Goal: Task Accomplishment & Management: Use online tool/utility

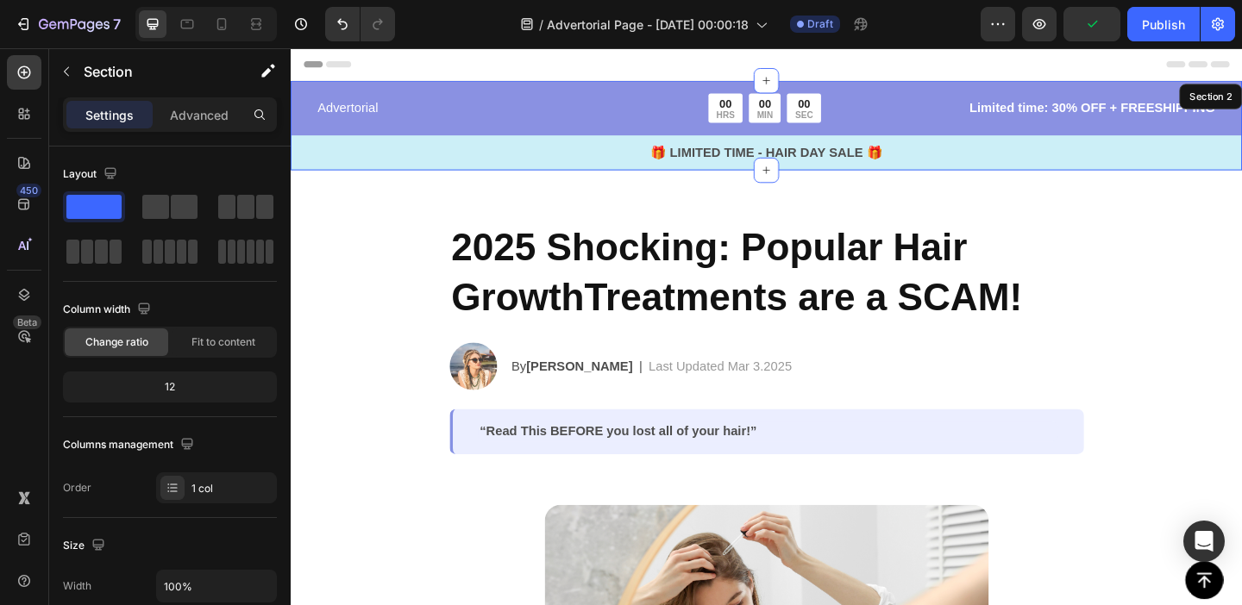
click at [581, 90] on div "Advertorial Text Block 00 HRS 00 MIN 00 SEC Countdown Timer Row Limited time: 3…" at bounding box center [808, 132] width 1035 height 97
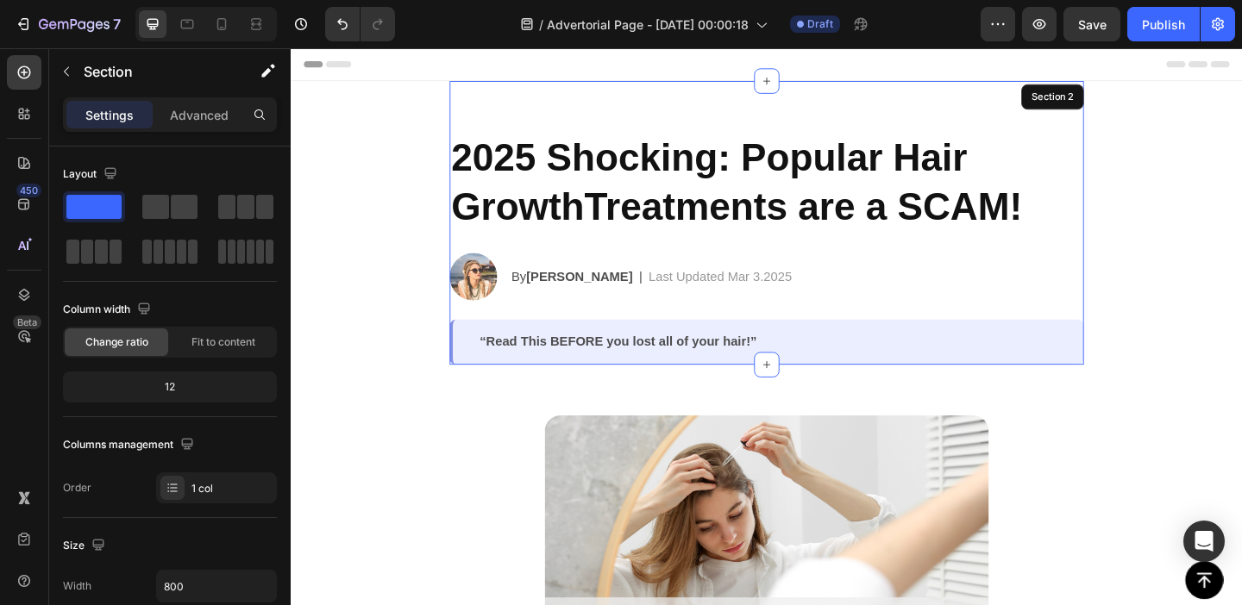
click at [730, 101] on div "2025 Shocking: Popular Hair GrowthTreatments are a SCAM! Heading Image By Jessi…" at bounding box center [808, 238] width 690 height 309
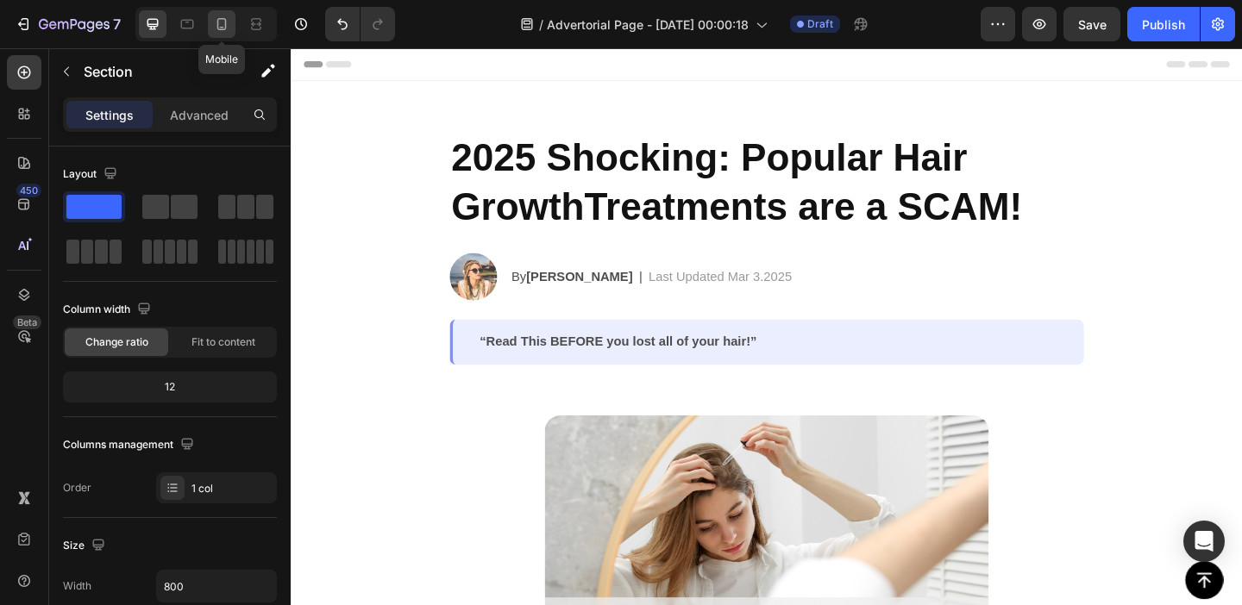
click at [230, 24] on icon at bounding box center [221, 24] width 17 height 17
type input "100%"
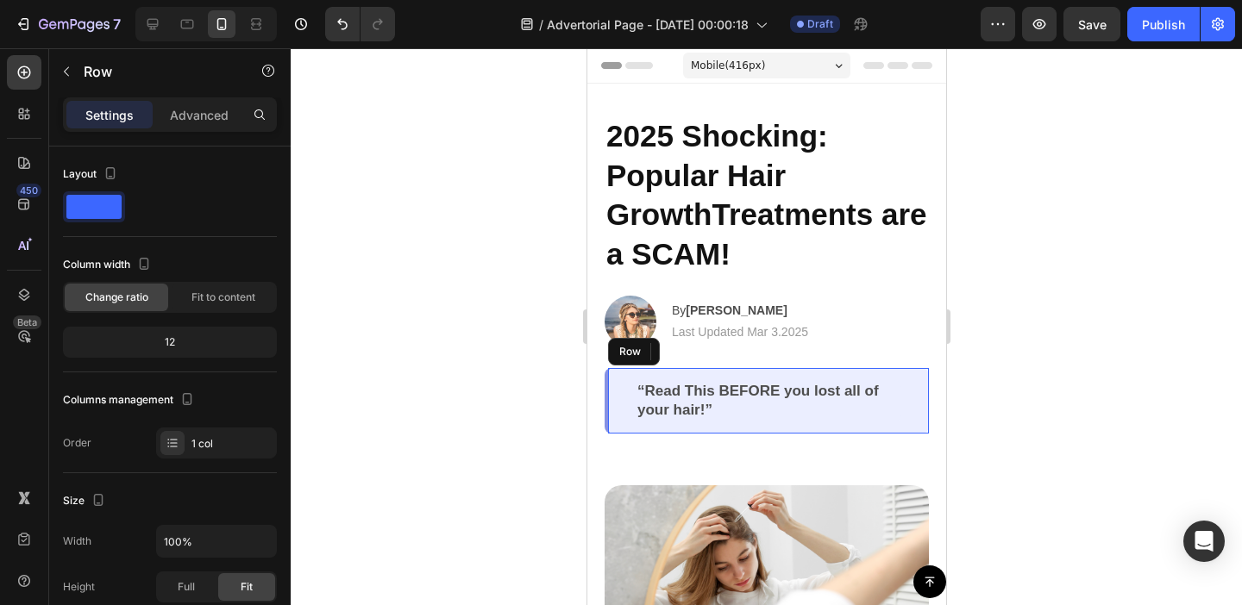
click at [622, 391] on div "“Read This BEFORE you lost all of your hair!” Text Block Row" at bounding box center [766, 401] width 324 height 66
click at [713, 354] on icon at bounding box center [713, 352] width 11 height 12
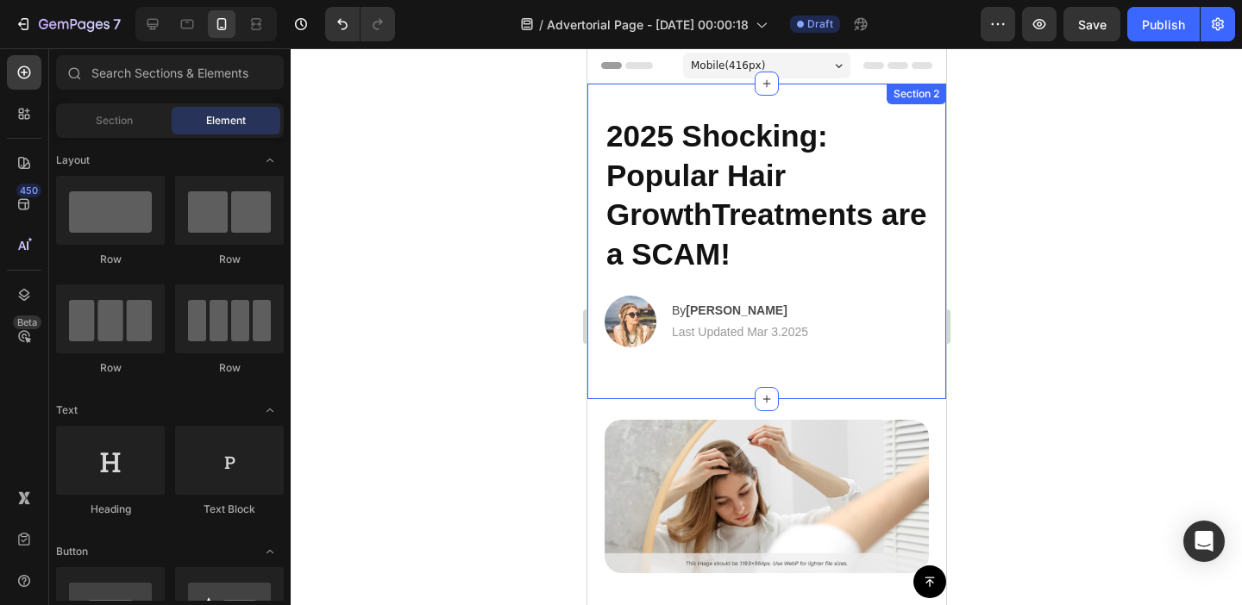
click at [681, 372] on div "2025 Shocking: Popular Hair GrowthTreatments are a SCAM! Heading Image By Jessi…" at bounding box center [765, 242] width 359 height 316
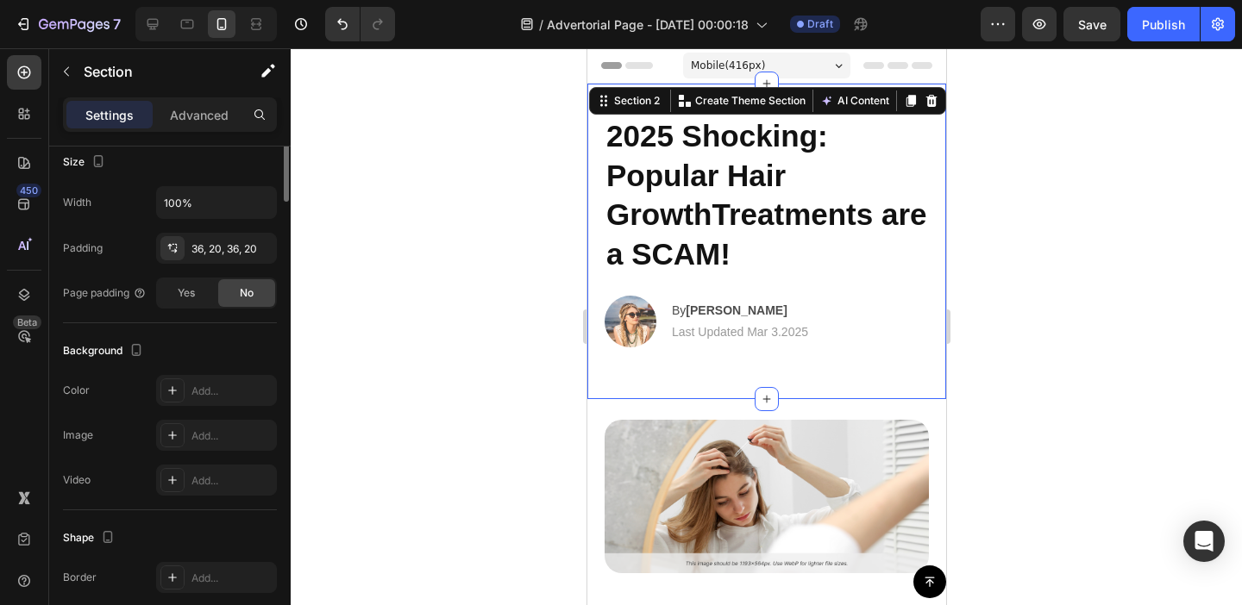
scroll to position [499, 0]
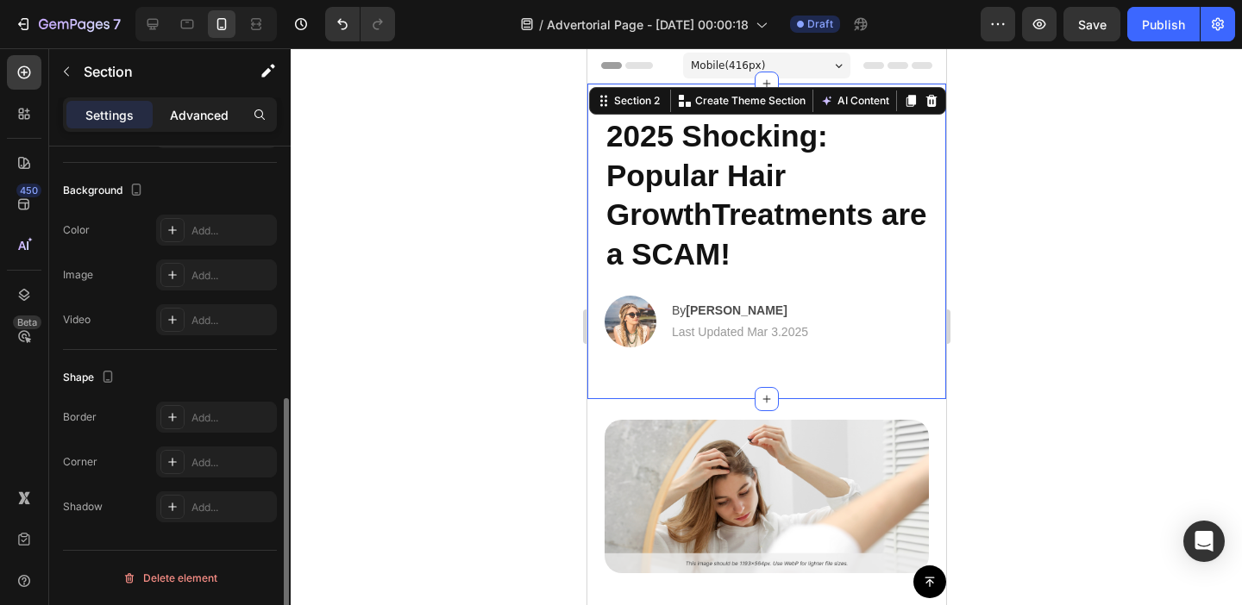
click at [198, 116] on p "Advanced" at bounding box center [199, 115] width 59 height 18
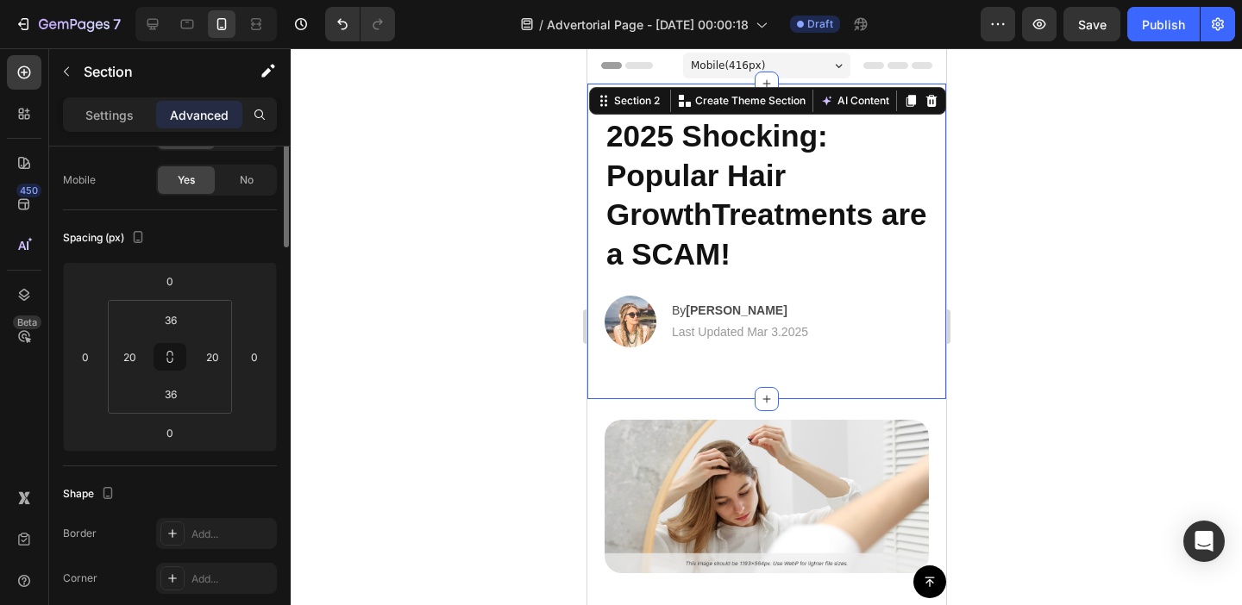
scroll to position [0, 0]
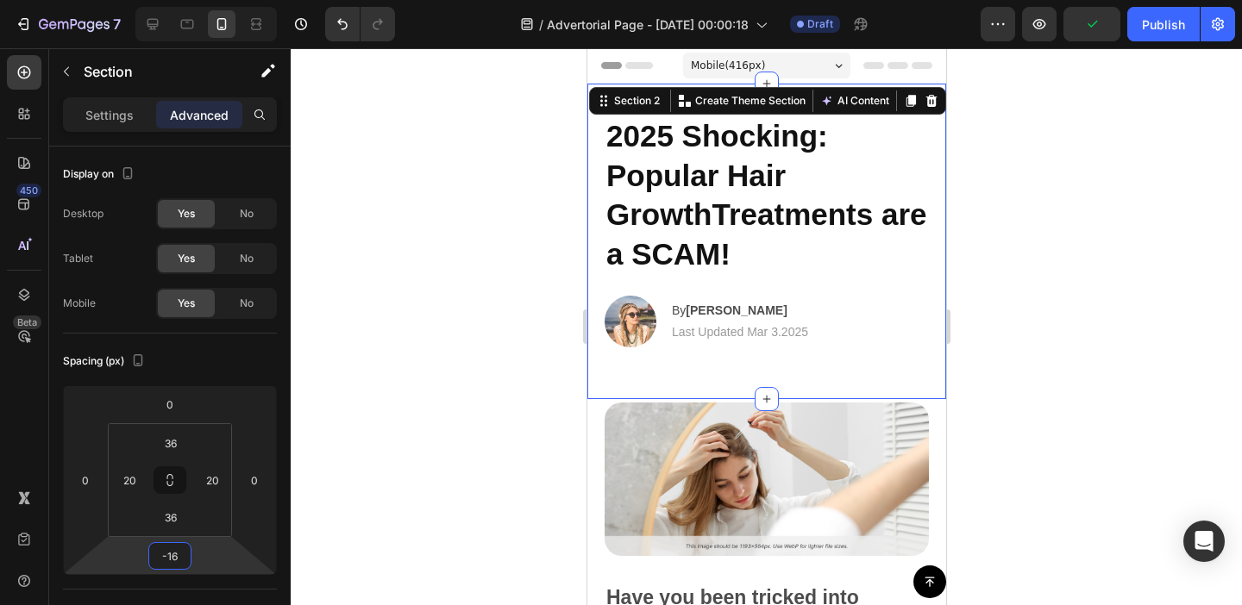
type input "-14"
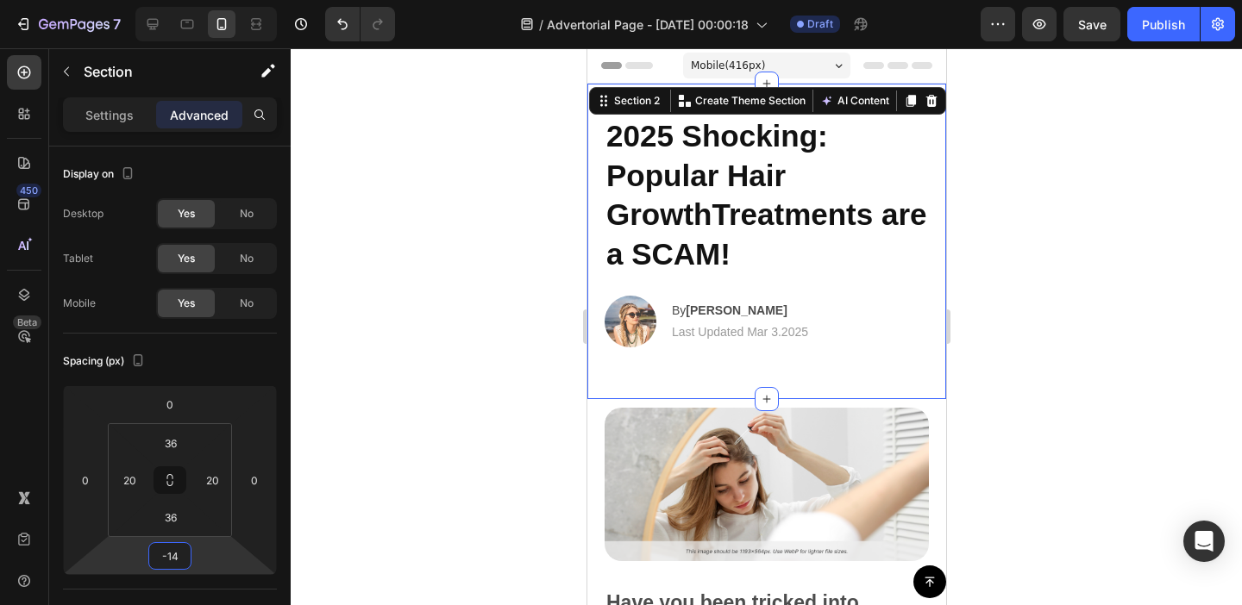
click at [212, 0] on html "7 Version history / Advertorial Page - Aug 27, 00:00:18 Draft Preview Save Publ…" at bounding box center [621, 0] width 1242 height 0
click at [832, 291] on div "2025 Shocking: Popular Hair GrowthTreatments are a SCAM! Heading Image By Jessi…" at bounding box center [766, 242] width 324 height 254
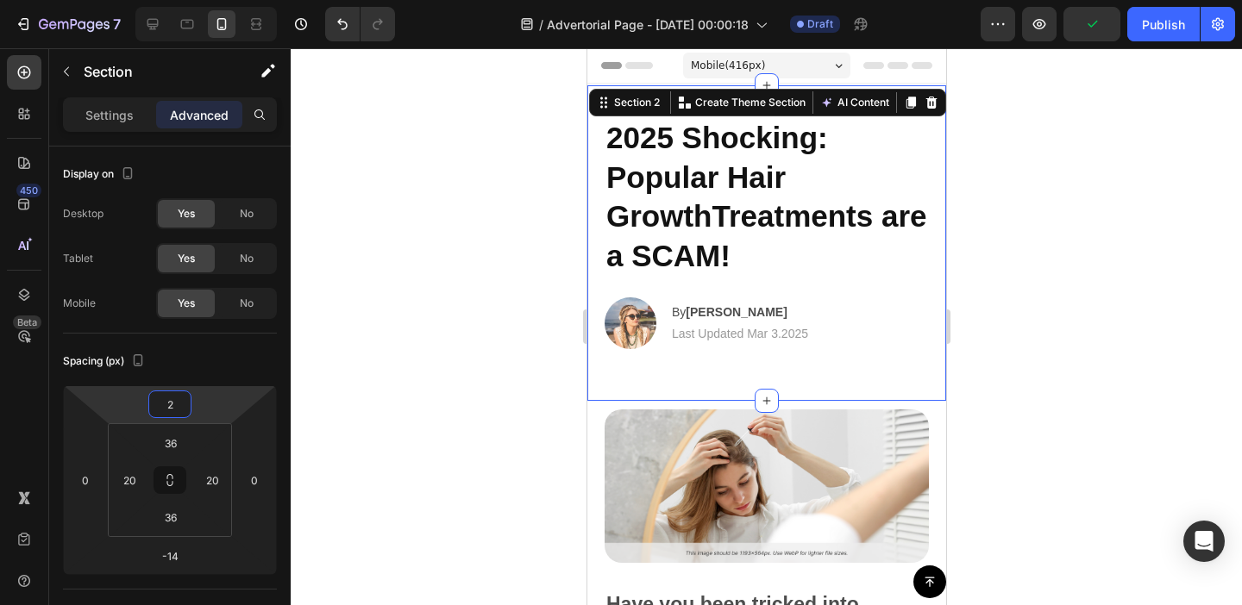
type input "0"
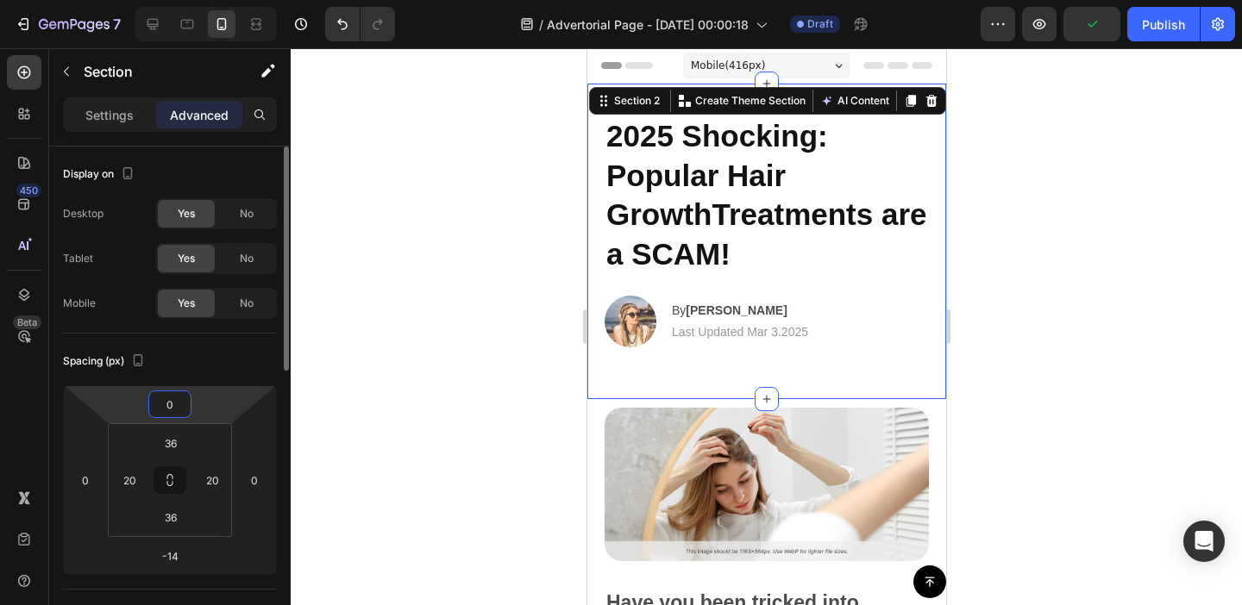
click at [210, 0] on html "7 Version history / Advertorial Page - Aug 27, 00:00:18 Draft Preview Publish 4…" at bounding box center [621, 0] width 1242 height 0
click at [632, 356] on div "2025 Shocking: Popular Hair GrowthTreatments are a SCAM! Heading Image By Jessi…" at bounding box center [766, 242] width 324 height 254
click at [1082, 408] on div at bounding box center [766, 326] width 951 height 557
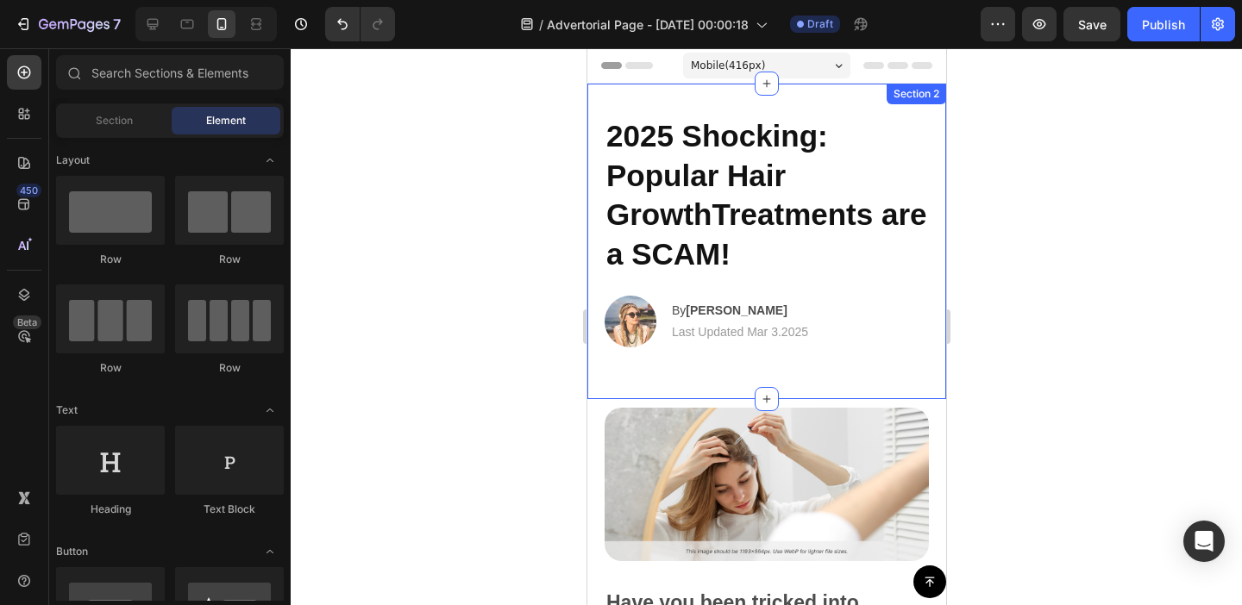
click at [828, 356] on div "2025 Shocking: Popular Hair GrowthTreatments are a SCAM! Heading Image By Jessi…" at bounding box center [766, 242] width 324 height 254
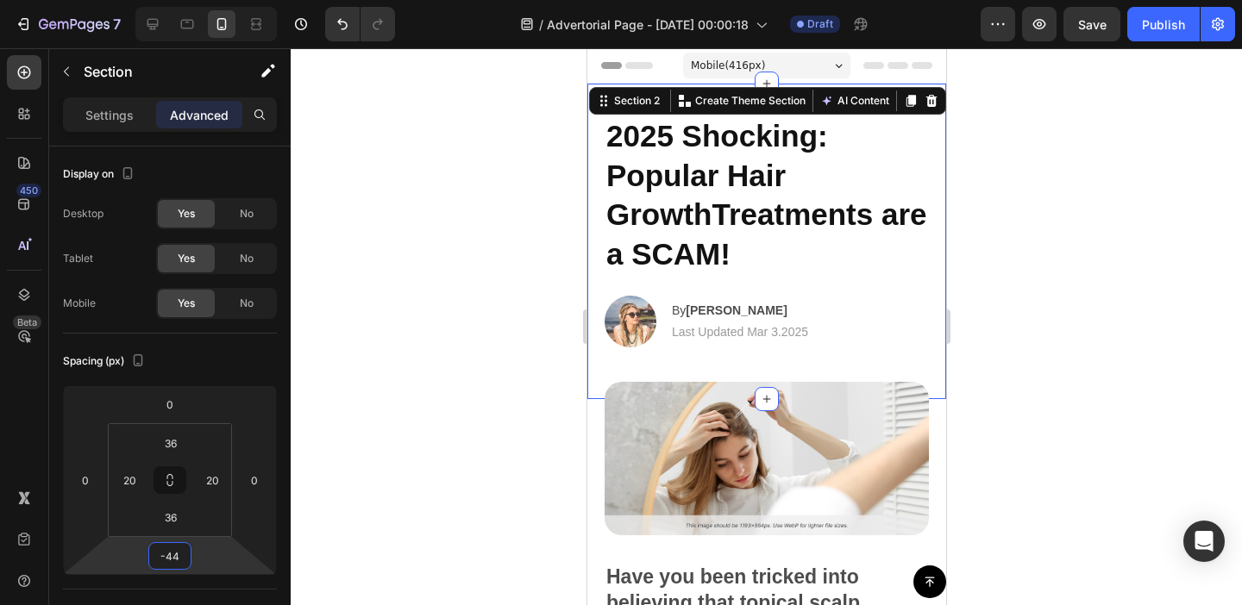
type input "-42"
drag, startPoint x: 211, startPoint y: 550, endPoint x: 217, endPoint y: 561, distance: 12.7
click at [217, 0] on html "7 Version history / Advertorial Page - Aug 27, 00:00:18 Draft Preview Save Publ…" at bounding box center [621, 0] width 1242 height 0
click at [630, 321] on img at bounding box center [630, 322] width 52 height 52
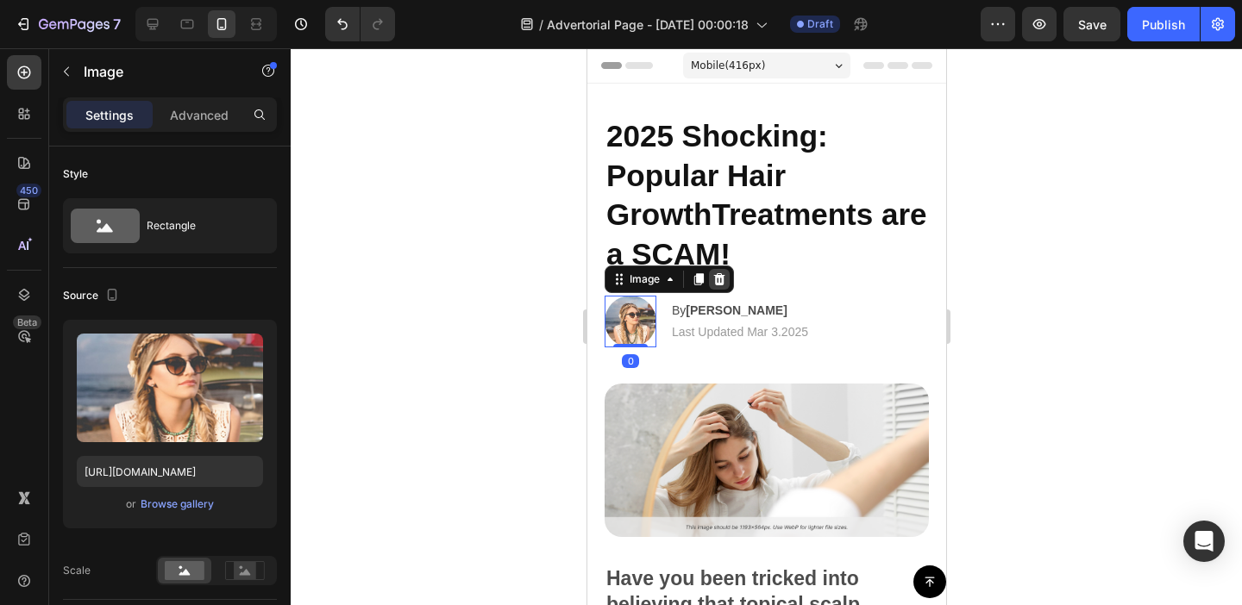
click at [720, 280] on icon at bounding box center [719, 280] width 14 height 14
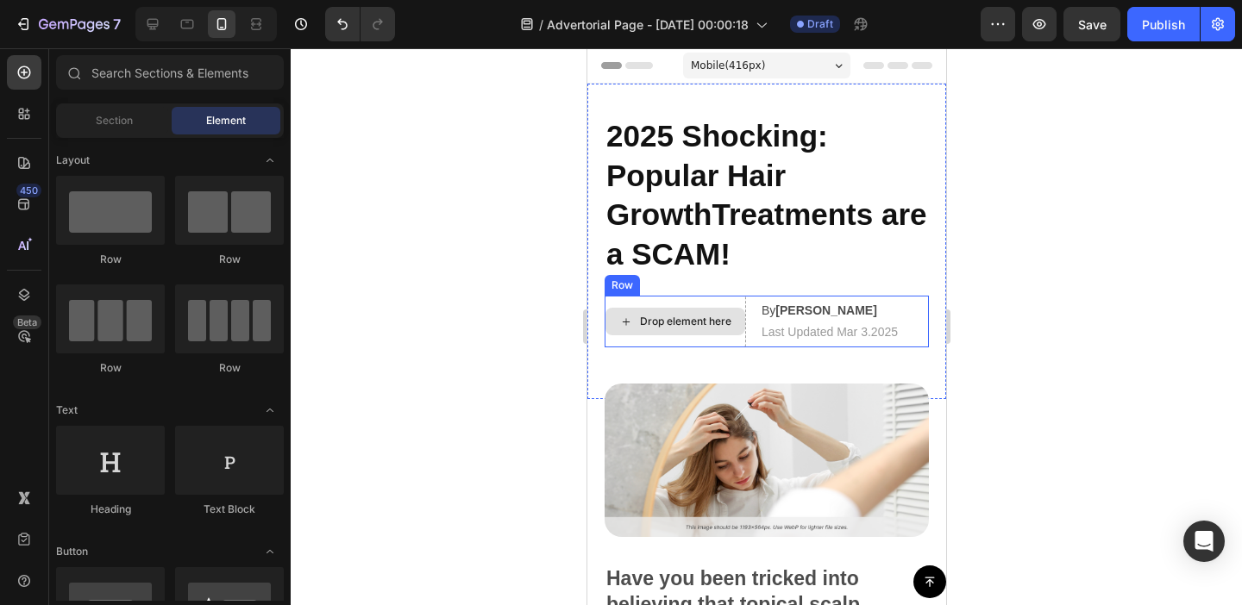
click at [726, 302] on div "Drop element here" at bounding box center [674, 322] width 141 height 52
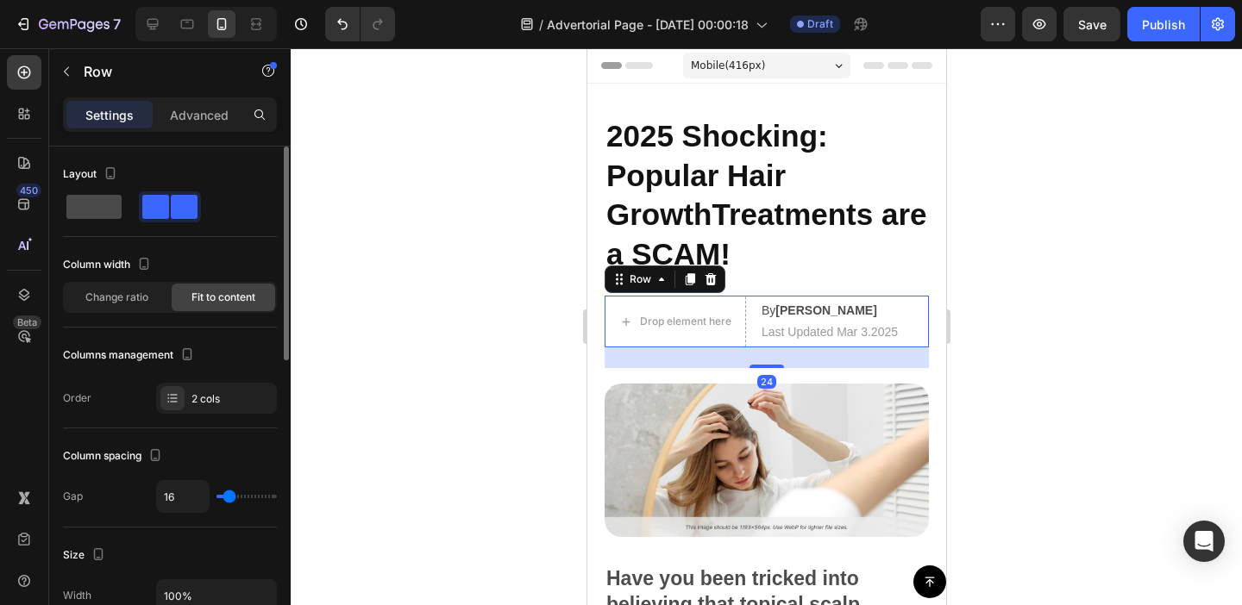
click at [85, 204] on span at bounding box center [93, 207] width 55 height 24
type input "0"
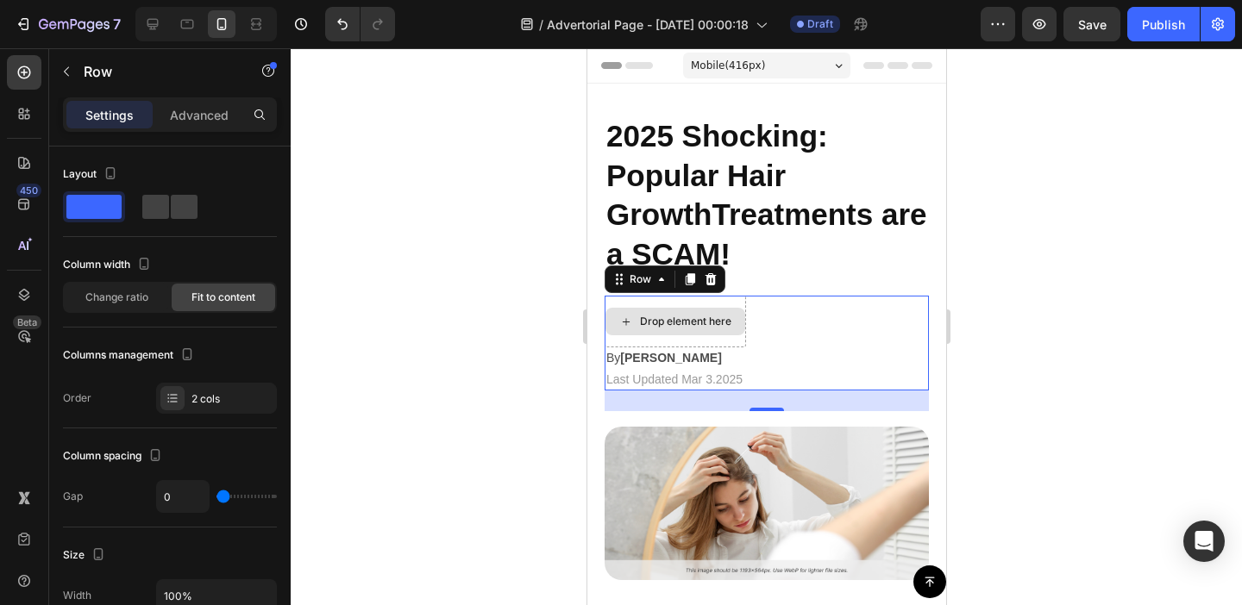
click at [726, 335] on div "Drop element here" at bounding box center [674, 322] width 141 height 52
click at [738, 342] on div "Drop element here" at bounding box center [674, 322] width 141 height 52
click at [783, 332] on div "Drop element here By Jessica M. Text Block | Text Block Last Updated Mar 3.2025…" at bounding box center [766, 343] width 324 height 95
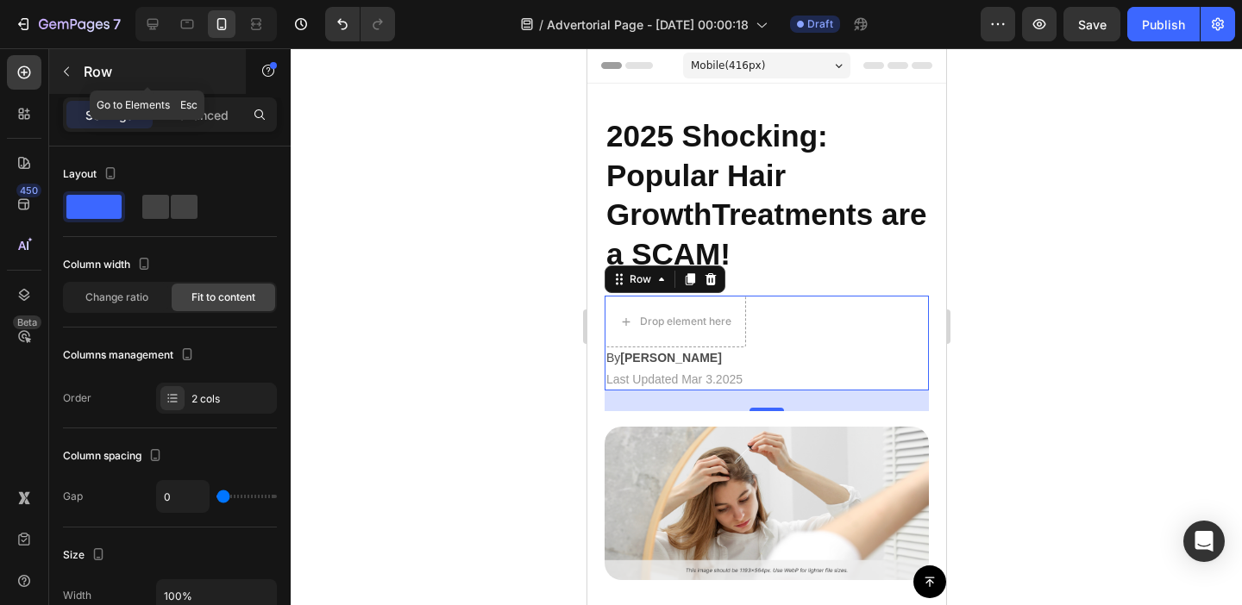
click at [76, 75] on button "button" at bounding box center [67, 72] width 28 height 28
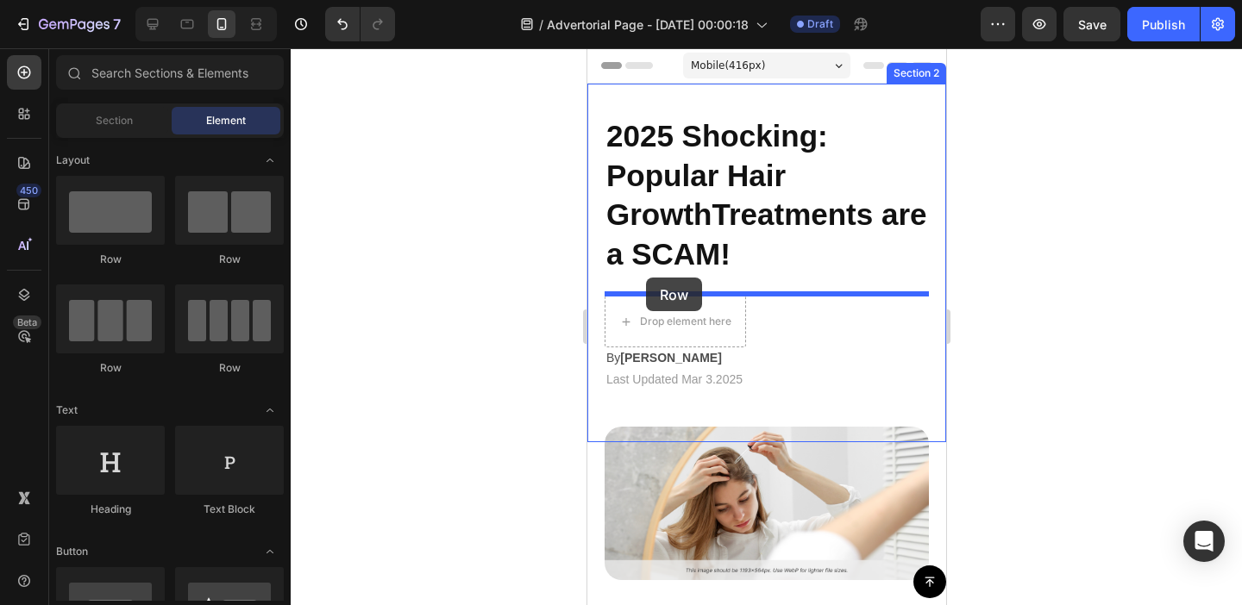
drag, startPoint x: 694, startPoint y: 273, endPoint x: 645, endPoint y: 278, distance: 49.4
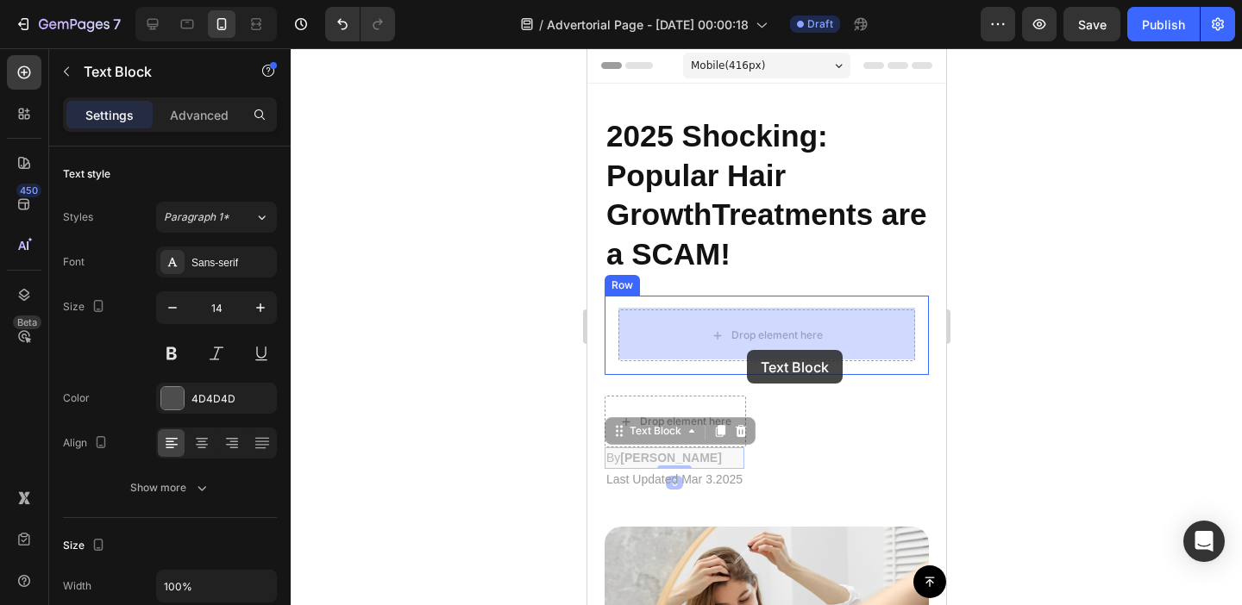
drag, startPoint x: 734, startPoint y: 460, endPoint x: 746, endPoint y: 350, distance: 110.2
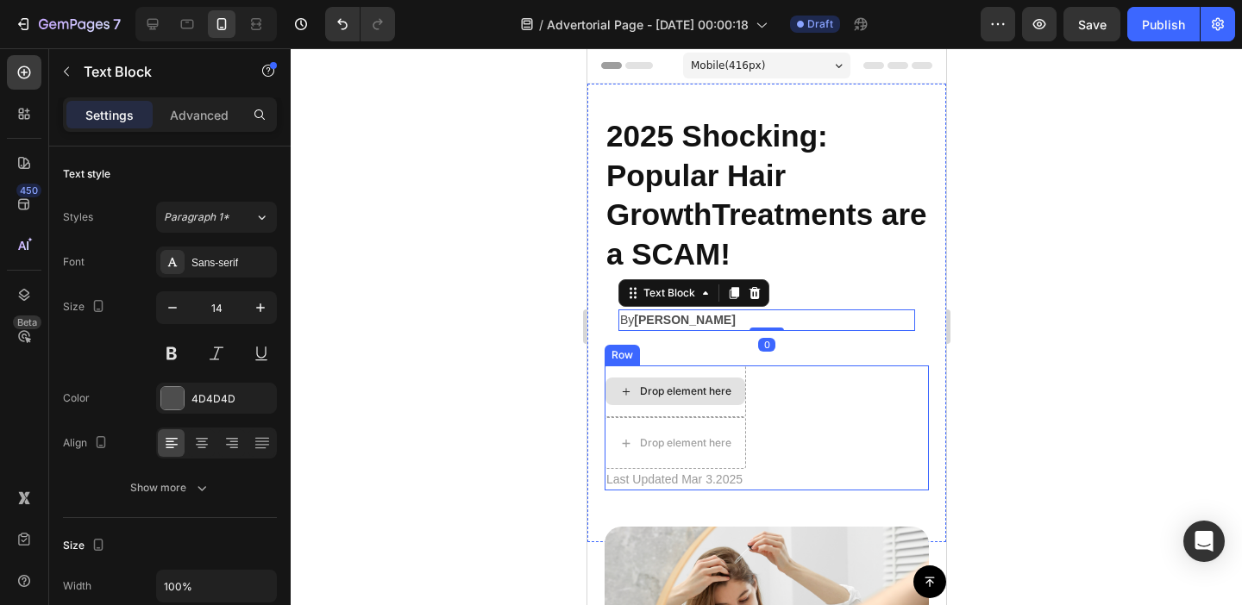
click at [694, 392] on div "Drop element here" at bounding box center [684, 392] width 91 height 14
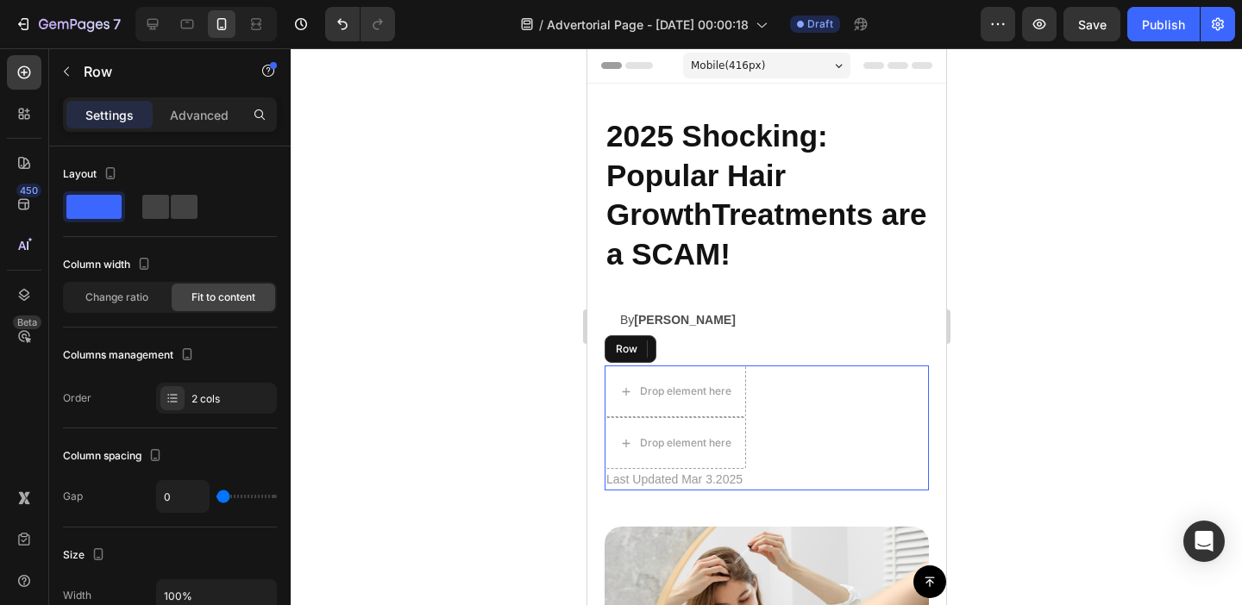
click at [800, 382] on div "Drop element here Drop element here | Text Block Last Updated Mar 3.2025 Text B…" at bounding box center [766, 428] width 324 height 125
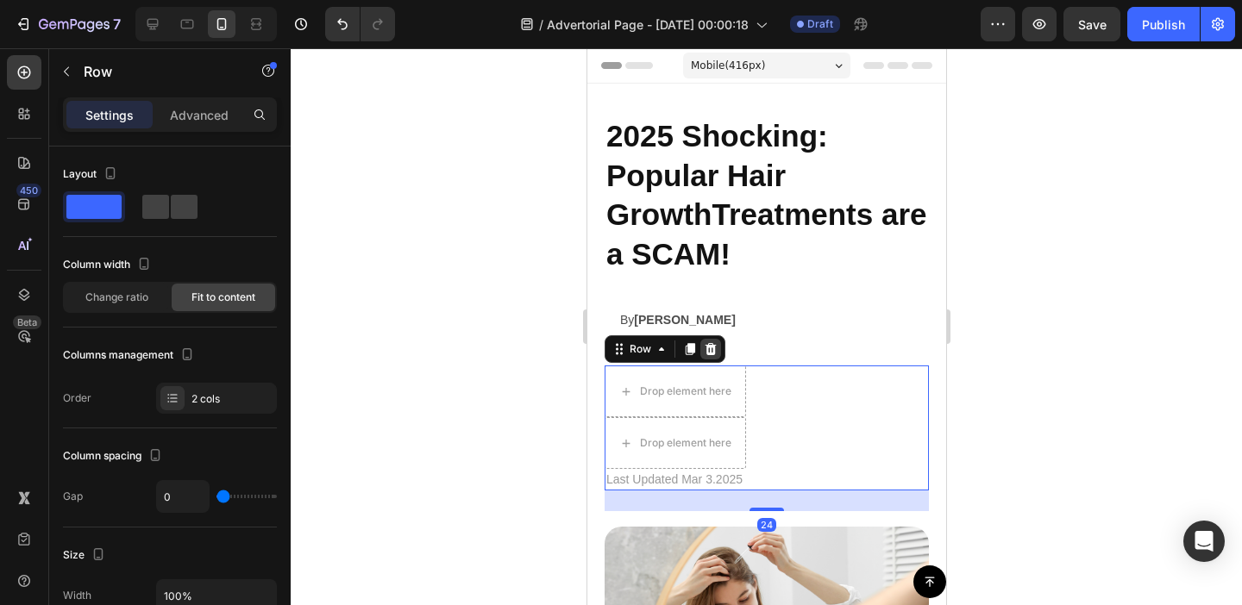
click at [713, 347] on icon at bounding box center [710, 349] width 11 height 12
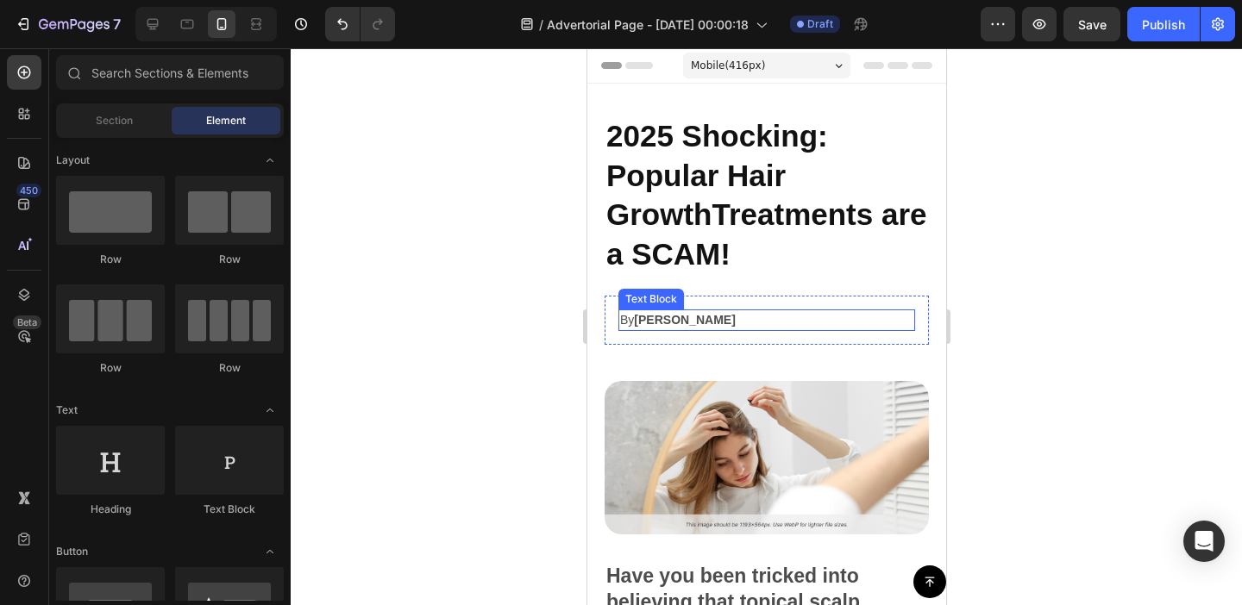
click at [657, 313] on strong "Jessica M." at bounding box center [683, 320] width 101 height 14
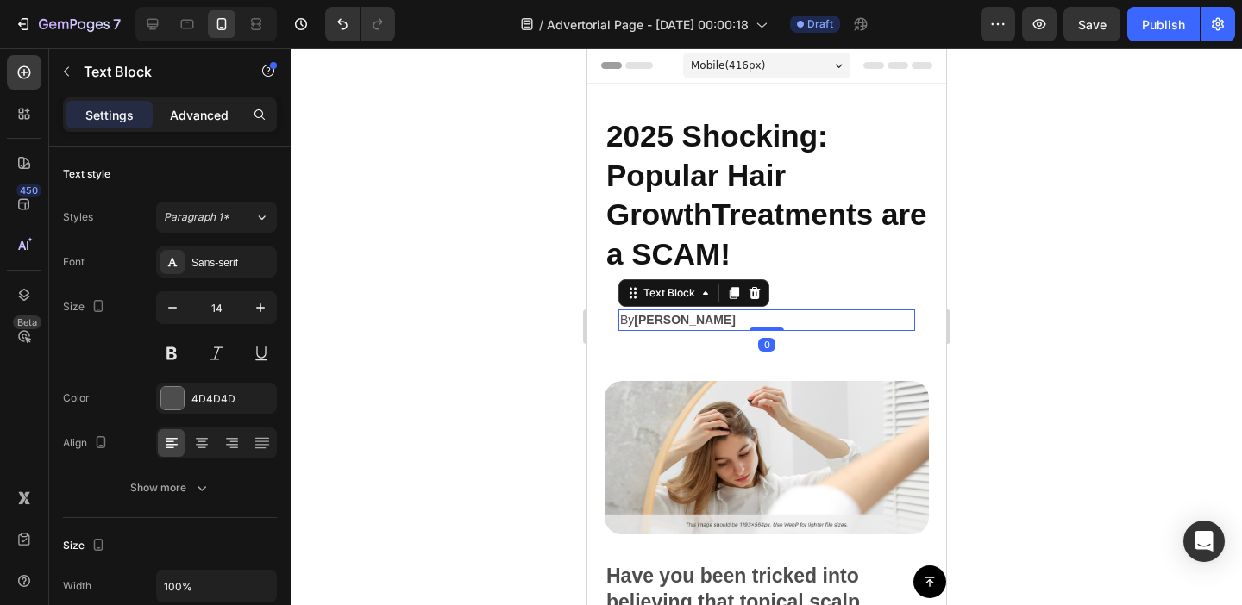
click at [199, 118] on p "Advanced" at bounding box center [199, 115] width 59 height 18
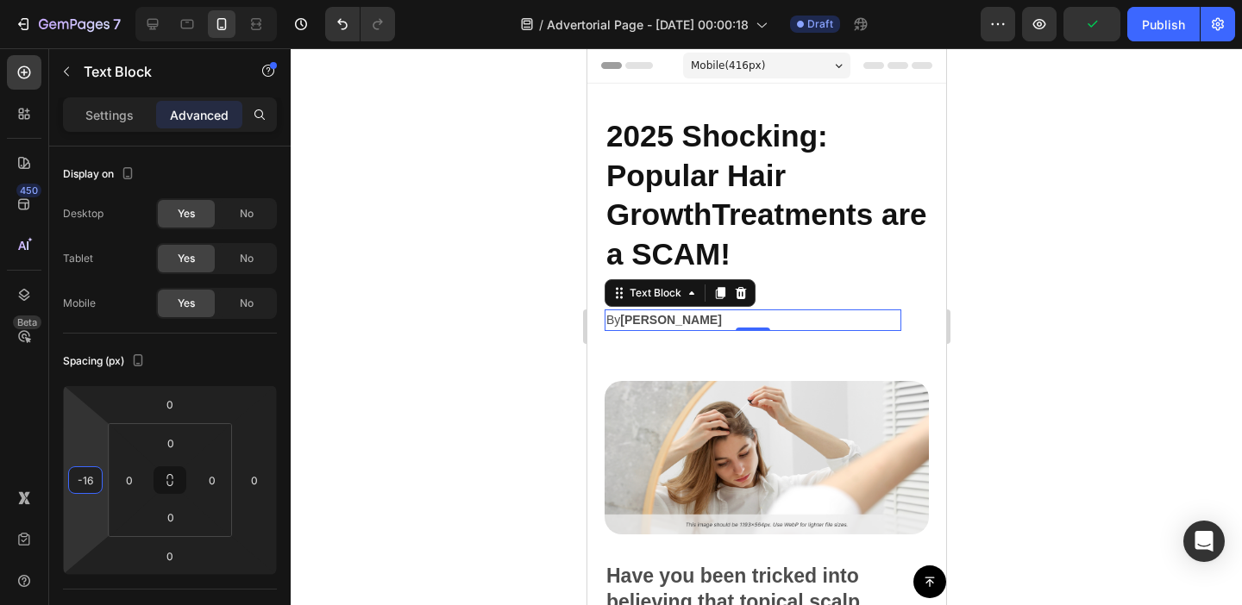
type input "-14"
click at [97, 0] on html "7 Version history / Advertorial Page - Aug 27, 00:00:18 Draft Preview Publish 4…" at bounding box center [621, 0] width 1242 height 0
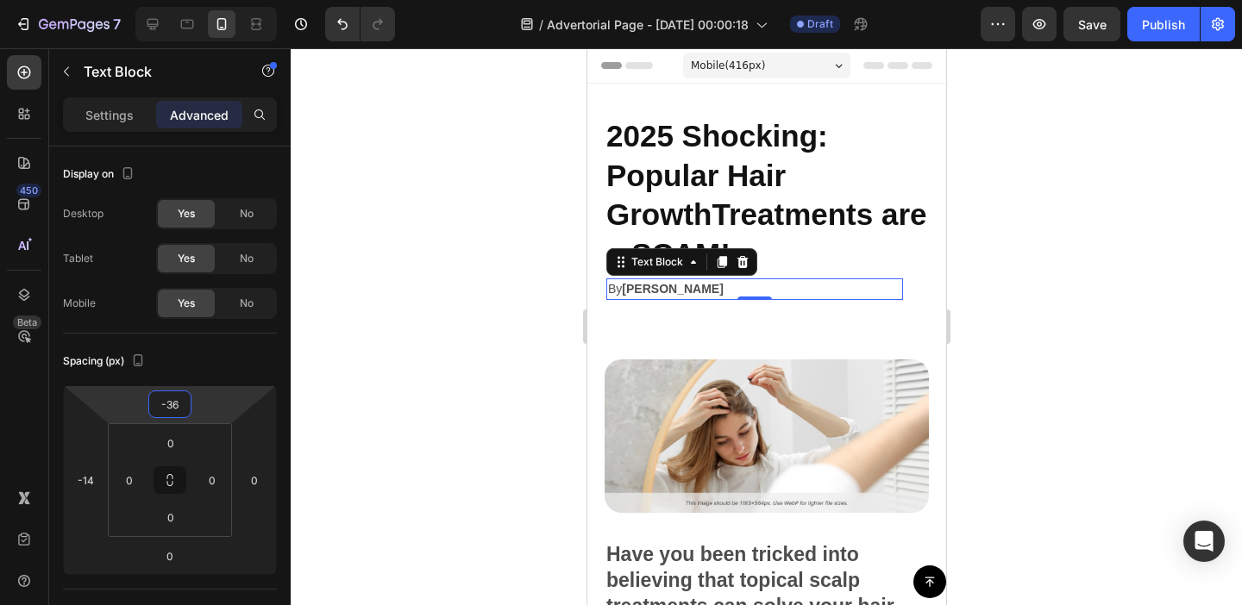
type input "-34"
drag, startPoint x: 201, startPoint y: 403, endPoint x: 204, endPoint y: 417, distance: 14.0
click at [204, 0] on html "7 Version history / Advertorial Page - Aug 27, 00:00:18 Draft Preview Save Publ…" at bounding box center [621, 0] width 1242 height 0
click at [465, 375] on div at bounding box center [766, 326] width 951 height 557
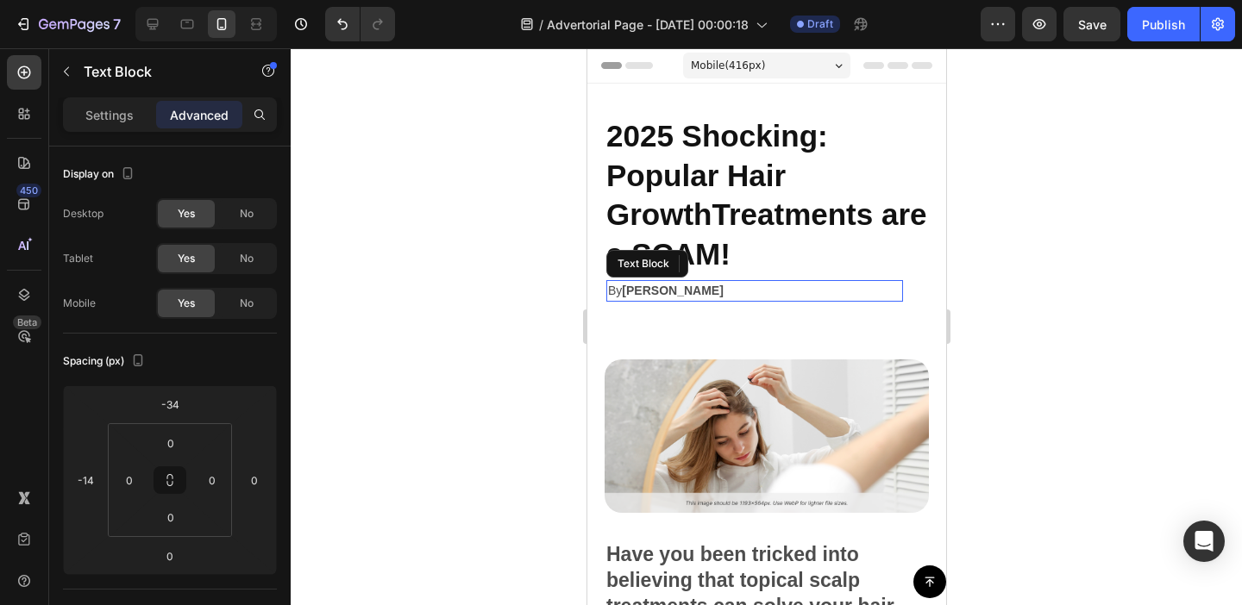
click at [656, 292] on strong "Jessica M." at bounding box center [671, 291] width 101 height 14
click at [661, 292] on strong "Jessica M." at bounding box center [671, 291] width 101 height 14
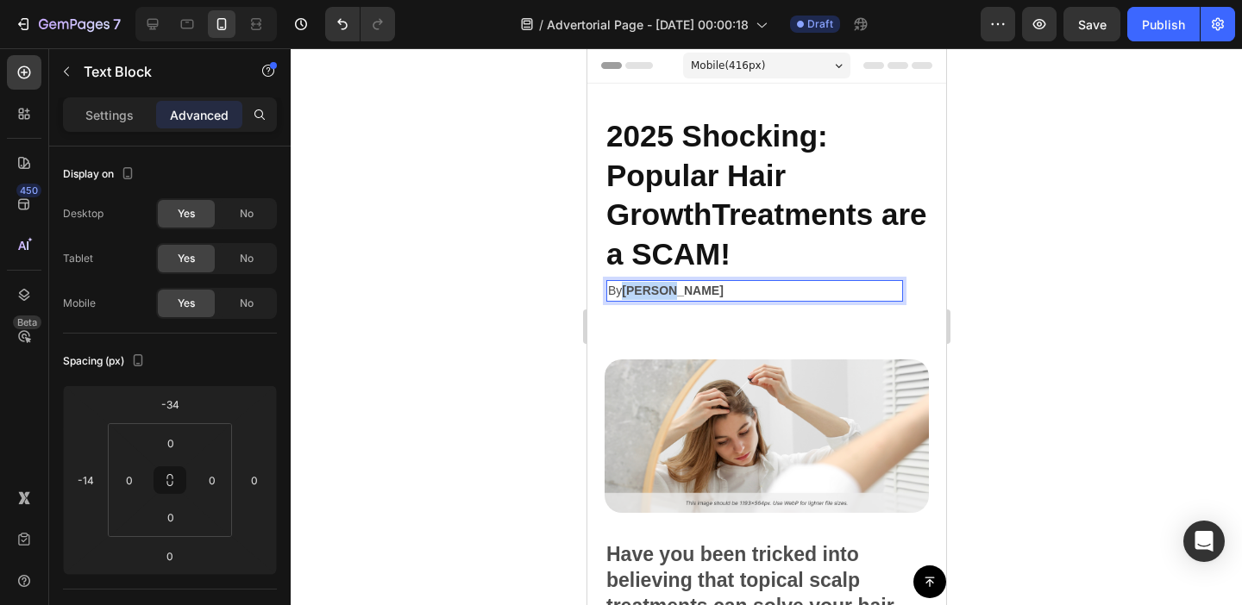
click at [661, 292] on strong "Jessica M." at bounding box center [671, 291] width 101 height 14
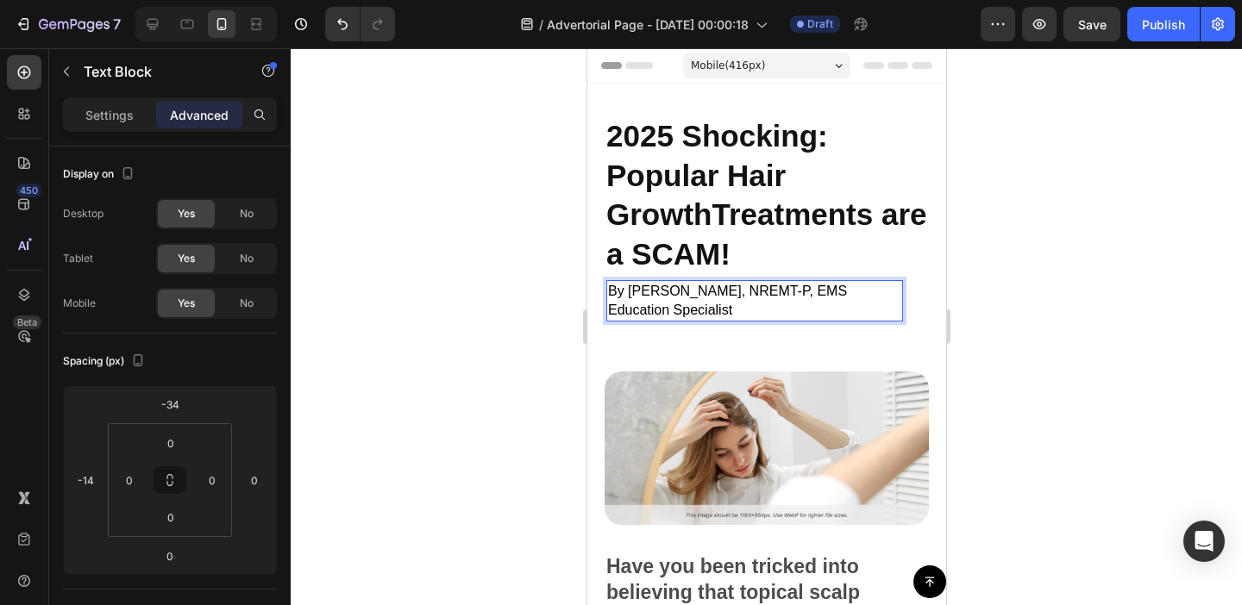
click at [748, 291] on span "By Sarah Martinez, NREMT-P, EMS Education Specialist" at bounding box center [726, 301] width 239 height 34
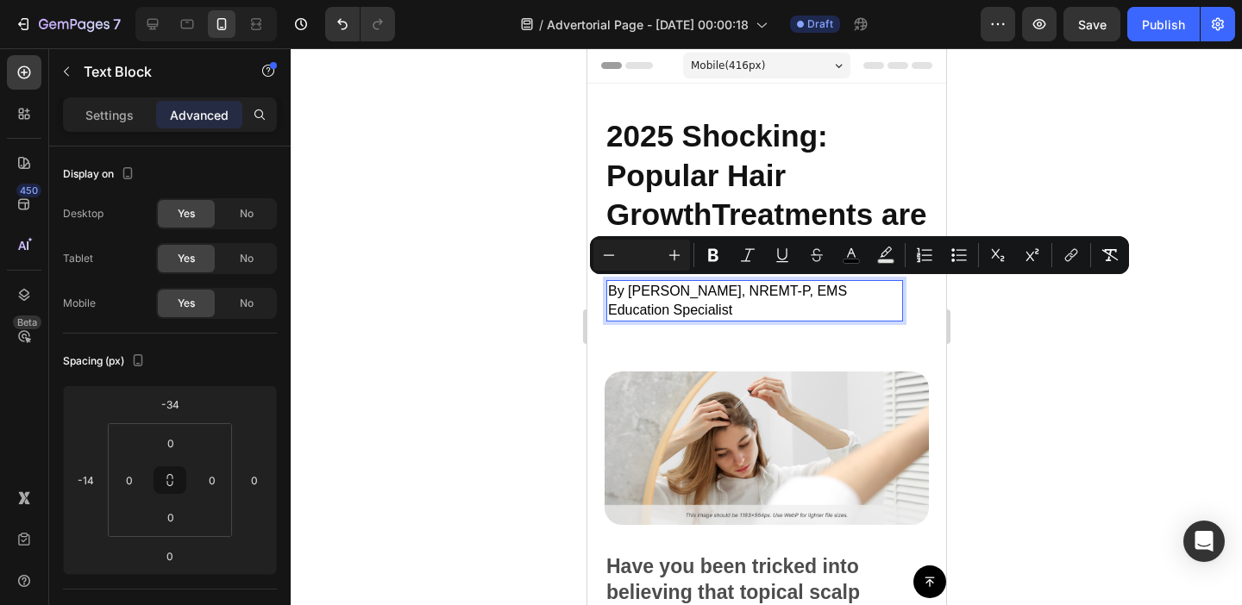
drag, startPoint x: 731, startPoint y: 287, endPoint x: 734, endPoint y: 305, distance: 18.3
click at [734, 305] on p "By Sarah Martinez, NREMT-P, EMS Education Specialist" at bounding box center [753, 301] width 293 height 38
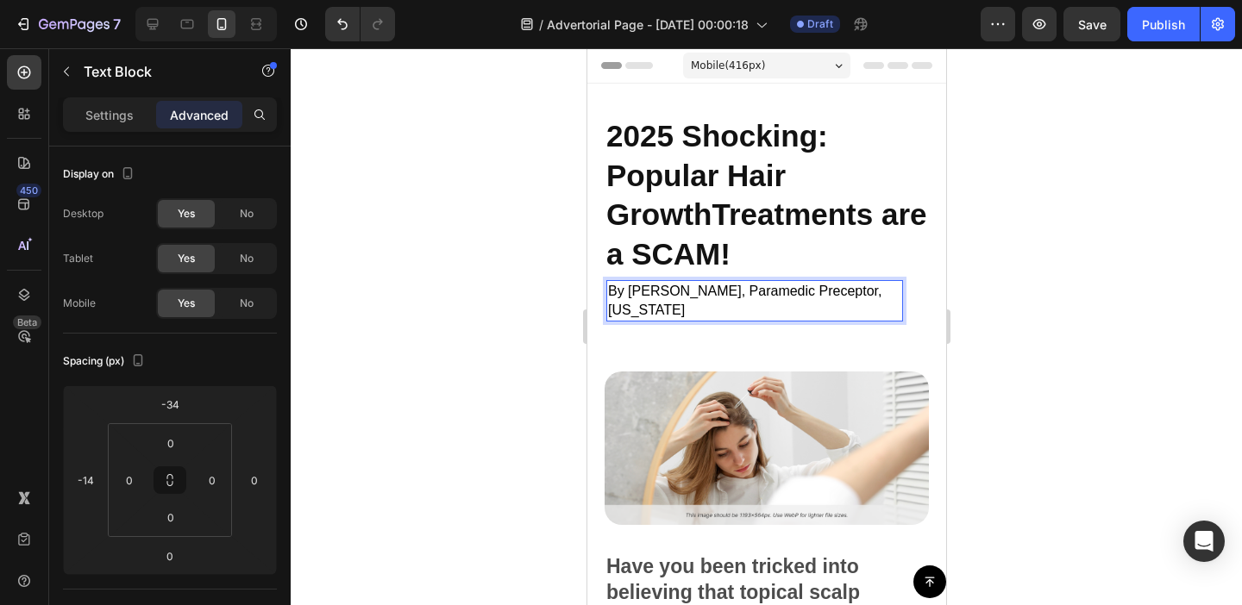
click at [668, 284] on span "By [PERSON_NAME], Paramedic Preceptor, [US_STATE]" at bounding box center [743, 301] width 273 height 34
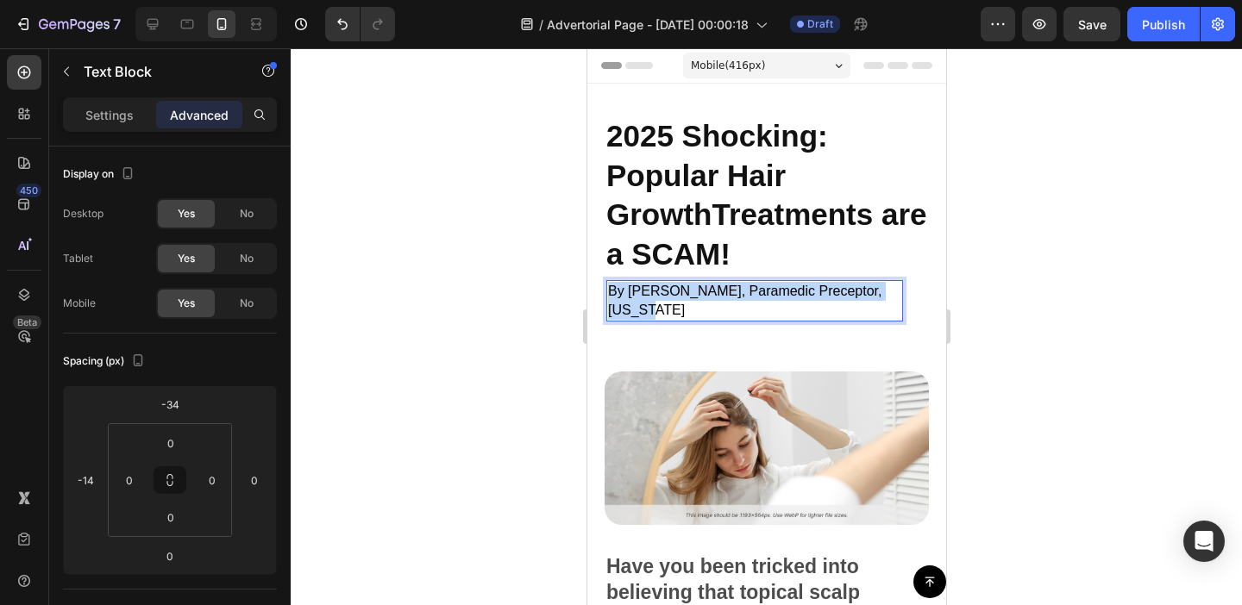
click at [668, 284] on span "By [PERSON_NAME], Paramedic Preceptor, [US_STATE]" at bounding box center [743, 301] width 273 height 34
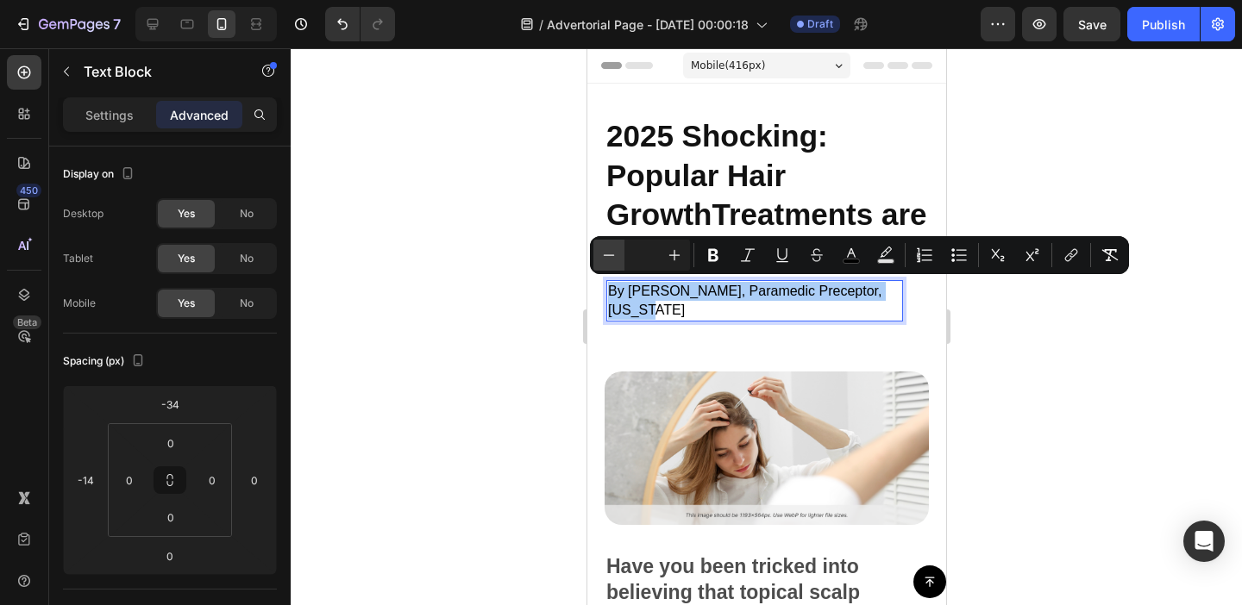
click at [616, 256] on icon "Editor contextual toolbar" at bounding box center [608, 255] width 17 height 17
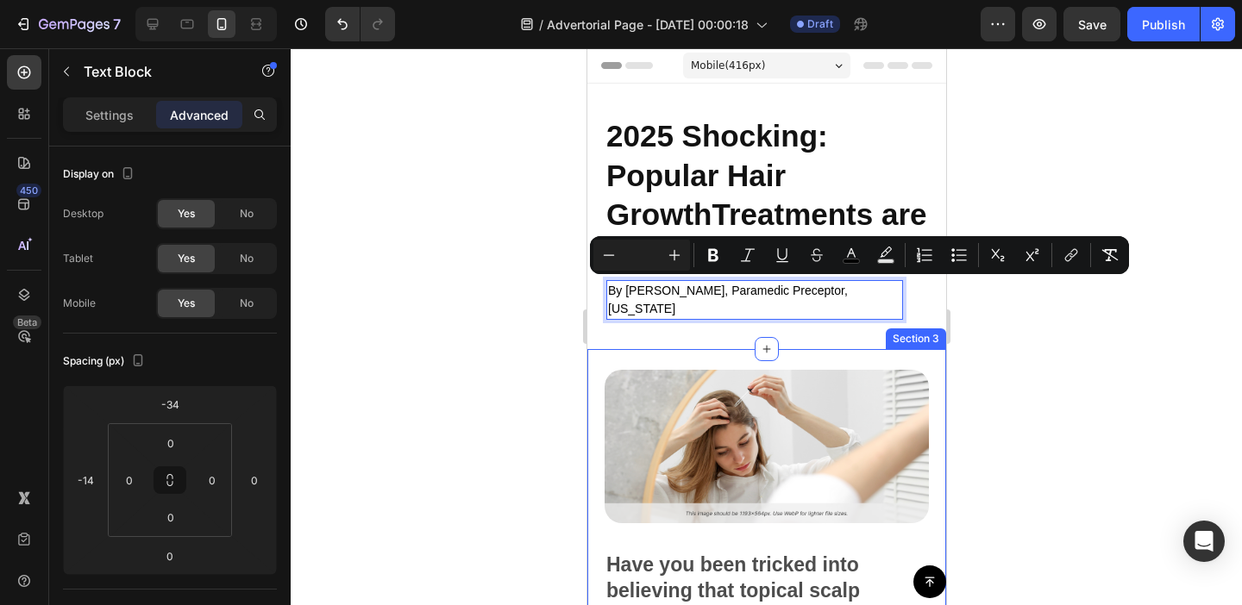
click at [1014, 342] on div at bounding box center [766, 326] width 951 height 557
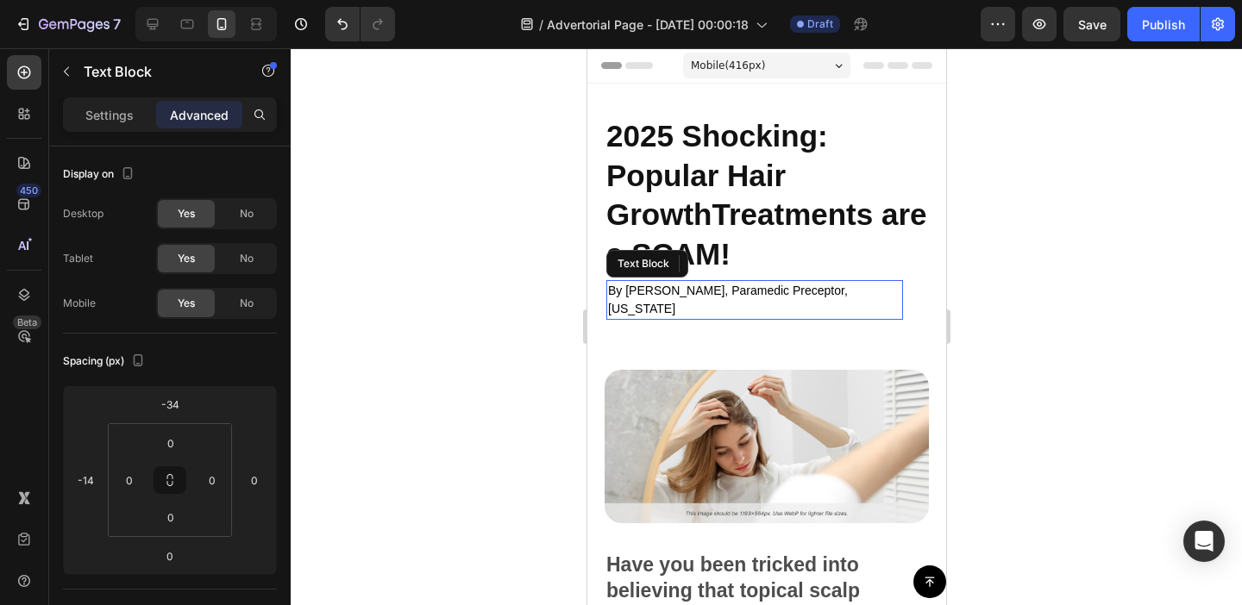
click at [839, 291] on span "By [PERSON_NAME], Paramedic Preceptor, [US_STATE]" at bounding box center [727, 300] width 240 height 32
click at [621, 291] on span "By [PERSON_NAME], Paramedic Preceptor, [US_STATE]" at bounding box center [727, 300] width 240 height 32
click at [1180, 270] on div at bounding box center [766, 326] width 951 height 557
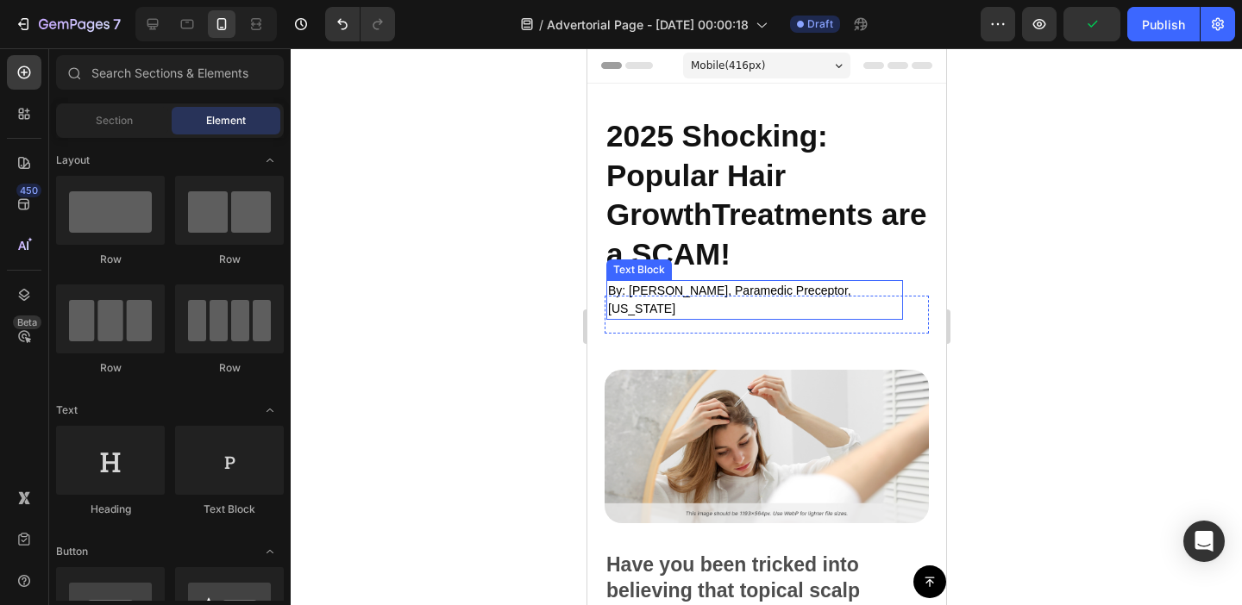
click at [679, 286] on span "By: Sarah Martinez, Paramedic Preceptor, Texas" at bounding box center [728, 300] width 243 height 32
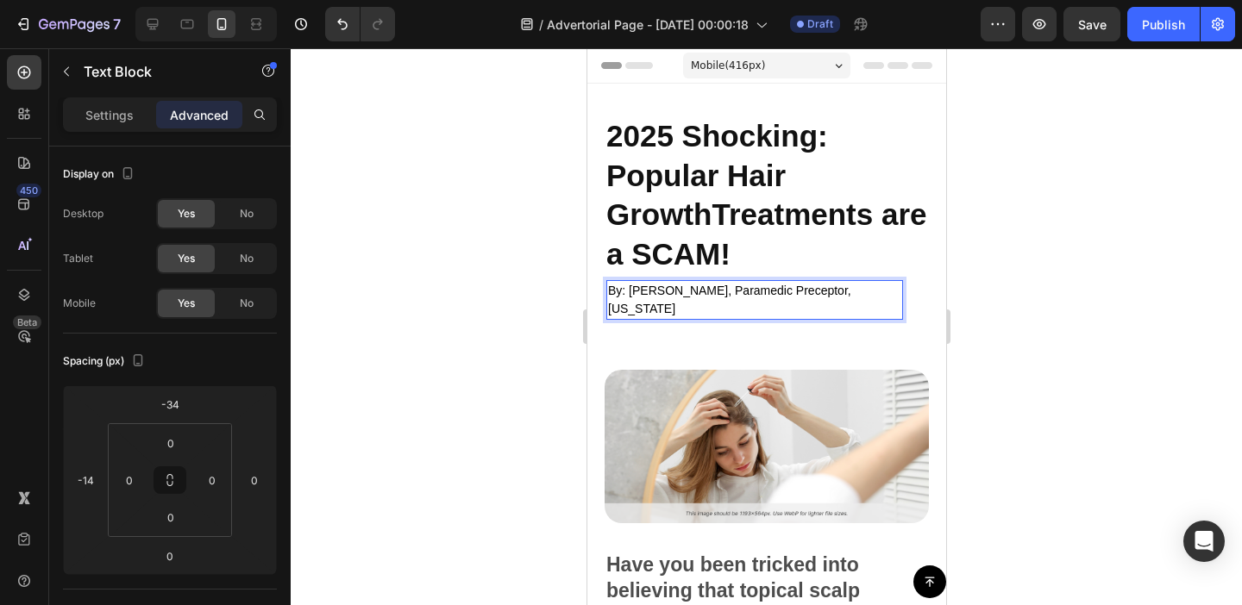
click at [679, 286] on span "By: Sarah Martinez, Paramedic Preceptor, Texas" at bounding box center [728, 300] width 243 height 32
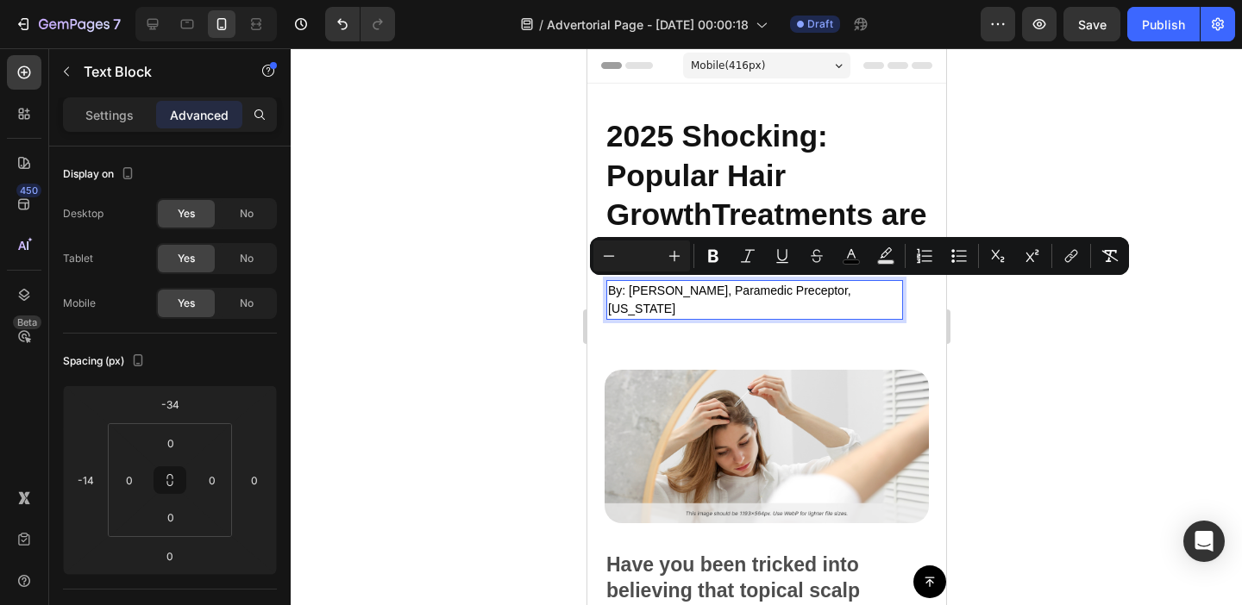
click at [626, 289] on span "By: Sarah Martinez, Paramedic Preceptor, Texas" at bounding box center [728, 300] width 243 height 32
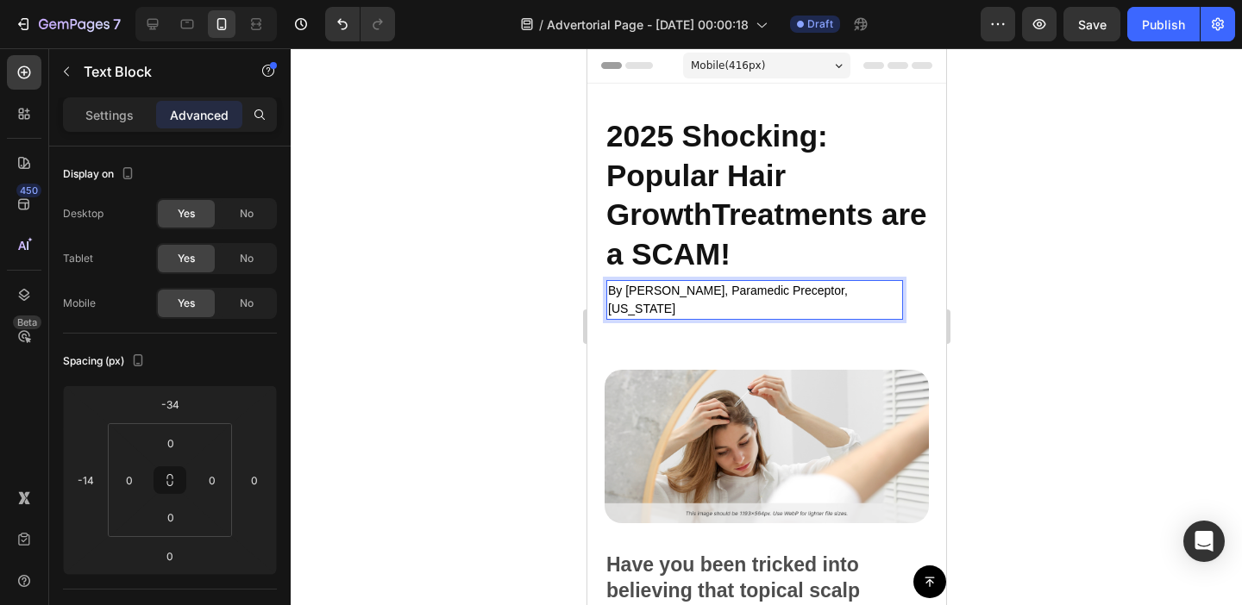
click at [687, 289] on span "By [PERSON_NAME], Paramedic Preceptor, [US_STATE]" at bounding box center [727, 300] width 240 height 32
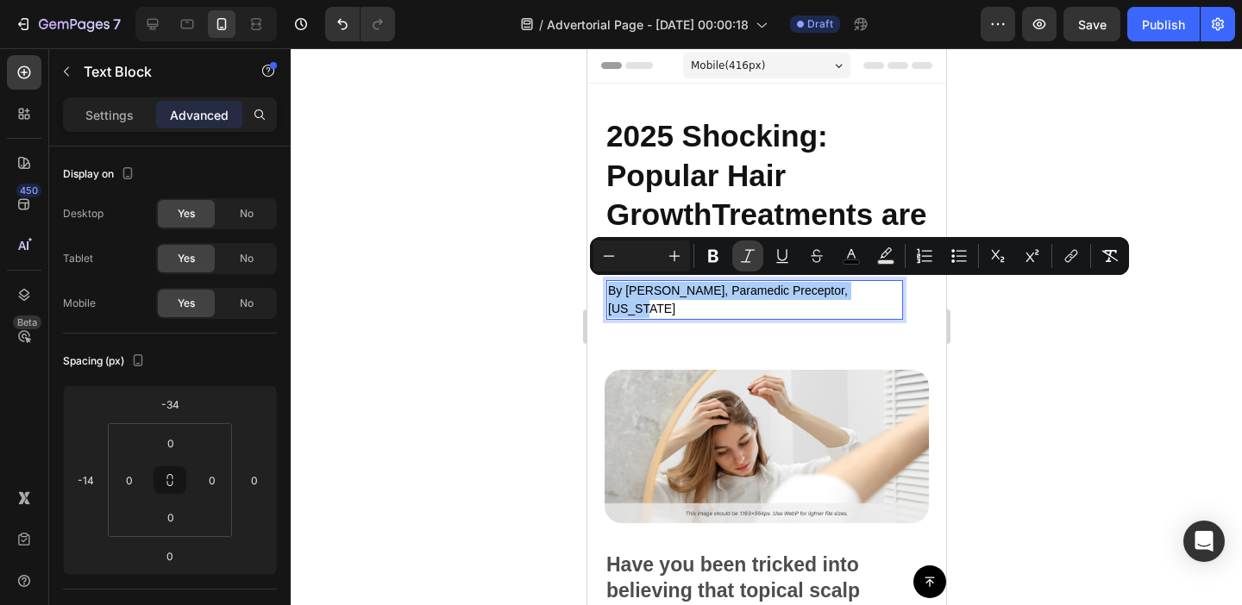
click at [756, 259] on button "Italic" at bounding box center [747, 256] width 31 height 31
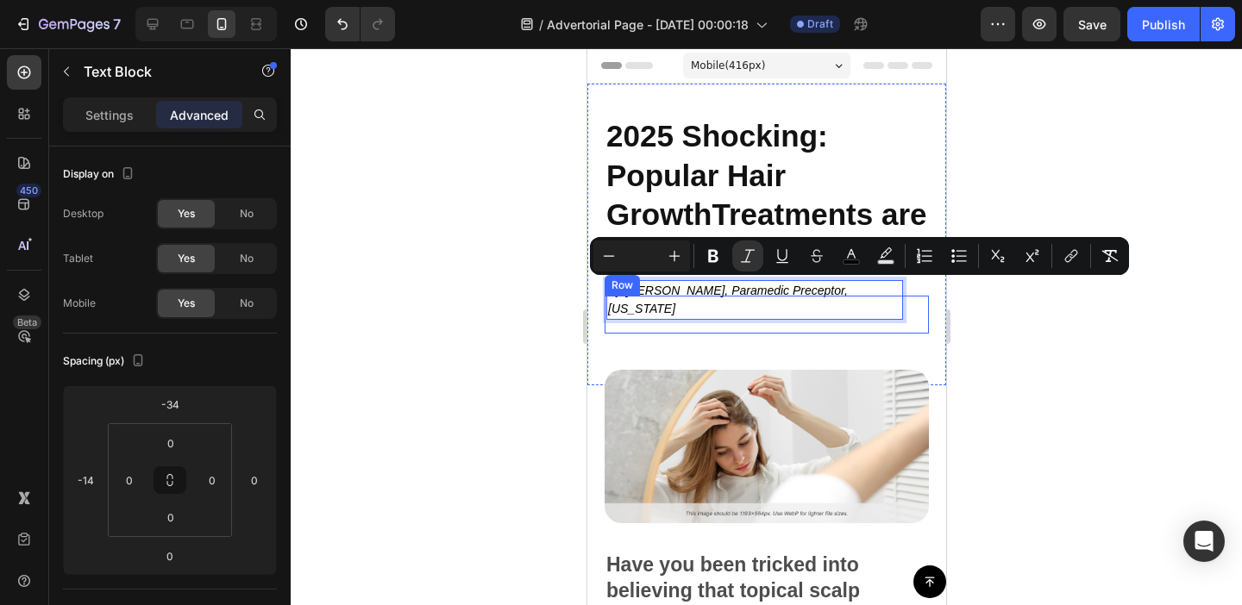
click at [837, 313] on div "By Sarah Martinez, Paramedic Preceptor, Texas Text Block 0 Row" at bounding box center [766, 315] width 324 height 38
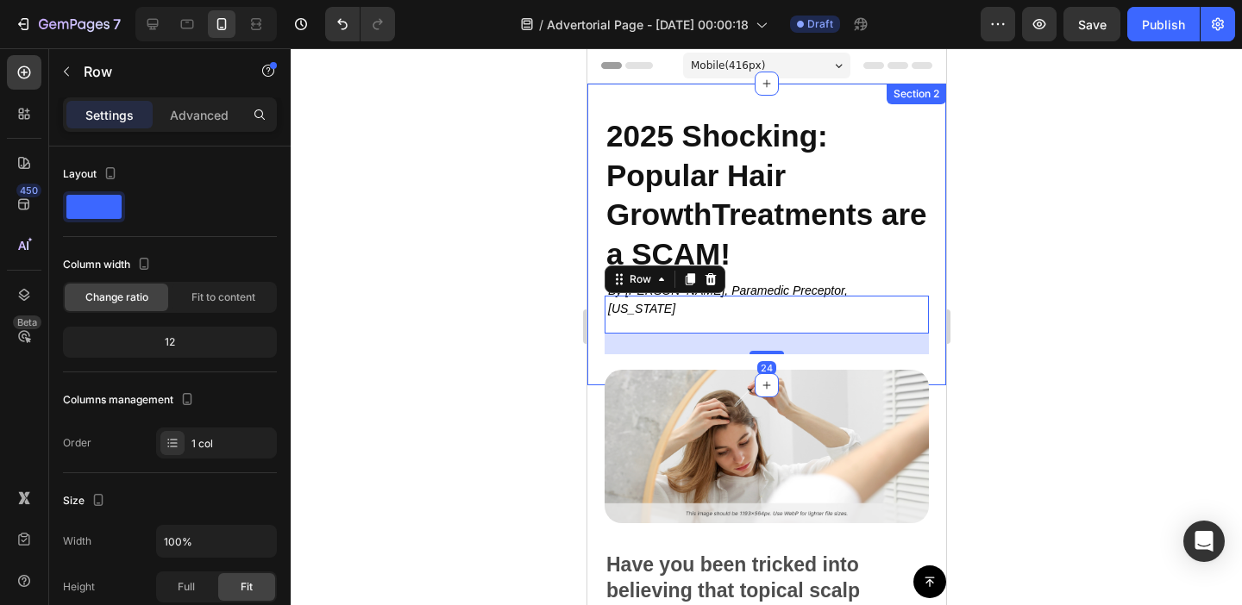
click at [1100, 273] on div at bounding box center [766, 326] width 951 height 557
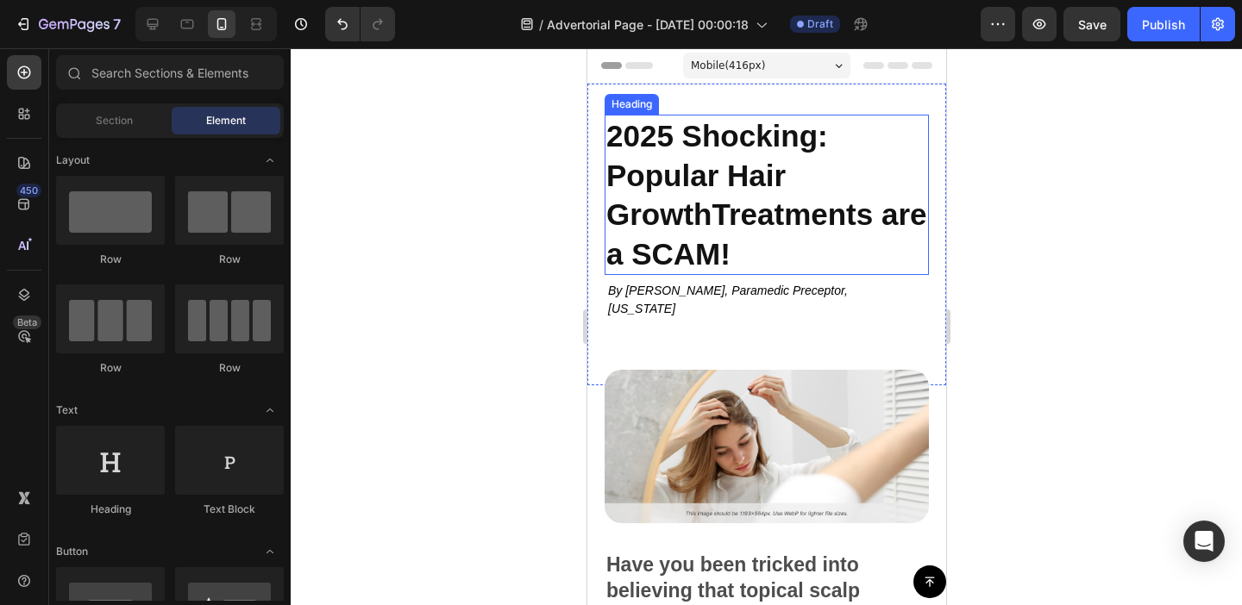
click at [630, 165] on h2 "2025 Shocking: Popular Hair GrowthTreatments are a SCAM!" at bounding box center [766, 195] width 324 height 160
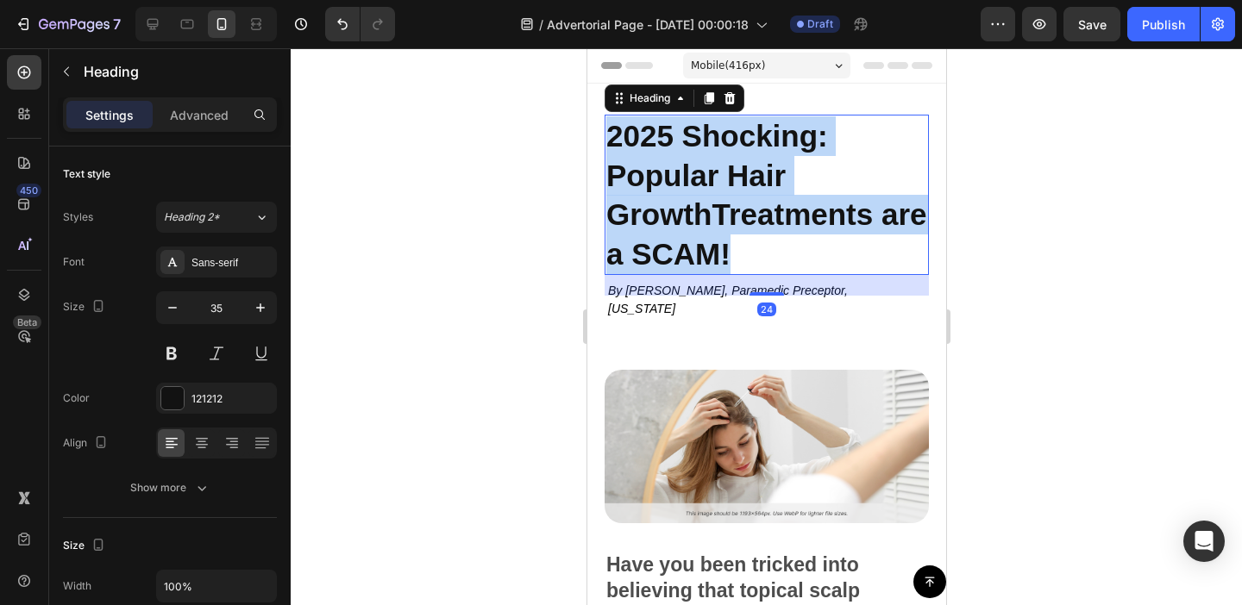
click at [630, 165] on p "2025 Shocking: Popular Hair GrowthTreatments are a SCAM!" at bounding box center [765, 194] width 321 height 157
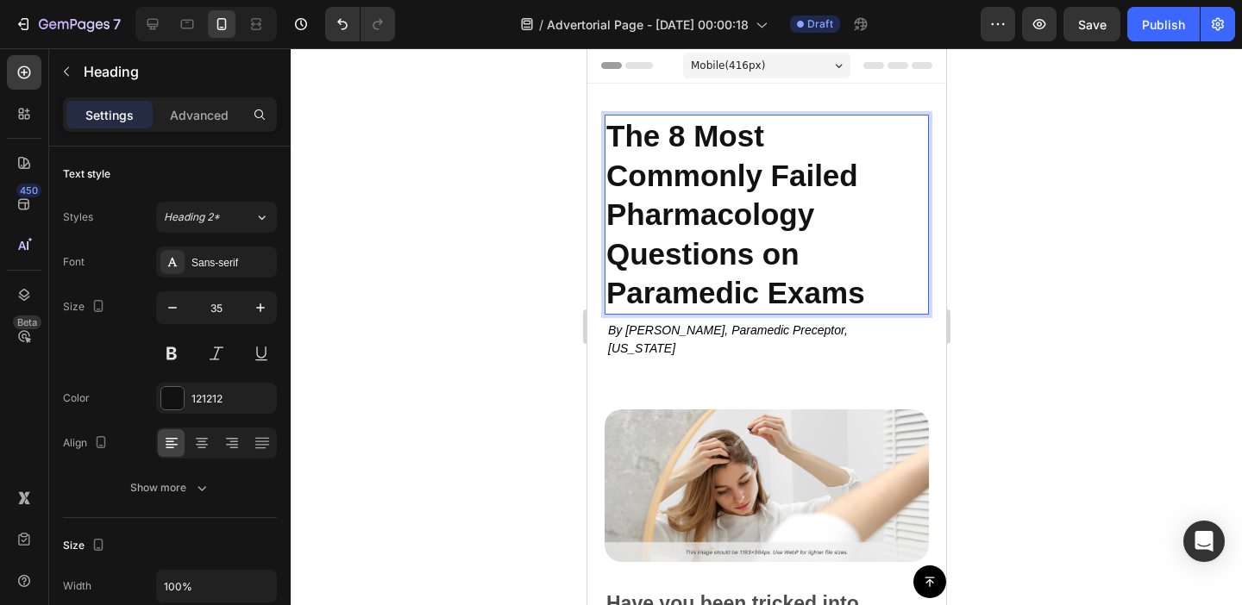
click at [679, 141] on p "The 8 Most Commonly Failed Pharmacology Questions on Paramedic Exams" at bounding box center [765, 214] width 321 height 197
click at [1021, 300] on div at bounding box center [766, 326] width 951 height 557
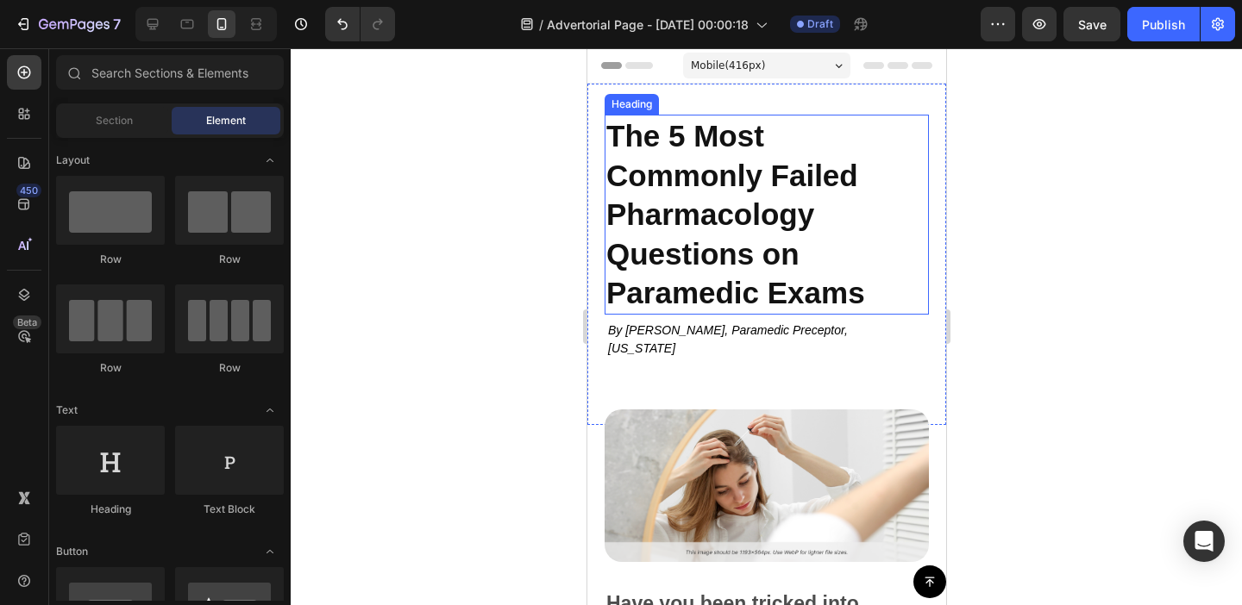
click at [750, 224] on p "The 5 Most Commonly Failed Pharmacology Questions on Paramedic Exams" at bounding box center [765, 214] width 321 height 197
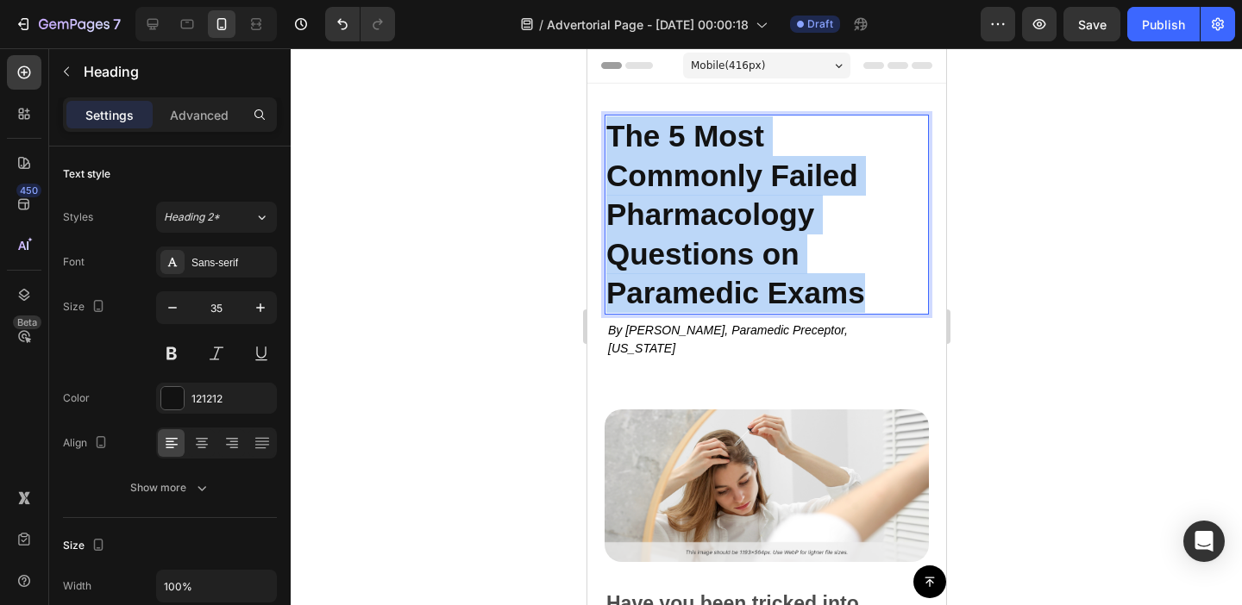
click at [750, 224] on p "The 5 Most Commonly Failed Pharmacology Questions on Paramedic Exams" at bounding box center [765, 214] width 321 height 197
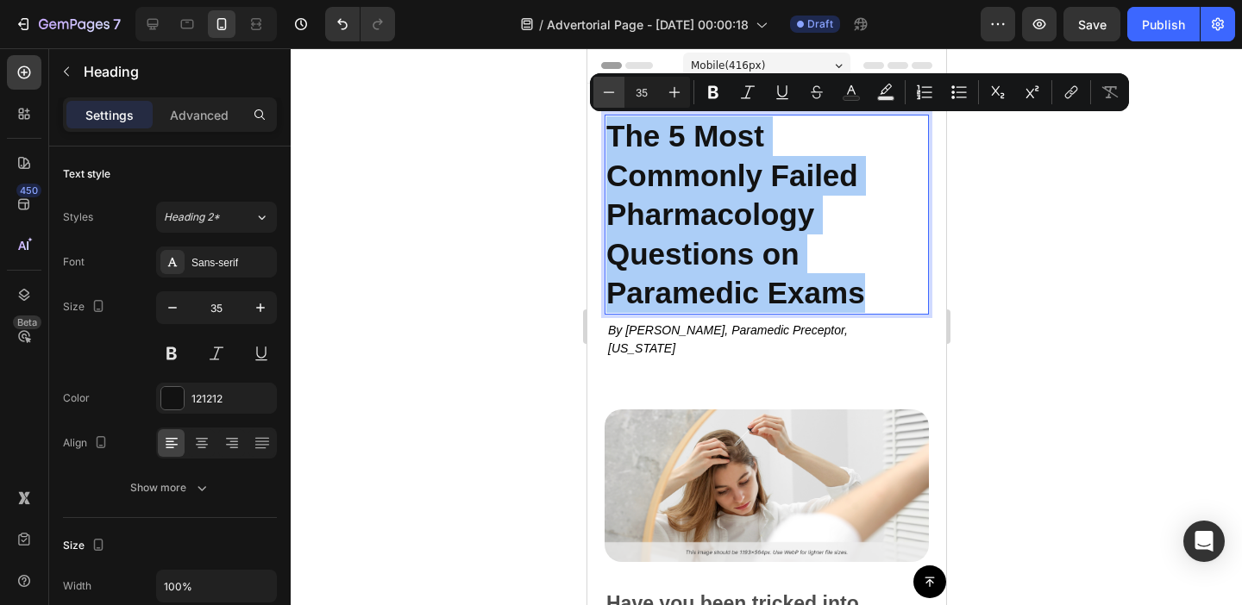
click at [611, 85] on icon "Editor contextual toolbar" at bounding box center [608, 92] width 17 height 17
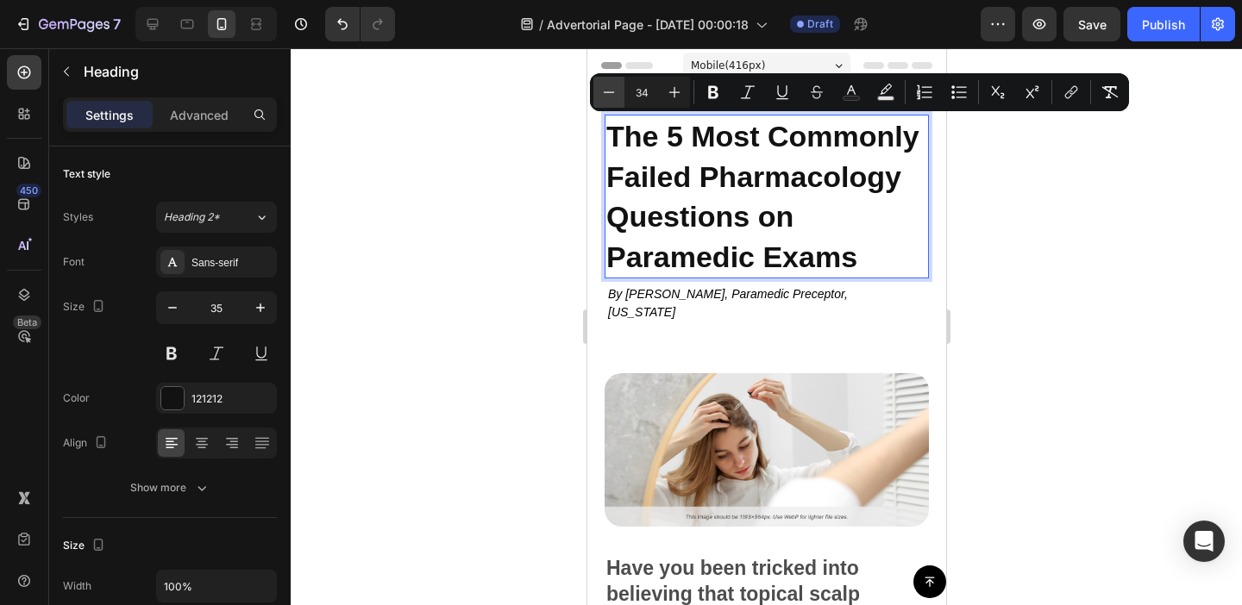
click at [611, 85] on icon "Editor contextual toolbar" at bounding box center [608, 92] width 17 height 17
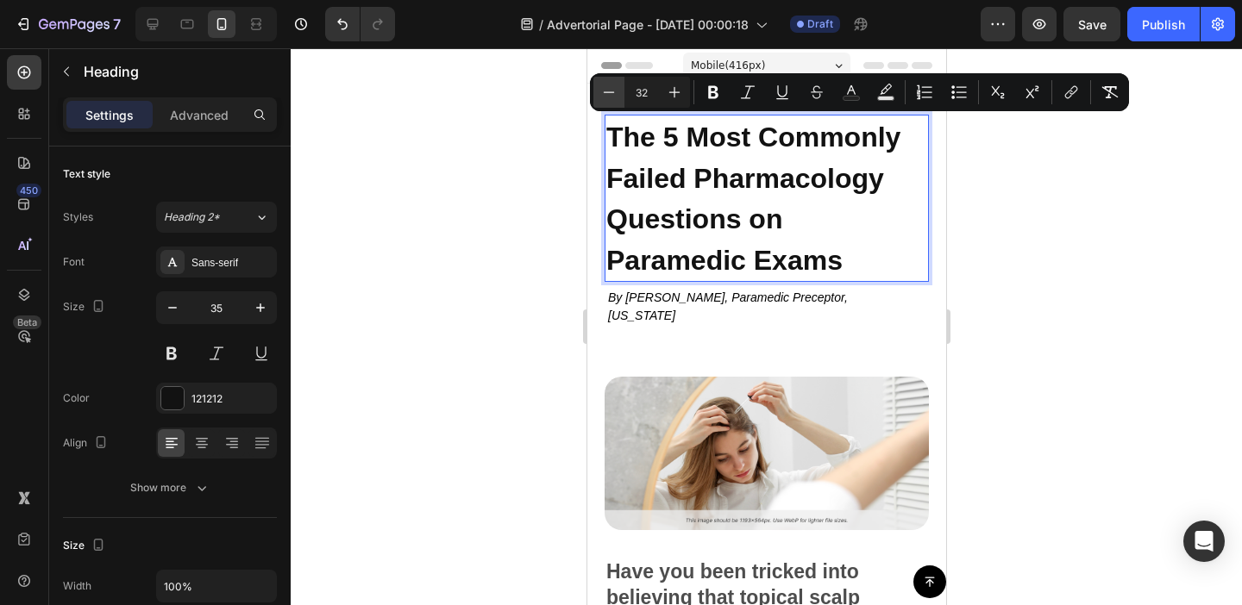
click at [611, 85] on icon "Editor contextual toolbar" at bounding box center [608, 92] width 17 height 17
type input "31"
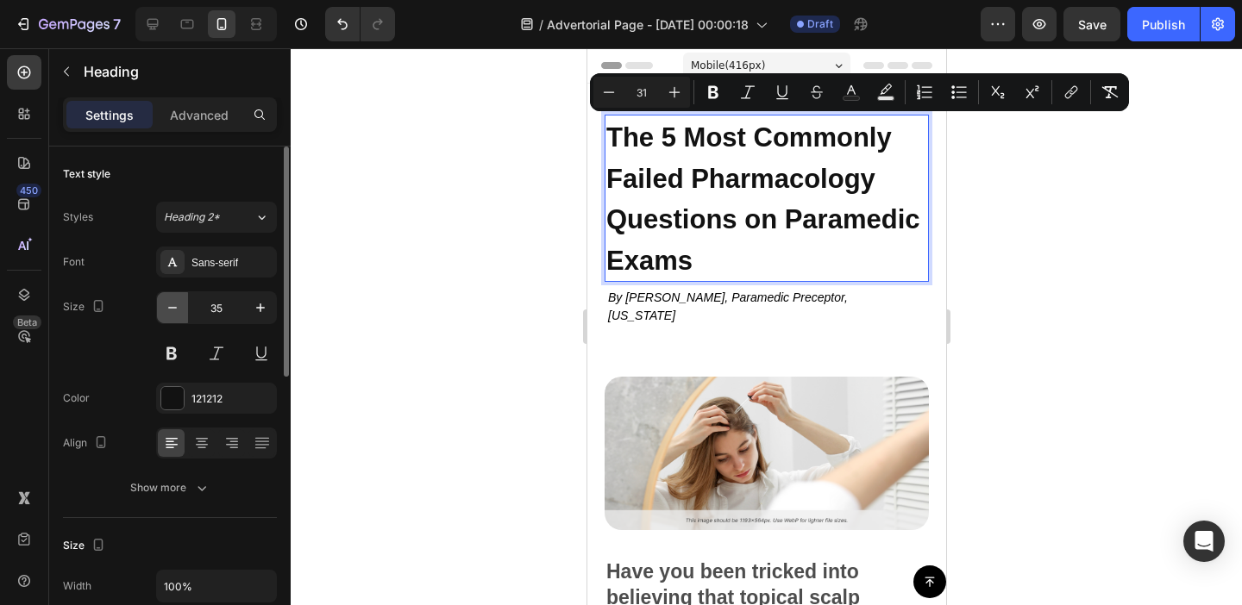
click at [172, 302] on icon "button" at bounding box center [172, 307] width 17 height 17
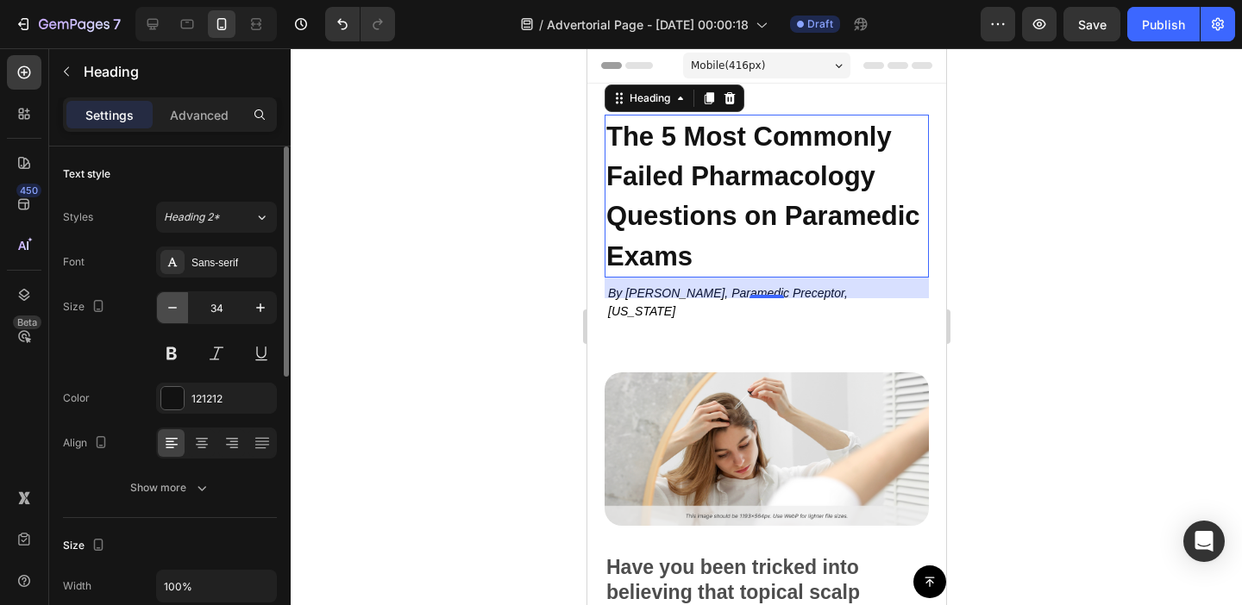
click at [172, 302] on icon "button" at bounding box center [172, 307] width 17 height 17
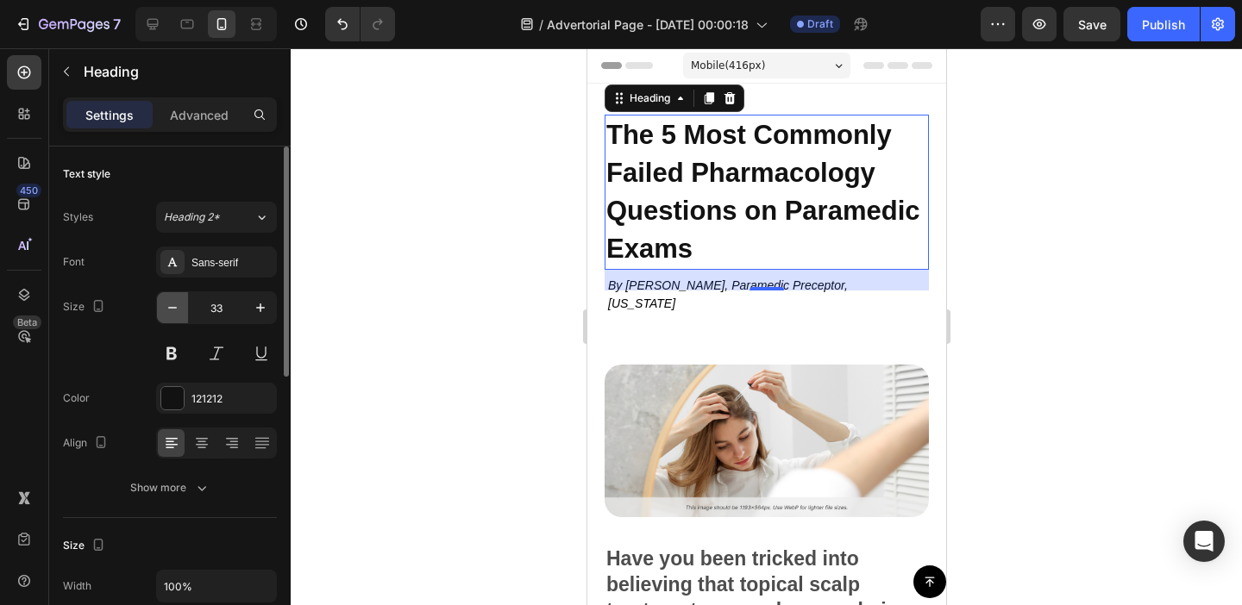
click at [172, 302] on icon "button" at bounding box center [172, 307] width 17 height 17
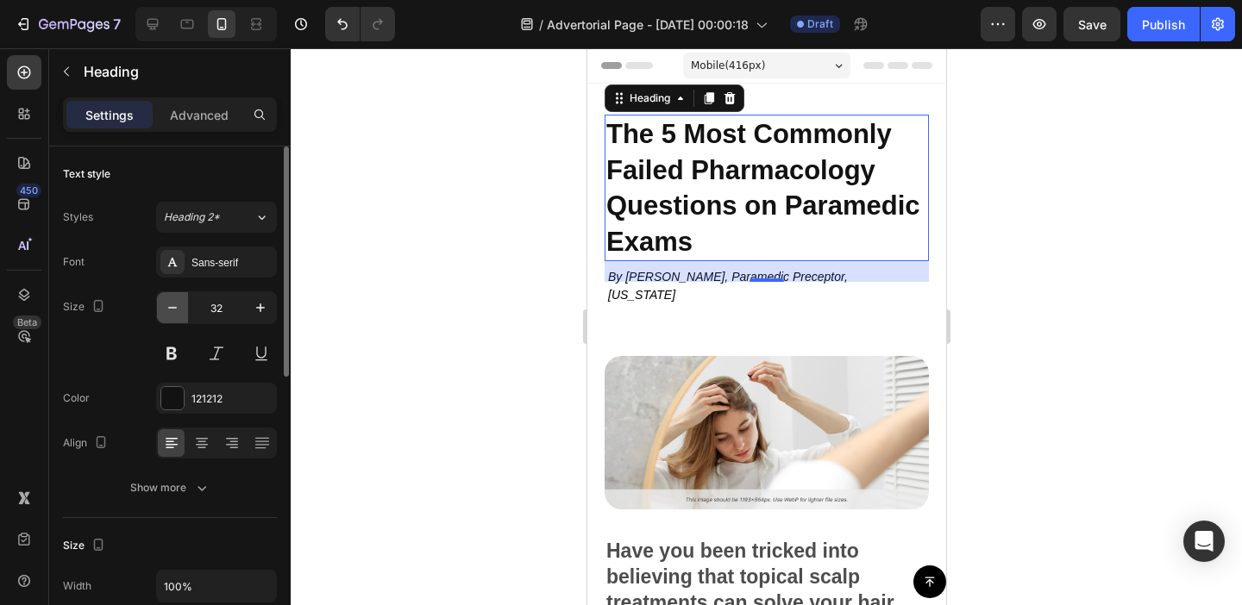
click at [172, 302] on icon "button" at bounding box center [172, 307] width 17 height 17
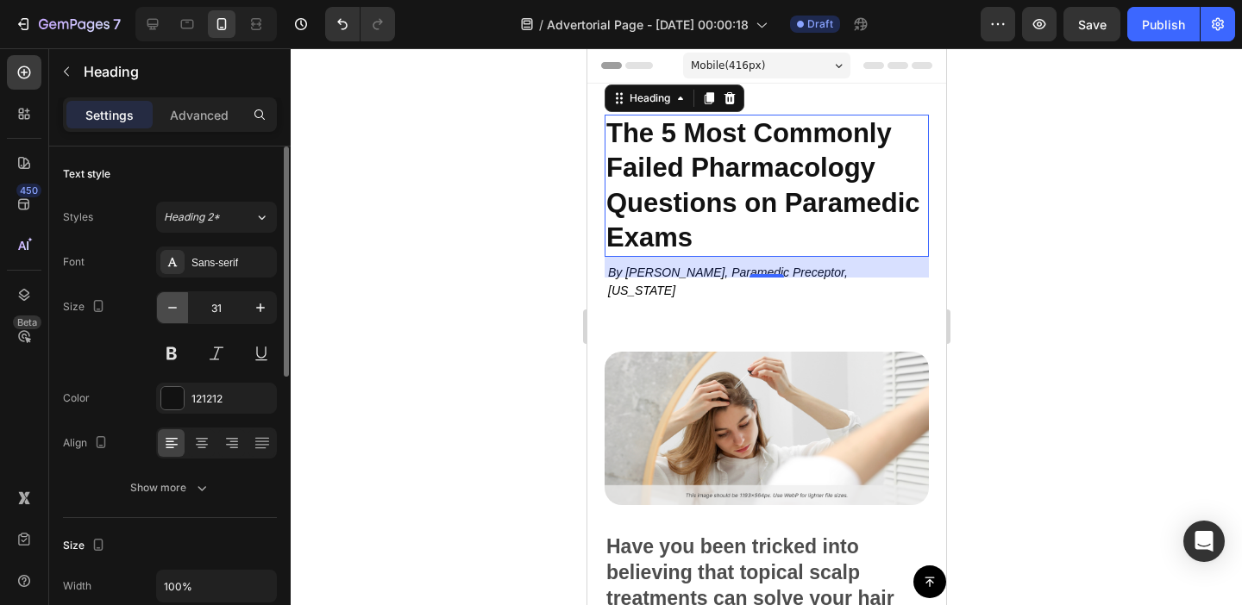
click at [172, 302] on icon "button" at bounding box center [172, 307] width 17 height 17
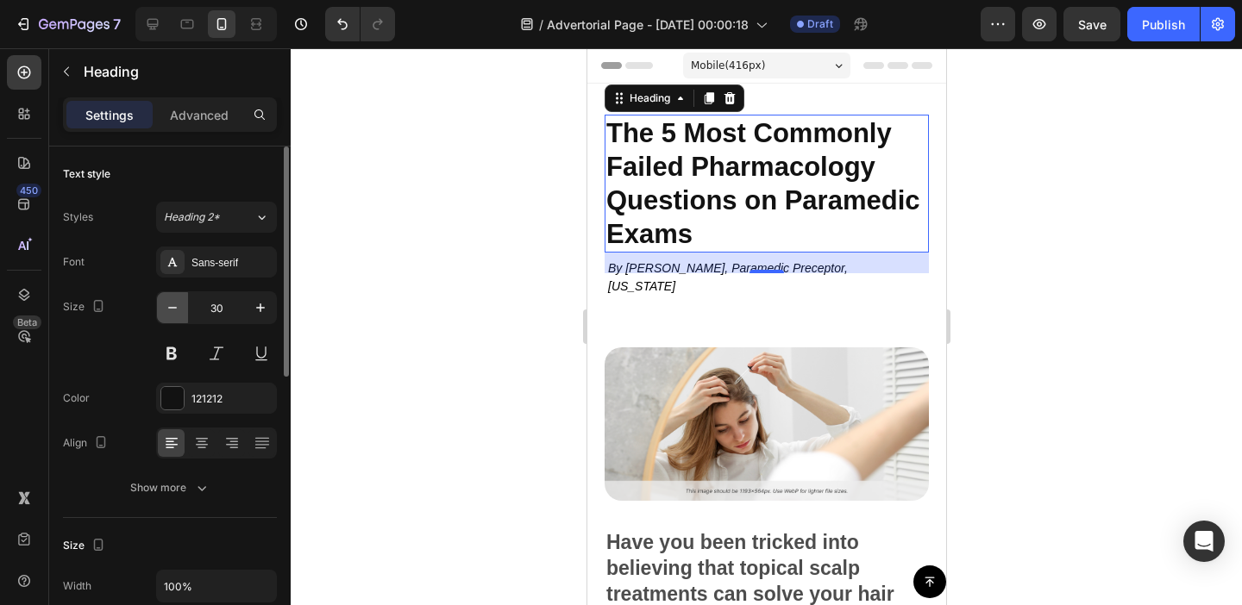
click at [172, 302] on icon "button" at bounding box center [172, 307] width 17 height 17
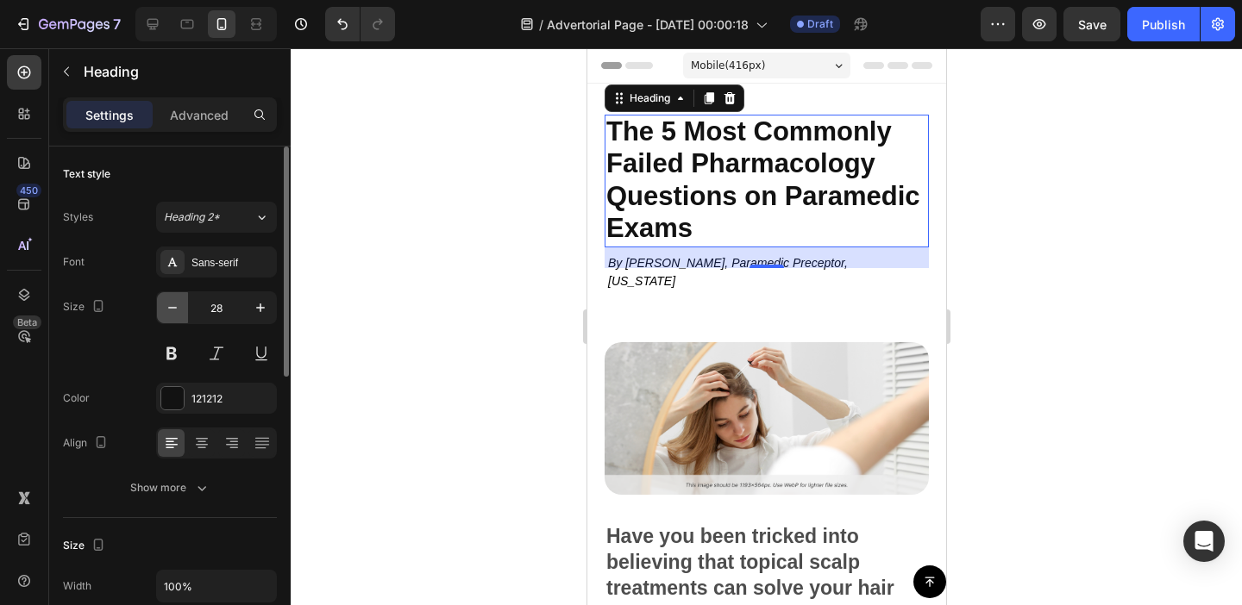
click at [172, 302] on icon "button" at bounding box center [172, 307] width 17 height 17
type input "27"
click at [498, 239] on div at bounding box center [766, 326] width 951 height 557
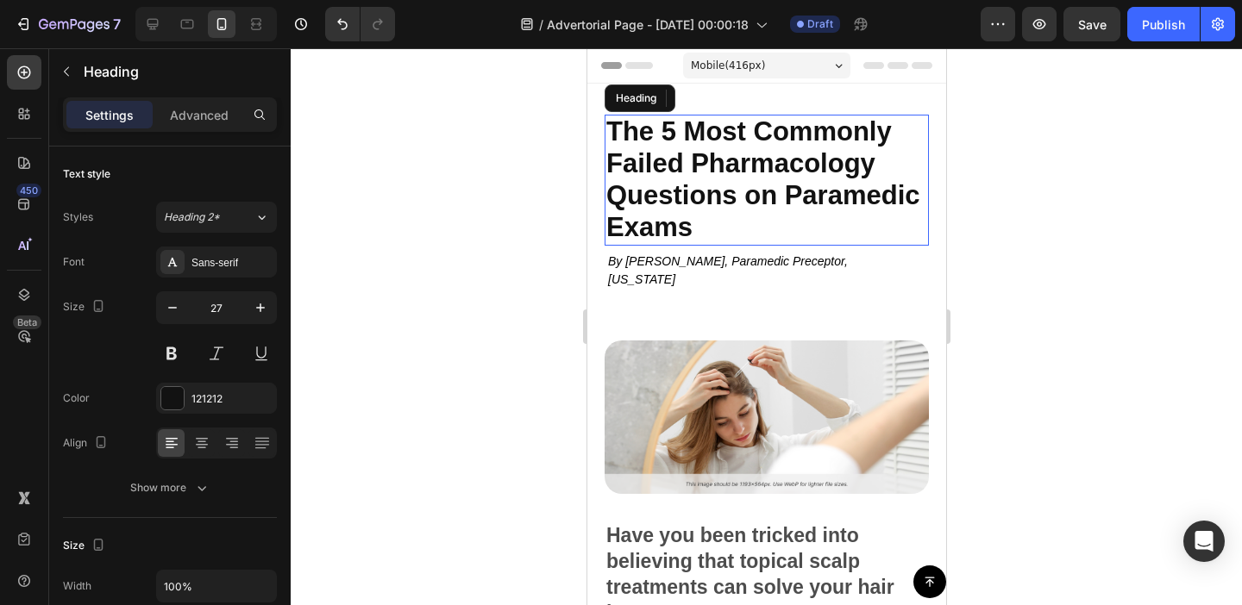
click at [711, 189] on span "The 5 Most Commonly Failed Pharmacology Questions on Paramedic Exams" at bounding box center [762, 179] width 314 height 126
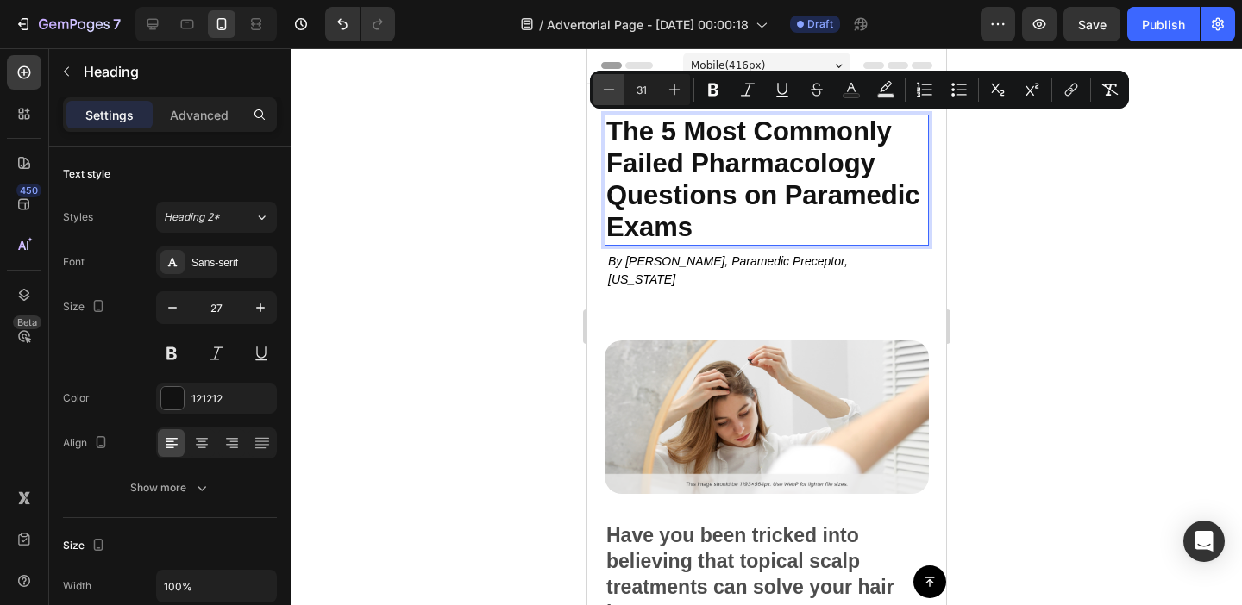
click at [615, 82] on icon "Editor contextual toolbar" at bounding box center [608, 89] width 17 height 17
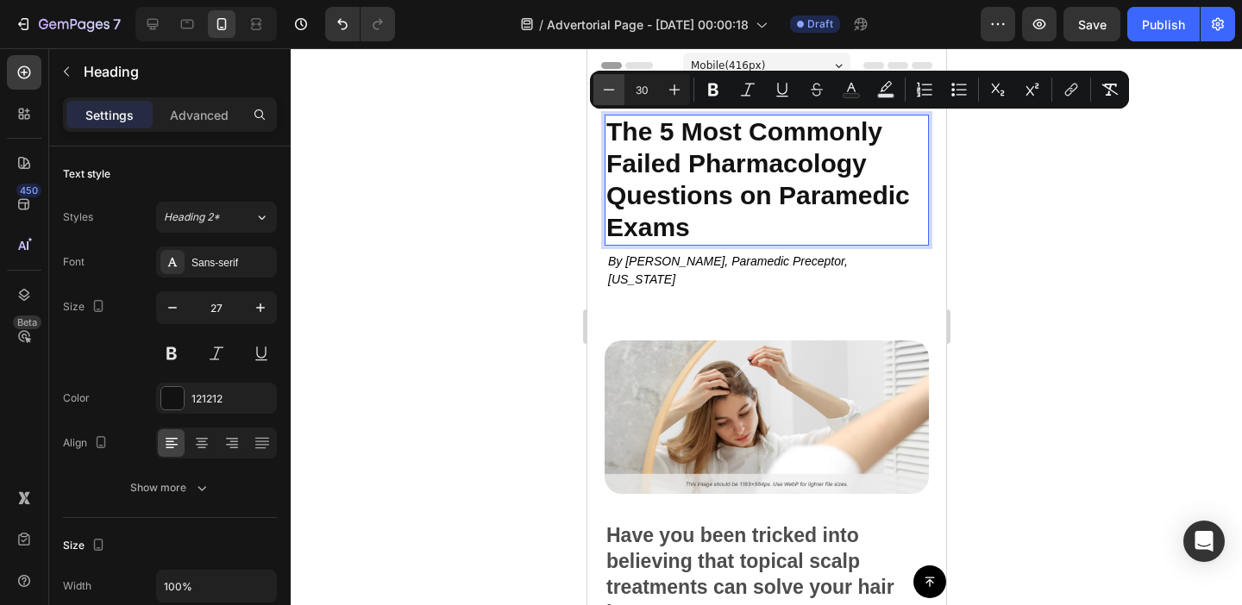
click at [615, 82] on icon "Editor contextual toolbar" at bounding box center [608, 89] width 17 height 17
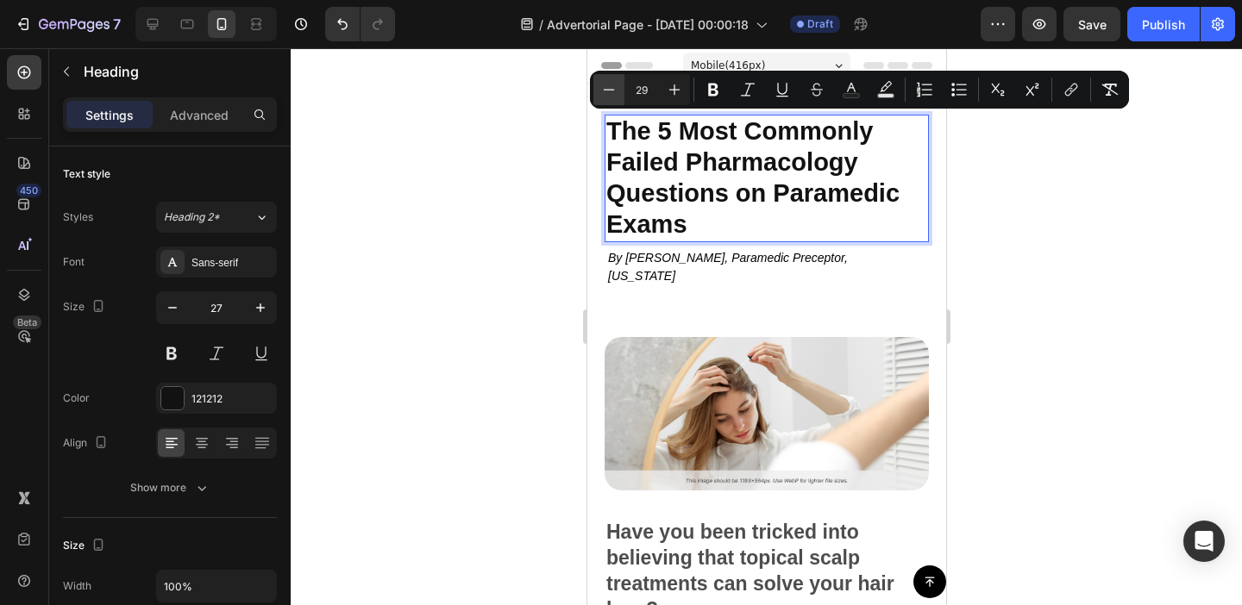
click at [615, 82] on icon "Editor contextual toolbar" at bounding box center [608, 89] width 17 height 17
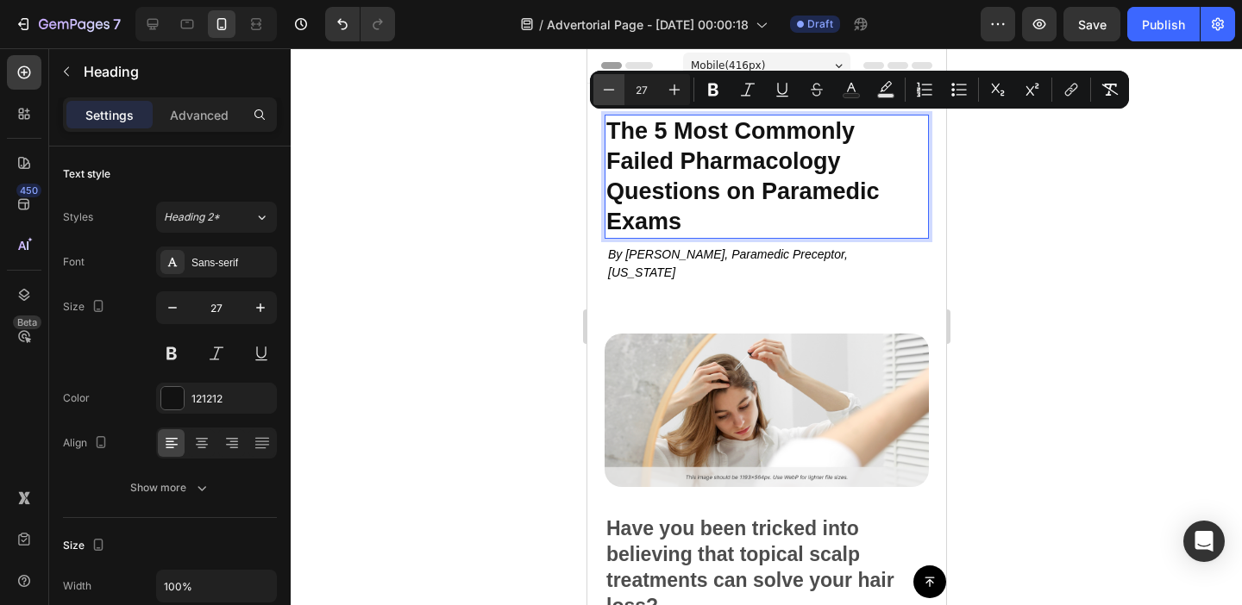
click at [615, 82] on icon "Editor contextual toolbar" at bounding box center [608, 89] width 17 height 17
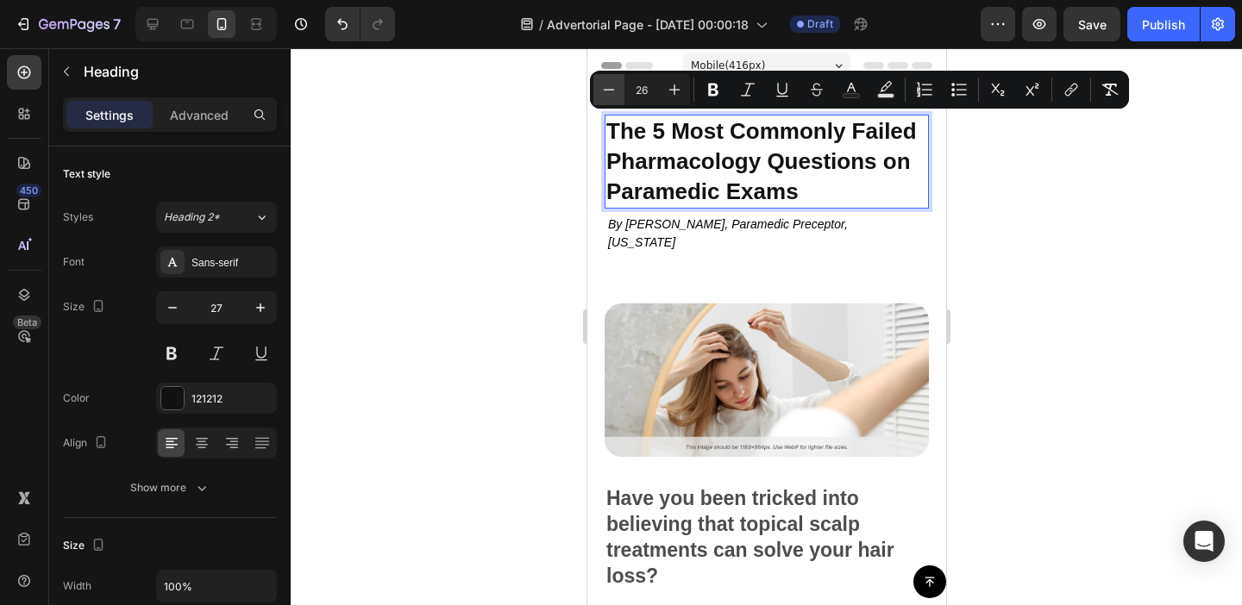
click at [615, 82] on icon "Editor contextual toolbar" at bounding box center [608, 89] width 17 height 17
click at [674, 88] on icon "Editor contextual toolbar" at bounding box center [674, 89] width 17 height 17
type input "26"
click at [1057, 224] on div at bounding box center [766, 326] width 951 height 557
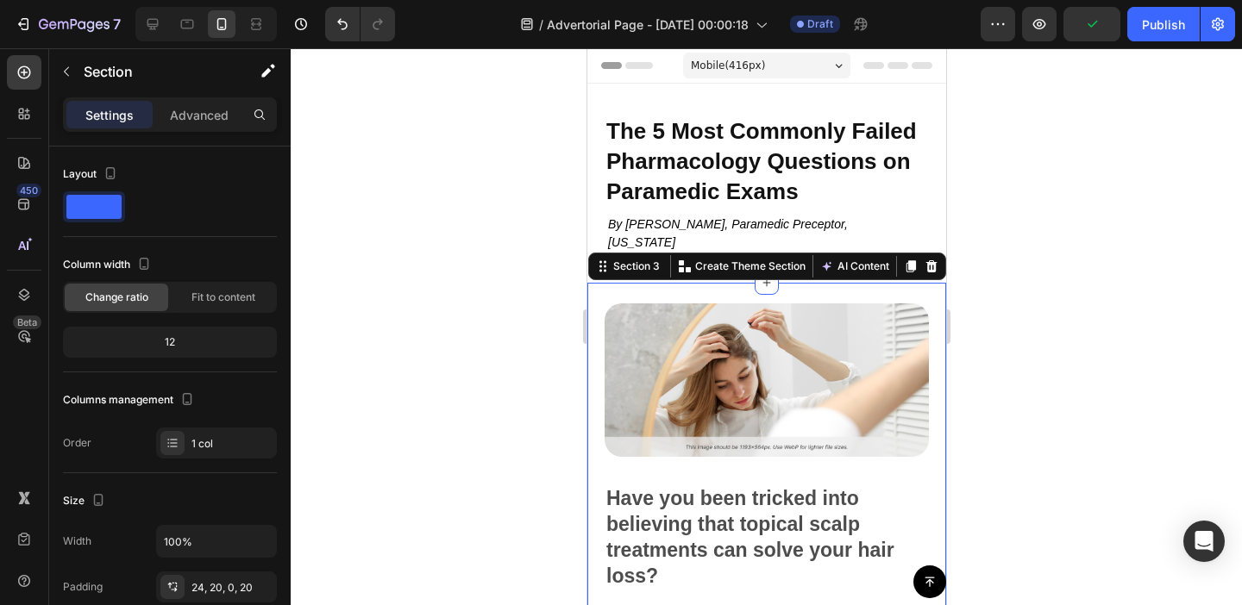
click at [203, 133] on div "Settings Advanced" at bounding box center [169, 121] width 241 height 49
click at [208, 114] on p "Advanced" at bounding box center [199, 115] width 59 height 18
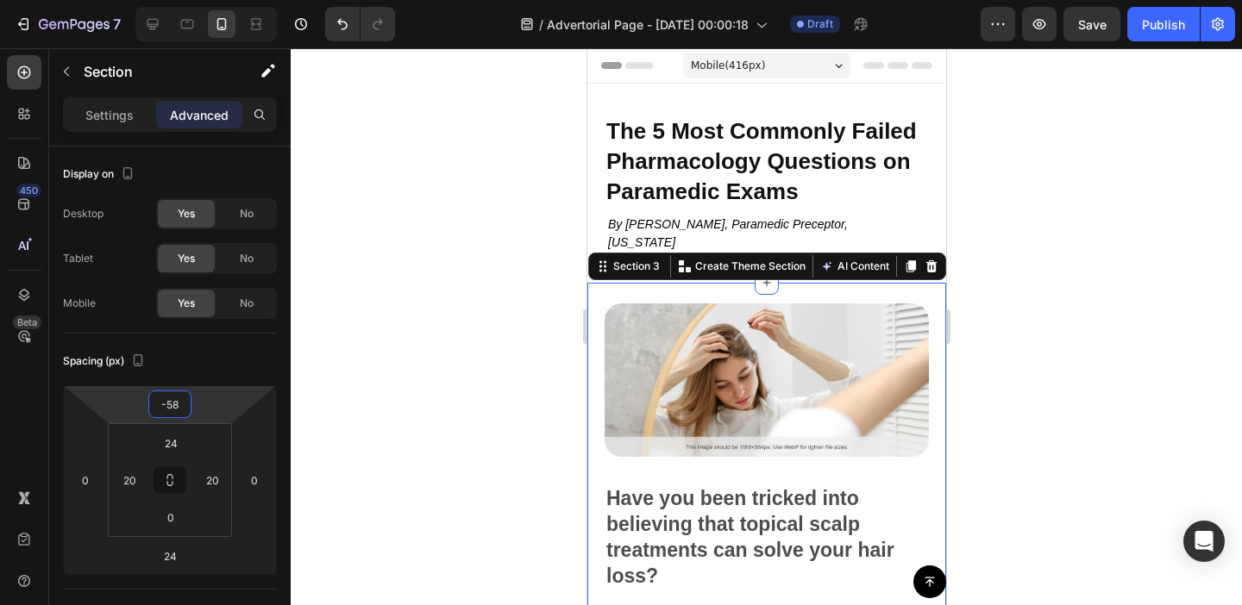
type input "-60"
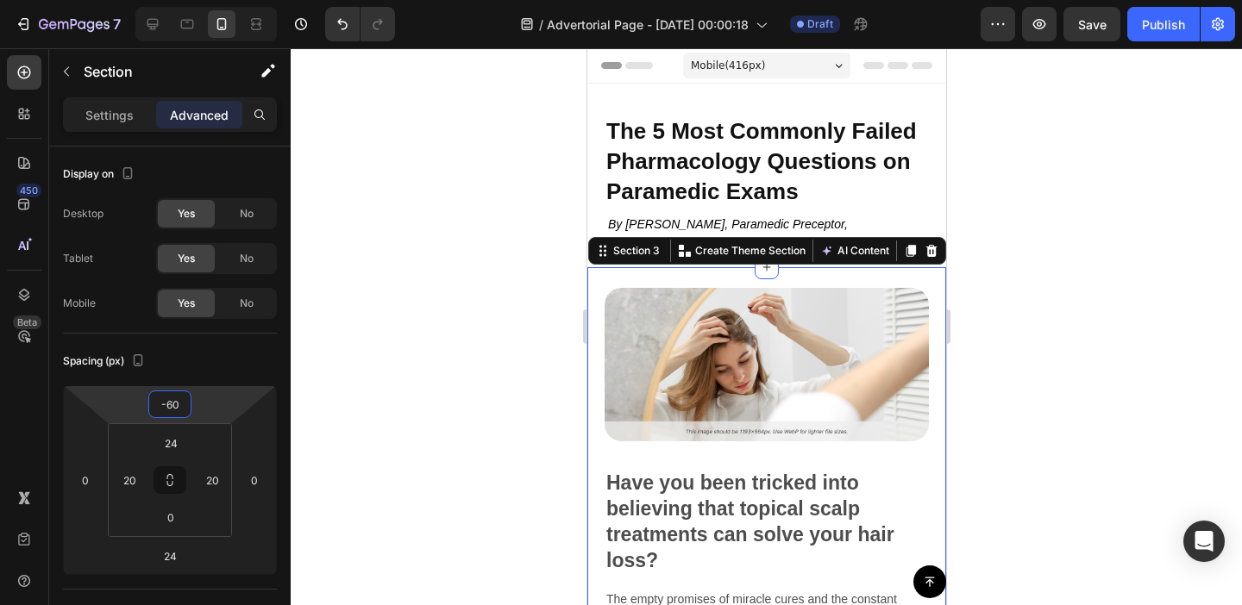
drag, startPoint x: 221, startPoint y: 406, endPoint x: 221, endPoint y: 439, distance: 32.8
click at [221, 0] on html "7 Version history / Advertorial Page - Aug 27, 00:00:18 Draft Preview Save Publ…" at bounding box center [621, 0] width 1242 height 0
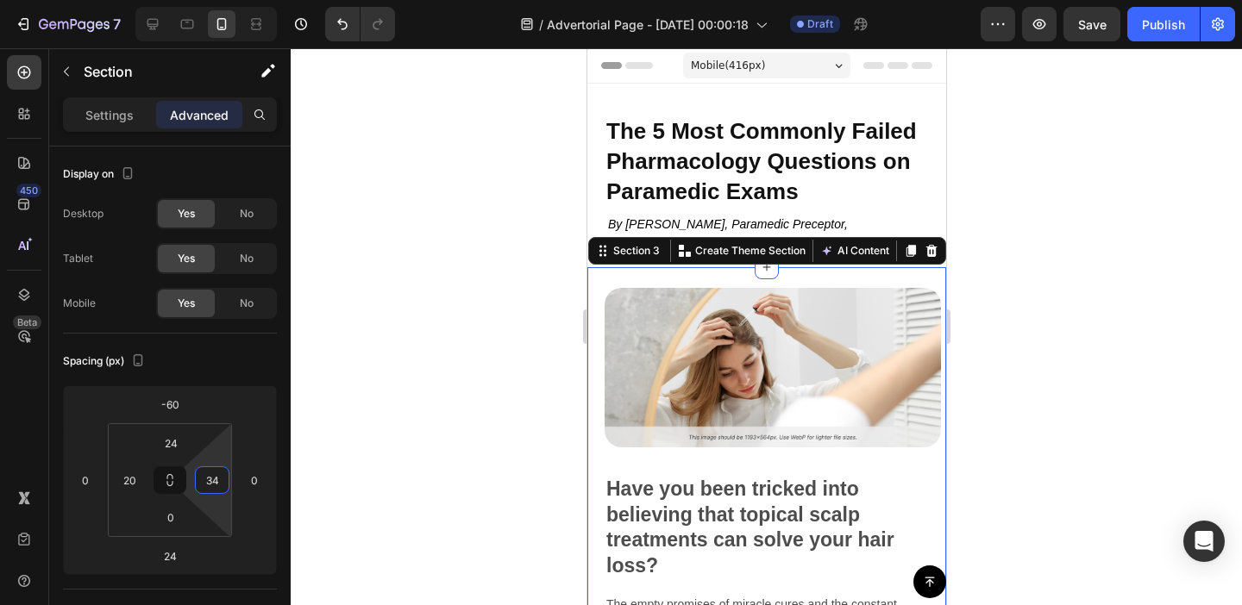
type input "36"
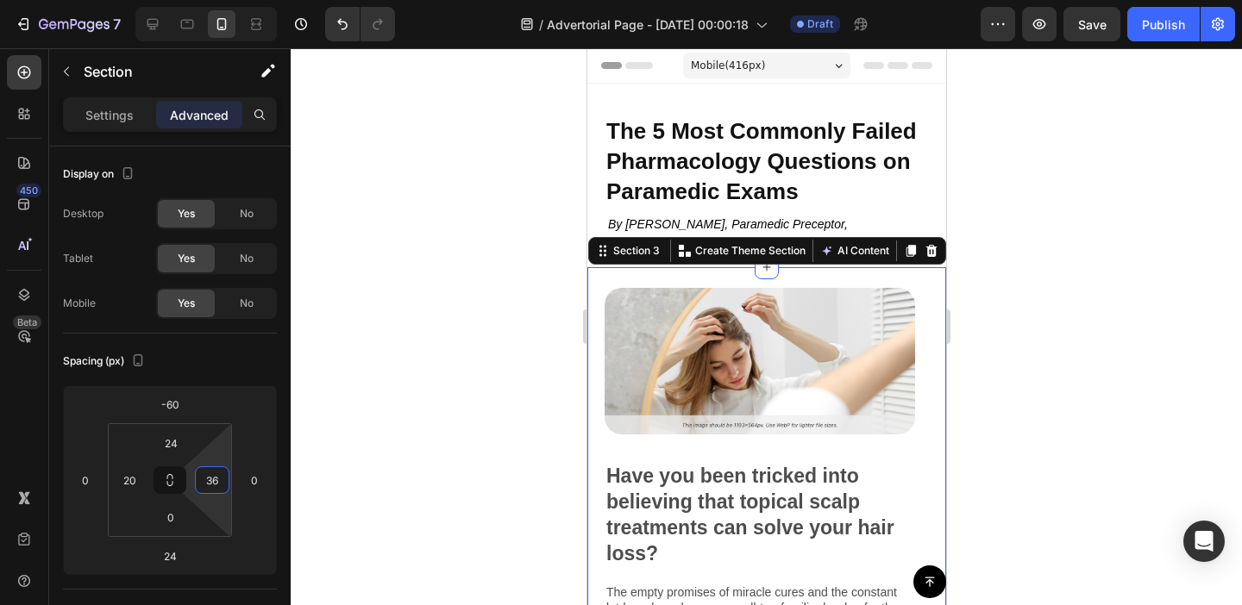
click at [221, 0] on html "7 Version history / Advertorial Page - Aug 27, 00:00:18 Draft Preview Save Publ…" at bounding box center [621, 0] width 1242 height 0
click at [422, 248] on div at bounding box center [766, 326] width 951 height 557
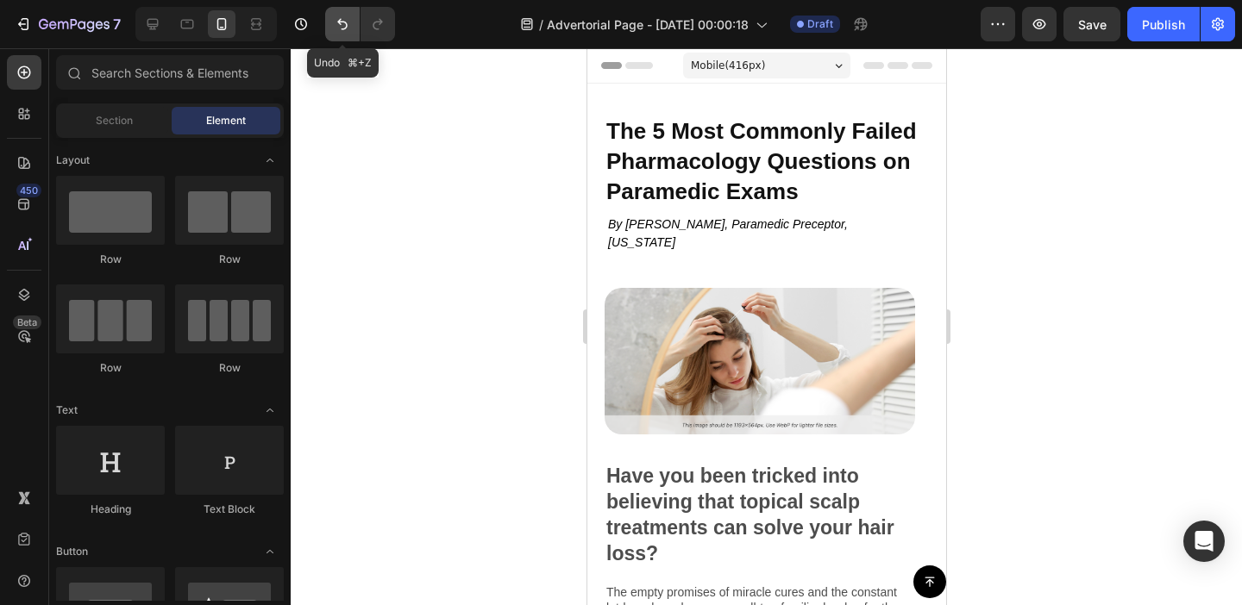
click at [347, 26] on icon "Undo/Redo" at bounding box center [342, 24] width 10 height 11
click at [347, 25] on icon "Undo/Redo" at bounding box center [342, 24] width 10 height 11
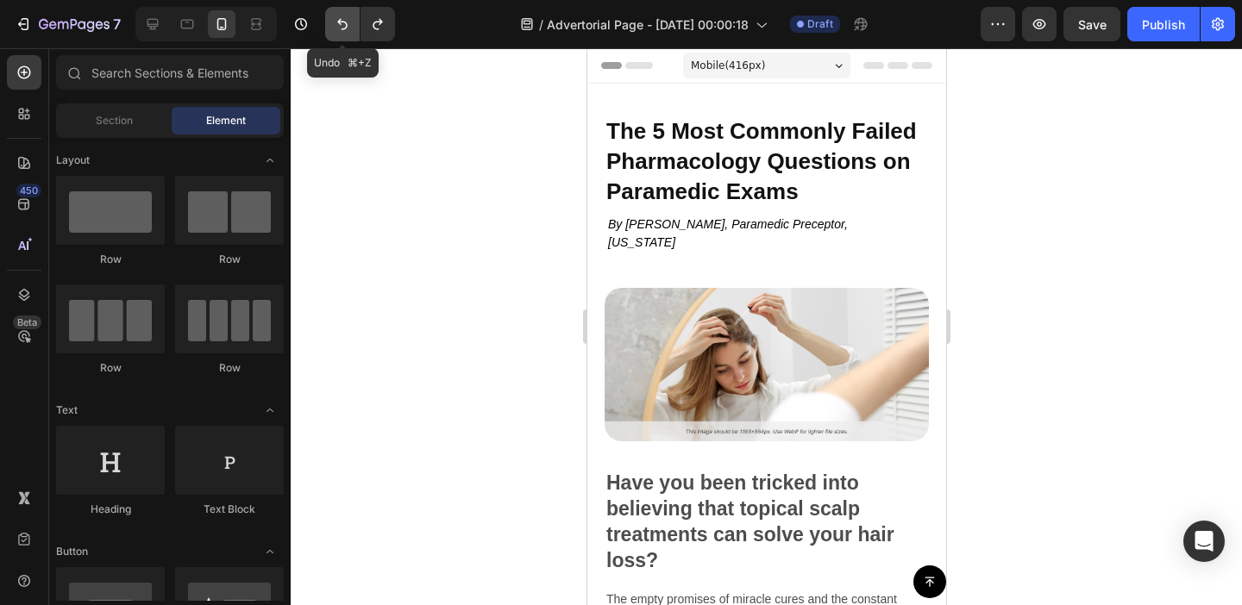
click at [347, 25] on icon "Undo/Redo" at bounding box center [342, 24] width 10 height 11
click at [347, 24] on icon "Undo/Redo" at bounding box center [342, 24] width 10 height 11
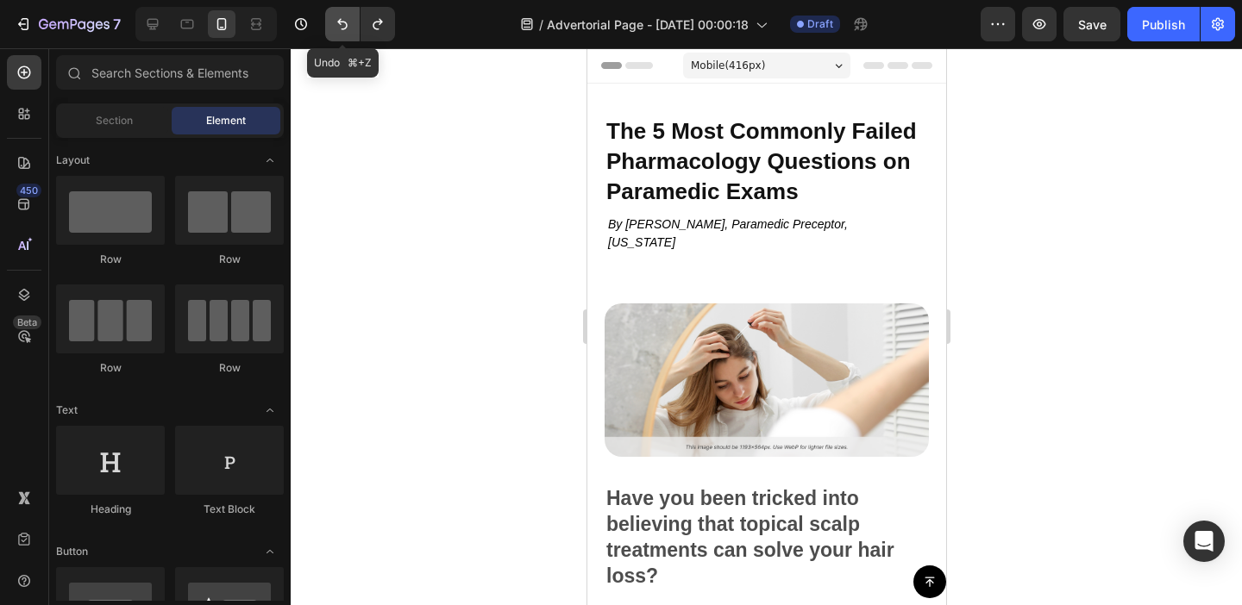
click at [347, 24] on icon "Undo/Redo" at bounding box center [342, 24] width 10 height 11
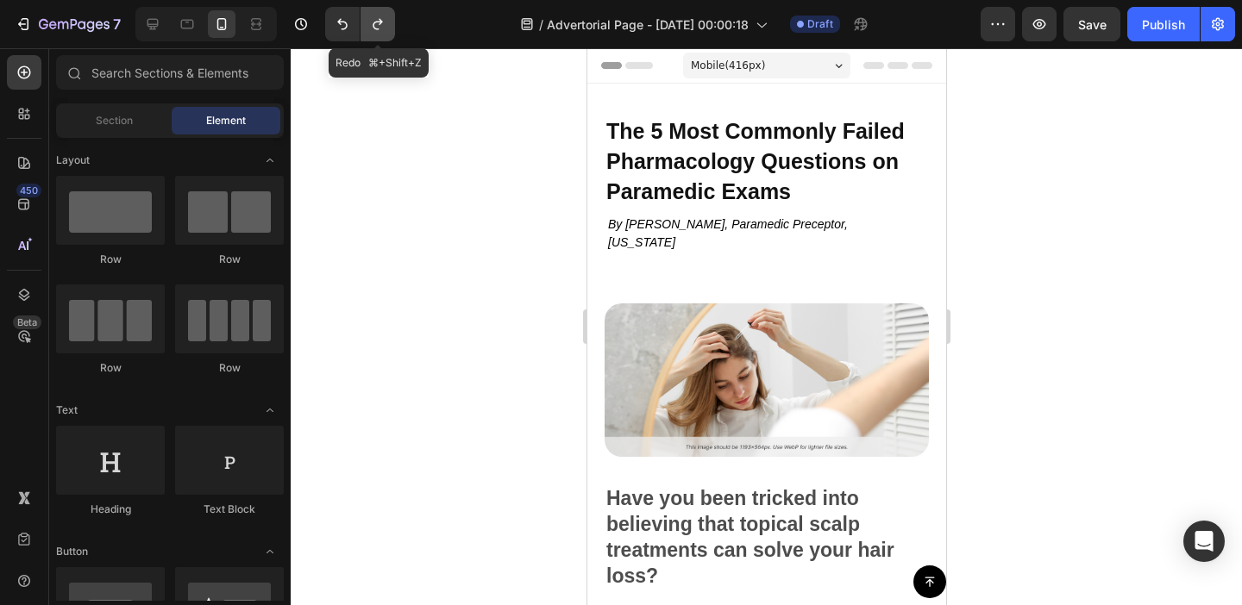
click at [383, 26] on icon "Undo/Redo" at bounding box center [377, 24] width 17 height 17
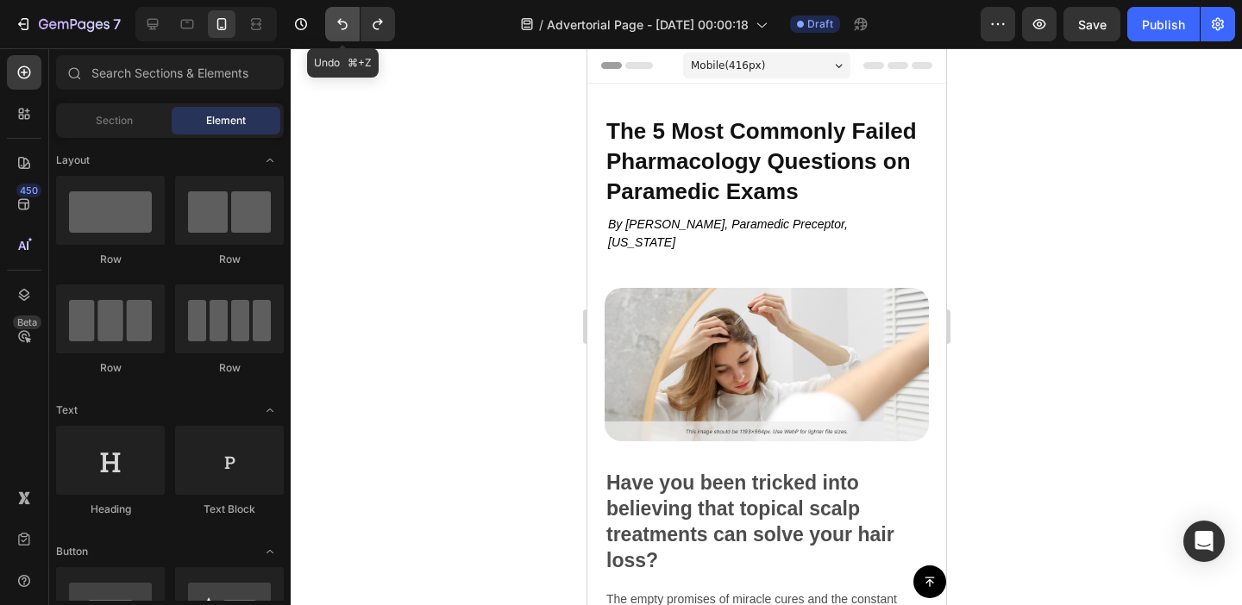
click at [342, 22] on icon "Undo/Redo" at bounding box center [342, 24] width 10 height 11
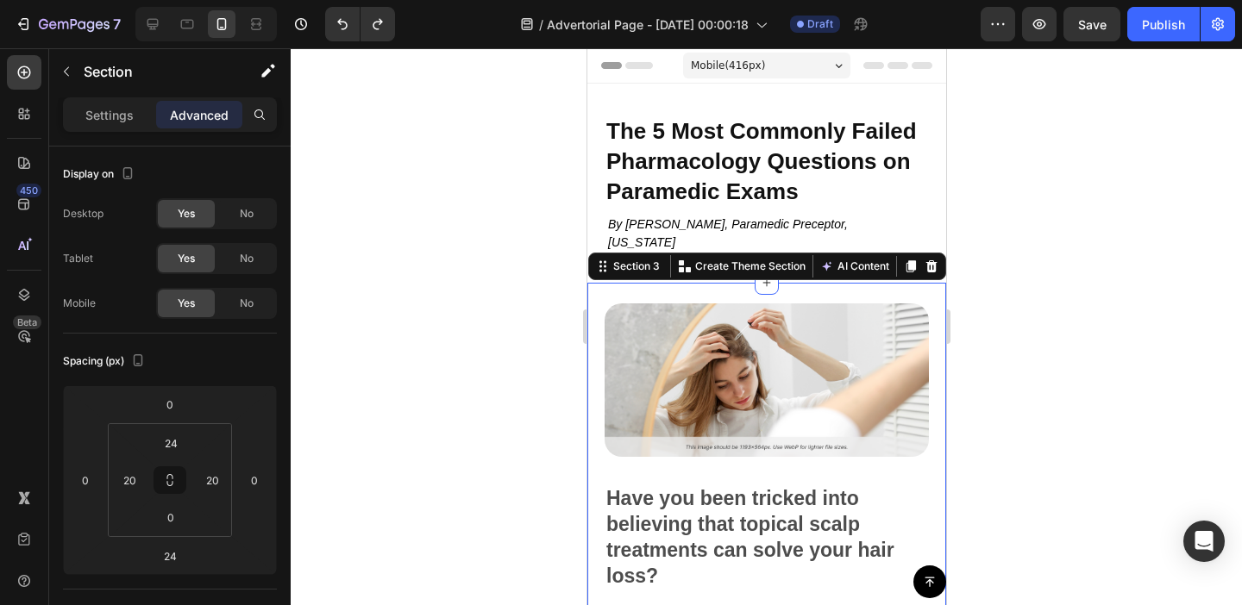
drag, startPoint x: 659, startPoint y: 285, endPoint x: 897, endPoint y: 350, distance: 246.9
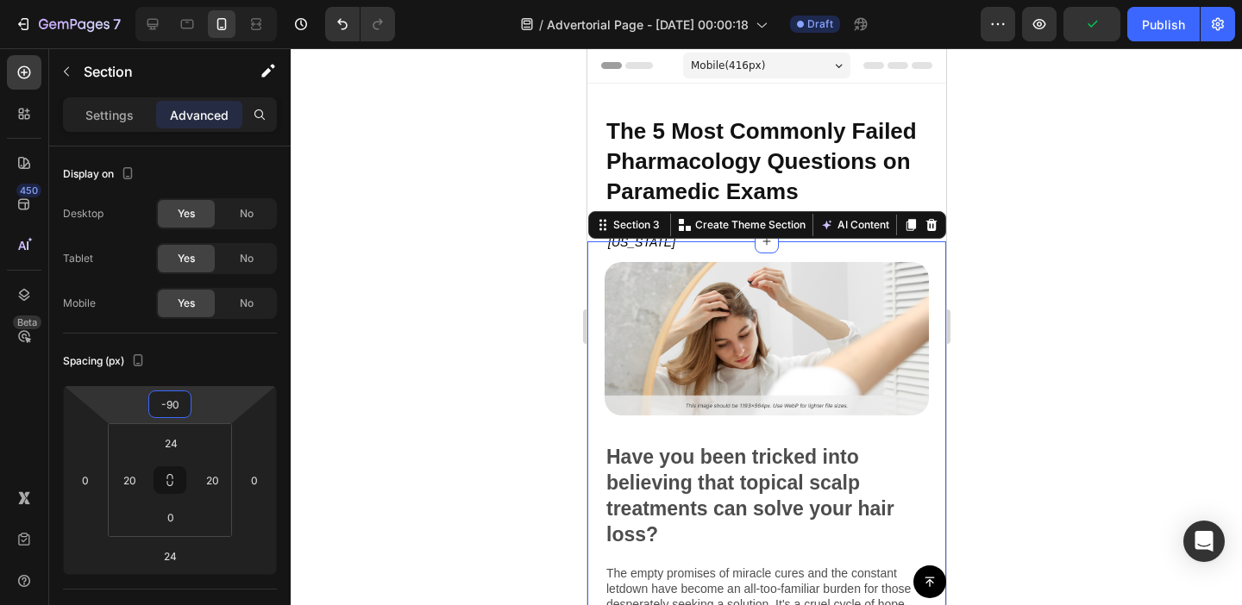
type input "-88"
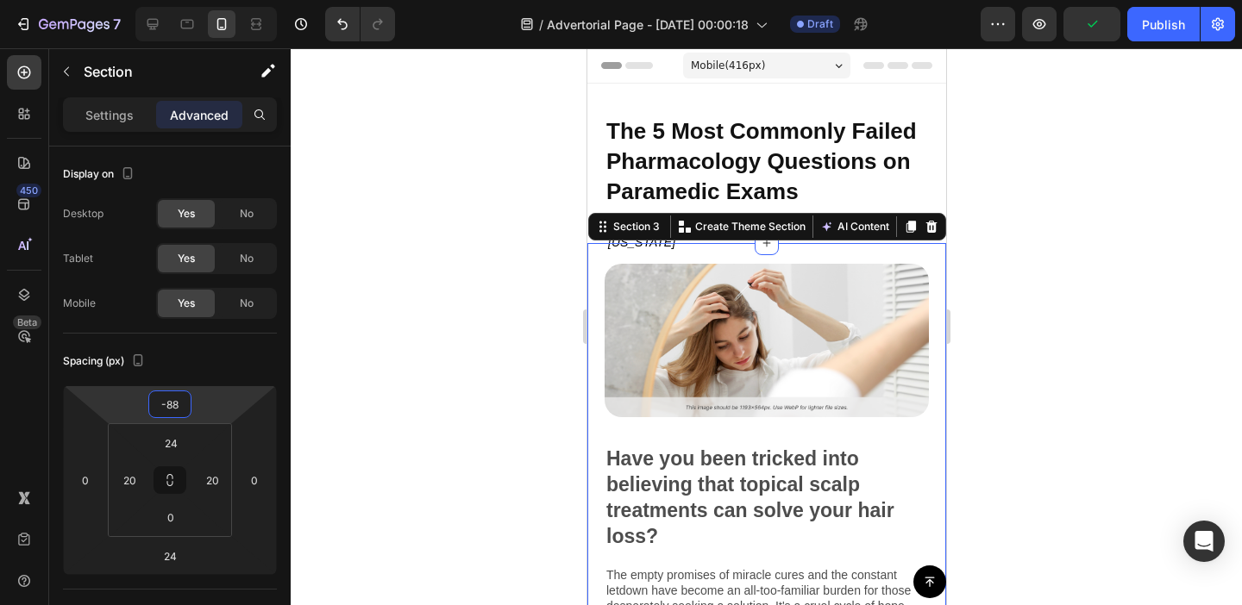
drag, startPoint x: 207, startPoint y: 403, endPoint x: 208, endPoint y: 442, distance: 39.7
click at [208, 0] on html "7 Version history / Advertorial Page - Aug 27, 00:00:18 Draft Preview Publish 4…" at bounding box center [621, 0] width 1242 height 0
click at [401, 403] on div at bounding box center [766, 326] width 951 height 557
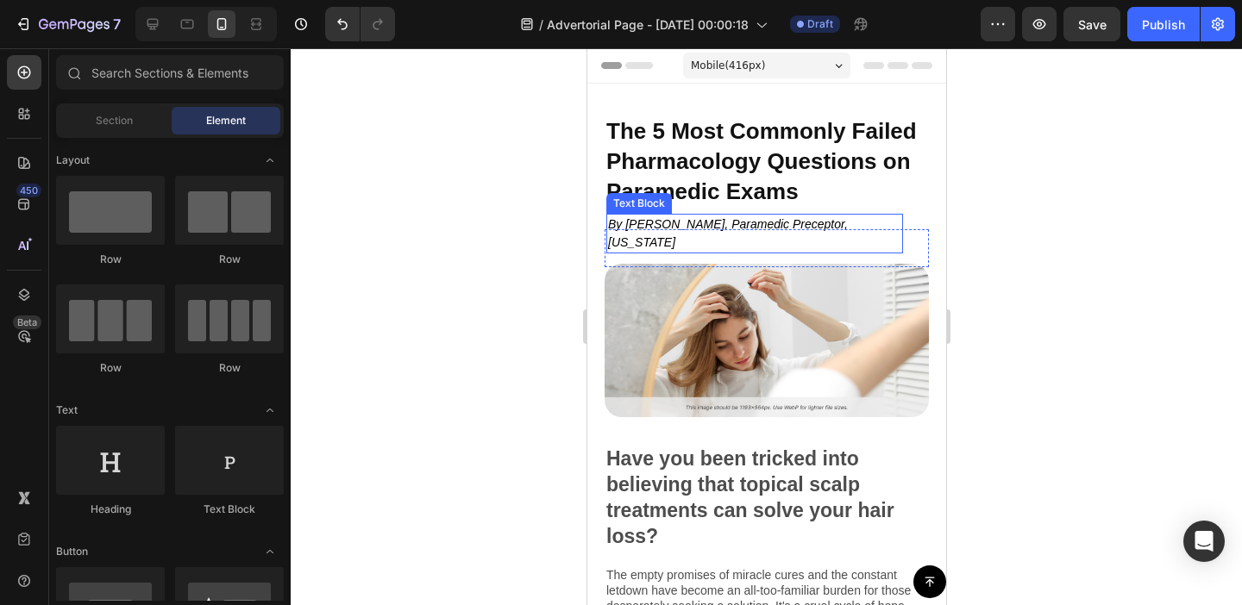
click at [765, 223] on icon "By [PERSON_NAME], Paramedic Preceptor, [US_STATE]" at bounding box center [727, 233] width 240 height 32
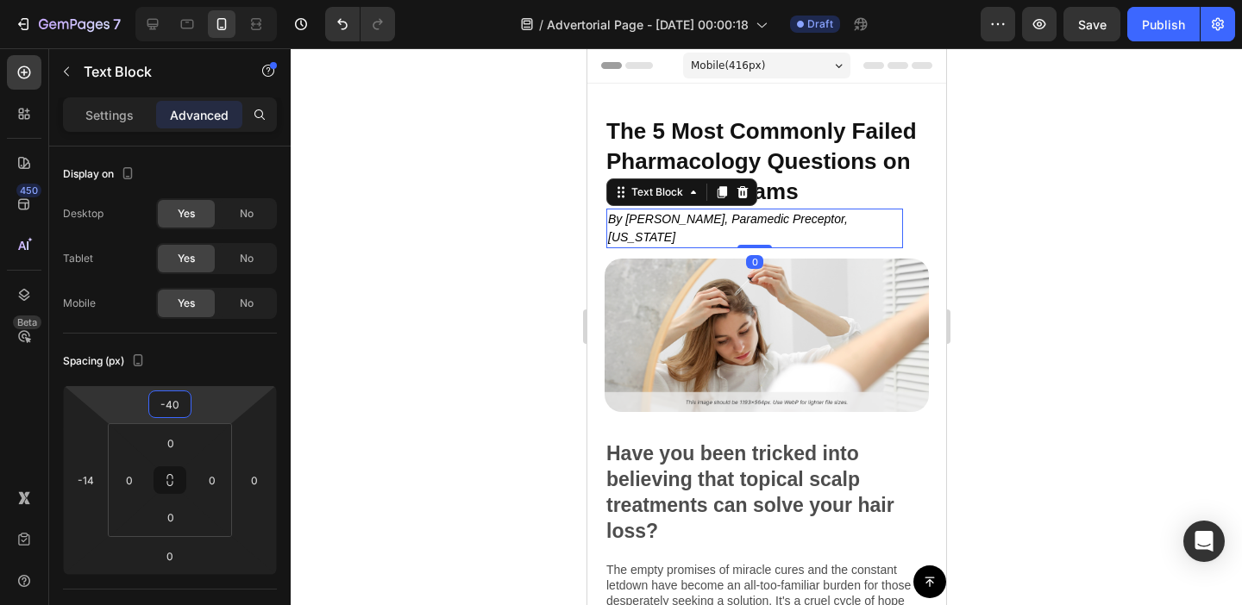
type input "-42"
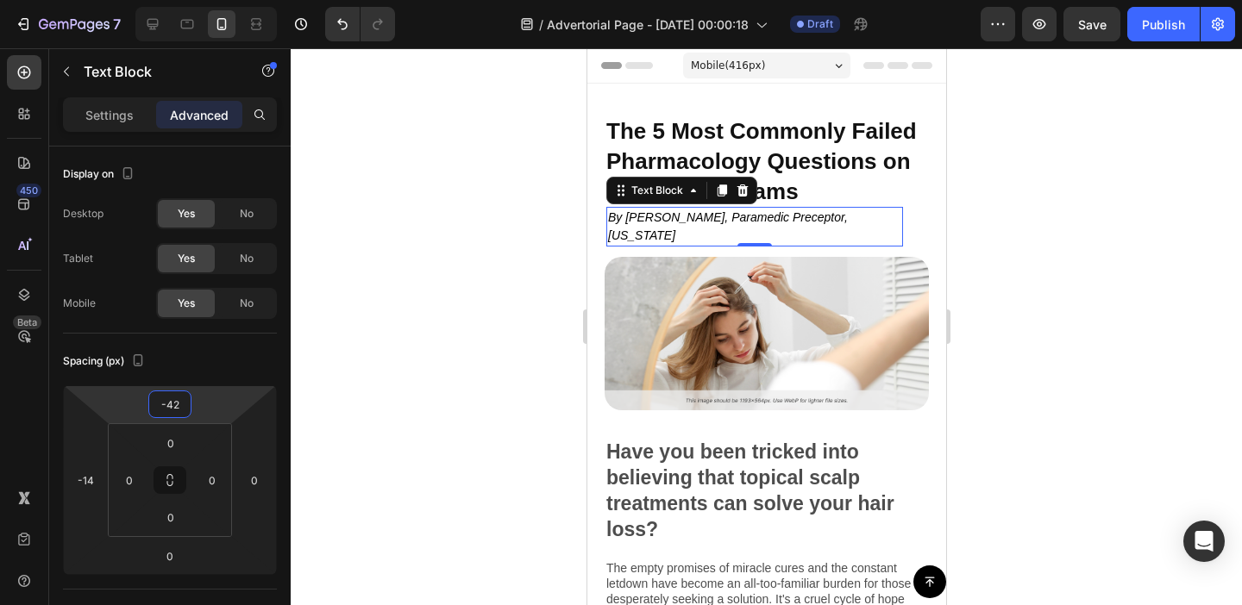
click at [223, 0] on html "7 Version history / Advertorial Page - Aug 27, 00:00:18 Draft Preview Save Publ…" at bounding box center [621, 0] width 1242 height 0
click at [474, 394] on div at bounding box center [766, 326] width 951 height 557
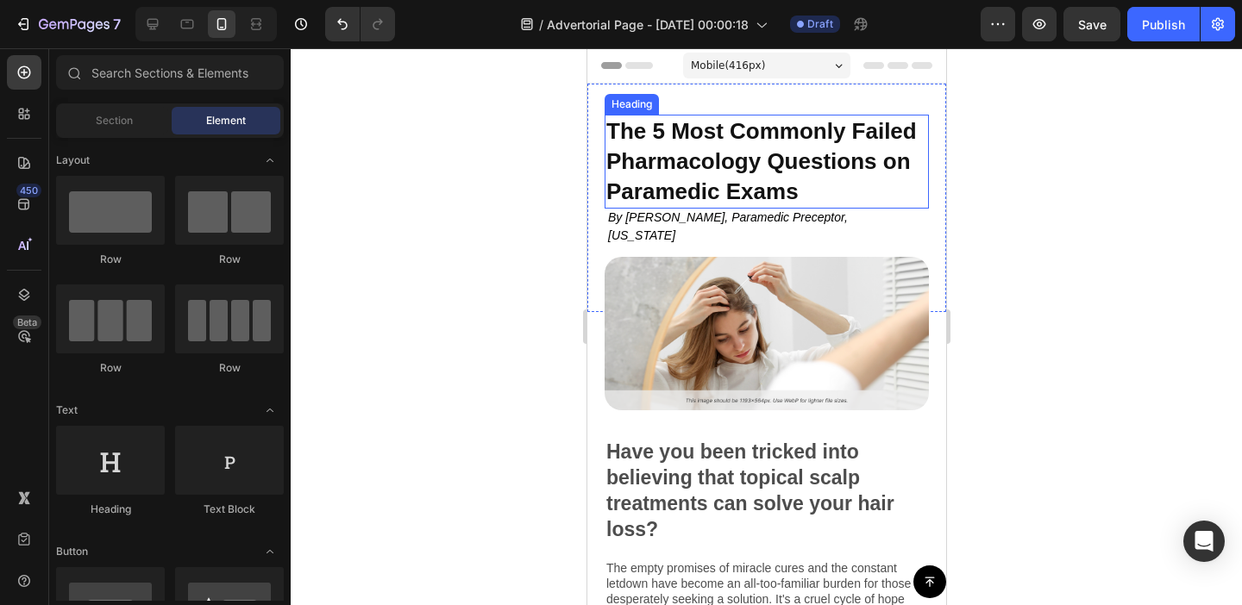
click at [788, 182] on span "The 5 Most Commonly Failed Pharmacology Questions on Paramedic Exams" at bounding box center [760, 161] width 310 height 86
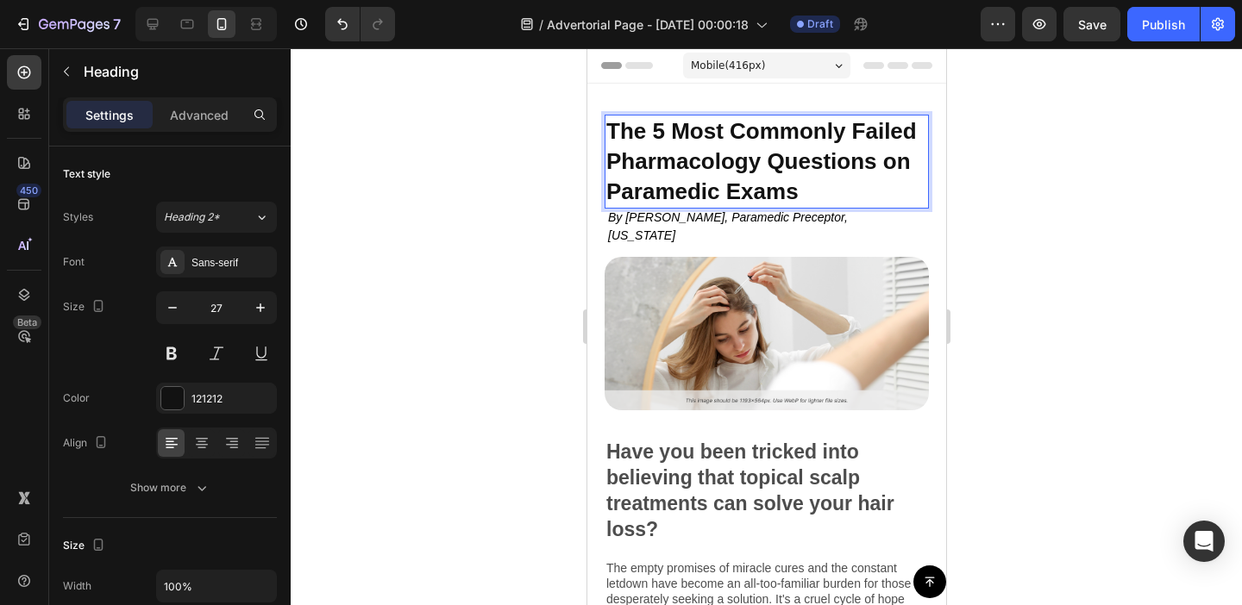
click at [807, 193] on h2 "The 5 Most Commonly Failed Pharmacology Questions on Paramedic Exams" at bounding box center [766, 162] width 324 height 94
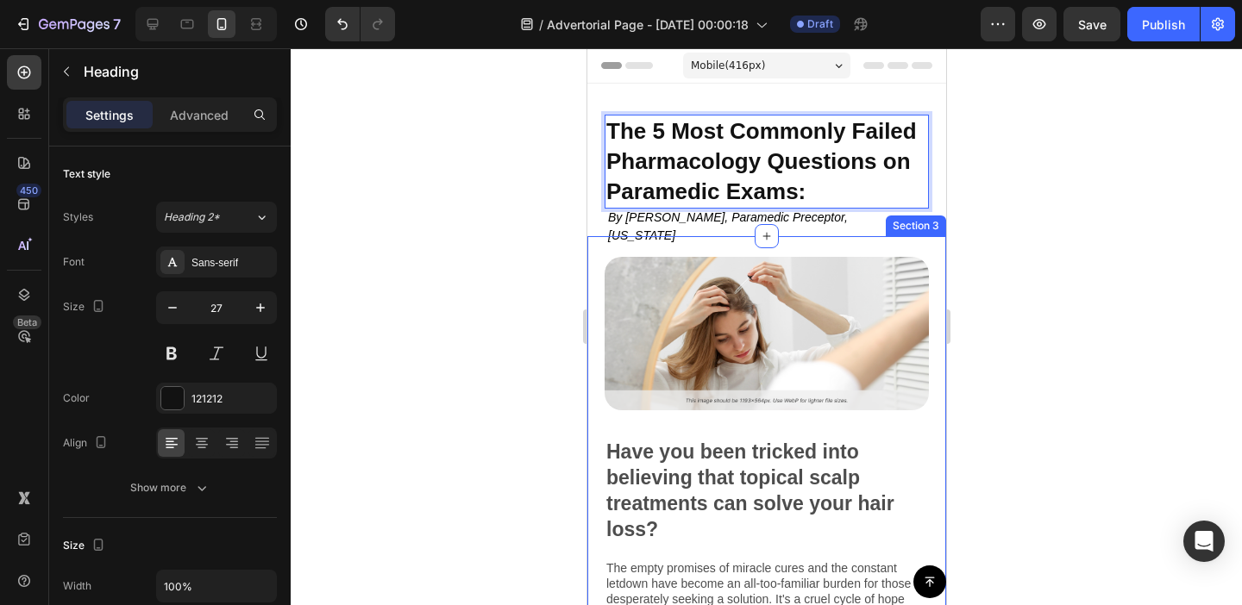
click at [538, 256] on div at bounding box center [766, 326] width 951 height 557
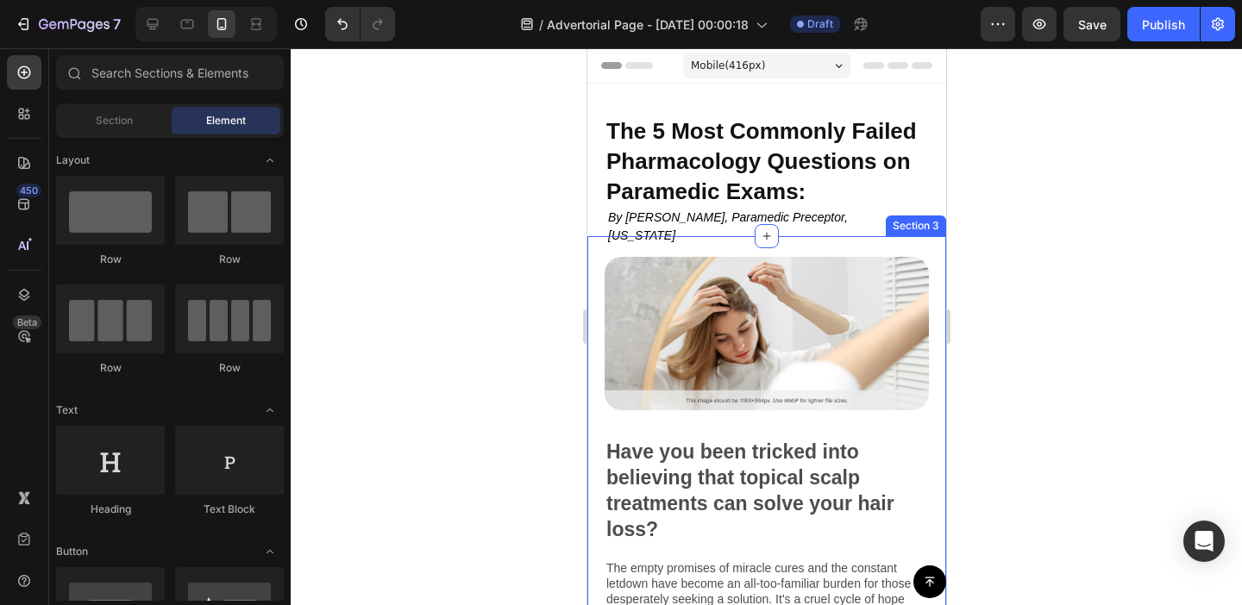
click at [499, 274] on div at bounding box center [766, 326] width 951 height 557
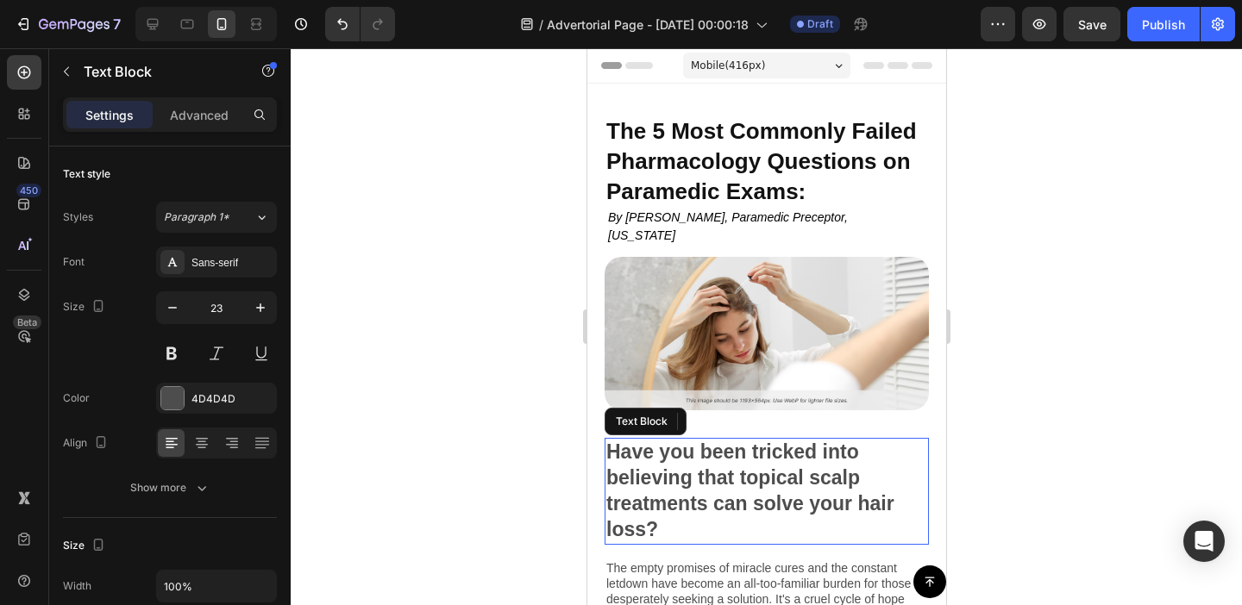
click at [720, 495] on p "Have you been tricked into believing that topical scalp treatments can solve yo…" at bounding box center [765, 491] width 321 height 103
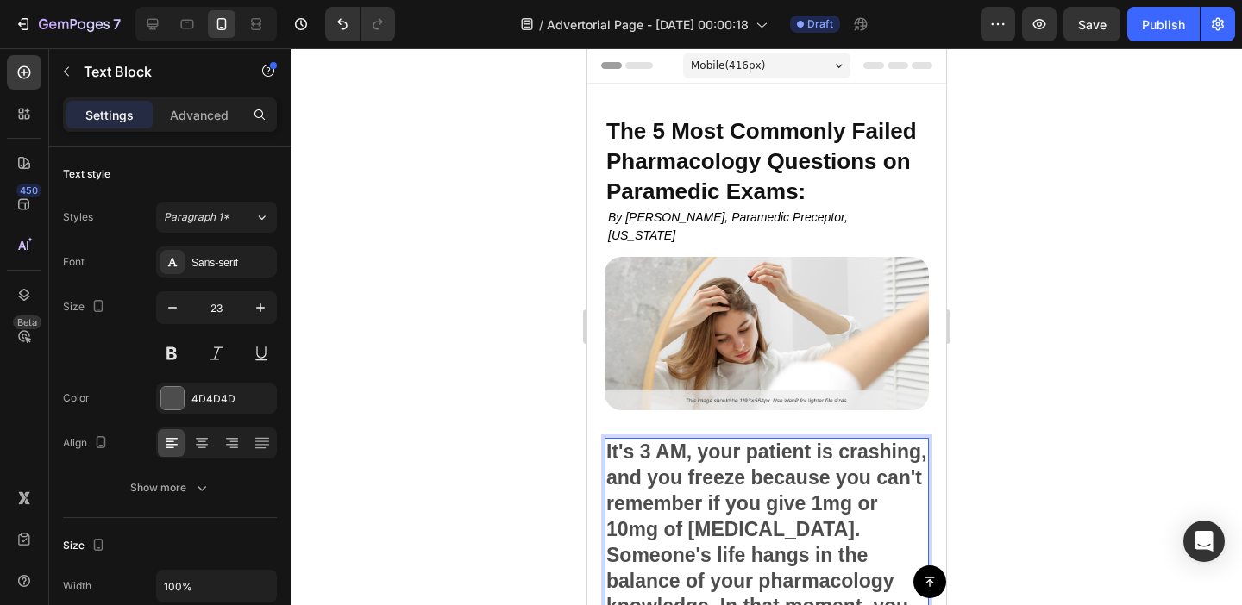
scroll to position [148, 0]
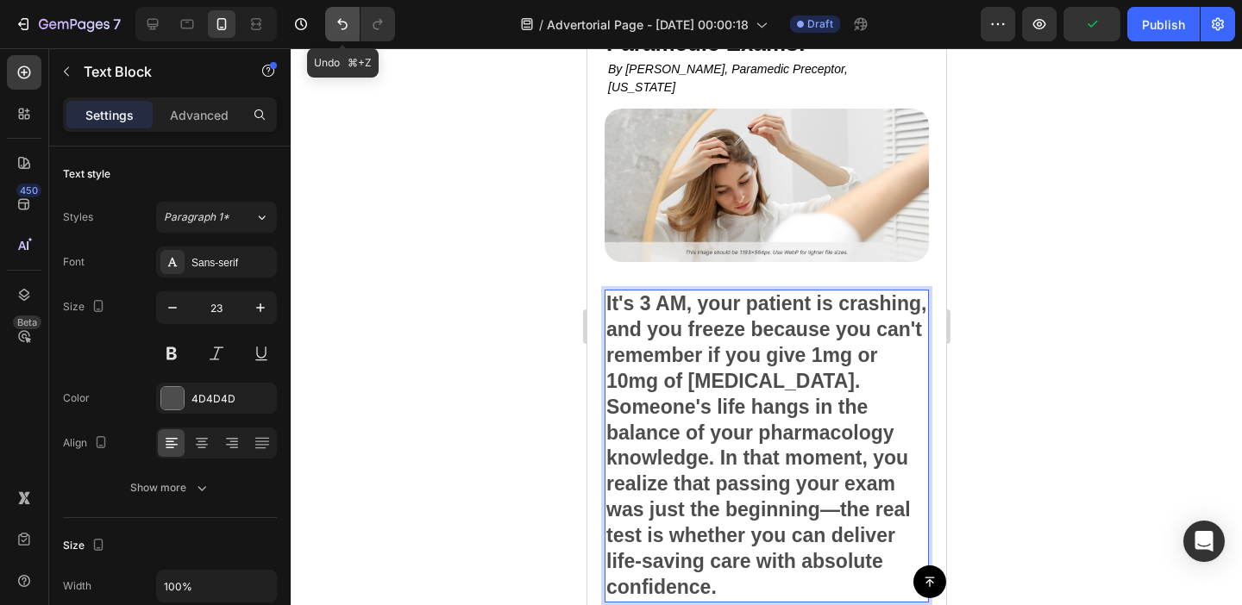
click at [342, 21] on icon "Undo/Redo" at bounding box center [342, 24] width 17 height 17
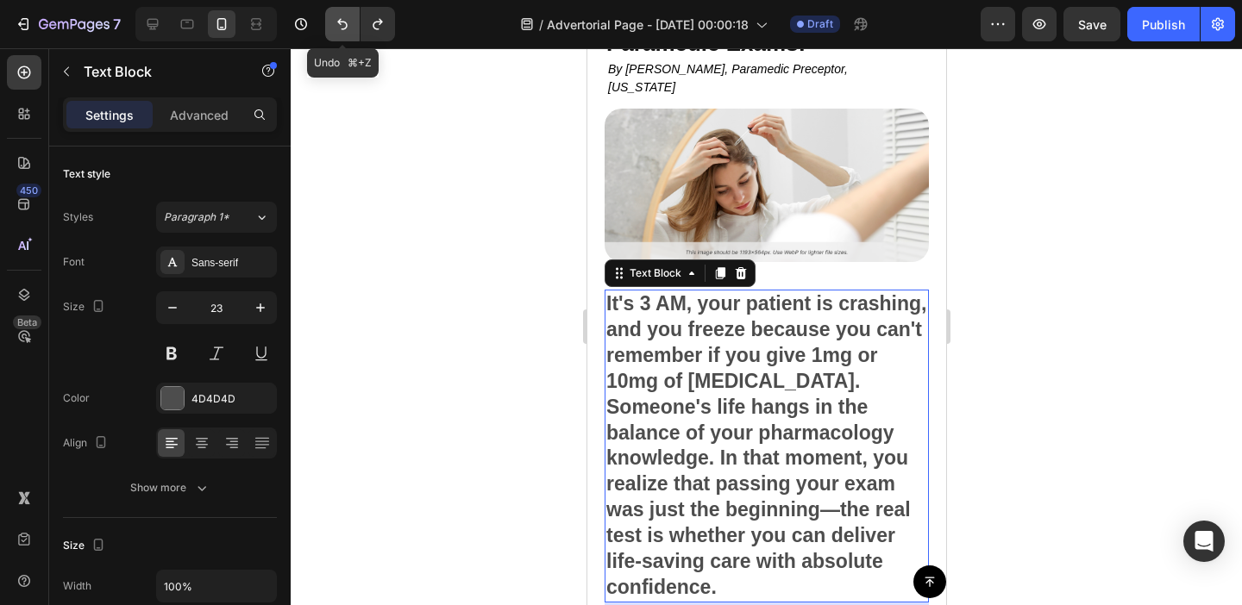
click at [325, 27] on button "Undo/Redo" at bounding box center [342, 24] width 34 height 34
click at [337, 29] on icon "Undo/Redo" at bounding box center [342, 24] width 17 height 17
click at [355, 36] on button "Undo/Redo" at bounding box center [342, 24] width 34 height 34
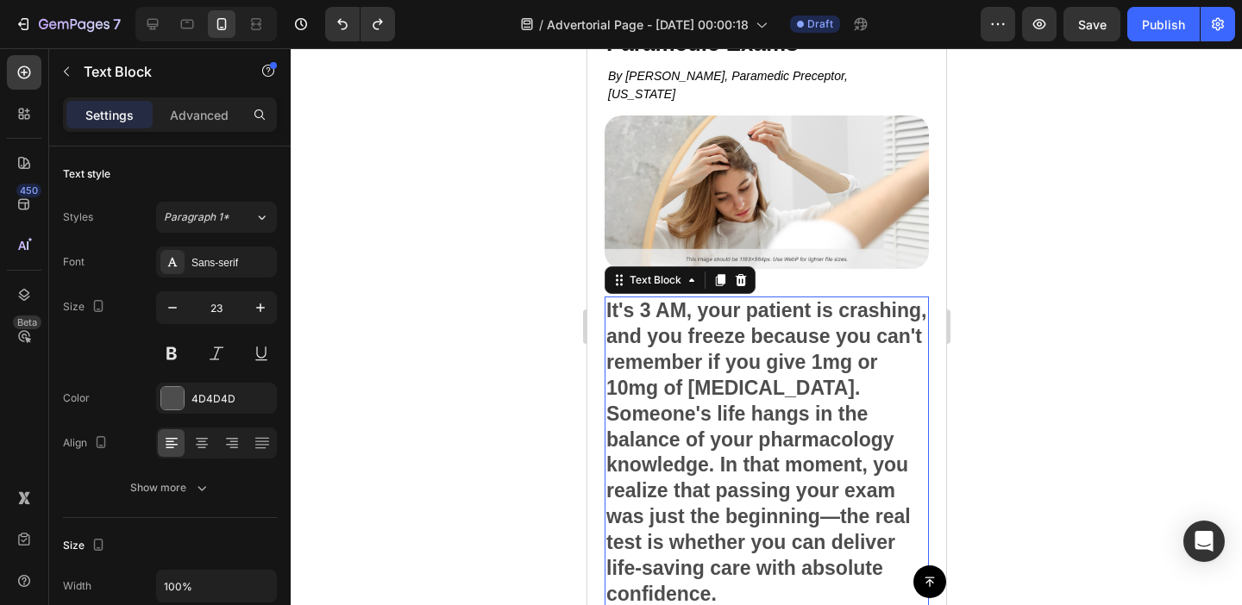
click at [518, 354] on div at bounding box center [766, 326] width 951 height 557
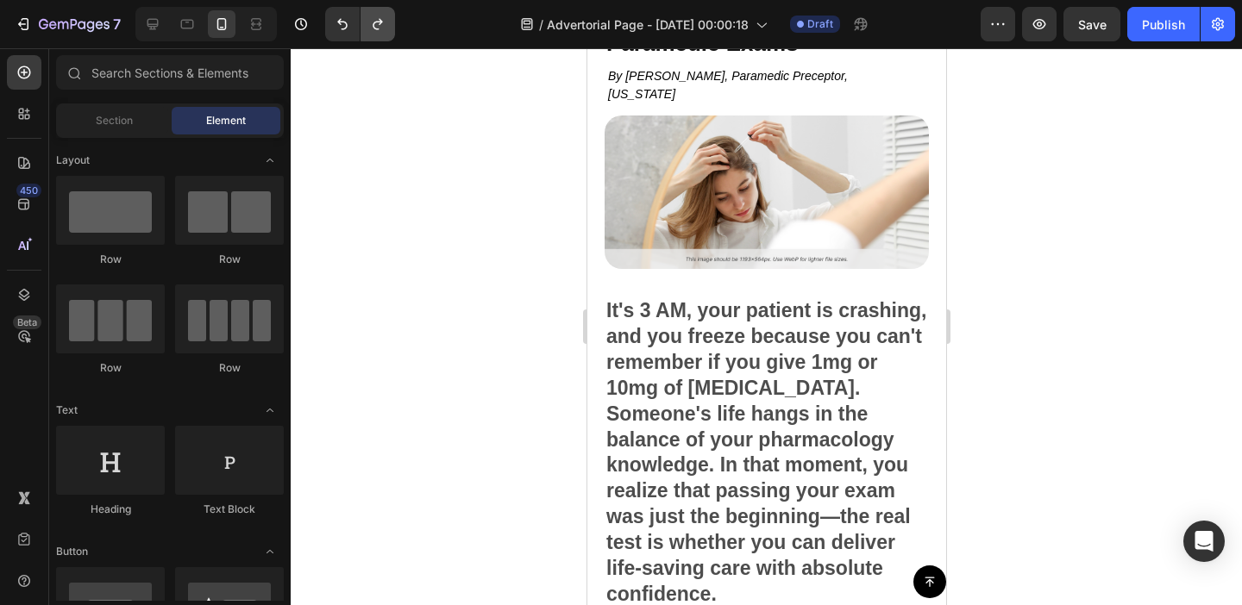
click at [387, 28] on button "Undo/Redo" at bounding box center [378, 24] width 34 height 34
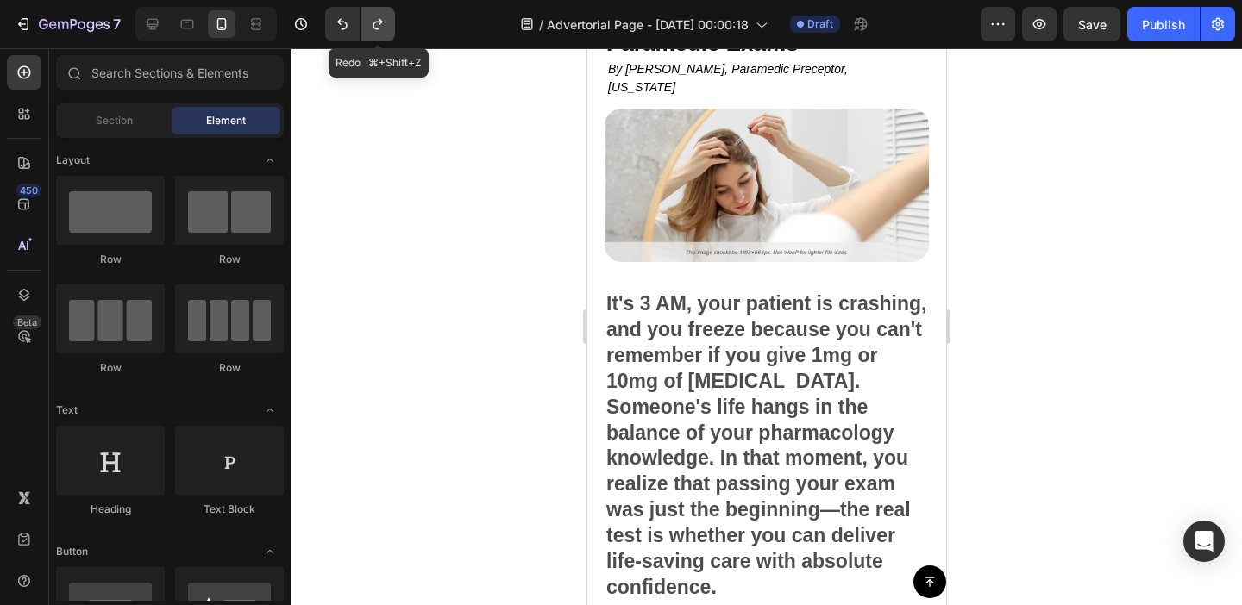
click at [387, 28] on button "Undo/Redo" at bounding box center [378, 24] width 34 height 34
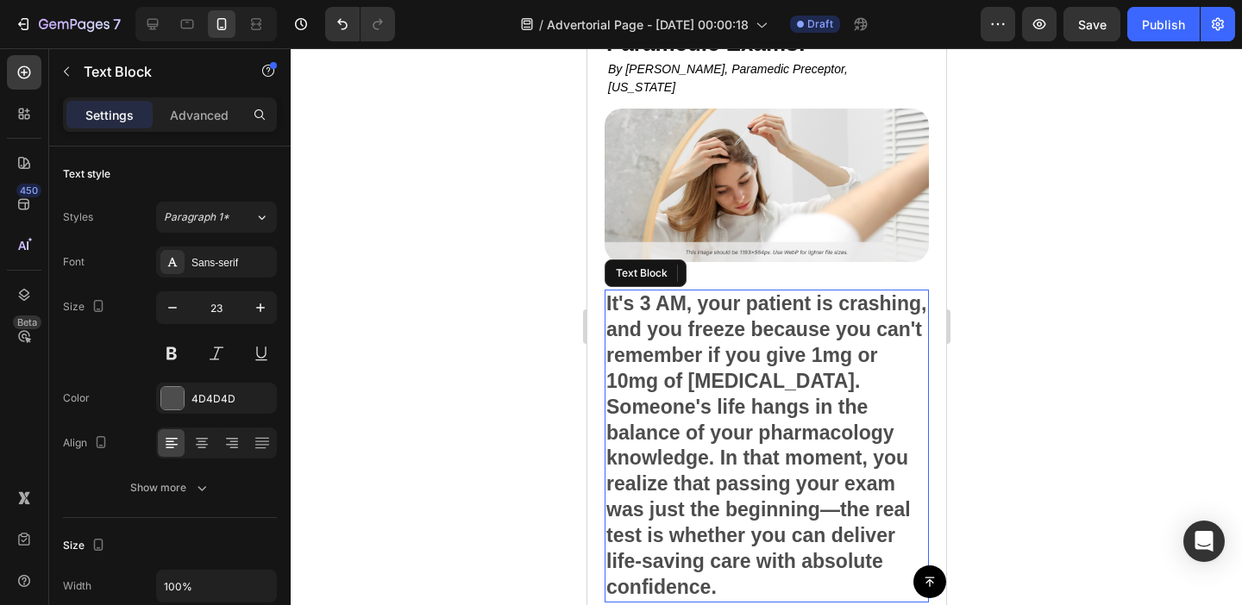
click at [741, 423] on p "It's 3 AM, your patient is crashing, and you freeze because you can't remember …" at bounding box center [765, 447] width 321 height 310
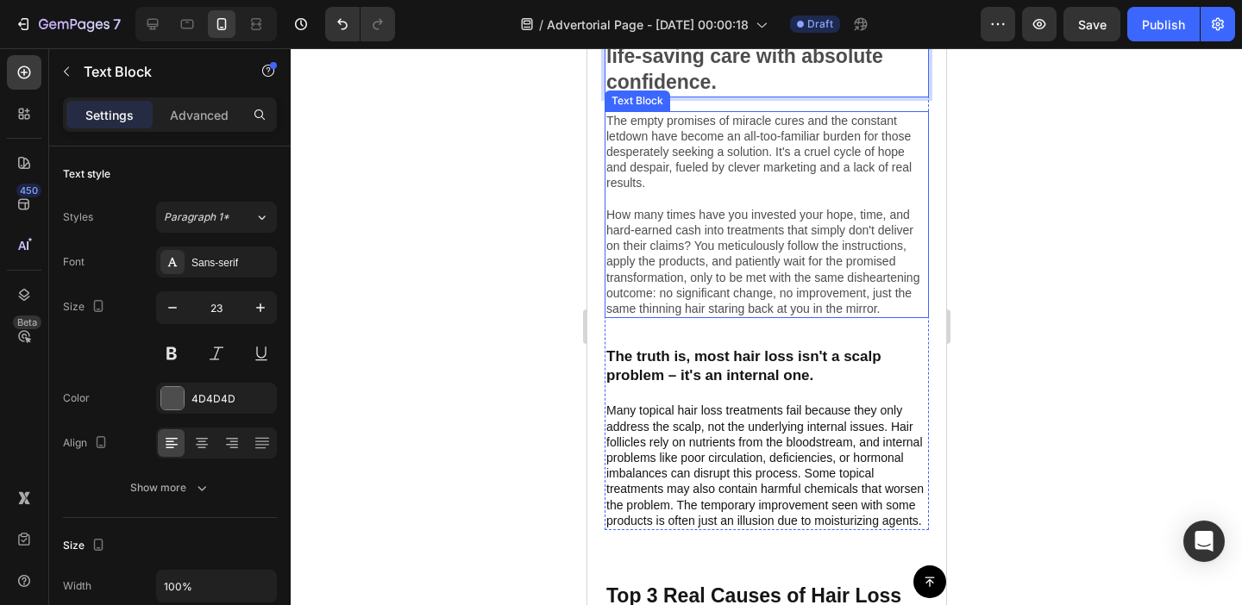
scroll to position [624, 0]
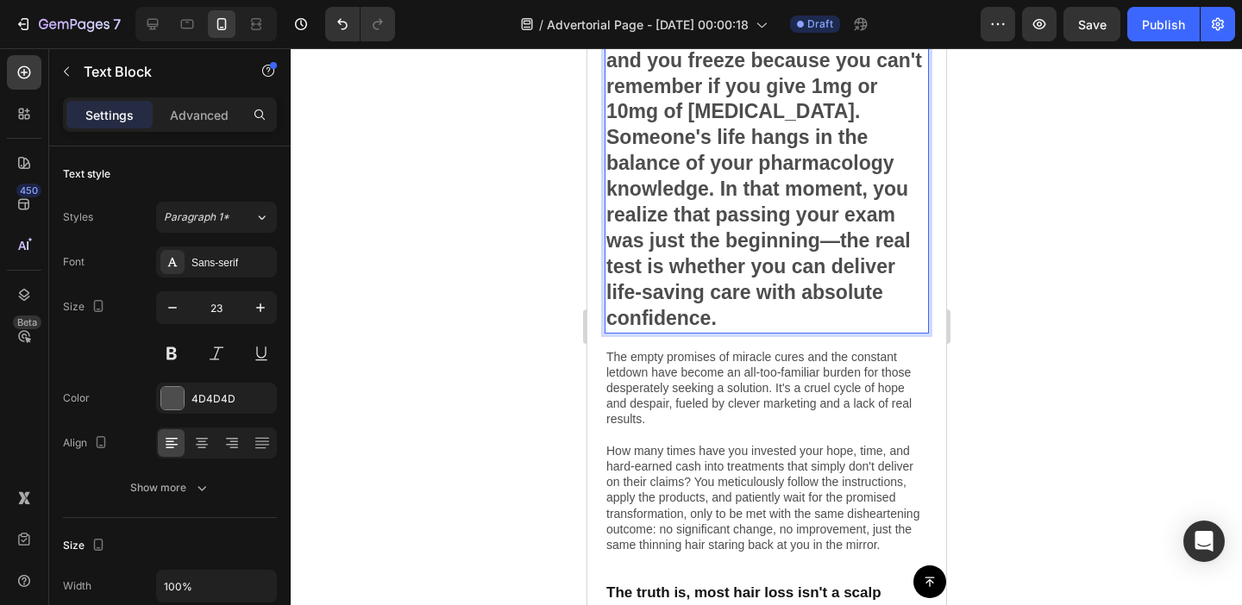
click at [834, 235] on p "It's 3 AM, your patient is crashing, and you freeze because you can't remember …" at bounding box center [765, 177] width 321 height 310
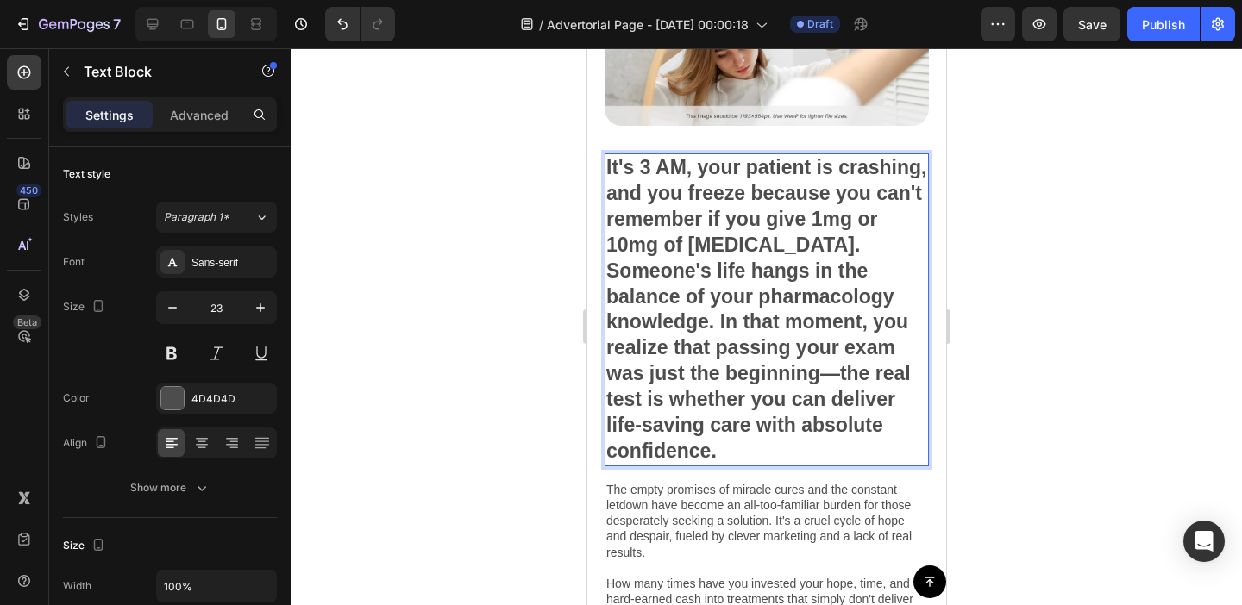
scroll to position [248, 0]
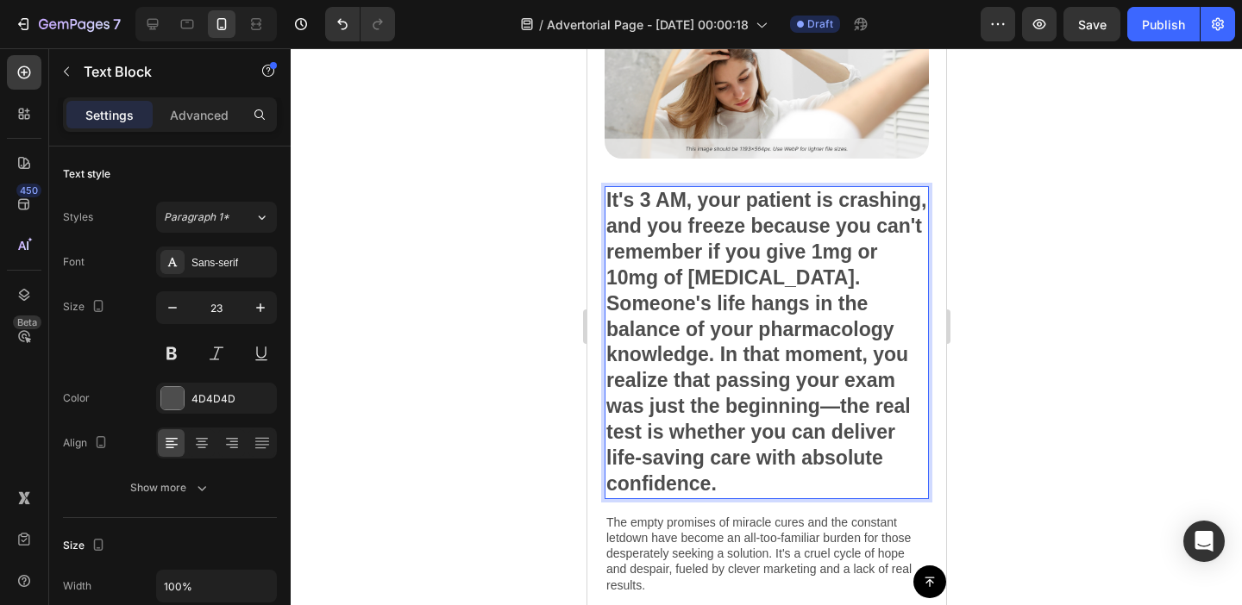
click at [1106, 278] on div at bounding box center [766, 326] width 951 height 557
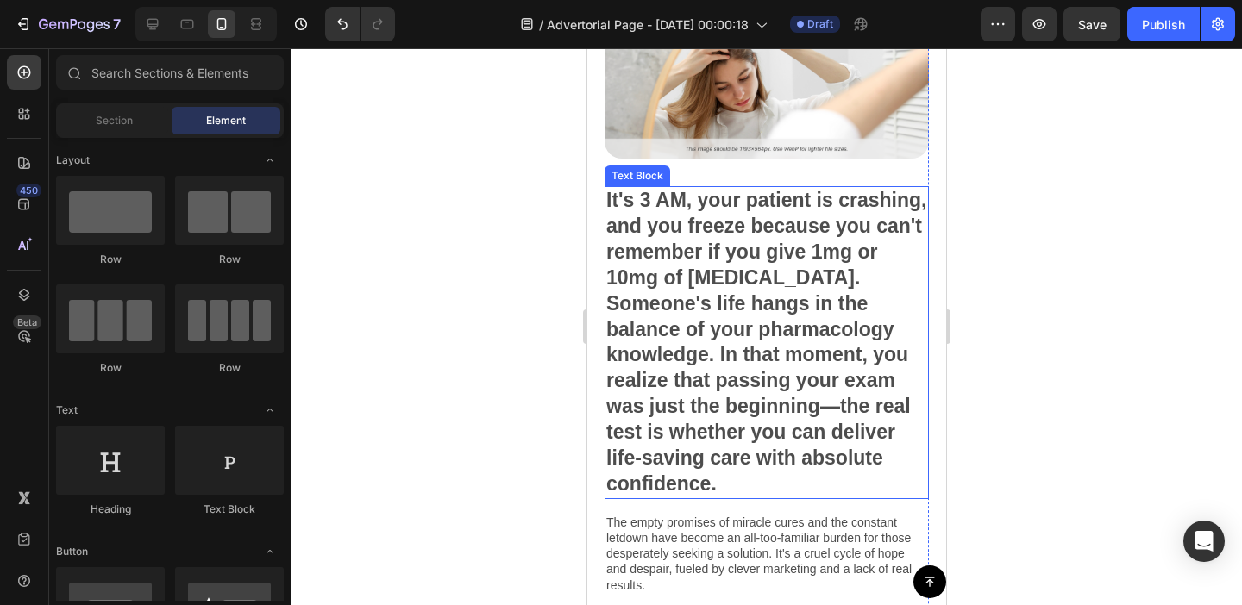
click at [900, 272] on p "It's 3 AM, your patient is crashing, and you freeze because you can't remember …" at bounding box center [765, 343] width 321 height 310
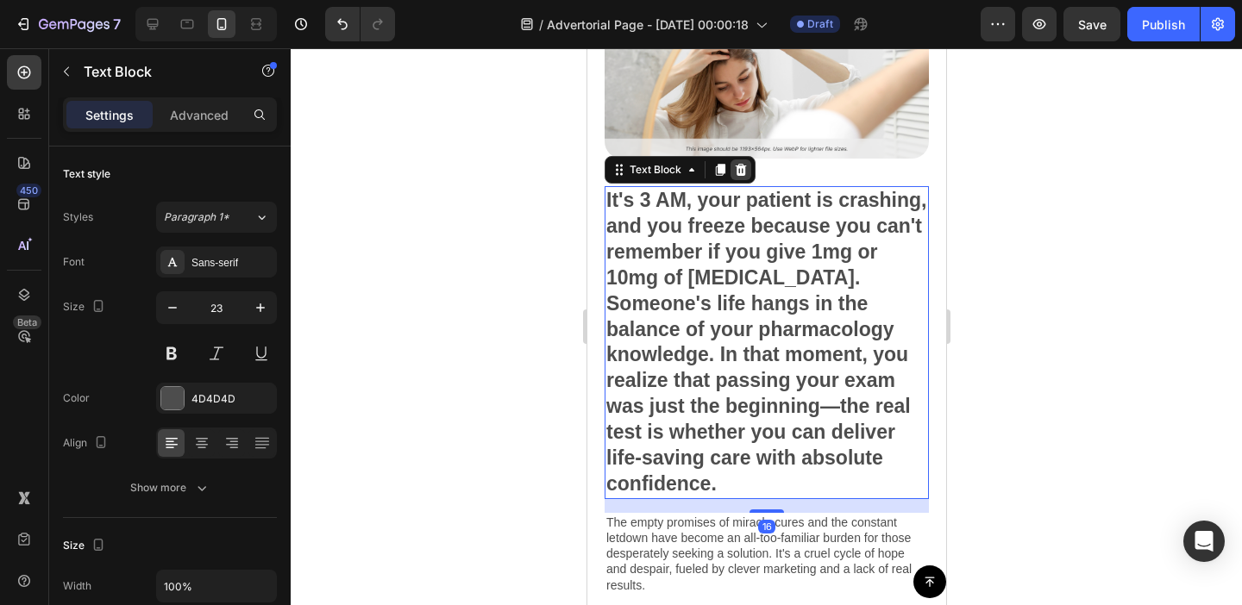
click at [741, 168] on icon at bounding box center [740, 170] width 11 height 12
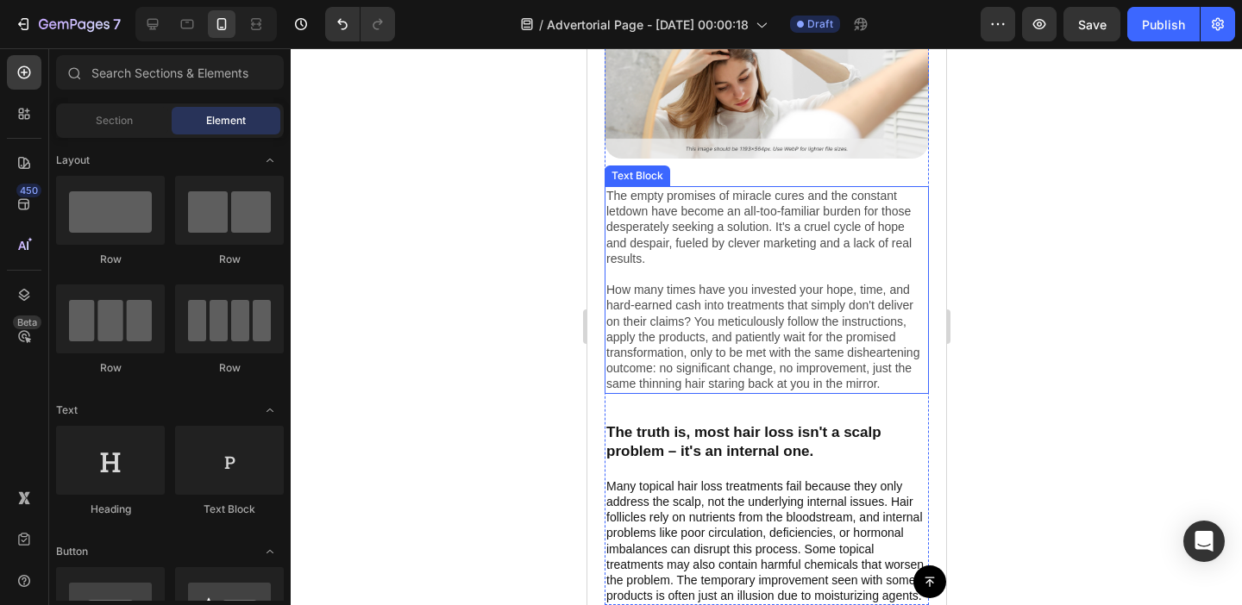
click at [776, 240] on p "The empty promises of miracle cures and the constant letdown have become an all…" at bounding box center [765, 290] width 321 height 204
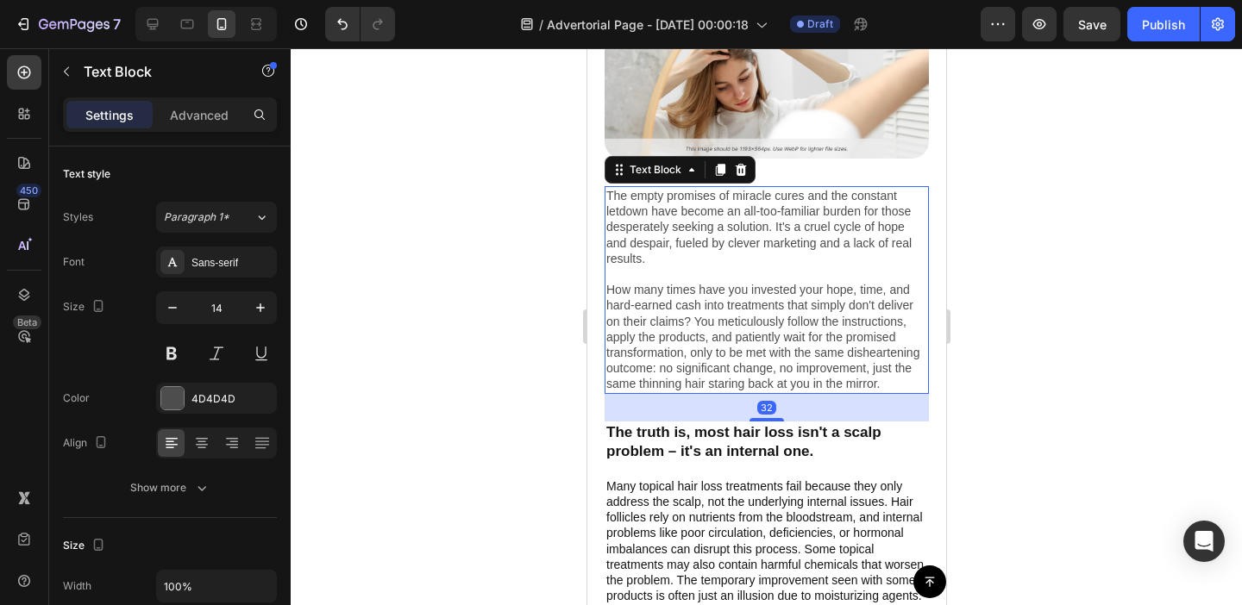
click at [618, 211] on p "The empty promises of miracle cures and the constant letdown have become an all…" at bounding box center [765, 290] width 321 height 204
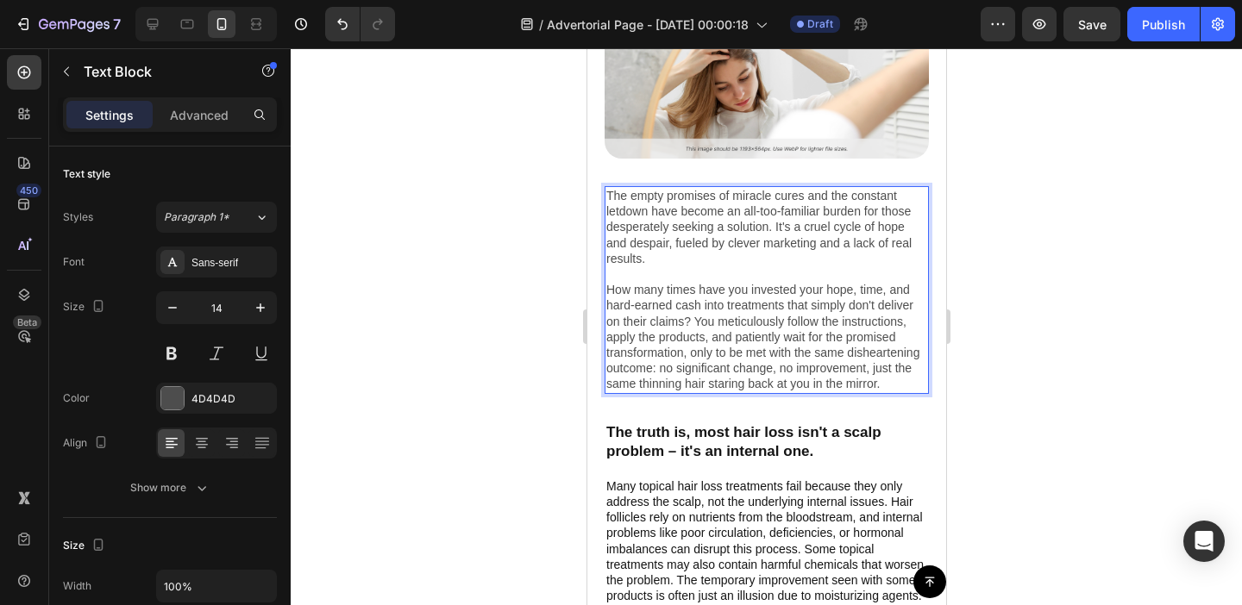
click at [618, 191] on p "The empty promises of miracle cures and the constant letdown have become an all…" at bounding box center [765, 290] width 321 height 204
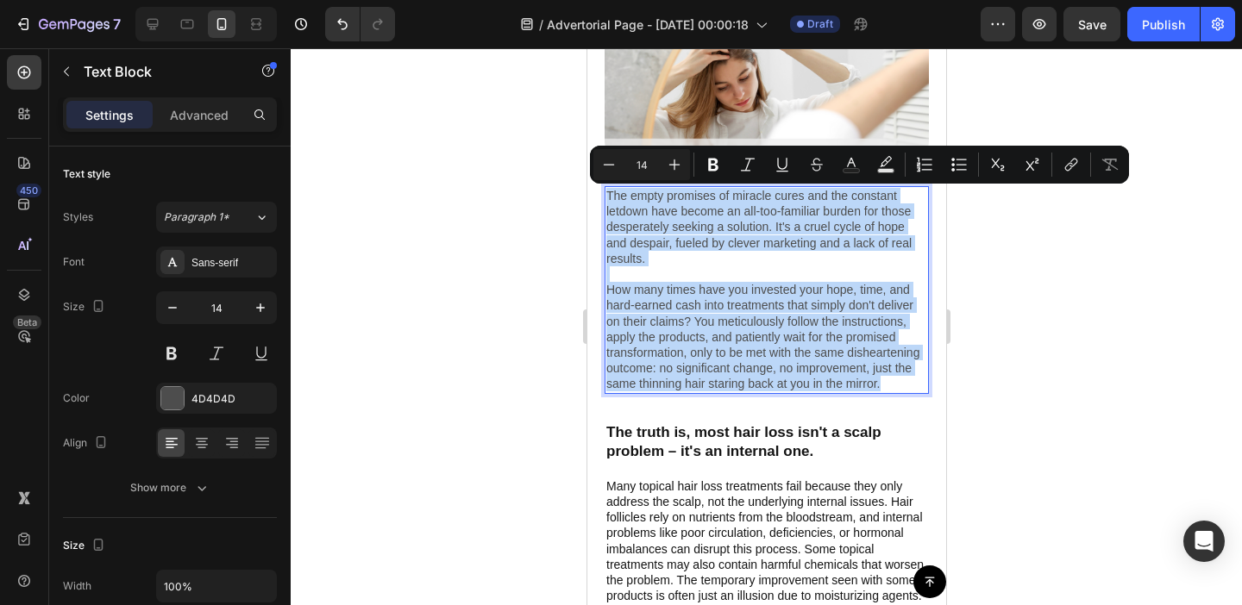
drag, startPoint x: 618, startPoint y: 191, endPoint x: 895, endPoint y: 380, distance: 335.9
click at [895, 380] on p "The empty promises of miracle cures and the constant letdown have become an all…" at bounding box center [765, 290] width 321 height 204
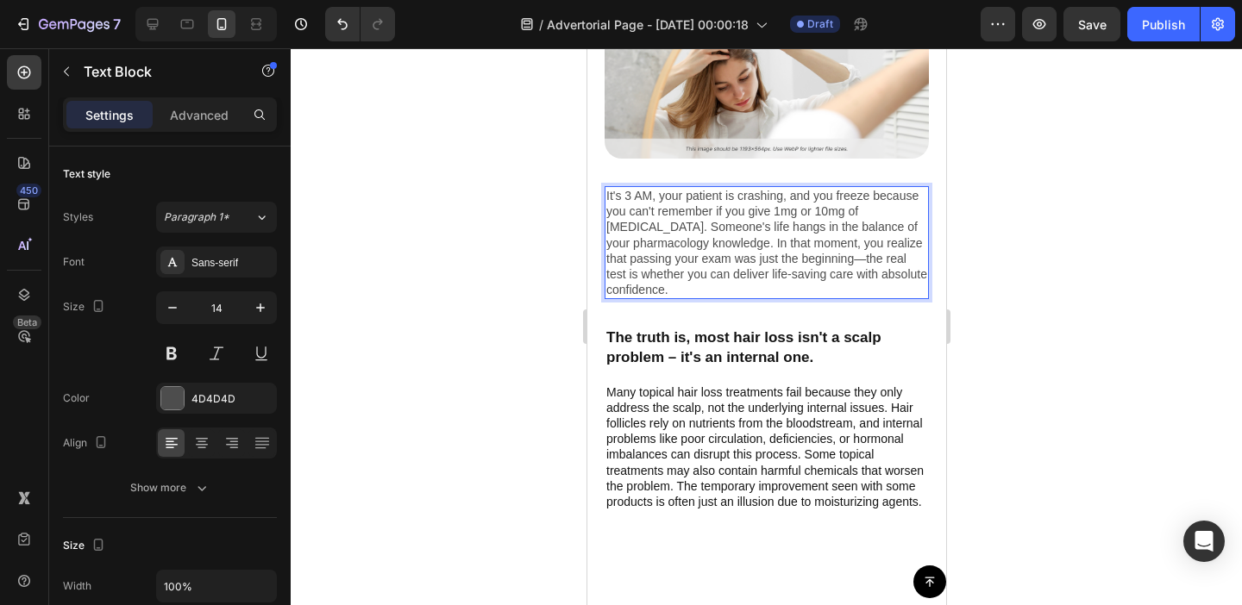
click at [699, 265] on p "It's 3 AM, your patient is crashing, and you freeze because you can't remember …" at bounding box center [765, 243] width 321 height 110
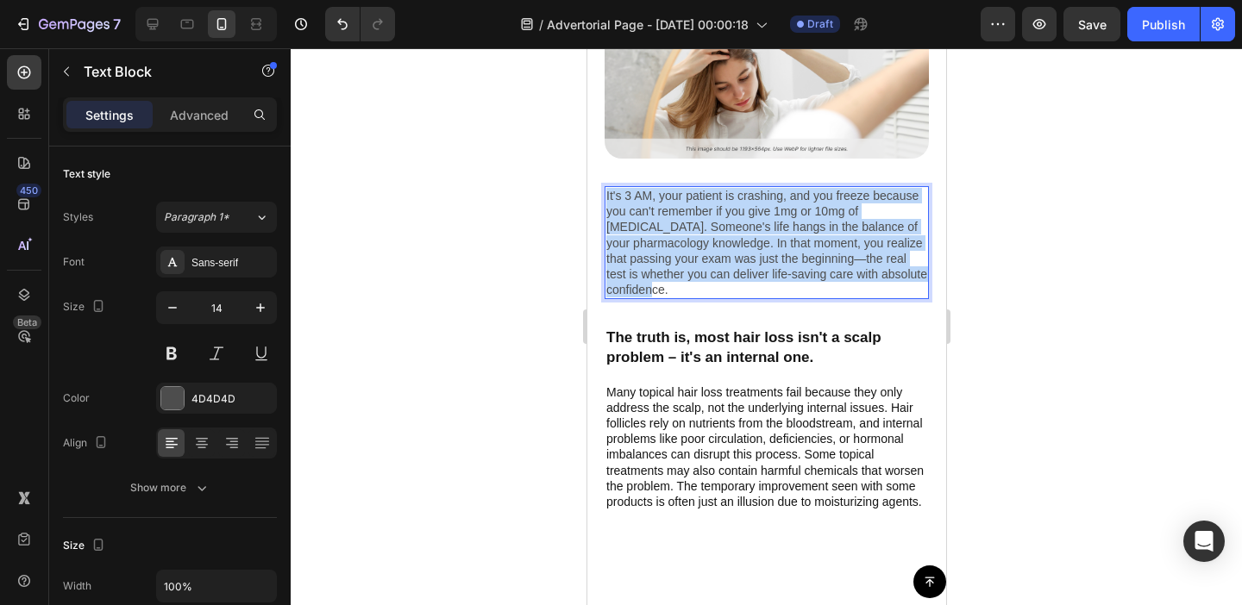
click at [699, 265] on p "It's 3 AM, your patient is crashing, and you freeze because you can't remember …" at bounding box center [765, 243] width 321 height 110
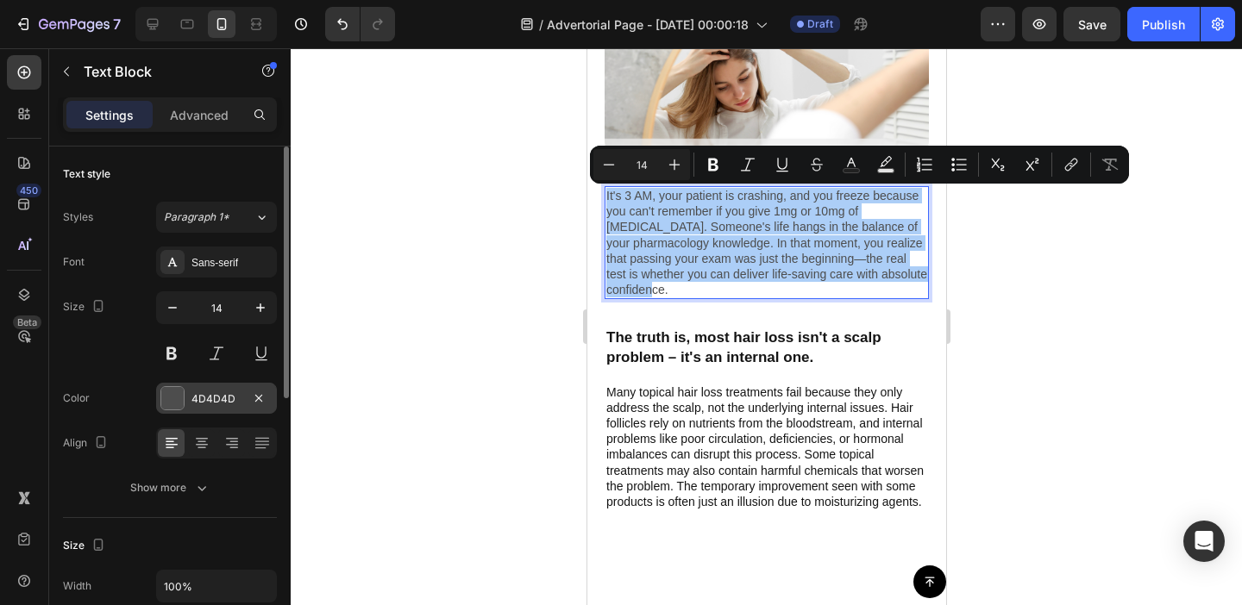
click at [176, 398] on div at bounding box center [172, 398] width 22 height 22
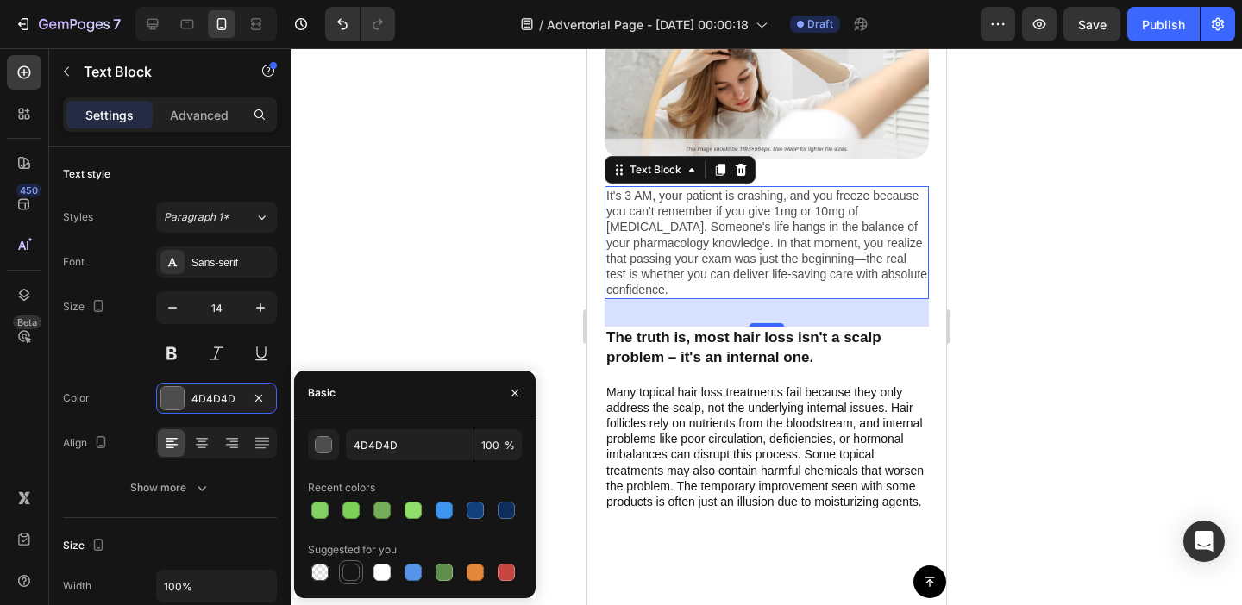
click at [347, 570] on div at bounding box center [350, 572] width 17 height 17
type input "151515"
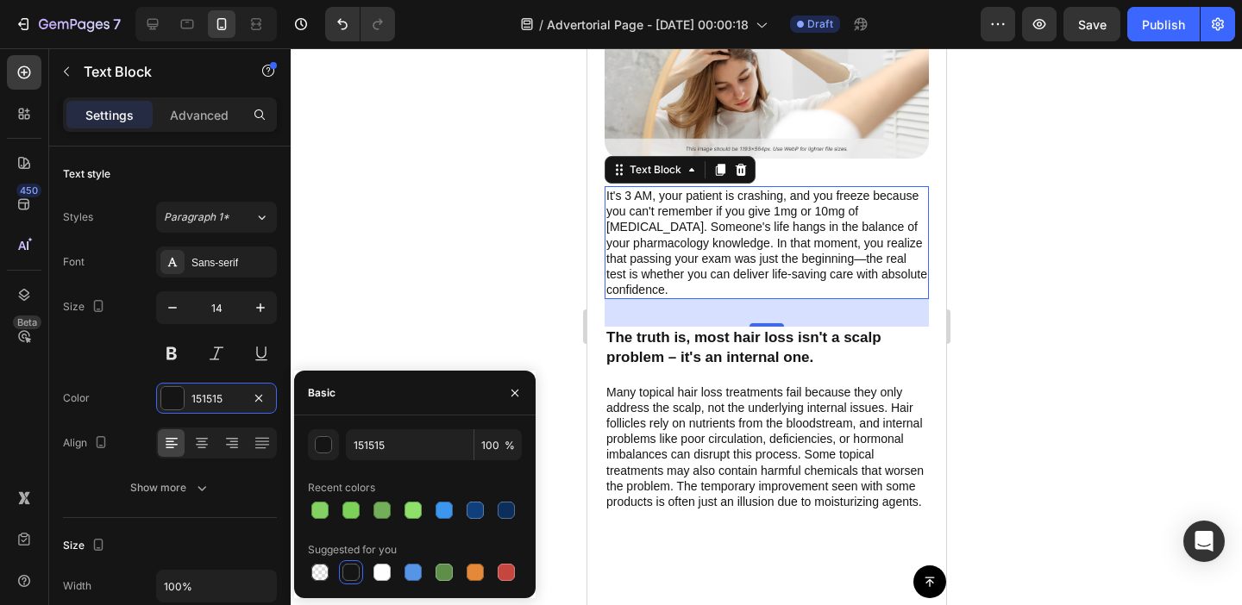
click at [483, 270] on div at bounding box center [766, 326] width 951 height 557
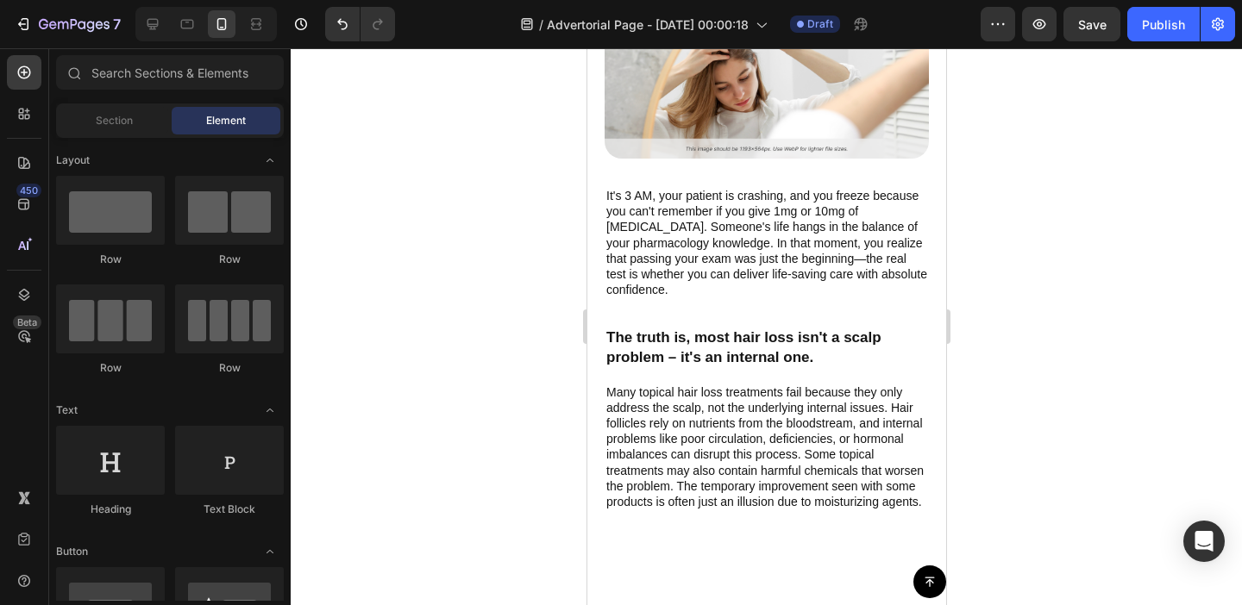
click at [483, 270] on div at bounding box center [766, 326] width 951 height 557
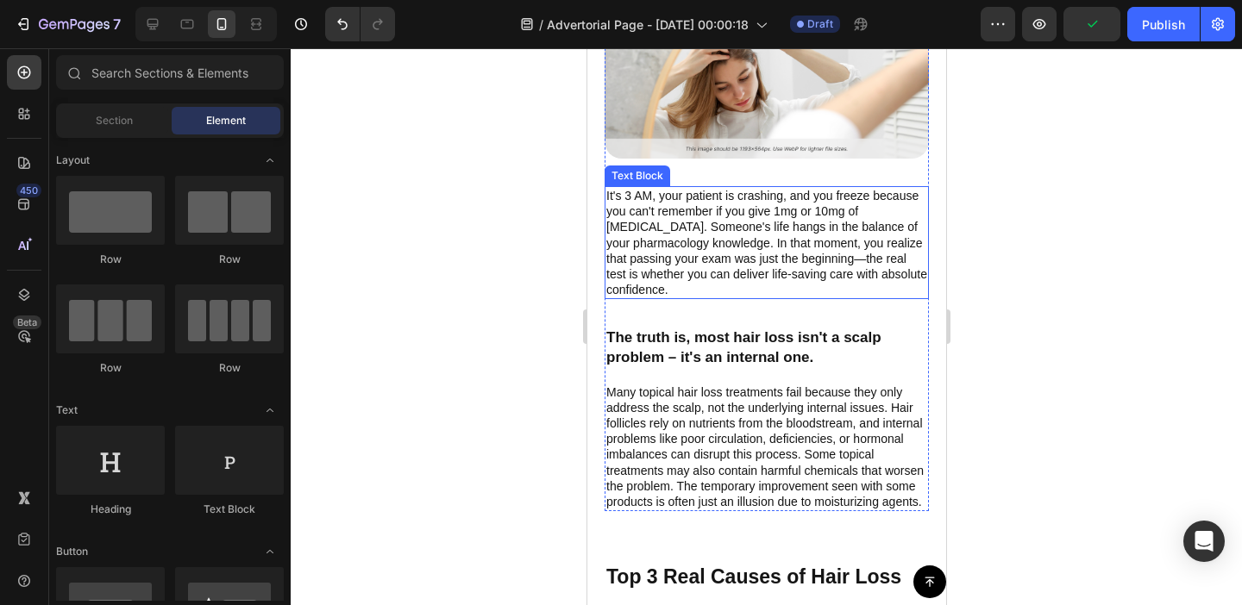
scroll to position [162, 0]
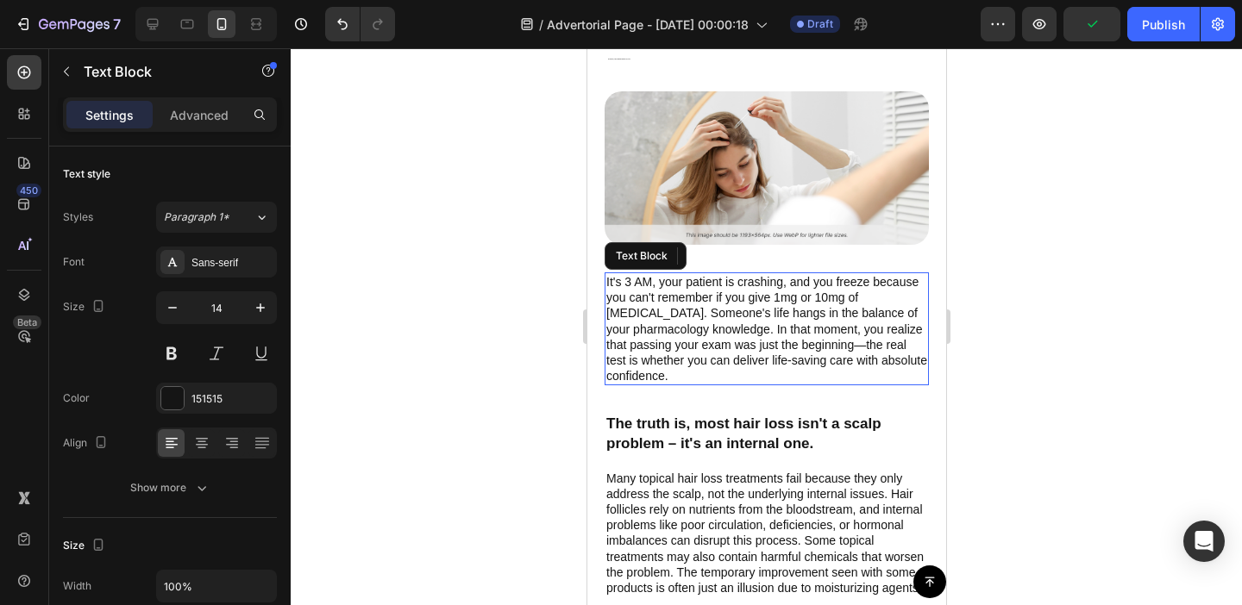
click at [784, 328] on p "It's 3 AM, your patient is crashing, and you freeze because you can't remember …" at bounding box center [765, 329] width 321 height 110
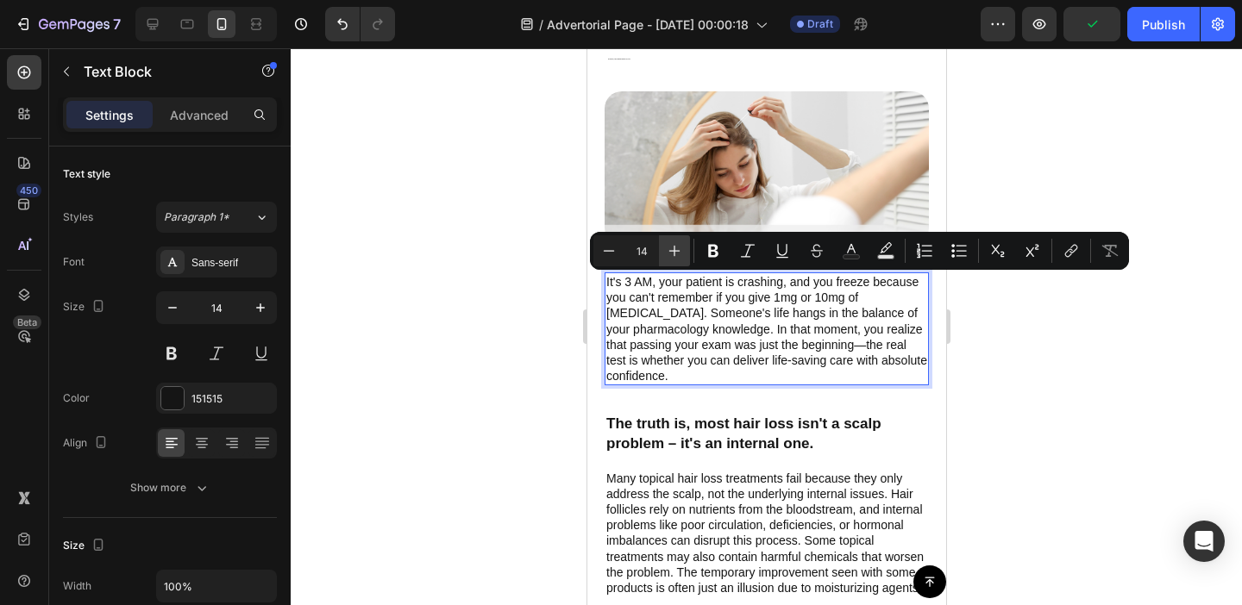
click at [668, 250] on icon "Editor contextual toolbar" at bounding box center [674, 250] width 17 height 17
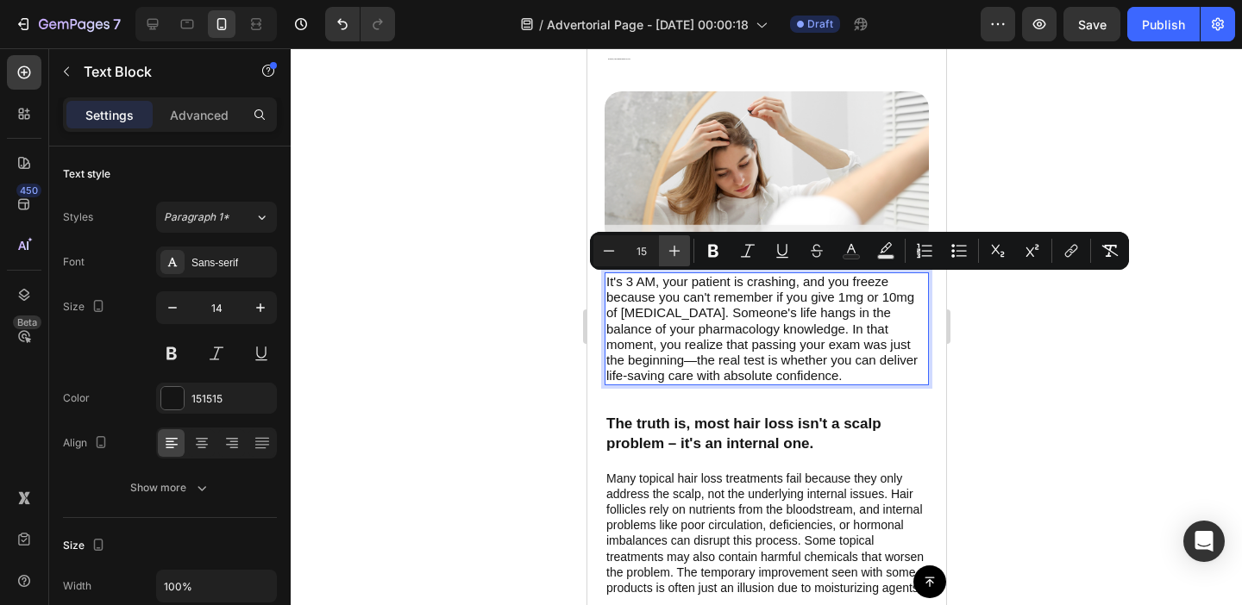
click at [668, 250] on icon "Editor contextual toolbar" at bounding box center [674, 250] width 17 height 17
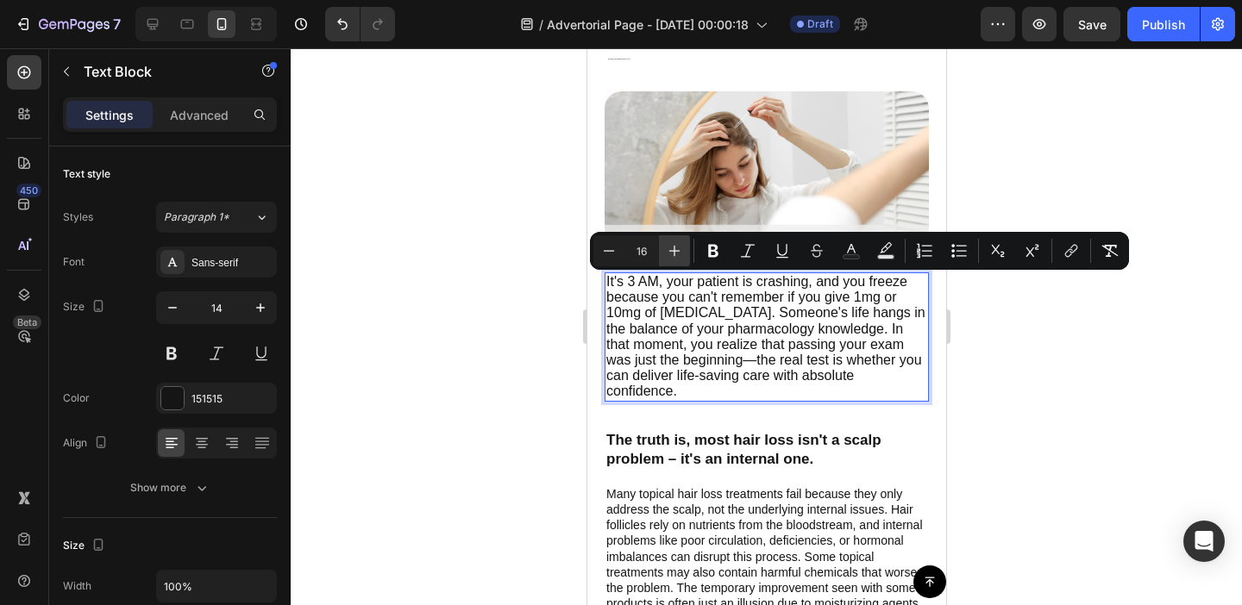
click at [668, 249] on icon "Editor contextual toolbar" at bounding box center [674, 250] width 17 height 17
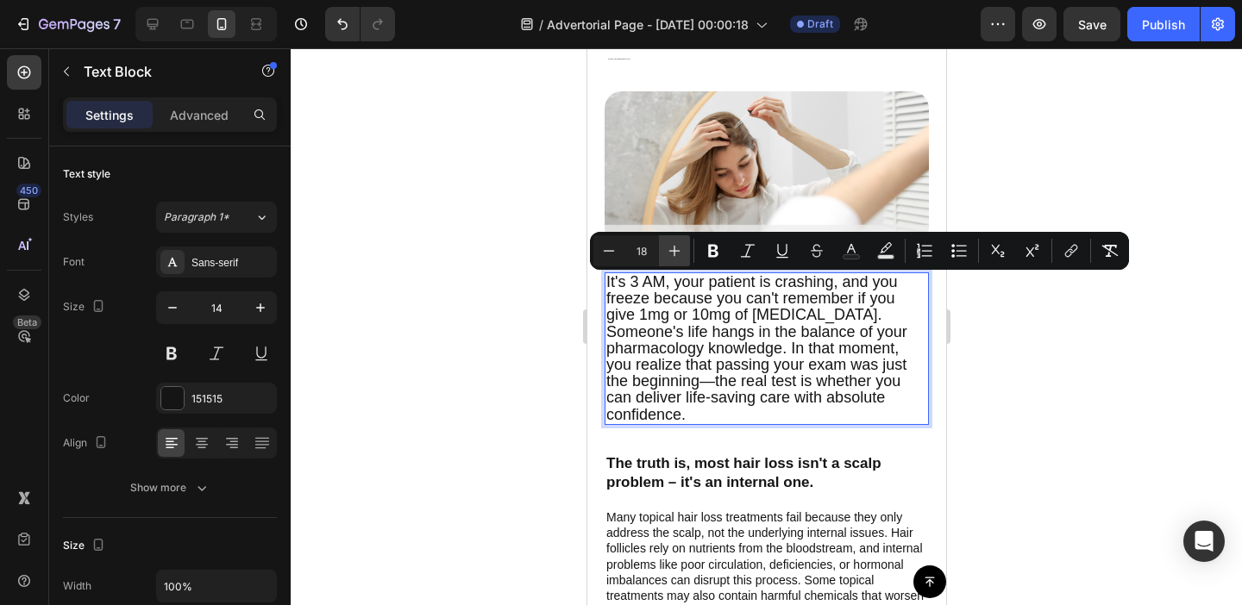
click at [668, 249] on icon "Editor contextual toolbar" at bounding box center [674, 250] width 17 height 17
type input "20"
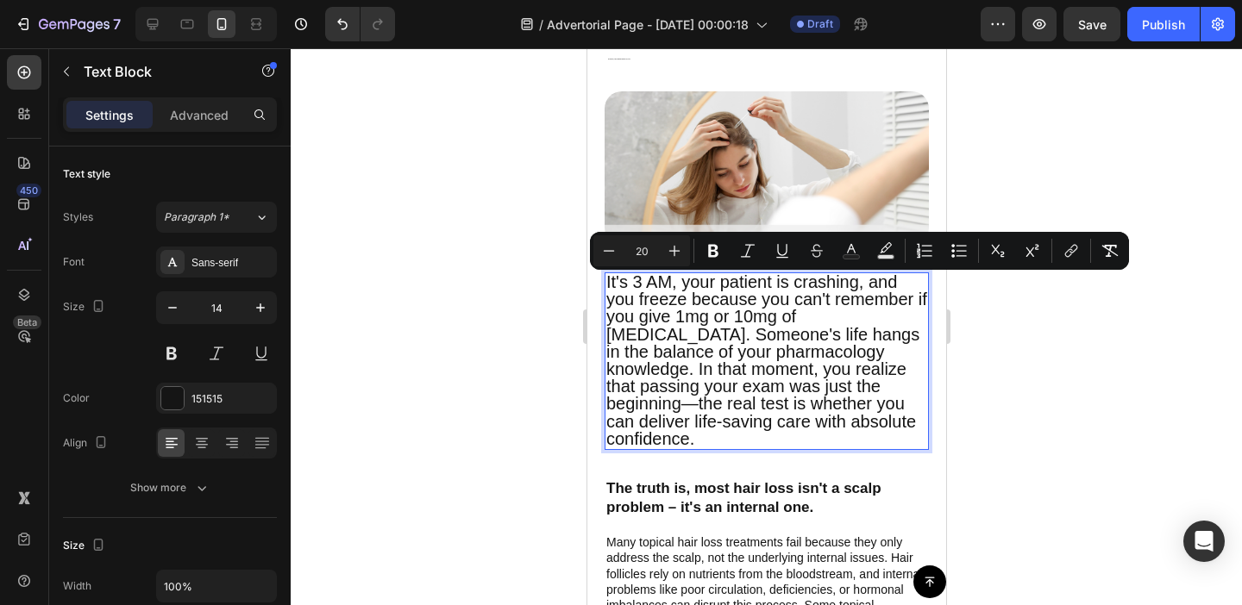
click at [498, 391] on div at bounding box center [766, 326] width 951 height 557
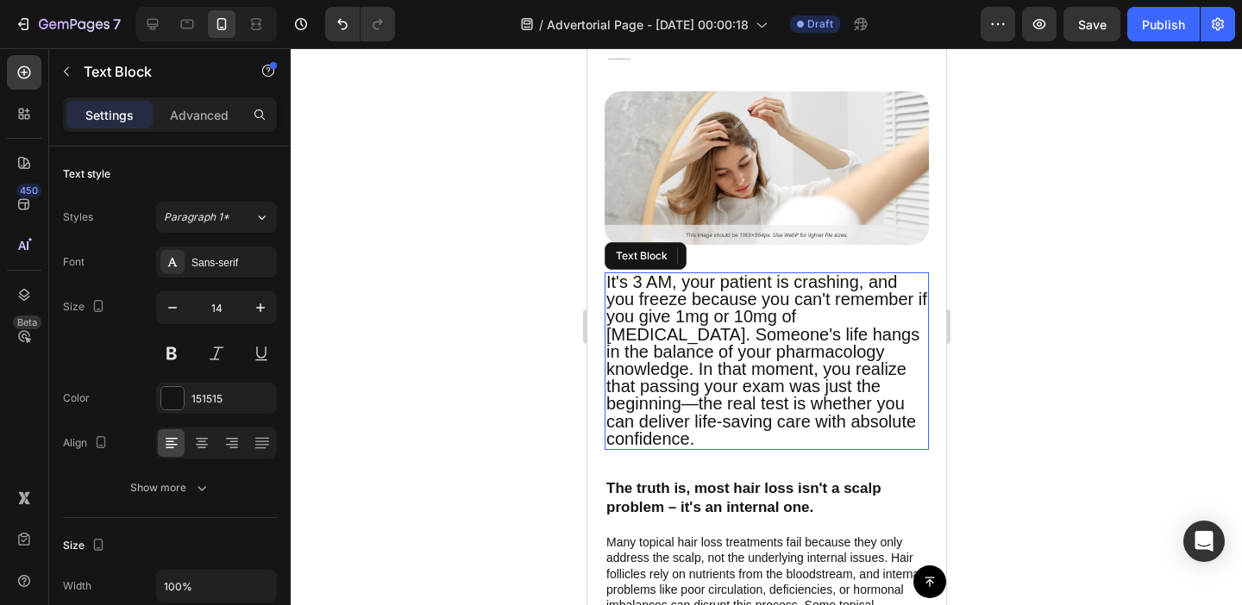
click at [722, 357] on span "It's 3 AM, your patient is crashing, and you freeze because you can't remember …" at bounding box center [765, 361] width 321 height 176
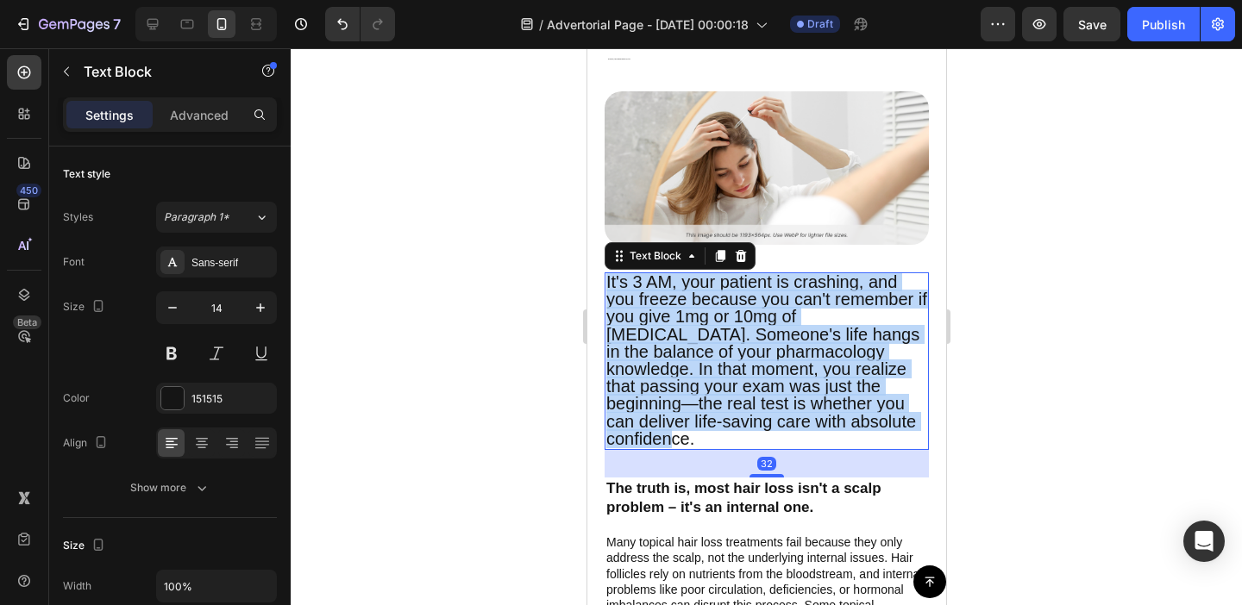
click at [722, 357] on span "It's 3 AM, your patient is crashing, and you freeze because you can't remember …" at bounding box center [765, 361] width 321 height 176
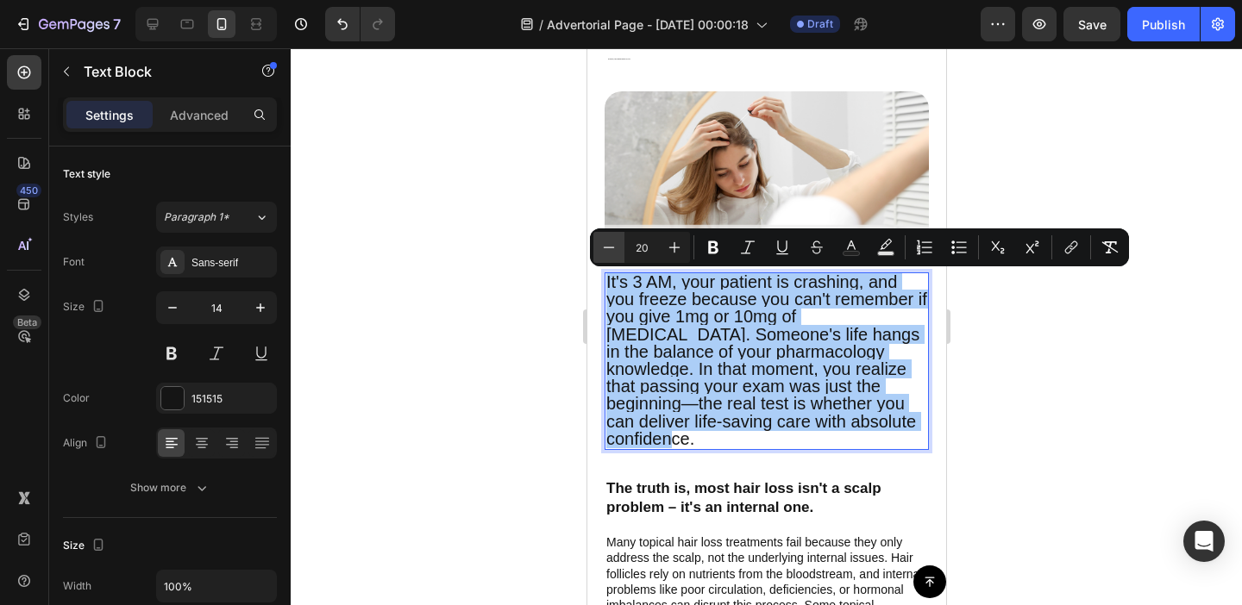
click at [618, 248] on button "Minus" at bounding box center [608, 247] width 31 height 31
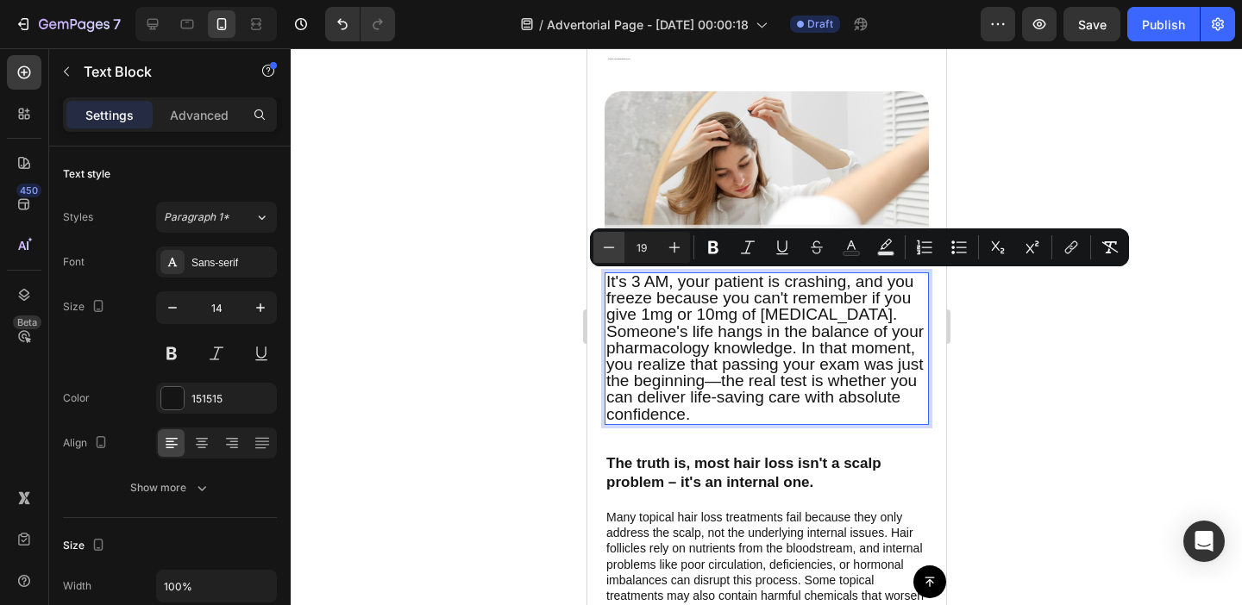
click at [610, 248] on icon "Editor contextual toolbar" at bounding box center [609, 247] width 11 height 1
type input "18"
click at [516, 334] on div at bounding box center [766, 326] width 951 height 557
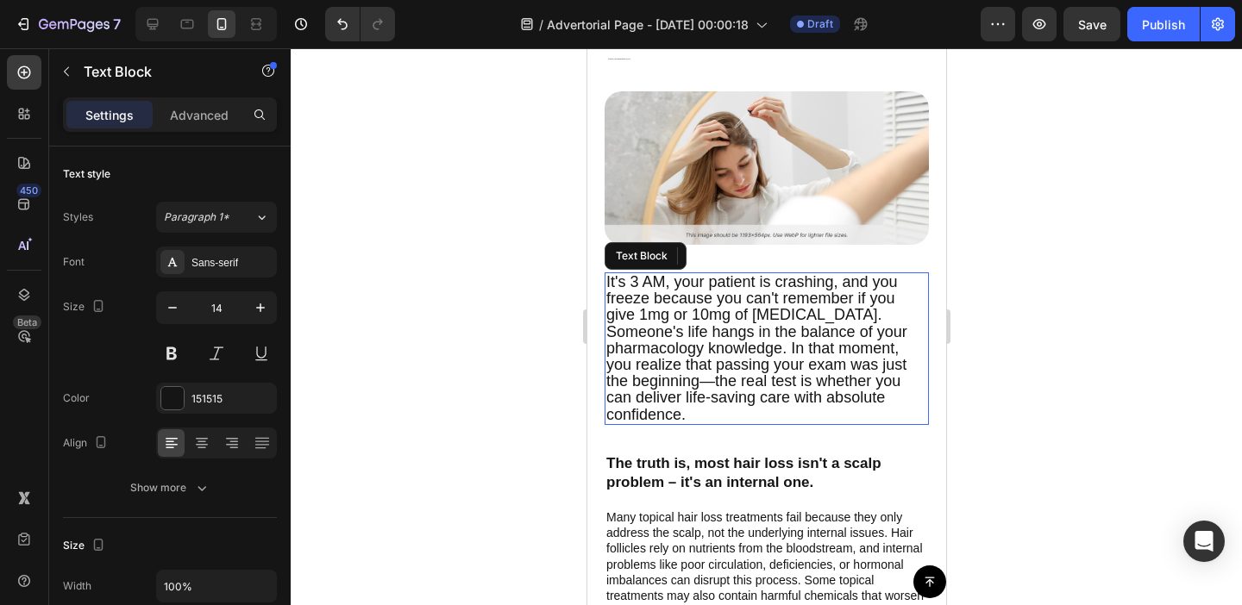
click at [687, 335] on span "It's 3 AM, your patient is crashing, and you freeze because you can't remember …" at bounding box center [755, 348] width 301 height 150
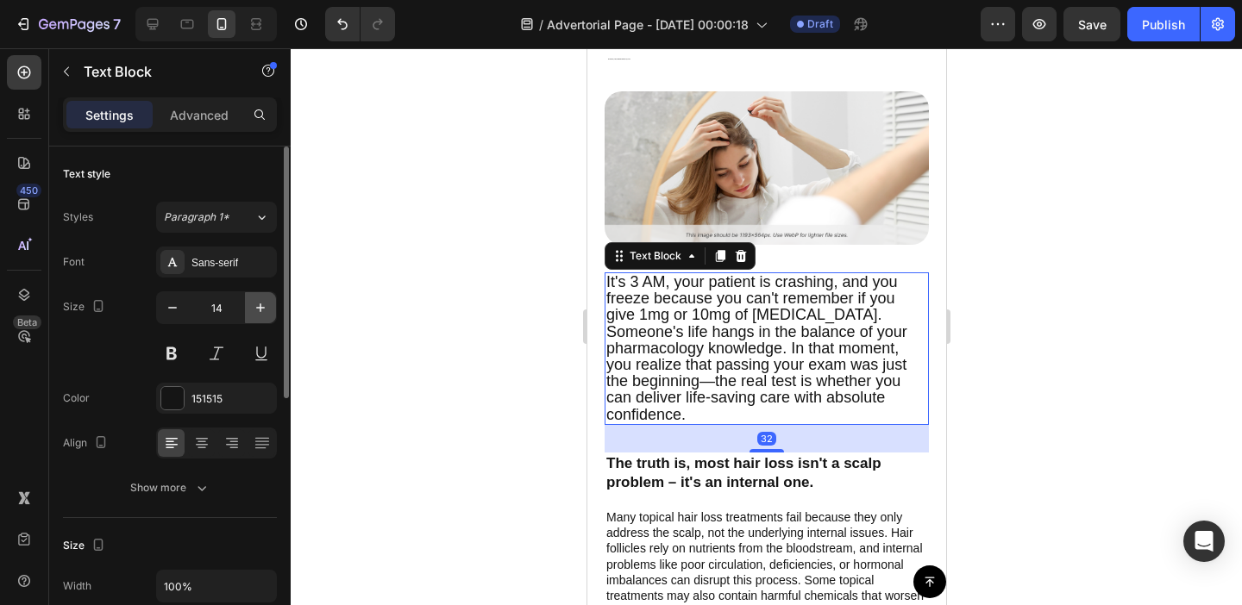
click at [266, 310] on icon "button" at bounding box center [260, 307] width 17 height 17
type input "15"
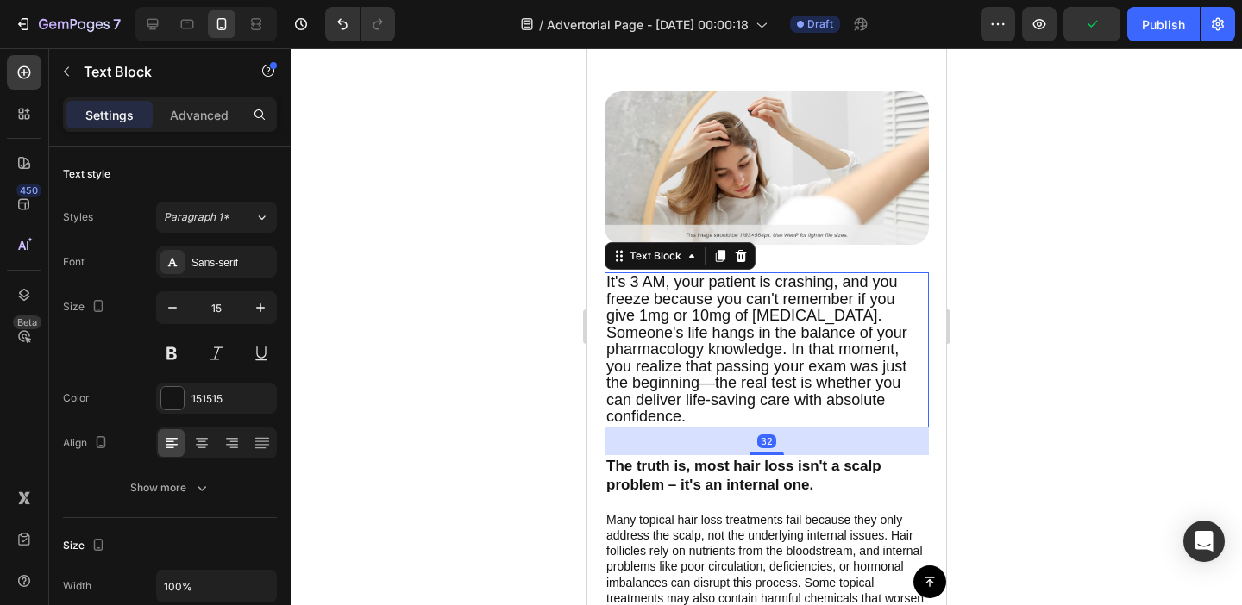
click at [451, 354] on div at bounding box center [766, 326] width 951 height 557
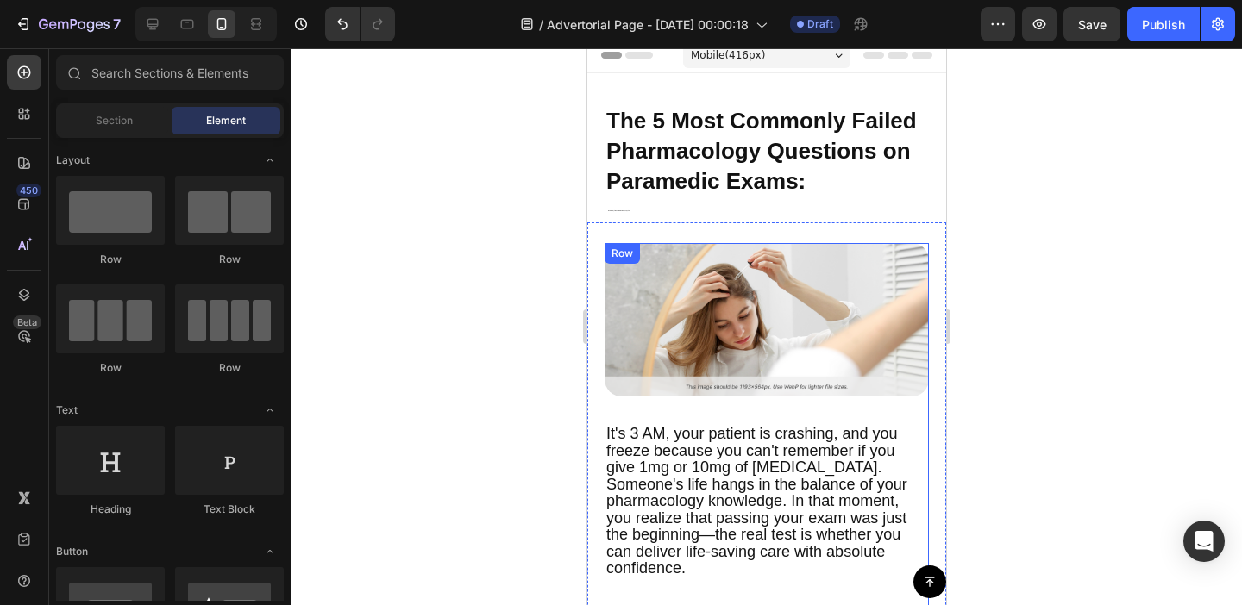
scroll to position [6, 0]
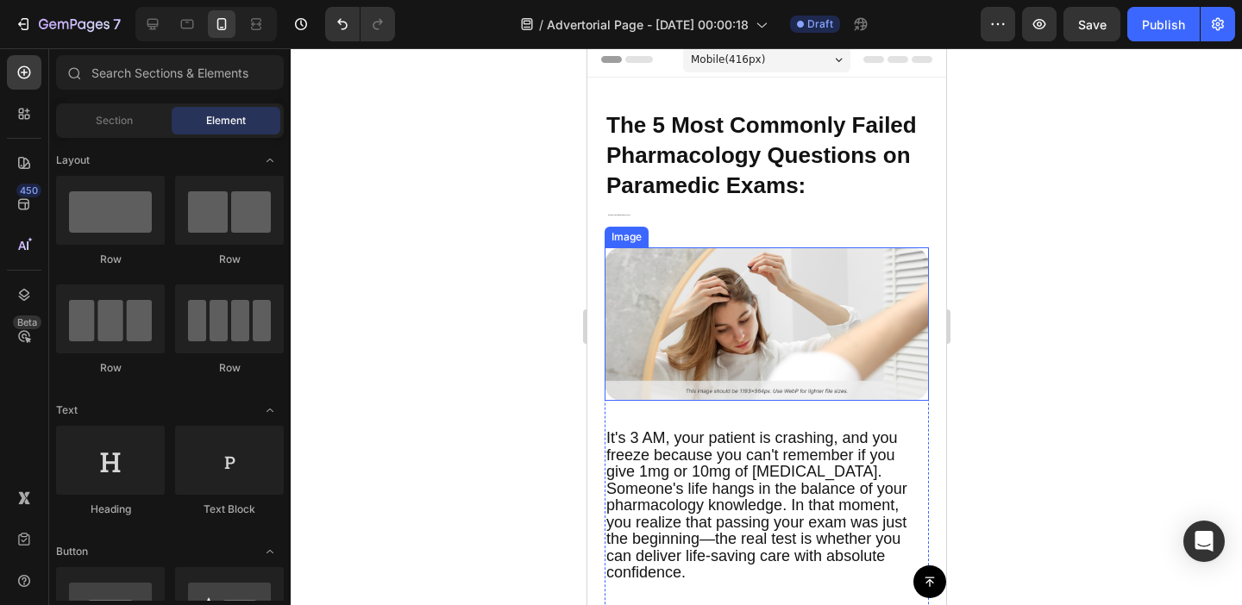
click at [749, 325] on img at bounding box center [766, 325] width 324 height 154
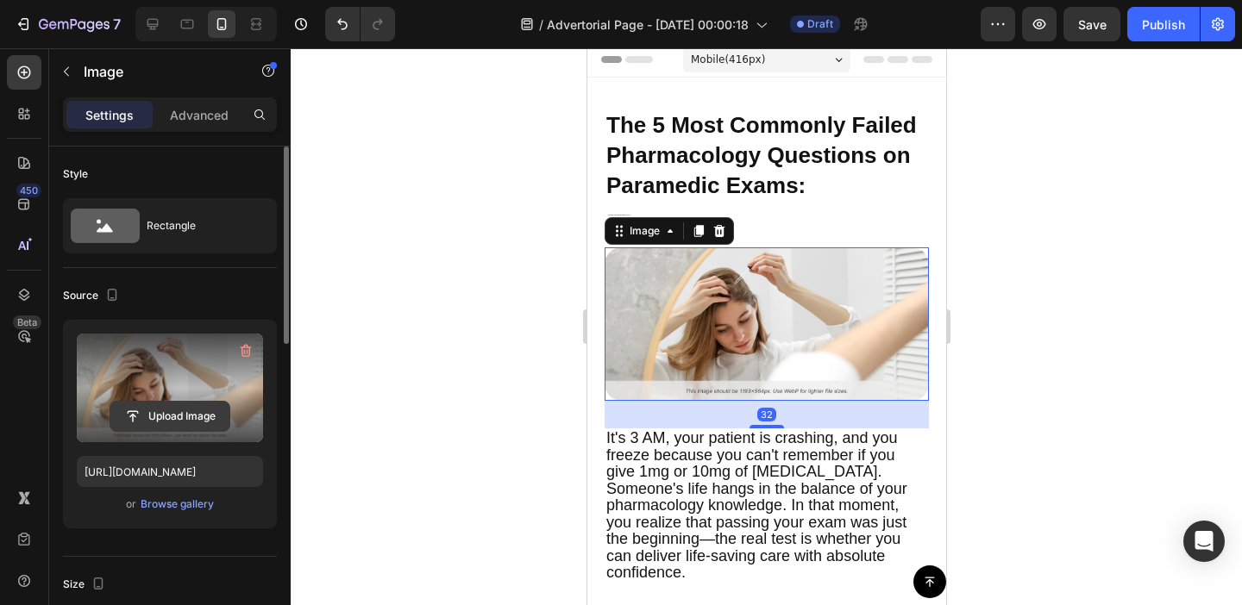
click at [178, 413] on input "file" at bounding box center [169, 416] width 119 height 29
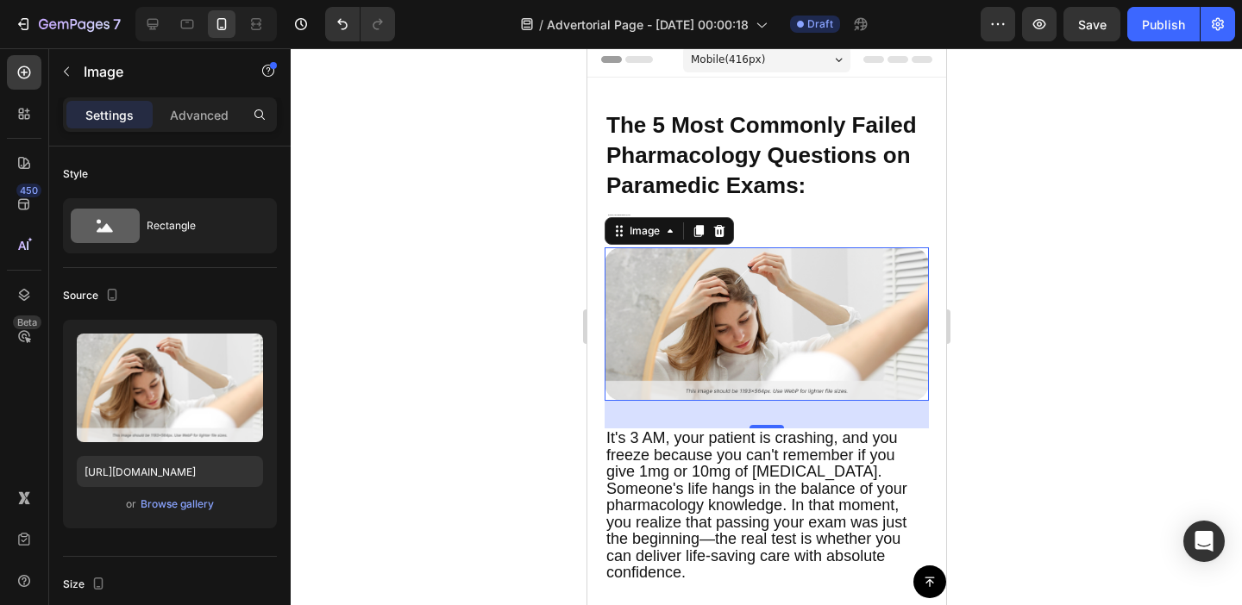
click at [697, 299] on img at bounding box center [766, 325] width 324 height 154
click at [175, 510] on div "Browse gallery" at bounding box center [177, 505] width 73 height 16
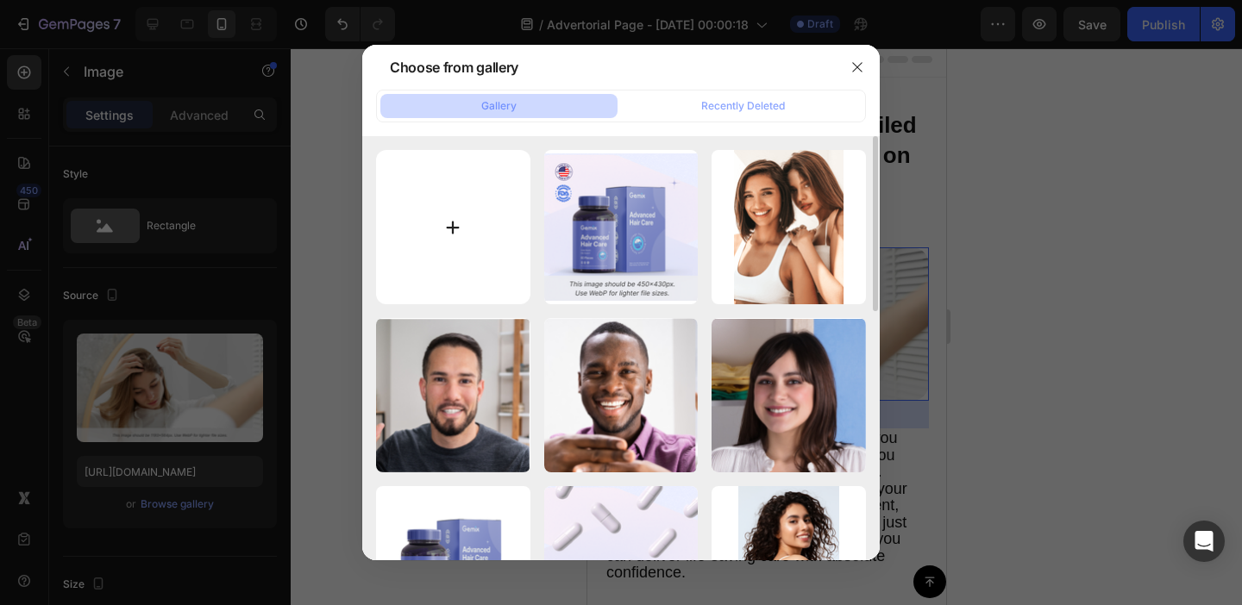
click at [459, 239] on input "file" at bounding box center [453, 227] width 154 height 154
type input "C:\fakepath\pexels-mikhail-nilov-8942729.jpg"
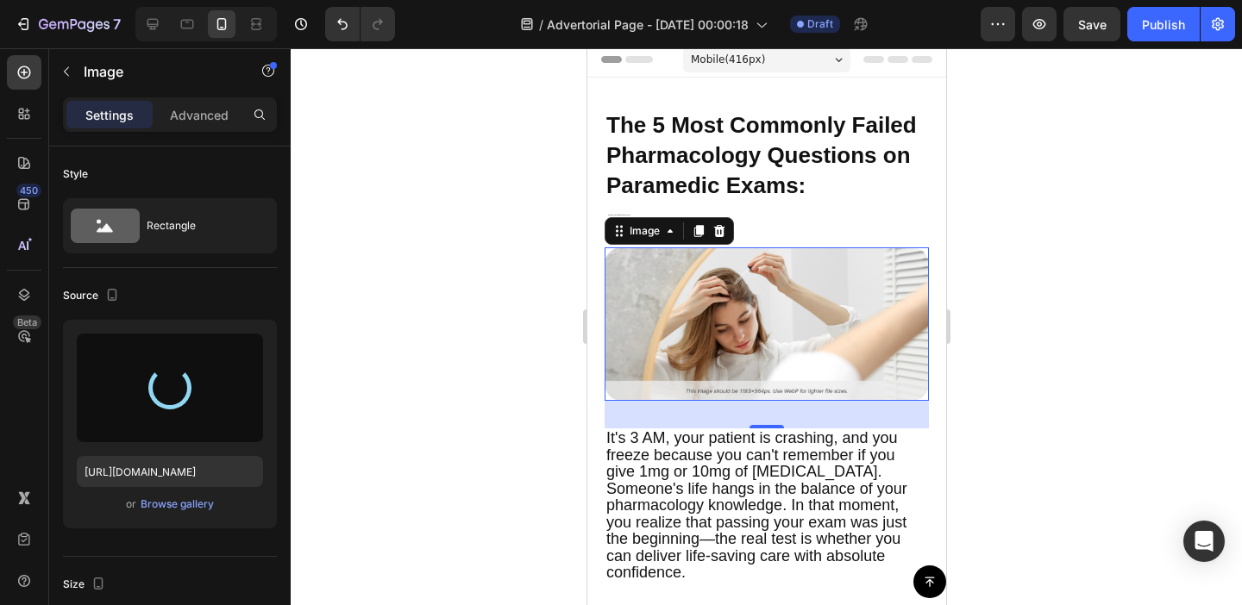
type input "[URL][DOMAIN_NAME]"
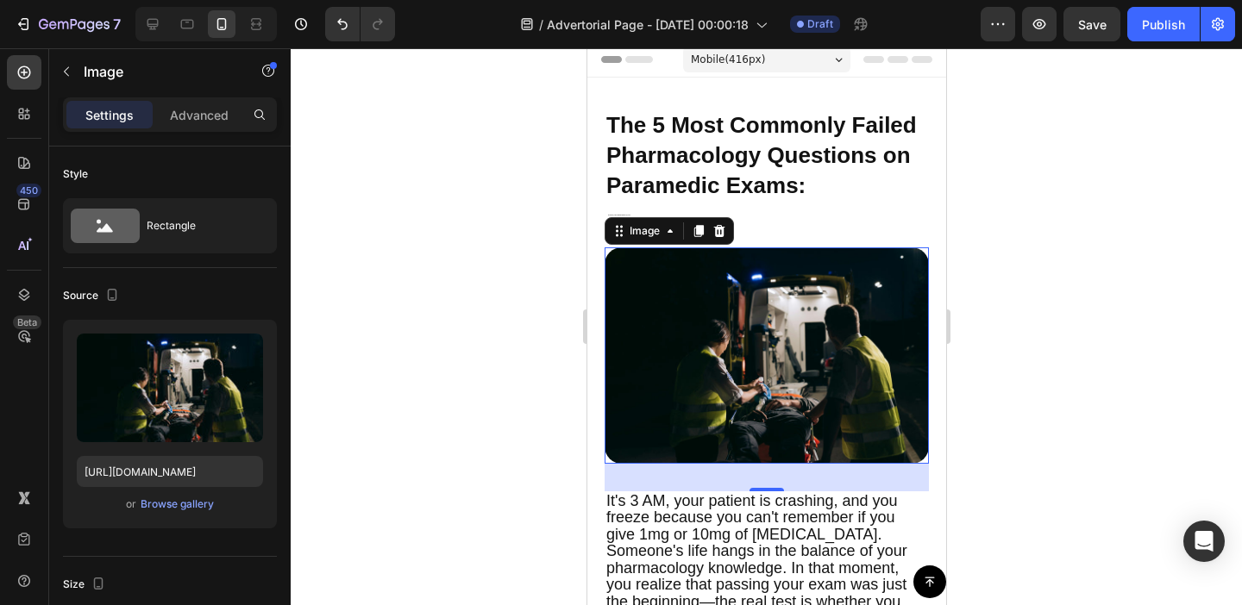
click at [1092, 325] on div at bounding box center [766, 326] width 951 height 557
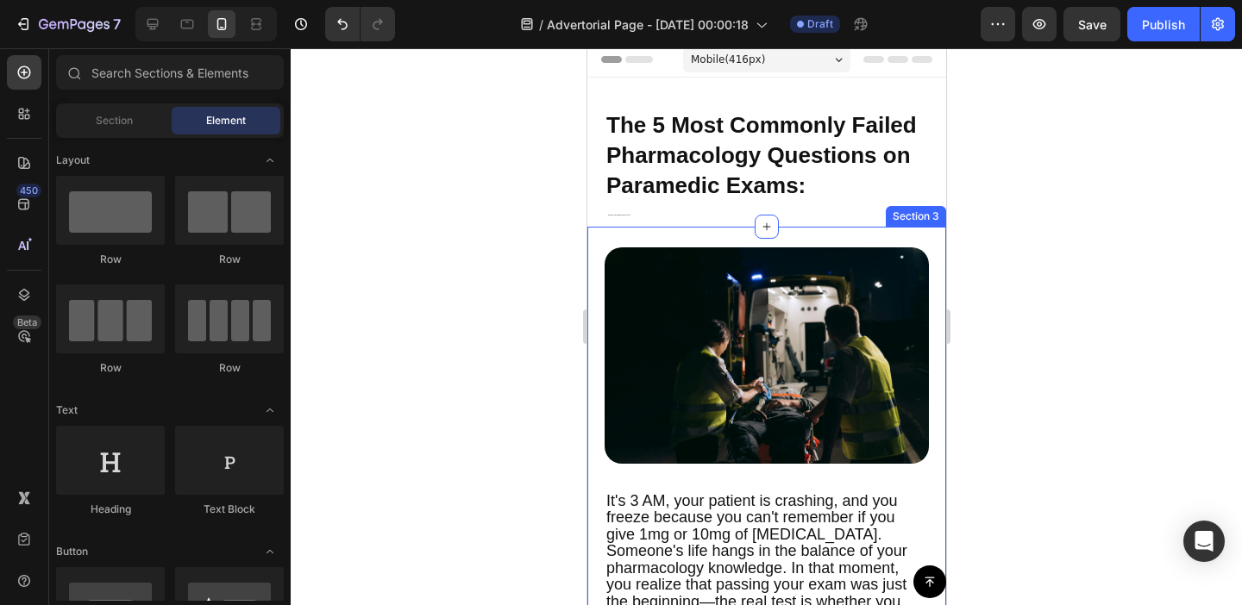
click at [837, 231] on div "Image It's 3 AM, your patient is crashing, and you freeze because you can't rem…" at bounding box center [765, 542] width 359 height 631
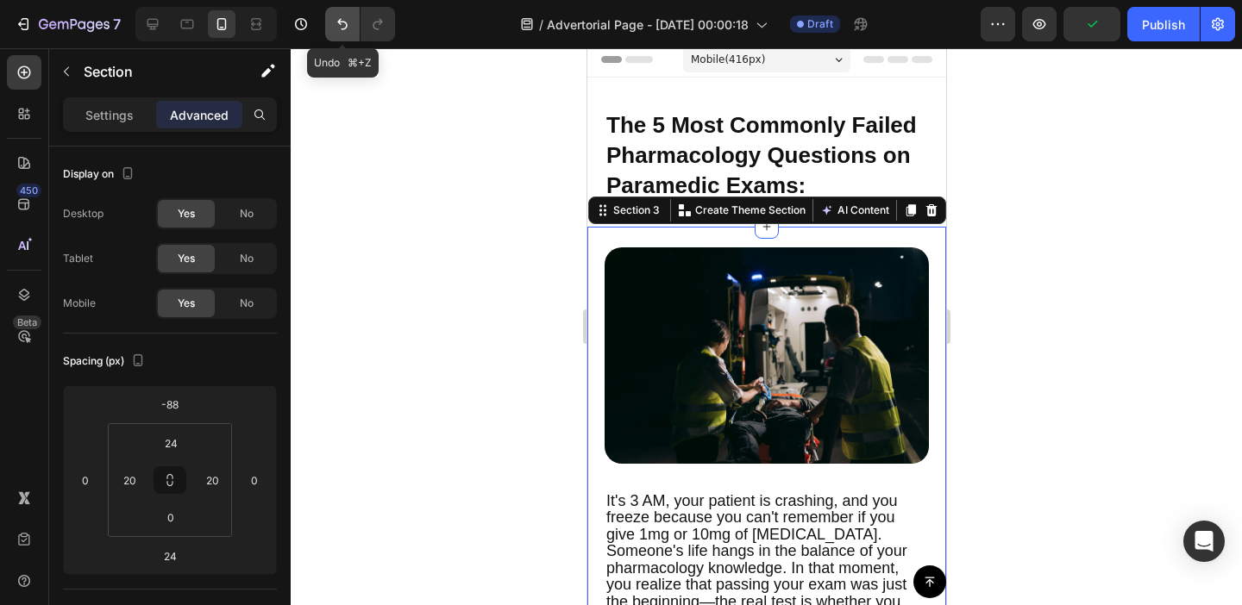
click at [350, 19] on icon "Undo/Redo" at bounding box center [342, 24] width 17 height 17
click at [520, 215] on div at bounding box center [766, 326] width 951 height 557
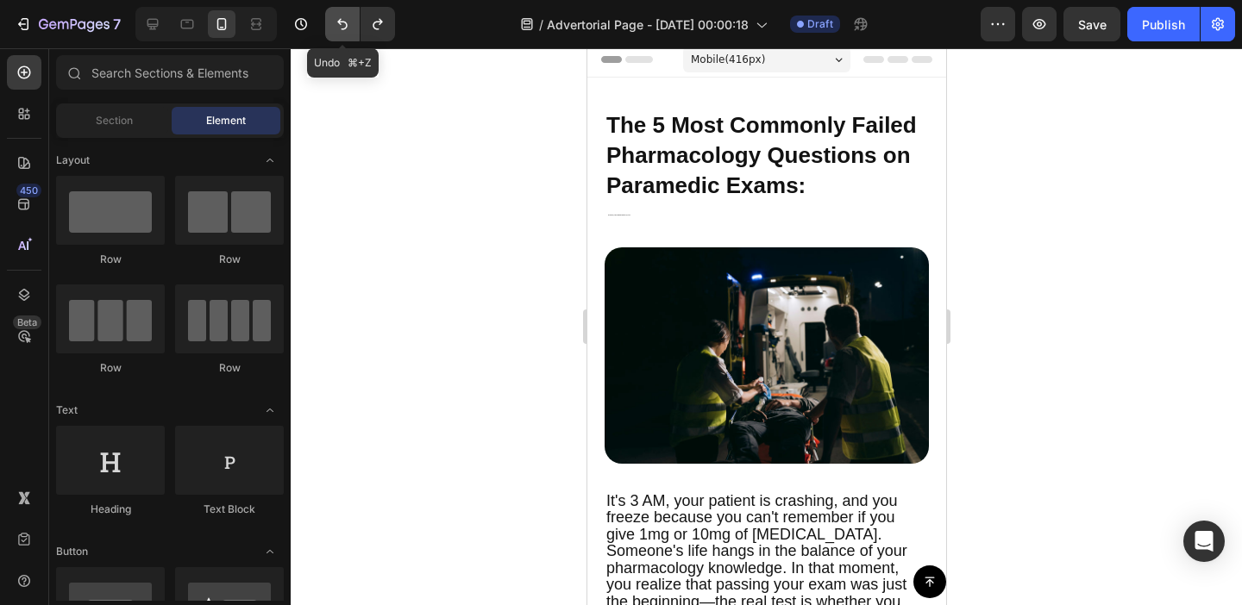
click at [345, 30] on icon "Undo/Redo" at bounding box center [342, 24] width 17 height 17
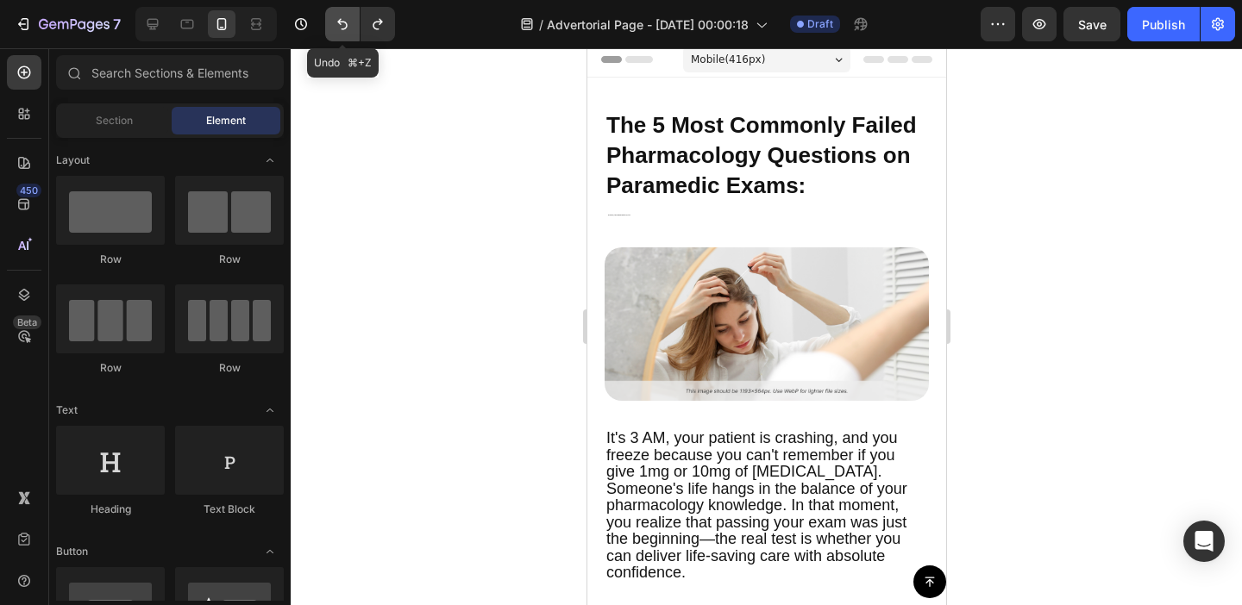
click at [345, 30] on icon "Undo/Redo" at bounding box center [342, 24] width 17 height 17
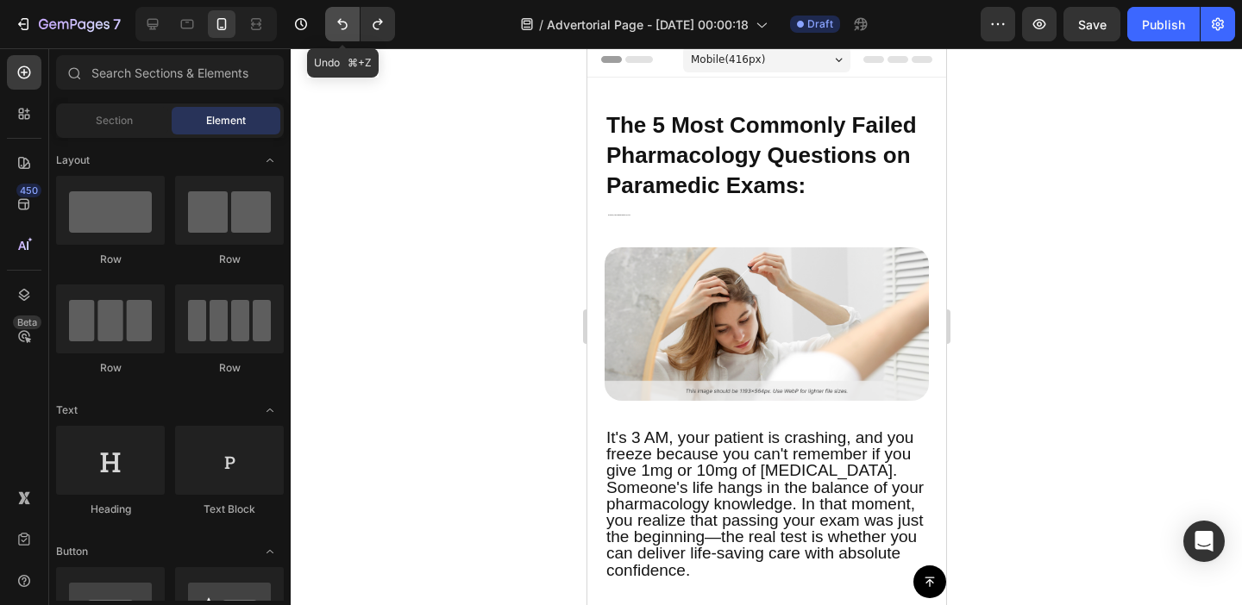
click at [345, 30] on icon "Undo/Redo" at bounding box center [342, 24] width 17 height 17
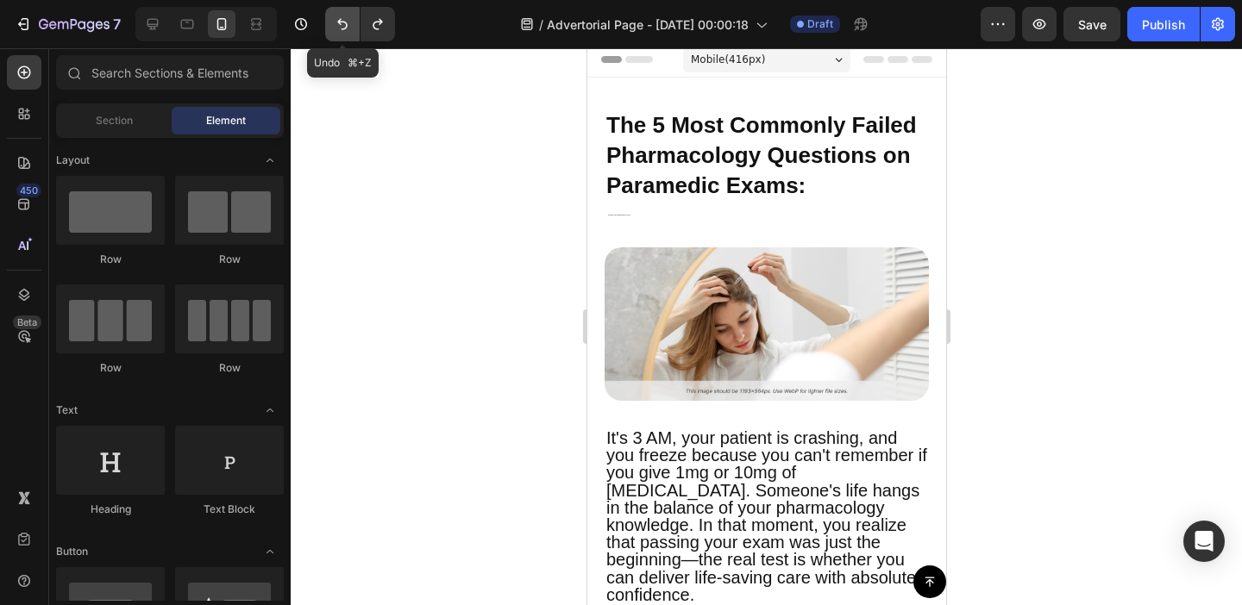
click at [345, 30] on icon "Undo/Redo" at bounding box center [342, 24] width 17 height 17
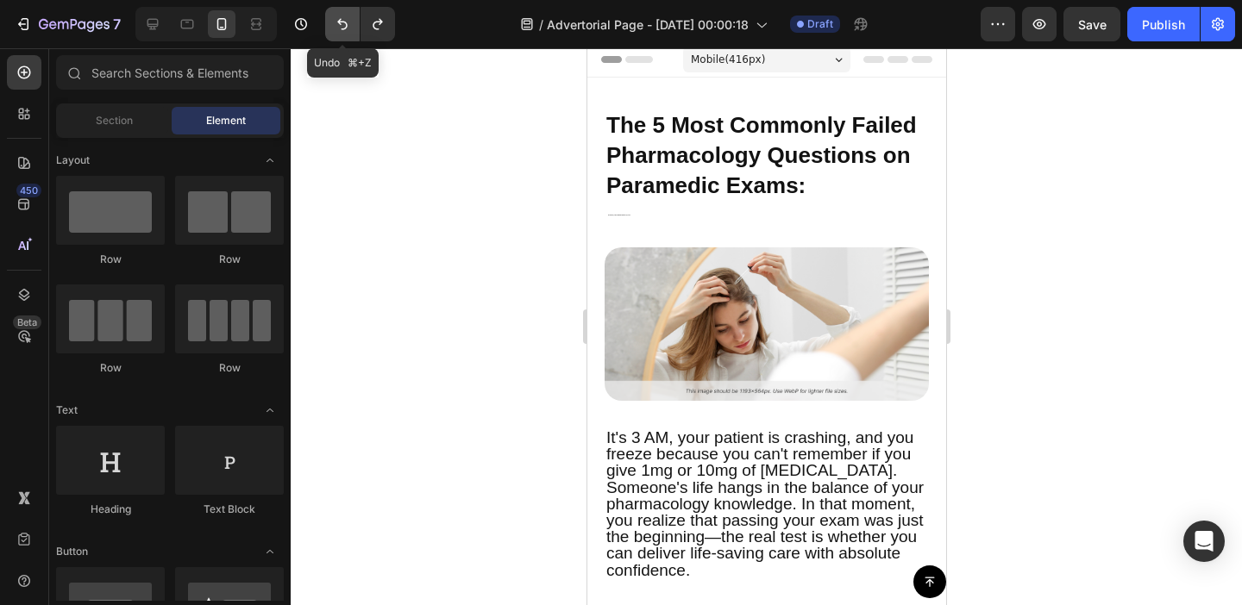
click at [345, 30] on icon "Undo/Redo" at bounding box center [342, 24] width 17 height 17
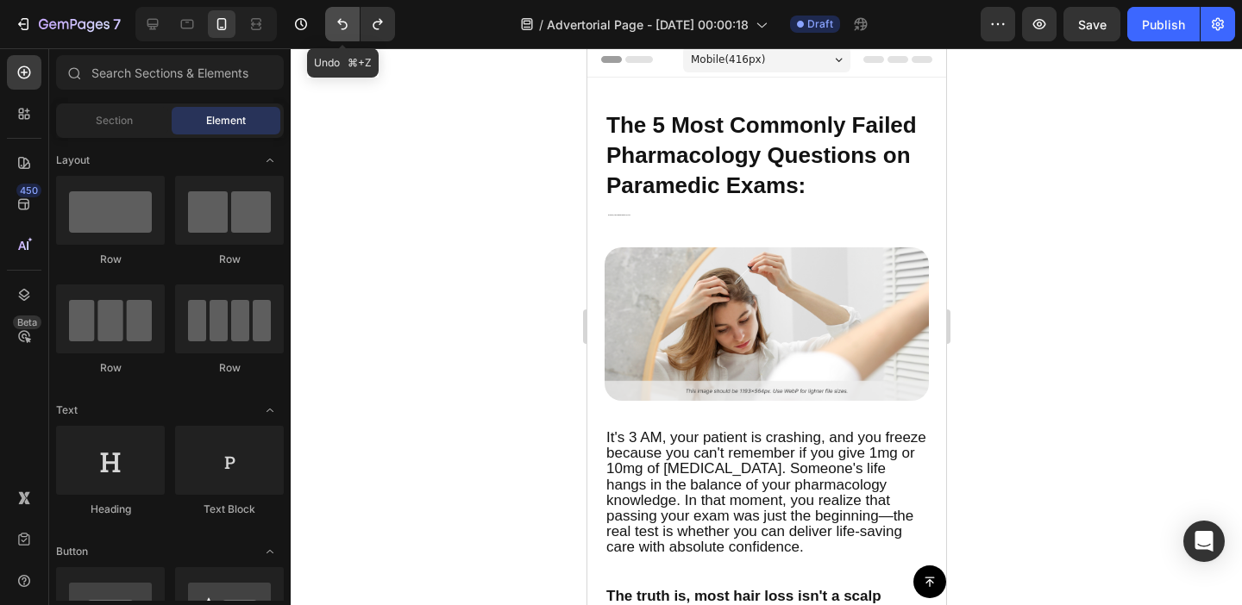
click at [345, 30] on icon "Undo/Redo" at bounding box center [342, 24] width 17 height 17
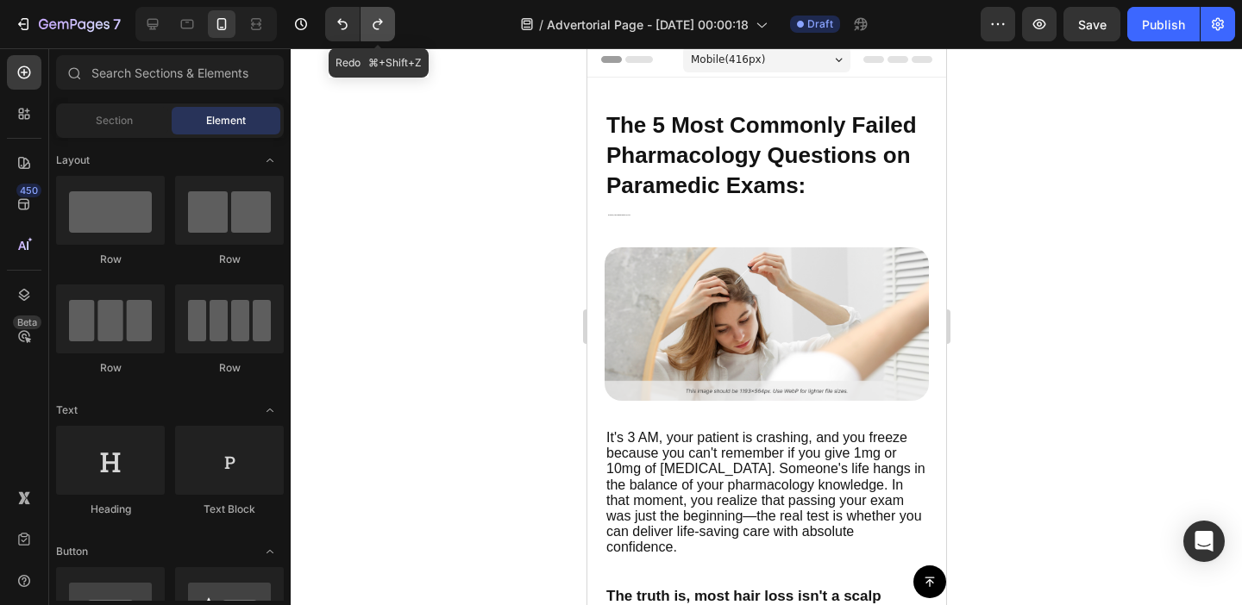
click at [386, 30] on icon "Undo/Redo" at bounding box center [377, 24] width 17 height 17
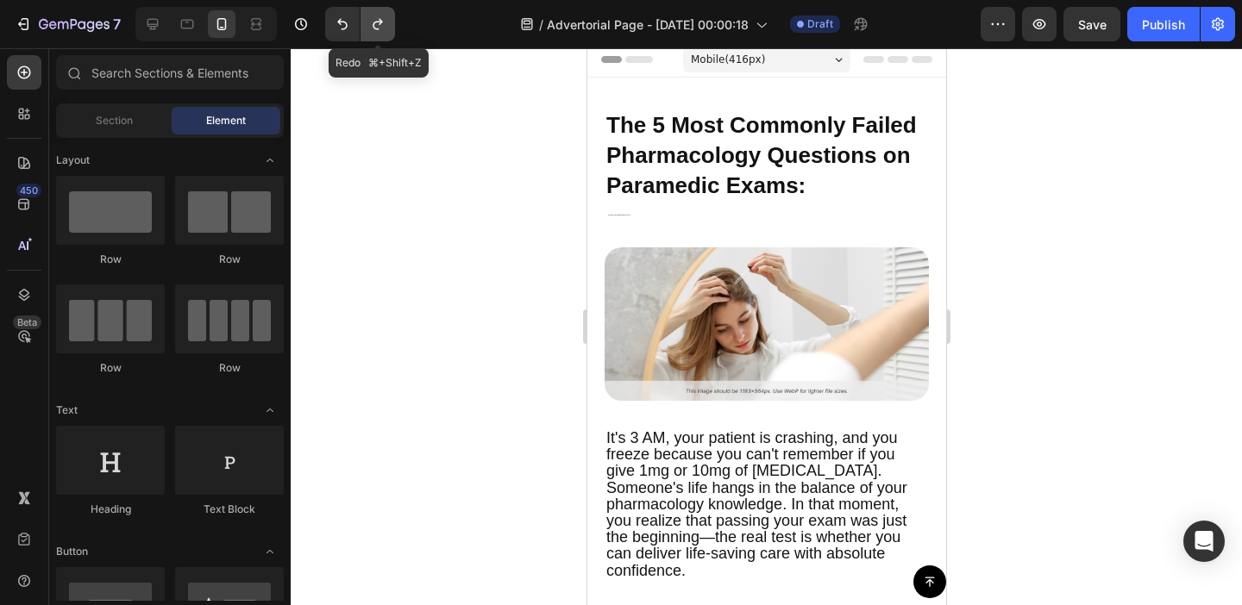
click at [386, 30] on icon "Undo/Redo" at bounding box center [377, 24] width 17 height 17
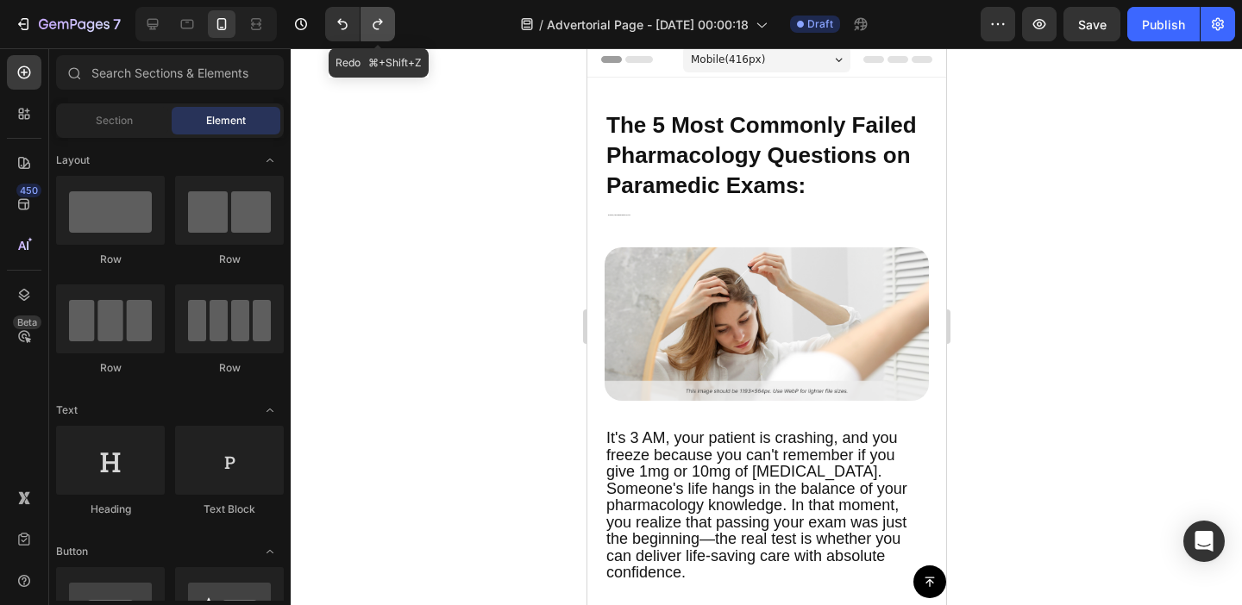
click at [386, 30] on icon "Undo/Redo" at bounding box center [377, 24] width 17 height 17
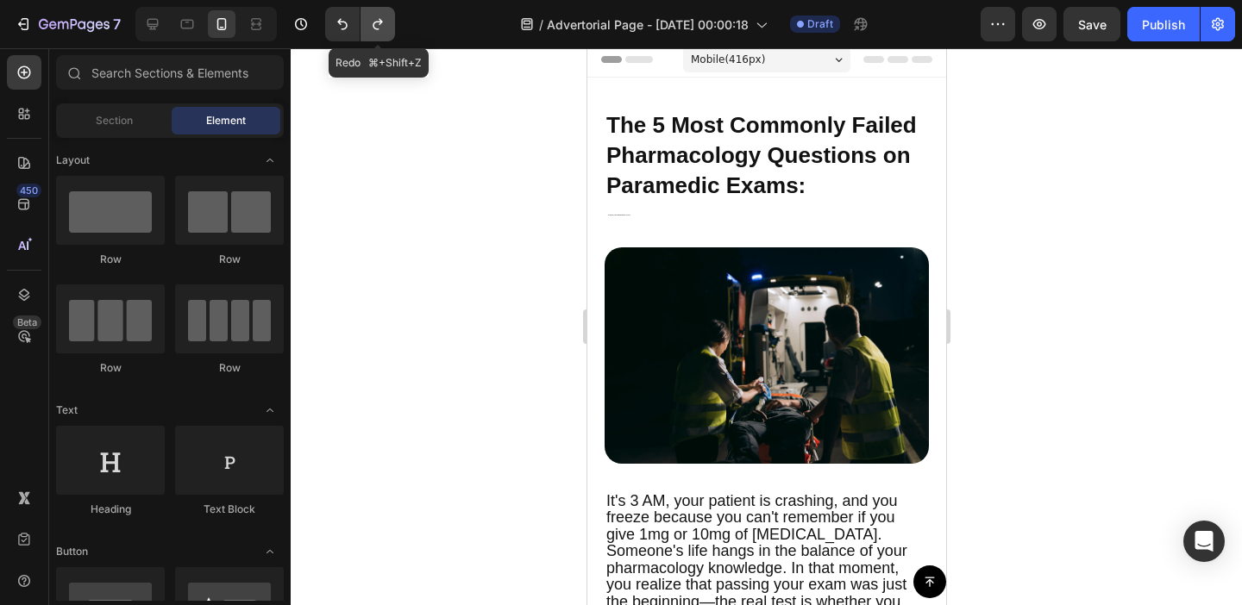
click at [386, 30] on icon "Undo/Redo" at bounding box center [377, 24] width 17 height 17
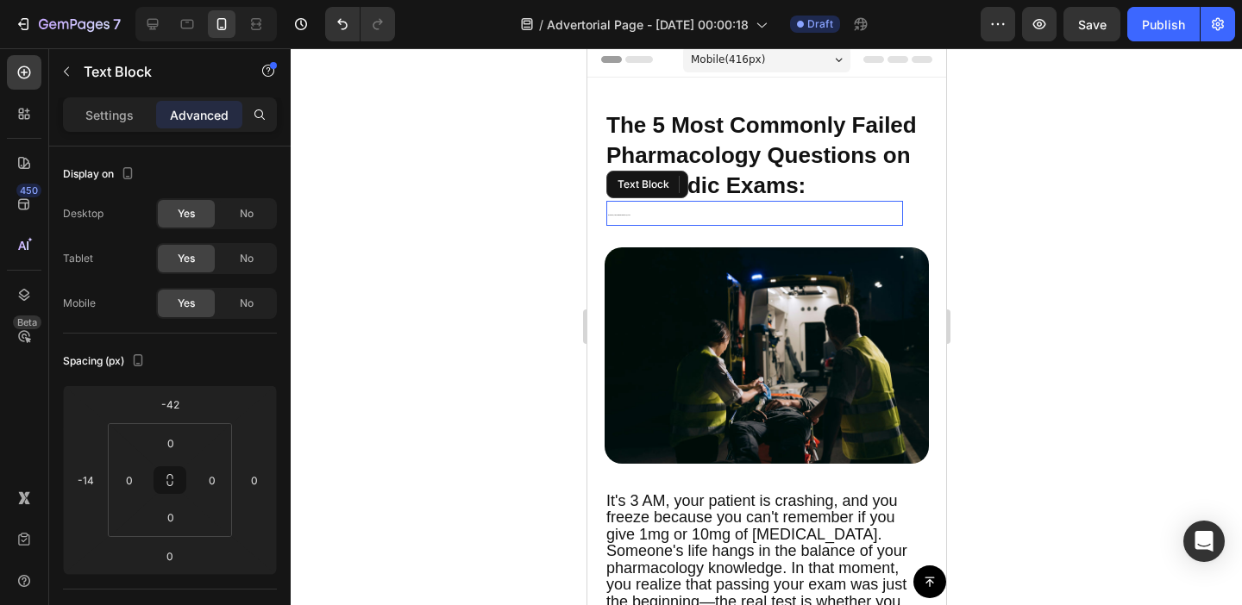
click at [626, 216] on p "By [PERSON_NAME], Paramedic Preceptor, [US_STATE]" at bounding box center [753, 214] width 293 height 22
click at [619, 216] on icon "By [PERSON_NAME], Paramedic Preceptor, [US_STATE]" at bounding box center [618, 215] width 22 height 1
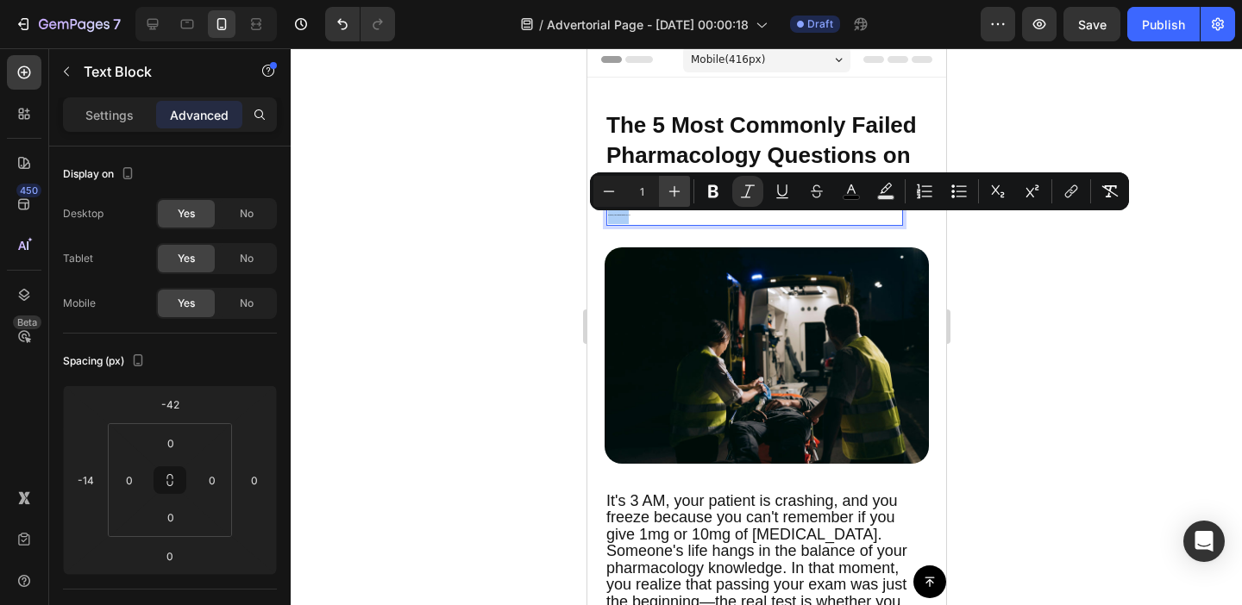
click at [671, 196] on icon "Editor contextual toolbar" at bounding box center [674, 191] width 17 height 17
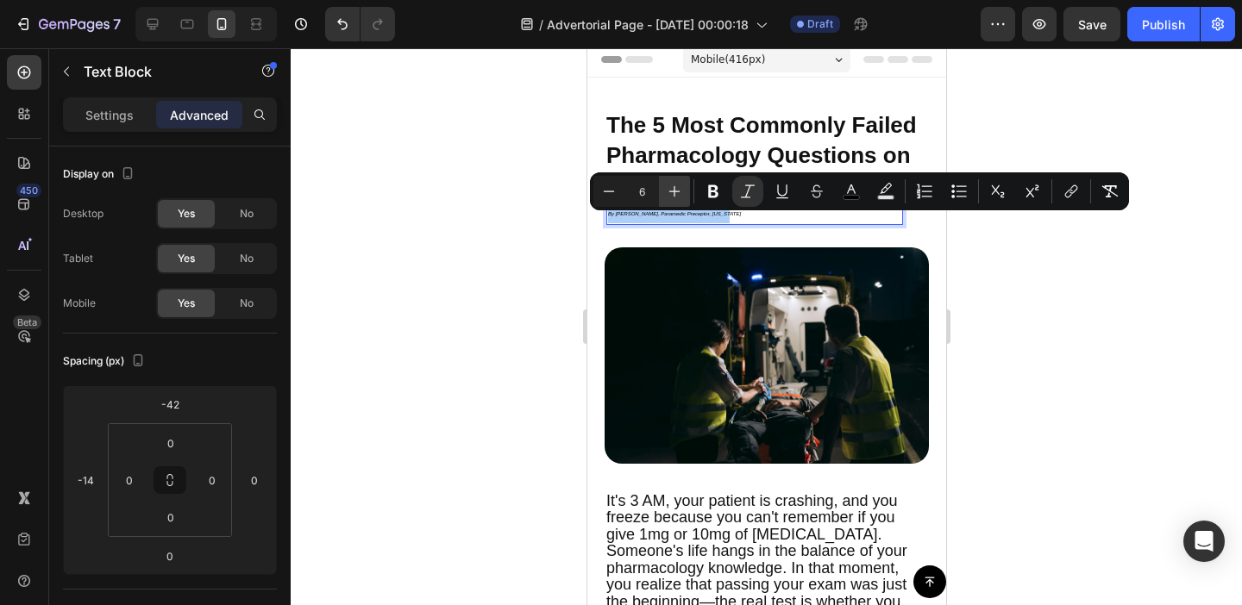
click at [671, 196] on icon "Editor contextual toolbar" at bounding box center [674, 191] width 17 height 17
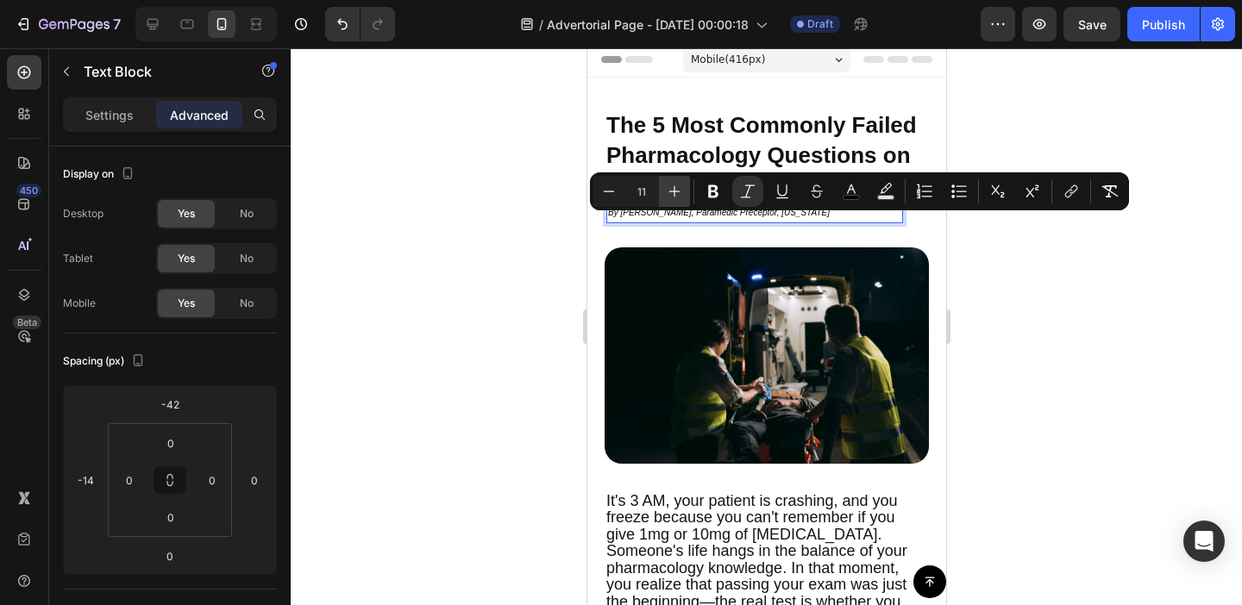
click at [671, 196] on icon "Editor contextual toolbar" at bounding box center [674, 191] width 17 height 17
type input "14"
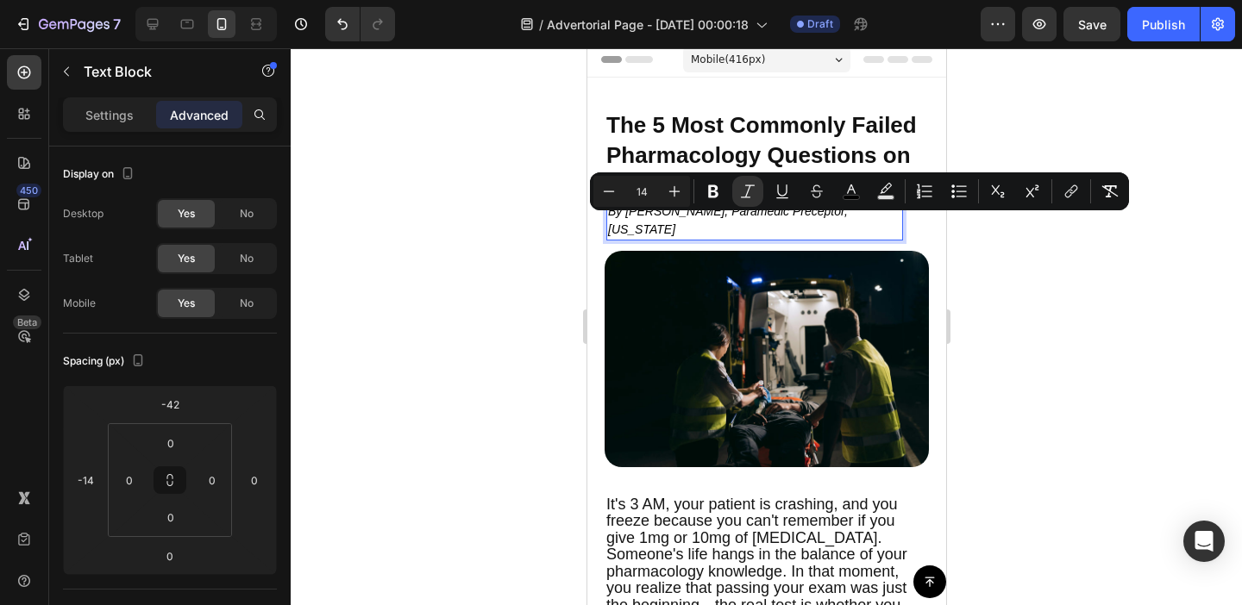
click at [497, 236] on div at bounding box center [766, 326] width 951 height 557
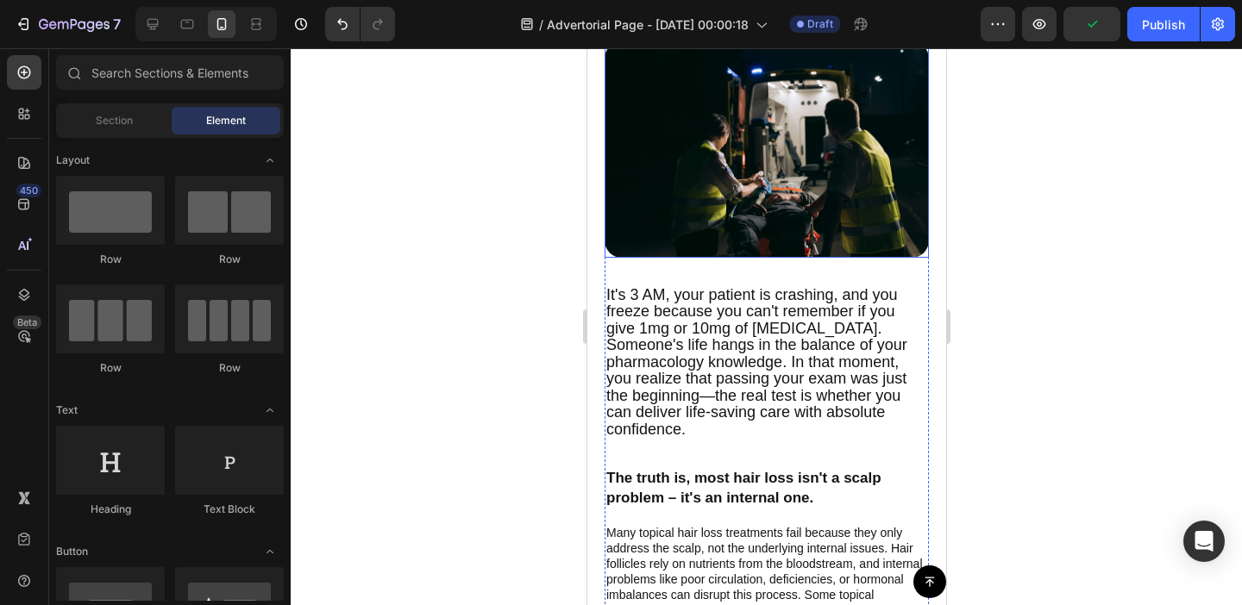
scroll to position [216, 0]
click at [741, 361] on span "It's 3 AM, your patient is crashing, and you freeze because you can't remember …" at bounding box center [755, 361] width 301 height 152
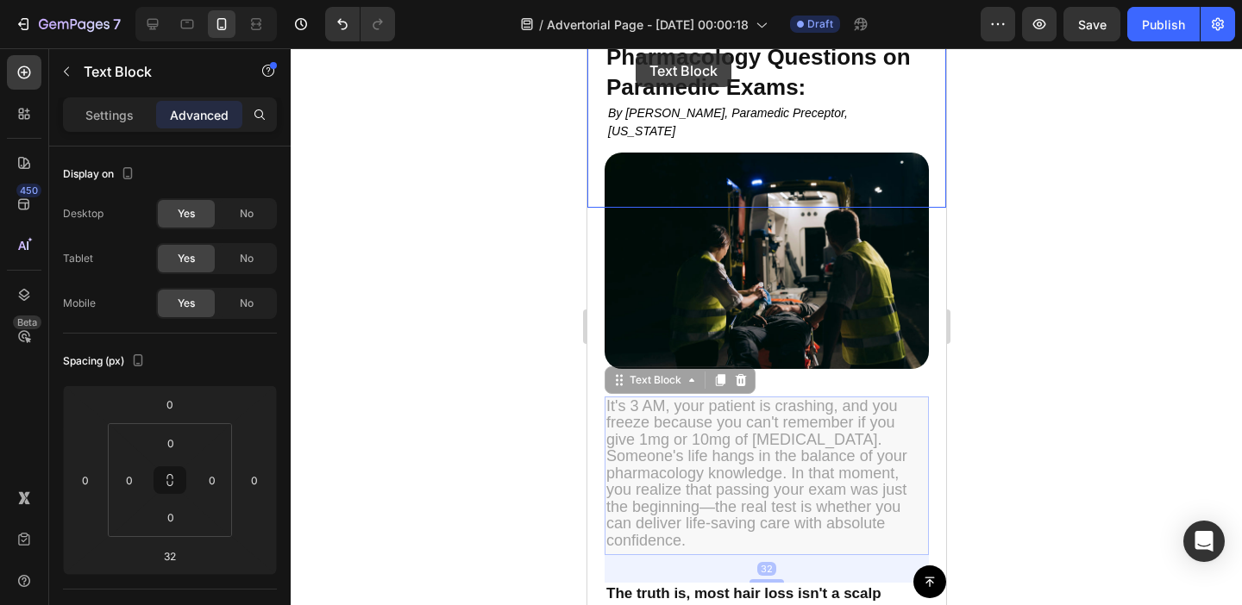
scroll to position [0, 0]
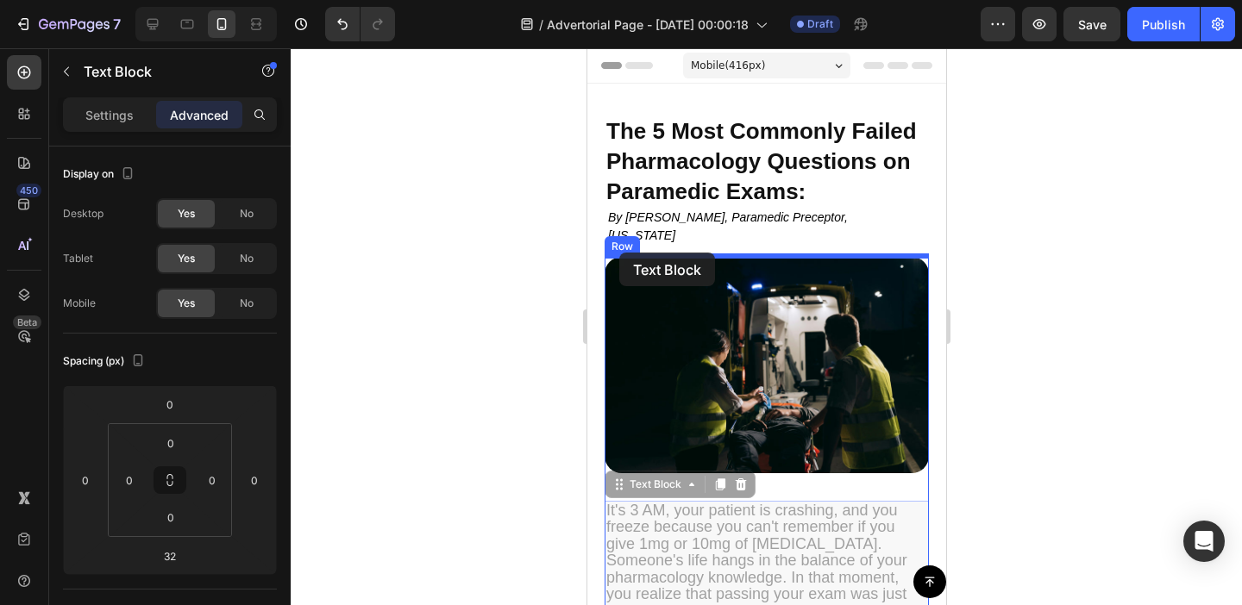
drag, startPoint x: 617, startPoint y: 267, endPoint x: 618, endPoint y: 253, distance: 14.8
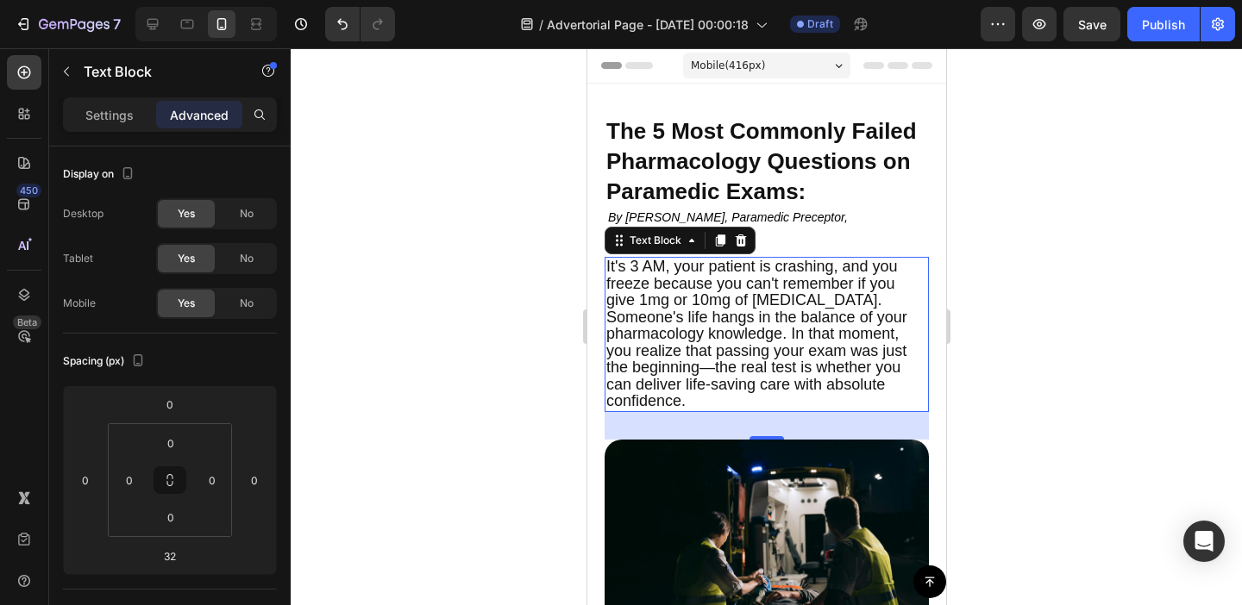
click at [1002, 416] on div at bounding box center [766, 326] width 951 height 557
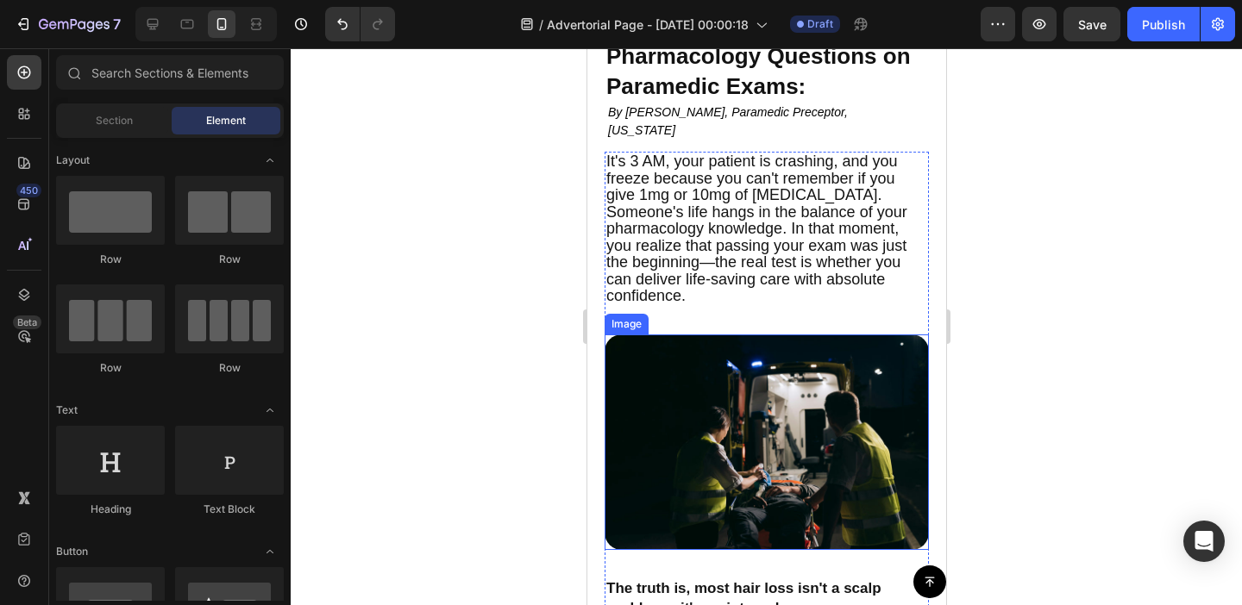
scroll to position [96, 0]
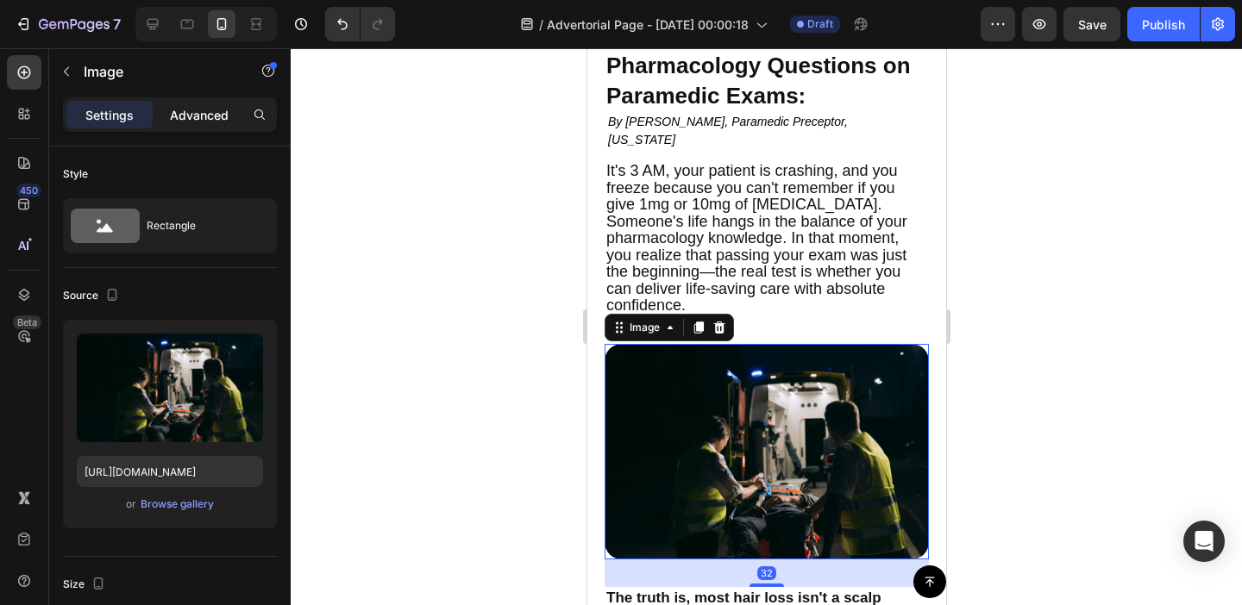
click at [213, 120] on p "Advanced" at bounding box center [199, 115] width 59 height 18
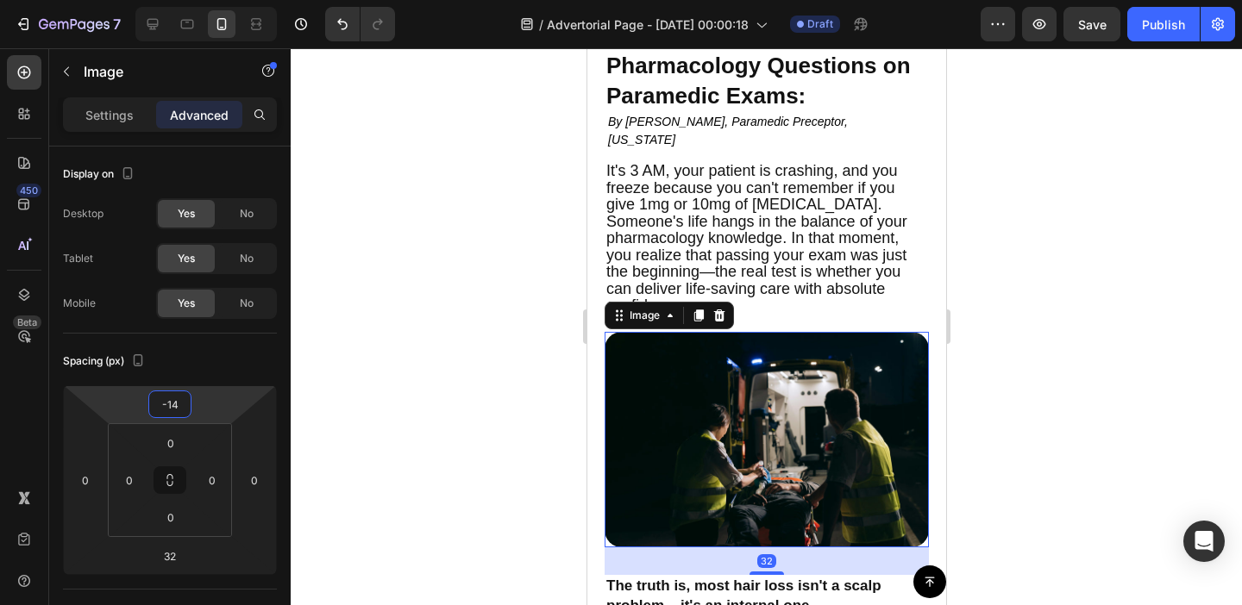
type input "-12"
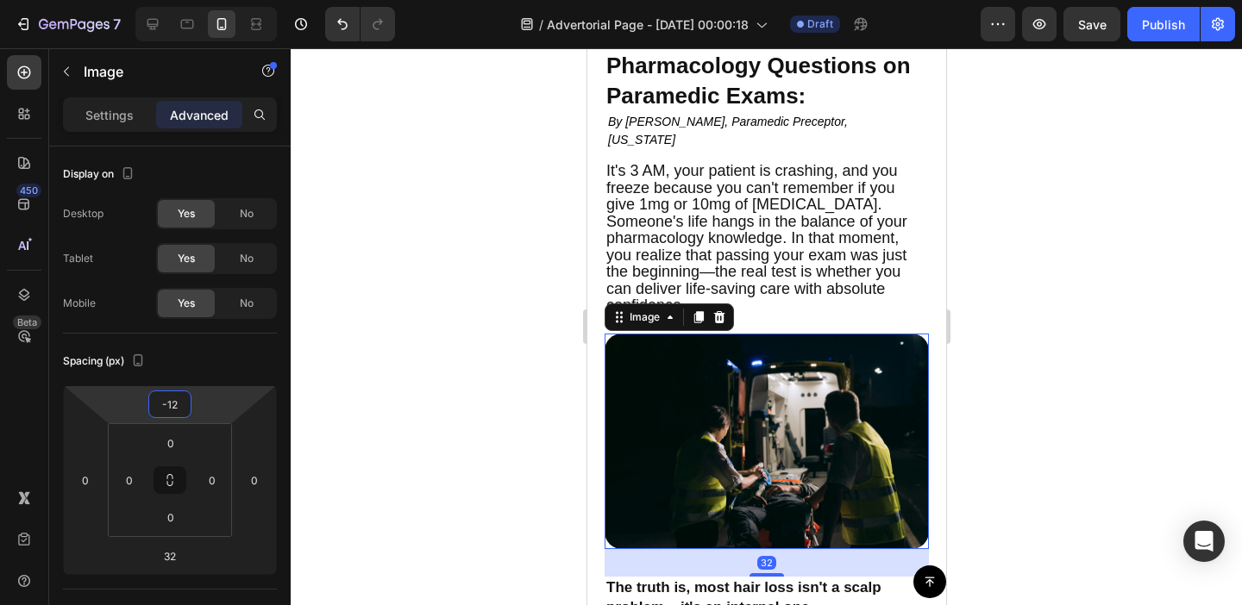
drag, startPoint x: 198, startPoint y: 398, endPoint x: 201, endPoint y: 407, distance: 9.8
click at [201, 0] on html "7 Version history / Advertorial Page - Aug 27, 00:00:18 Draft Preview Save Publ…" at bounding box center [621, 0] width 1242 height 0
click at [441, 360] on div at bounding box center [766, 326] width 951 height 557
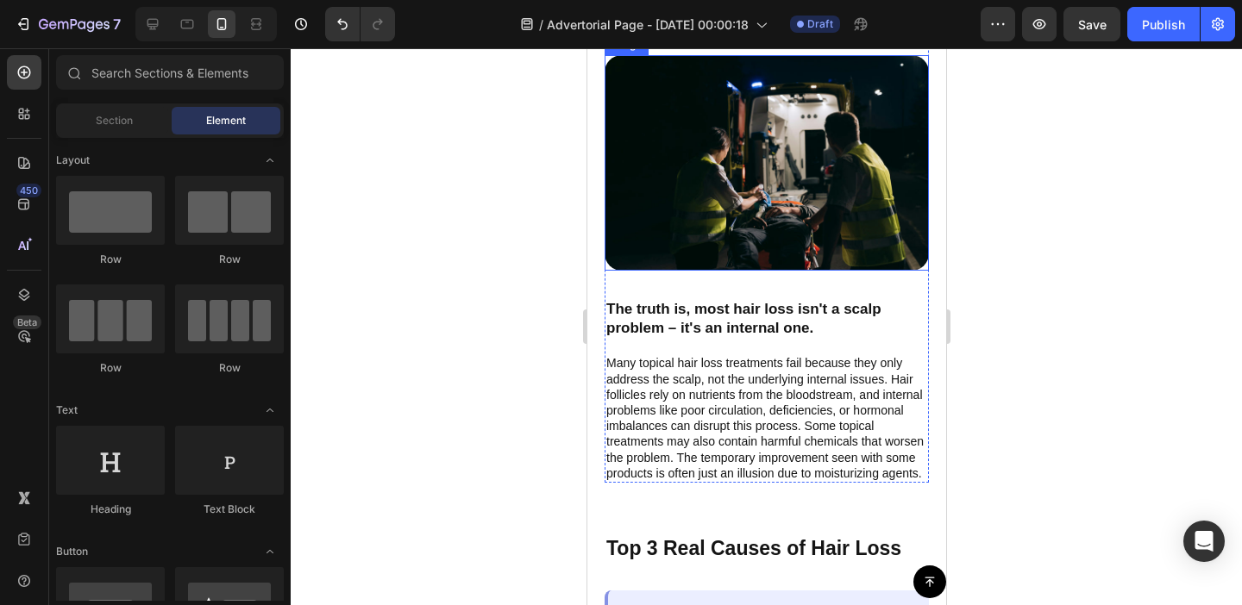
scroll to position [375, 0]
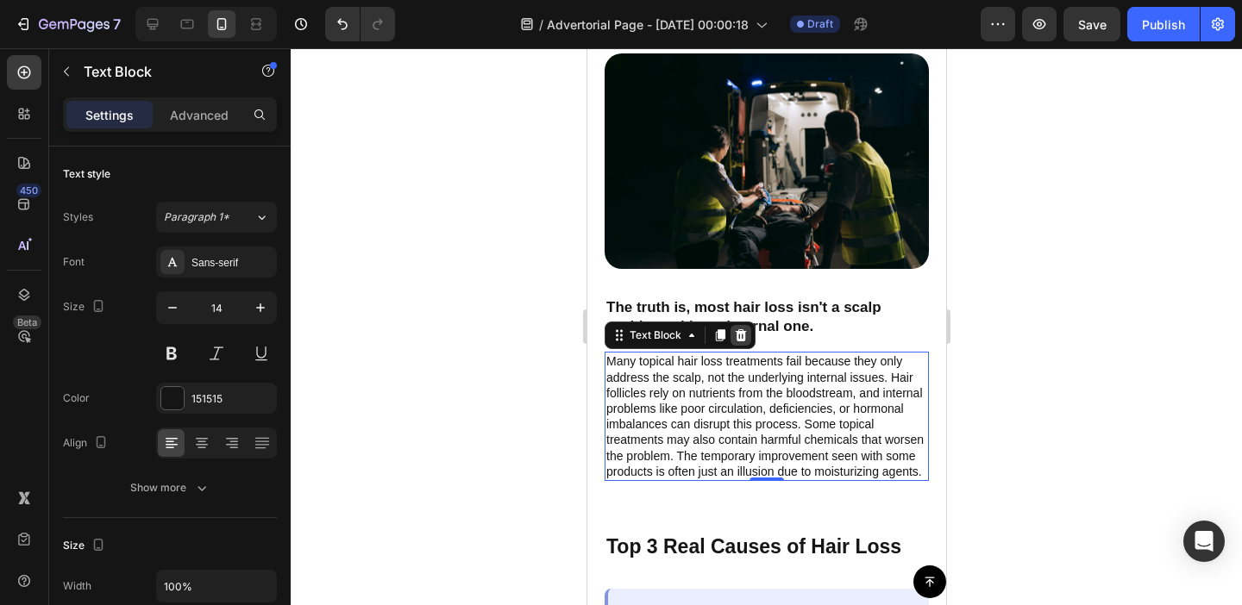
click at [740, 336] on icon at bounding box center [740, 335] width 11 height 12
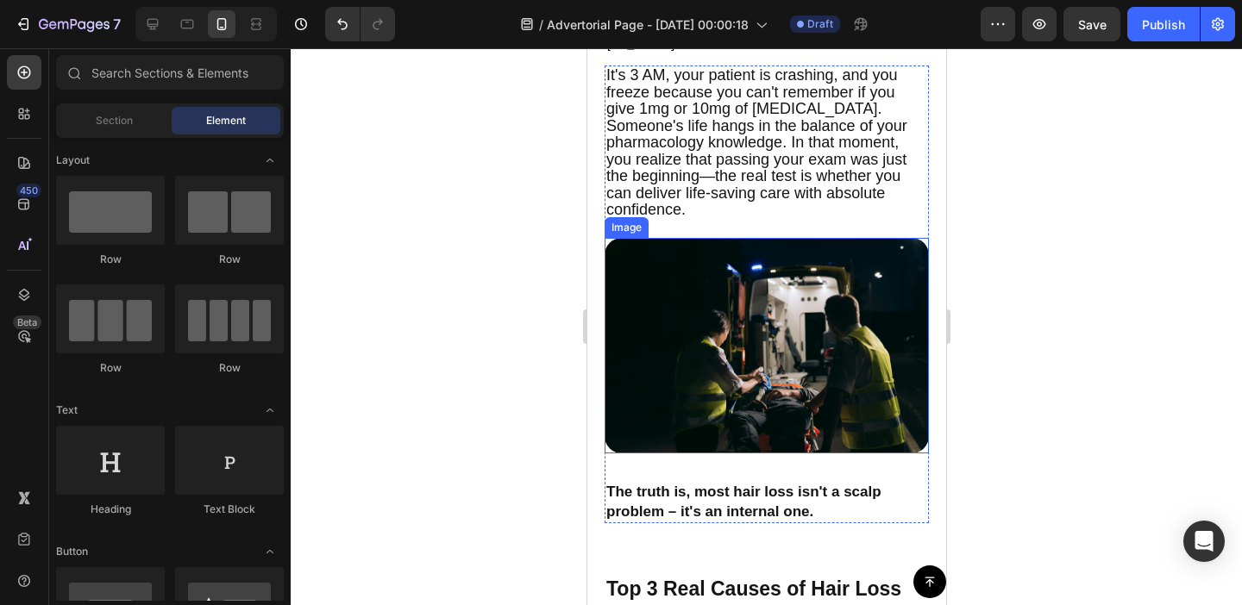
scroll to position [172, 0]
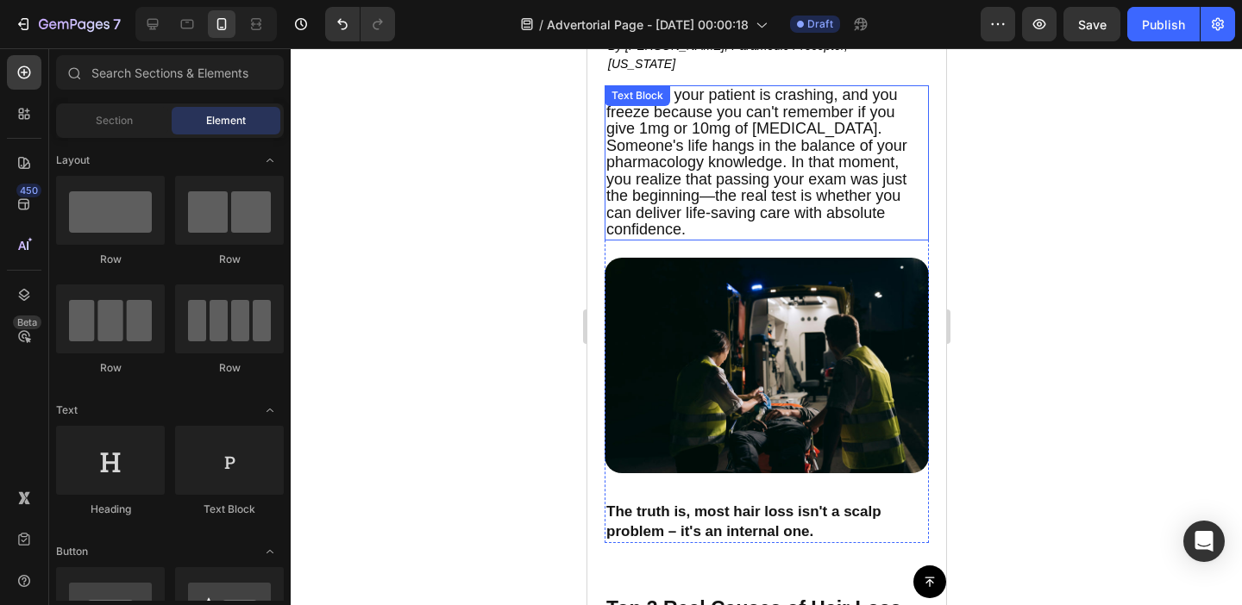
click at [718, 157] on span "It's 3 AM, your patient is crashing, and you freeze because you can't remember …" at bounding box center [755, 162] width 301 height 152
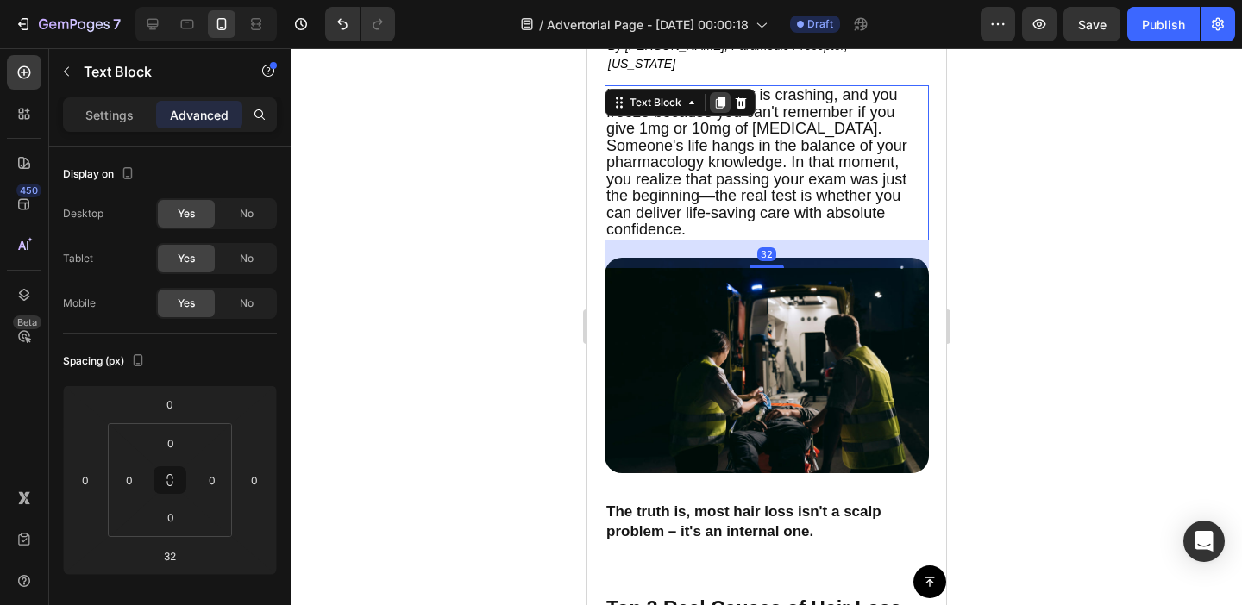
click at [717, 103] on icon at bounding box center [719, 103] width 9 height 12
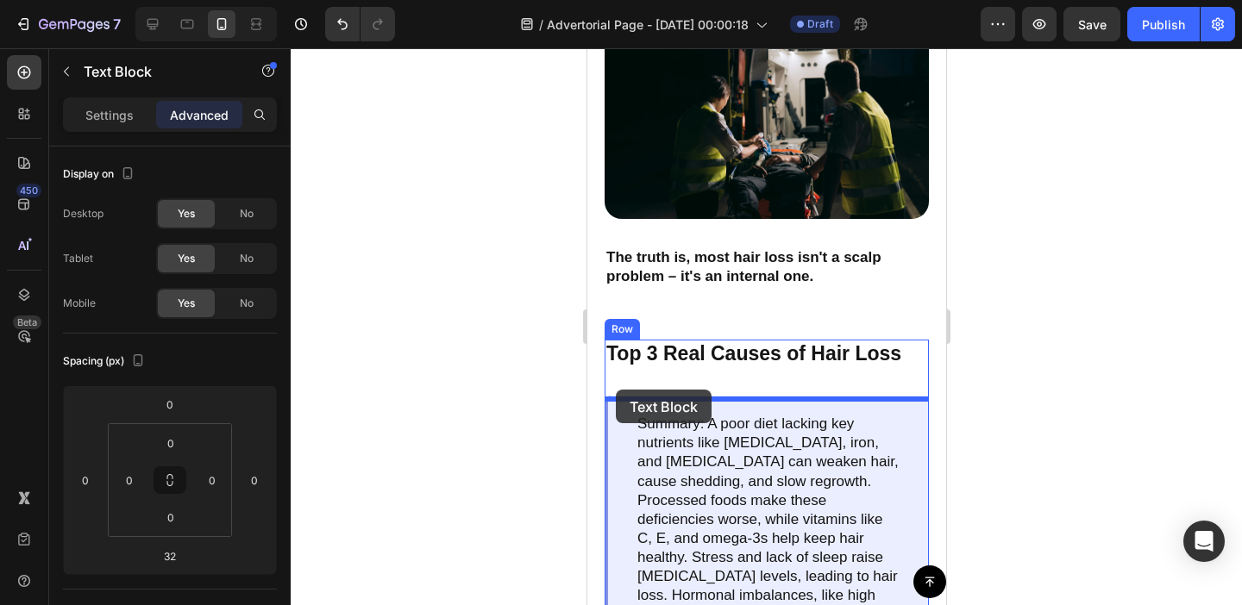
scroll to position [658, 0]
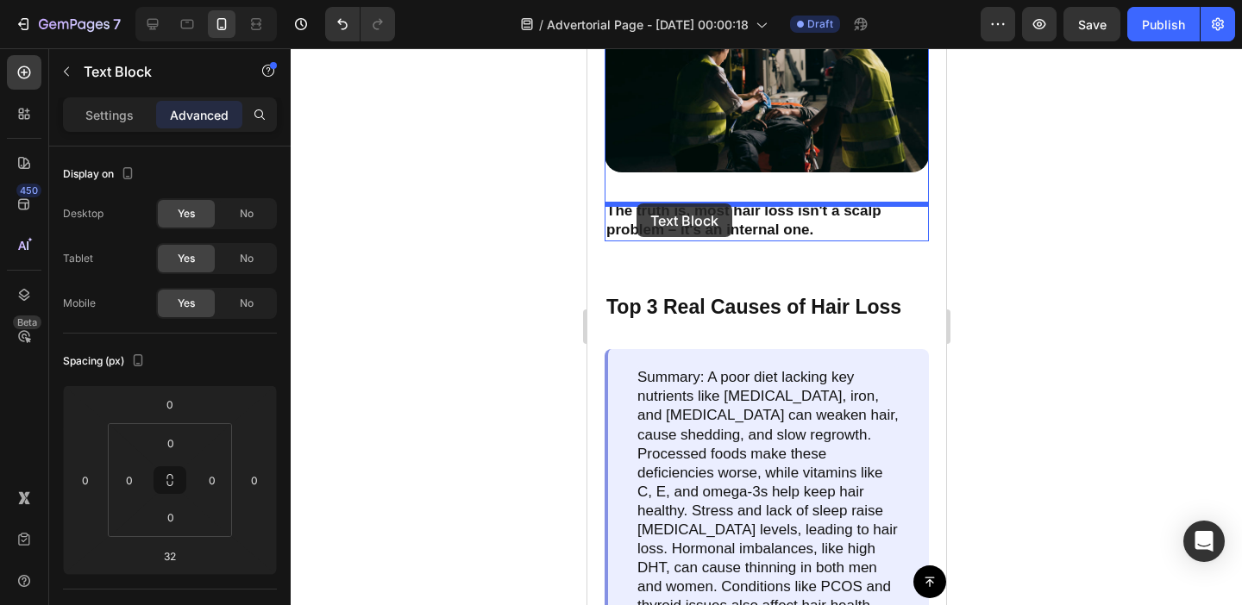
drag, startPoint x: 622, startPoint y: 253, endPoint x: 636, endPoint y: 204, distance: 51.1
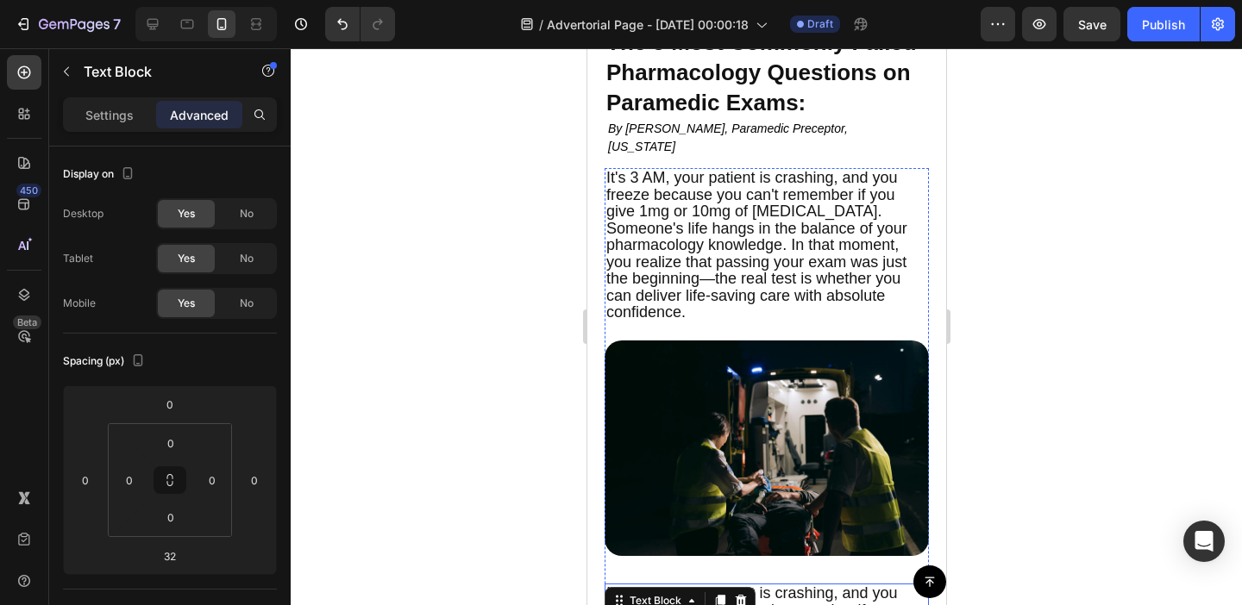
scroll to position [288, 0]
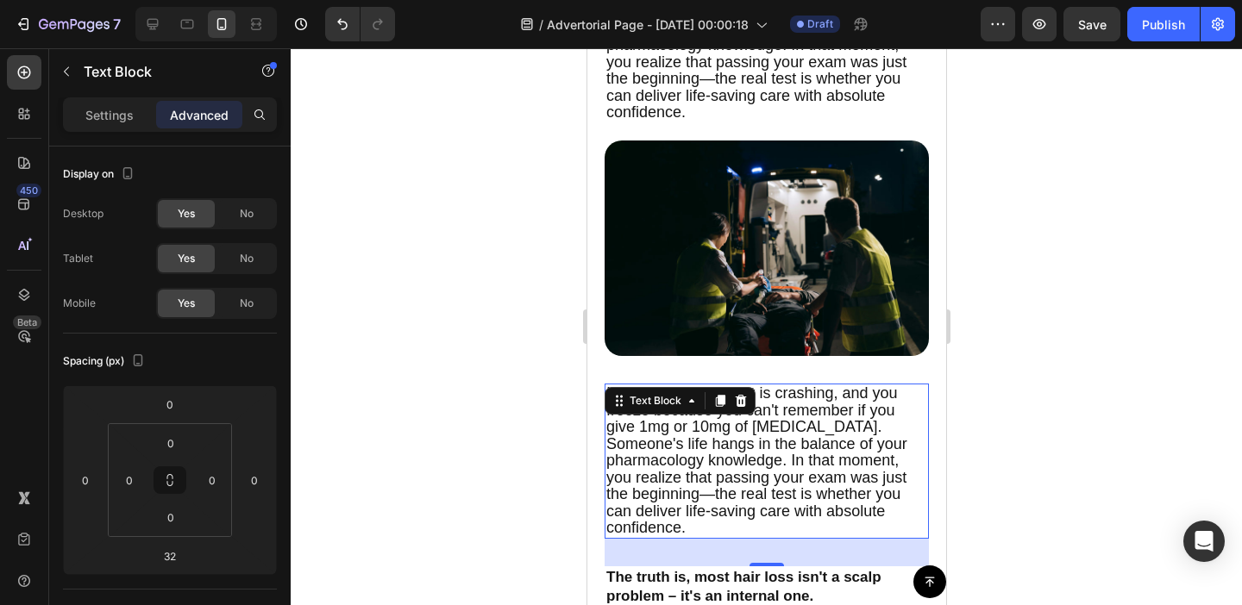
click at [744, 479] on span "It's 3 AM, your patient is crashing, and you freeze because you can't remember …" at bounding box center [755, 461] width 301 height 152
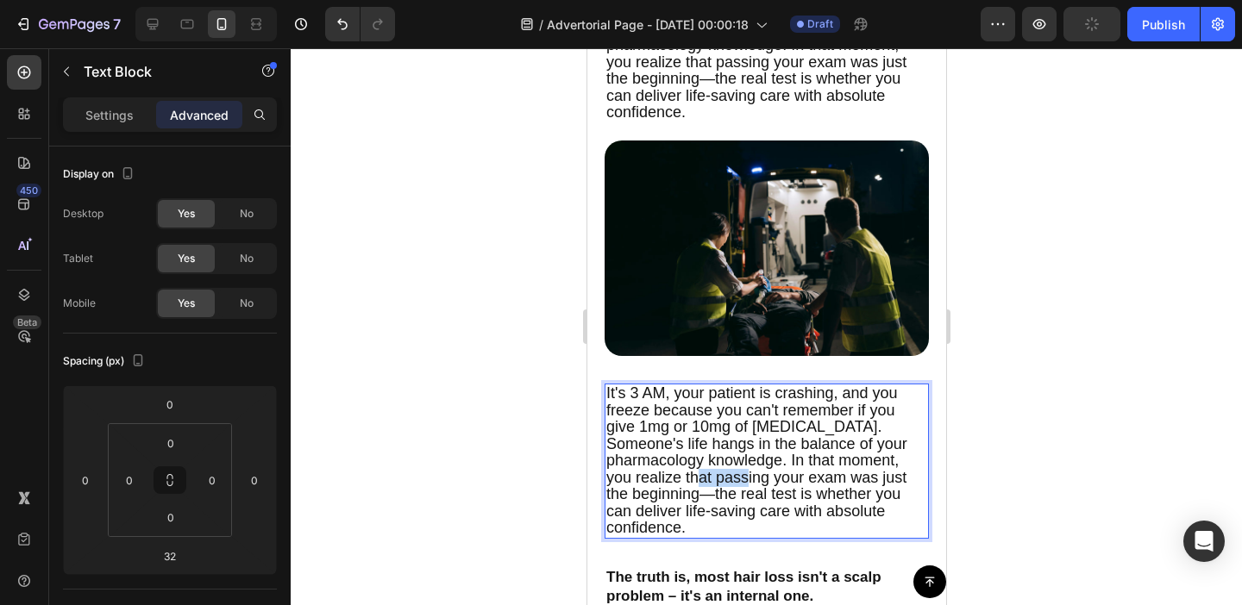
click at [744, 479] on span "It's 3 AM, your patient is crashing, and you freeze because you can't remember …" at bounding box center [755, 461] width 301 height 152
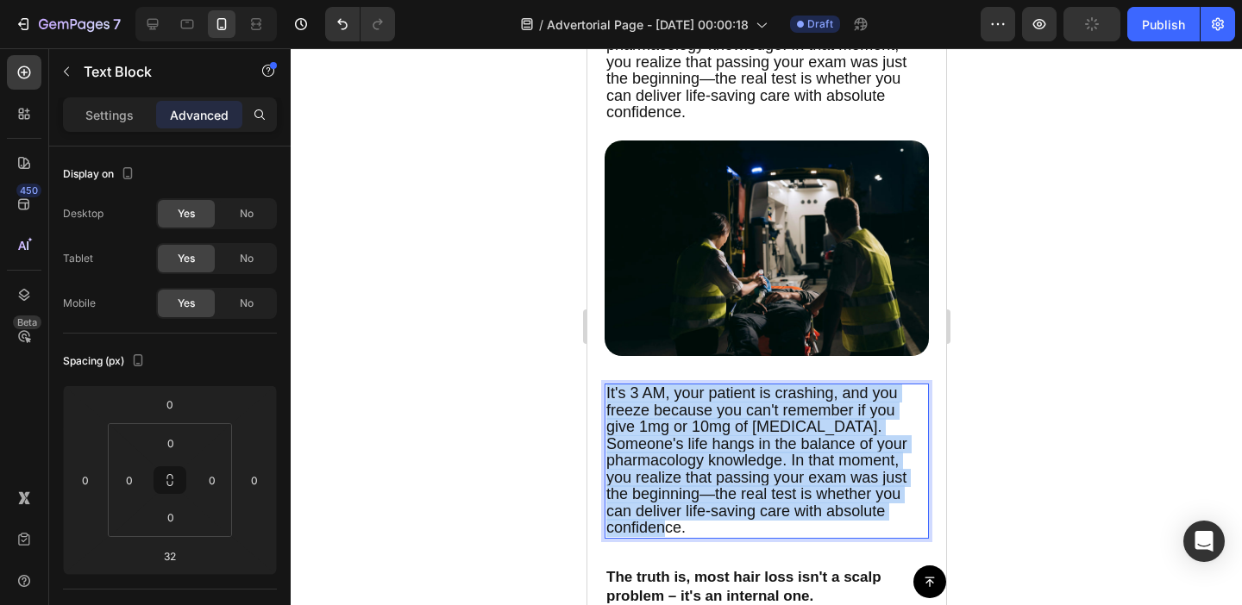
click at [744, 479] on span "It's 3 AM, your patient is crashing, and you freeze because you can't remember …" at bounding box center [755, 461] width 301 height 152
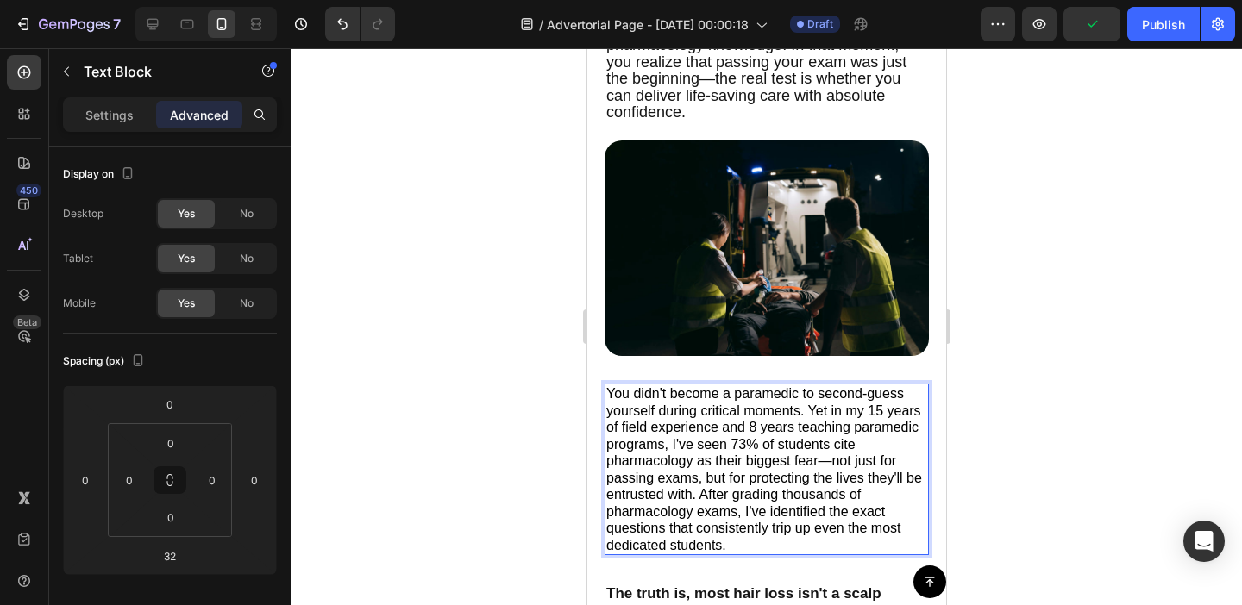
click at [506, 386] on div at bounding box center [766, 326] width 951 height 557
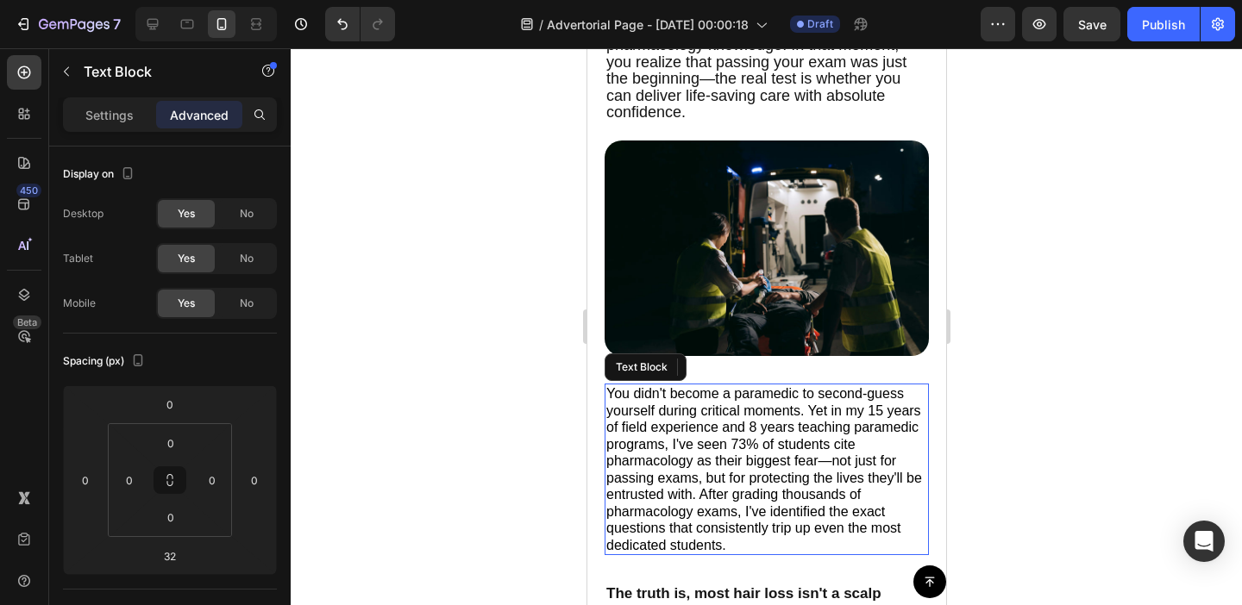
click at [718, 473] on span "You didn't become a paramedic to second-guess yourself during critical moments.…" at bounding box center [763, 469] width 316 height 166
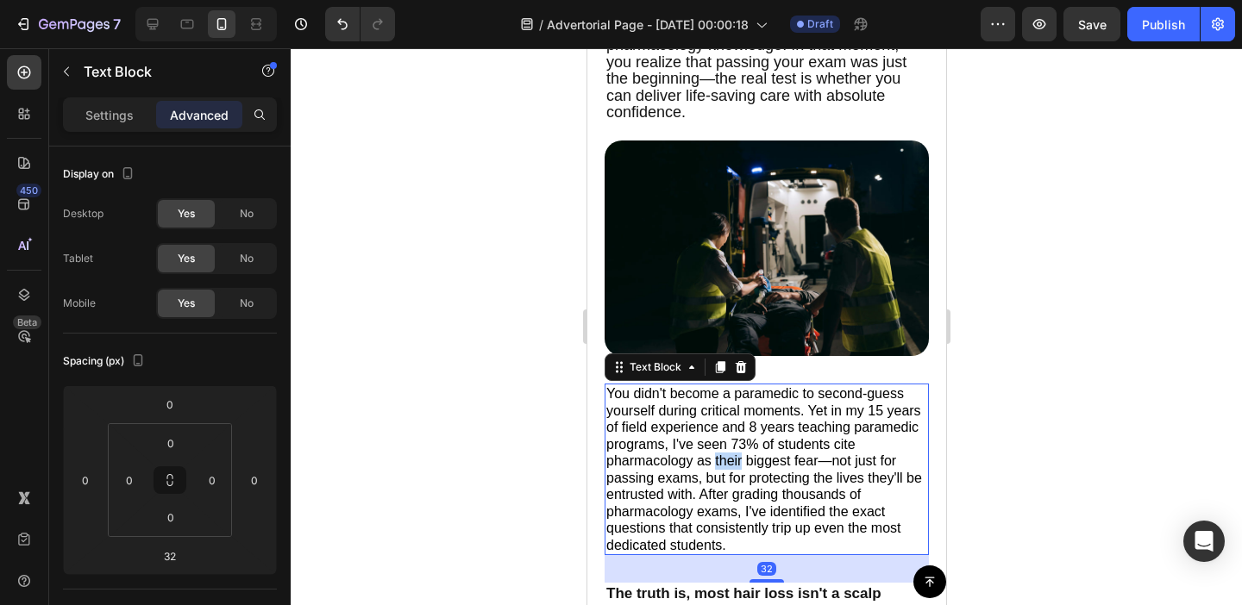
click at [718, 473] on span "You didn't become a paramedic to second-guess yourself during critical moments.…" at bounding box center [763, 469] width 316 height 166
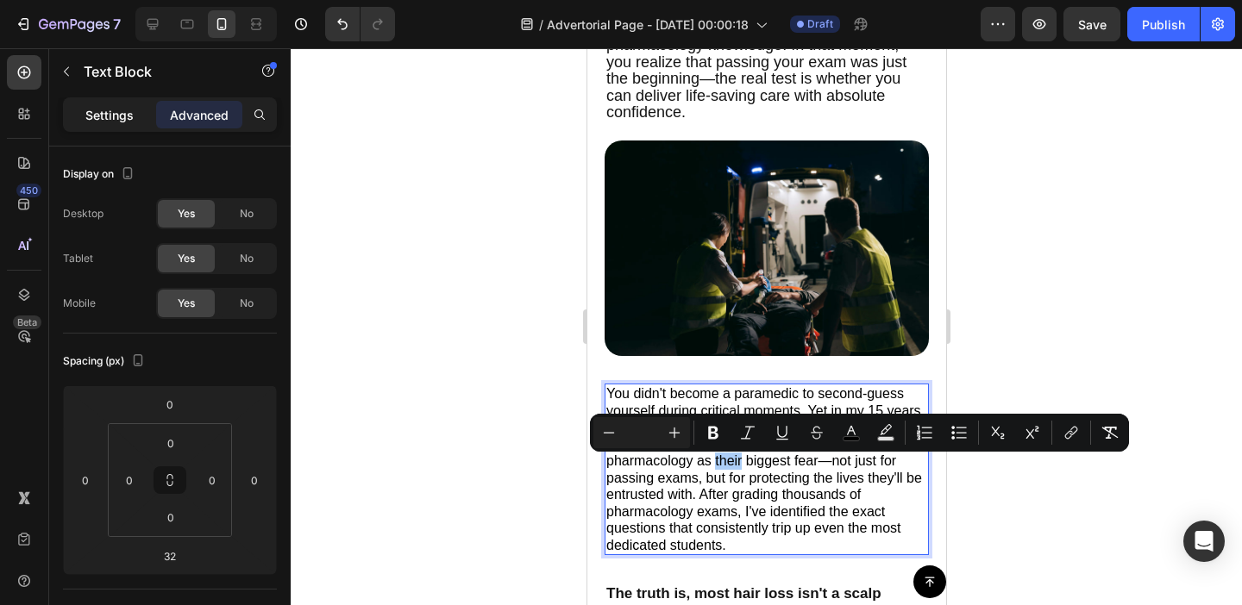
click at [119, 112] on p "Settings" at bounding box center [109, 115] width 48 height 18
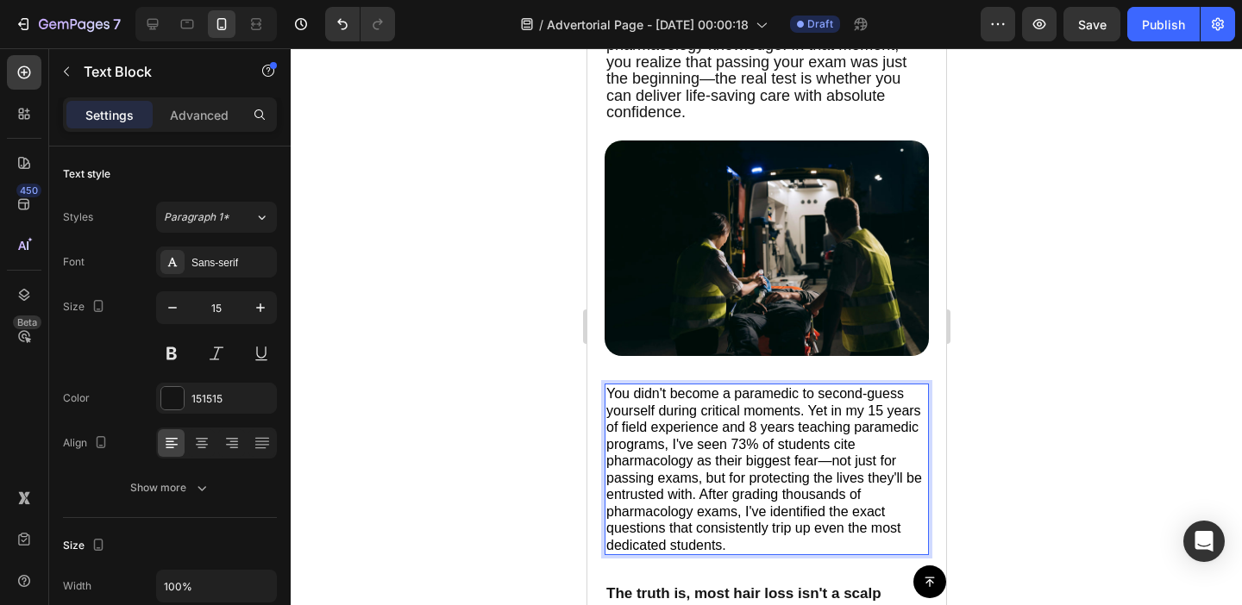
click at [715, 473] on span "You didn't become a paramedic to second-guess yourself during critical moments.…" at bounding box center [763, 469] width 316 height 166
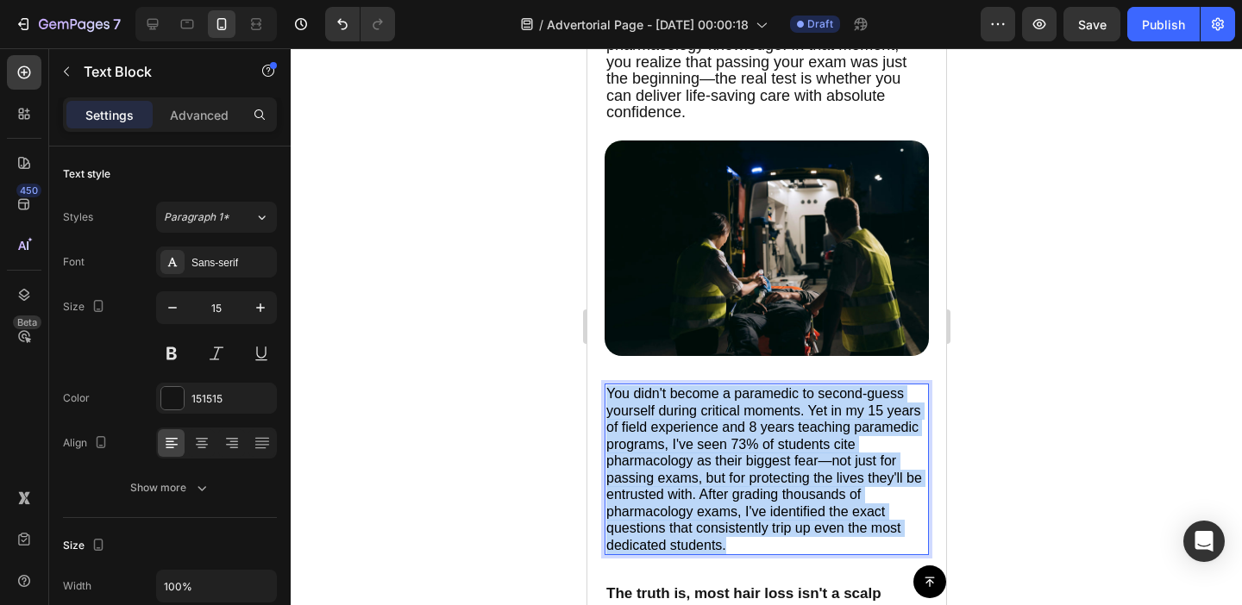
click at [715, 473] on span "You didn't become a paramedic to second-guess yourself during critical moments.…" at bounding box center [763, 469] width 316 height 166
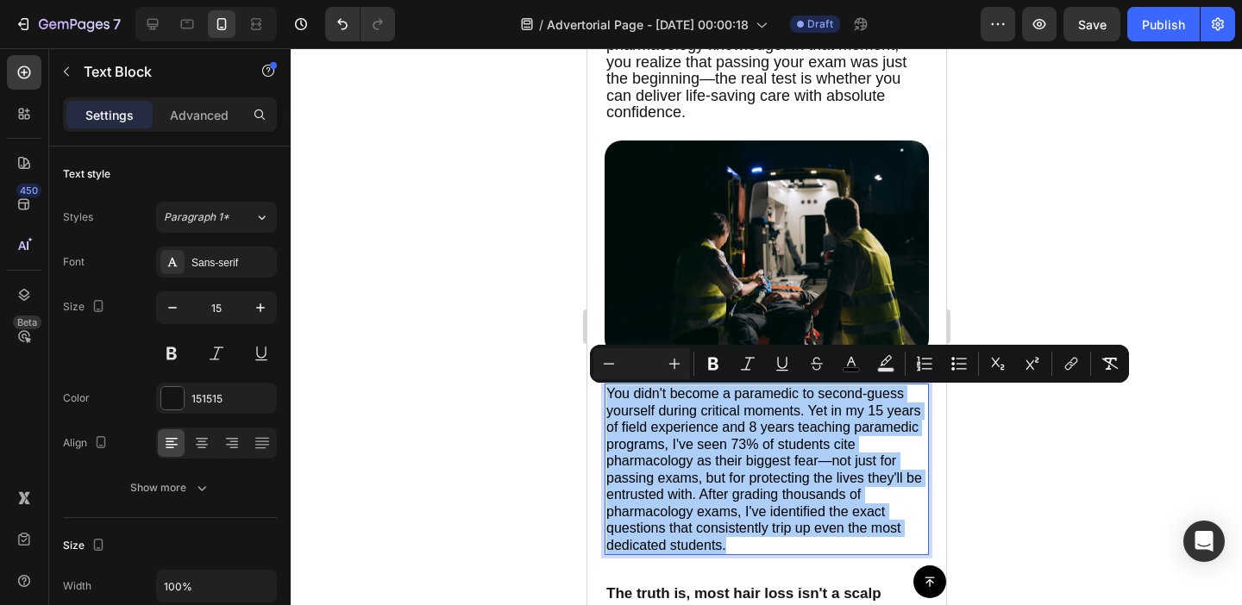
click at [643, 367] on input "Editor contextual toolbar" at bounding box center [641, 364] width 34 height 21
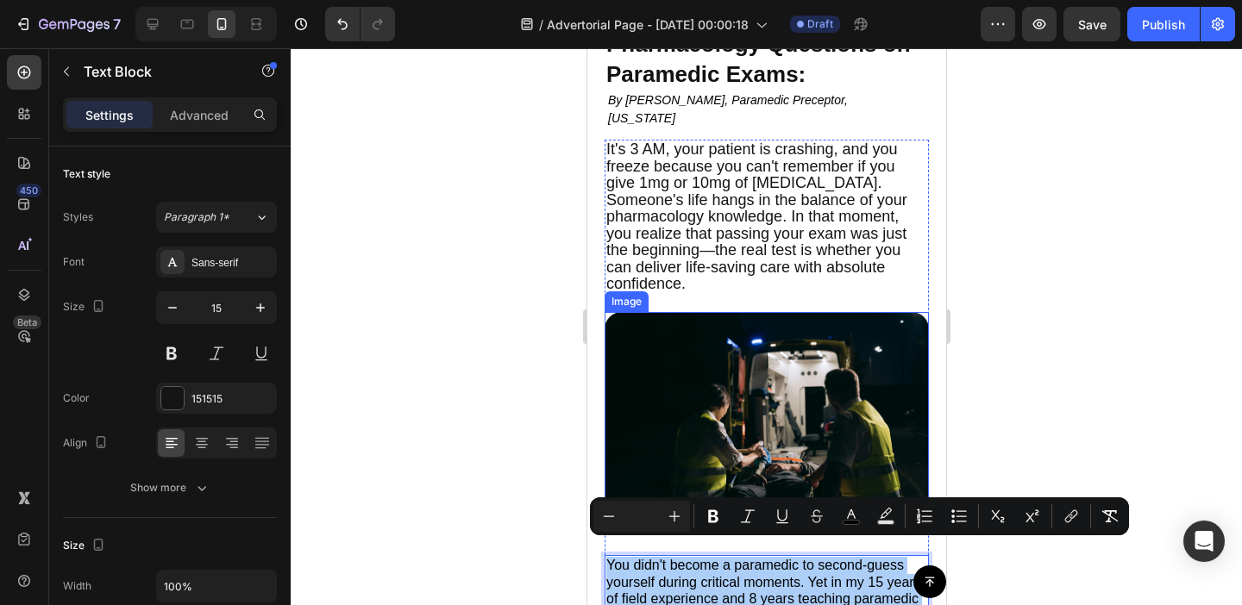
scroll to position [114, 0]
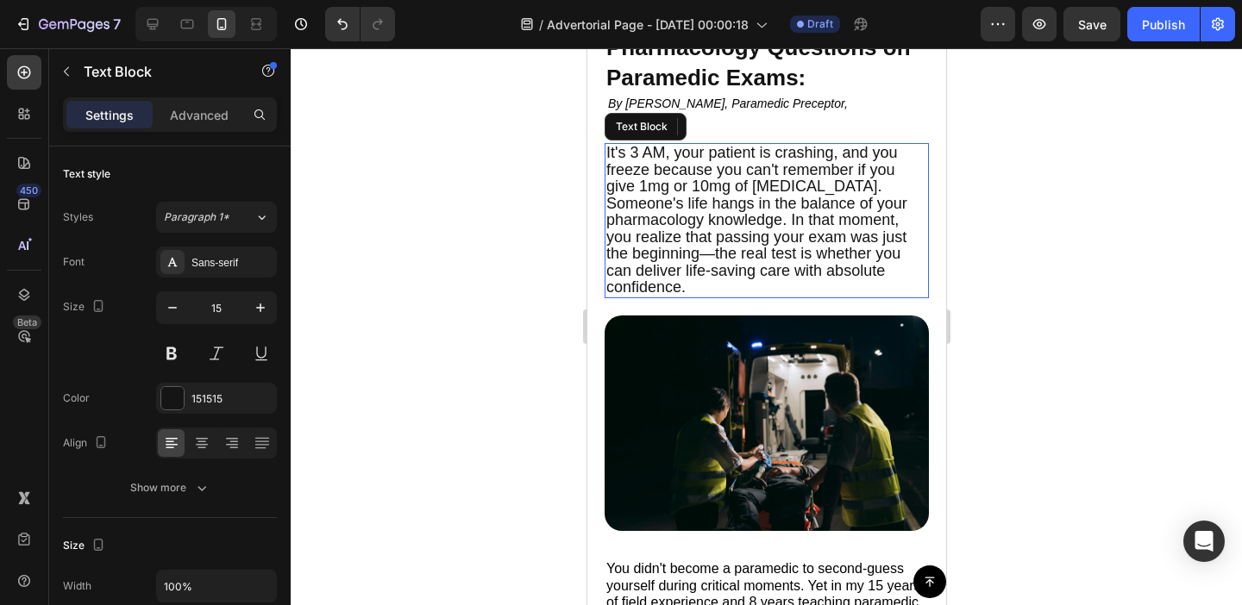
click at [750, 225] on span "It's 3 AM, your patient is crashing, and you freeze because you can't remember …" at bounding box center [755, 220] width 301 height 152
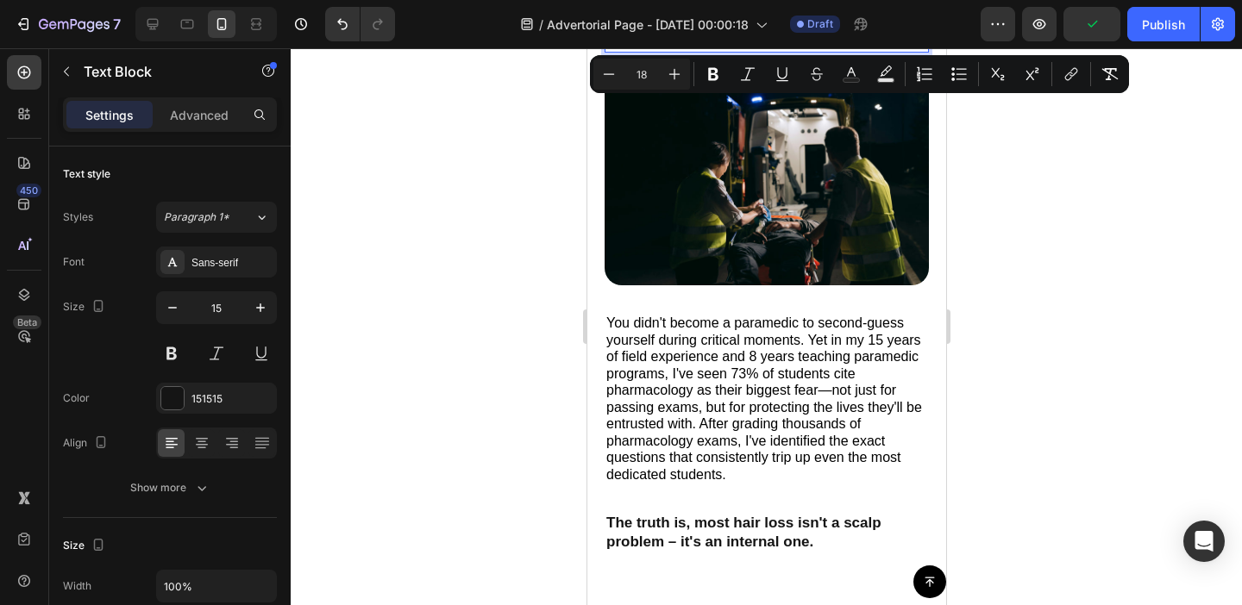
scroll to position [369, 0]
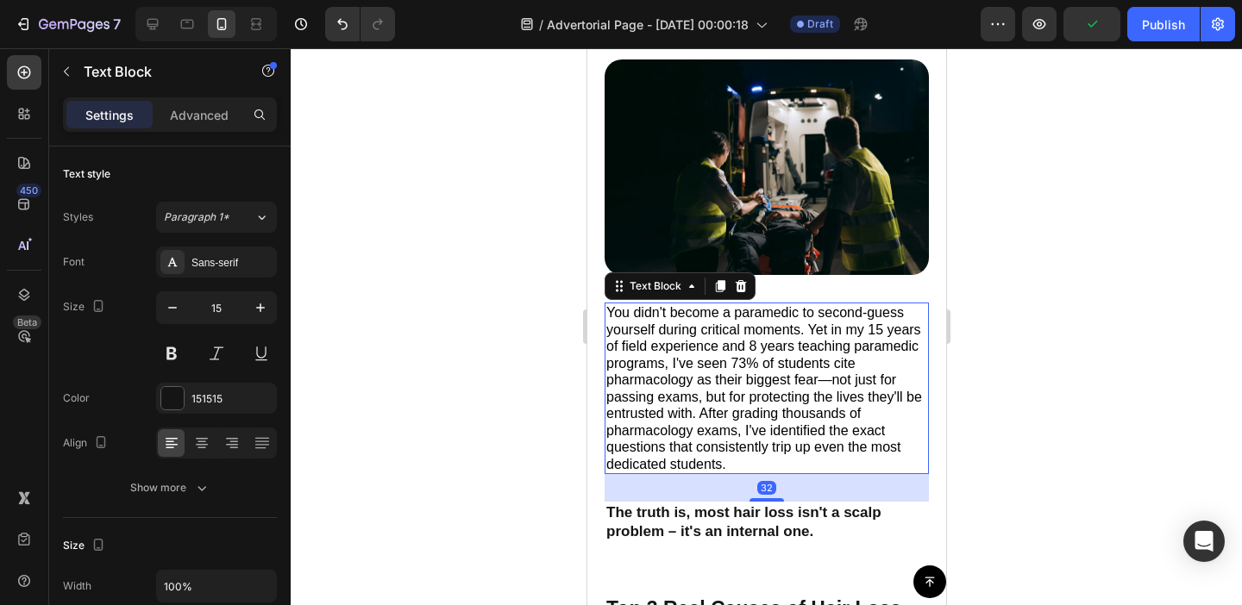
click at [692, 360] on p "You didn't become a paramedic to second-guess yourself during critical moments.…" at bounding box center [765, 388] width 321 height 168
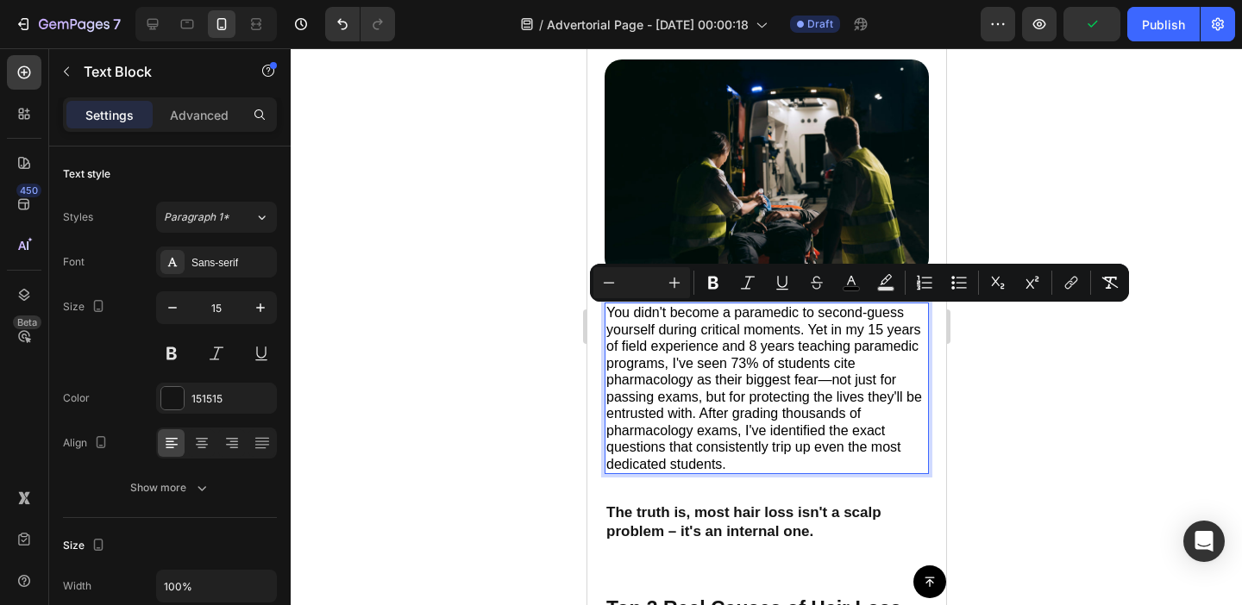
click at [640, 279] on input "Editor contextual toolbar" at bounding box center [641, 283] width 34 height 21
type input "18"
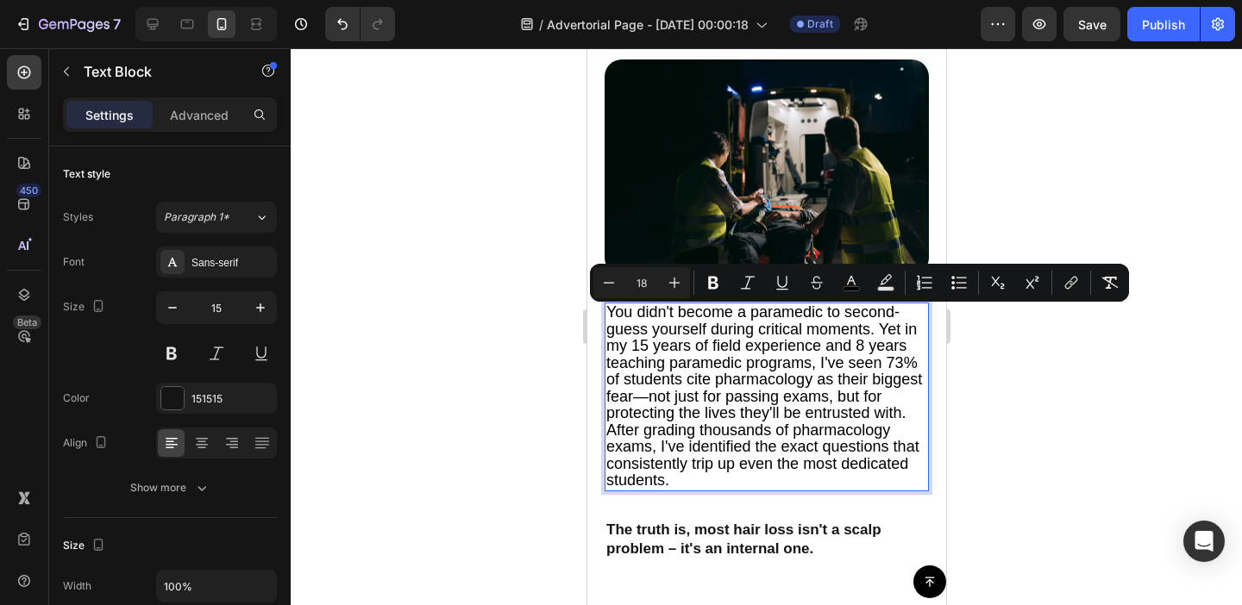
click at [517, 391] on div at bounding box center [766, 326] width 951 height 557
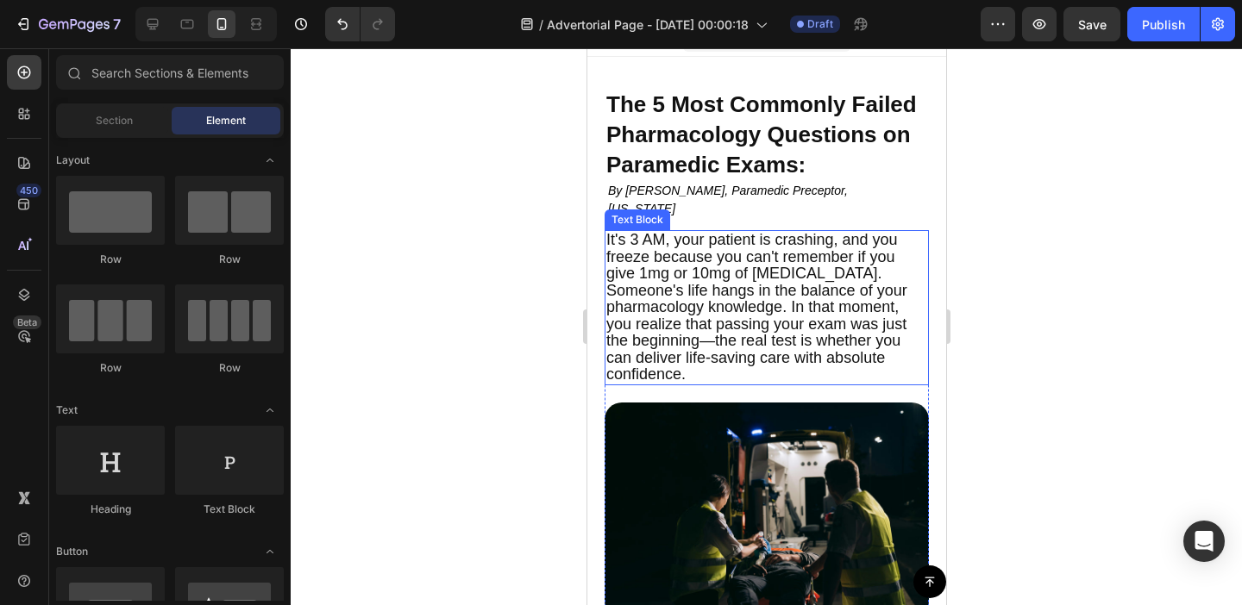
scroll to position [0, 0]
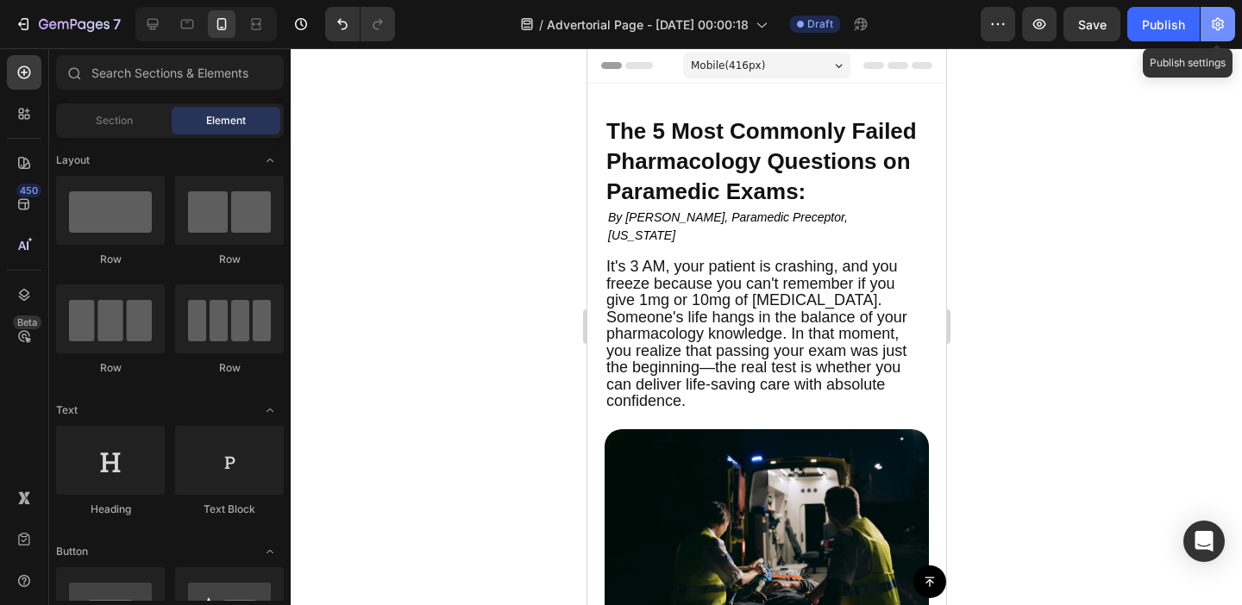
click at [1217, 26] on icon "button" at bounding box center [1218, 24] width 12 height 13
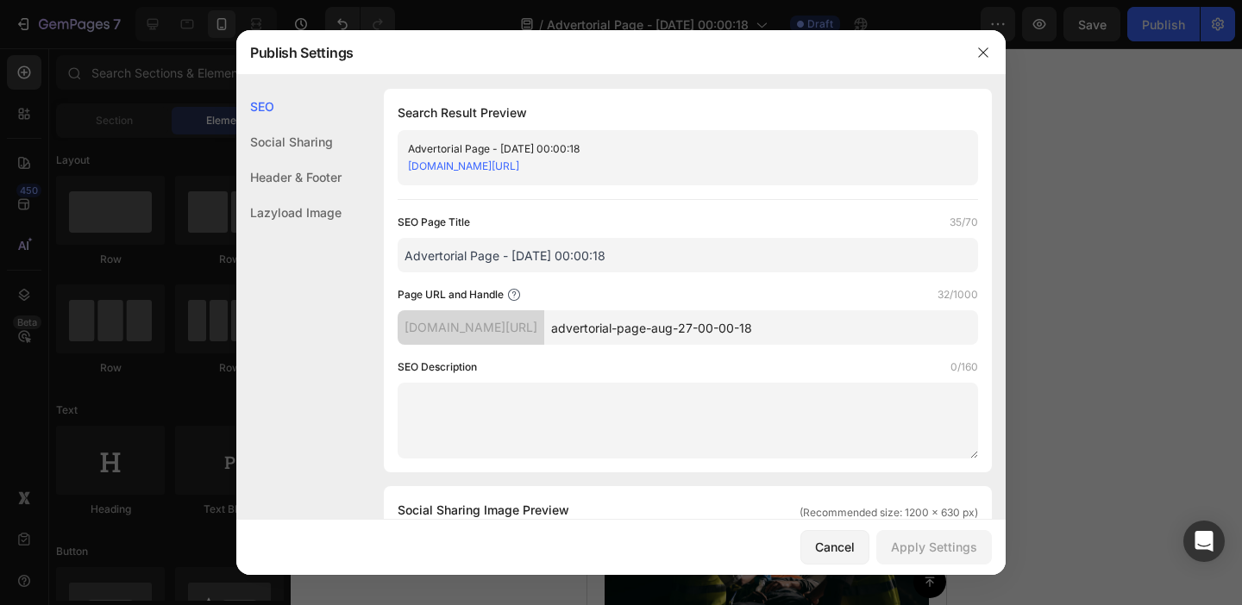
drag, startPoint x: 737, startPoint y: 330, endPoint x: 916, endPoint y: 330, distance: 178.5
click at [917, 330] on input "advertorial-page-aug-27-00-00-18" at bounding box center [761, 327] width 434 height 34
type input "advertorial-page-2"
click at [956, 542] on div "Apply Settings" at bounding box center [934, 547] width 86 height 18
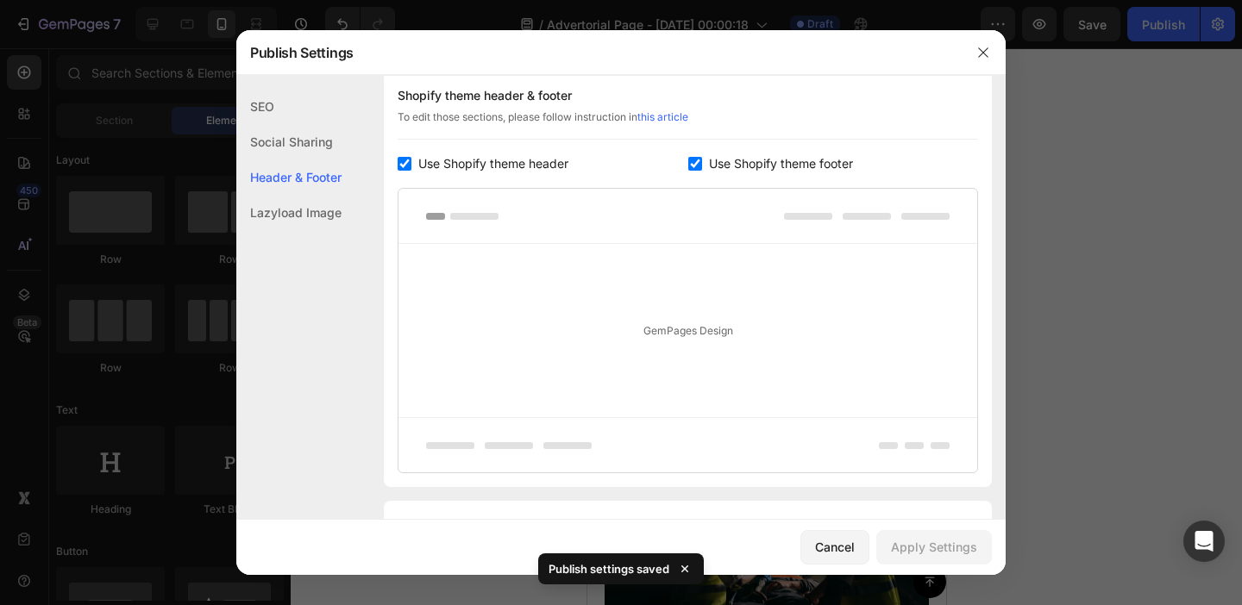
scroll to position [831, 0]
click at [984, 54] on icon "button" at bounding box center [983, 53] width 14 height 14
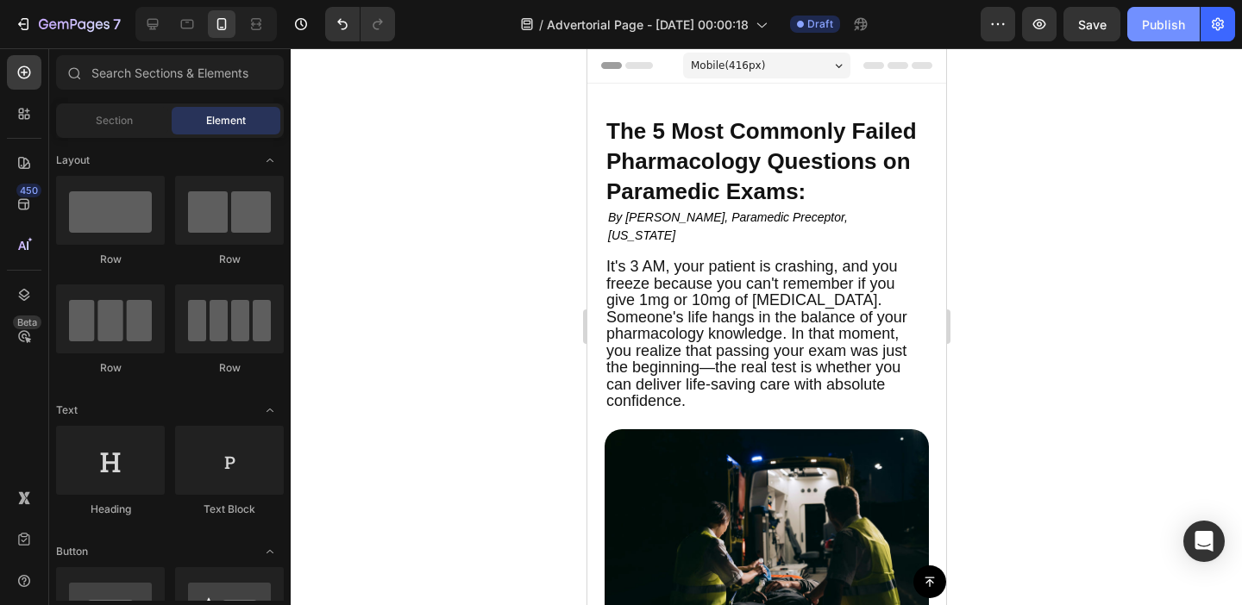
click at [1176, 29] on div "Publish" at bounding box center [1163, 25] width 43 height 18
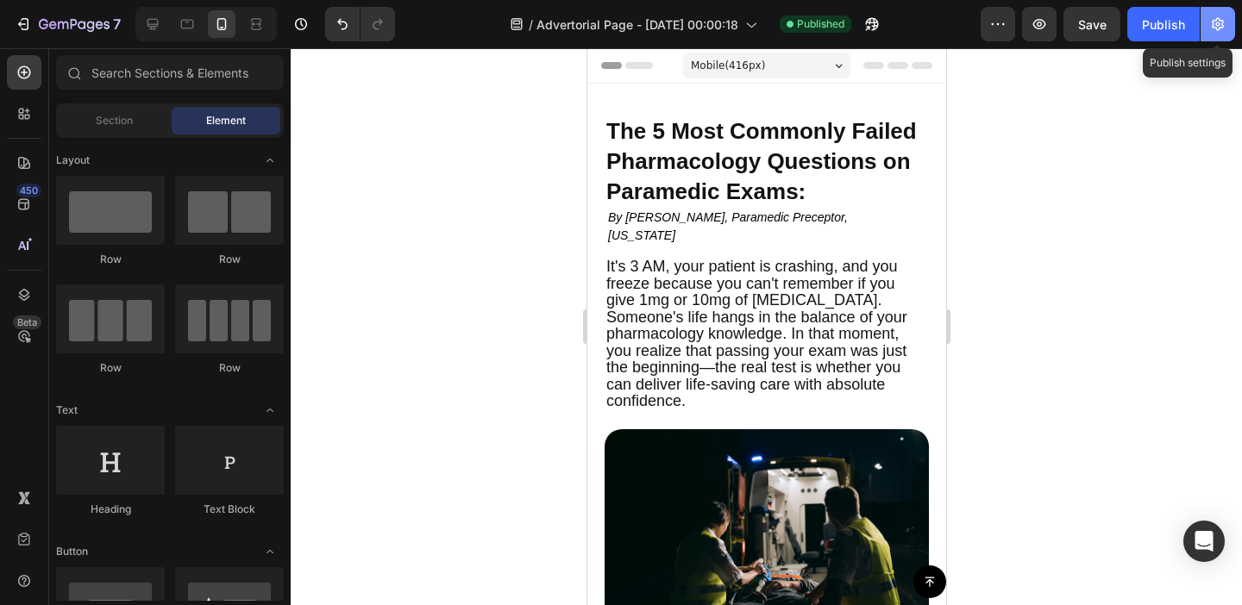
click at [1215, 29] on icon "button" at bounding box center [1217, 24] width 17 height 17
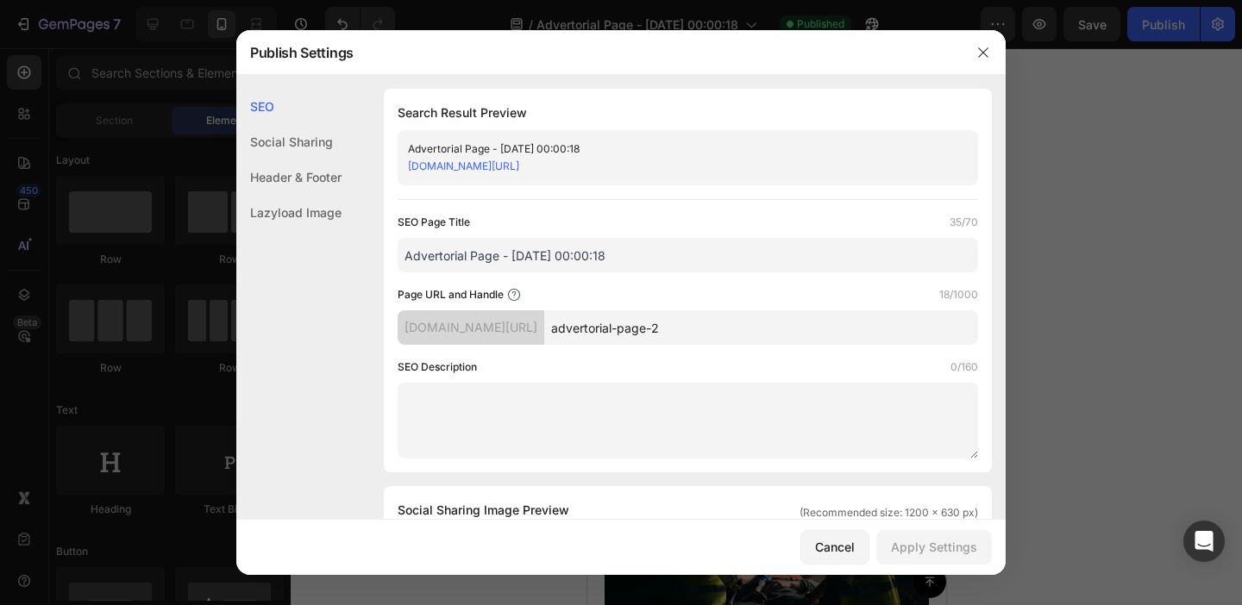
click at [734, 330] on input "advertorial-page-2" at bounding box center [761, 327] width 434 height 34
type input "advertorial-2"
click at [959, 552] on div "Apply Settings" at bounding box center [934, 547] width 86 height 18
click at [519, 165] on link "paramedicflash.myshopify.com/pages/advertorial-2" at bounding box center [463, 166] width 111 height 13
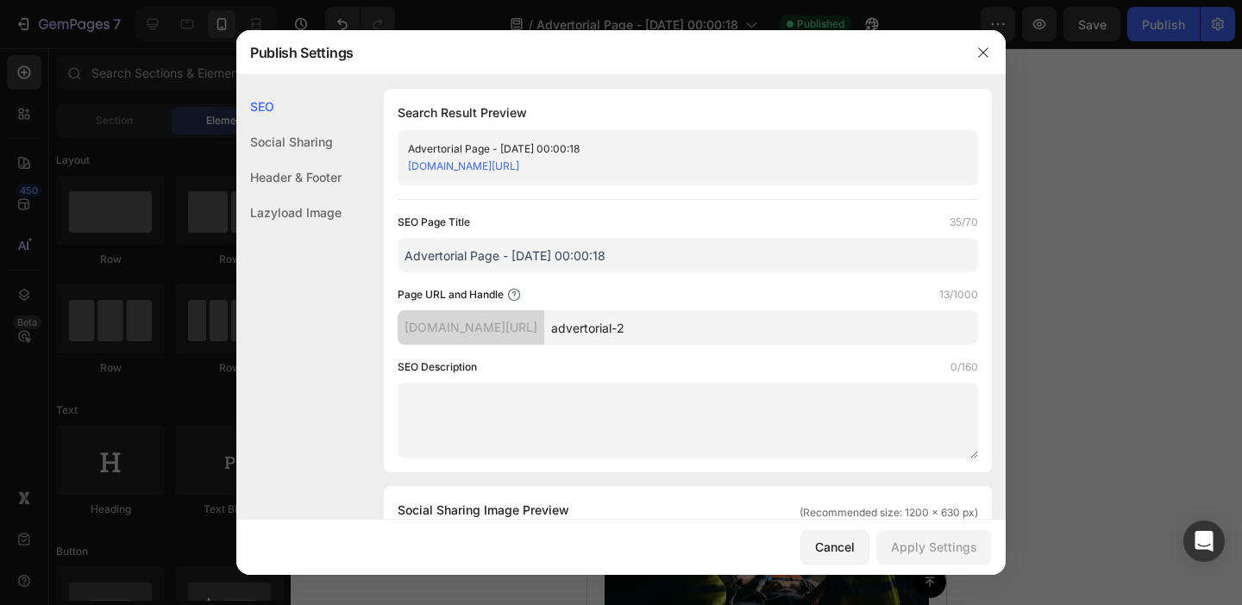
click at [1146, 95] on div at bounding box center [621, 302] width 1242 height 605
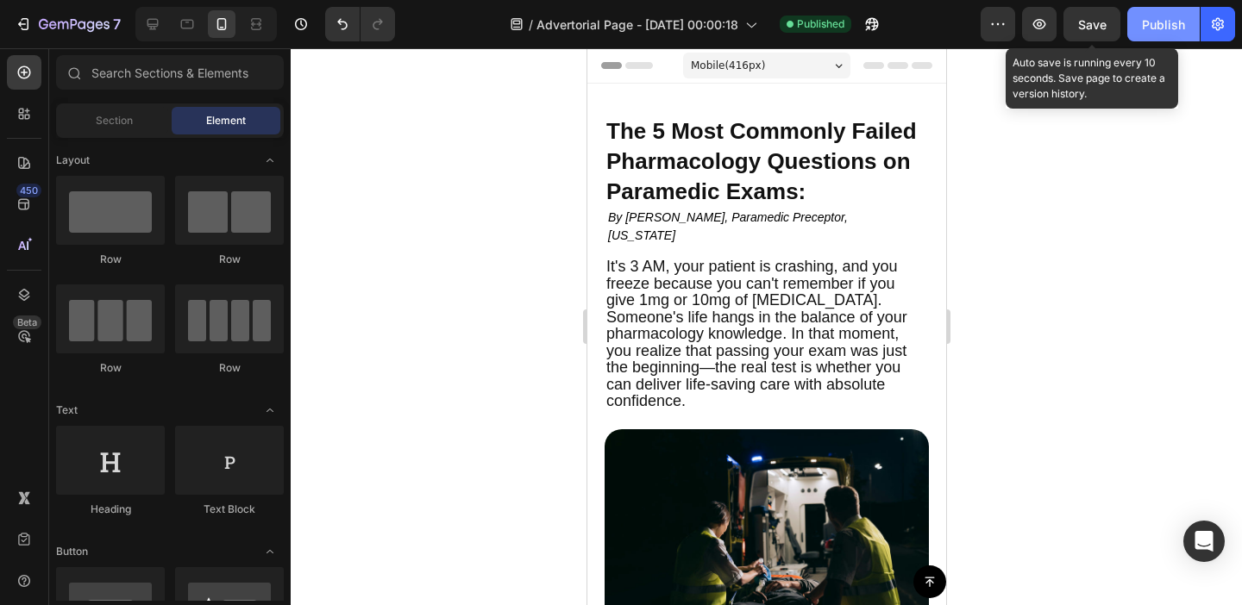
click at [1165, 20] on div "Publish" at bounding box center [1163, 25] width 43 height 18
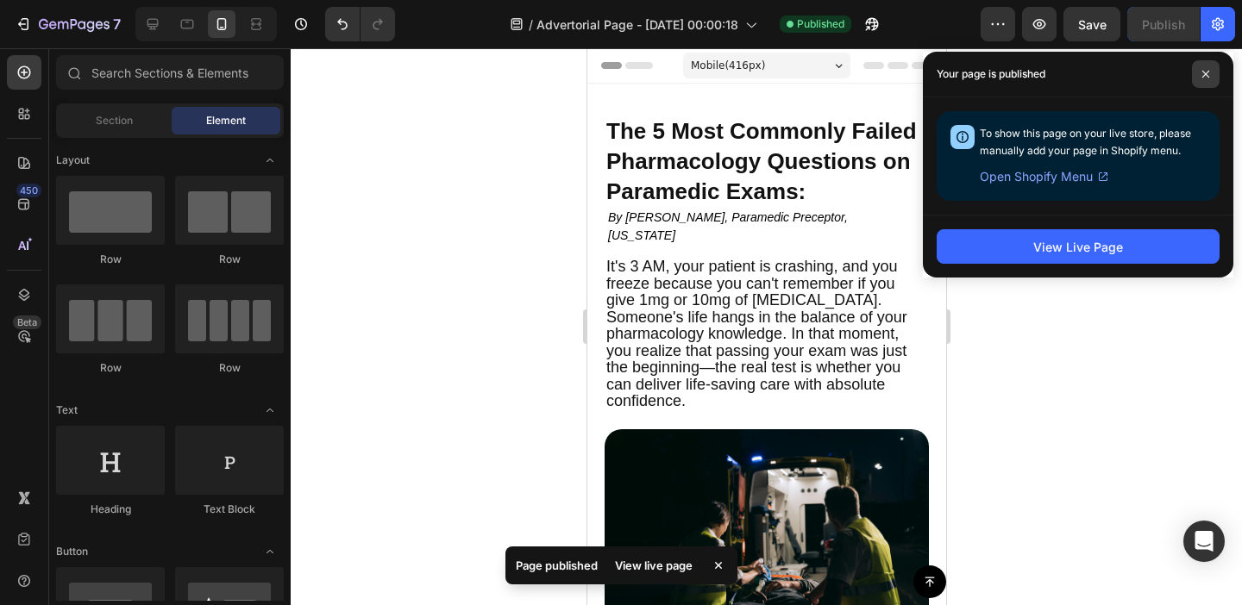
click at [1208, 66] on span at bounding box center [1206, 74] width 28 height 28
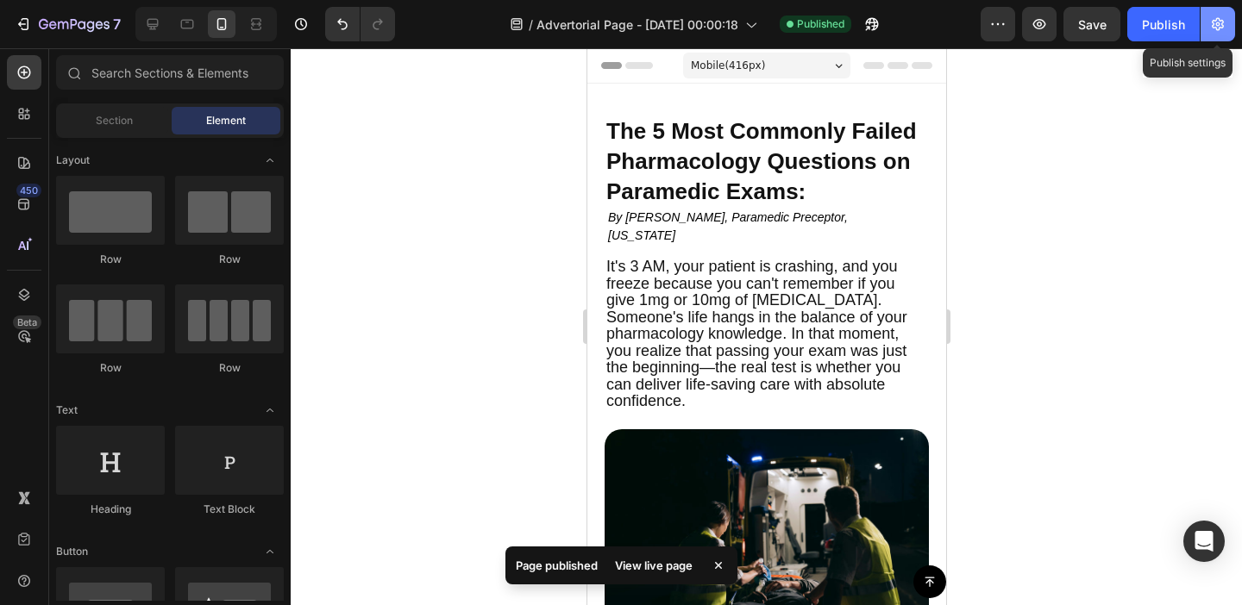
click at [1220, 26] on icon "button" at bounding box center [1217, 24] width 17 height 17
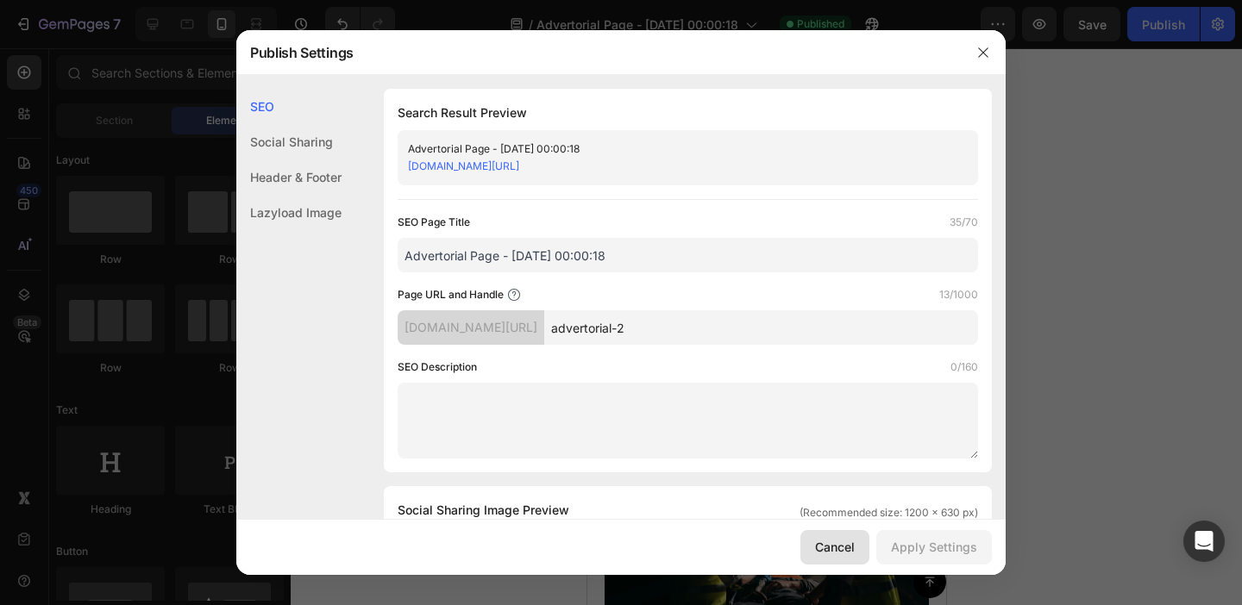
click at [842, 551] on div "Cancel" at bounding box center [835, 547] width 40 height 18
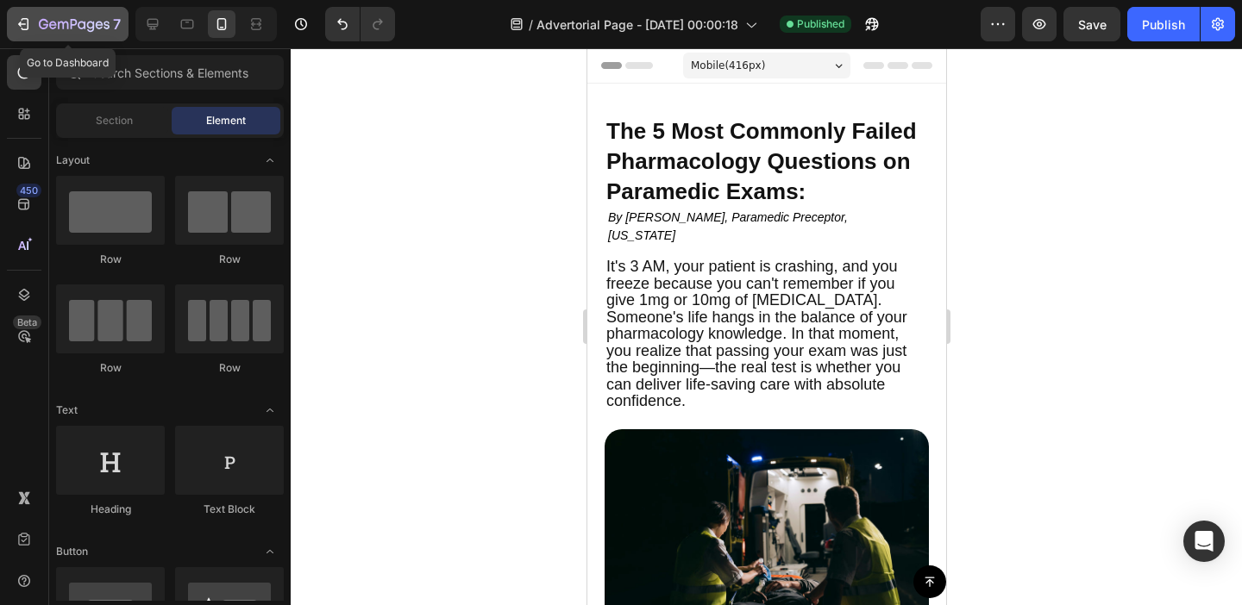
click at [79, 20] on icon "button" at bounding box center [74, 25] width 71 height 15
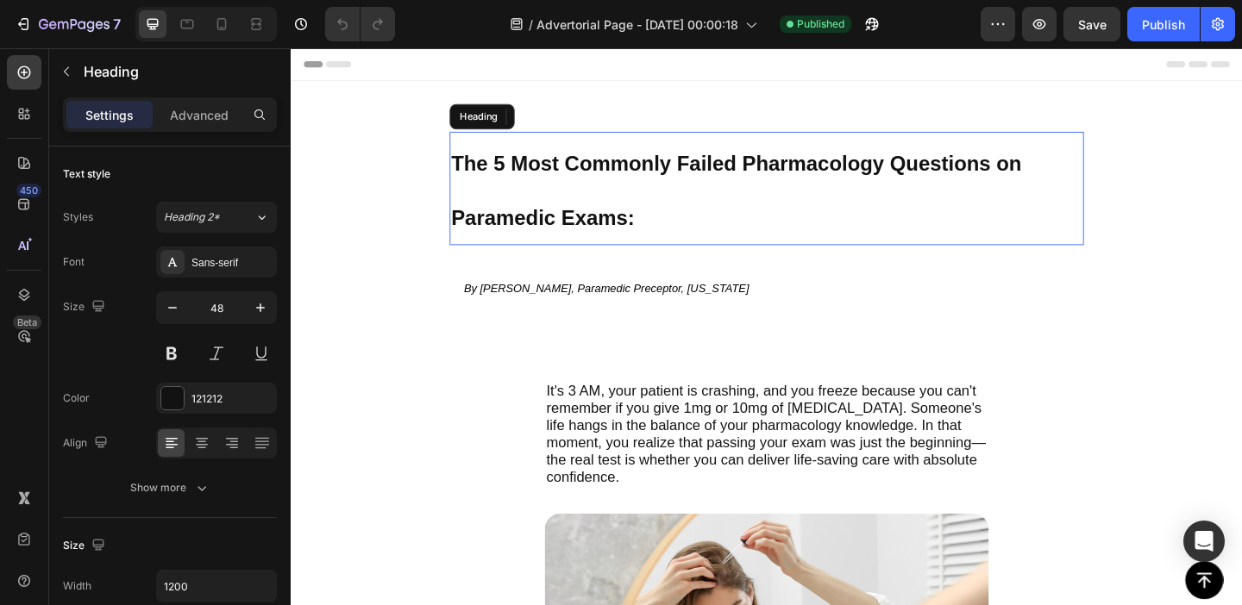
click at [638, 219] on h2 "The 5 Most Commonly Failed Pharmacology Questions on Paramedic Exams:" at bounding box center [808, 200] width 690 height 123
click at [612, 199] on h2 "The 5 Most Commonly Failed Pharmacology Questions on Paramedic Exams:" at bounding box center [808, 200] width 690 height 123
click at [541, 164] on span "The 5 Most Commonly Failed Pharmacology Questions on Paramedic Exams:" at bounding box center [775, 202] width 620 height 85
click at [476, 159] on p "The 5 Most Commonly Failed Pharmacology Questions on Paramedic Exams:" at bounding box center [808, 201] width 687 height 120
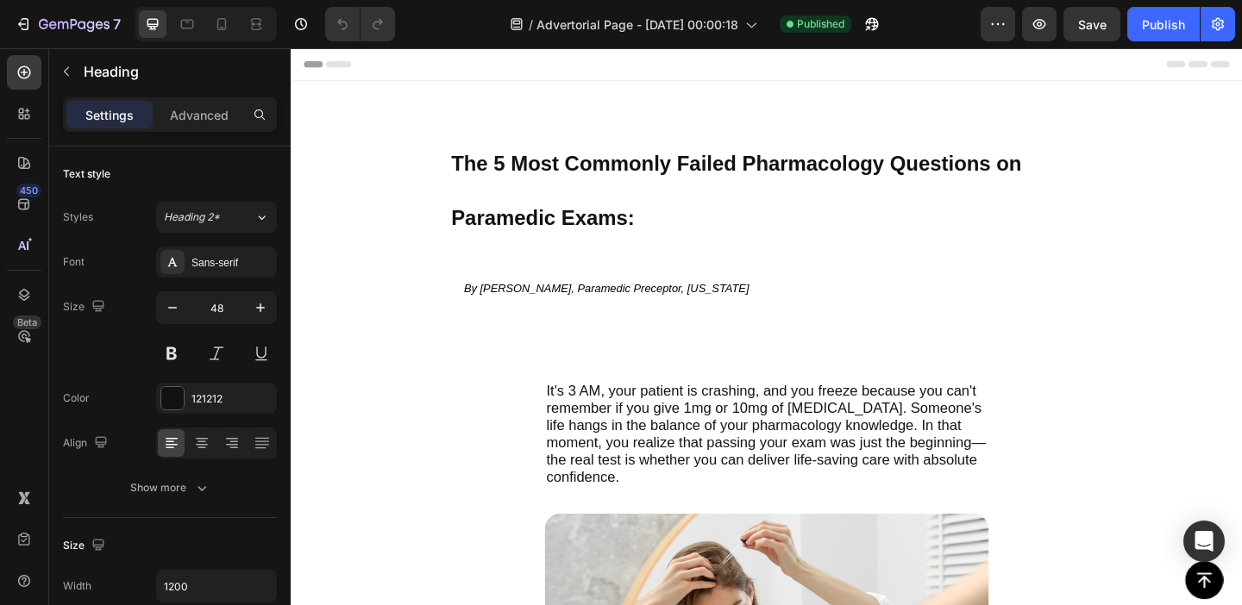
click at [464, 201] on h2 "The 5 Most Commonly Failed Pharmacology Questions on Paramedic Exams:" at bounding box center [808, 200] width 690 height 123
click at [692, 258] on p "The 5 Most Commonly Failed Pharmacology Questions on Paramedic Exams:" at bounding box center [808, 201] width 687 height 120
click at [754, 199] on p "The 5 Most Commonly Failed Pharmacology Questions on Paramedic Exams:" at bounding box center [808, 201] width 687 height 120
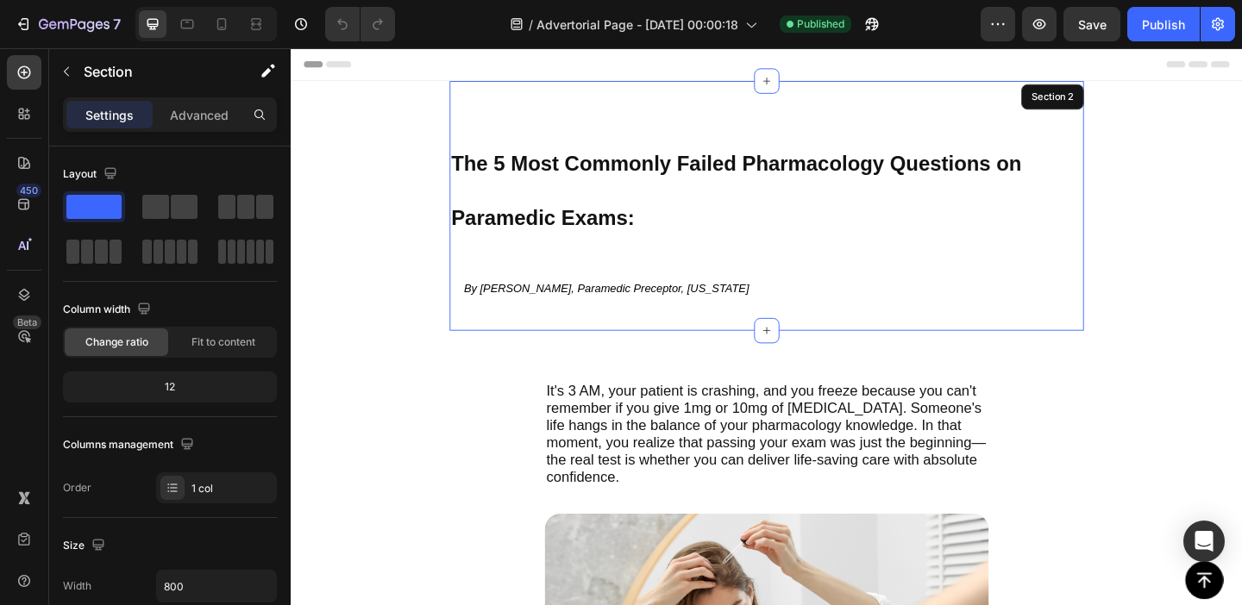
click at [528, 129] on div "⁠⁠⁠⁠⁠⁠⁠ The 5 Most Commonly Failed Pharmacology Questions on Paramedic Exams: H…" at bounding box center [808, 220] width 690 height 272
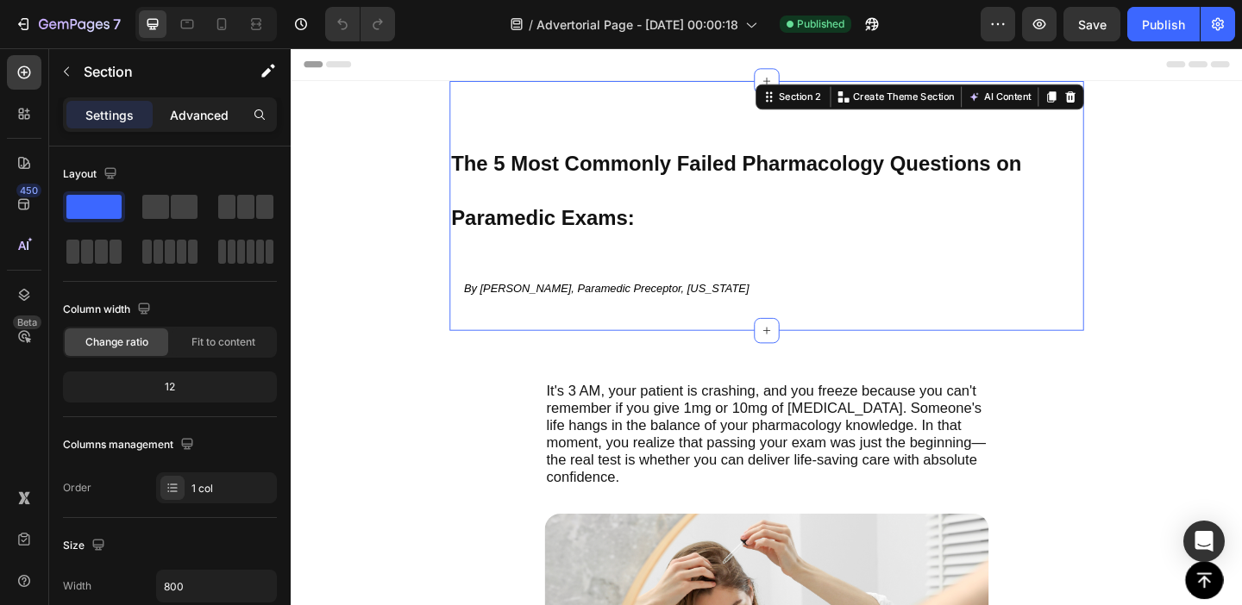
click at [205, 111] on p "Advanced" at bounding box center [199, 115] width 59 height 18
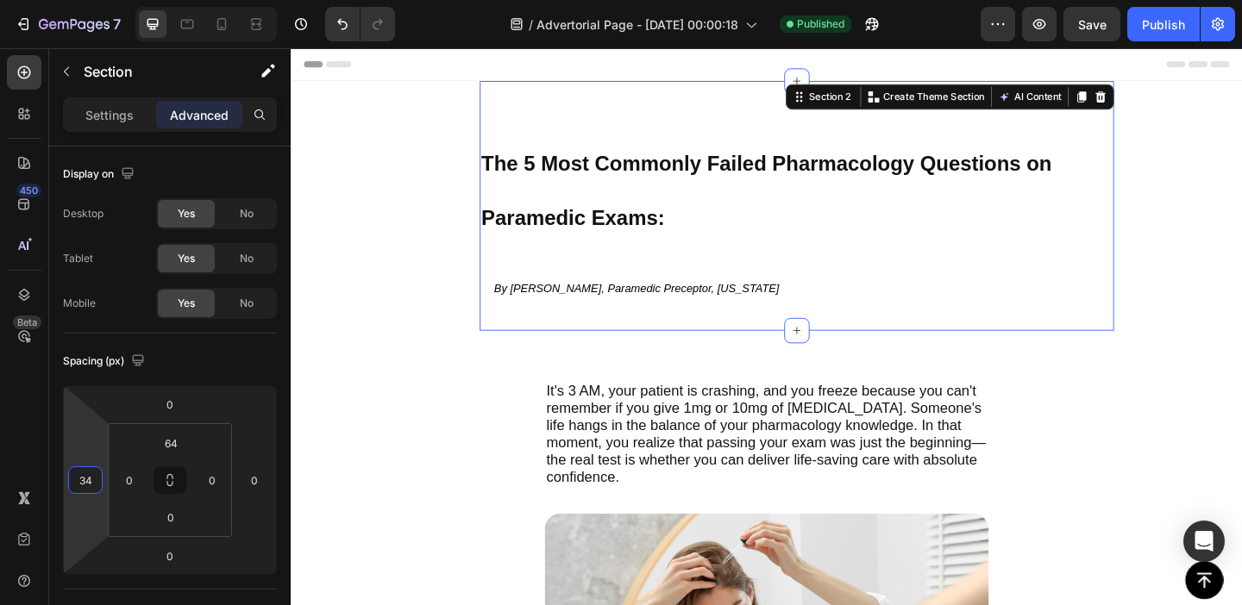
type input "32"
drag, startPoint x: 74, startPoint y: 425, endPoint x: 86, endPoint y: 413, distance: 17.1
click at [86, 0] on html "7 Version history / Advertorial Page - Aug 27, 00:00:18 Published Preview Save …" at bounding box center [621, 0] width 1242 height 0
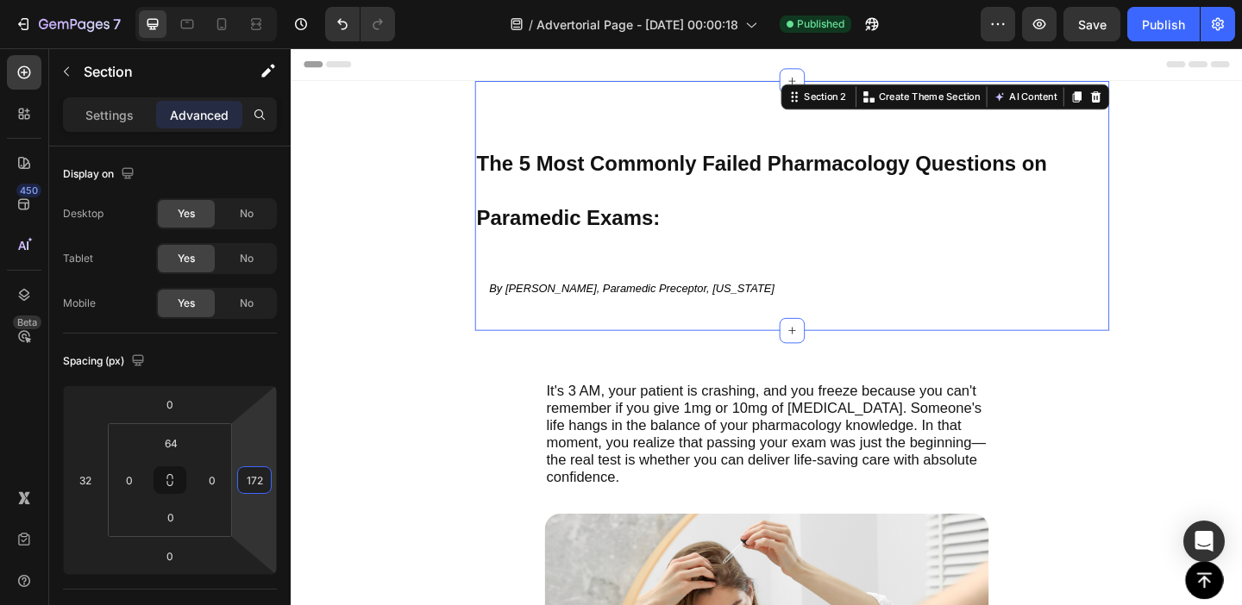
drag, startPoint x: 252, startPoint y: 455, endPoint x: 256, endPoint y: 381, distance: 74.3
click at [256, 0] on html "7 Version history / Advertorial Page - Aug 27, 00:00:18 Published Preview Save …" at bounding box center [621, 0] width 1242 height 0
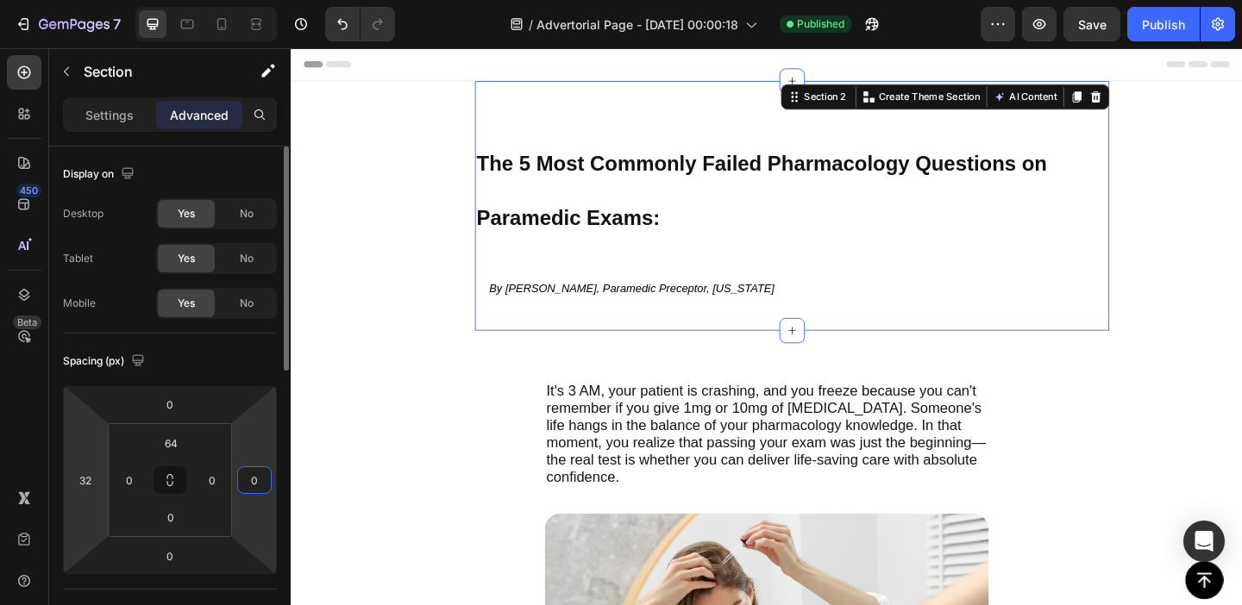
type input "0"
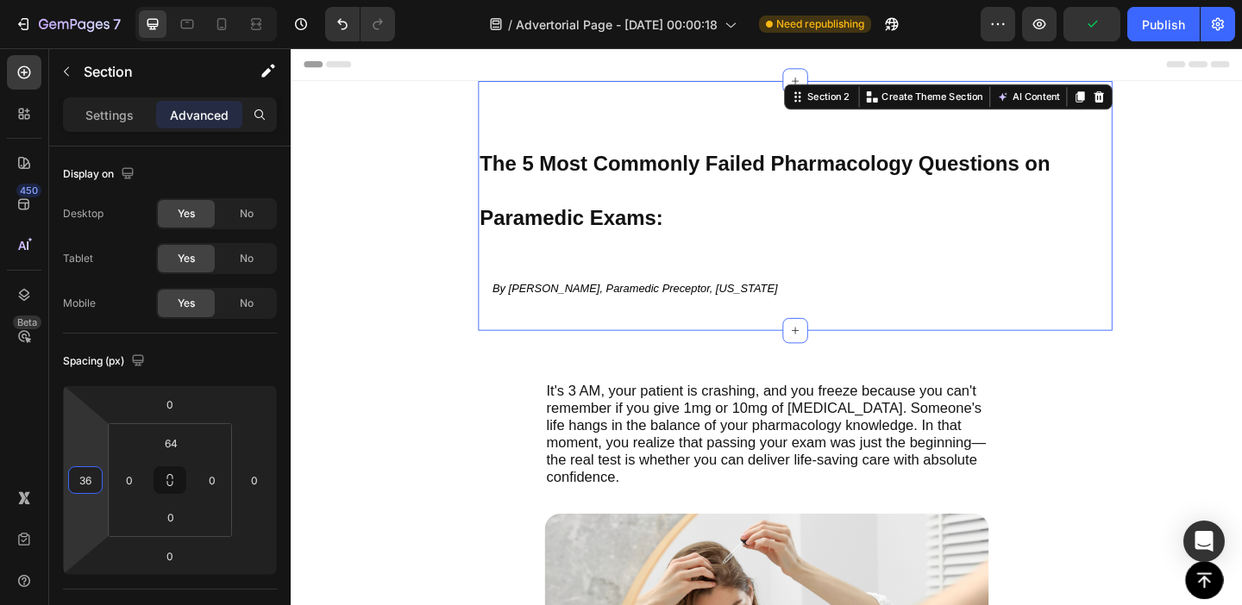
type input "38"
click at [91, 0] on html "7 Version history / Advertorial Page - [DATE] 00:00:18 Need republishing Previe…" at bounding box center [621, 0] width 1242 height 0
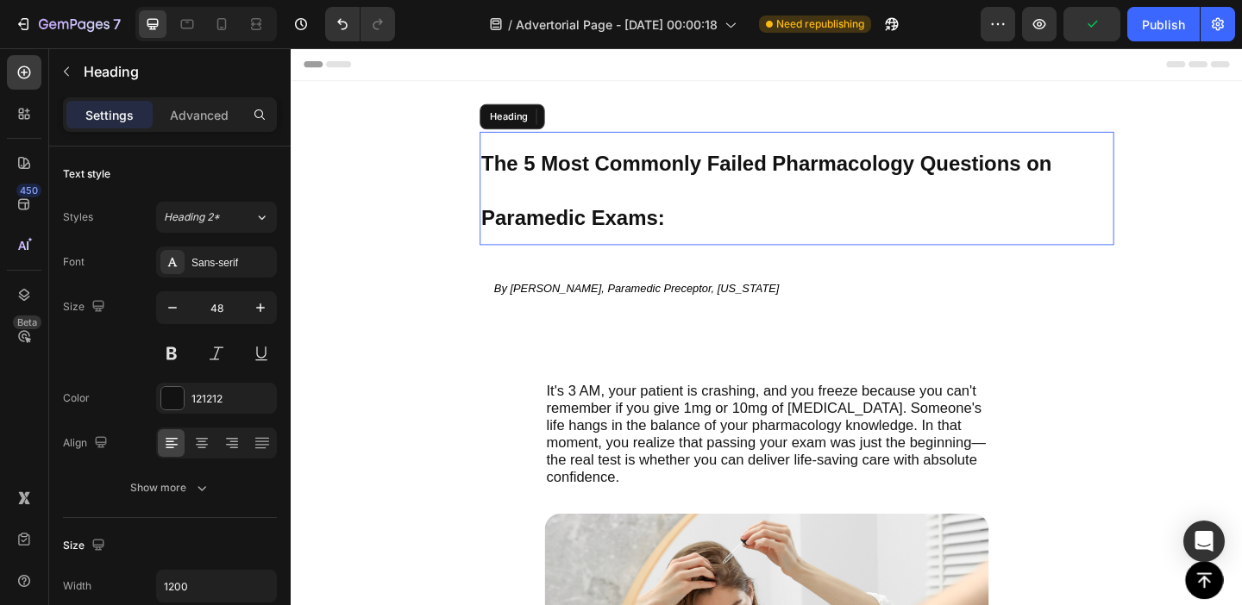
click at [599, 208] on p "⁠⁠⁠⁠⁠⁠⁠ The 5 Most Commonly Failed Pharmacology Questions on Paramedic Exams:" at bounding box center [841, 201] width 687 height 120
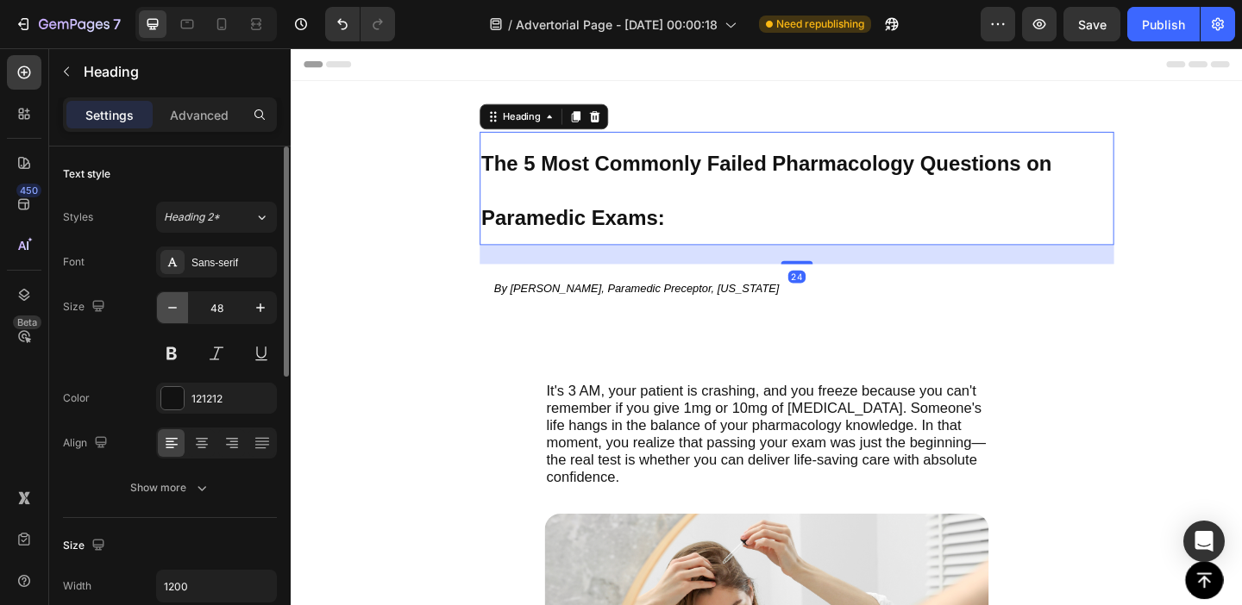
click at [183, 303] on button "button" at bounding box center [172, 307] width 31 height 31
click at [174, 306] on icon "button" at bounding box center [172, 307] width 17 height 17
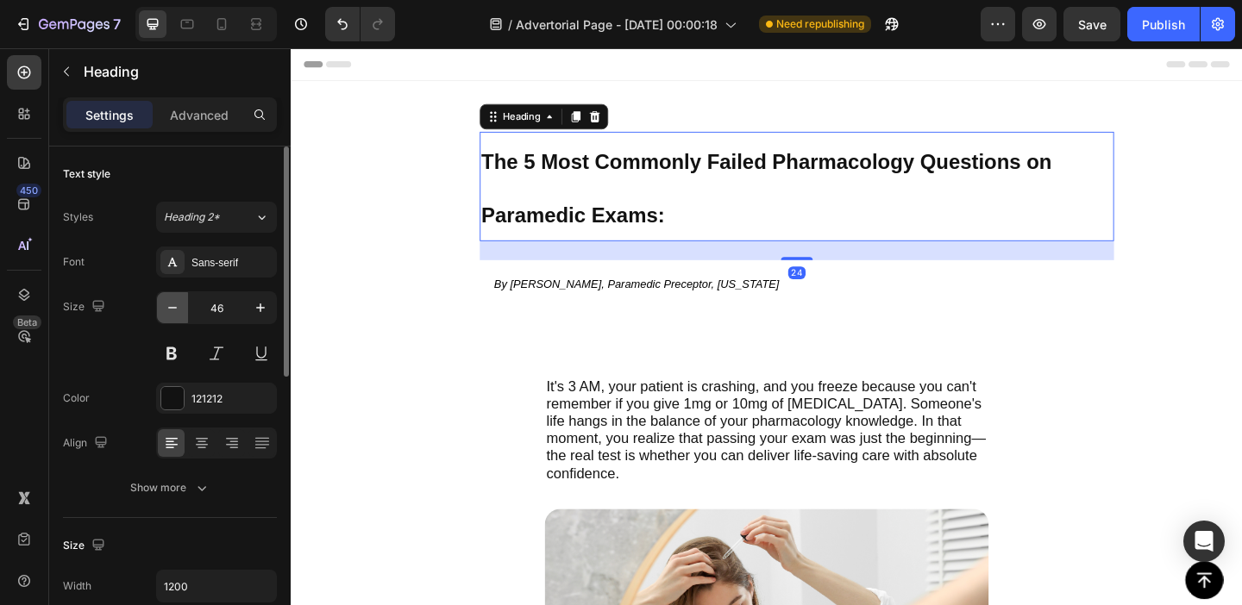
click at [174, 306] on icon "button" at bounding box center [172, 307] width 17 height 17
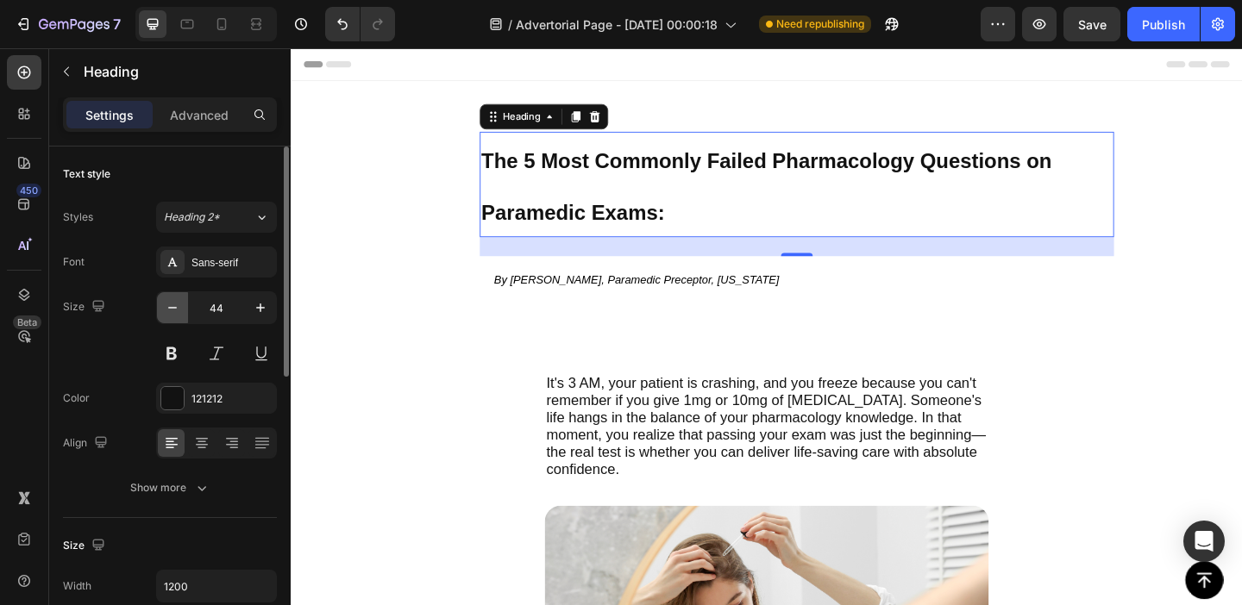
click at [174, 306] on icon "button" at bounding box center [172, 307] width 17 height 17
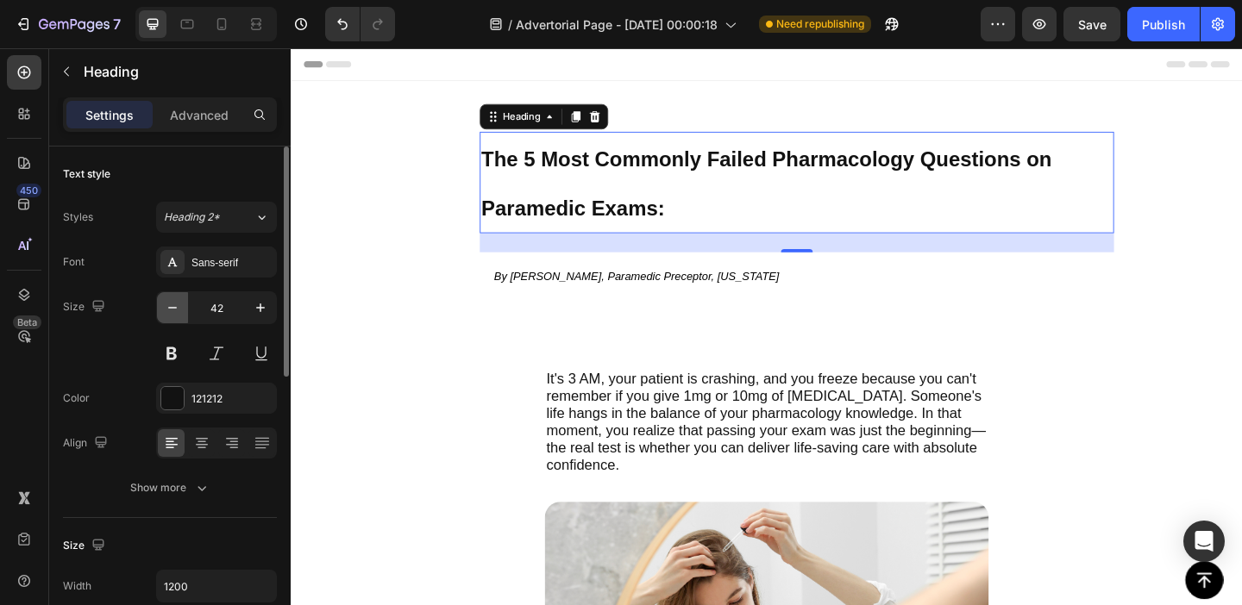
click at [174, 306] on icon "button" at bounding box center [172, 307] width 17 height 17
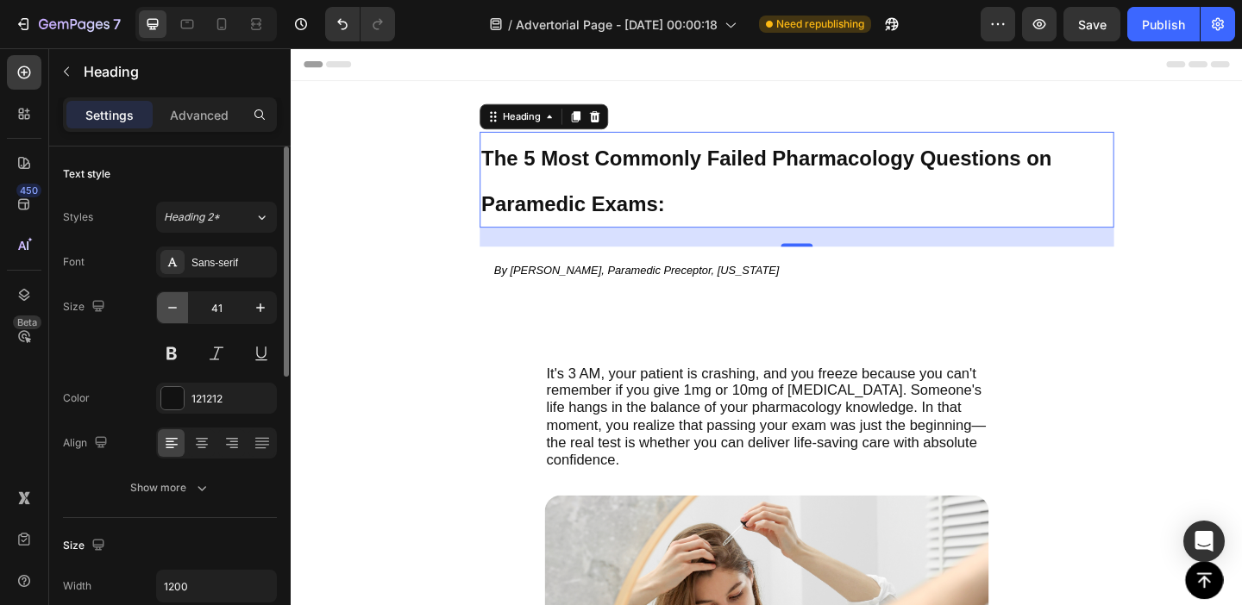
click at [174, 306] on icon "button" at bounding box center [172, 307] width 17 height 17
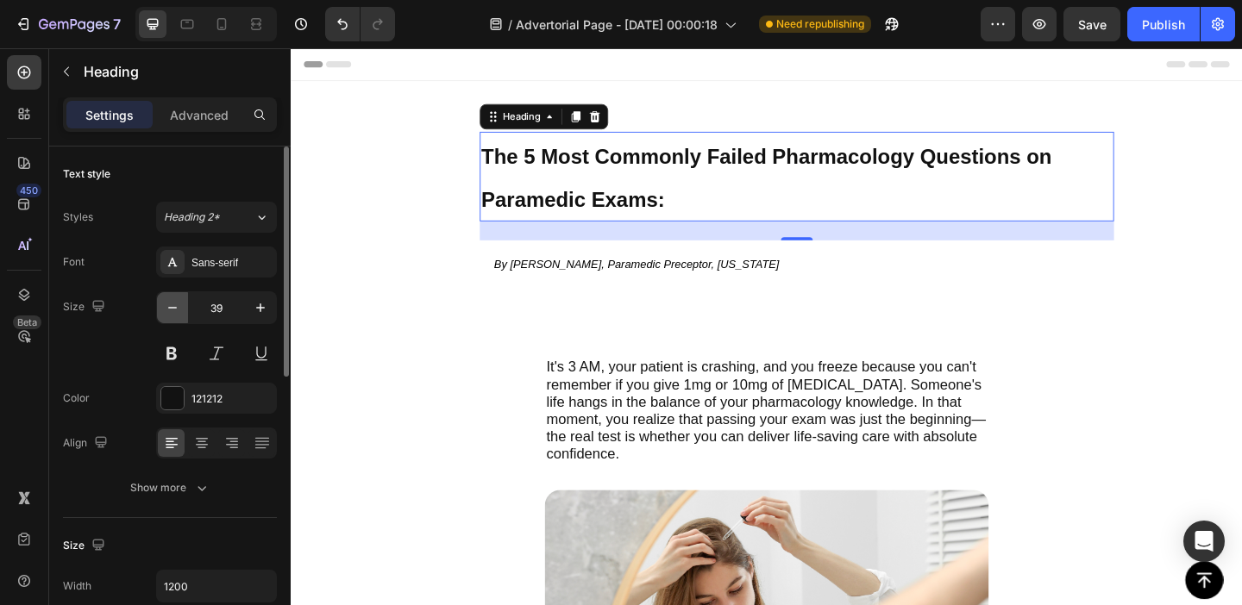
click at [174, 306] on icon "button" at bounding box center [172, 307] width 17 height 17
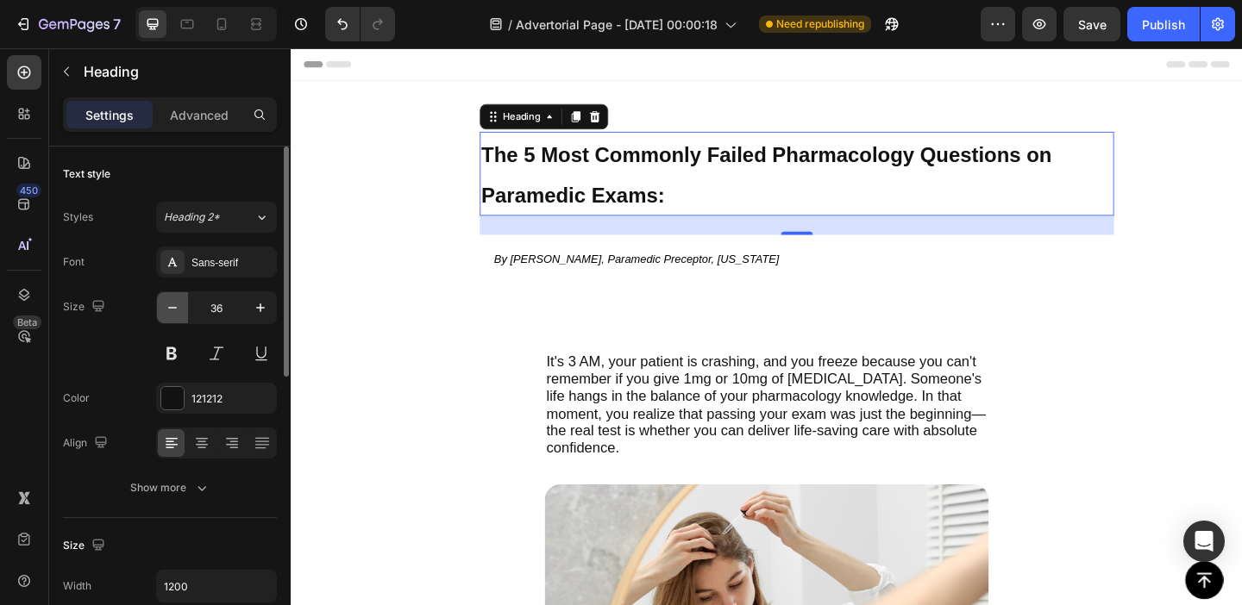
click at [174, 306] on icon "button" at bounding box center [172, 307] width 17 height 17
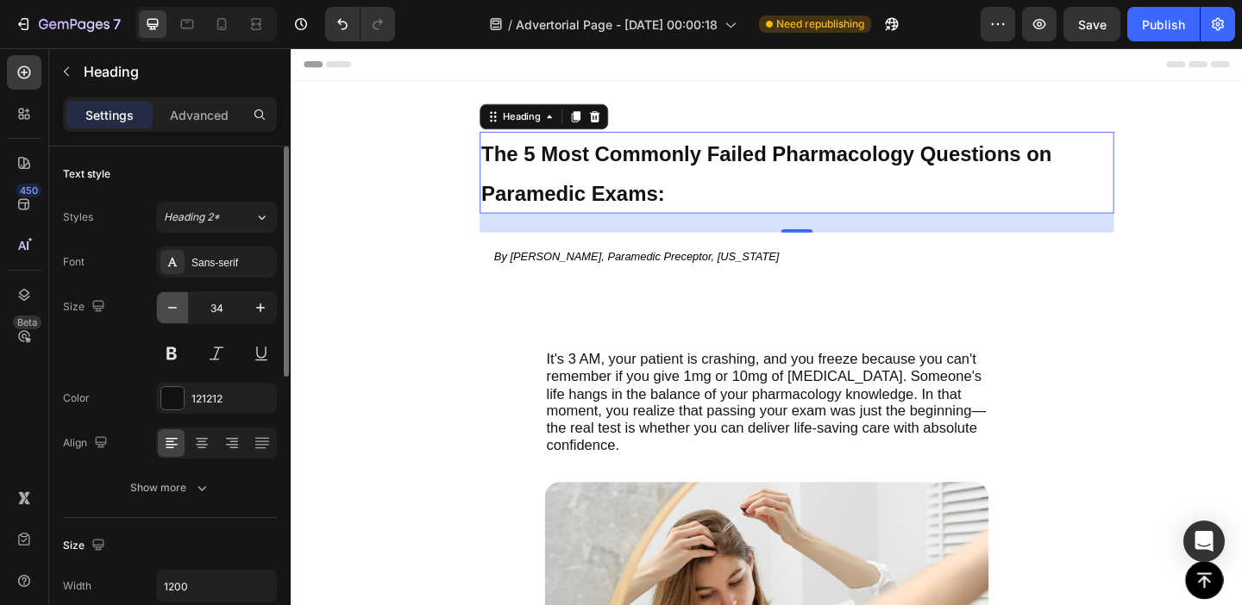
click at [174, 306] on icon "button" at bounding box center [172, 307] width 17 height 17
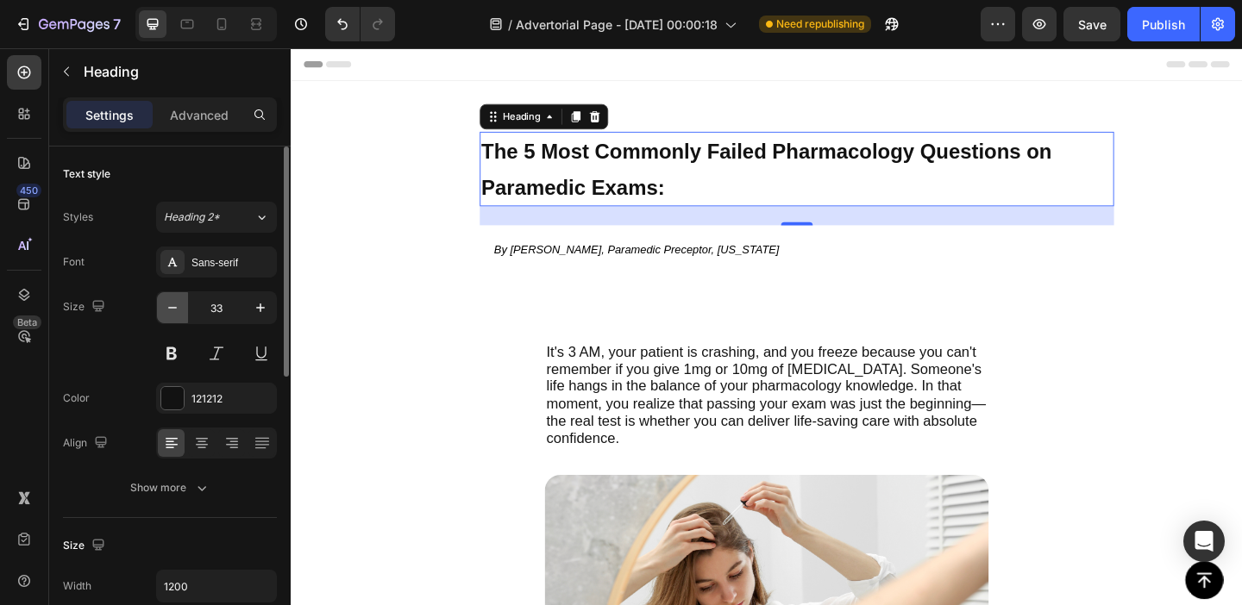
click at [174, 306] on icon "button" at bounding box center [172, 307] width 17 height 17
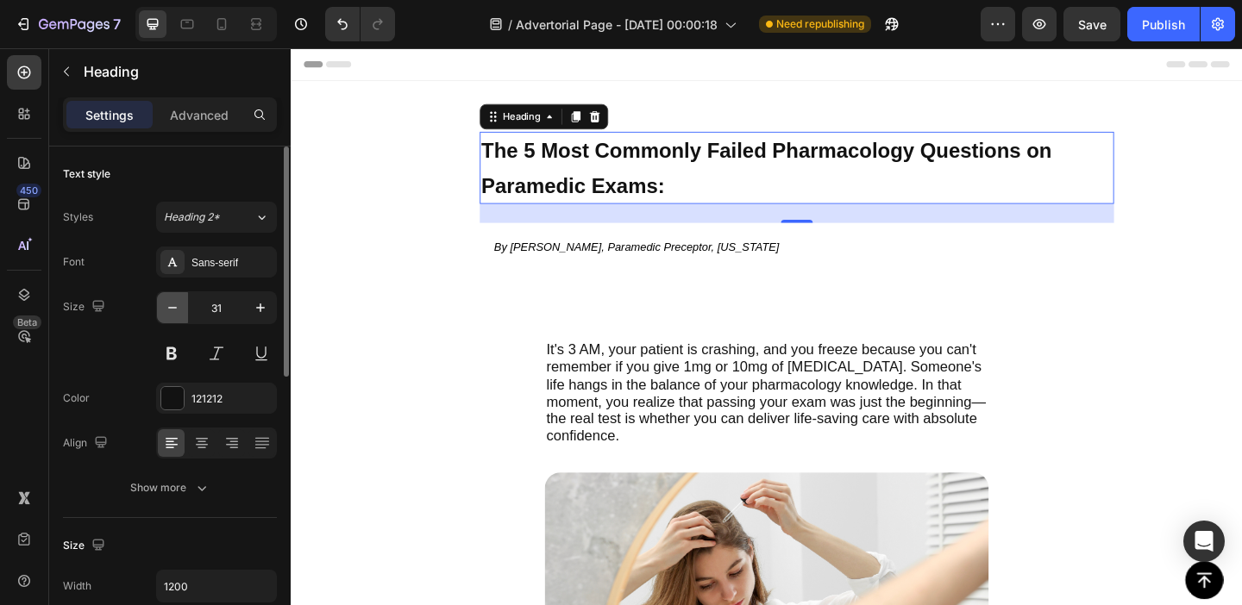
click at [174, 306] on icon "button" at bounding box center [172, 307] width 17 height 17
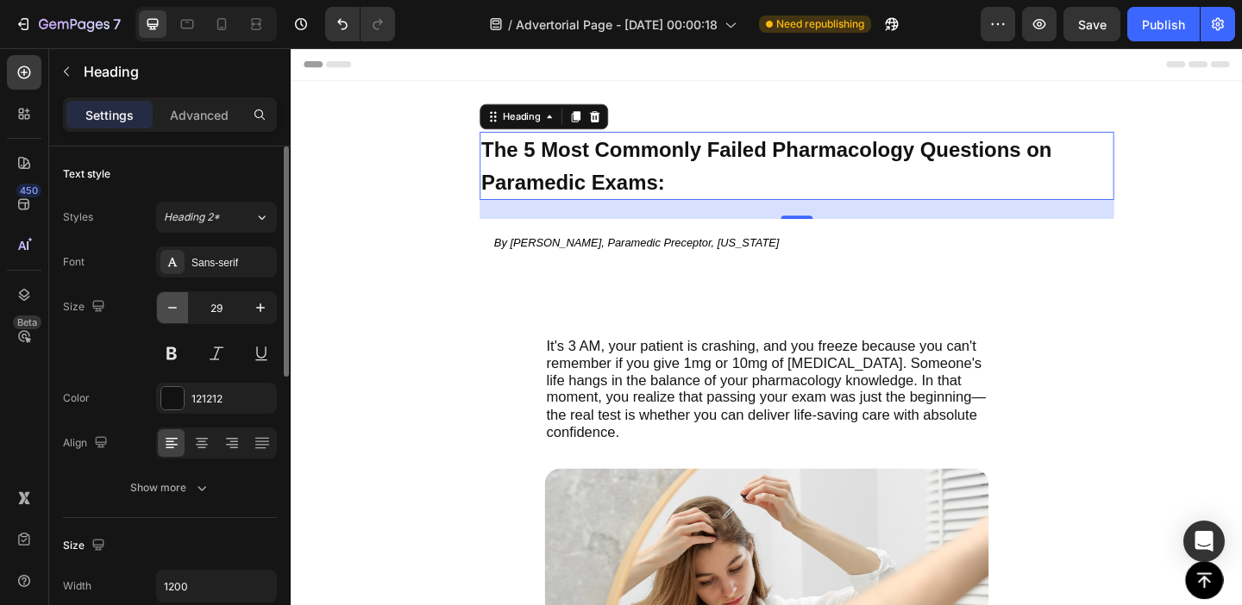
click at [174, 306] on icon "button" at bounding box center [172, 307] width 17 height 17
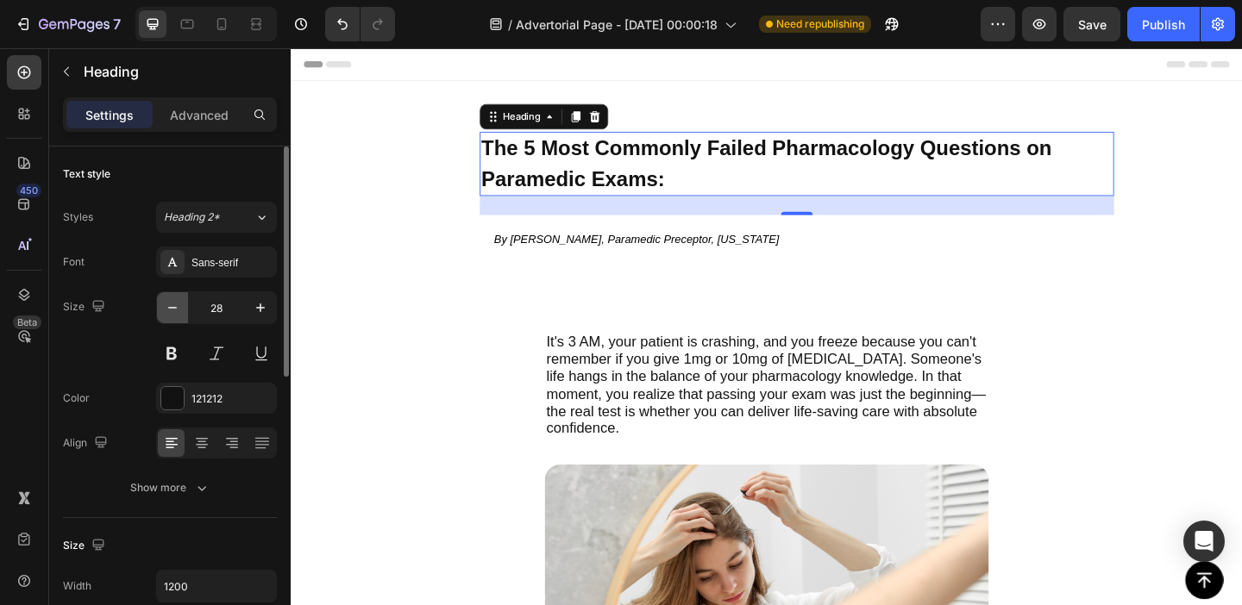
click at [174, 306] on icon "button" at bounding box center [172, 307] width 17 height 17
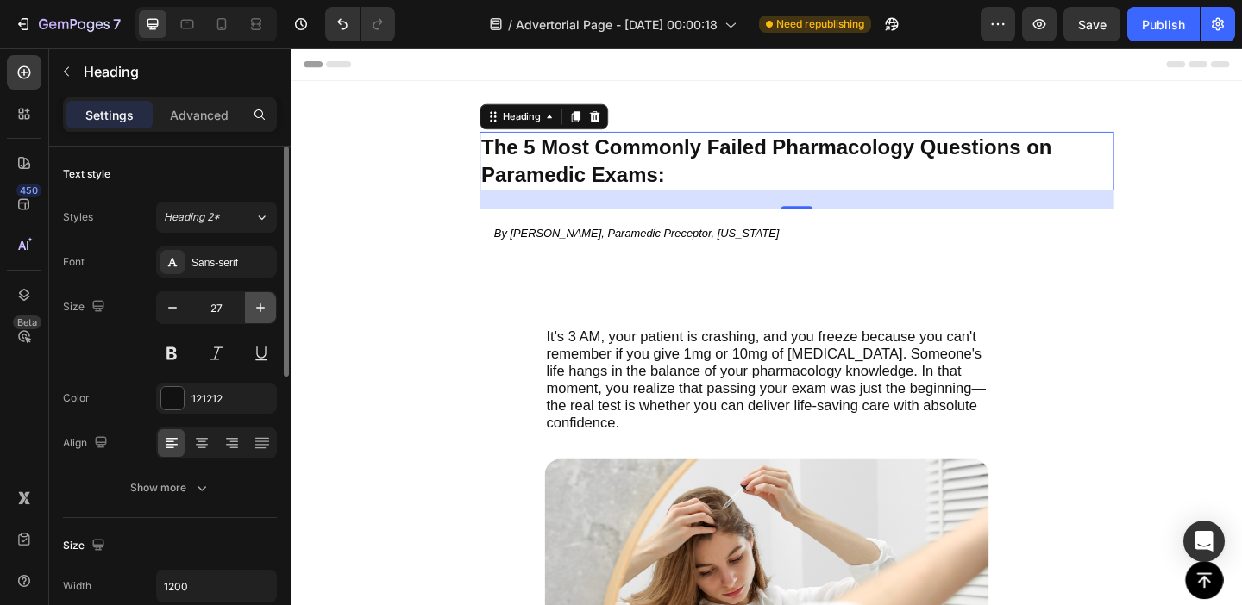
click at [252, 312] on icon "button" at bounding box center [260, 307] width 17 height 17
type input "28"
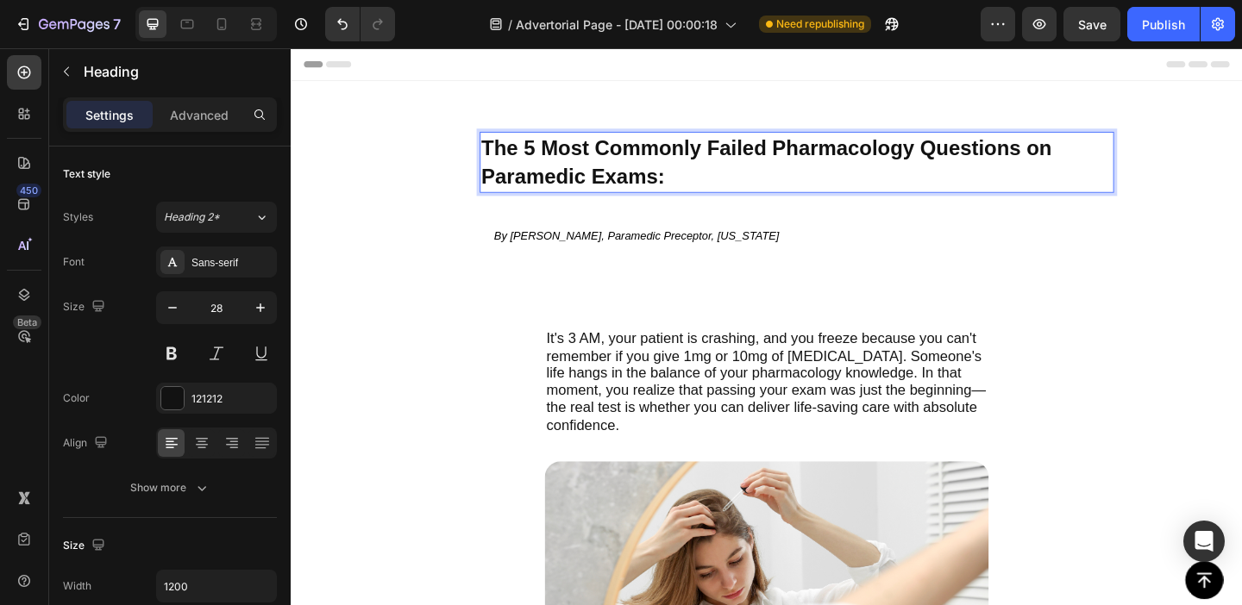
click at [980, 157] on span "The 5 Most Commonly Failed Pharmacology Questions on Paramedic Exams:" at bounding box center [808, 171] width 620 height 57
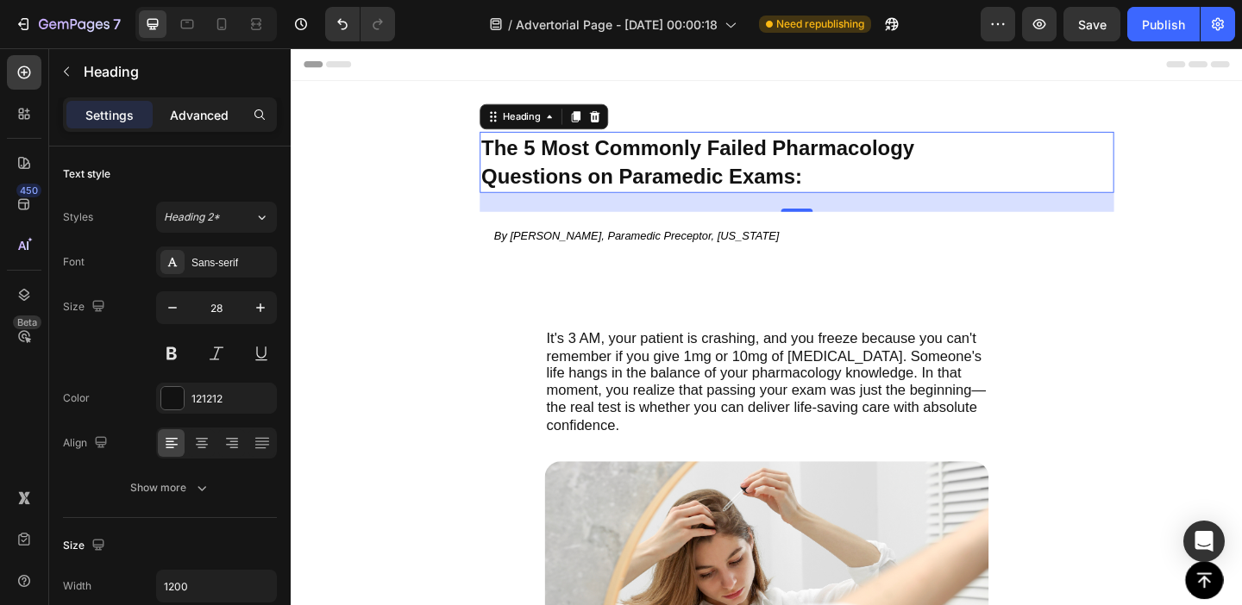
click at [209, 112] on p "Advanced" at bounding box center [199, 115] width 59 height 18
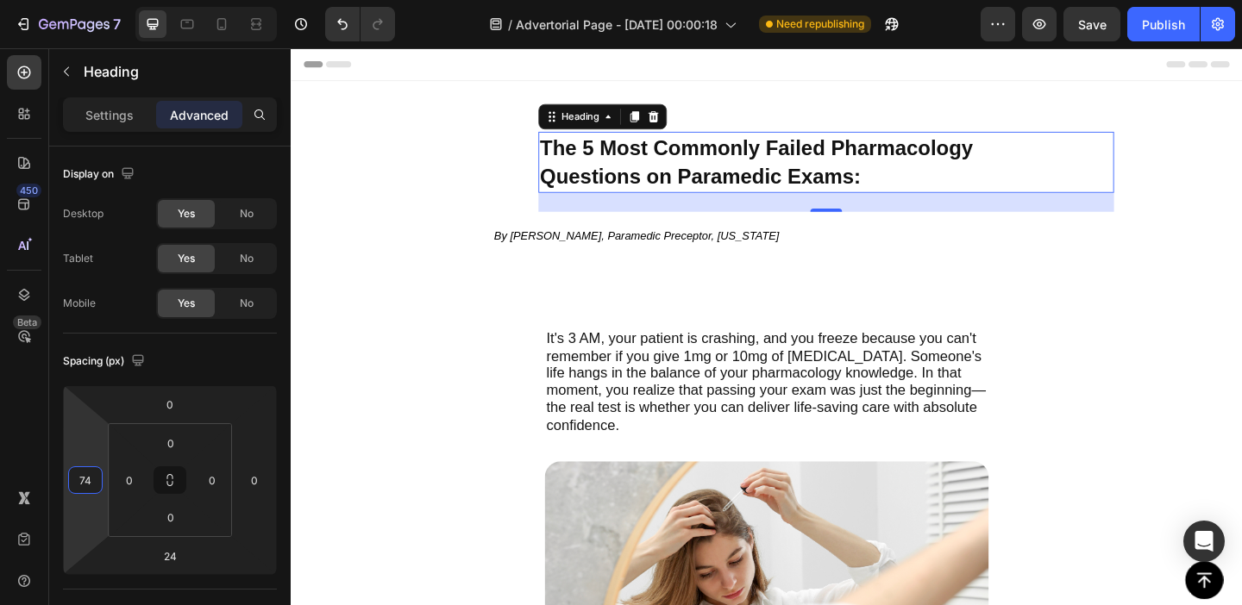
type input "72"
drag, startPoint x: 79, startPoint y: 425, endPoint x: 85, endPoint y: 404, distance: 22.2
click at [85, 0] on html "7 Version history / Advertorial Page - [DATE] 00:00:18 Need republishing Previe…" at bounding box center [621, 0] width 1242 height 0
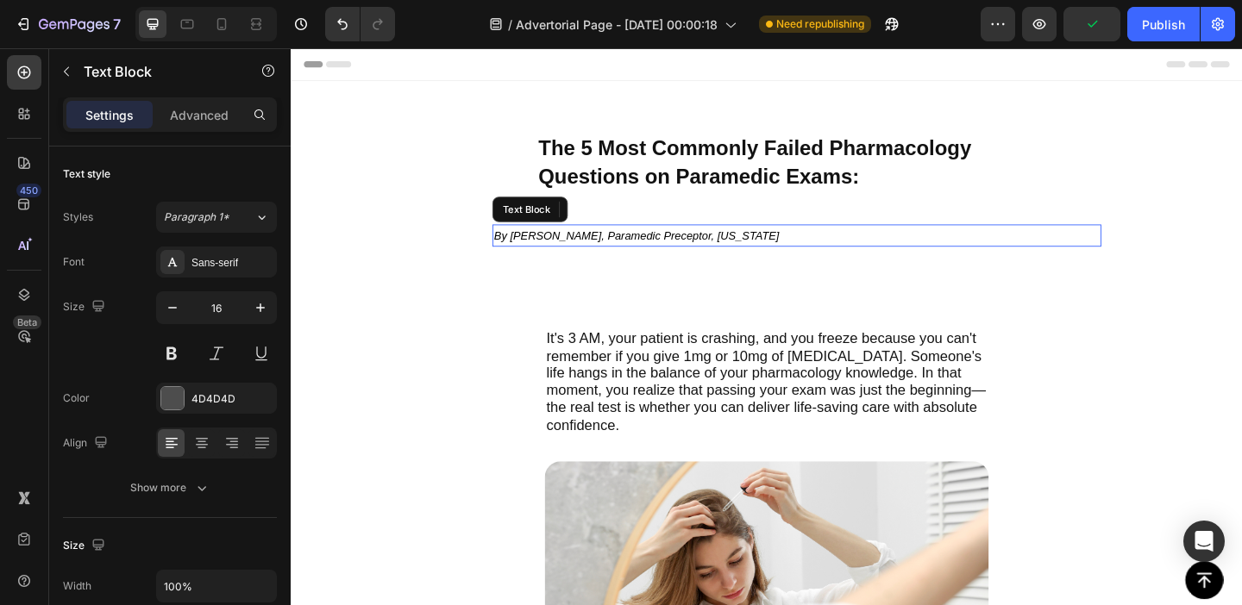
click at [668, 252] on icon "By [PERSON_NAME], Paramedic Preceptor, [US_STATE]" at bounding box center [666, 252] width 310 height 14
click at [211, 103] on div "Advanced" at bounding box center [199, 115] width 86 height 28
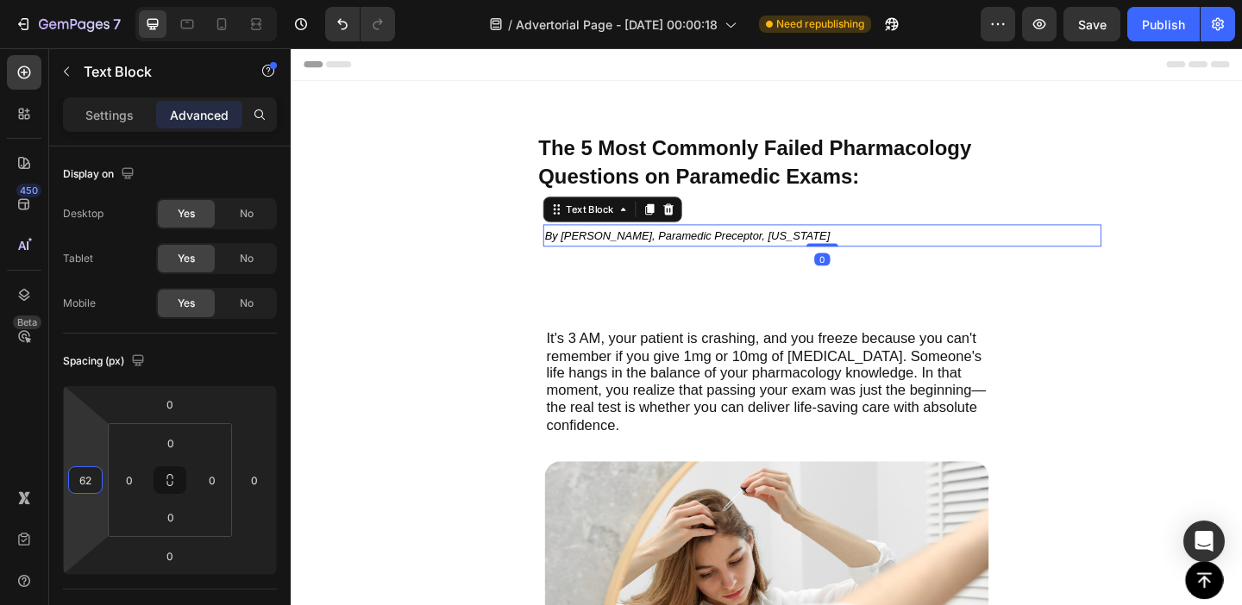
type input "60"
drag, startPoint x: 87, startPoint y: 427, endPoint x: 87, endPoint y: 407, distance: 19.8
click at [87, 0] on html "7 Version history / Advertorial Page - [DATE] 00:00:18 Need republishing Previe…" at bounding box center [621, 0] width 1242 height 0
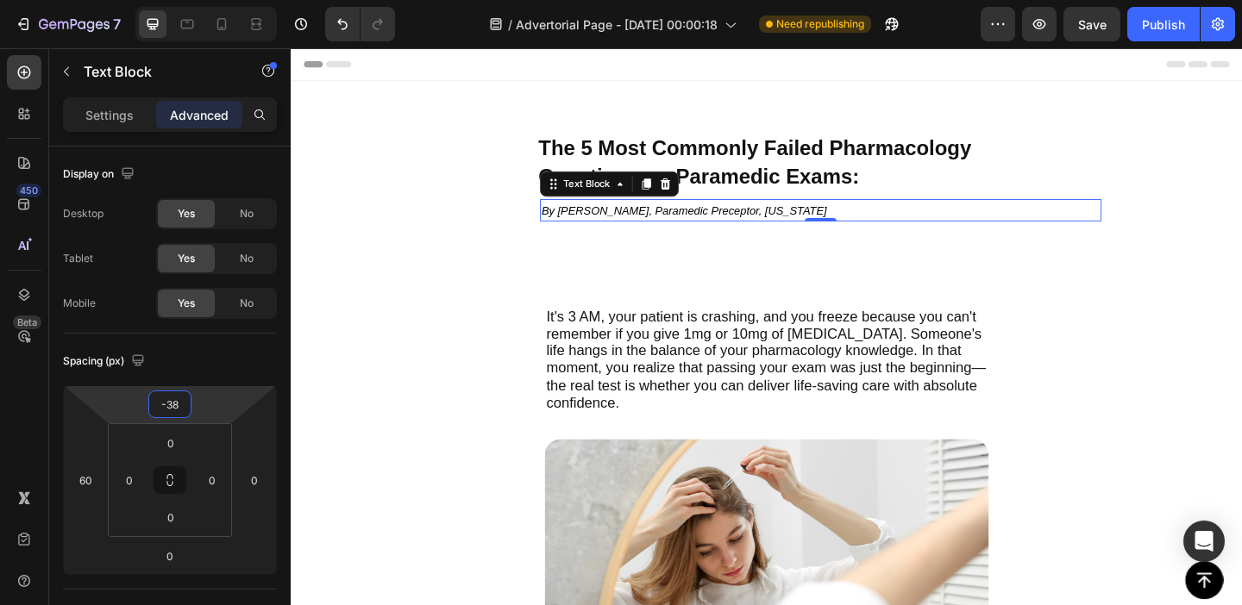
type input "-40"
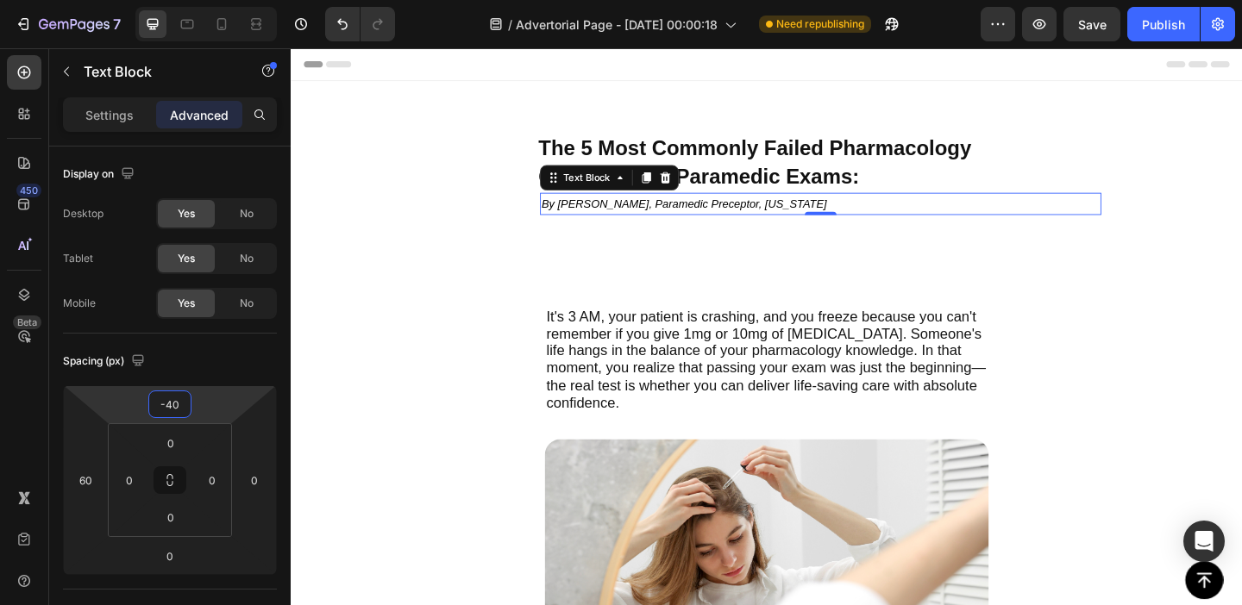
drag, startPoint x: 134, startPoint y: 404, endPoint x: 136, endPoint y: 422, distance: 18.3
click at [136, 0] on html "7 Version history / Advertorial Page - [DATE] 00:00:18 Need republishing Previe…" at bounding box center [621, 0] width 1242 height 0
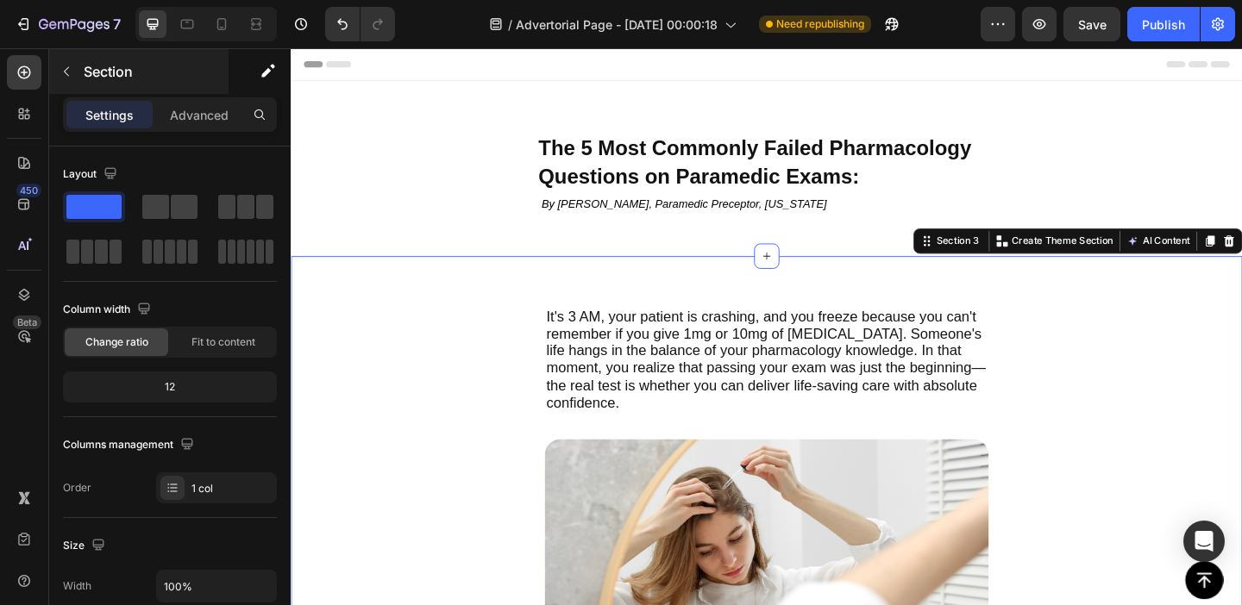
click at [204, 88] on div "Section" at bounding box center [138, 71] width 179 height 45
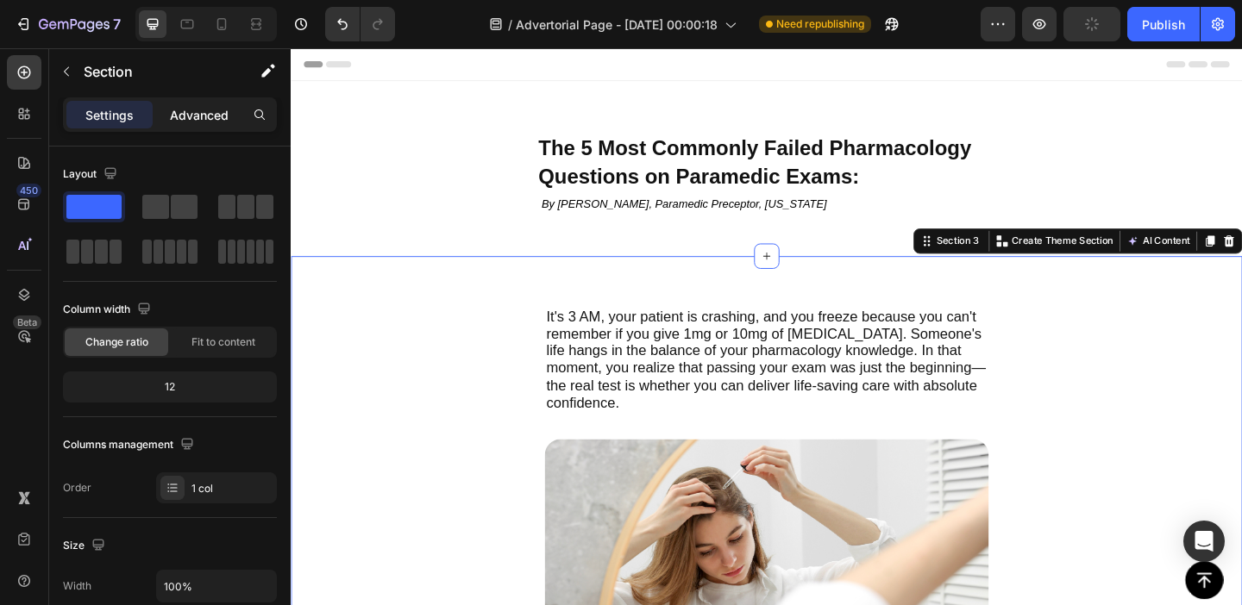
click at [191, 122] on p "Advanced" at bounding box center [199, 115] width 59 height 18
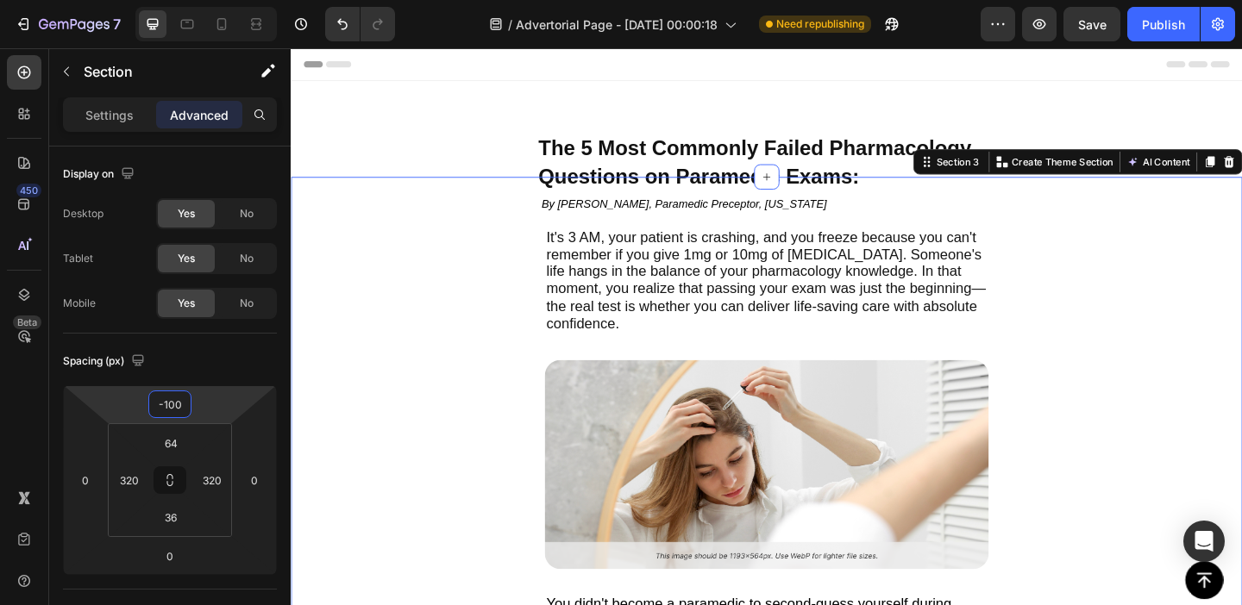
type input "-98"
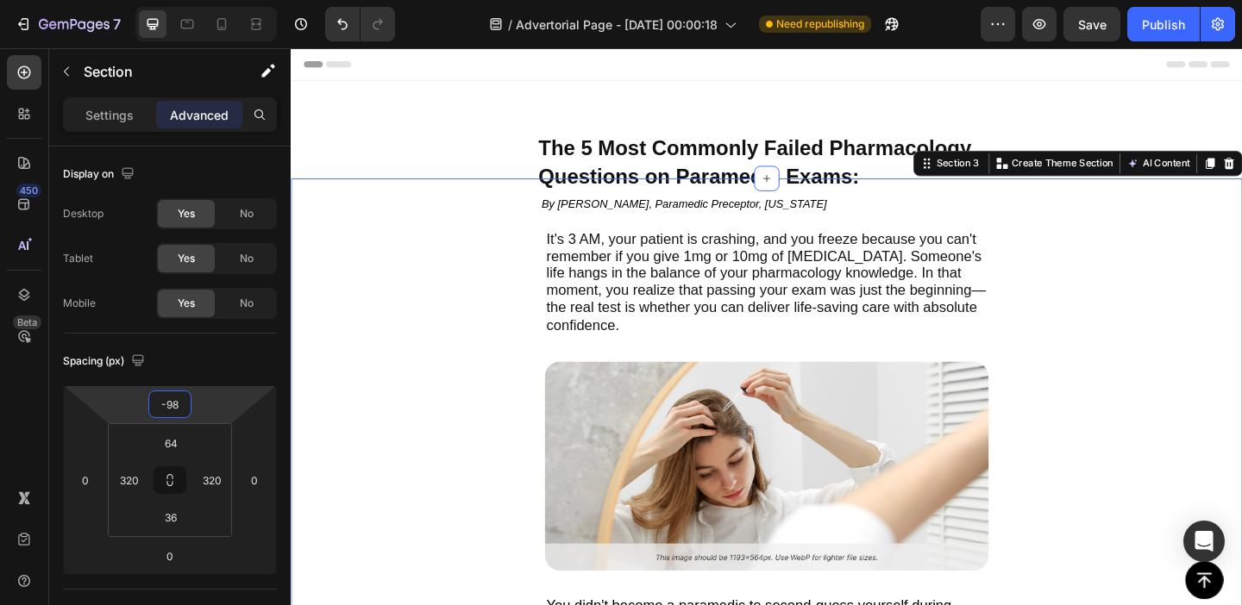
drag, startPoint x: 122, startPoint y: 392, endPoint x: 126, endPoint y: 437, distance: 45.9
click at [126, 0] on html "7 Version history / Advertorial Page - [DATE] 00:00:18 Need republishing Previe…" at bounding box center [621, 0] width 1242 height 0
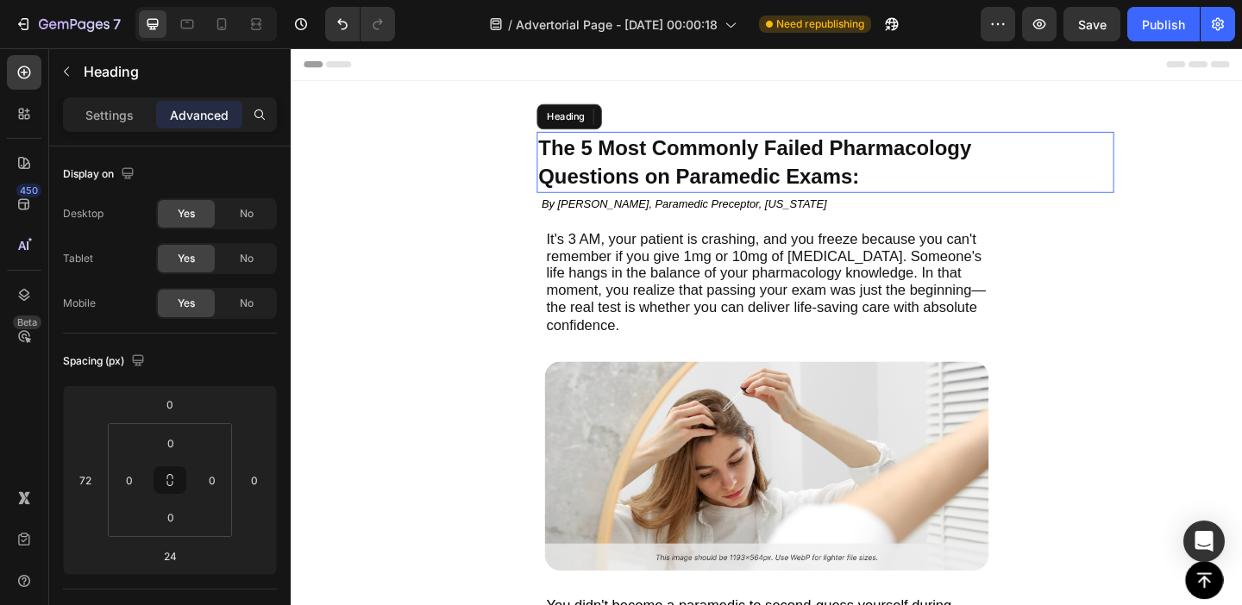
click at [611, 166] on span "The 5 Most Commonly Failed Pharmacology" at bounding box center [795, 156] width 471 height 26
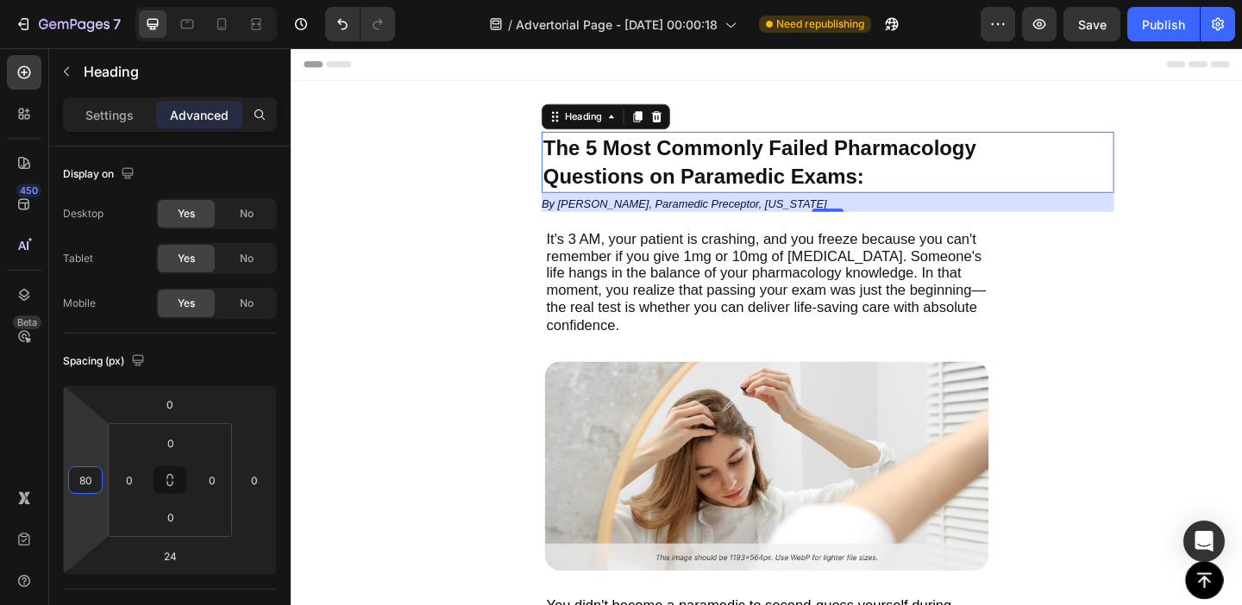
type input "82"
click at [90, 0] on html "7 Version history / Advertorial Page - [DATE] 00:00:18 Need republishing Previe…" at bounding box center [621, 0] width 1242 height 0
click at [618, 218] on div "24" at bounding box center [876, 215] width 619 height 21
click at [937, 219] on div "24" at bounding box center [876, 215] width 619 height 21
click at [937, 248] on span "It's 3 AM, your patient is crashing, and you freeze because you can't remember …" at bounding box center [807, 302] width 478 height 111
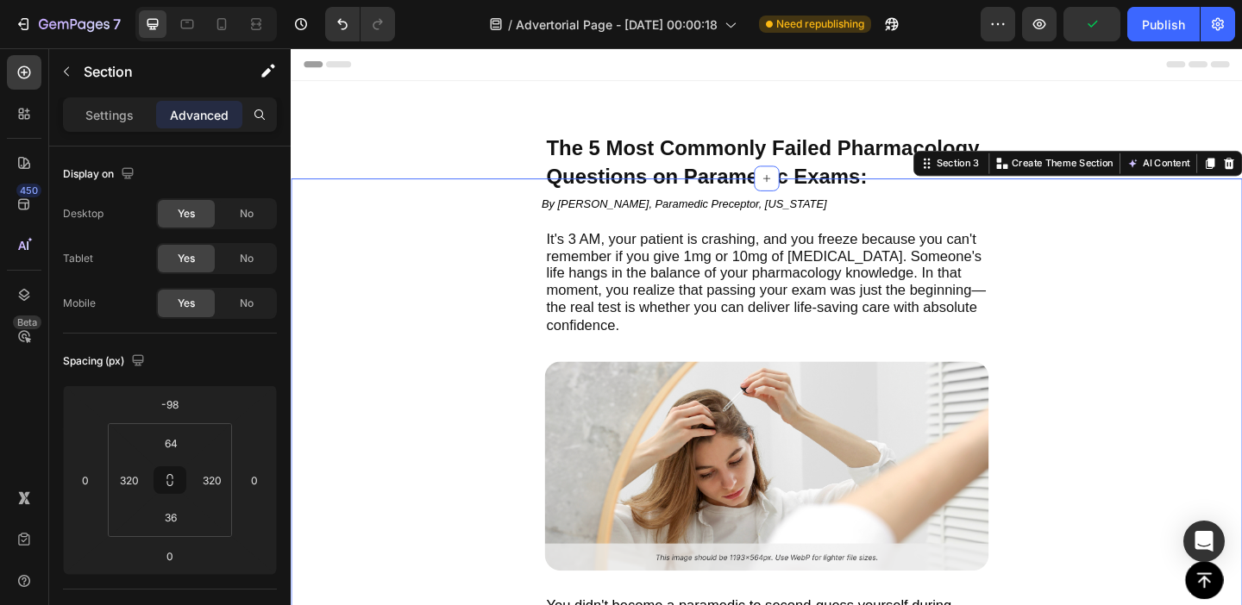
click at [928, 217] on div "It's 3 AM, your patient is crashing, and you freeze because you can't remember …" at bounding box center [808, 546] width 1035 height 712
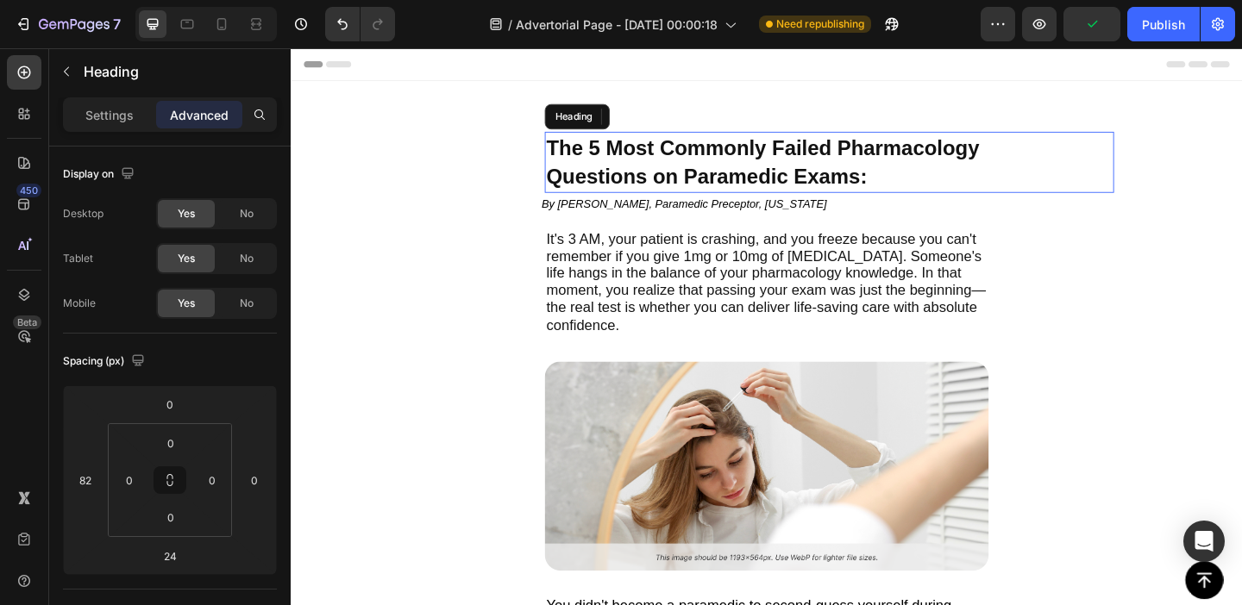
click at [757, 178] on span "Questions on Paramedic Exams:" at bounding box center [742, 187] width 349 height 26
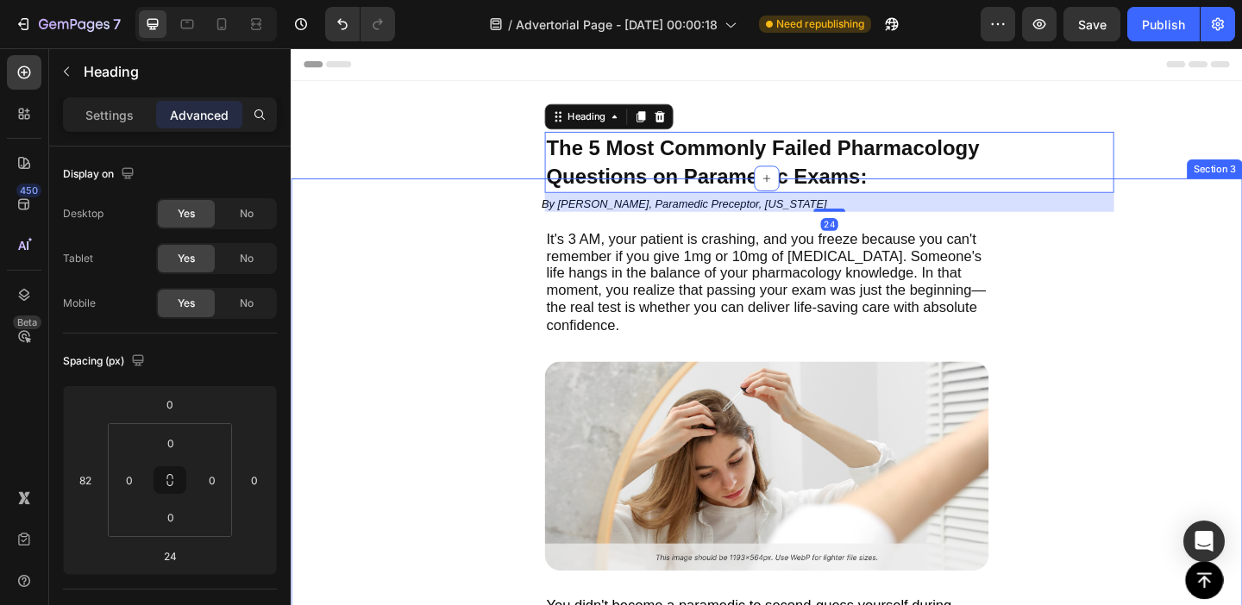
click at [771, 243] on div "It's 3 AM, your patient is crashing, and you freeze because you can't remember …" at bounding box center [808, 546] width 1035 height 712
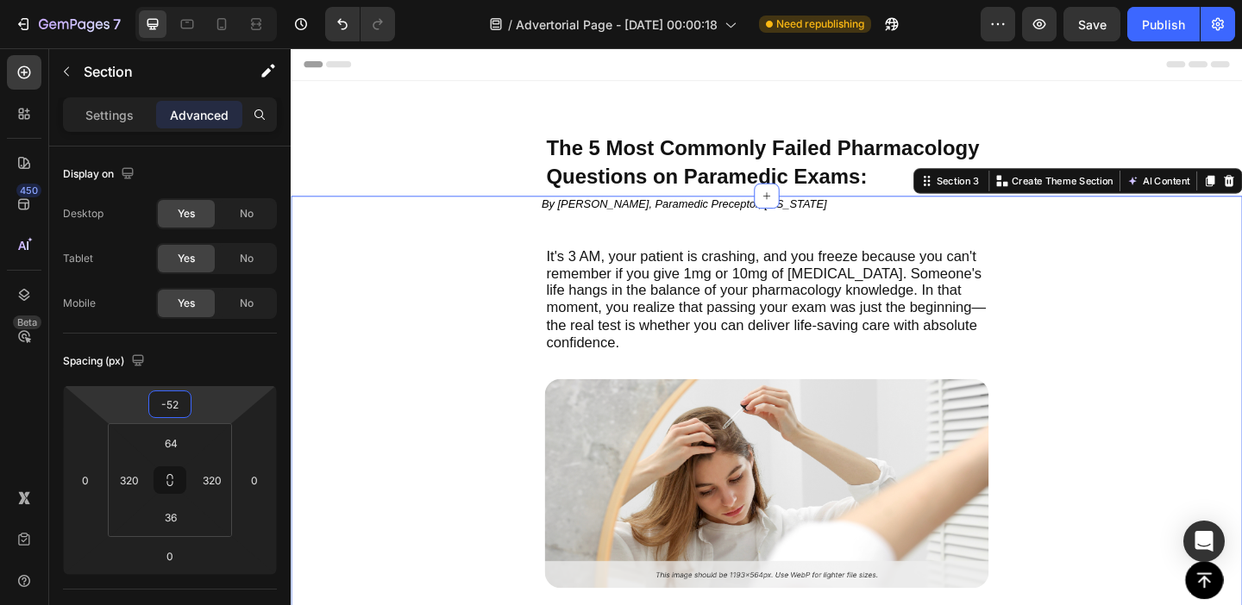
type input "-50"
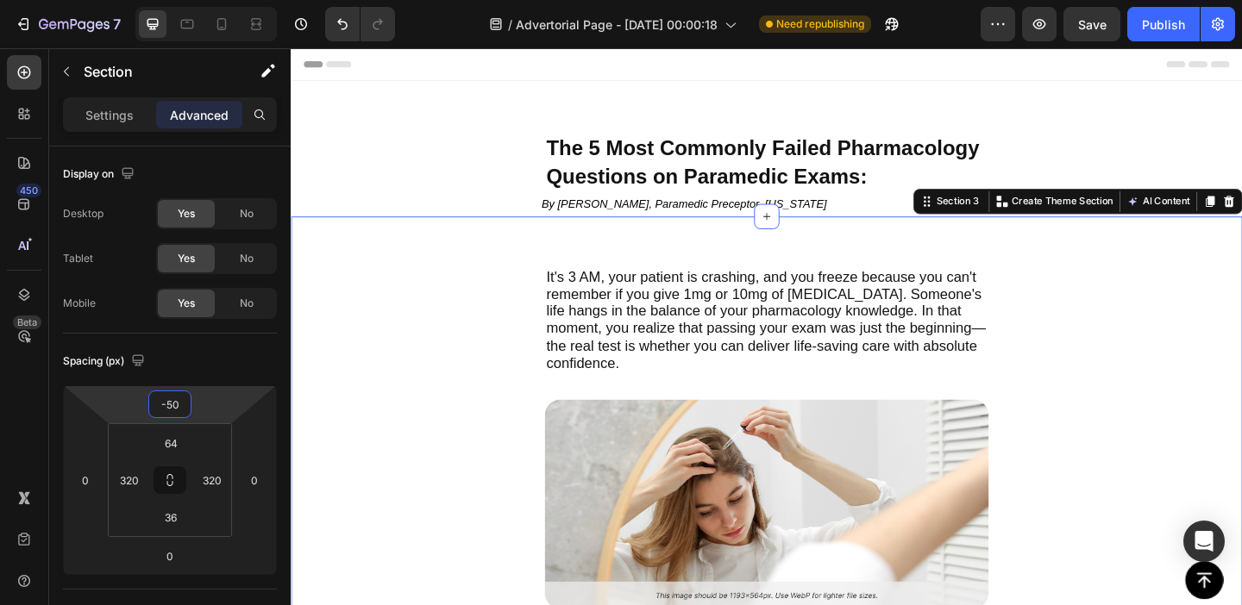
drag, startPoint x: 227, startPoint y: 409, endPoint x: 227, endPoint y: 387, distance: 21.6
click at [227, 0] on html "7 Version history / Advertorial Page - [DATE] 00:00:18 Need republishing Previe…" at bounding box center [621, 0] width 1242 height 0
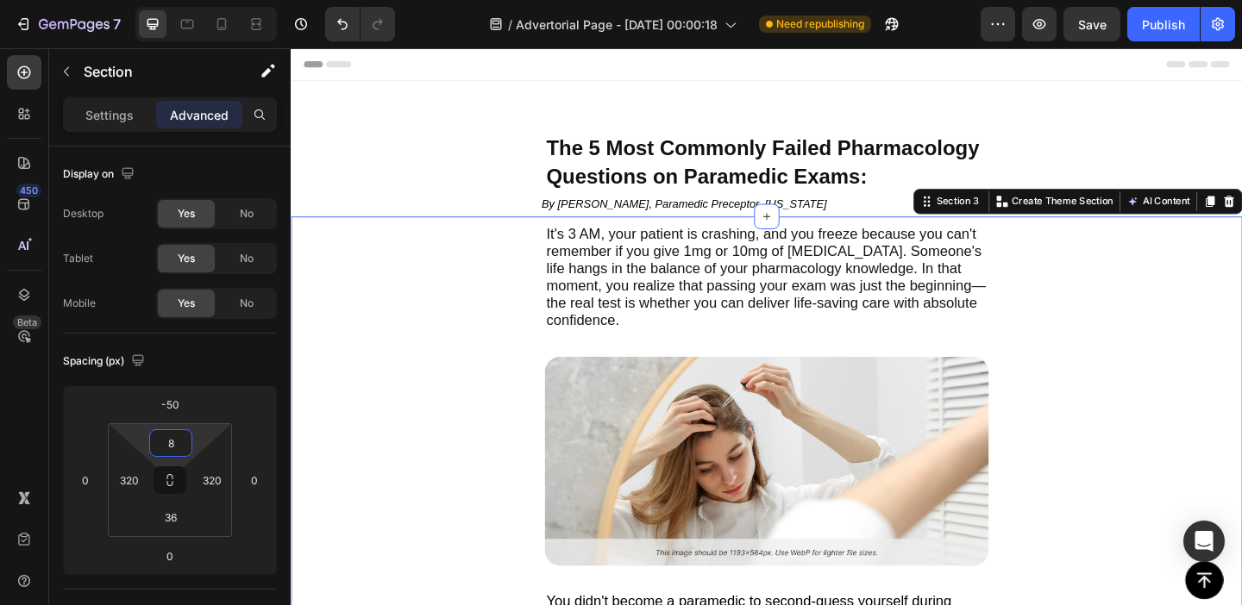
type input "6"
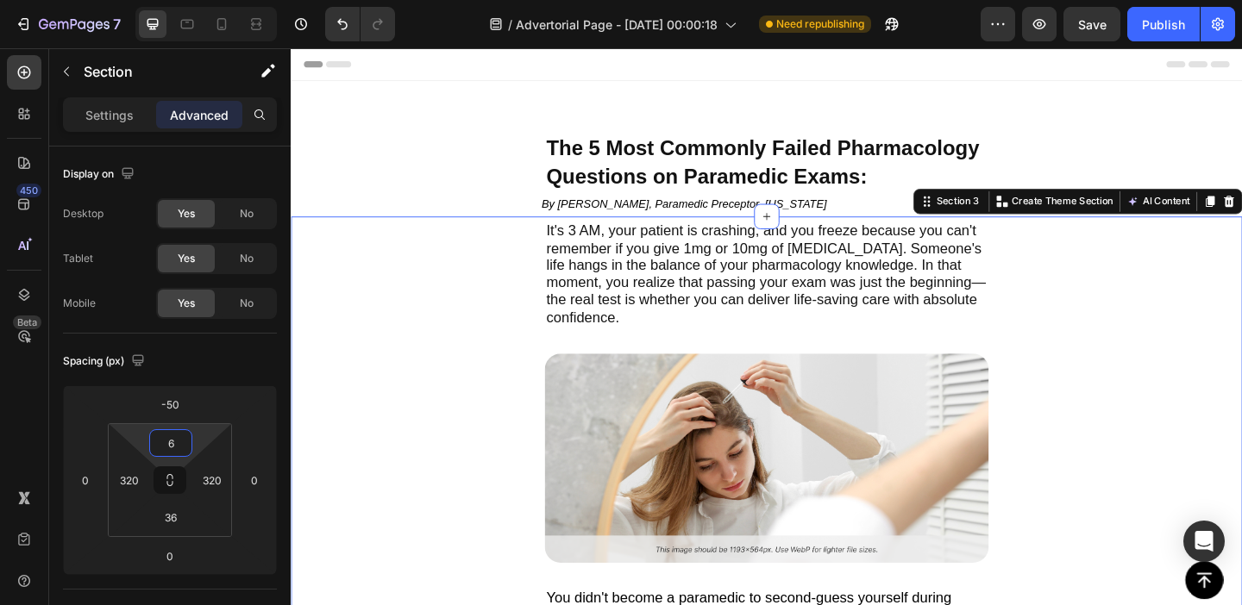
drag, startPoint x: 196, startPoint y: 440, endPoint x: 199, endPoint y: 467, distance: 27.0
click at [199, 0] on html "7 Version history / Advertorial Page - [DATE] 00:00:18 Need republishing Previe…" at bounding box center [621, 0] width 1242 height 0
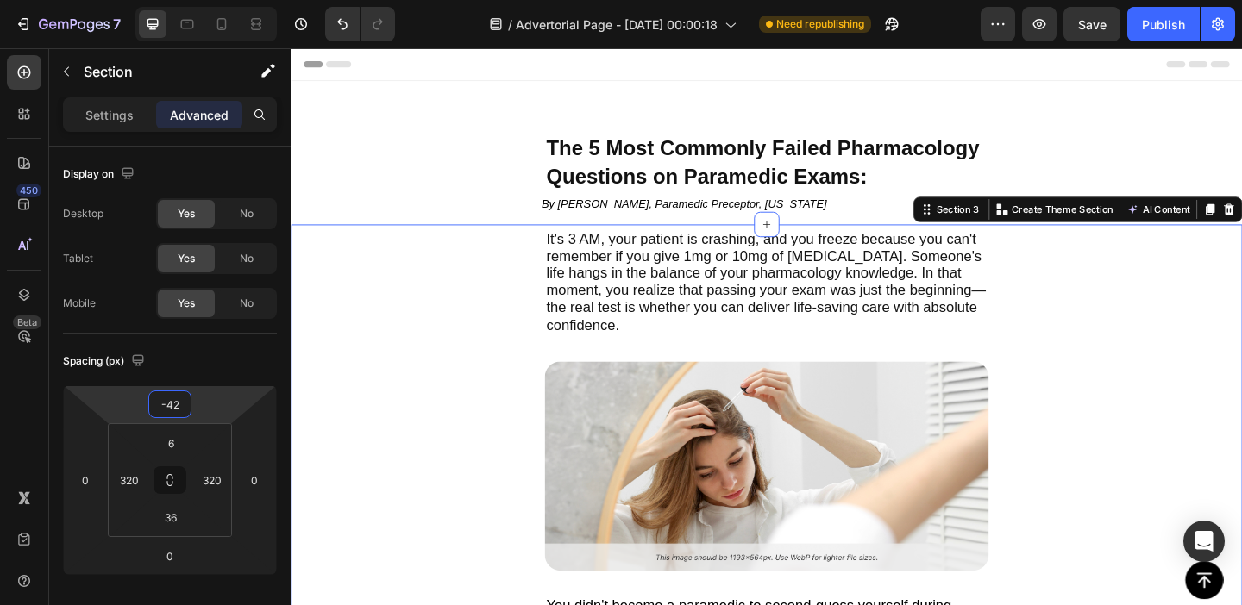
type input "-40"
click at [240, 0] on html "7 Version history / Advertorial Page - [DATE] 00:00:18 Need republishing Previe…" at bounding box center [621, 0] width 1242 height 0
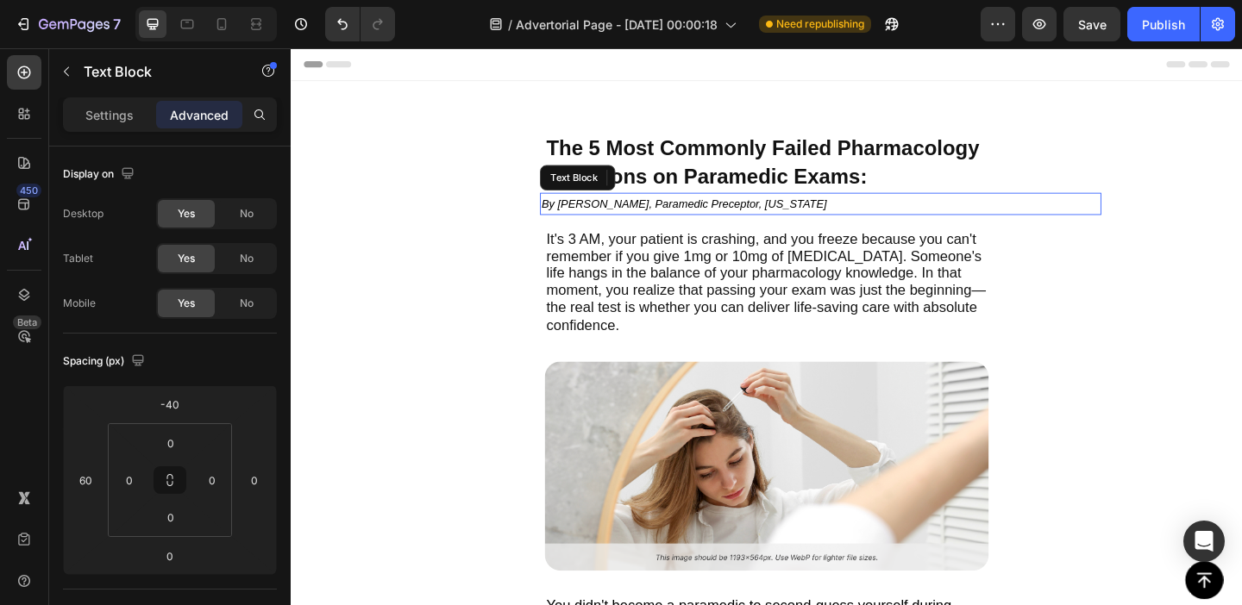
click at [833, 215] on p "By [PERSON_NAME], Paramedic Preceptor, [US_STATE]" at bounding box center [866, 217] width 607 height 21
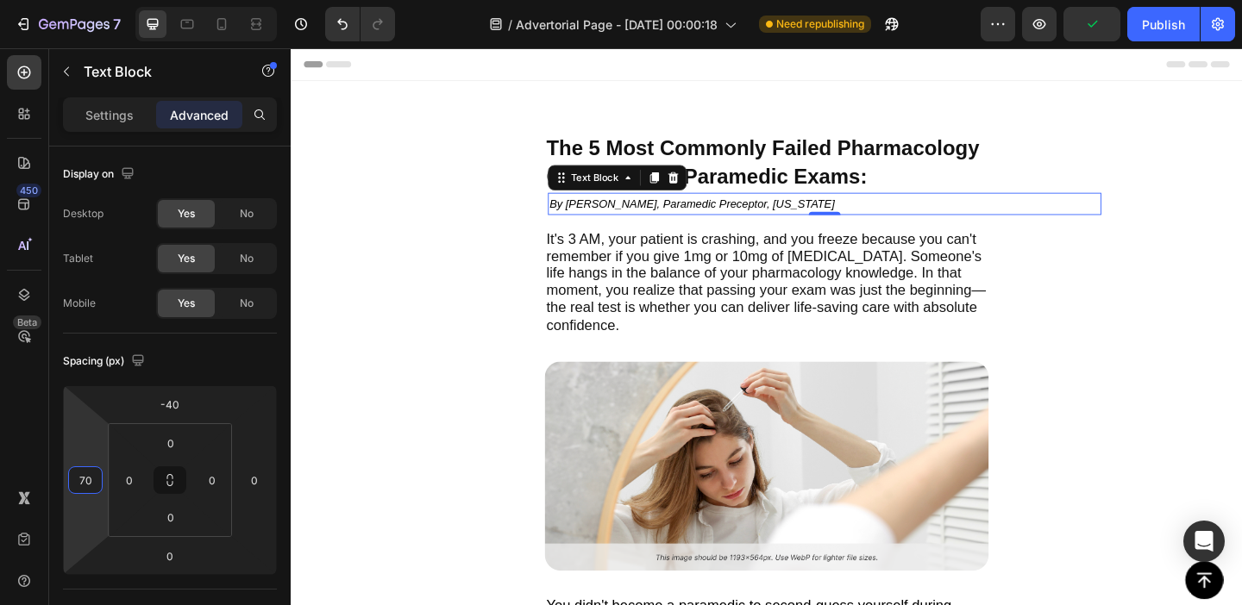
type input "68"
click at [84, 0] on html "7 Version history / Advertorial Page - [DATE] 00:00:18 Need republishing Previe…" at bounding box center [621, 0] width 1242 height 0
click at [586, 165] on span "The 5 Most Commonly Failed Pharmacology" at bounding box center [803, 156] width 471 height 26
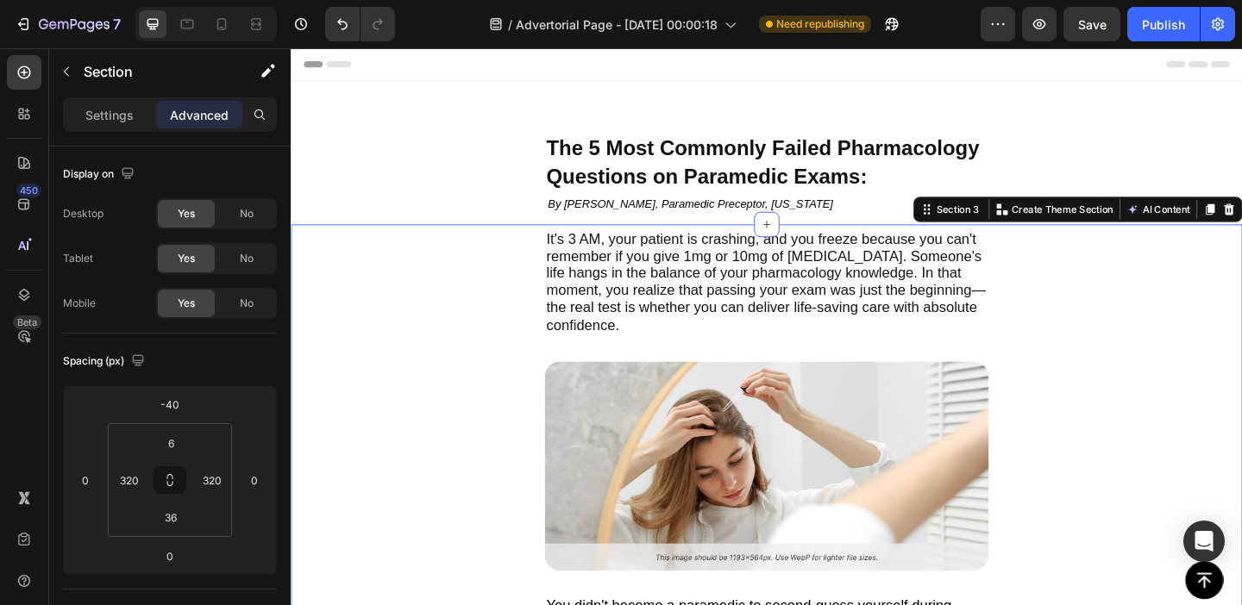
click at [503, 383] on div "It's 3 AM, your patient is crashing, and you freeze because you can't remember …" at bounding box center [808, 571] width 1035 height 662
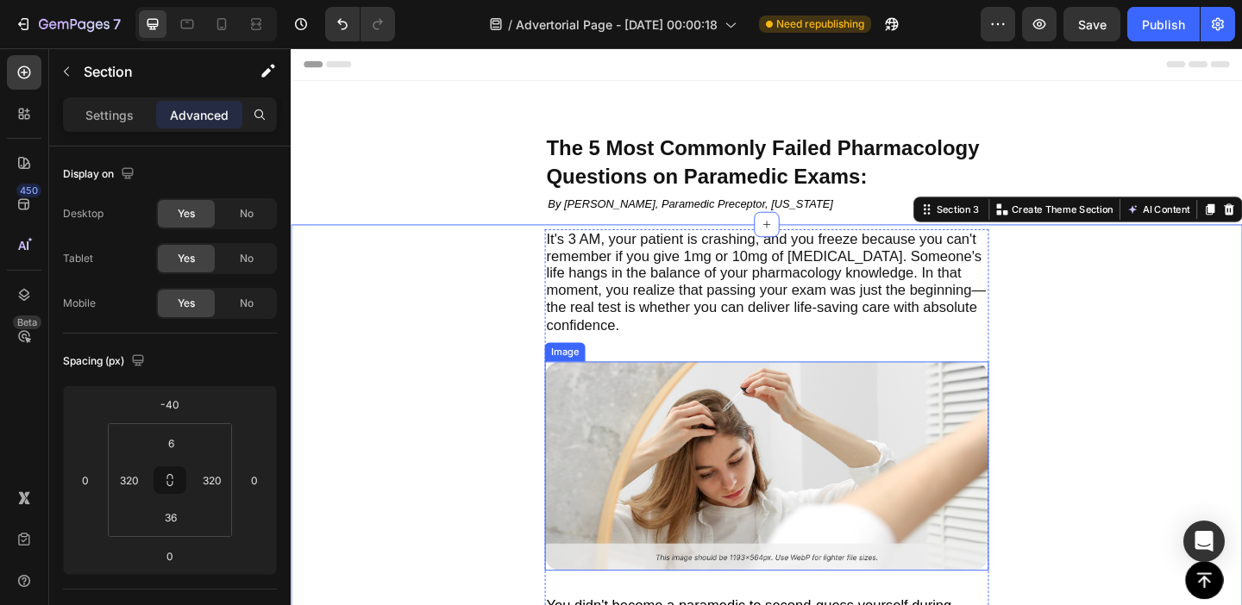
click at [850, 450] on img at bounding box center [808, 503] width 483 height 229
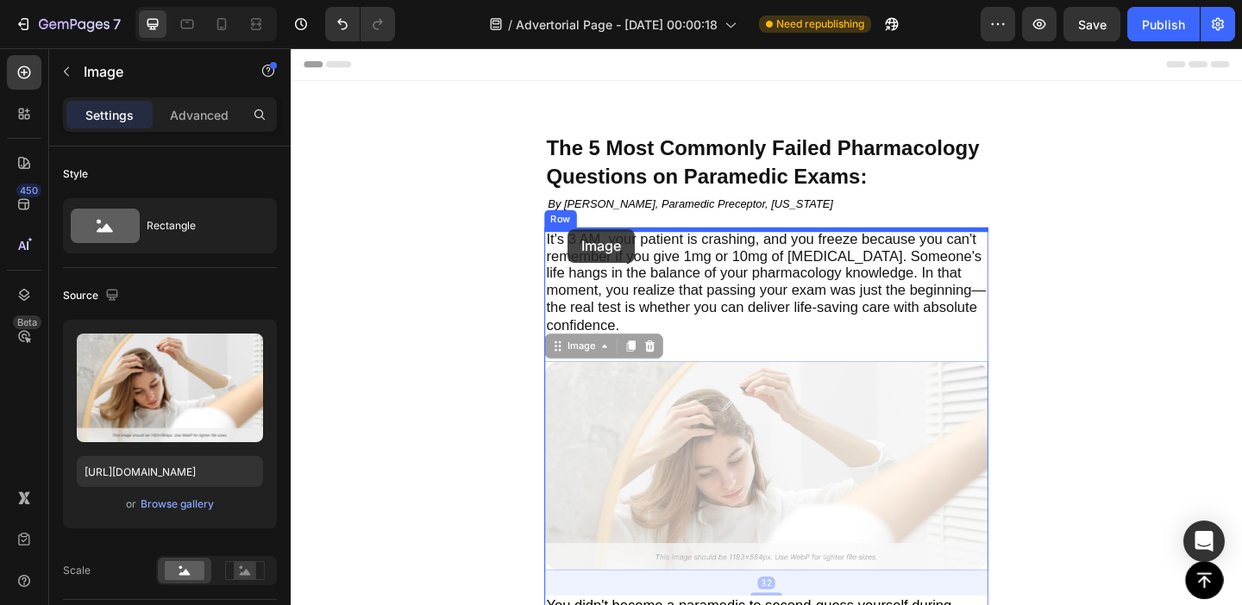
drag, startPoint x: 578, startPoint y: 371, endPoint x: 592, endPoint y: 245, distance: 126.7
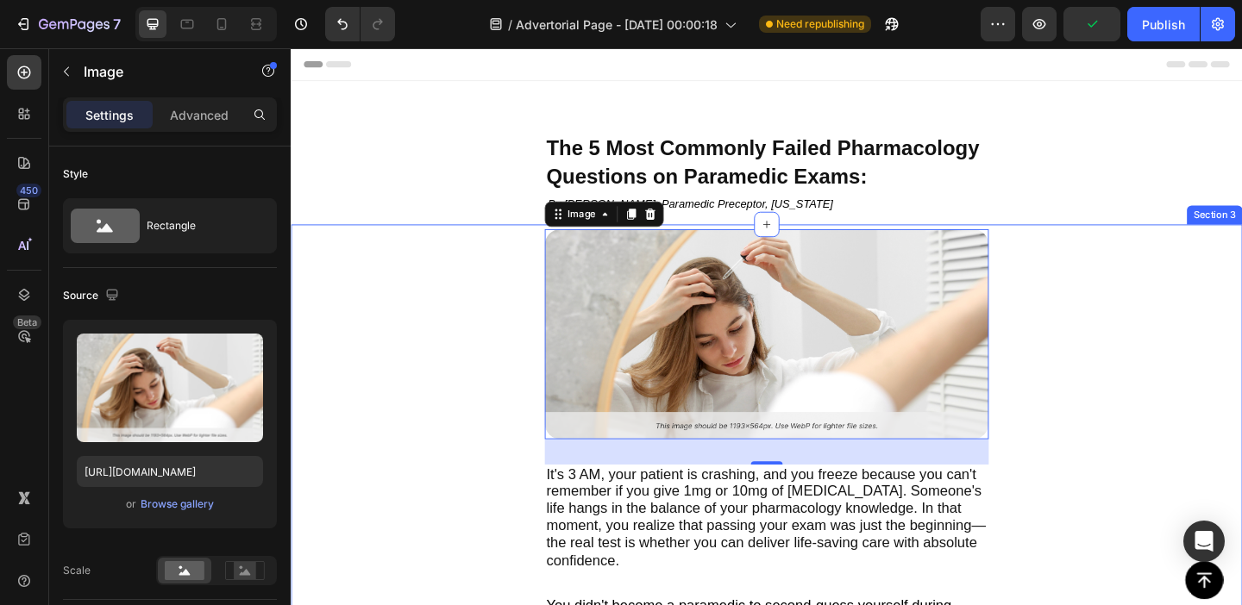
click at [517, 332] on div "Image 32 It's 3 AM, your patient is crashing, and you freeze because you can't …" at bounding box center [808, 571] width 1035 height 662
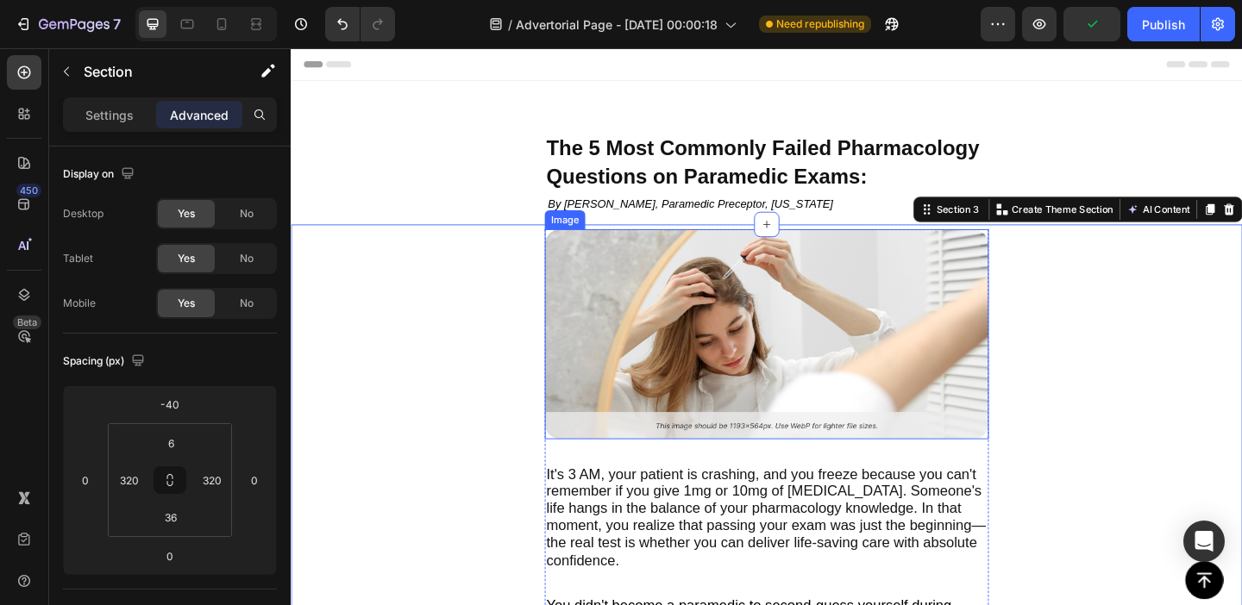
click at [774, 362] on img at bounding box center [808, 359] width 483 height 229
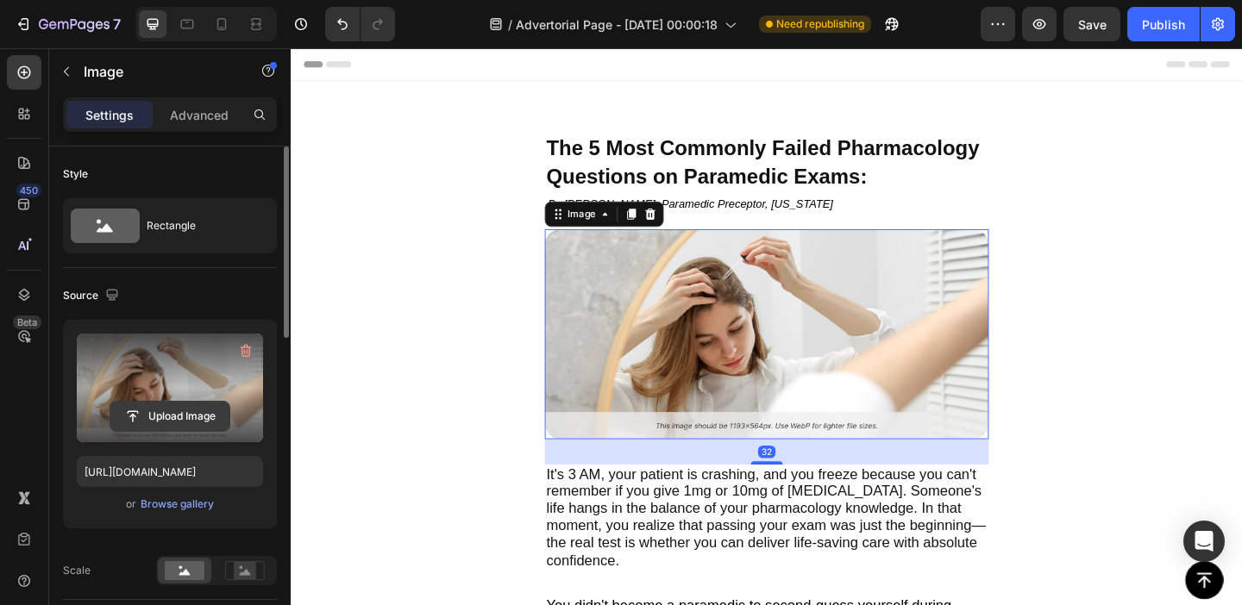
click at [161, 412] on input "file" at bounding box center [169, 416] width 119 height 29
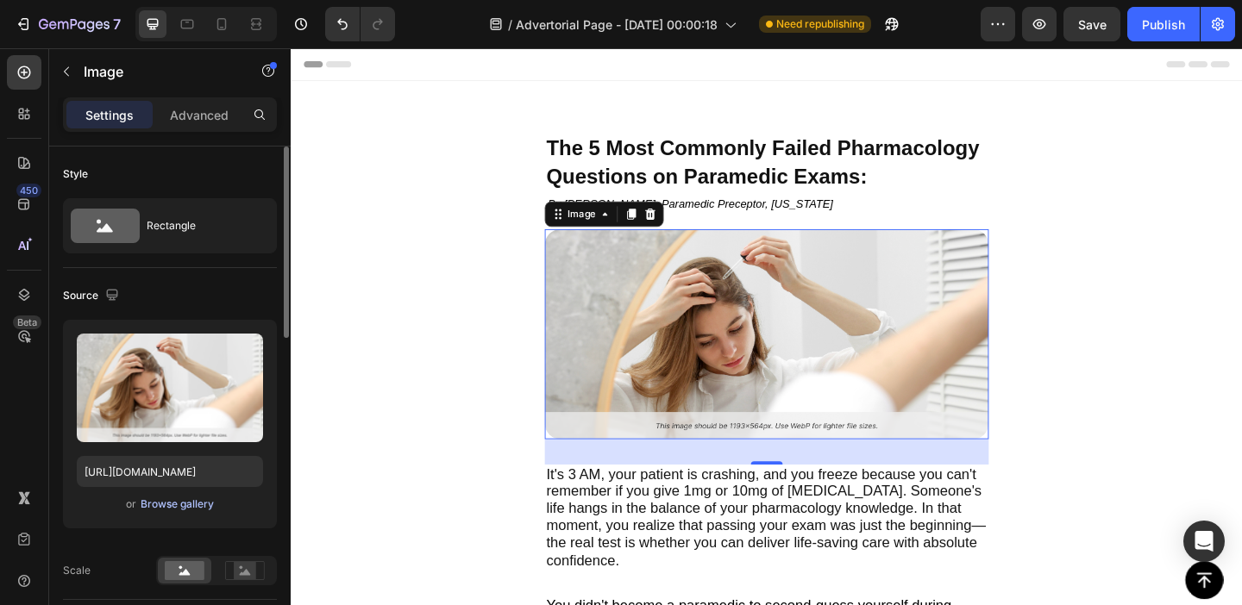
click at [199, 502] on div "Browse gallery" at bounding box center [177, 505] width 73 height 16
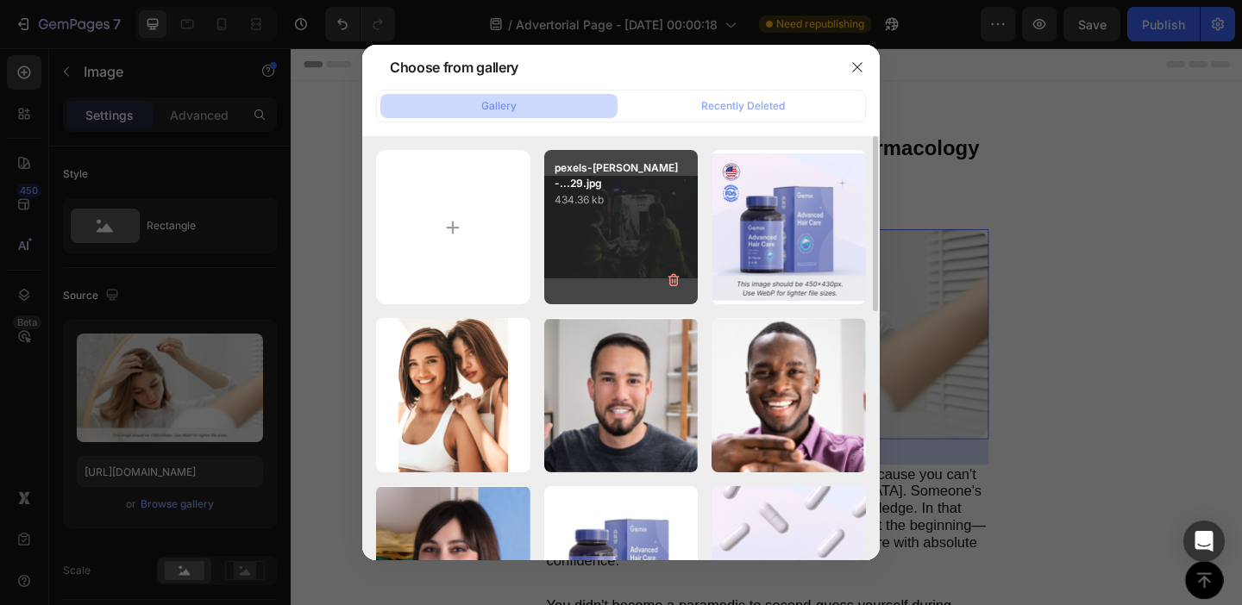
click at [642, 229] on div "pexels-mikhail-nilov-...29.jpg 434.36 kb" at bounding box center [621, 227] width 154 height 154
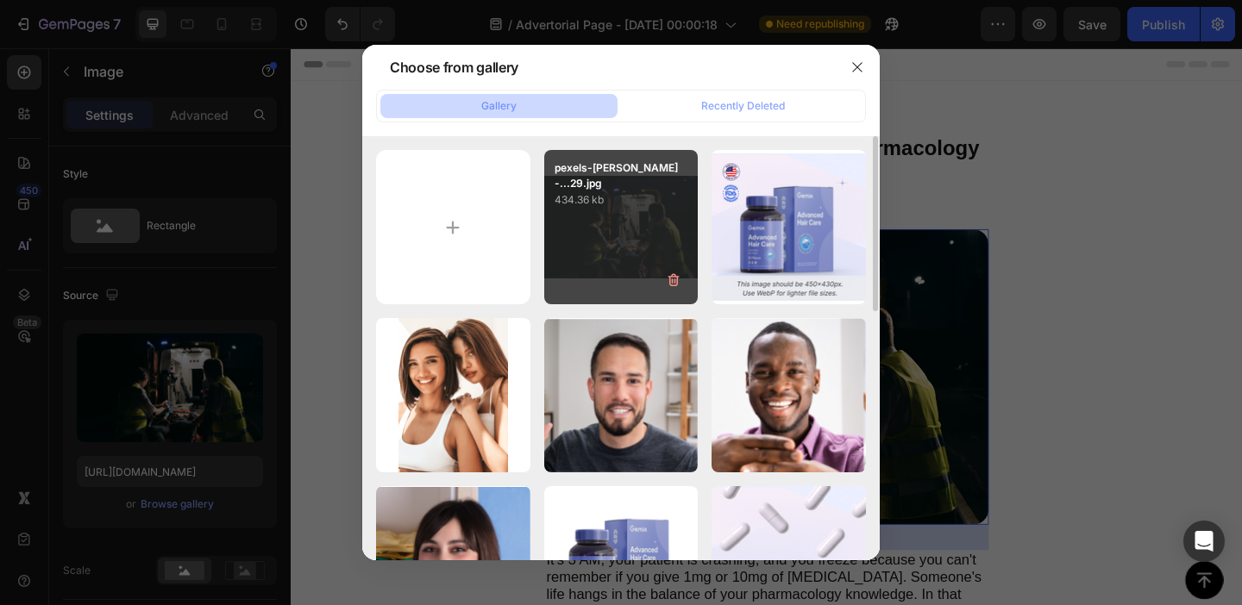
type input "[URL][DOMAIN_NAME]"
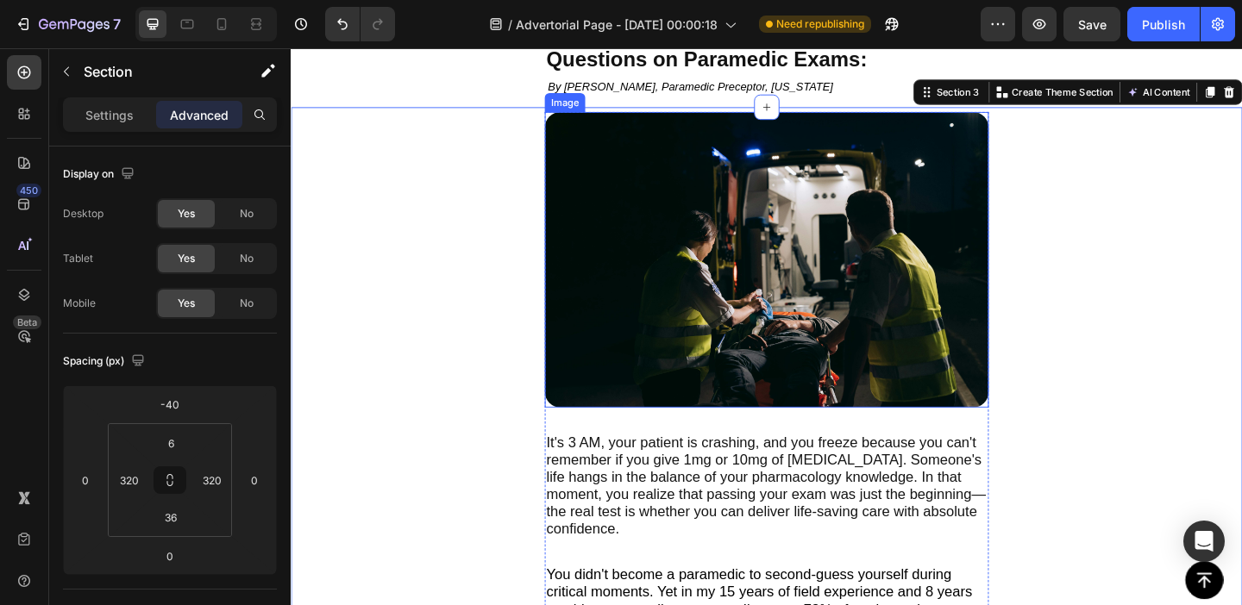
scroll to position [131, 0]
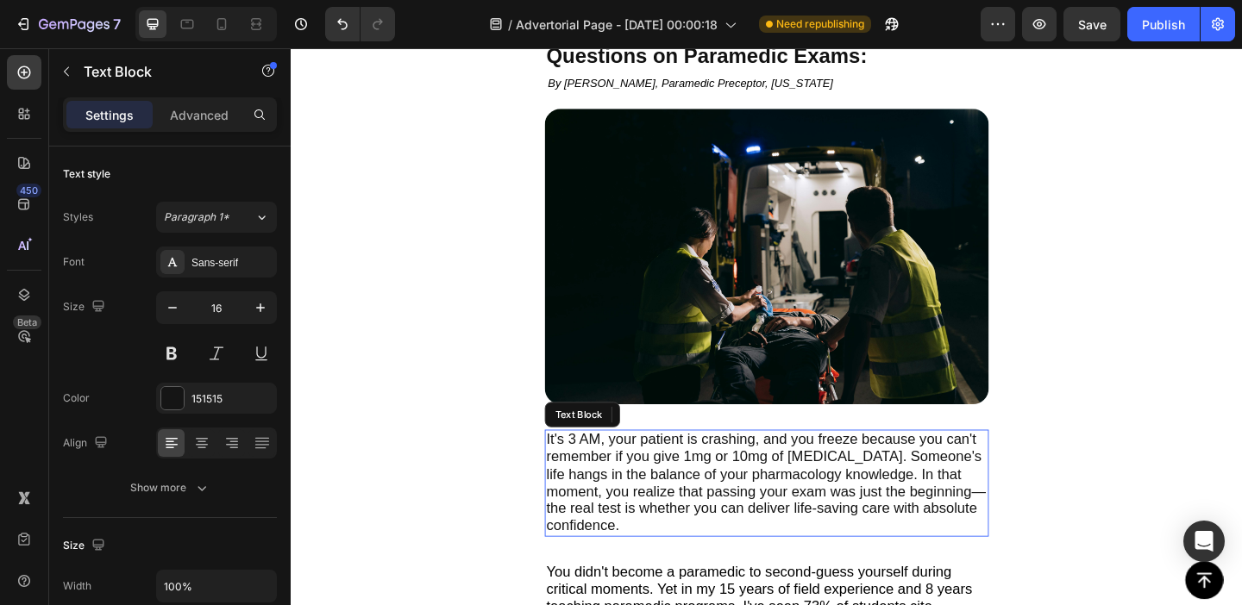
click at [680, 503] on span "It's 3 AM, your patient is crashing, and you freeze because you can't remember …" at bounding box center [807, 520] width 478 height 111
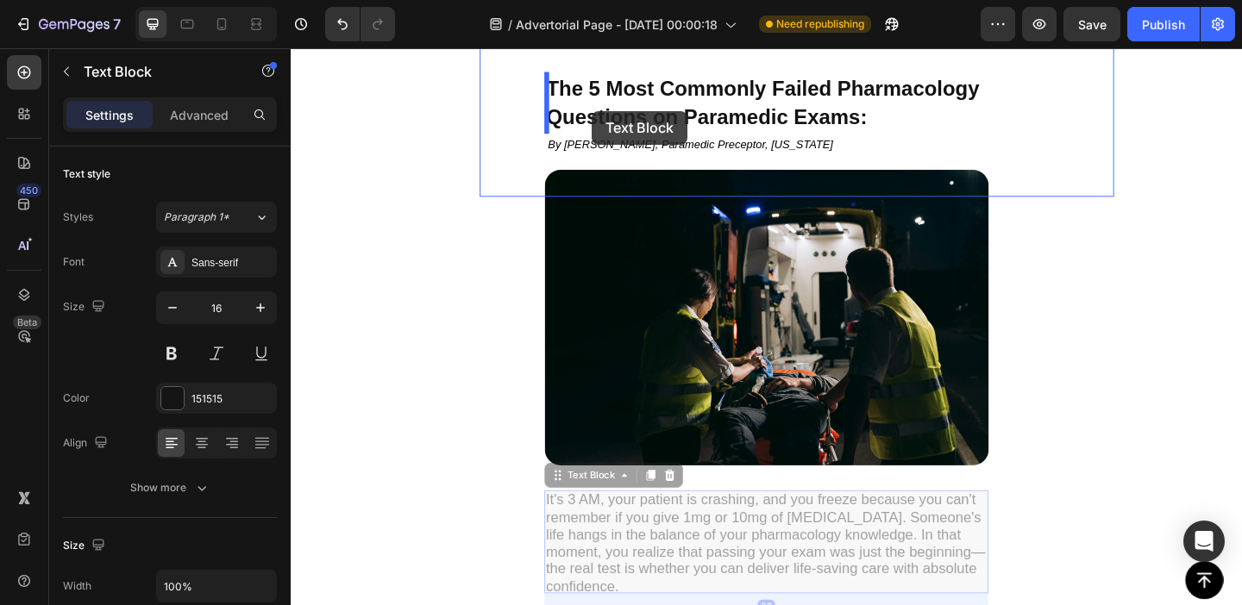
scroll to position [47, 0]
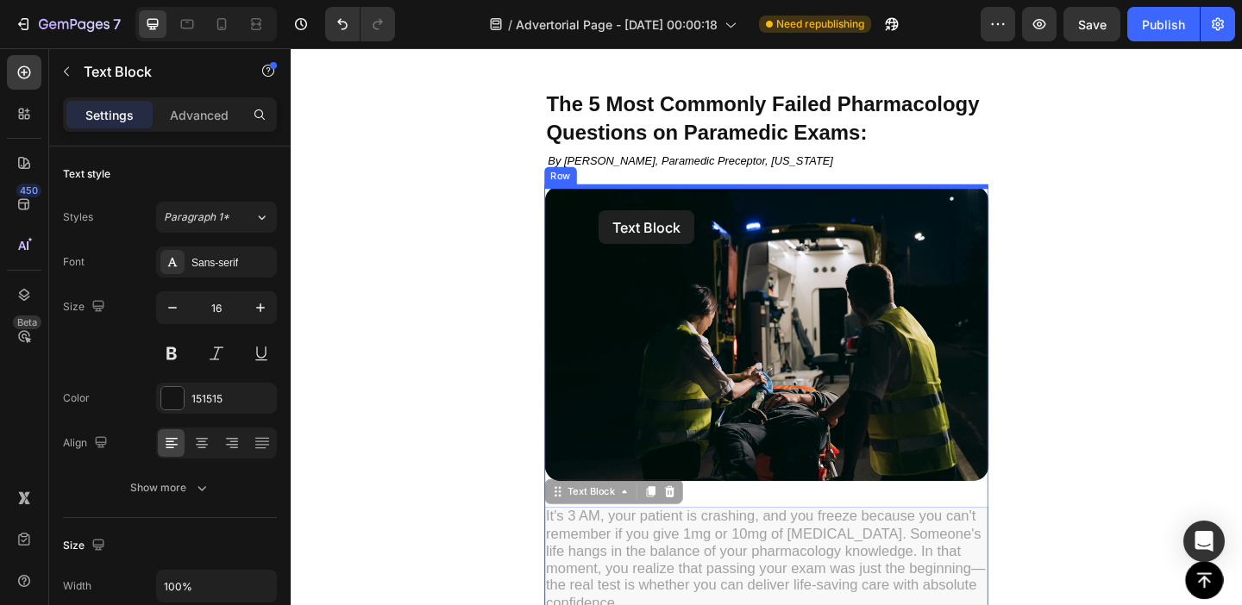
drag, startPoint x: 580, startPoint y: 452, endPoint x: 625, endPoint y: 225, distance: 231.4
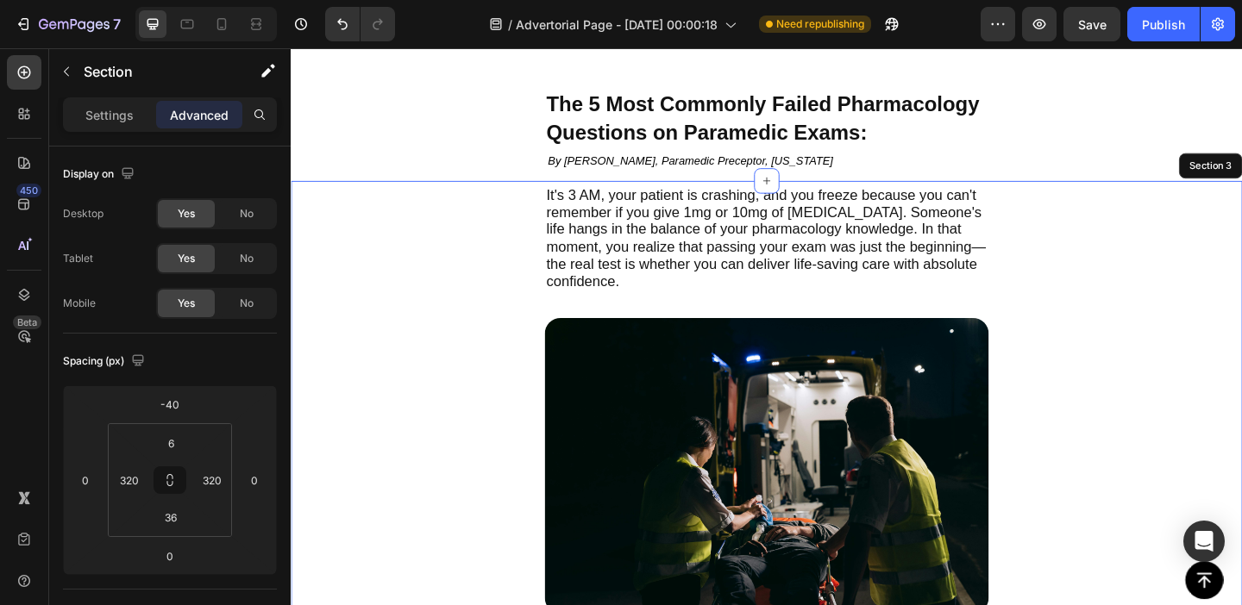
click at [1238, 389] on div "It's 3 AM, your patient is crashing, and you freeze because you can't remember …" at bounding box center [808, 570] width 1035 height 756
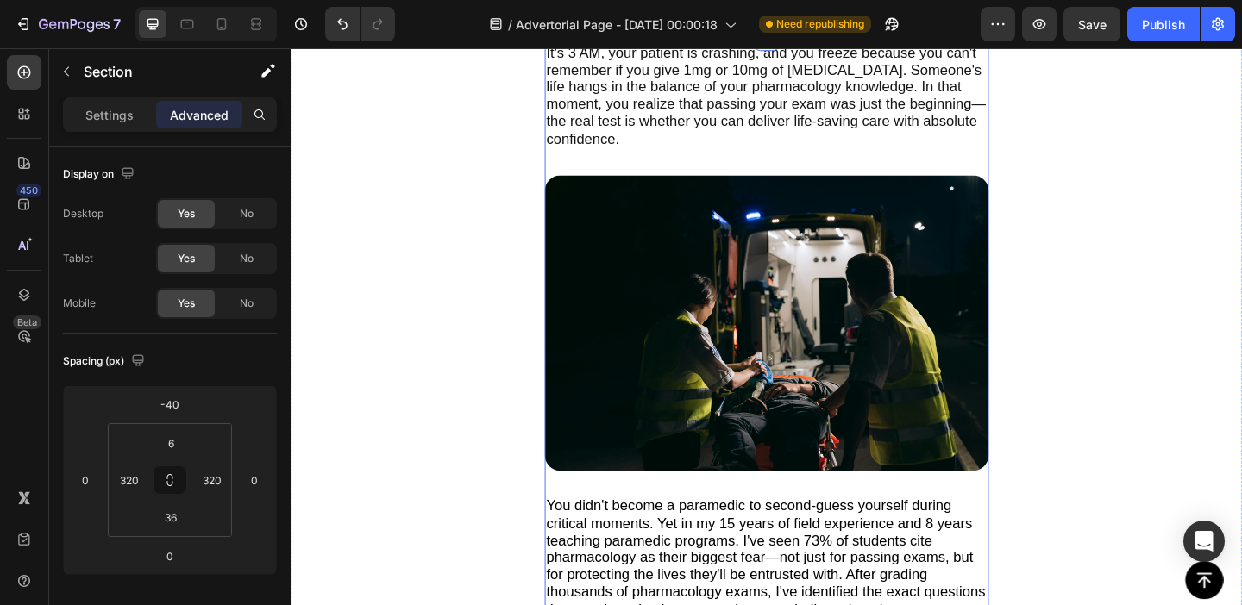
scroll to position [204, 0]
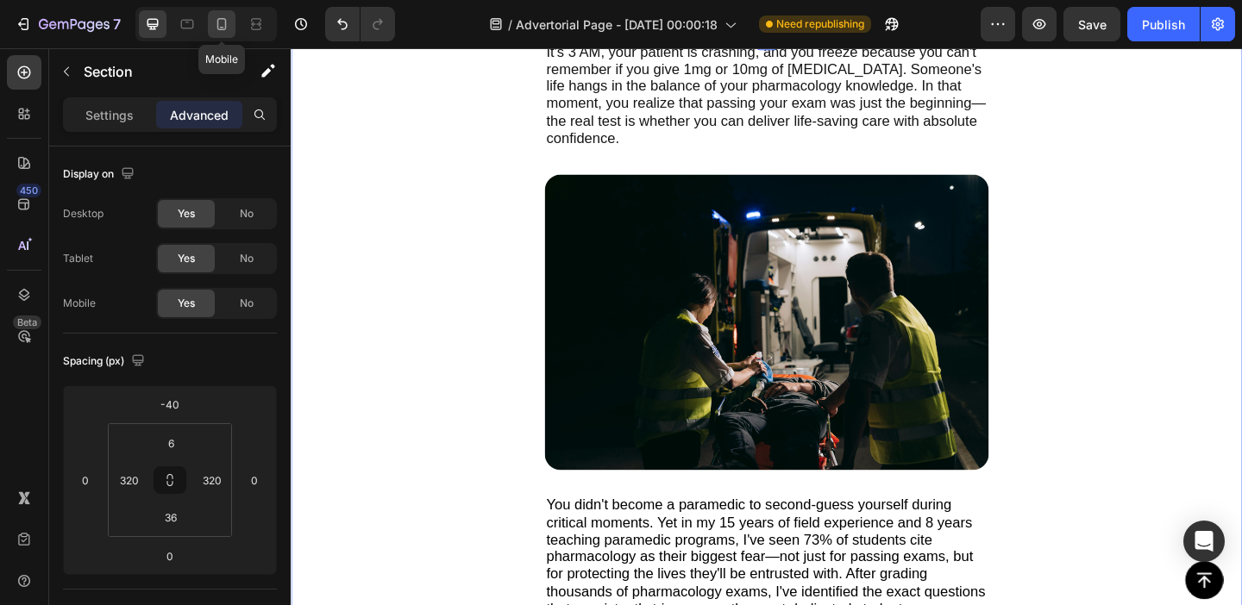
click at [217, 27] on icon at bounding box center [221, 24] width 9 height 12
type input "-88"
type input "24"
type input "20"
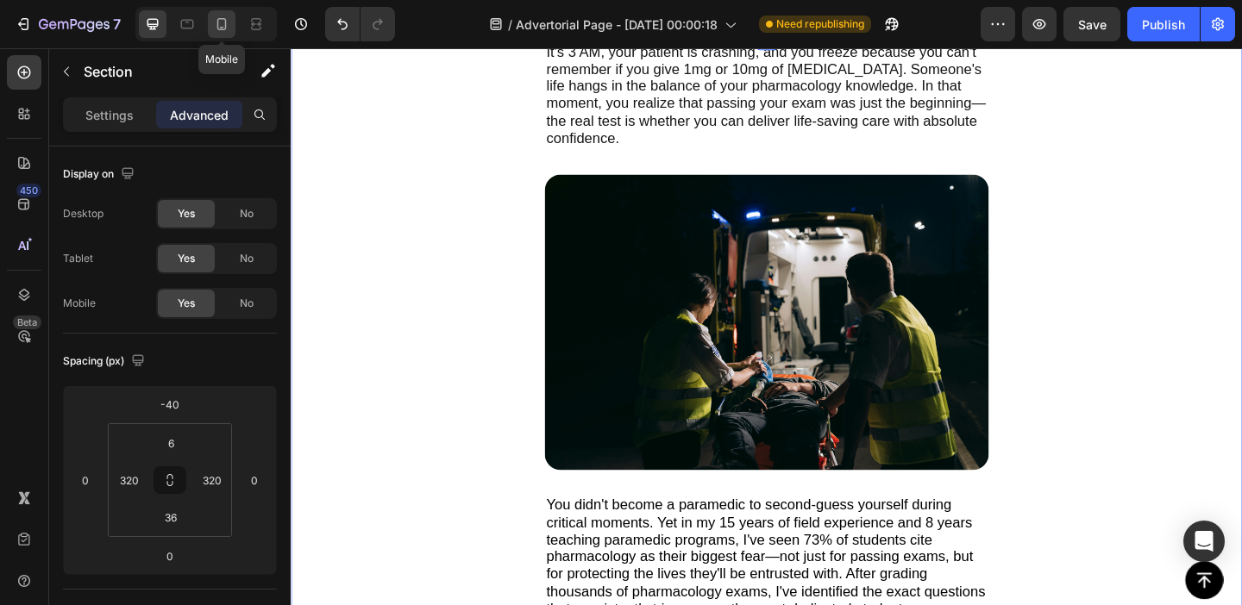
type input "0"
type input "20"
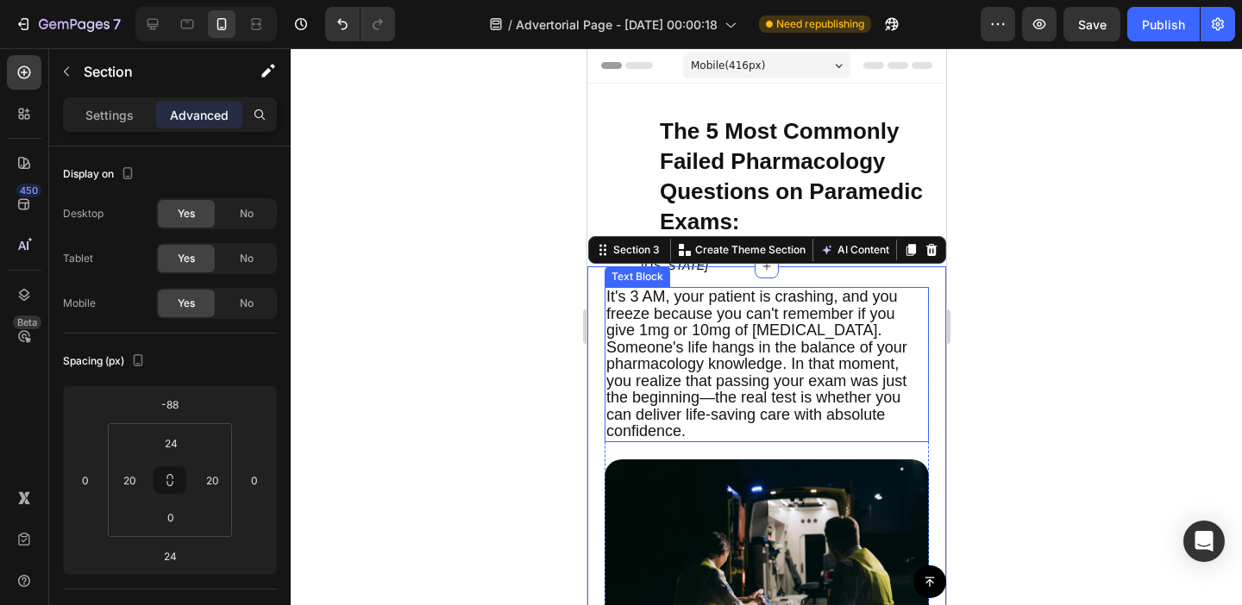
click at [505, 280] on div at bounding box center [766, 326] width 951 height 557
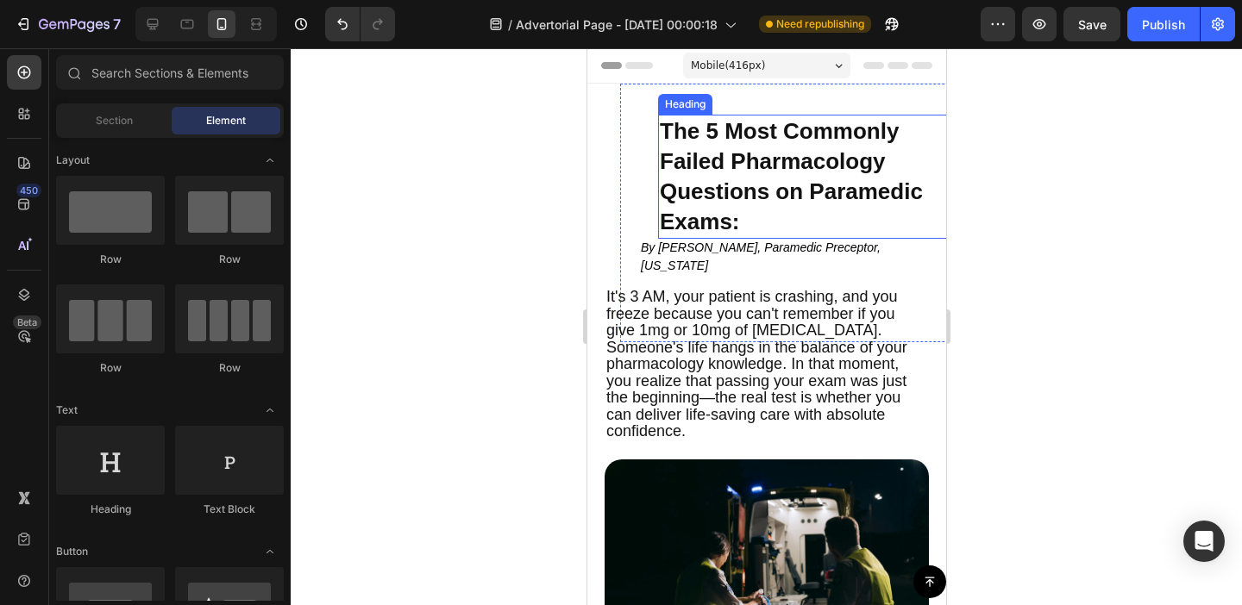
click at [724, 191] on span "Questions on Paramedic Exams:" at bounding box center [790, 207] width 263 height 56
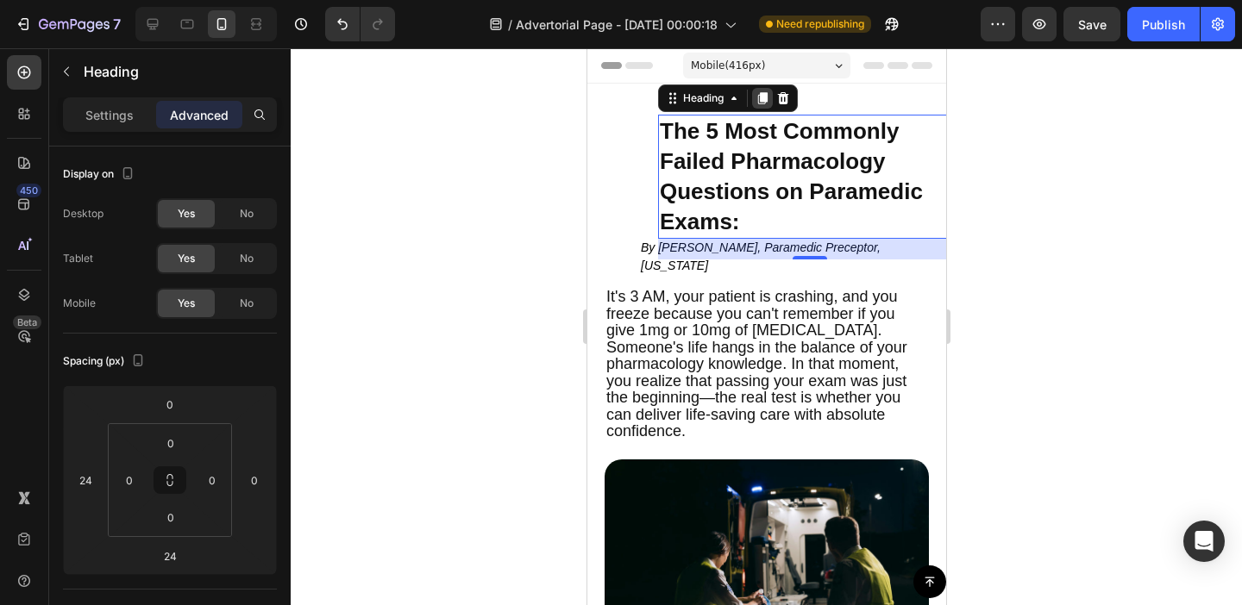
click at [763, 100] on icon at bounding box center [761, 98] width 9 height 12
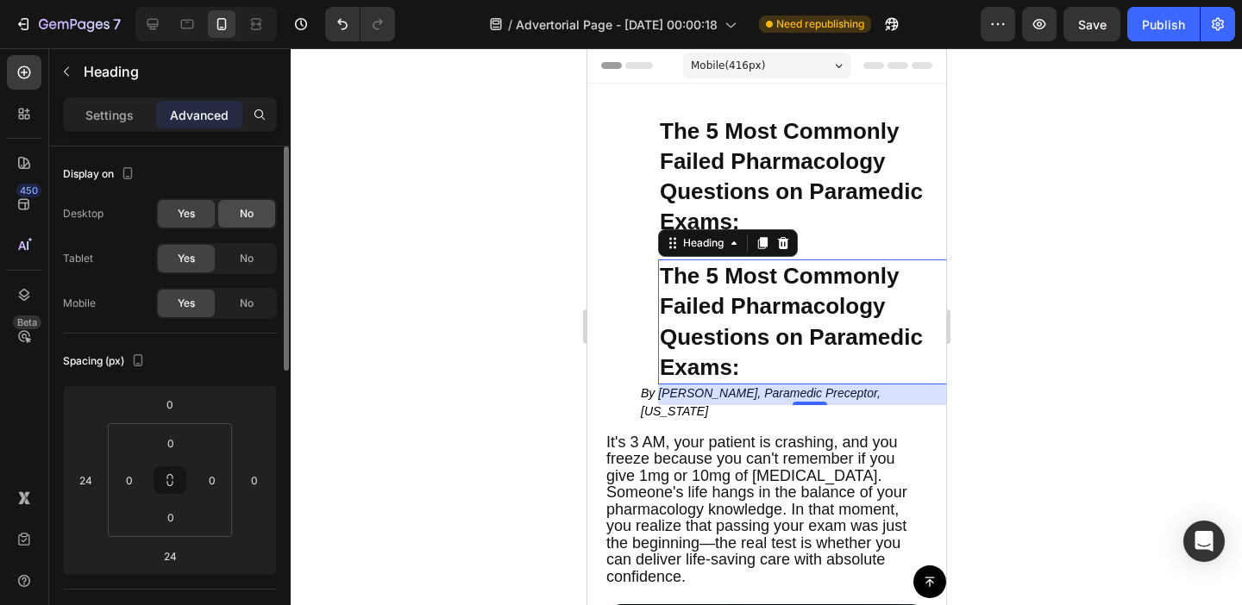
click at [254, 216] on span "No" at bounding box center [247, 214] width 14 height 16
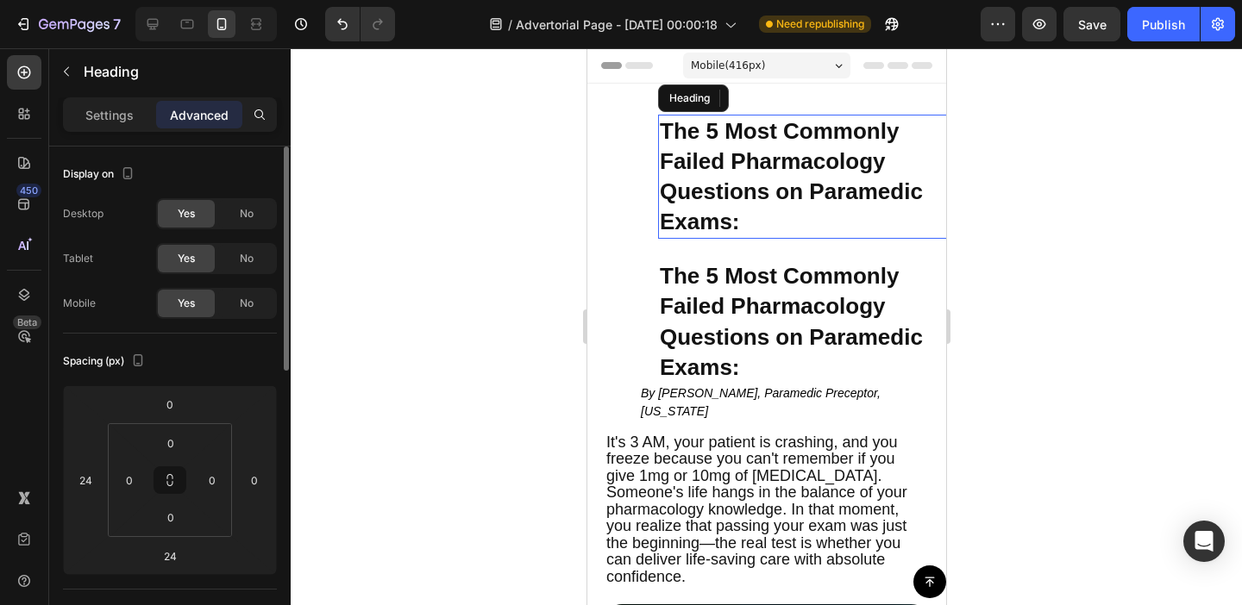
click at [750, 181] on span "Questions on Paramedic Exams:" at bounding box center [790, 207] width 263 height 56
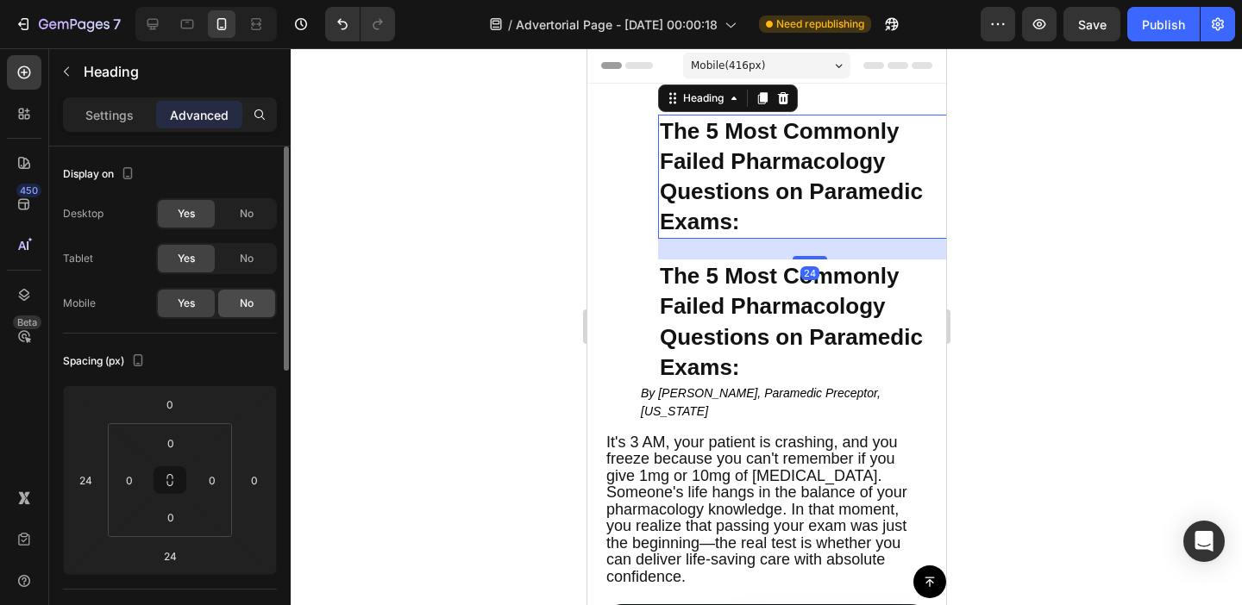
click at [245, 306] on span "No" at bounding box center [247, 304] width 14 height 16
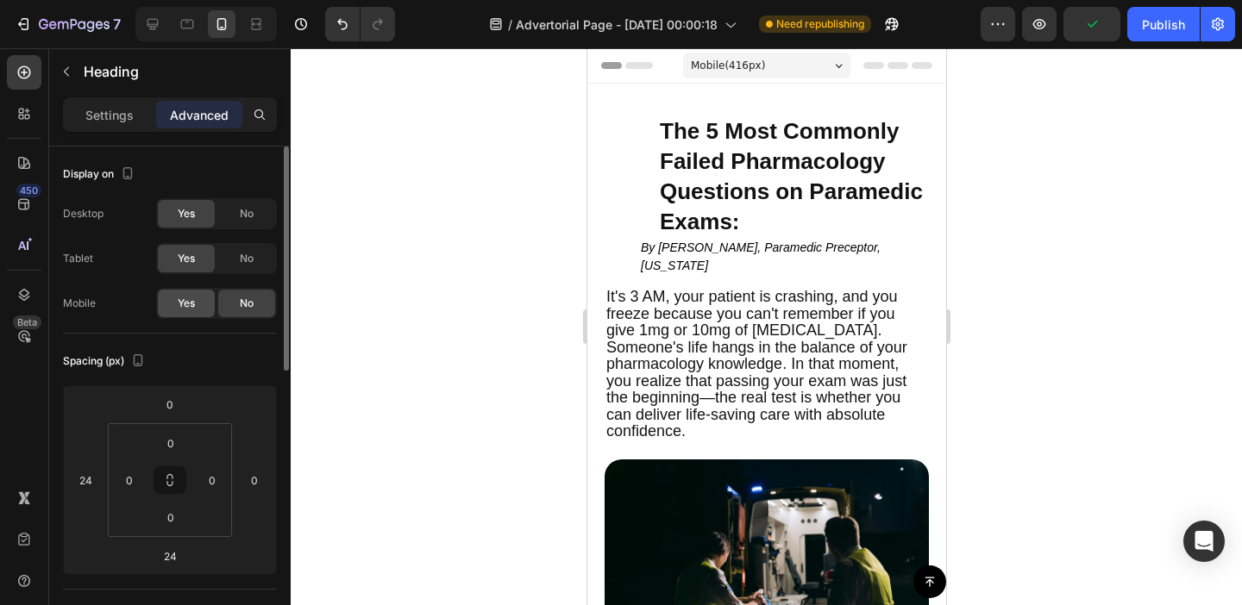
click at [192, 304] on span "Yes" at bounding box center [186, 304] width 17 height 16
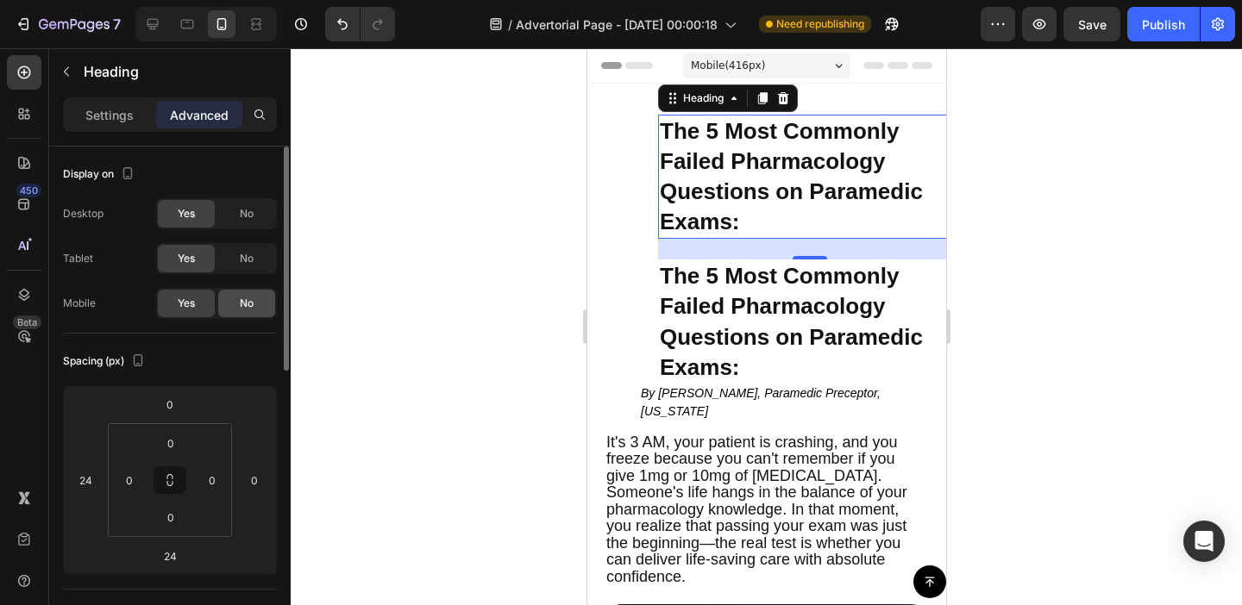
click at [248, 308] on span "No" at bounding box center [247, 304] width 14 height 16
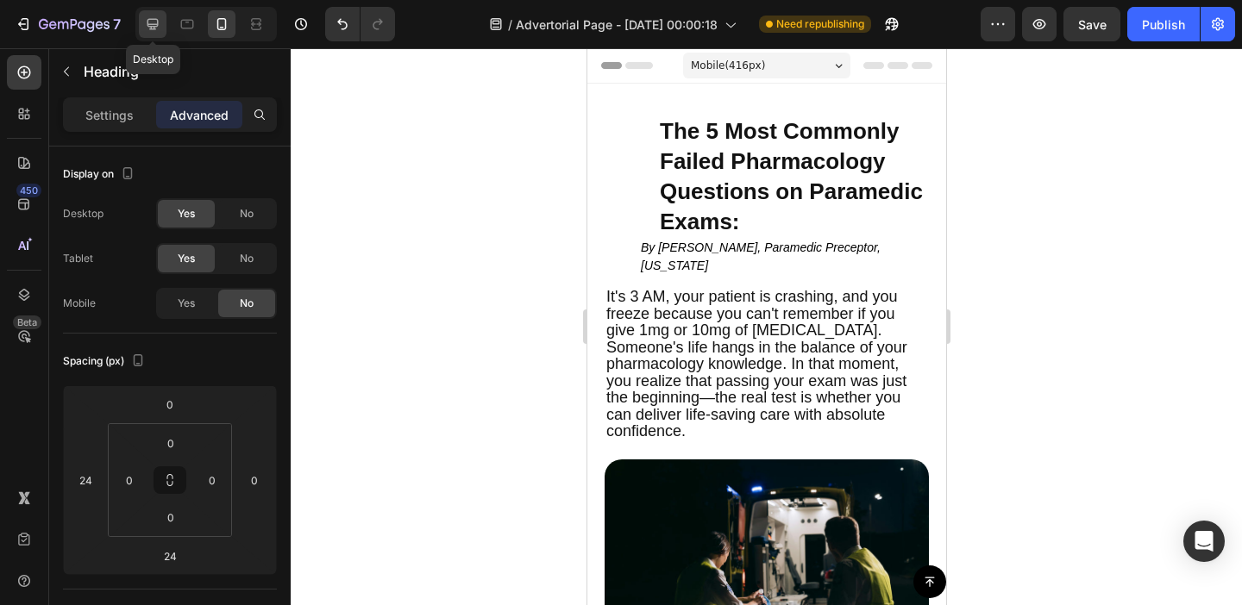
click at [164, 22] on div at bounding box center [153, 24] width 28 height 28
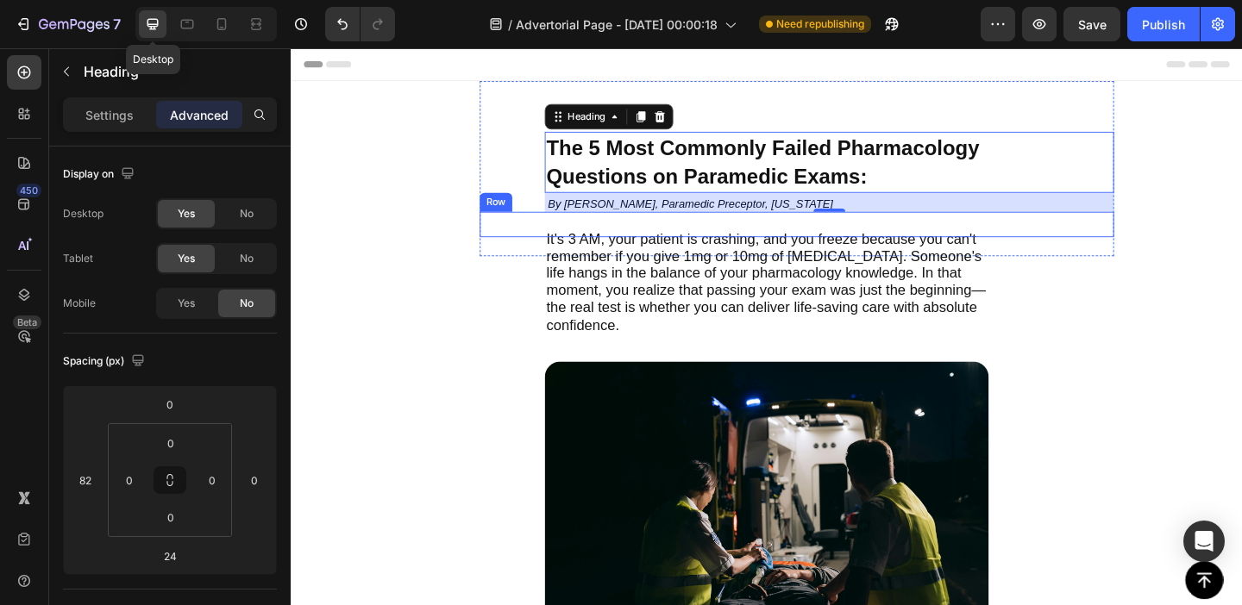
scroll to position [30, 0]
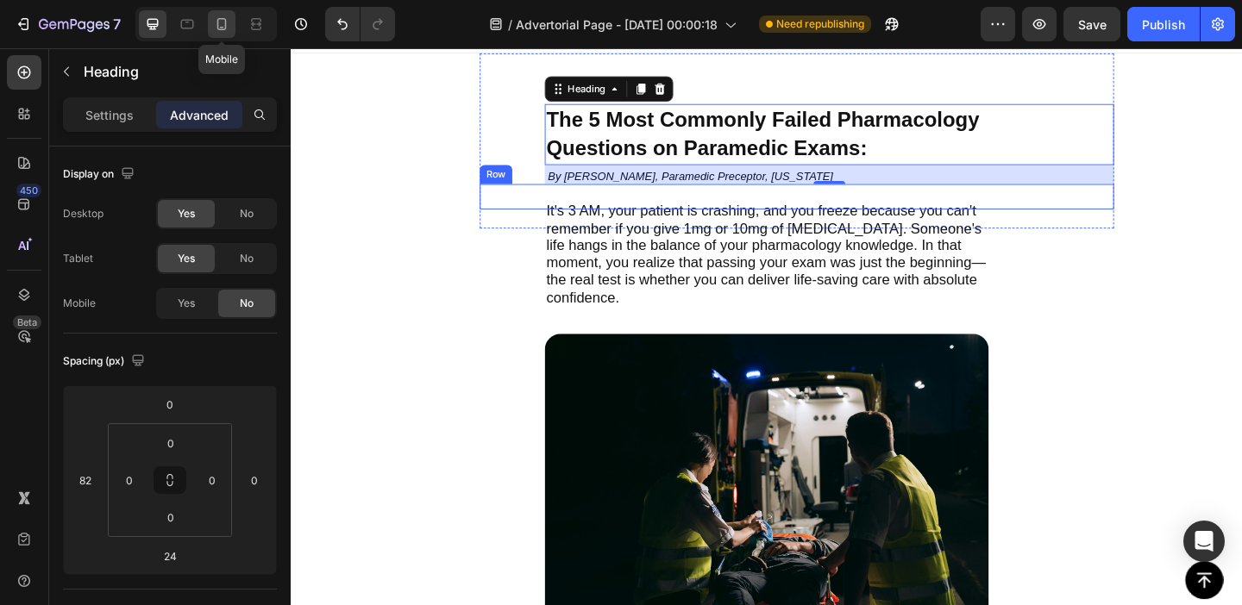
click at [222, 22] on icon at bounding box center [221, 24] width 17 height 17
type input "24"
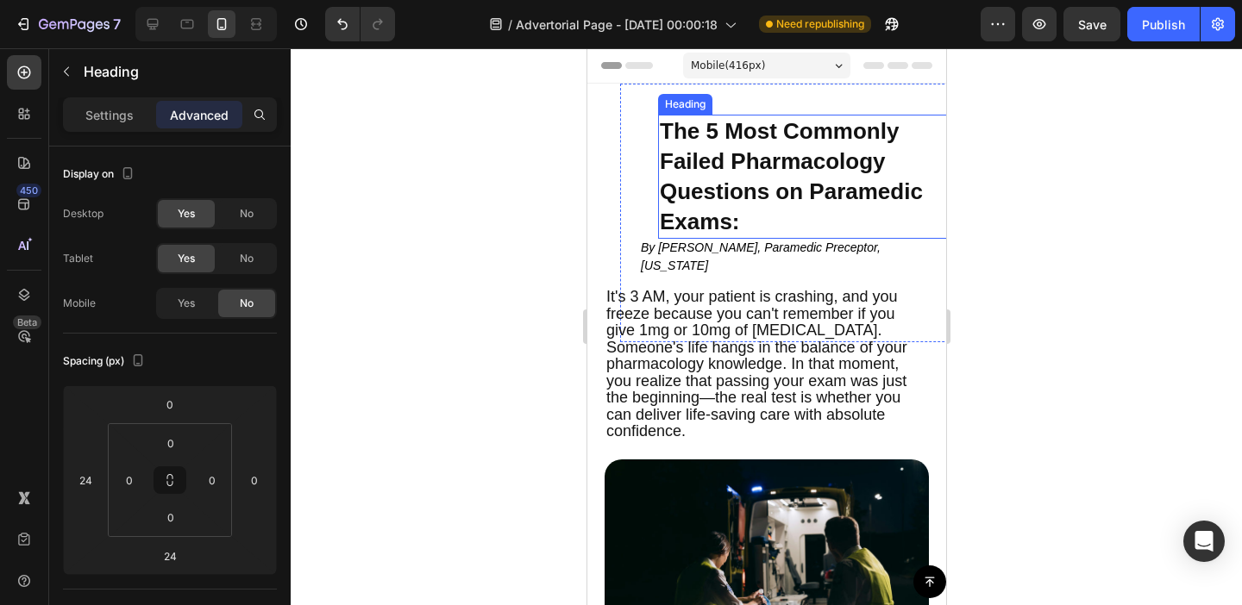
click at [715, 153] on span "The 5 Most Commonly Failed Pharmacology" at bounding box center [778, 146] width 239 height 56
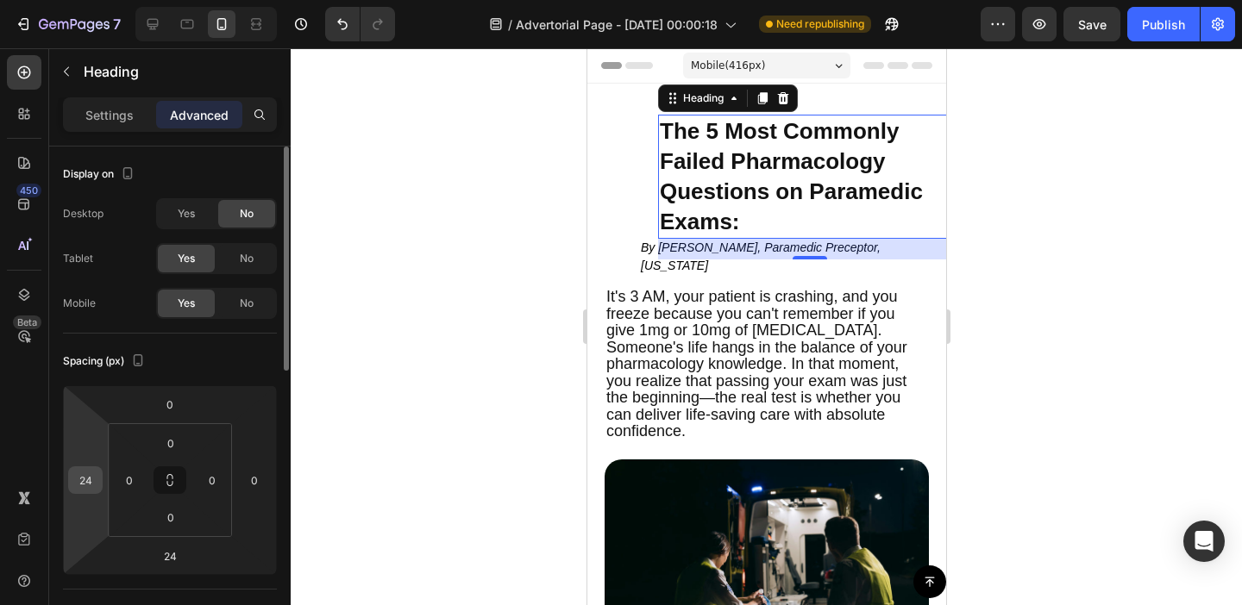
click at [90, 477] on input "24" at bounding box center [85, 480] width 26 height 26
click at [185, 361] on div "Spacing (px)" at bounding box center [170, 362] width 214 height 28
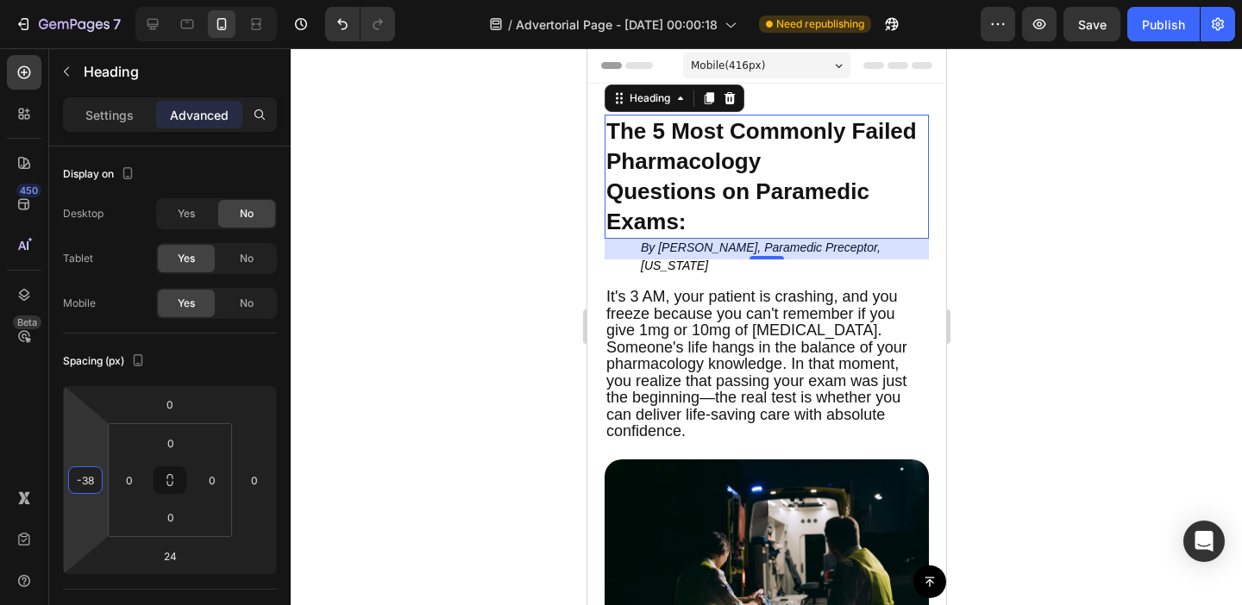
type input "-36"
drag, startPoint x: 89, startPoint y: 445, endPoint x: 89, endPoint y: 461, distance: 15.5
click at [89, 0] on html "7 Version history / Advertorial Page - [DATE] 00:00:18 Need republishing Previe…" at bounding box center [621, 0] width 1242 height 0
click at [699, 248] on div "24" at bounding box center [767, 249] width 324 height 21
click at [801, 213] on h2 "The 5 Most Commonly Failed Pharmacology Questions on Paramedic Exams:" at bounding box center [767, 177] width 324 height 124
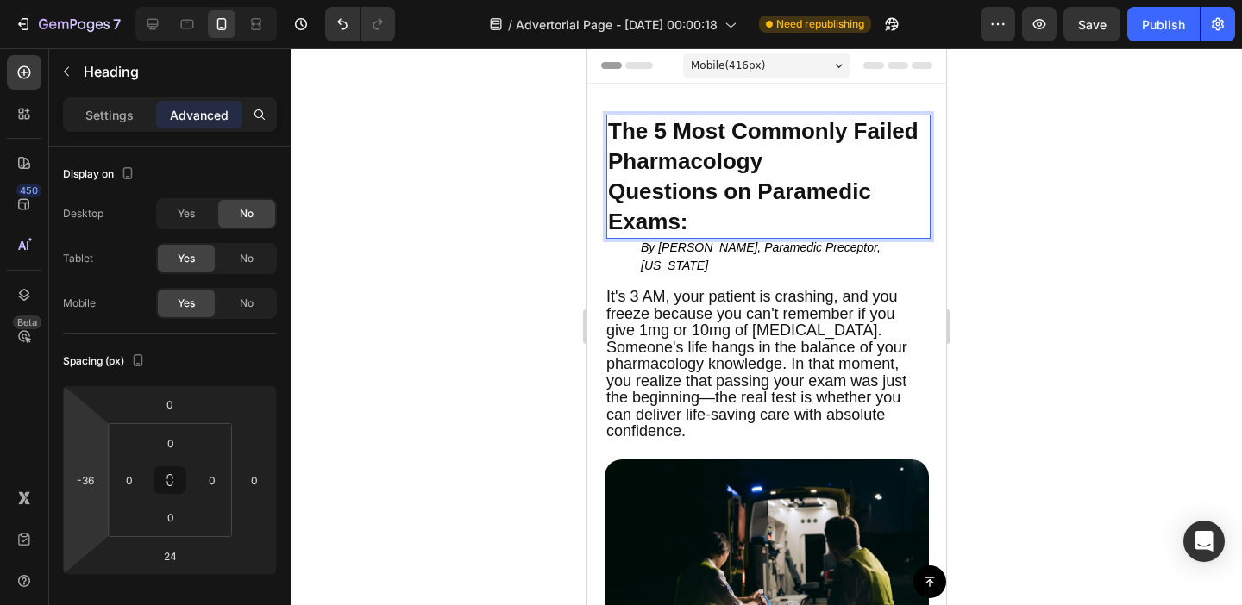
click at [789, 172] on p "The 5 Most Commonly Failed Pharmacology Questions on Paramedic Exams:" at bounding box center [767, 176] width 321 height 121
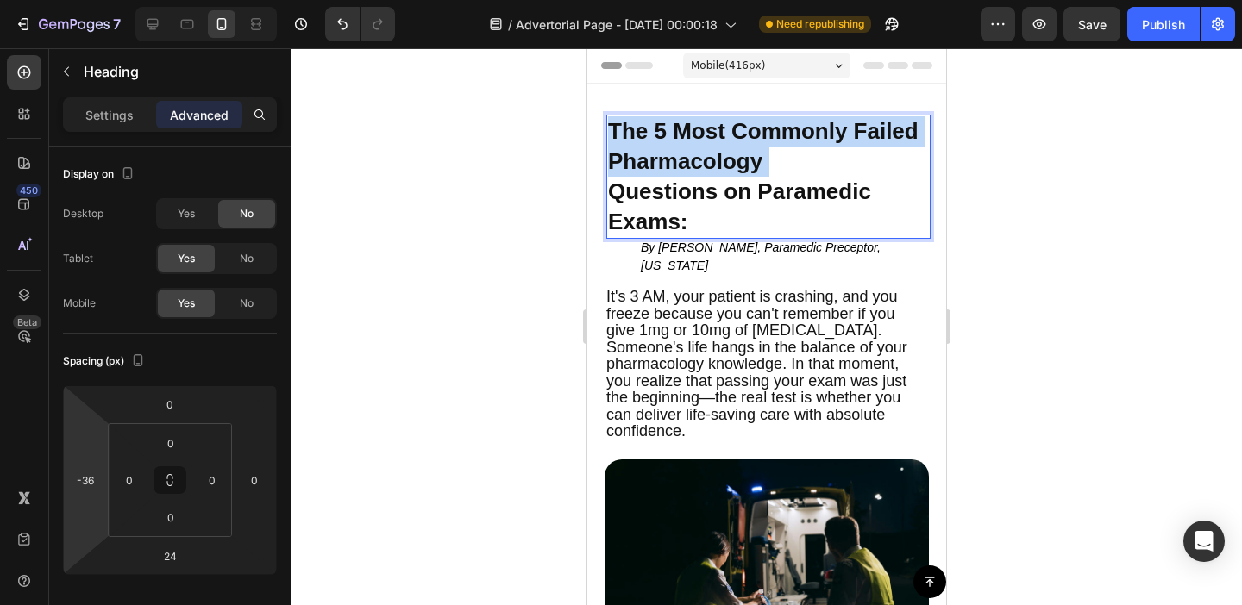
click at [789, 172] on p "The 5 Most Commonly Failed Pharmacology Questions on Paramedic Exams:" at bounding box center [767, 176] width 321 height 121
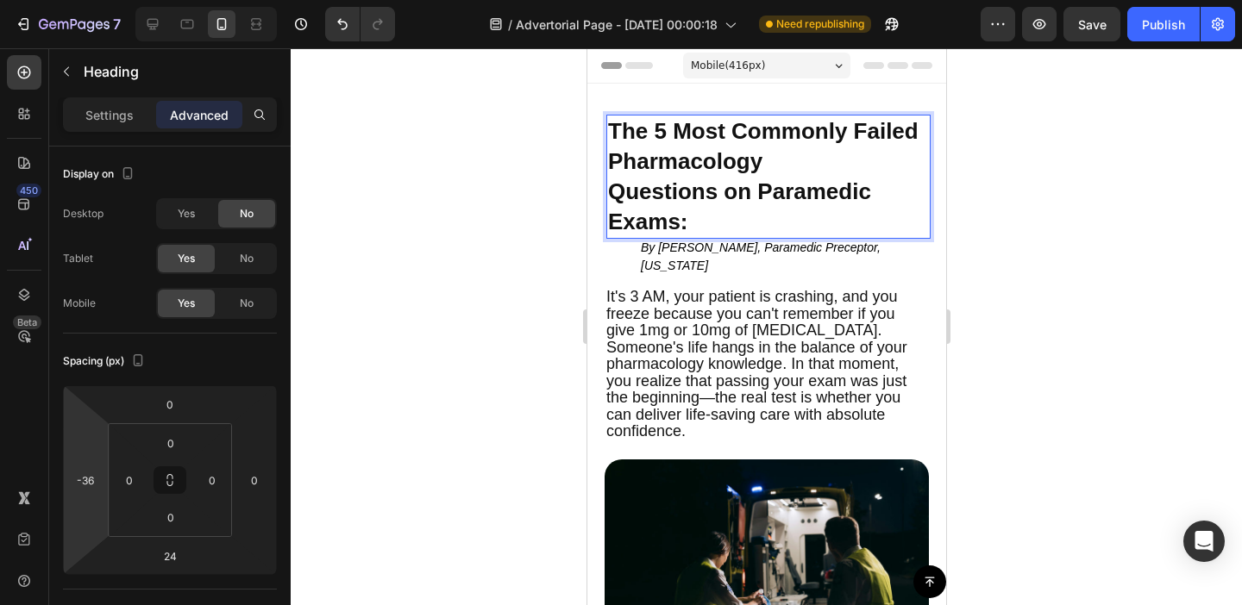
click at [707, 181] on span "Questions on Paramedic Exams:" at bounding box center [738, 207] width 263 height 56
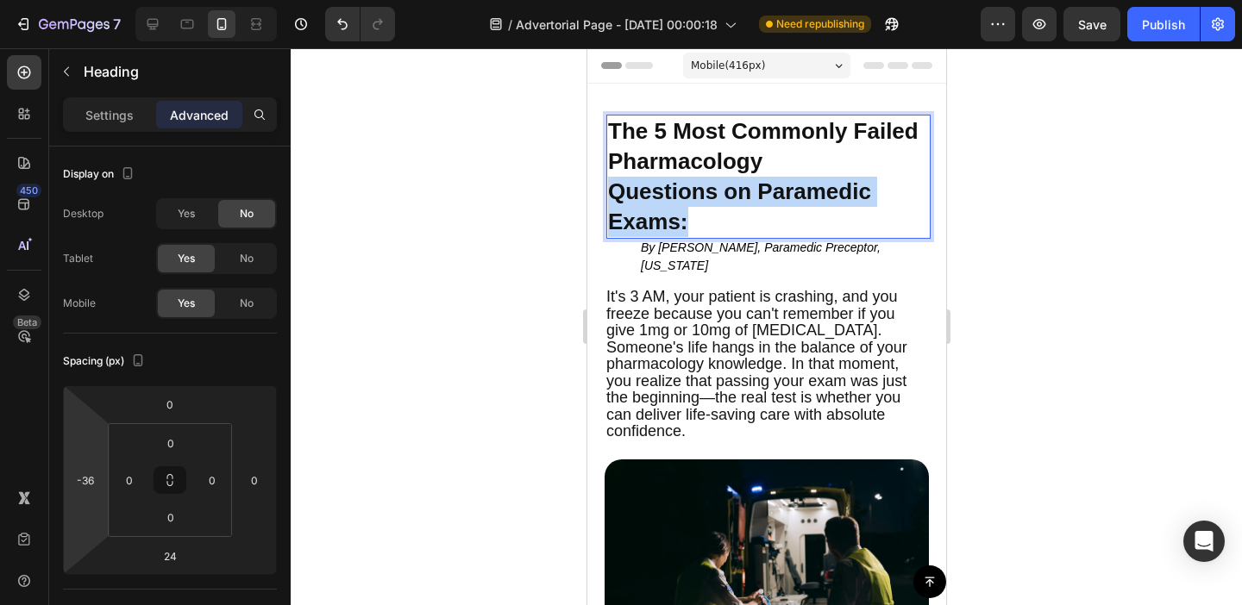
click at [707, 181] on span "Questions on Paramedic Exams:" at bounding box center [738, 207] width 263 height 56
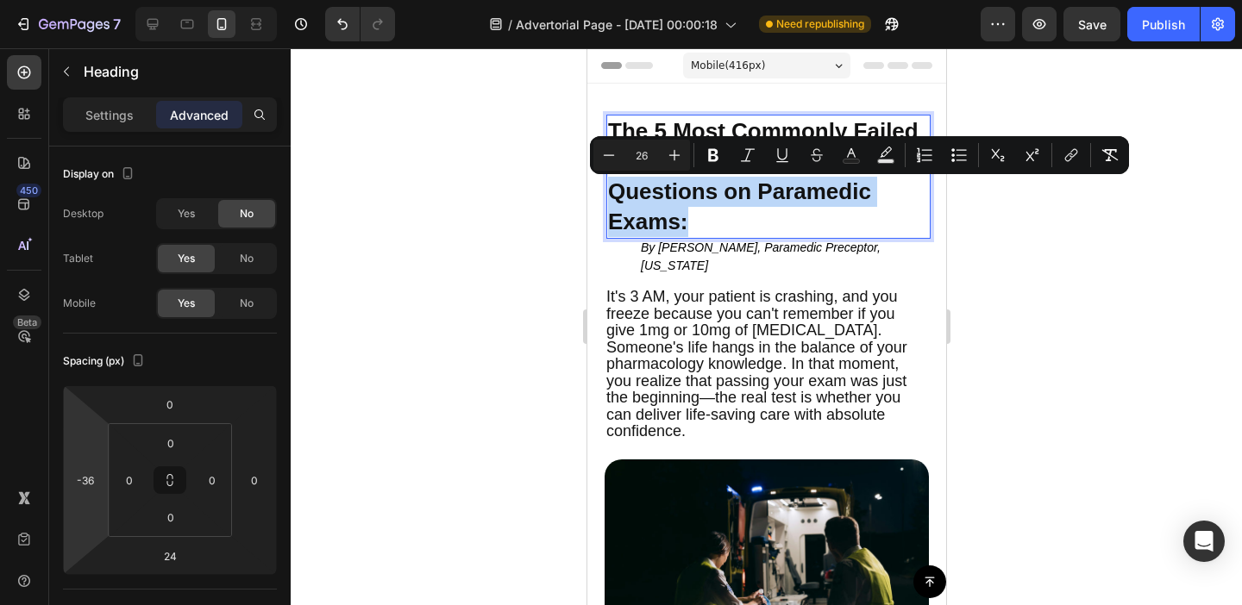
click at [619, 129] on span "The 5 Most Commonly Failed Pharmacology" at bounding box center [762, 146] width 310 height 56
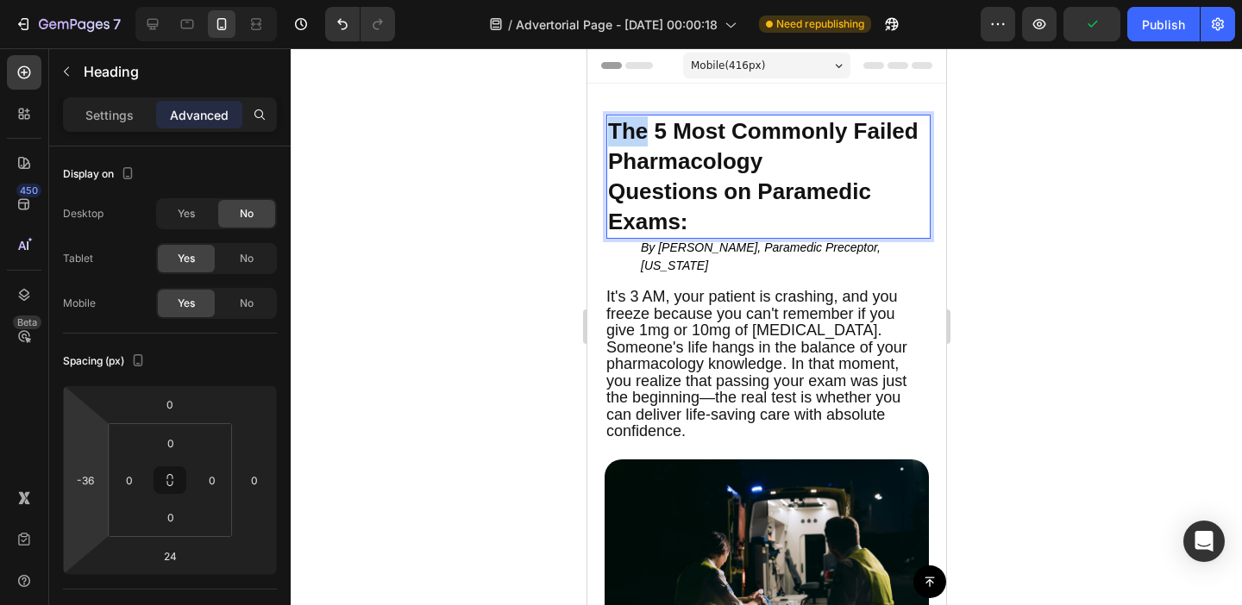
click at [619, 129] on span "The 5 Most Commonly Failed Pharmacology" at bounding box center [762, 146] width 310 height 56
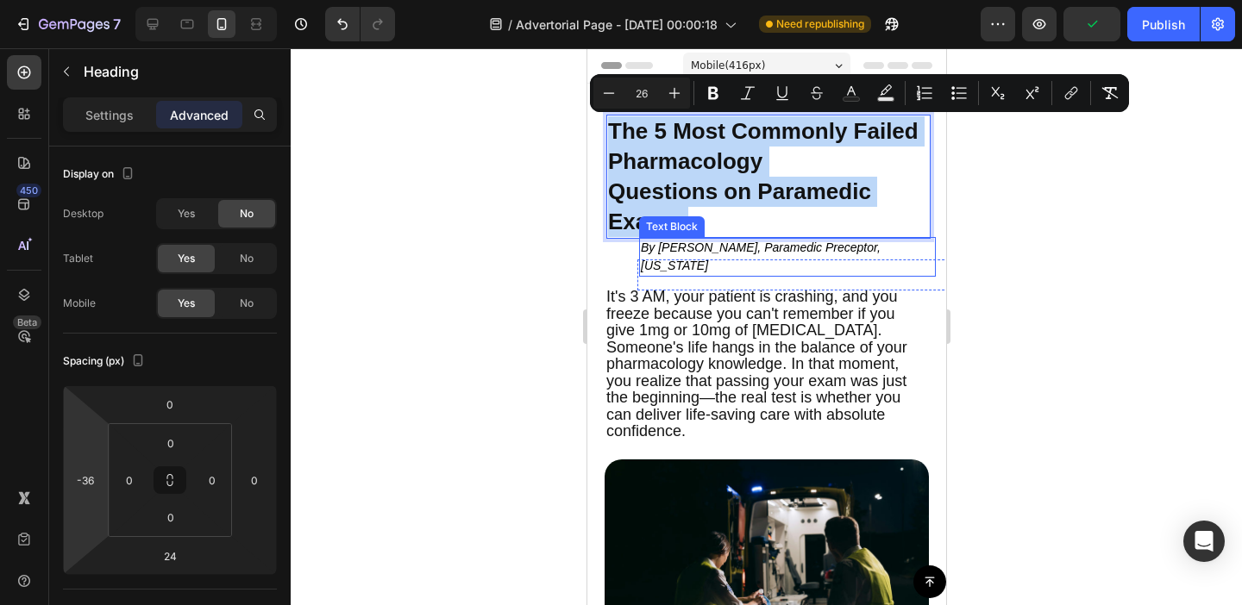
drag, startPoint x: 619, startPoint y: 129, endPoint x: 693, endPoint y: 253, distance: 143.5
click at [693, 253] on div "⁠⁠⁠⁠⁠⁠⁠ The 5 Most Commonly Failed Pharmacology Questions on Paramedic Exams: H…" at bounding box center [798, 213] width 324 height 197
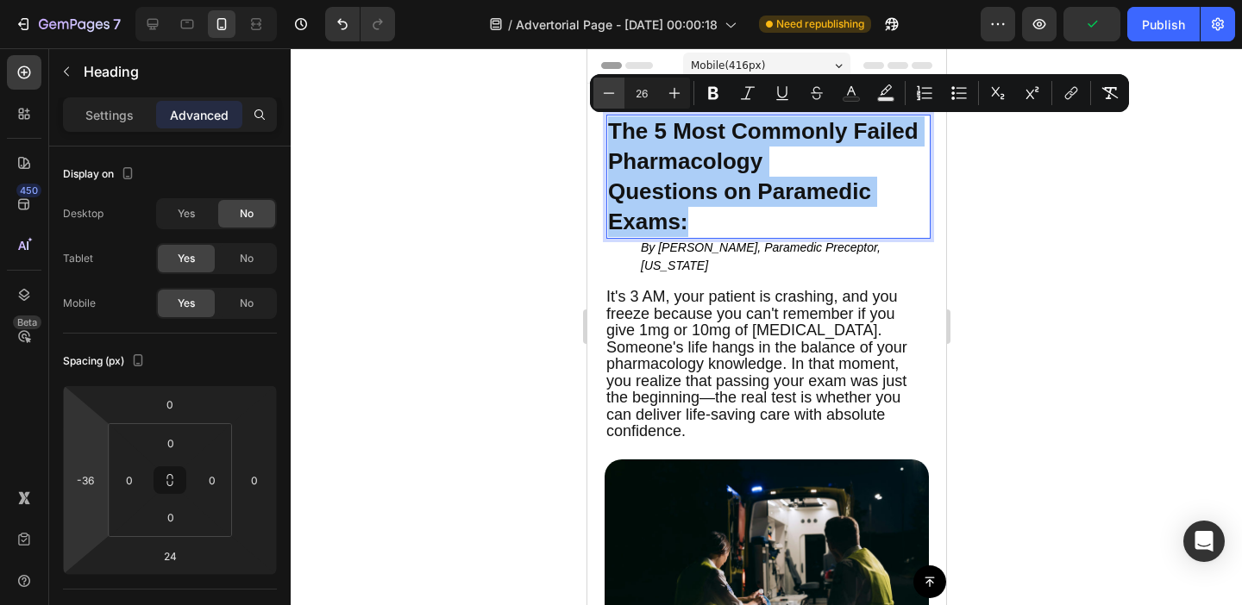
click at [611, 90] on icon "Editor contextual toolbar" at bounding box center [608, 93] width 17 height 17
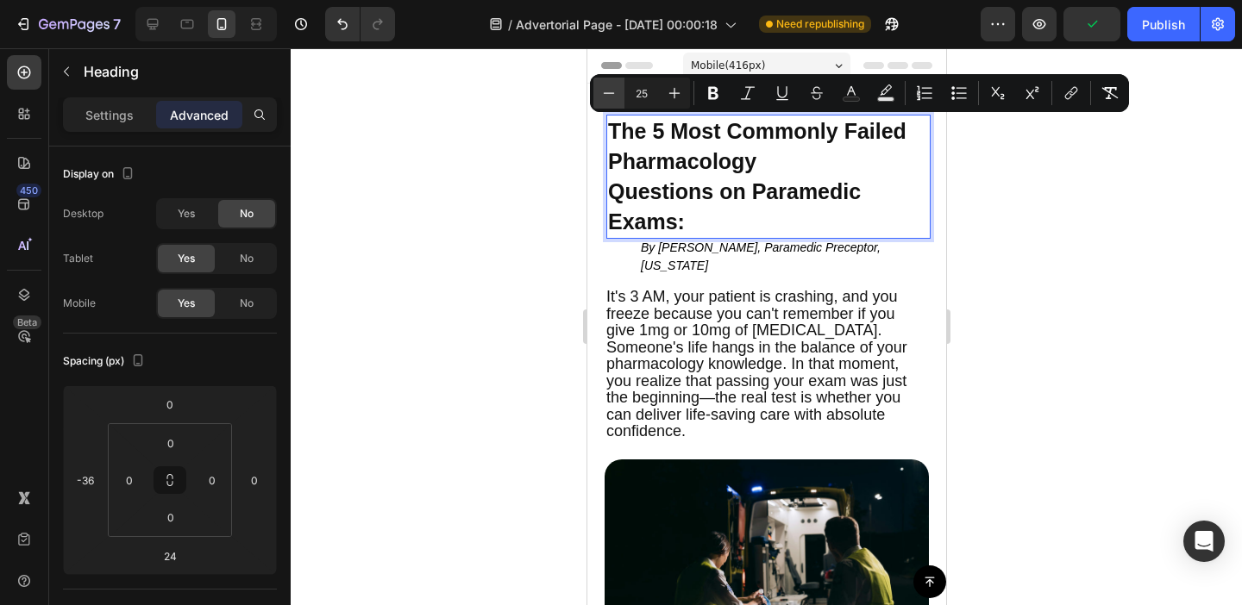
click at [611, 90] on icon "Editor contextual toolbar" at bounding box center [608, 93] width 17 height 17
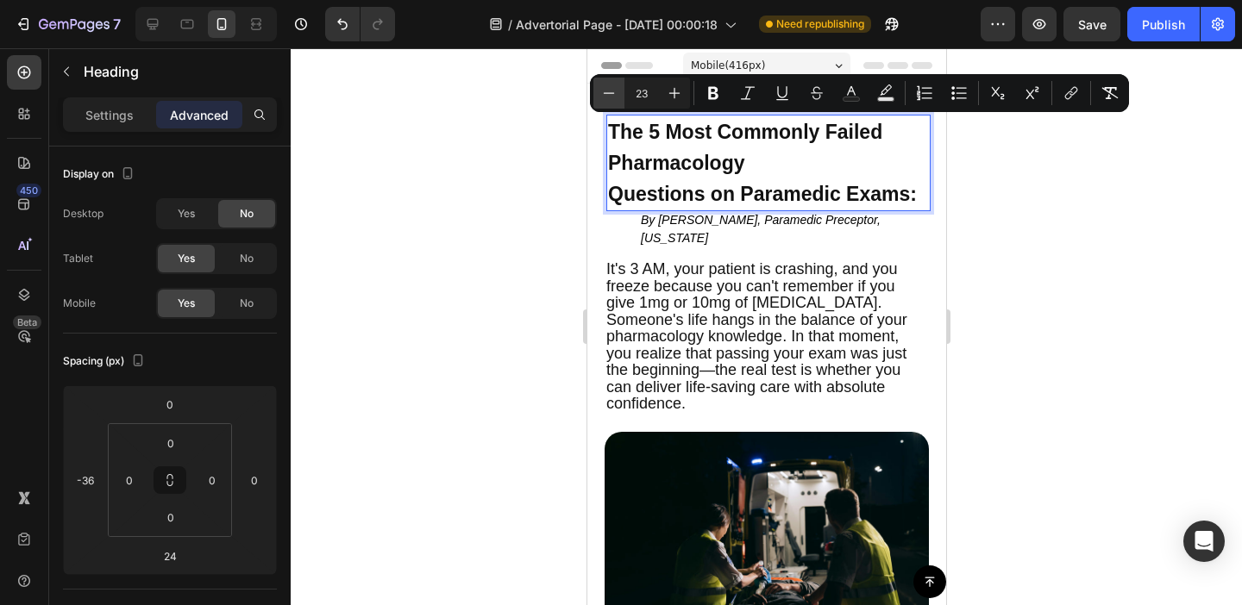
click at [611, 90] on icon "Editor contextual toolbar" at bounding box center [608, 93] width 17 height 17
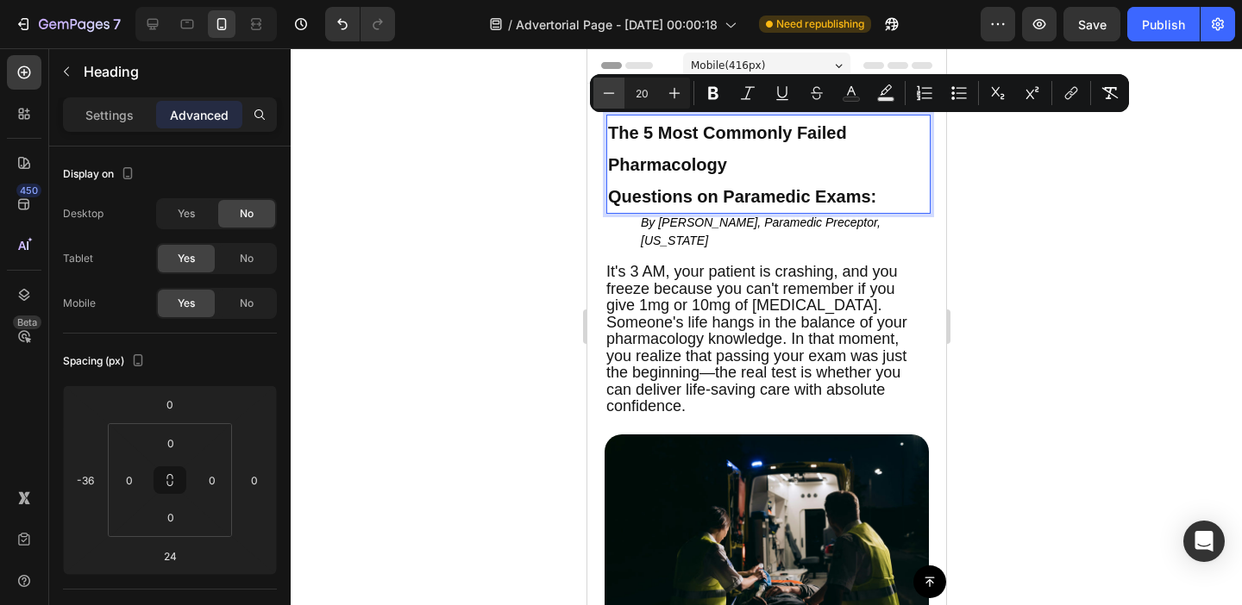
click at [611, 90] on icon "Editor contextual toolbar" at bounding box center [608, 93] width 17 height 17
type input "18"
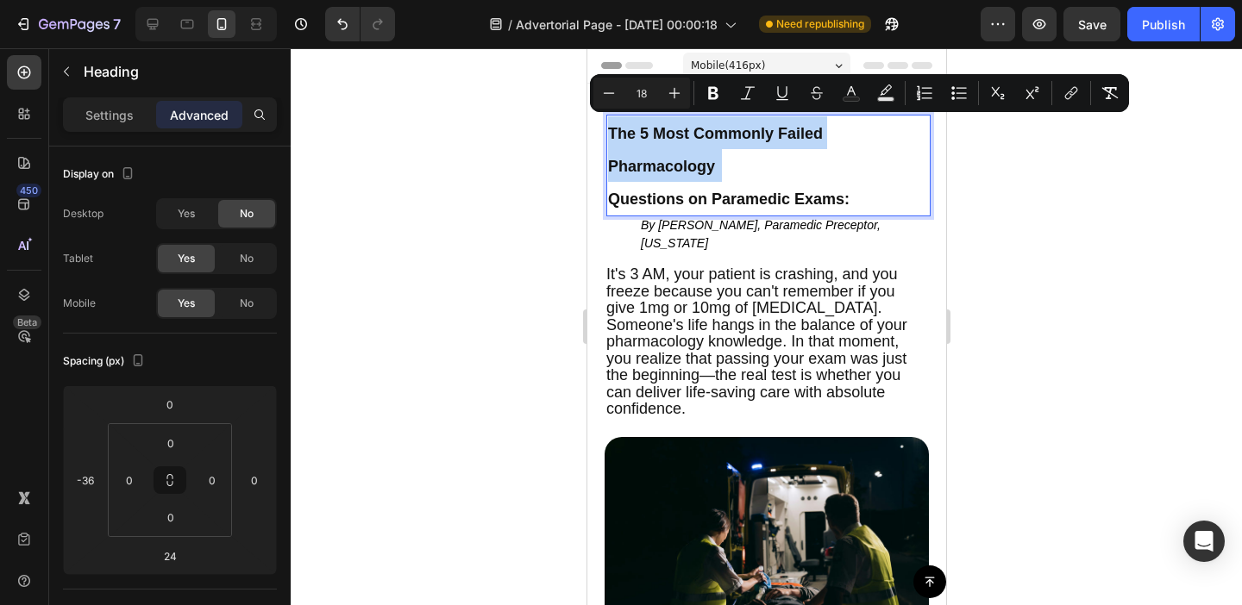
click at [621, 201] on span "Questions on Paramedic Exams:" at bounding box center [727, 199] width 241 height 17
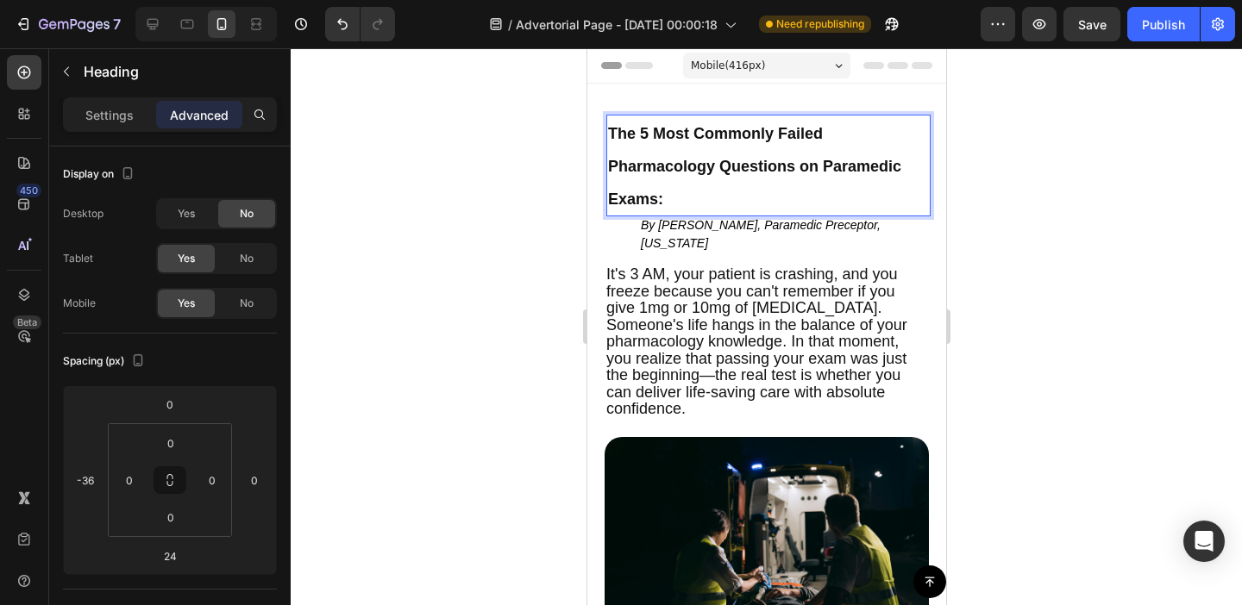
click at [622, 140] on span "The 5 Most Commonly Failed Pharmacology Questions on Paramedic Exams:" at bounding box center [753, 166] width 293 height 83
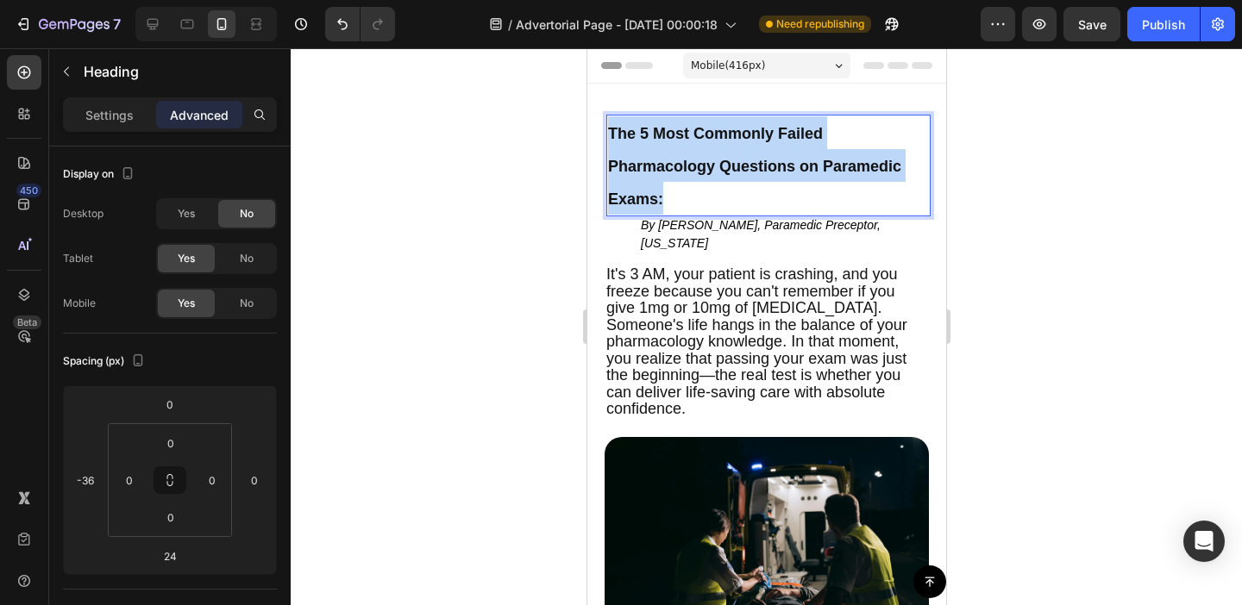
click at [622, 140] on span "The 5 Most Commonly Failed Pharmacology Questions on Paramedic Exams:" at bounding box center [753, 166] width 293 height 83
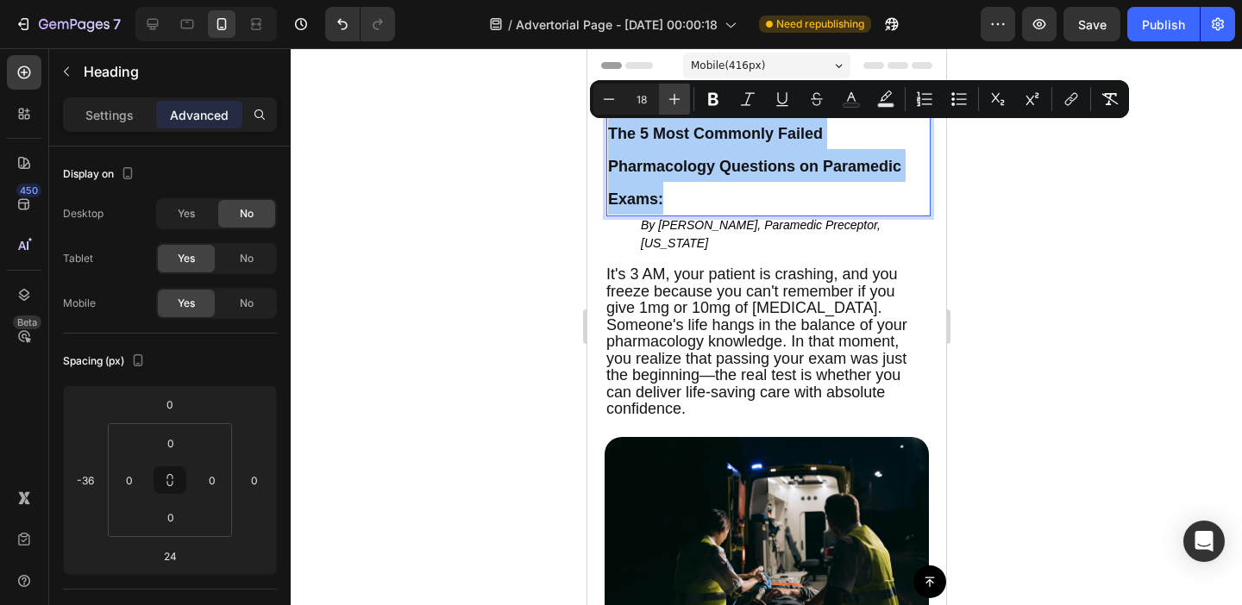
click at [674, 96] on icon "Editor contextual toolbar" at bounding box center [674, 99] width 11 height 11
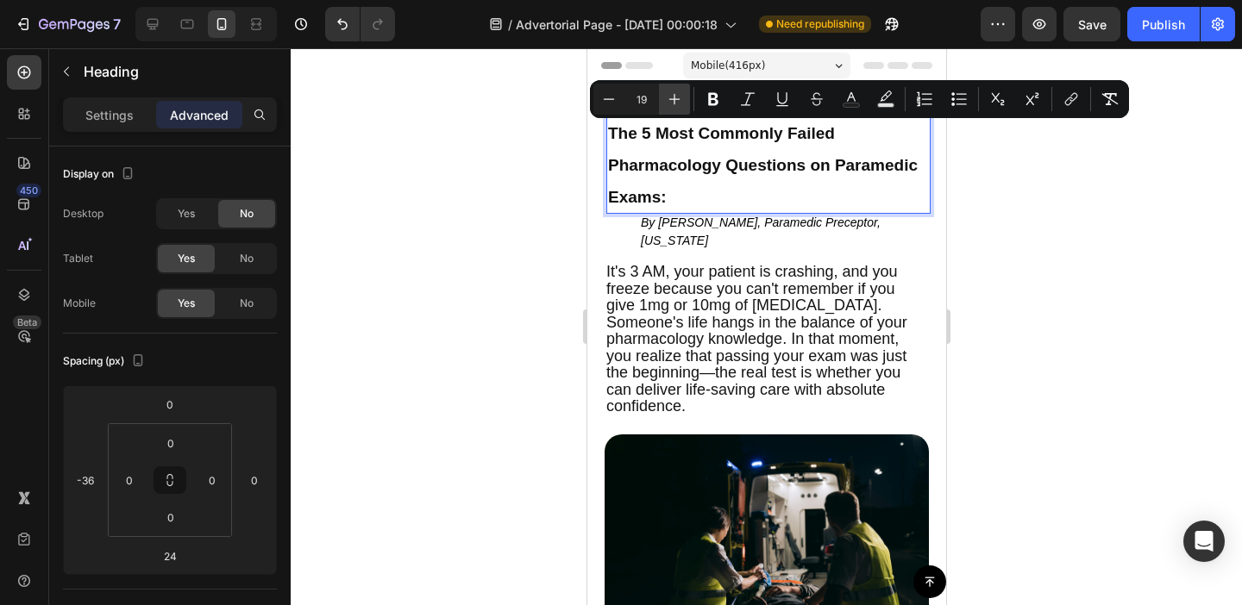
click at [674, 96] on icon "Editor contextual toolbar" at bounding box center [674, 99] width 11 height 11
type input "21"
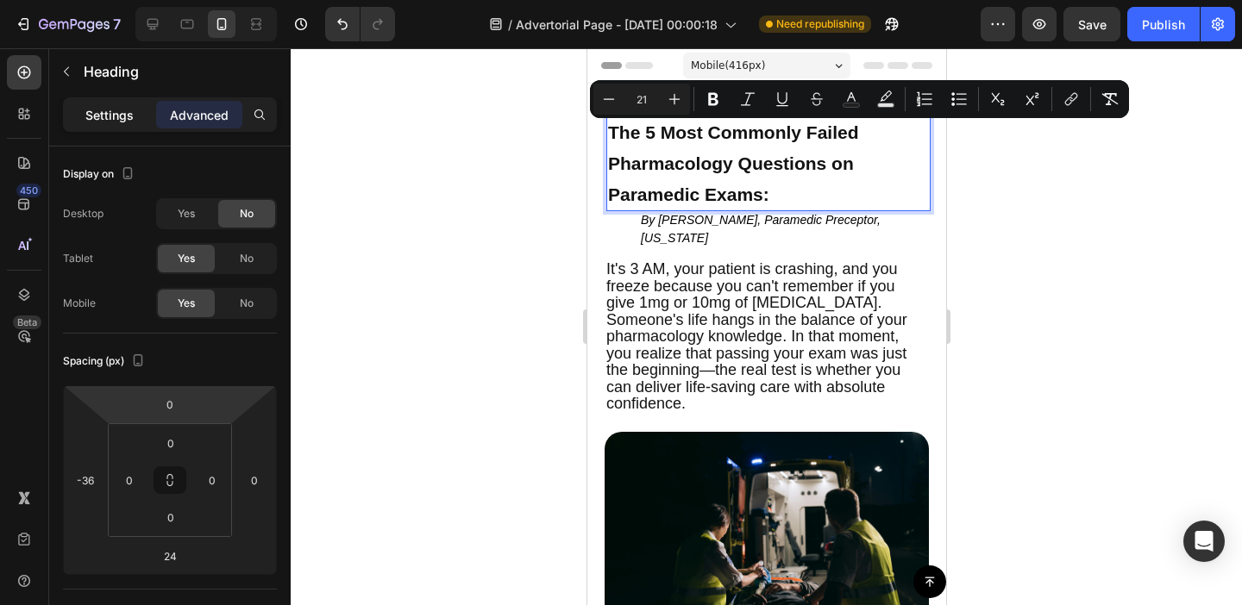
click at [116, 122] on p "Settings" at bounding box center [109, 115] width 48 height 18
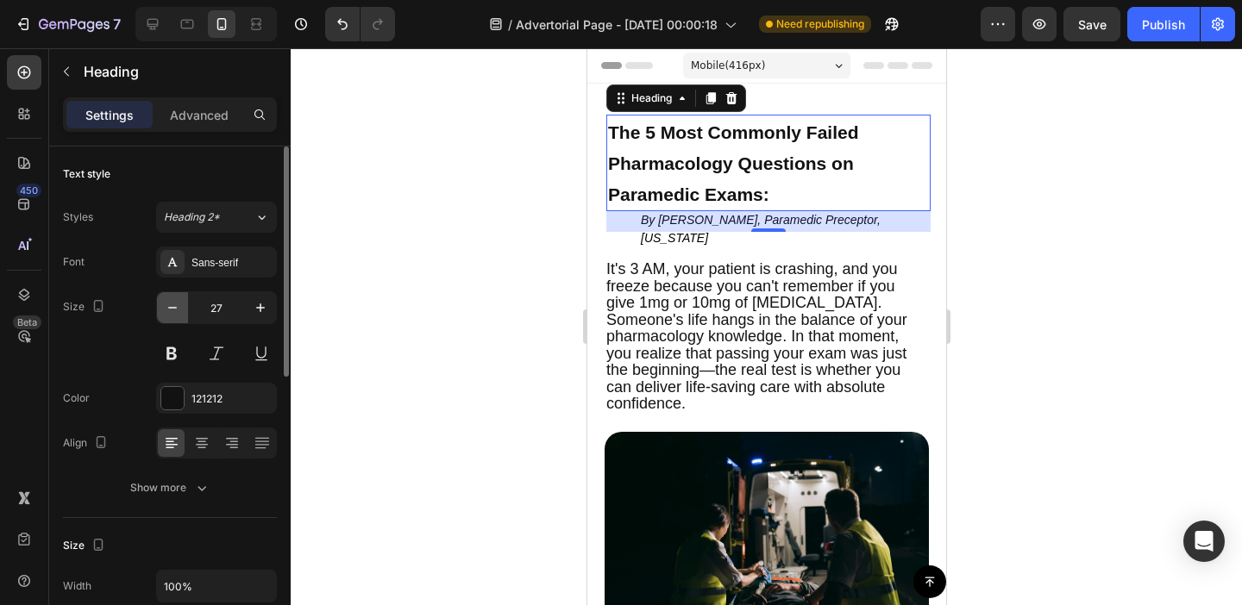
click at [174, 311] on icon "button" at bounding box center [172, 307] width 17 height 17
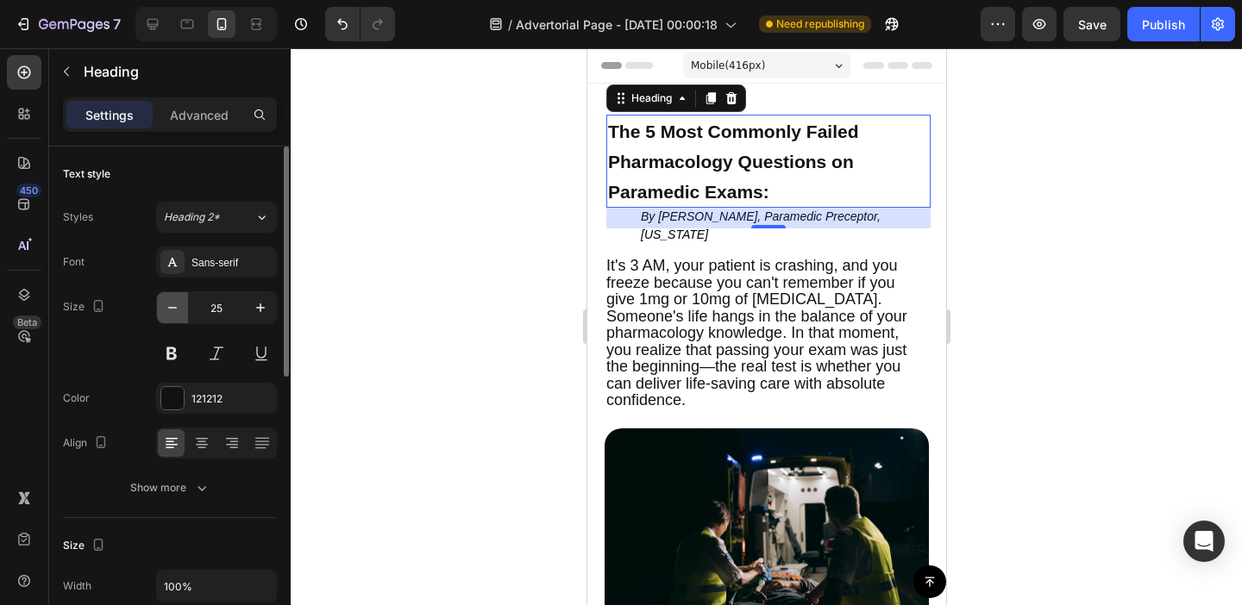
click at [174, 311] on icon "button" at bounding box center [172, 307] width 17 height 17
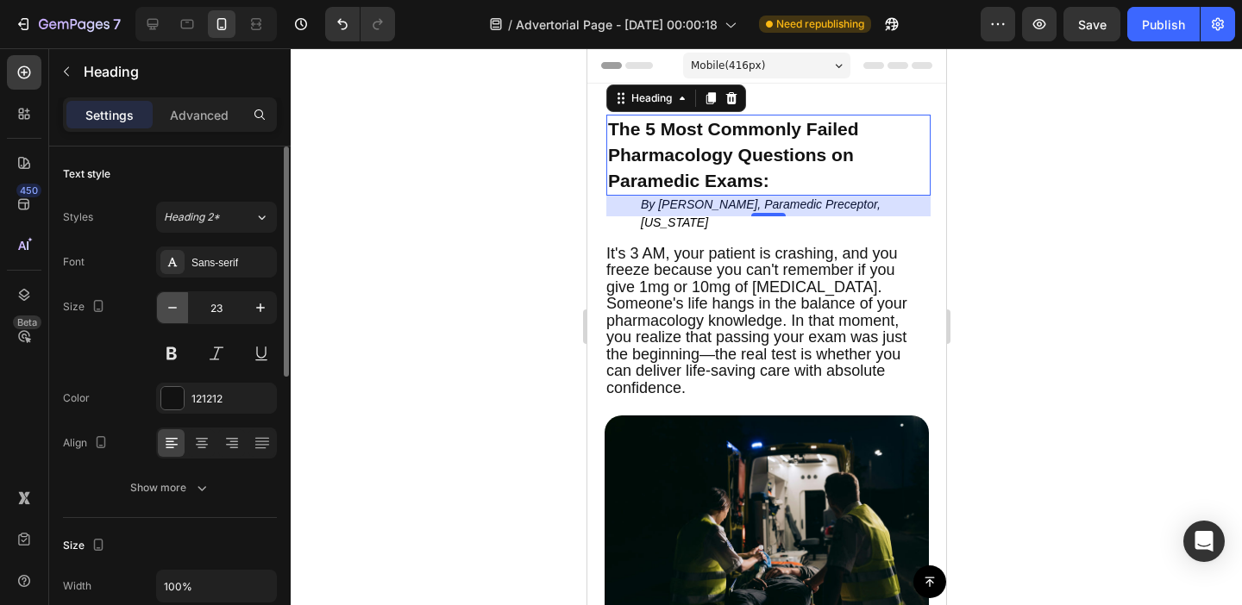
click at [174, 311] on icon "button" at bounding box center [172, 307] width 17 height 17
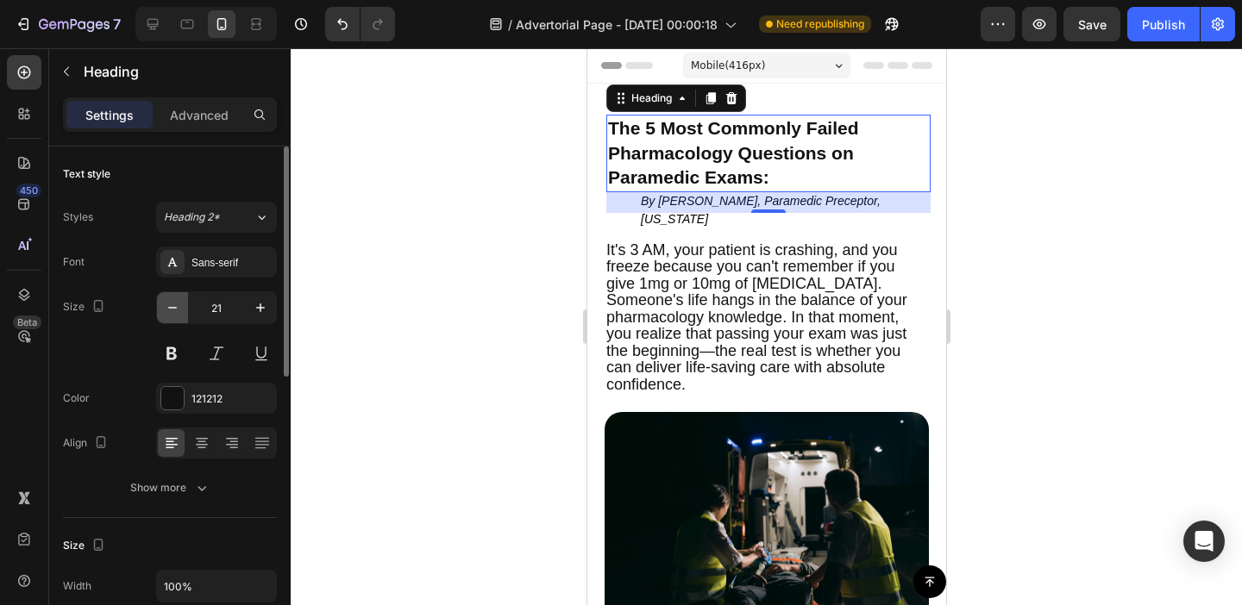
click at [174, 311] on icon "button" at bounding box center [172, 307] width 17 height 17
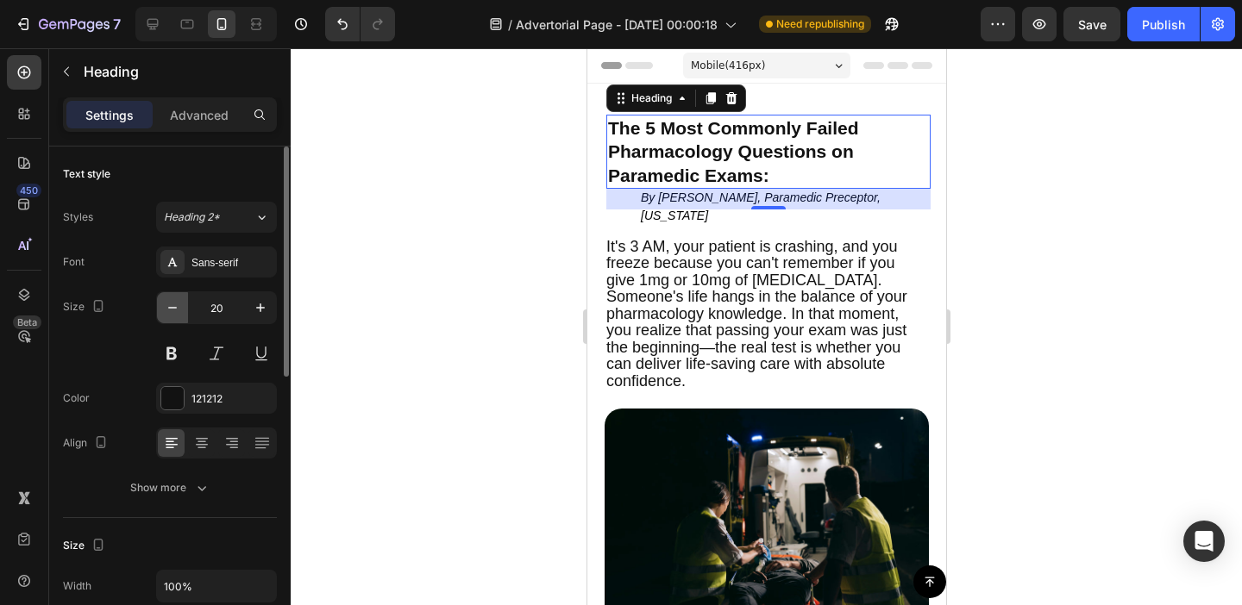
click at [174, 311] on icon "button" at bounding box center [172, 307] width 17 height 17
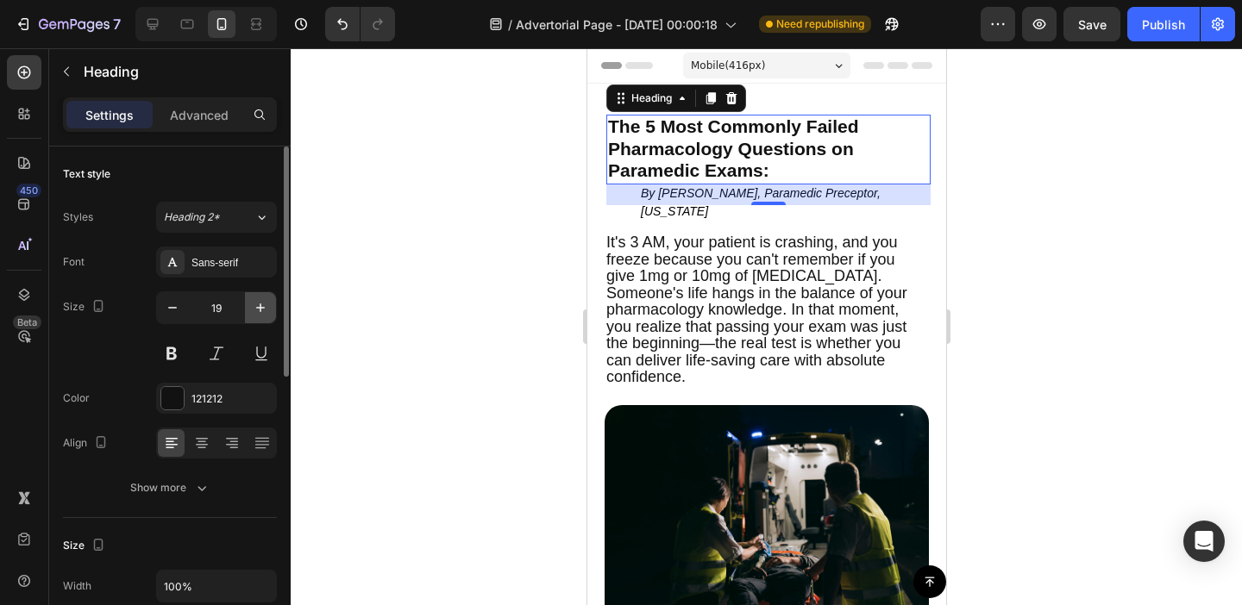
click at [260, 310] on icon "button" at bounding box center [260, 307] width 17 height 17
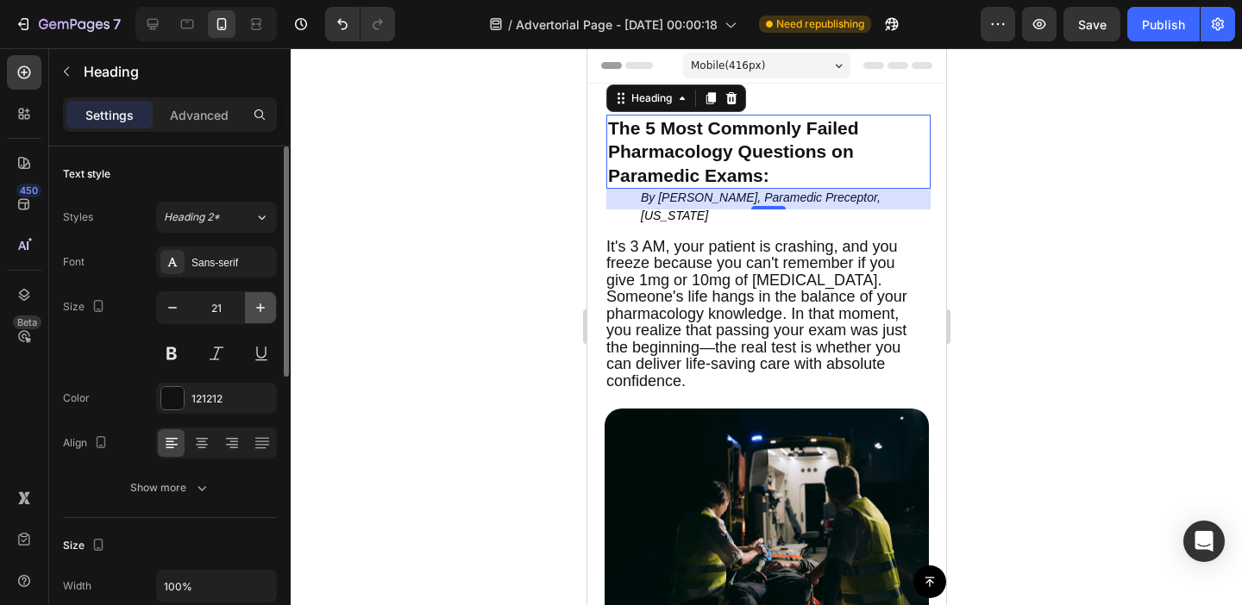
click at [260, 305] on icon "button" at bounding box center [260, 307] width 17 height 17
type input "22"
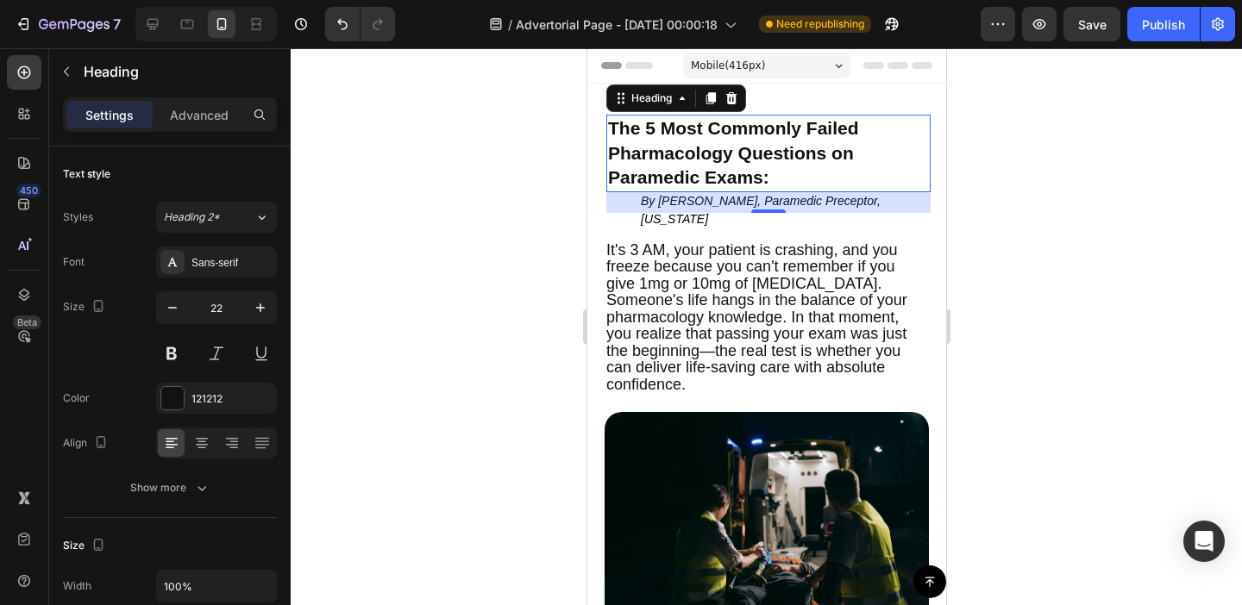
click at [435, 296] on div at bounding box center [766, 326] width 951 height 557
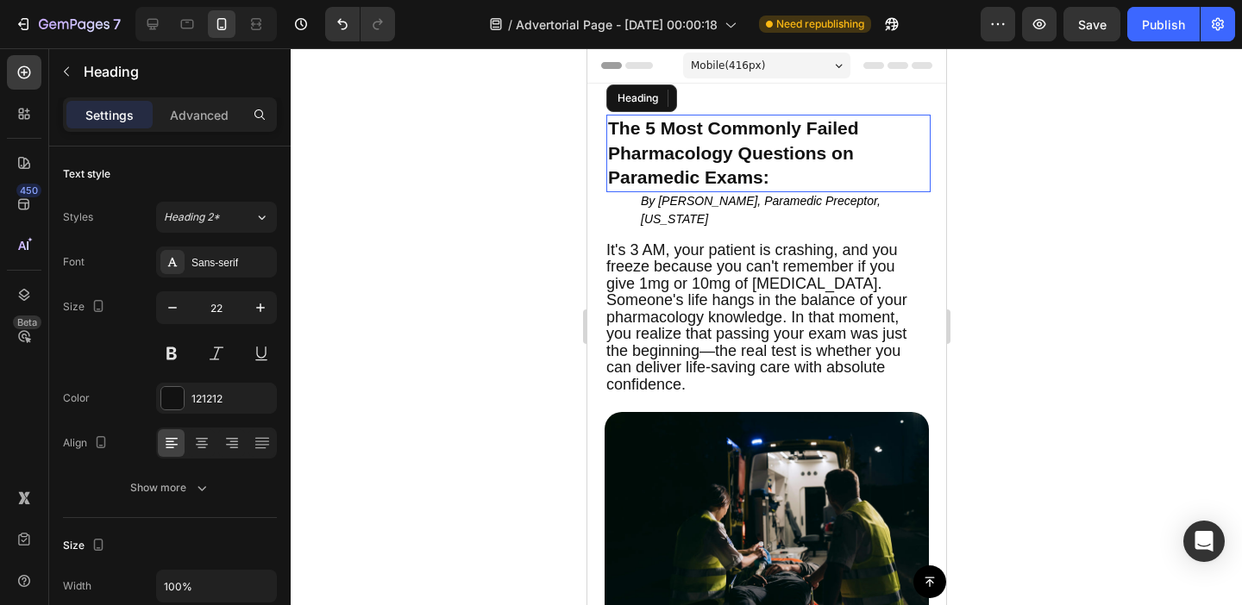
click at [668, 141] on p "⁠⁠⁠⁠⁠⁠⁠ The 5 Most Commonly Failed Pharmacology Questions on Paramedic Exams:" at bounding box center [767, 153] width 321 height 74
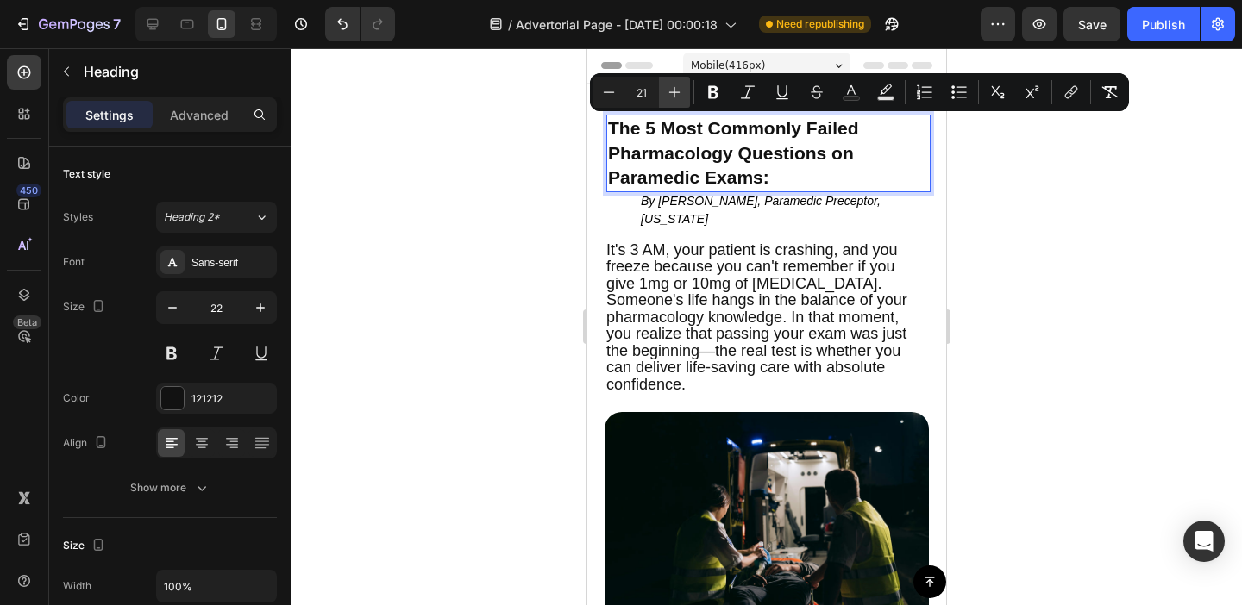
click at [681, 91] on icon "Editor contextual toolbar" at bounding box center [674, 92] width 17 height 17
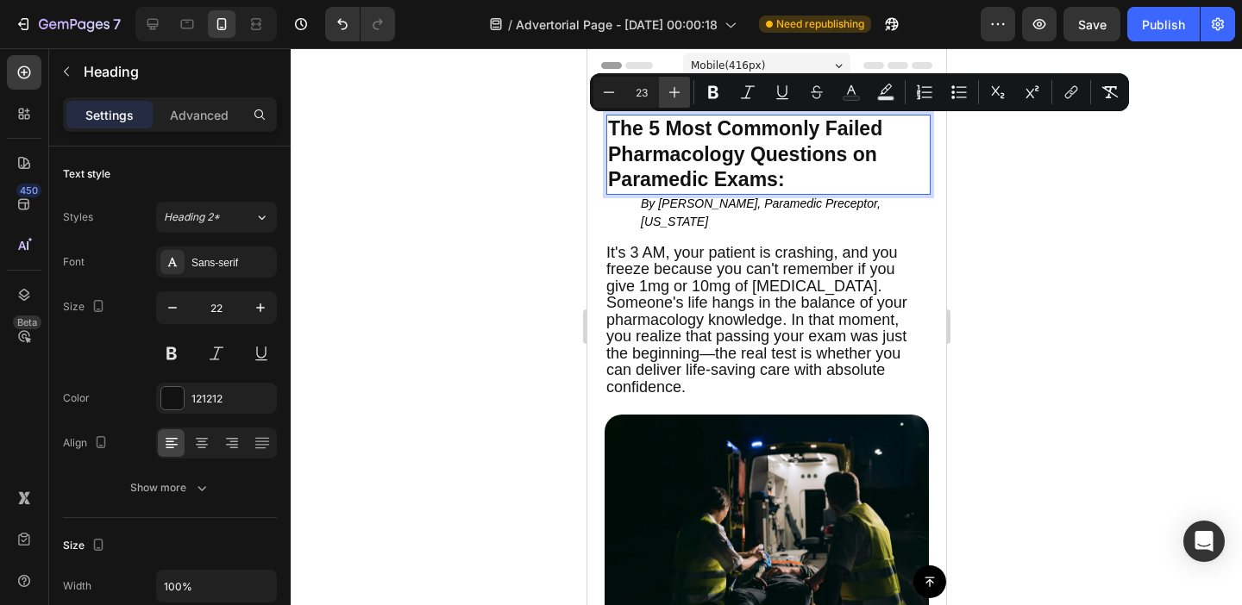
click at [681, 91] on icon "Editor contextual toolbar" at bounding box center [674, 92] width 17 height 17
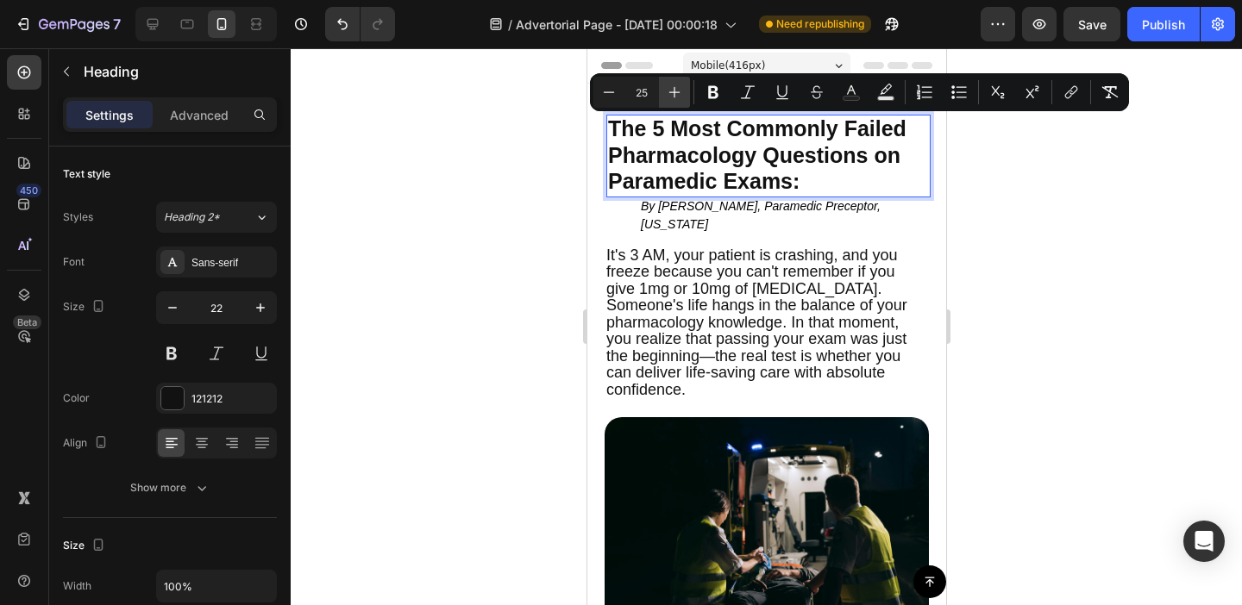
click at [681, 91] on icon "Editor contextual toolbar" at bounding box center [674, 92] width 17 height 17
click at [612, 94] on icon "Editor contextual toolbar" at bounding box center [608, 92] width 17 height 17
type input "25"
click at [532, 173] on div at bounding box center [766, 326] width 951 height 557
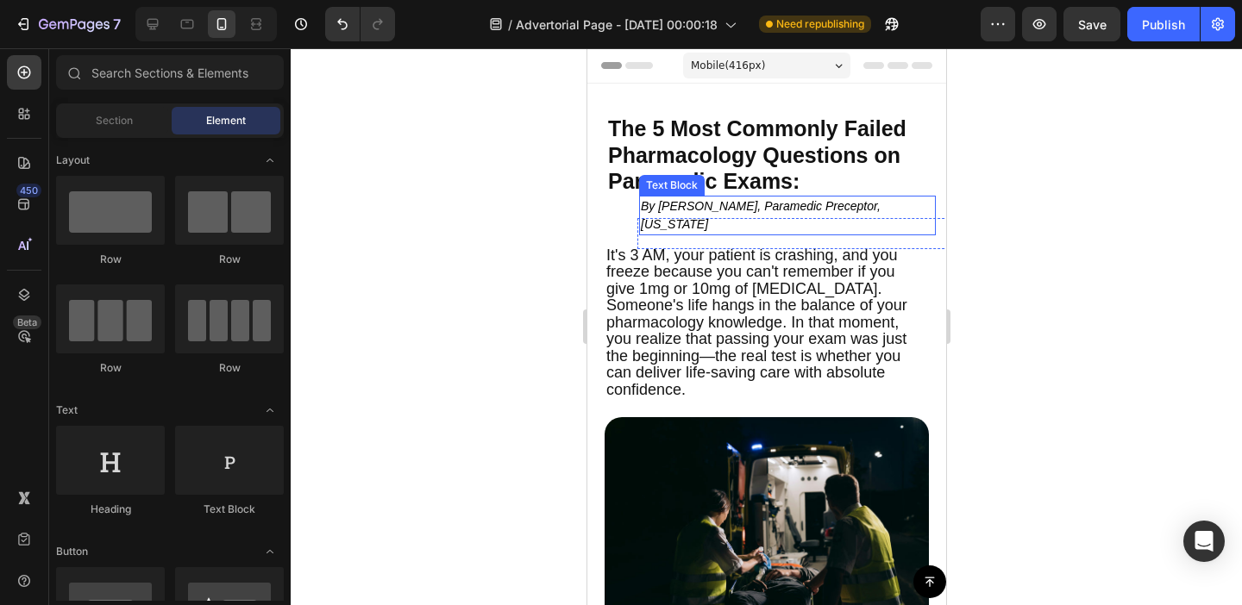
click at [657, 203] on icon "By [PERSON_NAME], Paramedic Preceptor, [US_STATE]" at bounding box center [760, 215] width 240 height 32
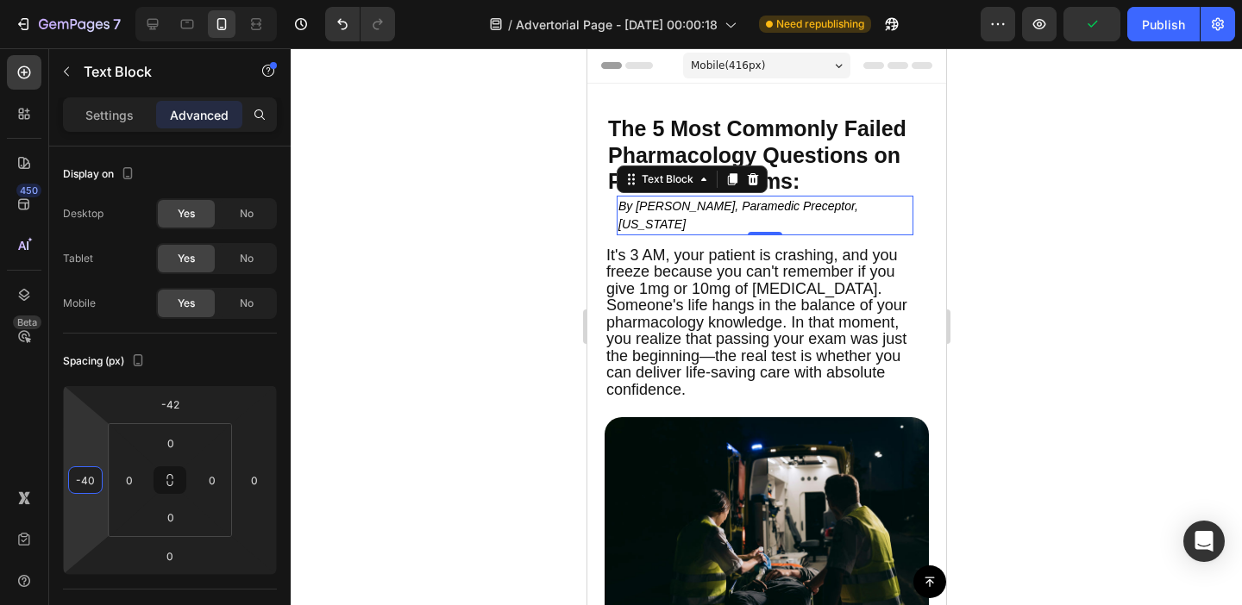
drag, startPoint x: 79, startPoint y: 427, endPoint x: 84, endPoint y: 436, distance: 10.4
click at [84, 0] on html "7 Version history / Advertorial Page - [DATE] 00:00:18 Need republishing Previe…" at bounding box center [621, 0] width 1242 height 0
click at [344, 17] on icon "Undo/Redo" at bounding box center [342, 24] width 17 height 17
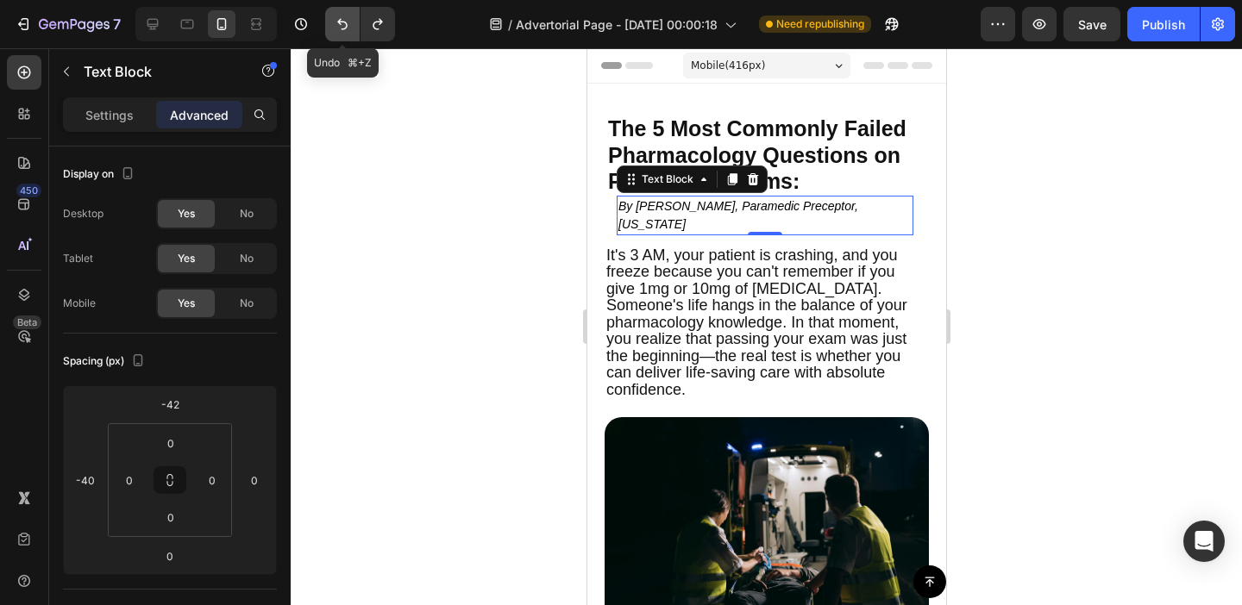
click at [344, 17] on icon "Undo/Redo" at bounding box center [342, 24] width 17 height 17
type input "-14"
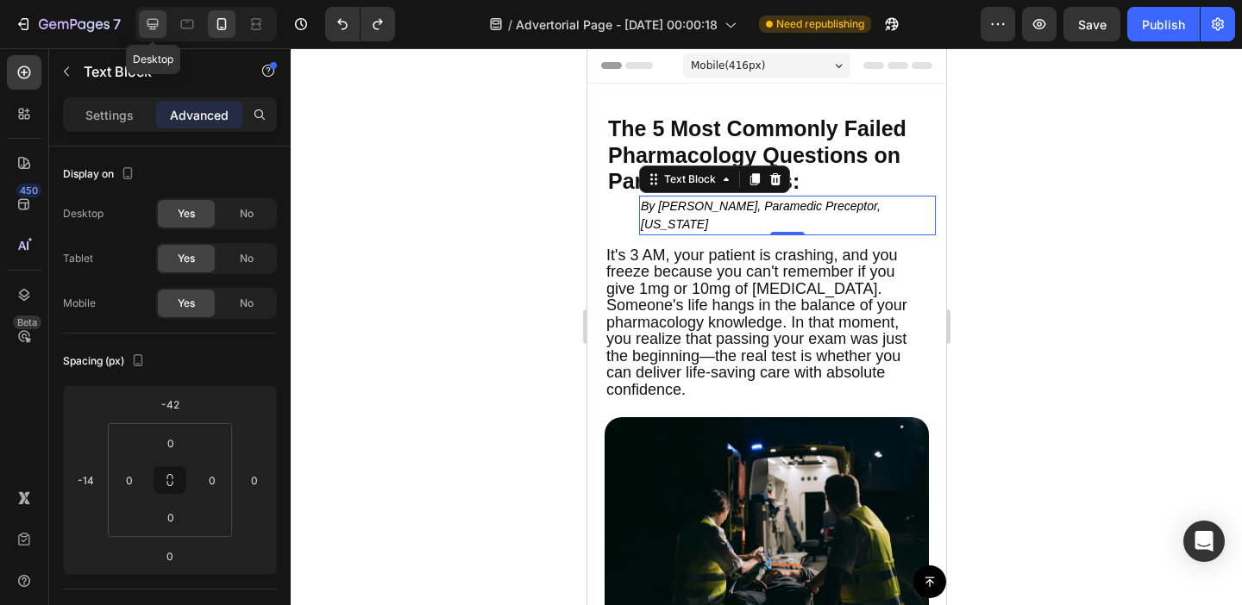
click at [160, 24] on icon at bounding box center [152, 24] width 17 height 17
type input "-40"
type input "68"
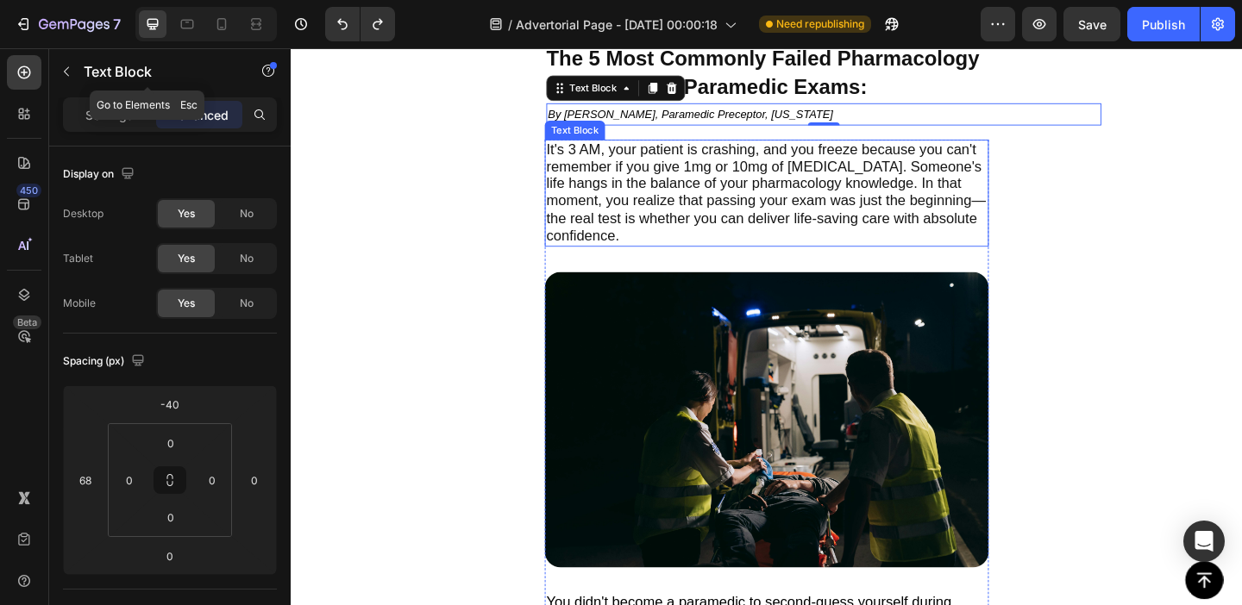
click at [421, 210] on div "It's 3 AM, your patient is crashing, and you freeze because you can't remember …" at bounding box center [808, 520] width 1035 height 756
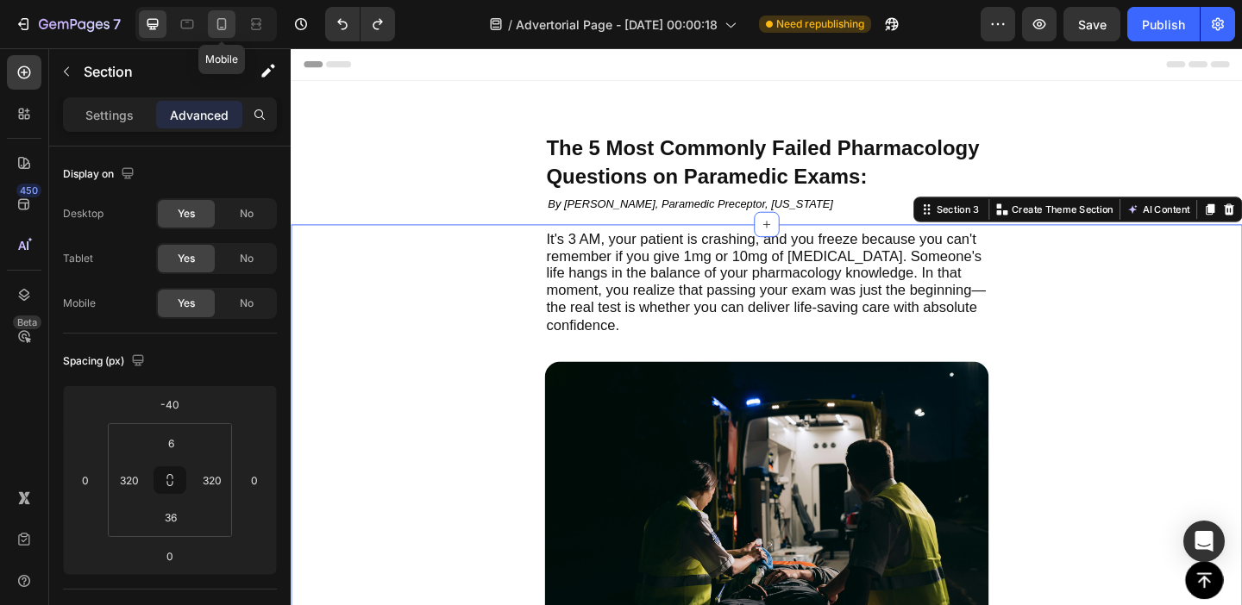
click at [233, 28] on div at bounding box center [222, 24] width 28 height 28
type input "-88"
type input "24"
type input "20"
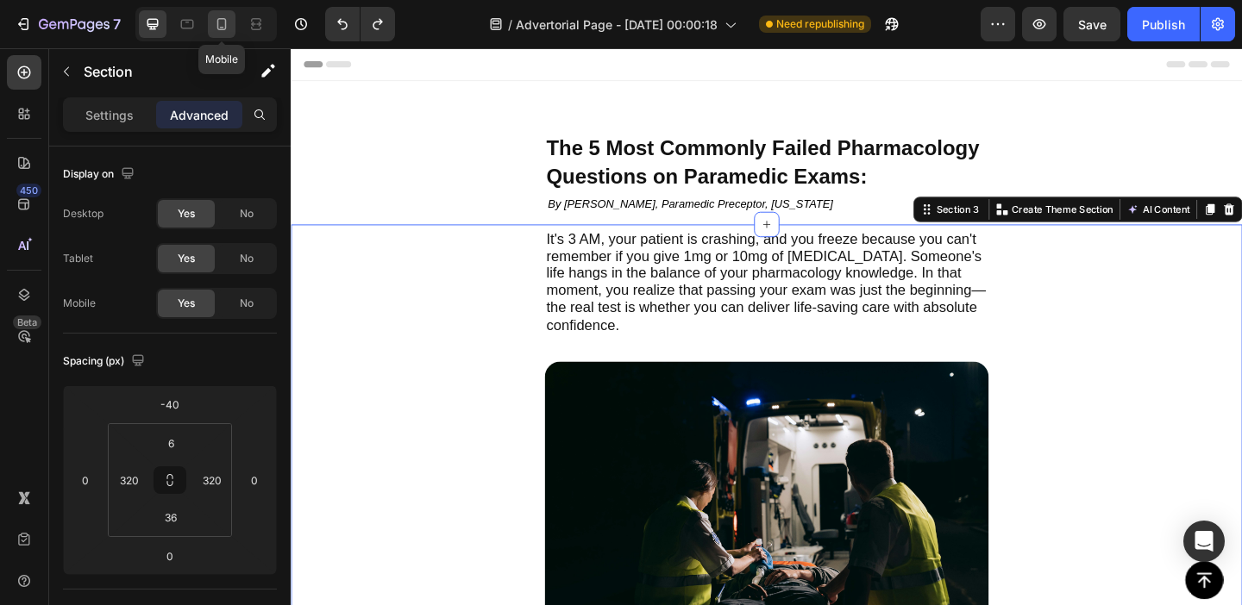
type input "0"
type input "20"
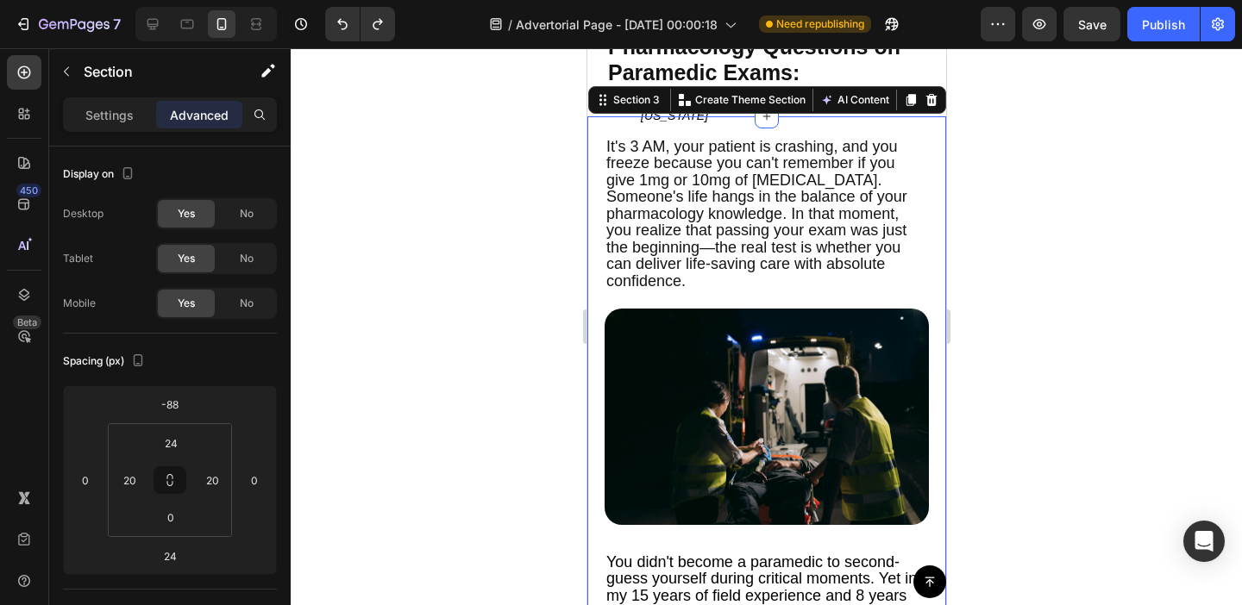
click at [498, 231] on div at bounding box center [766, 326] width 951 height 557
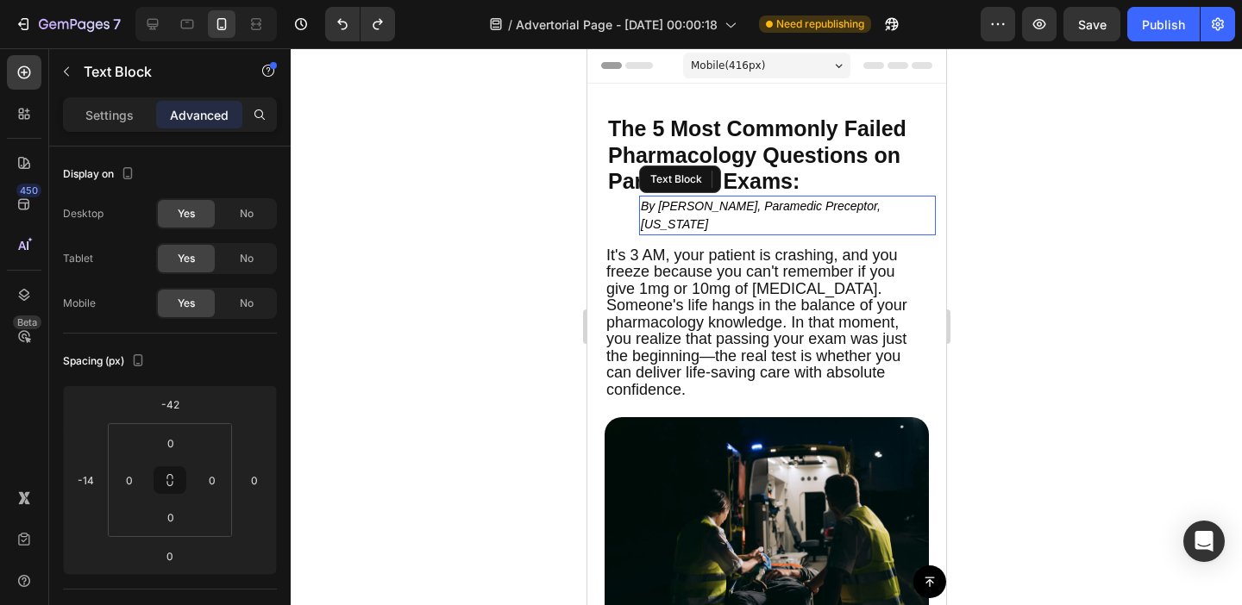
click at [711, 203] on icon "By [PERSON_NAME], Paramedic Preceptor, [US_STATE]" at bounding box center [760, 215] width 240 height 32
click at [756, 179] on icon at bounding box center [753, 179] width 9 height 12
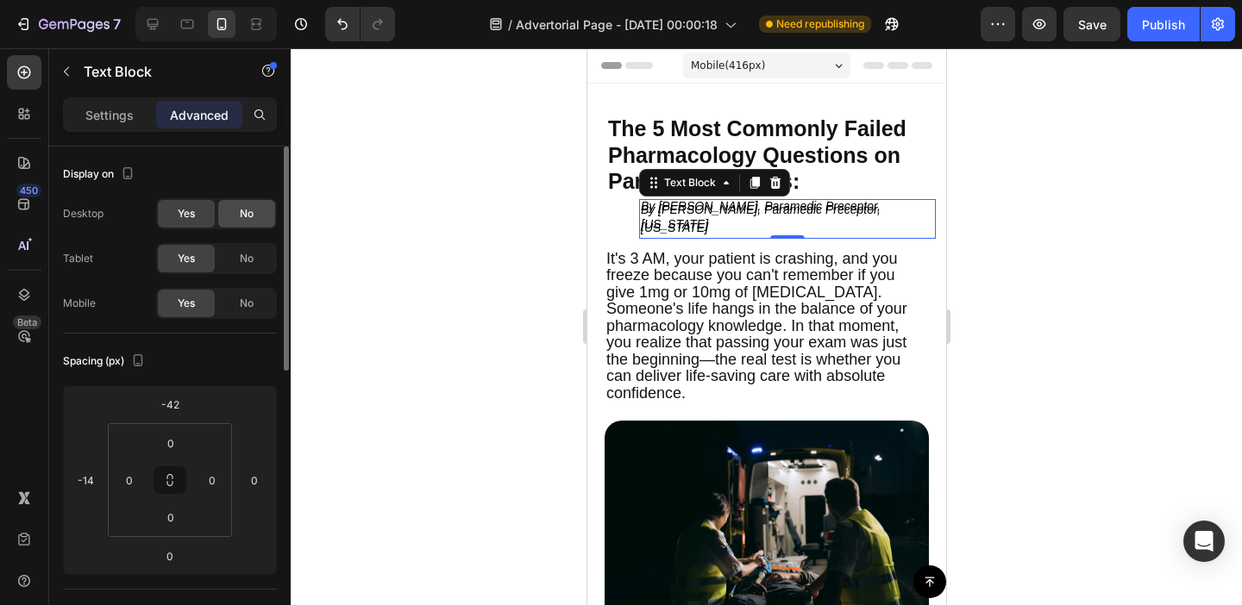
click at [248, 217] on span "No" at bounding box center [247, 214] width 14 height 16
click at [694, 205] on icon "By [PERSON_NAME], Paramedic Preceptor, [US_STATE]" at bounding box center [760, 215] width 240 height 32
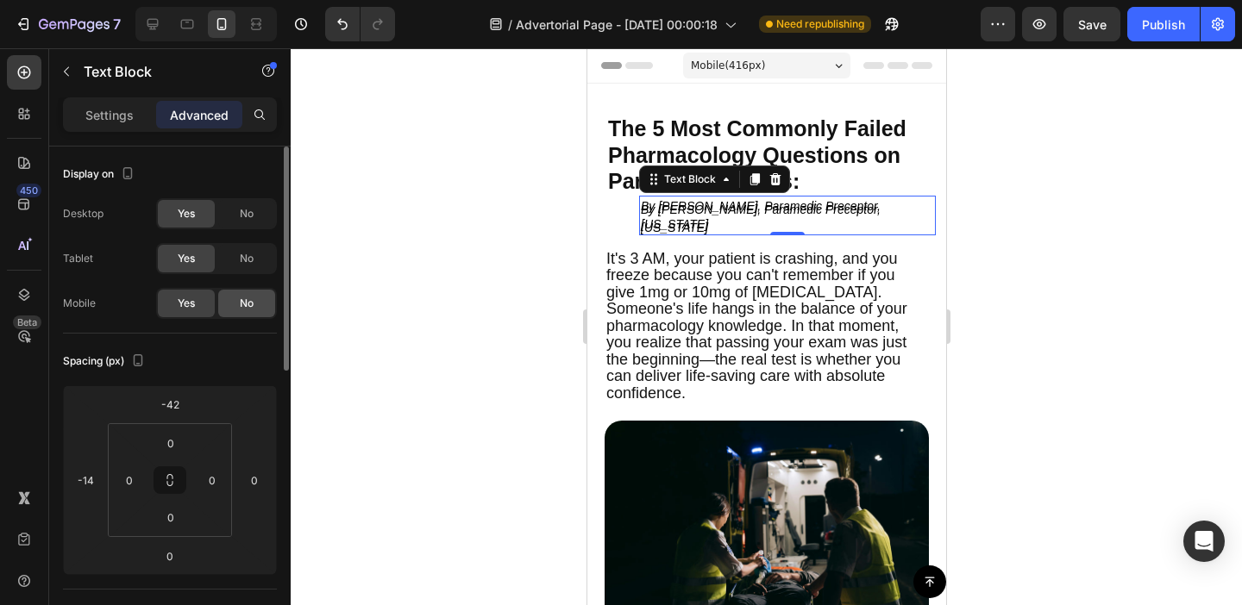
click at [237, 298] on div "No" at bounding box center [246, 304] width 57 height 28
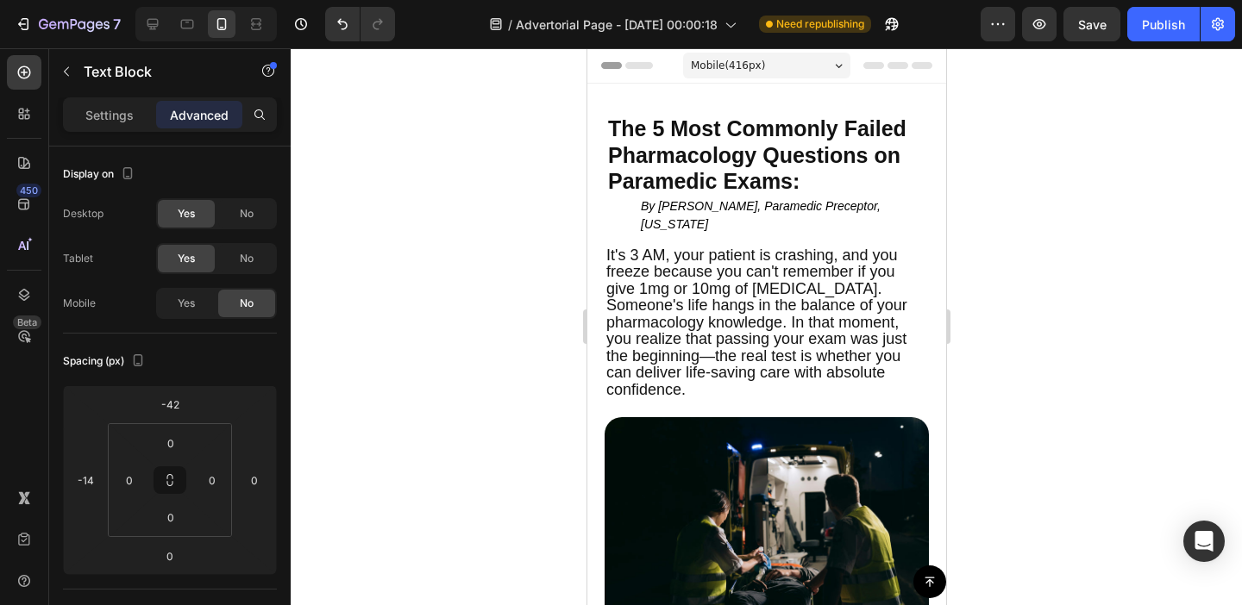
click at [451, 259] on div at bounding box center [766, 326] width 951 height 557
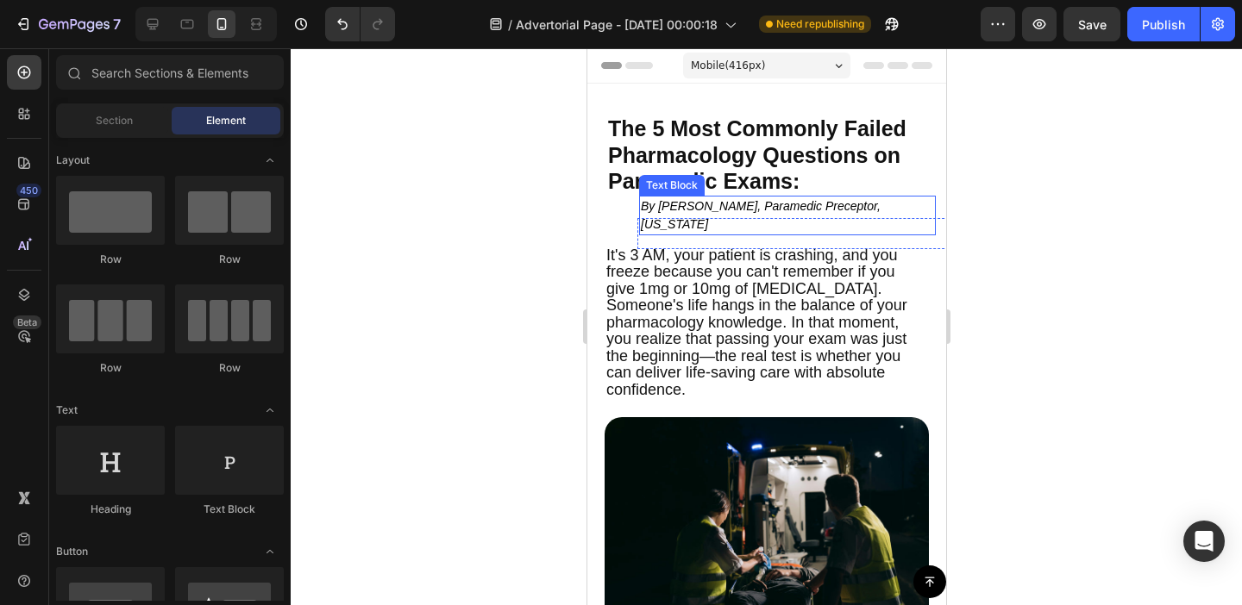
click at [729, 204] on icon "By [PERSON_NAME], Paramedic Preceptor, [US_STATE]" at bounding box center [760, 215] width 240 height 32
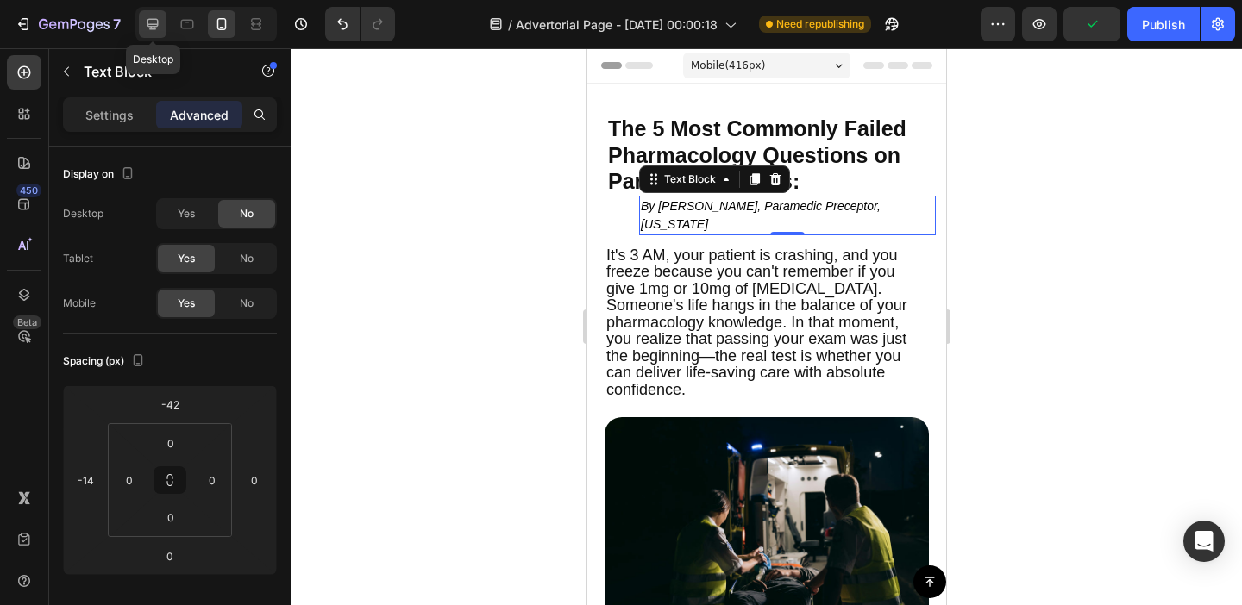
click at [149, 25] on icon at bounding box center [152, 24] width 11 height 11
type input "-40"
type input "68"
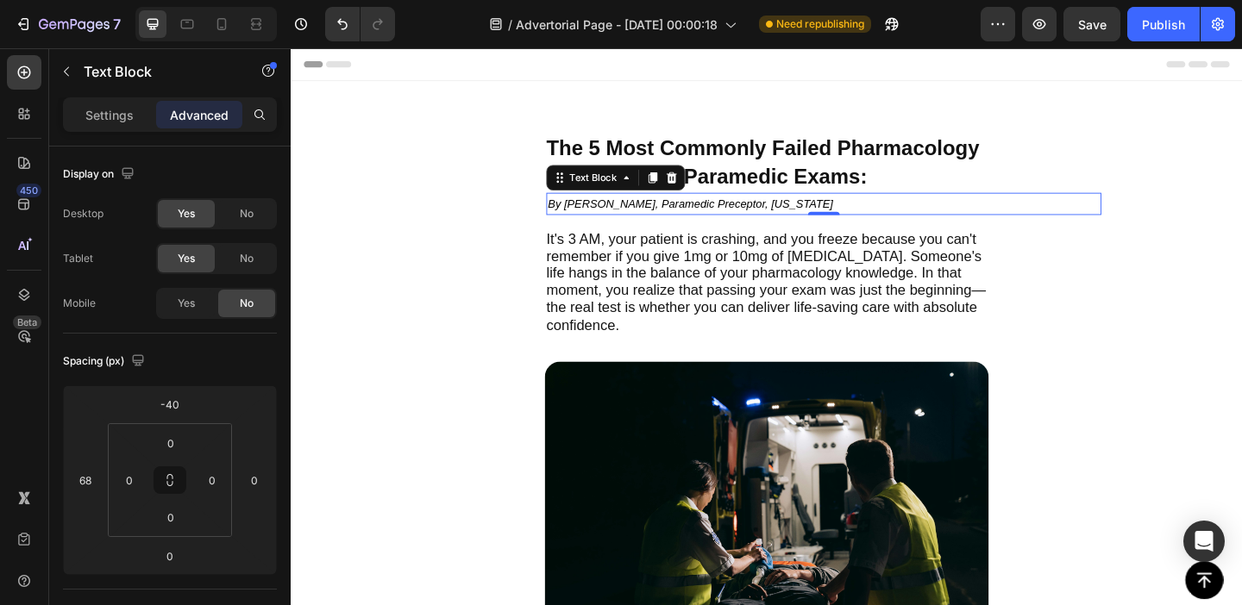
click at [682, 223] on icon "By [PERSON_NAME], Paramedic Preceptor, [US_STATE]" at bounding box center [725, 217] width 310 height 14
click at [226, 24] on icon at bounding box center [221, 24] width 9 height 12
type input "-42"
type input "-14"
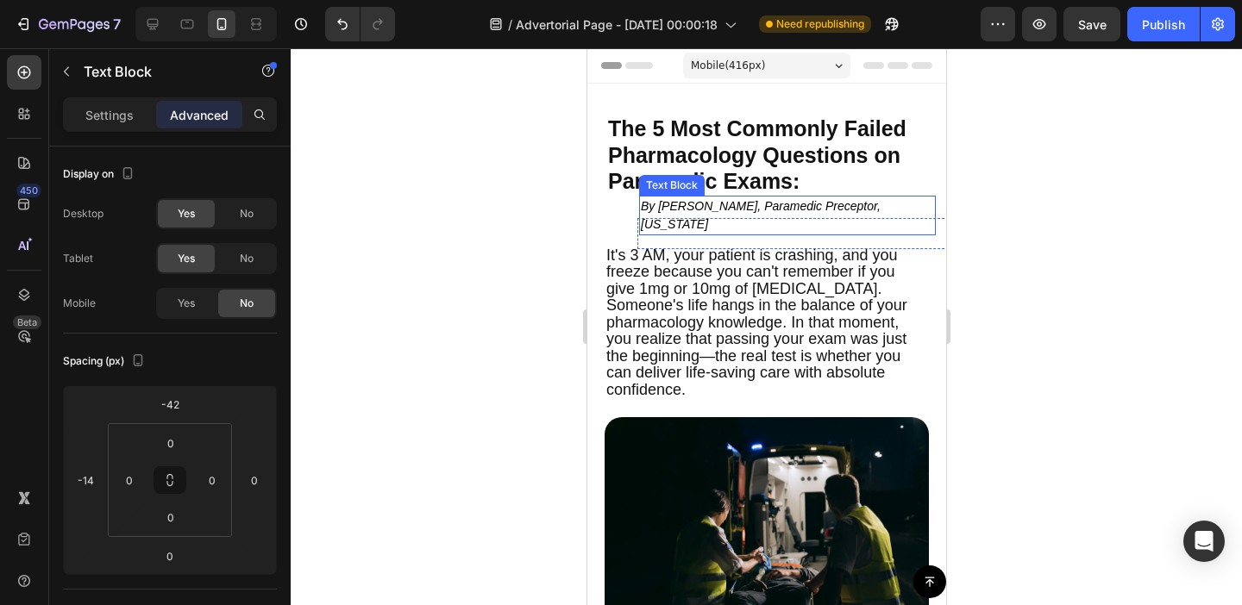
click at [687, 204] on icon "By [PERSON_NAME], Paramedic Preceptor, [US_STATE]" at bounding box center [760, 215] width 240 height 32
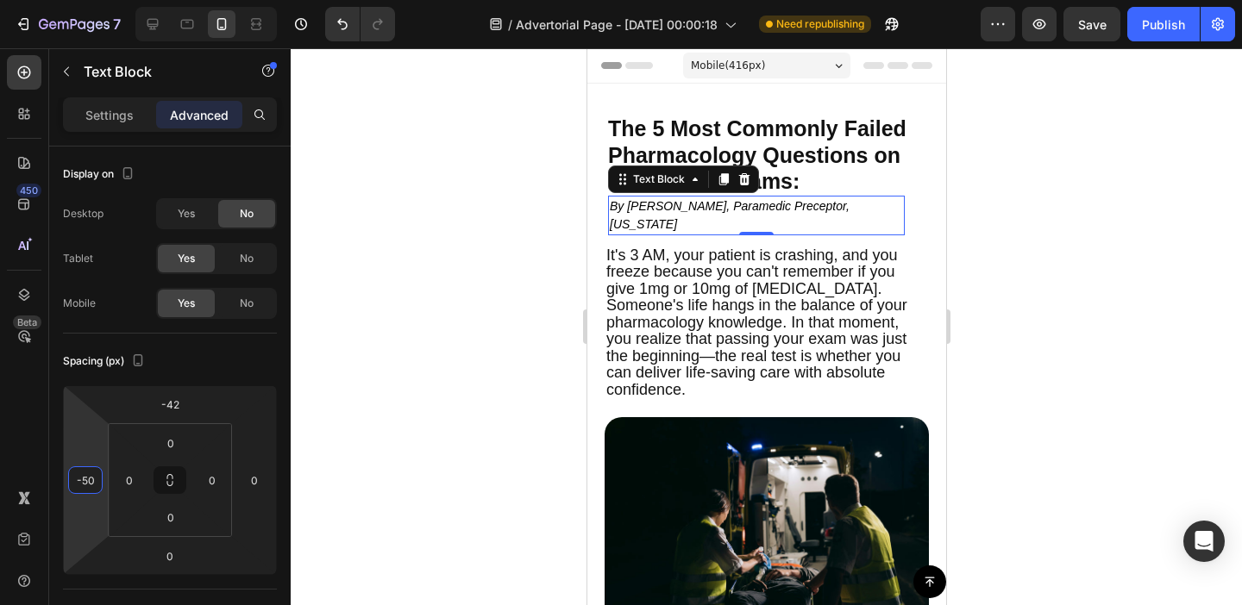
type input "-52"
drag, startPoint x: 87, startPoint y: 431, endPoint x: 89, endPoint y: 449, distance: 18.2
click at [89, 0] on html "7 Version history / Advertorial Page - [DATE] 00:00:18 Need republishing Previe…" at bounding box center [621, 0] width 1242 height 0
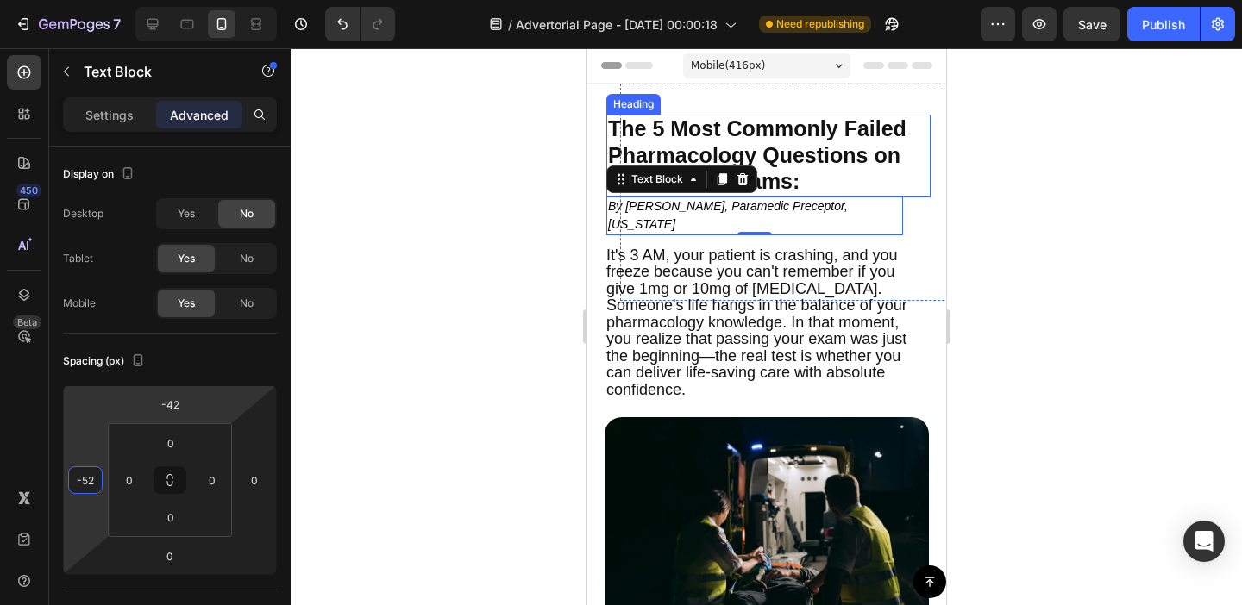
click at [617, 147] on span "The 5 Most Commonly Failed Pharmacology Questions on Paramedic Exams:" at bounding box center [756, 154] width 298 height 77
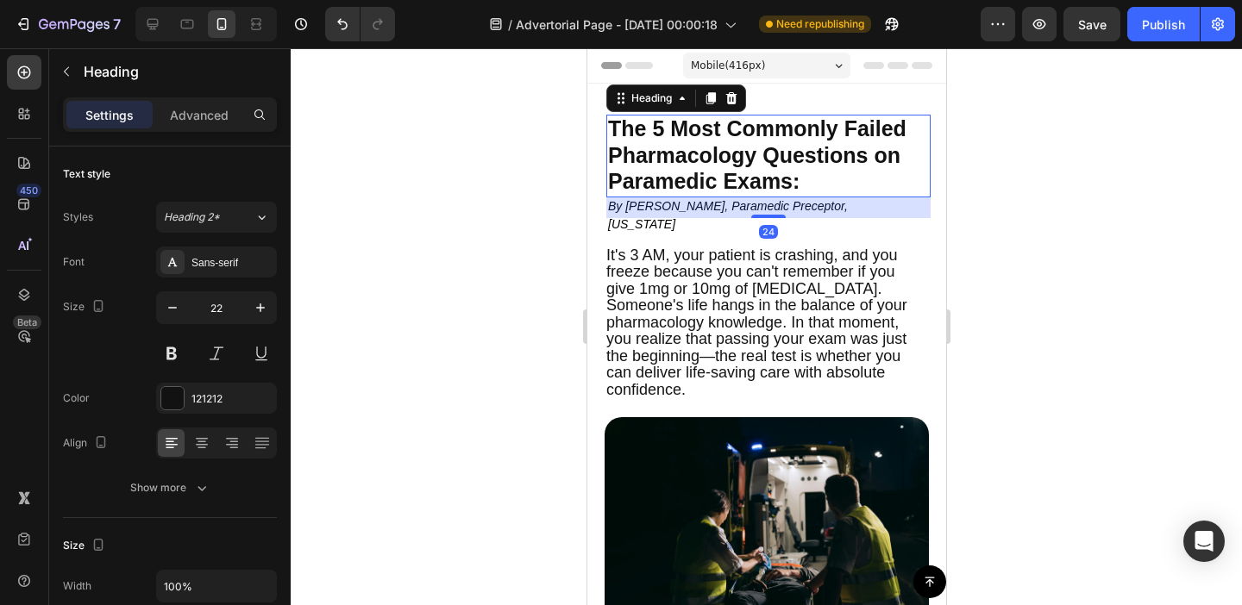
click at [438, 302] on div at bounding box center [766, 326] width 951 height 557
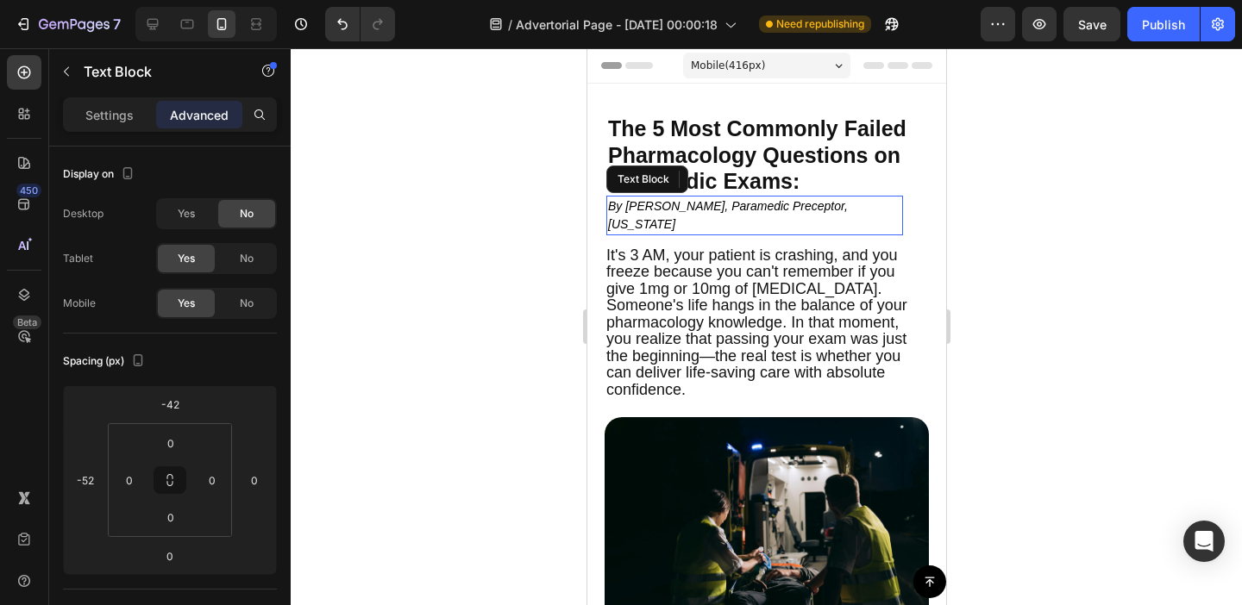
click at [707, 199] on icon "By [PERSON_NAME], Paramedic Preceptor, [US_STATE]" at bounding box center [727, 215] width 240 height 32
type input "-40"
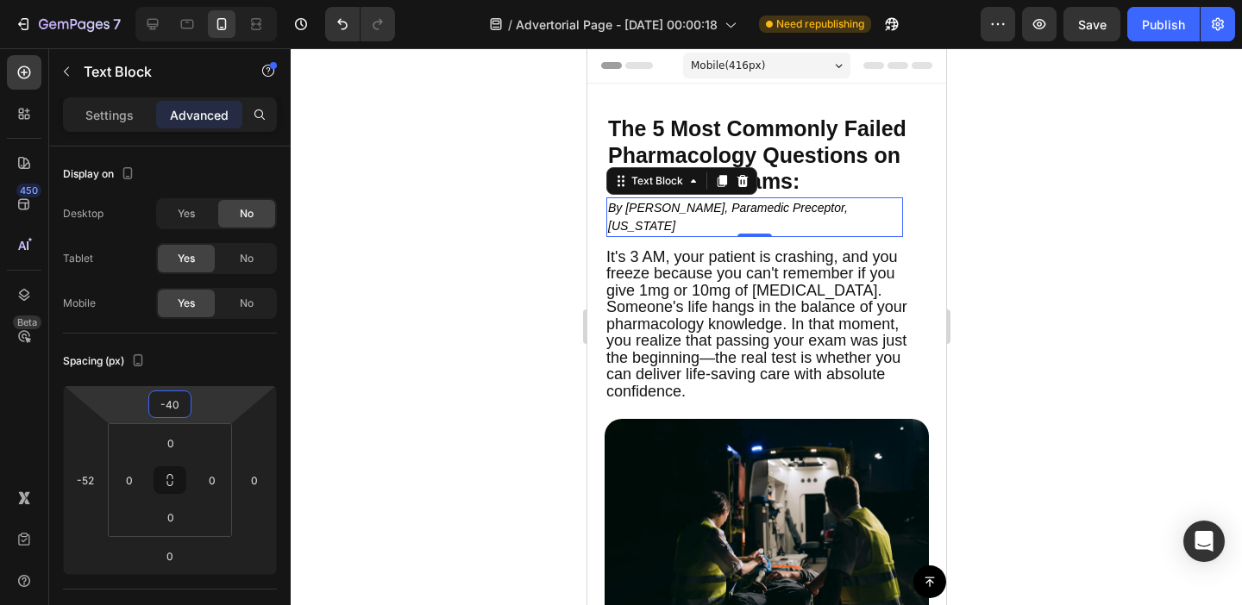
click at [226, 0] on html "7 Version history / Advertorial Page - [DATE] 00:00:18 Need republishing Previe…" at bounding box center [621, 0] width 1242 height 0
click at [521, 330] on div at bounding box center [766, 326] width 951 height 557
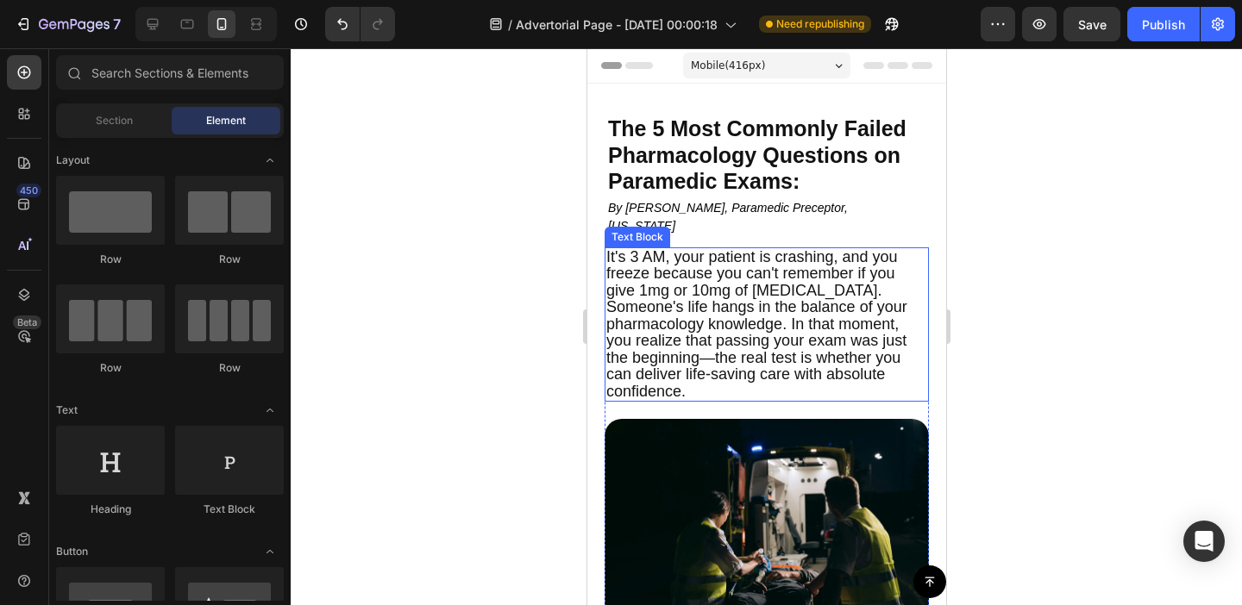
click at [674, 274] on span "It's 3 AM, your patient is crashing, and you freeze because you can't remember …" at bounding box center [755, 324] width 301 height 152
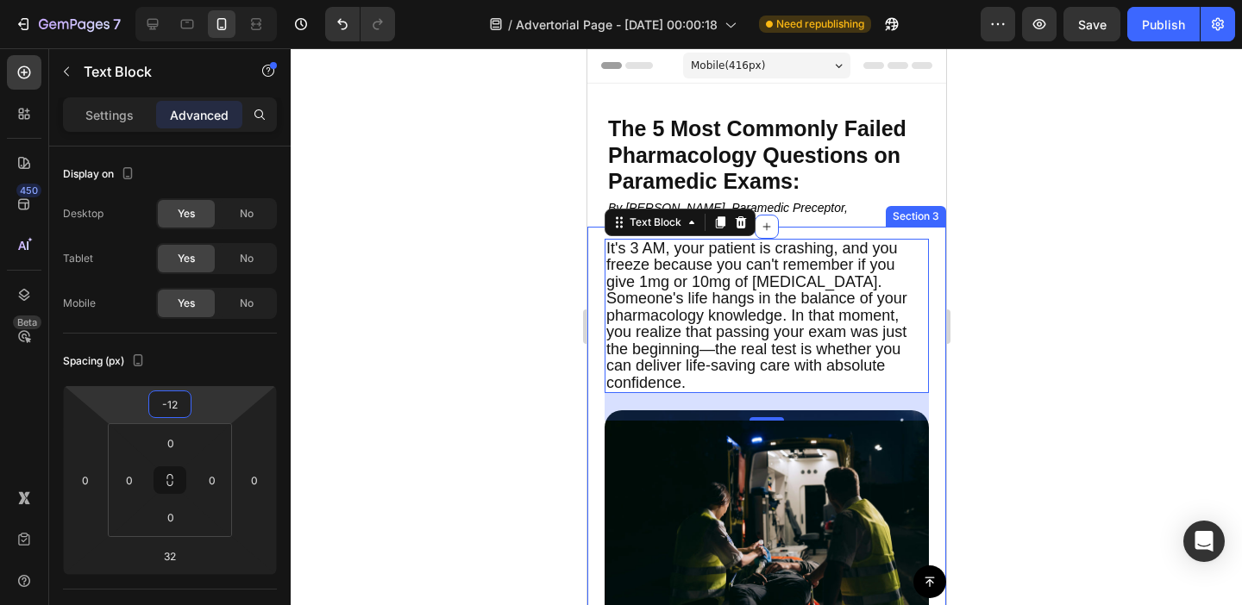
type input "-14"
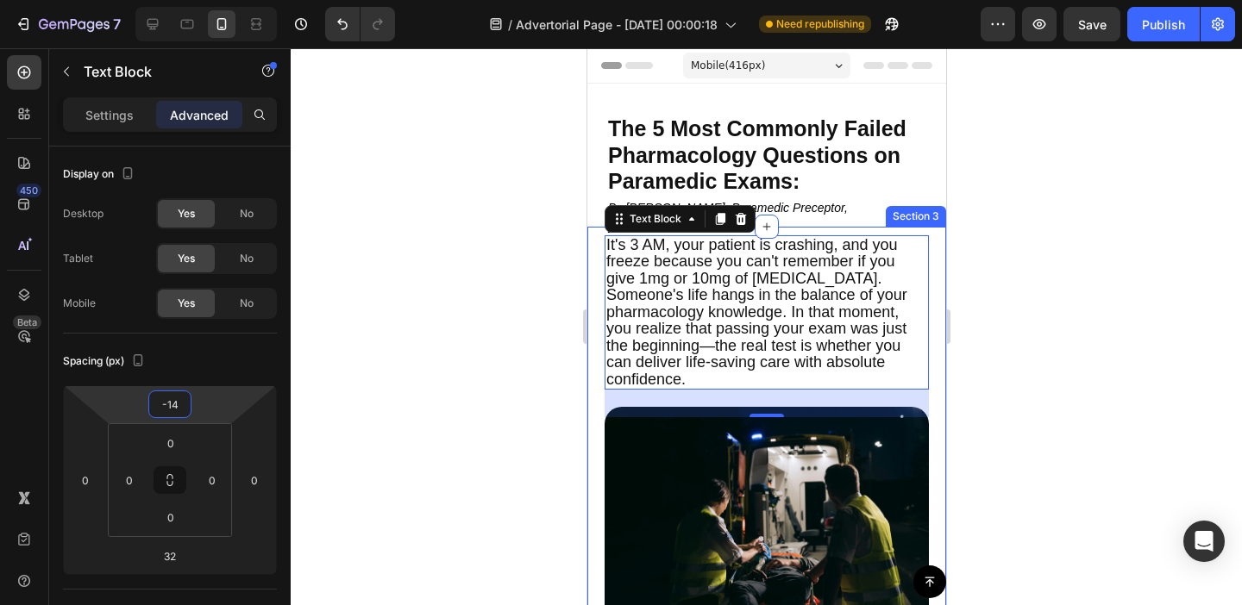
click at [204, 0] on html "7 Version history / Advertorial Page - [DATE] 00:00:18 Need republishing Previe…" at bounding box center [621, 0] width 1242 height 0
click at [486, 356] on div at bounding box center [766, 326] width 951 height 557
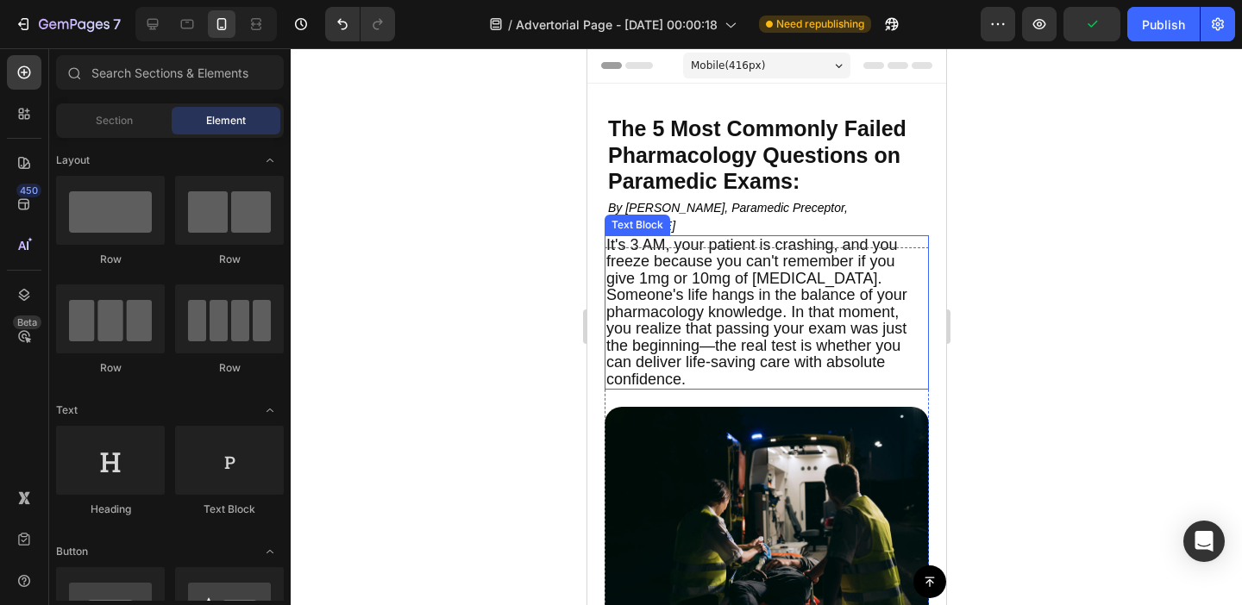
click at [521, 278] on div at bounding box center [766, 326] width 951 height 557
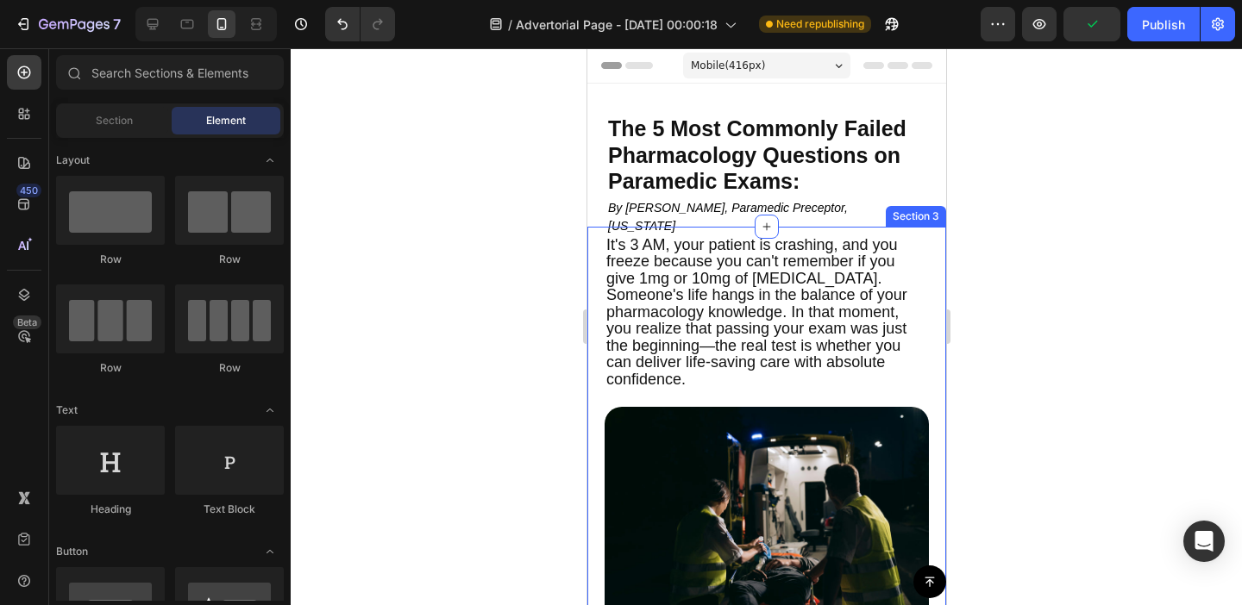
click at [1050, 216] on div at bounding box center [766, 326] width 951 height 557
click at [1013, 205] on div at bounding box center [766, 326] width 951 height 557
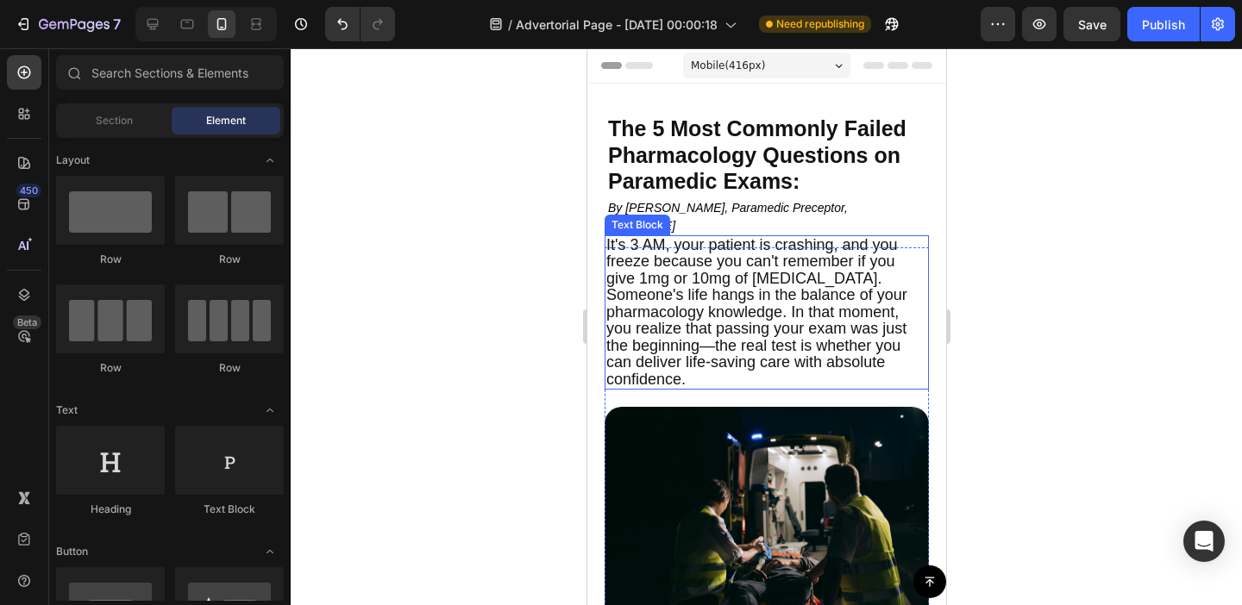
click at [676, 314] on span "It's 3 AM, your patient is crashing, and you freeze because you can't remember …" at bounding box center [755, 312] width 301 height 152
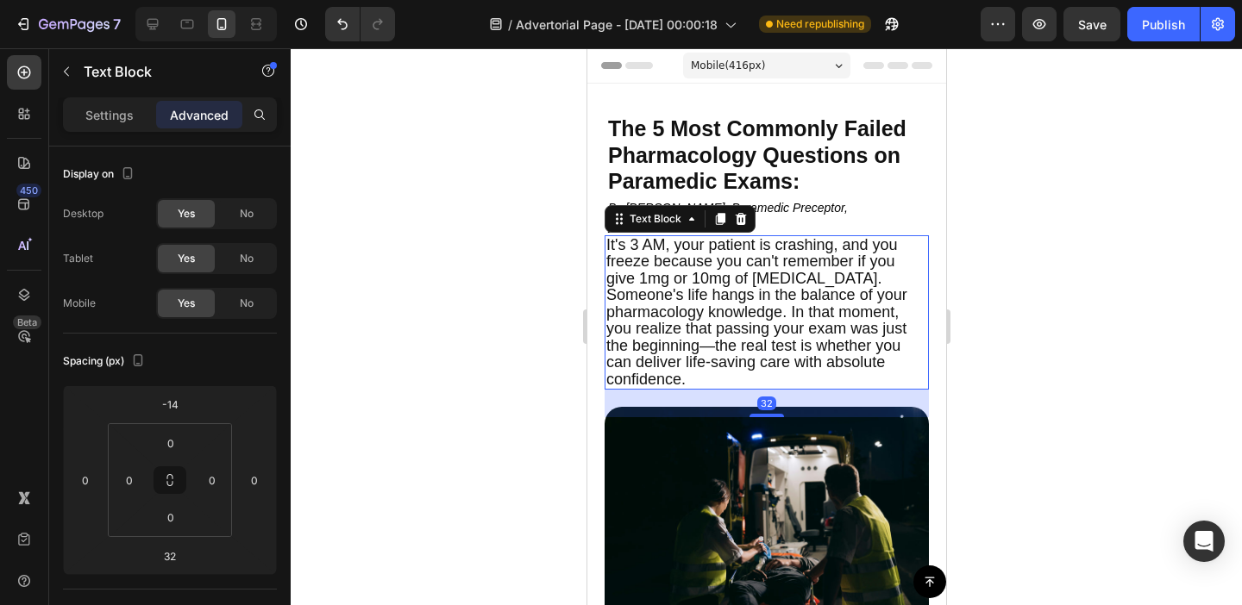
click at [449, 285] on div at bounding box center [766, 326] width 951 height 557
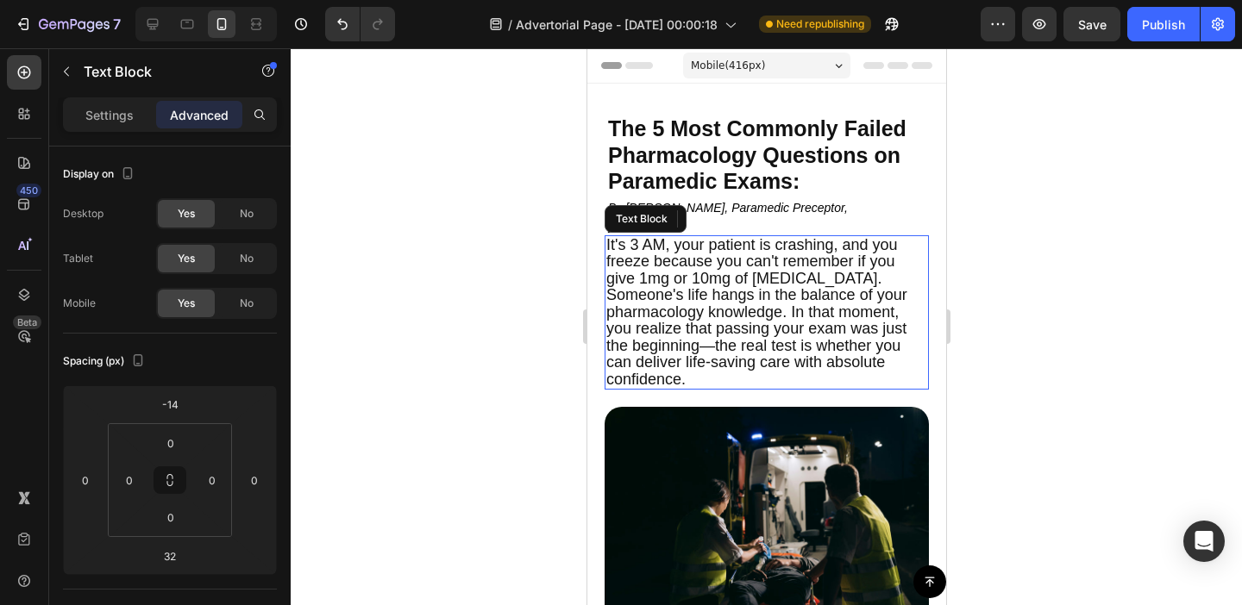
click at [705, 299] on span "It's 3 AM, your patient is crashing, and you freeze because you can't remember …" at bounding box center [755, 312] width 301 height 152
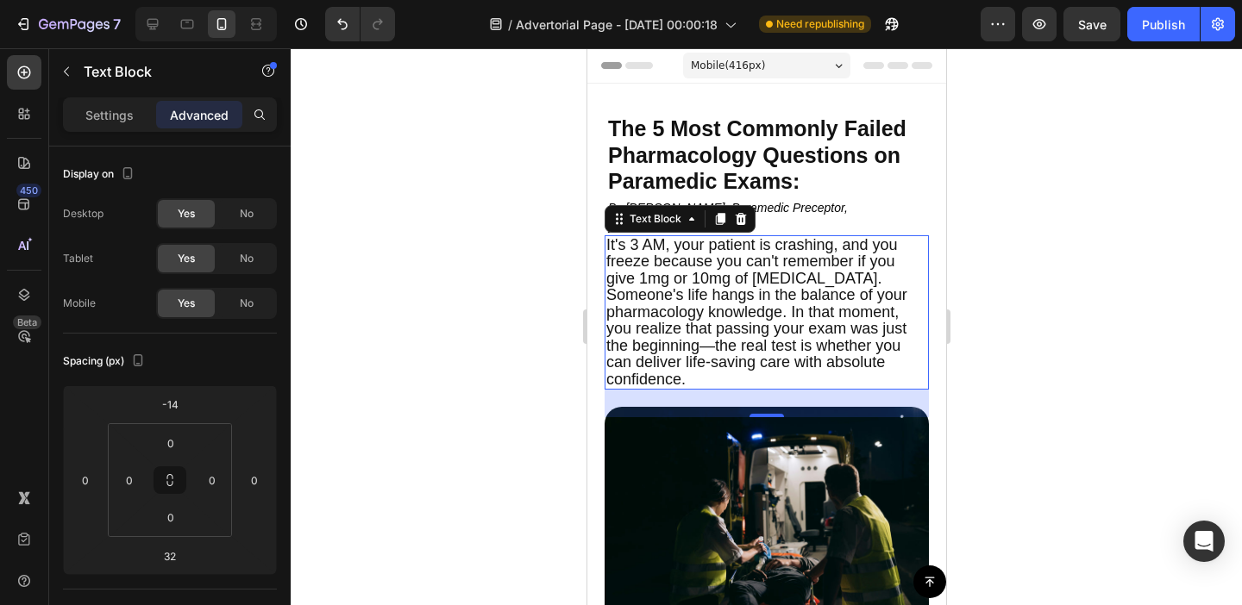
click at [683, 303] on span "It's 3 AM, your patient is crashing, and you freeze because you can't remember …" at bounding box center [755, 312] width 301 height 152
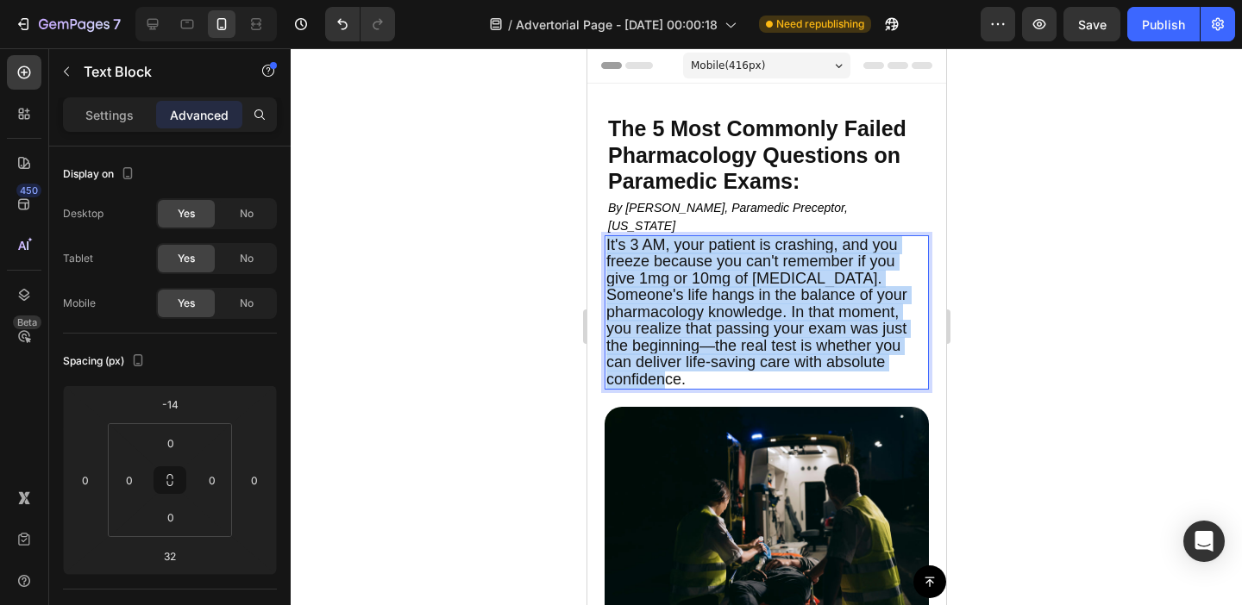
click at [683, 303] on span "It's 3 AM, your patient is crashing, and you freeze because you can't remember …" at bounding box center [755, 312] width 301 height 152
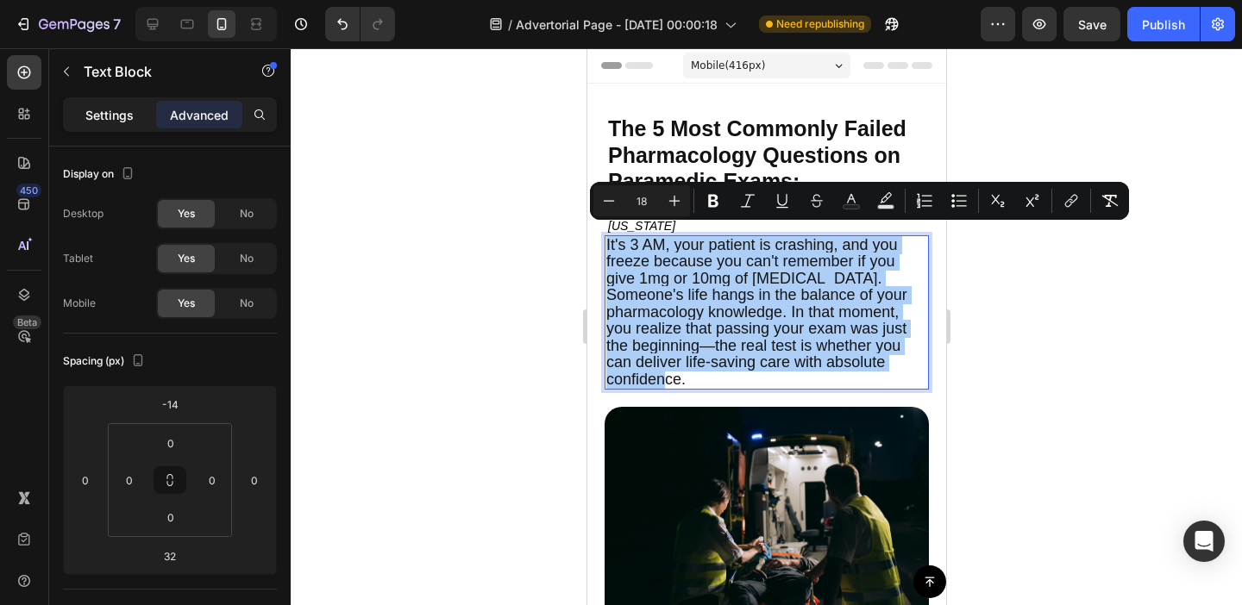
click at [122, 113] on p "Settings" at bounding box center [109, 115] width 48 height 18
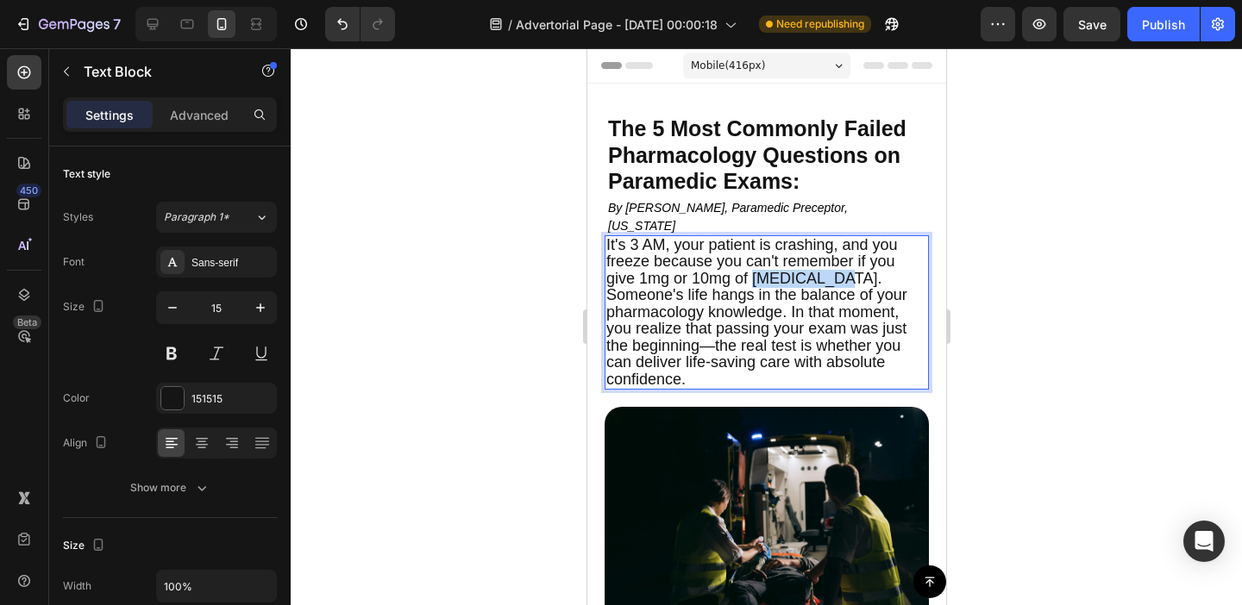
click at [772, 270] on span "It's 3 AM, your patient is crashing, and you freeze because you can't remember …" at bounding box center [755, 312] width 301 height 152
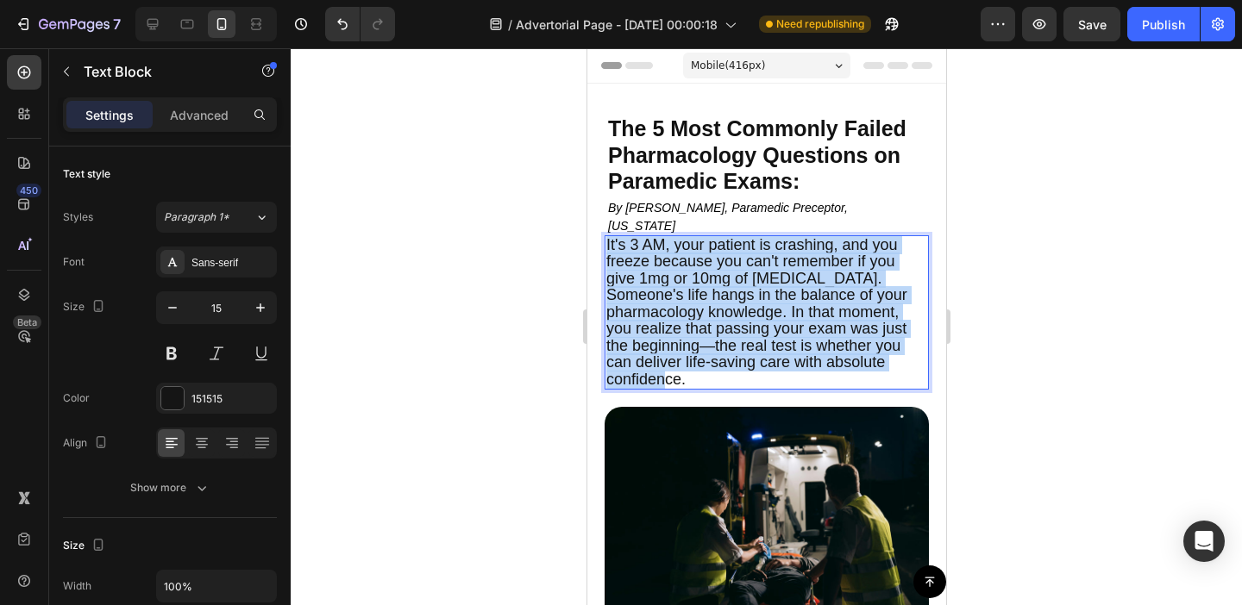
click at [772, 270] on span "It's 3 AM, your patient is crashing, and you freeze because you can't remember …" at bounding box center [755, 312] width 301 height 152
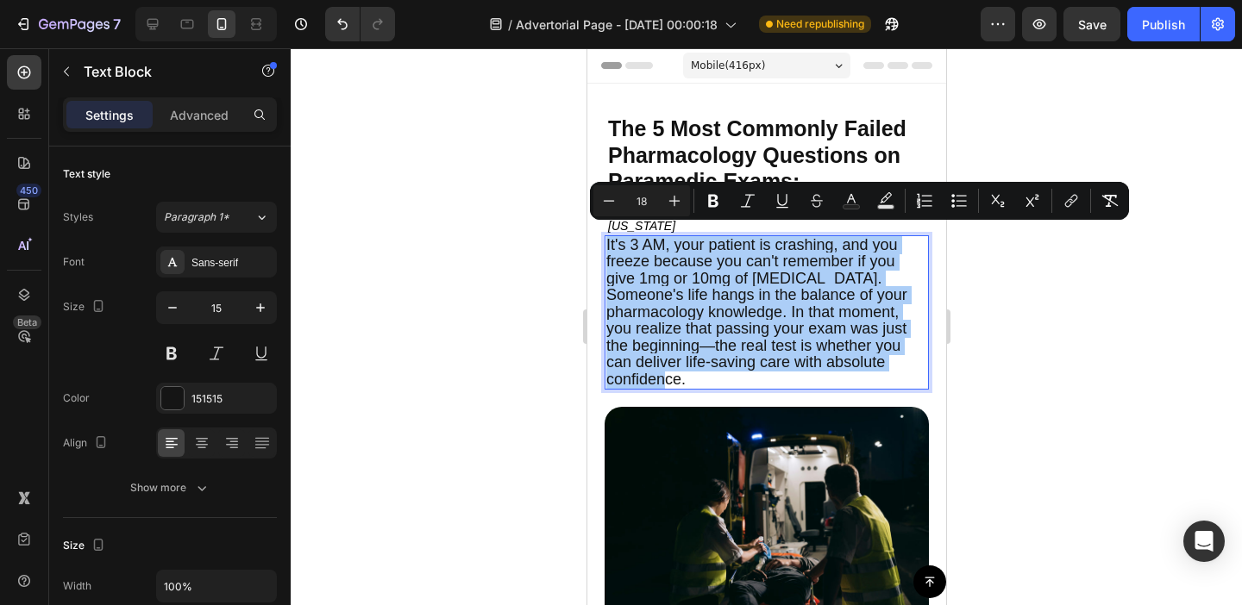
click at [168, 19] on div at bounding box center [205, 24] width 141 height 34
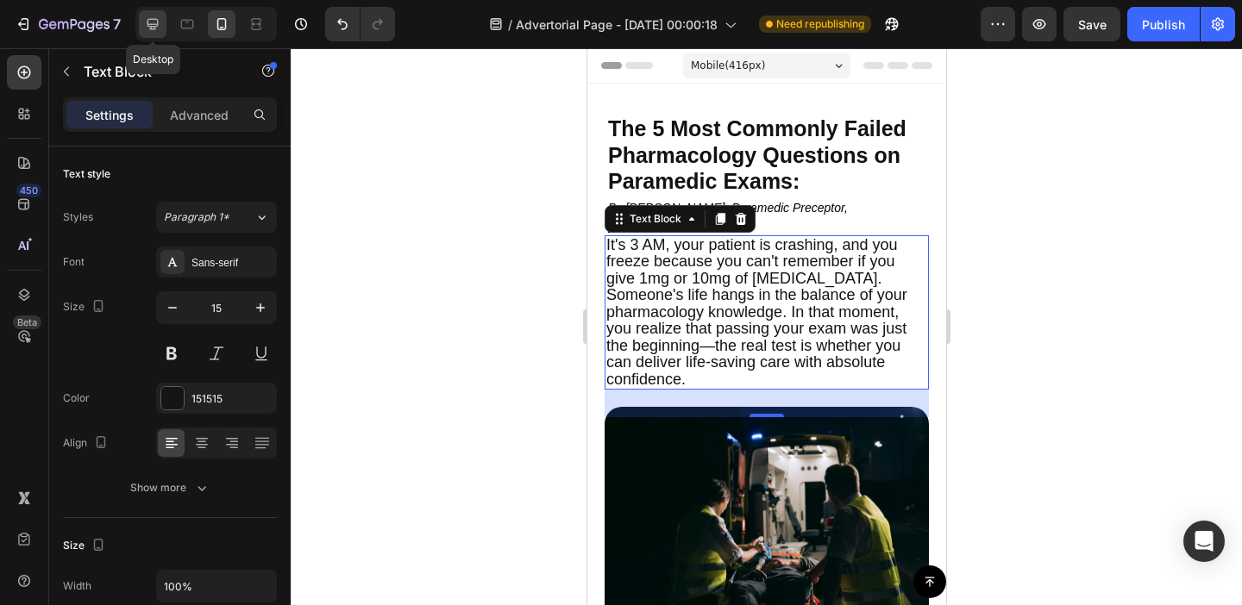
click at [157, 21] on icon at bounding box center [152, 24] width 17 height 17
type input "16"
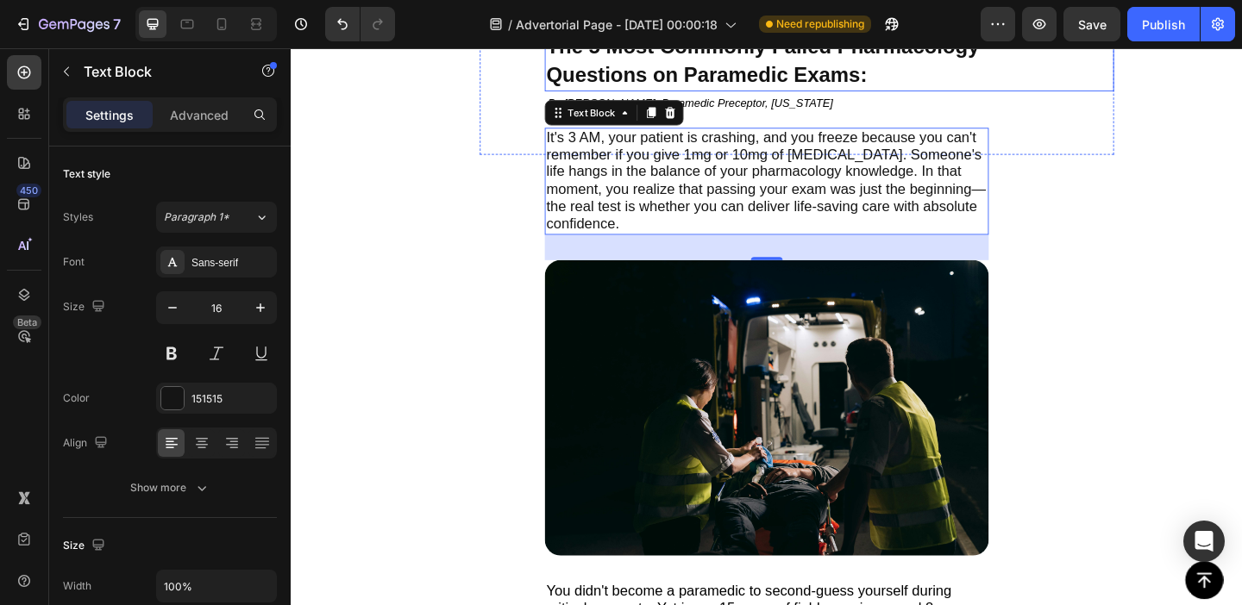
scroll to position [137, 0]
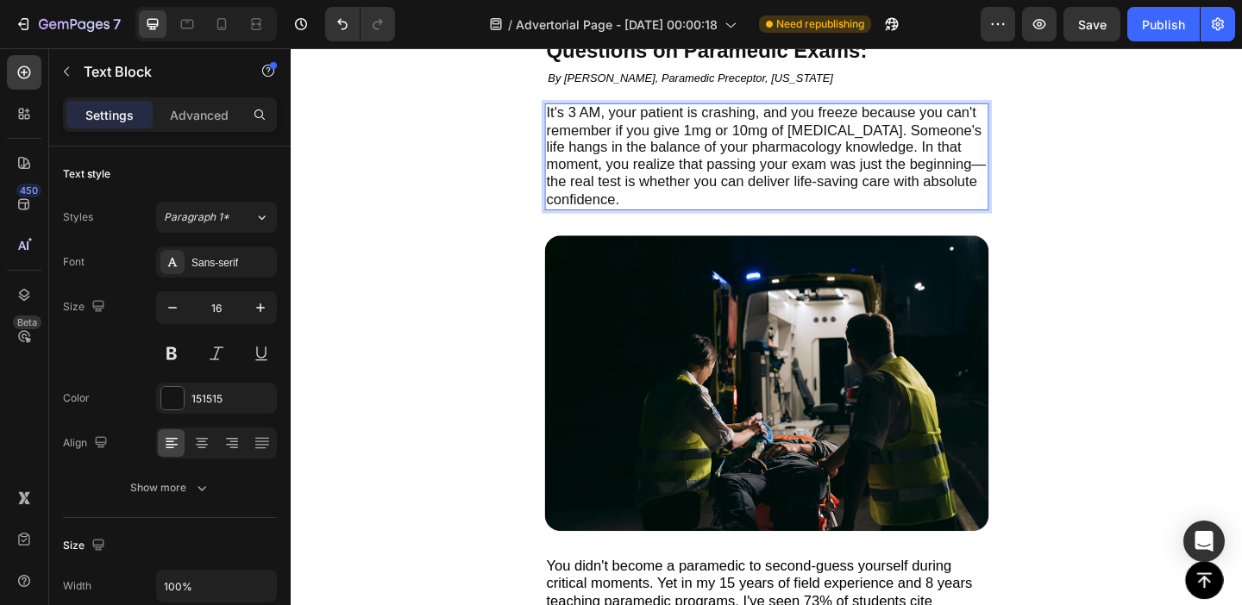
click at [640, 167] on span "It's 3 AM, your patient is crashing, and you freeze because you can't remember …" at bounding box center [807, 165] width 478 height 111
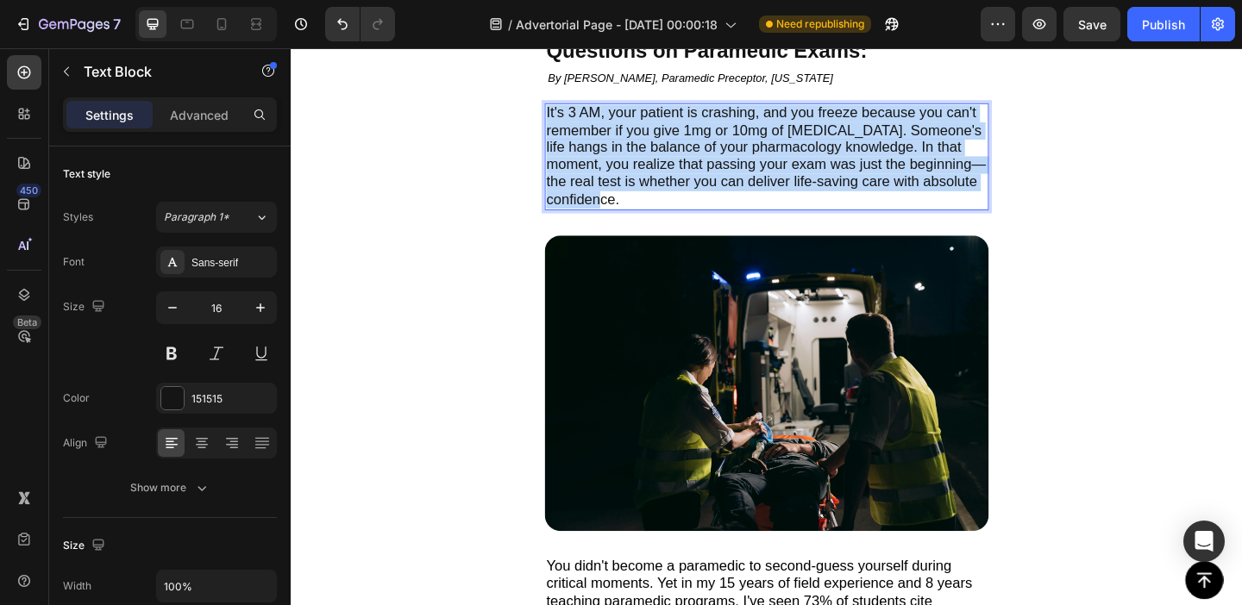
click at [640, 167] on span "It's 3 AM, your patient is crashing, and you freeze because you can't remember …" at bounding box center [807, 165] width 478 height 111
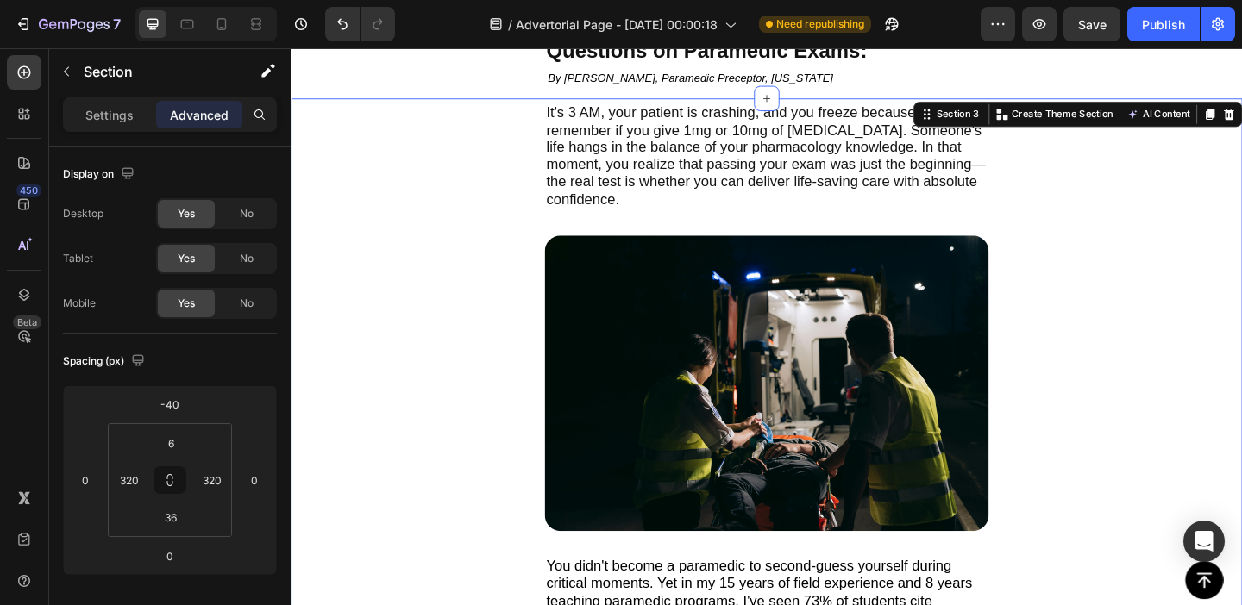
click at [475, 180] on div "It's 3 AM, your patient is crashing, and you freeze because you can't remember …" at bounding box center [808, 481] width 1035 height 756
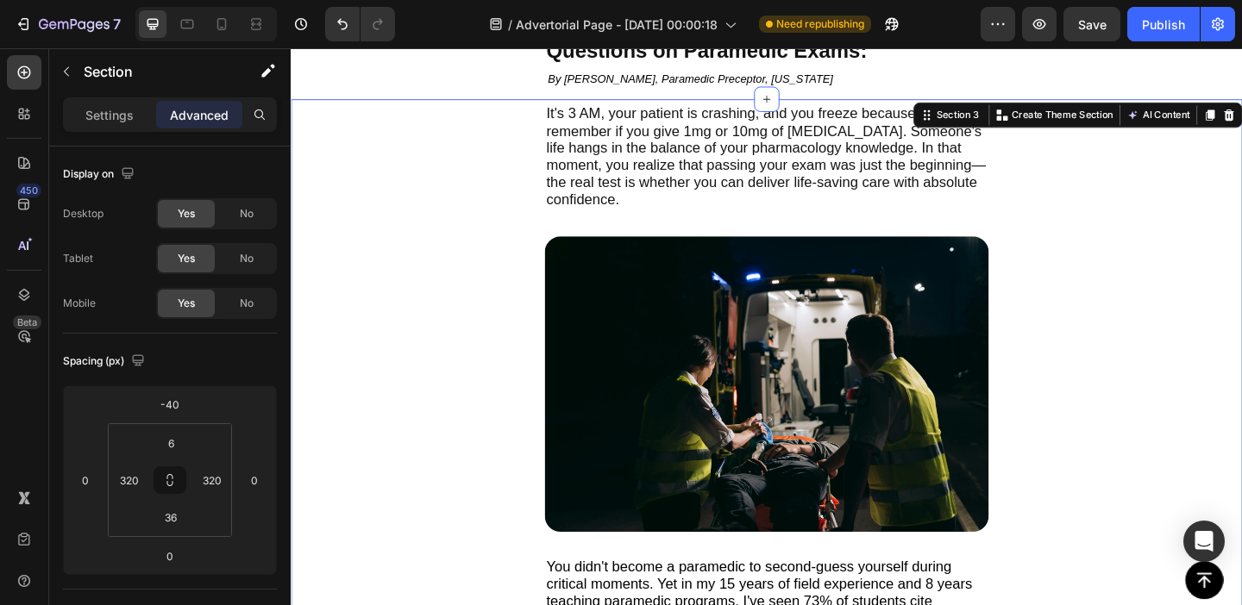
scroll to position [7, 0]
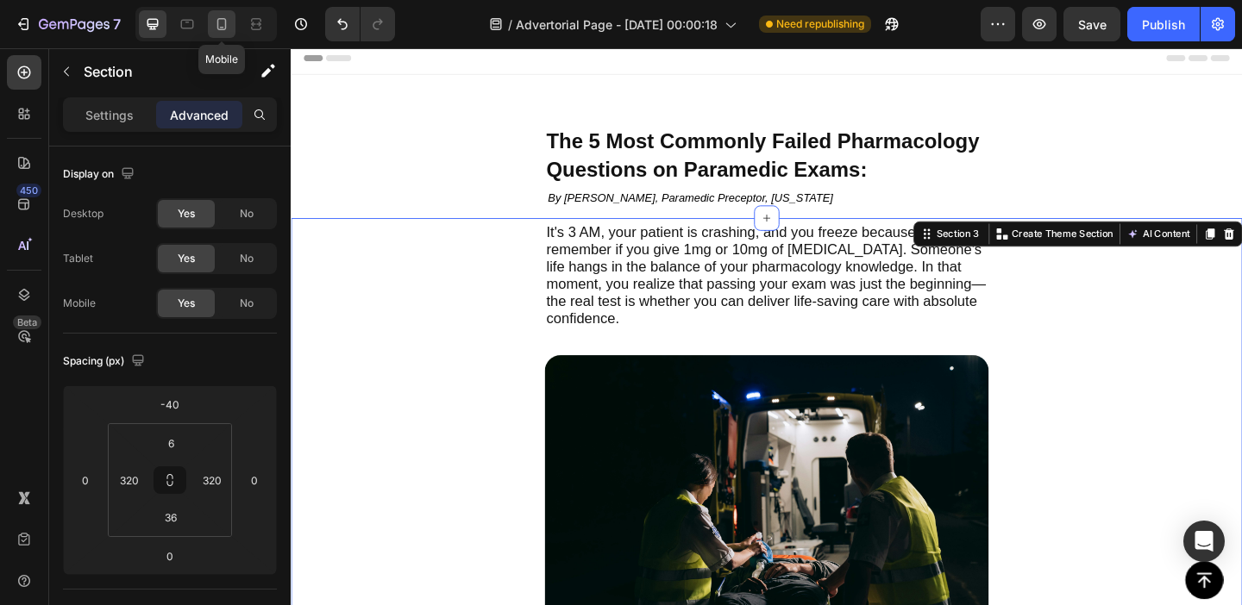
click at [226, 30] on icon at bounding box center [221, 24] width 17 height 17
type input "-88"
type input "24"
type input "20"
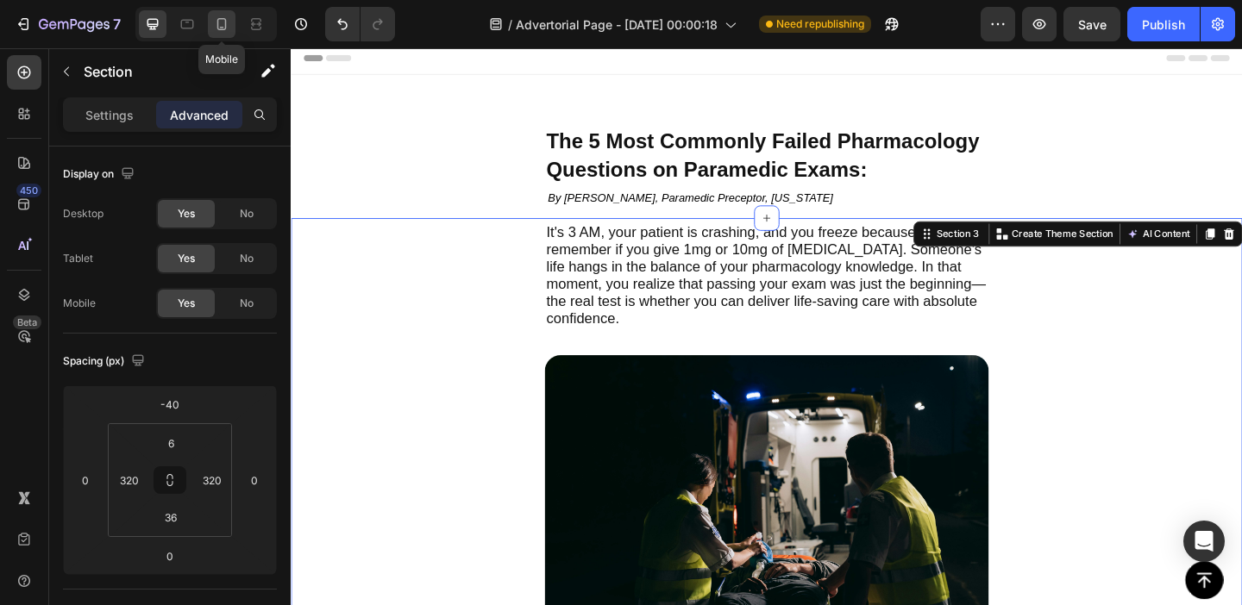
type input "0"
type input "20"
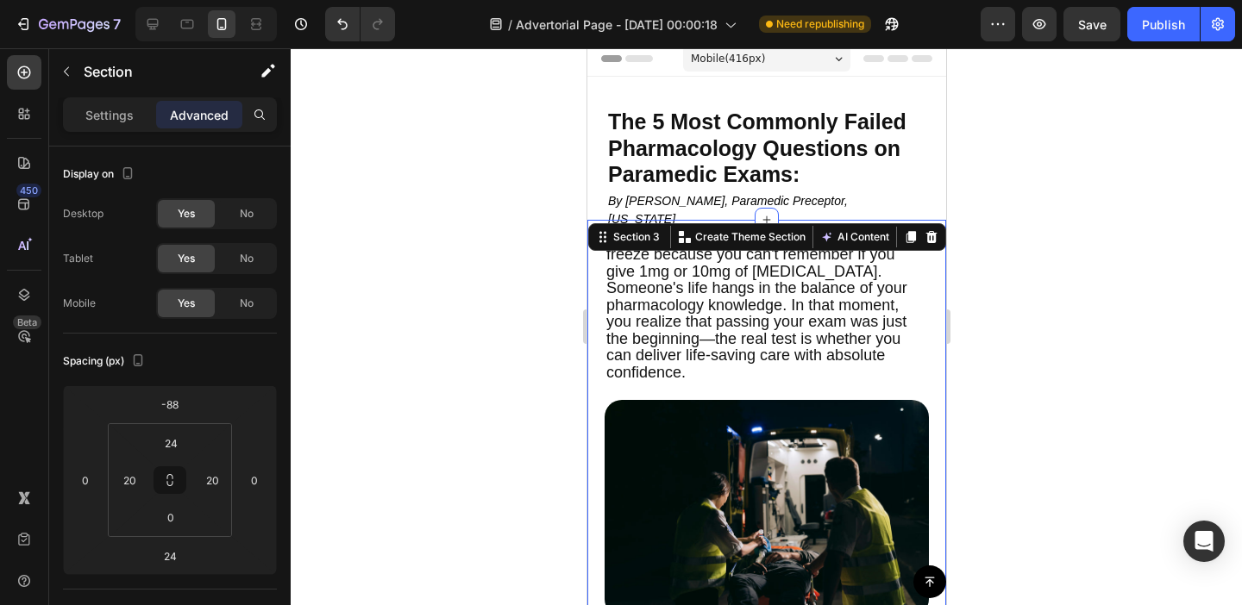
scroll to position [109, 0]
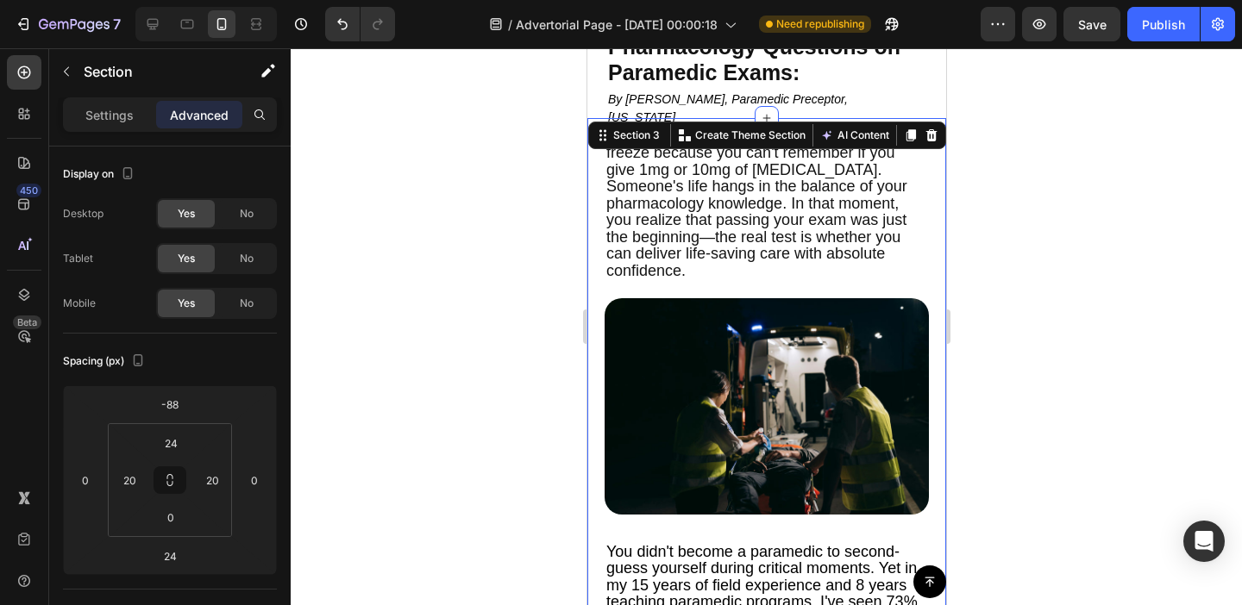
click at [471, 251] on div at bounding box center [766, 326] width 951 height 557
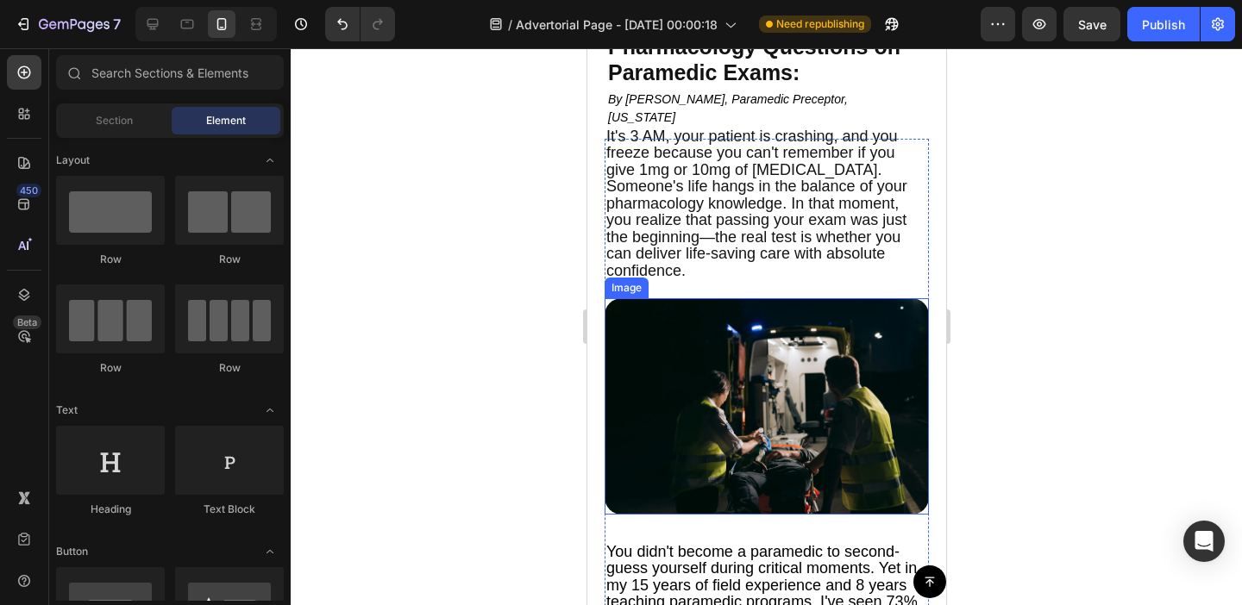
scroll to position [34, 0]
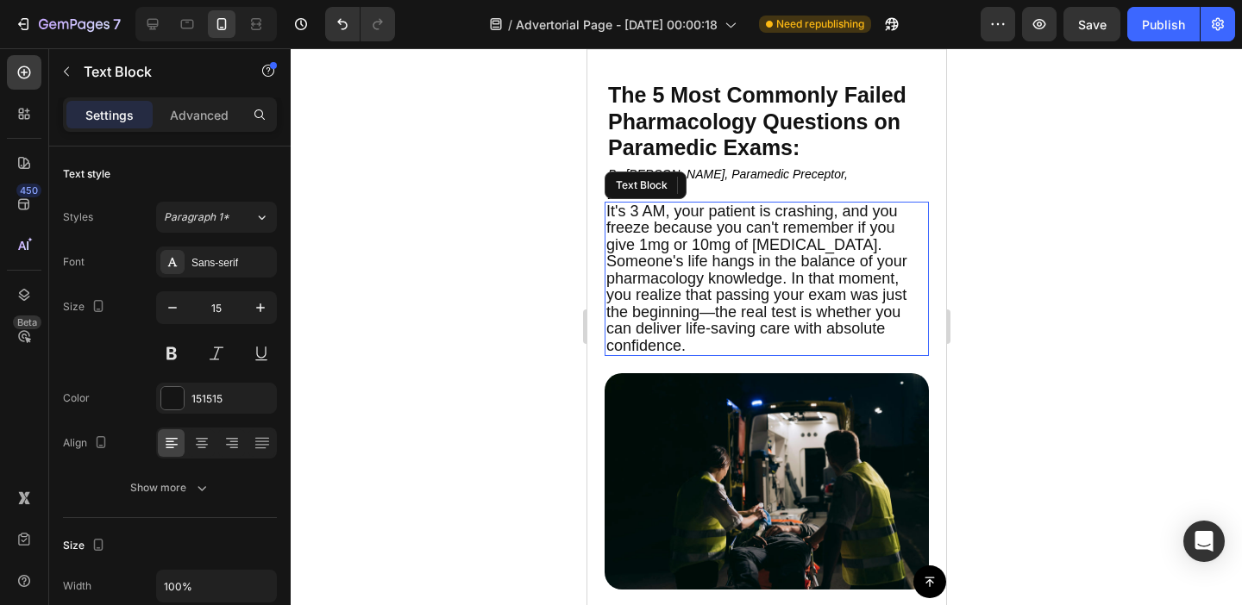
click at [761, 259] on span "It's 3 AM, your patient is crashing, and you freeze because you can't remember …" at bounding box center [755, 279] width 301 height 152
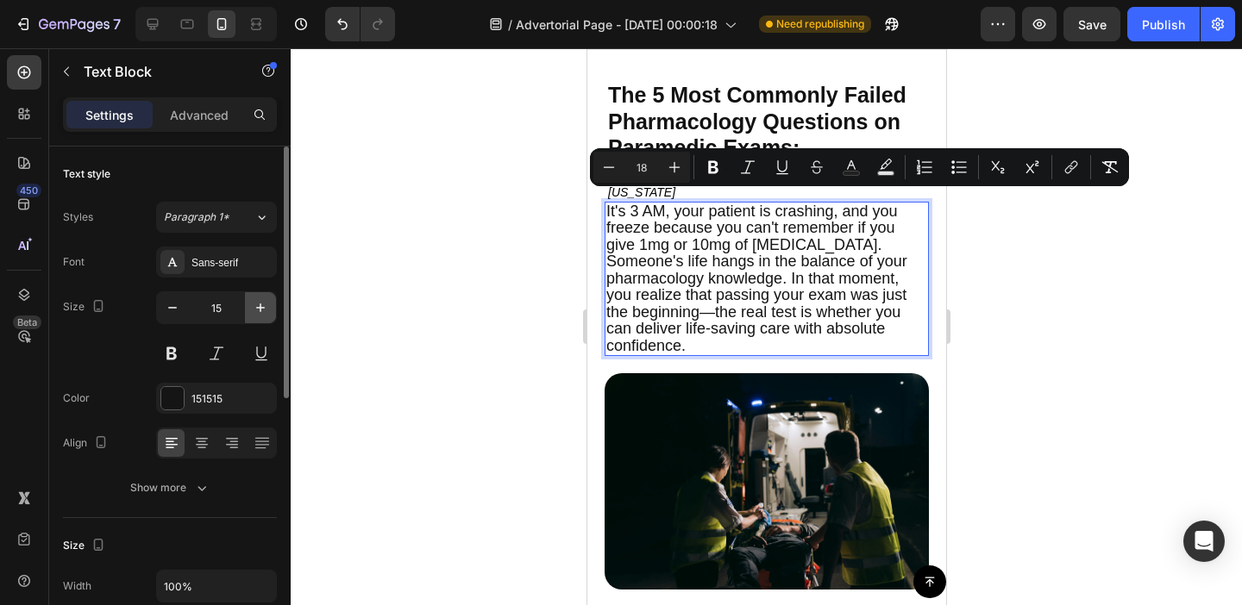
click at [257, 308] on icon "button" at bounding box center [260, 308] width 9 height 9
type input "16"
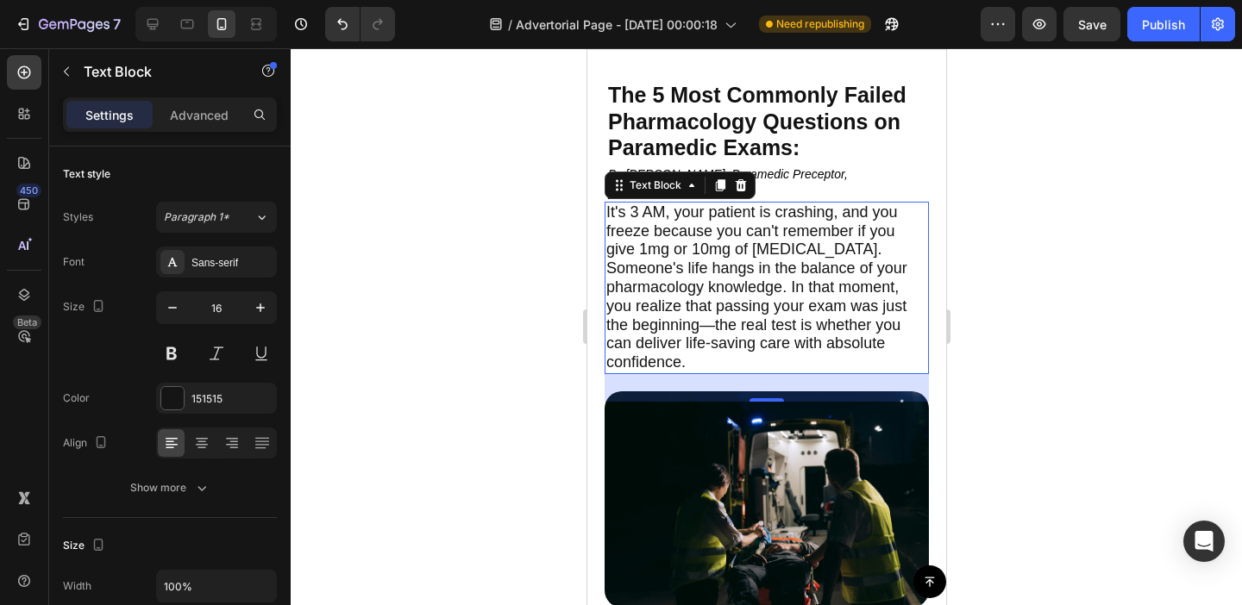
click at [432, 287] on div at bounding box center [766, 326] width 951 height 557
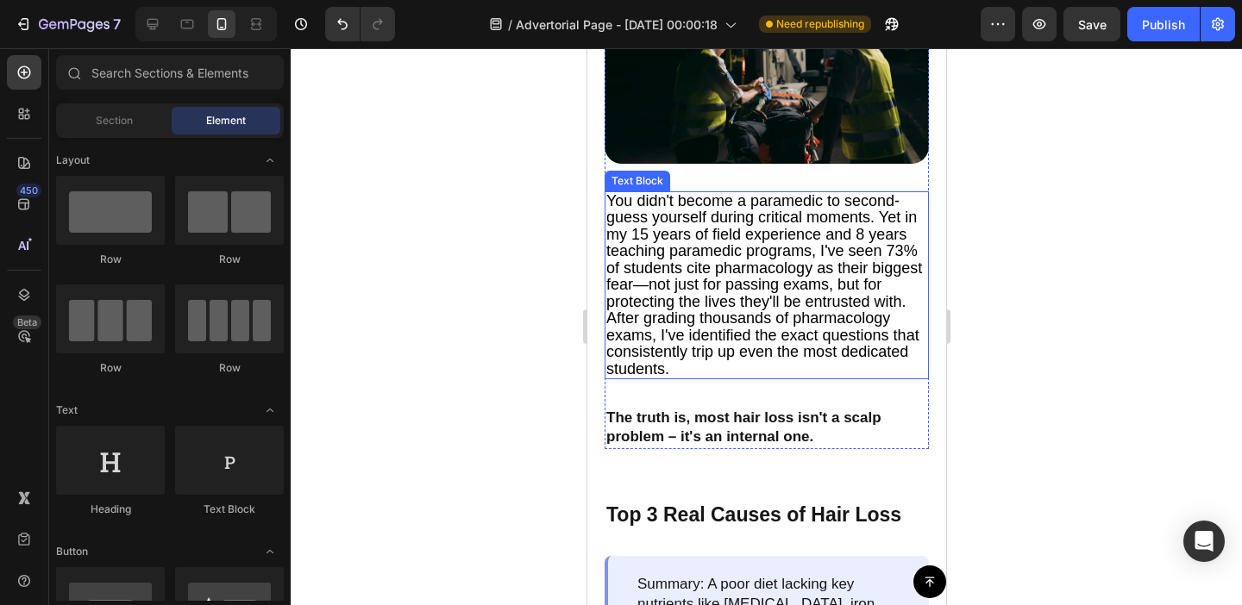
scroll to position [470, 0]
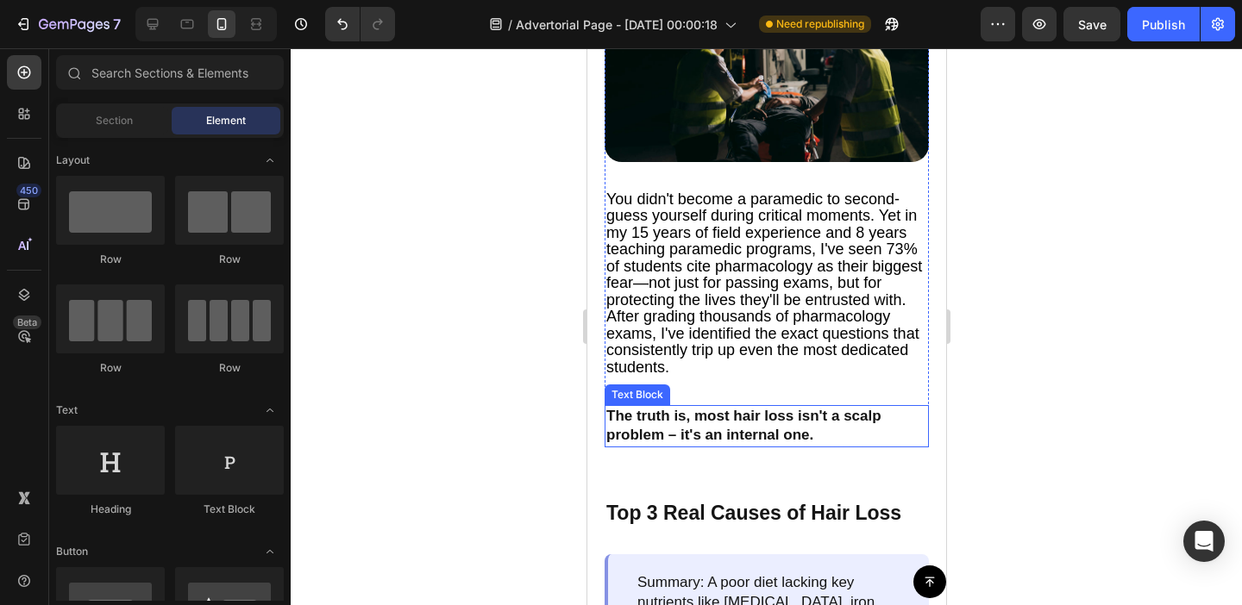
click at [706, 416] on p "The truth is, most hair loss isn't a scalp problem – it's an internal one." at bounding box center [765, 426] width 321 height 38
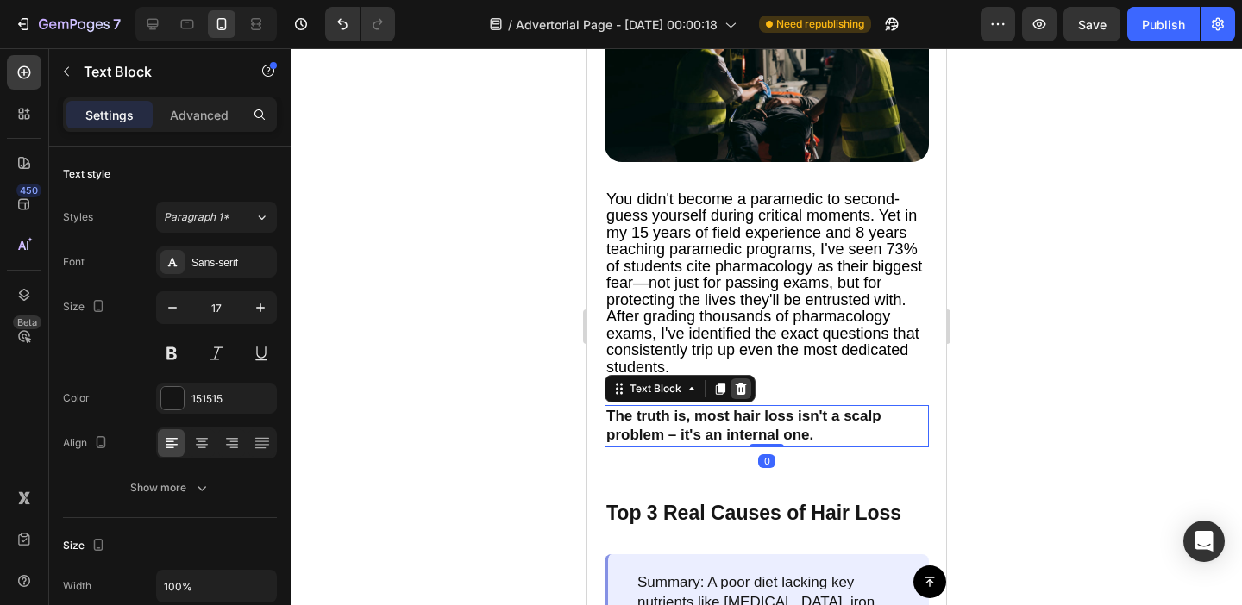
click at [747, 387] on div at bounding box center [740, 389] width 21 height 21
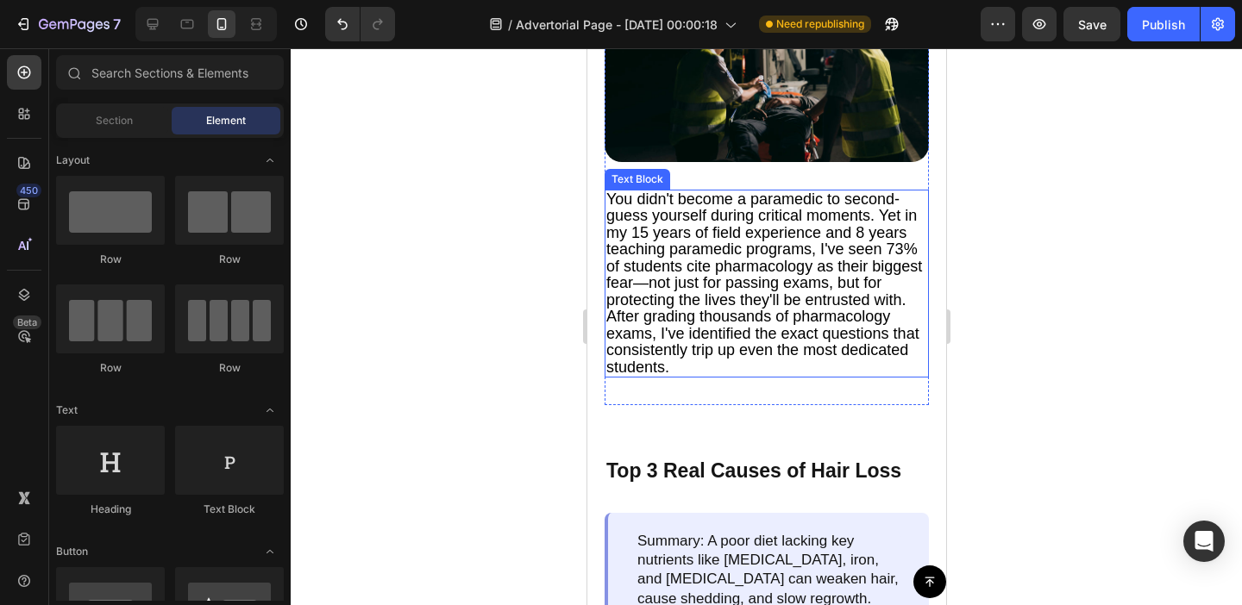
click at [675, 379] on div "It's 3 AM, your patient is crashing, and you freeze because you can't remember …" at bounding box center [766, 86] width 324 height 637
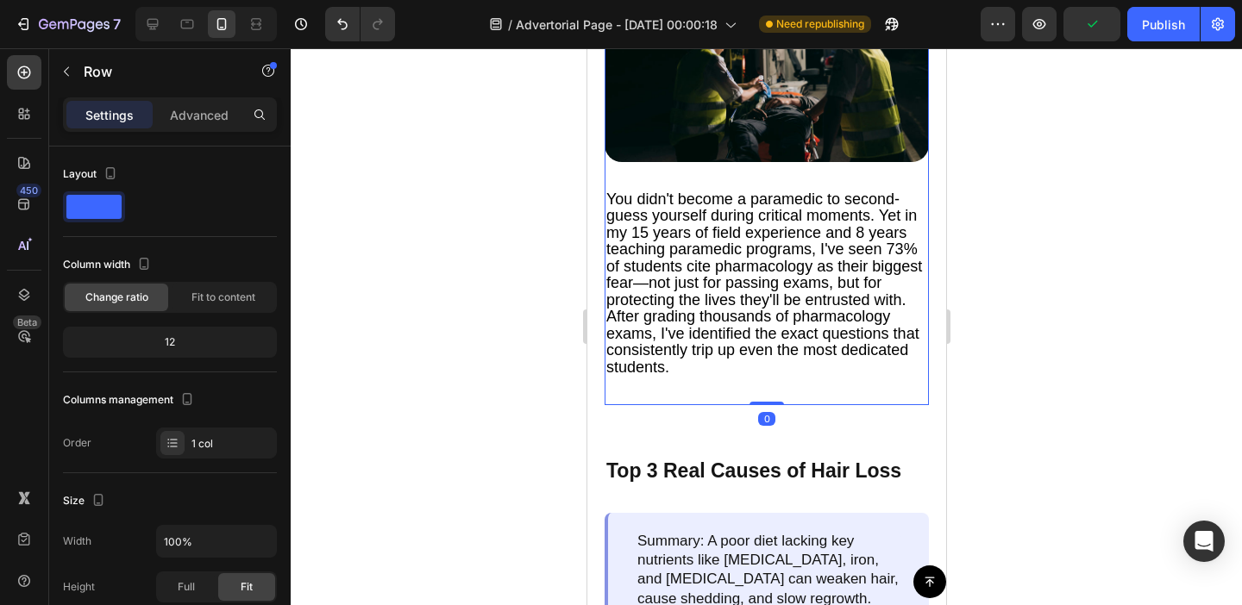
click at [675, 381] on div "It's 3 AM, your patient is crashing, and you freeze because you can't remember …" at bounding box center [766, 86] width 324 height 637
click at [674, 392] on div "It's 3 AM, your patient is crashing, and you freeze because you can't remember …" at bounding box center [766, 86] width 324 height 637
click at [678, 395] on div "It's 3 AM, your patient is crashing, and you freeze because you can't remember …" at bounding box center [766, 86] width 324 height 637
click at [692, 361] on p "You didn't become a paramedic to second-guess yourself during critical moments.…" at bounding box center [765, 283] width 321 height 185
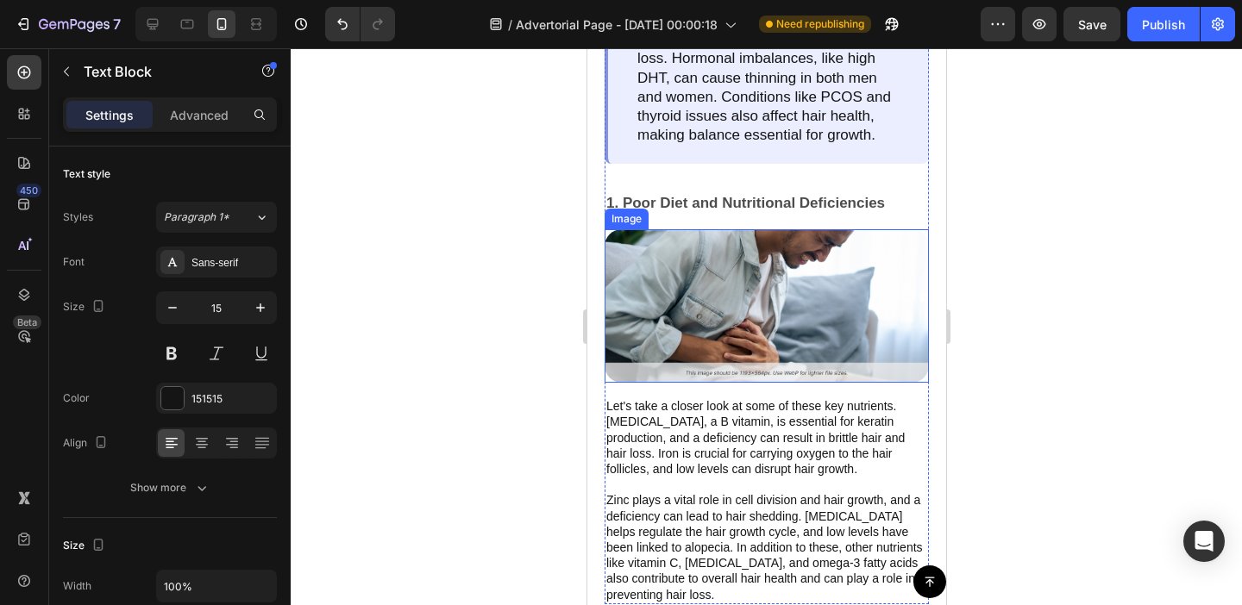
scroll to position [1122, 0]
click at [735, 267] on img at bounding box center [766, 307] width 324 height 154
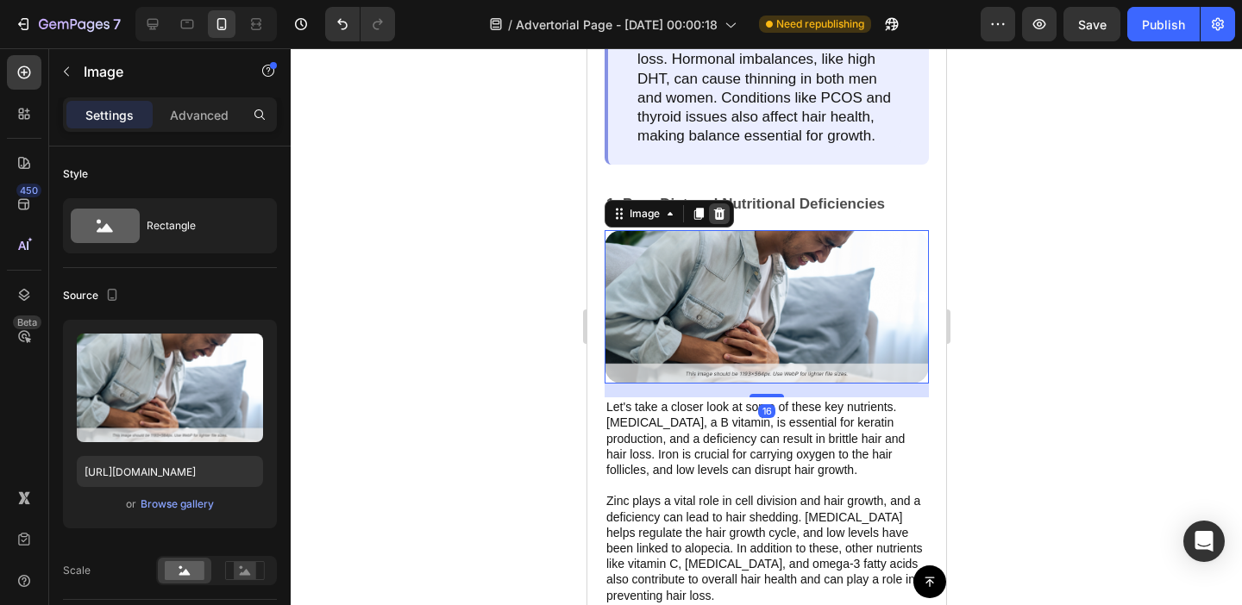
click at [720, 208] on icon at bounding box center [718, 214] width 11 height 12
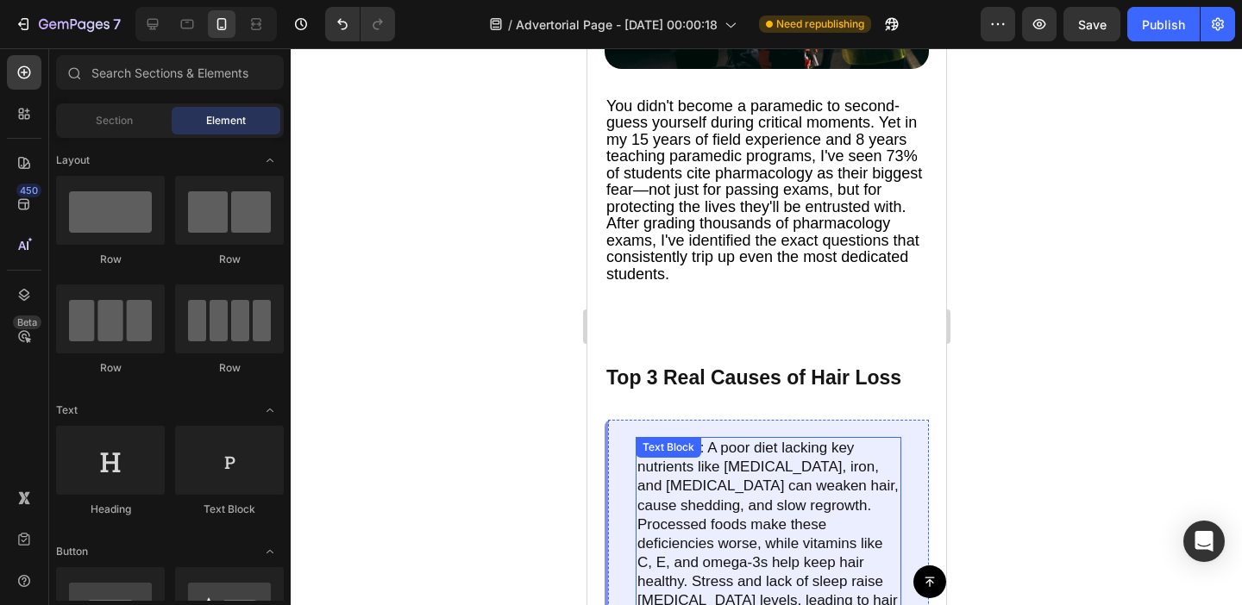
scroll to position [561, 0]
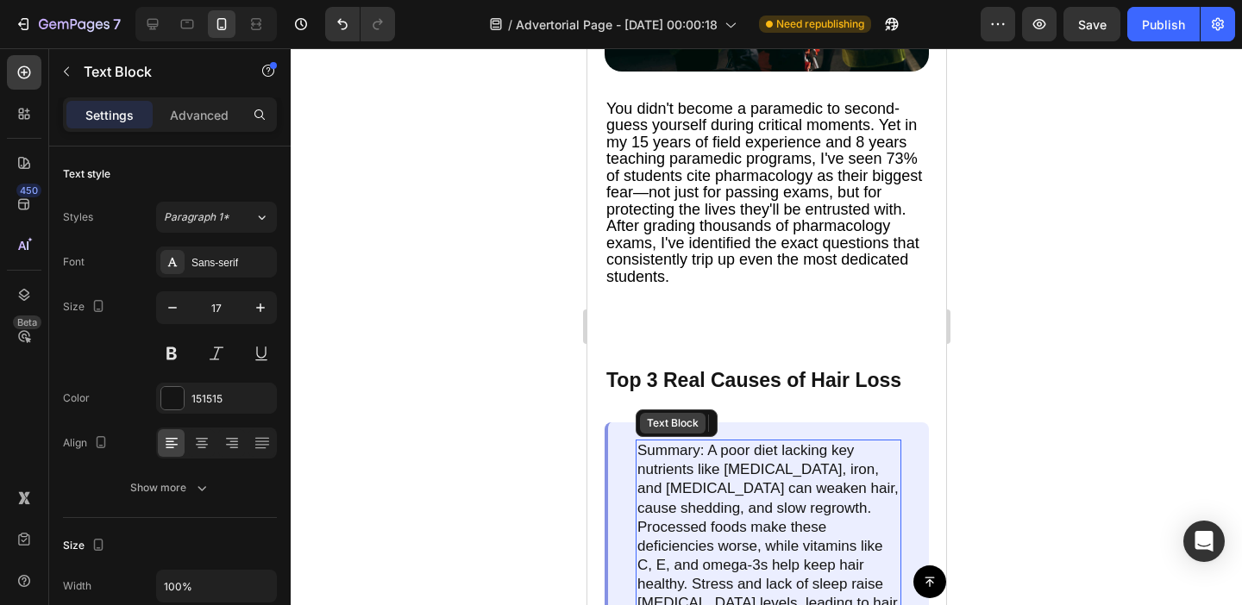
click at [689, 426] on div "Text Block" at bounding box center [672, 424] width 59 height 16
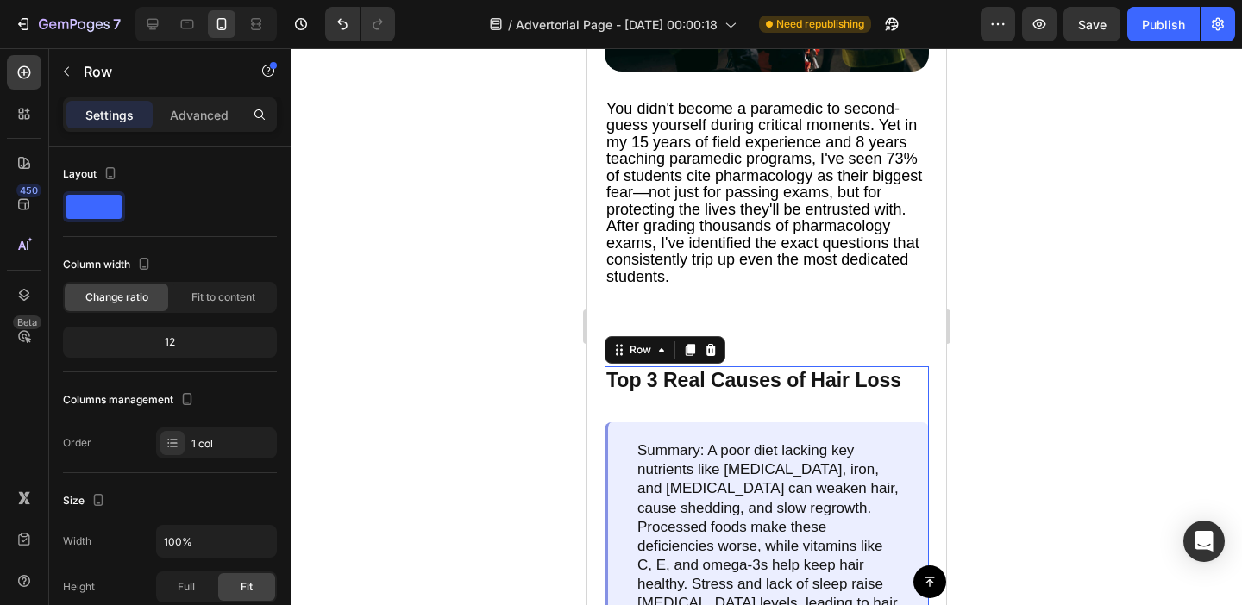
click at [817, 430] on div "Summary: A poor diet lacking key nutrients like biotin, iron, and vitamin D can…" at bounding box center [766, 575] width 324 height 304
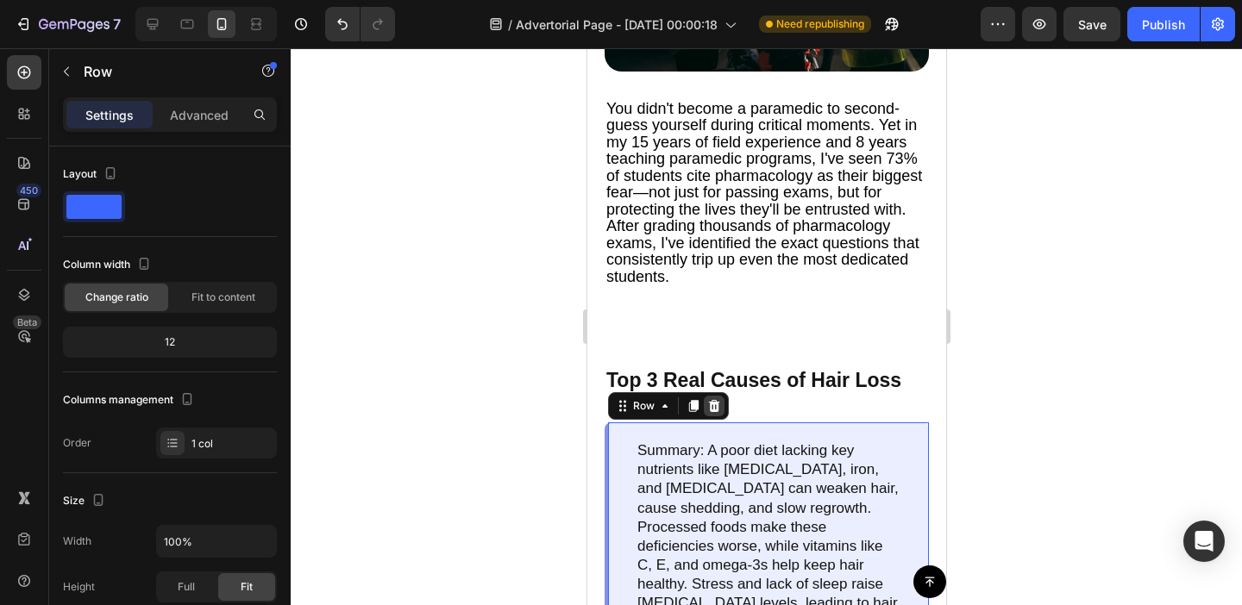
click at [716, 399] on icon at bounding box center [713, 406] width 14 height 14
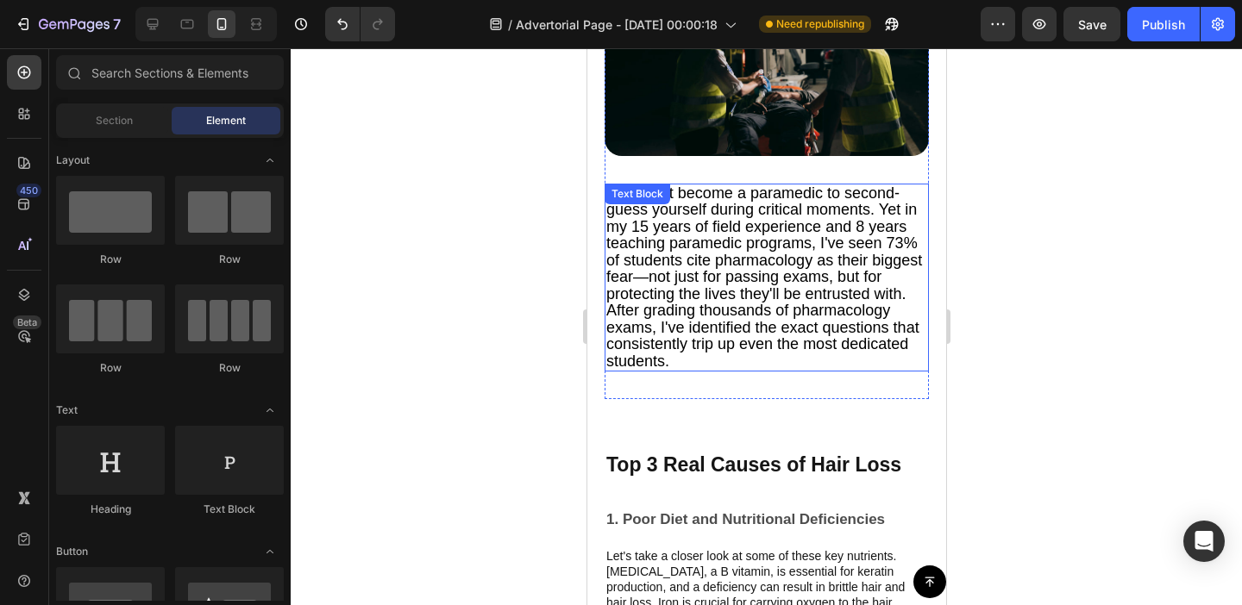
scroll to position [539, 0]
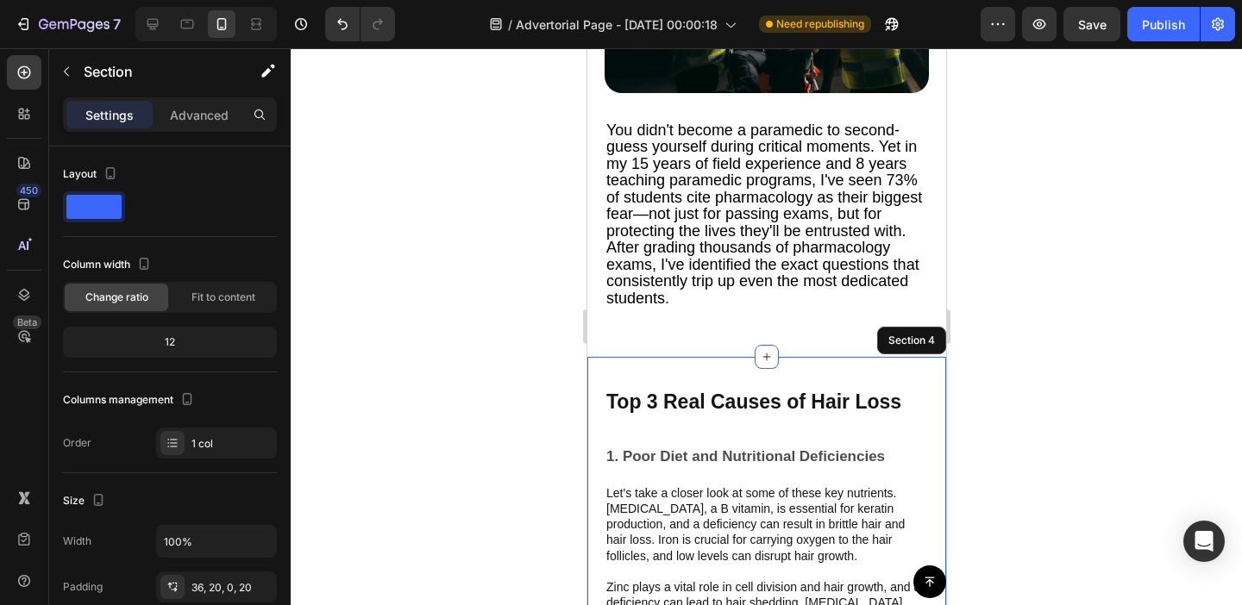
click at [707, 377] on div "Top 3 Real Causes of Hair Loss Text Block 1. Poor Diet and Nutritional Deficien…" at bounding box center [765, 524] width 359 height 334
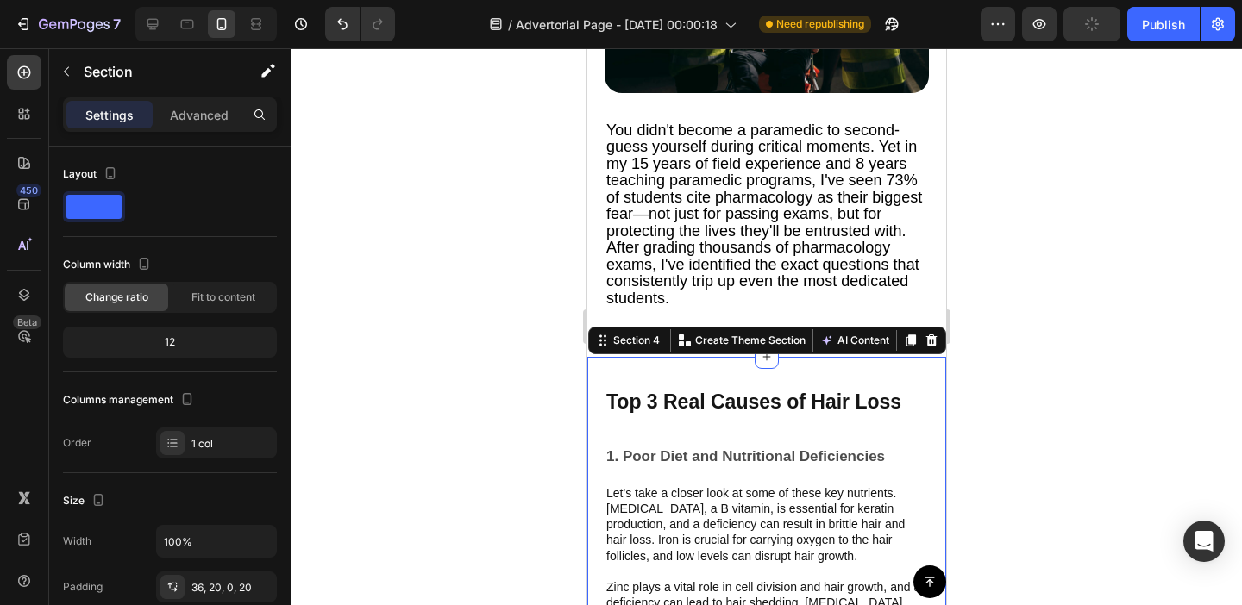
click at [208, 131] on div "Settings Advanced" at bounding box center [170, 114] width 214 height 34
click at [206, 117] on p "Advanced" at bounding box center [199, 115] width 59 height 18
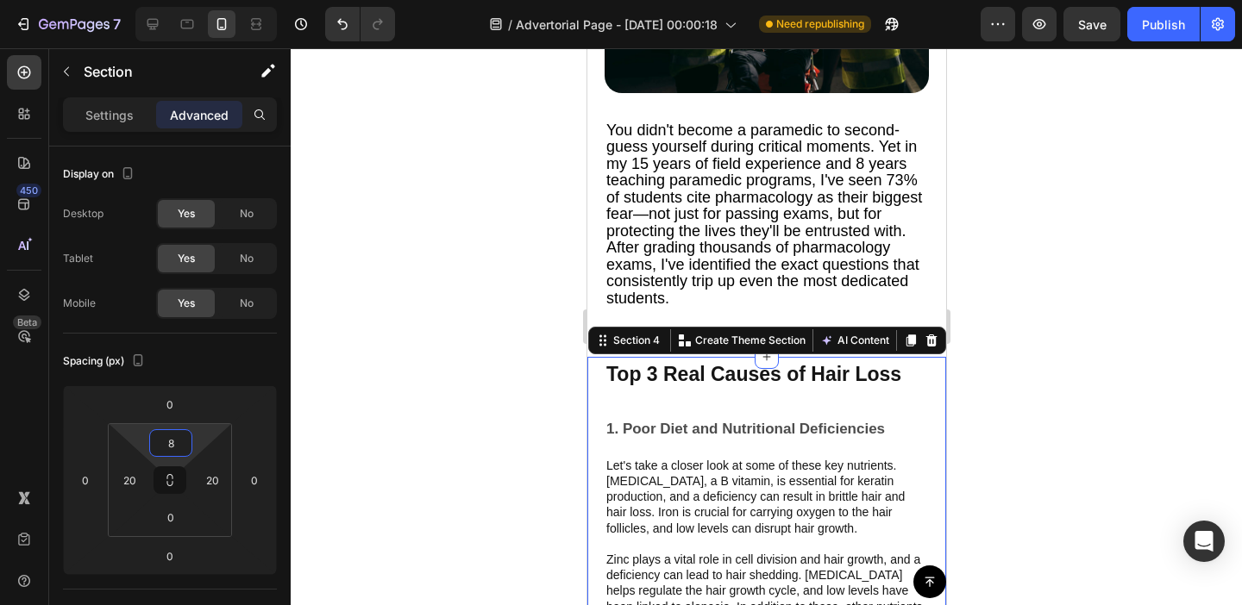
type input "10"
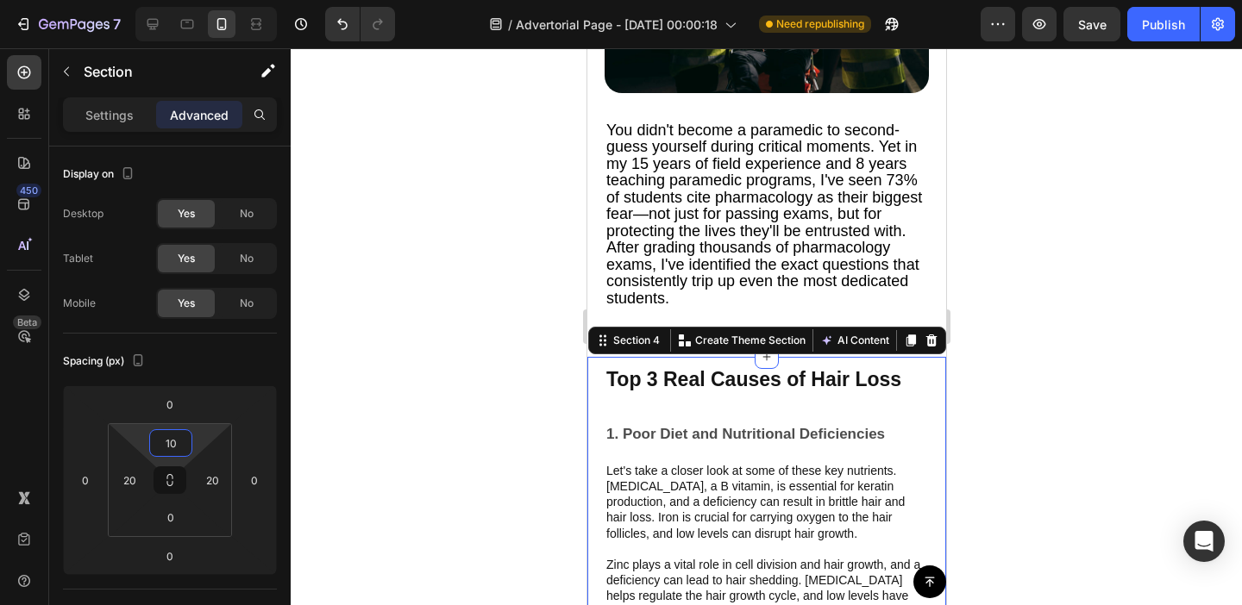
drag, startPoint x: 206, startPoint y: 428, endPoint x: 207, endPoint y: 439, distance: 11.2
click at [207, 0] on html "7 Version history / Advertorial Page - [DATE] 00:00:18 Need republishing Previe…" at bounding box center [621, 0] width 1242 height 0
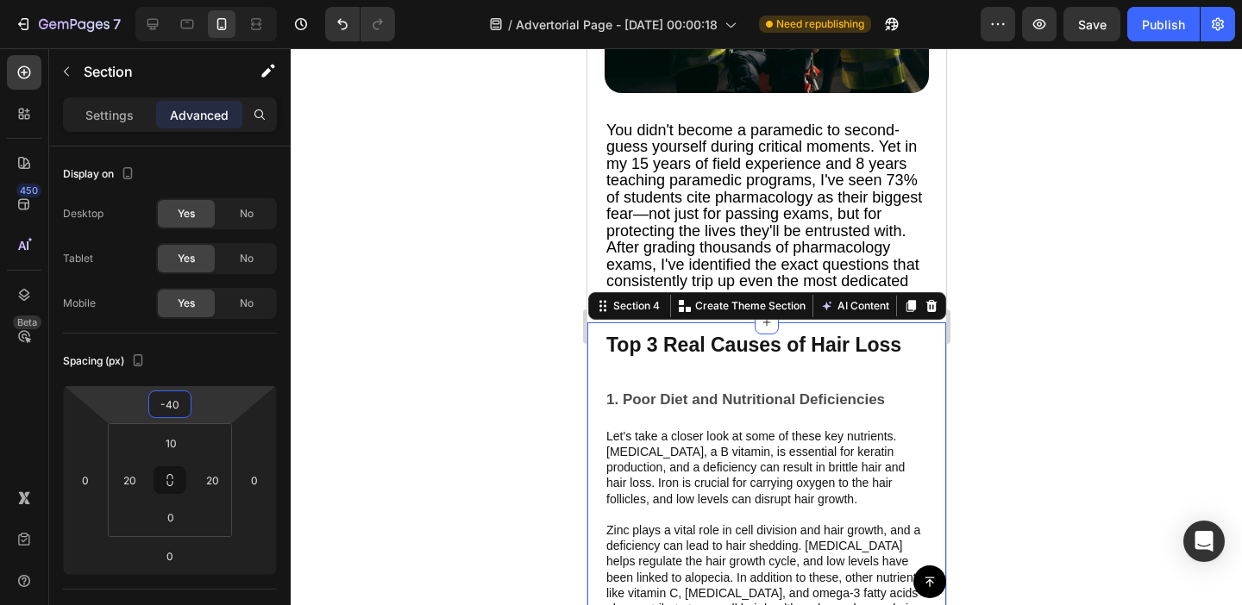
drag, startPoint x: 214, startPoint y: 406, endPoint x: 215, endPoint y: 423, distance: 17.3
click at [215, 0] on html "7 Version history / Advertorial Page - [DATE] 00:00:18 Need republishing Previe…" at bounding box center [621, 0] width 1242 height 0
click at [163, 13] on div at bounding box center [153, 24] width 28 height 28
type input "0"
type input "32"
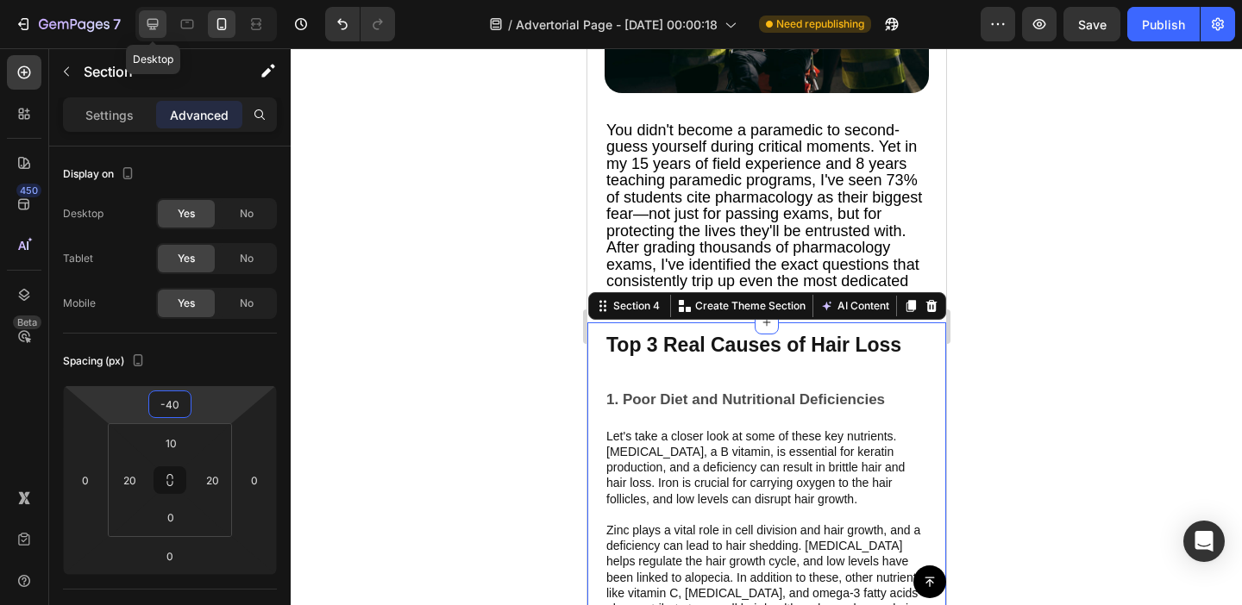
type input "36"
type input "320"
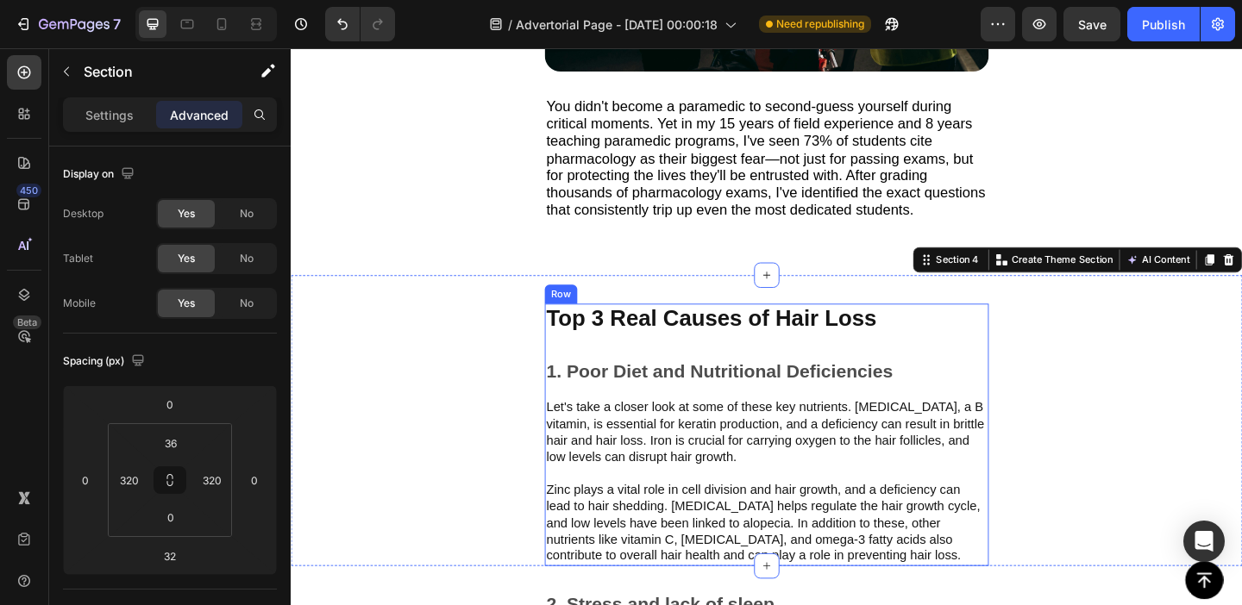
scroll to position [623, 0]
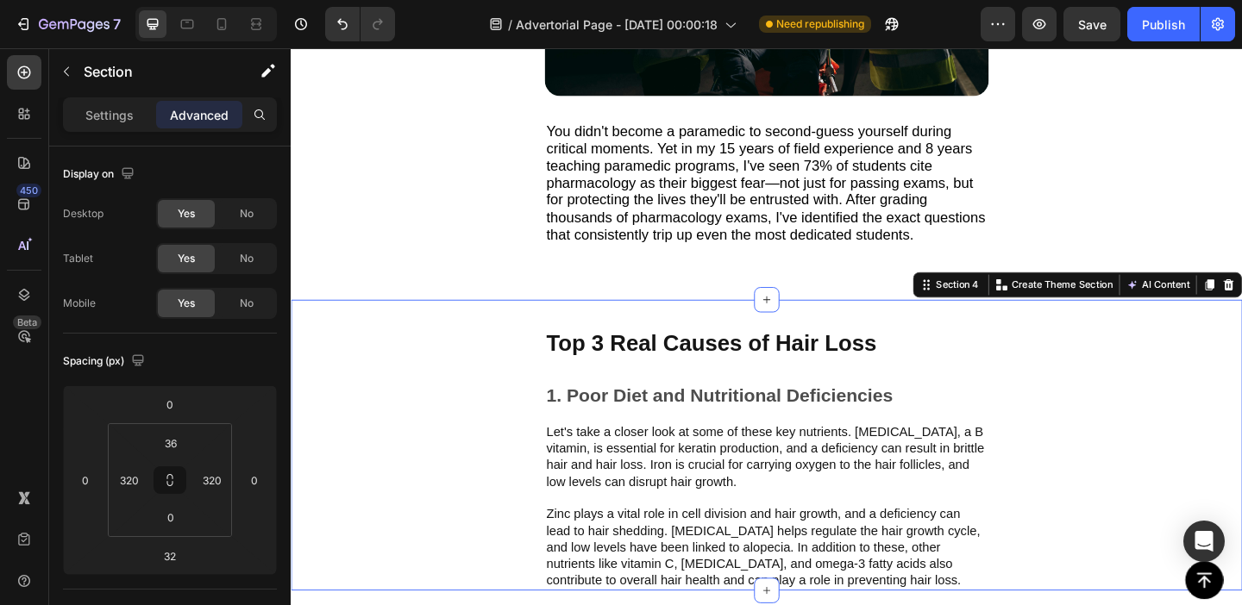
click at [684, 325] on div "Top 3 Real Causes of Hair Loss Text Block 1. Poor Diet and Nutritional Deficien…" at bounding box center [808, 480] width 1035 height 317
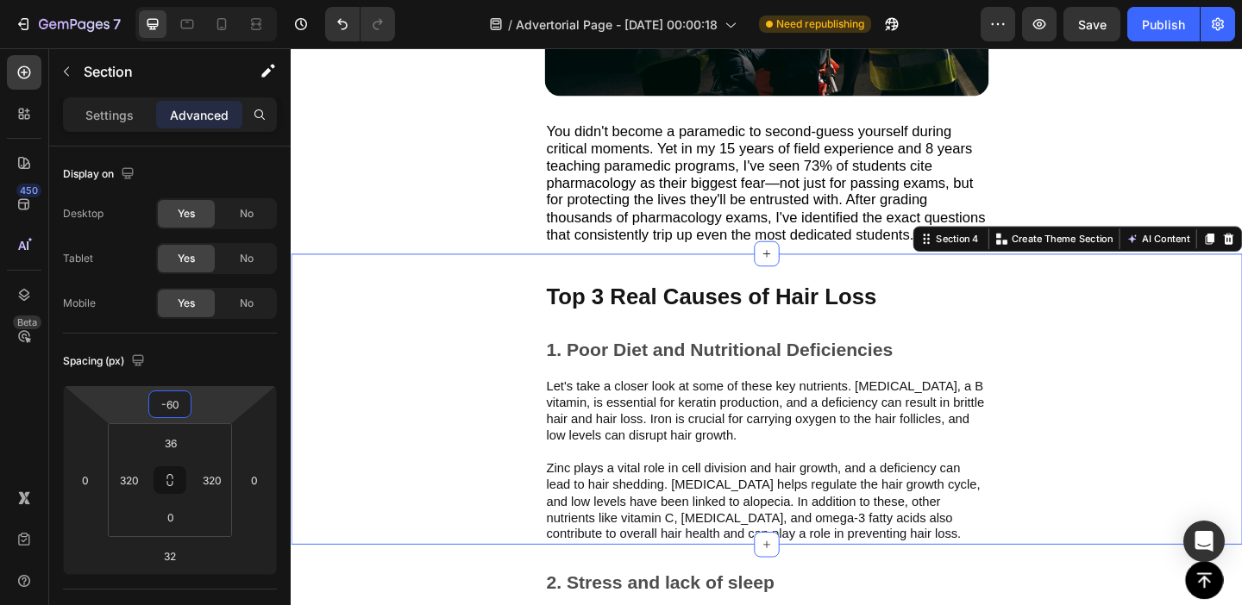
type input "-62"
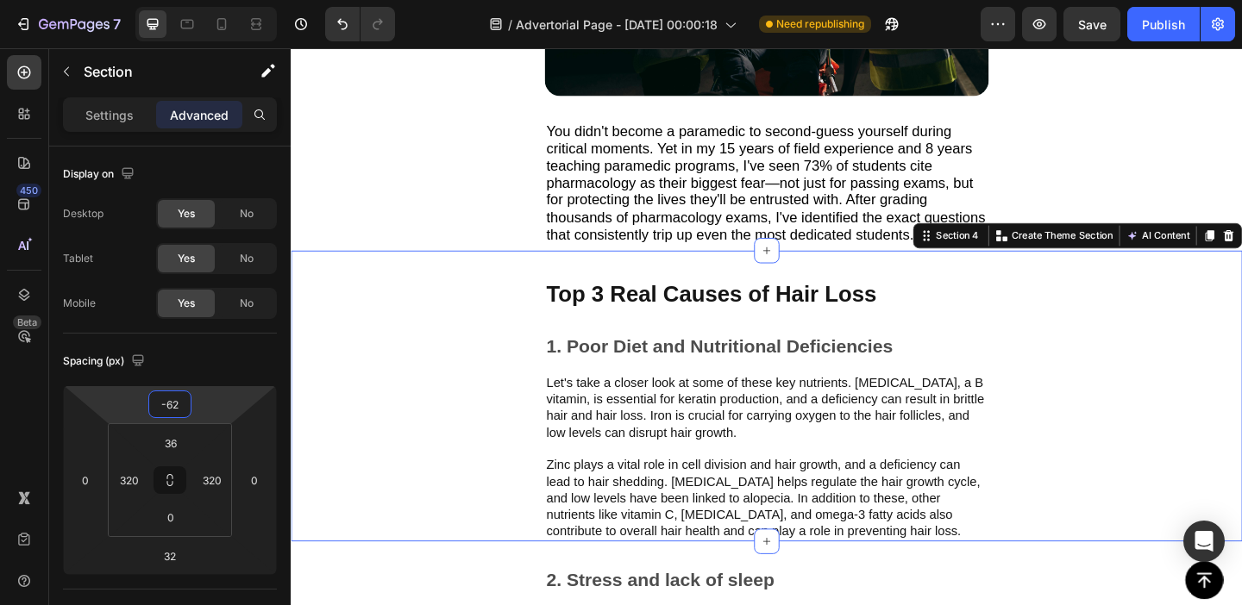
drag, startPoint x: 211, startPoint y: 400, endPoint x: 218, endPoint y: 429, distance: 29.3
click at [218, 0] on html "7 Version history / Advertorial Page - [DATE] 00:00:18 Need republishing Previe…" at bounding box center [621, 0] width 1242 height 0
click at [211, 0] on html "7 Version history / Advertorial Page - [DATE] 00:00:18 Need republishing Previe…" at bounding box center [621, 0] width 1242 height 0
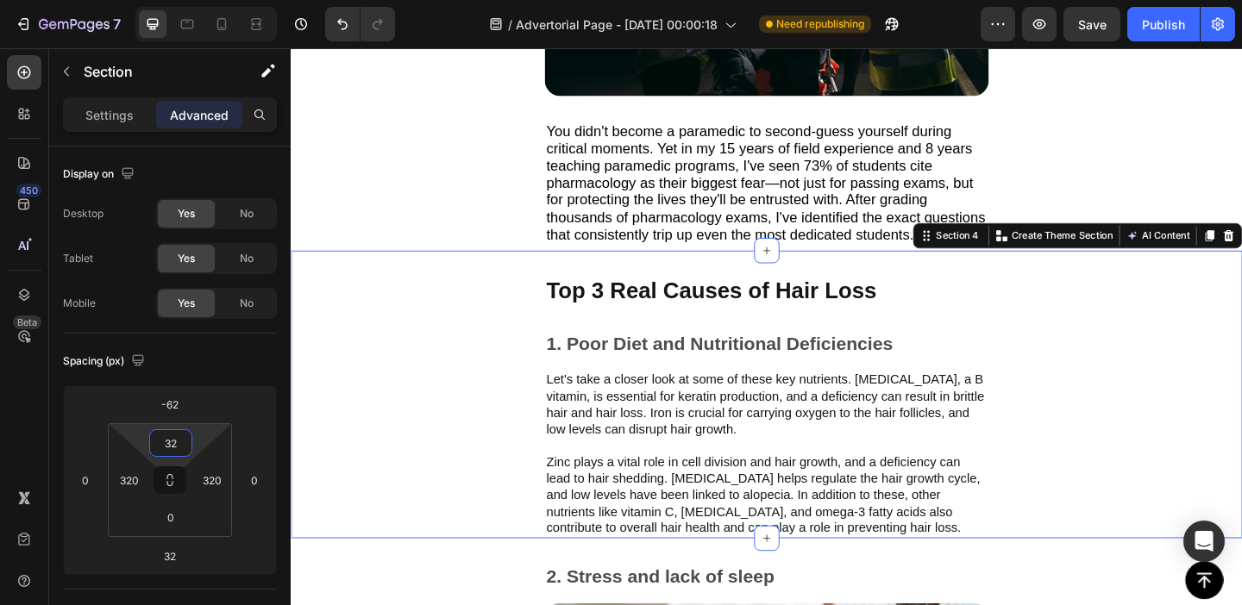
type input "34"
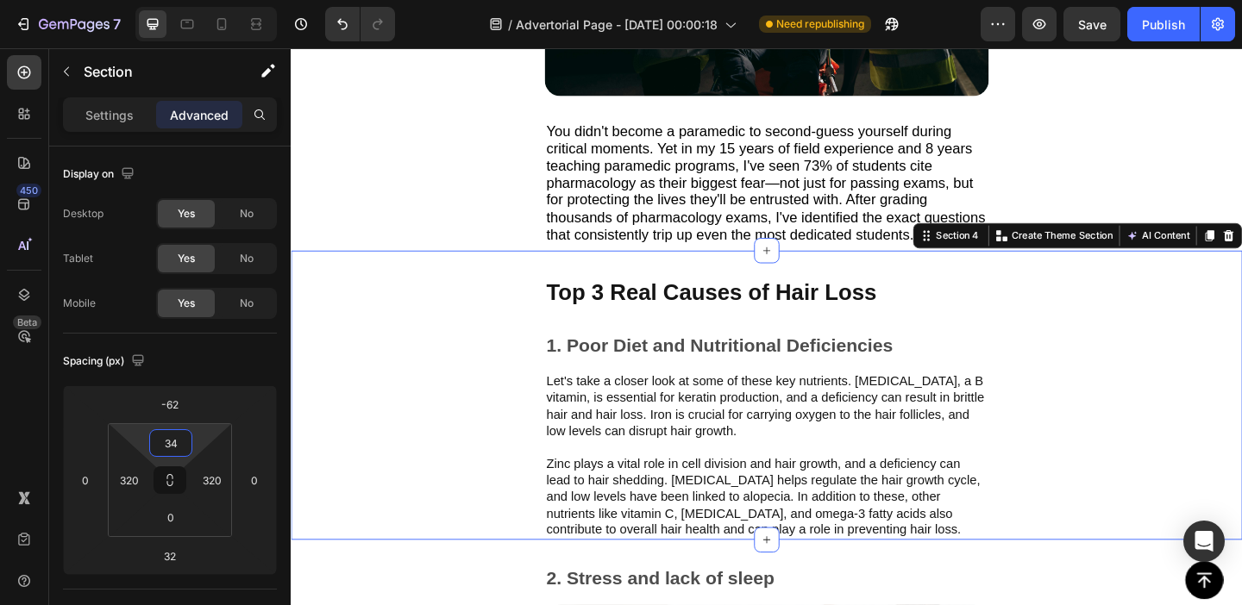
click at [202, 0] on html "7 Version history / Advertorial Page - [DATE] 00:00:18 Need republishing Previe…" at bounding box center [621, 0] width 1242 height 0
click at [388, 329] on div "Top 3 Real Causes of Hair Loss Text Block 1. Poor Diet and Nutritional Deficien…" at bounding box center [808, 425] width 1035 height 315
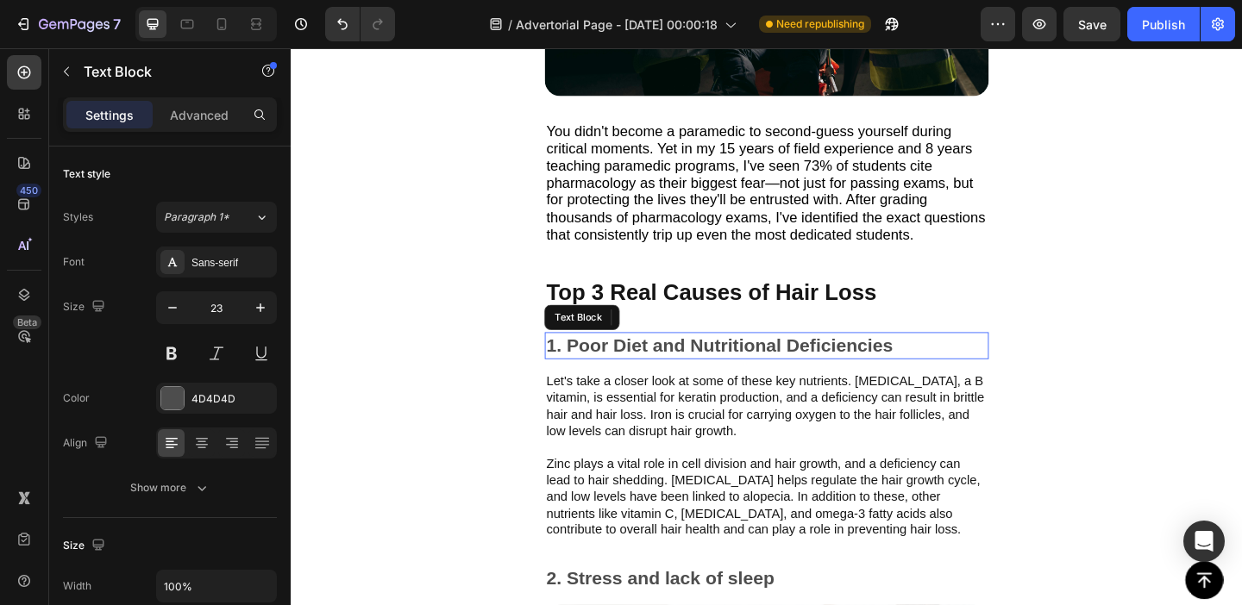
click at [706, 362] on p "1. Poor Diet and Nutritional Deficiencies" at bounding box center [808, 372] width 480 height 26
click at [708, 334] on icon at bounding box center [703, 341] width 14 height 14
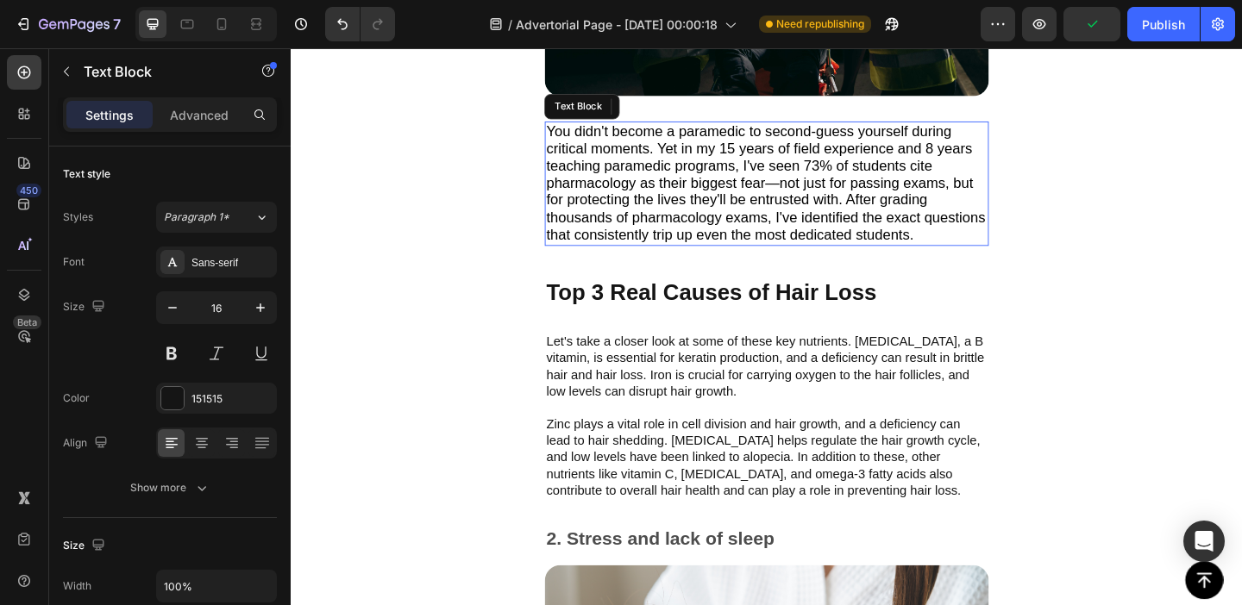
click at [645, 222] on span "You didn't become a paramedic to second-guess yourself during critical moments.…" at bounding box center [807, 194] width 478 height 130
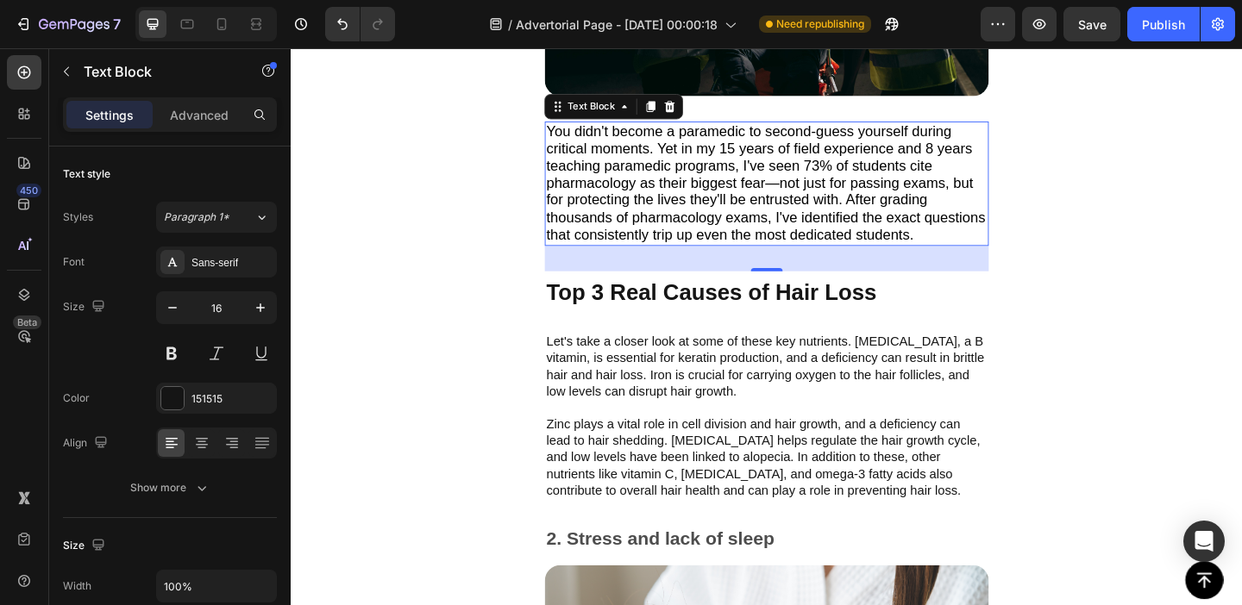
click at [657, 166] on span "You didn't become a paramedic to second-guess yourself during critical moments.…" at bounding box center [807, 194] width 478 height 130
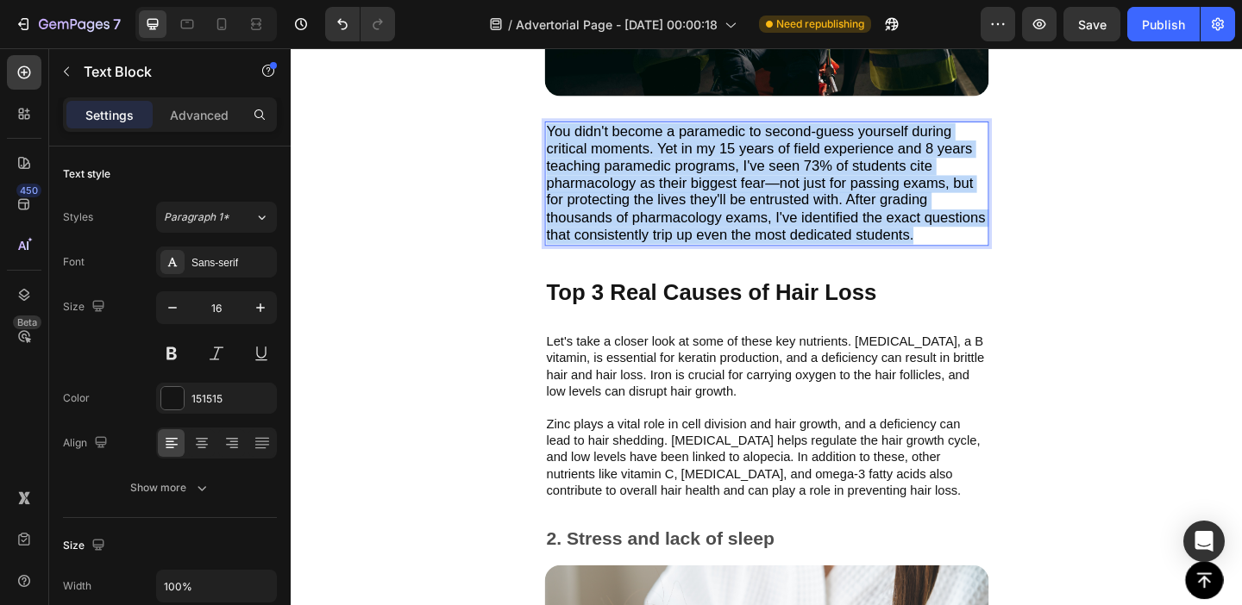
click at [657, 166] on span "You didn't become a paramedic to second-guess yourself during critical moments.…" at bounding box center [807, 194] width 478 height 130
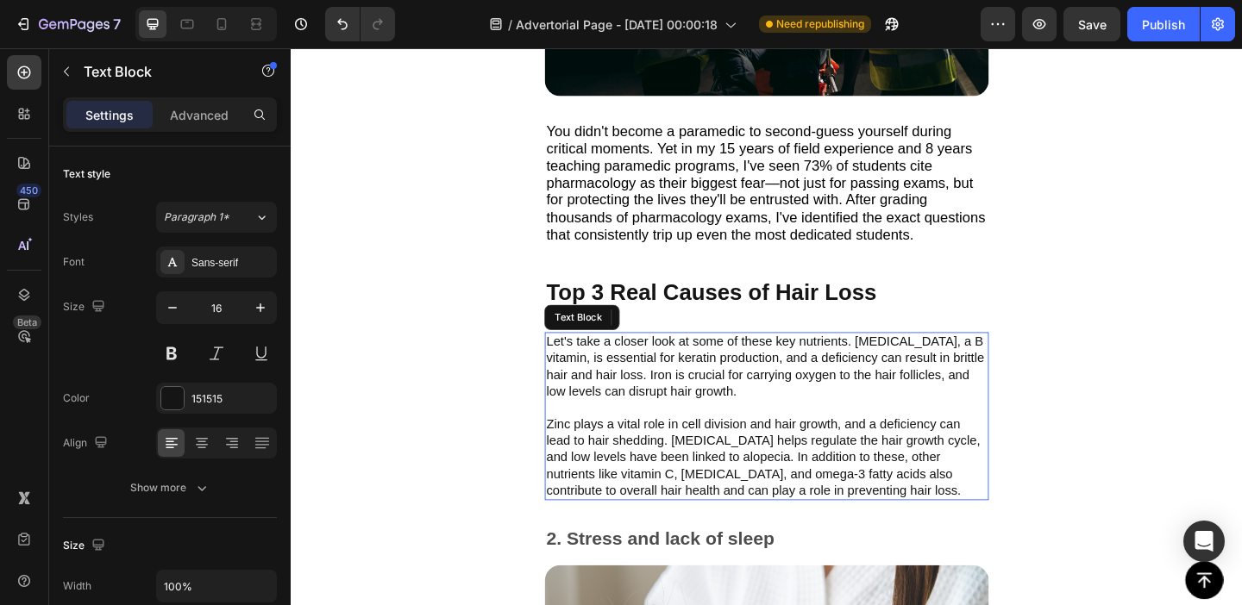
click at [646, 380] on p "Let's take a closer look at some of these key nutrients. Biotin, a B vitamin, i…" at bounding box center [808, 448] width 480 height 179
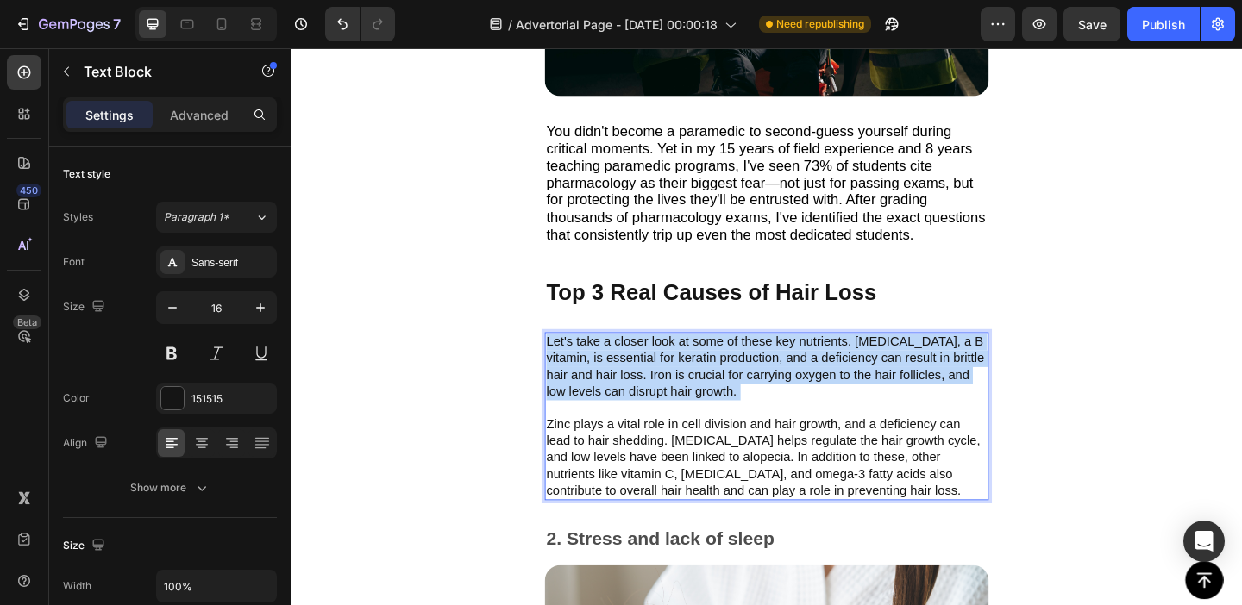
click at [646, 380] on p "Let's take a closer look at some of these key nutrients. Biotin, a B vitamin, i…" at bounding box center [808, 448] width 480 height 179
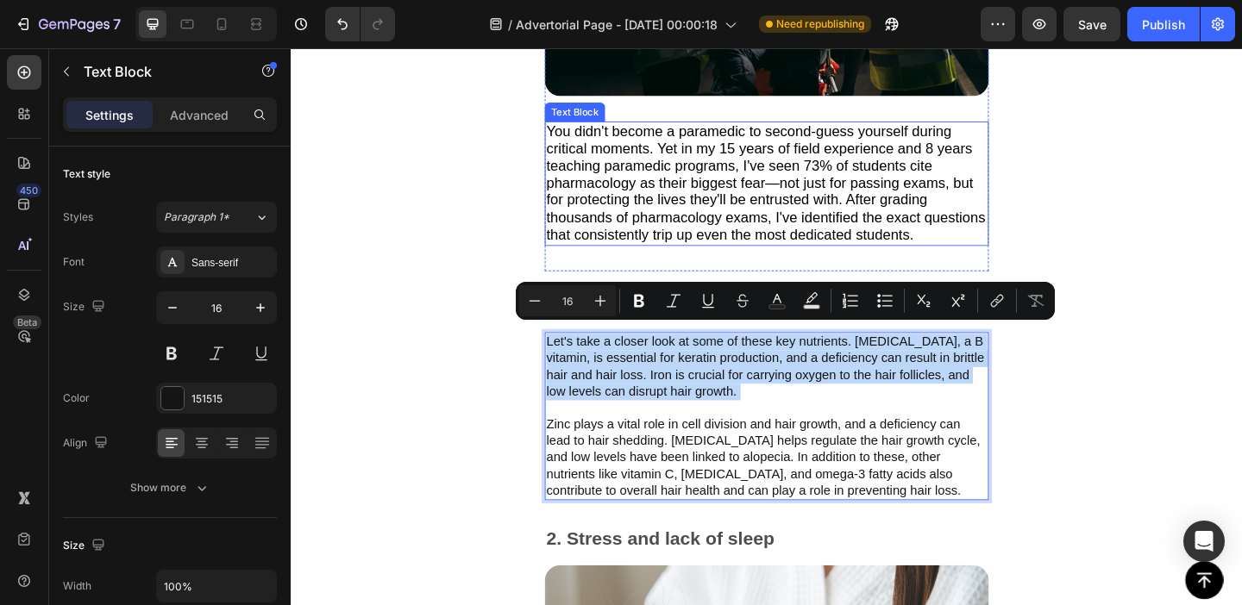
click at [635, 187] on span "You didn't become a paramedic to second-guess yourself during critical moments.…" at bounding box center [807, 194] width 478 height 130
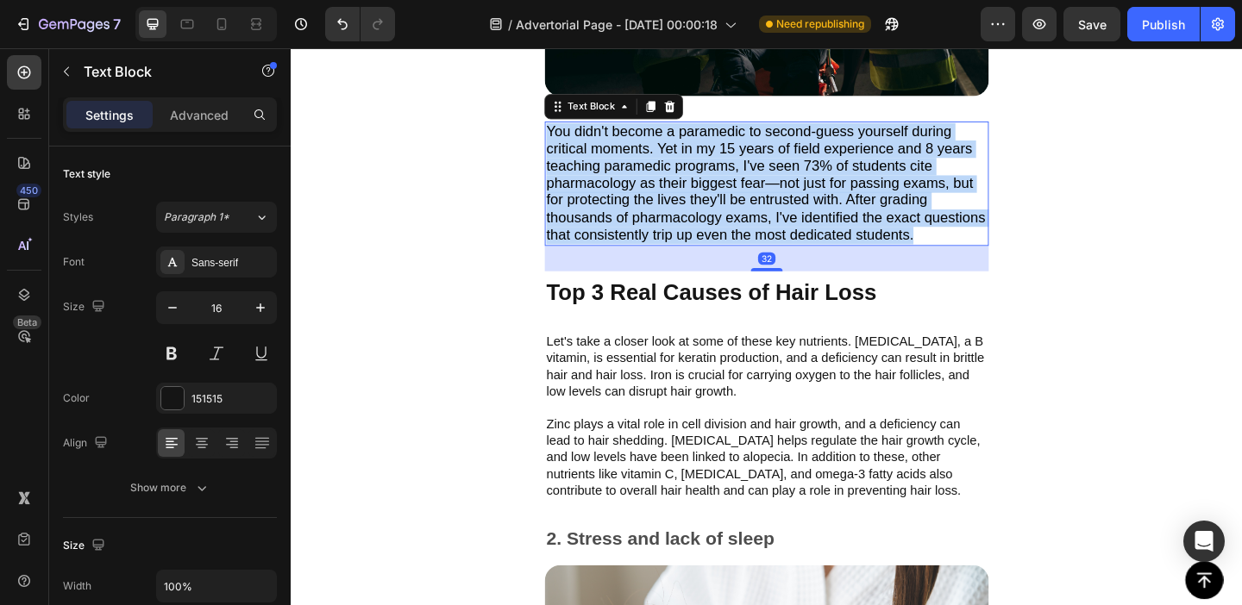
click at [635, 187] on span "You didn't become a paramedic to second-guess yourself during critical moments.…" at bounding box center [807, 194] width 478 height 130
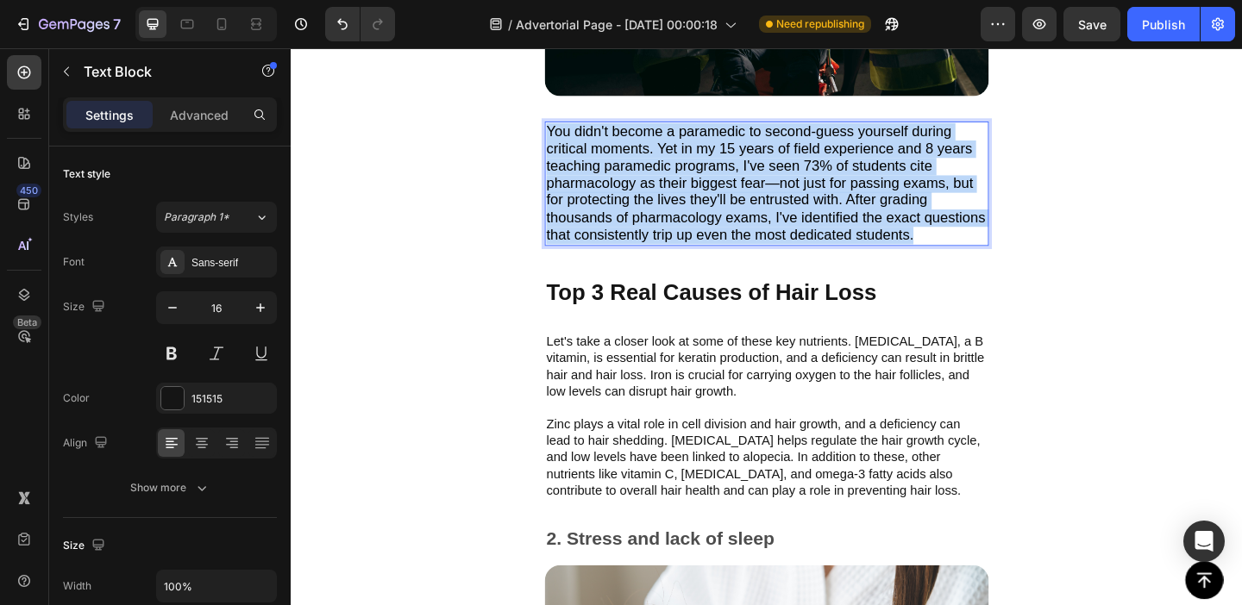
click at [635, 187] on span "You didn't become a paramedic to second-guess yourself during critical moments.…" at bounding box center [807, 194] width 478 height 130
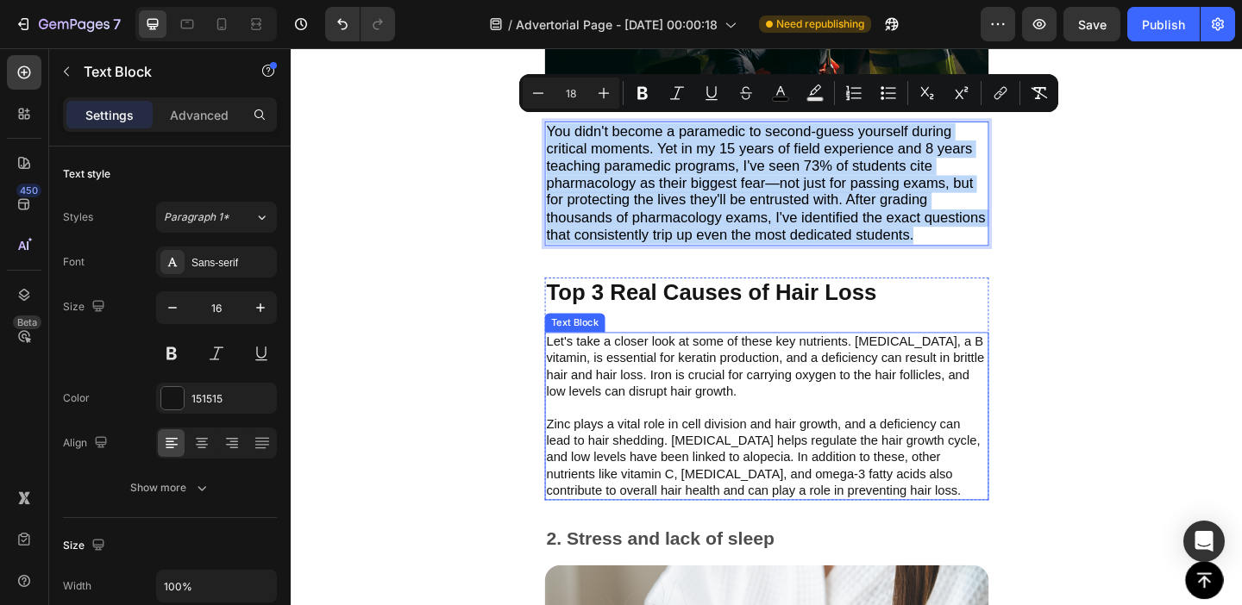
click at [612, 431] on p "Let's take a closer look at some of these key nutrients. Biotin, a B vitamin, i…" at bounding box center [808, 448] width 480 height 179
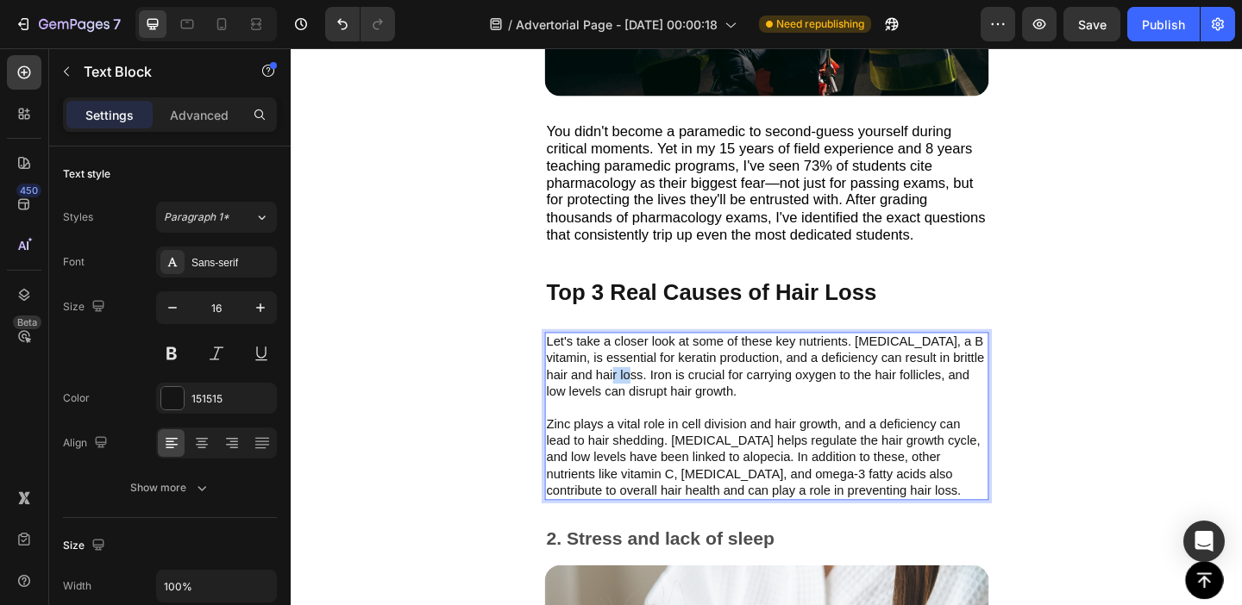
click at [645, 388] on p "Let's take a closer look at some of these key nutrients. Biotin, a B vitamin, i…" at bounding box center [808, 448] width 480 height 179
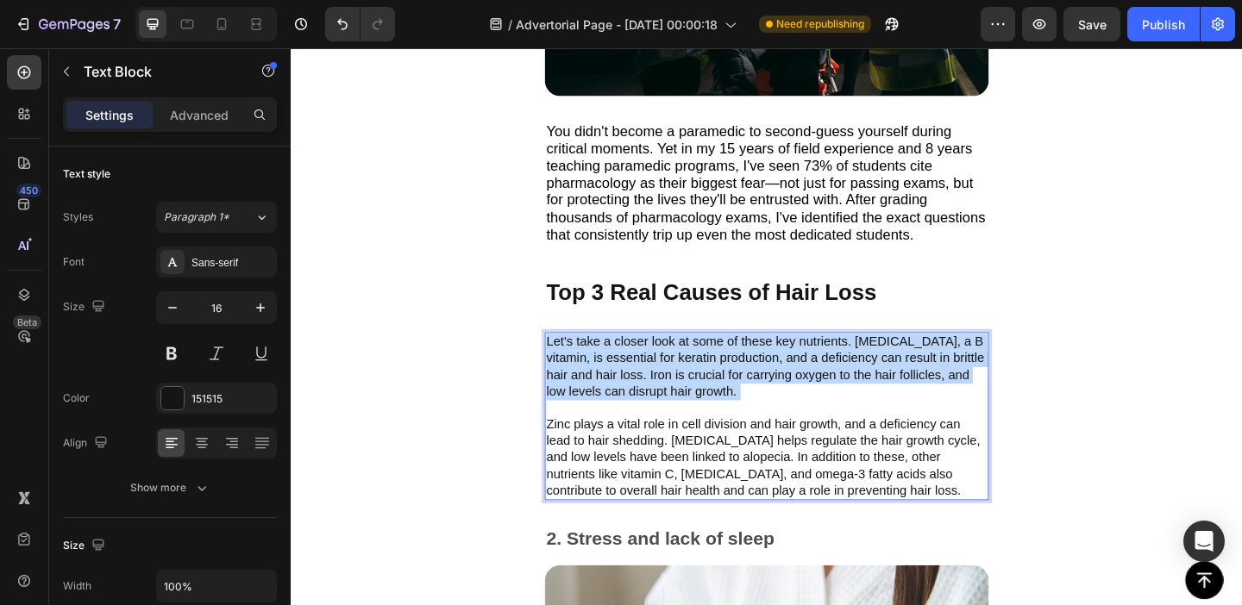
click at [645, 388] on p "Let's take a closer look at some of these key nutrients. Biotin, a B vitamin, i…" at bounding box center [808, 448] width 480 height 179
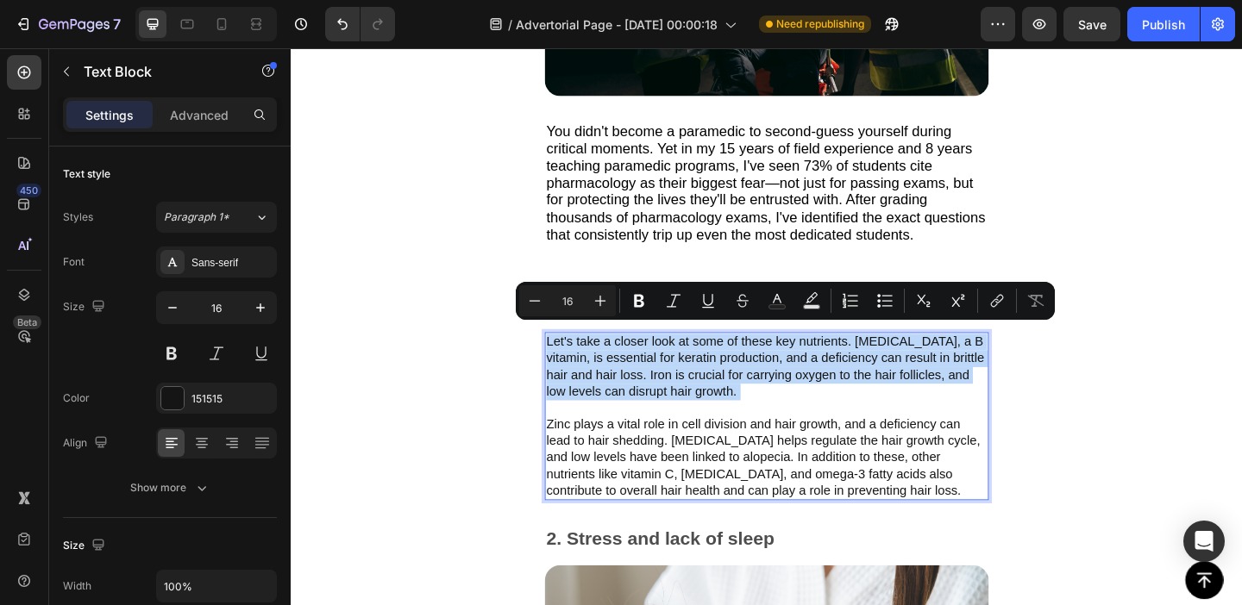
click at [604, 378] on p "Let's take a closer look at some of these key nutrients. Biotin, a B vitamin, i…" at bounding box center [808, 448] width 480 height 179
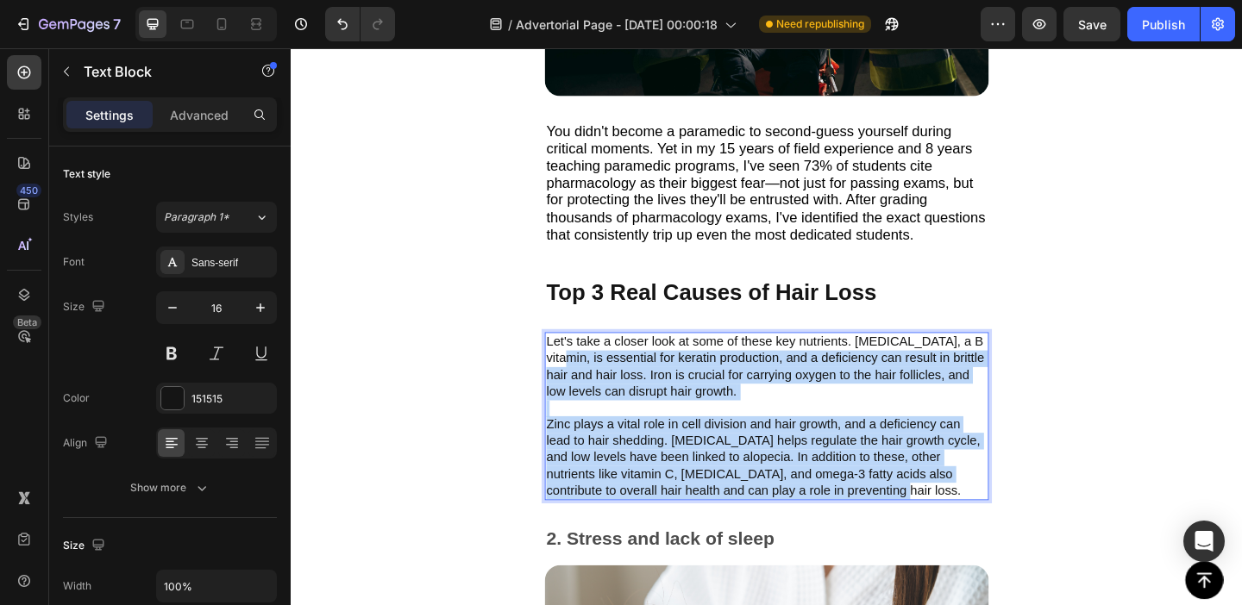
drag, startPoint x: 604, startPoint y: 378, endPoint x: 893, endPoint y: 529, distance: 326.0
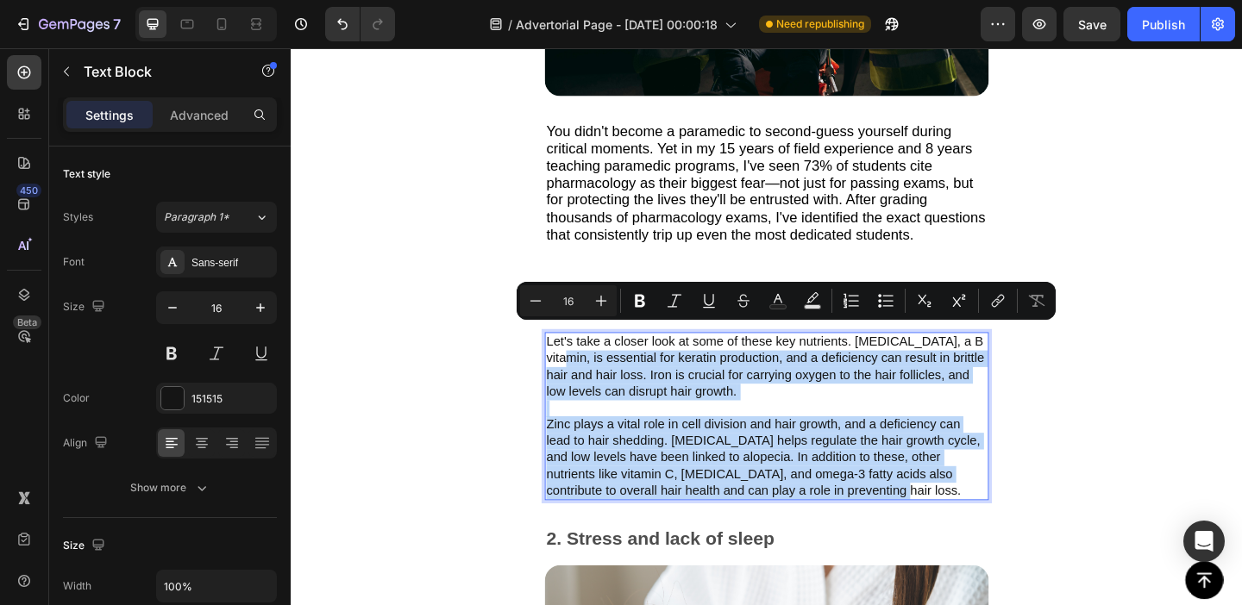
click at [652, 423] on p "Let's take a closer look at some of these key nutrients. Biotin, a B vitamin, i…" at bounding box center [808, 448] width 480 height 179
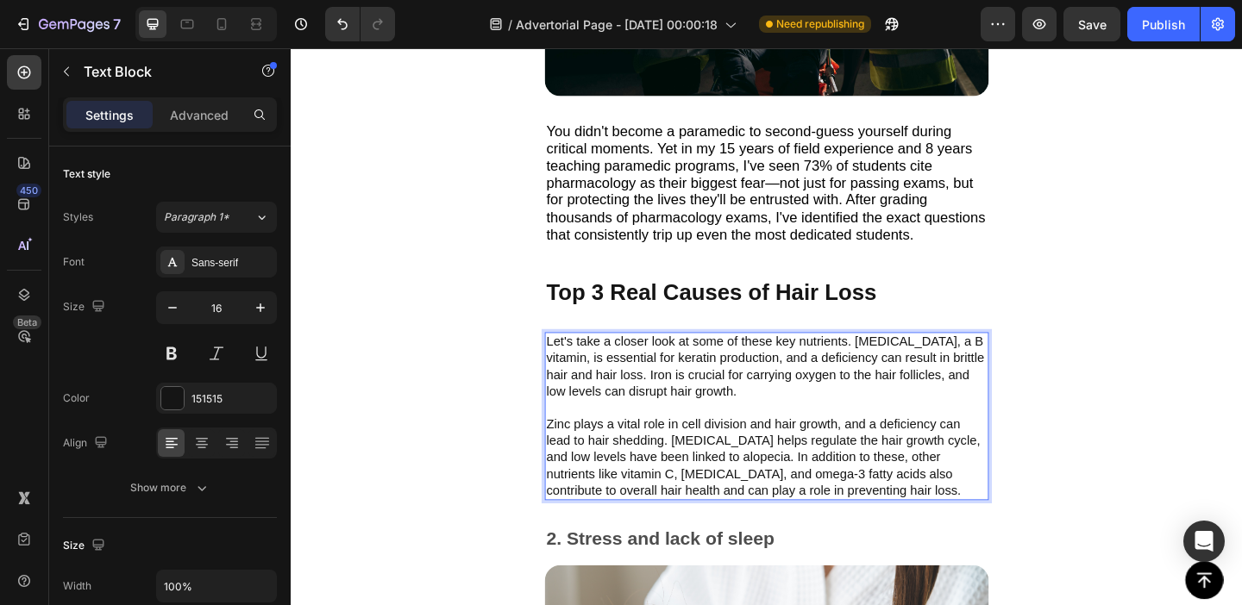
click at [611, 386] on p "Let's take a closer look at some of these key nutrients. Biotin, a B vitamin, i…" at bounding box center [808, 448] width 480 height 179
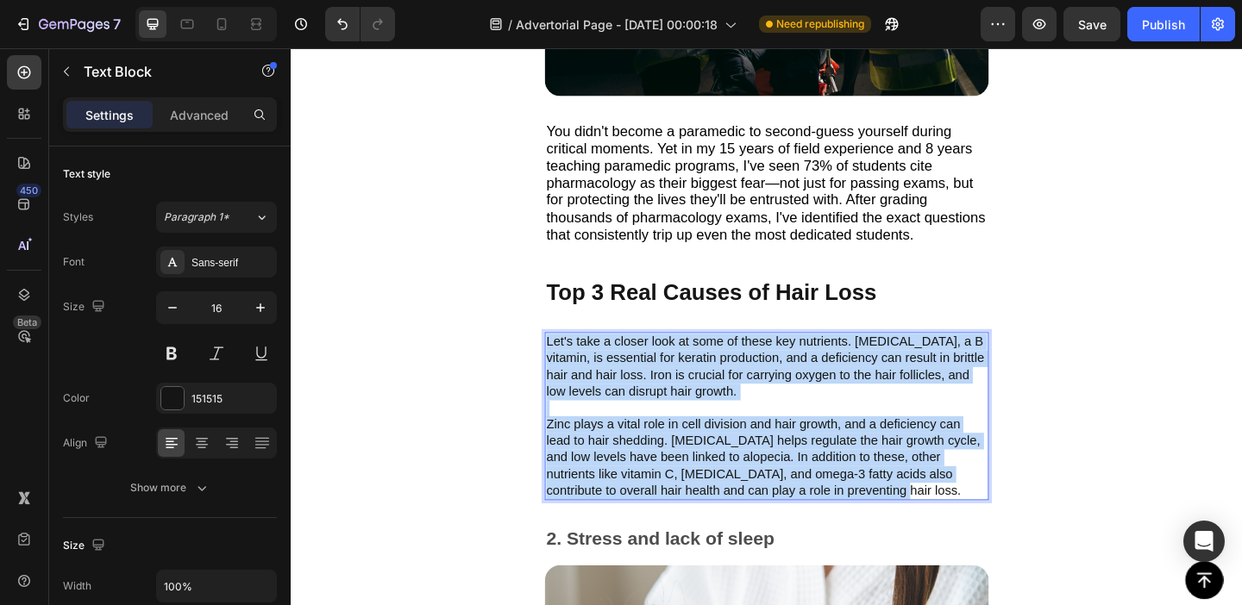
drag, startPoint x: 611, startPoint y: 386, endPoint x: 964, endPoint y: 517, distance: 377.1
click at [964, 517] on p "Let's take a closer look at some of these key nutrients. Biotin, a B vitamin, i…" at bounding box center [808, 448] width 480 height 179
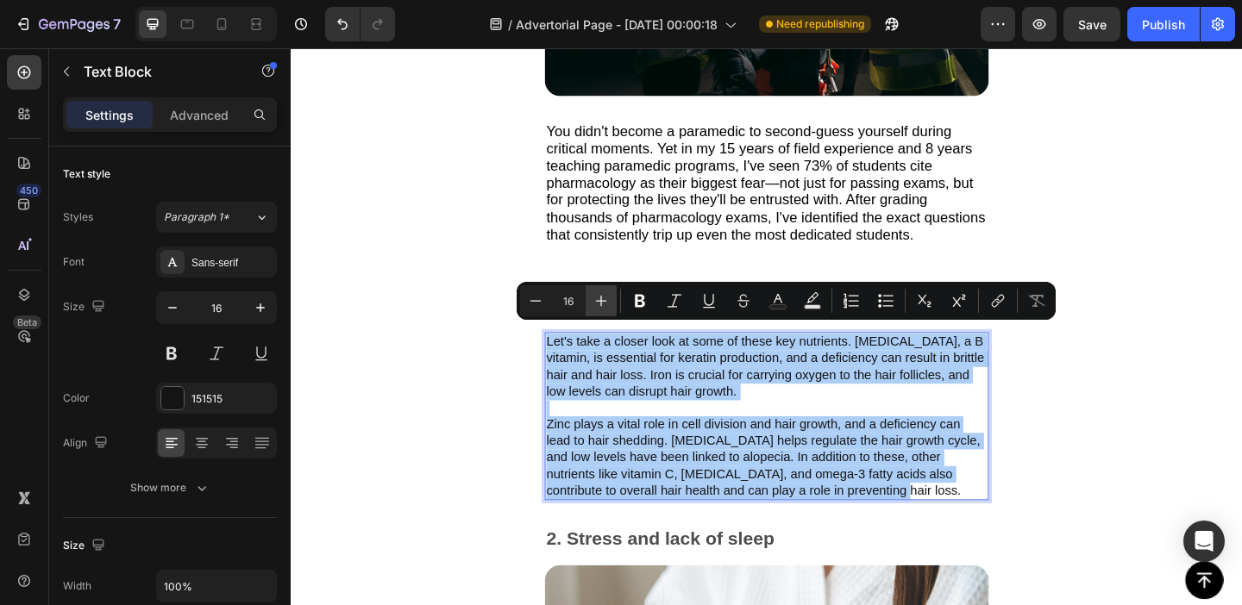
click at [601, 298] on icon "Editor contextual toolbar" at bounding box center [601, 301] width 11 height 11
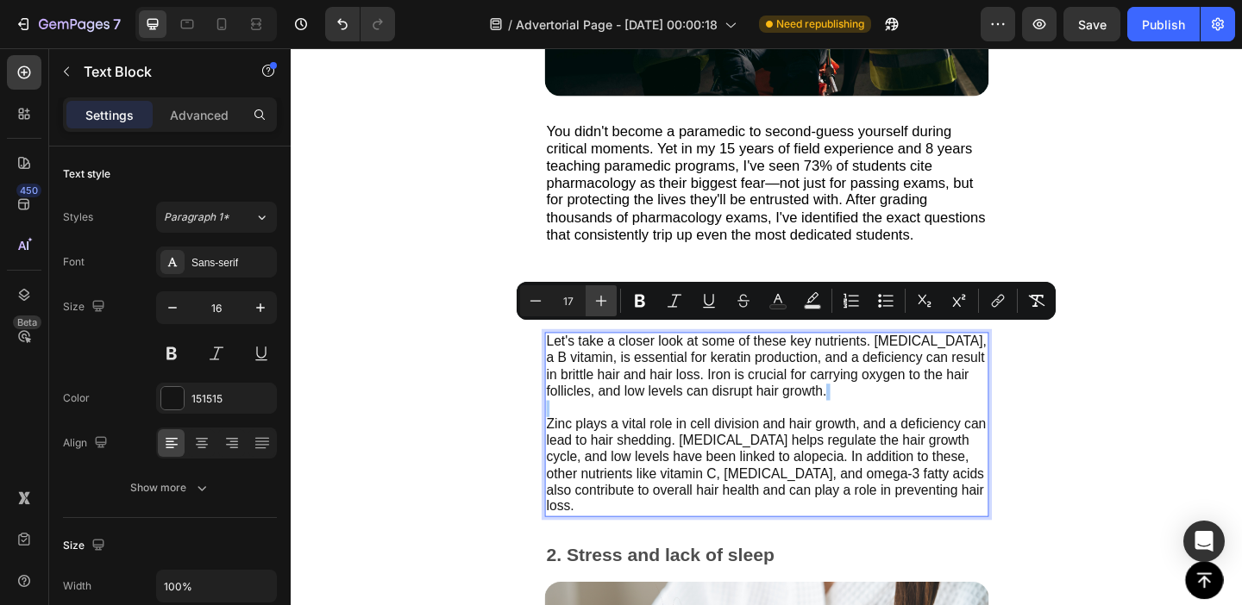
click at [601, 298] on icon "Editor contextual toolbar" at bounding box center [601, 301] width 11 height 11
type input "18"
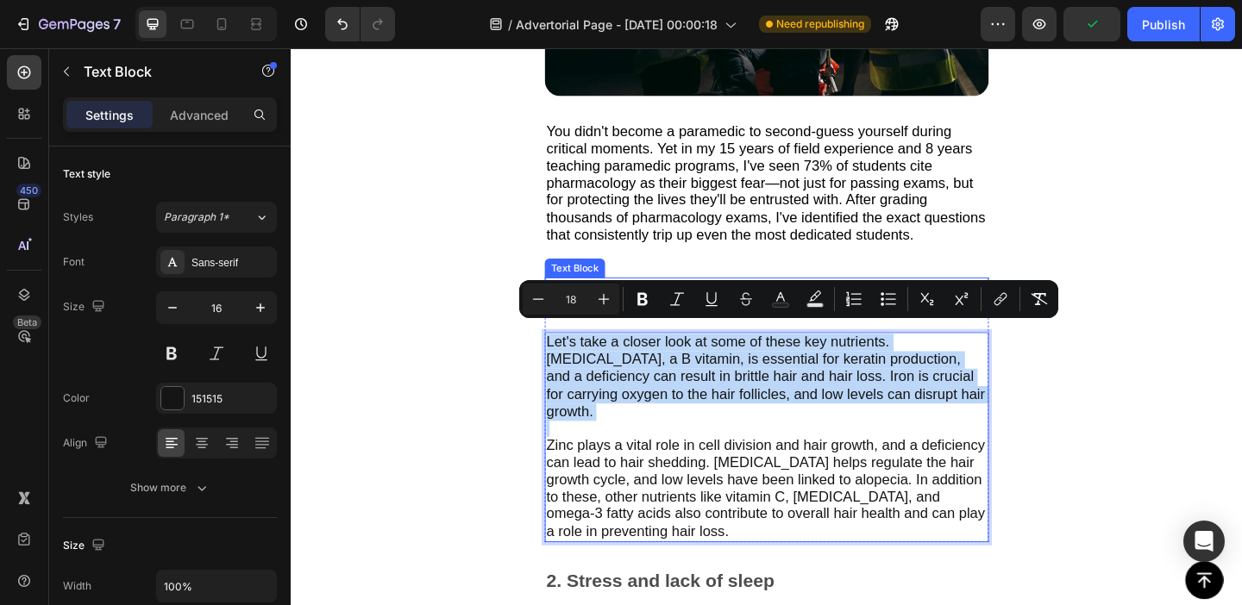
click at [675, 299] on p "Top 3 Real Causes of Hair Loss" at bounding box center [808, 313] width 480 height 29
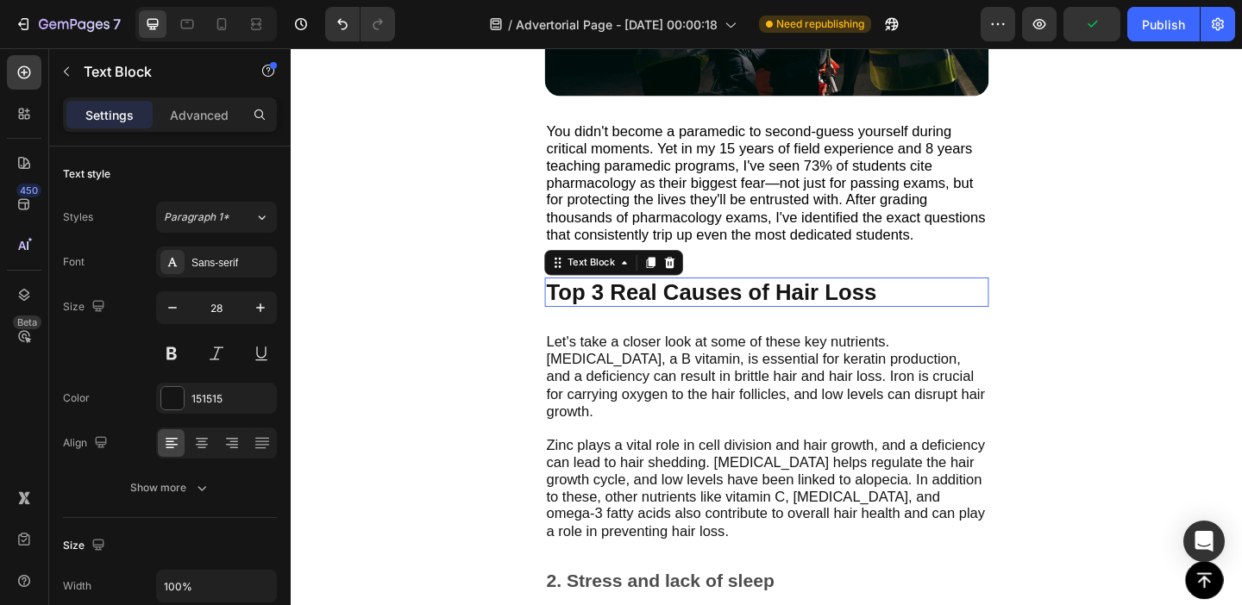
click at [675, 299] on p "Top 3 Real Causes of Hair Loss" at bounding box center [808, 313] width 480 height 29
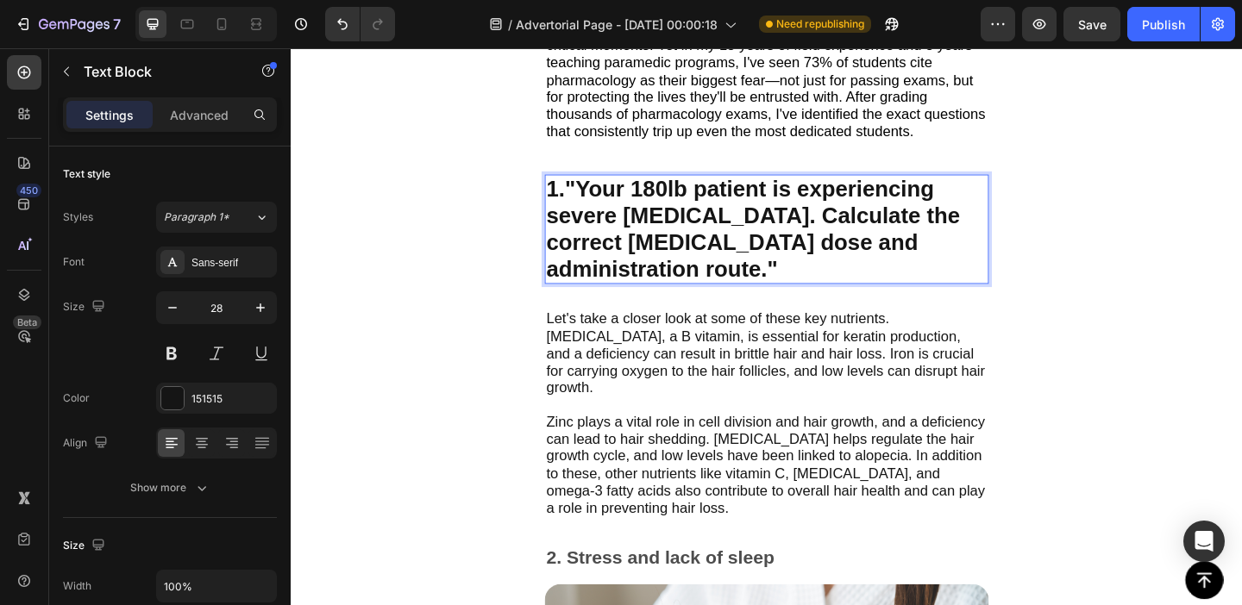
scroll to position [736, 0]
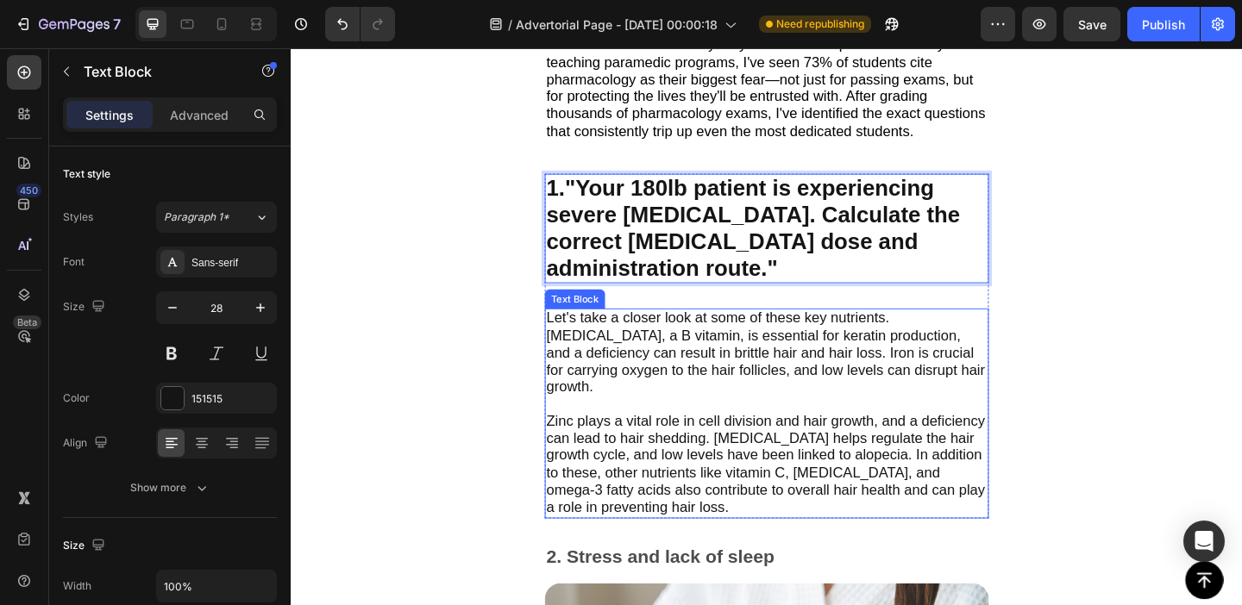
click at [778, 365] on span "Let's take a closer look at some of these key nutrients. Biotin, a B vitamin, i…" at bounding box center [806, 379] width 477 height 92
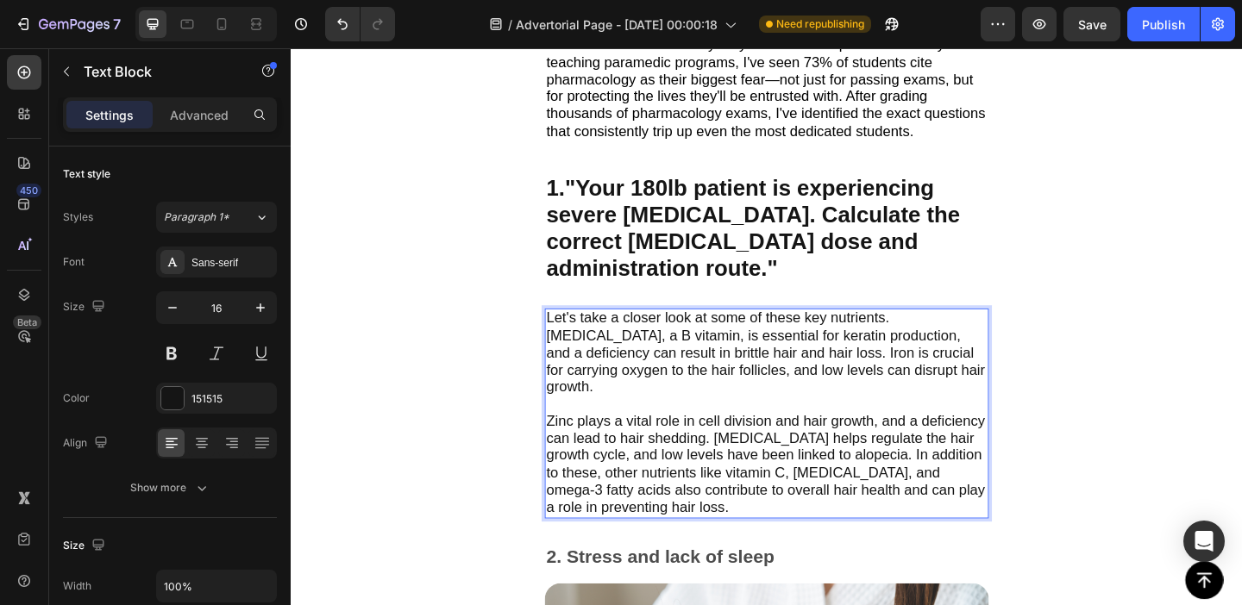
click at [580, 333] on span "Let's take a closer look at some of these key nutrients. Biotin, a B vitamin, i…" at bounding box center [806, 379] width 477 height 92
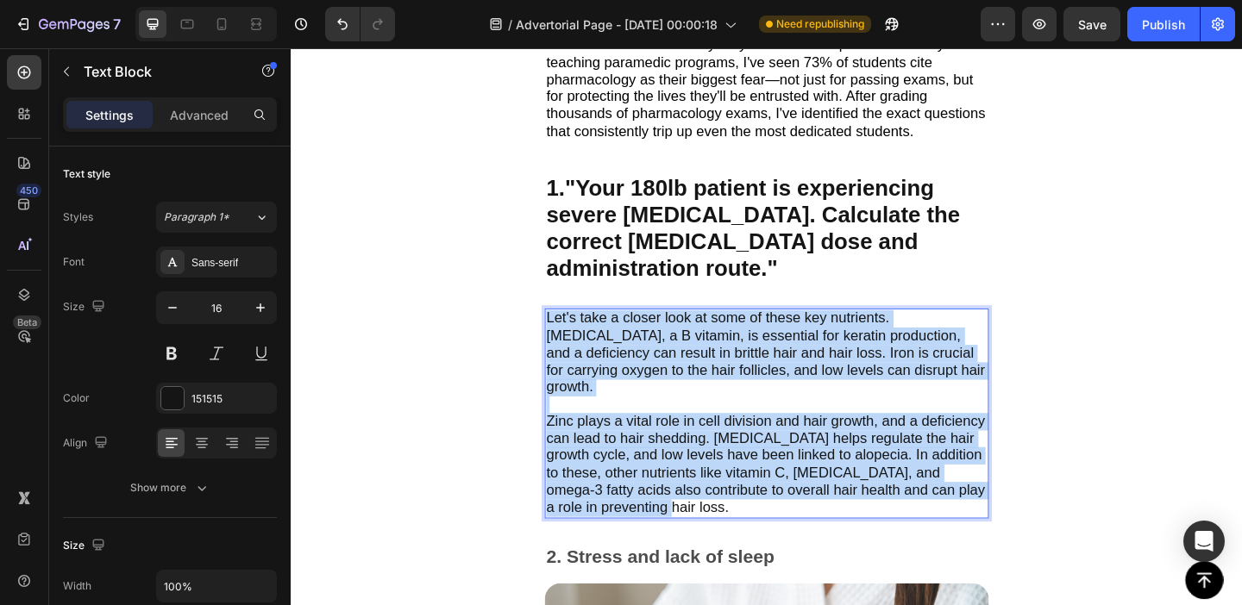
drag, startPoint x: 580, startPoint y: 329, endPoint x: 724, endPoint y: 509, distance: 230.6
click at [724, 509] on p "Let's take a closer look at some of these key nutrients. Biotin, a B vitamin, i…" at bounding box center [808, 445] width 480 height 225
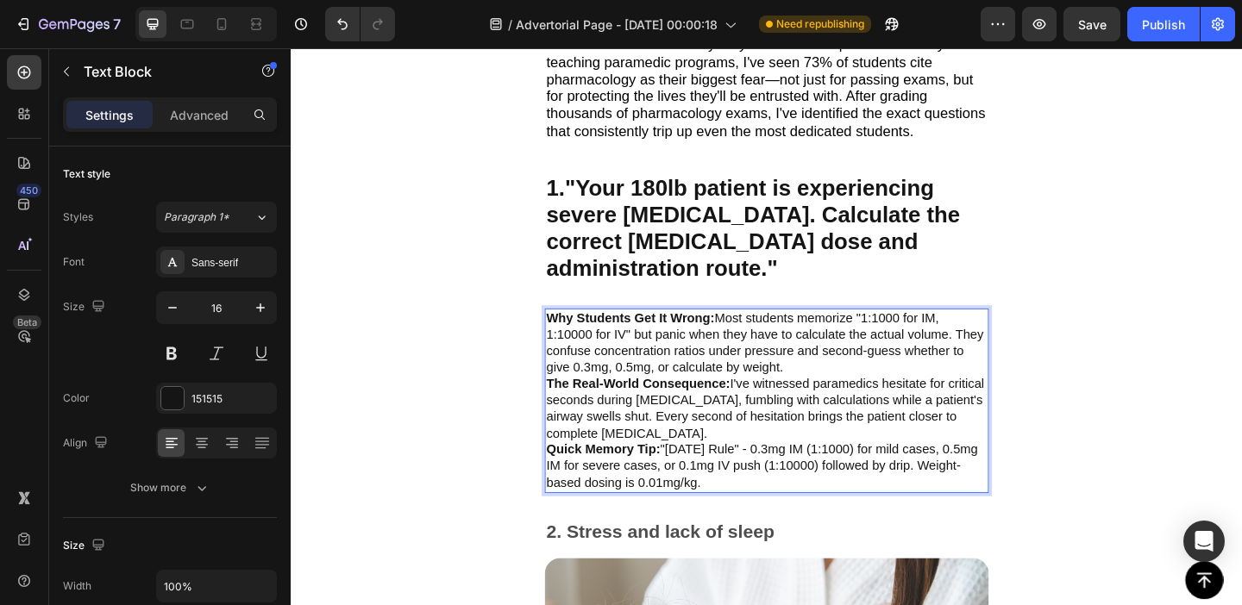
click at [878, 377] on p "Why Students Get It Wrong: Most students memorize "1:1000 for IM, 1:10000 for I…" at bounding box center [808, 369] width 480 height 72
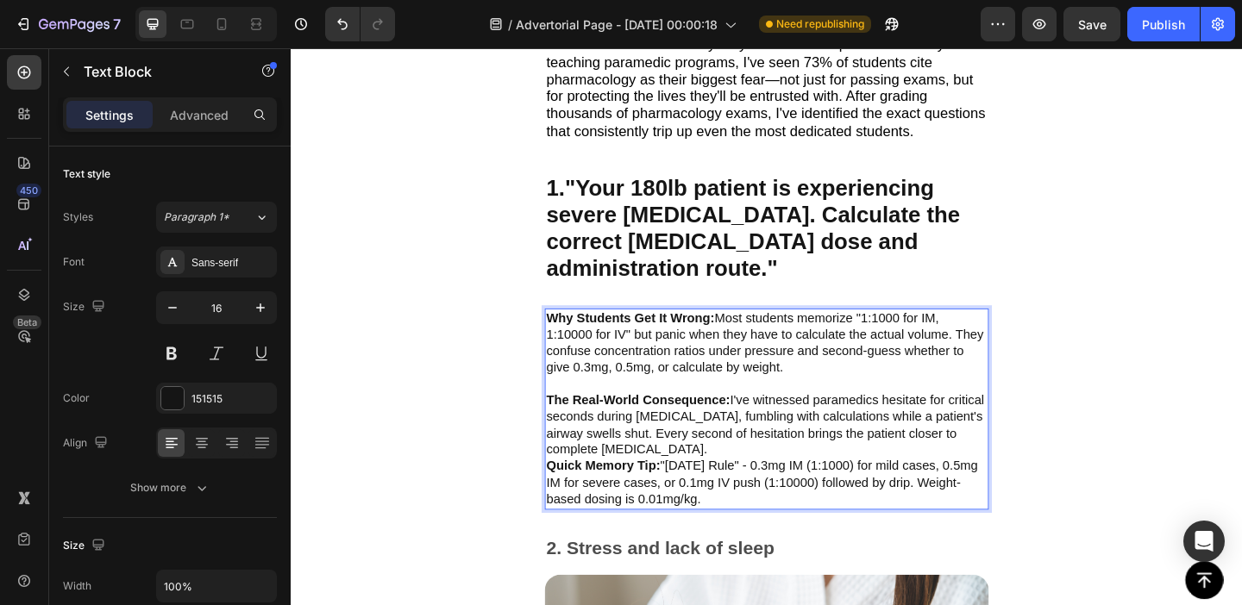
click at [834, 466] on p "The Real-World Consequence: I've witnessed paramedics hesitate for critical sec…" at bounding box center [808, 459] width 480 height 72
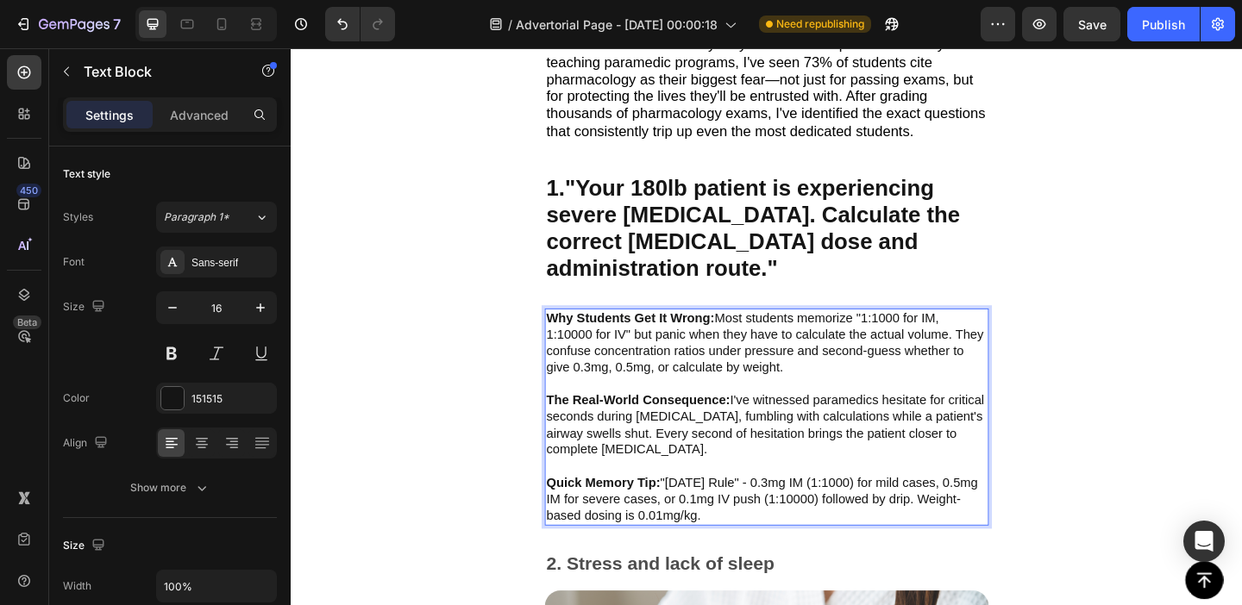
click at [586, 334] on strong "Why Students Get It Wrong:" at bounding box center [659, 341] width 183 height 15
drag, startPoint x: 586, startPoint y: 332, endPoint x: 753, endPoint y: 530, distance: 259.5
click at [753, 530] on div "Why Students Get It Wrong: Most students memorize "1:1000 for IM, 1:10000 for I…" at bounding box center [808, 449] width 483 height 236
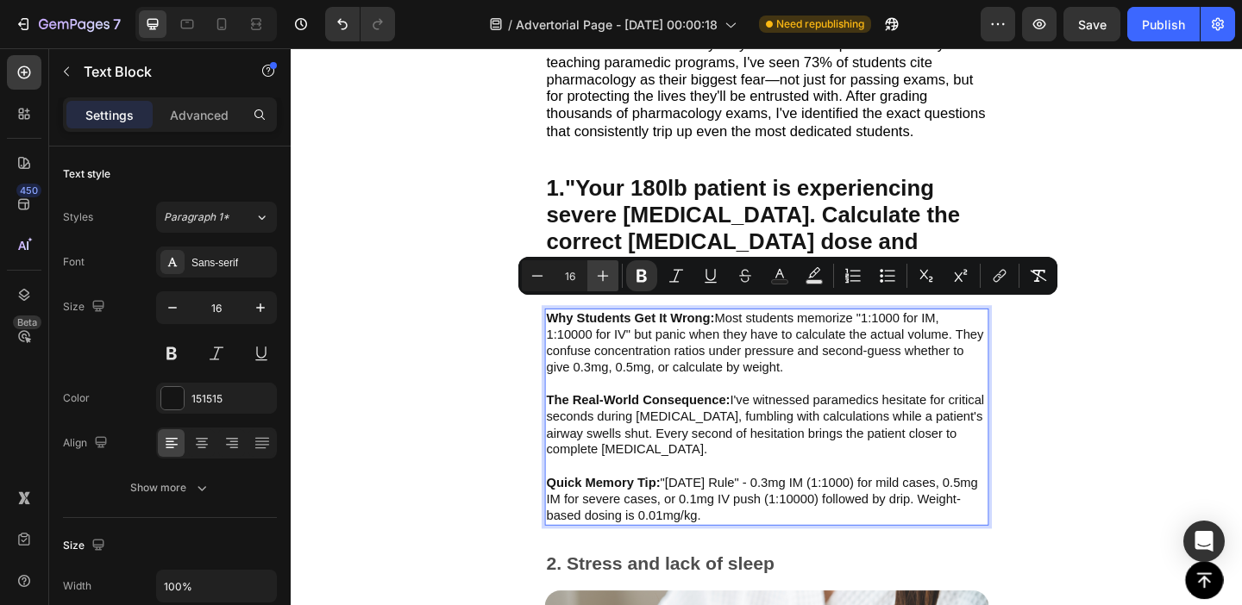
click at [598, 269] on icon "Editor contextual toolbar" at bounding box center [602, 275] width 17 height 17
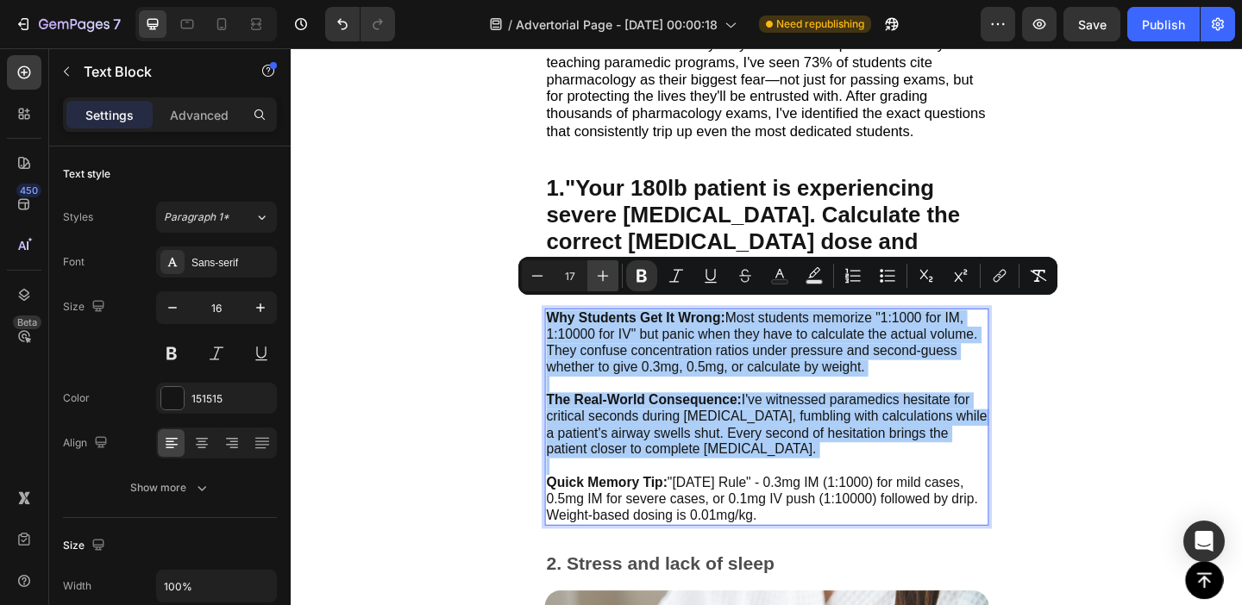
click at [604, 277] on icon "Editor contextual toolbar" at bounding box center [602, 275] width 17 height 17
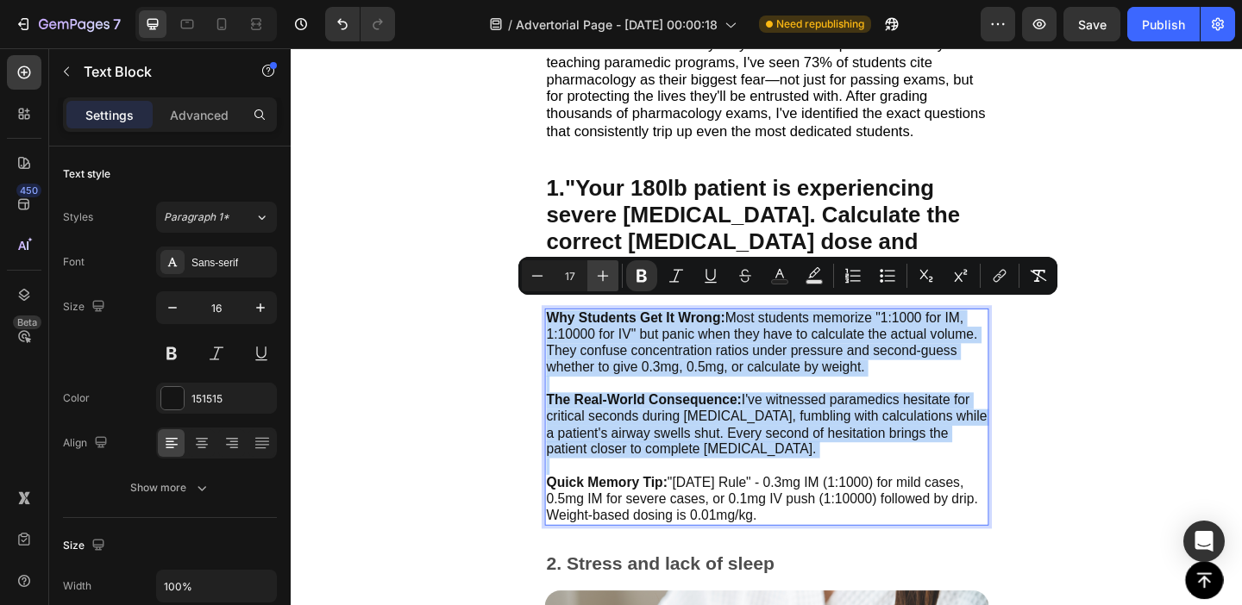
type input "18"
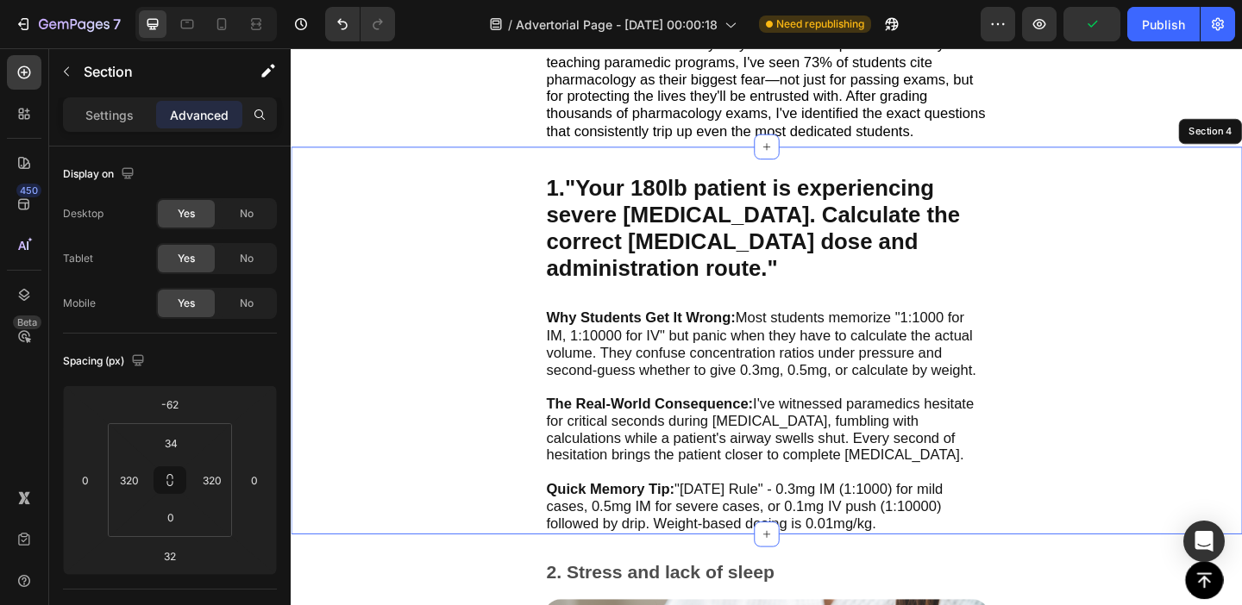
click at [493, 350] on div "1. "Your 180lb patient is experiencing severe anaphylaxis. Calculate the correc…" at bounding box center [808, 366] width 1035 height 423
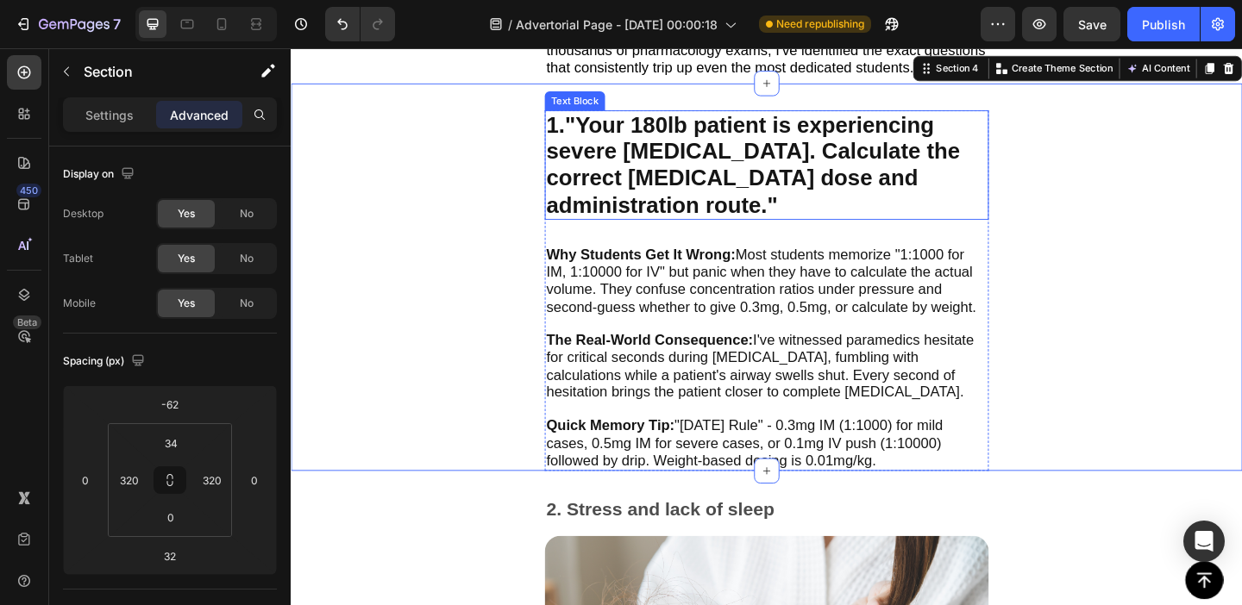
scroll to position [813, 0]
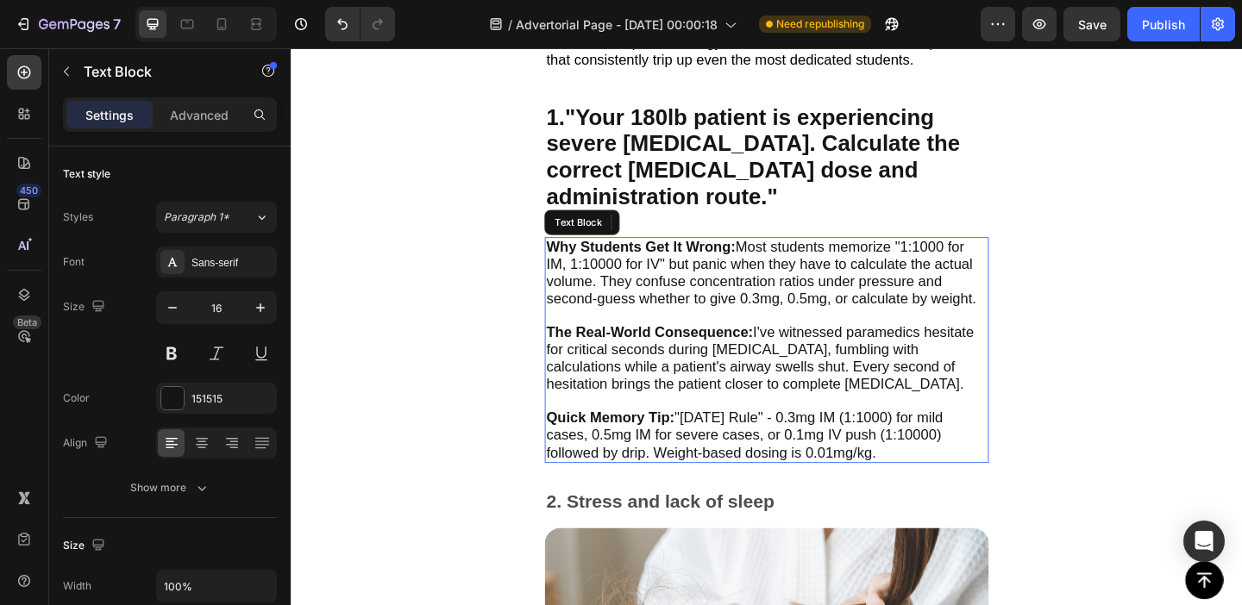
click at [850, 266] on span "Why Students Get It Wrong: Most students memorize "1:1000 for IM, 1:10000 for I…" at bounding box center [801, 291] width 467 height 73
click at [195, 116] on p "Advanced" at bounding box center [199, 115] width 59 height 18
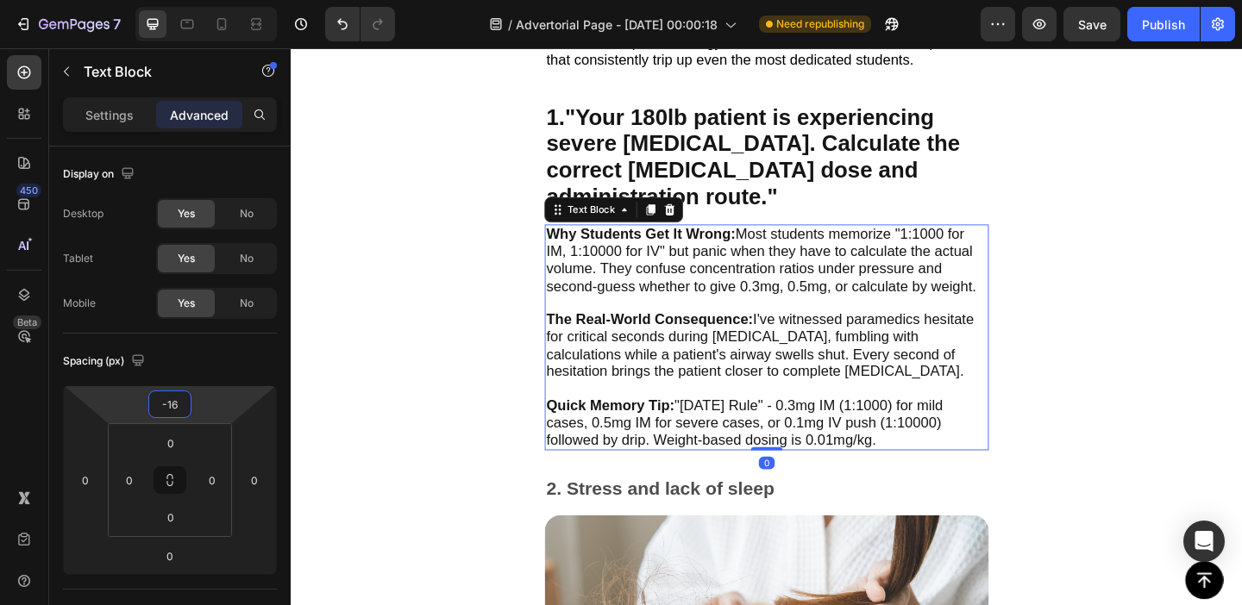
type input "-14"
click at [218, 0] on html "7 Version history / Advertorial Page - [DATE] 00:00:18 Need republishing Previe…" at bounding box center [621, 0] width 1242 height 0
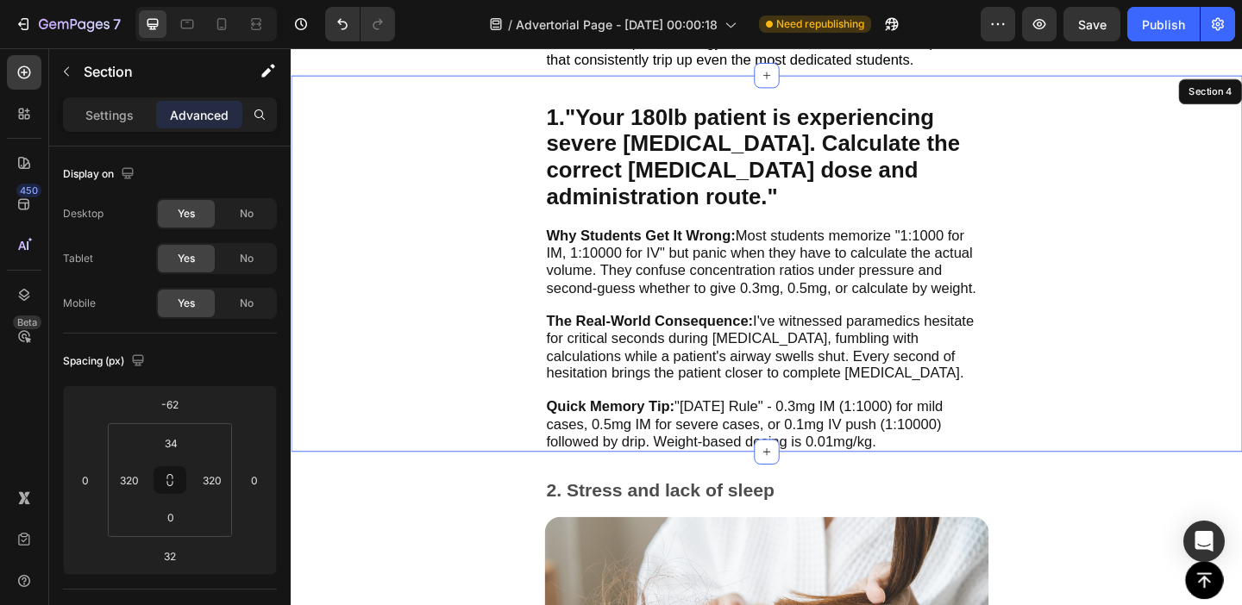
click at [533, 398] on div "1. "Your 180lb patient is experiencing severe anaphylaxis. Calculate the correc…" at bounding box center [808, 283] width 1035 height 411
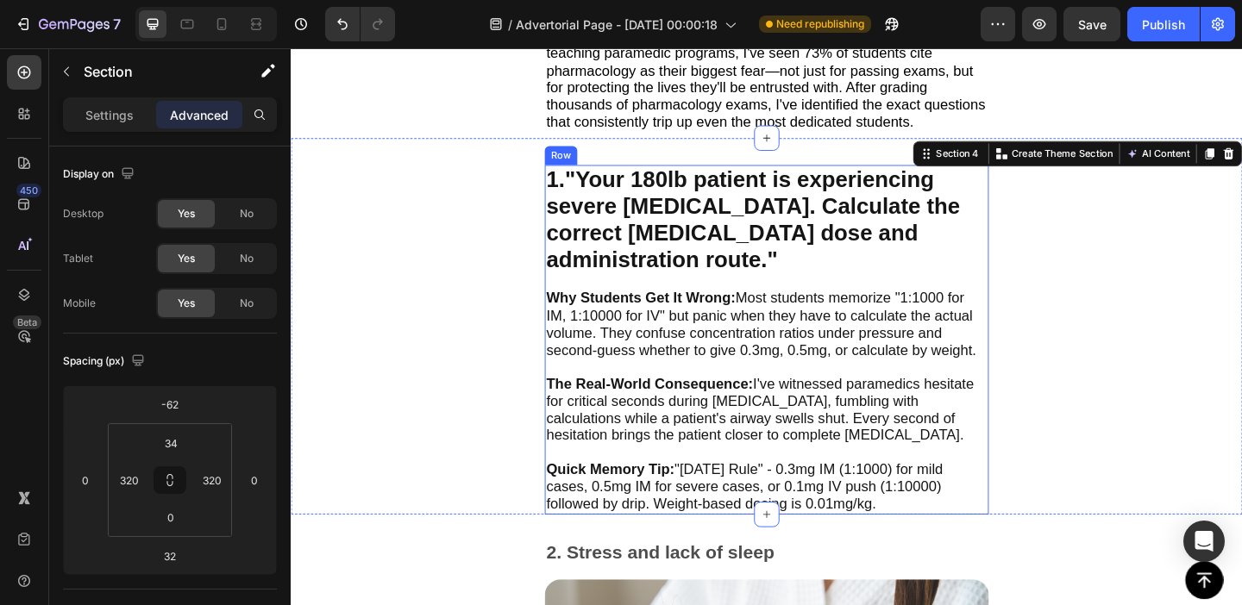
scroll to position [744, 0]
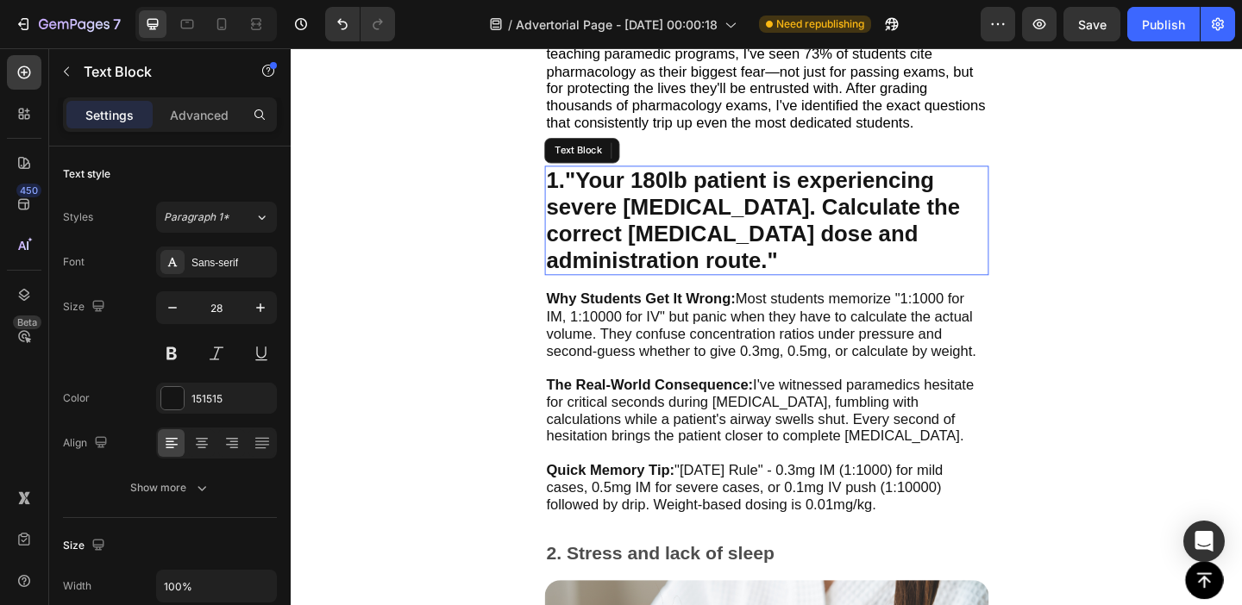
click at [735, 219] on strong ""Your 180lb patient is experiencing severe [MEDICAL_DATA]. Calculate the correc…" at bounding box center [793, 236] width 450 height 114
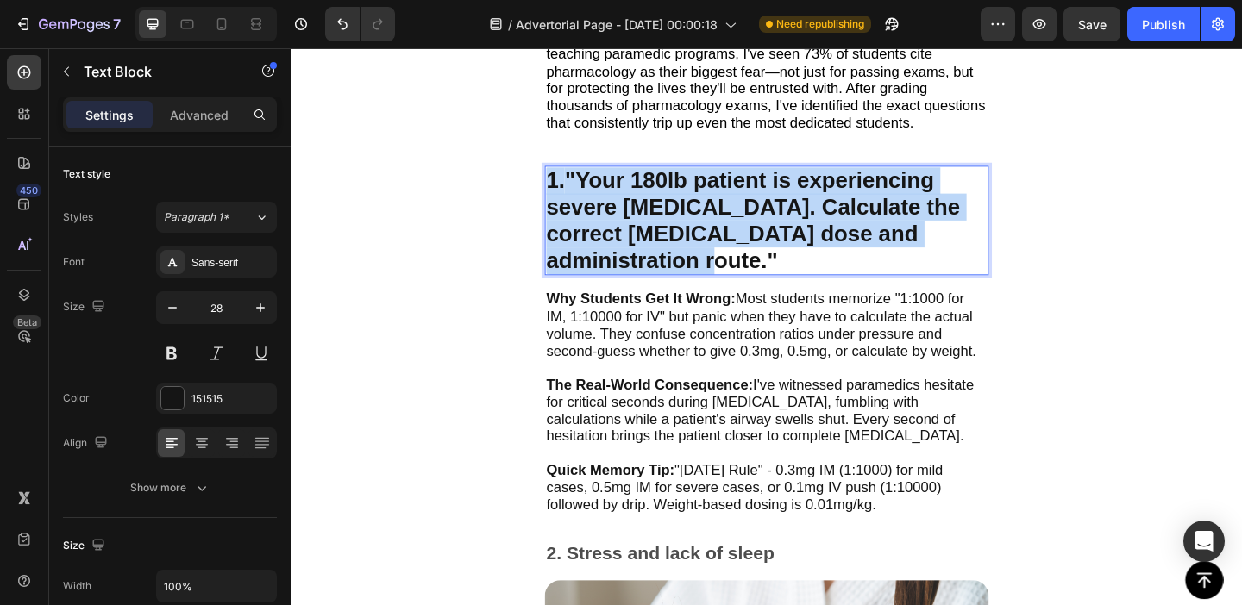
click at [735, 219] on strong ""Your 180lb patient is experiencing severe [MEDICAL_DATA]. Calculate the correc…" at bounding box center [793, 236] width 450 height 114
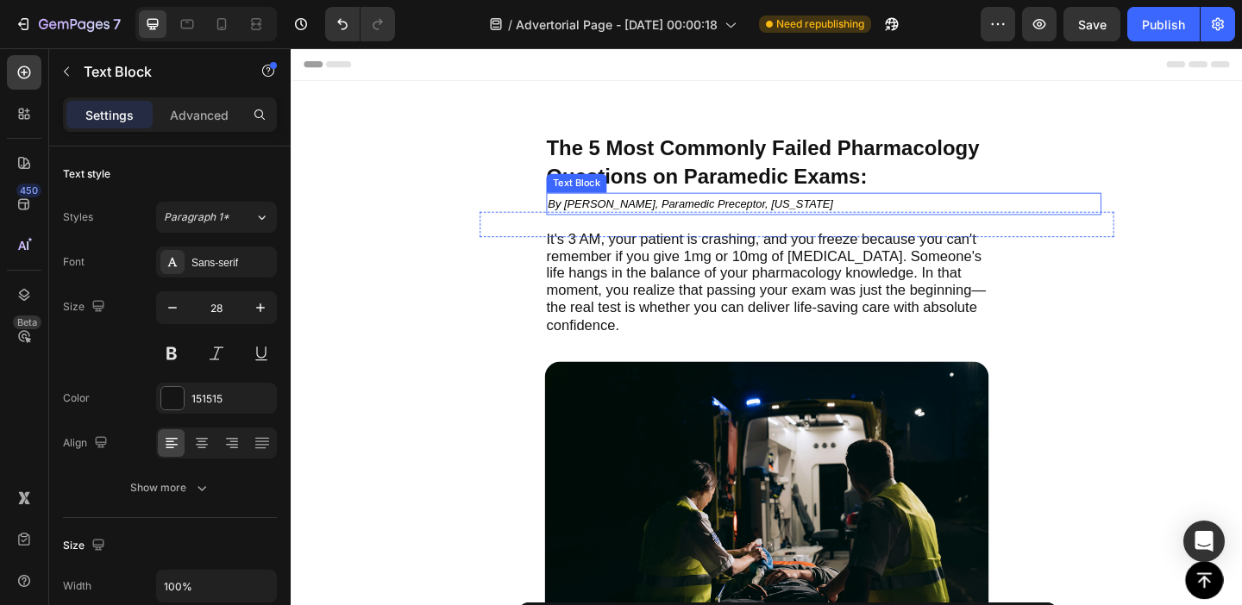
scroll to position [0, 0]
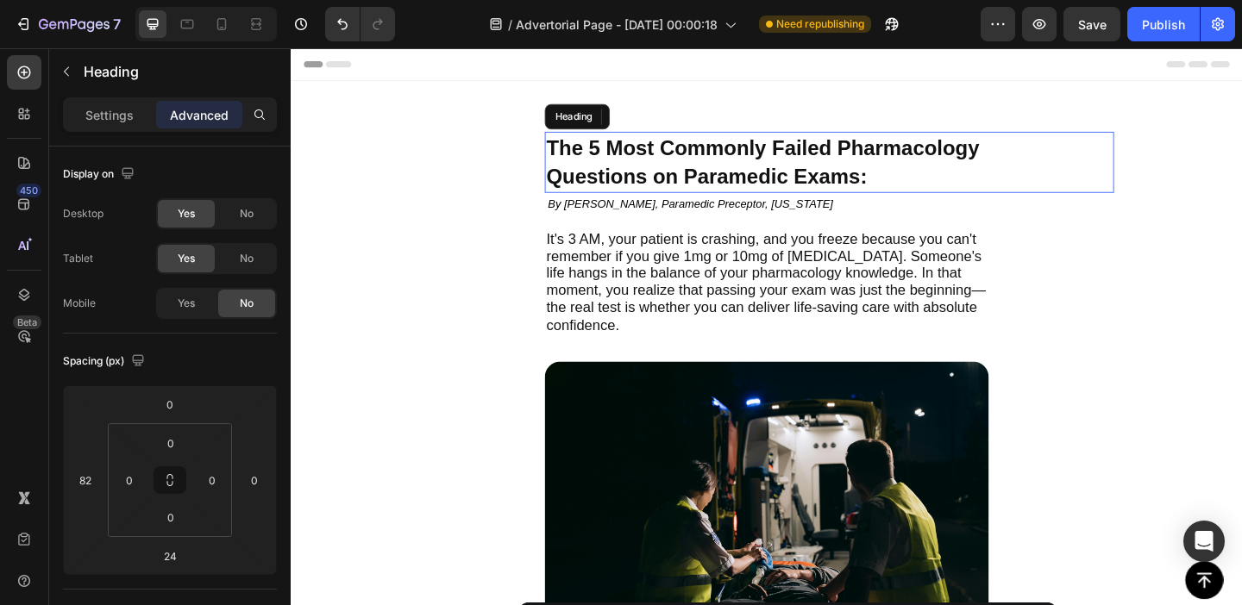
click at [759, 170] on h2 "The 5 Most Commonly Failed Pharmacology Questions on Paramedic Exams:" at bounding box center [876, 172] width 619 height 66
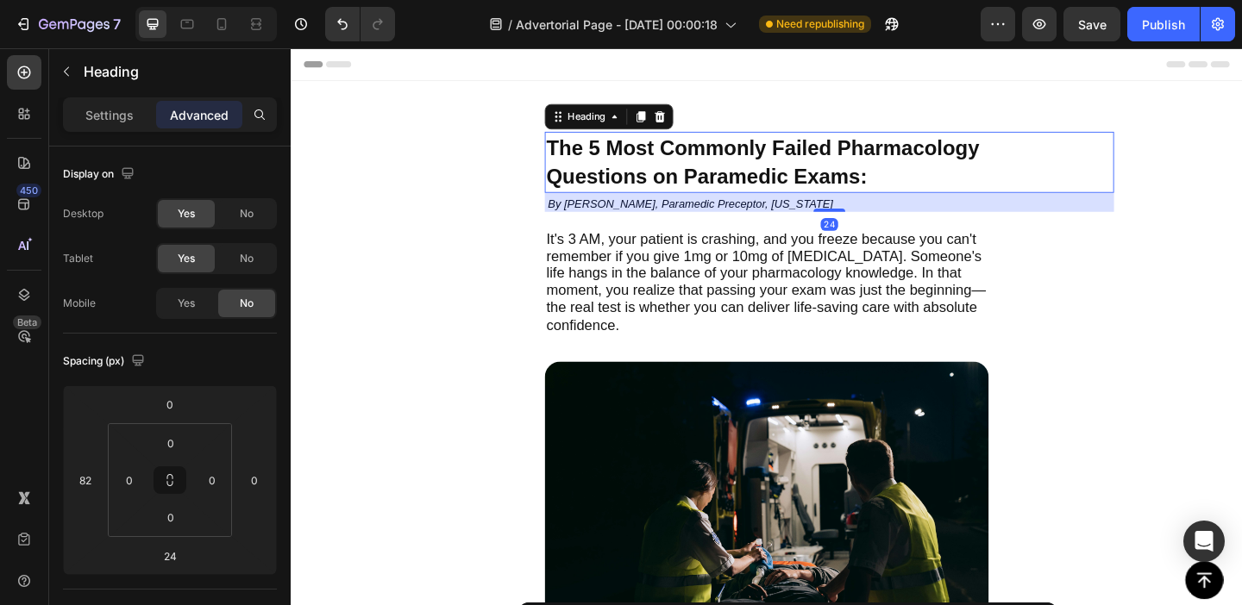
click at [759, 170] on p "The 5 Most Commonly Failed Pharmacology Questions on Paramedic Exams:" at bounding box center [876, 172] width 616 height 63
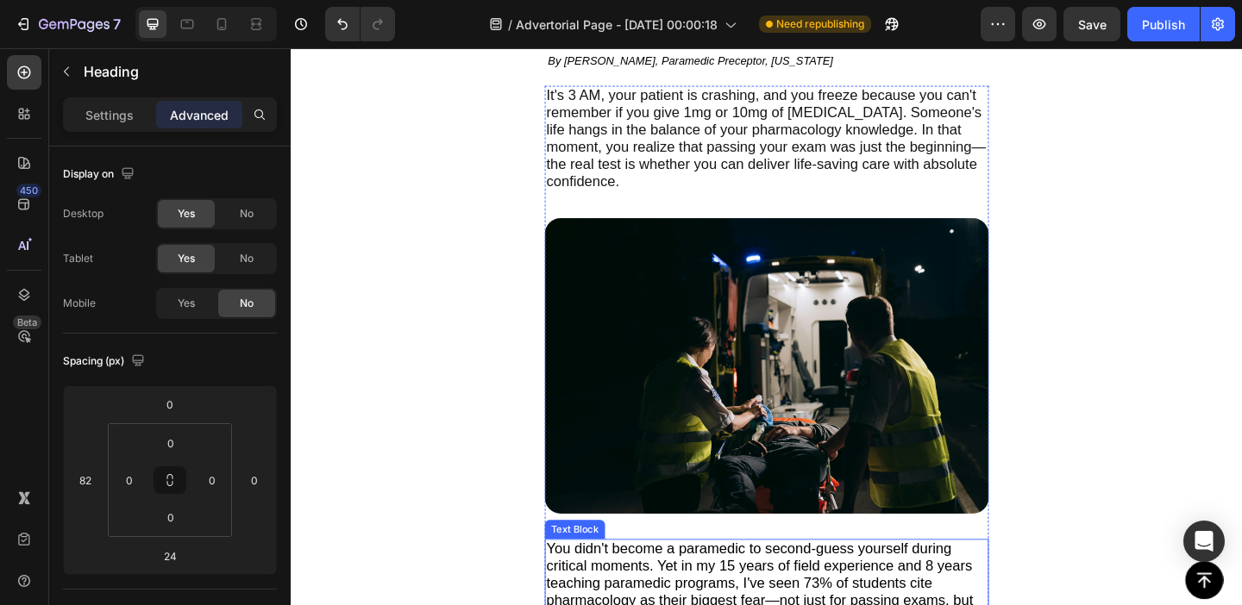
scroll to position [40, 0]
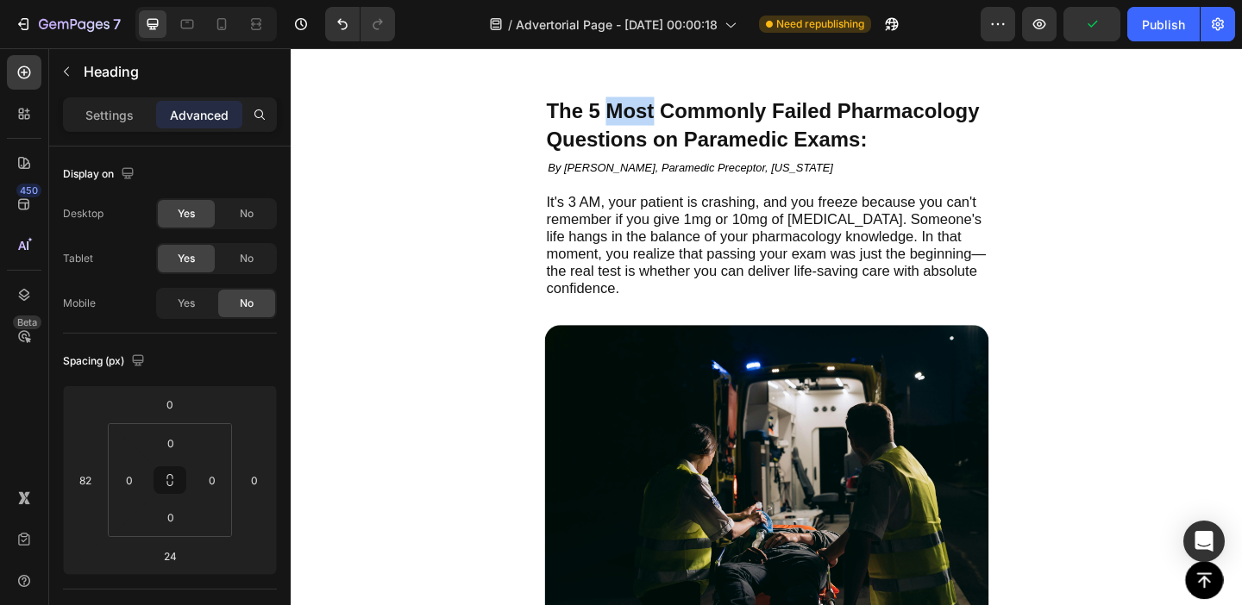
click at [677, 124] on span "The 5 Most Commonly Failed Pharmacology" at bounding box center [803, 116] width 471 height 26
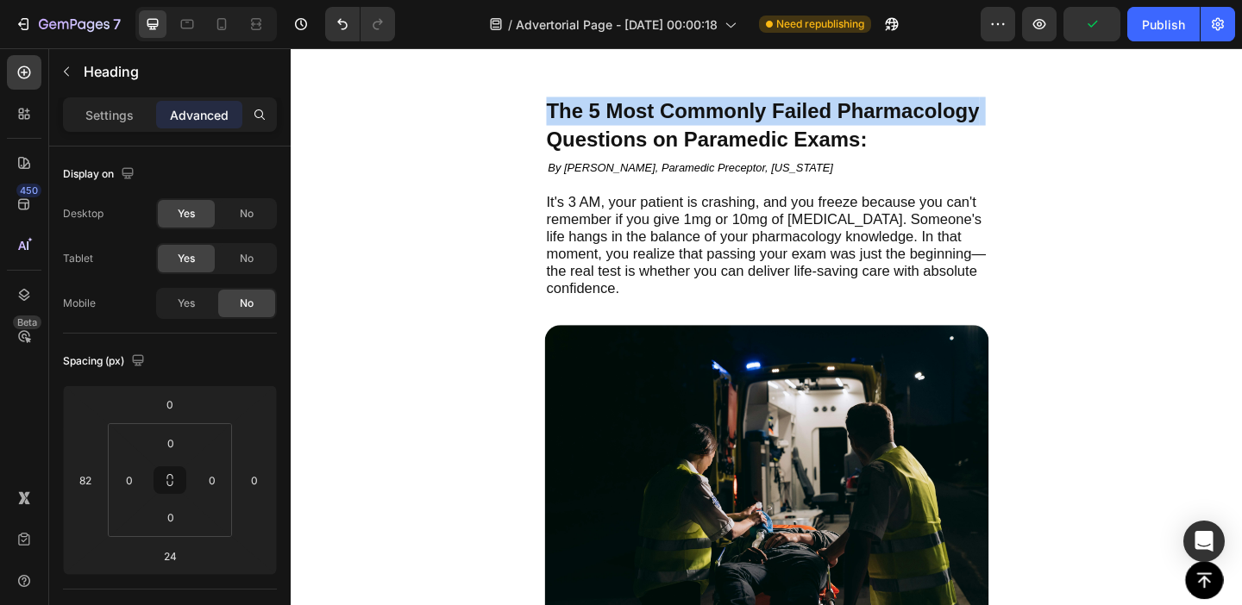
click at [677, 124] on span "The 5 Most Commonly Failed Pharmacology" at bounding box center [803, 116] width 471 height 26
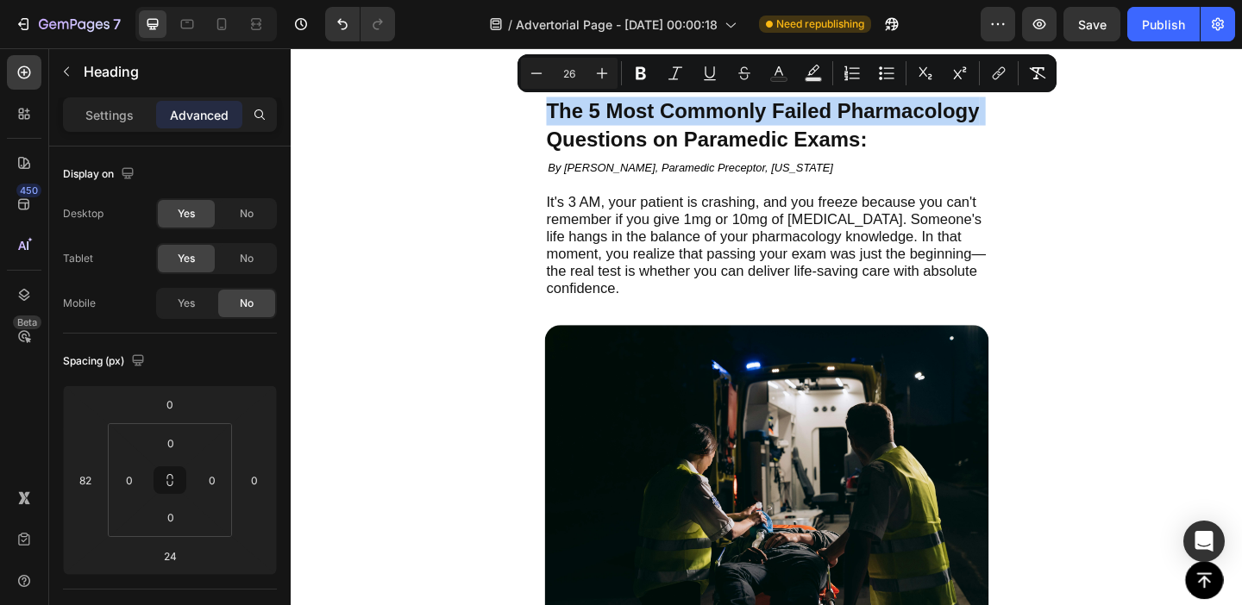
click at [586, 115] on span "The 5 Most Commonly Failed Pharmacology" at bounding box center [803, 116] width 471 height 26
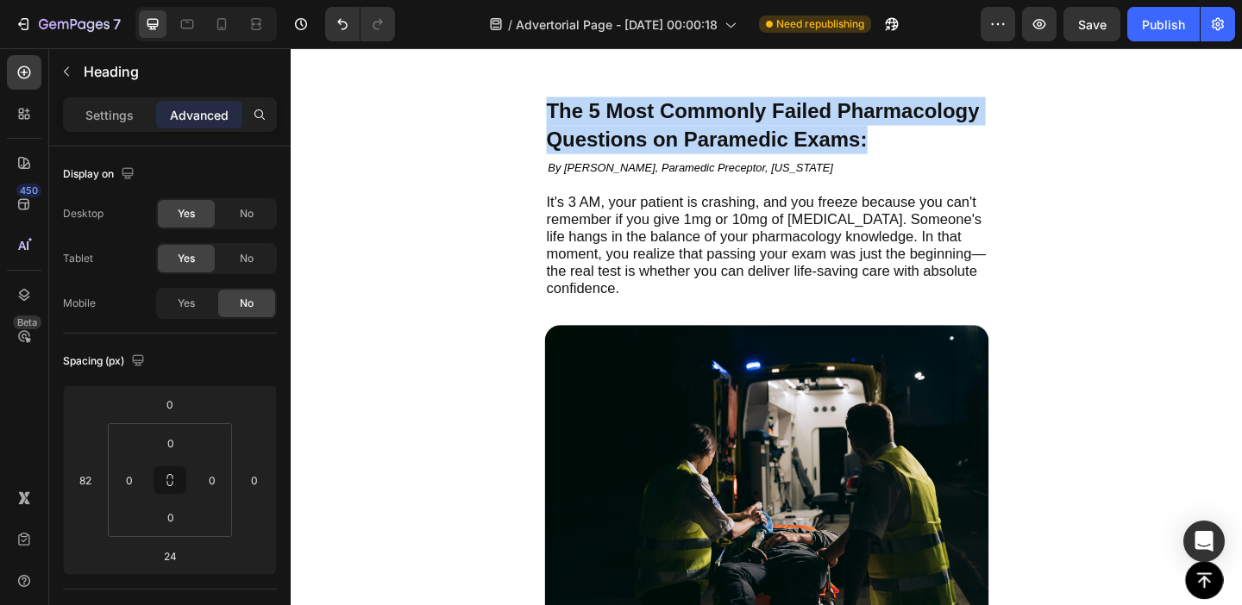
drag, startPoint x: 586, startPoint y: 115, endPoint x: 924, endPoint y: 146, distance: 338.6
click at [924, 146] on p "The 5 Most Commonly Failed Pharmacology Questions on Paramedic Exams:" at bounding box center [876, 132] width 616 height 63
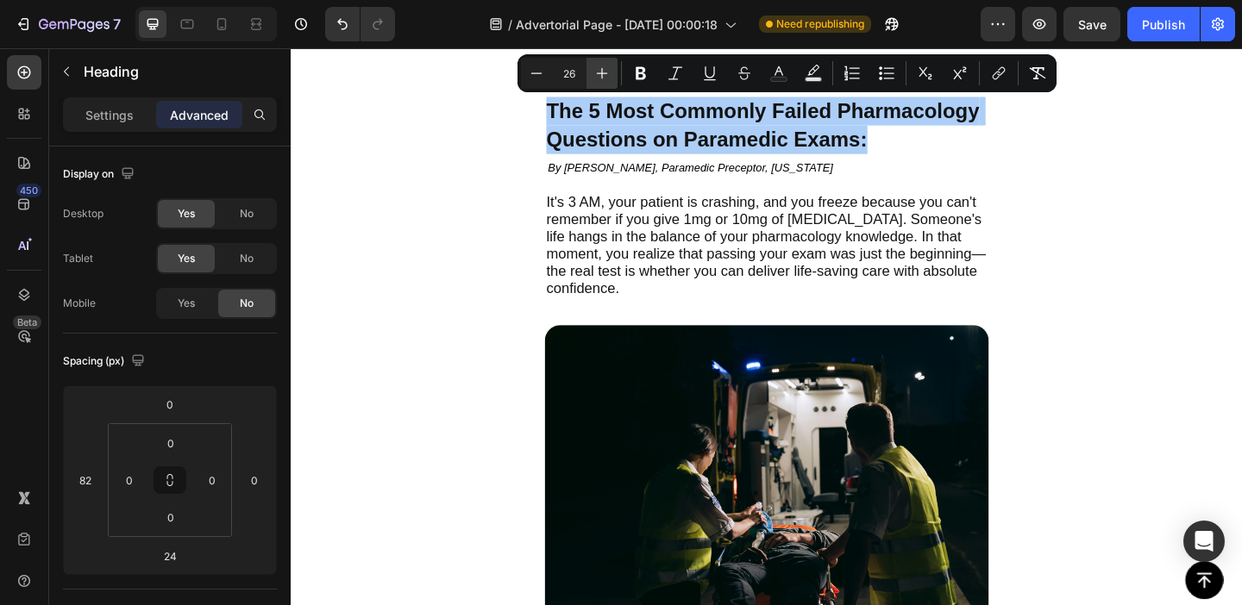
click at [599, 70] on icon "Editor contextual toolbar" at bounding box center [601, 73] width 17 height 17
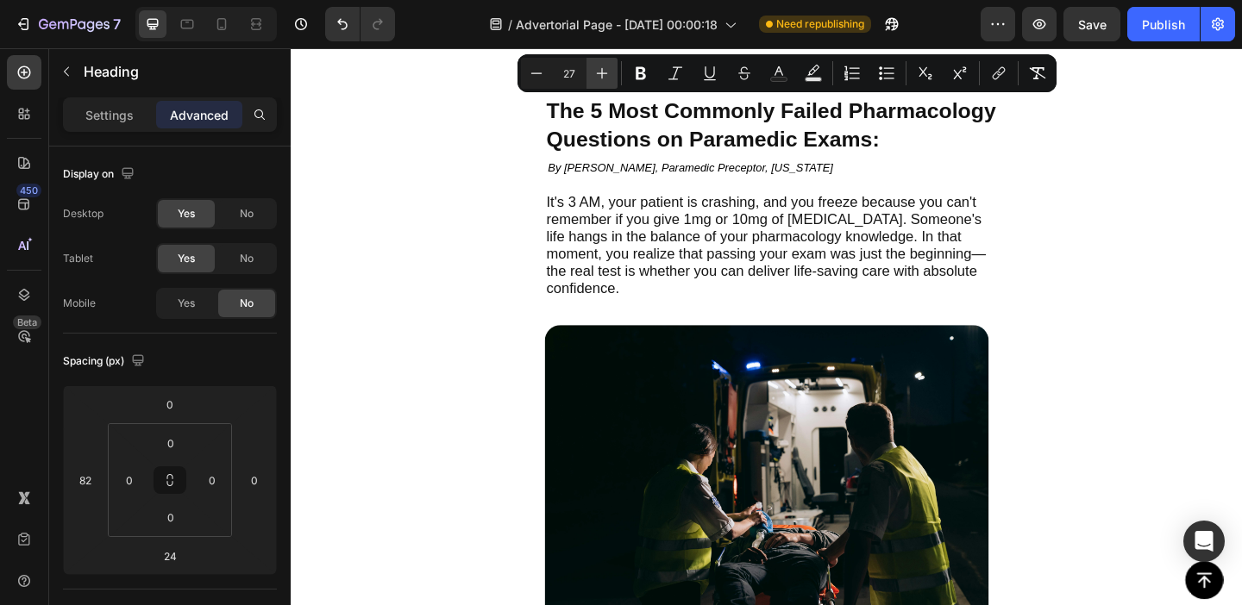
click at [599, 70] on icon "Editor contextual toolbar" at bounding box center [601, 73] width 17 height 17
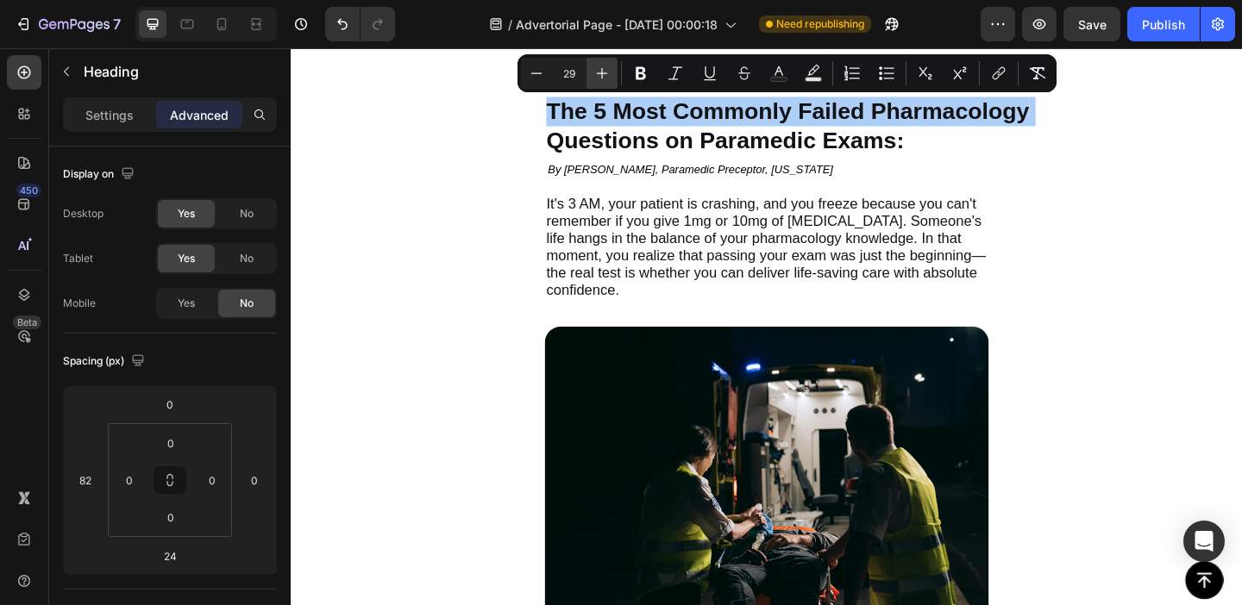
click at [599, 70] on icon "Editor contextual toolbar" at bounding box center [601, 73] width 17 height 17
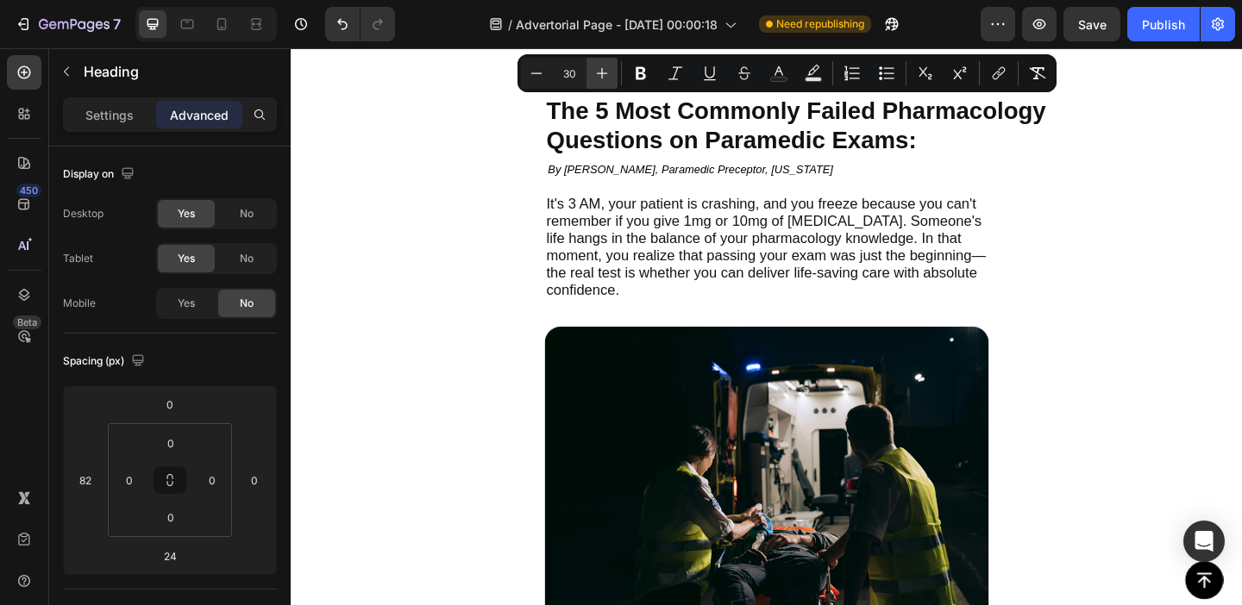
click at [599, 70] on icon "Editor contextual toolbar" at bounding box center [601, 73] width 17 height 17
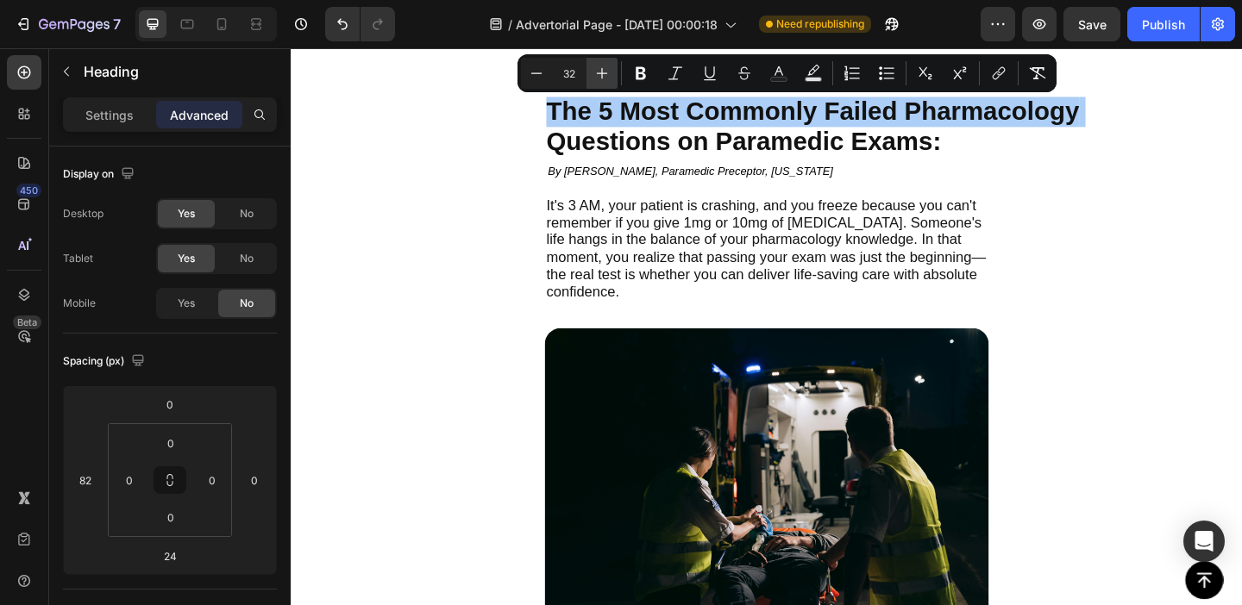
click at [599, 70] on icon "Editor contextual toolbar" at bounding box center [601, 73] width 17 height 17
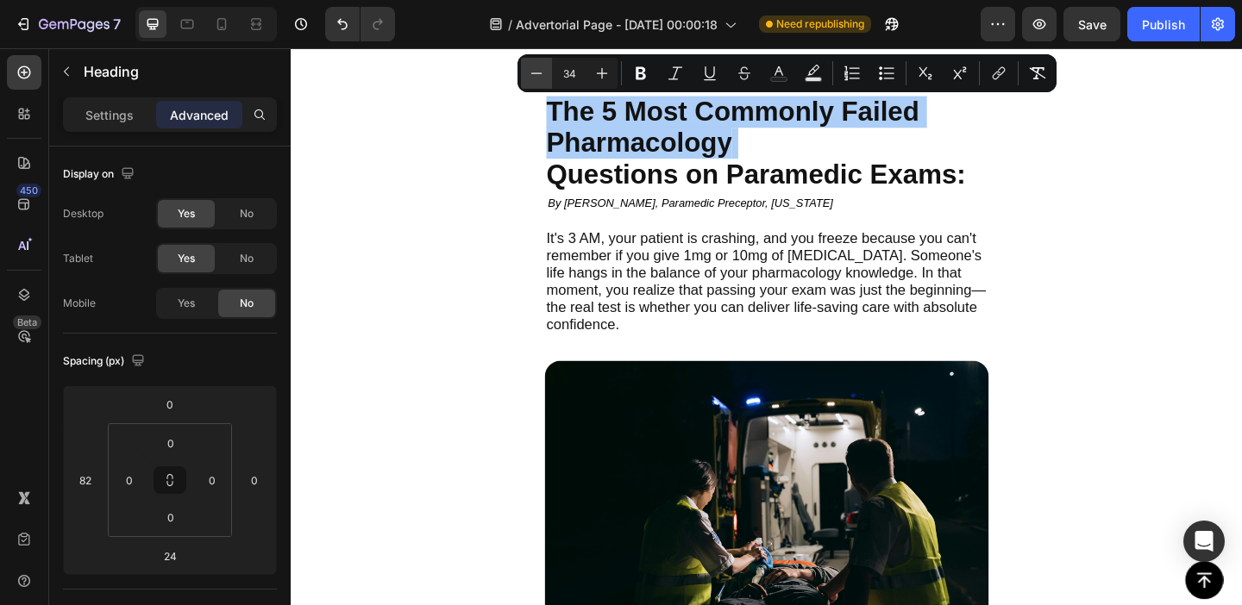
click at [538, 72] on icon "Editor contextual toolbar" at bounding box center [536, 73] width 17 height 17
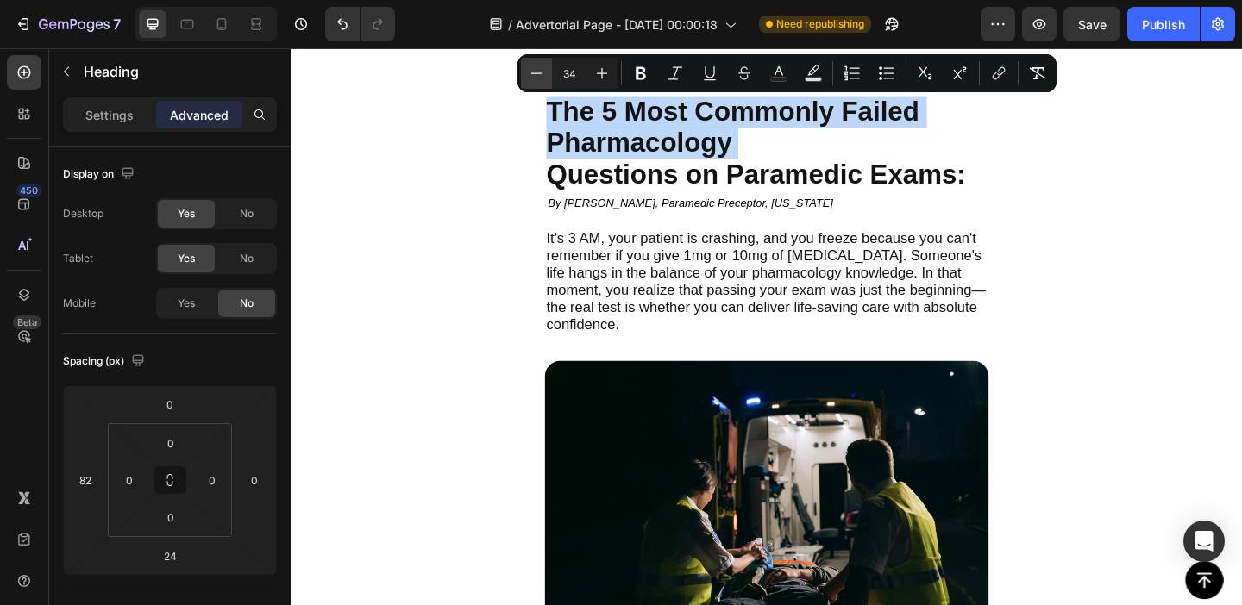
type input "33"
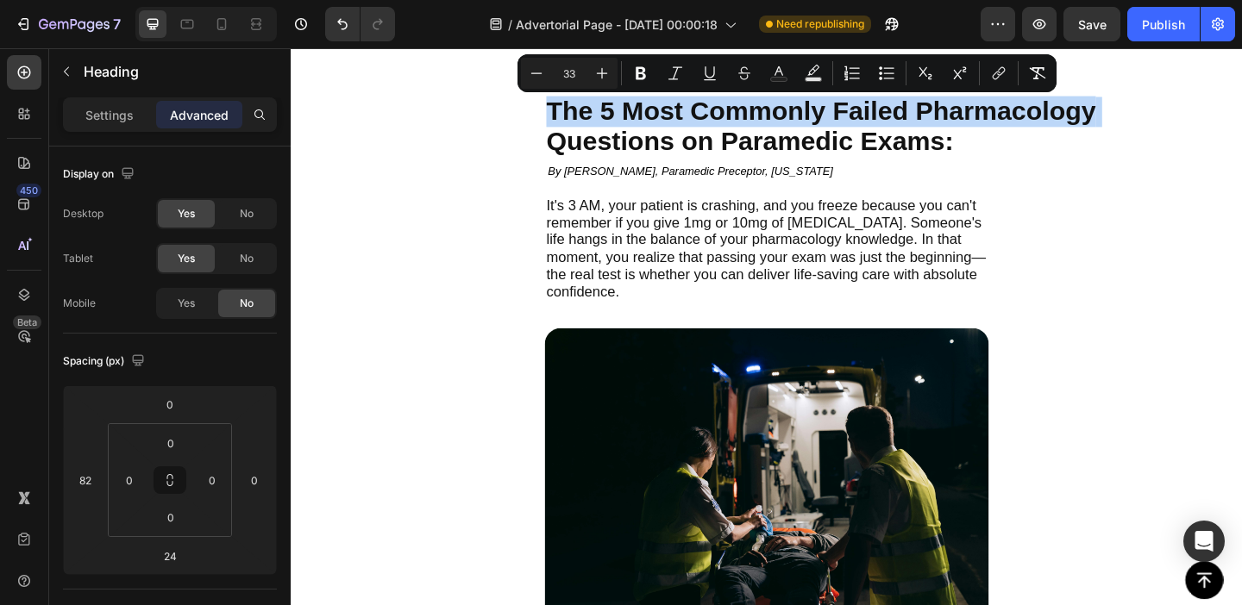
click at [1015, 140] on p "The 5 Most Commonly Failed Pharmacology Questions on Paramedic Exams:" at bounding box center [876, 134] width 616 height 66
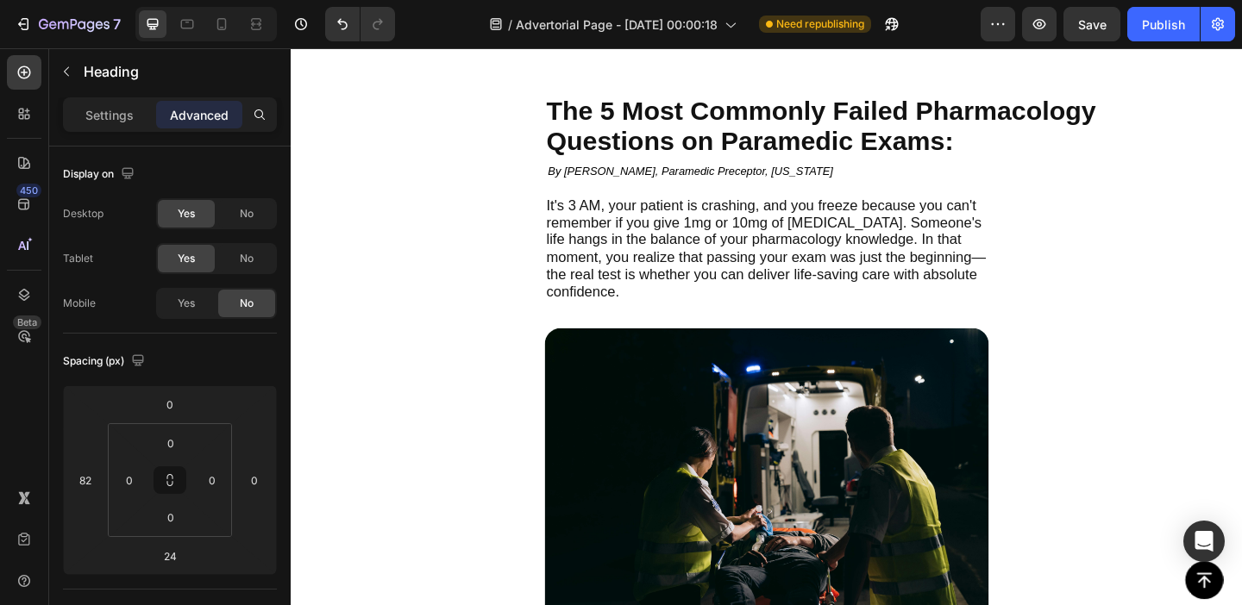
click at [970, 127] on span "The 5 Most Commonly Failed Pharmacology" at bounding box center [867, 116] width 598 height 32
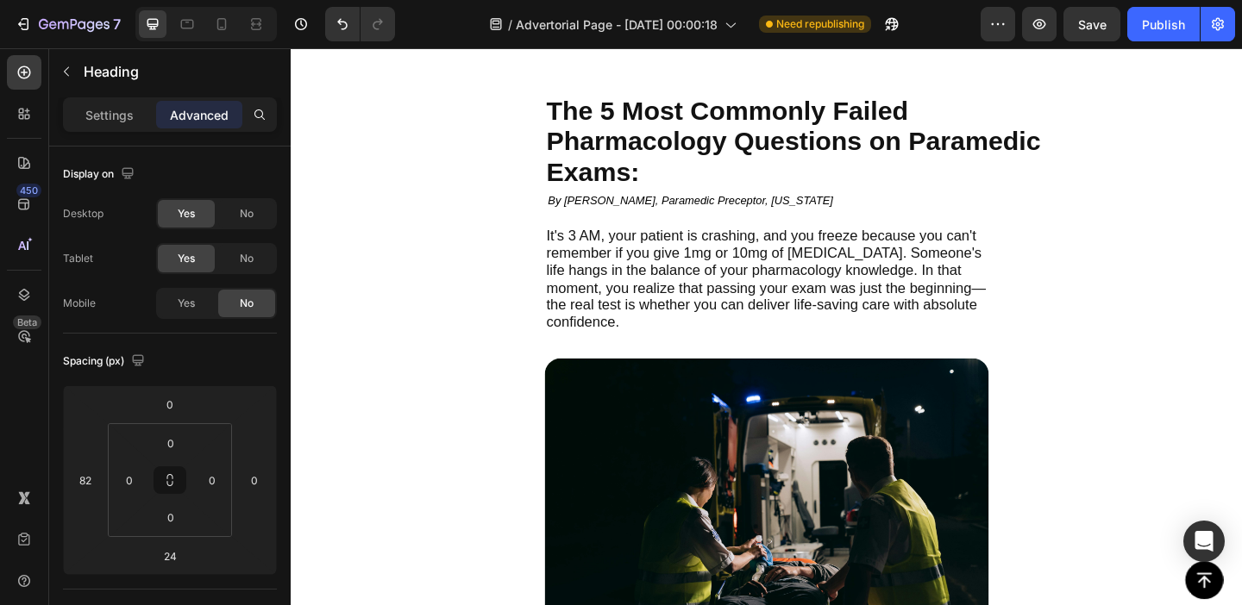
click at [956, 146] on span "Pharmacology Questions on Paramedic Exams:" at bounding box center [837, 165] width 538 height 65
click at [1014, 147] on span "Pharmacology Questions on Paramedic Exams:" at bounding box center [837, 165] width 538 height 65
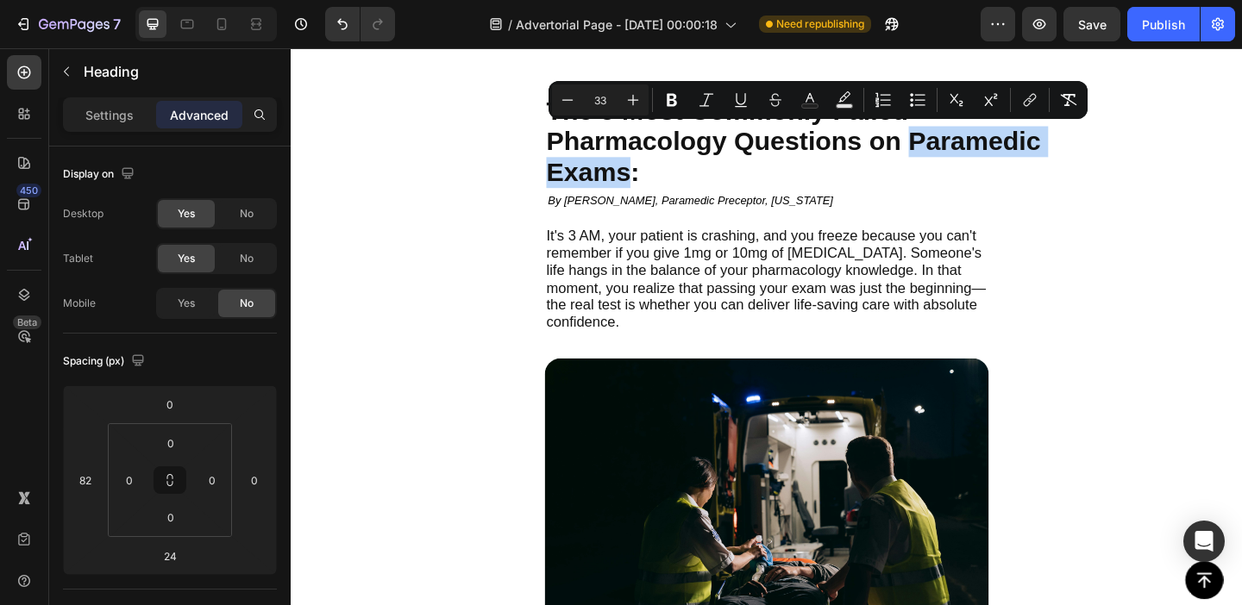
drag, startPoint x: 1014, startPoint y: 147, endPoint x: 650, endPoint y: 186, distance: 366.0
click at [650, 186] on span "Pharmacology Questions on Paramedic Exams:" at bounding box center [837, 165] width 538 height 65
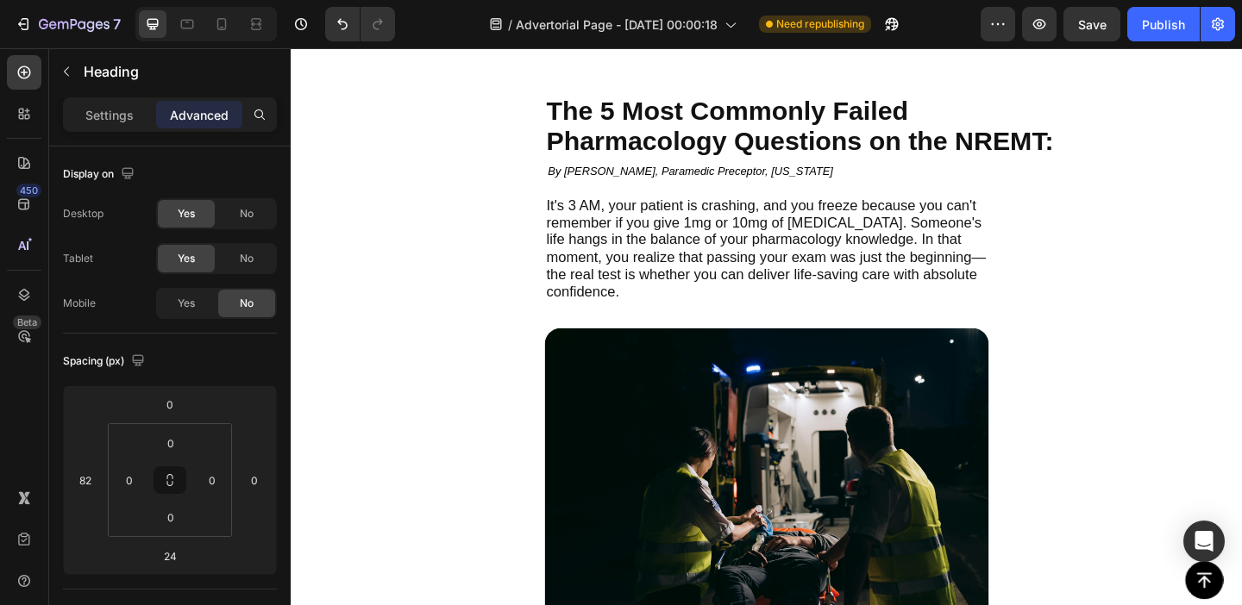
click at [960, 147] on span "Pharmacology Questions on the NREMT:" at bounding box center [844, 149] width 552 height 32
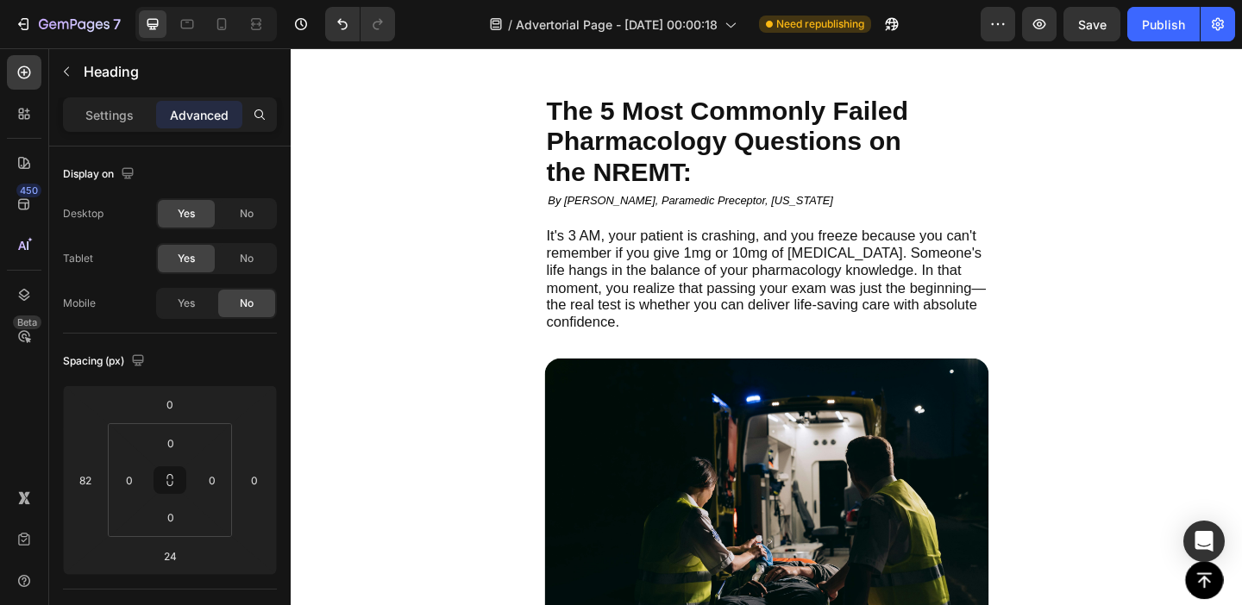
click at [611, 112] on span "The 5 Most Commonly Failed" at bounding box center [765, 116] width 394 height 32
click at [700, 136] on span "Pharmacology Questions on" at bounding box center [761, 149] width 386 height 32
click at [613, 116] on span "5 Most Commonly Failed" at bounding box center [735, 116] width 335 height 32
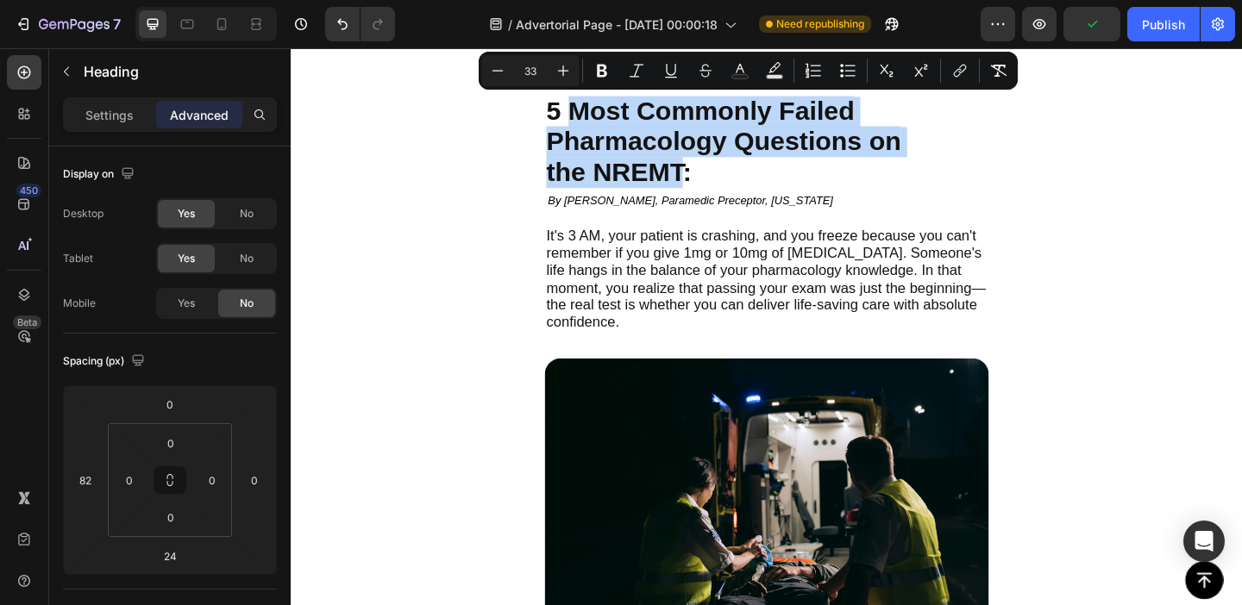
drag, startPoint x: 613, startPoint y: 116, endPoint x: 694, endPoint y: 172, distance: 99.1
click at [694, 172] on p "5 Most Commonly Failed Pharmacology Questions on the NREMT:" at bounding box center [876, 150] width 616 height 99
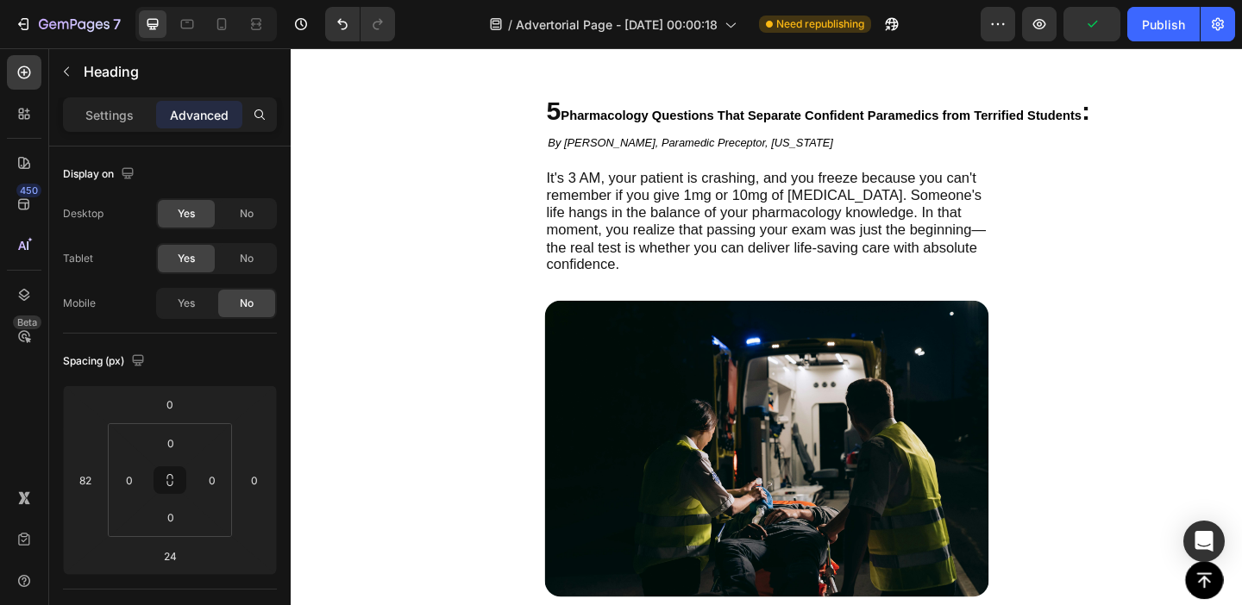
click at [647, 119] on span "Pharmacology Questions That Separate Confident Paramedics from Terrified Studen…" at bounding box center [867, 121] width 567 height 15
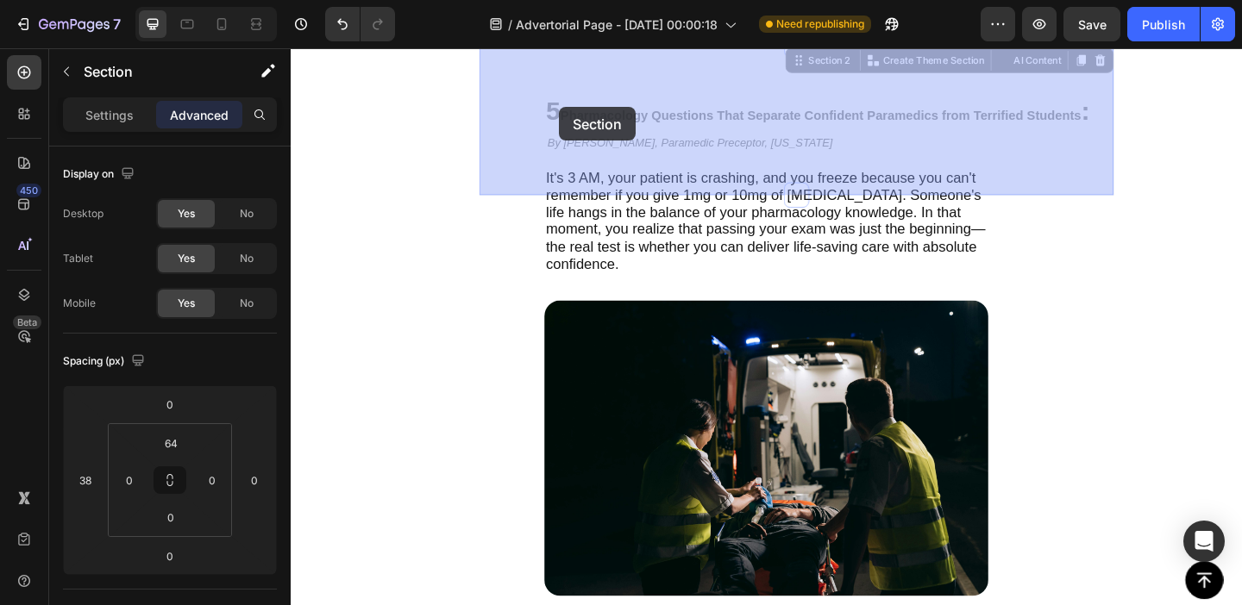
drag, startPoint x: 566, startPoint y: 112, endPoint x: 586, endPoint y: 114, distance: 20.8
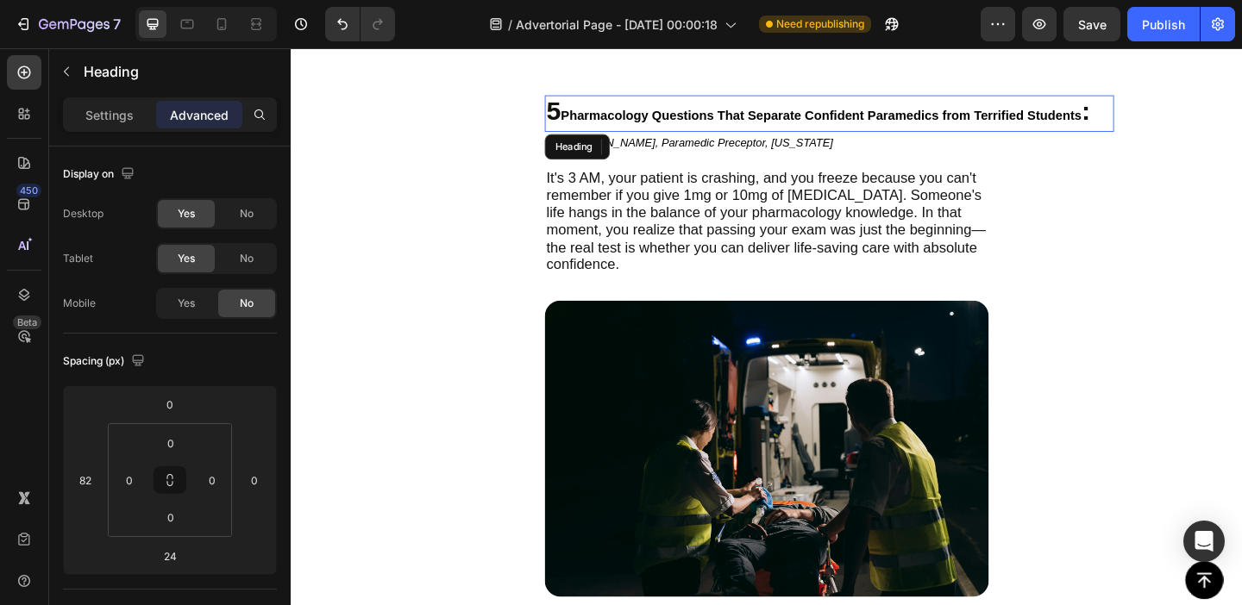
click at [578, 114] on span "5" at bounding box center [576, 116] width 16 height 32
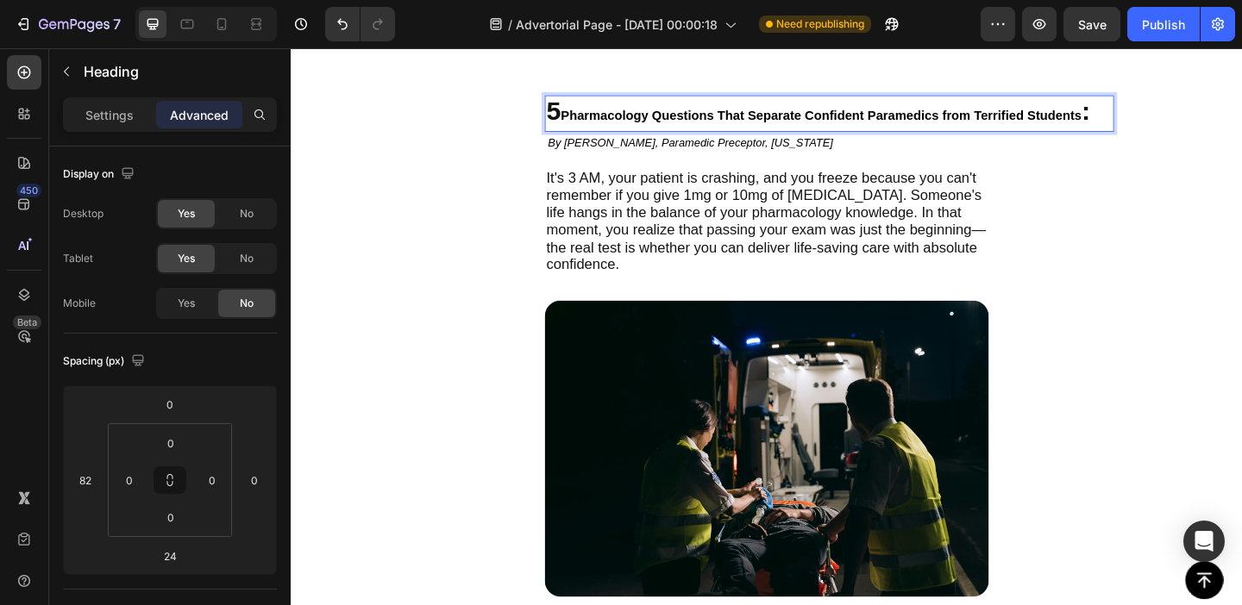
click at [577, 119] on span "5" at bounding box center [576, 116] width 16 height 32
click at [571, 119] on span "5" at bounding box center [576, 116] width 16 height 32
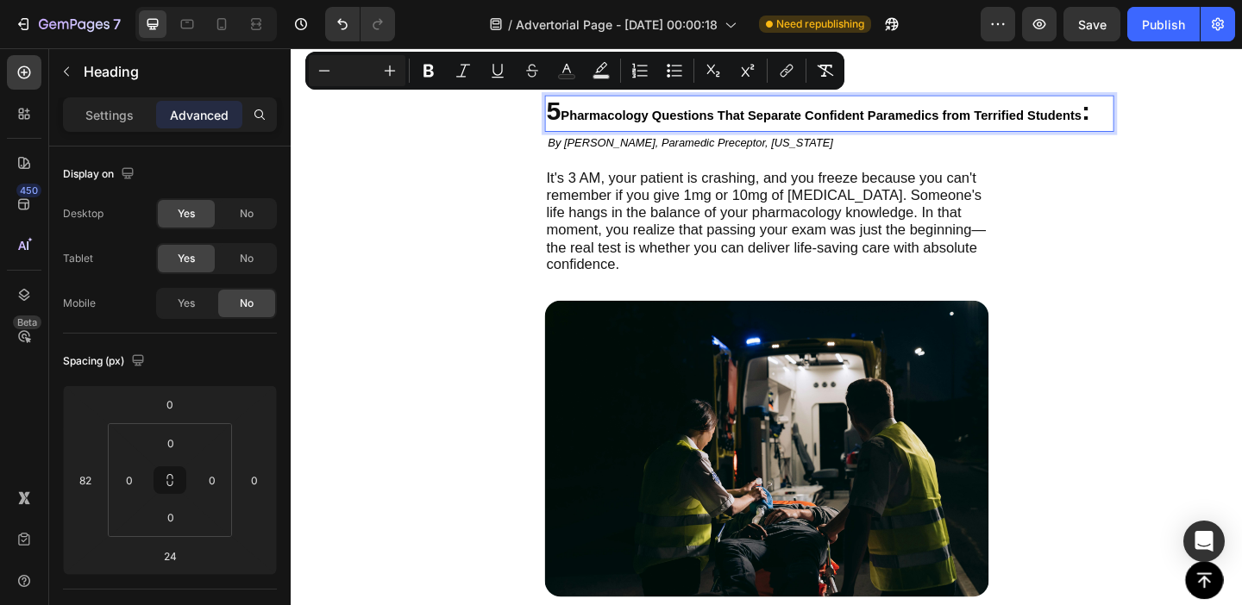
click at [621, 127] on span "Pharmacology Questions That Separate Confident Paramedics from Terrified Studen…" at bounding box center [867, 121] width 567 height 15
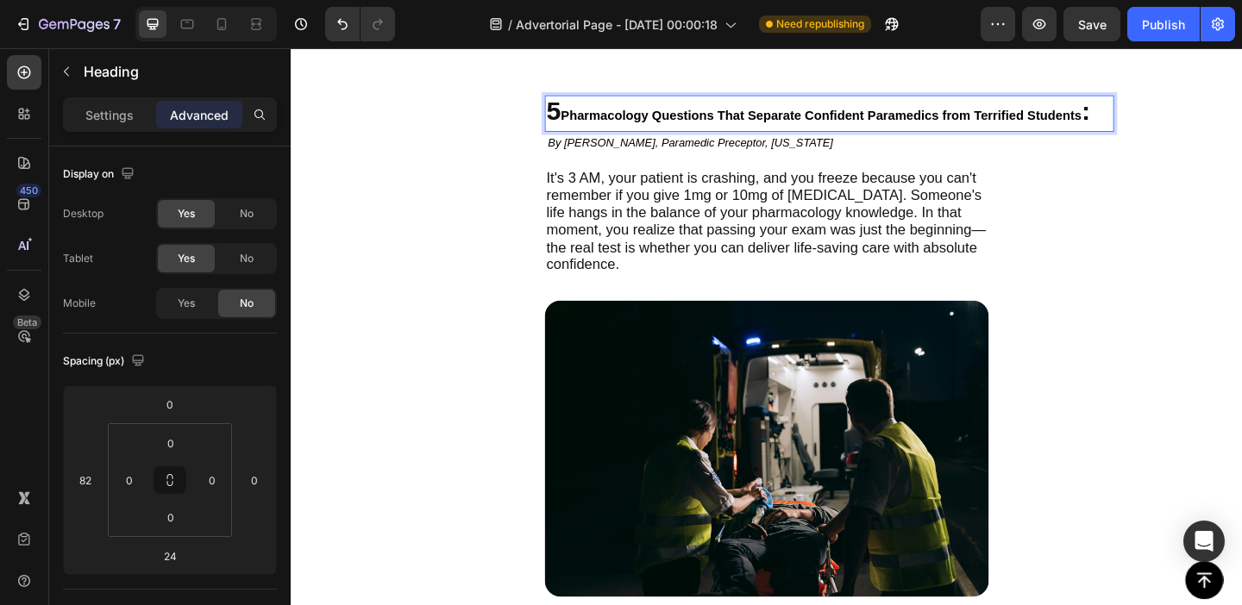
click at [621, 123] on span "Pharmacology Questions That Separate Confident Paramedics from Terrified Studen…" at bounding box center [867, 121] width 567 height 15
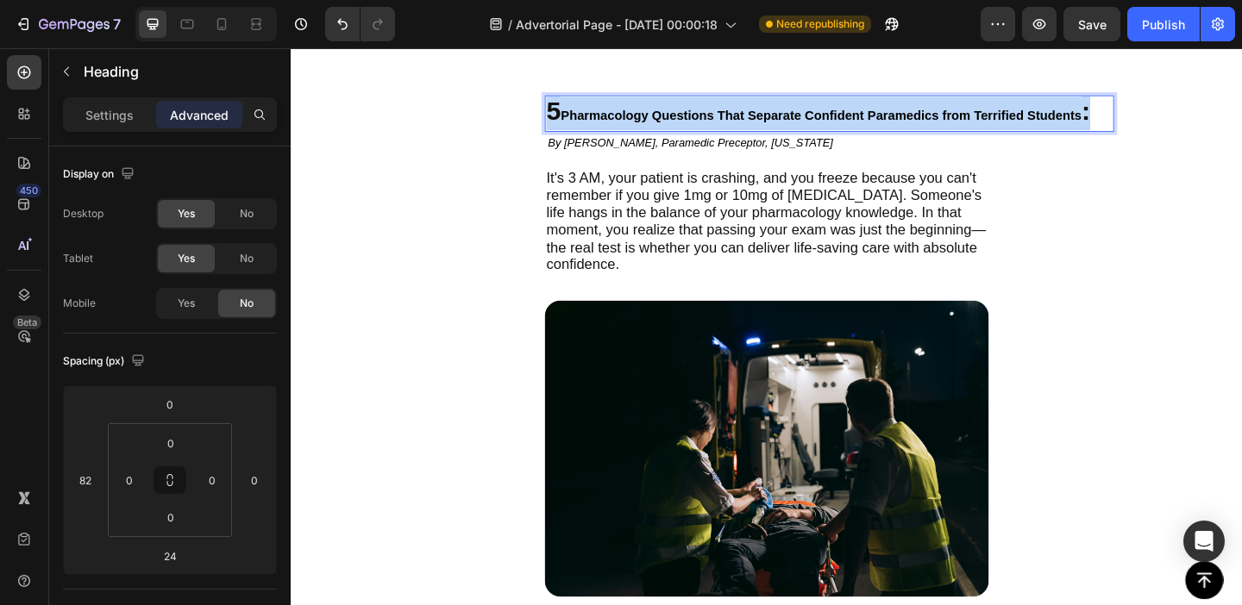
click at [621, 123] on span "Pharmacology Questions That Separate Confident Paramedics from Terrified Studen…" at bounding box center [867, 121] width 567 height 15
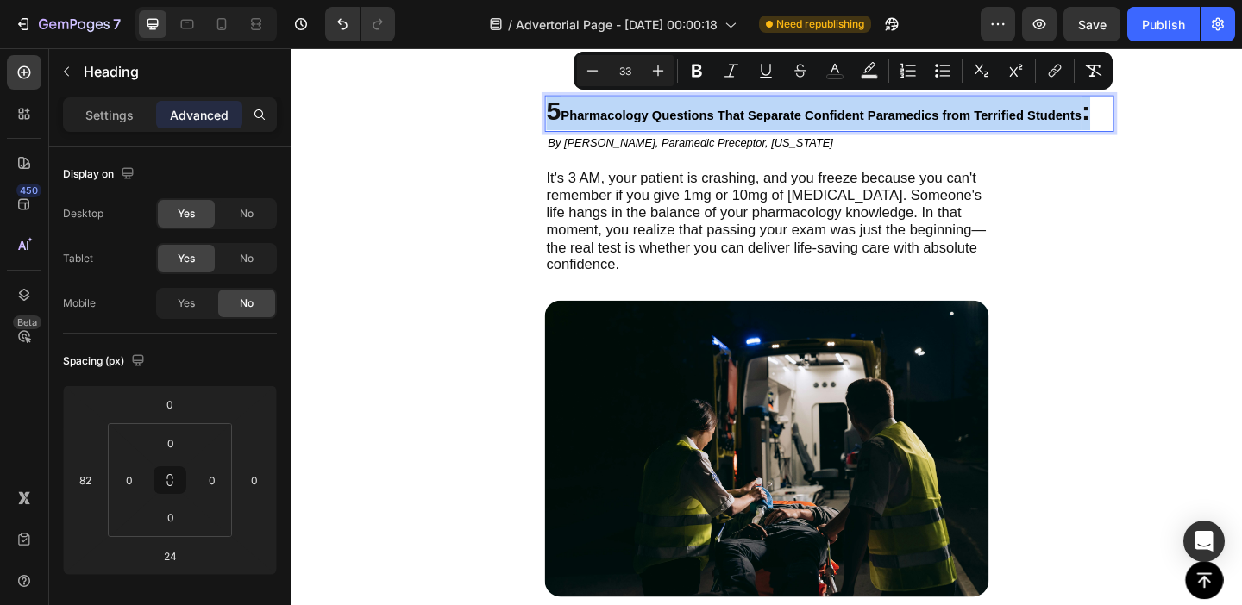
click at [643, 123] on span "Pharmacology Questions That Separate Confident Paramedics from Terrified Studen…" at bounding box center [867, 121] width 567 height 15
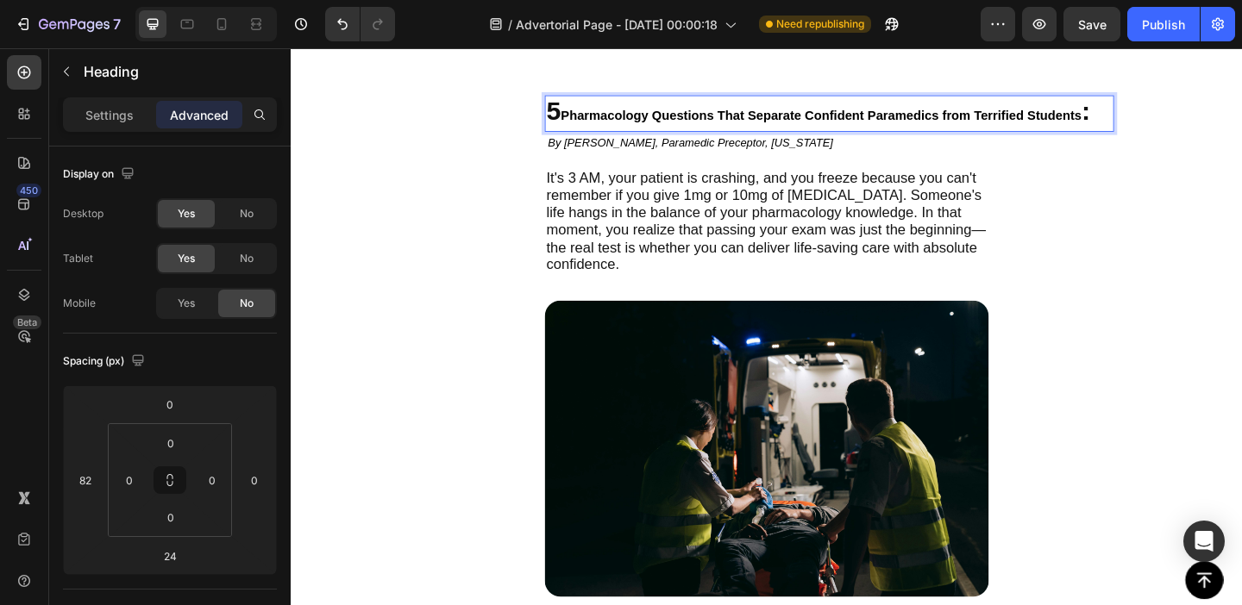
click at [624, 123] on span "Pharmacology Questions That Separate Confident Paramedics from Terrified Studen…" at bounding box center [867, 121] width 567 height 15
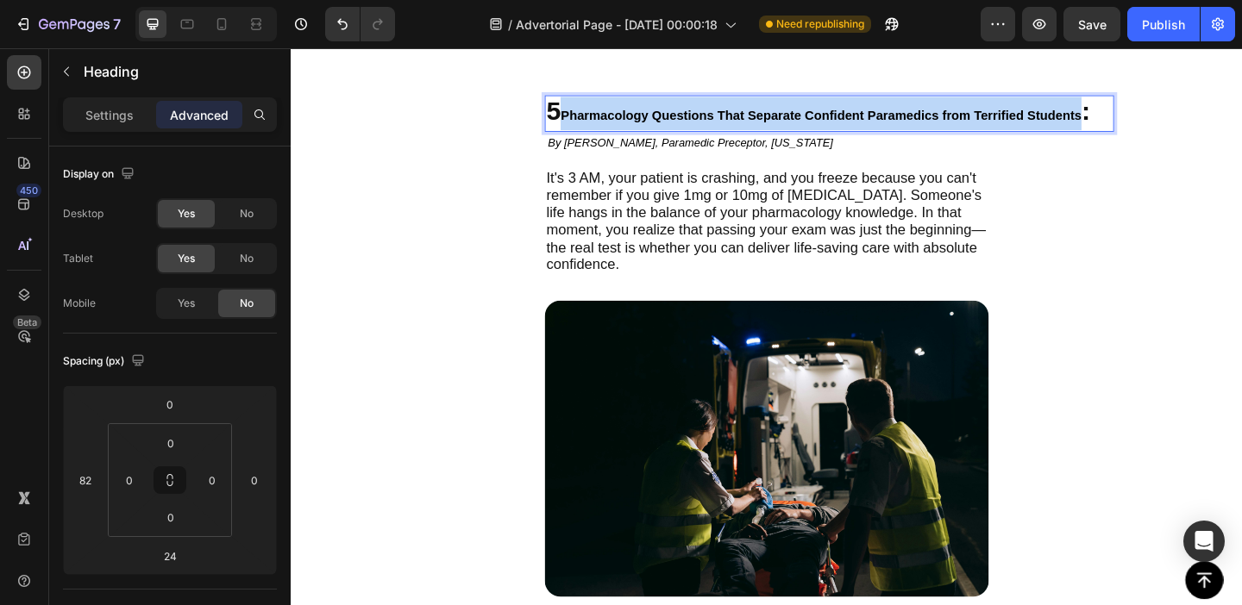
drag, startPoint x: 624, startPoint y: 123, endPoint x: 1144, endPoint y: 111, distance: 520.2
click at [1144, 111] on p "5 Pharmacology Questions That Separate Confident Paramedics from Terrified Stud…" at bounding box center [876, 119] width 616 height 36
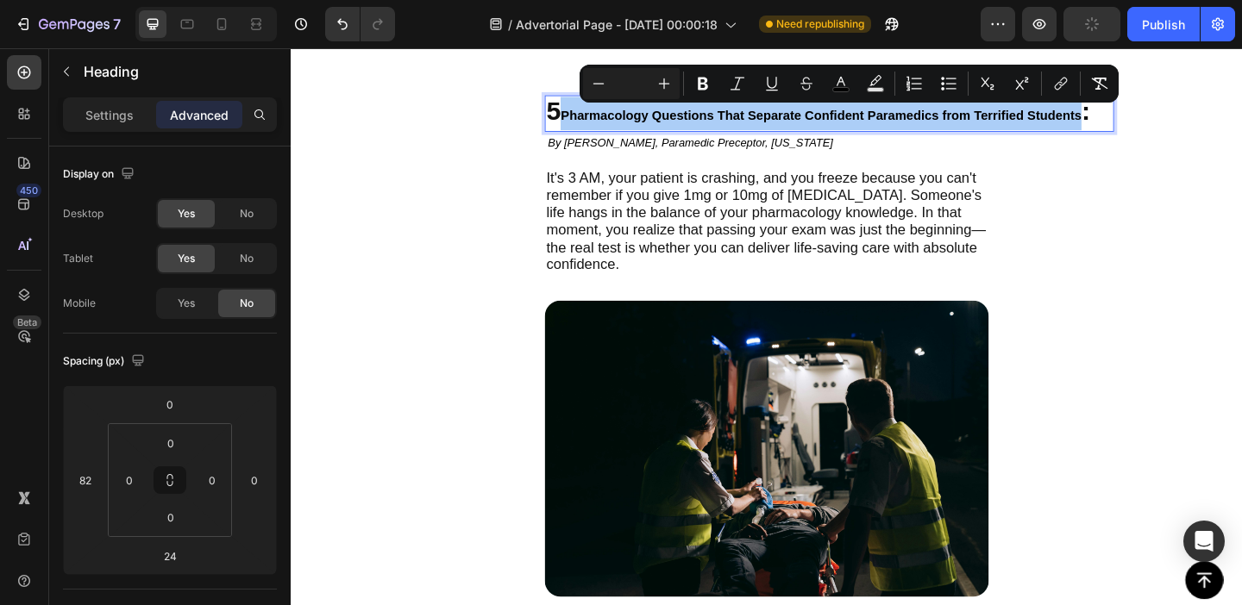
click at [636, 82] on input "Editor contextual toolbar" at bounding box center [631, 83] width 34 height 21
type input "33"
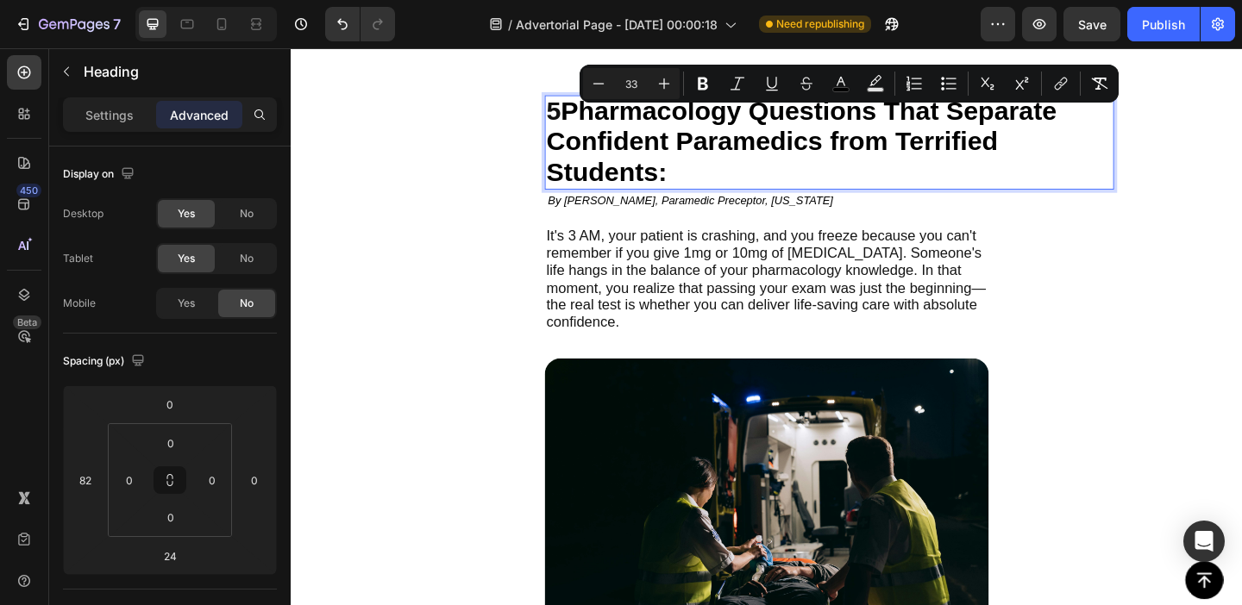
click at [771, 141] on span "Pharmacology Questions That Separate Confident Paramedics from Terrified Studen…" at bounding box center [845, 149] width 555 height 98
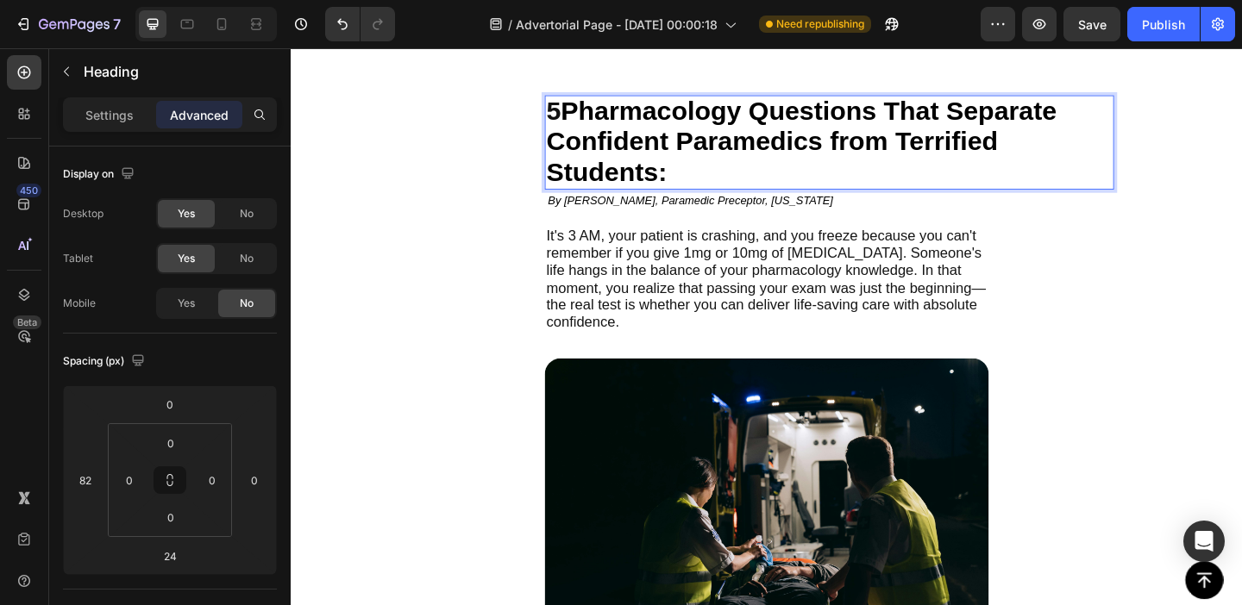
click at [953, 114] on span "Pharmacology Questions That Separate Confident Paramedics from Terrified Studen…" at bounding box center [845, 149] width 555 height 98
click at [946, 116] on span "Pharmacology Questions That Separate Confident Paramedics from Terrified Studen…" at bounding box center [845, 149] width 555 height 98
click at [1013, 115] on span "Pharmacology Questions That Separate Confident Paramedics from Terrified Studen…" at bounding box center [845, 149] width 555 height 98
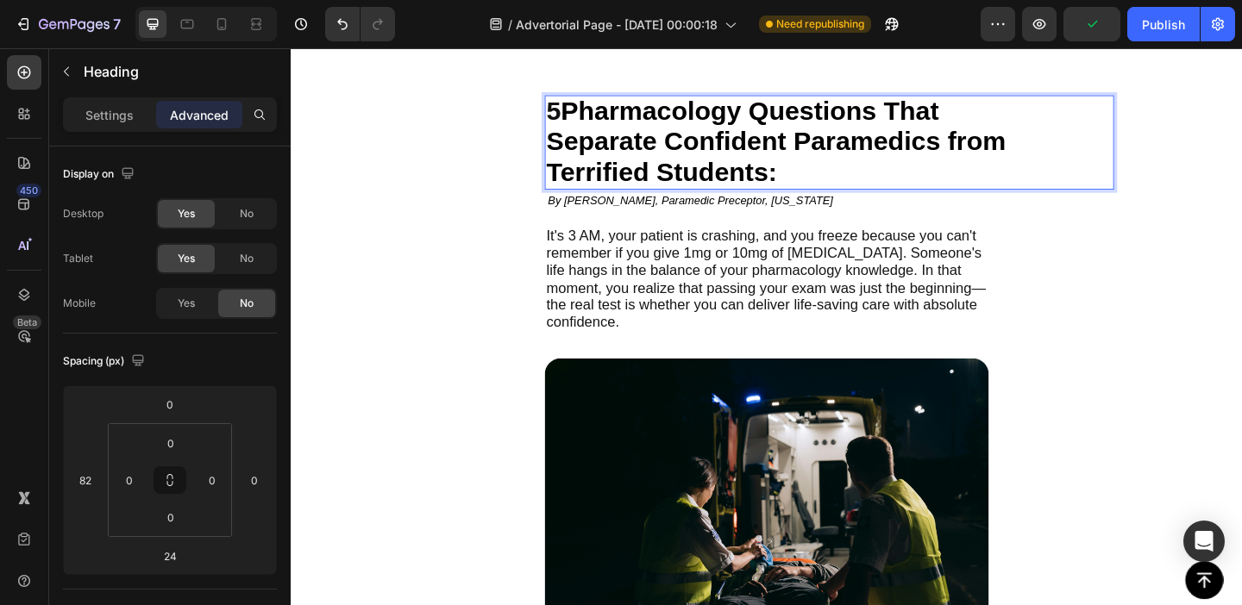
click at [1005, 148] on span "Separate Confident Paramedics from Terrified Students" at bounding box center [818, 165] width 500 height 65
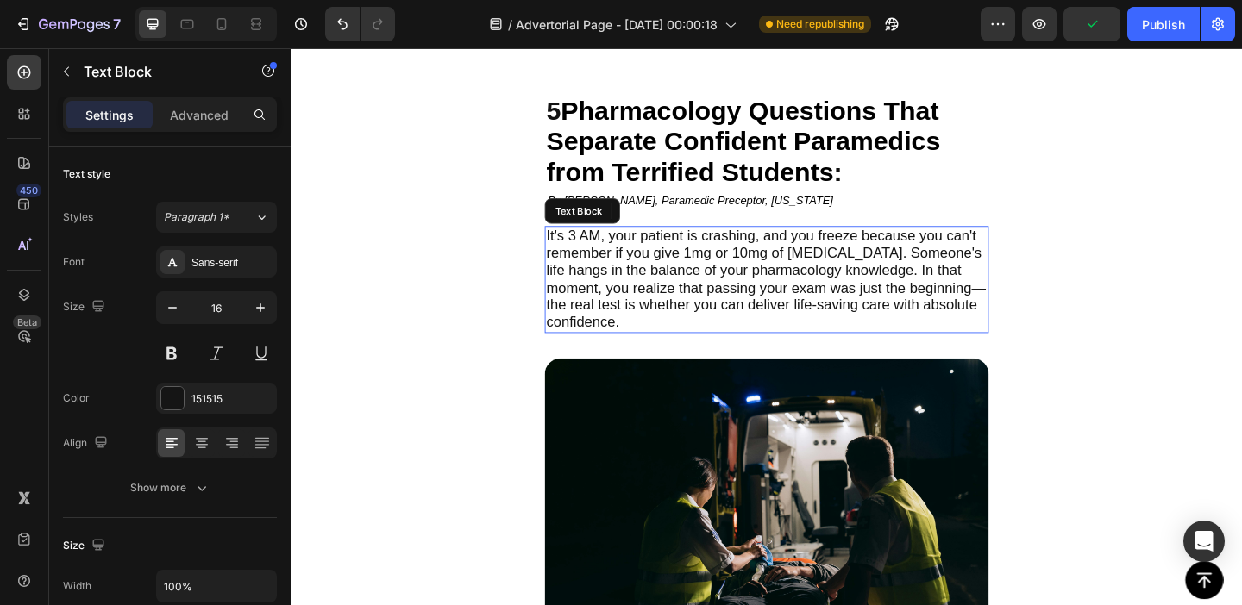
click at [898, 283] on span "It's 3 AM, your patient is crashing, and you freeze because you can't remember …" at bounding box center [807, 298] width 478 height 111
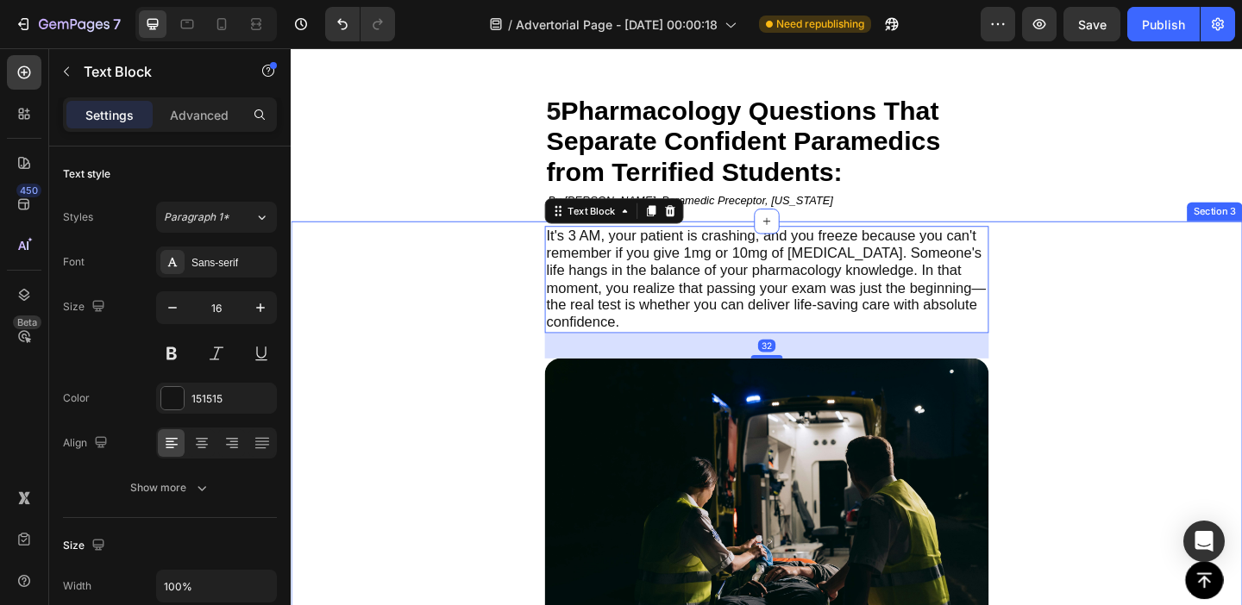
click at [1195, 276] on div "It's 3 AM, your patient is crashing, and you freeze because you can't remember …" at bounding box center [808, 582] width 1035 height 693
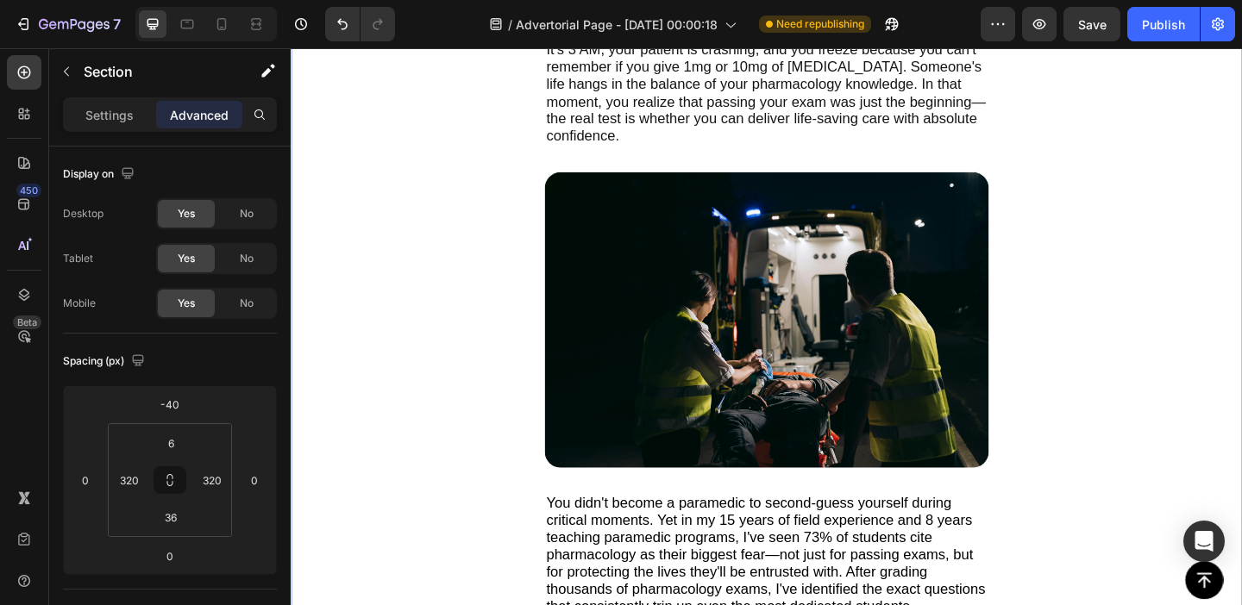
scroll to position [378, 0]
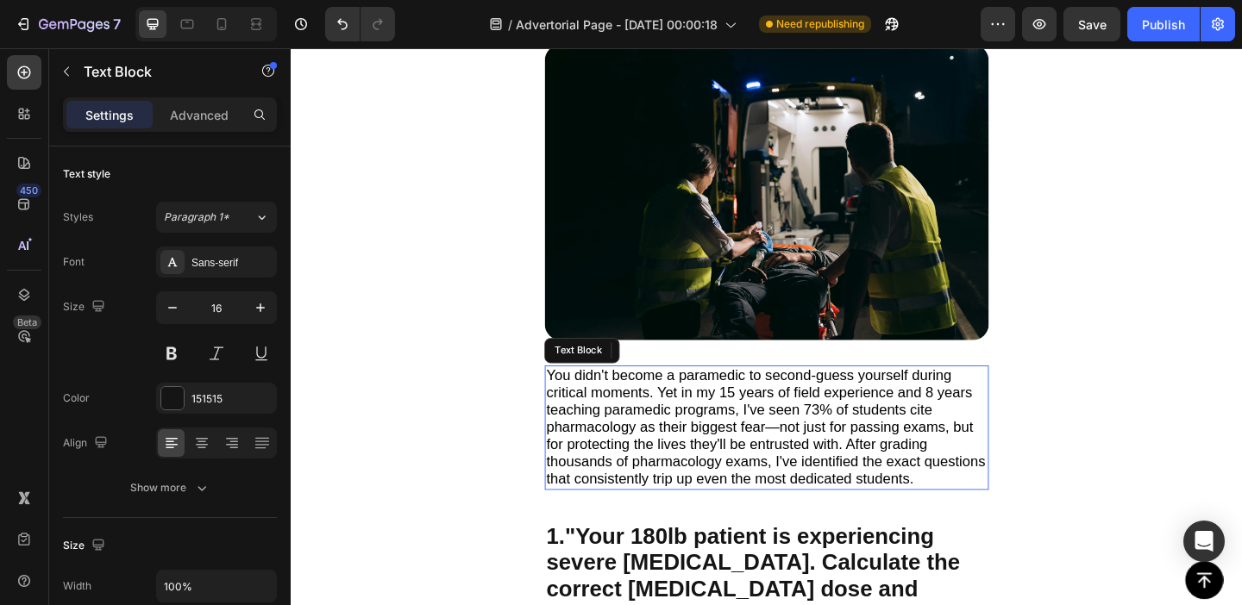
click at [724, 444] on span "You didn't become a paramedic to second-guess yourself during critical moments.…" at bounding box center [807, 460] width 478 height 130
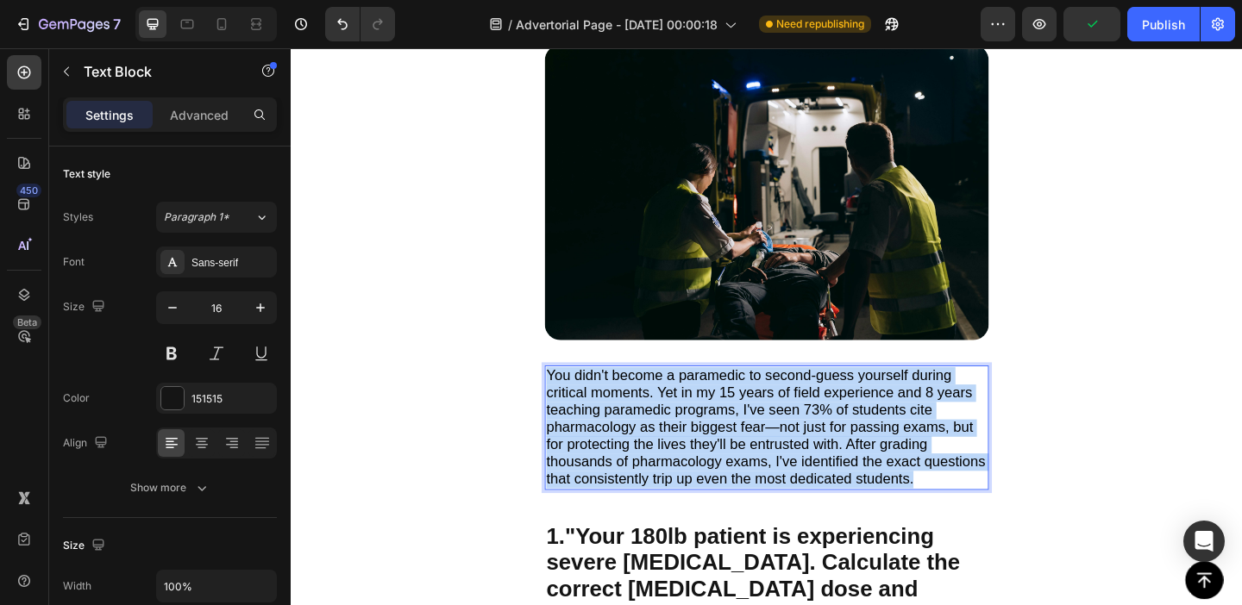
click at [724, 444] on span "You didn't become a paramedic to second-guess yourself during critical moments.…" at bounding box center [807, 460] width 478 height 130
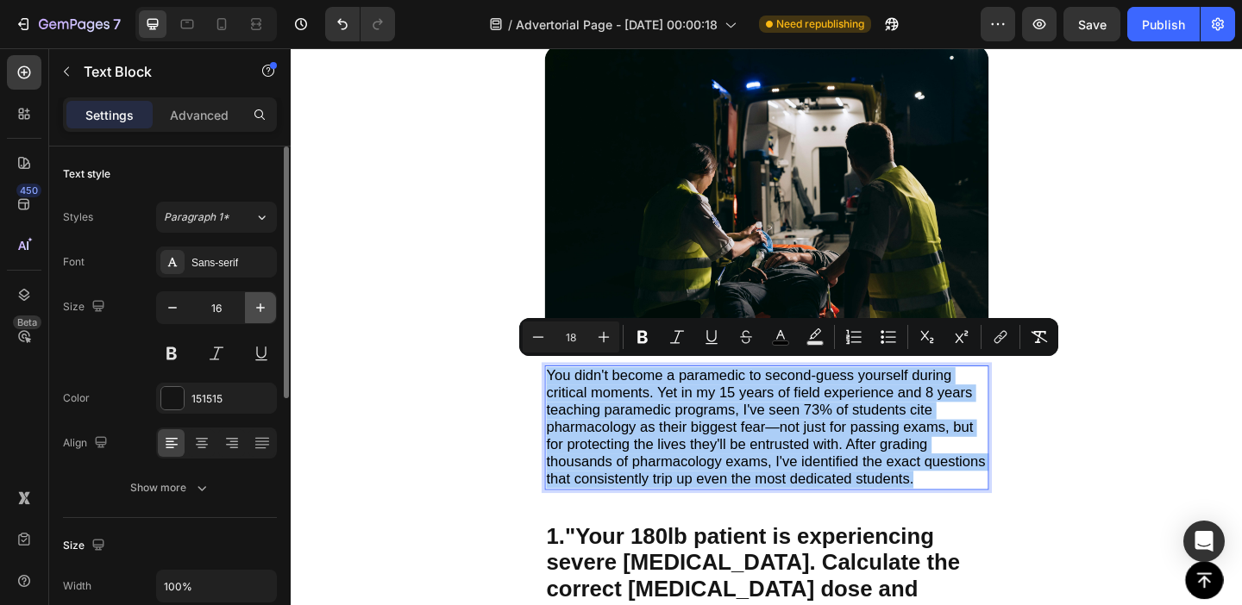
click at [260, 302] on icon "button" at bounding box center [260, 307] width 17 height 17
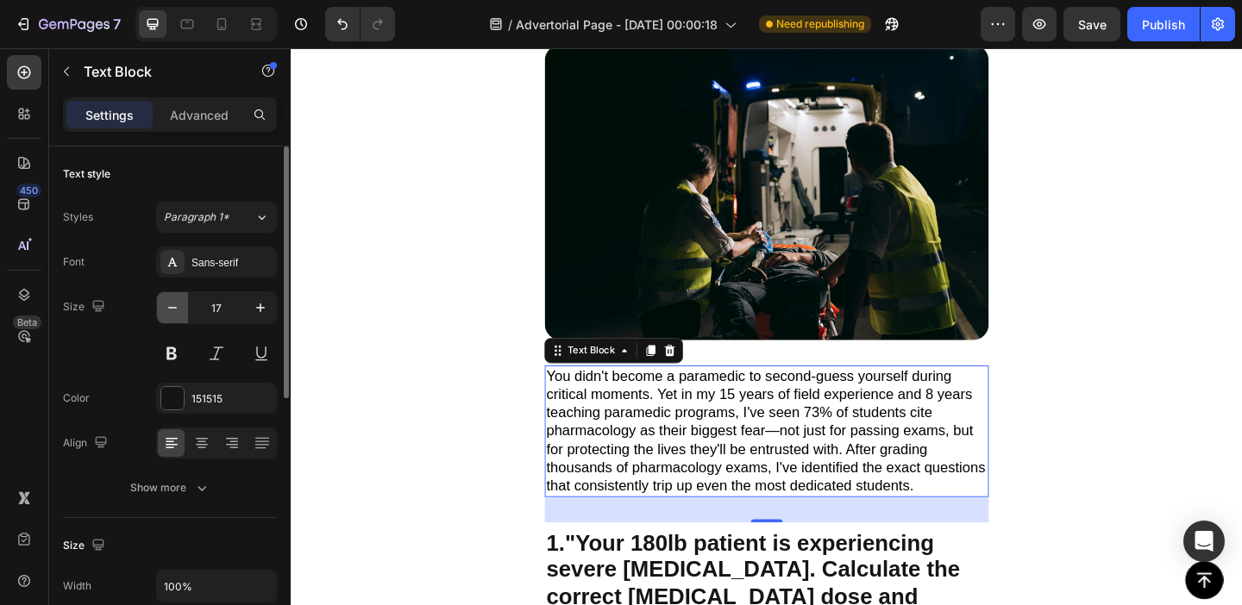
click at [172, 310] on icon "button" at bounding box center [172, 307] width 17 height 17
type input "16"
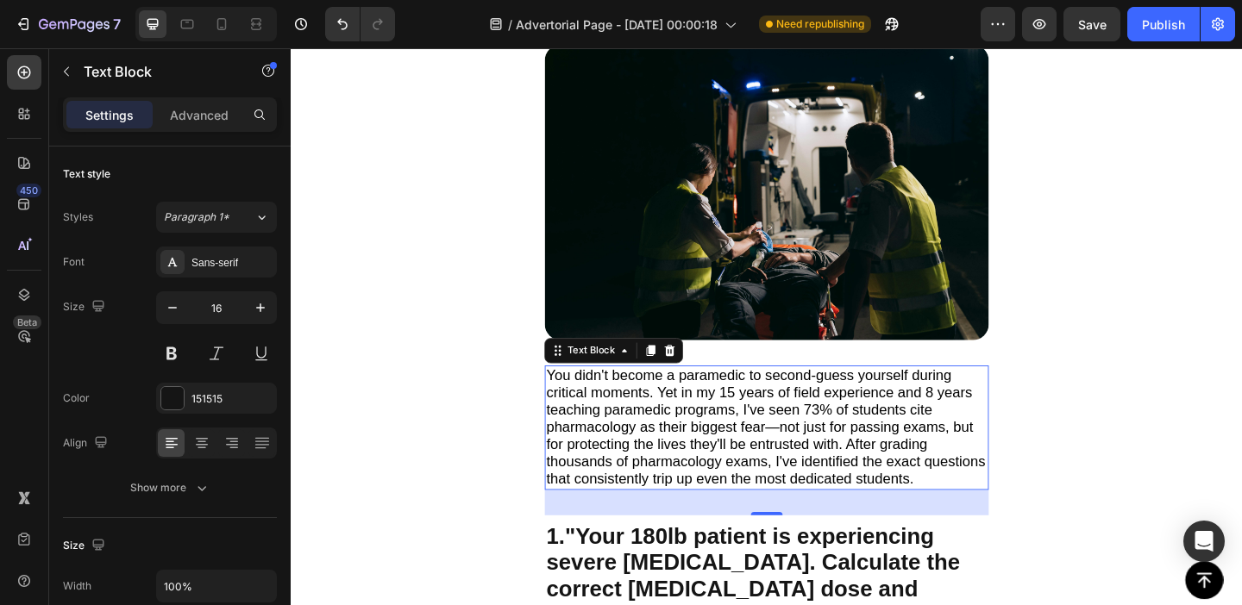
click at [421, 397] on div "It's 3 AM, your patient is crashing, and you freeze because you can't remember …" at bounding box center [808, 241] width 1035 height 693
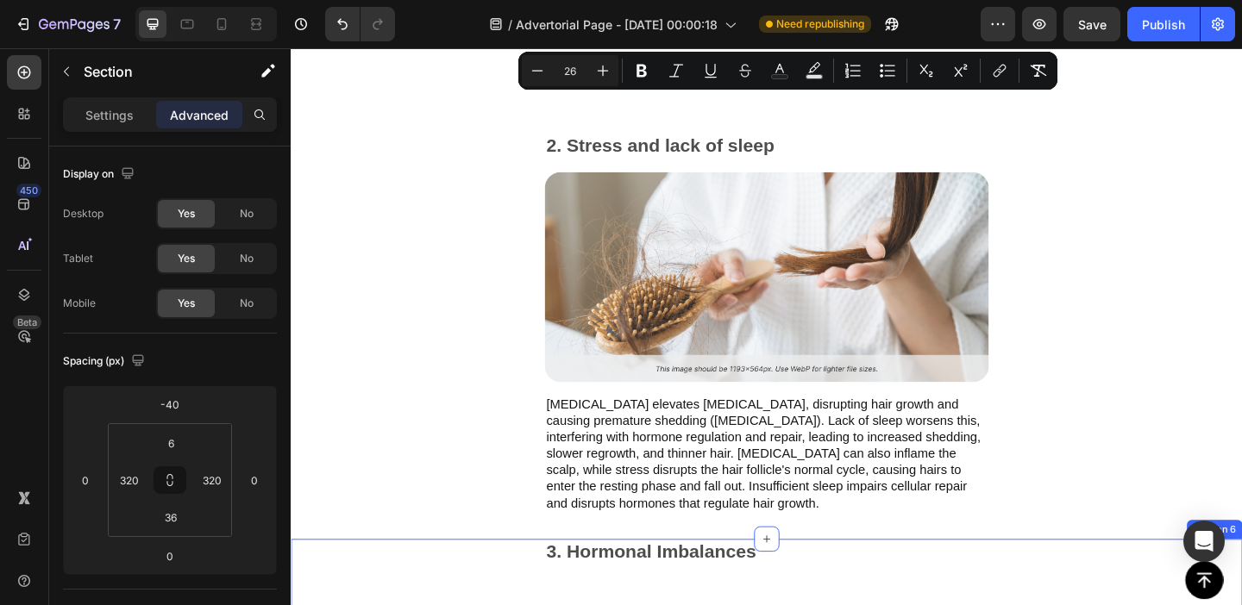
scroll to position [1129, 0]
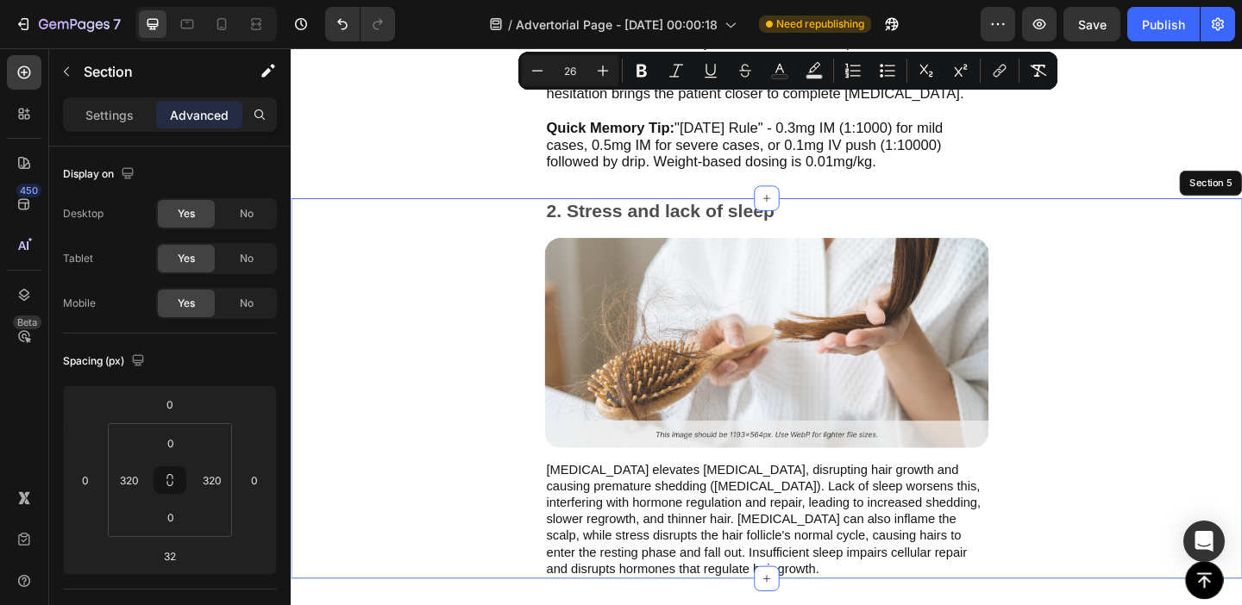
click at [1236, 358] on div "2. Stress and lack of sleep Text Block Image Chronic stress elevates cortisol, …" at bounding box center [808, 418] width 1035 height 414
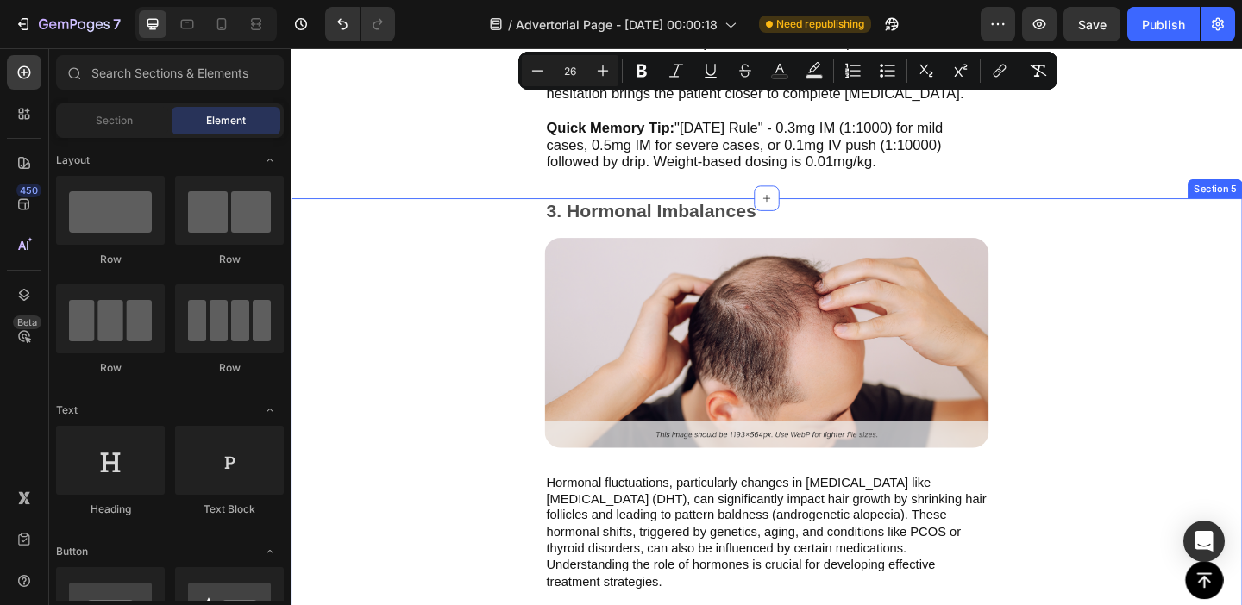
click at [1217, 308] on div "3. Hormonal Imbalances Text Block Image Hormonal fluctuations, particularly cha…" at bounding box center [808, 520] width 1035 height 619
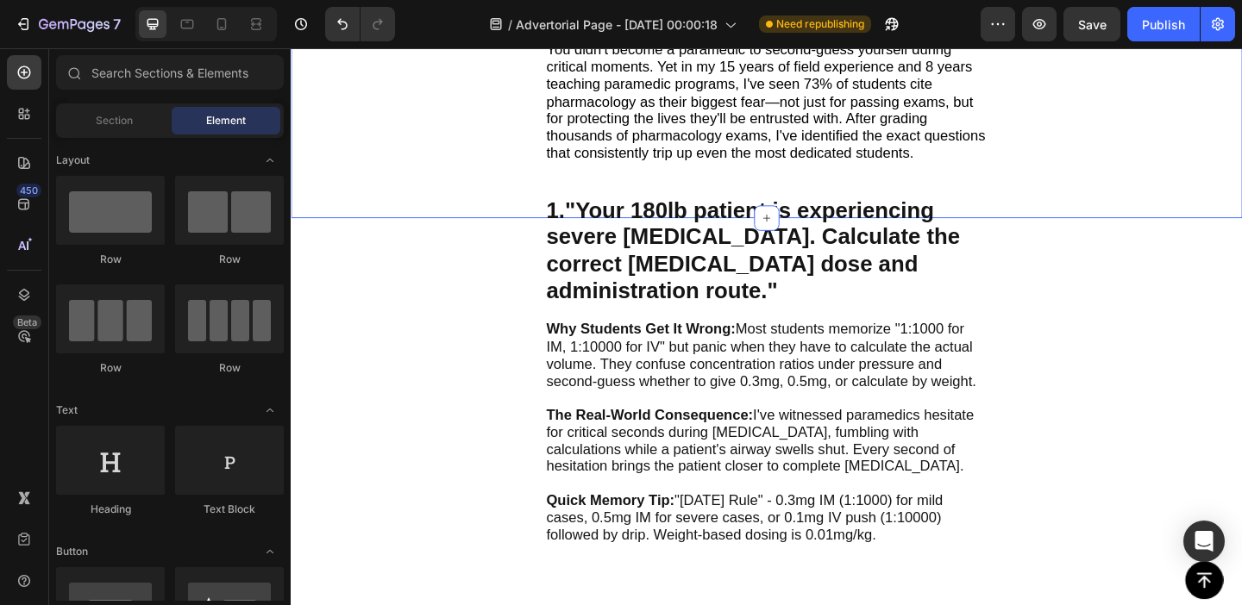
scroll to position [746, 0]
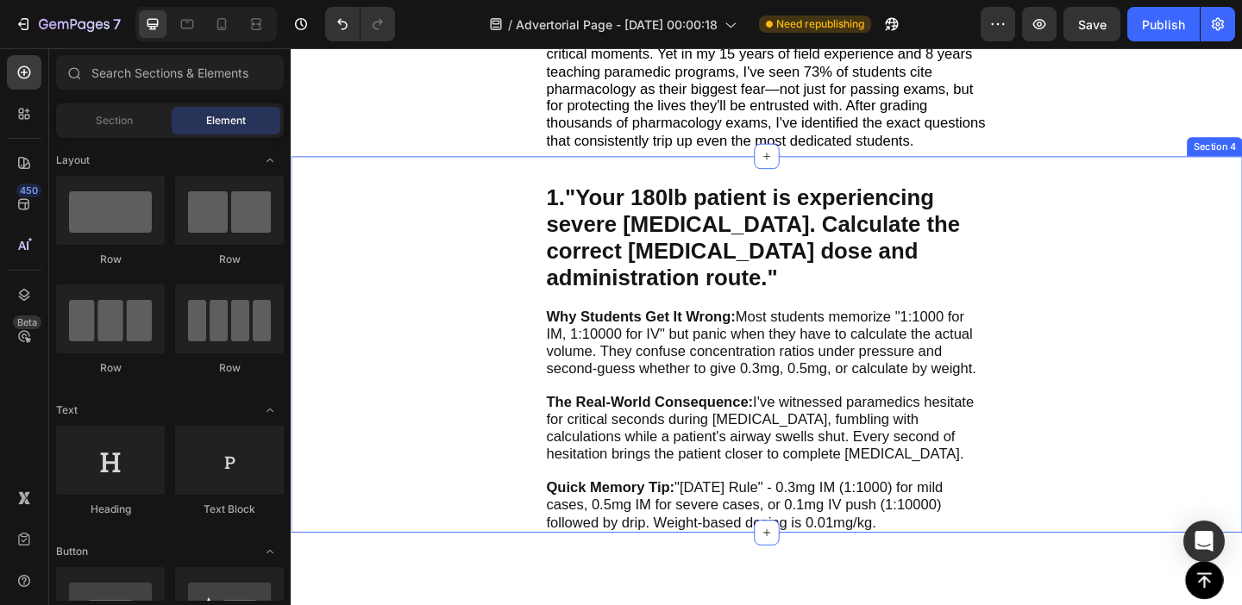
click at [1163, 245] on div "1. "Your 180lb patient is experiencing severe [MEDICAL_DATA]. Calculate the cor…" at bounding box center [808, 371] width 1035 height 411
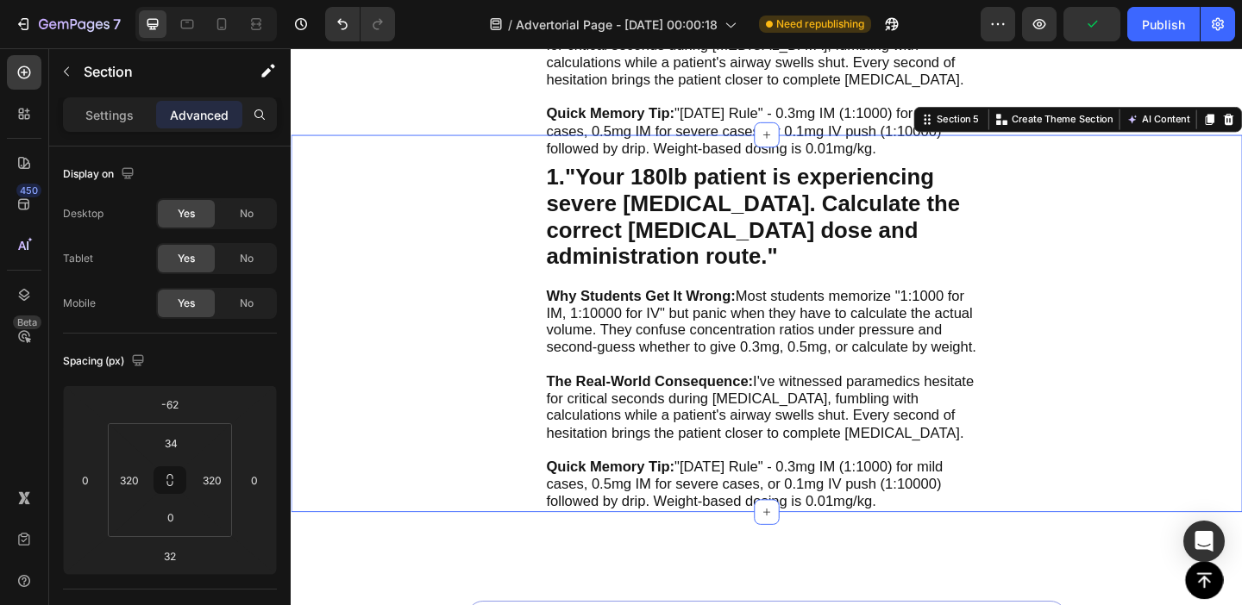
scroll to position [1167, 0]
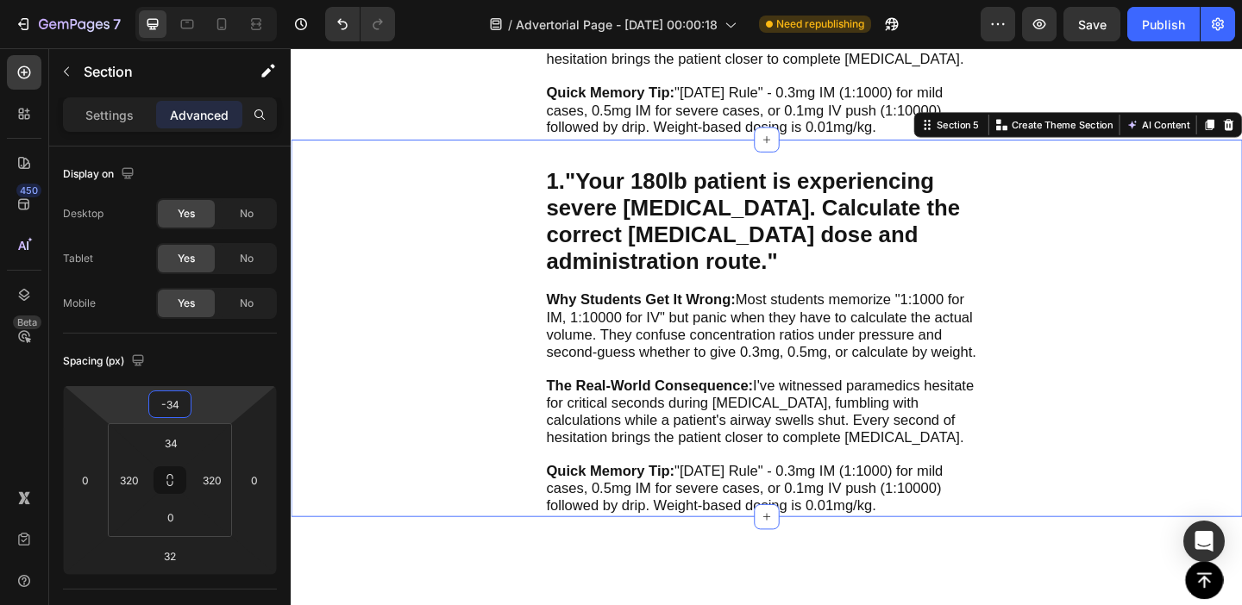
type input "-36"
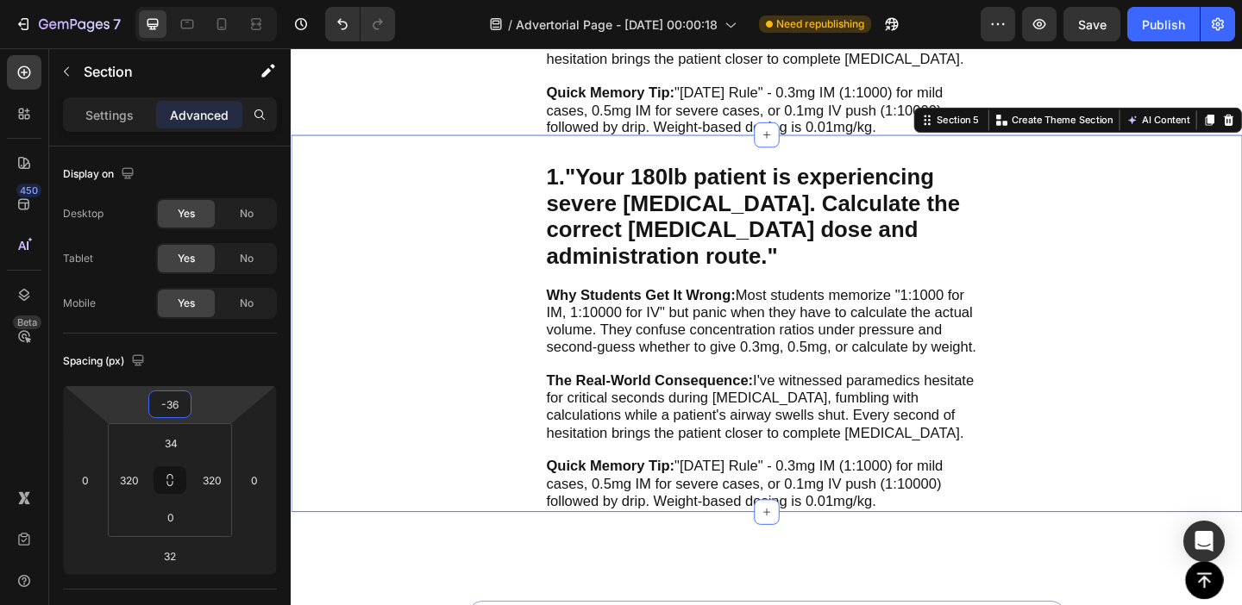
drag, startPoint x: 213, startPoint y: 409, endPoint x: 214, endPoint y: 392, distance: 17.3
click at [214, 0] on html "7 Version history / Advertorial Page - [DATE] 00:00:18 Need republishing Previe…" at bounding box center [621, 0] width 1242 height 0
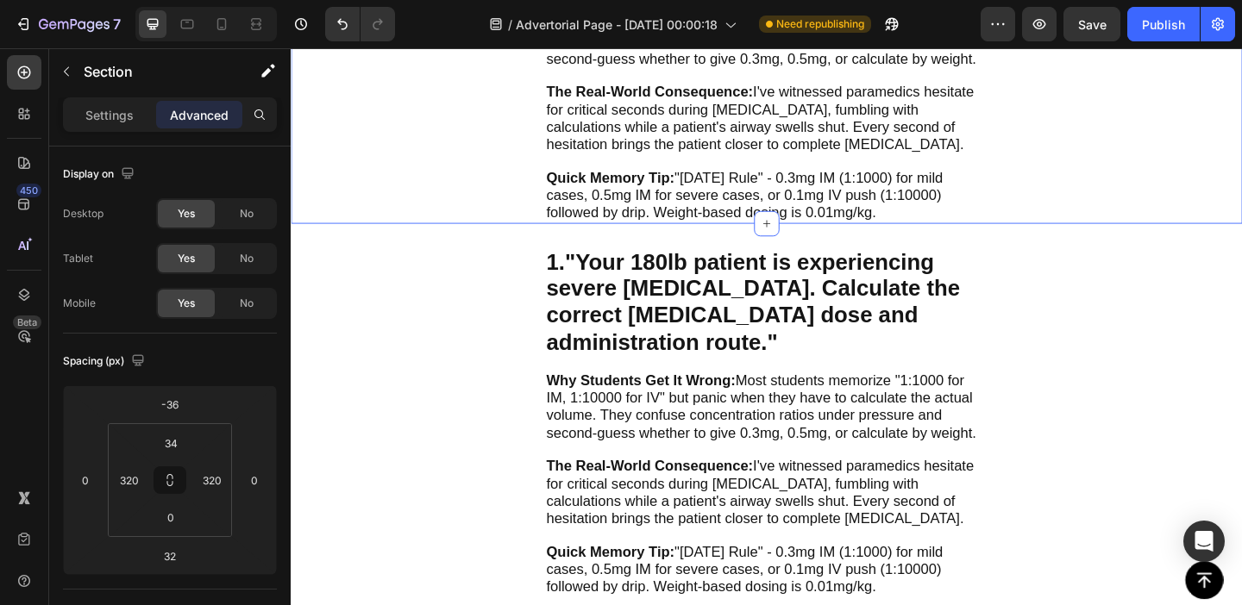
scroll to position [1585, 0]
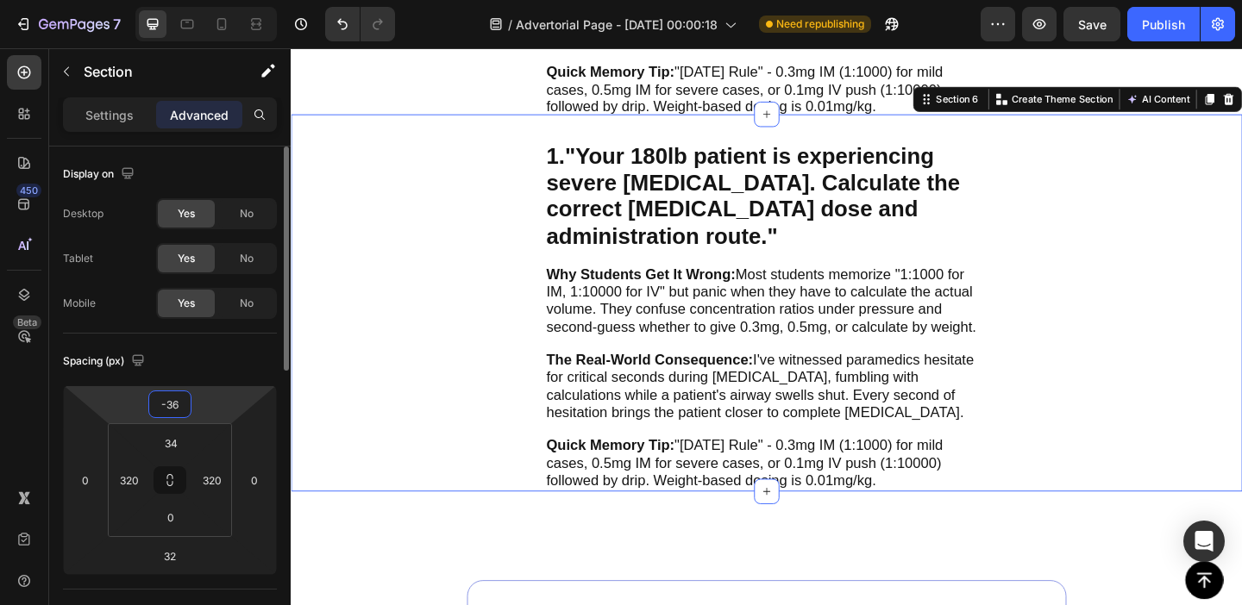
click at [230, 0] on html "7 Version history / Advertorial Page - [DATE] 00:00:18 Need republishing Previe…" at bounding box center [621, 0] width 1242 height 0
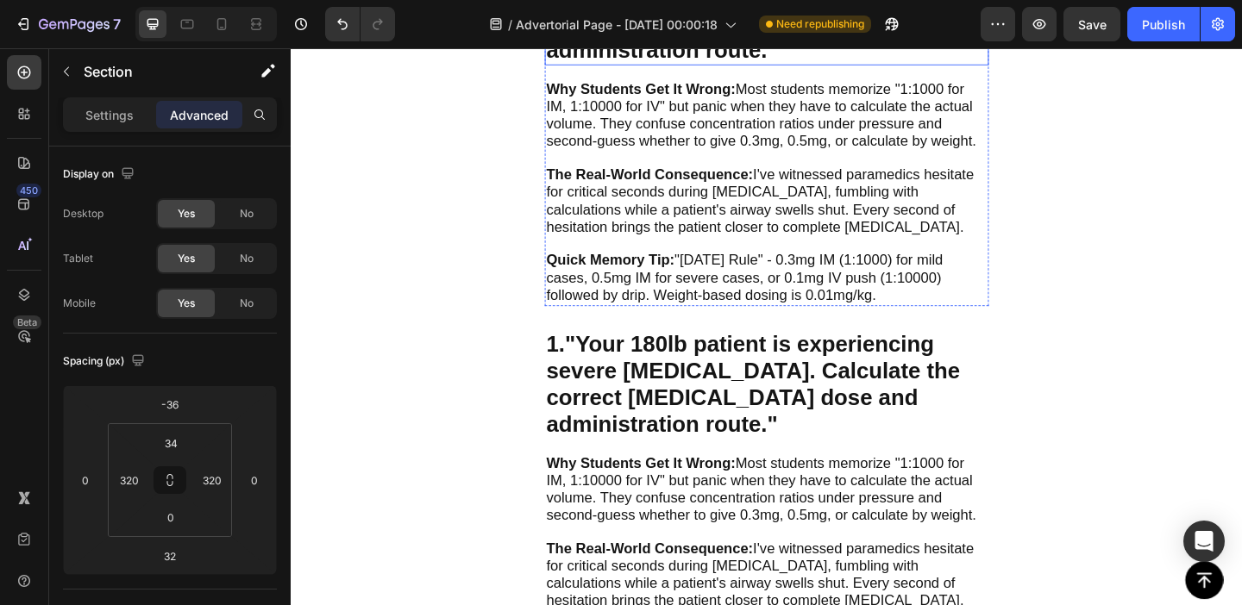
scroll to position [1066, 0]
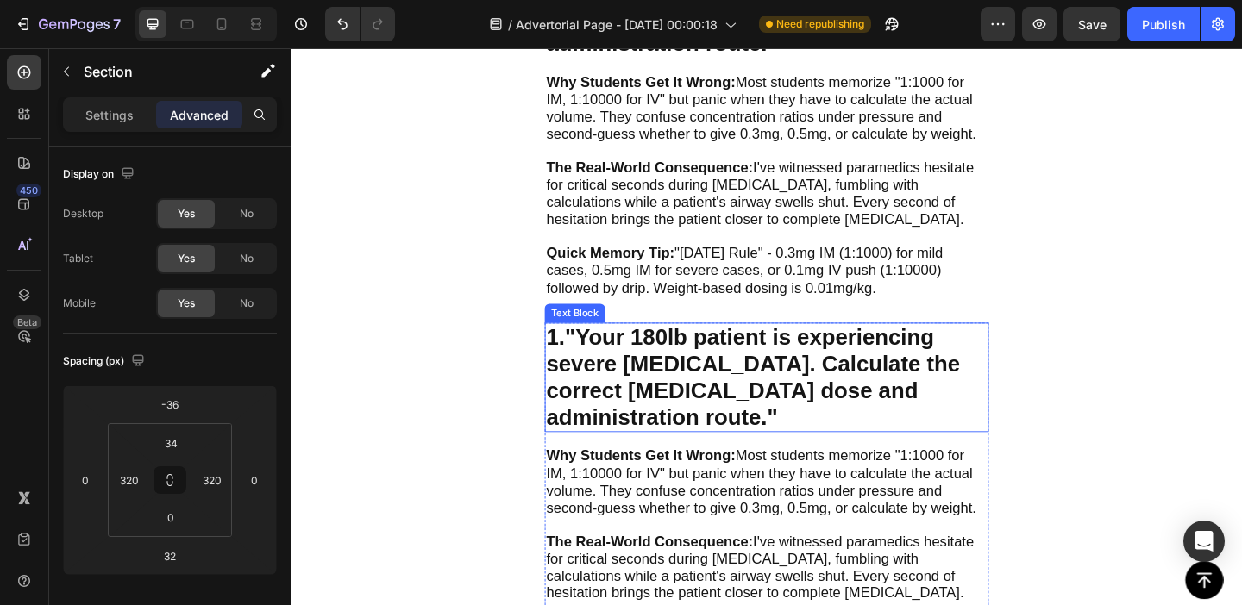
click at [662, 354] on strong ""Your 180lb patient is experiencing severe [MEDICAL_DATA]. Calculate the correc…" at bounding box center [793, 406] width 450 height 114
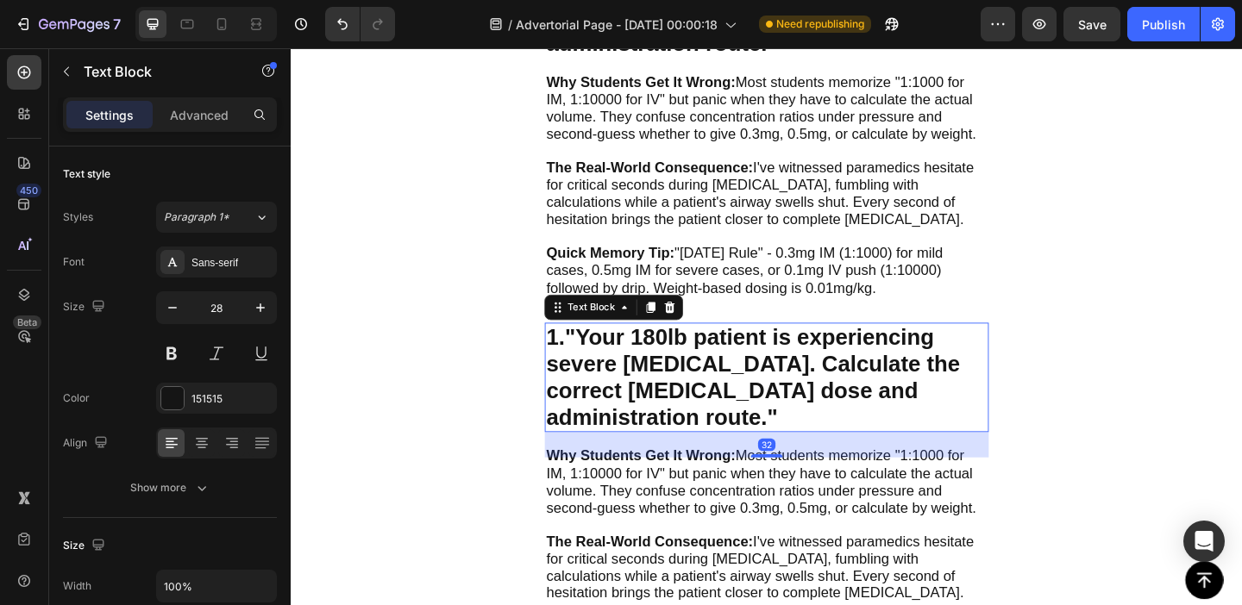
click at [662, 354] on strong ""Your 180lb patient is experiencing severe [MEDICAL_DATA]. Calculate the correc…" at bounding box center [793, 406] width 450 height 114
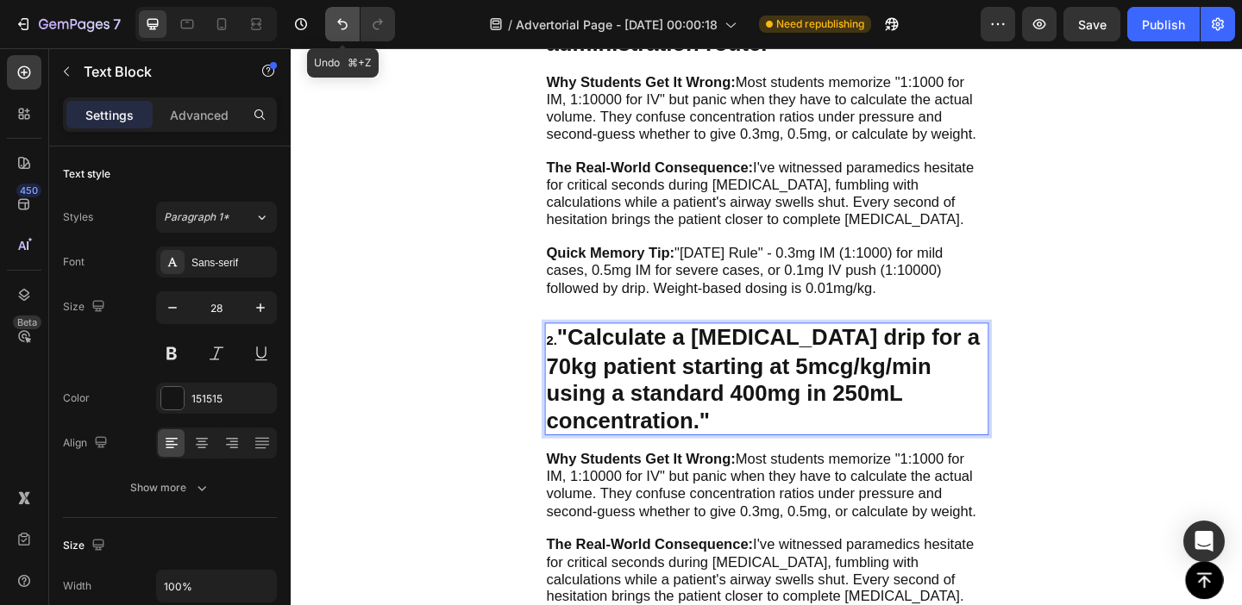
click at [354, 29] on button "Undo/Redo" at bounding box center [342, 24] width 34 height 34
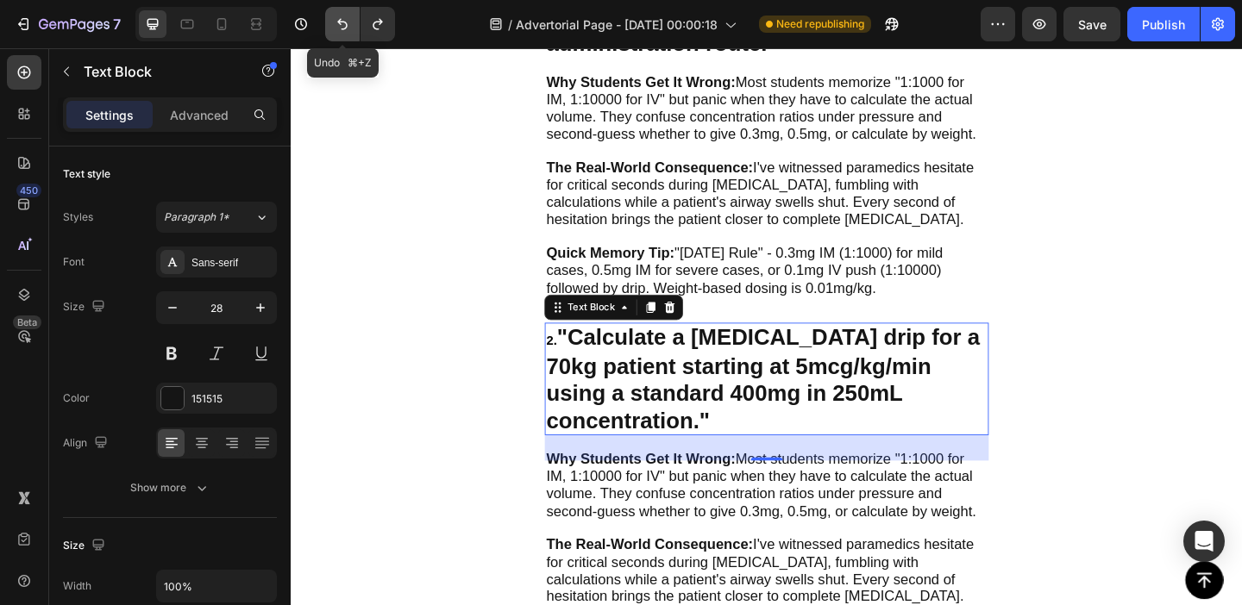
click at [338, 23] on icon "Undo/Redo" at bounding box center [342, 24] width 17 height 17
click at [340, 29] on icon "Undo/Redo" at bounding box center [342, 24] width 17 height 17
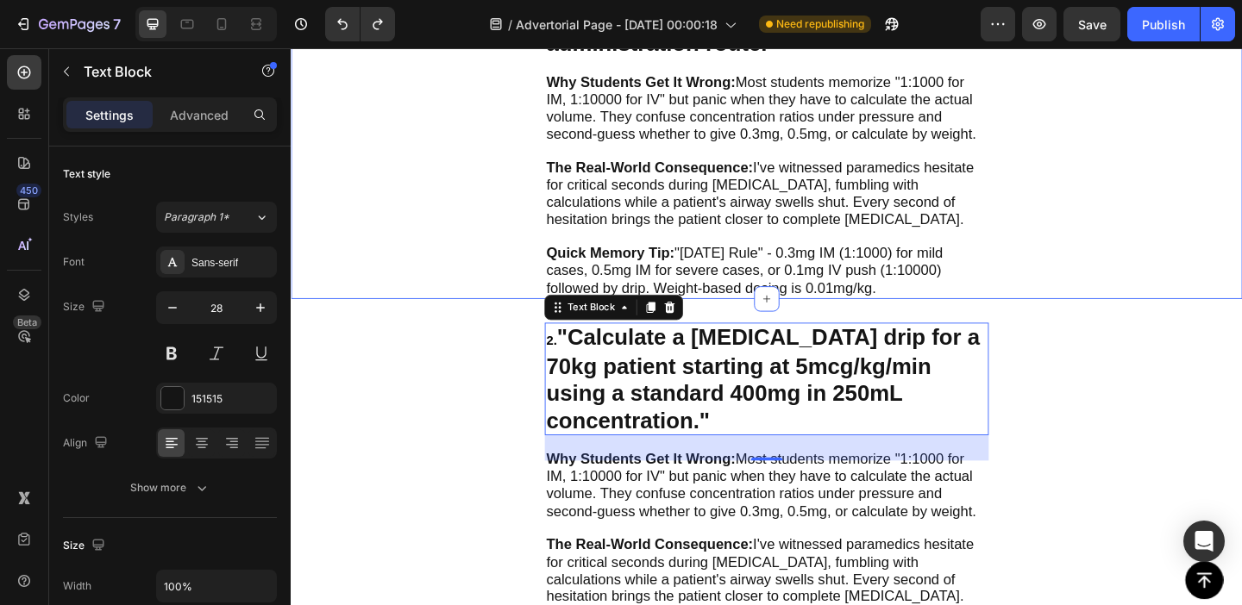
click at [474, 238] on div "1. "Your 180lb patient is experiencing severe anaphylaxis. Calculate the correc…" at bounding box center [808, 115] width 1035 height 411
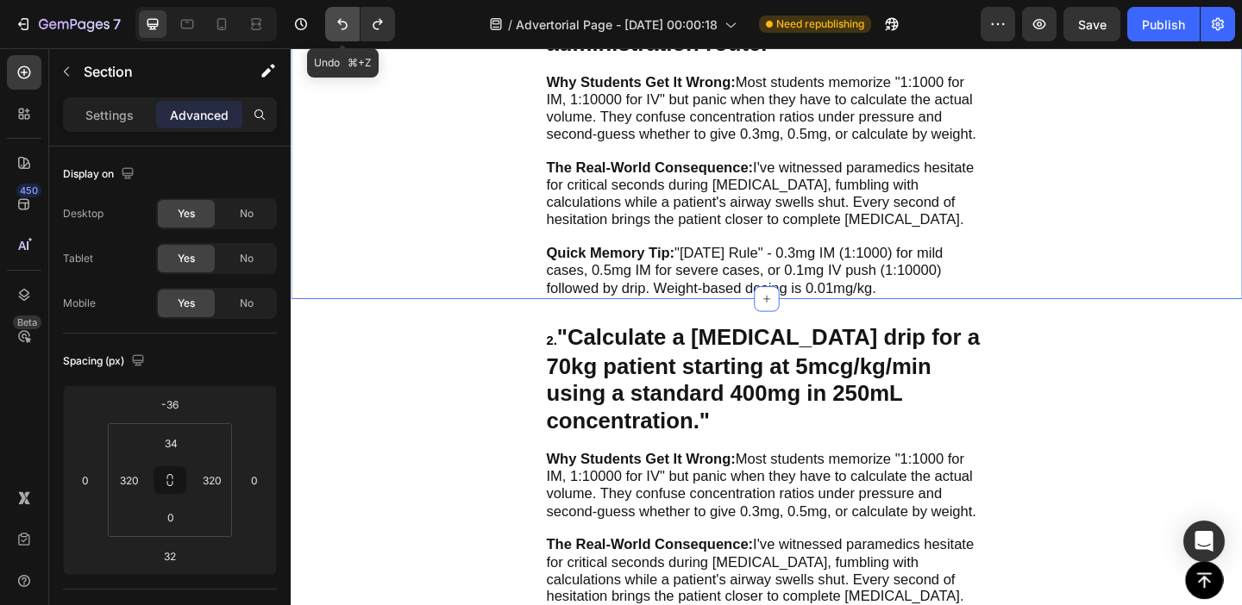
click at [345, 16] on icon "Undo/Redo" at bounding box center [342, 24] width 17 height 17
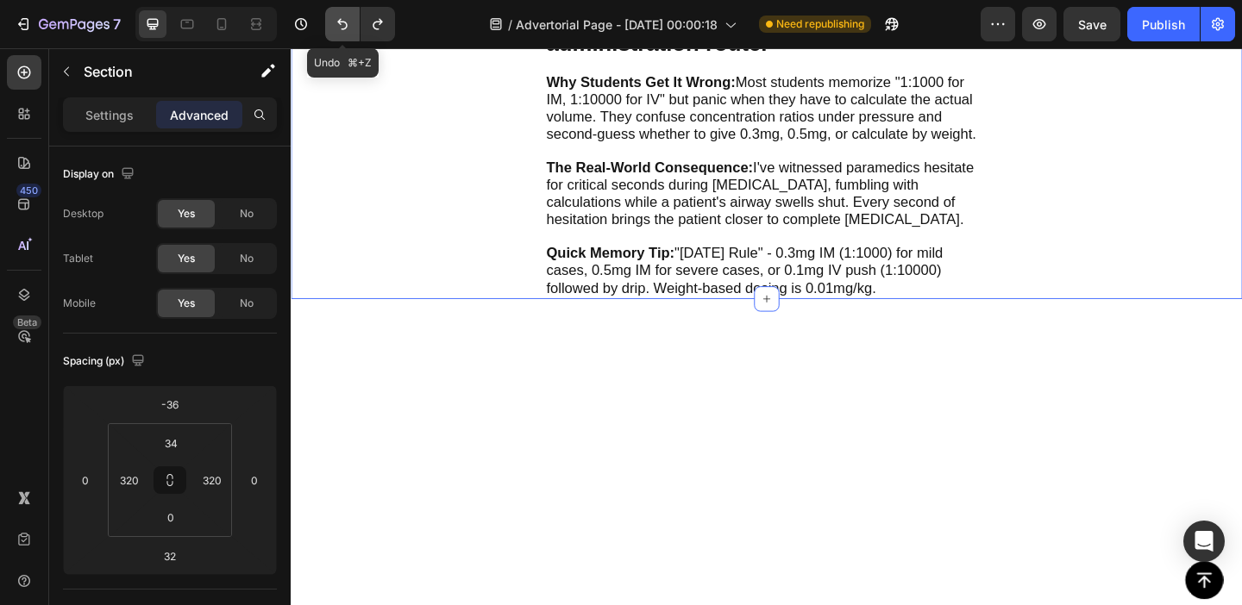
click at [345, 16] on icon "Undo/Redo" at bounding box center [342, 24] width 17 height 17
click at [377, 20] on icon "Undo/Redo" at bounding box center [377, 24] width 17 height 17
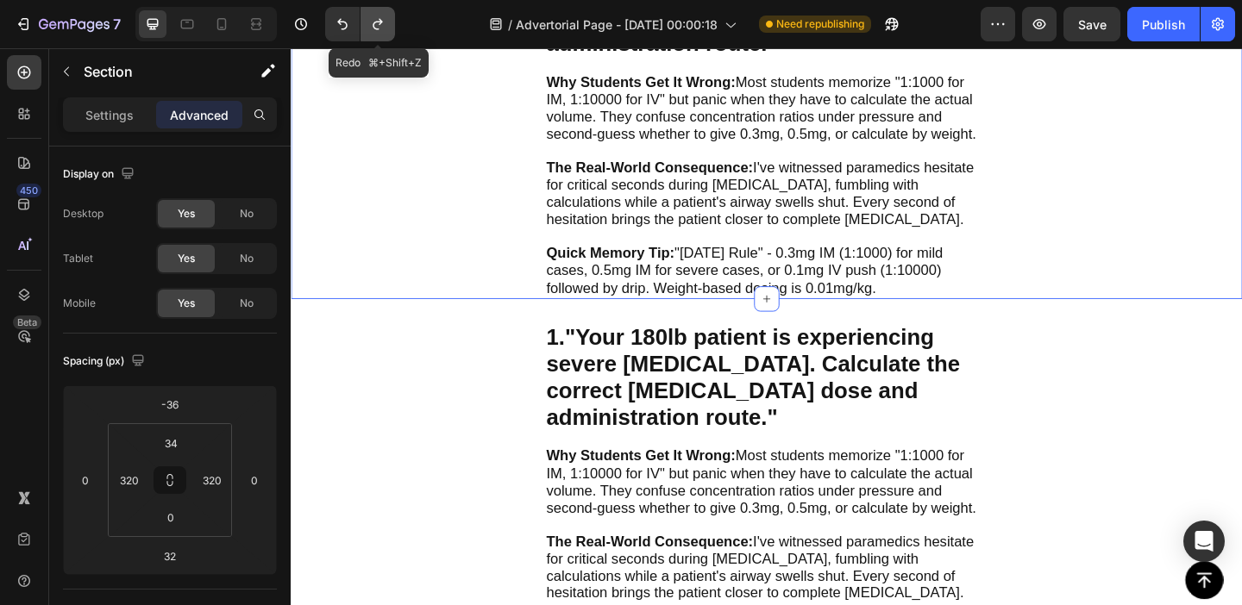
click at [377, 20] on icon "Undo/Redo" at bounding box center [377, 24] width 17 height 17
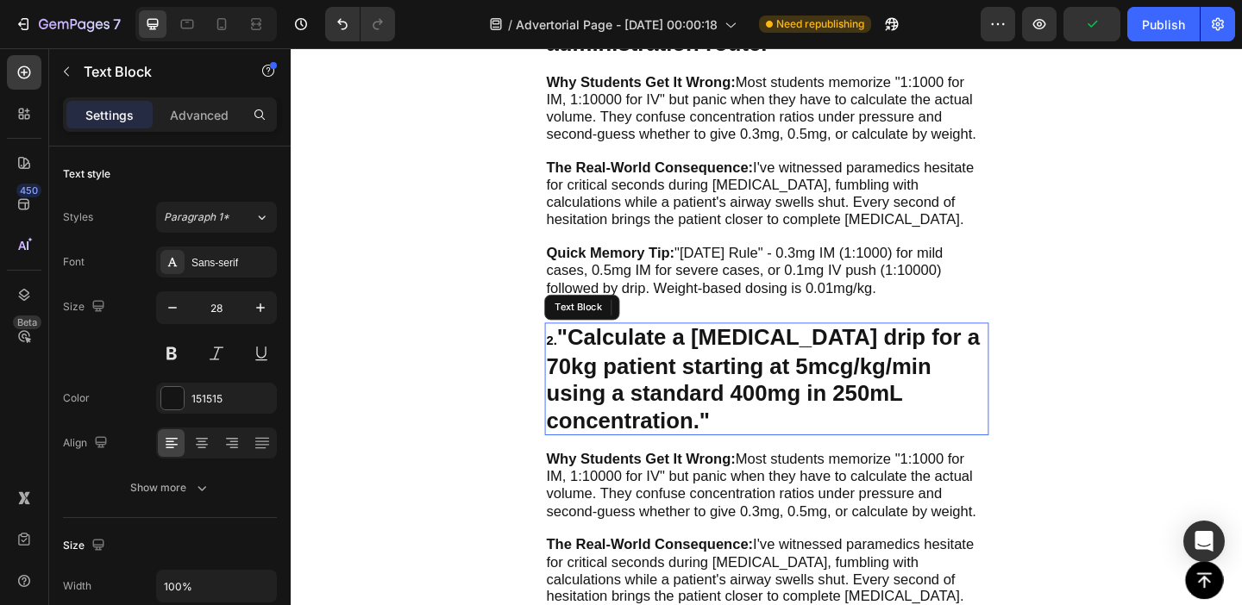
click at [670, 408] on strong ""Calculate a [MEDICAL_DATA] drip for a 70kg patient starting at 5mcg/kg/min usi…" at bounding box center [804, 407] width 472 height 117
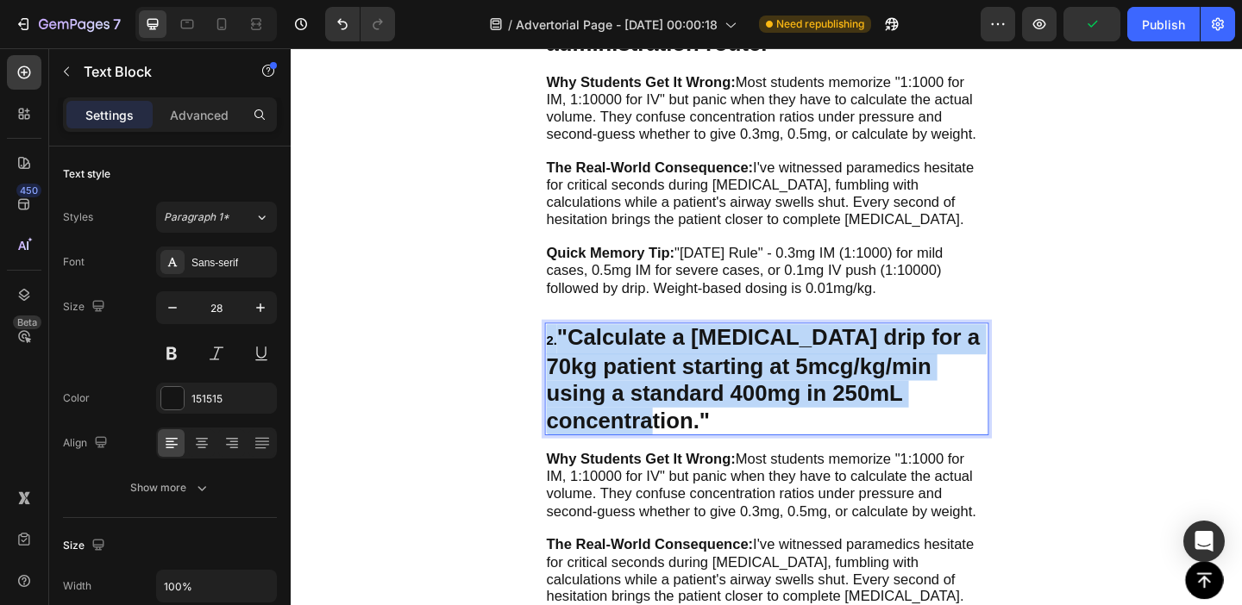
click at [670, 408] on strong ""Calculate a [MEDICAL_DATA] drip for a 70kg patient starting at 5mcg/kg/min usi…" at bounding box center [804, 407] width 472 height 117
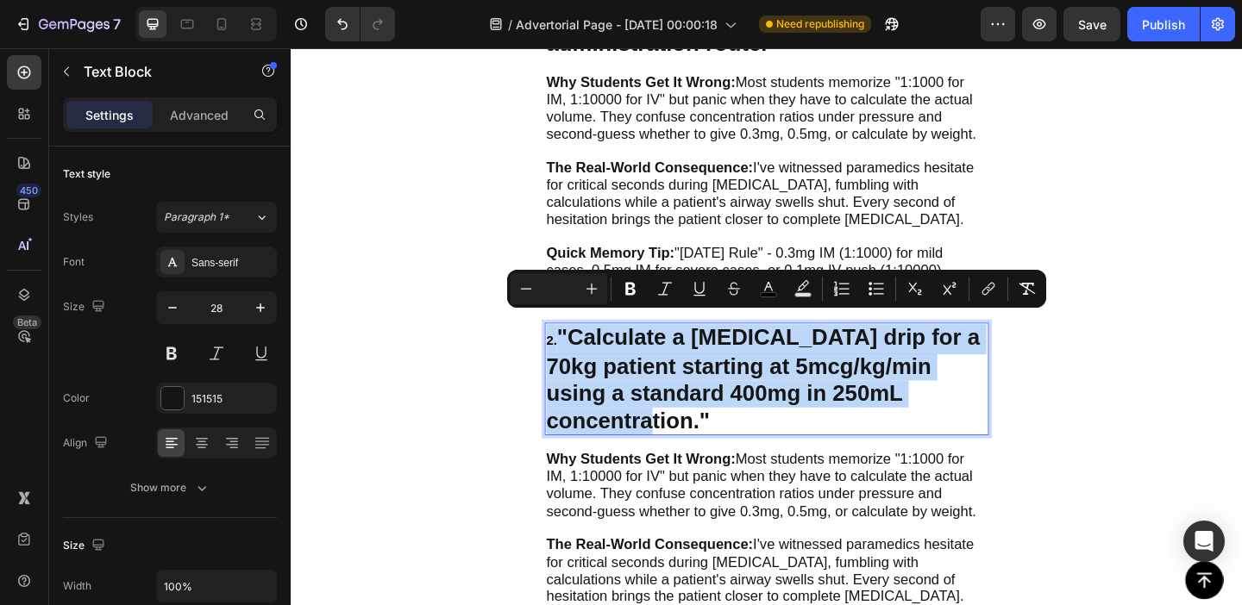
type input "28"
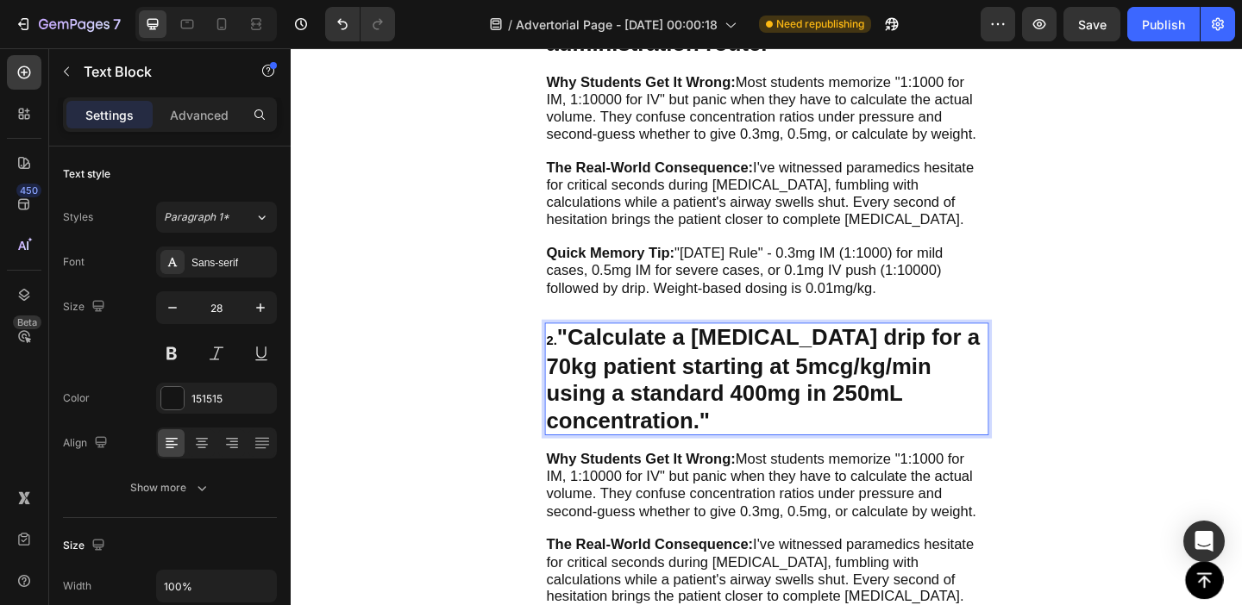
click at [655, 355] on strong ""Calculate a [MEDICAL_DATA] drip for a 70kg patient starting at 5mcg/kg/min usi…" at bounding box center [804, 407] width 472 height 117
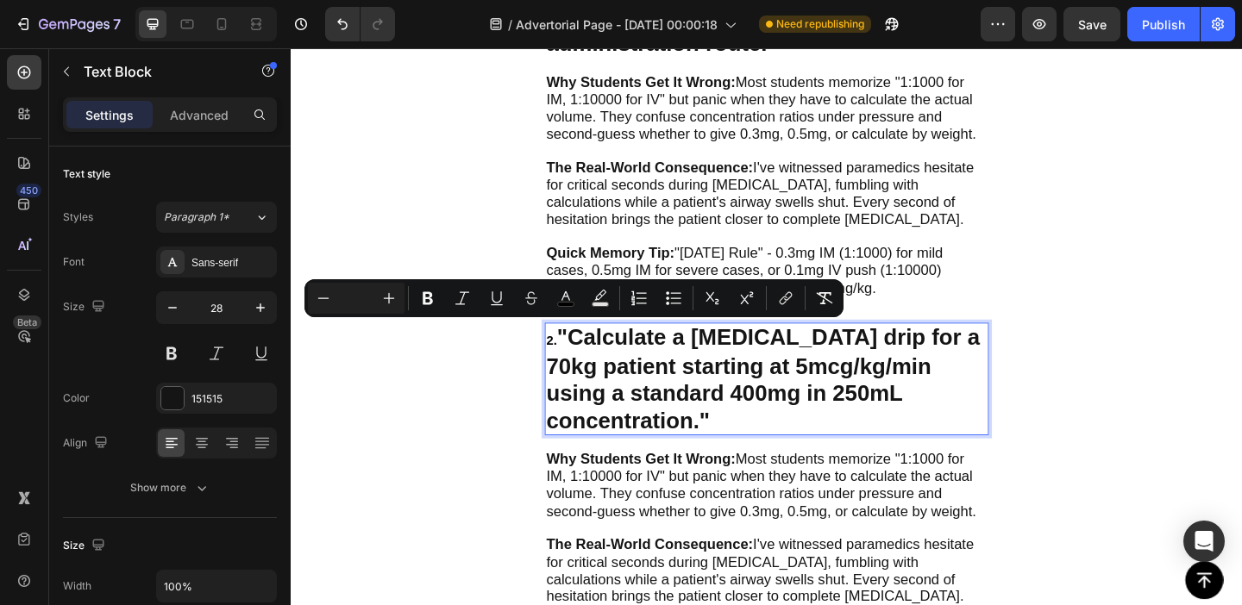
drag, startPoint x: 586, startPoint y: 350, endPoint x: 571, endPoint y: 350, distance: 14.7
click at [571, 350] on p "2. "Calculate a dopamine drip for a 70kg patient starting at 5mcg/kg/min using …" at bounding box center [808, 407] width 480 height 119
click at [362, 304] on input "Editor contextual toolbar" at bounding box center [356, 298] width 34 height 21
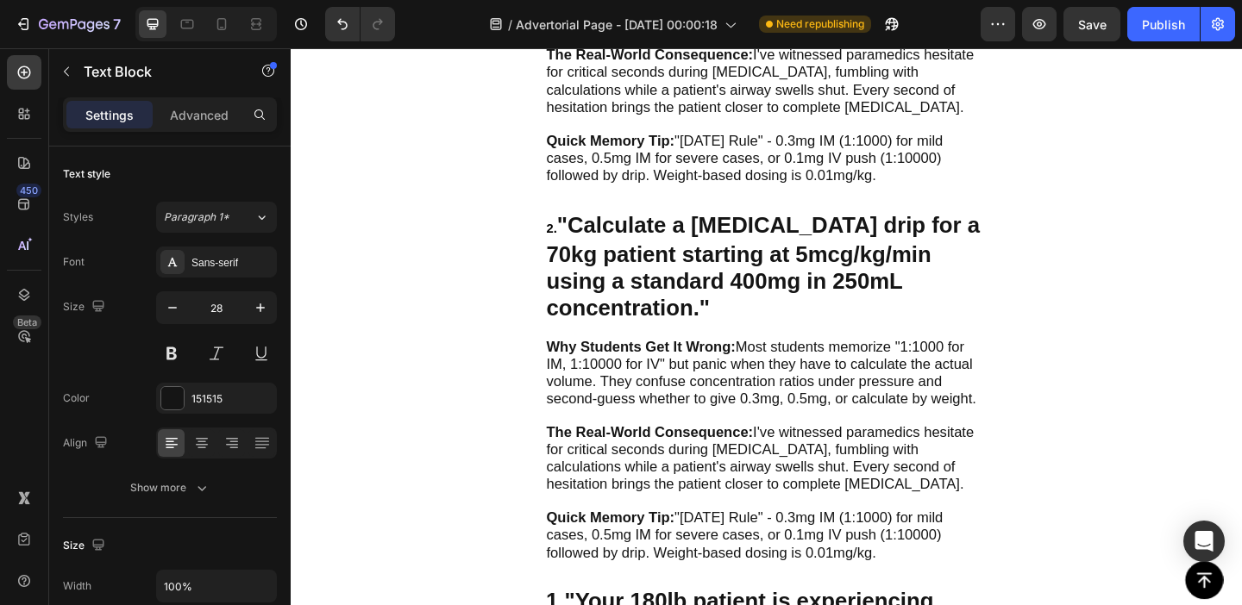
scroll to position [1201, 0]
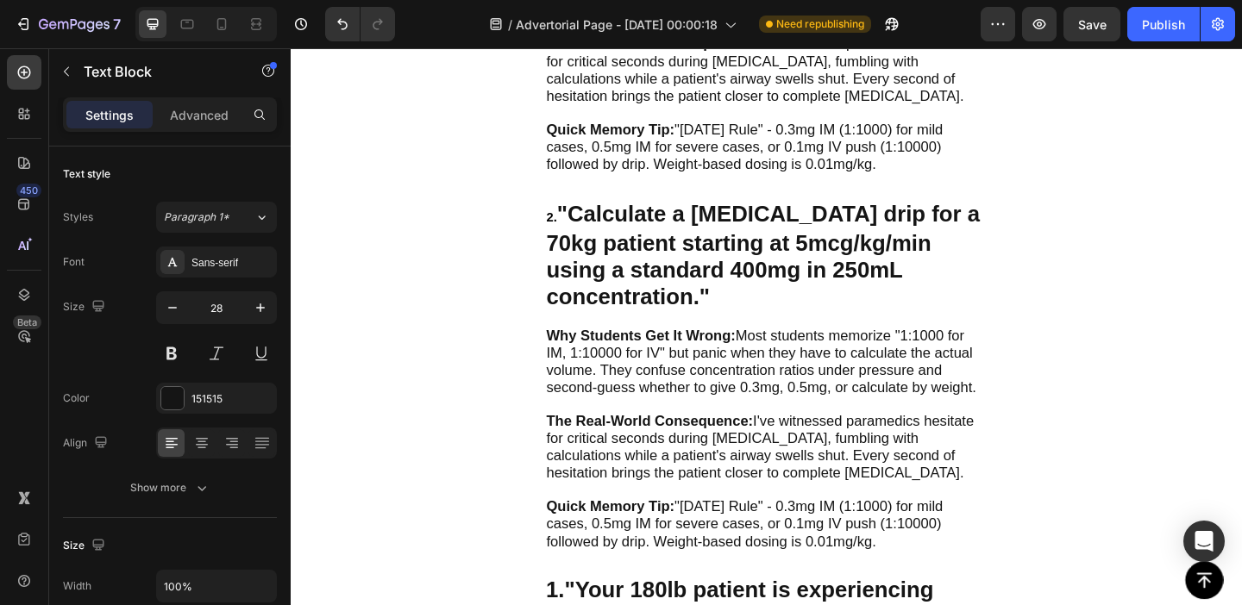
click at [672, 285] on strong ""Calculate a [MEDICAL_DATA] drip for a 70kg patient starting at 5mcg/kg/min usi…" at bounding box center [804, 273] width 472 height 117
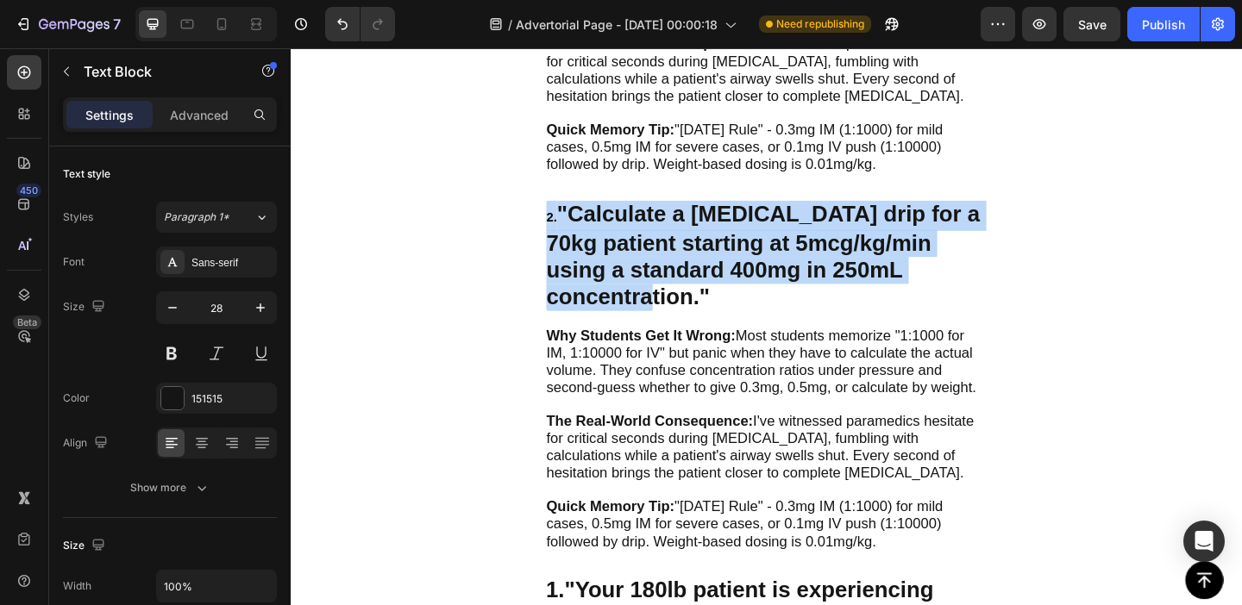
click at [672, 285] on strong ""Calculate a [MEDICAL_DATA] drip for a 70kg patient starting at 5mcg/kg/min usi…" at bounding box center [804, 273] width 472 height 117
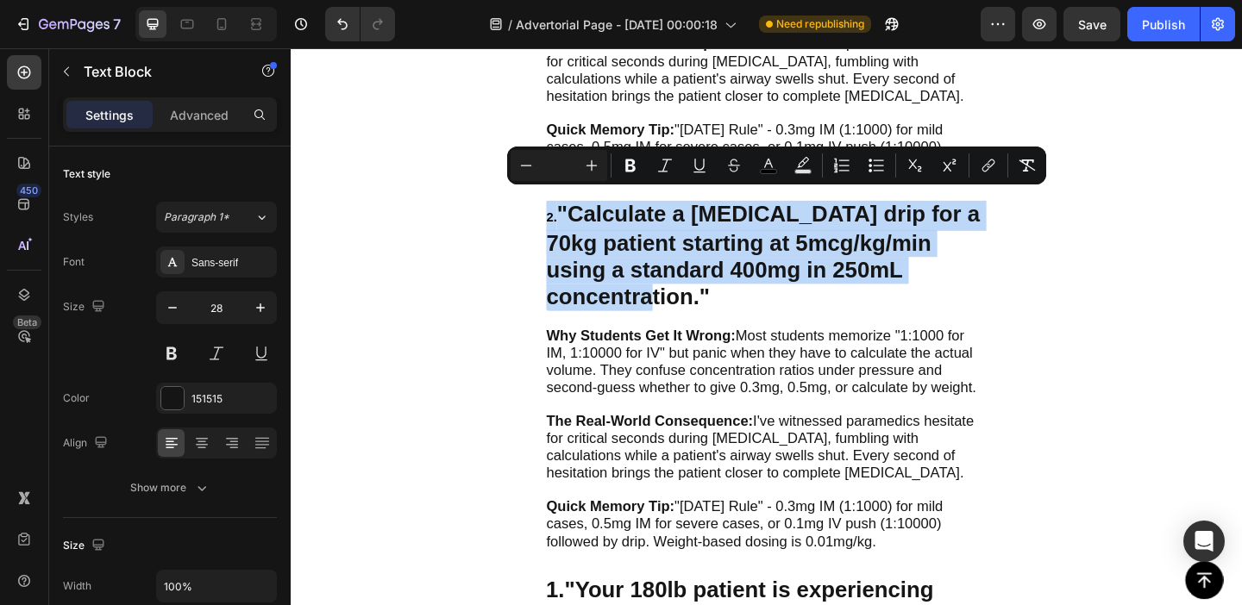
click at [647, 260] on strong ""Calculate a [MEDICAL_DATA] drip for a 70kg patient starting at 5mcg/kg/min usi…" at bounding box center [804, 273] width 472 height 117
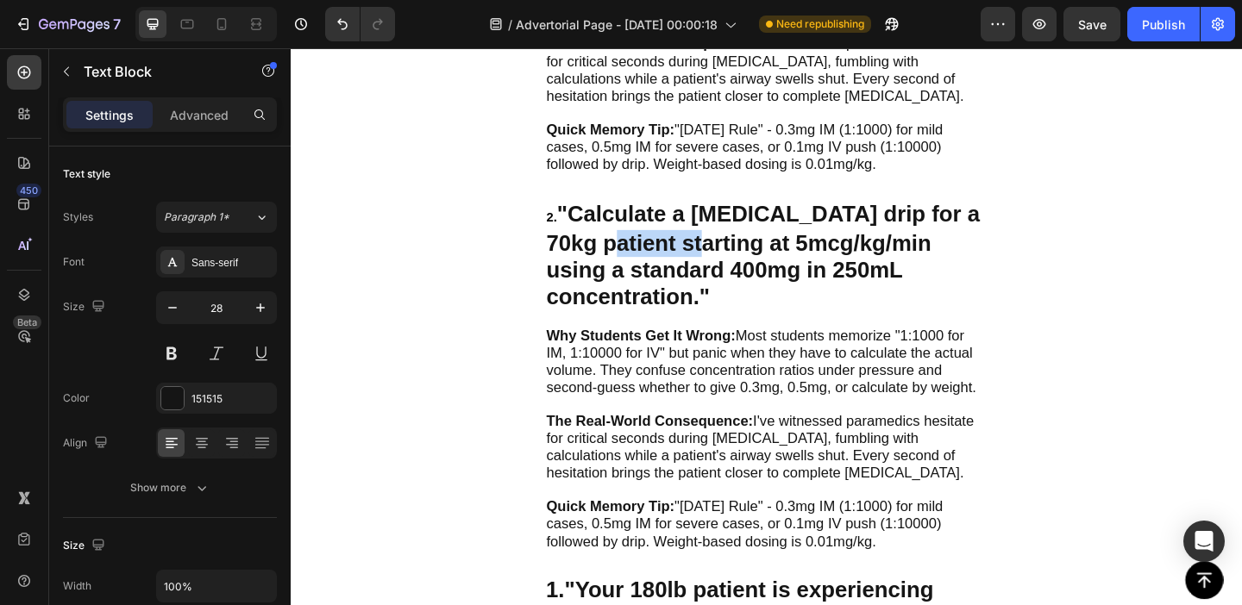
drag, startPoint x: 647, startPoint y: 260, endPoint x: 688, endPoint y: 260, distance: 41.4
click at [688, 260] on strong ""Calculate a [MEDICAL_DATA] drip for a 70kg patient starting at 5mcg/kg/min usi…" at bounding box center [804, 273] width 472 height 117
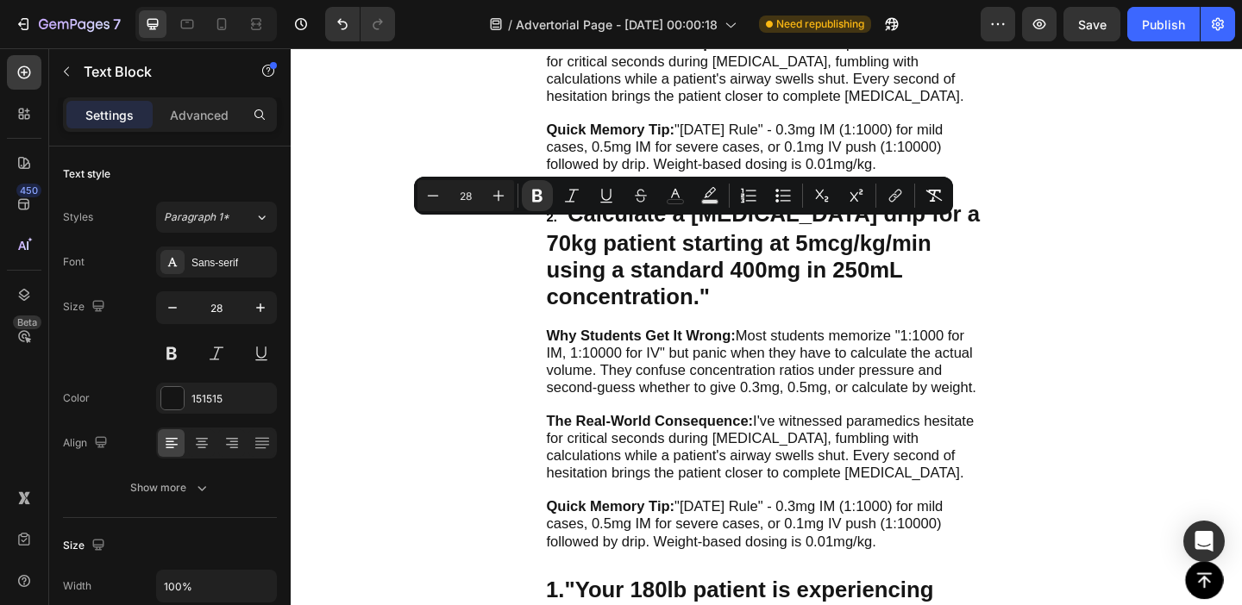
click at [618, 262] on strong ""Calculate a [MEDICAL_DATA] drip for a 70kg patient starting at 5mcg/kg/min usi…" at bounding box center [804, 273] width 472 height 117
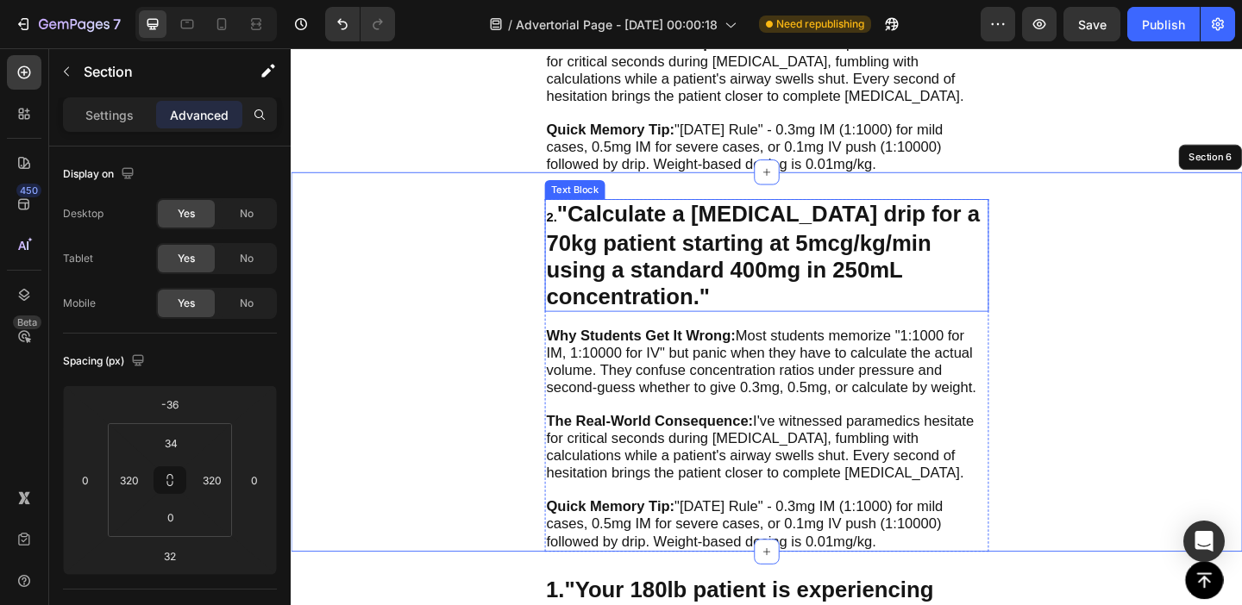
click at [580, 224] on span "2." at bounding box center [573, 231] width 11 height 15
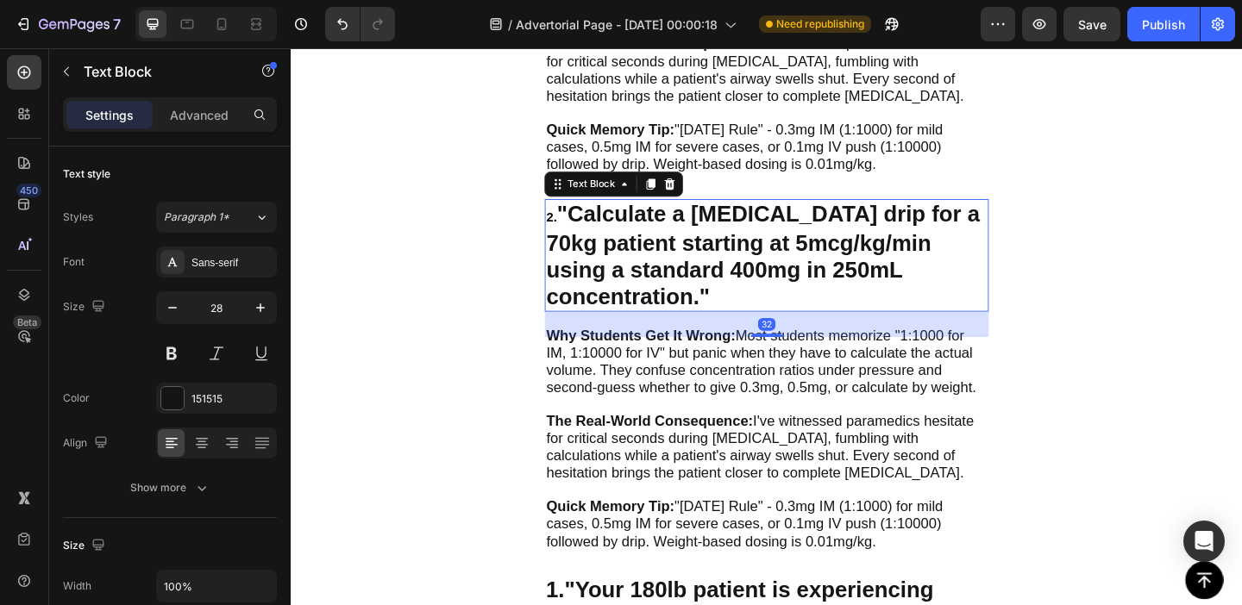
click at [580, 224] on span "2." at bounding box center [573, 231] width 11 height 15
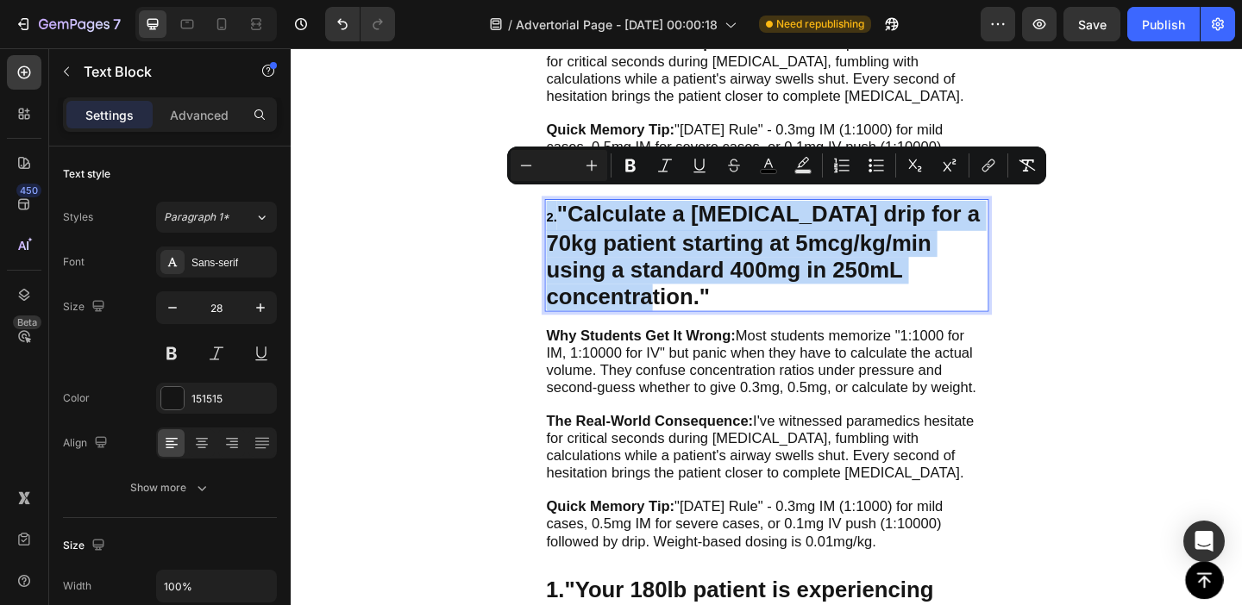
click at [578, 224] on span "2." at bounding box center [573, 231] width 11 height 15
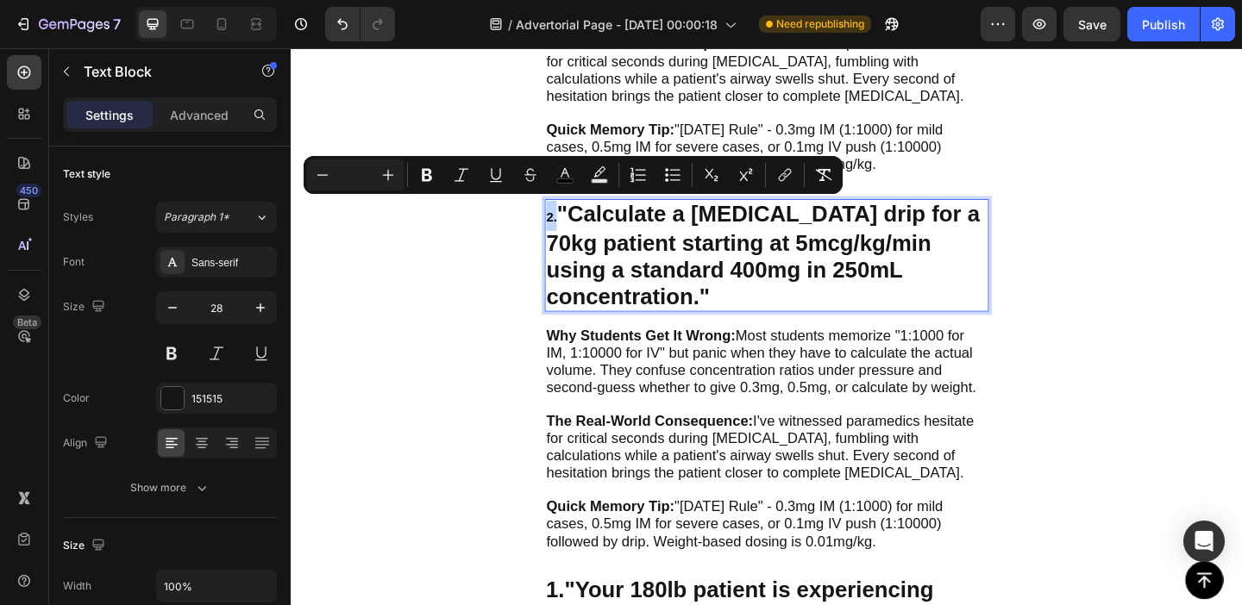
drag, startPoint x: 581, startPoint y: 218, endPoint x: 567, endPoint y: 218, distance: 13.8
click at [567, 218] on div "2. "Calculate a dopamine drip for a 70kg patient starting at 5mcg/kg/min using …" at bounding box center [808, 273] width 483 height 122
click at [362, 175] on input "Editor contextual toolbar" at bounding box center [355, 175] width 34 height 21
type input "28"
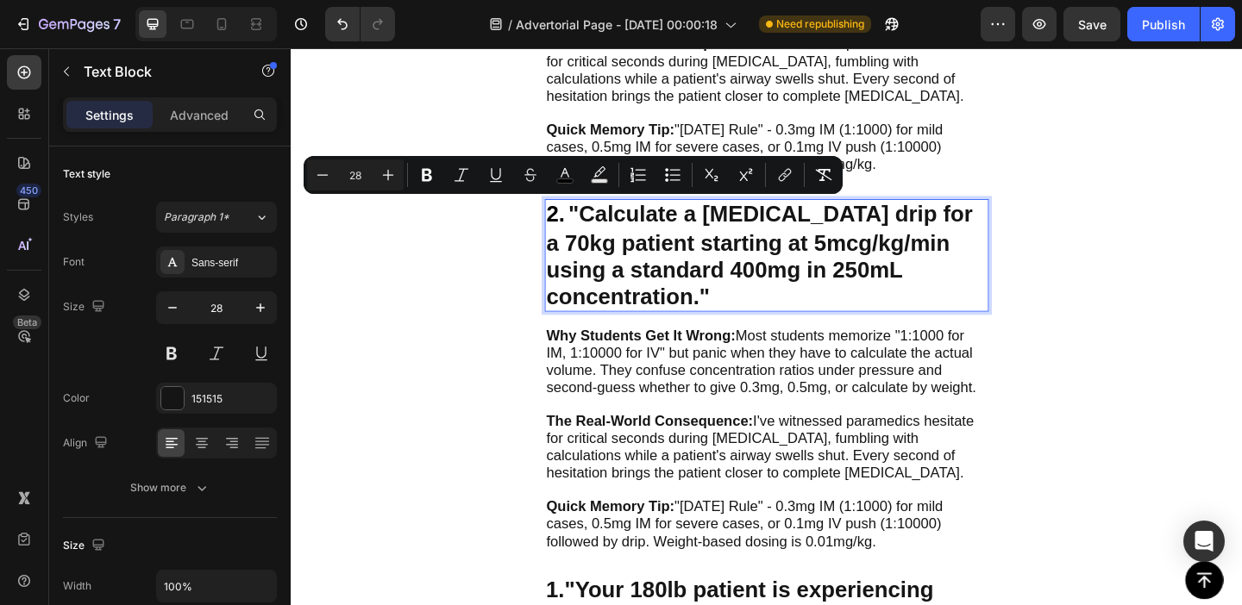
click at [718, 270] on strong ""Calculate a [MEDICAL_DATA] drip for a 70kg patient starting at 5mcg/kg/min usi…" at bounding box center [800, 273] width 464 height 117
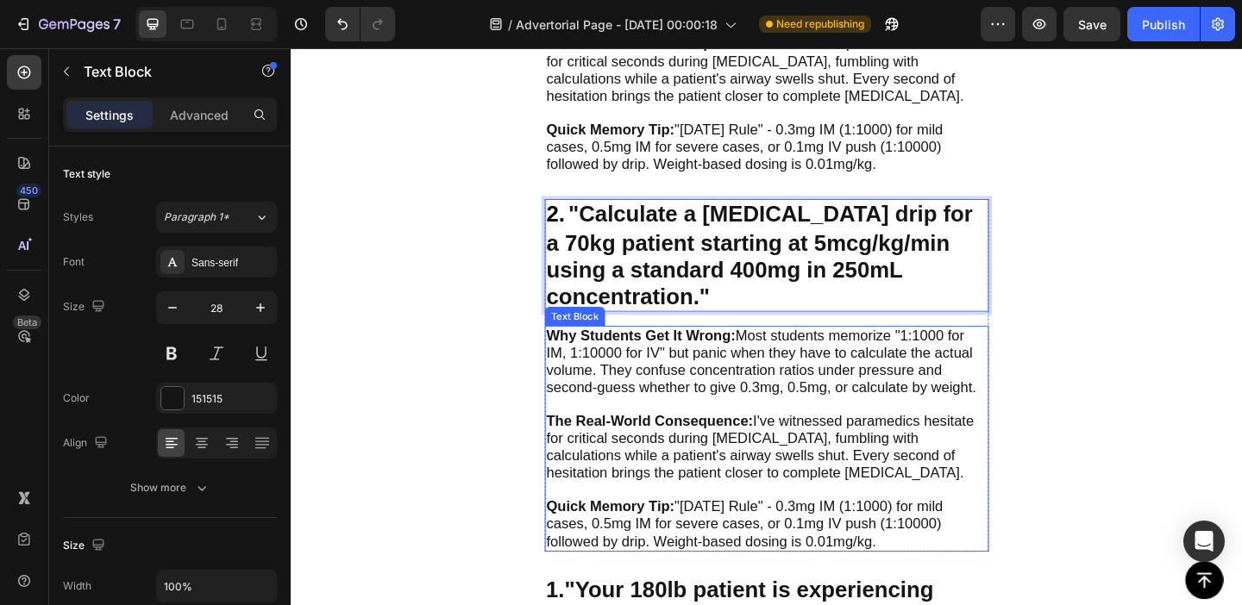
click at [527, 375] on div "2. "Calculate a dopamine drip for a 70kg patient starting at 5mcg/kg/min using …" at bounding box center [808, 390] width 1035 height 414
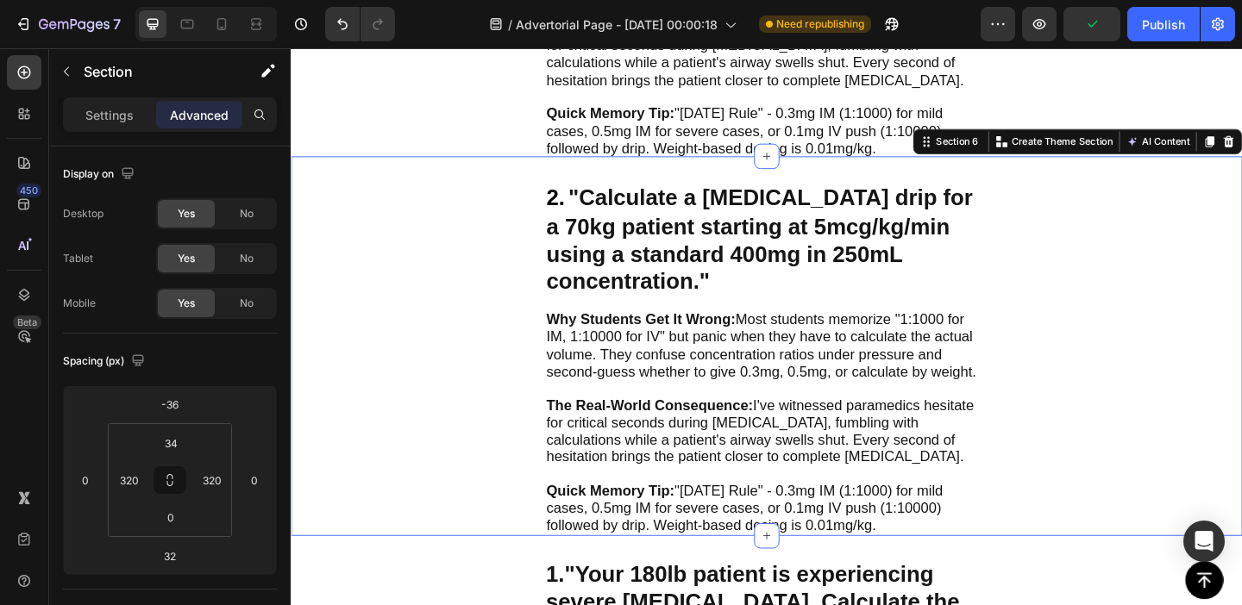
scroll to position [1315, 0]
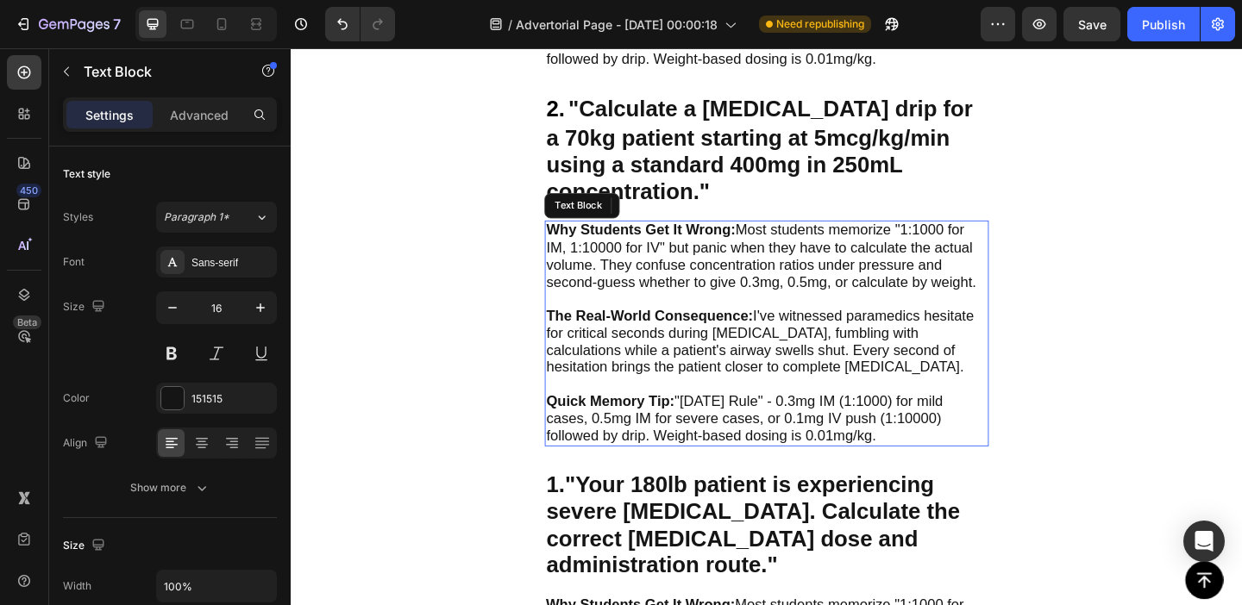
click at [670, 260] on span "Why Students Get It Wrong: Most students memorize "1:1000 for IM, 1:10000 for I…" at bounding box center [801, 273] width 467 height 73
click at [586, 239] on strong "Why Students Get It Wrong:" at bounding box center [671, 245] width 206 height 17
click at [585, 237] on strong "Why Students Get It Wrong:" at bounding box center [671, 245] width 206 height 17
drag, startPoint x: 585, startPoint y: 232, endPoint x: 938, endPoint y: 447, distance: 413.7
click at [938, 447] on div "Why Students Get It Wrong: Most students memorize "1:1000 for IM, 1:10000 for I…" at bounding box center [808, 358] width 483 height 246
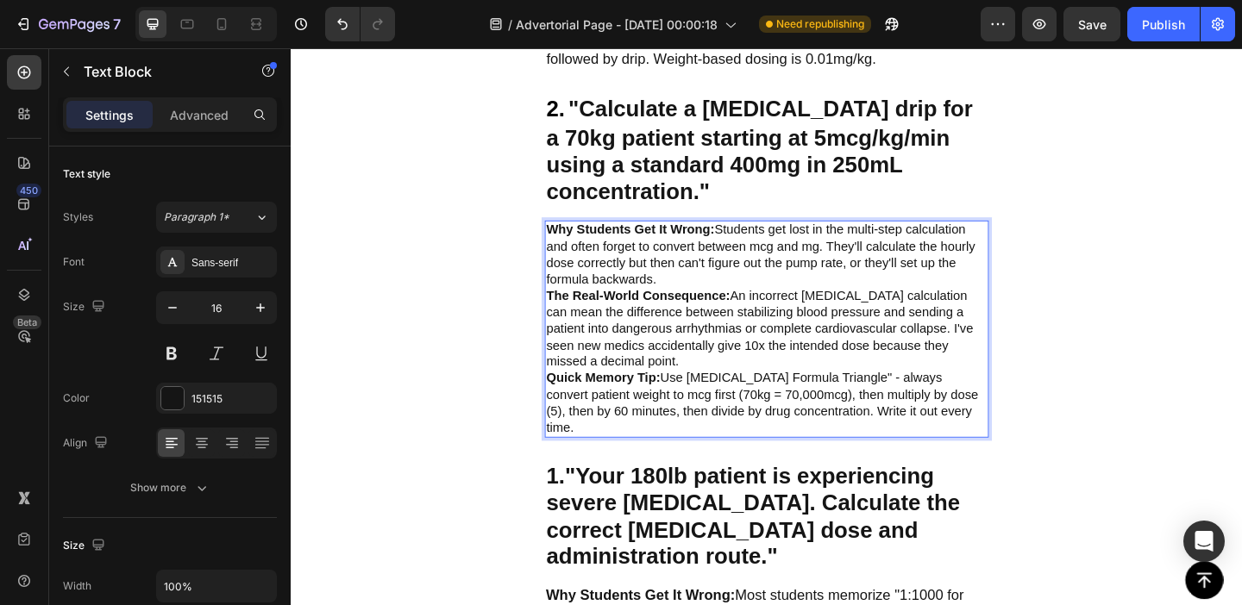
click at [702, 282] on p "Why Students Get It Wrong: Students get lost in the multi-step calculation and …" at bounding box center [808, 273] width 480 height 72
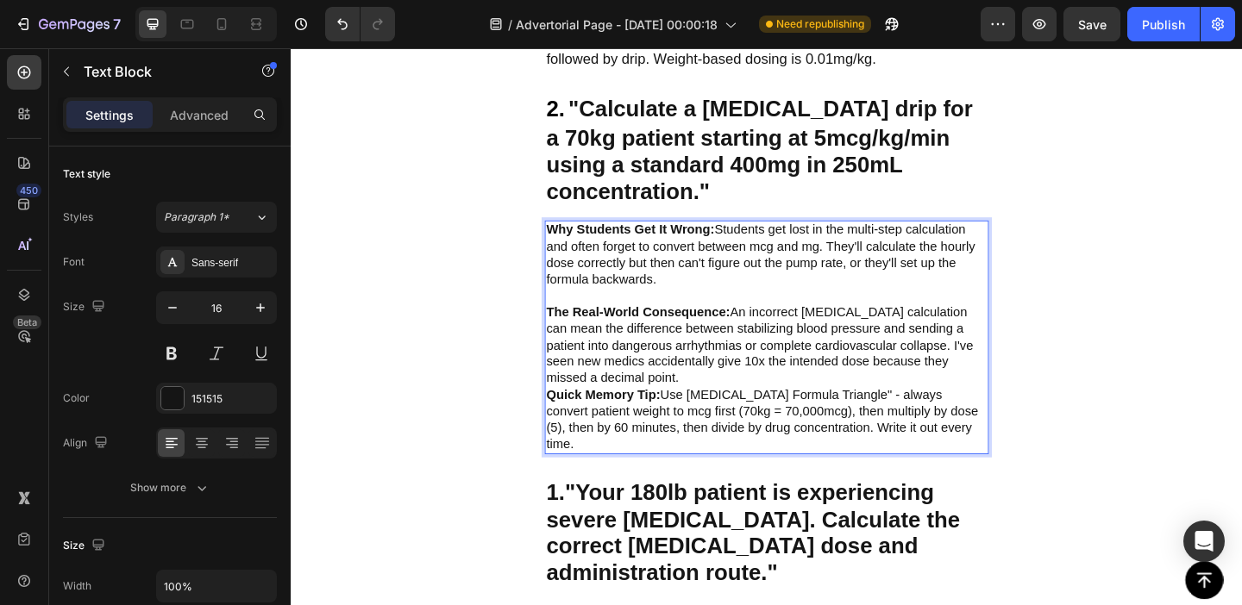
click at [675, 388] on p "The Real-World Consequence: An incorrect dopamine calculation can mean the diff…" at bounding box center [808, 372] width 480 height 90
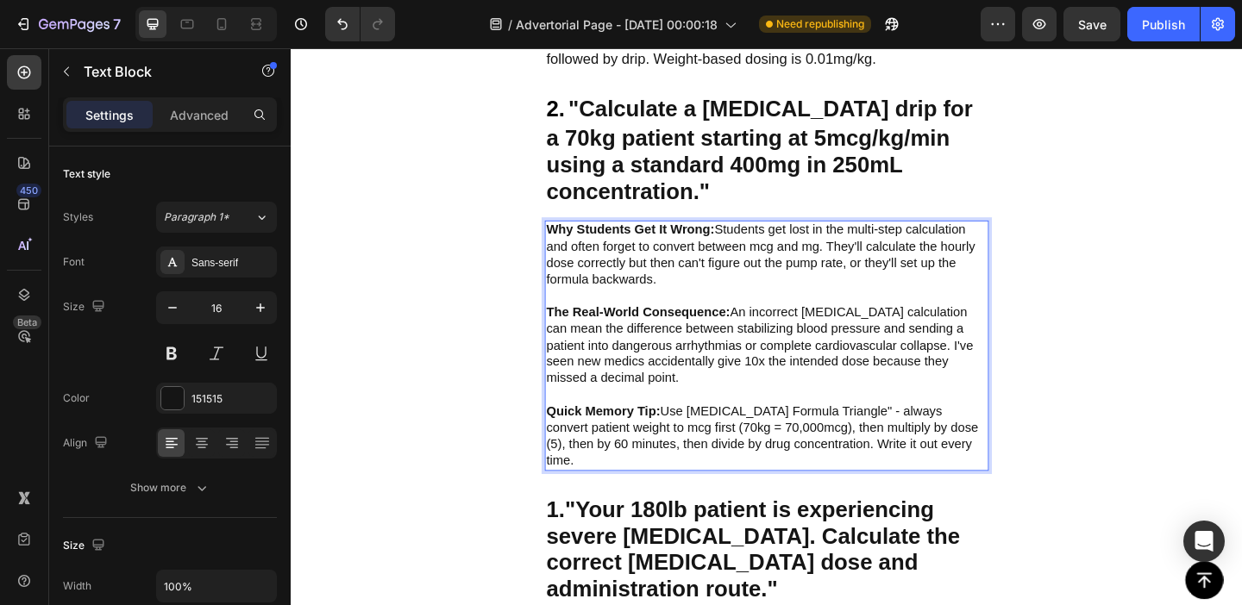
click at [582, 238] on strong "Why Students Get It Wrong:" at bounding box center [659, 245] width 183 height 15
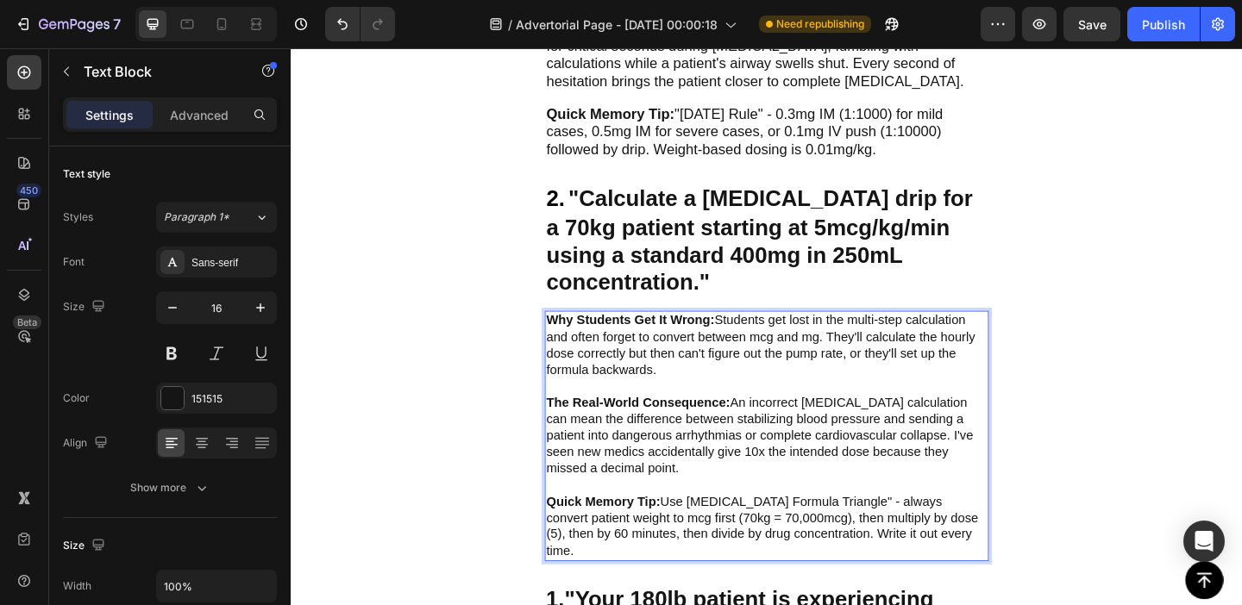
scroll to position [1145, 0]
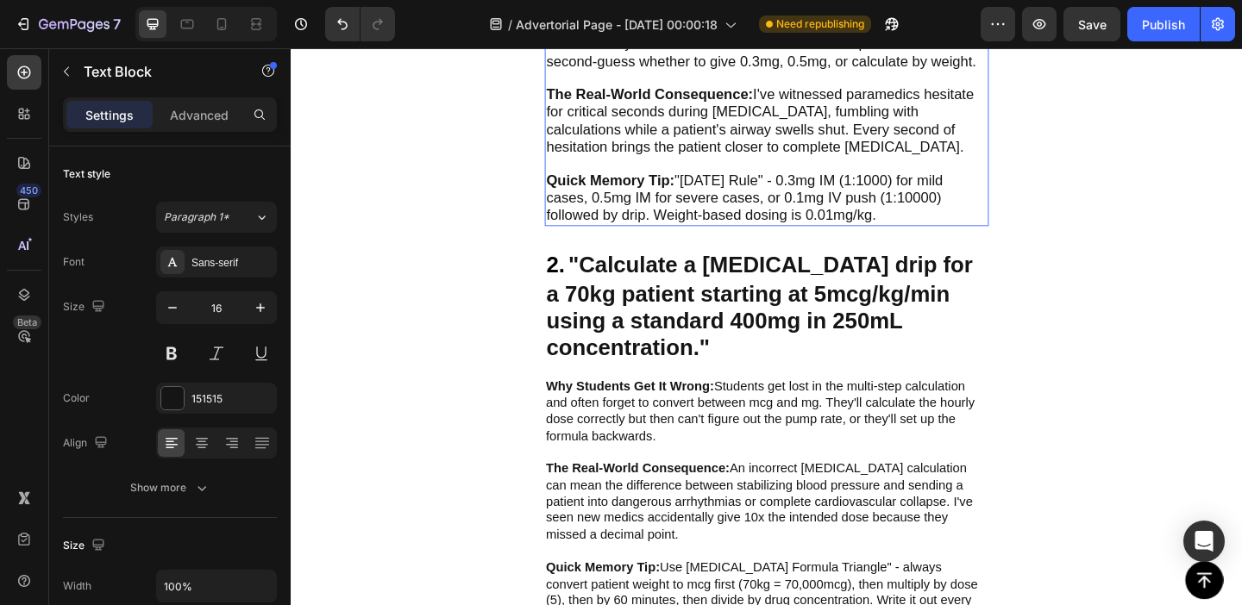
click at [632, 203] on span "Quick Memory Tip: "3-5-10 Rule" - 0.3mg IM (1:1000) for mild cases, 0.5mg IM fo…" at bounding box center [783, 210] width 431 height 55
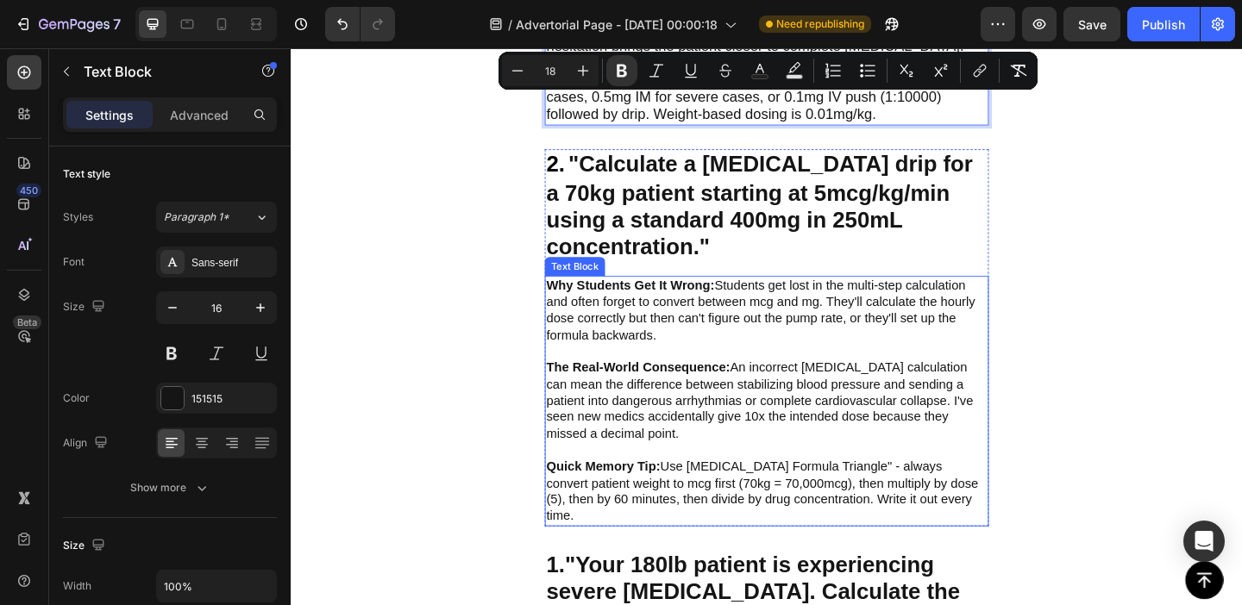
scroll to position [1265, 0]
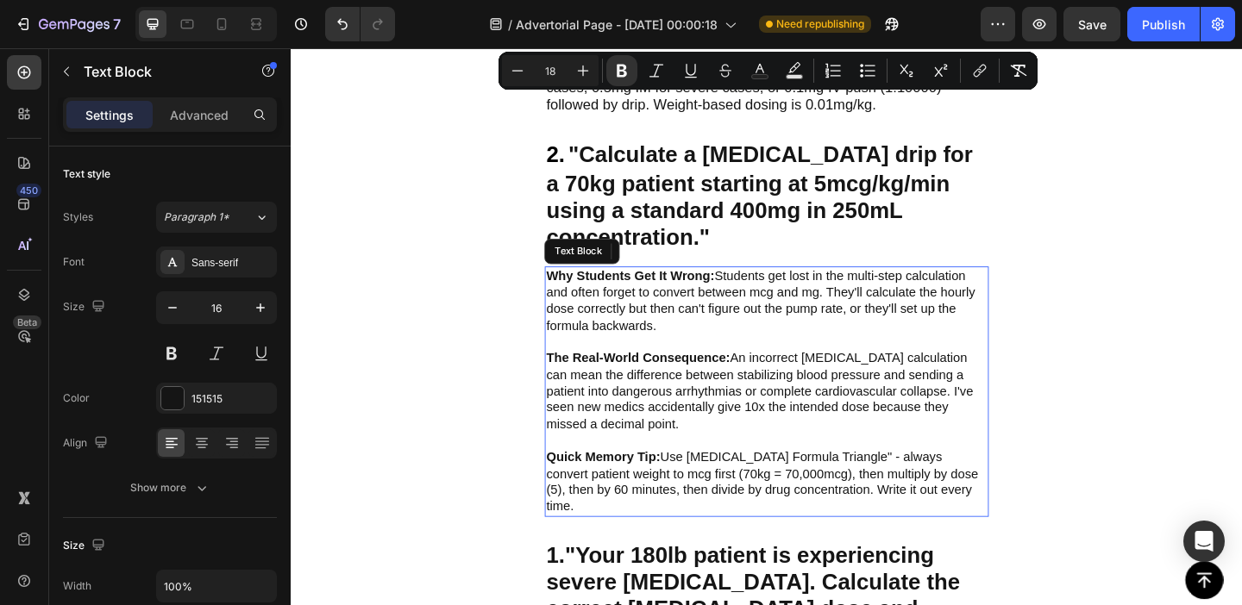
click at [601, 297] on p "Why Students Get It Wrong: Students get lost in the multi-step calculation and …" at bounding box center [808, 332] width 480 height 90
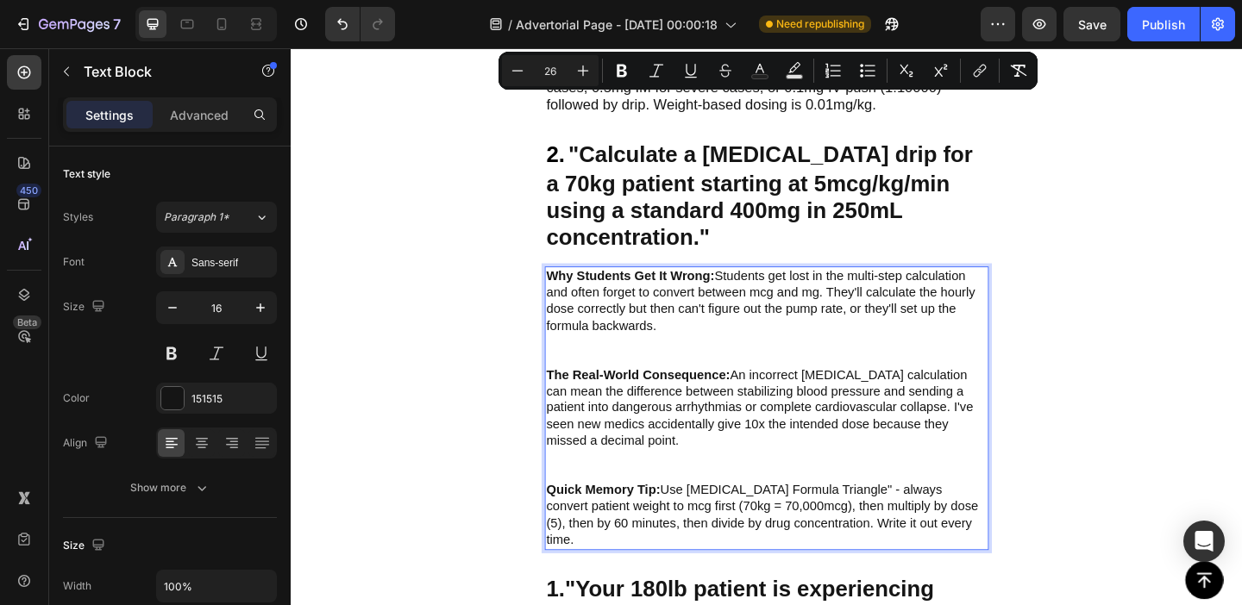
click at [587, 288] on strong "Why Students Get It Wrong:" at bounding box center [659, 295] width 183 height 15
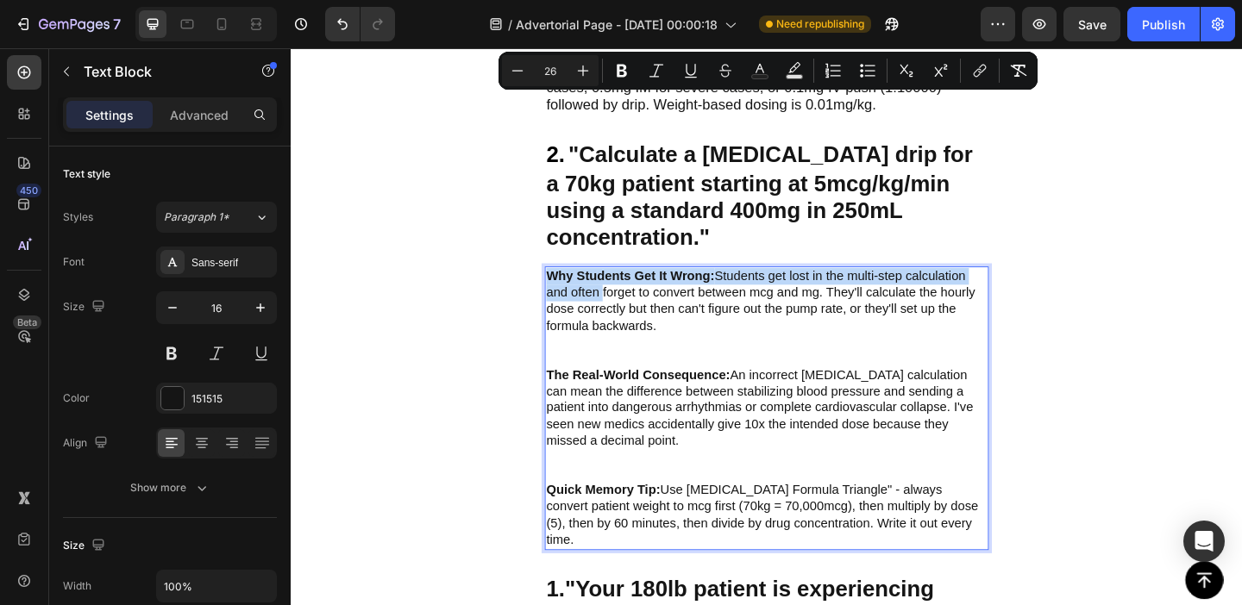
drag, startPoint x: 587, startPoint y: 282, endPoint x: 613, endPoint y: 296, distance: 29.3
click at [613, 296] on p "Why Students Get It Wrong: Students get lost in the multi-step calculation and …" at bounding box center [808, 341] width 480 height 108
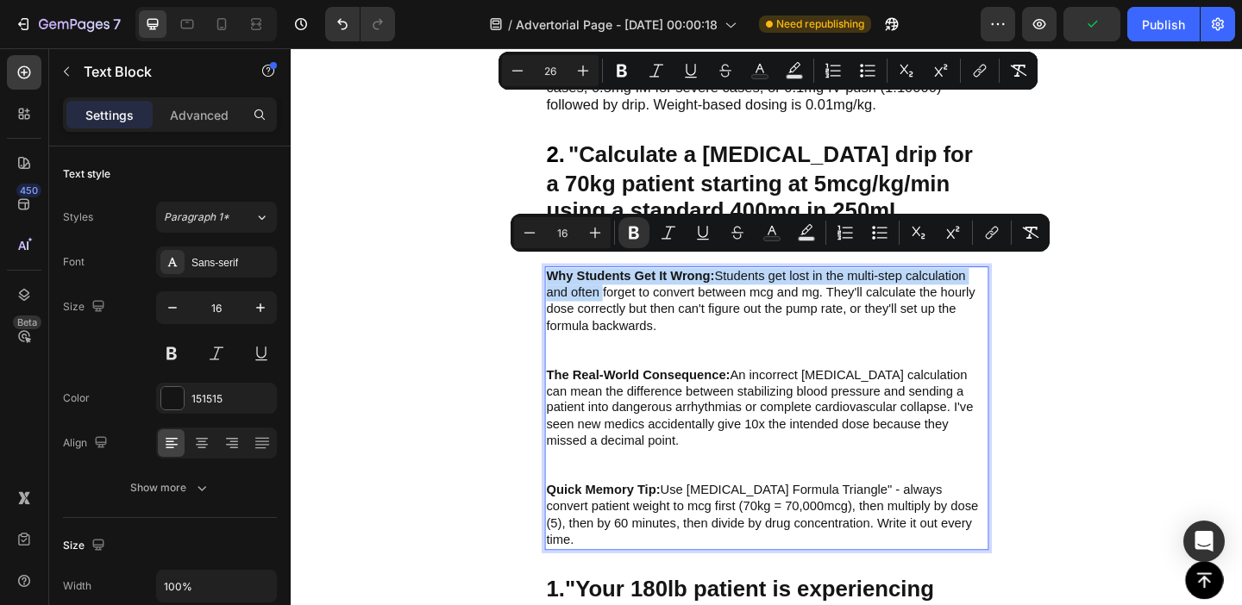
click at [613, 296] on p "Why Students Get It Wrong: Students get lost in the multi-step calculation and …" at bounding box center [808, 341] width 480 height 108
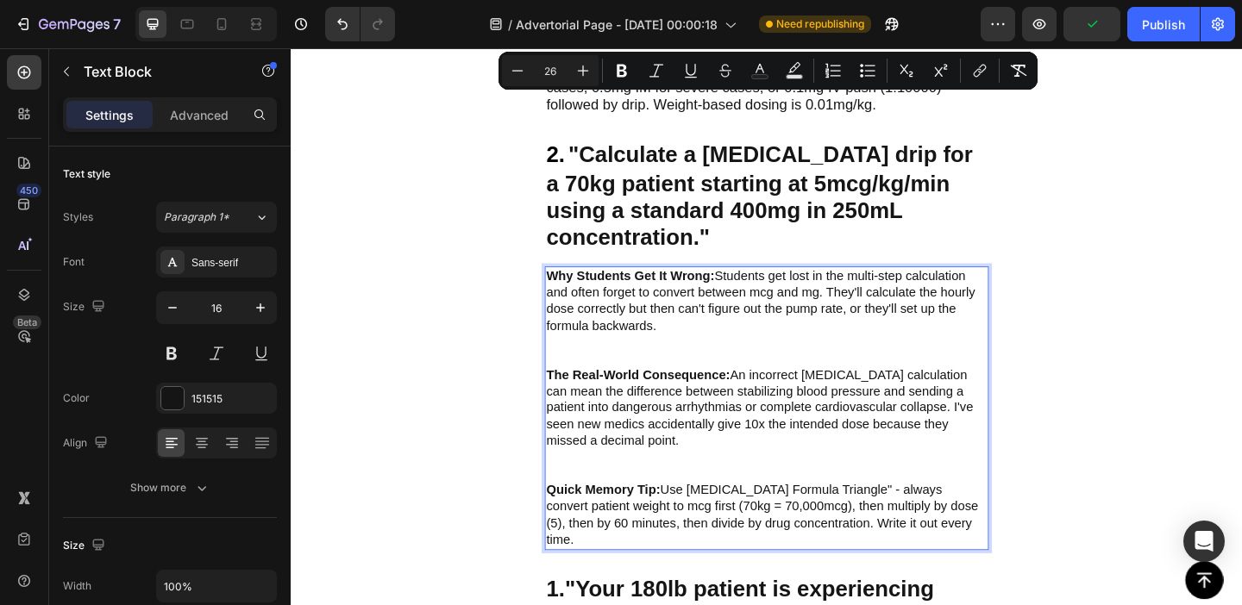
click at [625, 324] on p "Why Students Get It Wrong: Students get lost in the multi-step calculation and …" at bounding box center [808, 341] width 480 height 108
click at [615, 360] on p "Why Students Get It Wrong: Students get lost in the multi-step calculation and …" at bounding box center [808, 341] width 480 height 108
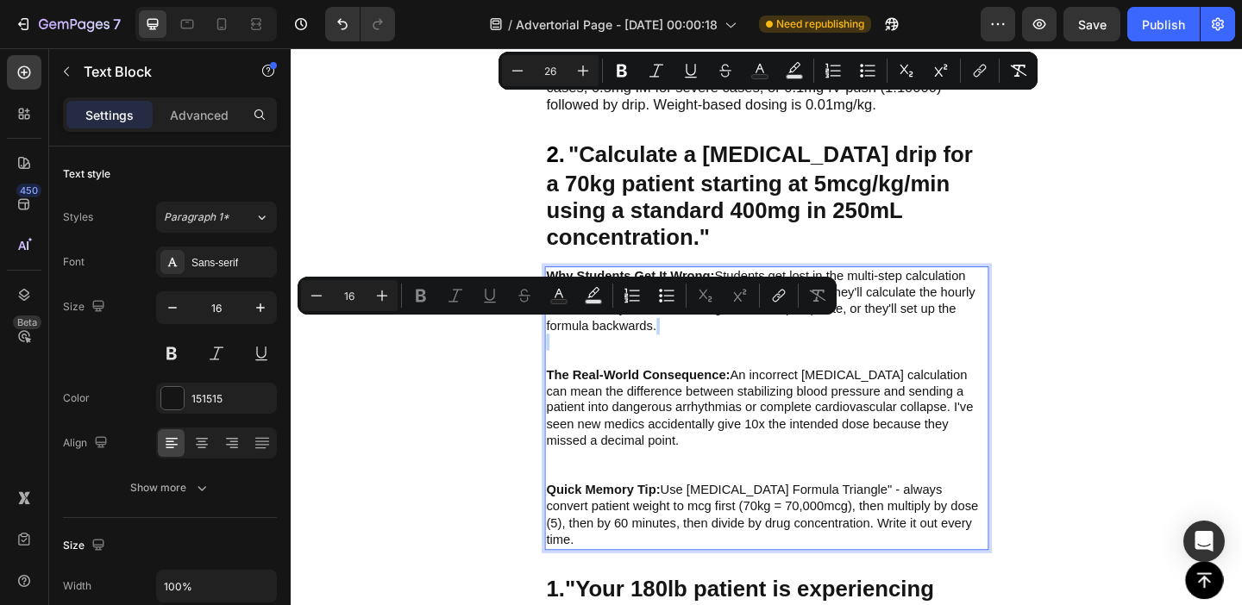
click at [601, 366] on p "Why Students Get It Wrong: Students get lost in the multi-step calculation and …" at bounding box center [808, 341] width 480 height 108
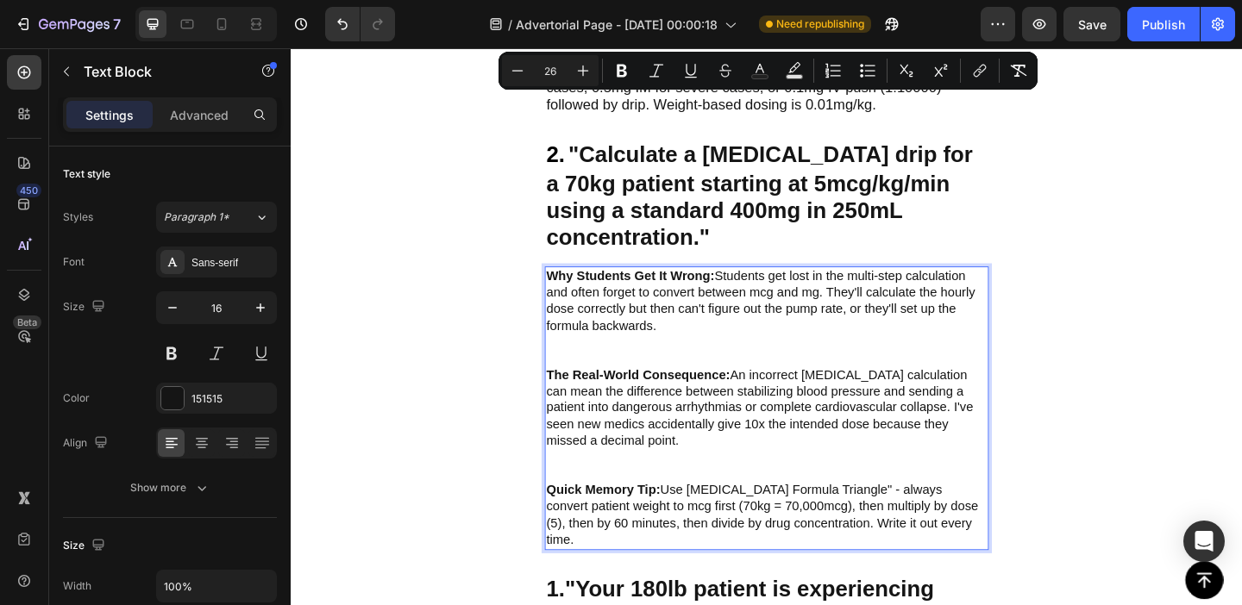
click at [586, 288] on strong "Why Students Get It Wrong:" at bounding box center [659, 295] width 183 height 15
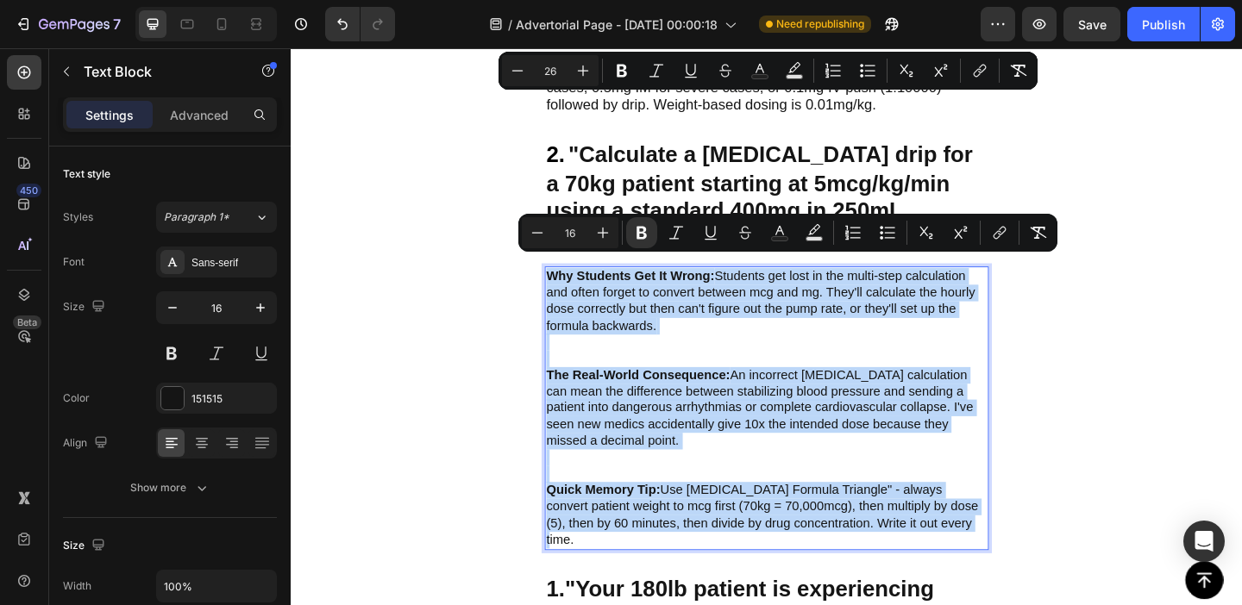
drag, startPoint x: 586, startPoint y: 285, endPoint x: 978, endPoint y: 540, distance: 468.1
click at [978, 540] on div "Why Students Get It Wrong: Students get lost in the multi-step calculation and …" at bounding box center [808, 439] width 483 height 309
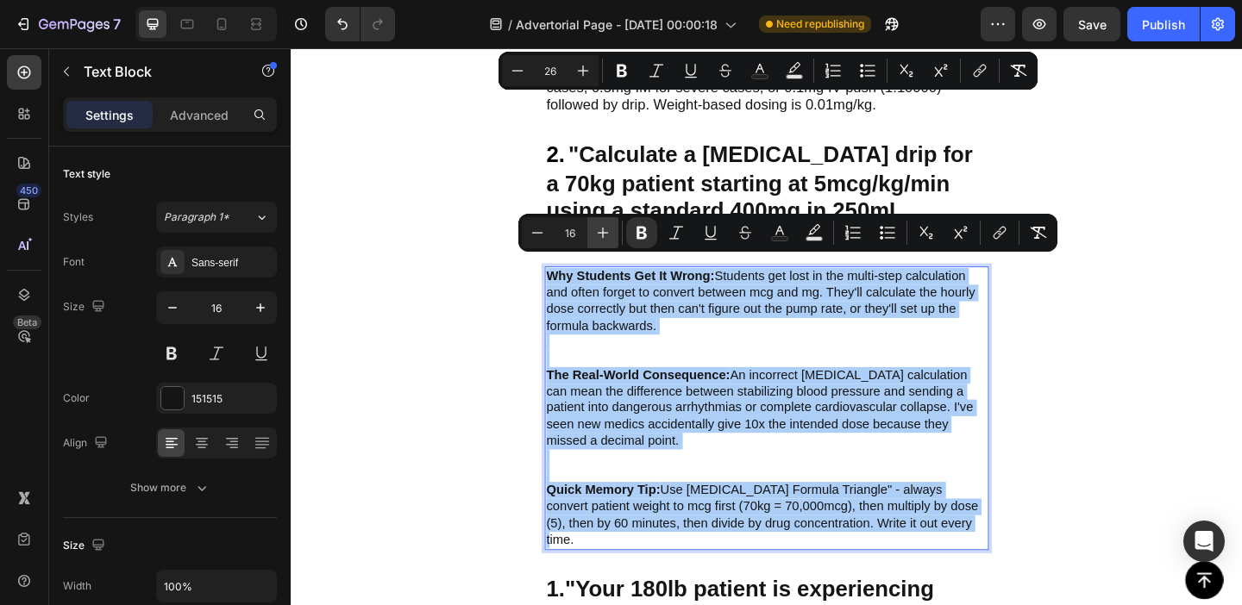
click at [604, 232] on icon "Editor contextual toolbar" at bounding box center [602, 232] width 17 height 17
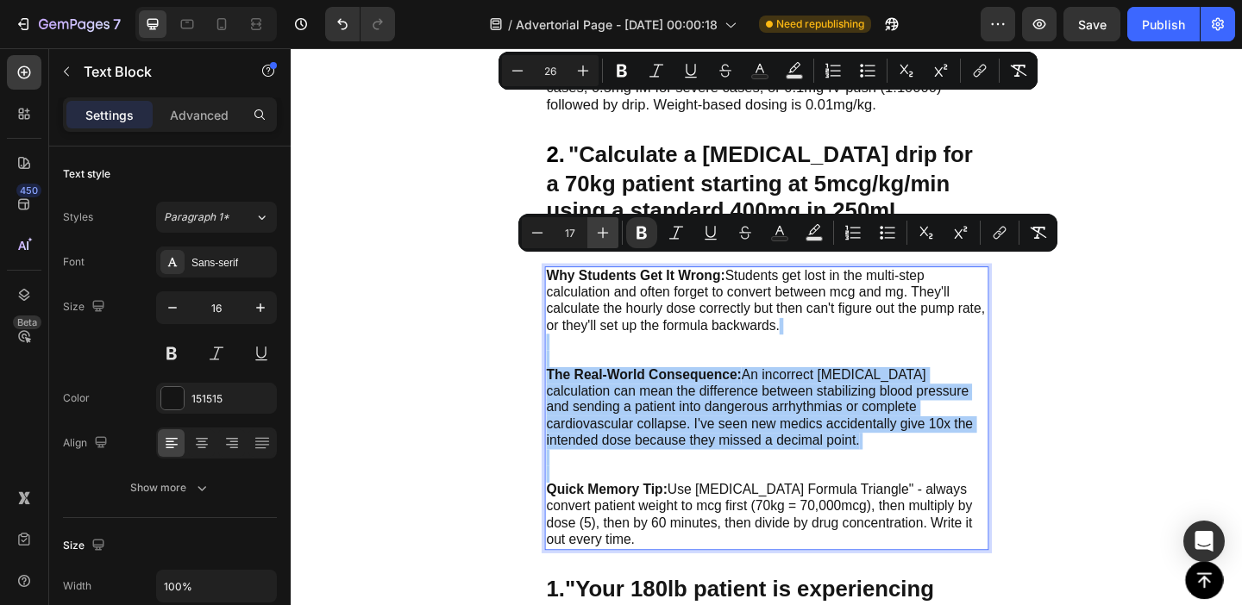
click at [604, 232] on icon "Editor contextual toolbar" at bounding box center [602, 232] width 17 height 17
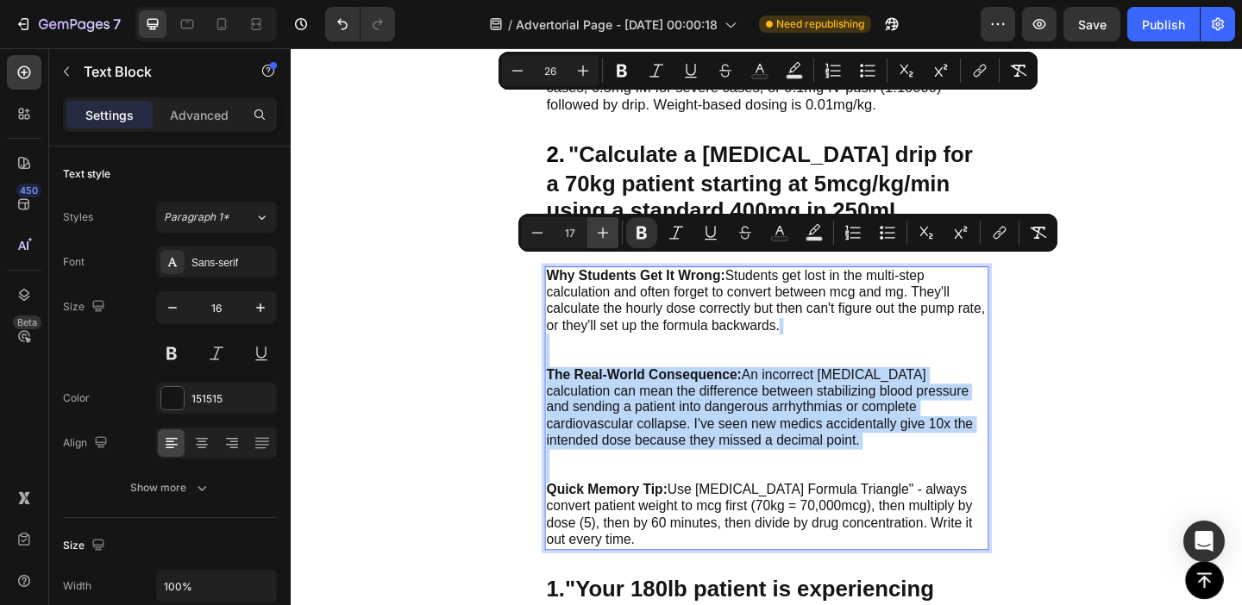
type input "18"
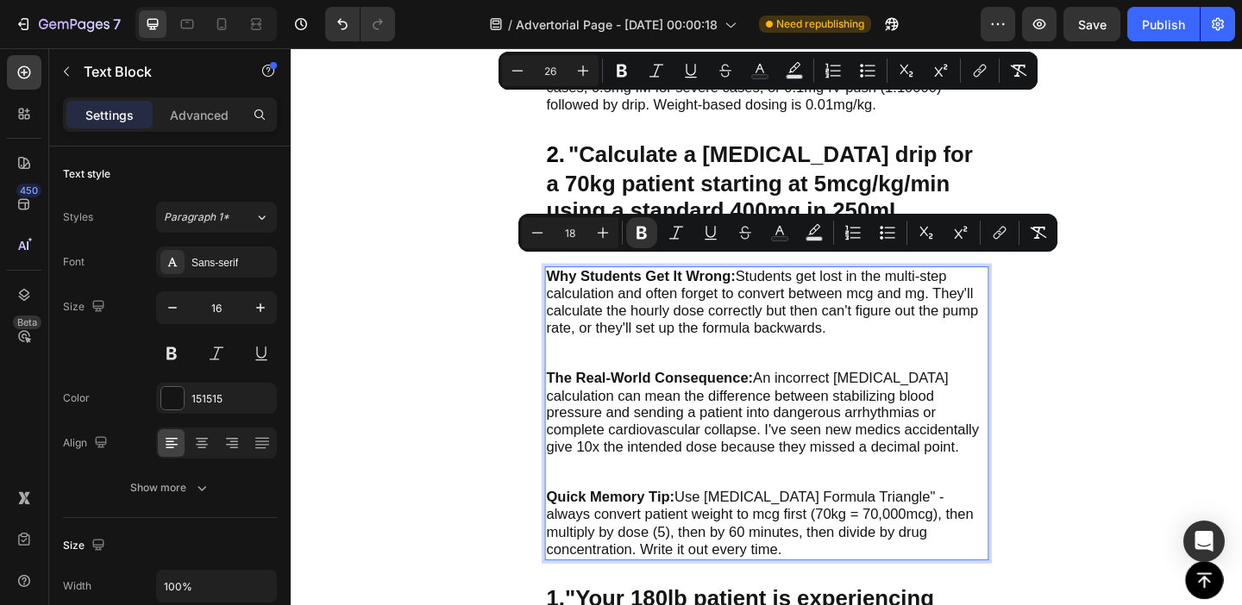
click at [697, 379] on p "Why Students Get It Wrong: Students get lost in the multi-step calculation and …" at bounding box center [808, 342] width 480 height 111
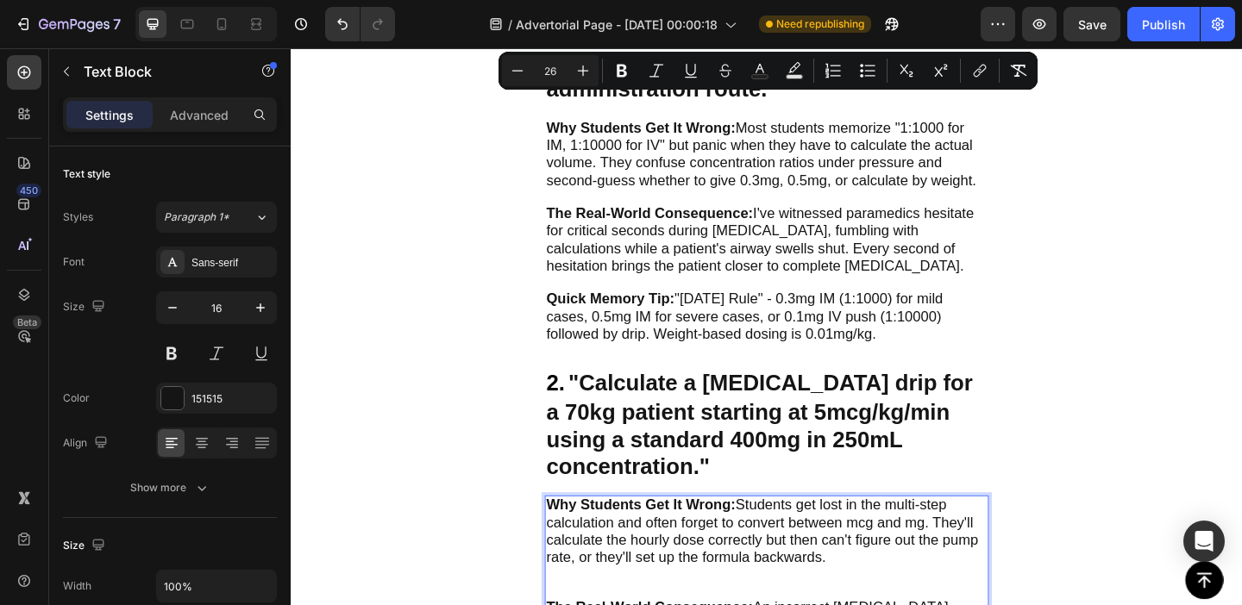
scroll to position [1028, 0]
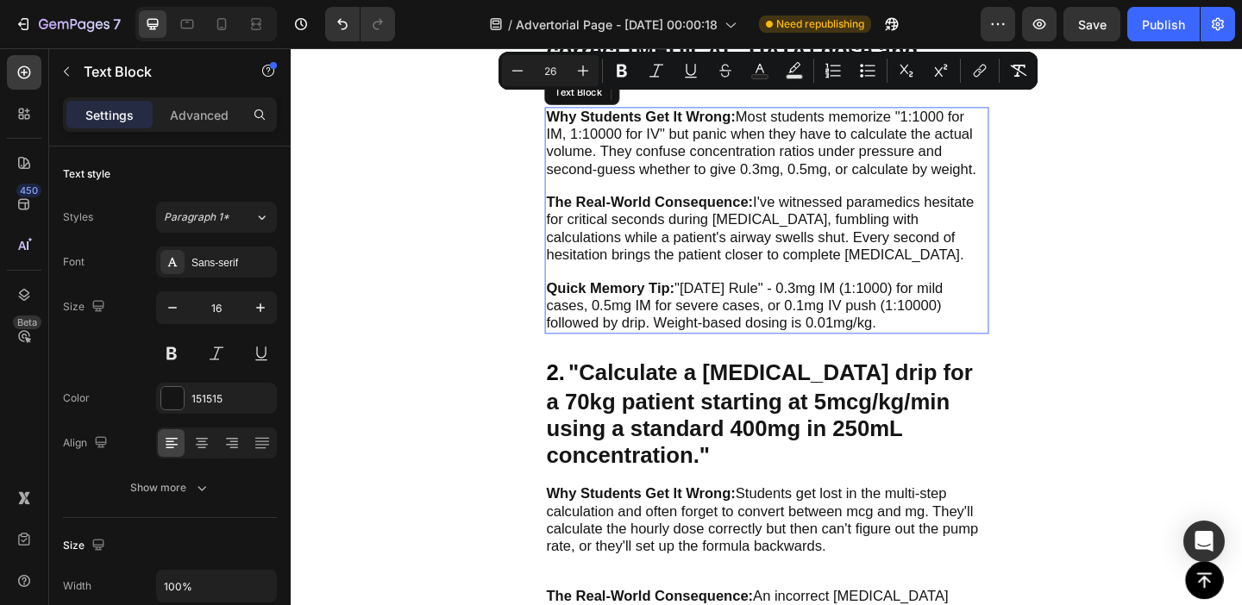
click at [705, 285] on p "The Real-World Consequence: I've witnessed paramedics hesitate for critical sec…" at bounding box center [808, 253] width 480 height 93
click at [685, 189] on p "Why Students Get It Wrong: Most students memorize "1:1000 for IM, 1:10000 for I…" at bounding box center [808, 160] width 480 height 93
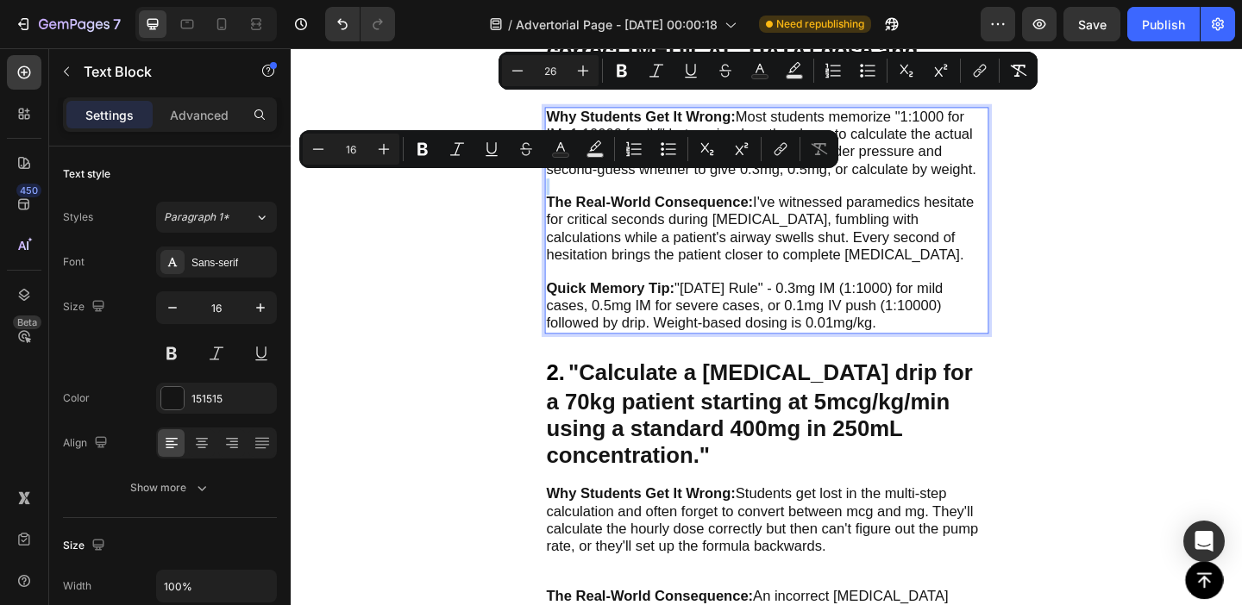
type input "18"
click at [684, 231] on span "The Real-World Consequence: I've witnessed paramedics hesitate for critical sec…" at bounding box center [800, 243] width 465 height 73
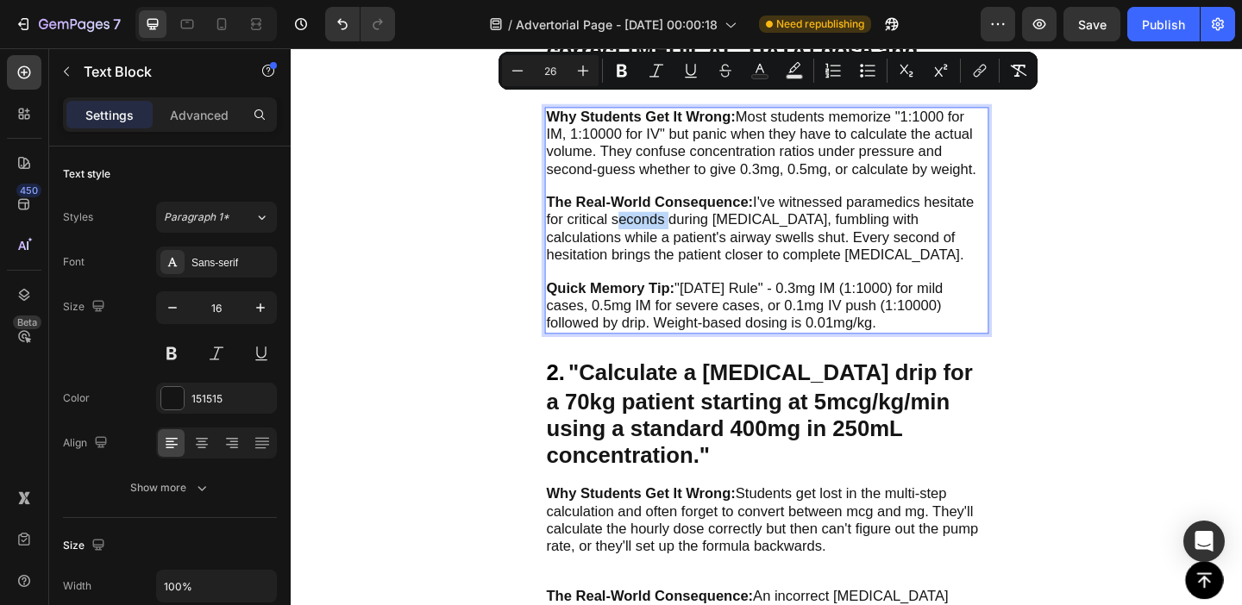
click at [684, 231] on span "The Real-World Consequence: I've witnessed paramedics hesitate for critical sec…" at bounding box center [800, 243] width 465 height 73
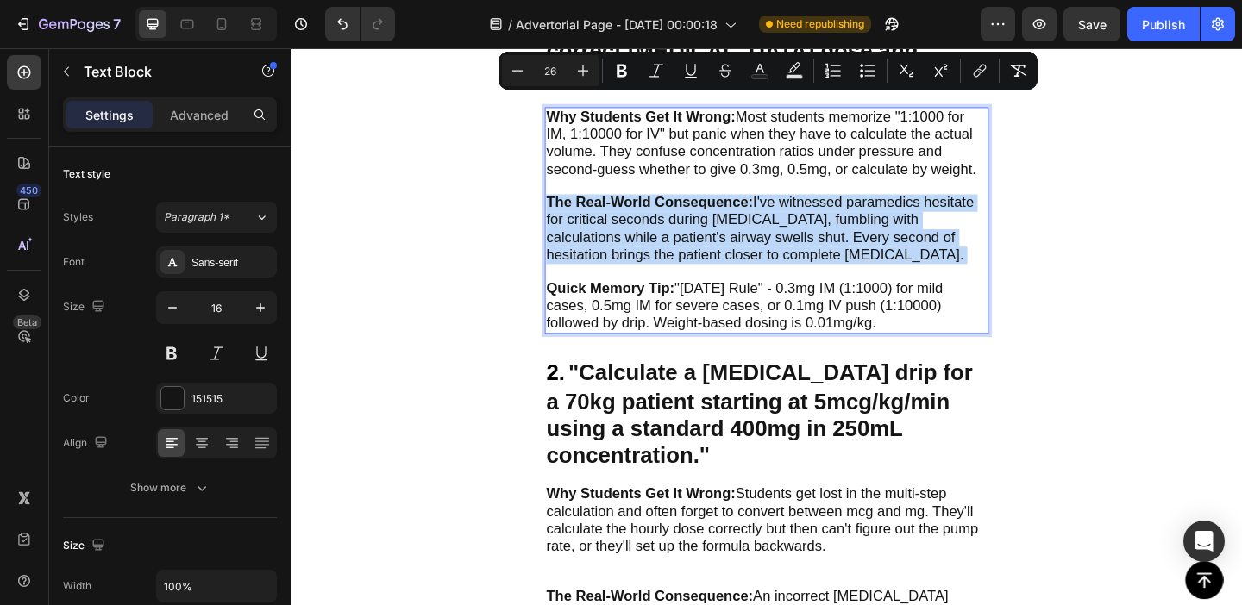
click at [684, 231] on span "The Real-World Consequence: I've witnessed paramedics hesitate for critical sec…" at bounding box center [800, 243] width 465 height 73
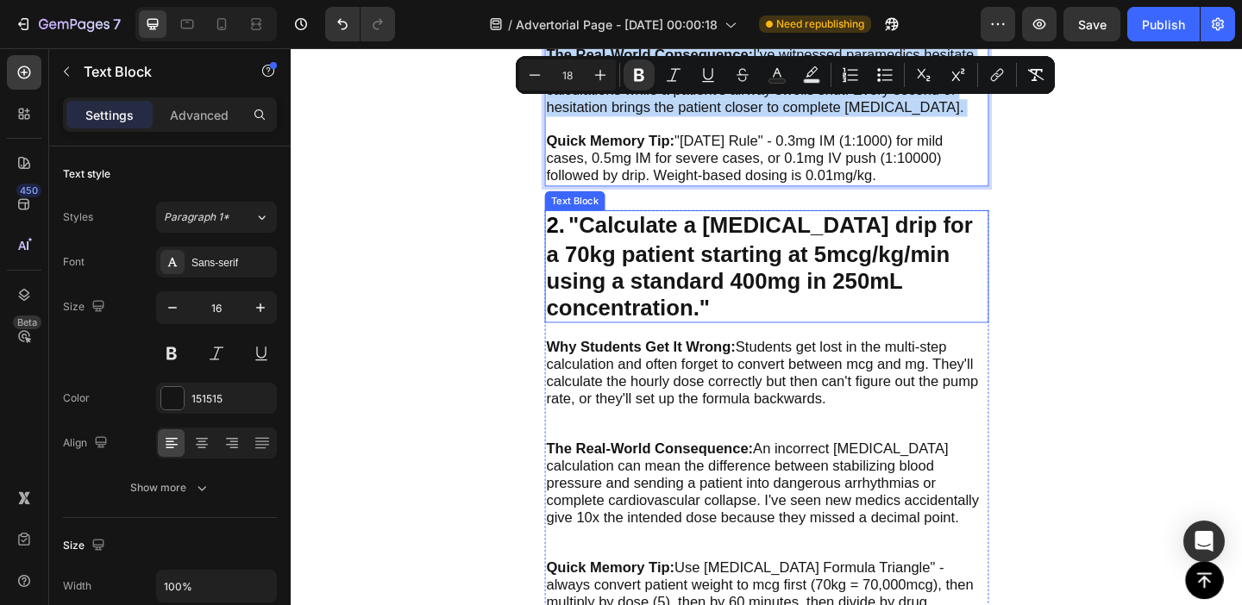
scroll to position [1190, 0]
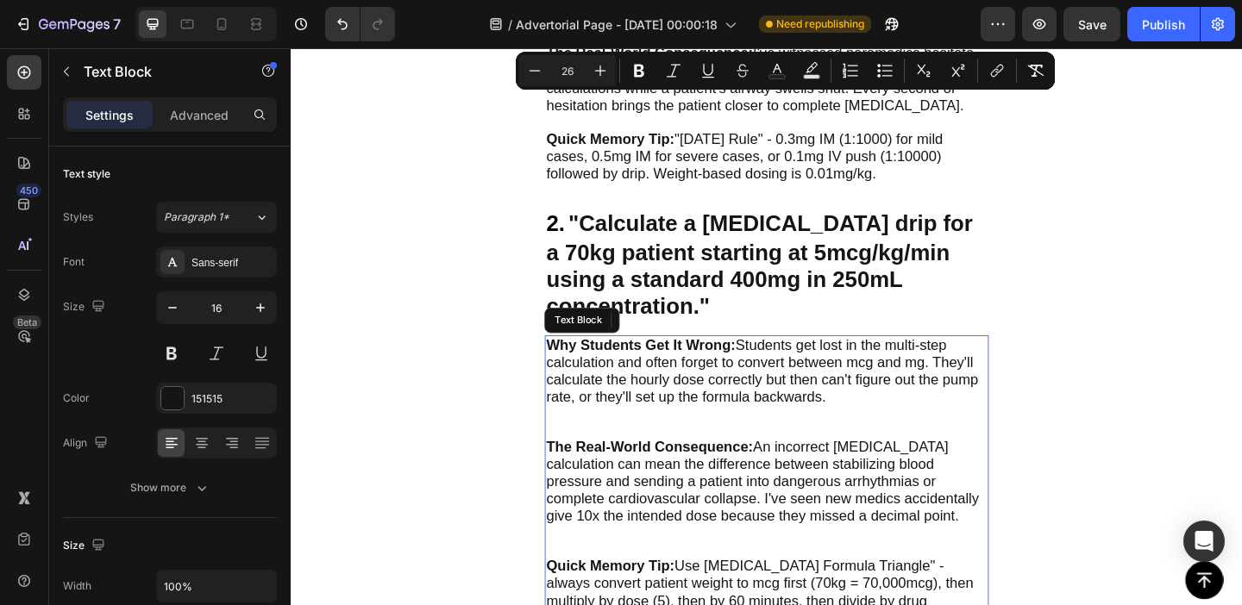
click at [662, 383] on span "Why Students Get It Wrong: Students get lost in the multi-step calculation and …" at bounding box center [803, 398] width 470 height 73
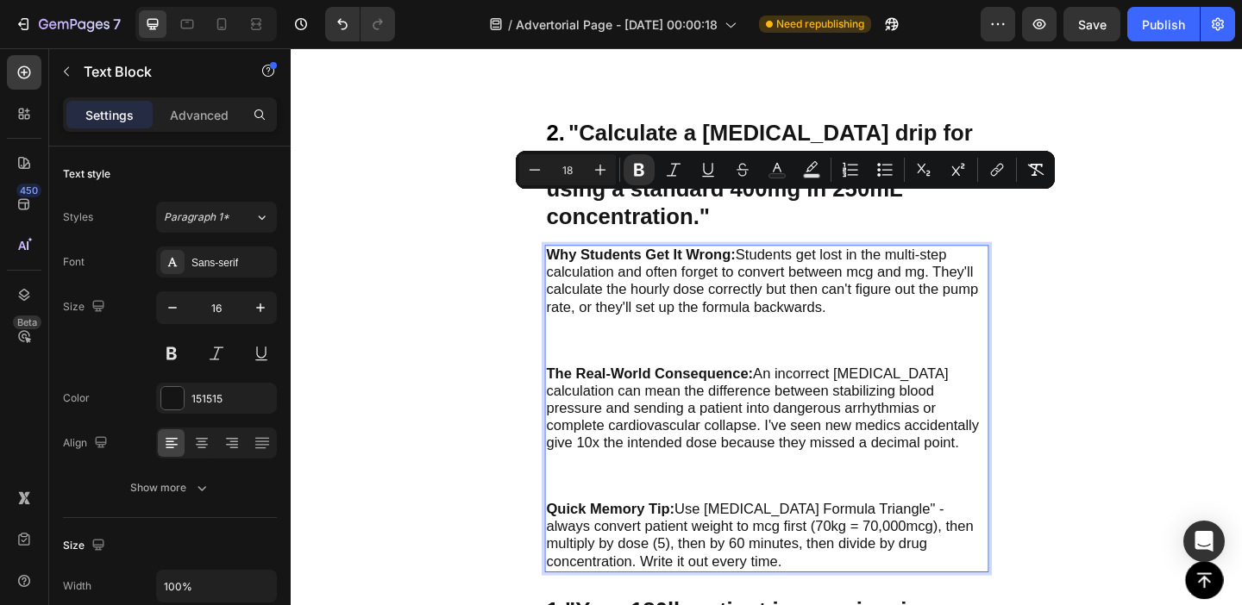
scroll to position [1332, 0]
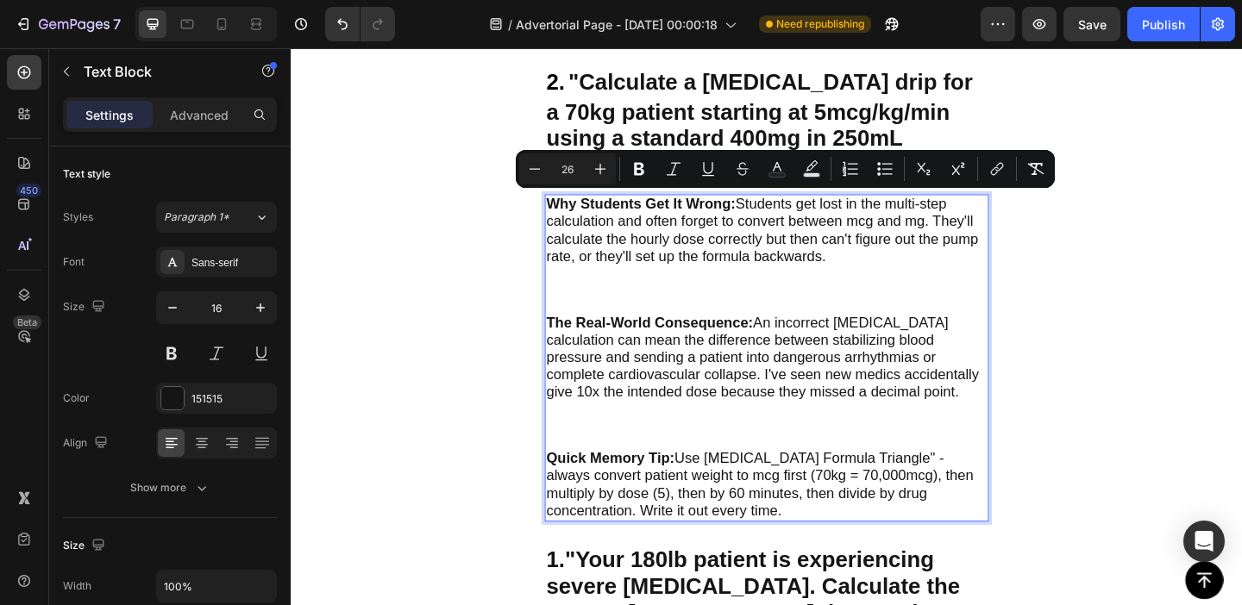
click at [646, 455] on p "The Real-World Consequence: An incorrect dopamine calculation can mean the diff…" at bounding box center [808, 411] width 480 height 147
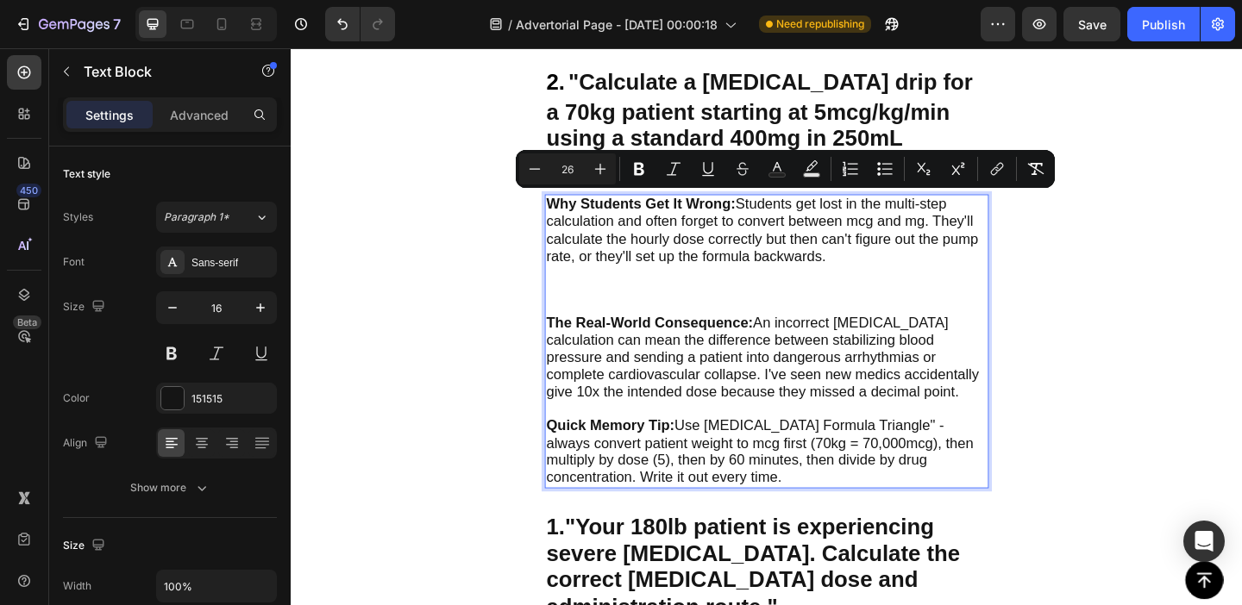
click at [631, 304] on p "Why Students Get It Wrong: Students get lost in the multi-step calculation and …" at bounding box center [808, 273] width 480 height 129
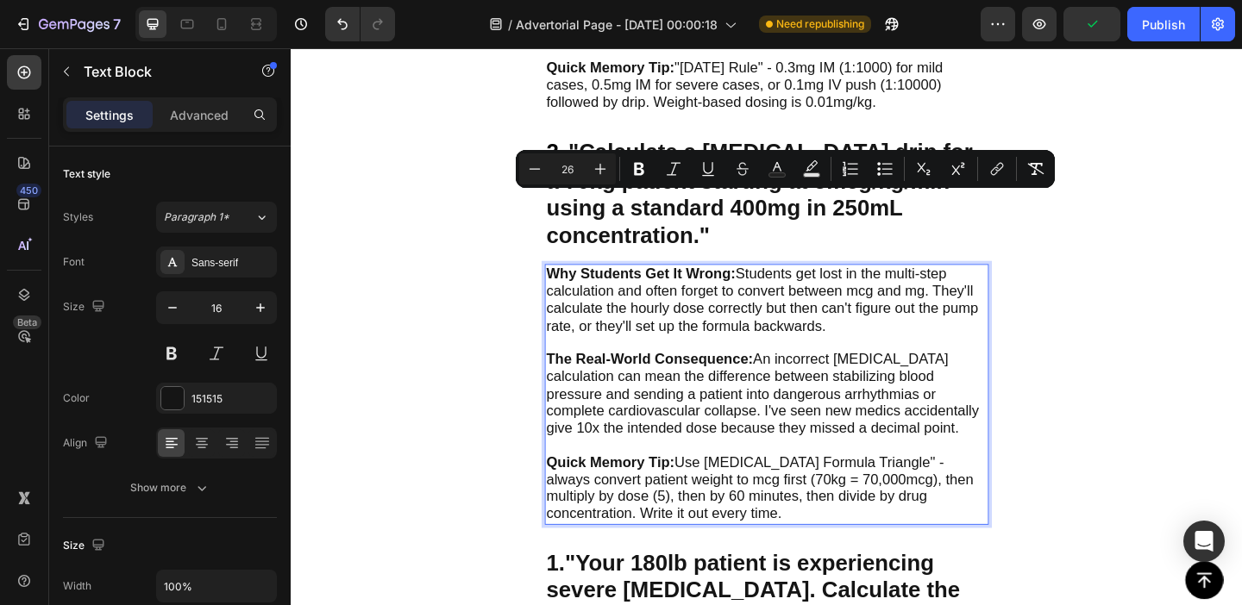
scroll to position [1251, 0]
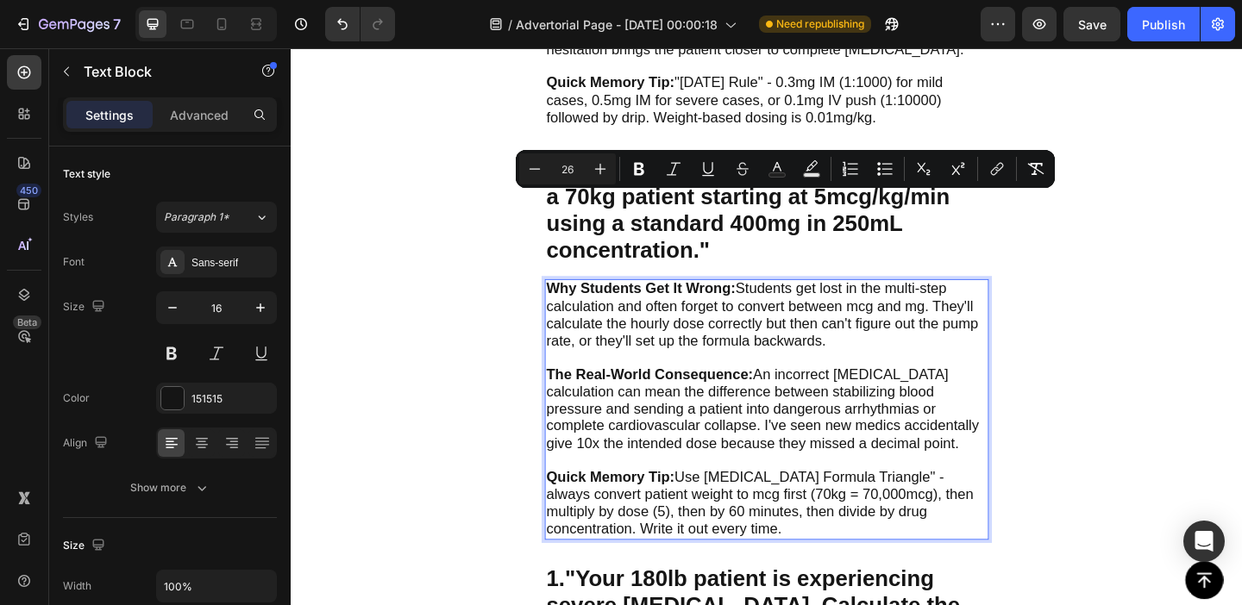
click at [806, 304] on span "Why Students Get It Wrong: Students get lost in the multi-step calculation and …" at bounding box center [803, 337] width 470 height 73
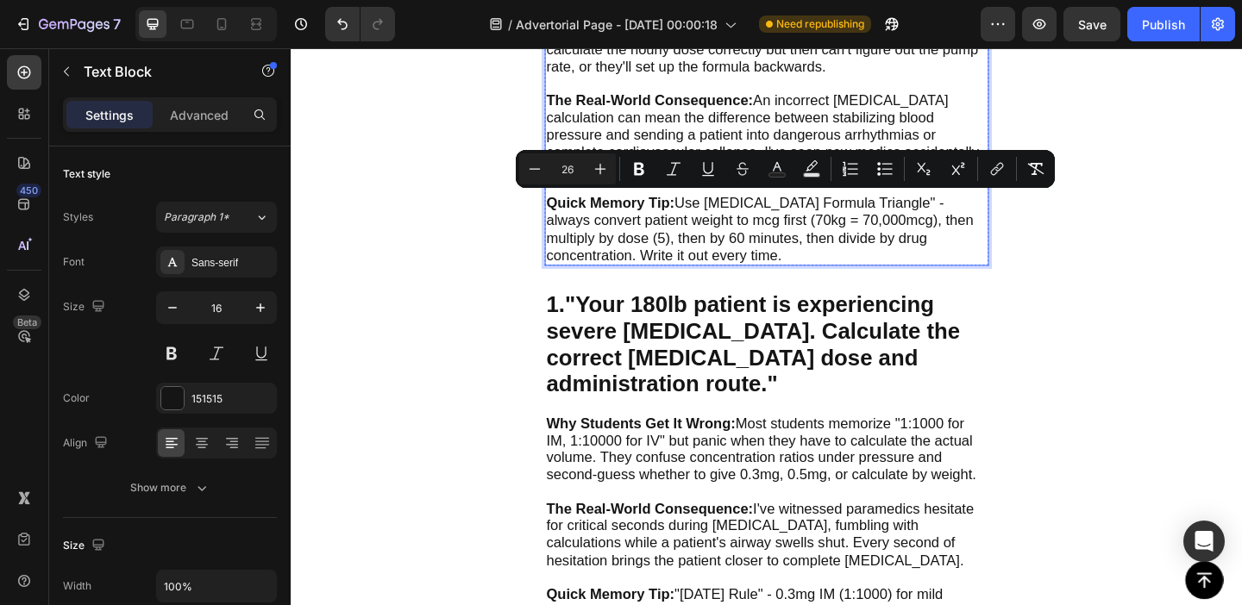
scroll to position [1576, 0]
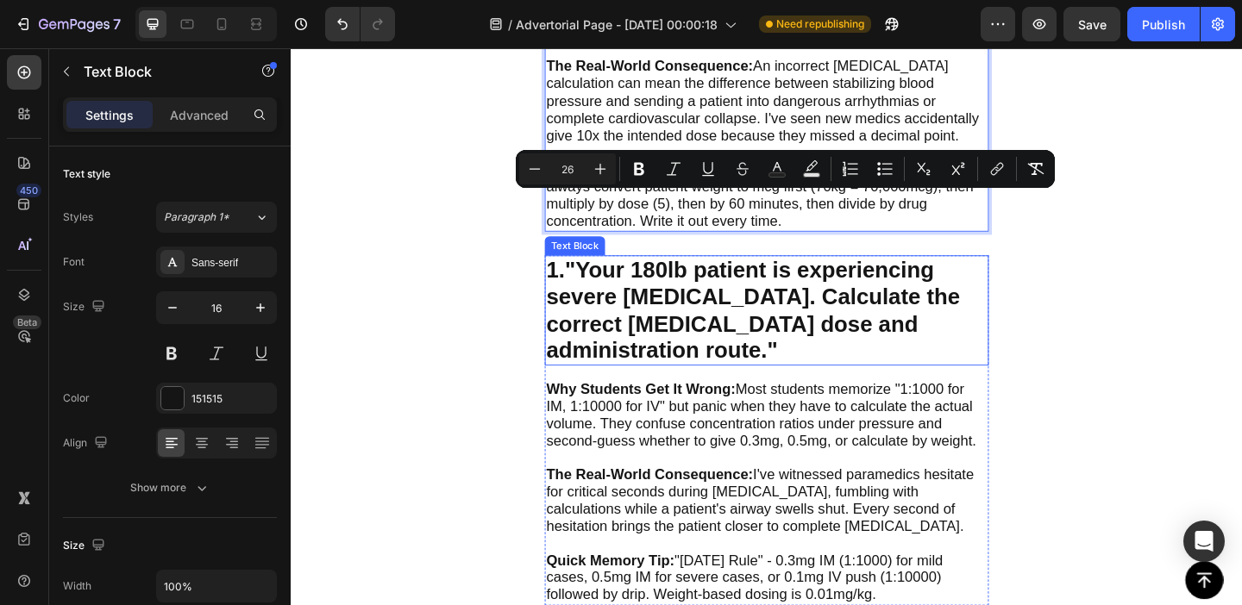
click at [656, 303] on strong ""Your 180lb patient is experiencing severe [MEDICAL_DATA]. Calculate the correc…" at bounding box center [793, 333] width 450 height 114
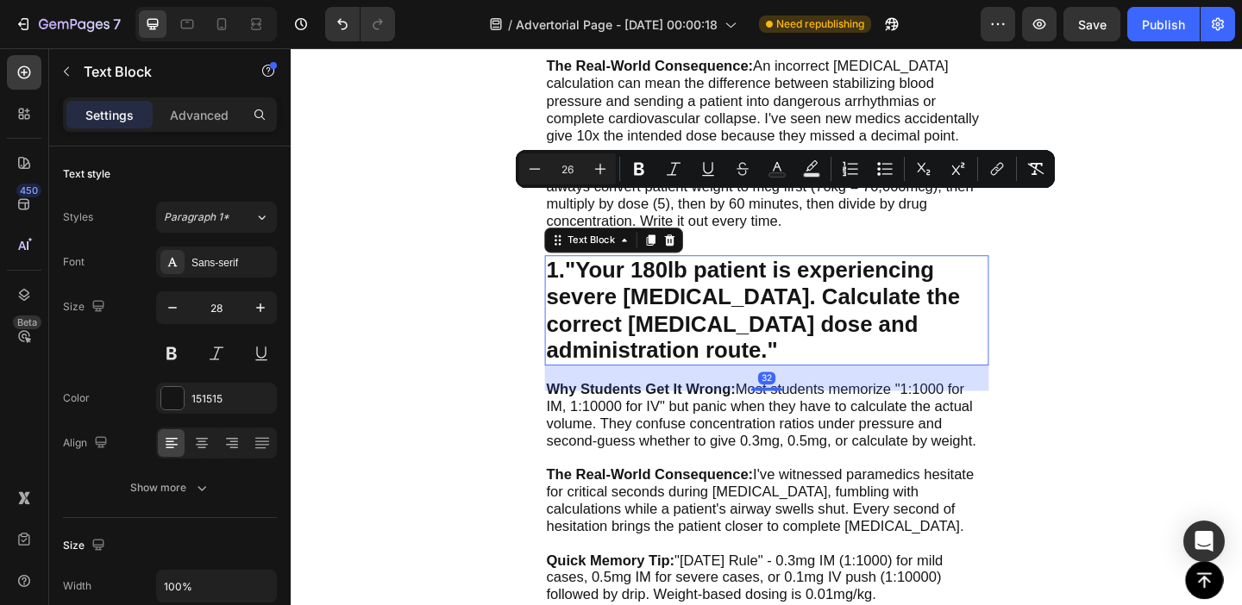
click at [636, 295] on strong ""Your 180lb patient is experiencing severe [MEDICAL_DATA]. Calculate the correc…" at bounding box center [793, 333] width 450 height 114
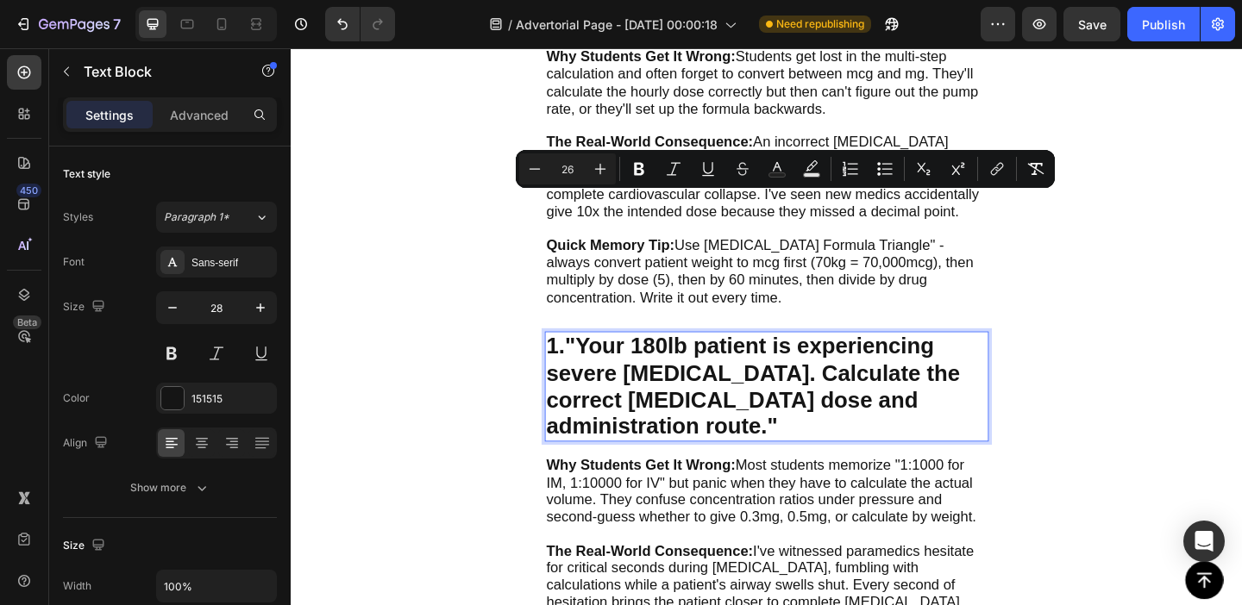
scroll to position [1577, 0]
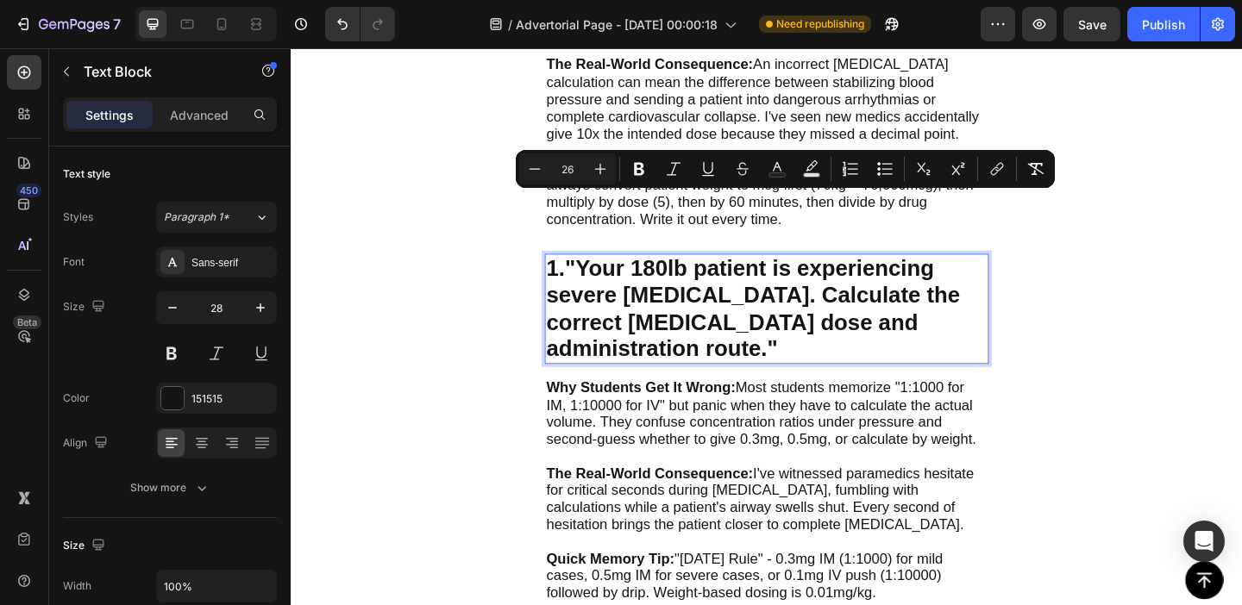
click at [608, 297] on strong ""Your 180lb patient is experiencing severe [MEDICAL_DATA]. Calculate the correc…" at bounding box center [793, 331] width 450 height 114
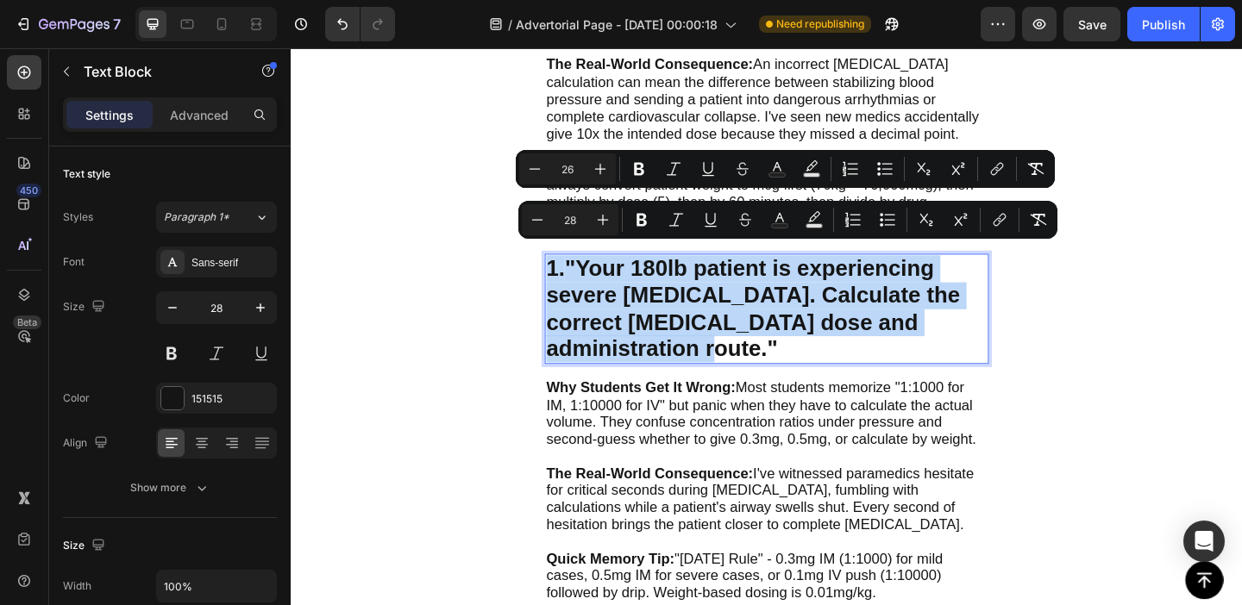
drag, startPoint x: 574, startPoint y: 274, endPoint x: 649, endPoint y: 361, distance: 115.0
click at [649, 361] on p "1. "Your 180lb patient is experiencing severe [MEDICAL_DATA]. Calculate the cor…" at bounding box center [808, 331] width 480 height 116
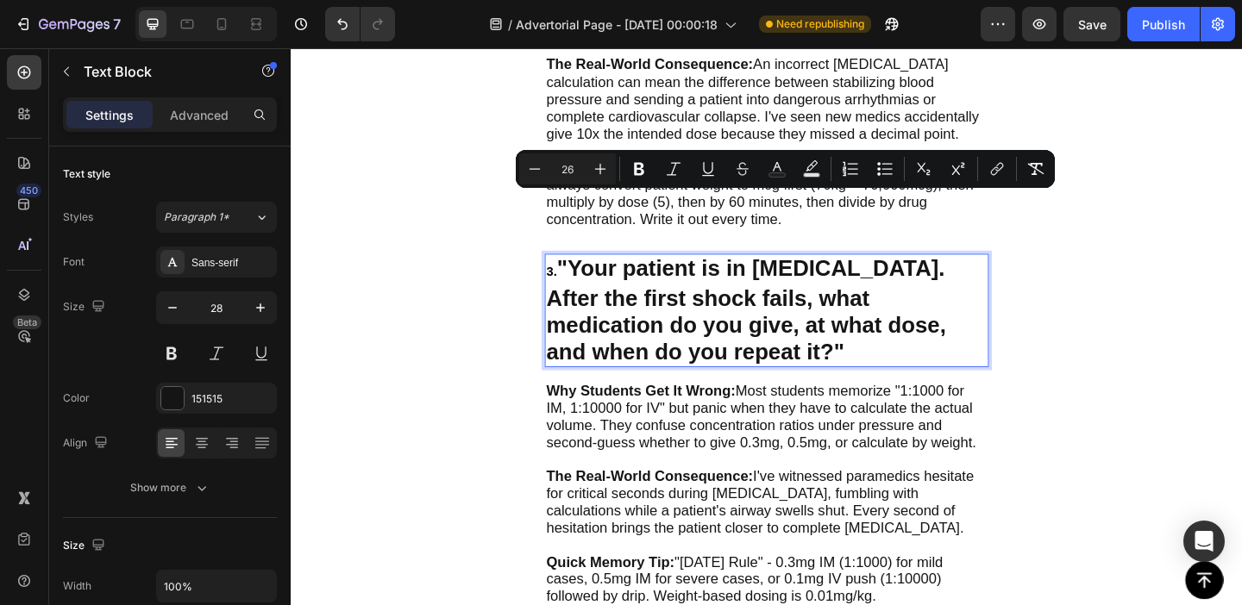
click at [641, 297] on strong ""Your patient is in [MEDICAL_DATA]. After the first shock fails, what medicatio…" at bounding box center [785, 332] width 435 height 117
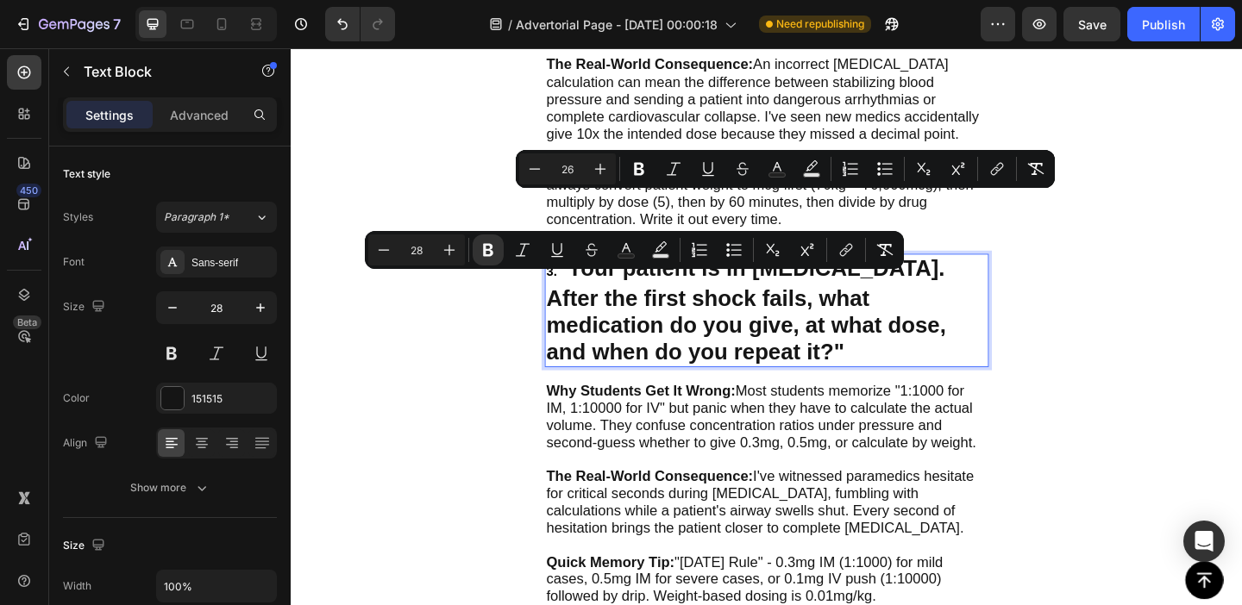
click at [602, 296] on strong ""Your patient is in [MEDICAL_DATA]. After the first shock fails, what medicatio…" at bounding box center [785, 332] width 435 height 117
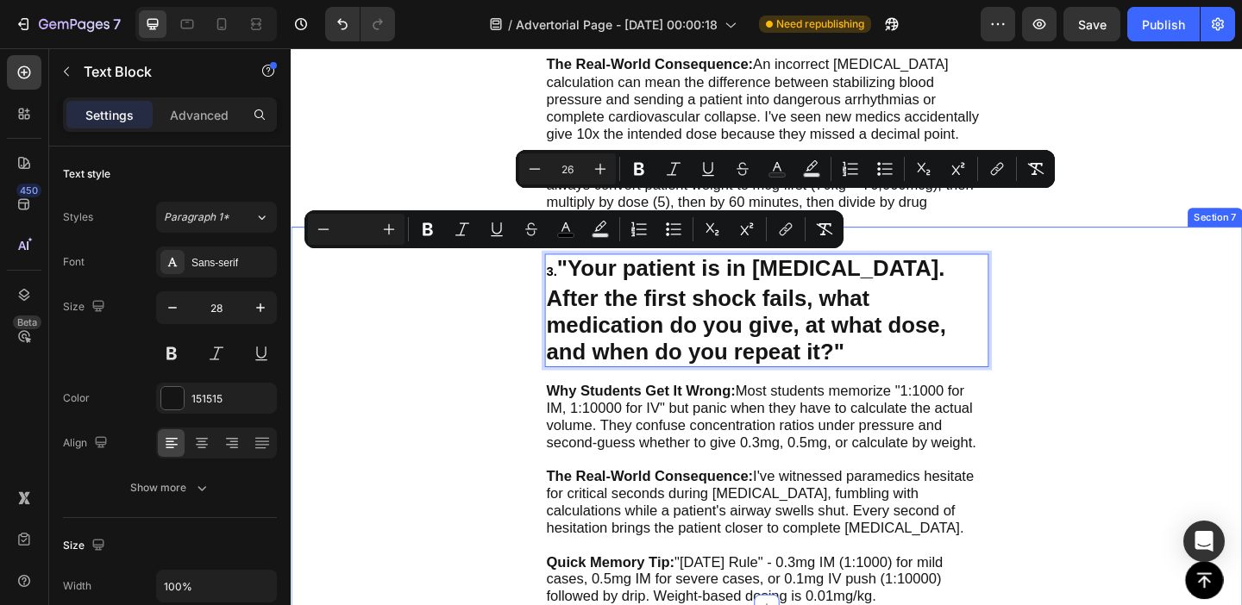
drag, startPoint x: 586, startPoint y: 274, endPoint x: 566, endPoint y: 274, distance: 19.8
click at [566, 274] on div "3. "Your patient is in V-fib. After the first shock fails, what medication do y…" at bounding box center [808, 449] width 1035 height 414
click at [571, 166] on input "26" at bounding box center [567, 169] width 34 height 21
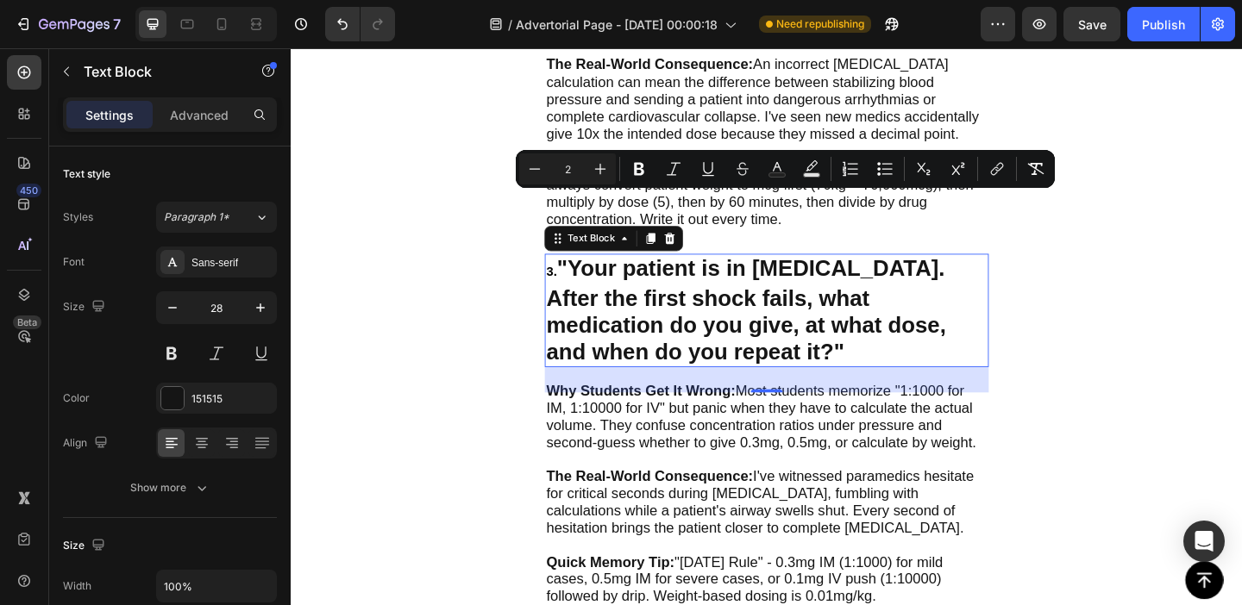
type input "26"
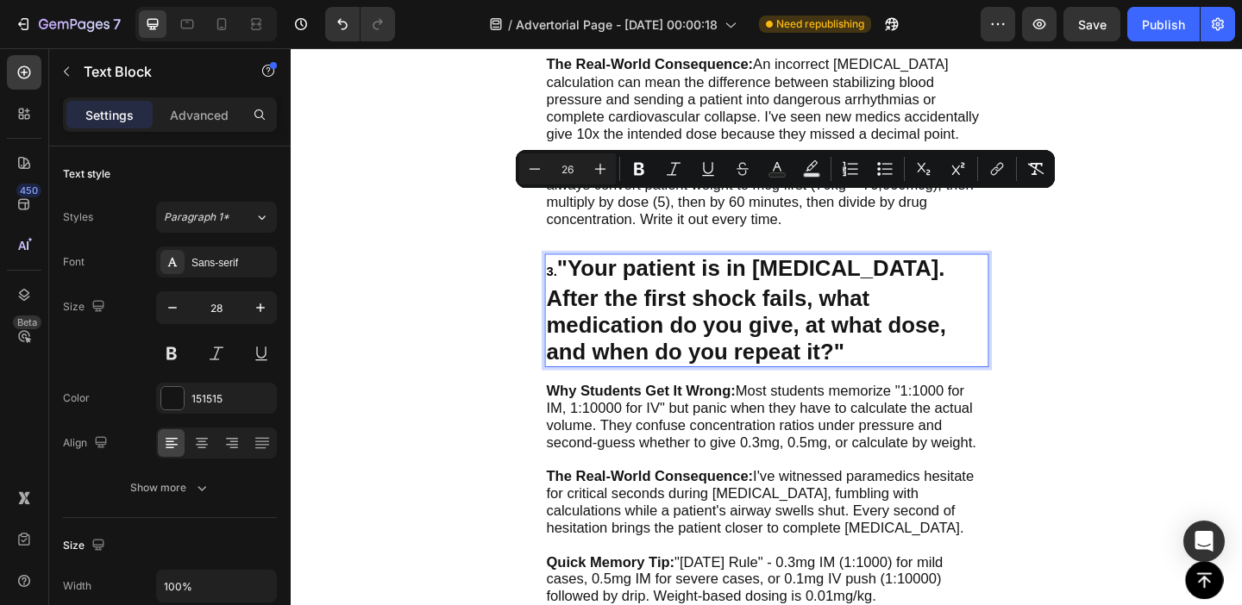
click at [687, 324] on strong ""Your patient is in [MEDICAL_DATA]. After the first shock fails, what medicatio…" at bounding box center [785, 332] width 435 height 117
click at [652, 302] on strong ""Your patient is in [MEDICAL_DATA]. After the first shock fails, what medicatio…" at bounding box center [785, 332] width 435 height 117
drag, startPoint x: 652, startPoint y: 302, endPoint x: 714, endPoint y: 302, distance: 62.1
click at [714, 302] on strong ""Your patient is in [MEDICAL_DATA]. After the first shock fails, what medicatio…" at bounding box center [785, 332] width 435 height 117
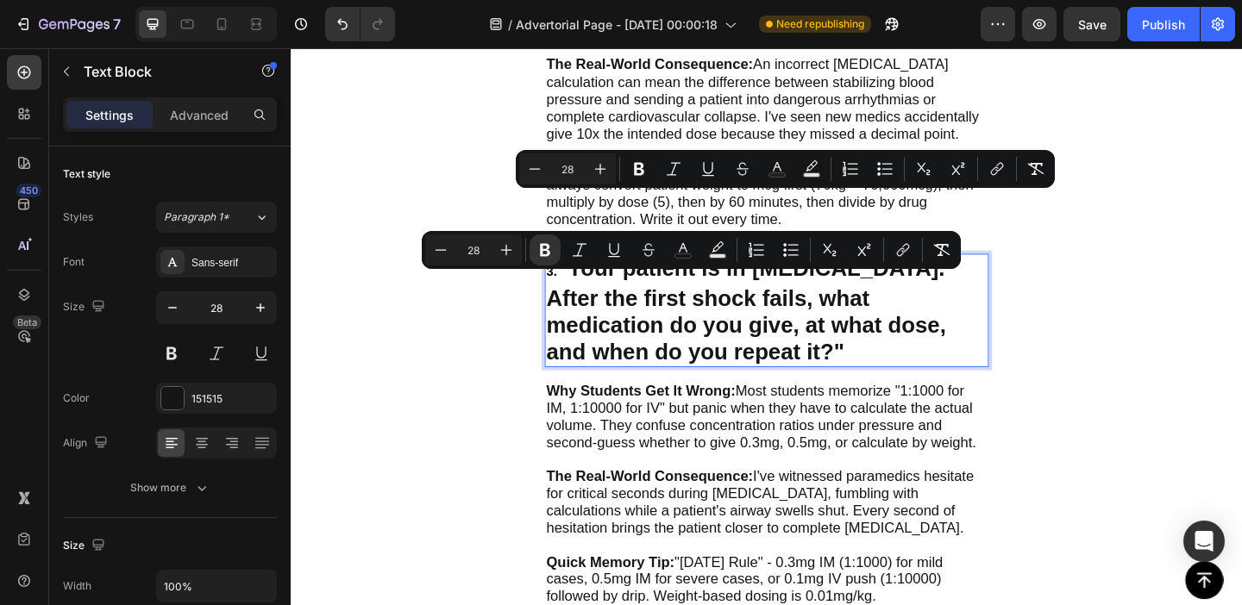
click at [618, 292] on p "3. "Your patient is in V-fib. After the first shock fails, what medication do y…" at bounding box center [808, 332] width 480 height 119
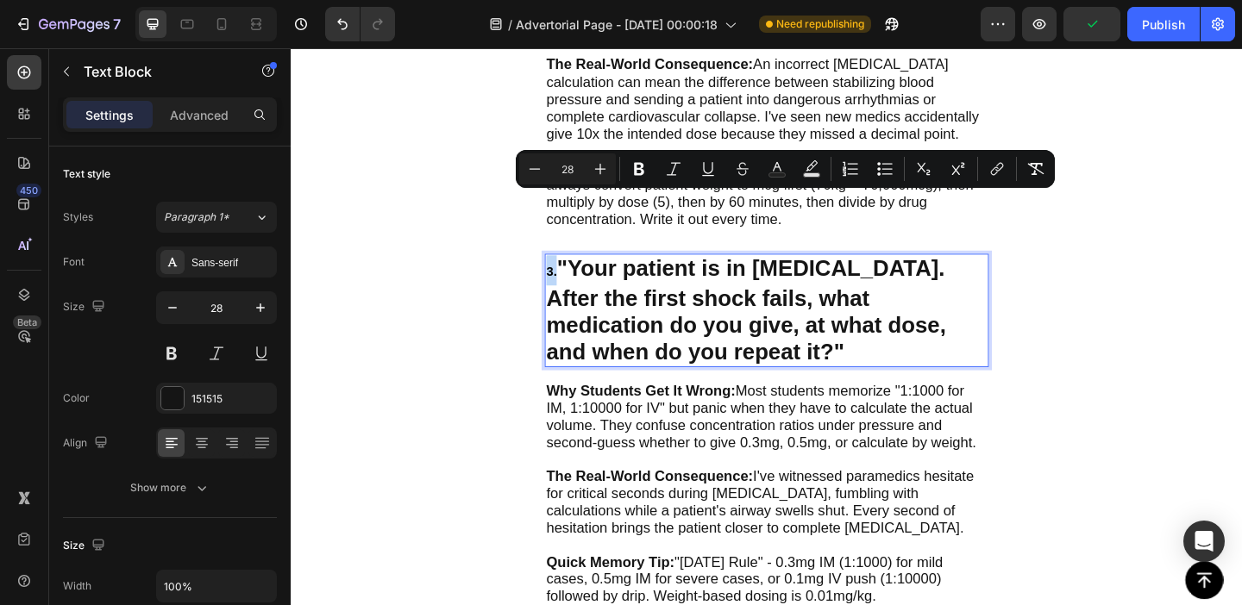
drag, startPoint x: 581, startPoint y: 279, endPoint x: 567, endPoint y: 279, distance: 13.8
click at [567, 279] on div "3. "Your patient is in V-fib. After the first shock fails, what medication do y…" at bounding box center [808, 333] width 483 height 122
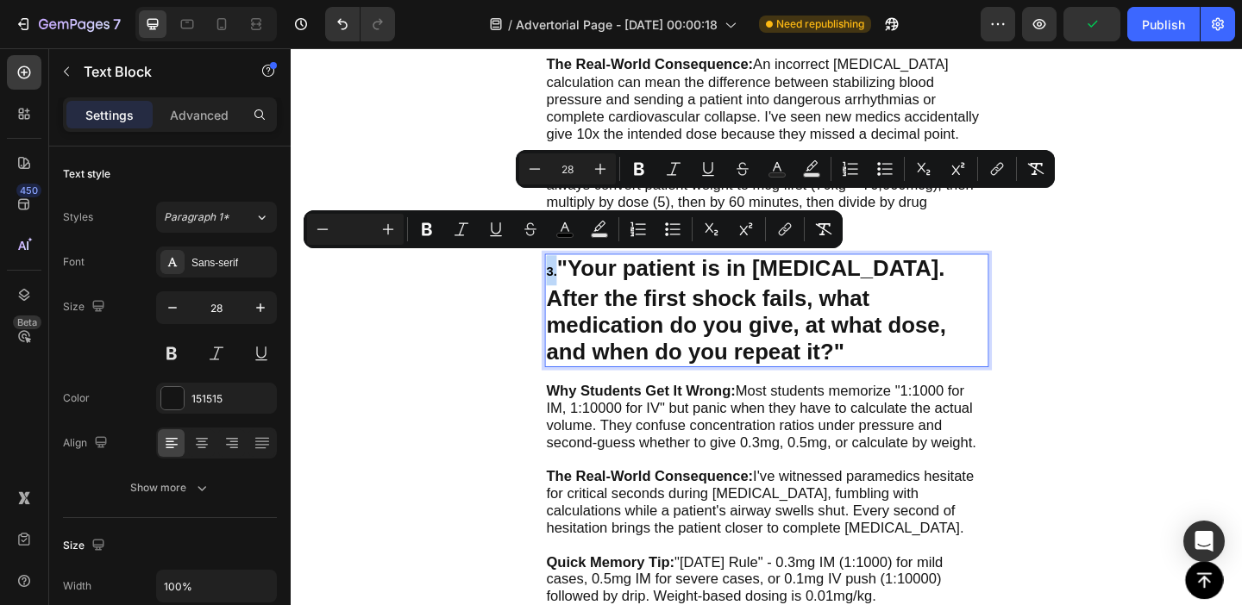
type input "28"
click at [663, 347] on strong ""Your patient is in [MEDICAL_DATA]. After the first shock fails, what medicatio…" at bounding box center [785, 332] width 435 height 117
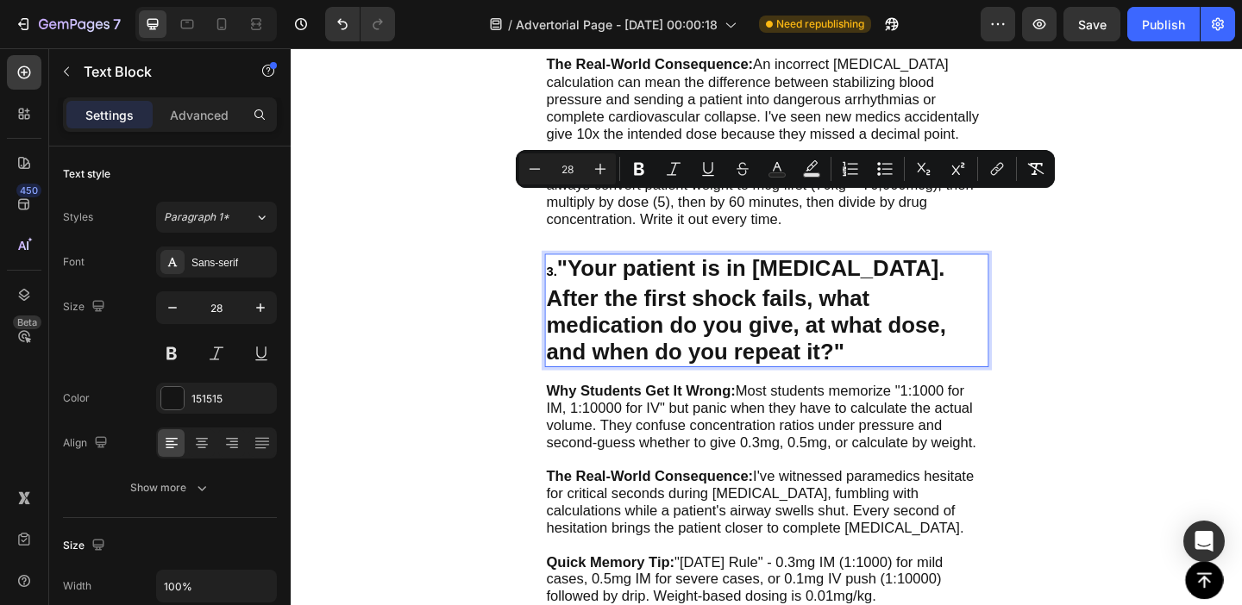
drag, startPoint x: 571, startPoint y: 277, endPoint x: 587, endPoint y: 279, distance: 16.6
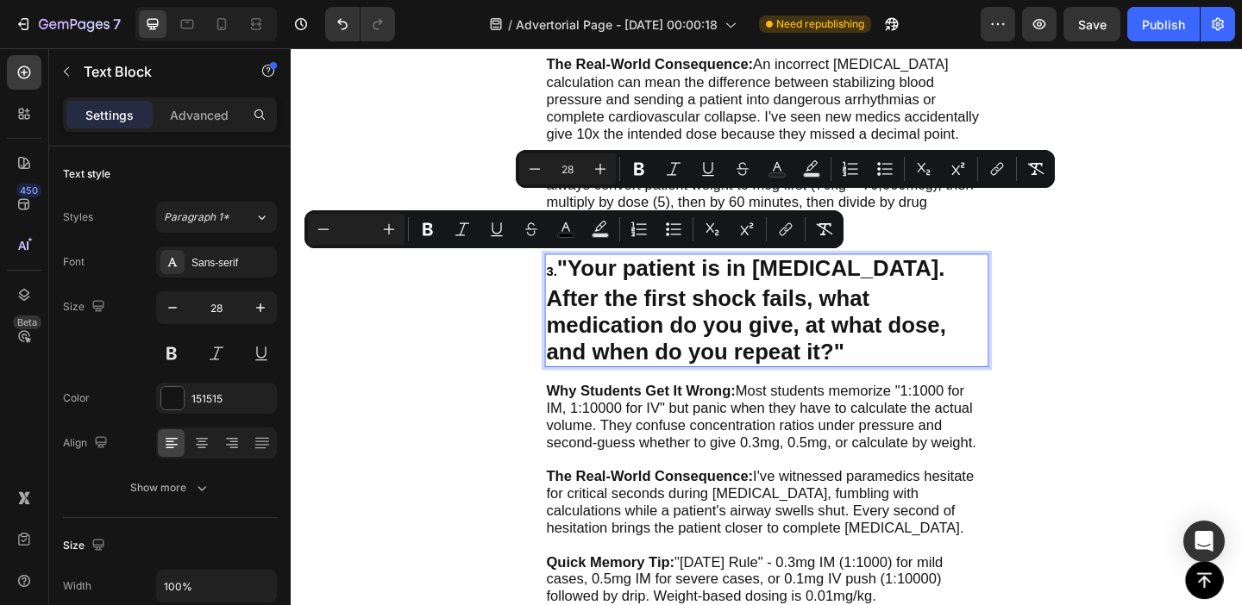
click at [574, 167] on input "28" at bounding box center [567, 169] width 34 height 21
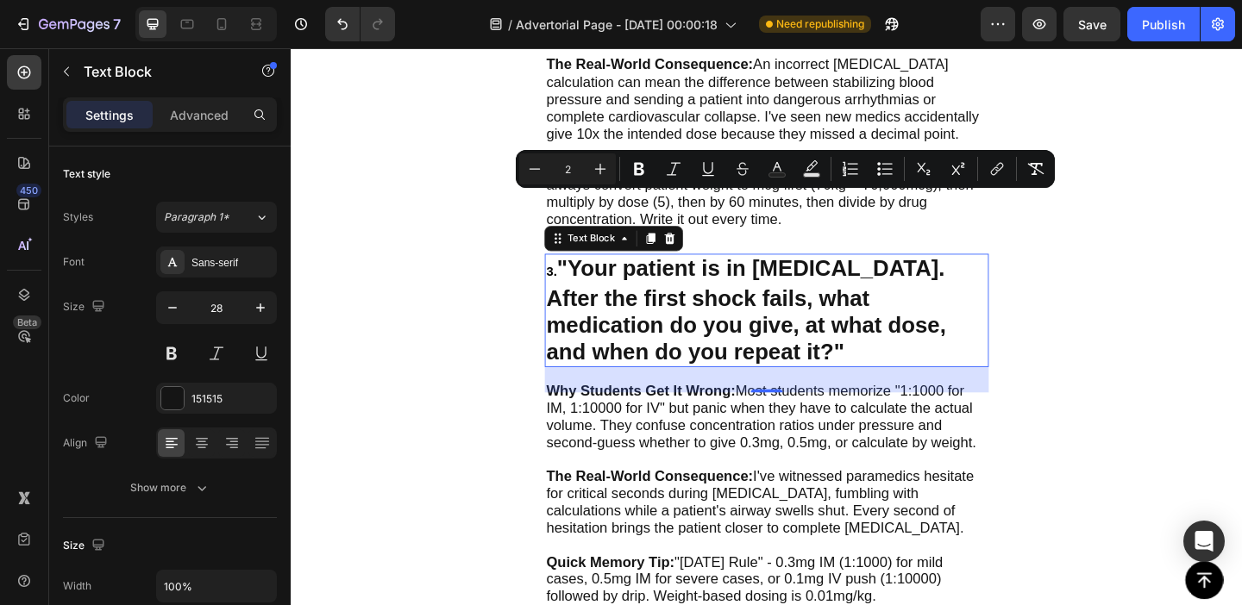
type input "28"
click at [670, 304] on strong ""Your patient is in [MEDICAL_DATA]. After the first shock fails, what medicatio…" at bounding box center [785, 332] width 435 height 117
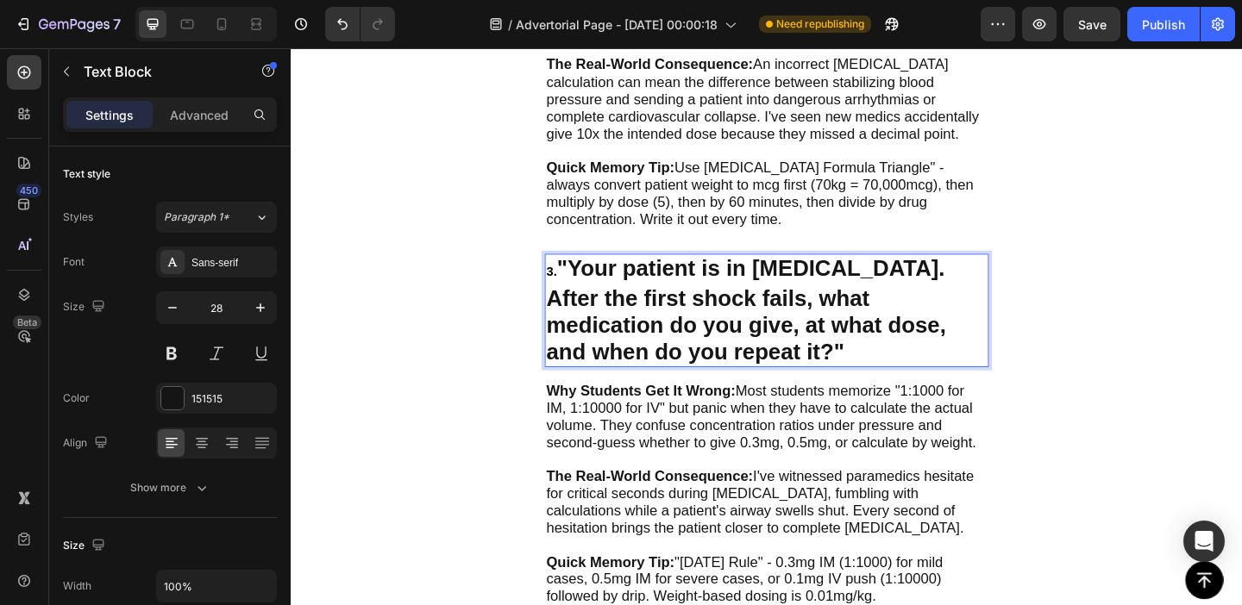
click at [580, 273] on p "3. "Your patient is in V-fib. After the first shock fails, what medication do y…" at bounding box center [808, 332] width 480 height 119
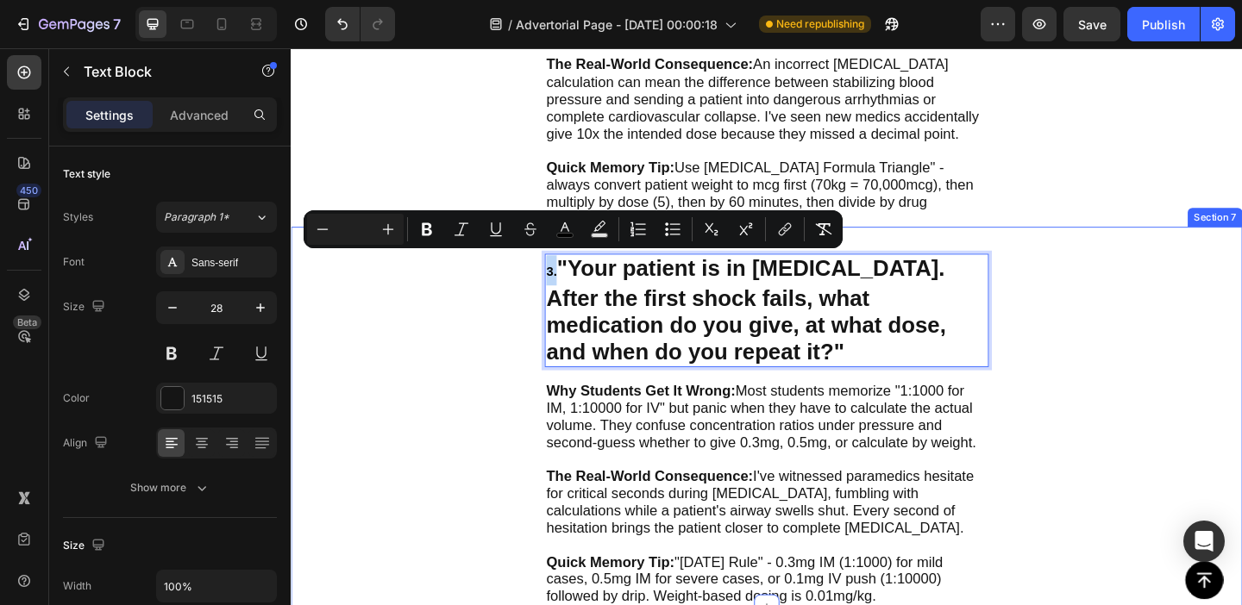
drag, startPoint x: 581, startPoint y: 274, endPoint x: 565, endPoint y: 274, distance: 16.4
click at [565, 274] on div "3. "Your patient is in V-fib. After the first shock fails, what medication do y…" at bounding box center [808, 449] width 1035 height 414
click at [351, 229] on input "Editor contextual toolbar" at bounding box center [355, 229] width 34 height 21
click at [674, 304] on strong ""Your patient is in [MEDICAL_DATA]. After the first shock fails, what medicatio…" at bounding box center [785, 332] width 435 height 117
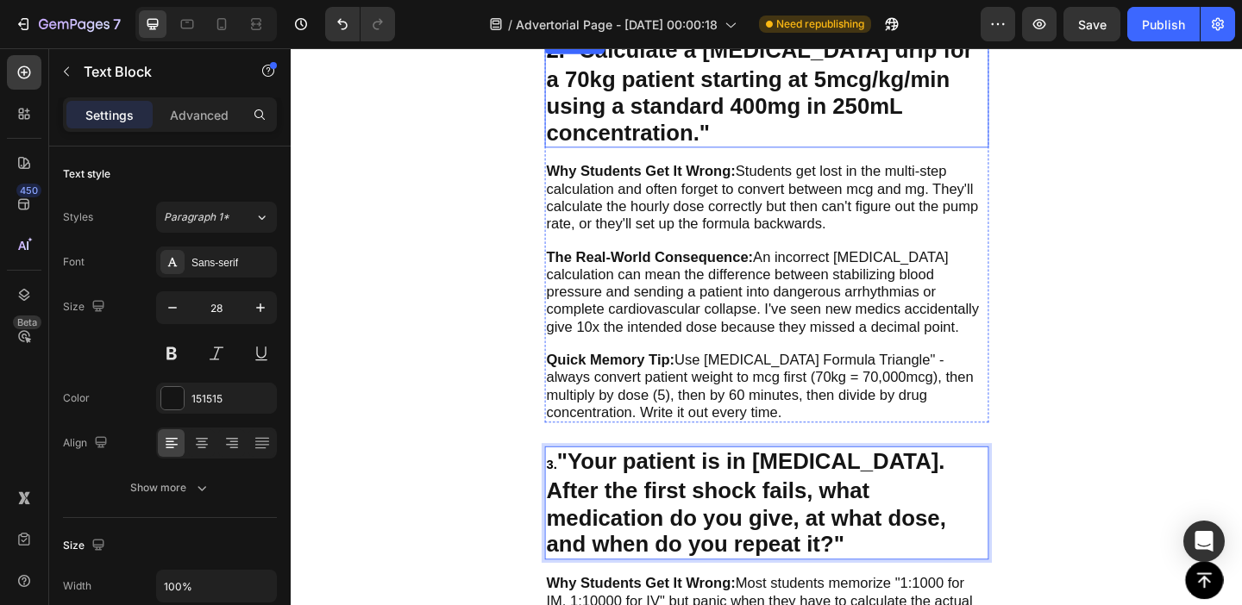
click at [673, 133] on strong ""Calculate a [MEDICAL_DATA] drip for a 70kg patient starting at 5mcg/kg/min usi…" at bounding box center [800, 94] width 464 height 117
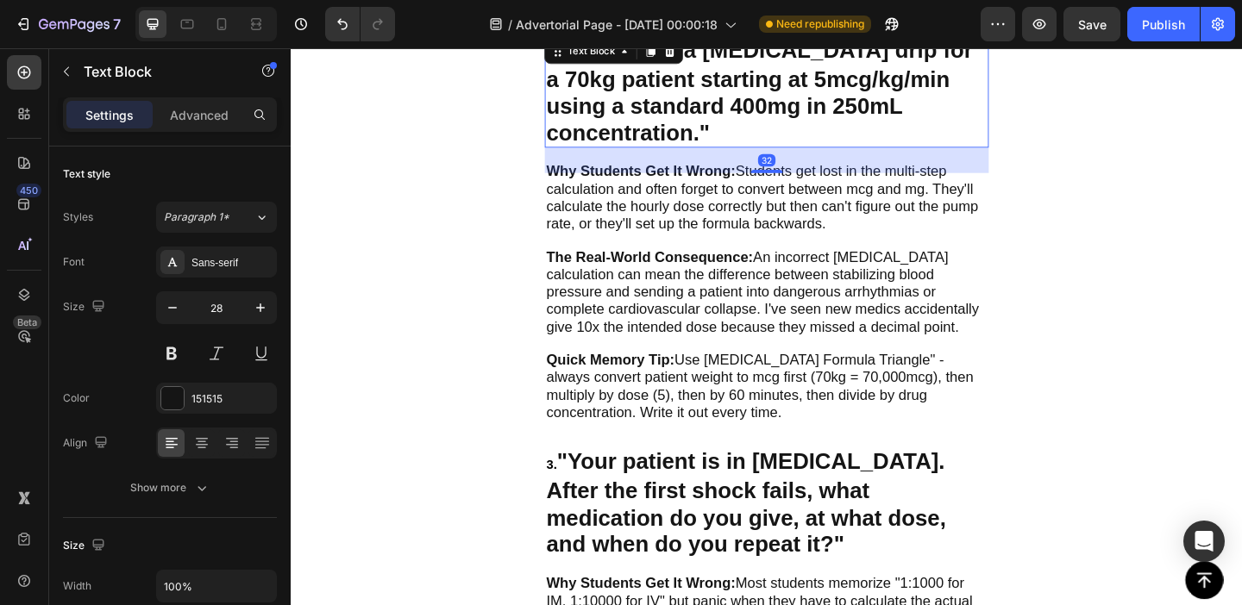
scroll to position [1355, 0]
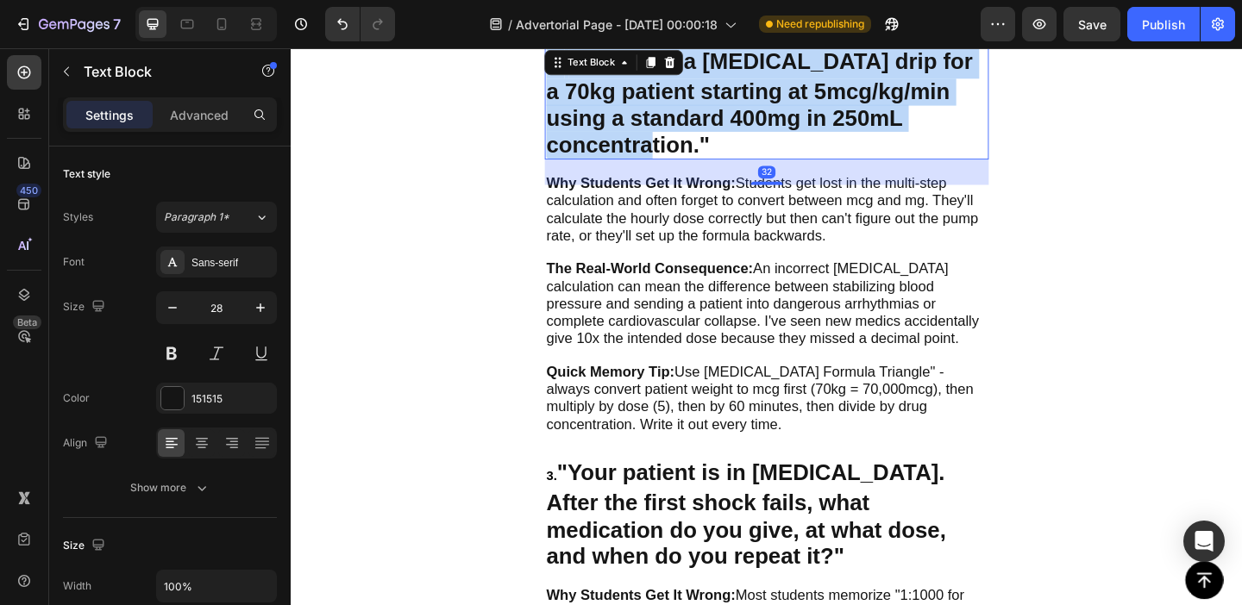
click at [673, 133] on strong ""Calculate a [MEDICAL_DATA] drip for a 70kg patient starting at 5mcg/kg/min usi…" at bounding box center [800, 107] width 464 height 117
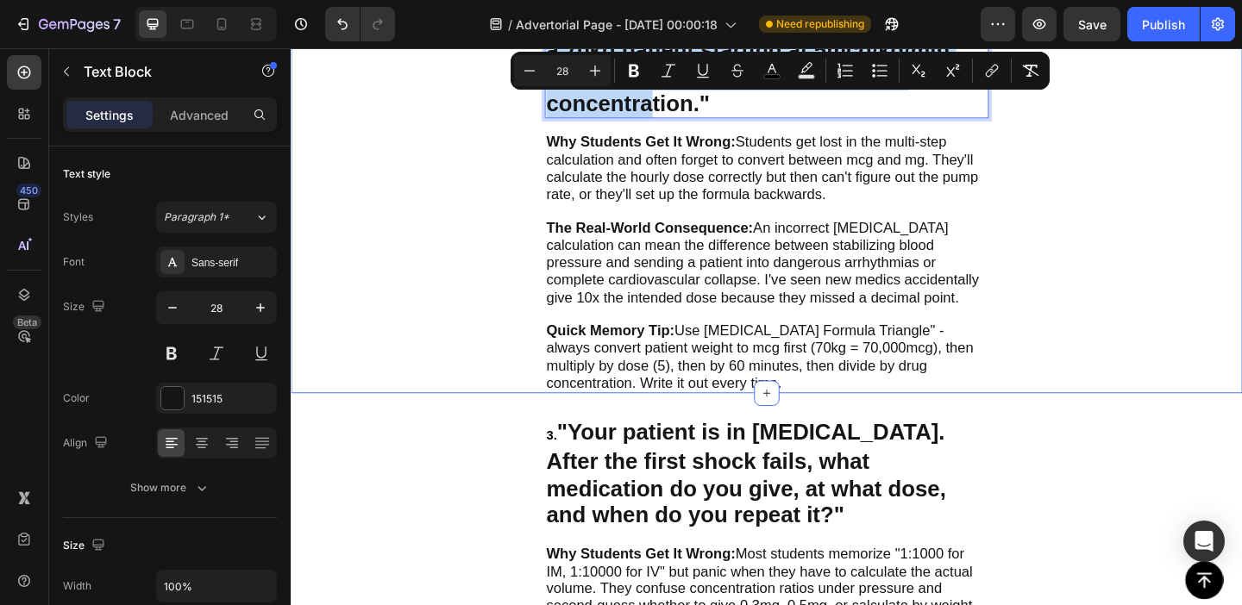
scroll to position [1405, 0]
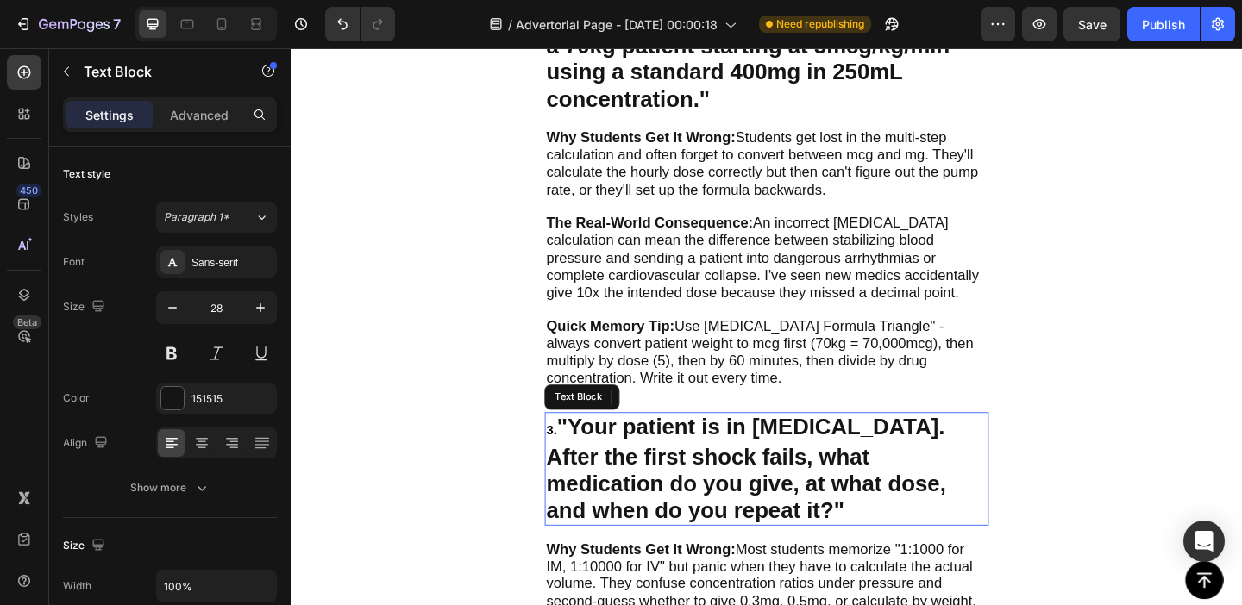
click at [609, 481] on strong ""Your patient is in [MEDICAL_DATA]. After the first shock fails, what medicatio…" at bounding box center [785, 505] width 435 height 117
drag, startPoint x: 569, startPoint y: 454, endPoint x: 585, endPoint y: 454, distance: 15.5
click at [585, 454] on p "3. "Your patient is in V-fib. After the first shock fails, what medication do y…" at bounding box center [808, 505] width 480 height 119
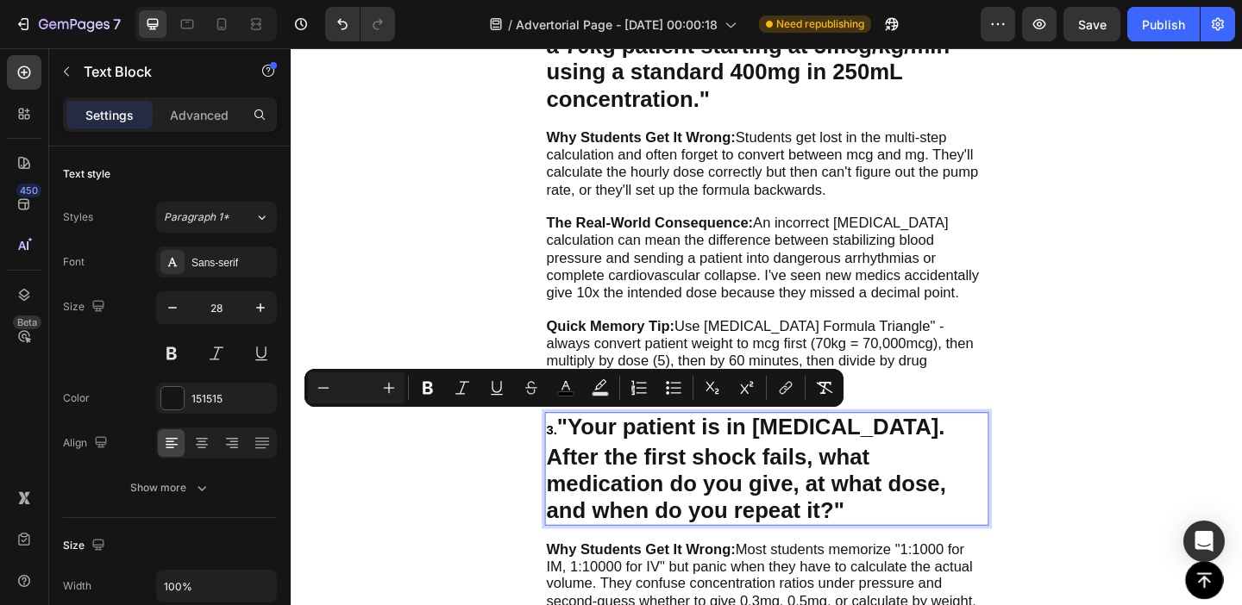
click at [357, 390] on input "Editor contextual toolbar" at bounding box center [356, 388] width 34 height 21
type input "28"
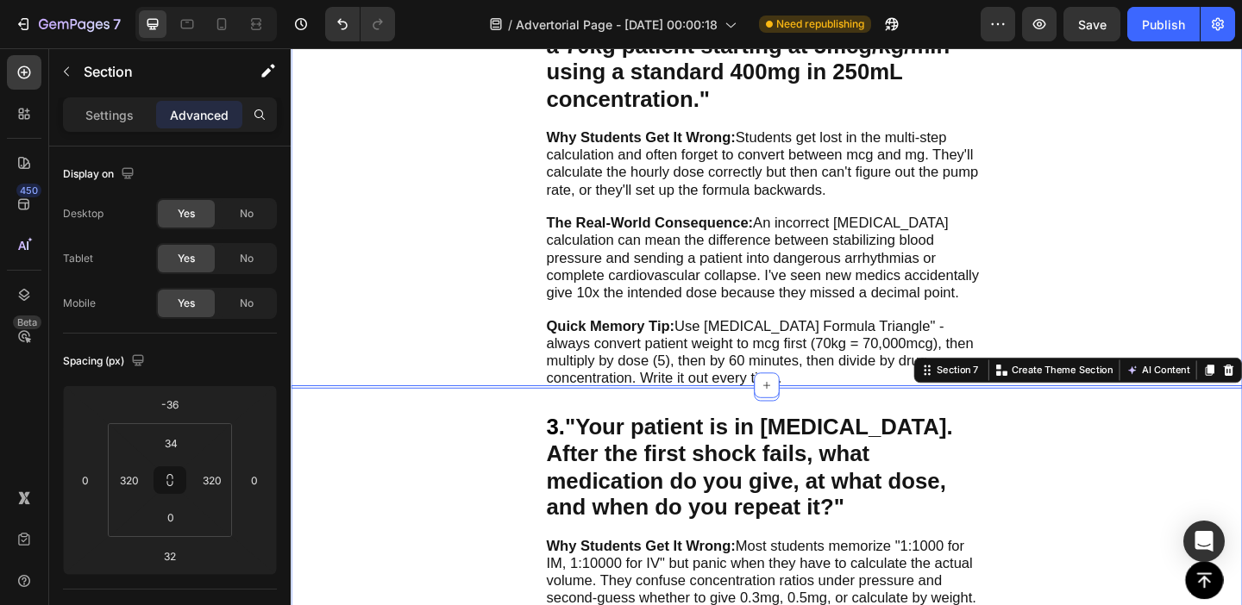
click at [499, 293] on div "2. "Calculate a dopamine drip for a 70kg patient starting at 5mcg/kg/min using …" at bounding box center [808, 192] width 1035 height 451
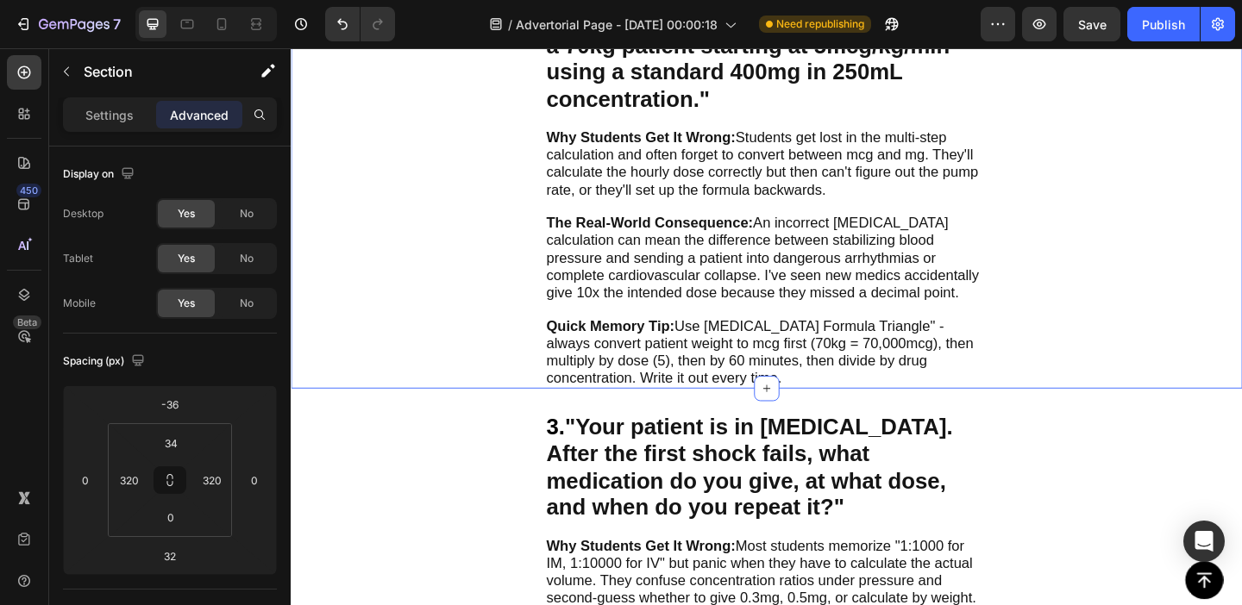
click at [483, 381] on div "2. "Calculate a dopamine drip for a 70kg patient starting at 5mcg/kg/min using …" at bounding box center [808, 192] width 1035 height 451
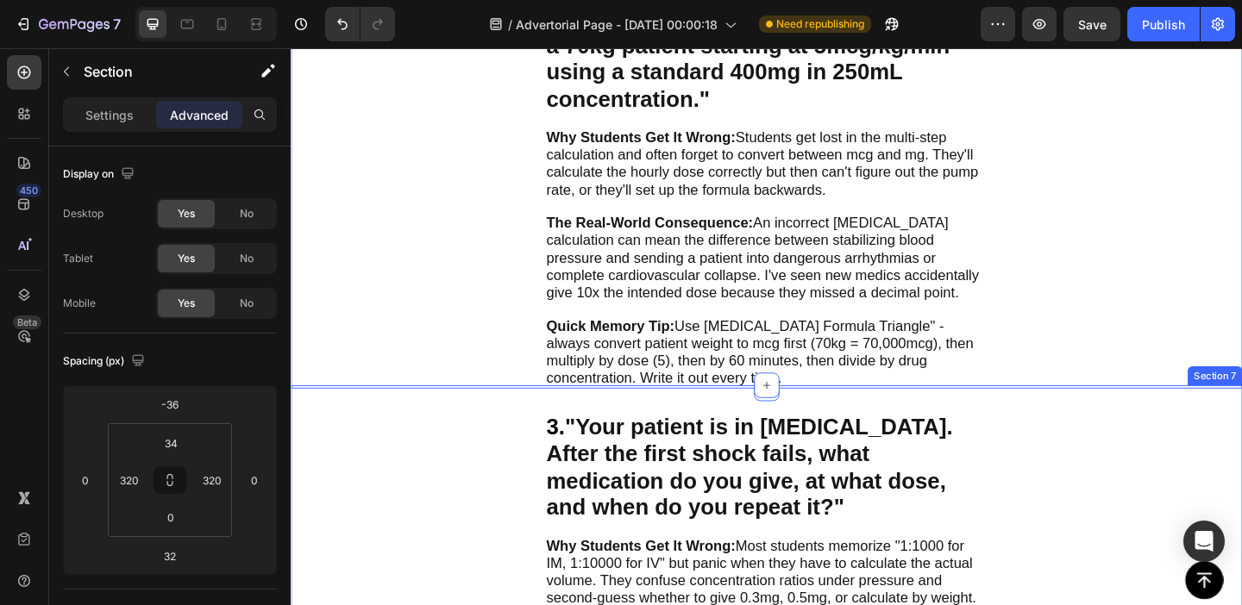
scroll to position [1524, 0]
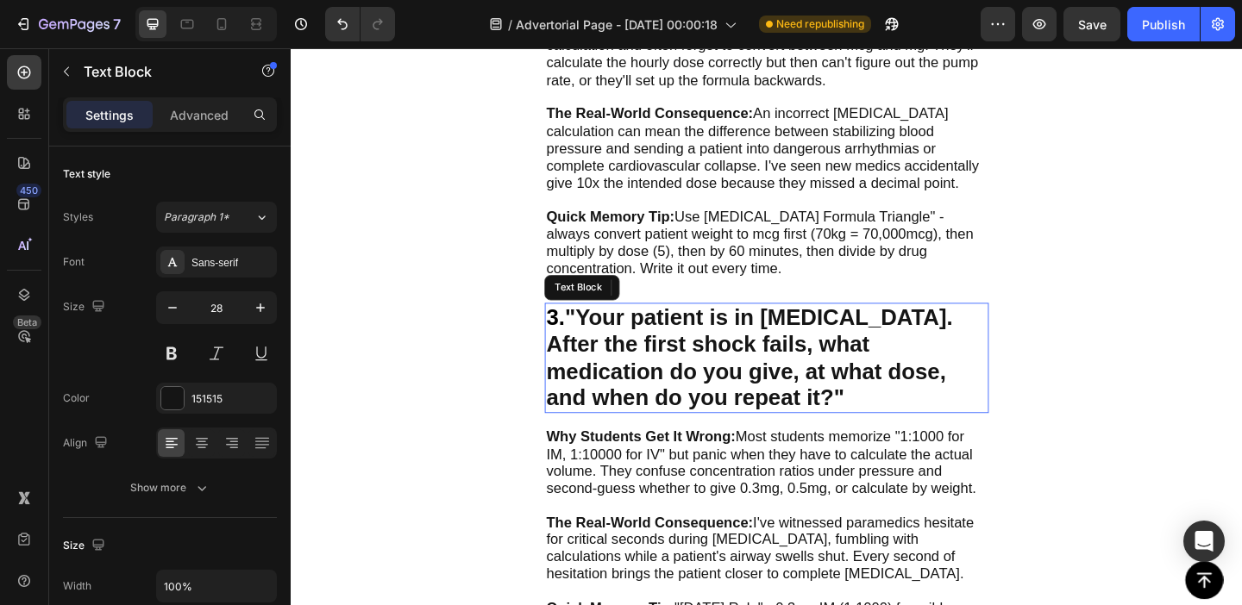
click at [680, 378] on strong ""Your patient is in [MEDICAL_DATA]. After the first shock fails, what medicatio…" at bounding box center [789, 385] width 442 height 114
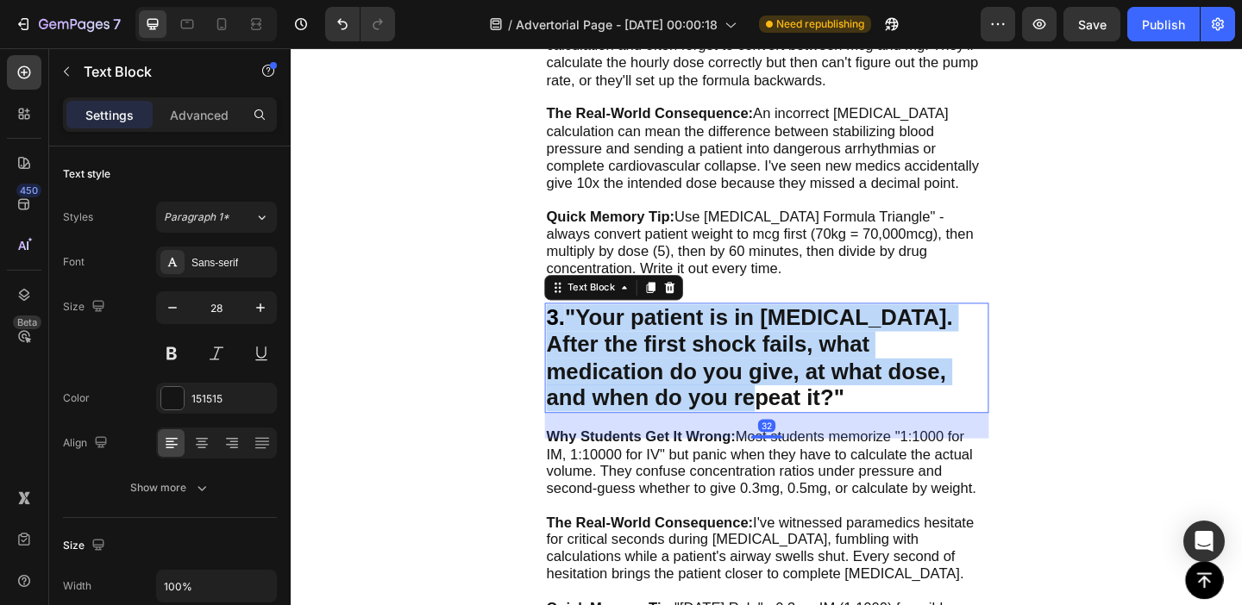
click at [680, 378] on strong ""Your patient is in [MEDICAL_DATA]. After the first shock fails, what medicatio…" at bounding box center [789, 385] width 442 height 114
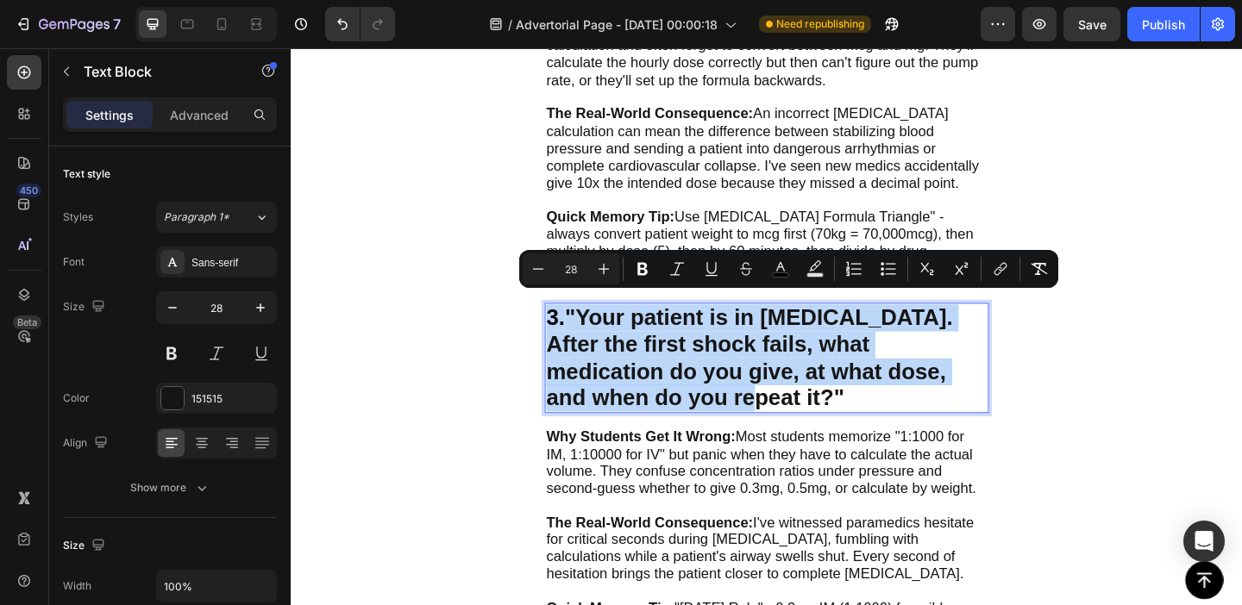
click at [661, 414] on p "3. "Your patient is in V-fib. After the first shock fails, what medication do y…" at bounding box center [808, 385] width 480 height 116
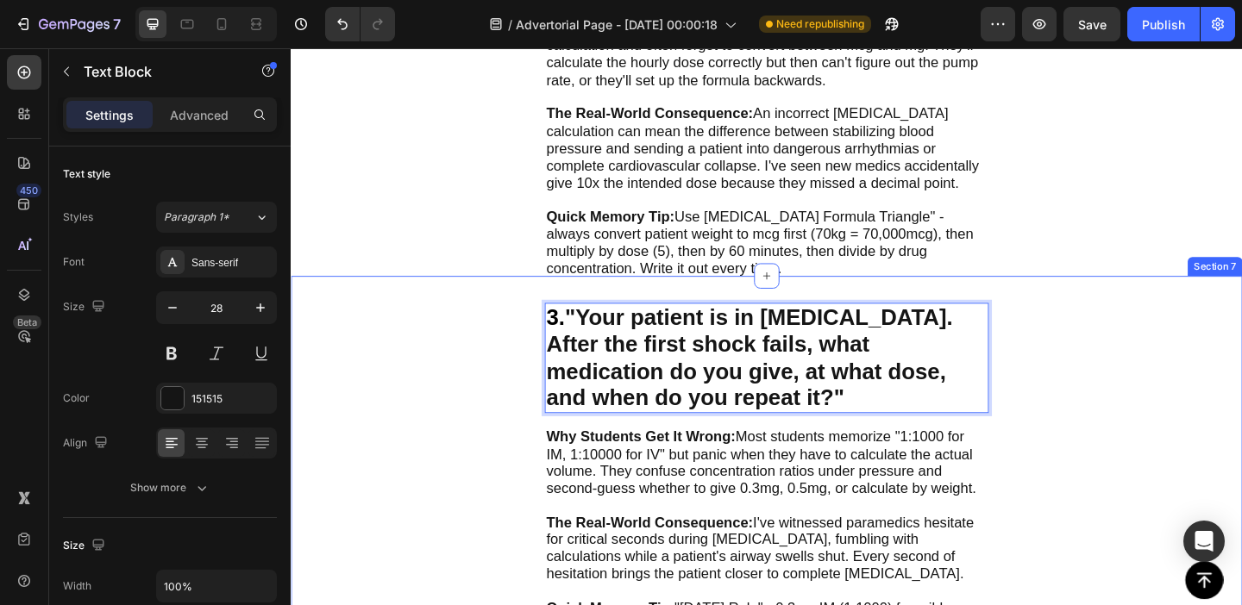
click at [504, 456] on div "3. "Your patient is in V-fib. After the first shock fails, what medication do y…" at bounding box center [808, 501] width 1035 height 411
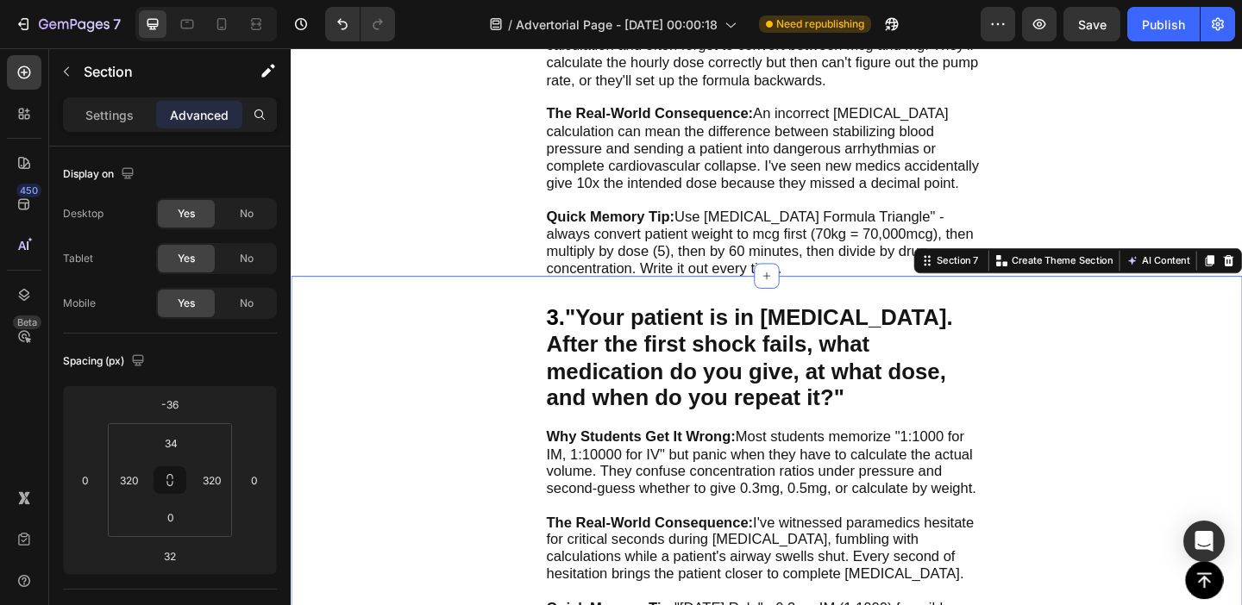
click at [505, 496] on div "3. "Your patient is in V-fib. After the first shock fails, what medication do y…" at bounding box center [808, 501] width 1035 height 411
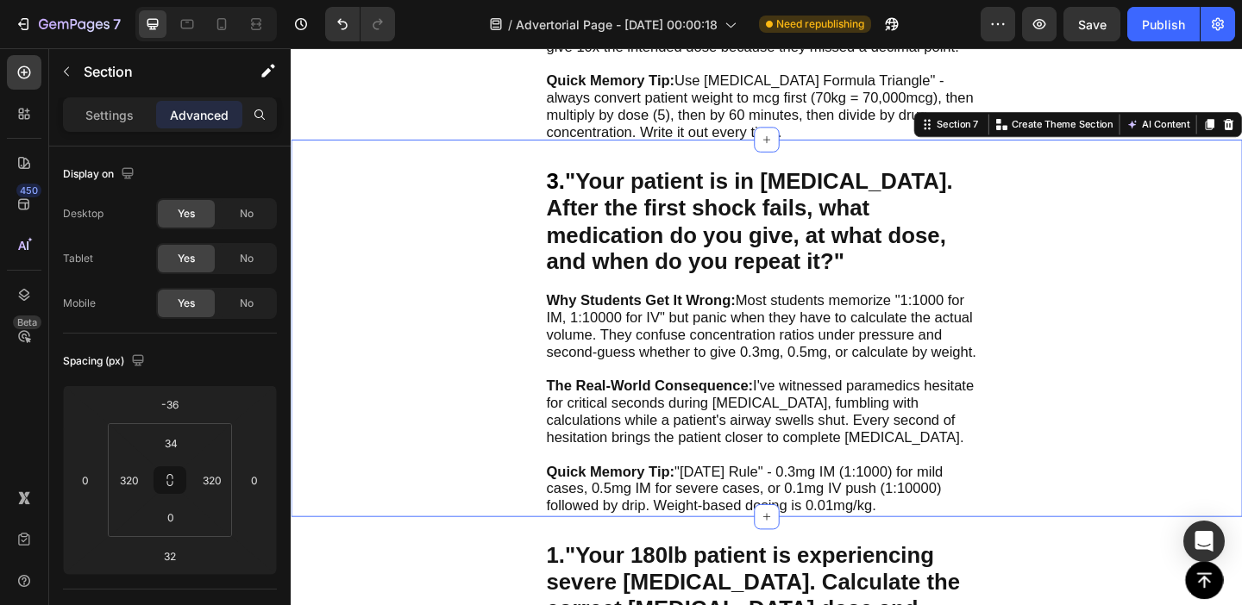
scroll to position [1674, 0]
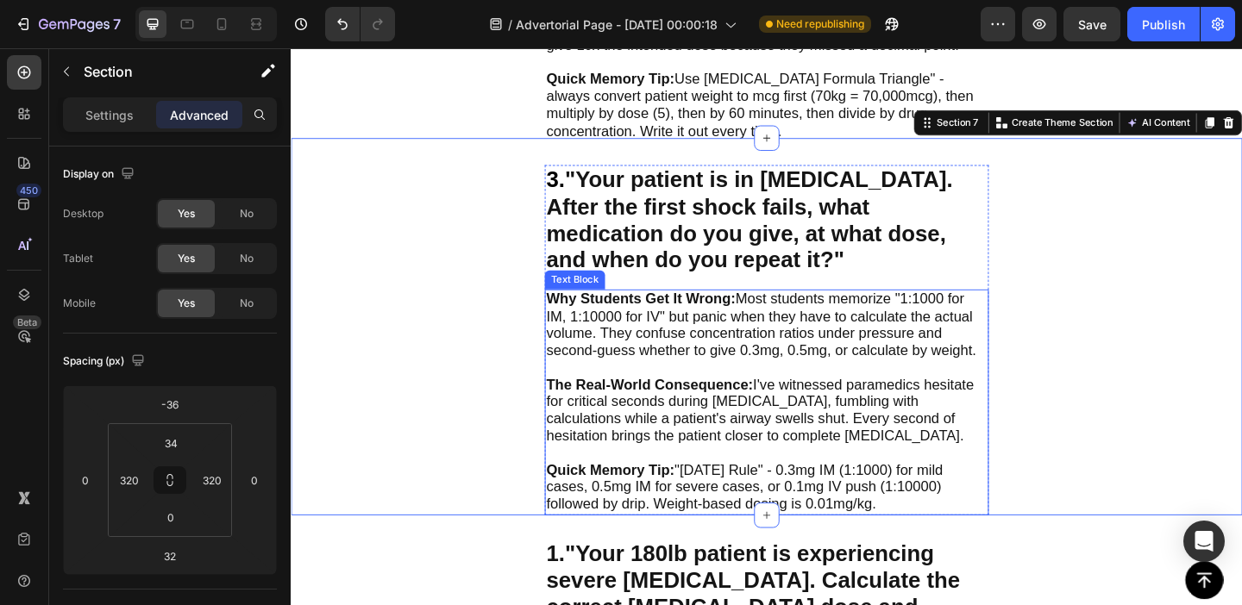
click at [639, 346] on span "Why Students Get It Wrong: Most students memorize "1:1000 for IM, 1:10000 for I…" at bounding box center [801, 348] width 467 height 73
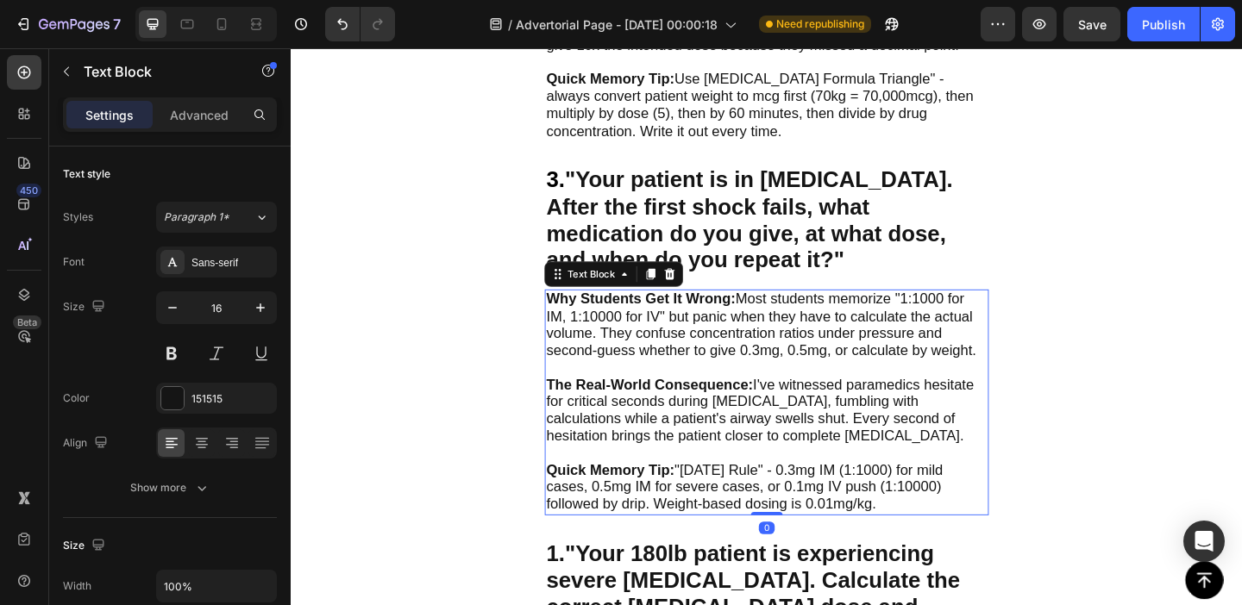
click at [599, 327] on span "Why Students Get It Wrong: Most students memorize "1:1000 for IM, 1:10000 for I…" at bounding box center [801, 348] width 467 height 73
click at [583, 312] on strong "Why Students Get It Wrong:" at bounding box center [671, 320] width 206 height 17
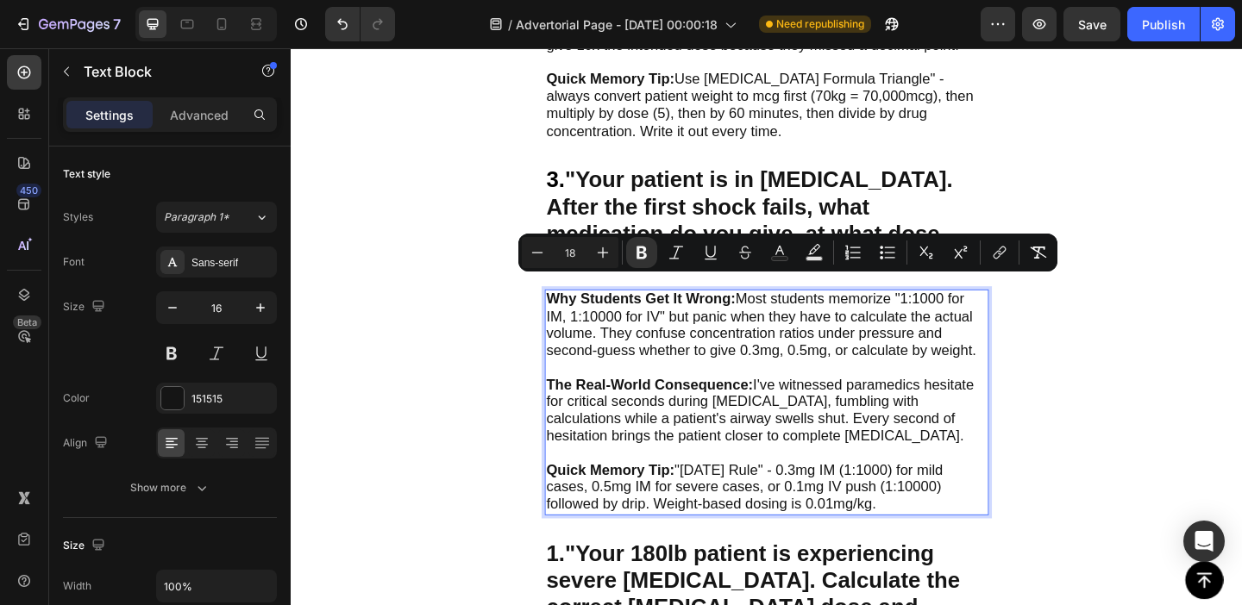
drag, startPoint x: 583, startPoint y: 309, endPoint x: 929, endPoint y: 521, distance: 405.7
click at [929, 521] on div "Why Students Get It Wrong: Most students memorize "1:1000 for IM, 1:10000 for I…" at bounding box center [808, 433] width 483 height 246
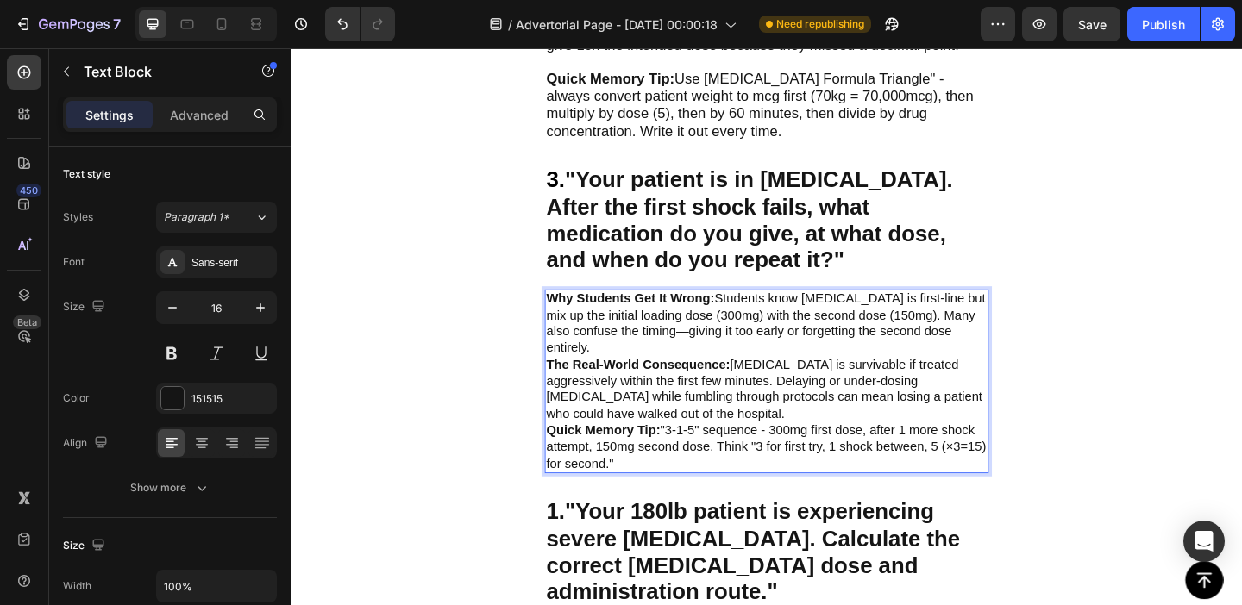
click at [724, 404] on p "The Real-World Consequence: [MEDICAL_DATA] is survivable if treated aggressivel…" at bounding box center [808, 420] width 480 height 72
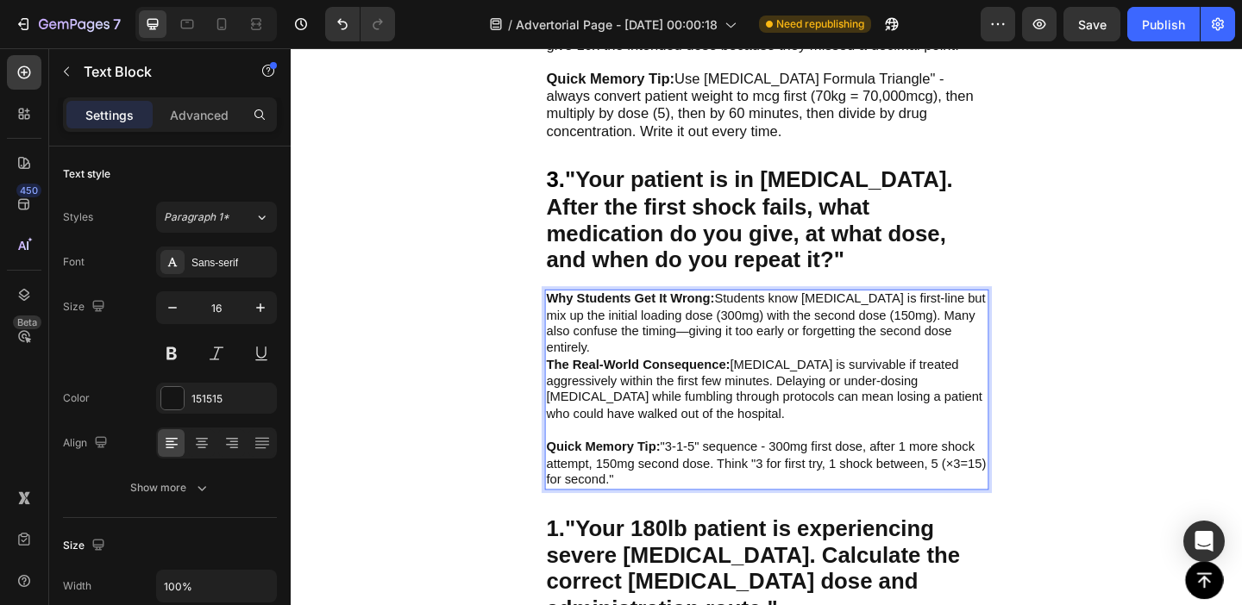
click at [1034, 340] on p "Why Students Get It Wrong: Students know [MEDICAL_DATA] is first-line but mix u…" at bounding box center [808, 348] width 480 height 72
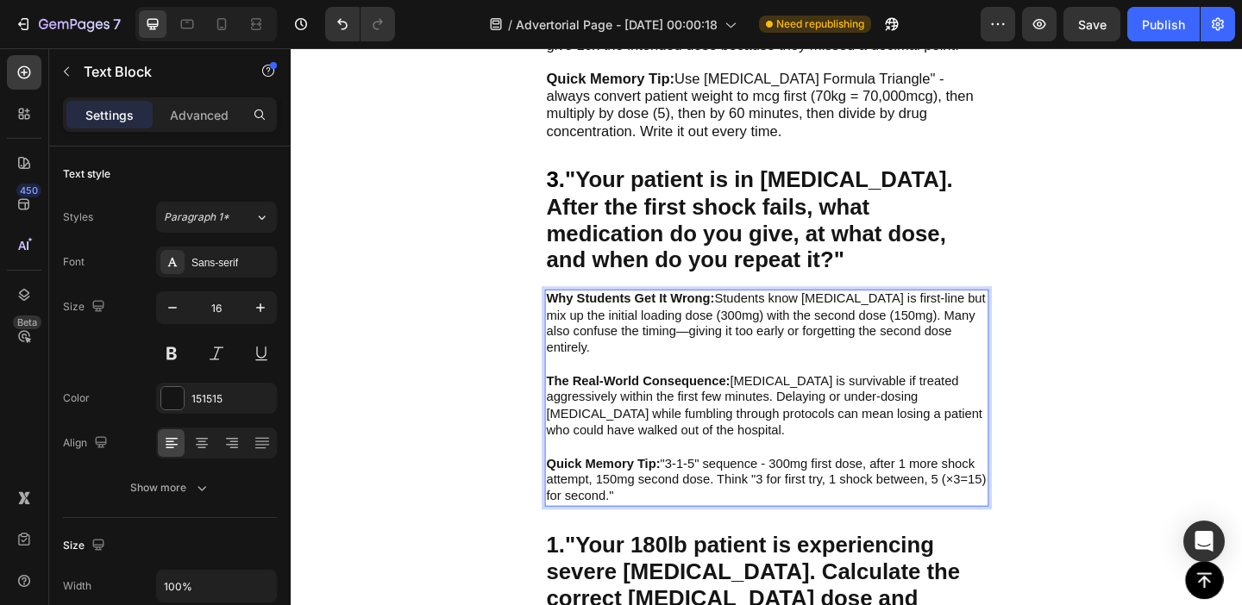
click at [615, 318] on p "Why Students Get It Wrong: Students know [MEDICAL_DATA] is first-line but mix u…" at bounding box center [808, 357] width 480 height 90
click at [578, 313] on strong "Why Students Get It Wrong:" at bounding box center [659, 320] width 183 height 15
drag, startPoint x: 578, startPoint y: 303, endPoint x: 837, endPoint y: 501, distance: 326.7
click at [837, 501] on div "Why Students Get It Wrong: Students know amiodarone is first-line but mix up th…" at bounding box center [808, 428] width 483 height 236
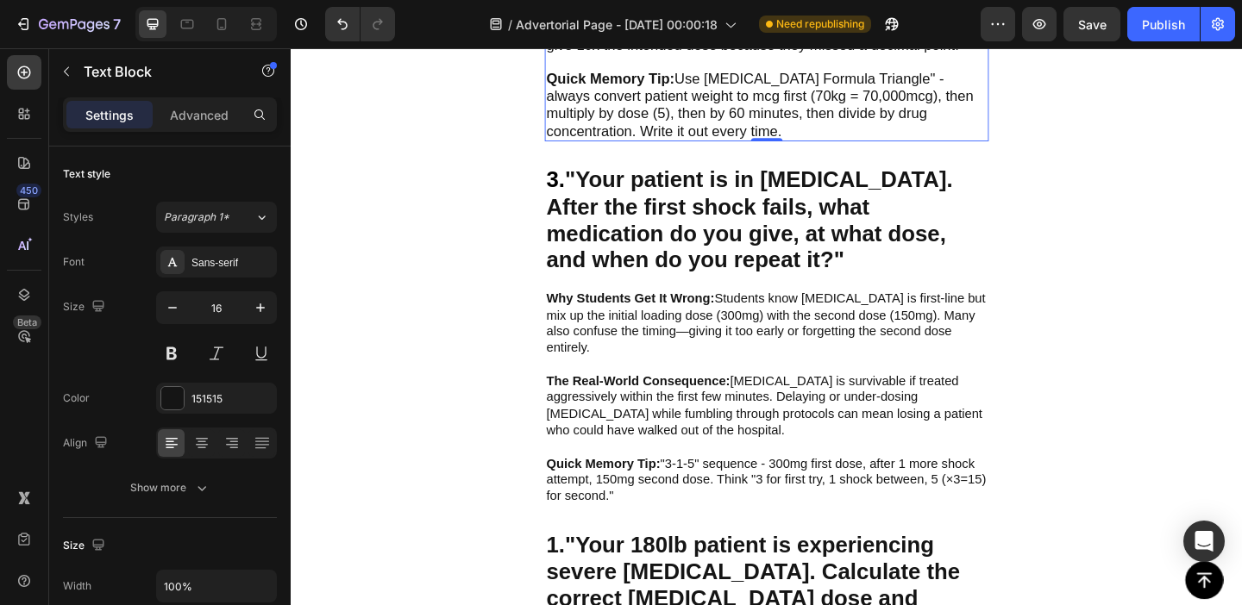
click at [660, 108] on span "Quick Memory Tip: Use the "Drip Formula Triangle" - always convert patient weig…" at bounding box center [800, 108] width 465 height 73
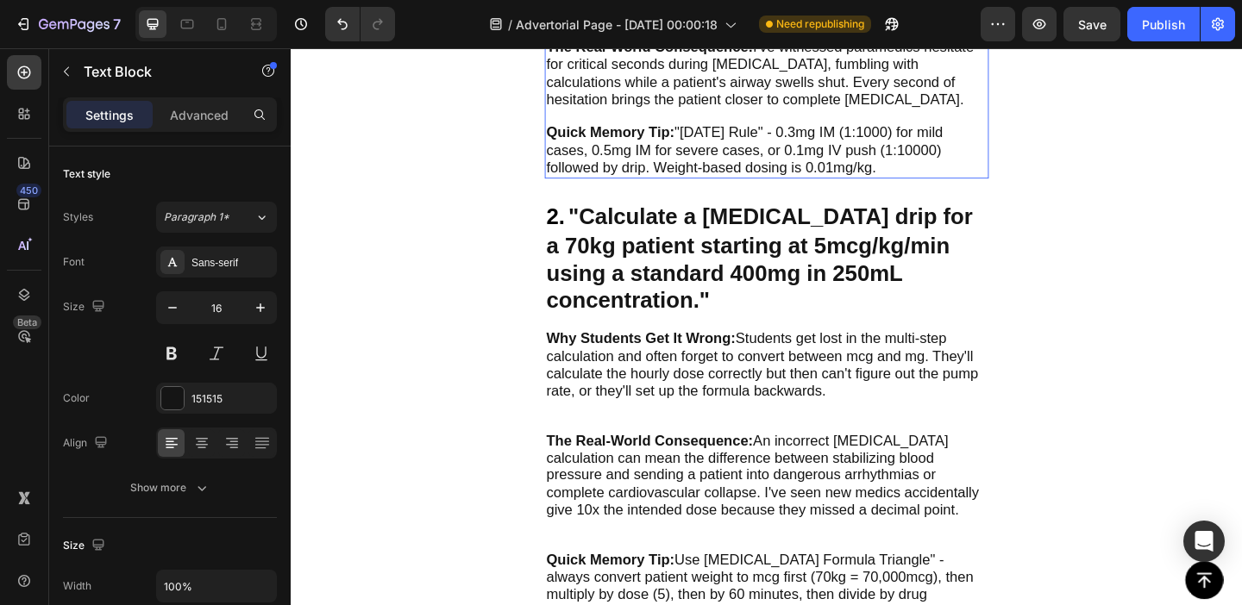
click at [660, 108] on p "The Real-World Consequence: I've witnessed paramedics hesitate for critical sec…" at bounding box center [808, 84] width 480 height 93
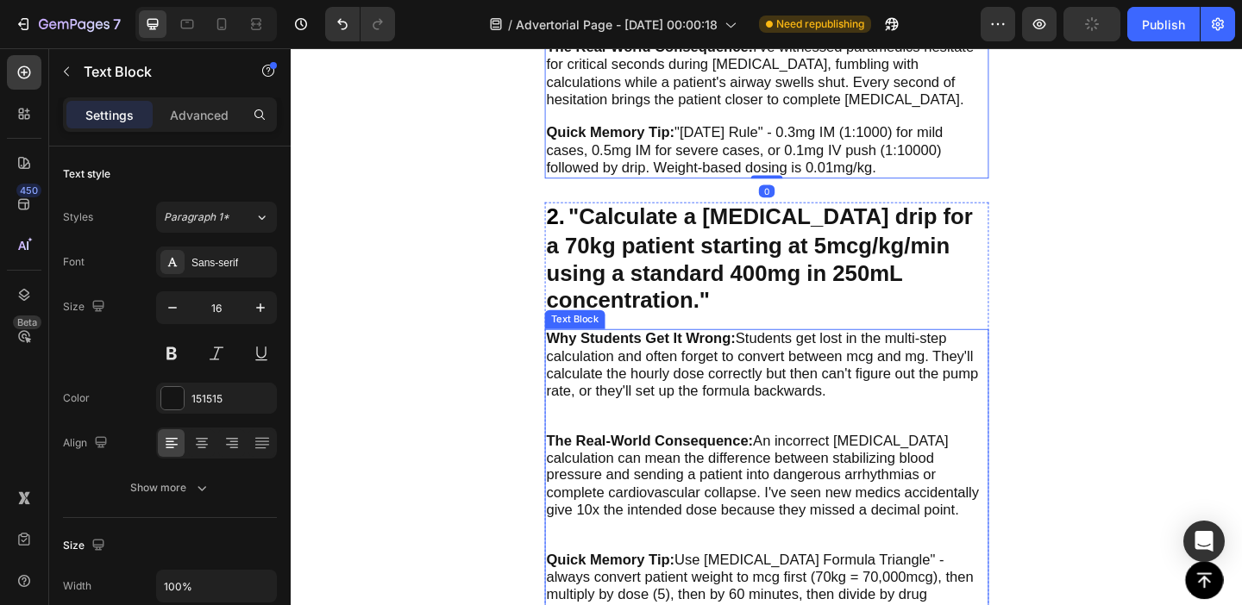
click at [670, 365] on span "Why Students Get It Wrong: Students get lost in the multi-step calculation and …" at bounding box center [803, 391] width 470 height 73
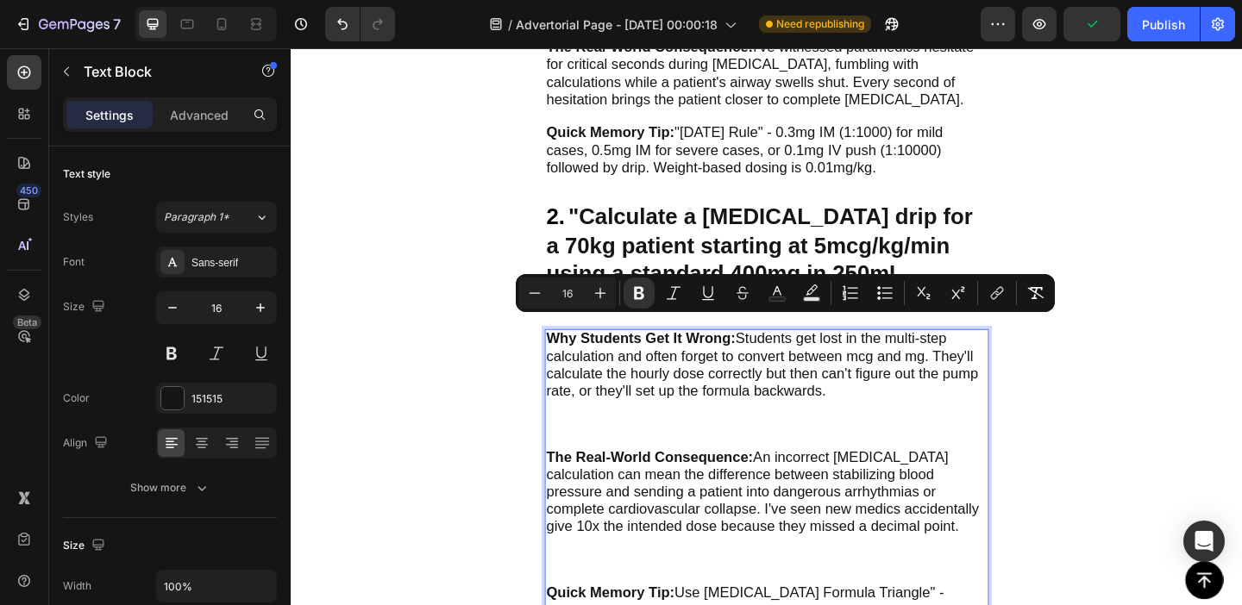
click at [603, 440] on p "Why Students Get It Wrong: Students get lost in the multi-step calculation and …" at bounding box center [808, 419] width 480 height 129
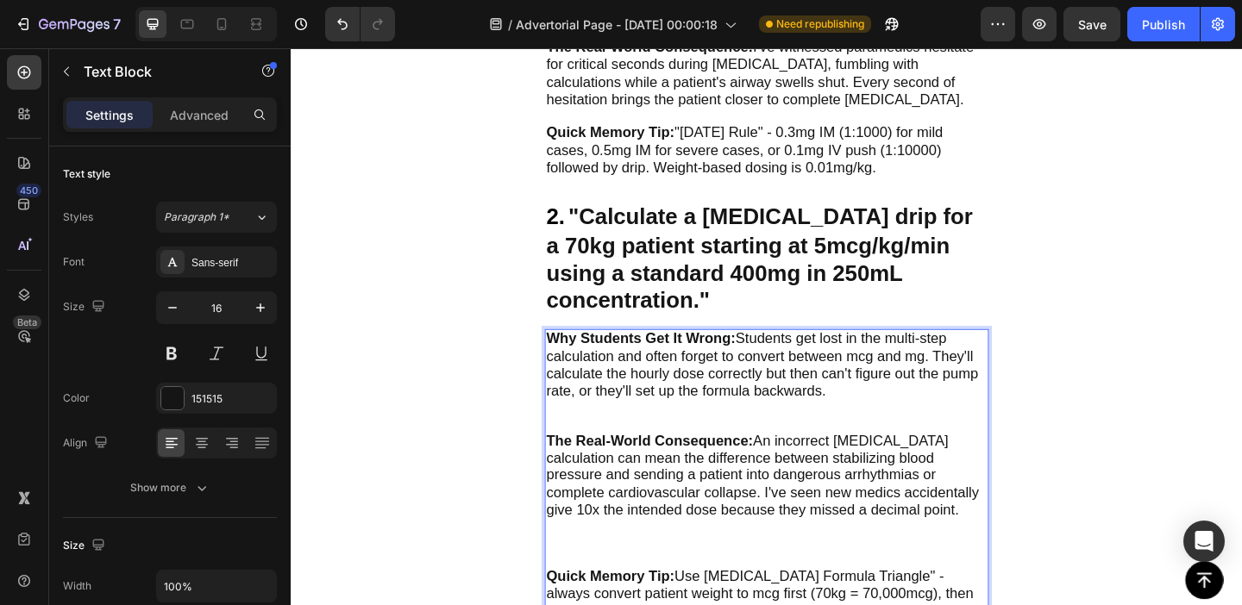
click at [618, 554] on p "The Real-World Consequence: An incorrect dopamine calculation can mean the diff…" at bounding box center [808, 540] width 480 height 147
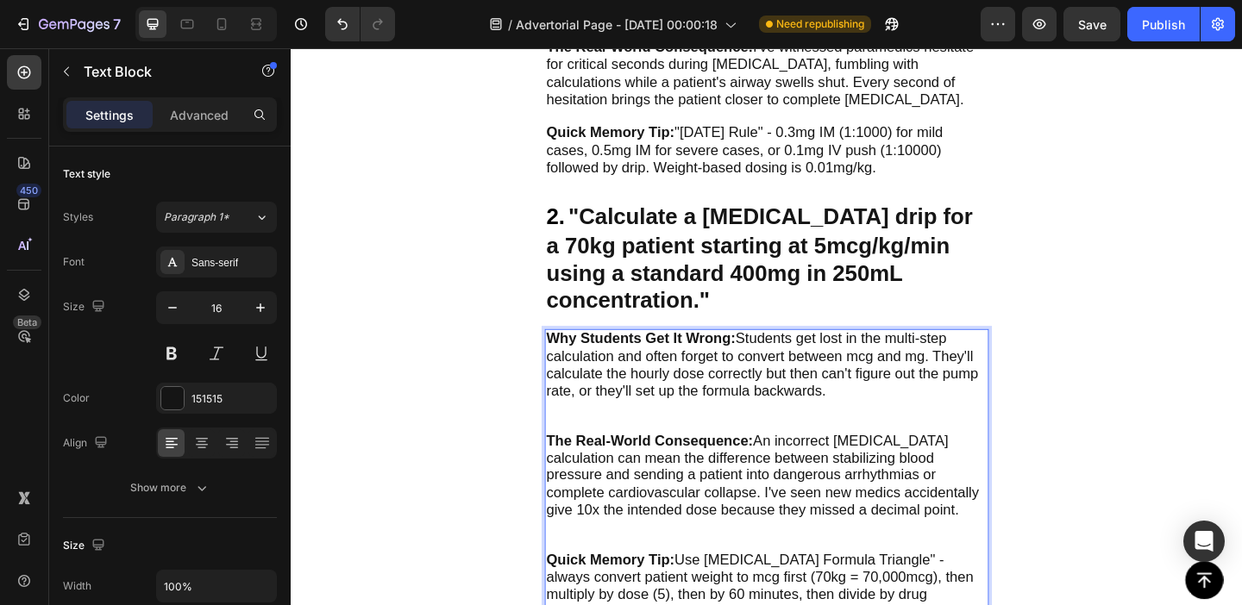
click at [615, 565] on p "The Real-World Consequence: An incorrect dopamine calculation can mean the diff…" at bounding box center [808, 532] width 480 height 130
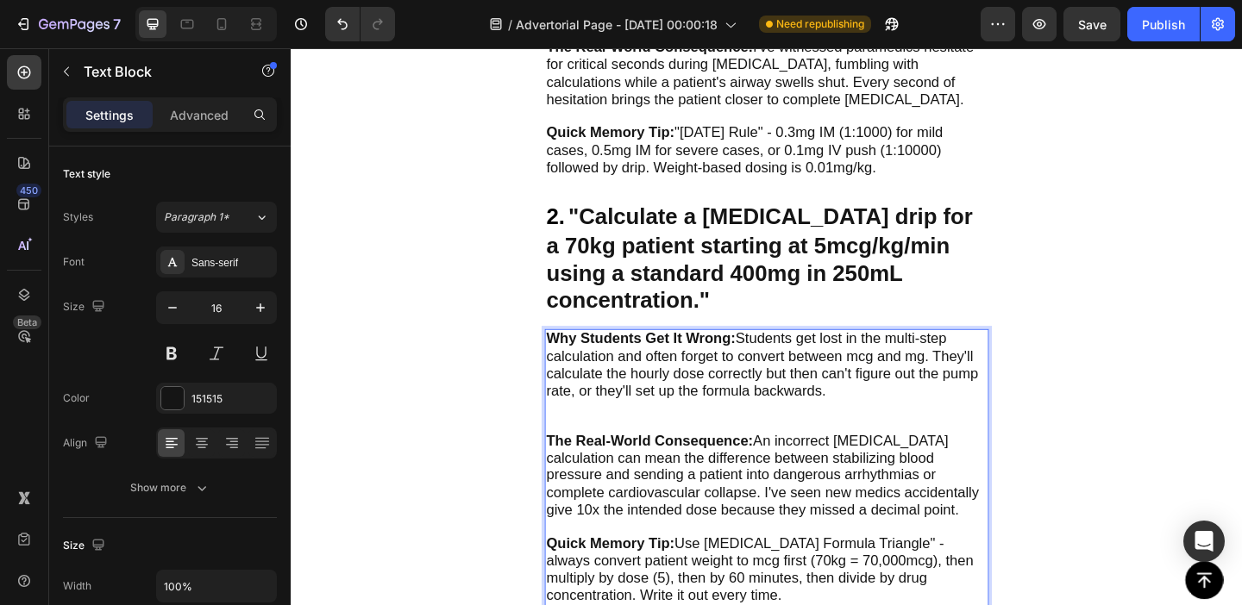
click at [636, 436] on p "Why Students Get It Wrong: Students get lost in the multi-step calculation and …" at bounding box center [808, 410] width 480 height 111
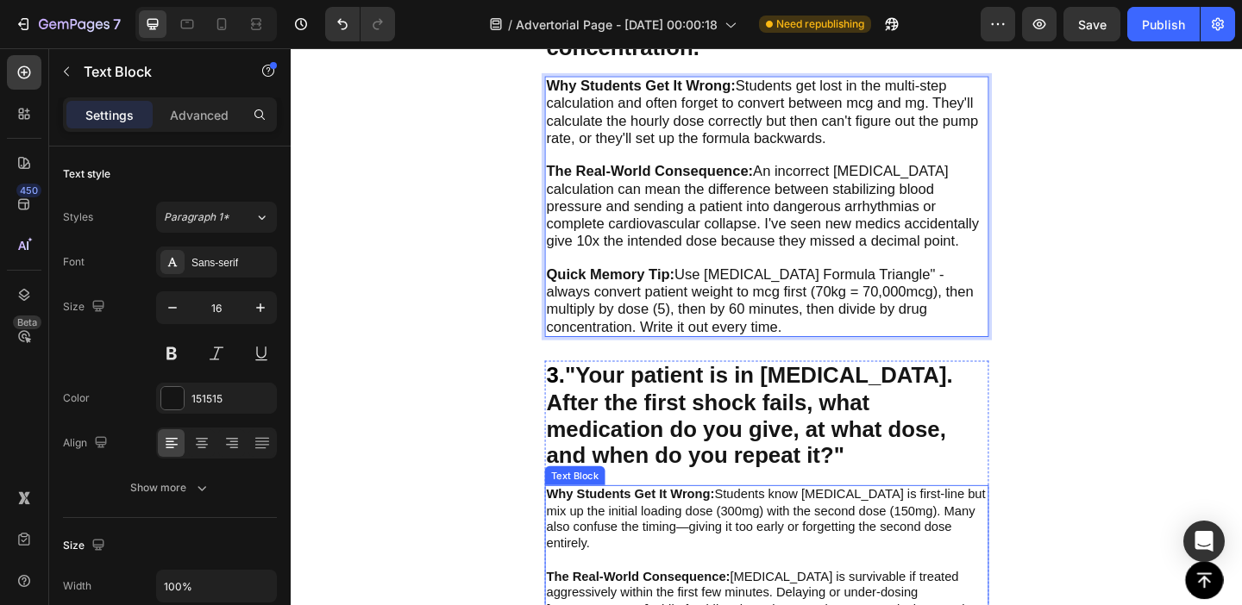
click at [674, 526] on strong "Why Students Get It Wrong:" at bounding box center [659, 533] width 183 height 15
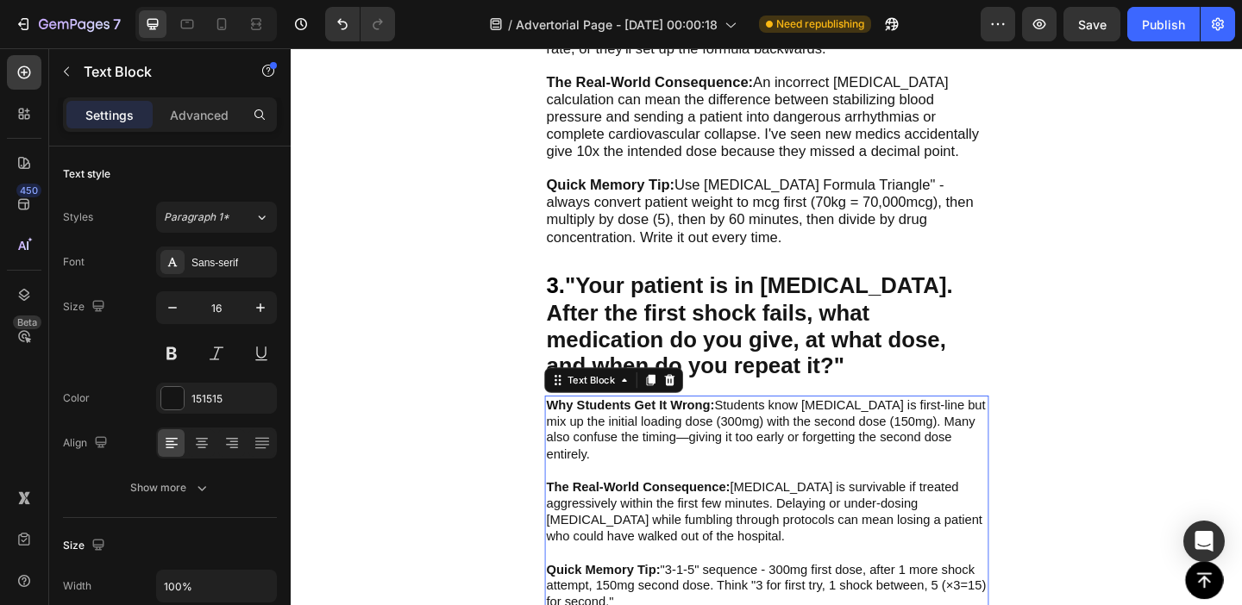
scroll to position [1560, 0]
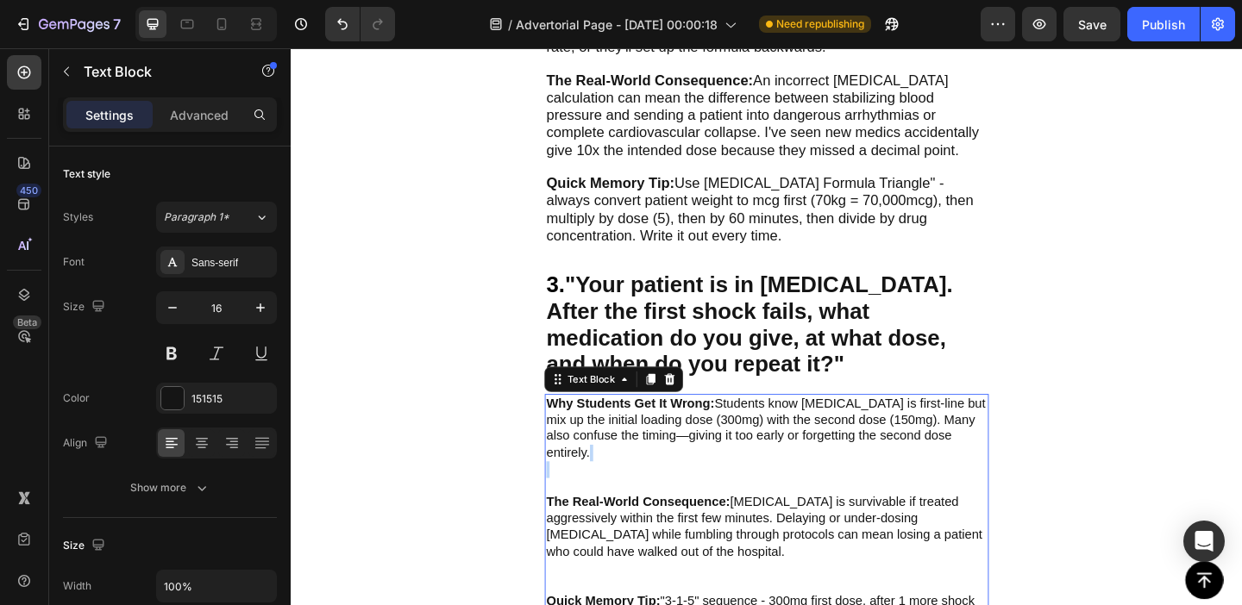
click at [649, 467] on p "Why Students Get It Wrong: Students know [MEDICAL_DATA] is first-line but mix u…" at bounding box center [808, 480] width 480 height 108
click at [634, 543] on p "The Real-World Consequence: [MEDICAL_DATA] is survivable if treated aggressivel…" at bounding box center [808, 587] width 480 height 108
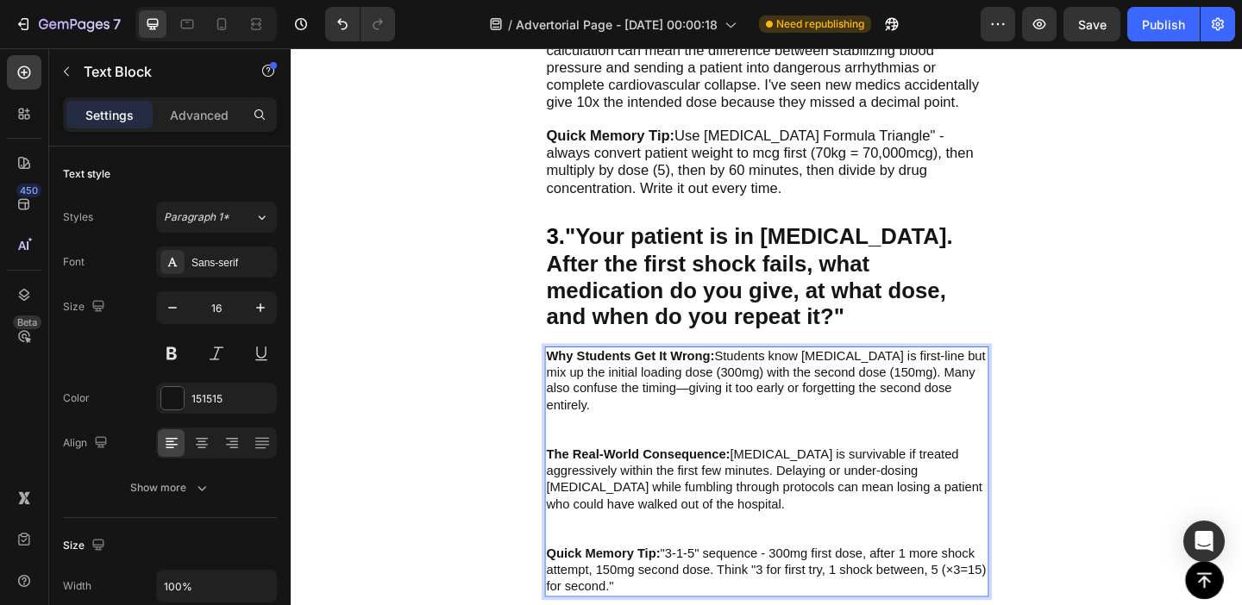
scroll to position [1649, 0]
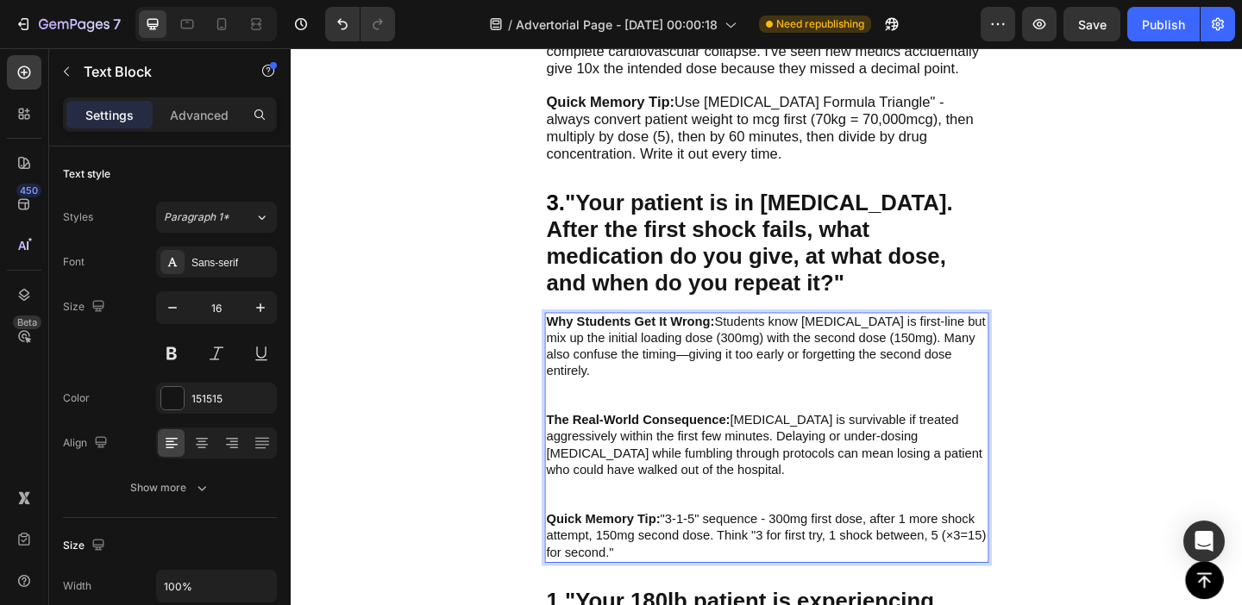
click at [620, 491] on p "The Real-World Consequence: [MEDICAL_DATA] is survivable if treated aggressivel…" at bounding box center [808, 498] width 480 height 108
click at [620, 491] on p "The Real-World Consequence: V-fib is survivable if treated aggressively within …" at bounding box center [808, 498] width 480 height 108
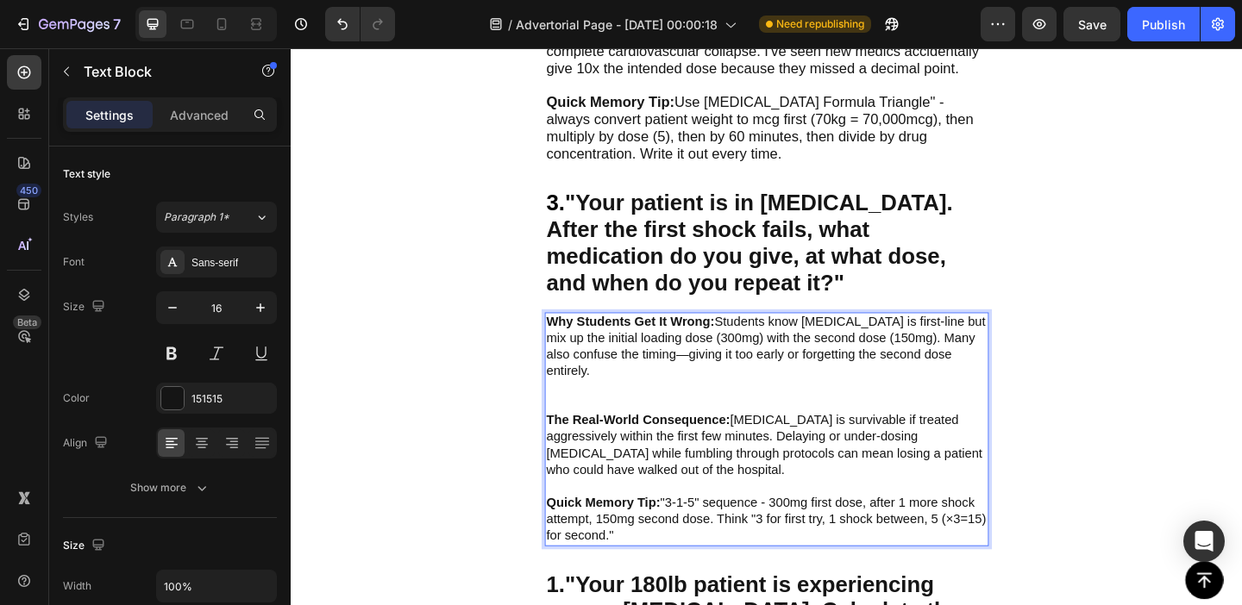
click at [631, 390] on p "Why Students Get It Wrong: Students know amiodarone is first-line but mix up th…" at bounding box center [808, 391] width 480 height 108
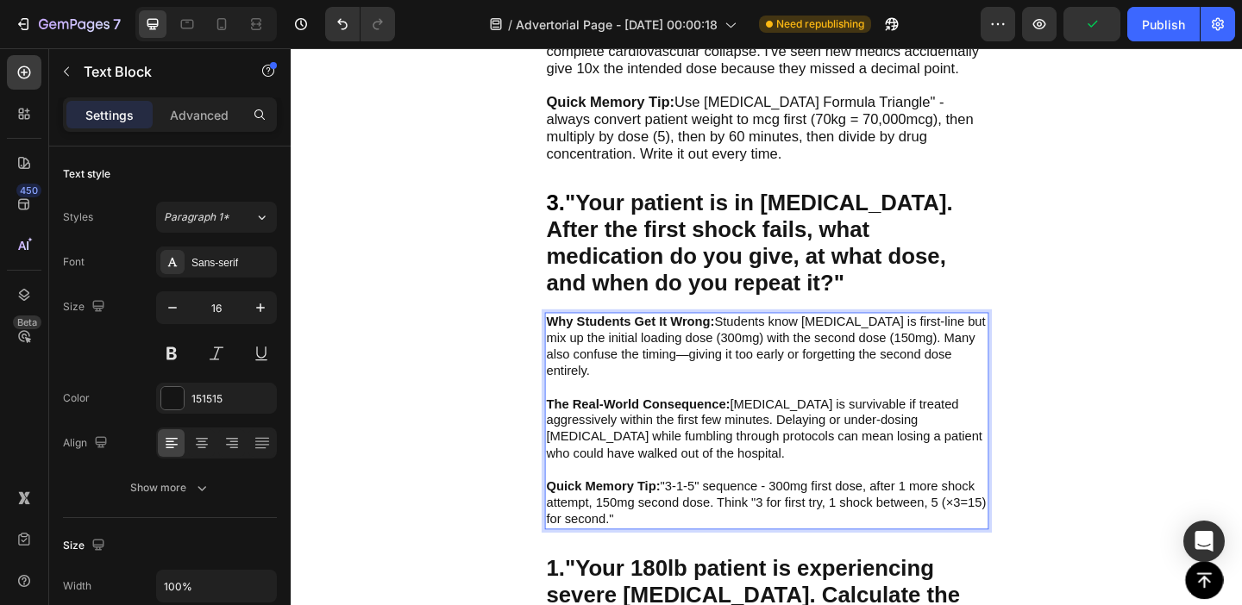
click at [578, 338] on strong "Why Students Get It Wrong:" at bounding box center [659, 345] width 183 height 15
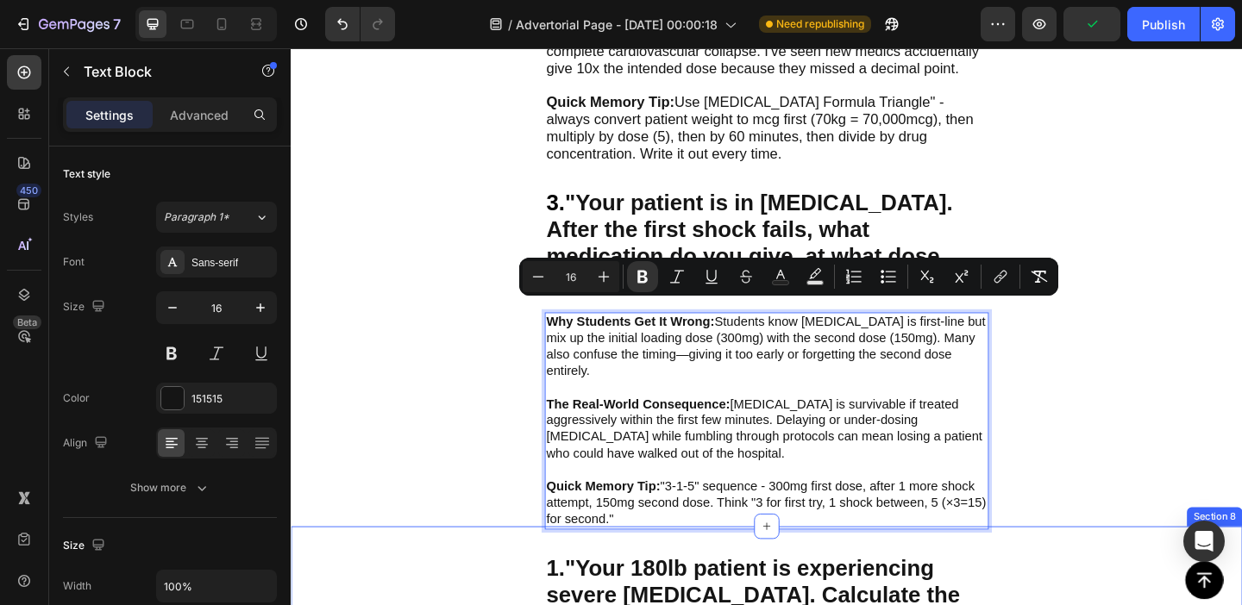
drag, startPoint x: 578, startPoint y: 338, endPoint x: 714, endPoint y: 542, distance: 245.7
click at [602, 268] on icon "Editor contextual toolbar" at bounding box center [603, 276] width 17 height 17
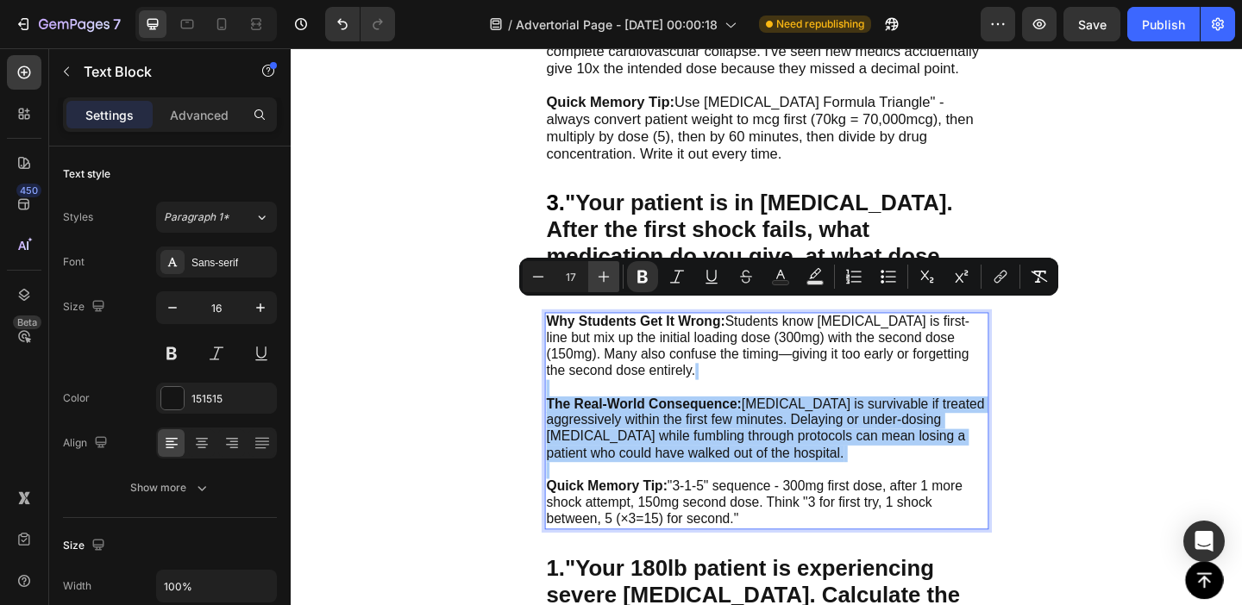
click at [602, 268] on icon "Editor contextual toolbar" at bounding box center [603, 276] width 17 height 17
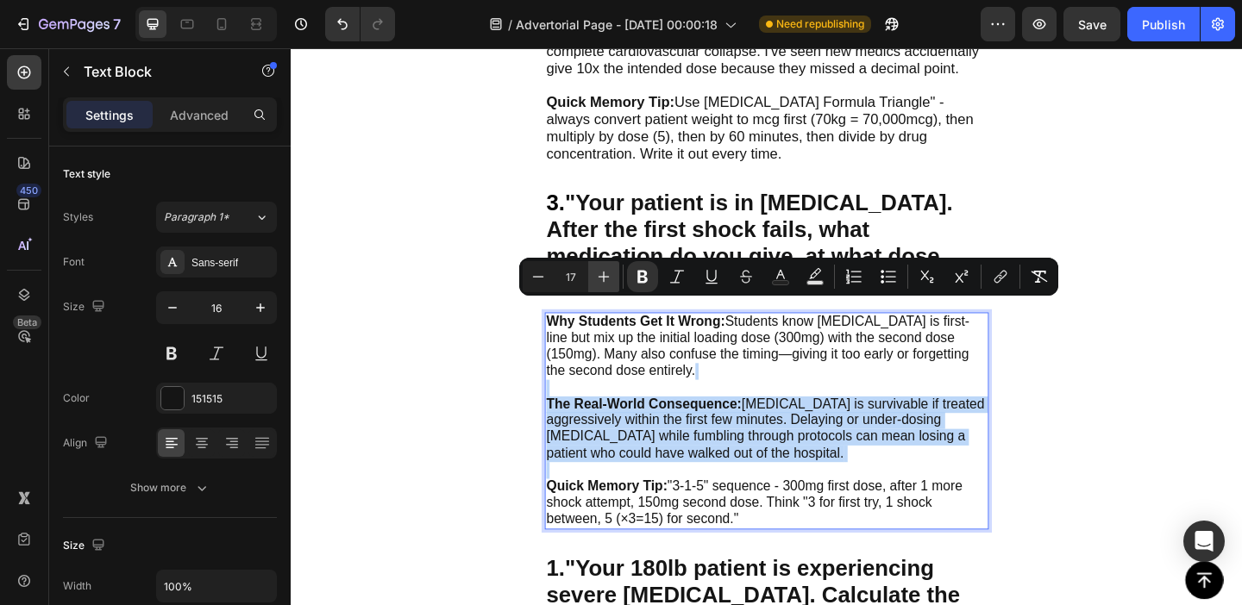
type input "18"
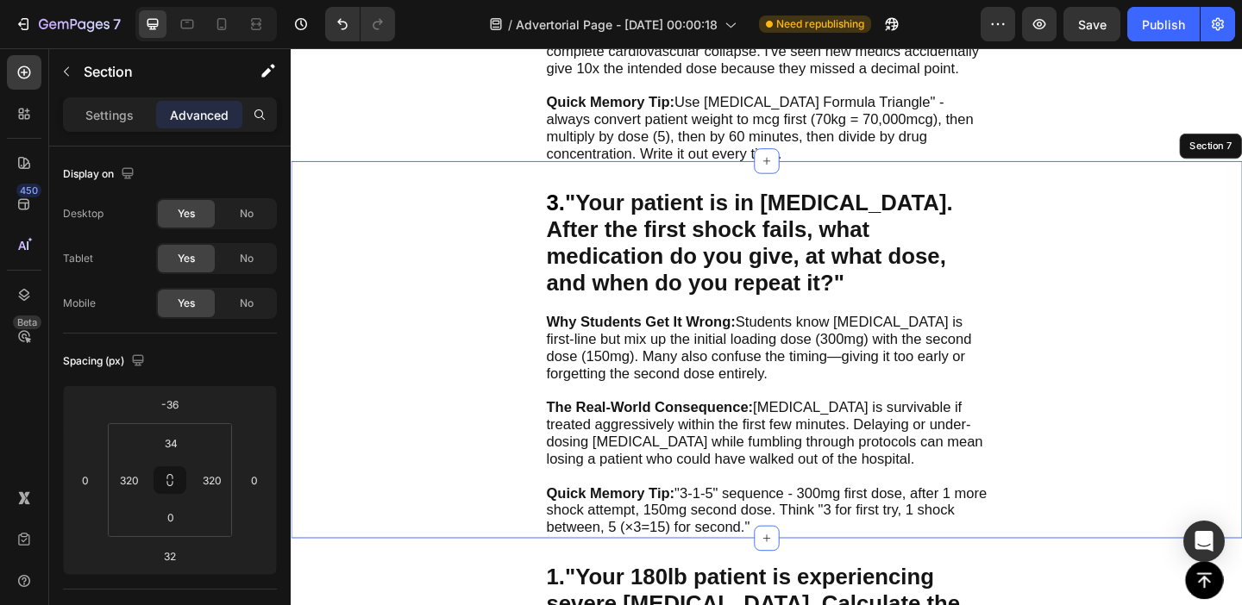
click at [509, 391] on div "3. "Your patient is in V-fib. After the first shock fails, what medication do y…" at bounding box center [808, 376] width 1035 height 411
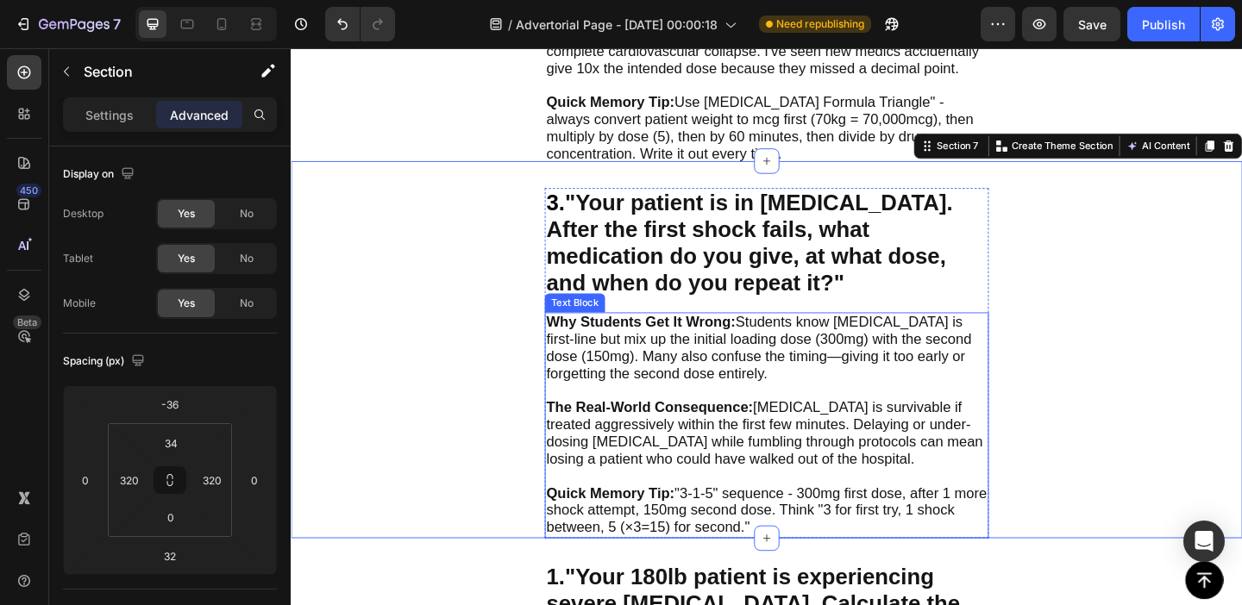
click at [706, 411] on p "Why Students Get It Wrong: Students know [MEDICAL_DATA] is first-line but mix u…" at bounding box center [808, 383] width 480 height 93
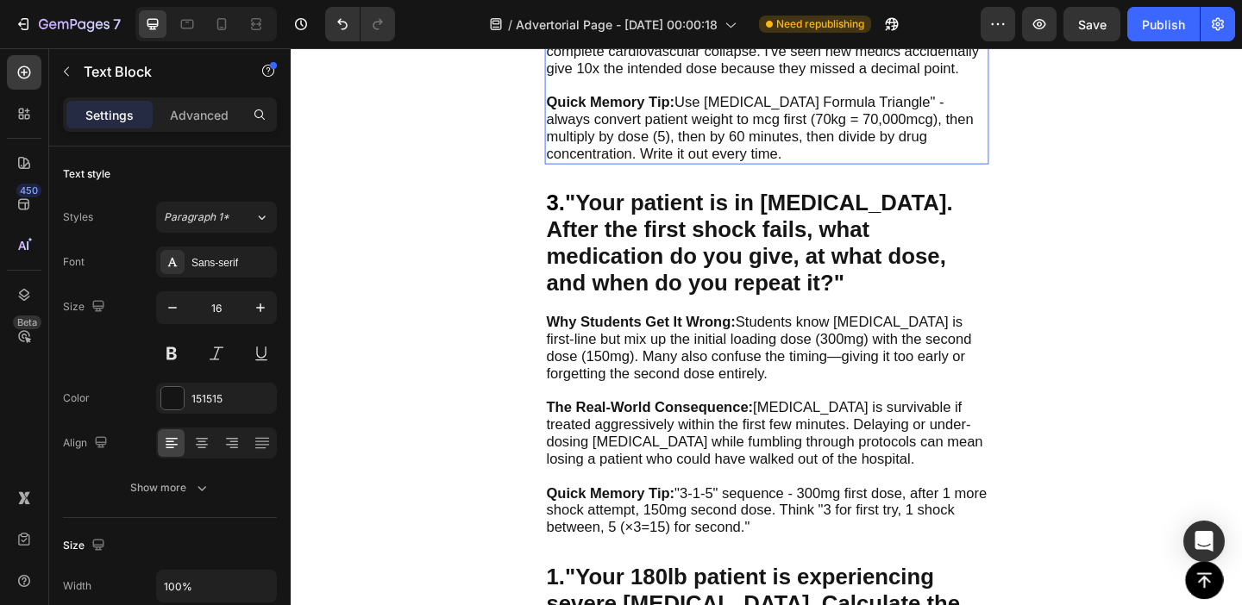
click at [750, 115] on span "Quick Memory Tip: Use the "Drip Formula Triangle" - always convert patient weig…" at bounding box center [800, 133] width 465 height 73
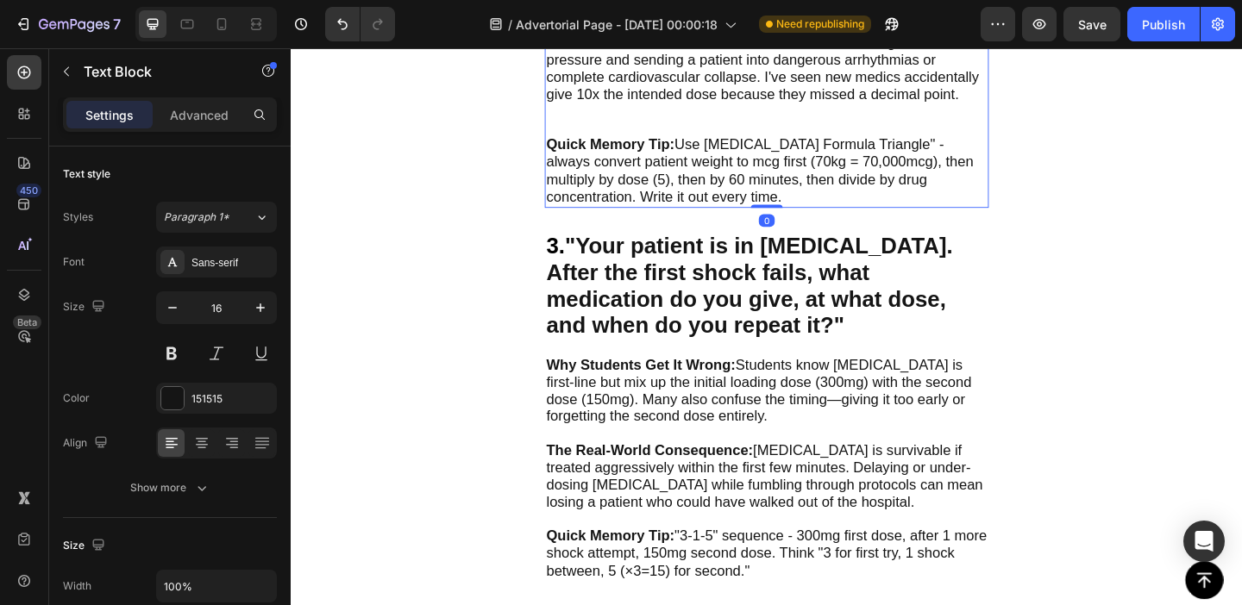
scroll to position [1197, 0]
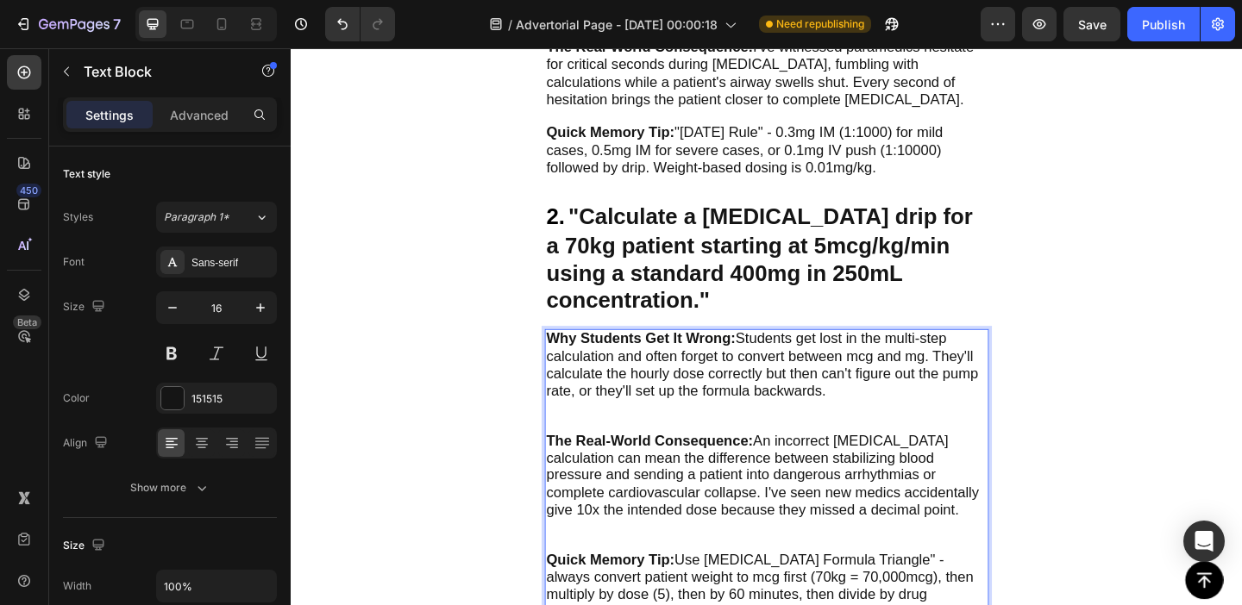
click at [655, 435] on p "Why Students Get It Wrong: Students get lost in the multi-step calculation and …" at bounding box center [808, 410] width 480 height 111
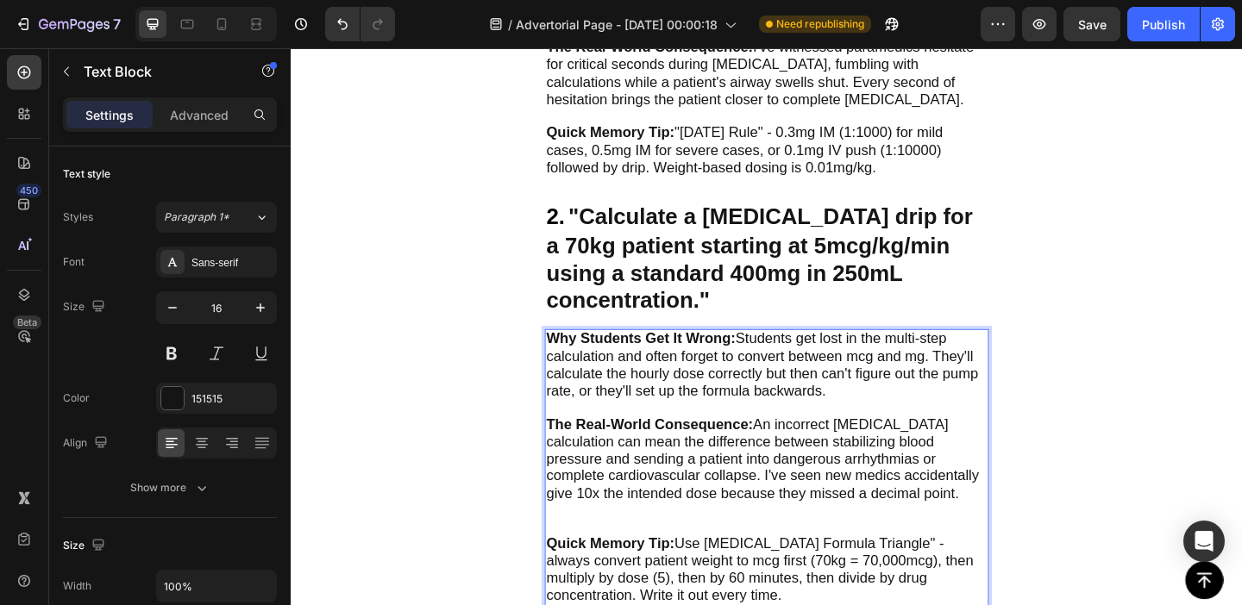
click at [625, 530] on p "The Real-World Consequence: An incorrect dopamine calculation can mean the diff…" at bounding box center [808, 513] width 480 height 130
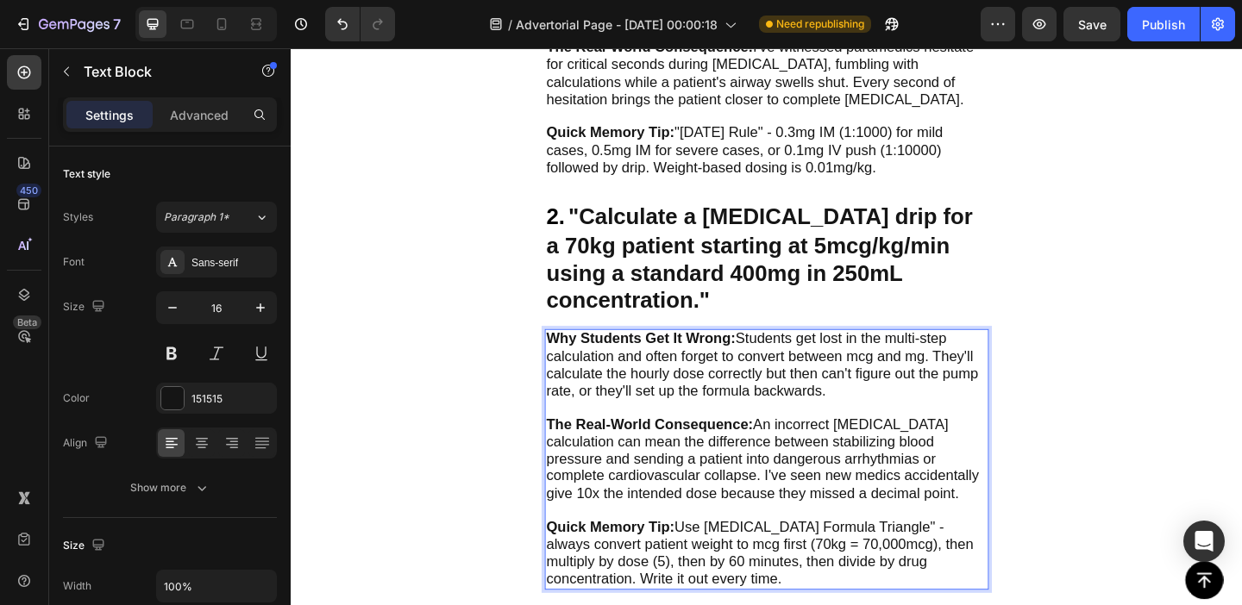
click at [633, 401] on span "Why Students Get It Wrong: Students get lost in the multi-step calculation and …" at bounding box center [803, 391] width 470 height 73
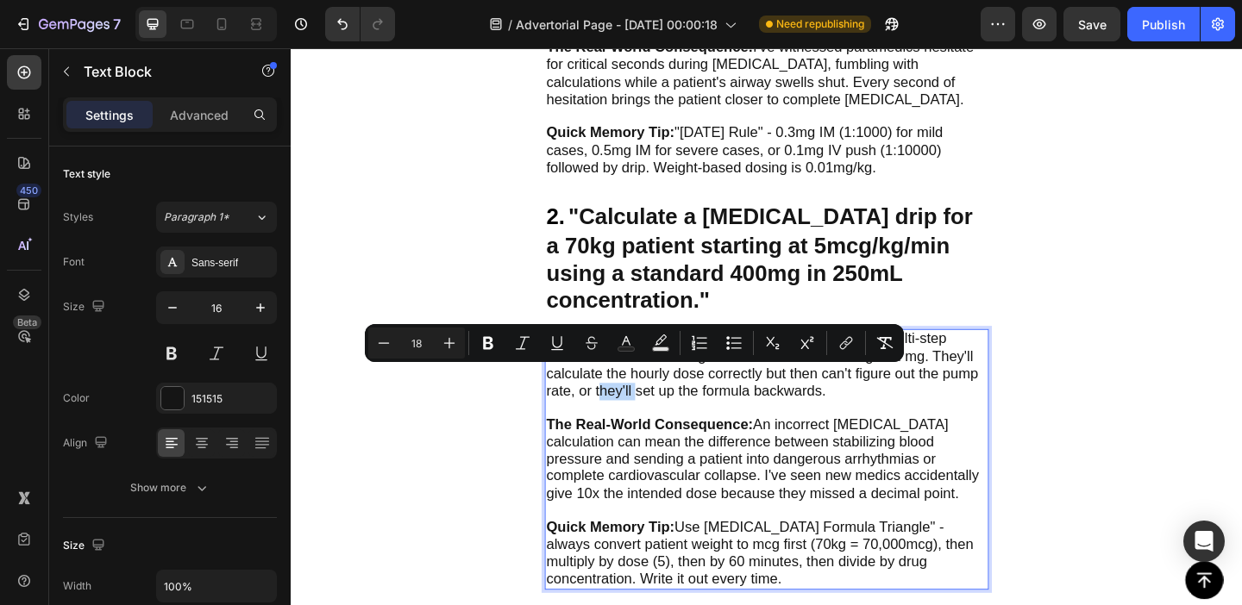
click at [511, 498] on div "2. "Calculate a dopamine drip for a 70kg patient starting at 5mcg/kg/min using …" at bounding box center [808, 411] width 1035 height 451
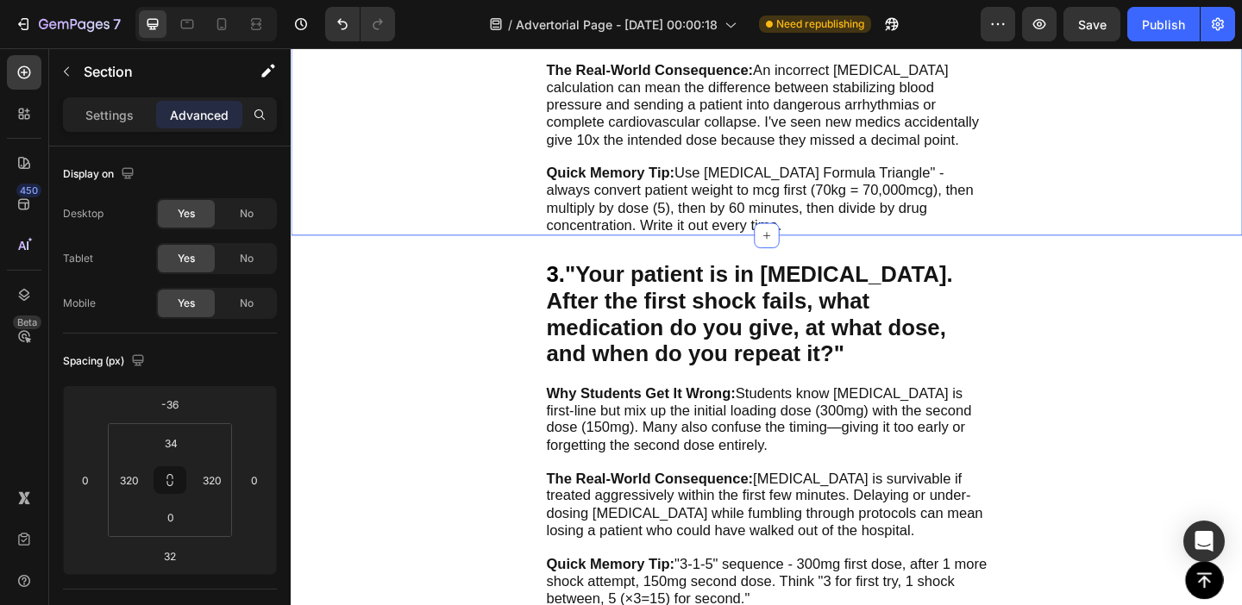
scroll to position [1576, 0]
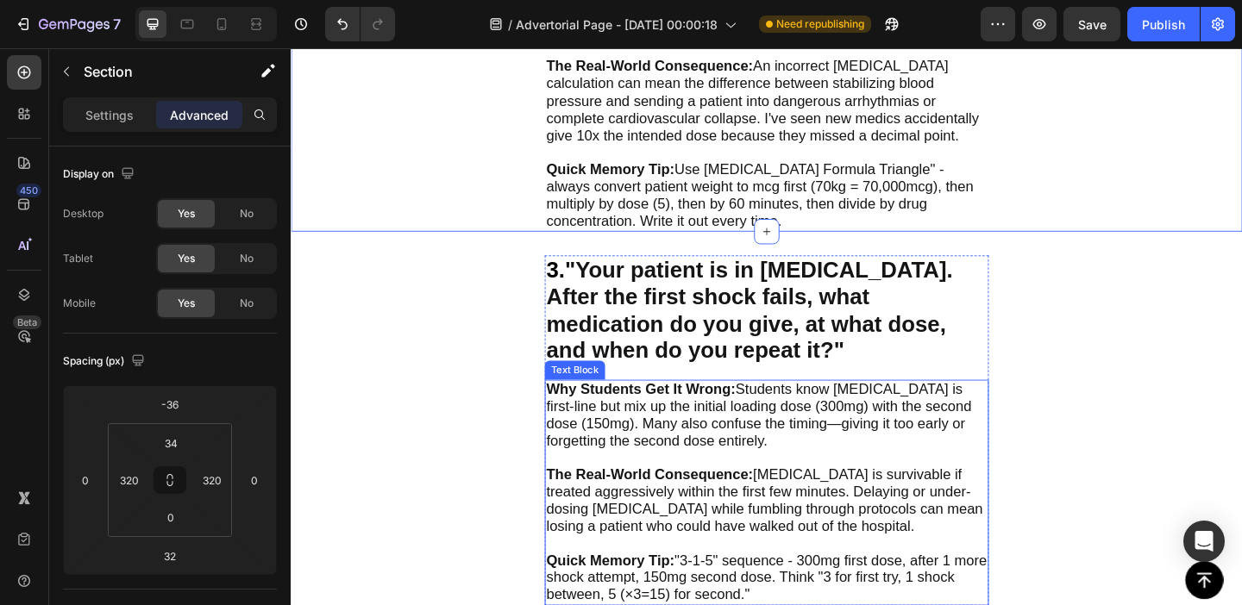
click at [735, 444] on span "Why Students Get It Wrong: Students know [MEDICAL_DATA] is first-line but mix u…" at bounding box center [799, 447] width 462 height 73
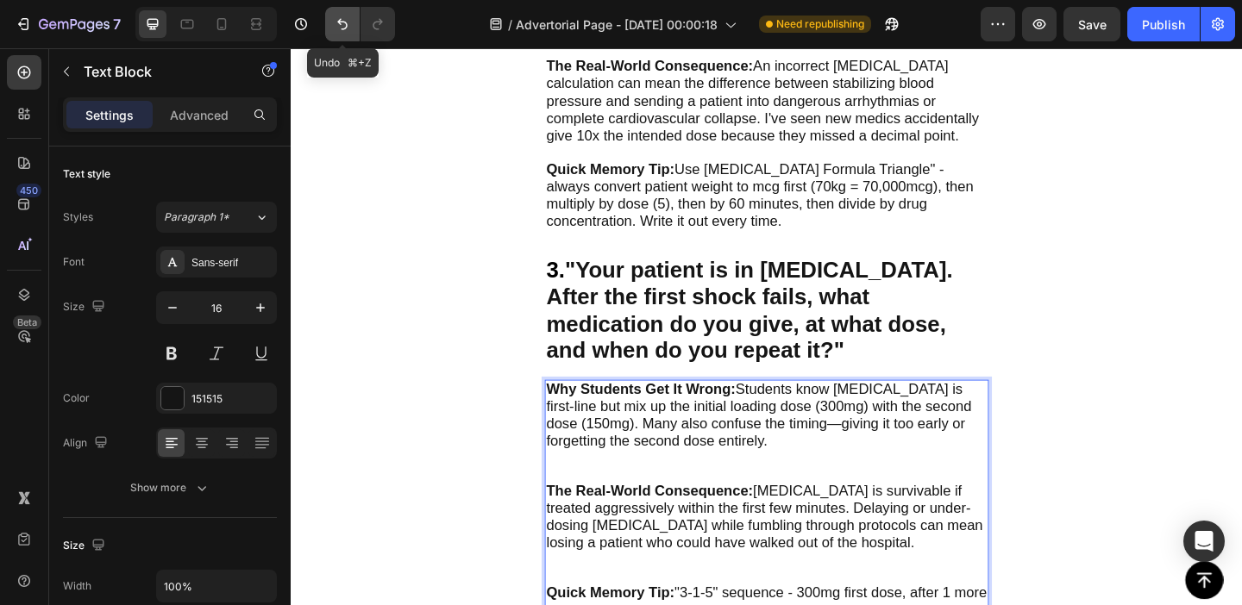
click at [342, 27] on icon "Undo/Redo" at bounding box center [342, 24] width 17 height 17
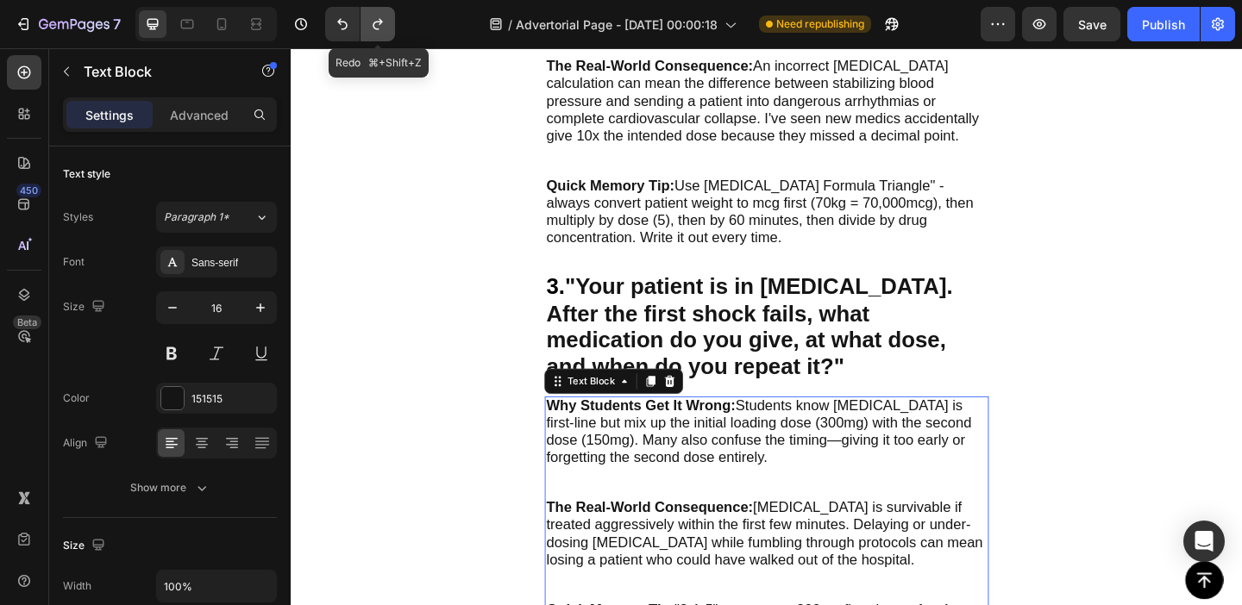
click at [387, 27] on button "Undo/Redo" at bounding box center [378, 24] width 34 height 34
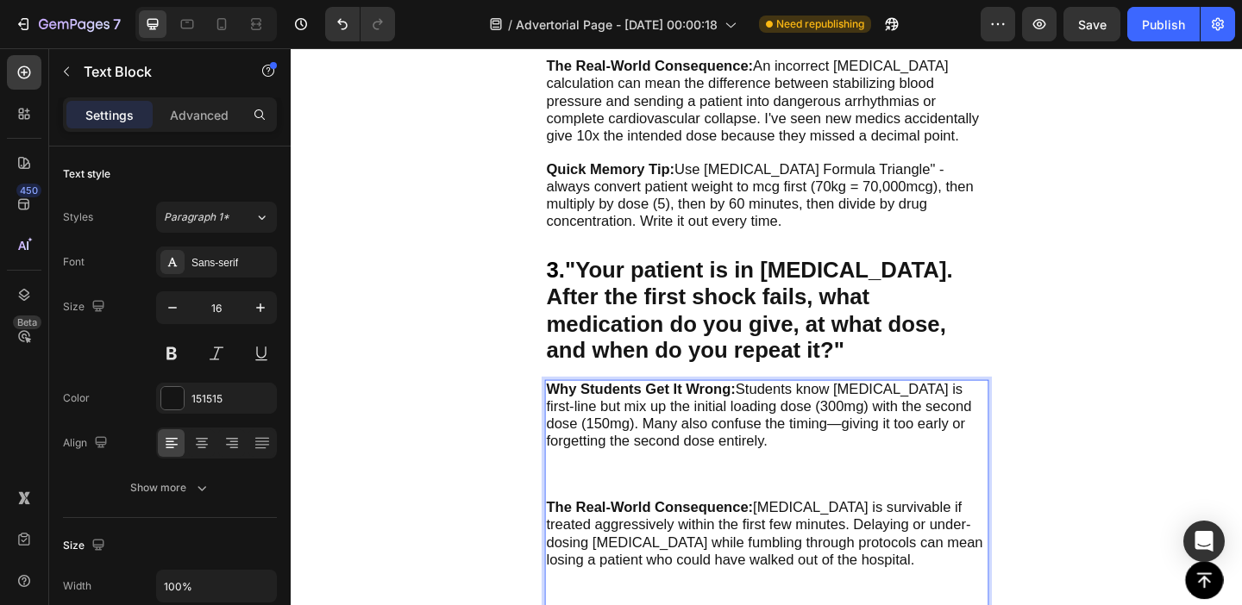
click at [675, 508] on p "Why Students Get It Wrong: Students know [MEDICAL_DATA] is first-line but mix u…" at bounding box center [808, 475] width 480 height 129
click at [674, 506] on p "Why Students Get It Wrong: Students know [MEDICAL_DATA] is first-line but mix u…" at bounding box center [808, 475] width 480 height 129
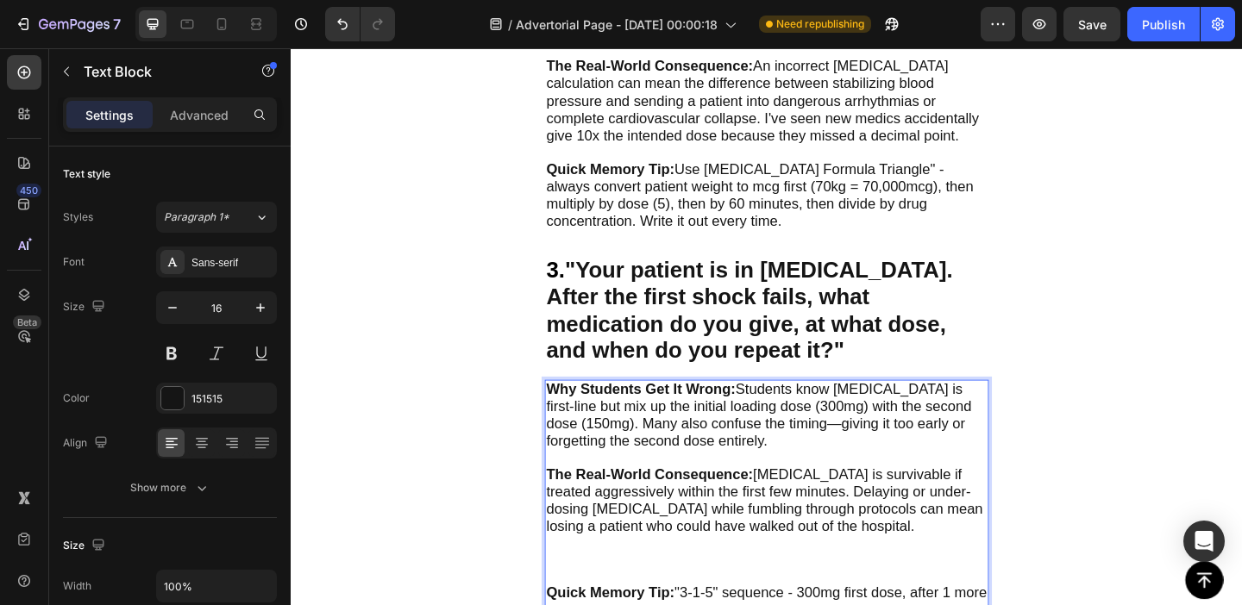
click at [649, 585] on p "The Real-World Consequence: V-fib is survivable if treated aggressively within …" at bounding box center [808, 568] width 480 height 129
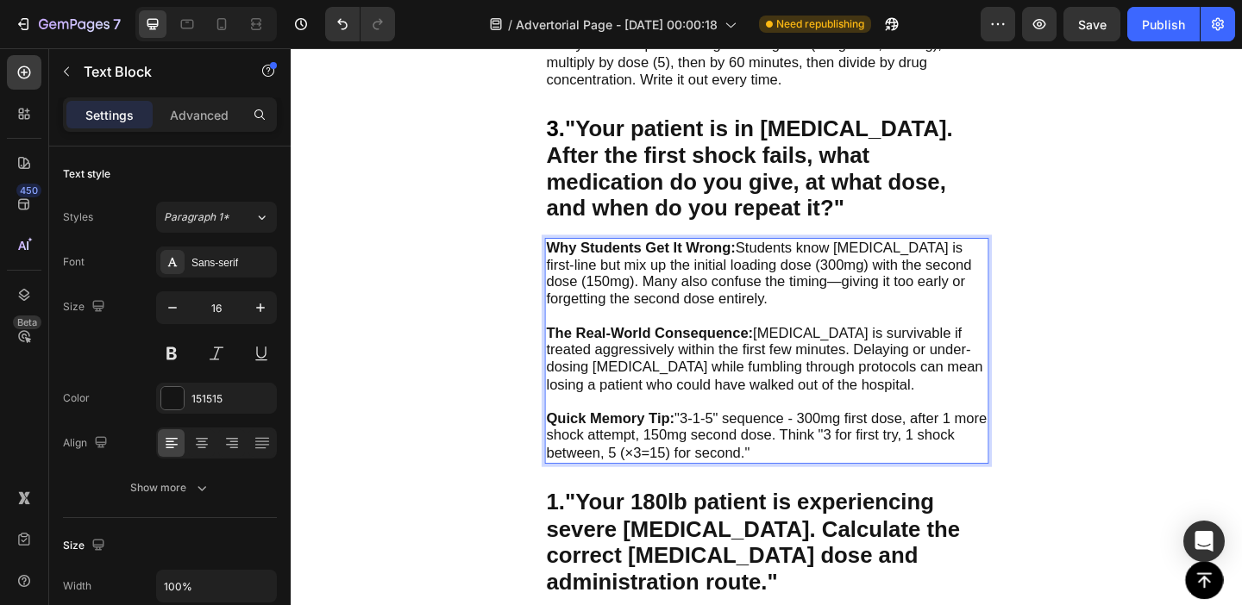
scroll to position [1738, 0]
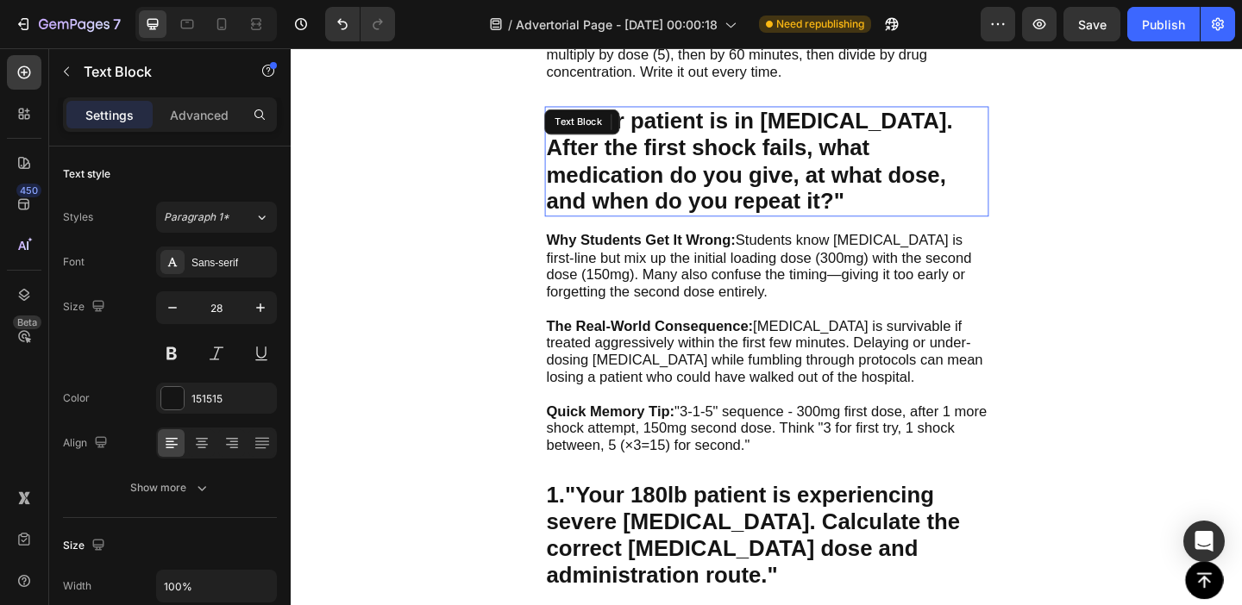
click at [780, 153] on strong ""Your patient is in [MEDICAL_DATA]. After the first shock fails, what medicatio…" at bounding box center [789, 171] width 442 height 114
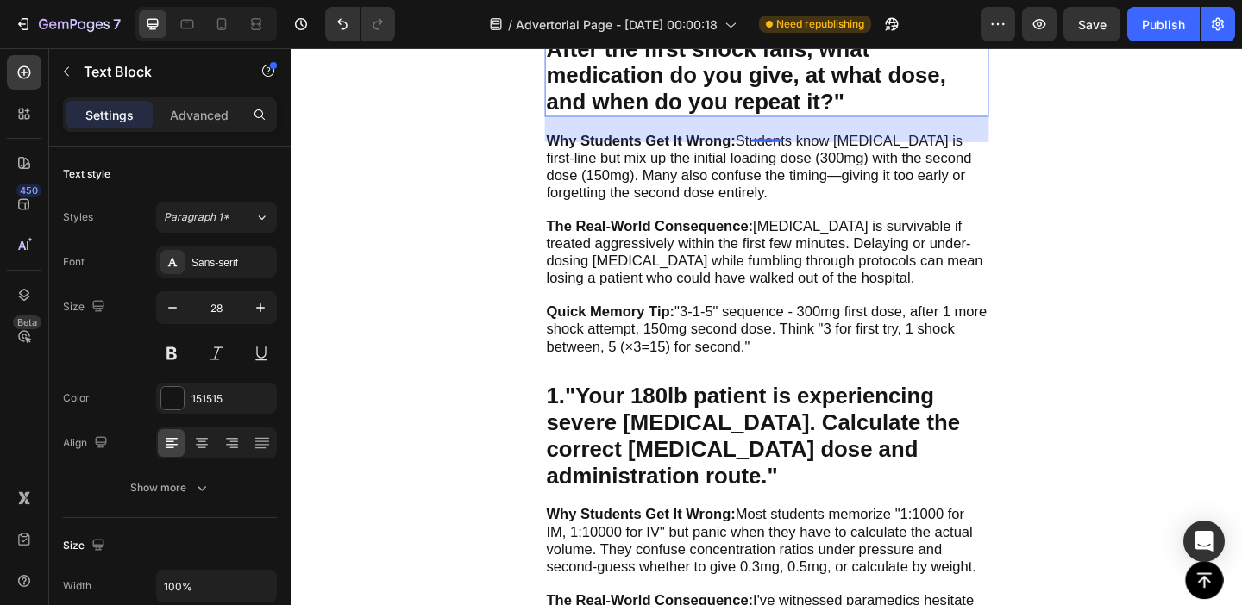
scroll to position [1872, 0]
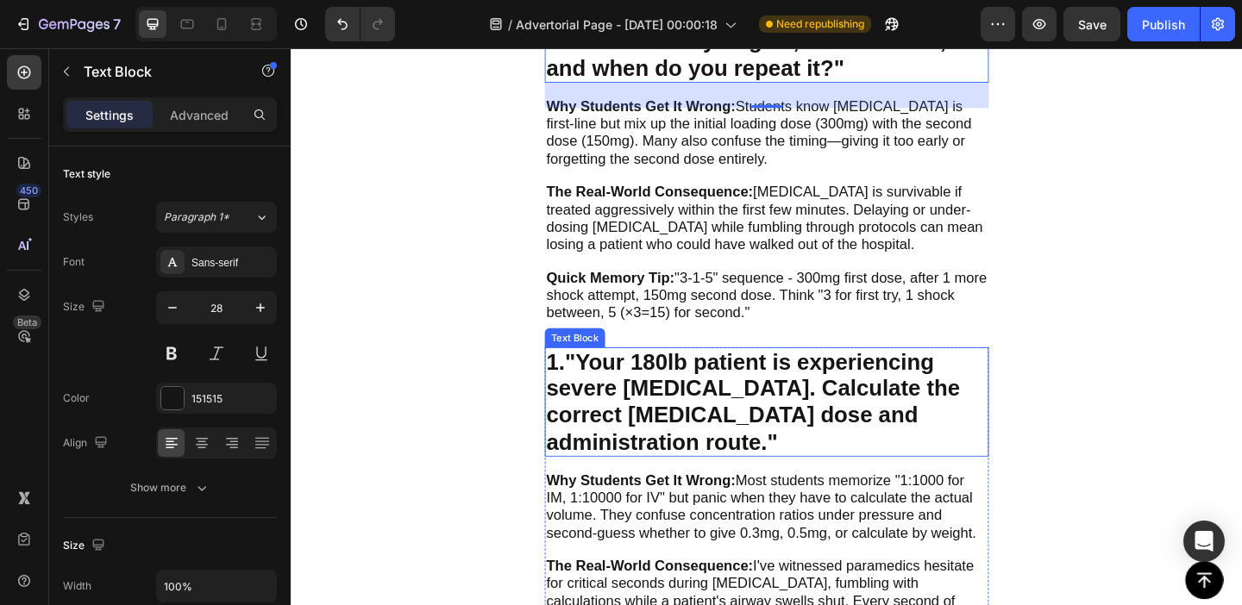
click at [697, 392] on p "1. "Your 180lb patient is experiencing severe [MEDICAL_DATA]. Calculate the cor…" at bounding box center [808, 433] width 480 height 116
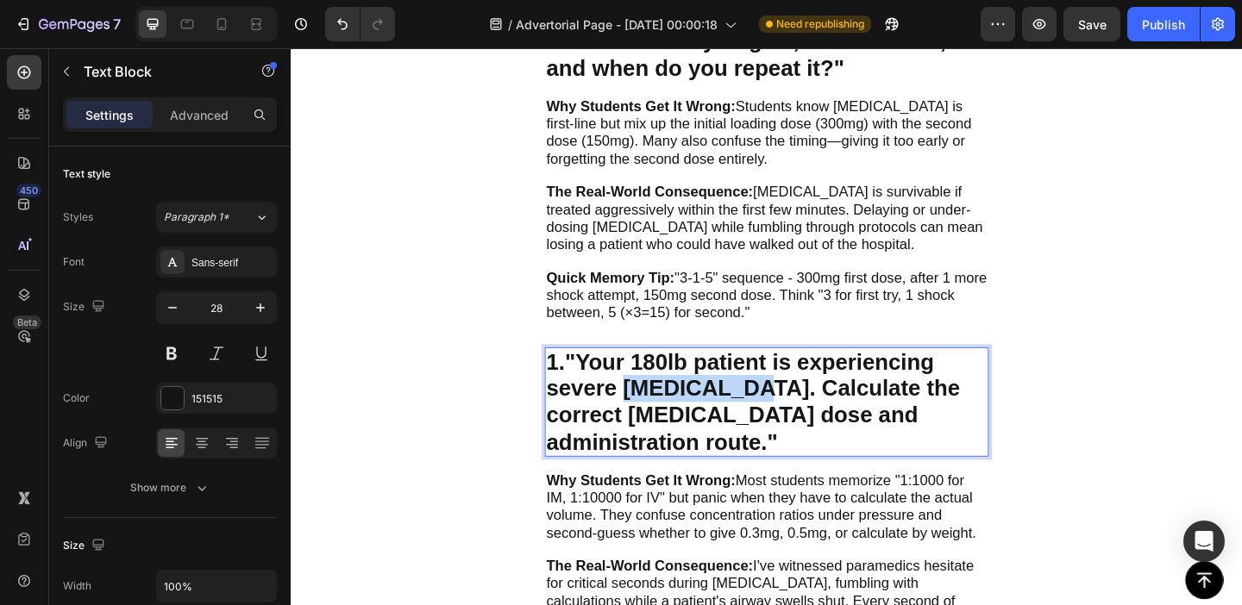
click at [697, 392] on p "1. "Your 180lb patient is experiencing severe [MEDICAL_DATA]. Calculate the cor…" at bounding box center [808, 433] width 480 height 116
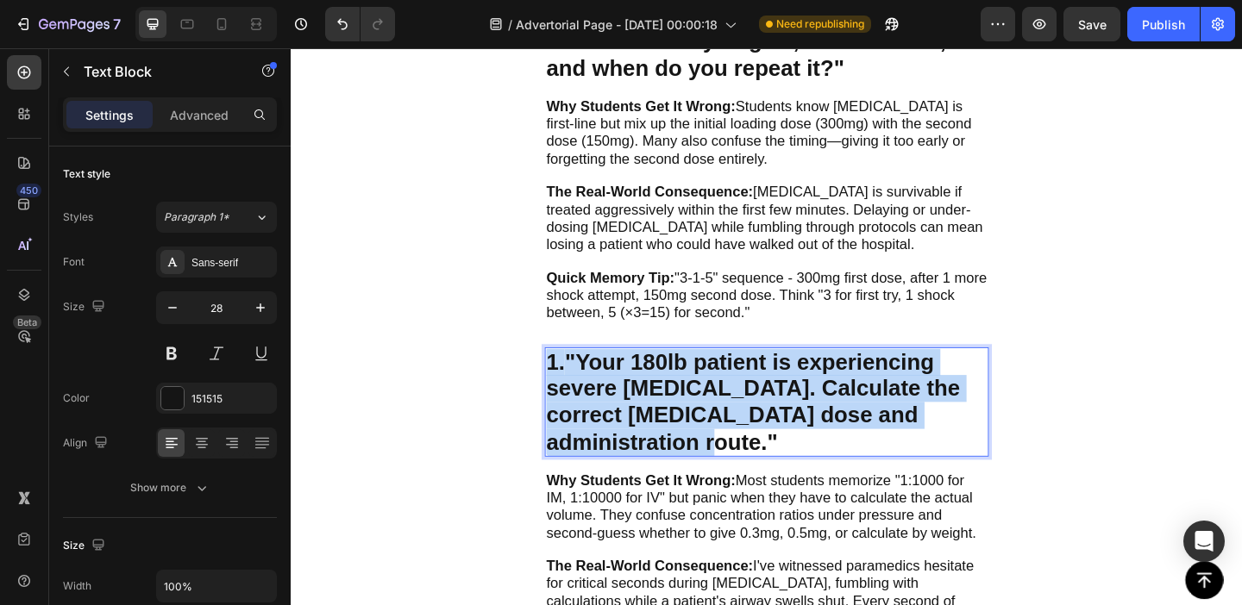
click at [697, 392] on p "1. "Your 180lb patient is experiencing severe [MEDICAL_DATA]. Calculate the cor…" at bounding box center [808, 433] width 480 height 116
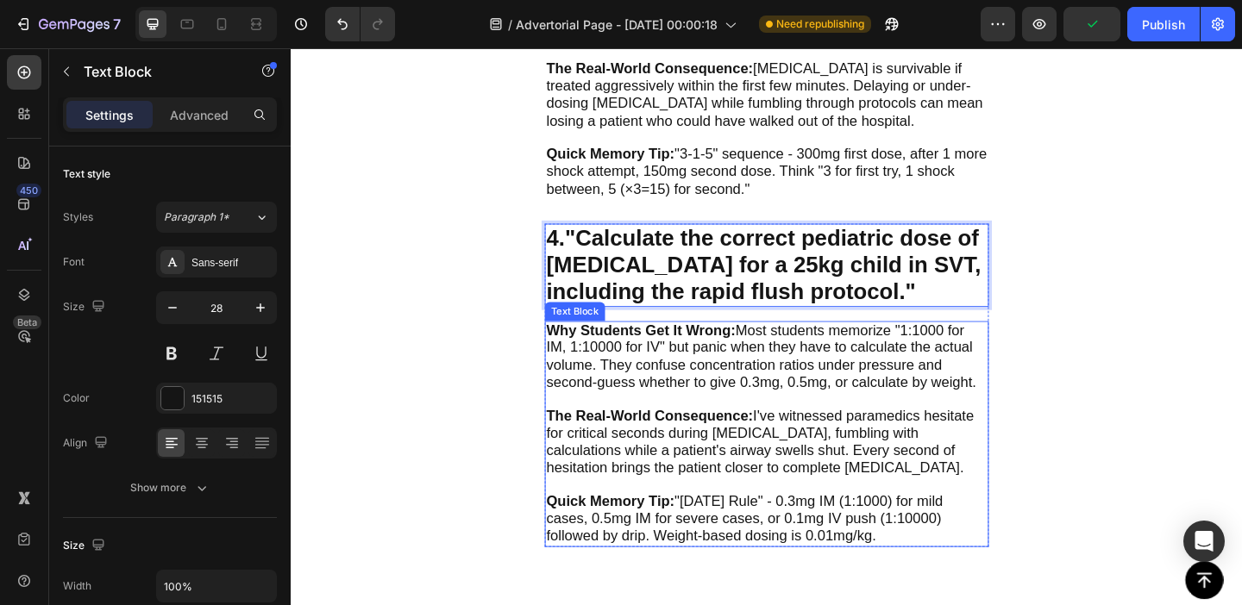
scroll to position [2007, 0]
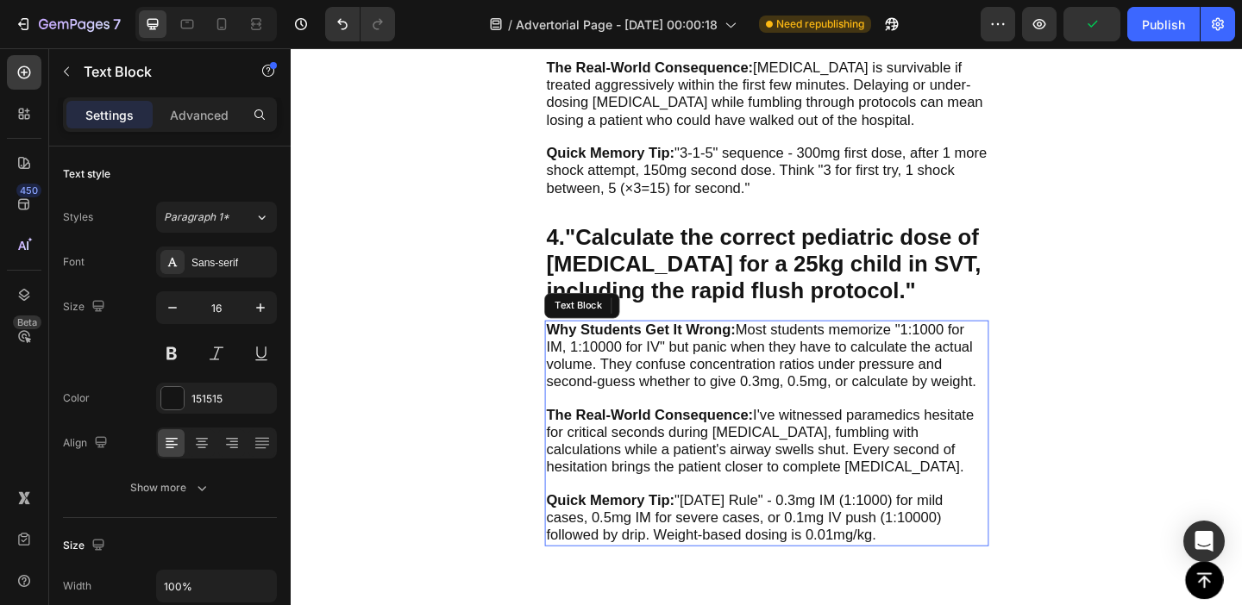
click at [618, 373] on span "Why Students Get It Wrong: Most students memorize "1:1000 for IM, 1:10000 for I…" at bounding box center [801, 382] width 467 height 73
click at [586, 346] on strong "Why Students Get It Wrong:" at bounding box center [671, 354] width 206 height 17
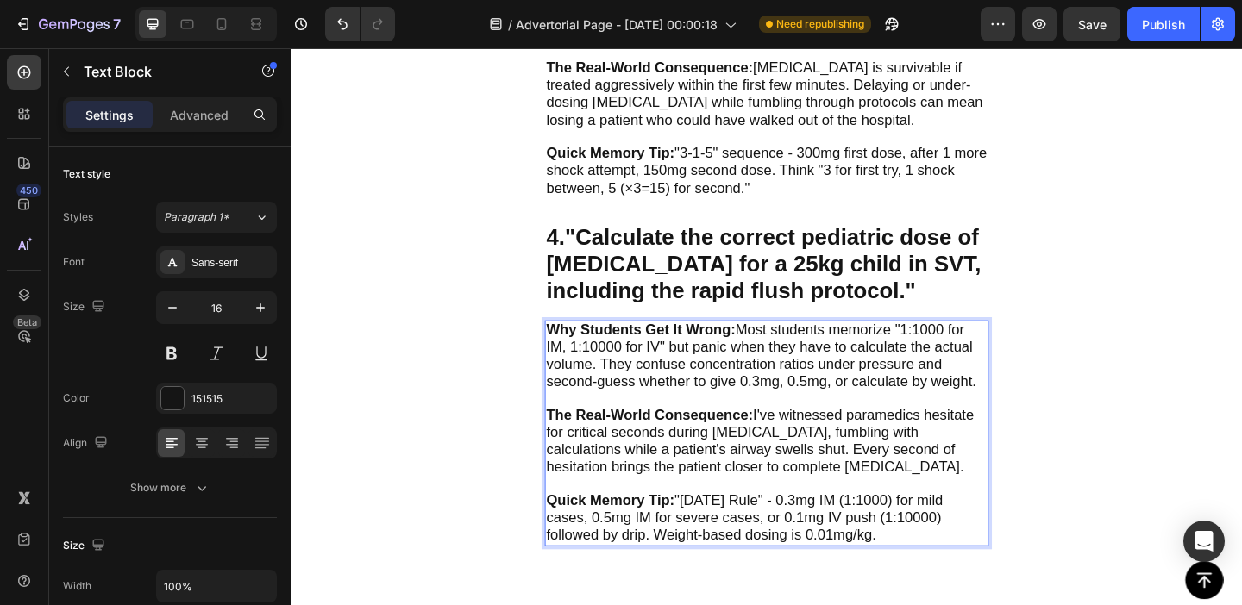
click at [589, 346] on strong "Why Students Get It Wrong:" at bounding box center [671, 354] width 206 height 17
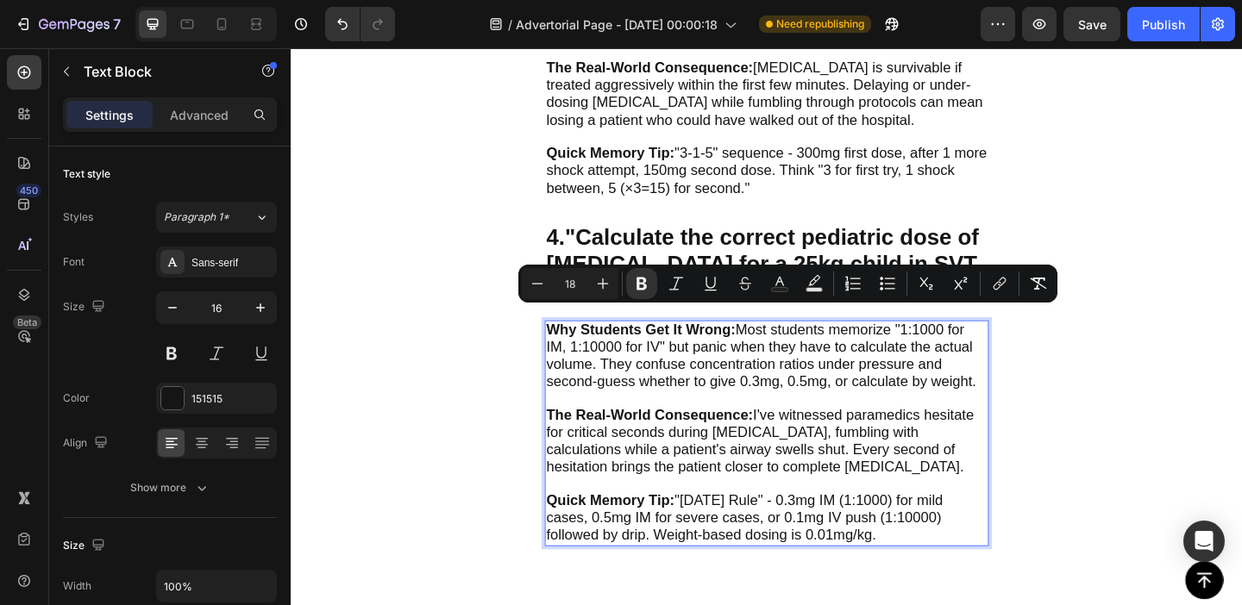
drag, startPoint x: 589, startPoint y: 342, endPoint x: 932, endPoint y: 549, distance: 400.8
click at [932, 549] on div "Why Students Get It Wrong: Most students memorize "1:1000 for IM, 1:10000 for I…" at bounding box center [808, 467] width 483 height 246
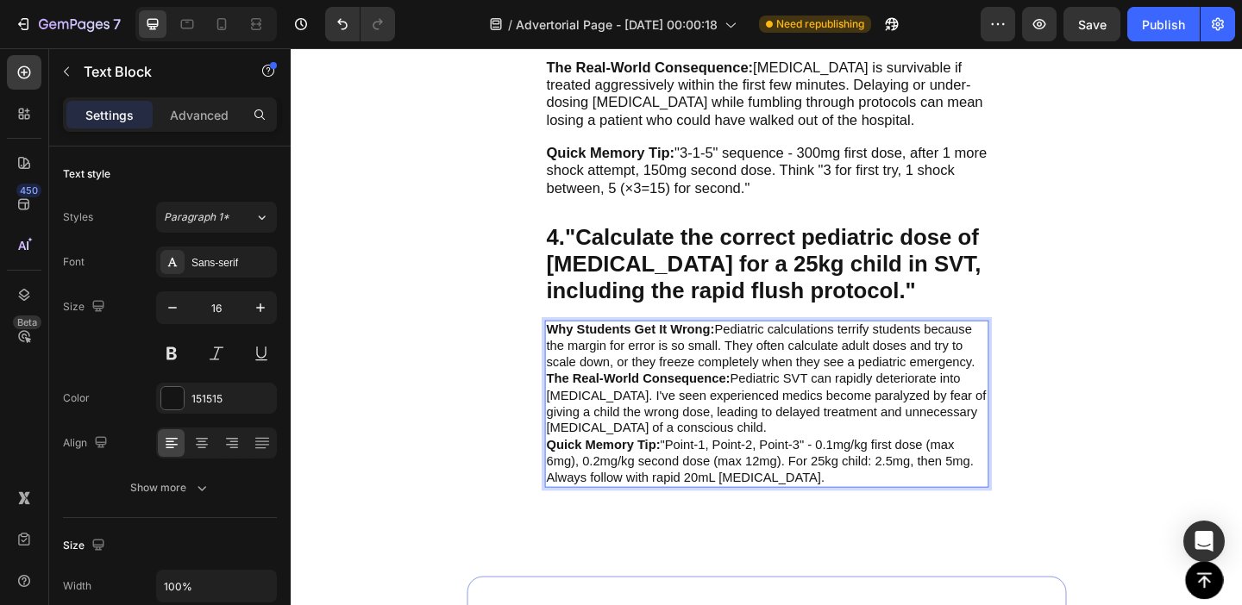
click at [1038, 377] on p "Why Students Get It Wrong: Pediatric calculations terrify students because the …" at bounding box center [808, 372] width 480 height 53
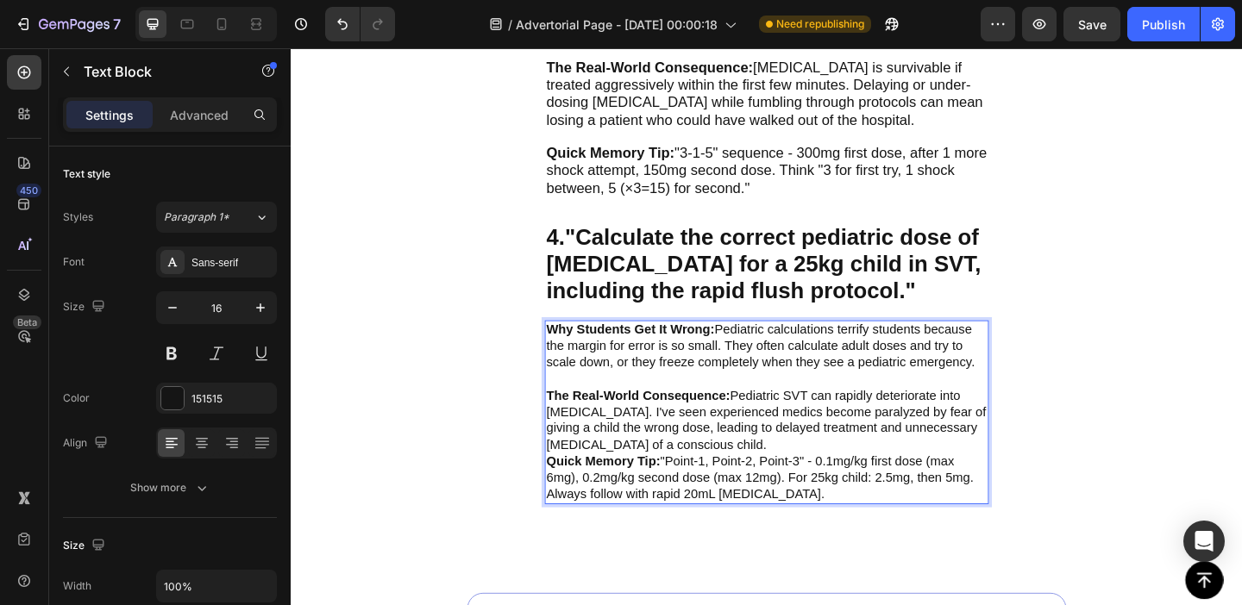
click at [880, 452] on p "The Real-World Consequence: Pediatric SVT can rapidly deteriorate into [MEDICAL…" at bounding box center [808, 453] width 480 height 72
click at [844, 456] on p "The Real-World Consequence: Pediatric SVT can rapidly deteriorate into [MEDICAL…" at bounding box center [808, 453] width 480 height 72
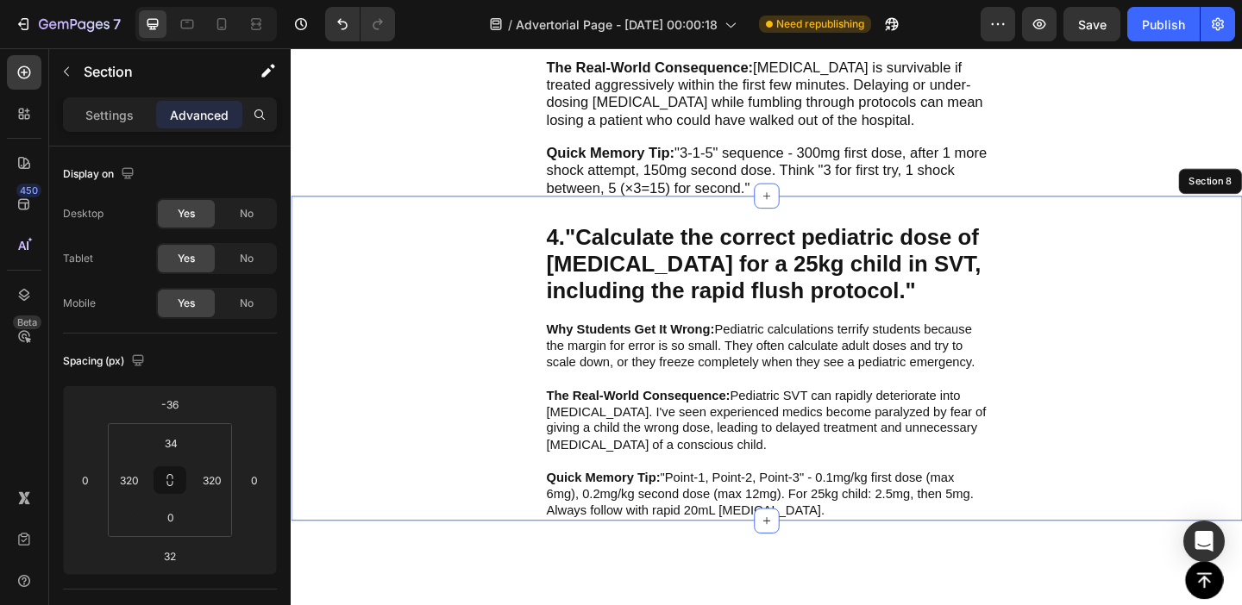
click at [482, 372] on div "4. "Calculate the correct pediatric dose of [MEDICAL_DATA] for a 25kg child in …" at bounding box center [808, 386] width 1035 height 354
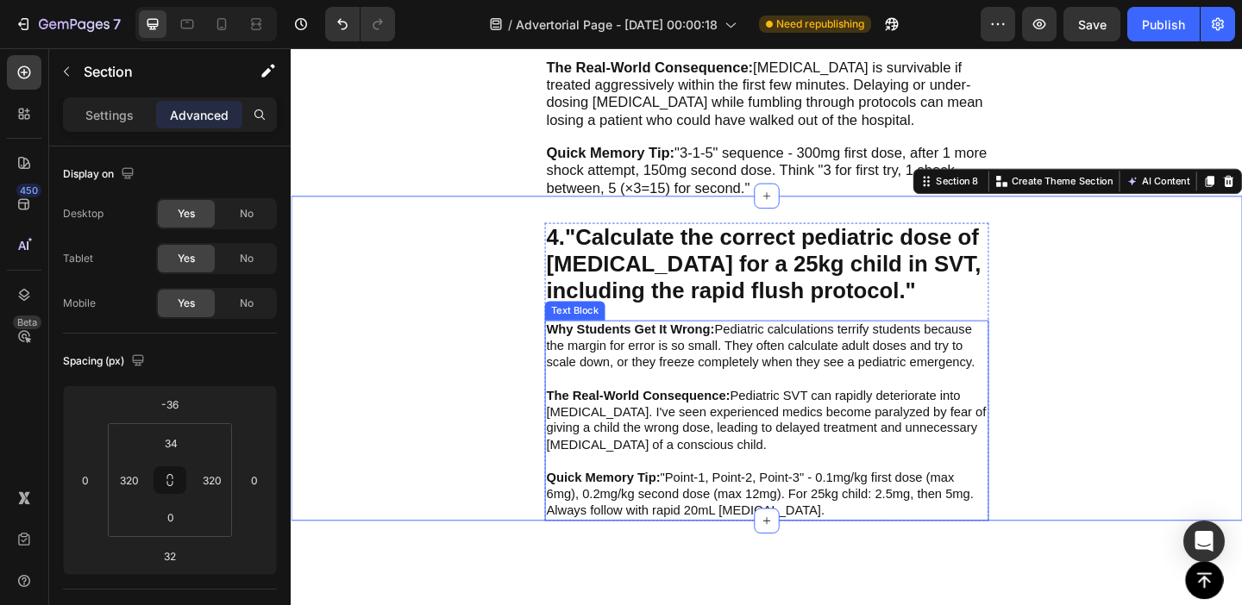
click at [652, 372] on p "Why Students Get It Wrong: Pediatric calculations terrify students because the …" at bounding box center [808, 382] width 480 height 72
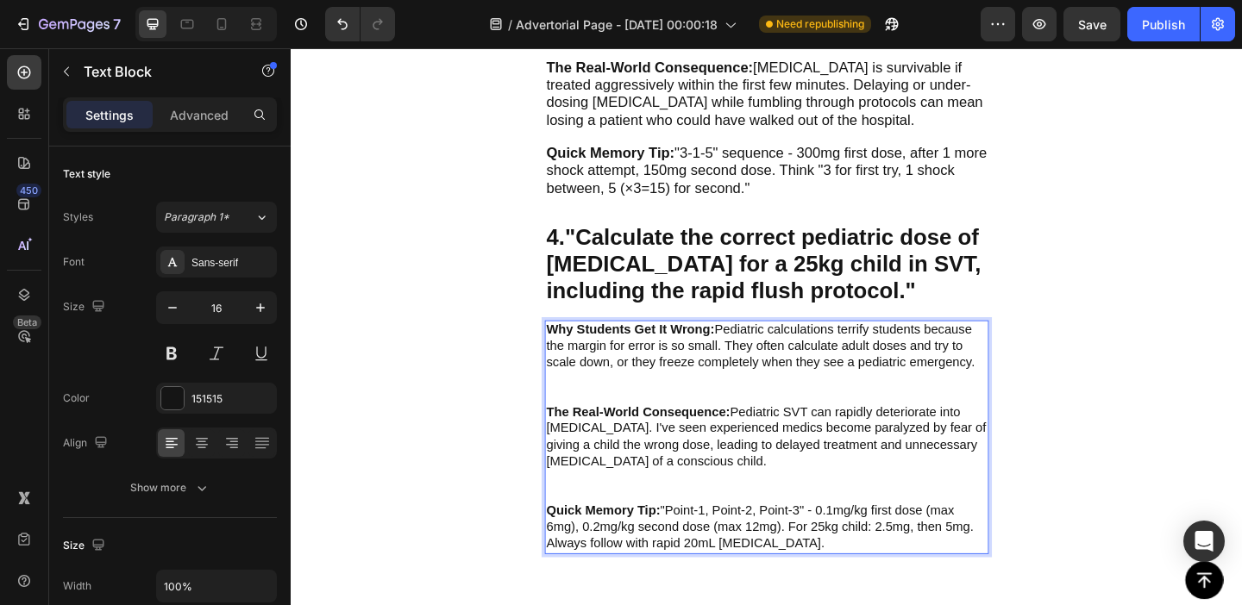
click at [612, 405] on p "Why Students Get It Wrong: Pediatric calculations terrify students because the …" at bounding box center [808, 391] width 480 height 90
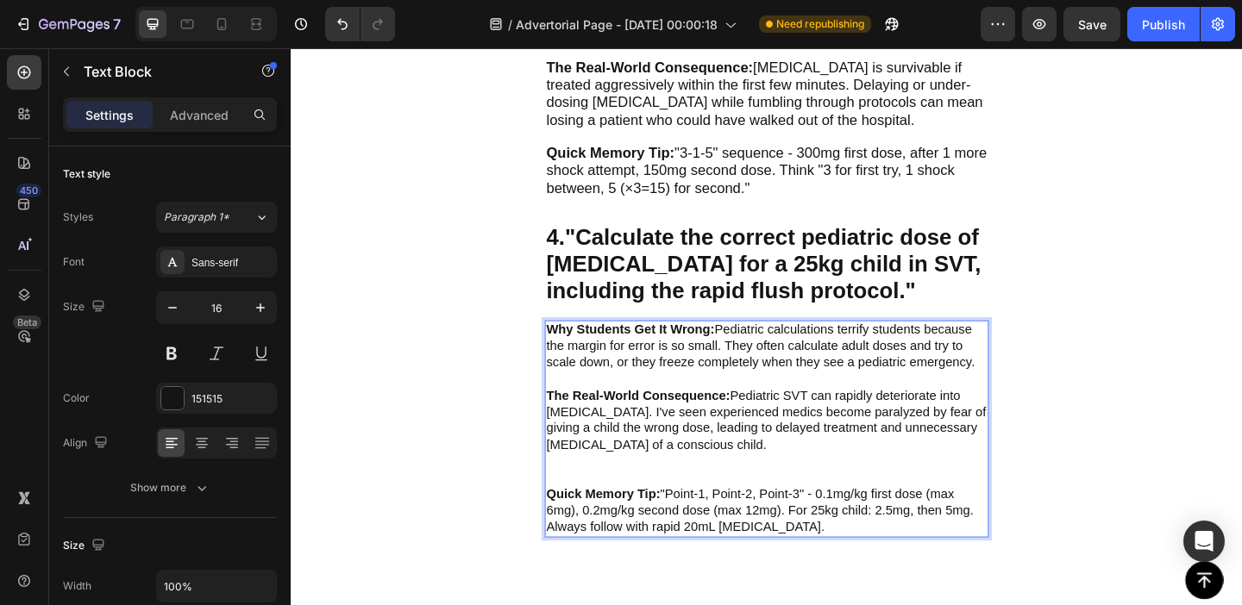
click at [617, 483] on p "The Real-World Consequence: Pediatric SVT can rapidly deteriorate into [MEDICAL…" at bounding box center [808, 471] width 480 height 108
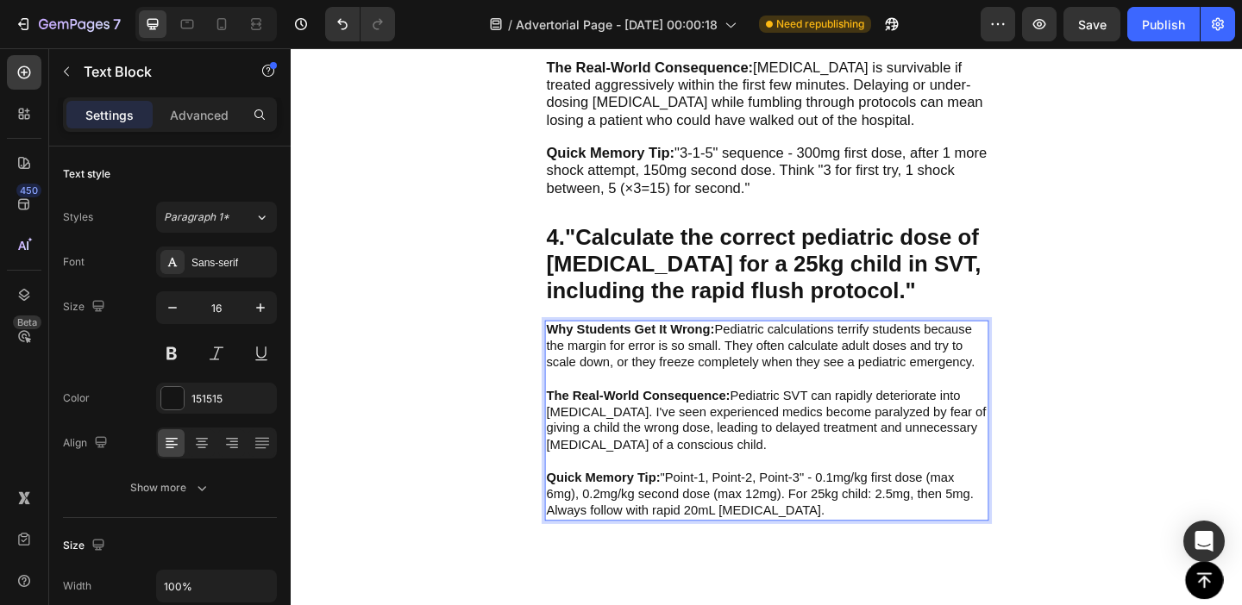
click at [579, 347] on strong "Why Students Get It Wrong:" at bounding box center [659, 354] width 183 height 15
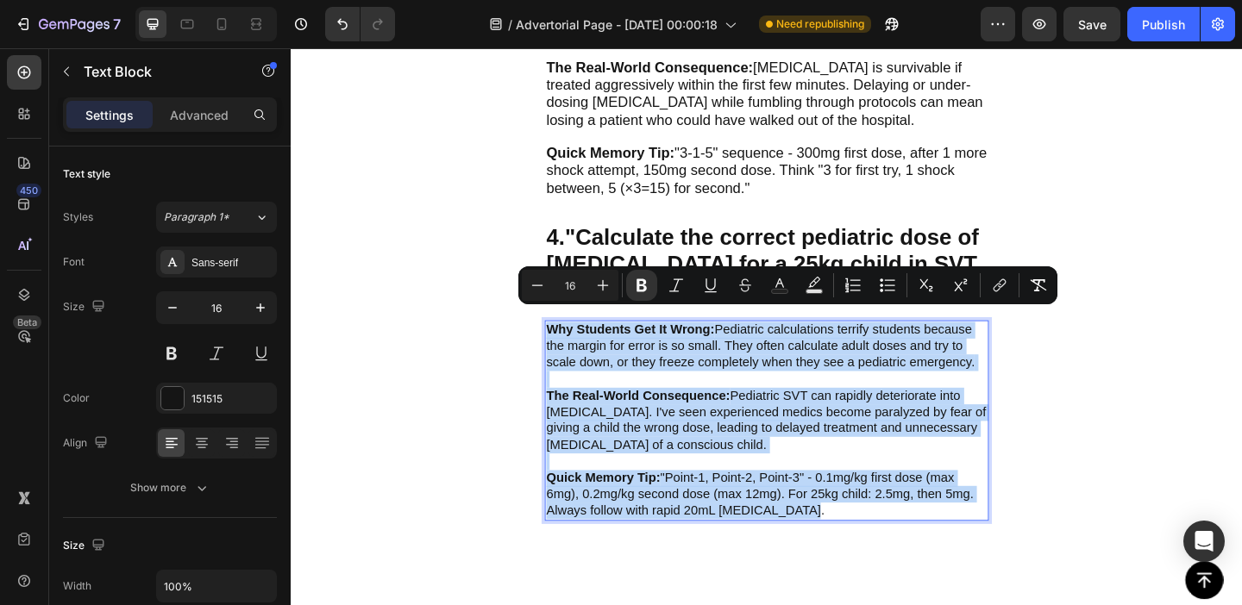
drag, startPoint x: 579, startPoint y: 335, endPoint x: 850, endPoint y: 551, distance: 346.7
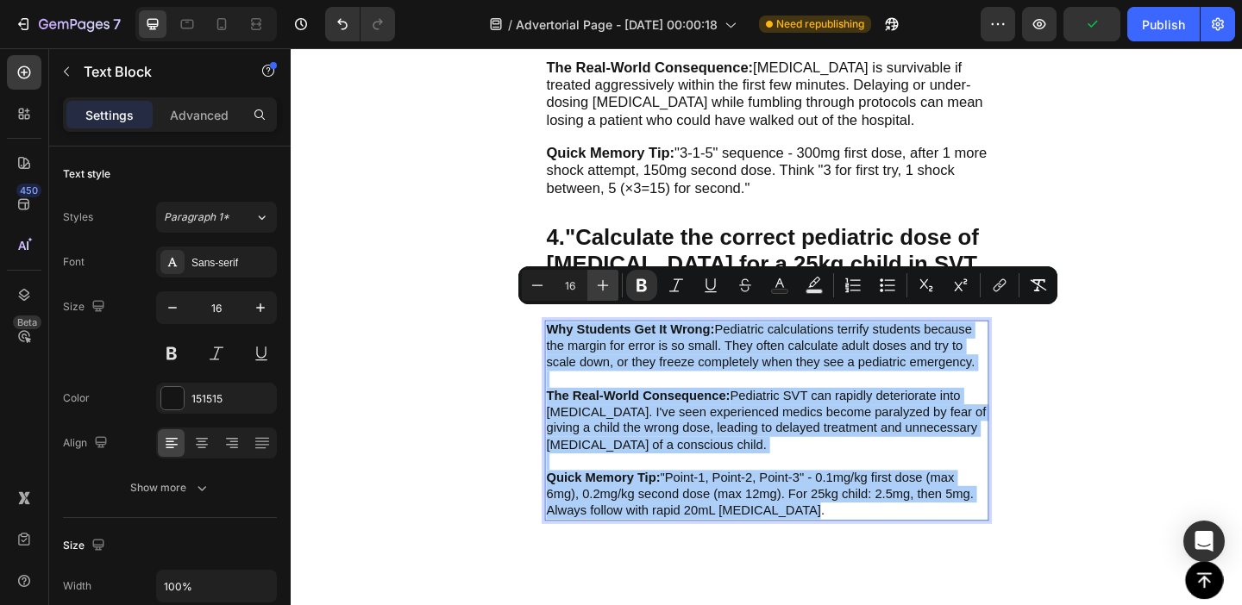
click at [599, 286] on icon "Editor contextual toolbar" at bounding box center [602, 285] width 17 height 17
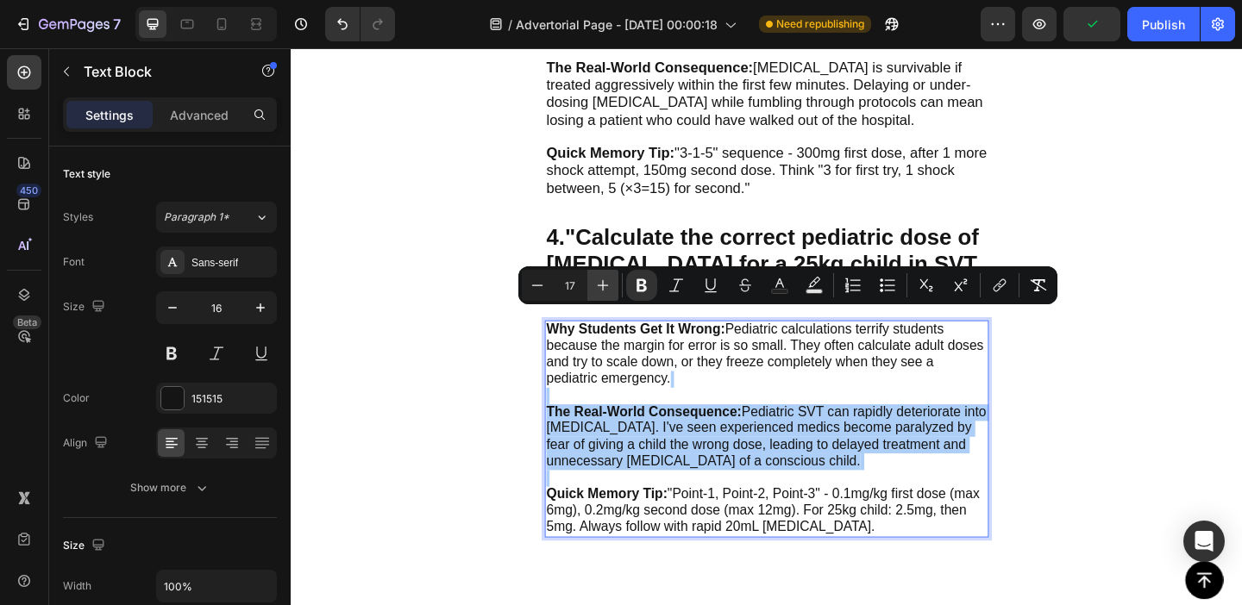
click at [599, 286] on icon "Editor contextual toolbar" at bounding box center [602, 285] width 17 height 17
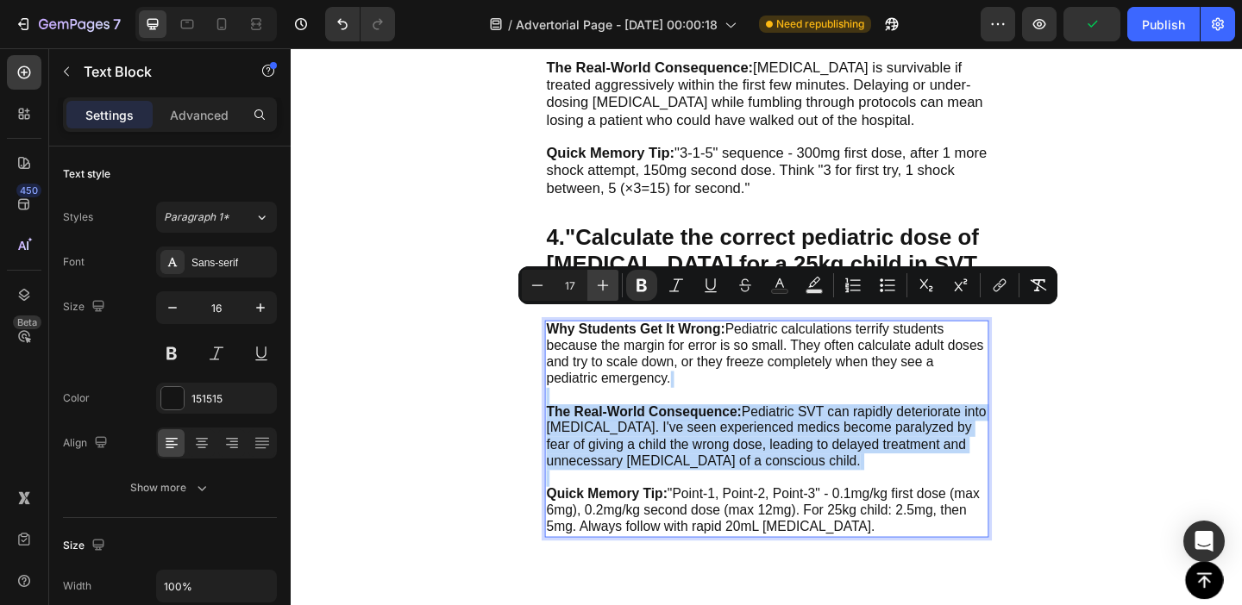
type input "18"
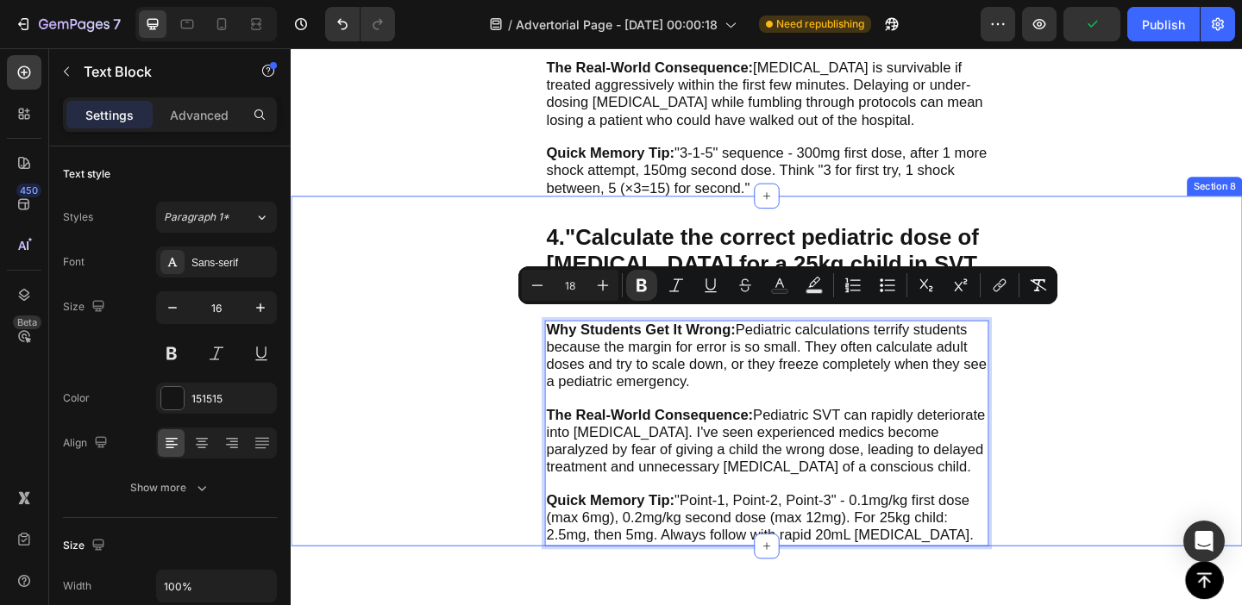
click at [524, 435] on div "4. "Calculate the correct pediatric dose of [MEDICAL_DATA] for a 25kg child in …" at bounding box center [808, 399] width 1035 height 381
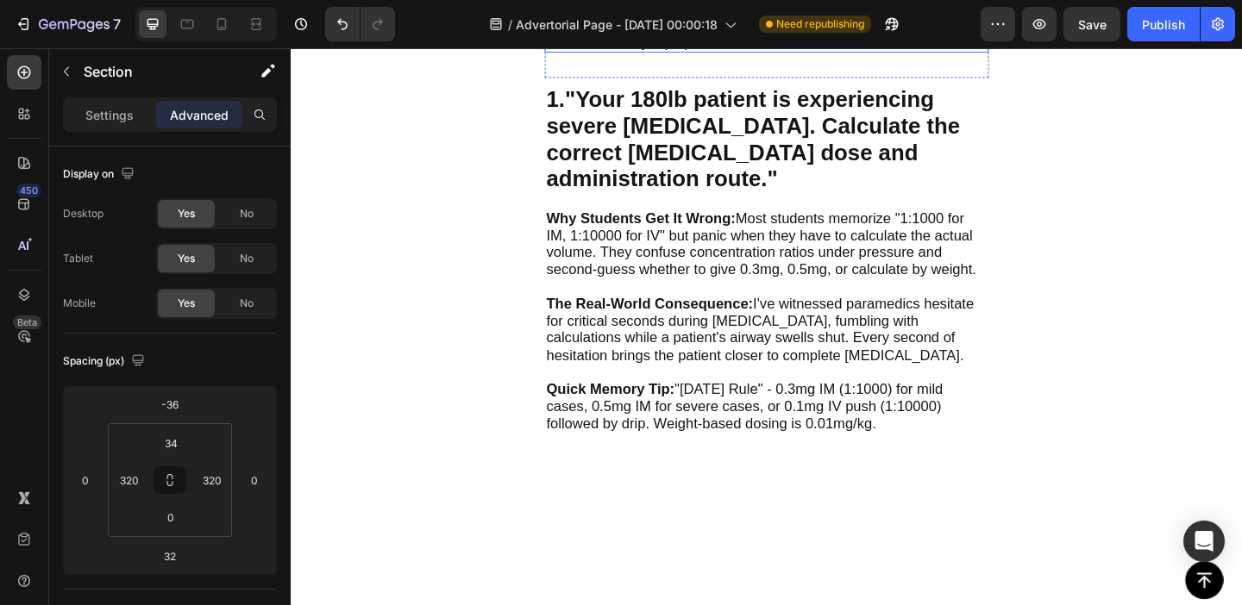
scroll to position [534, 0]
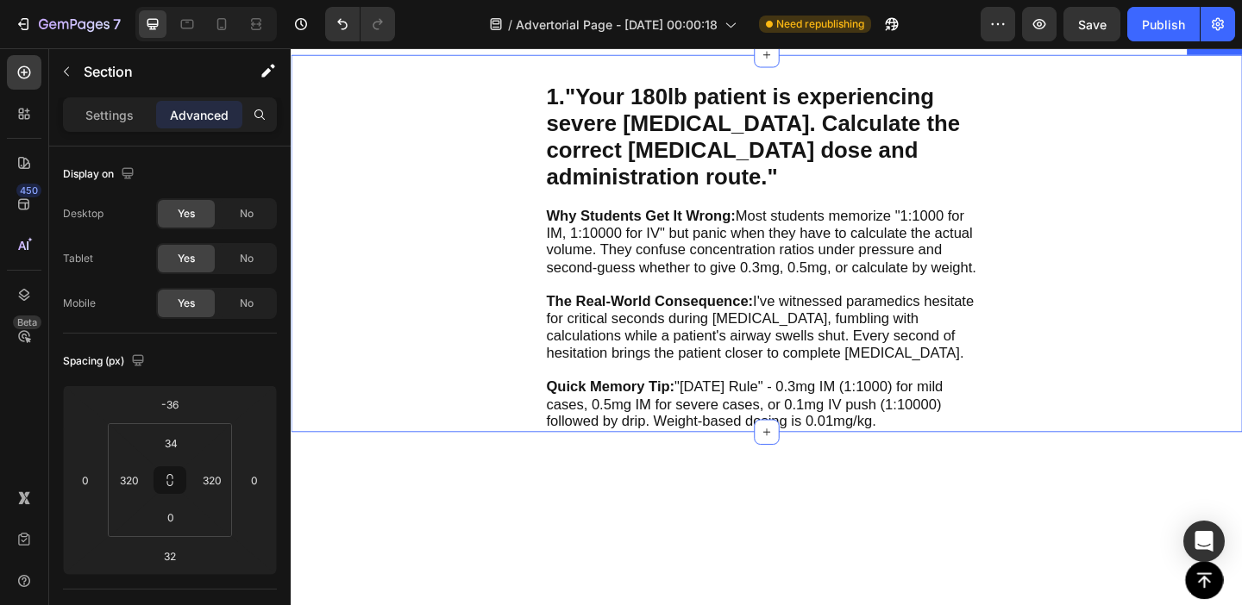
click at [1114, 466] on div "1. "Your 180lb patient is experiencing severe [MEDICAL_DATA]. Calculate the cor…" at bounding box center [808, 260] width 1035 height 411
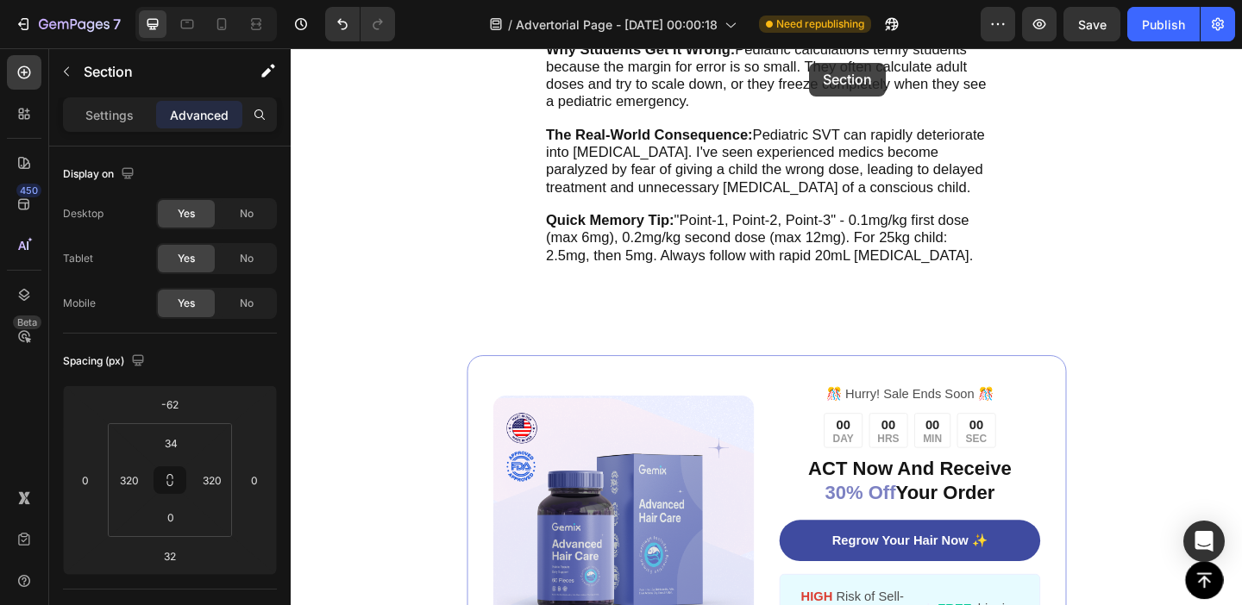
scroll to position [2465, 0]
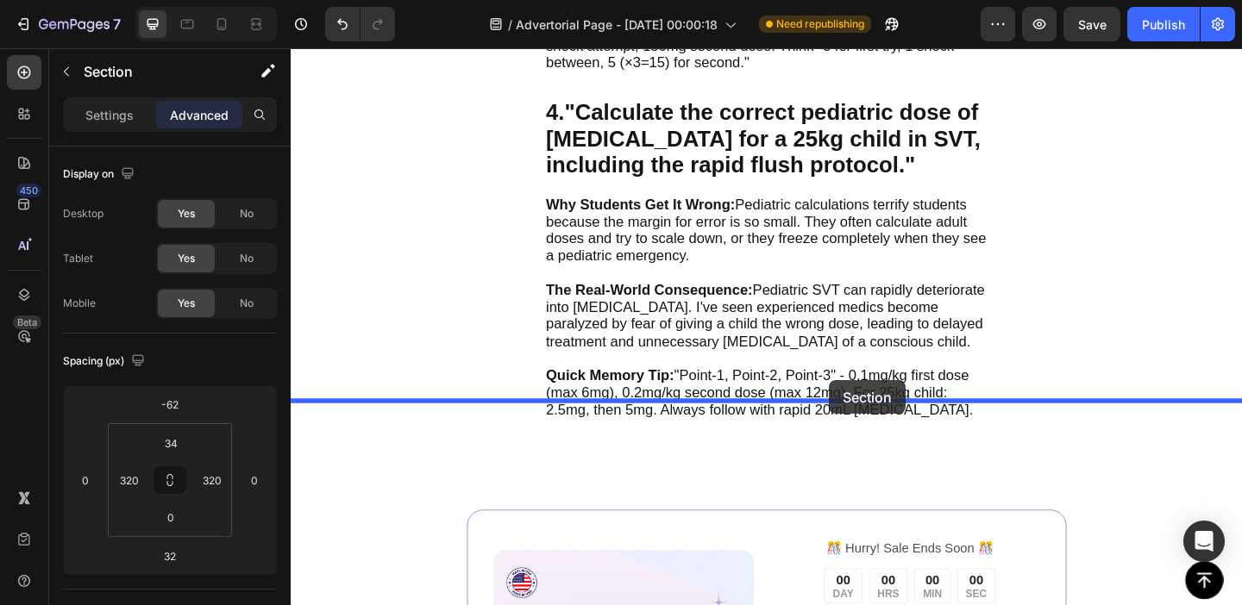
drag, startPoint x: 986, startPoint y: 348, endPoint x: 876, endPoint y: 410, distance: 125.5
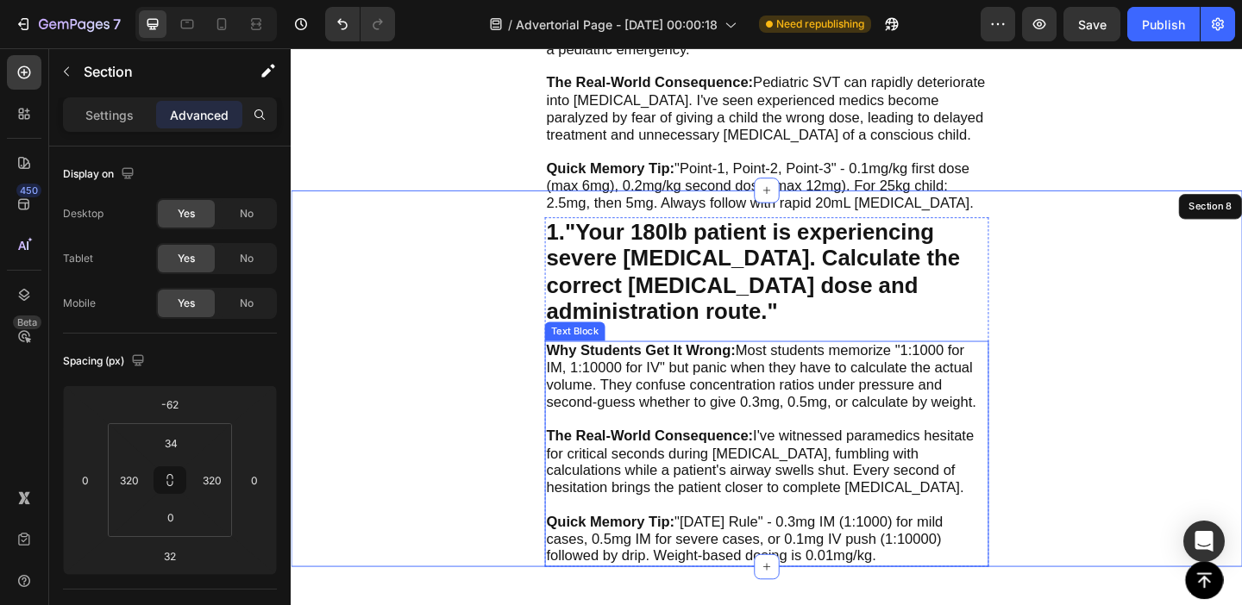
scroll to position [2303, 0]
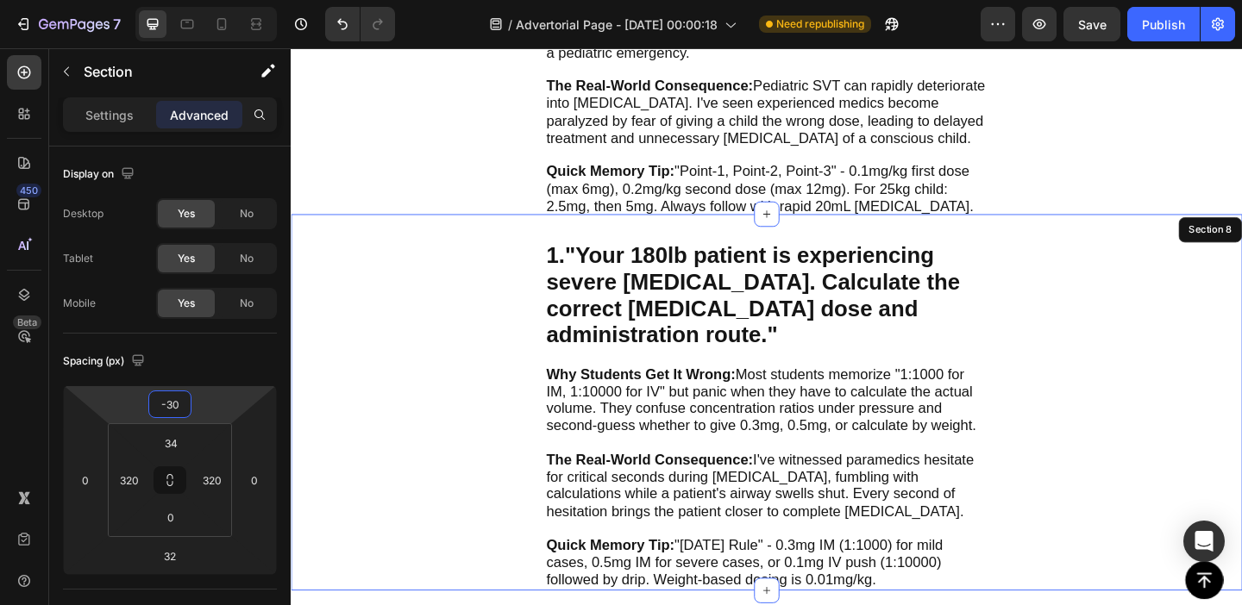
type input "-28"
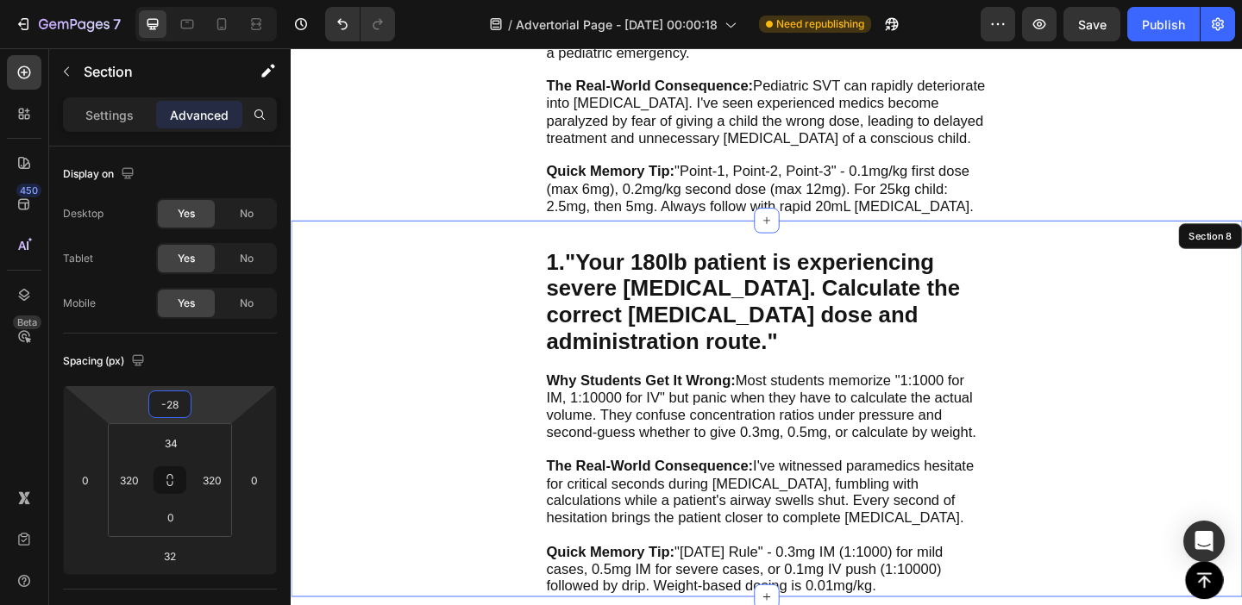
drag, startPoint x: 219, startPoint y: 412, endPoint x: 221, endPoint y: 398, distance: 14.8
click at [221, 0] on html "7 Version history / Advertorial Page - [DATE] 00:00:18 Need republishing Previe…" at bounding box center [621, 0] width 1242 height 0
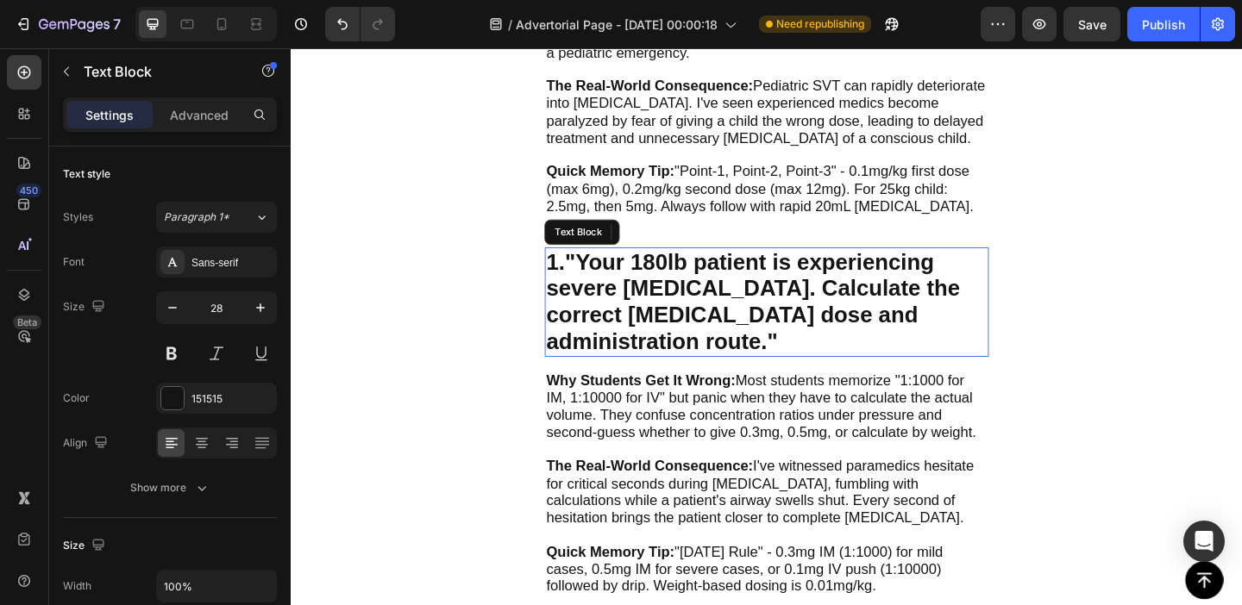
click at [633, 273] on strong ""Your 180lb patient is experiencing severe [MEDICAL_DATA]. Calculate the correc…" at bounding box center [793, 324] width 450 height 114
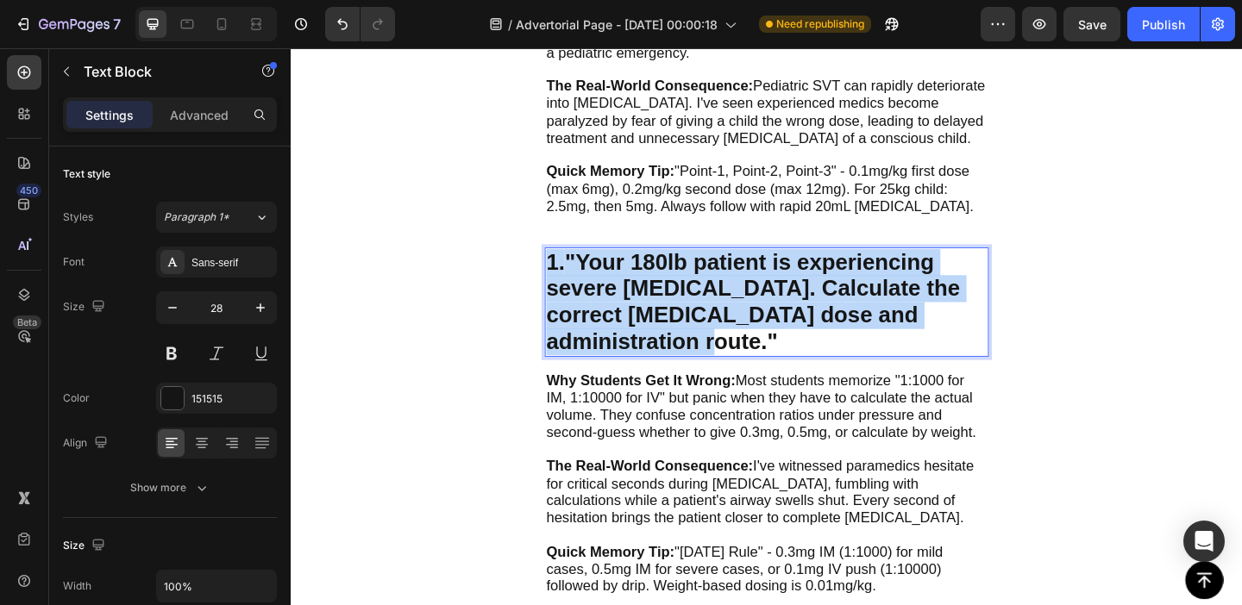
click at [633, 273] on strong ""Your 180lb patient is experiencing severe [MEDICAL_DATA]. Calculate the correc…" at bounding box center [793, 324] width 450 height 114
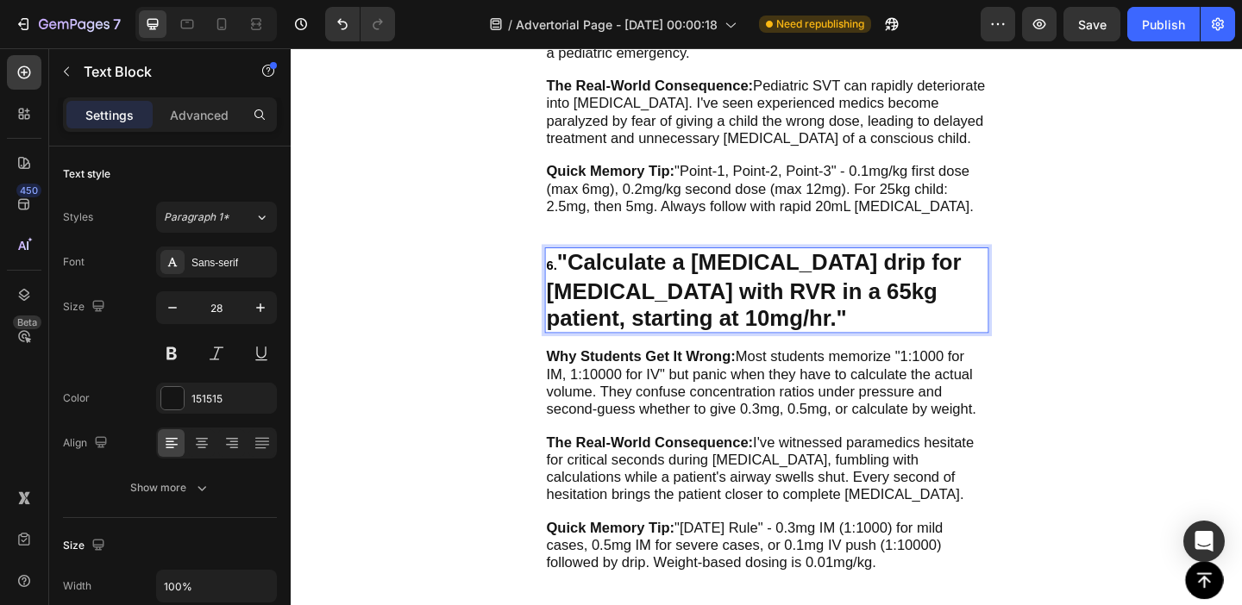
click at [583, 274] on strong ""Calculate a [MEDICAL_DATA] drip for [MEDICAL_DATA] with RVR in a 65kg patient,…" at bounding box center [793, 311] width 451 height 88
click at [649, 279] on strong ""Calculate a [MEDICAL_DATA] drip for [MEDICAL_DATA] with RVR in a 65kg patient,…" at bounding box center [793, 311] width 451 height 88
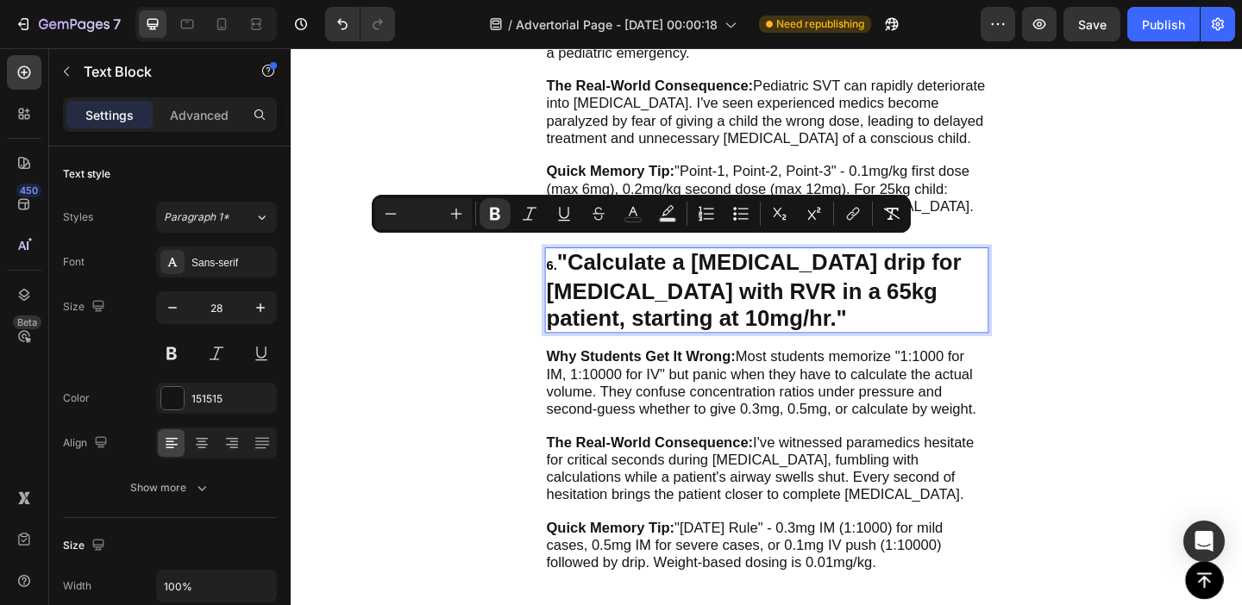
click at [578, 277] on span "6." at bounding box center [573, 284] width 11 height 15
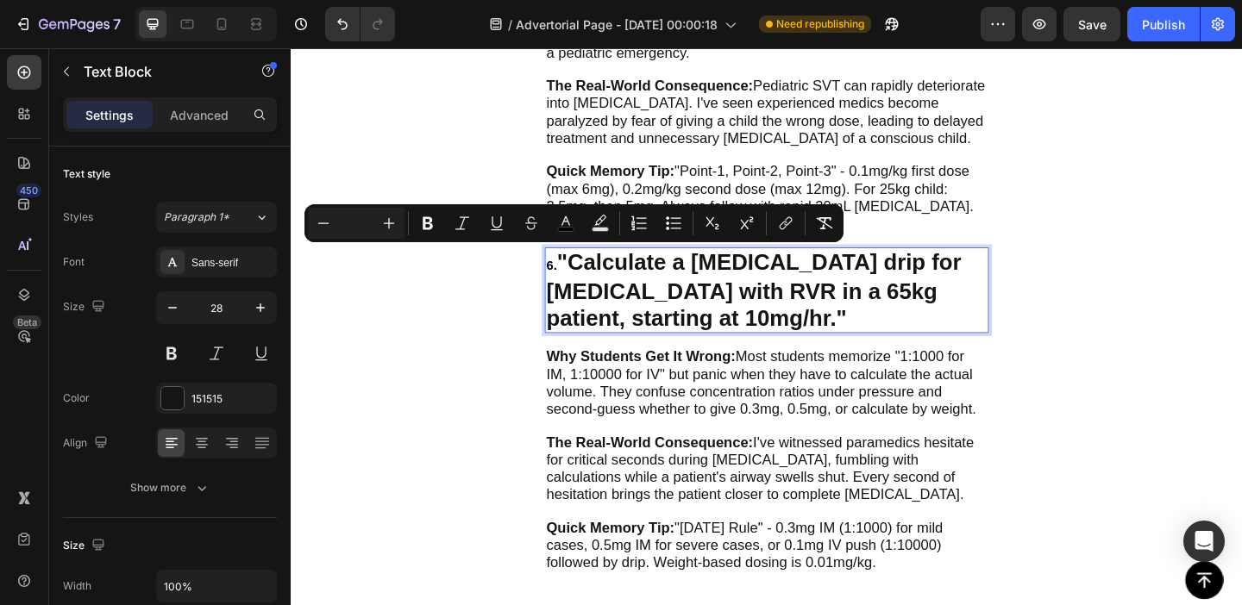
drag, startPoint x: 570, startPoint y: 273, endPoint x: 586, endPoint y: 273, distance: 15.5
click at [366, 223] on input "Editor contextual toolbar" at bounding box center [356, 223] width 34 height 21
type input "28"
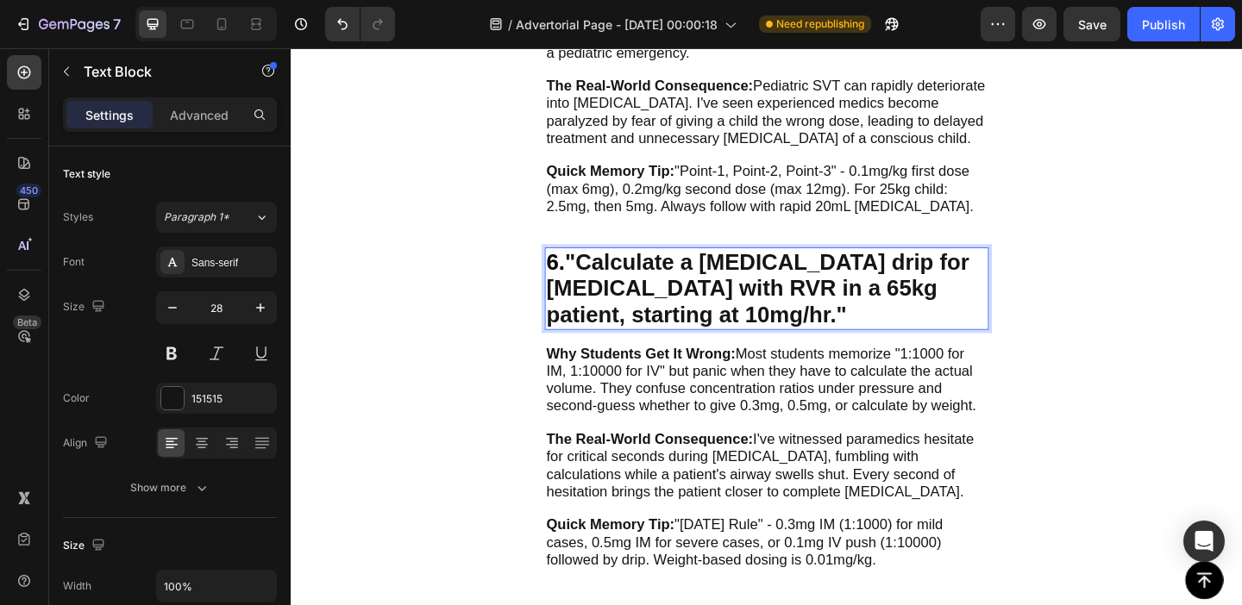
click at [752, 305] on strong ""Calculate a [MEDICAL_DATA] drip for [MEDICAL_DATA] with RVR in a 65kg patient,…" at bounding box center [798, 309] width 460 height 85
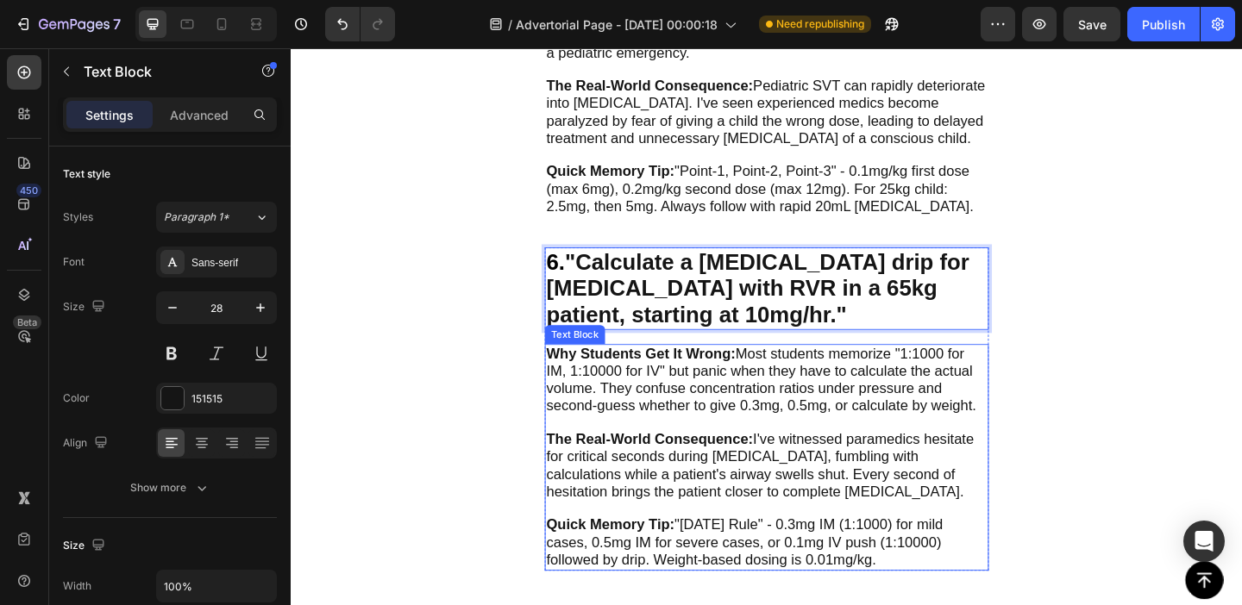
click at [622, 377] on span "Why Students Get It Wrong: Most students memorize "1:1000 for IM, 1:10000 for I…" at bounding box center [801, 408] width 467 height 73
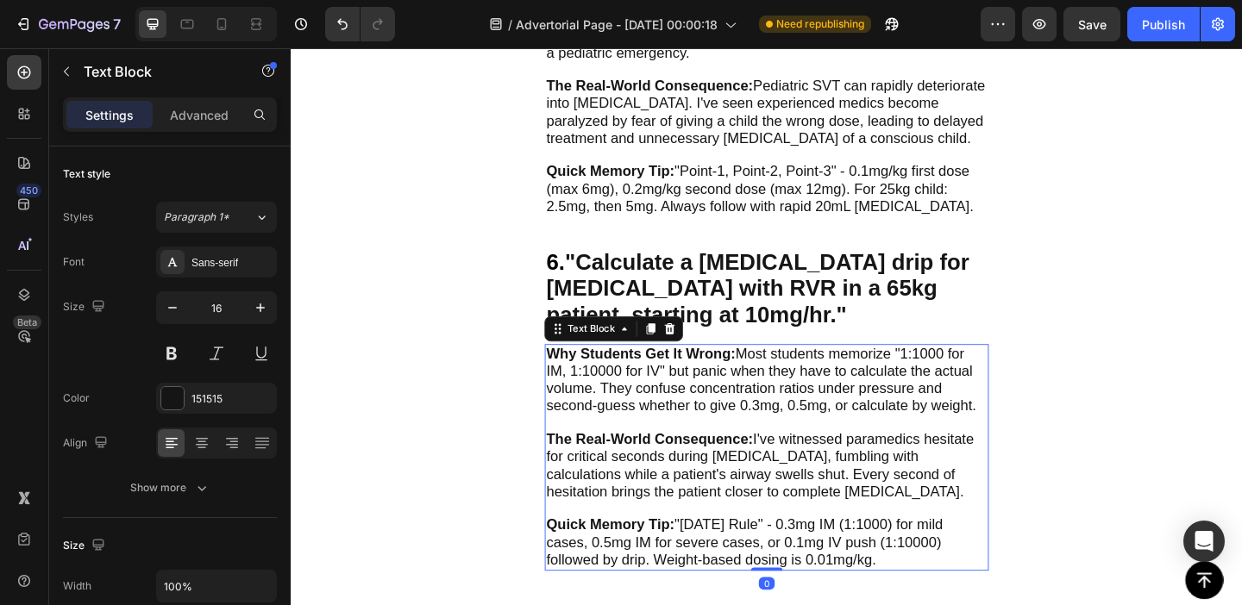
click at [593, 386] on span "Why Students Get It Wrong: Most students memorize "1:1000 for IM, 1:10000 for I…" at bounding box center [801, 408] width 467 height 73
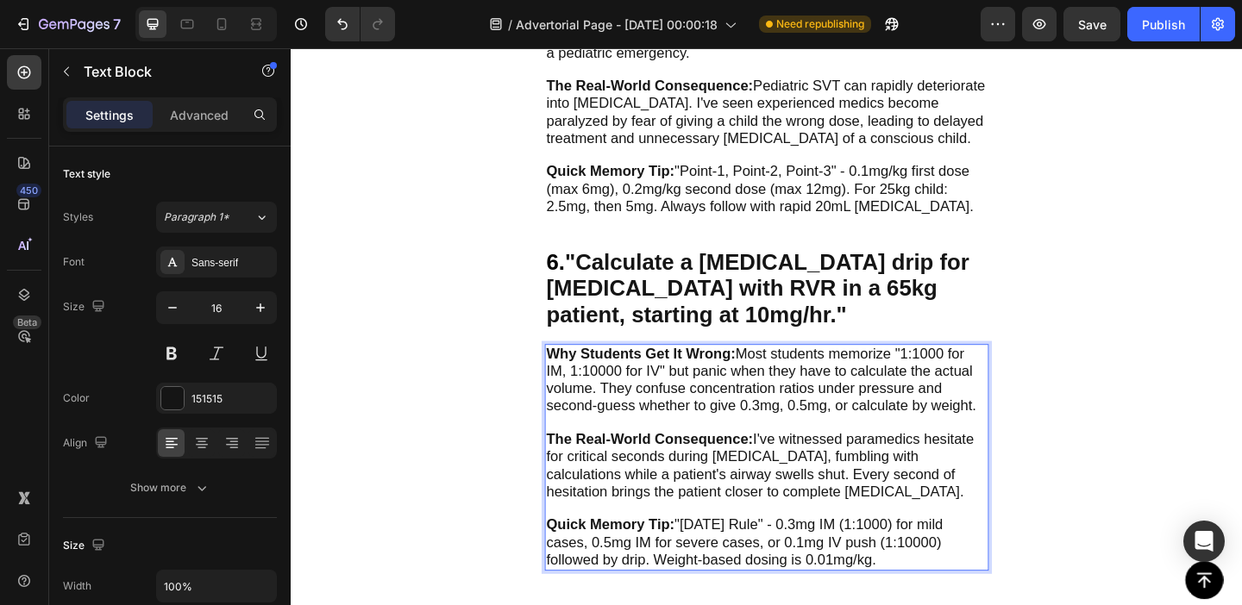
click at [586, 372] on strong "Why Students Get It Wrong:" at bounding box center [671, 380] width 206 height 17
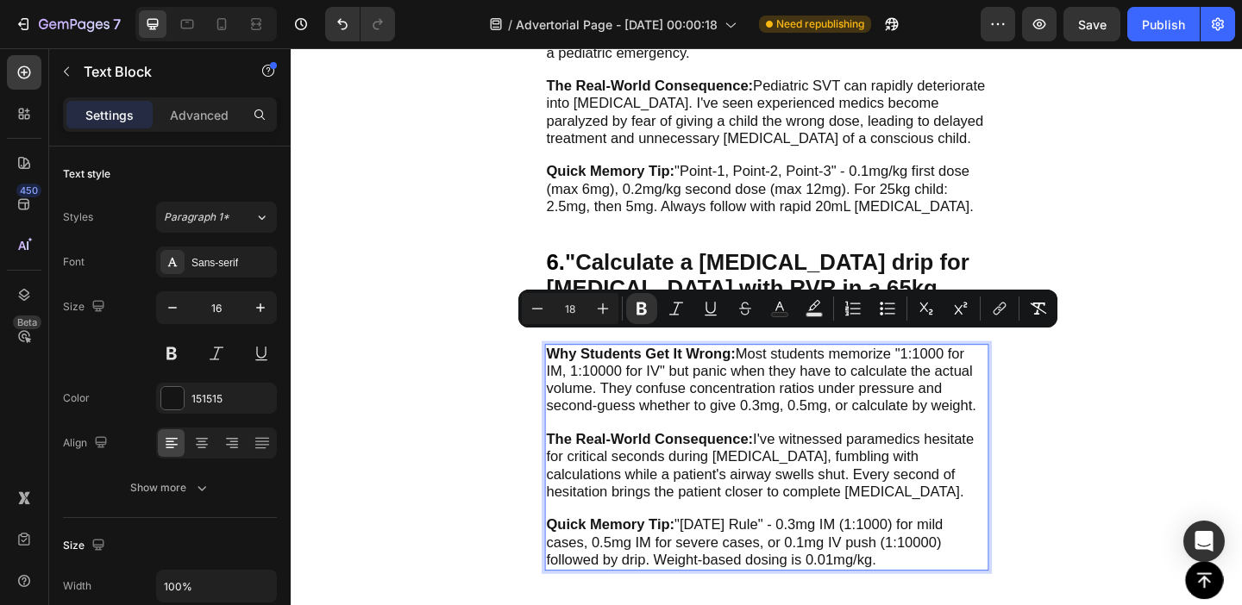
drag, startPoint x: 586, startPoint y: 368, endPoint x: 931, endPoint y: 580, distance: 405.3
click at [931, 580] on div "Why Students Get It Wrong: Most students memorize "1:1000 for IM, 1:10000 for I…" at bounding box center [808, 493] width 483 height 246
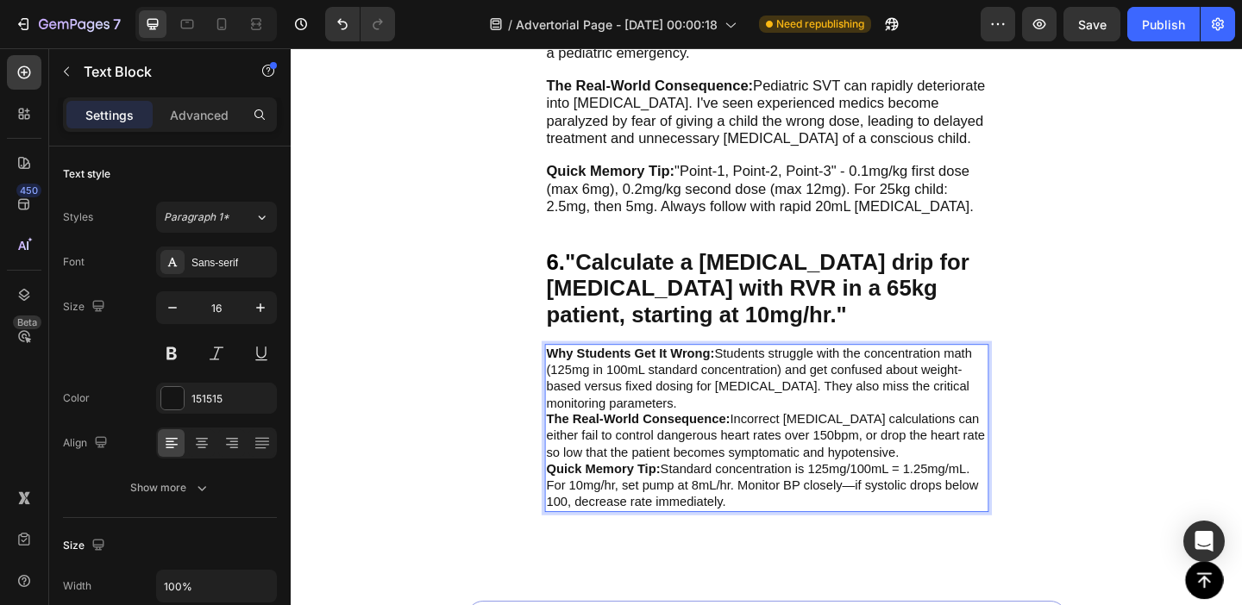
click at [645, 373] on strong "Why Students Get It Wrong:" at bounding box center [659, 380] width 183 height 15
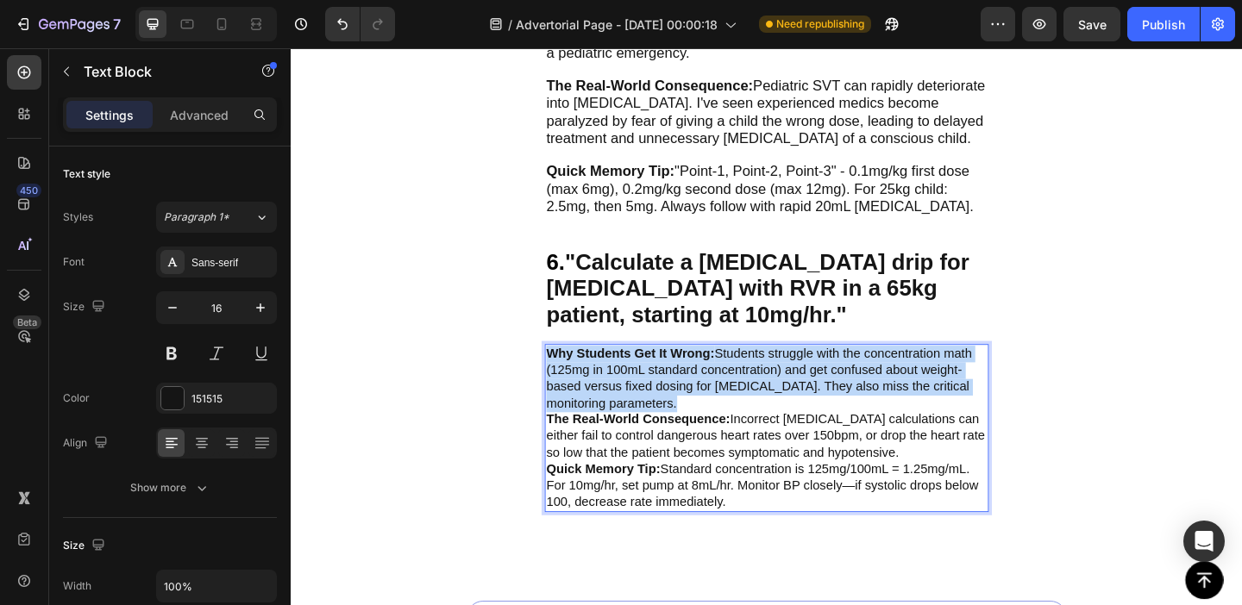
click at [645, 373] on strong "Why Students Get It Wrong:" at bounding box center [659, 380] width 183 height 15
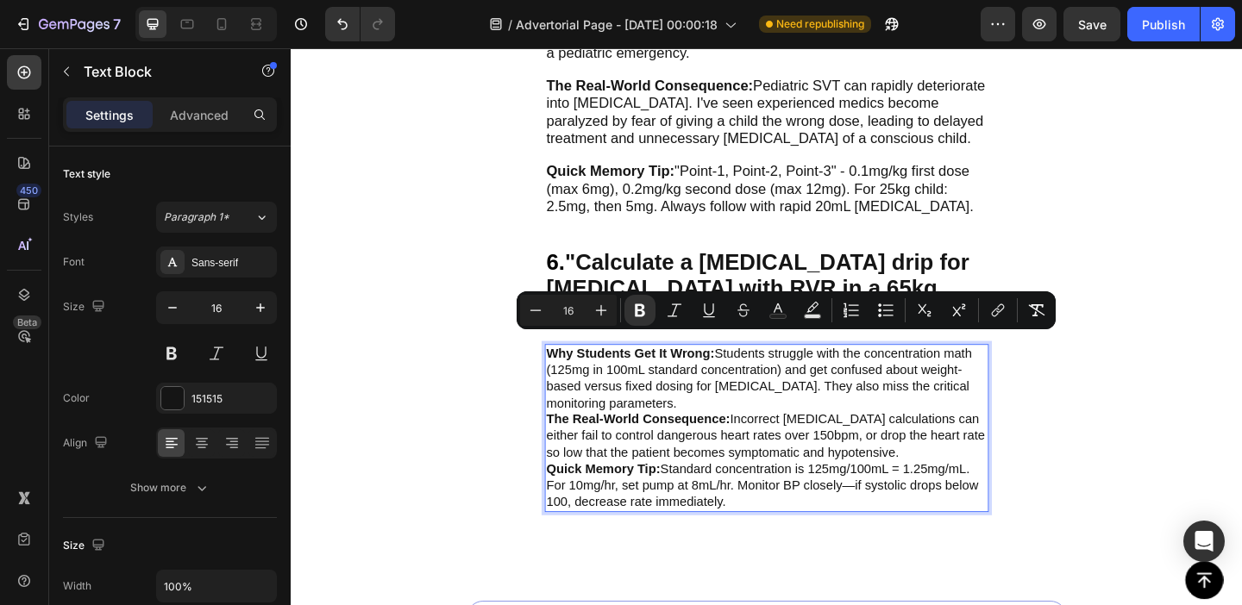
click at [600, 373] on strong "Why Students Get It Wrong:" at bounding box center [659, 380] width 183 height 15
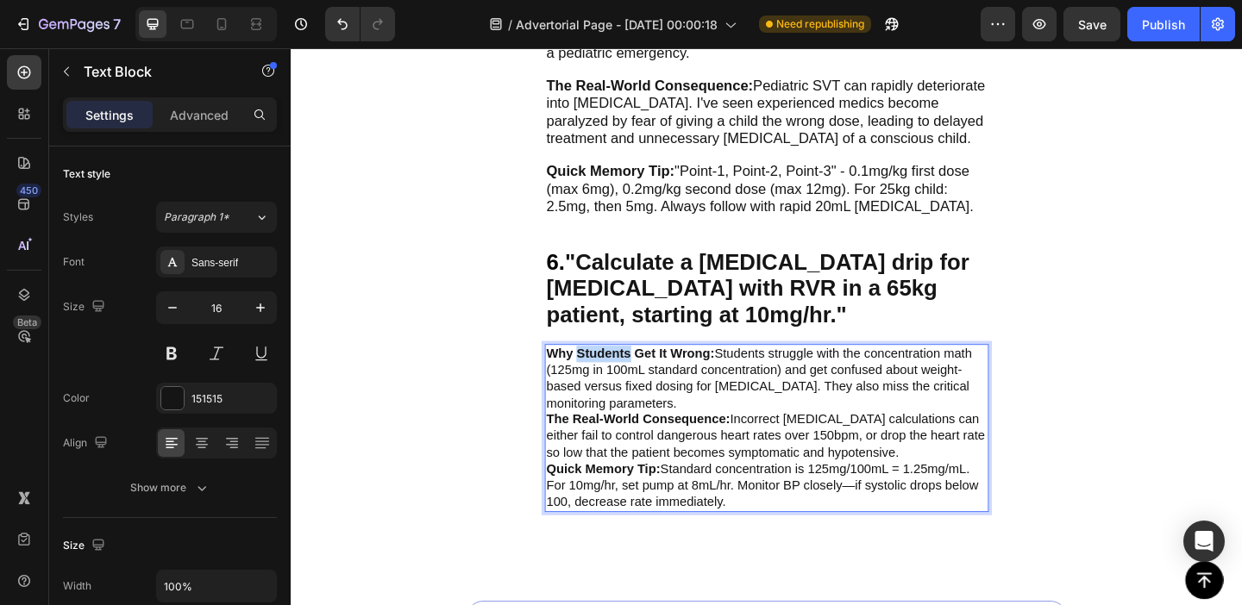
click at [600, 373] on strong "Why Students Get It Wrong:" at bounding box center [659, 380] width 183 height 15
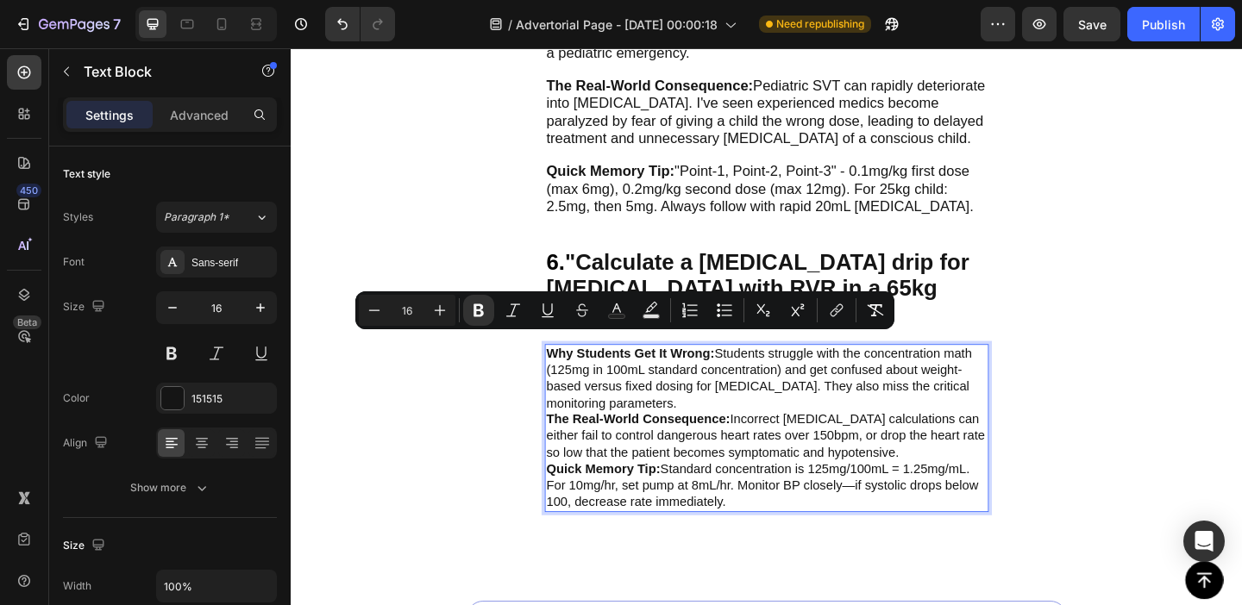
click at [583, 373] on strong "Why Students Get It Wrong:" at bounding box center [659, 380] width 183 height 15
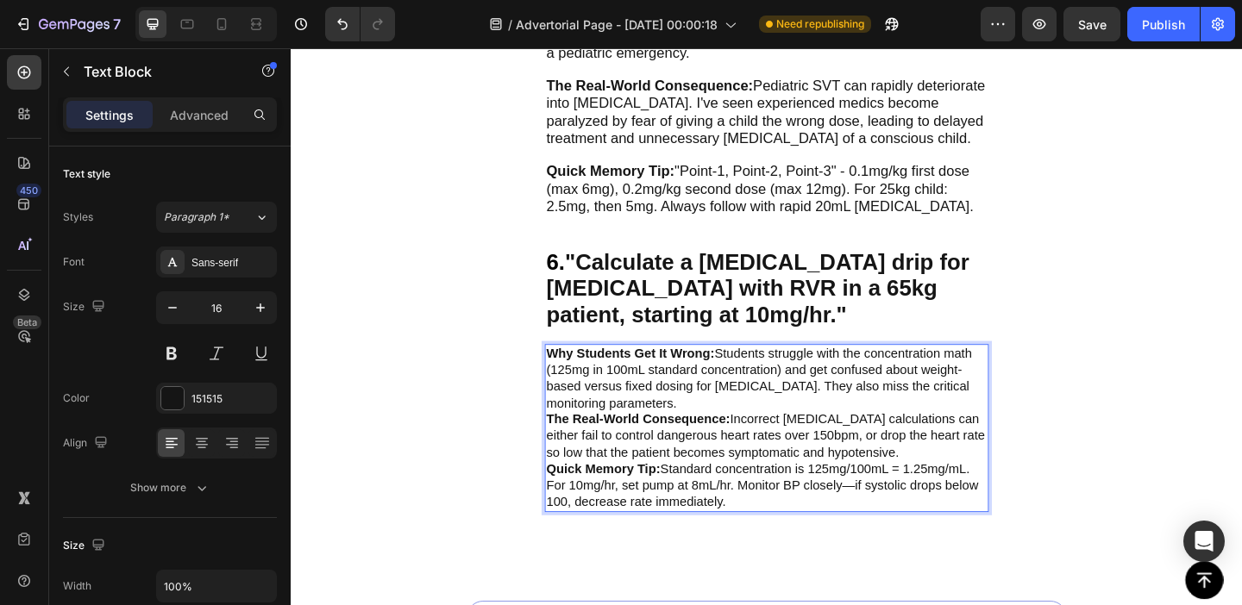
drag, startPoint x: 583, startPoint y: 366, endPoint x: 794, endPoint y: 516, distance: 259.2
click at [794, 516] on div "Why Students Get It Wrong: Students struggle with the concentration math (125mg…" at bounding box center [808, 461] width 483 height 183
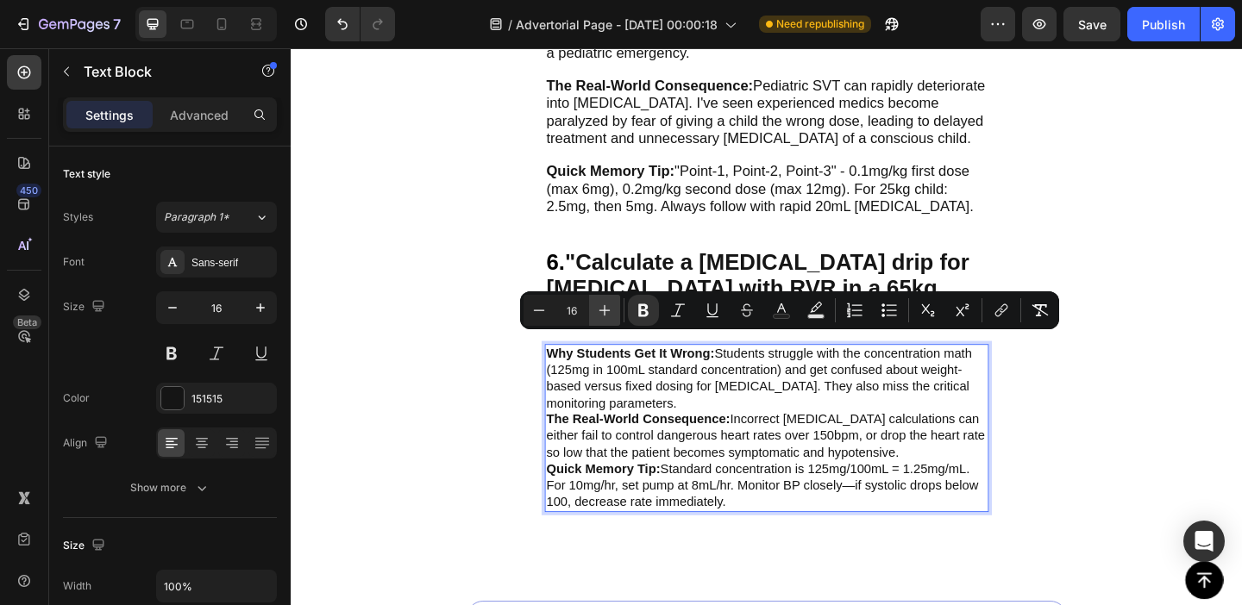
click at [607, 306] on icon "Editor contextual toolbar" at bounding box center [604, 310] width 17 height 17
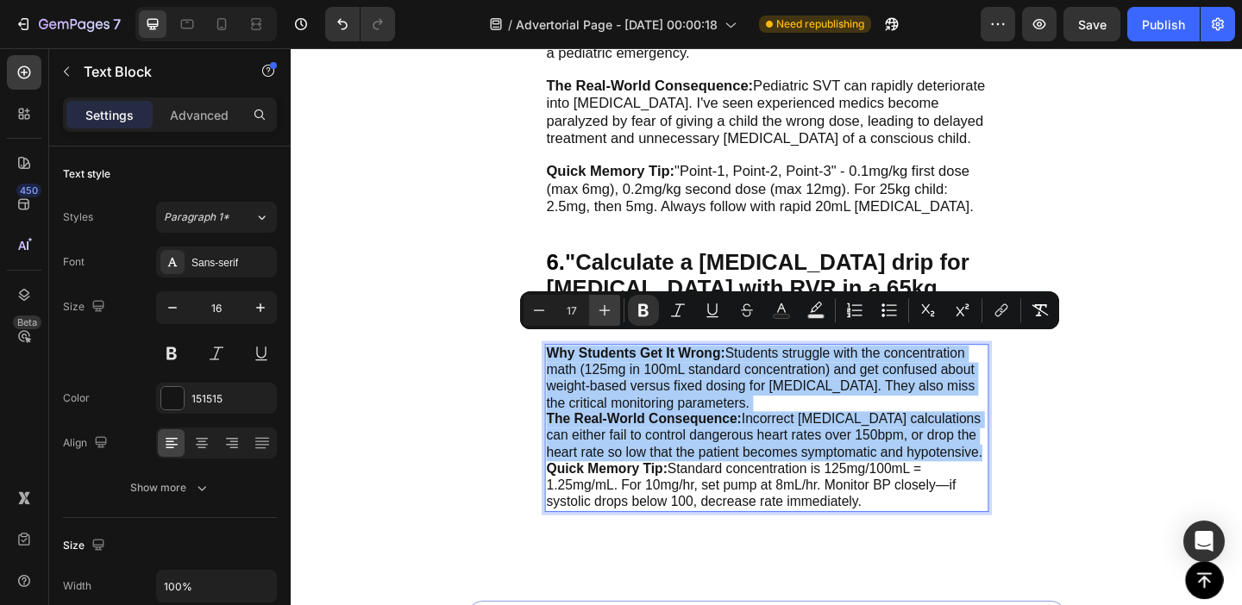
click at [607, 306] on icon "Editor contextual toolbar" at bounding box center [604, 310] width 17 height 17
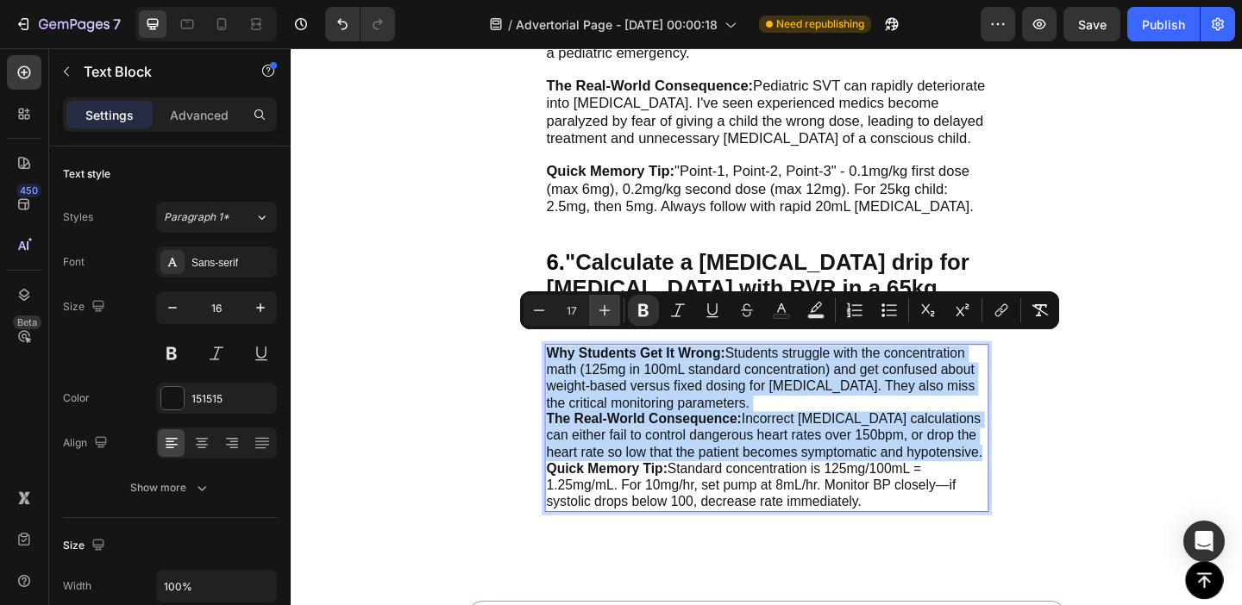
type input "18"
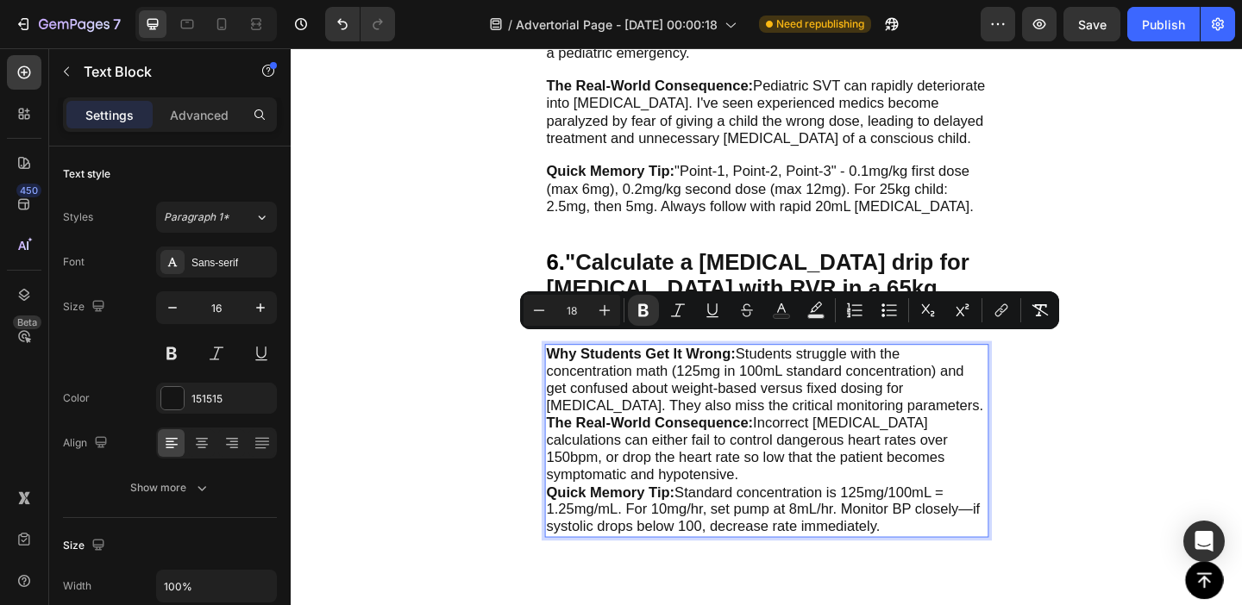
click at [953, 428] on p "Why Students Get It Wrong: Students struggle with the concentration math (125mg…" at bounding box center [808, 409] width 480 height 75
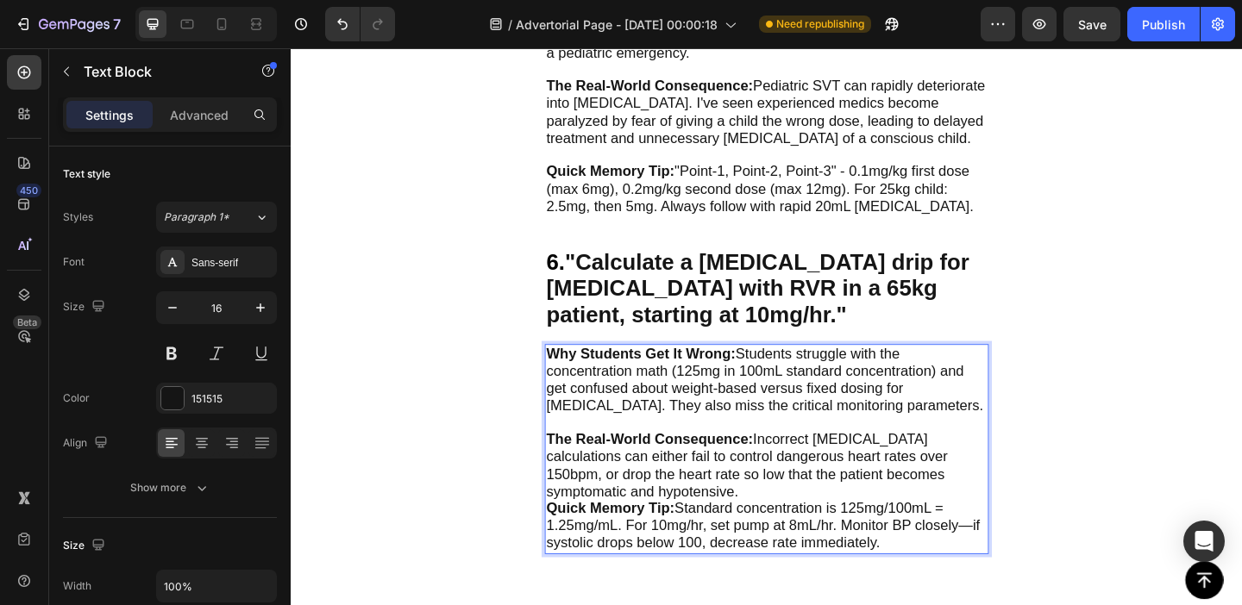
click at [742, 500] on span "The Real-World Consequence: Incorrect [MEDICAL_DATA] calculations can either fa…" at bounding box center [786, 501] width 436 height 73
click at [690, 509] on p "The Real-World Consequence: Incorrect [MEDICAL_DATA] calculations can either fa…" at bounding box center [808, 502] width 480 height 75
click at [680, 510] on p "The Real-World Consequence: Incorrect [MEDICAL_DATA] calculations can either fa…" at bounding box center [808, 502] width 480 height 75
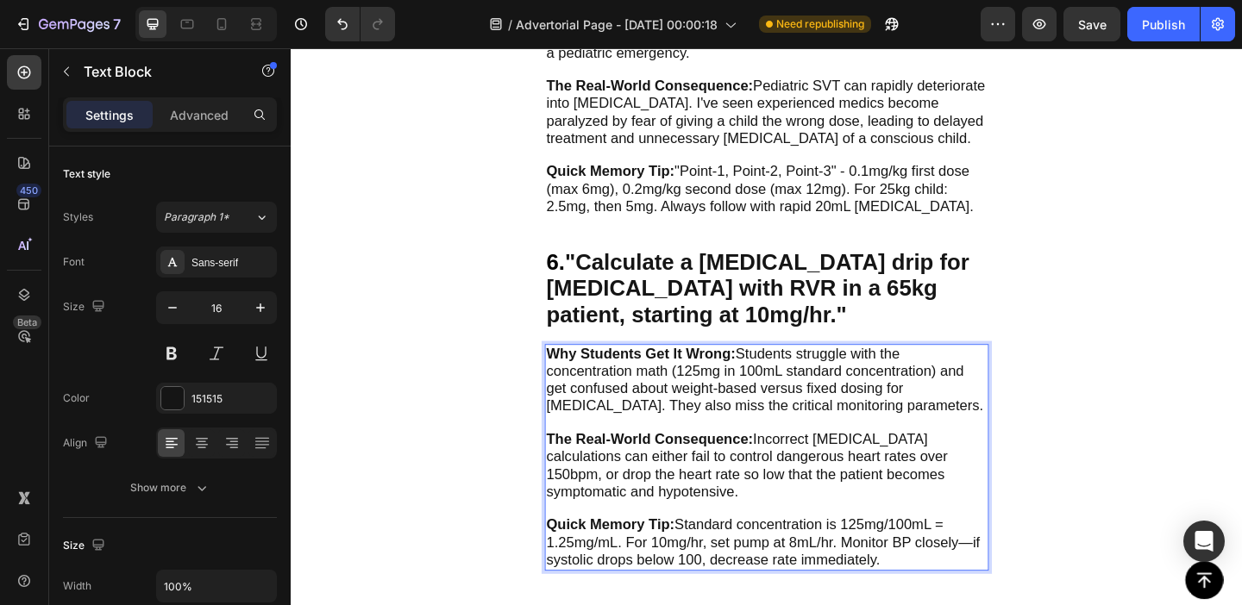
click at [689, 408] on span "Why Students Get It Wrong: Students struggle with the concentration math (125mg…" at bounding box center [805, 408] width 475 height 73
click at [869, 465] on span "The Real-World Consequence: Incorrect [MEDICAL_DATA] calculations can either fa…" at bounding box center [786, 501] width 436 height 73
click at [962, 401] on span "Why Students Get It Wrong: Students struggle with the concentration math (125mg…" at bounding box center [805, 408] width 475 height 73
click at [973, 404] on span "Why Students Get It Wrong: Students struggle with the concentration math (125mg…" at bounding box center [805, 408] width 475 height 73
click at [951, 479] on span "The Real-World Consequence: Incorrect [MEDICAL_DATA] calculations can either fa…" at bounding box center [786, 501] width 436 height 73
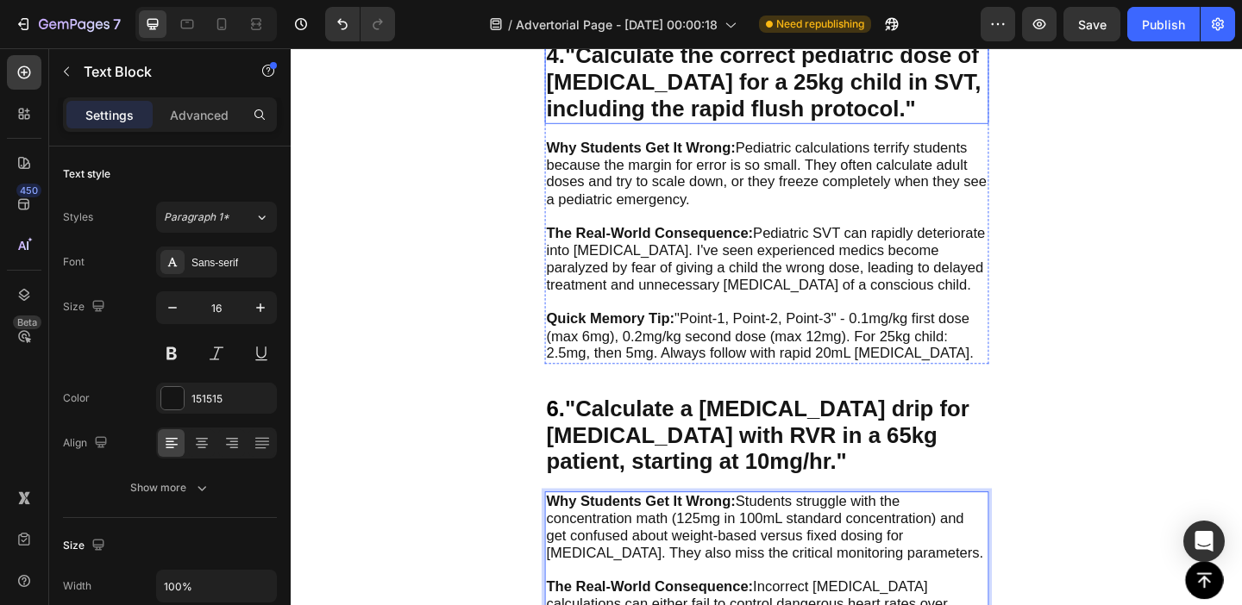
scroll to position [2178, 0]
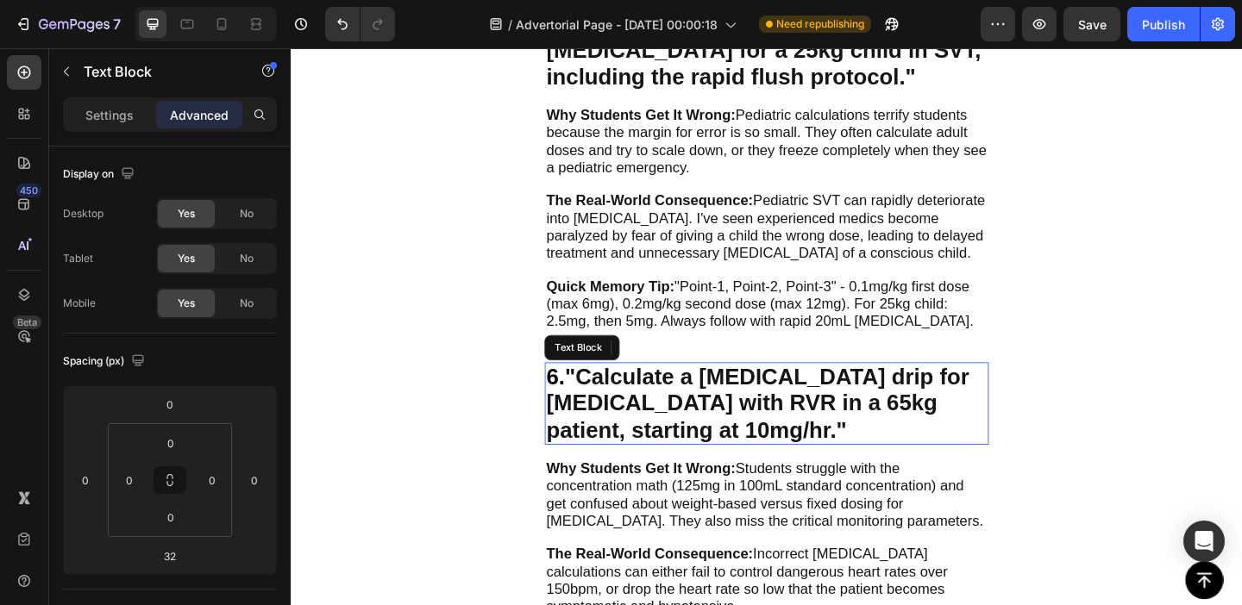
click at [588, 392] on span "6." at bounding box center [578, 405] width 20 height 27
click at [580, 402] on span "6." at bounding box center [578, 405] width 20 height 27
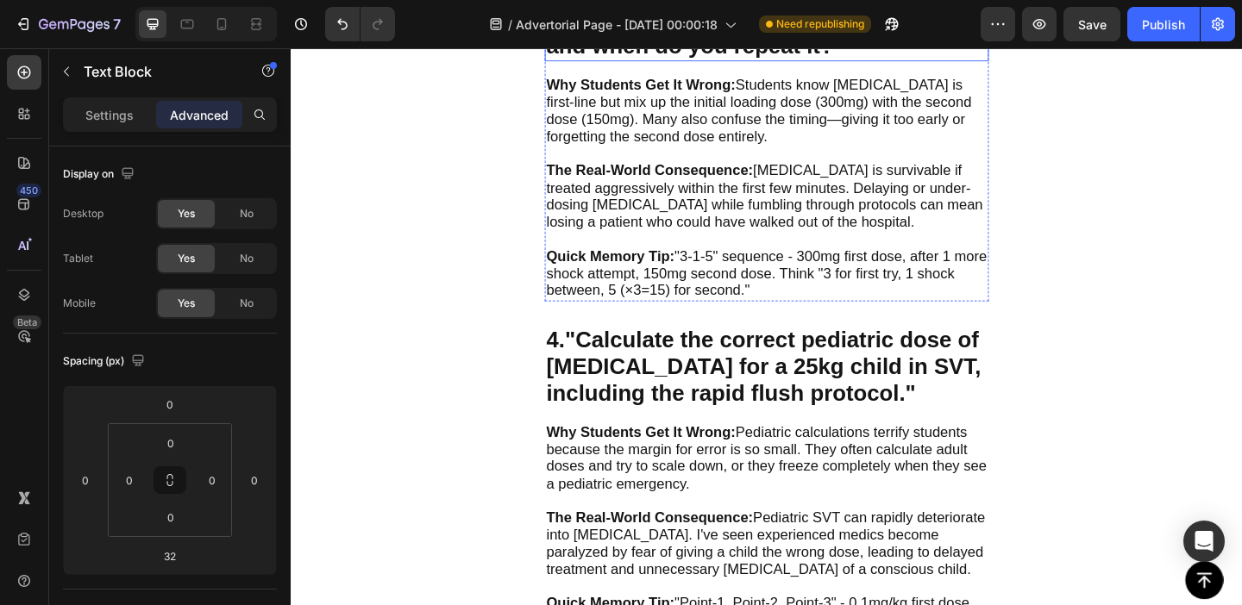
scroll to position [1827, 0]
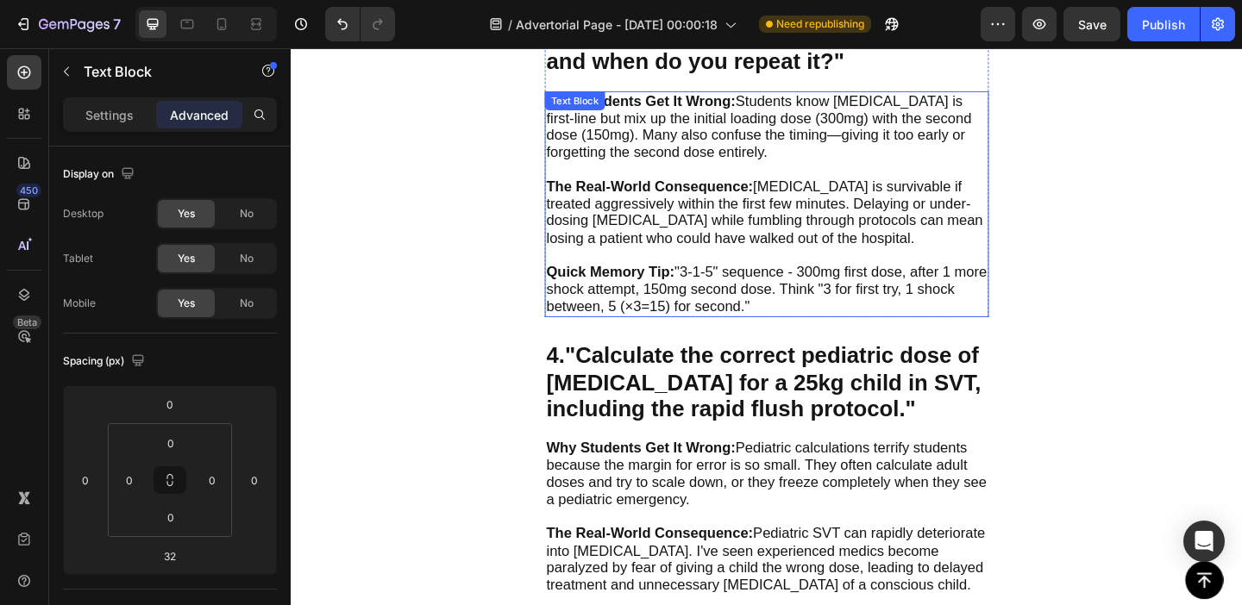
click at [761, 270] on p "The Real-World Consequence: [MEDICAL_DATA] is survivable if treated aggressivel…" at bounding box center [808, 236] width 480 height 93
click at [686, 116] on icon at bounding box center [682, 112] width 14 height 14
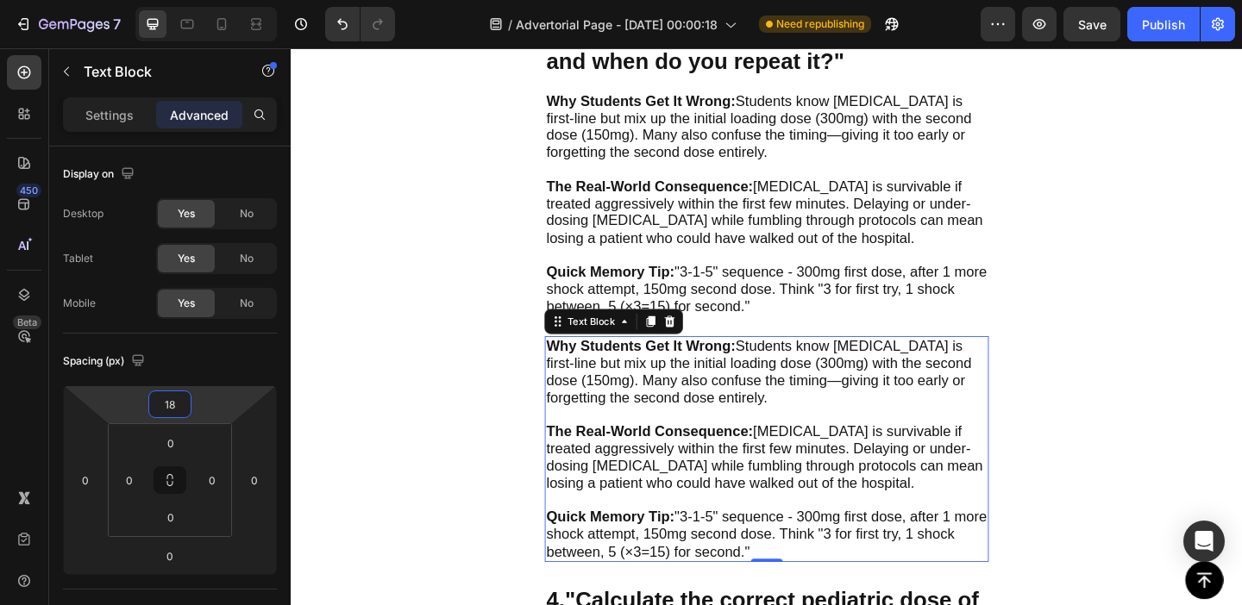
type input "16"
drag, startPoint x: 225, startPoint y: 409, endPoint x: 229, endPoint y: 397, distance: 12.8
click at [229, 0] on html "7 Version history / Advertorial Page - [DATE] 00:00:18 Need republishing Previe…" at bounding box center [621, 0] width 1242 height 0
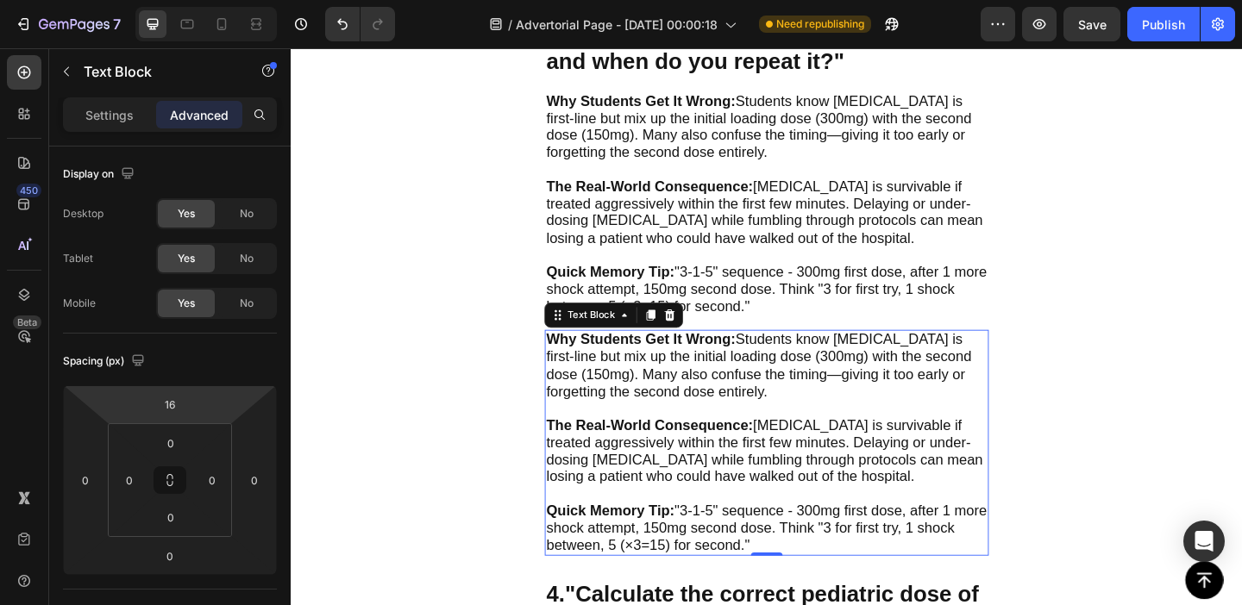
click at [671, 373] on span "Why Students Get It Wrong: Students know [MEDICAL_DATA] is first-line but mix u…" at bounding box center [799, 392] width 462 height 73
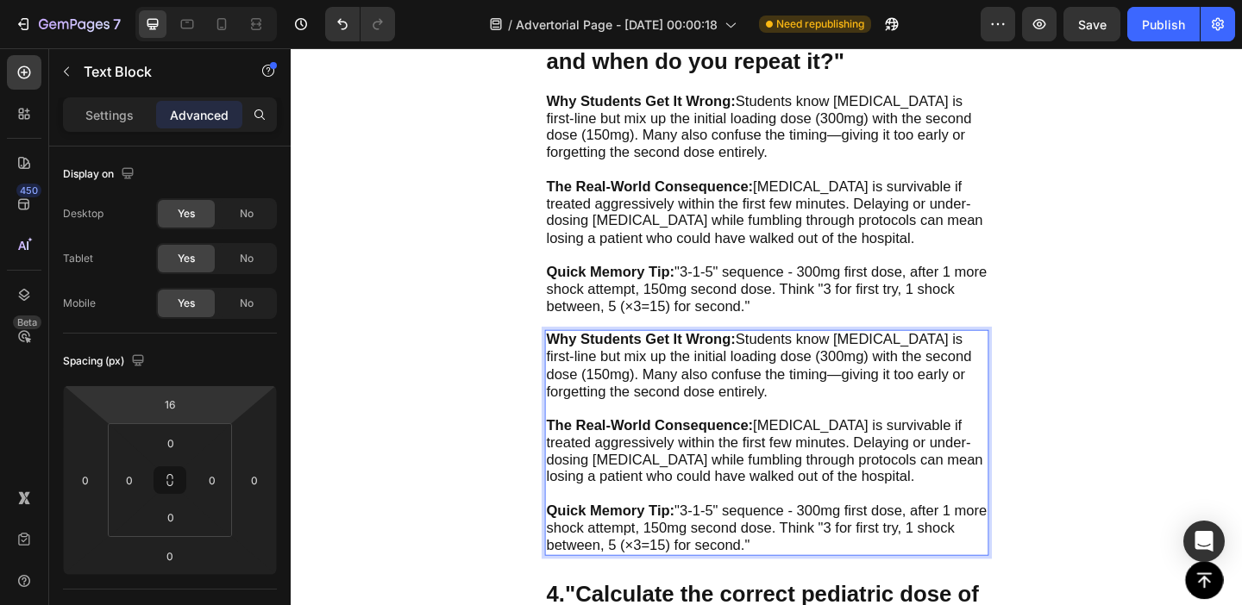
click at [593, 357] on strong "Why Students Get It Wrong:" at bounding box center [671, 364] width 206 height 17
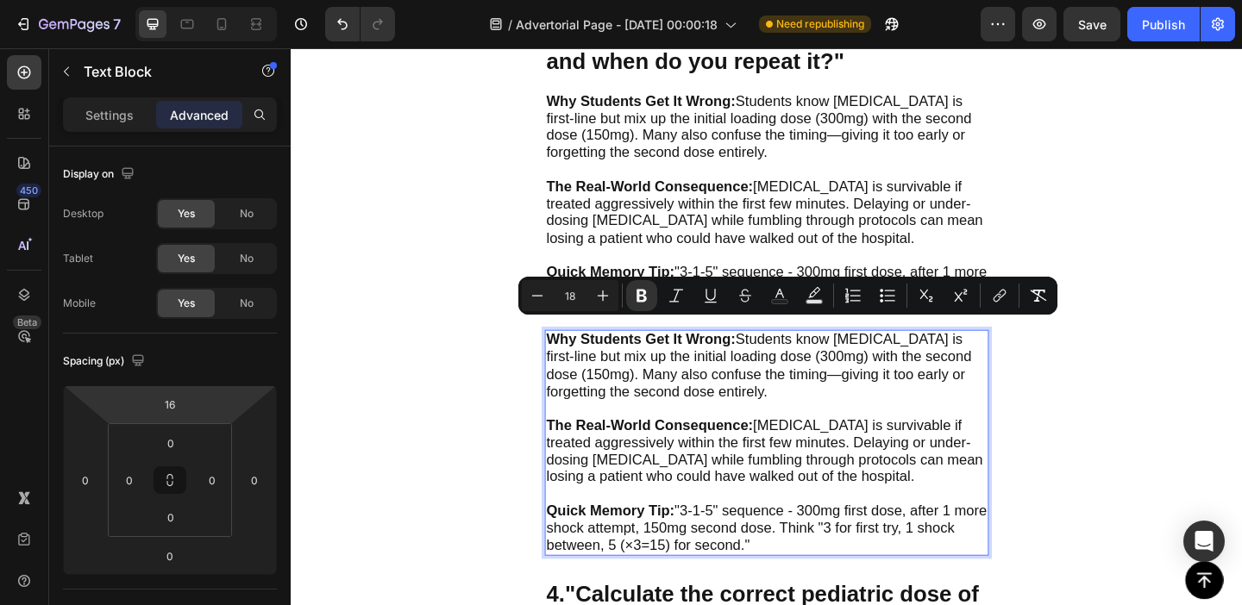
drag, startPoint x: 593, startPoint y: 357, endPoint x: 868, endPoint y: 564, distance: 343.6
click at [868, 564] on div "Why Students Get It Wrong: Students know [MEDICAL_DATA] is first-line but mix u…" at bounding box center [808, 477] width 483 height 246
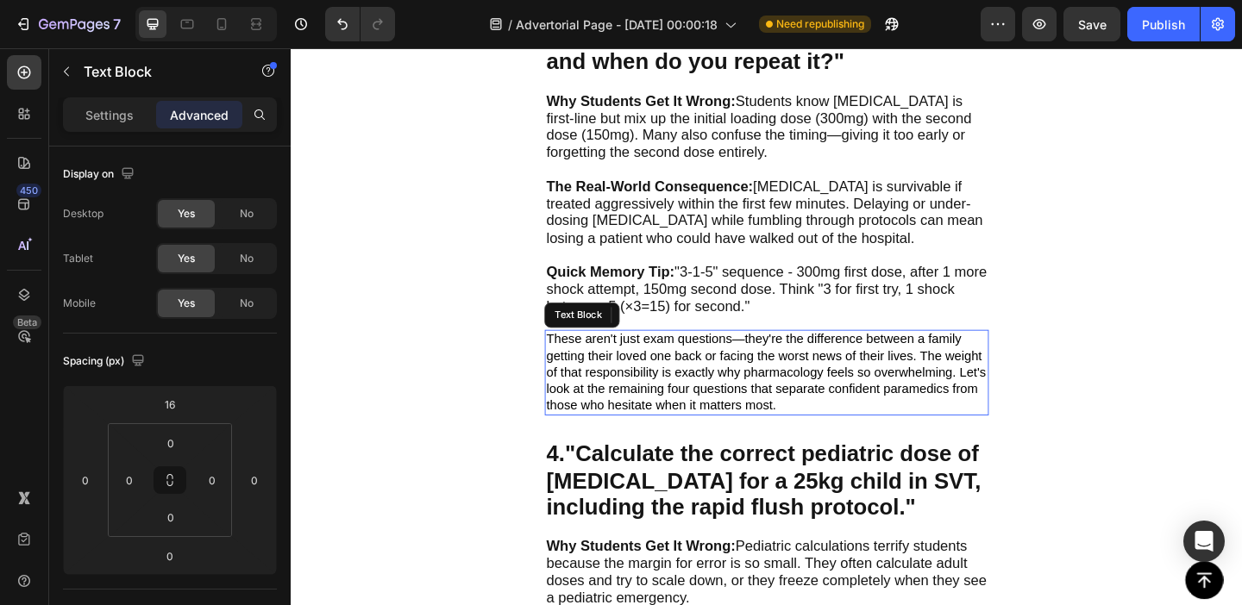
click at [668, 393] on span "These aren't just exam questions—they're the difference between a family gettin…" at bounding box center [807, 400] width 478 height 86
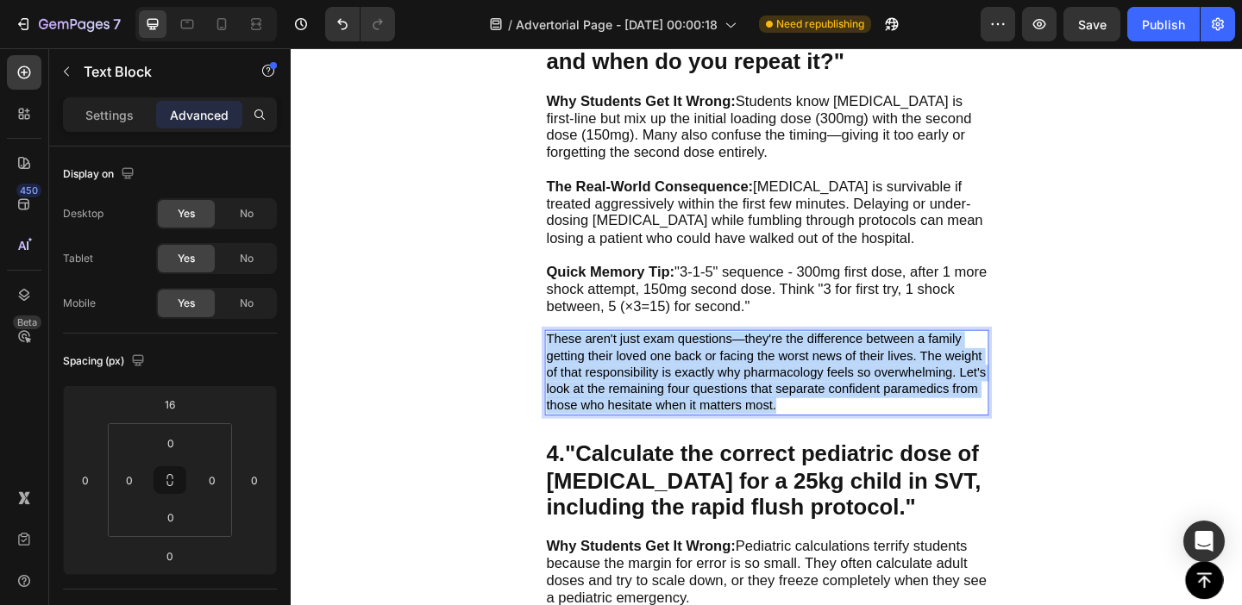
click at [668, 393] on span "These aren't just exam questions—they're the difference between a family gettin…" at bounding box center [807, 400] width 478 height 86
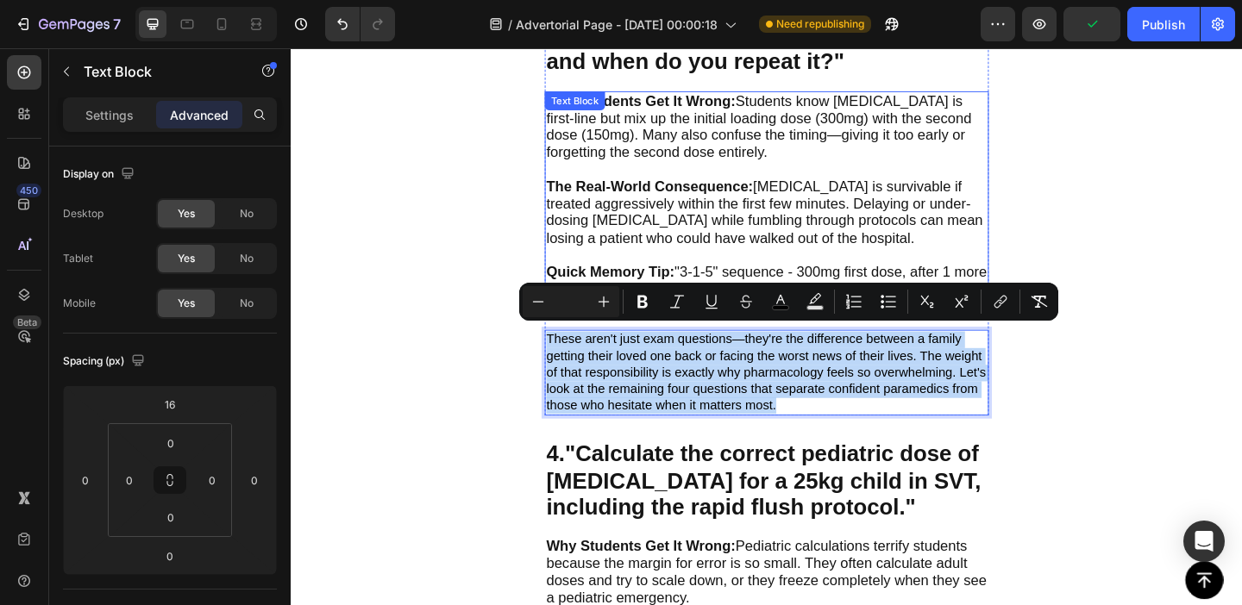
scroll to position [1816, 0]
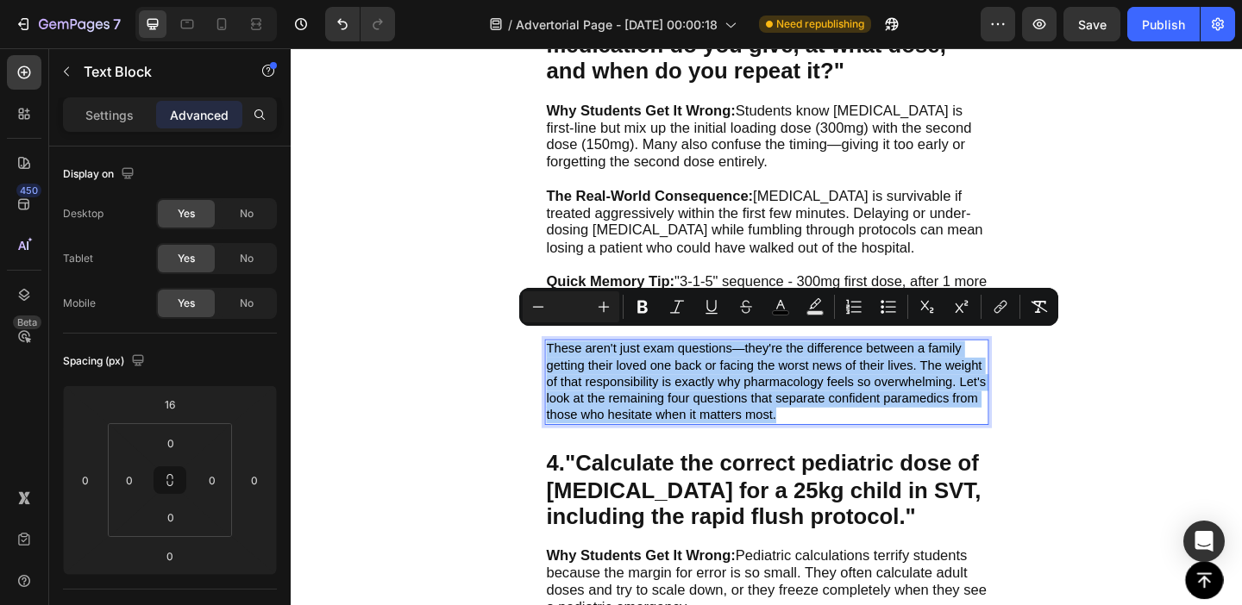
click at [563, 308] on input "Editor contextual toolbar" at bounding box center [571, 307] width 34 height 21
type input "18"
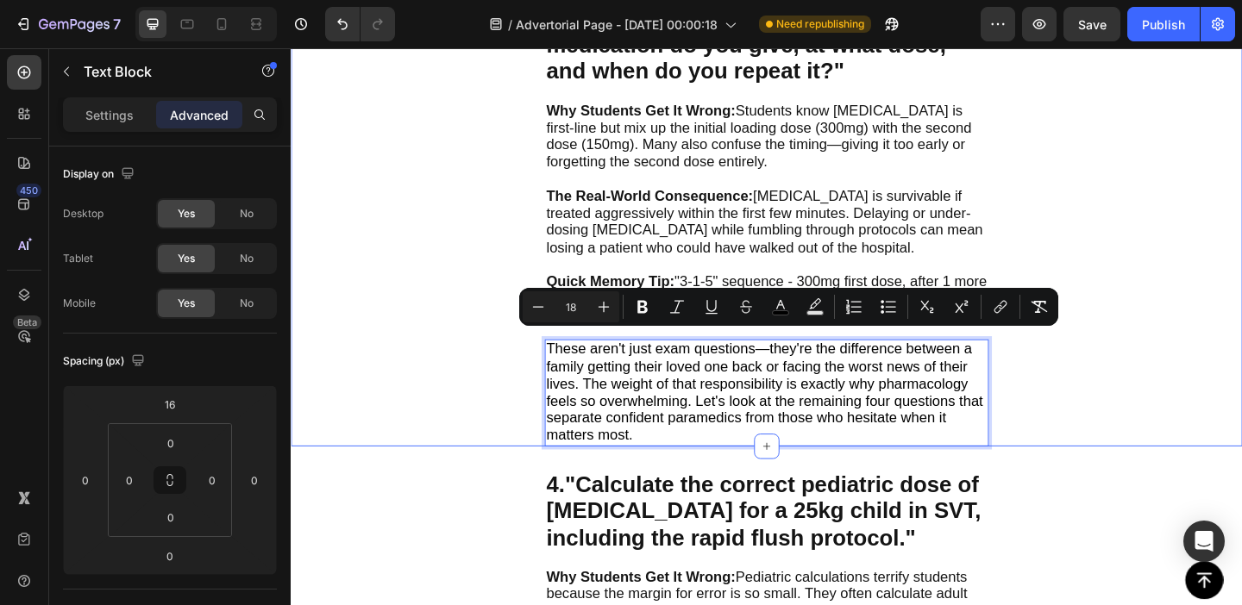
click at [433, 431] on div "3. "Your patient is in [MEDICAL_DATA]. After the first shock fails, what medica…" at bounding box center [808, 210] width 1035 height 541
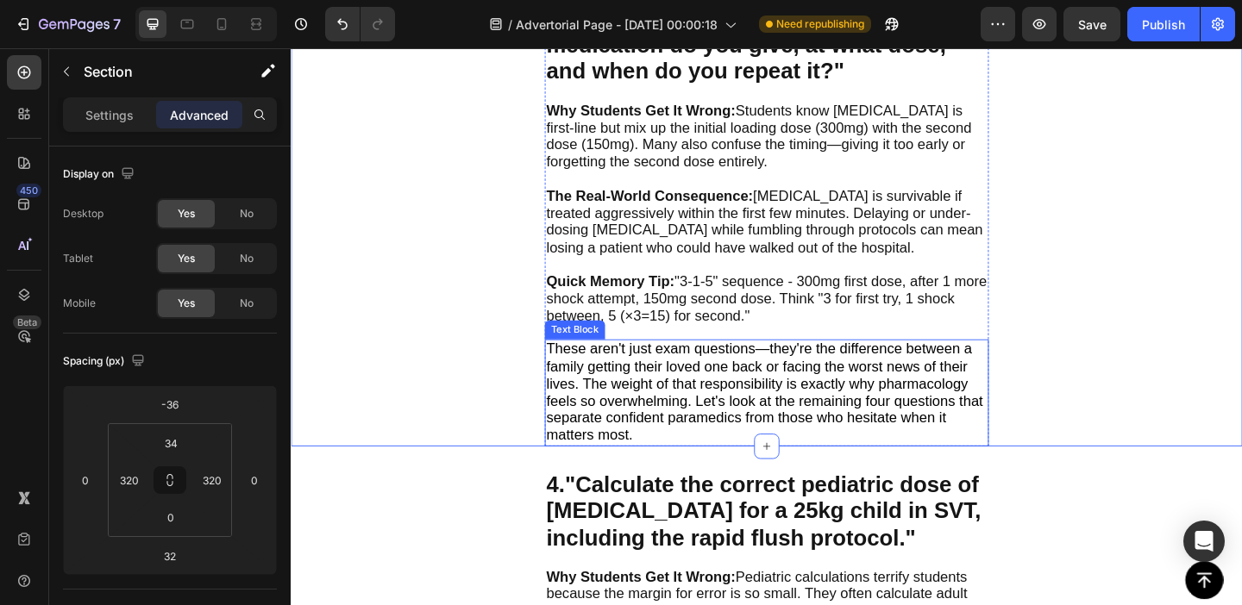
click at [751, 411] on span "These aren't just exam questions—they're the difference between a family gettin…" at bounding box center [805, 422] width 475 height 111
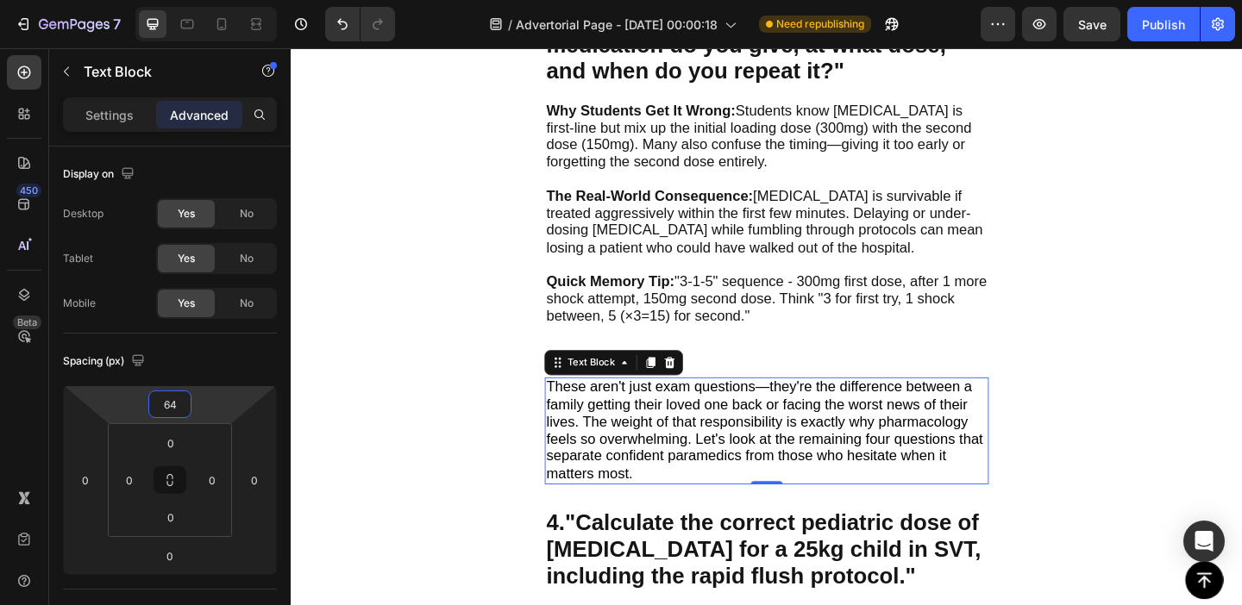
drag, startPoint x: 209, startPoint y: 412, endPoint x: 210, endPoint y: 387, distance: 25.0
click at [210, 0] on html "7 Version history / Advertorial Page - [DATE] 00:00:18 Need republishing Previe…" at bounding box center [621, 0] width 1242 height 0
type input "52"
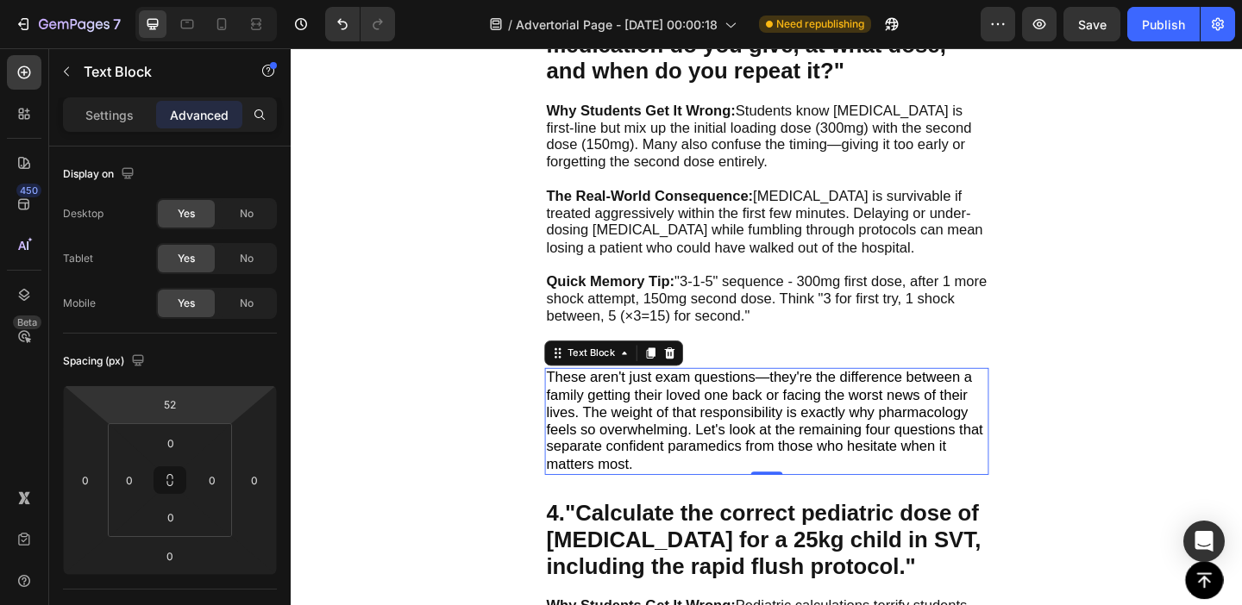
click at [214, 0] on html "7 Version history / Advertorial Page - [DATE] 00:00:18 Need republishing Previe…" at bounding box center [621, 0] width 1242 height 0
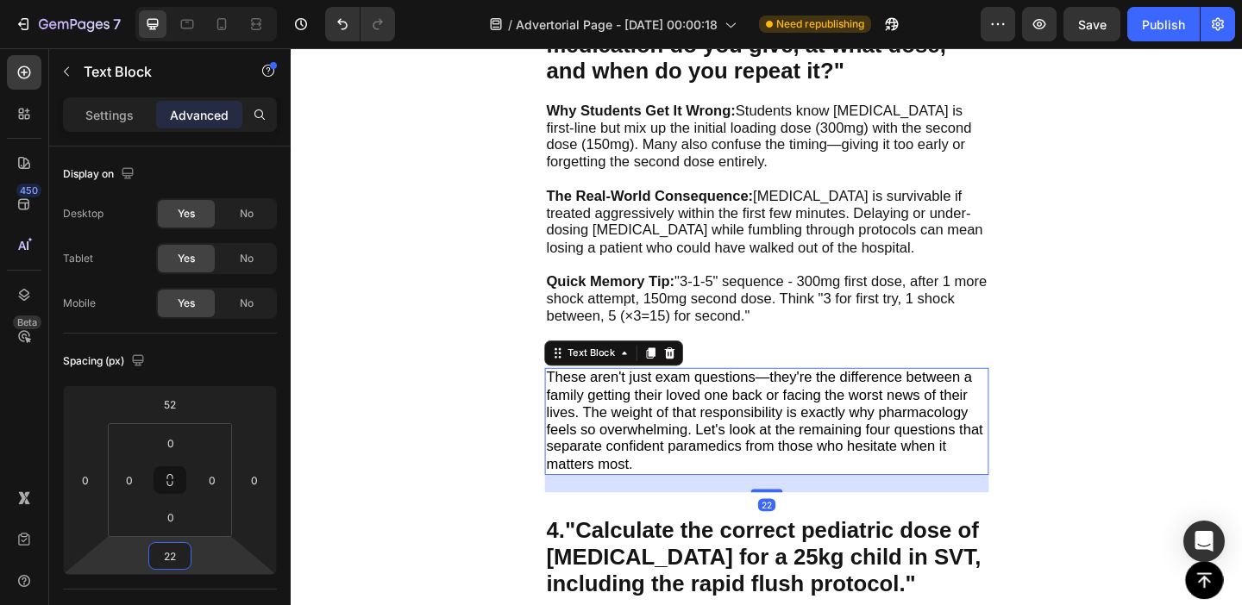
type input "24"
drag, startPoint x: 228, startPoint y: 549, endPoint x: 228, endPoint y: 539, distance: 9.5
click at [228, 0] on html "7 Version history / Advertorial Page - [DATE] 00:00:18 Need republishing Previe…" at bounding box center [621, 0] width 1242 height 0
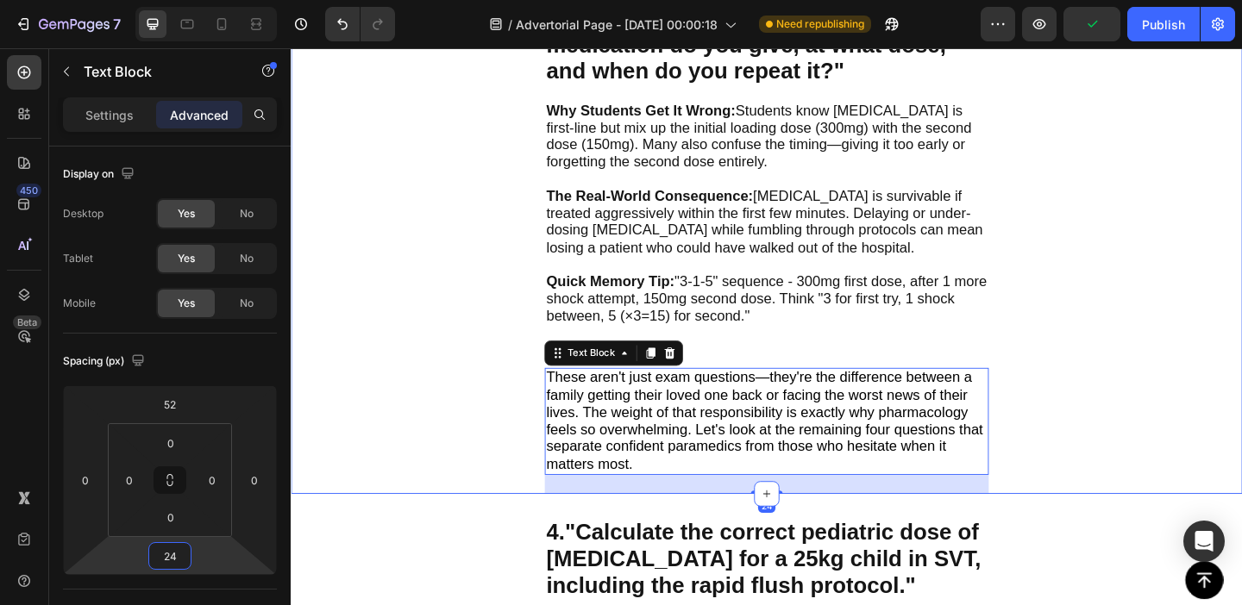
click at [465, 473] on div "3. "Your patient is in [MEDICAL_DATA]. After the first shock fails, what medica…" at bounding box center [808, 236] width 1035 height 593
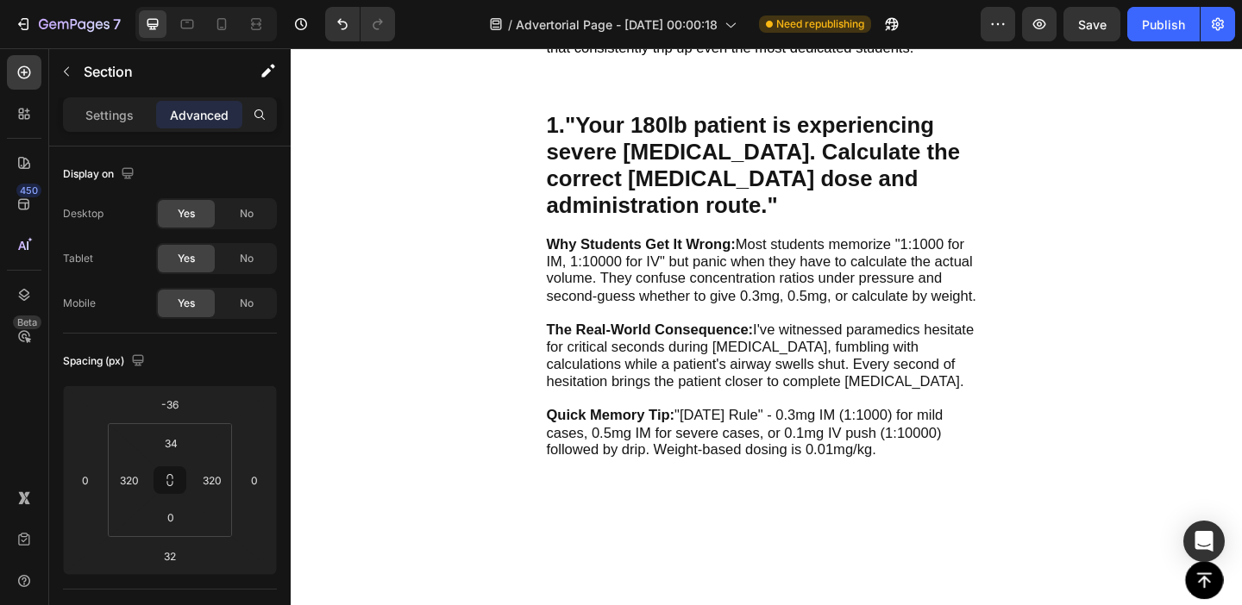
scroll to position [549, 0]
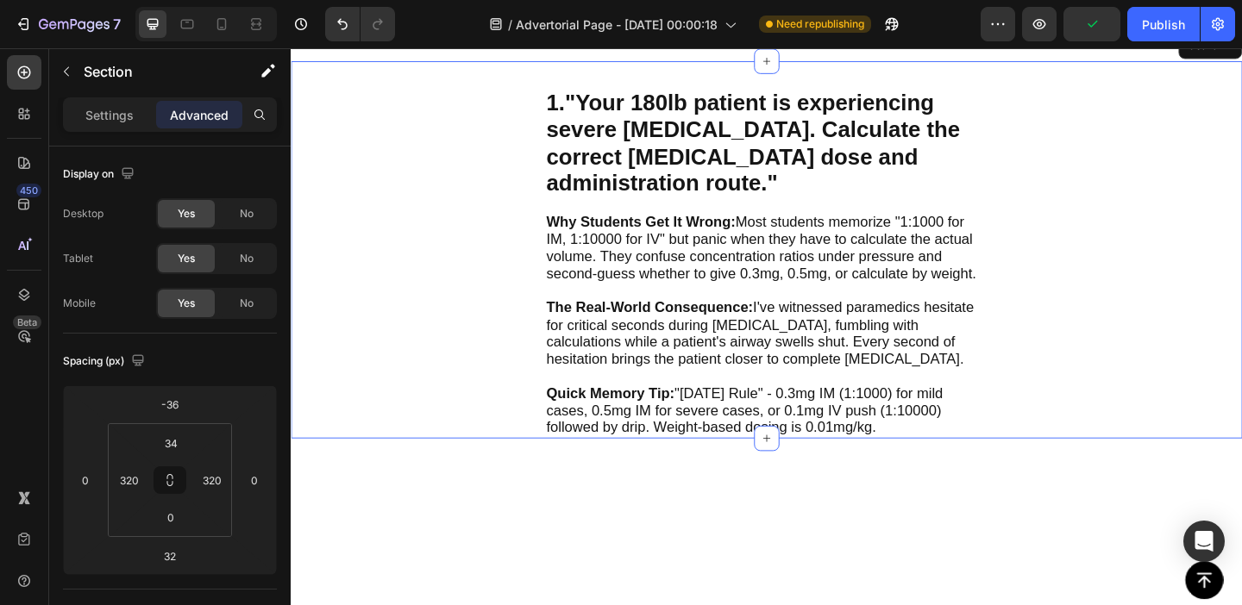
click at [882, 388] on div "1. "Your 180lb patient is experiencing severe [MEDICAL_DATA]. Calculate the cor…" at bounding box center [808, 267] width 1035 height 411
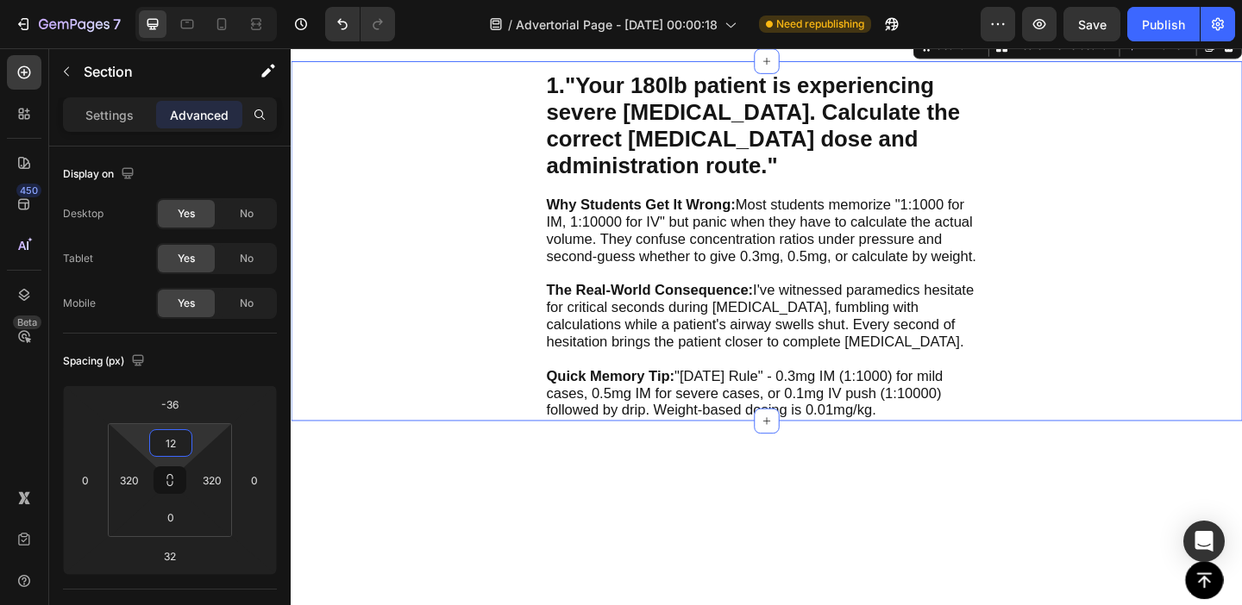
type input "10"
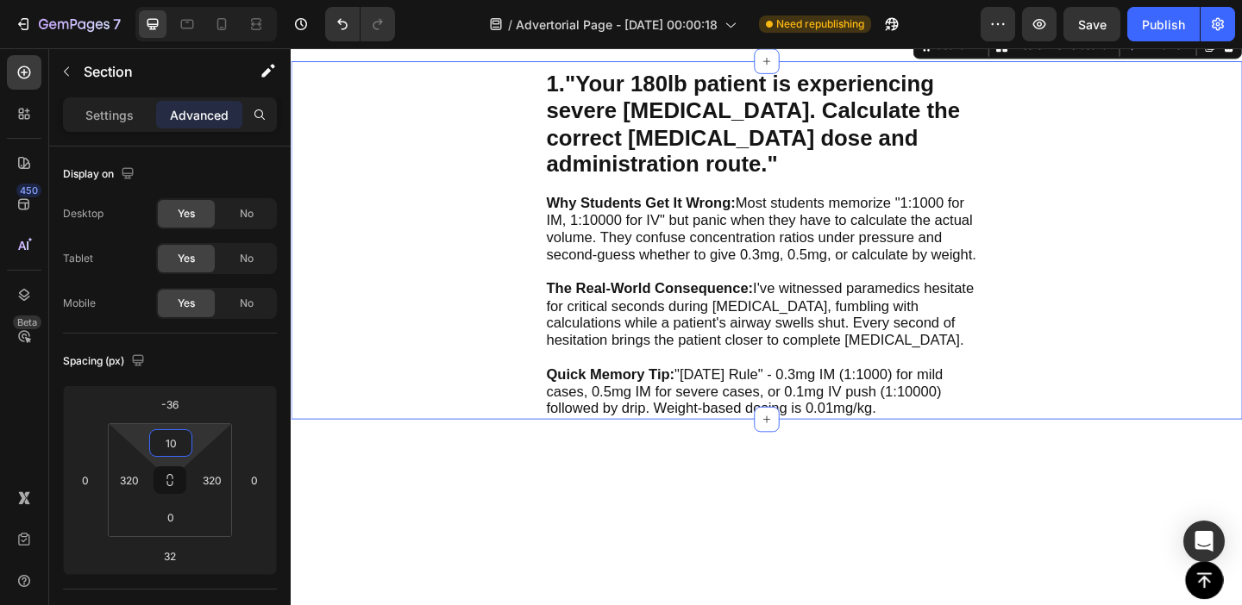
drag, startPoint x: 204, startPoint y: 436, endPoint x: 206, endPoint y: 447, distance: 11.3
click at [206, 0] on html "7 Version history / Advertorial Page - [DATE] 00:00:18 Need republishing Previe…" at bounding box center [621, 0] width 1242 height 0
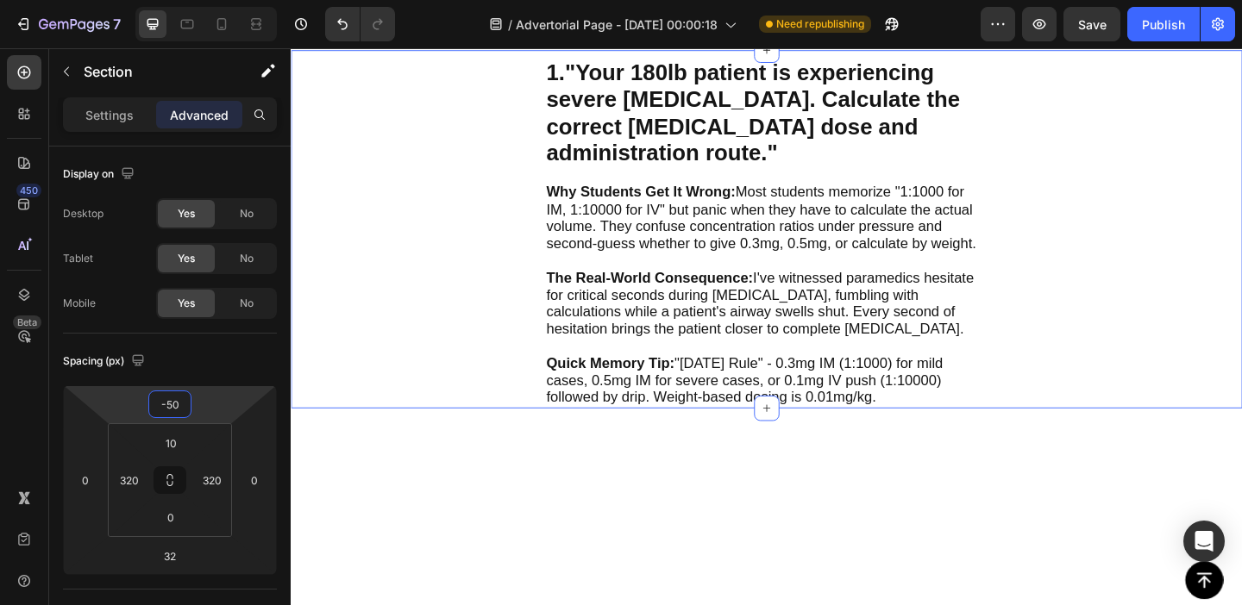
type input "-48"
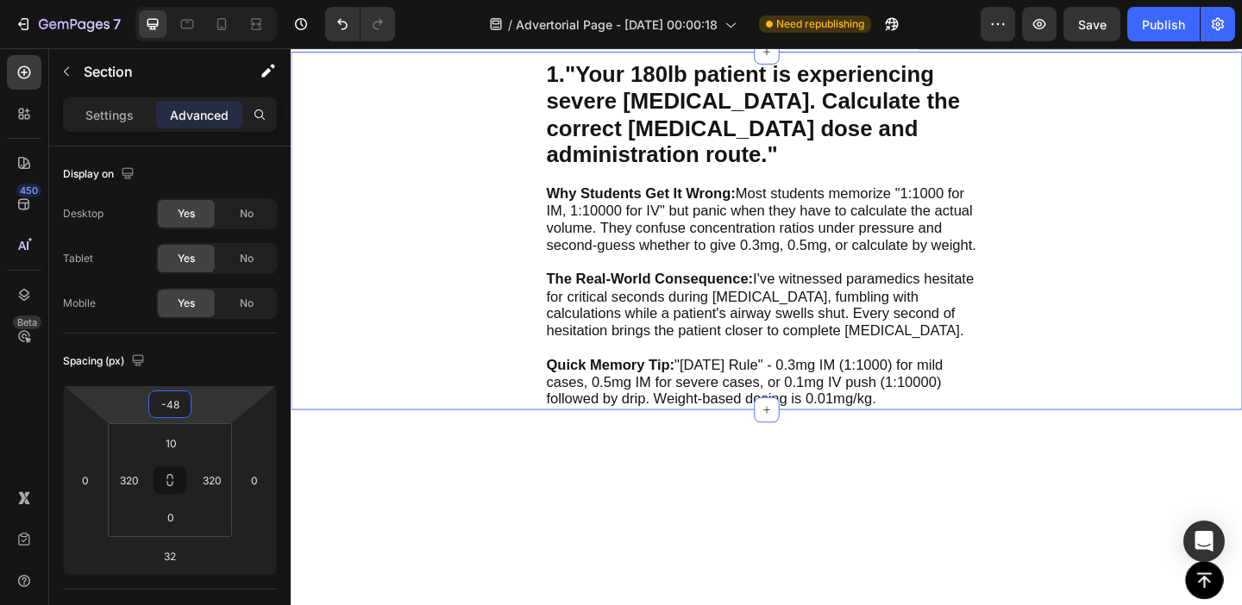
click at [216, 0] on html "7 Version history / Advertorial Page - [DATE] 00:00:18 Need republishing Previe…" at bounding box center [621, 0] width 1242 height 0
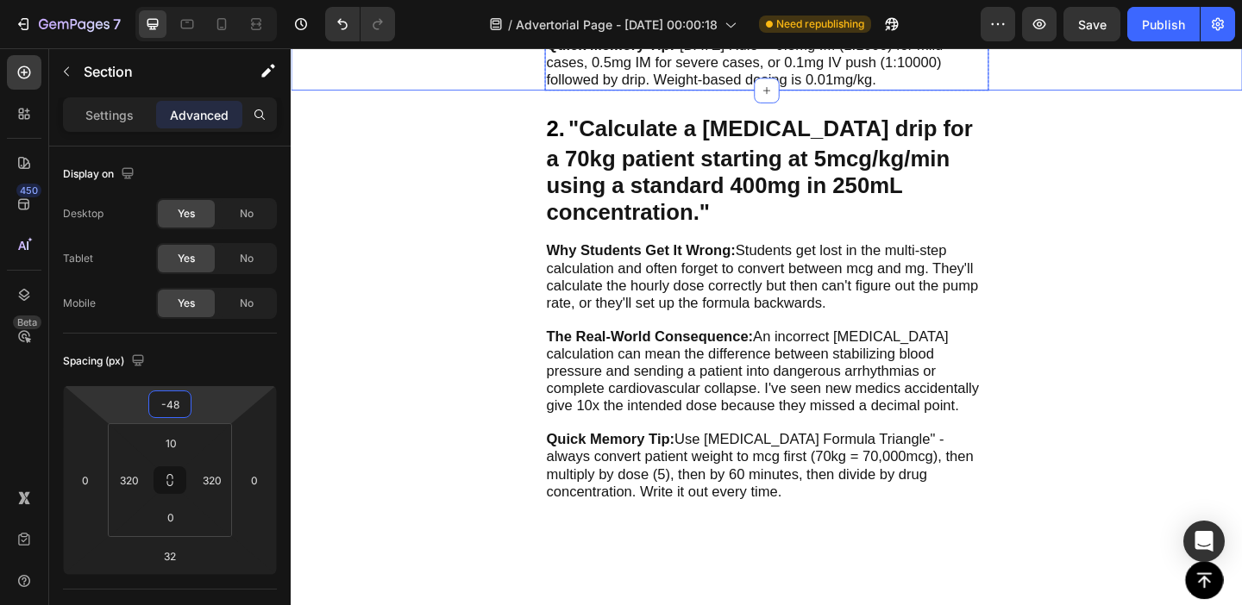
scroll to position [902, 0]
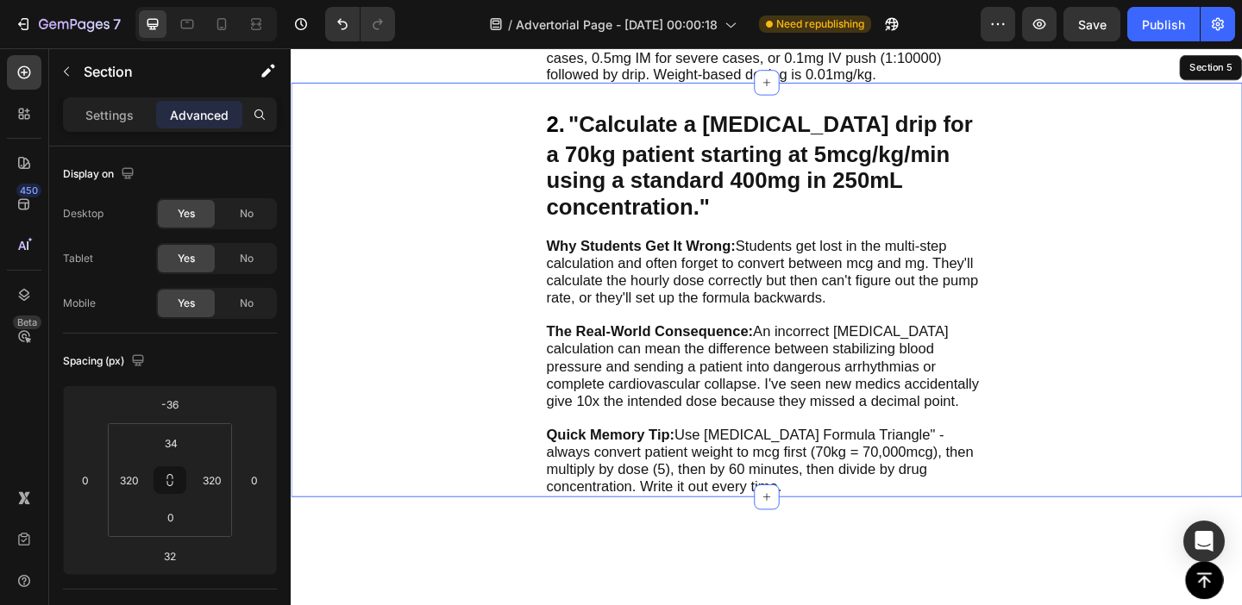
click at [674, 404] on div "2. "Calculate a [MEDICAL_DATA] drip for a 70kg patient starting at 5mcg/kg/min …" at bounding box center [808, 310] width 1035 height 451
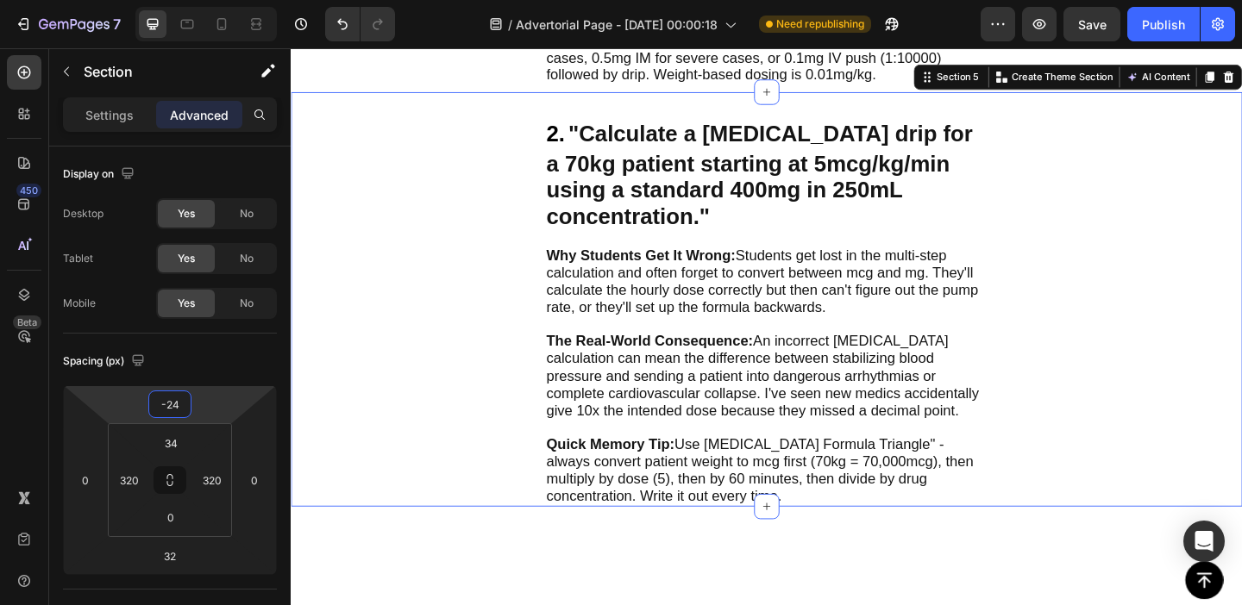
type input "-22"
click at [196, 0] on html "7 Version history / Advertorial Page - [DATE] 00:00:18 Need republishing Previe…" at bounding box center [621, 0] width 1242 height 0
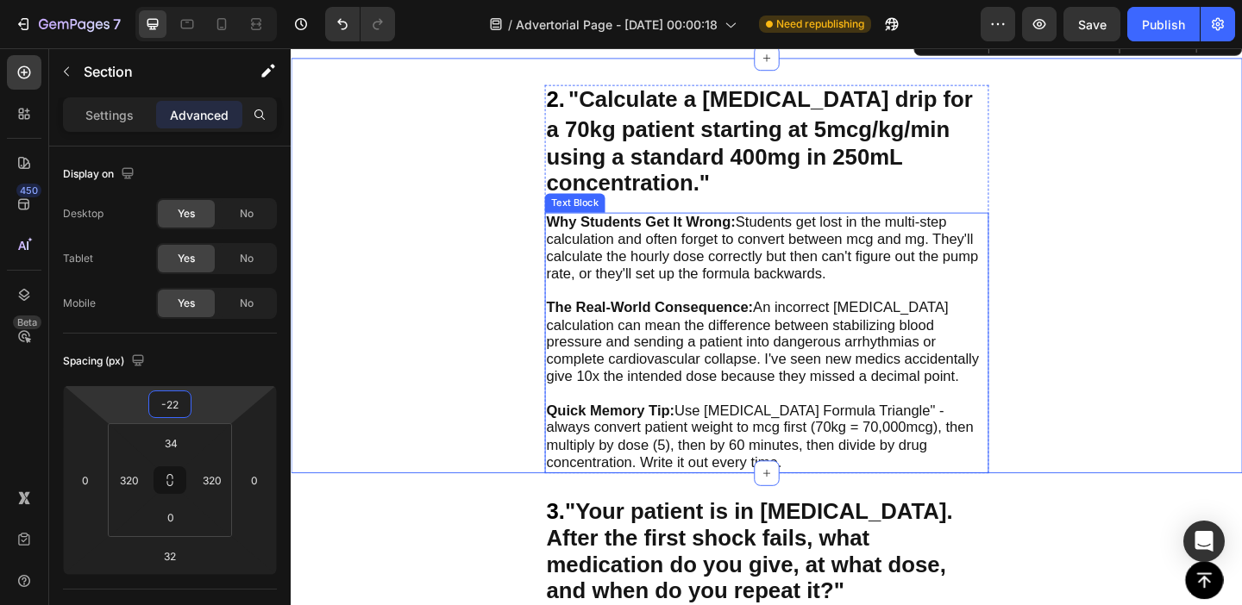
scroll to position [1295, 0]
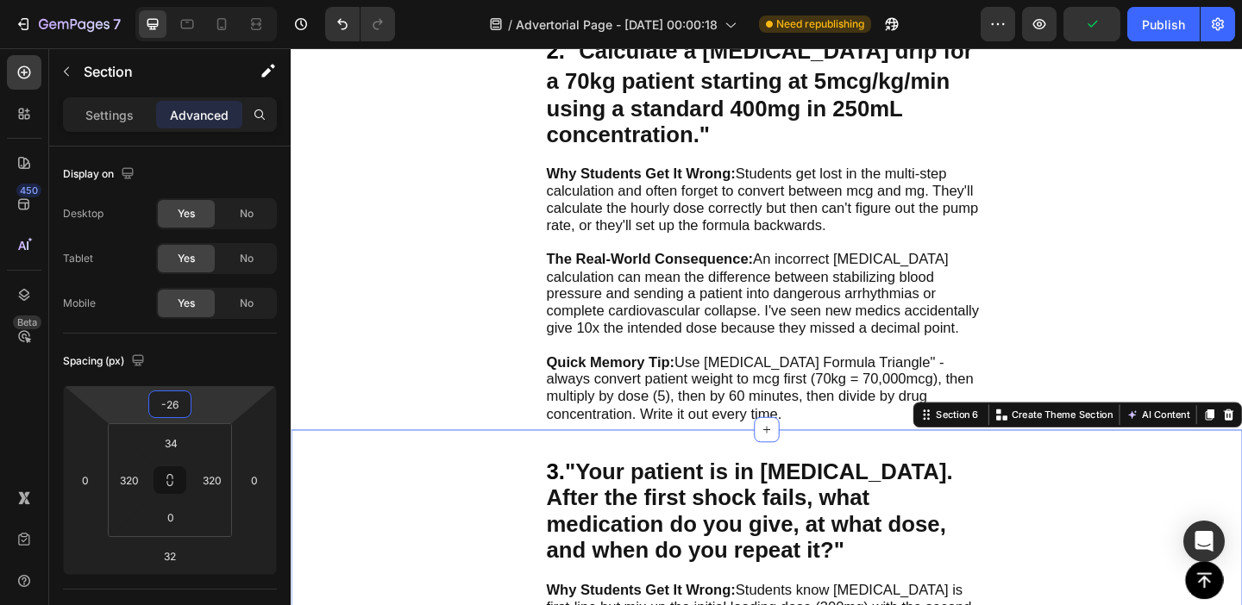
type input "-24"
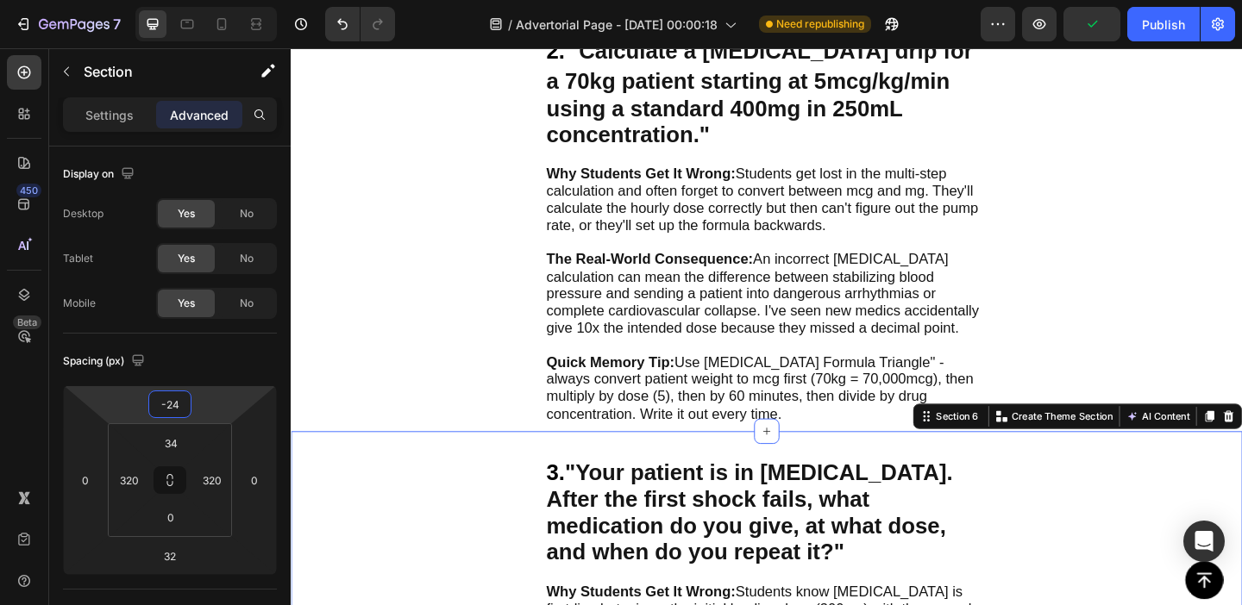
click at [204, 0] on html "7 Version history / Advertorial Page - [DATE] 00:00:18 Need republishing Previe…" at bounding box center [621, 0] width 1242 height 0
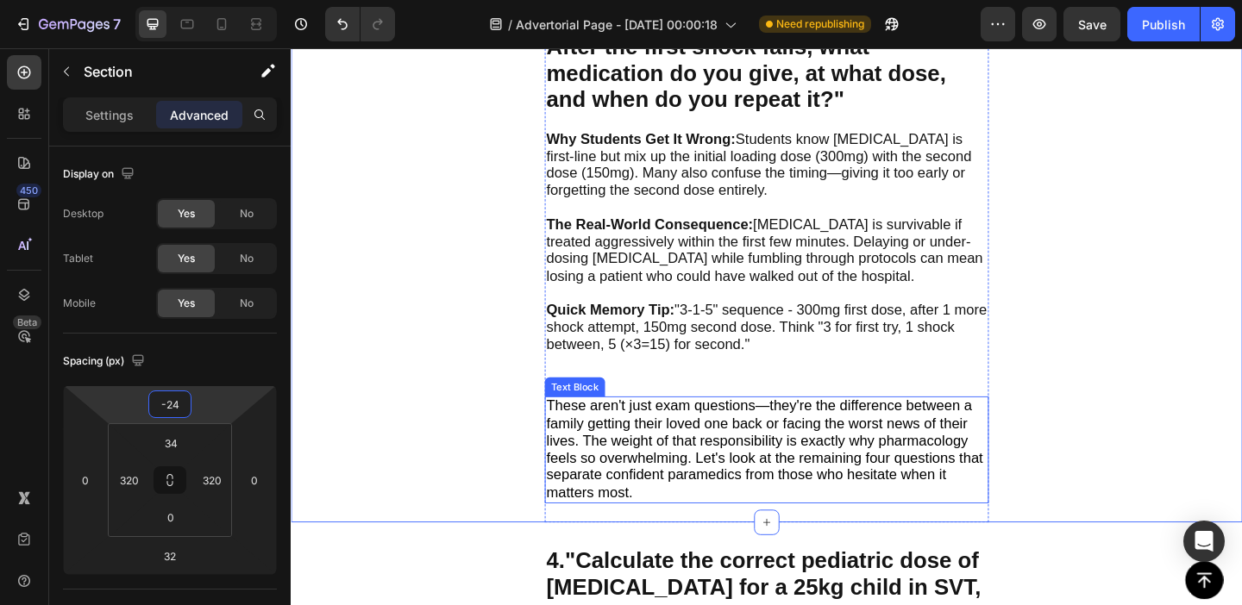
scroll to position [1804, 0]
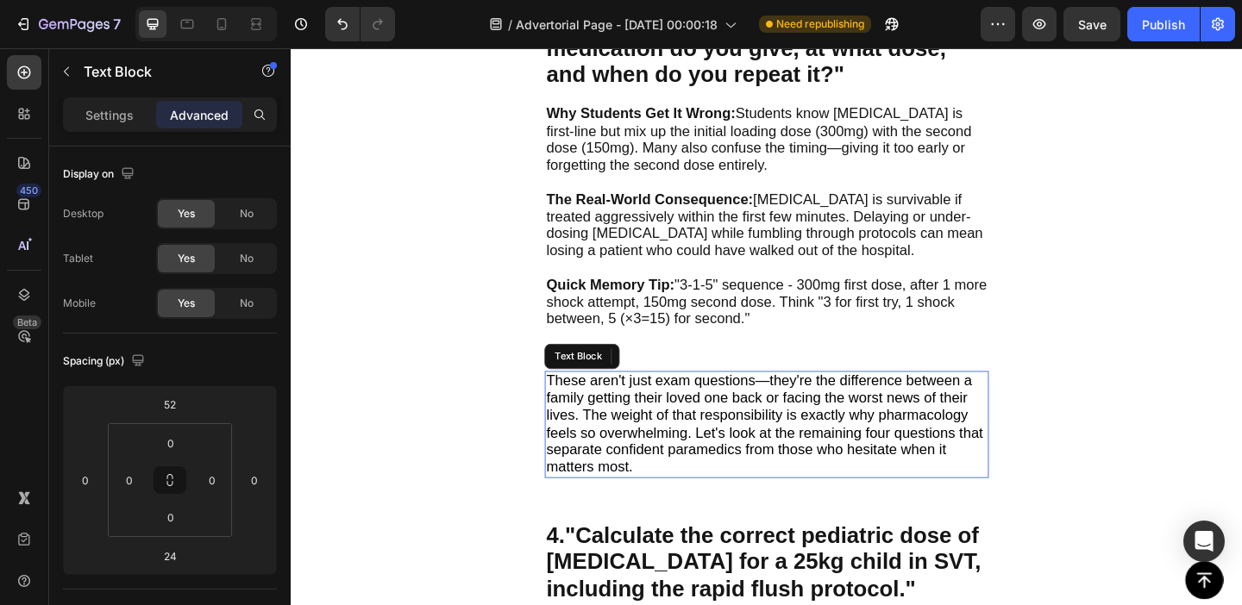
click at [660, 436] on span "These aren't just exam questions—they're the difference between a family gettin…" at bounding box center [805, 456] width 475 height 111
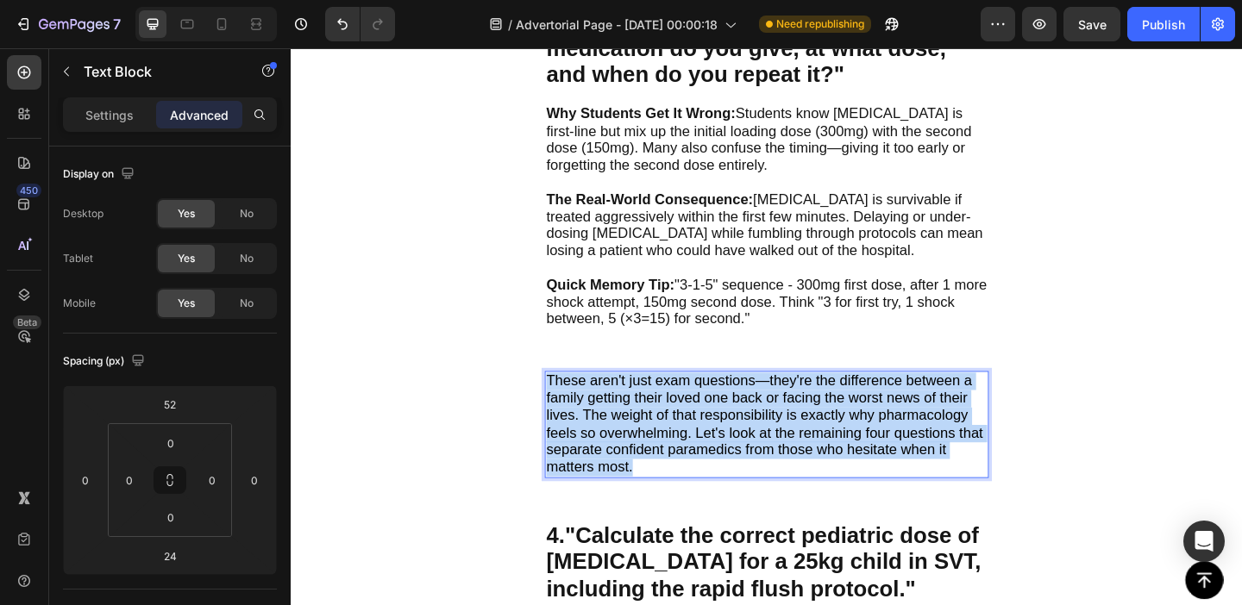
click at [660, 436] on span "These aren't just exam questions—they're the difference between a family gettin…" at bounding box center [805, 456] width 475 height 111
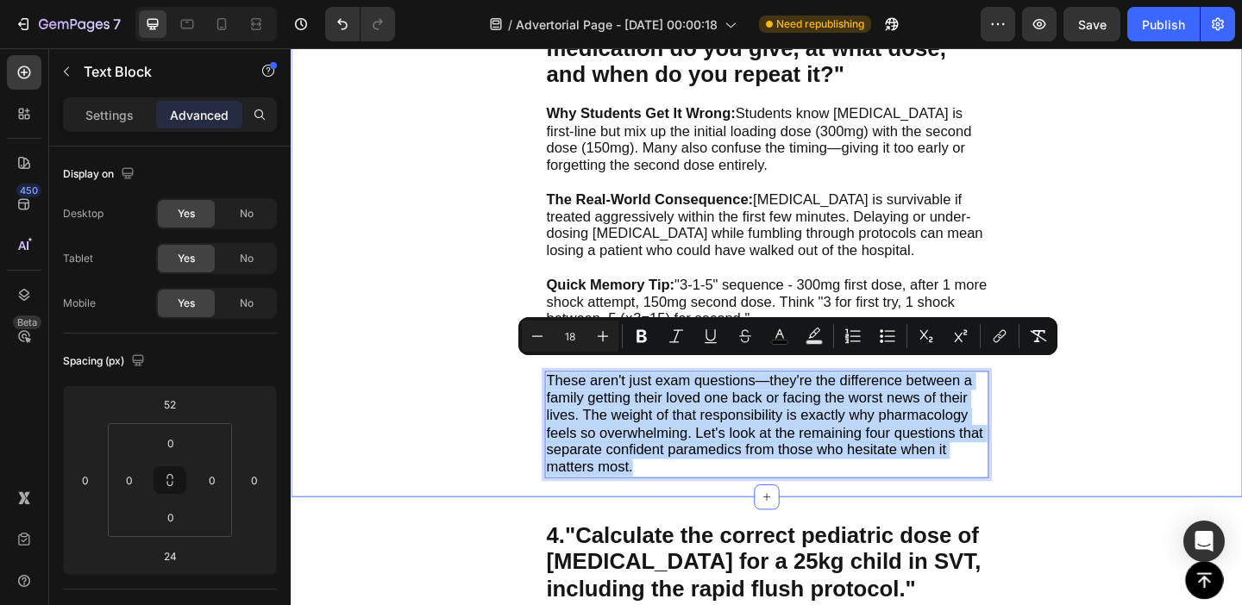
click at [466, 430] on div "3. "Your patient is in [MEDICAL_DATA]. After the first shock fails, what medica…" at bounding box center [808, 240] width 1035 height 593
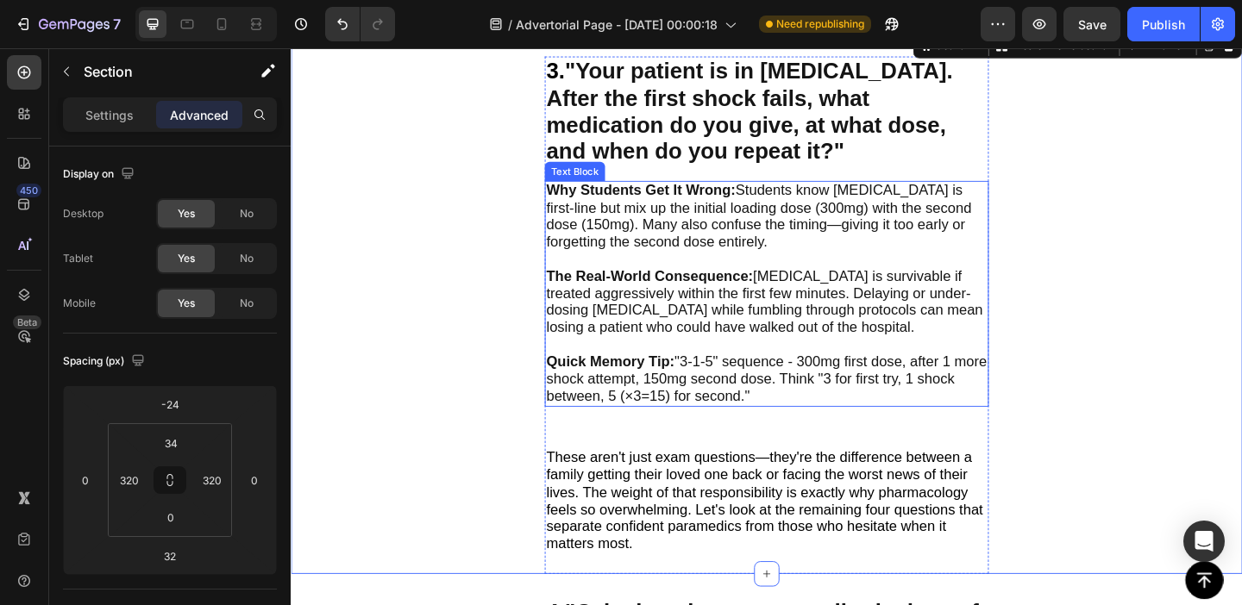
scroll to position [1720, 0]
click at [655, 225] on span "Why Students Get It Wrong: Students know [MEDICAL_DATA] is first-line but mix u…" at bounding box center [799, 231] width 462 height 73
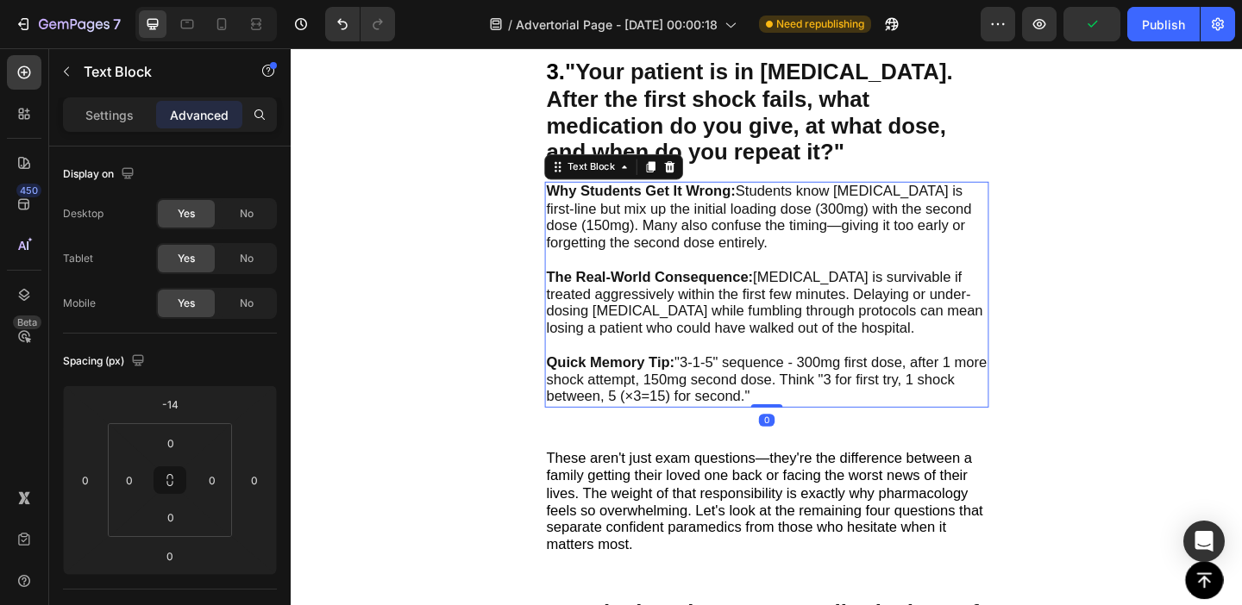
click at [585, 204] on strong "Why Students Get It Wrong:" at bounding box center [671, 203] width 206 height 17
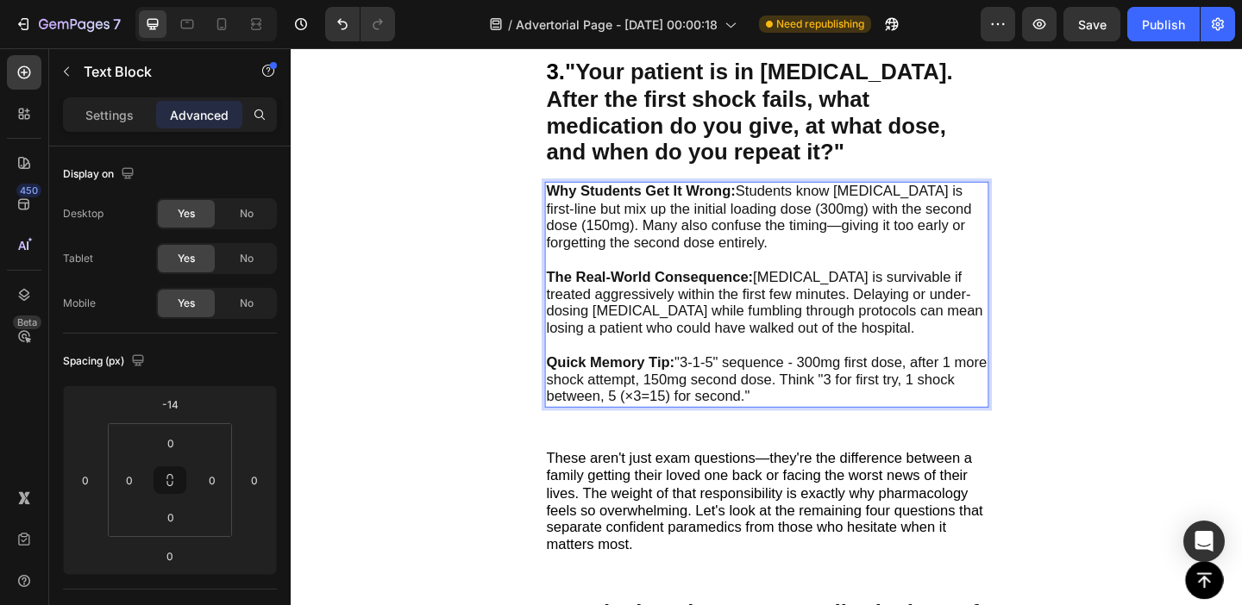
click at [596, 203] on strong "Why Students Get It Wrong:" at bounding box center [671, 203] width 206 height 17
drag, startPoint x: 596, startPoint y: 203, endPoint x: 847, endPoint y: 412, distance: 327.0
click at [847, 412] on div "Why Students Get It Wrong: Students know [MEDICAL_DATA] is first-line but mix u…" at bounding box center [808, 316] width 483 height 246
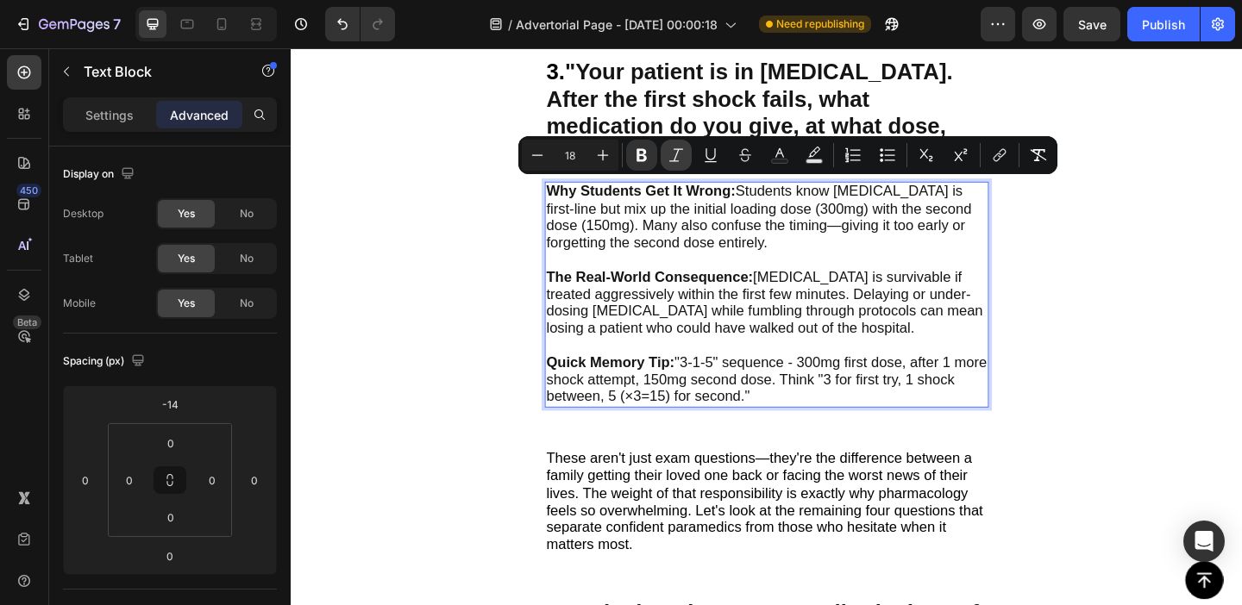
click at [669, 148] on icon "Editor contextual toolbar" at bounding box center [676, 155] width 17 height 17
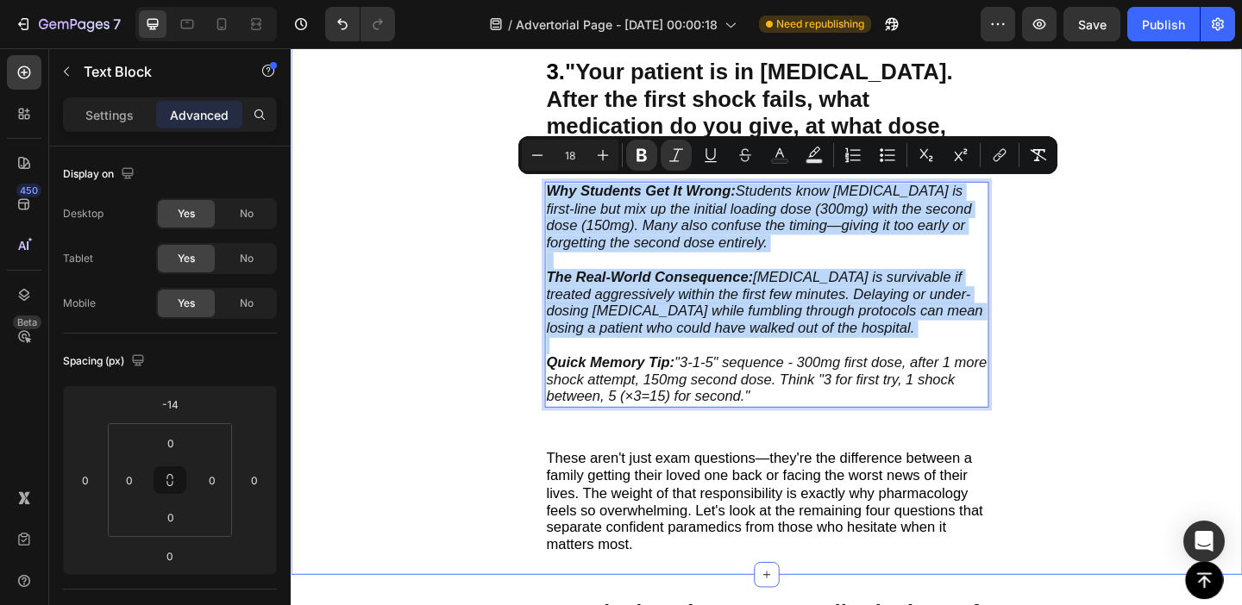
click at [490, 273] on div "3. "Your patient is in [MEDICAL_DATA]. After the first shock fails, what medica…" at bounding box center [808, 324] width 1035 height 593
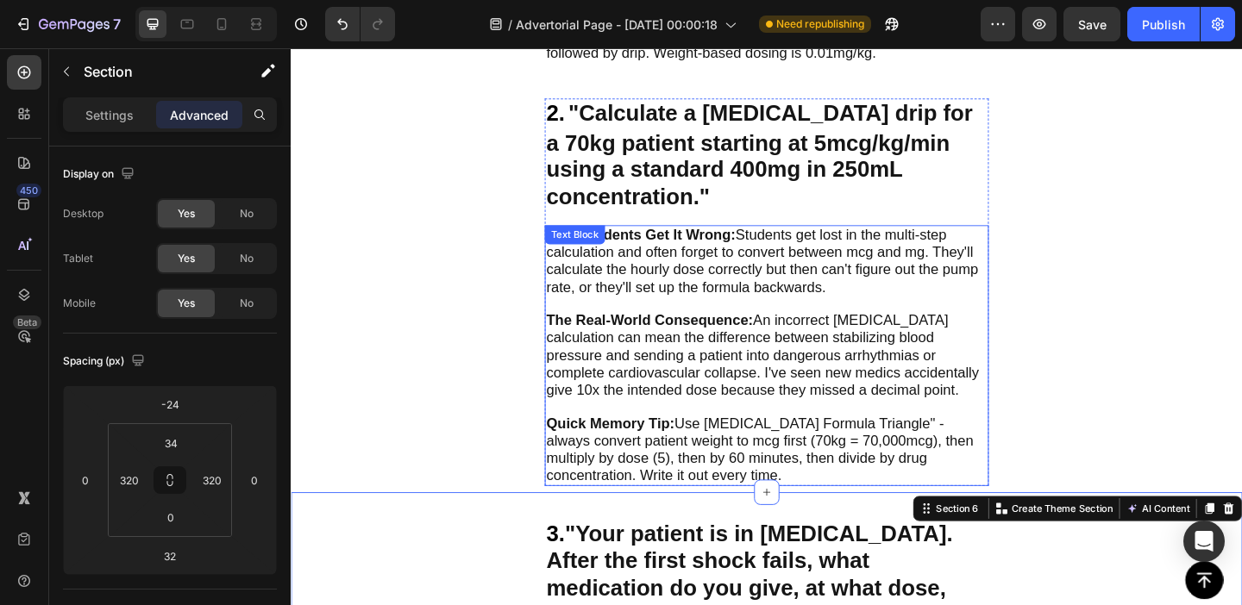
scroll to position [1240, 0]
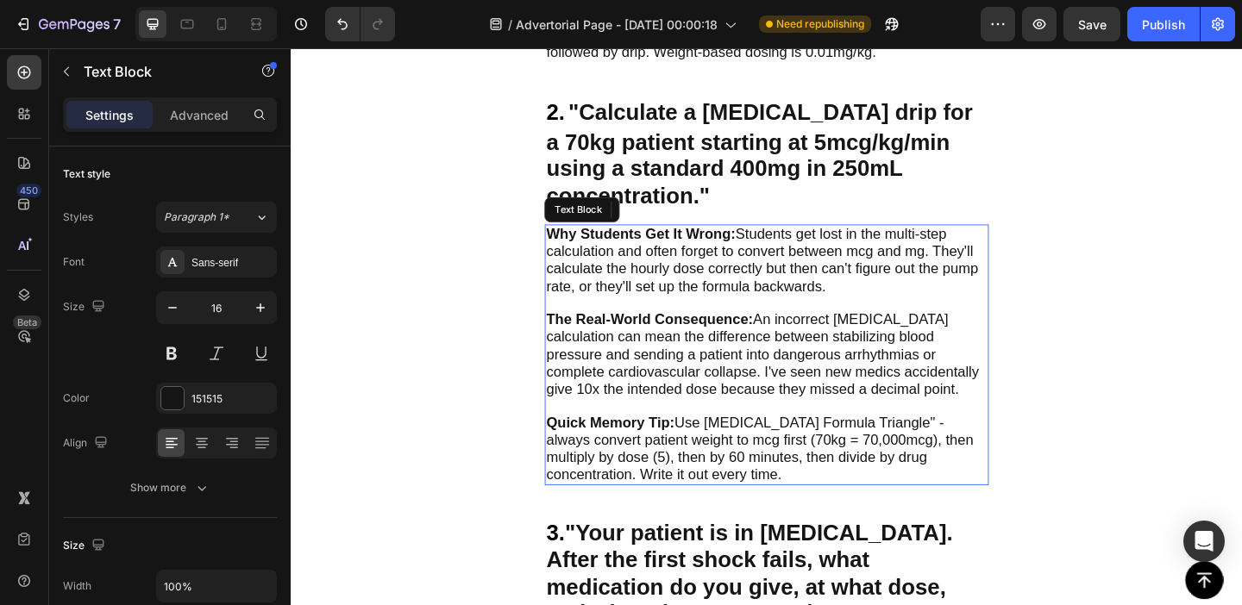
click at [737, 260] on span "Why Students Get It Wrong: Students get lost in the multi-step calculation and …" at bounding box center [803, 277] width 470 height 73
click at [586, 241] on strong "Why Students Get It Wrong:" at bounding box center [671, 249] width 206 height 17
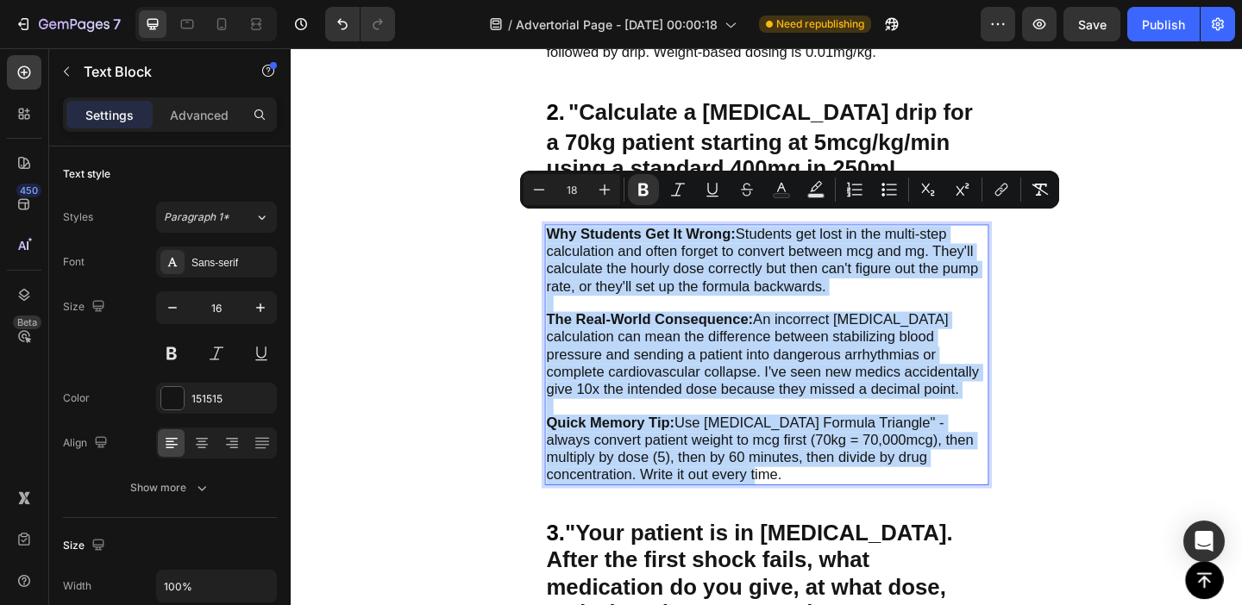
drag, startPoint x: 586, startPoint y: 240, endPoint x: 687, endPoint y: 482, distance: 262.5
click at [687, 482] on div "Why Students Get It Wrong: Students get lost in the multi-step calculation and …" at bounding box center [808, 382] width 483 height 284
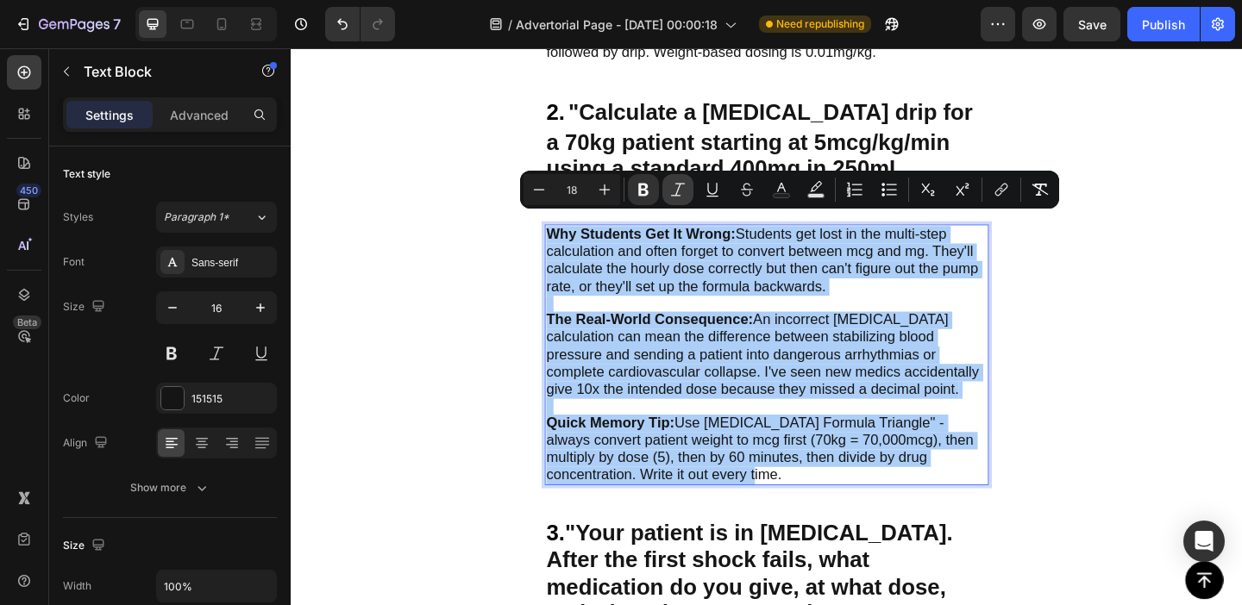
click at [681, 197] on icon "Editor contextual toolbar" at bounding box center [677, 189] width 17 height 17
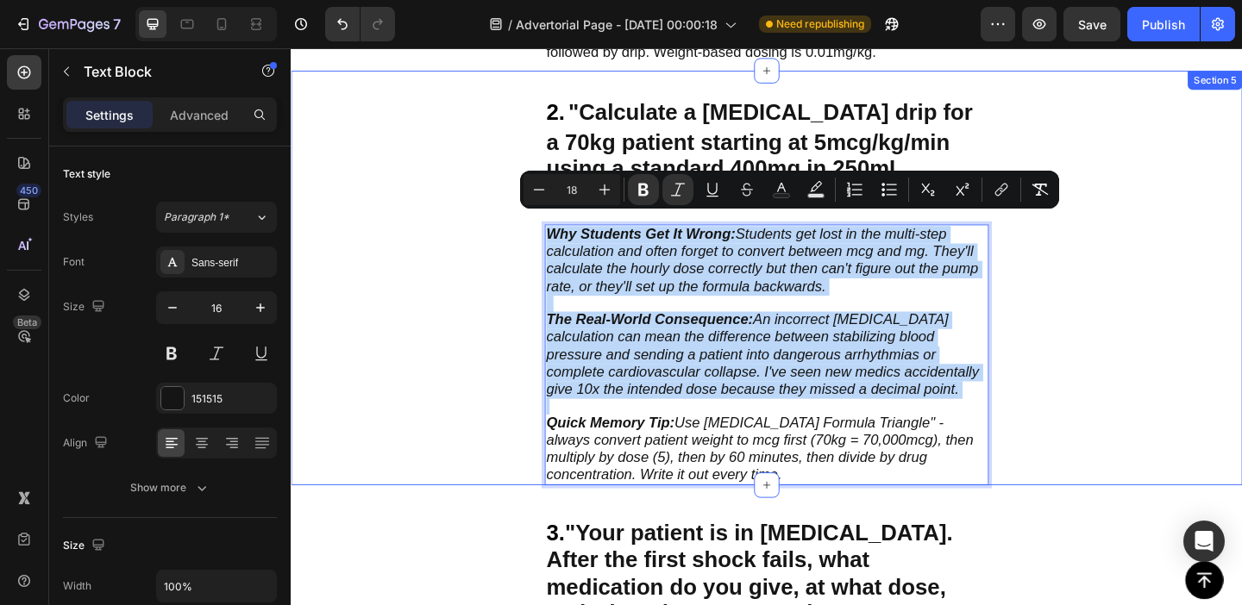
click at [518, 304] on div "2. "Calculate a [MEDICAL_DATA] drip for a 70kg patient starting at 5mcg/kg/min …" at bounding box center [808, 297] width 1035 height 451
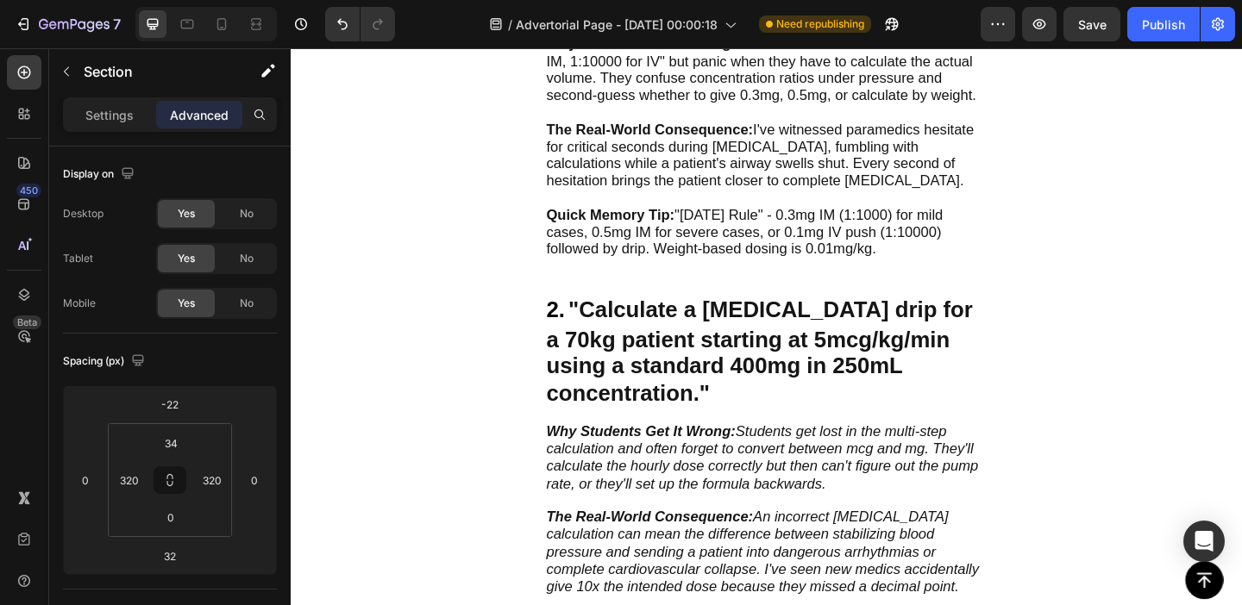
scroll to position [725, 0]
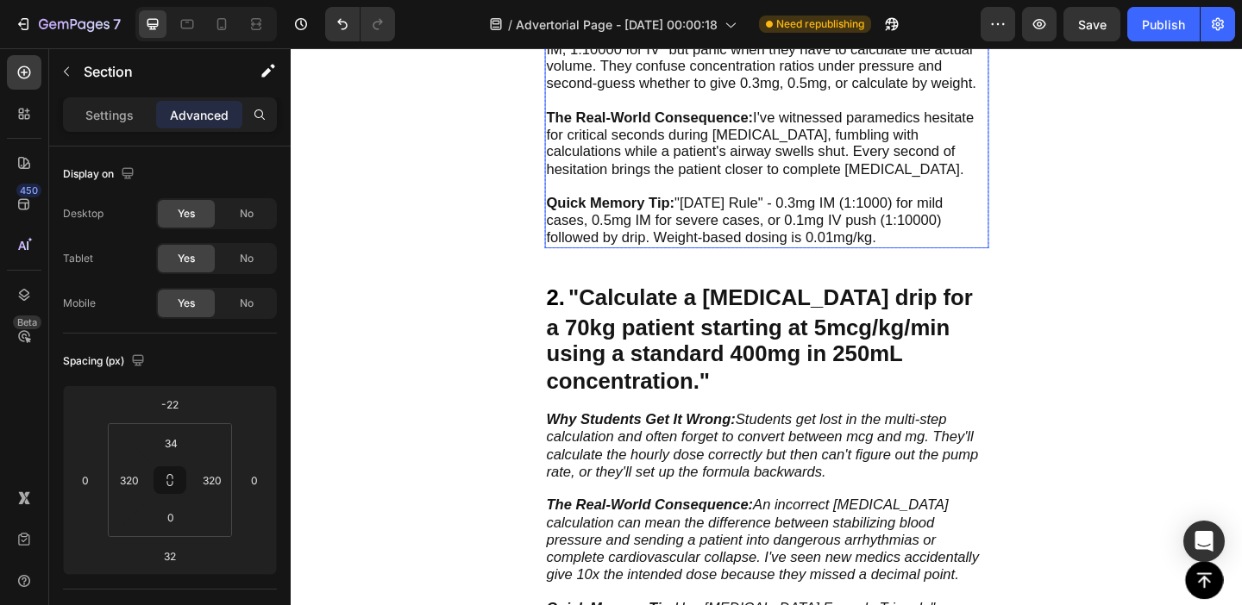
click at [636, 95] on span "Why Students Get It Wrong: Most students memorize "1:1000 for IM, 1:10000 for I…" at bounding box center [801, 58] width 467 height 73
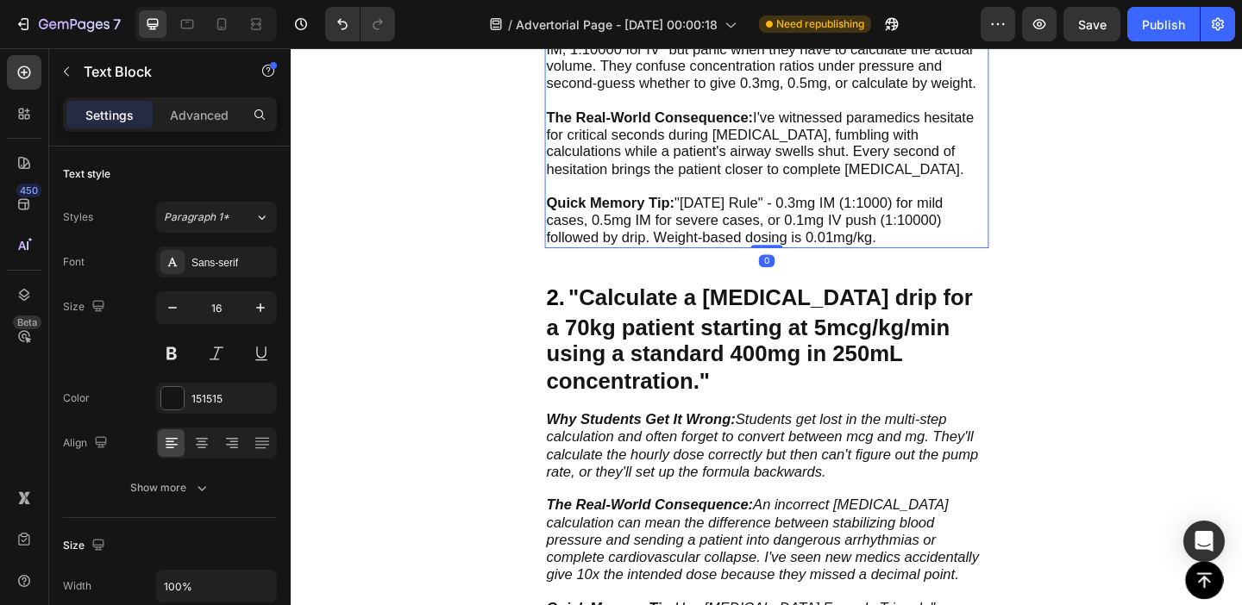
click at [588, 39] on strong "Why Students Get It Wrong:" at bounding box center [671, 30] width 206 height 17
drag, startPoint x: 588, startPoint y: 340, endPoint x: 932, endPoint y: 552, distance: 404.3
click at [932, 266] on div "Why Students Get It Wrong: Most students memorize "1:1000 for IM, 1:10000 for I…" at bounding box center [808, 143] width 483 height 246
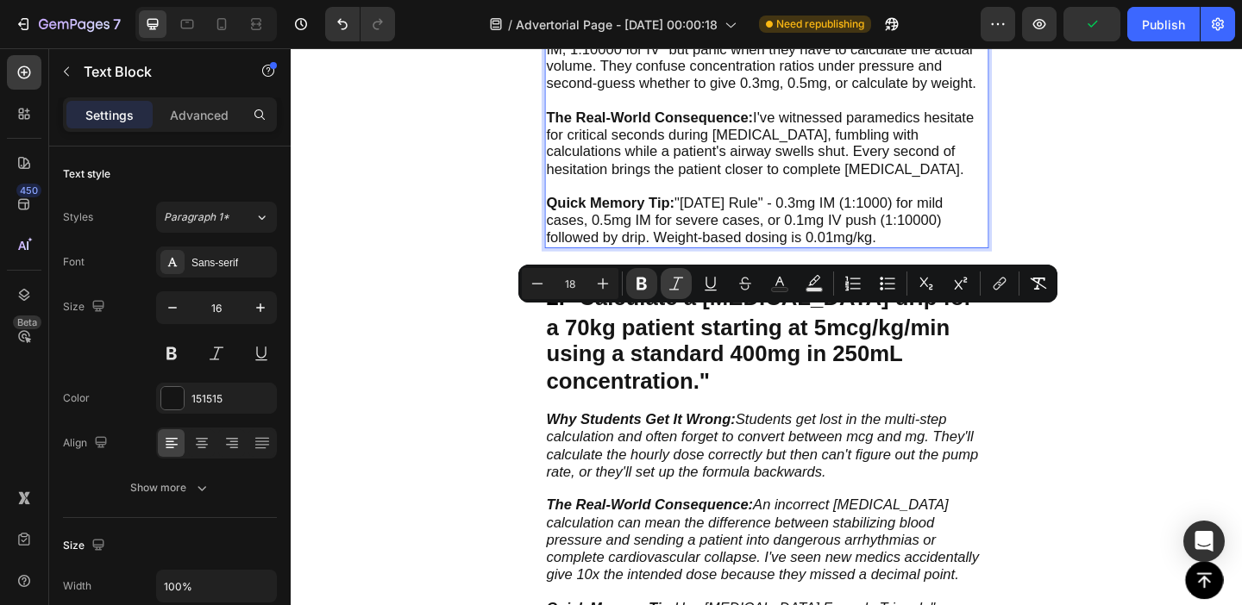
click at [676, 279] on icon "Editor contextual toolbar" at bounding box center [676, 283] width 17 height 17
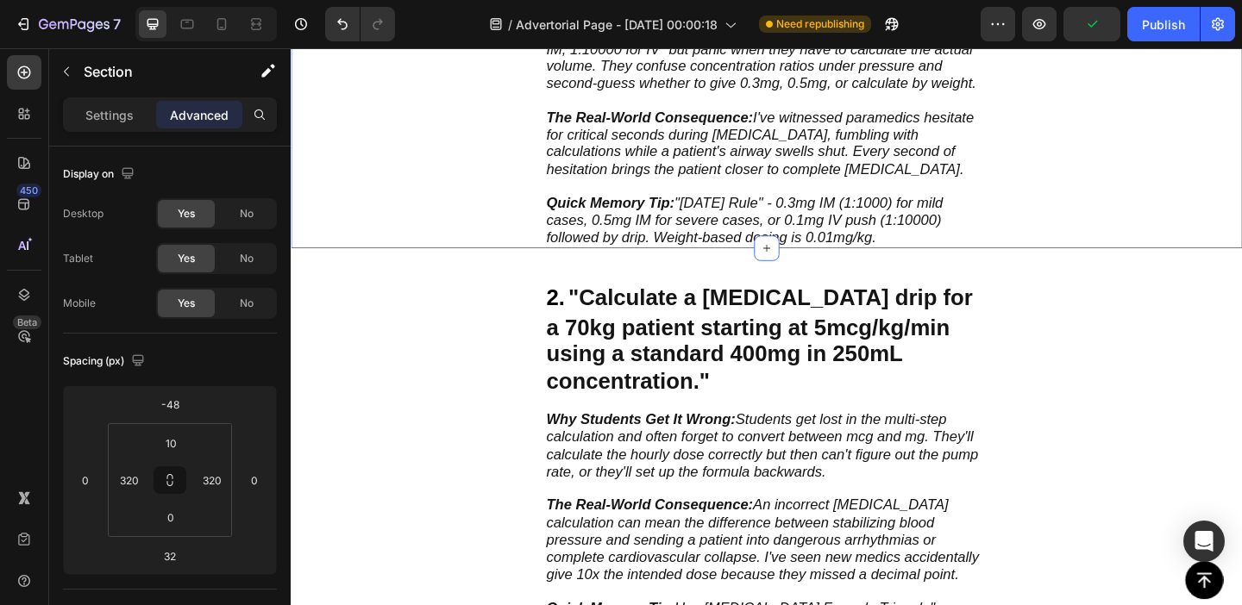
click at [467, 266] on div "1. "Your 180lb patient is experiencing severe [MEDICAL_DATA]. Calculate the cor…" at bounding box center [808, 71] width 1035 height 390
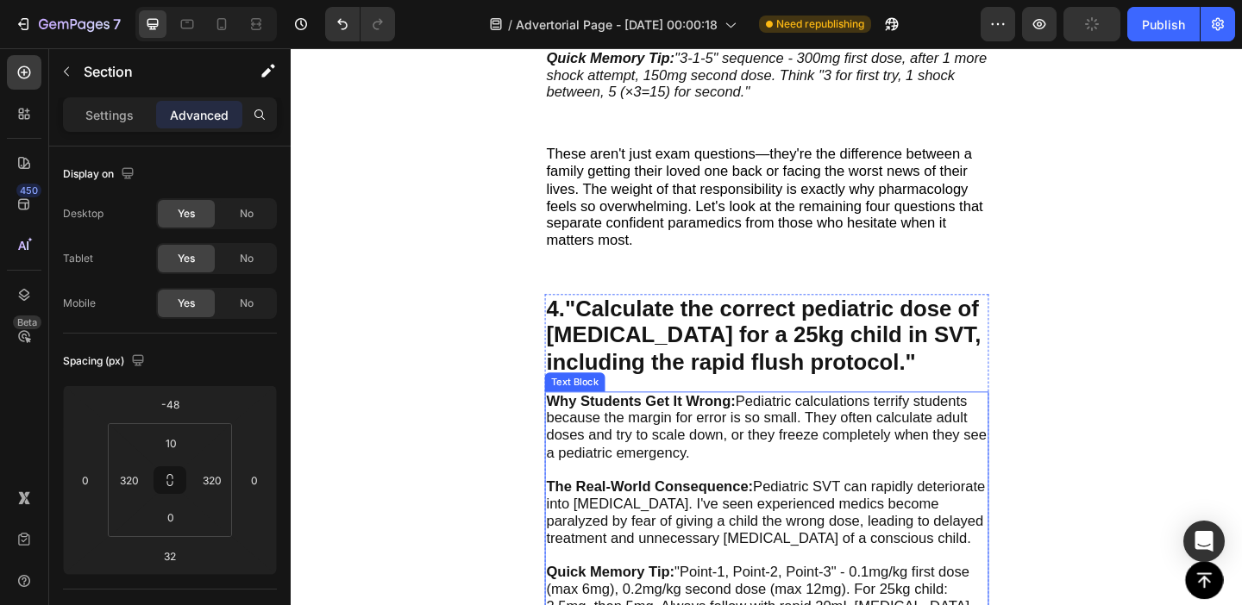
scroll to position [2130, 0]
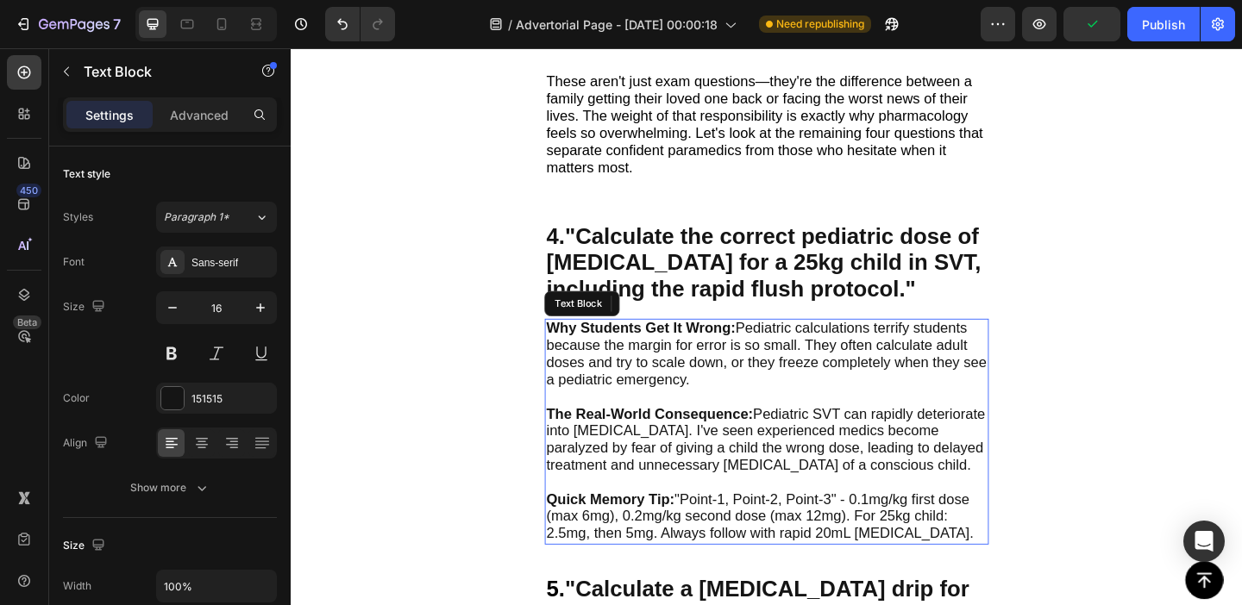
click at [722, 404] on p "Why Students Get It Wrong: Pediatric calculations terrify students because the …" at bounding box center [808, 390] width 480 height 93
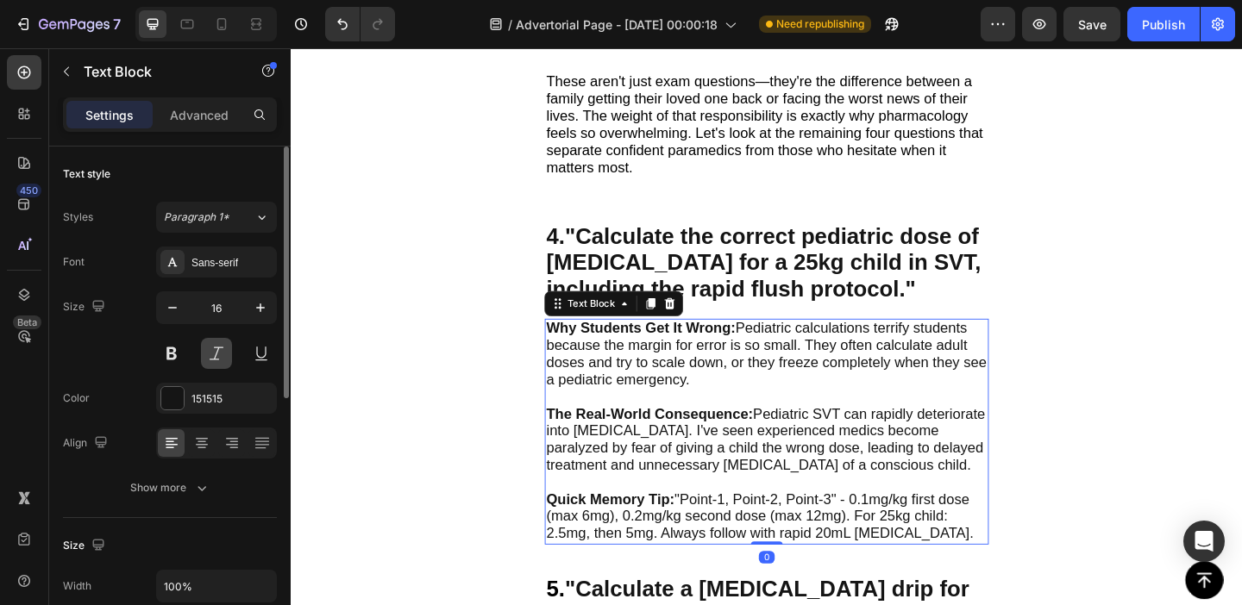
click at [216, 355] on button at bounding box center [216, 353] width 31 height 31
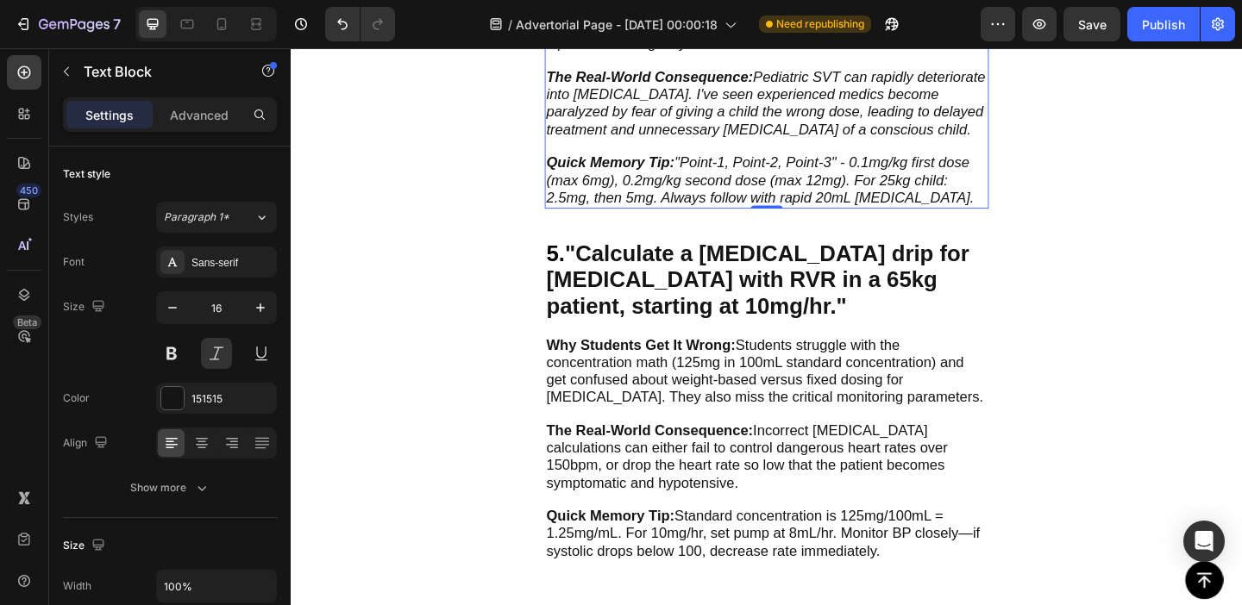
scroll to position [2482, 0]
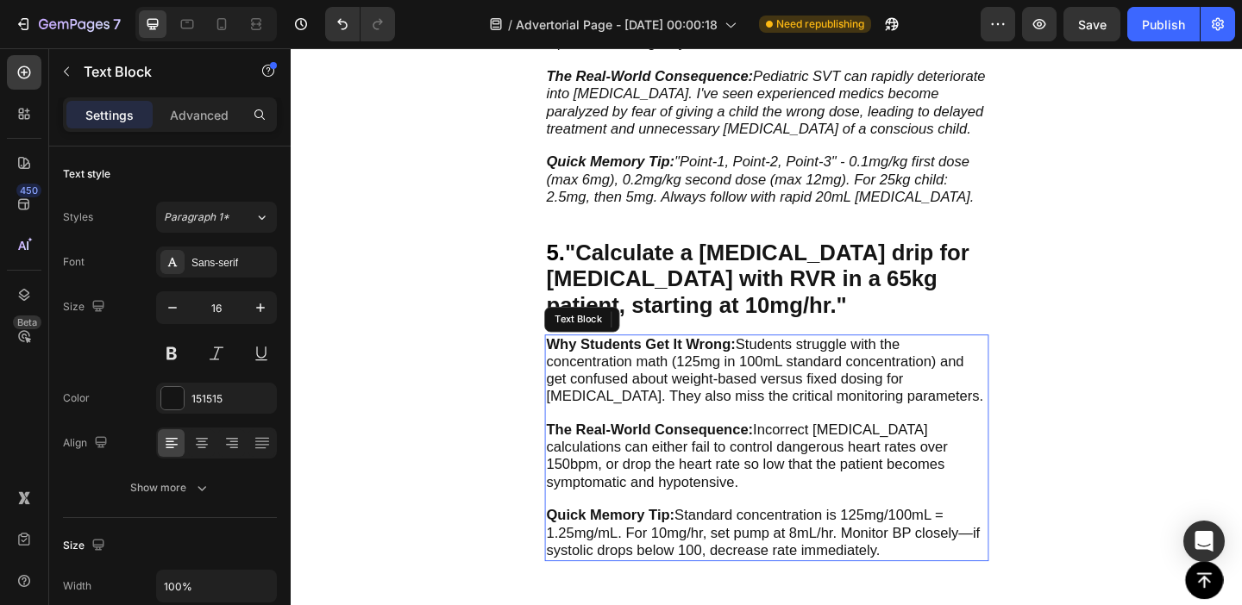
click at [690, 498] on p "The Real-World Consequence: Incorrect [MEDICAL_DATA] calculations can either fa…" at bounding box center [808, 501] width 480 height 93
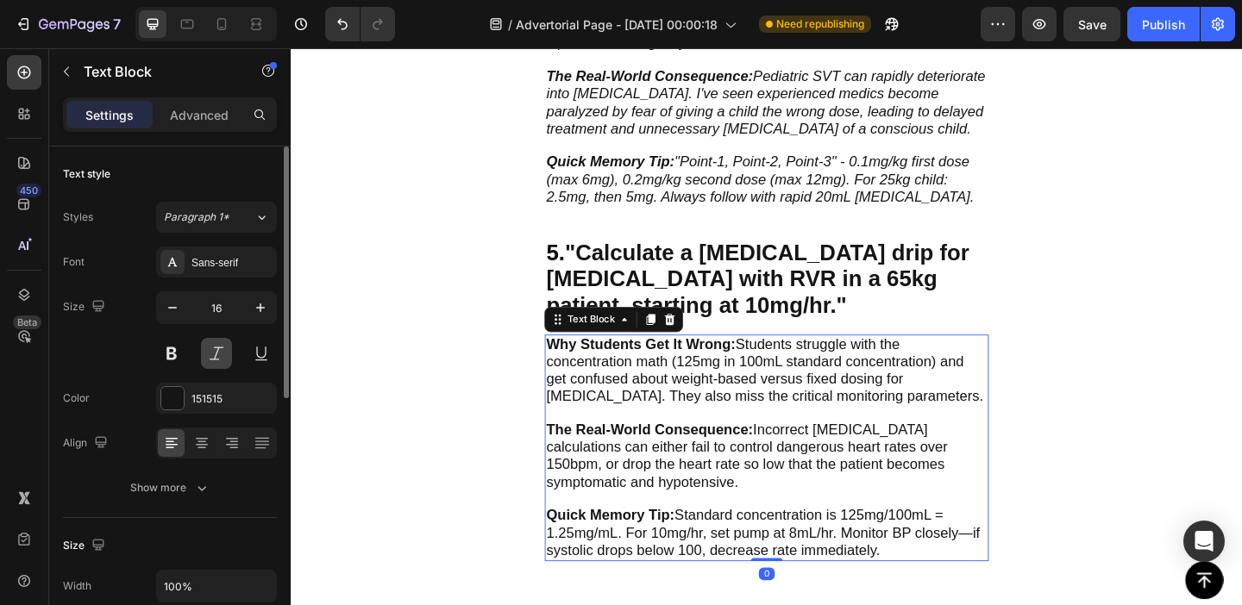
click at [226, 348] on button at bounding box center [216, 353] width 31 height 31
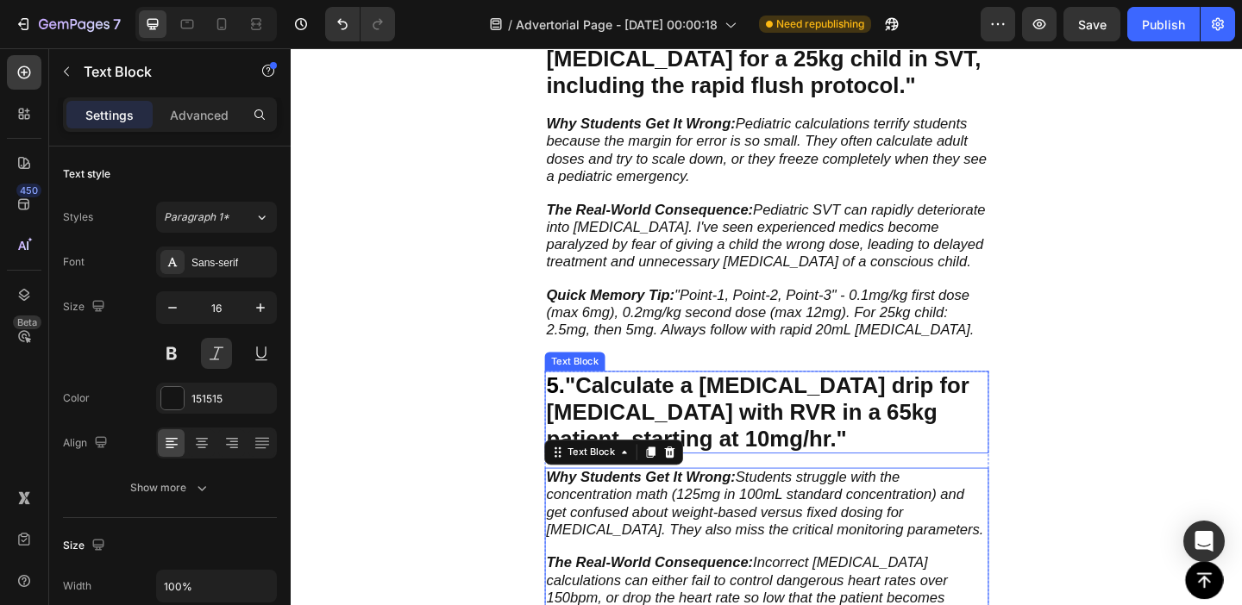
scroll to position [2686, 0]
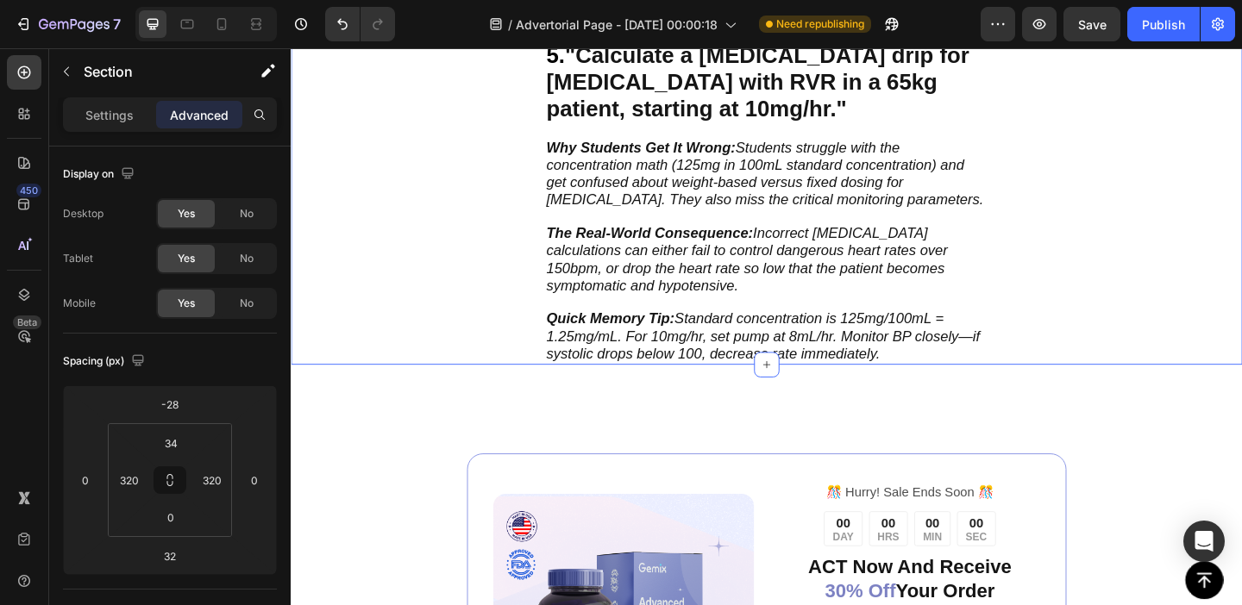
click at [1176, 216] on div "5. "Calculate a [MEDICAL_DATA] drip for [MEDICAL_DATA] with RVR in a 65kg patie…" at bounding box center [808, 200] width 1035 height 381
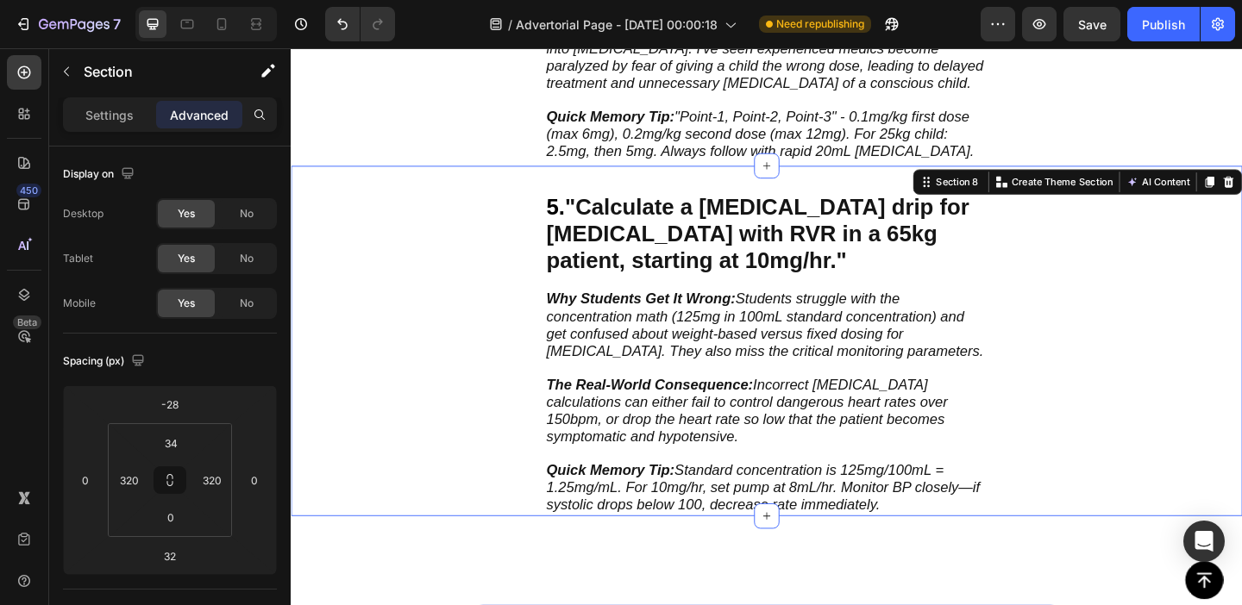
scroll to position [2529, 0]
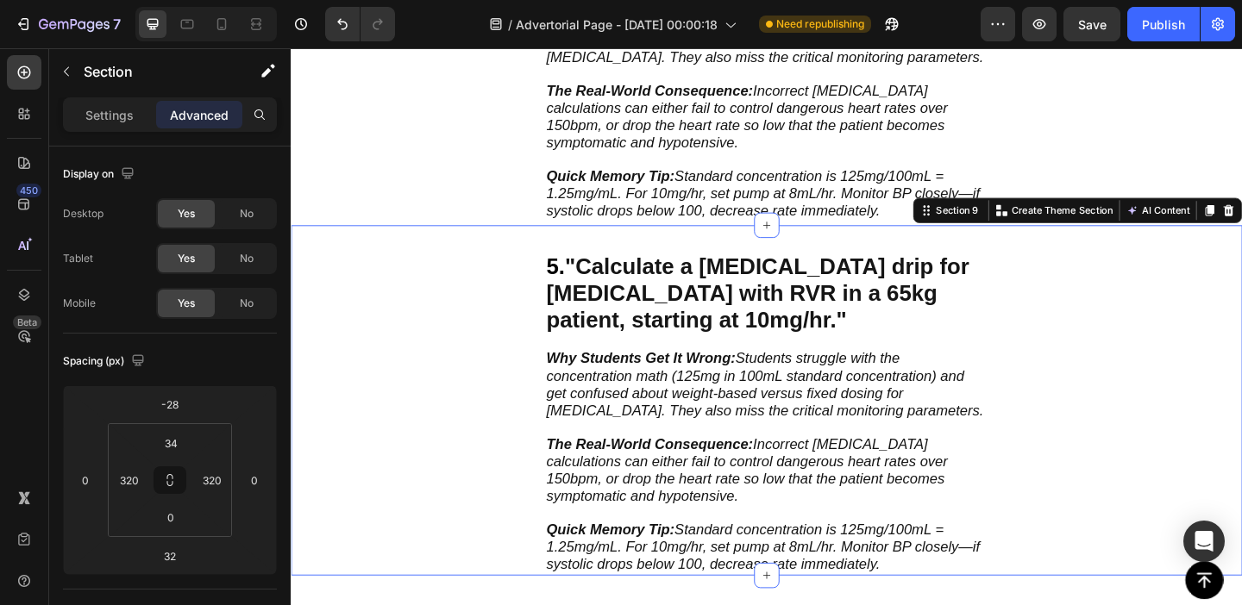
scroll to position [2962, 0]
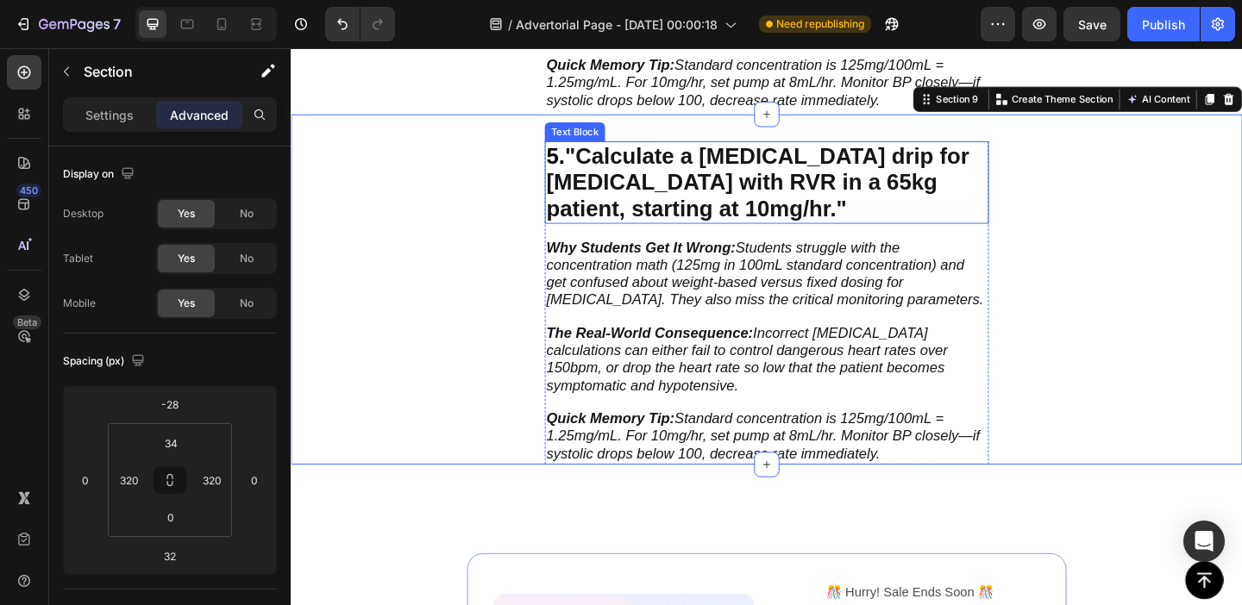
click at [661, 154] on strong ""Calculate a [MEDICAL_DATA] drip for [MEDICAL_DATA] with RVR in a 65kg patient,…" at bounding box center [798, 194] width 460 height 85
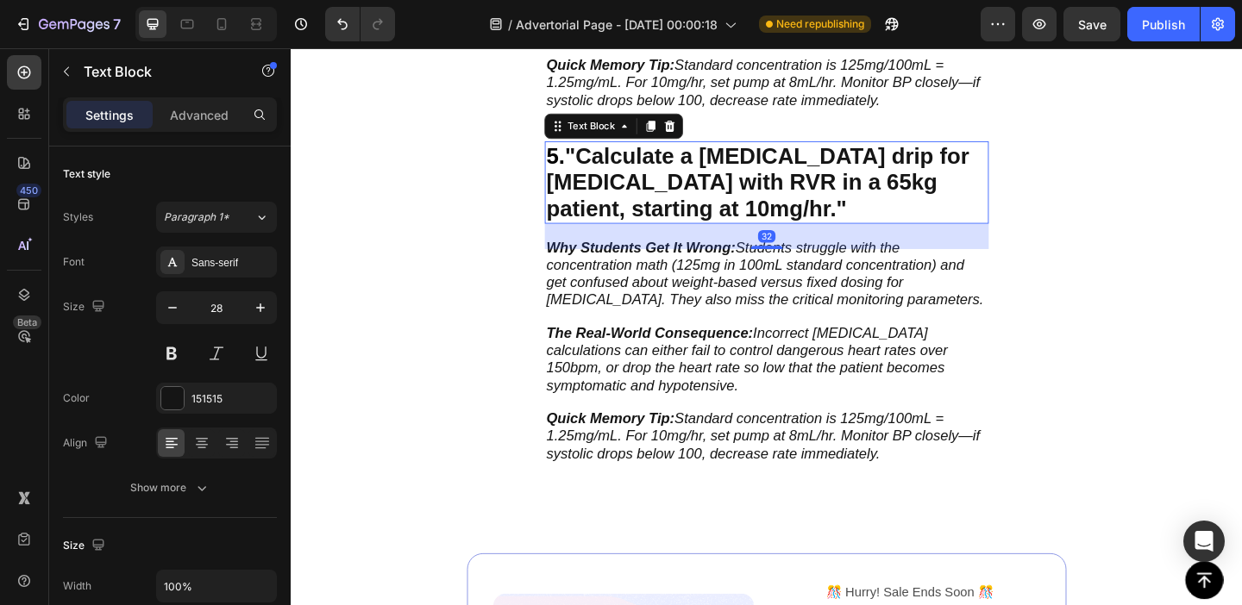
click at [638, 191] on strong ""Calculate a [MEDICAL_DATA] drip for [MEDICAL_DATA] with RVR in a 65kg patient,…" at bounding box center [798, 194] width 460 height 85
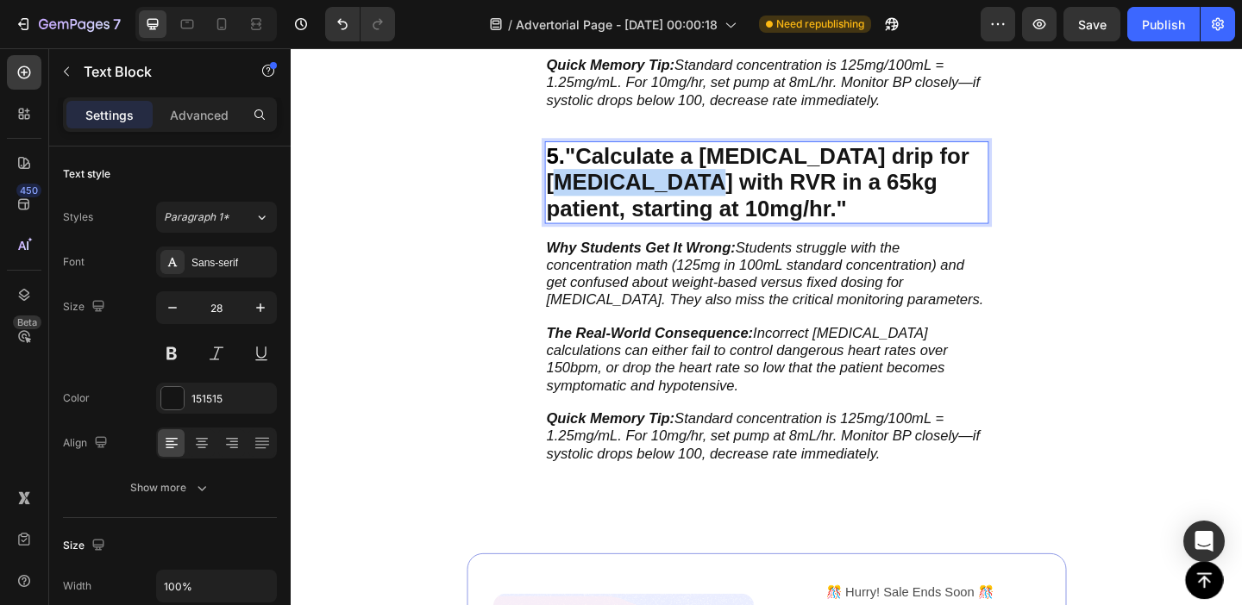
click at [638, 191] on strong ""Calculate a [MEDICAL_DATA] drip for [MEDICAL_DATA] with RVR in a 65kg patient,…" at bounding box center [798, 194] width 460 height 85
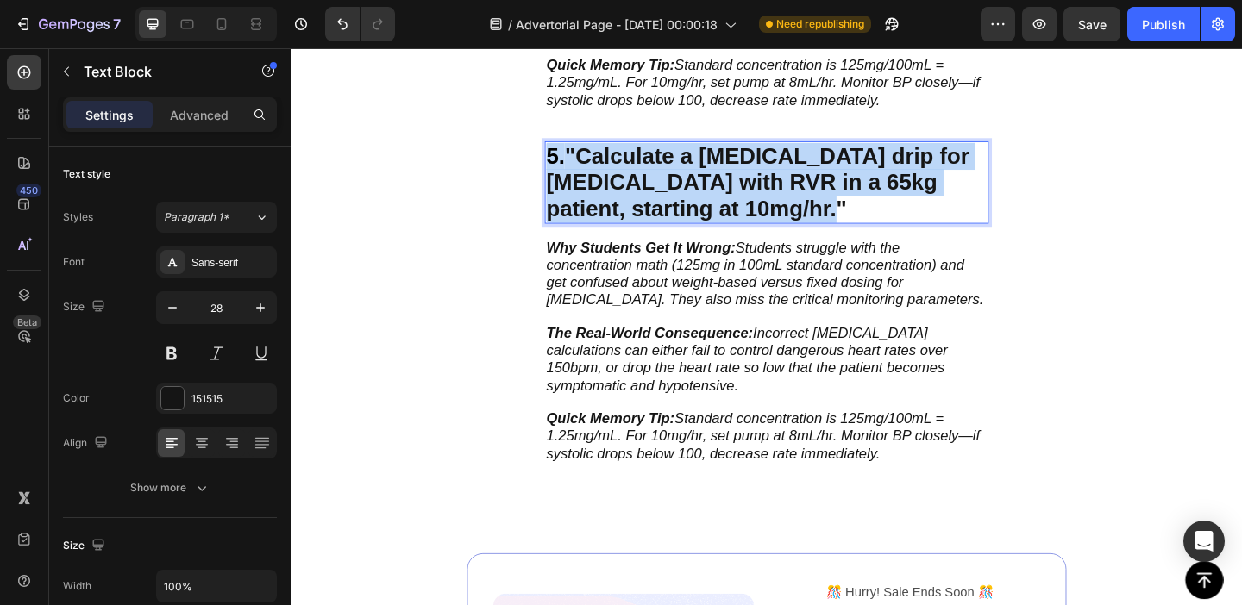
click at [638, 191] on strong ""Calculate a [MEDICAL_DATA] drip for [MEDICAL_DATA] with RVR in a 65kg patient,…" at bounding box center [798, 194] width 460 height 85
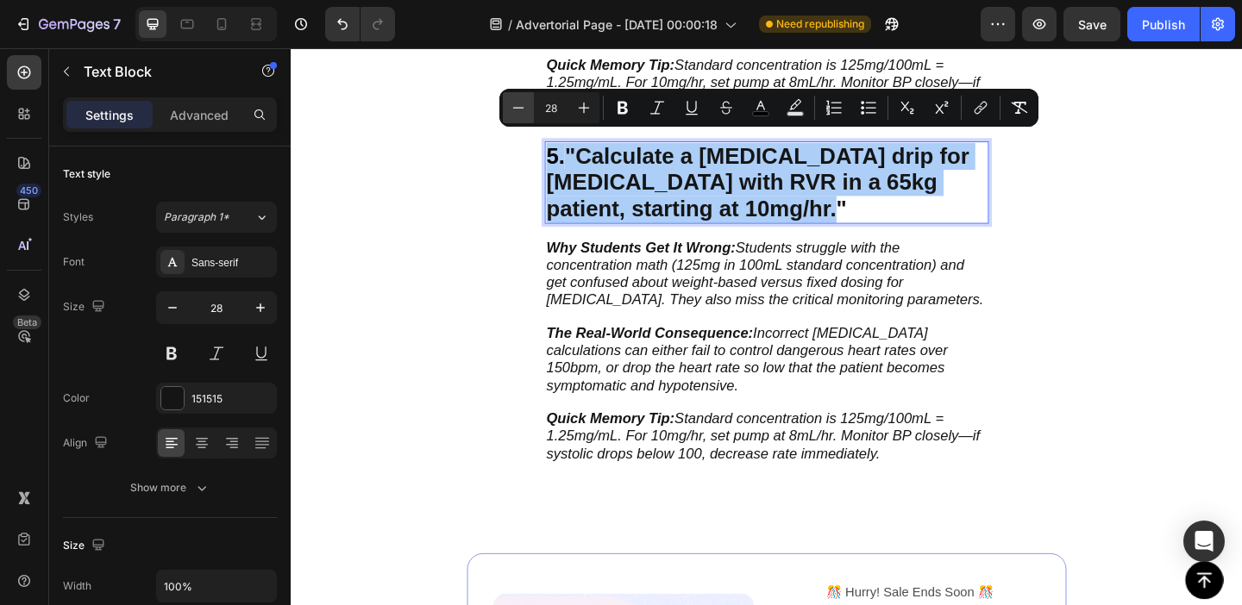
click at [524, 108] on icon "Editor contextual toolbar" at bounding box center [518, 107] width 17 height 17
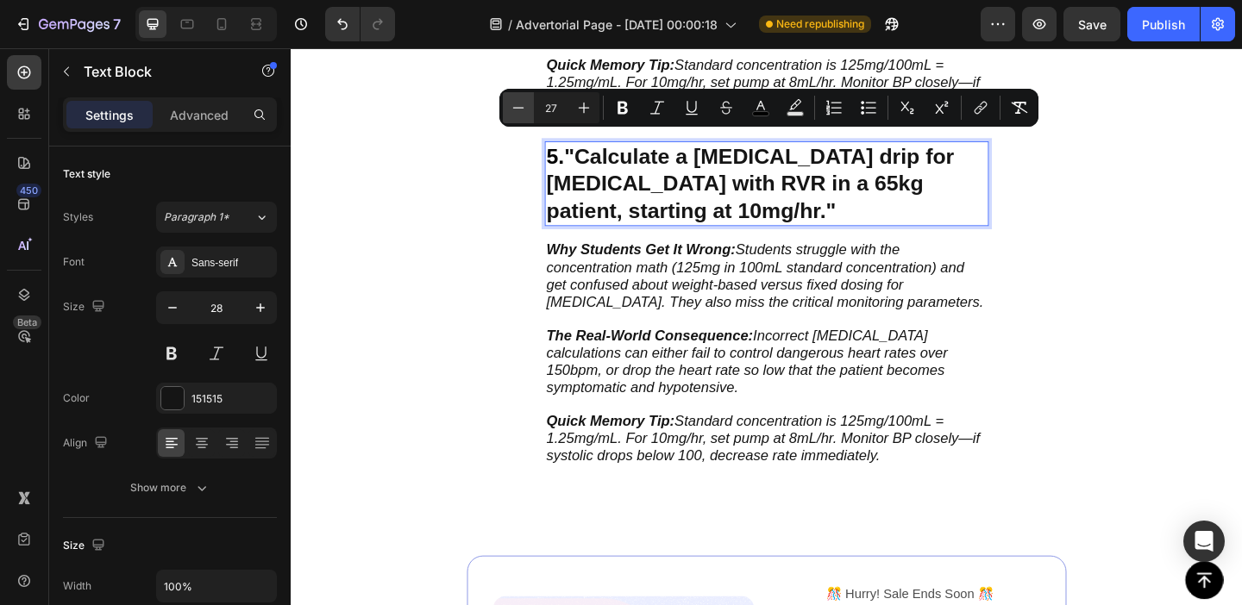
click at [524, 108] on icon "Editor contextual toolbar" at bounding box center [518, 107] width 17 height 17
type input "24"
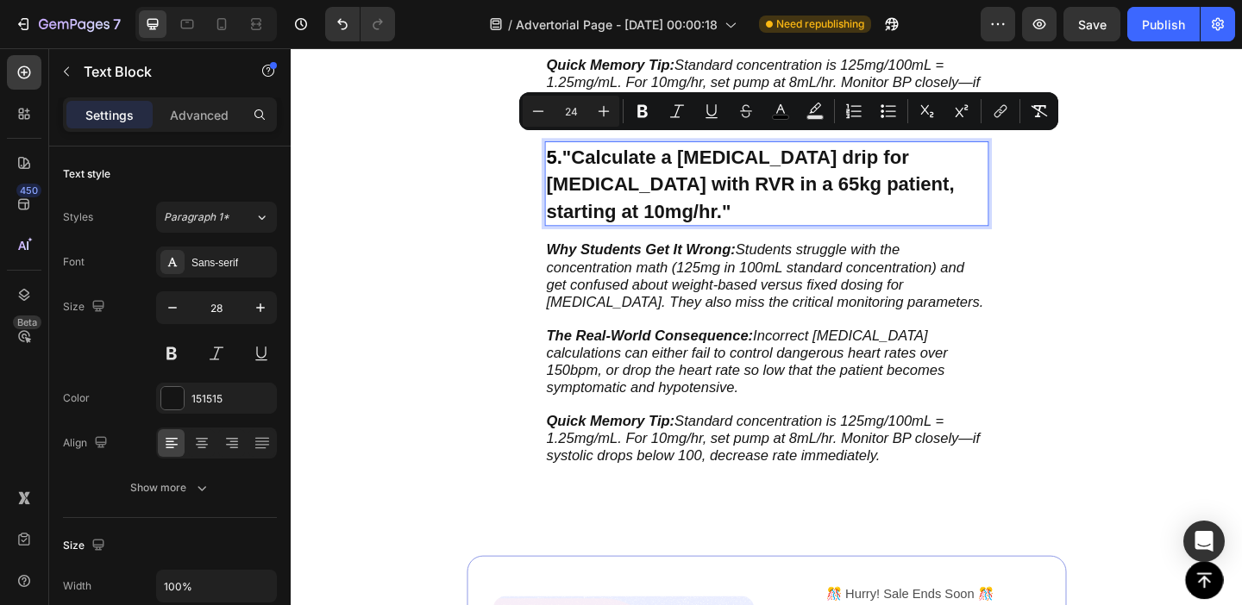
click at [690, 183] on strong ""Calculate a [MEDICAL_DATA] drip for [MEDICAL_DATA] with RVR in a 65kg patient,…" at bounding box center [790, 195] width 444 height 83
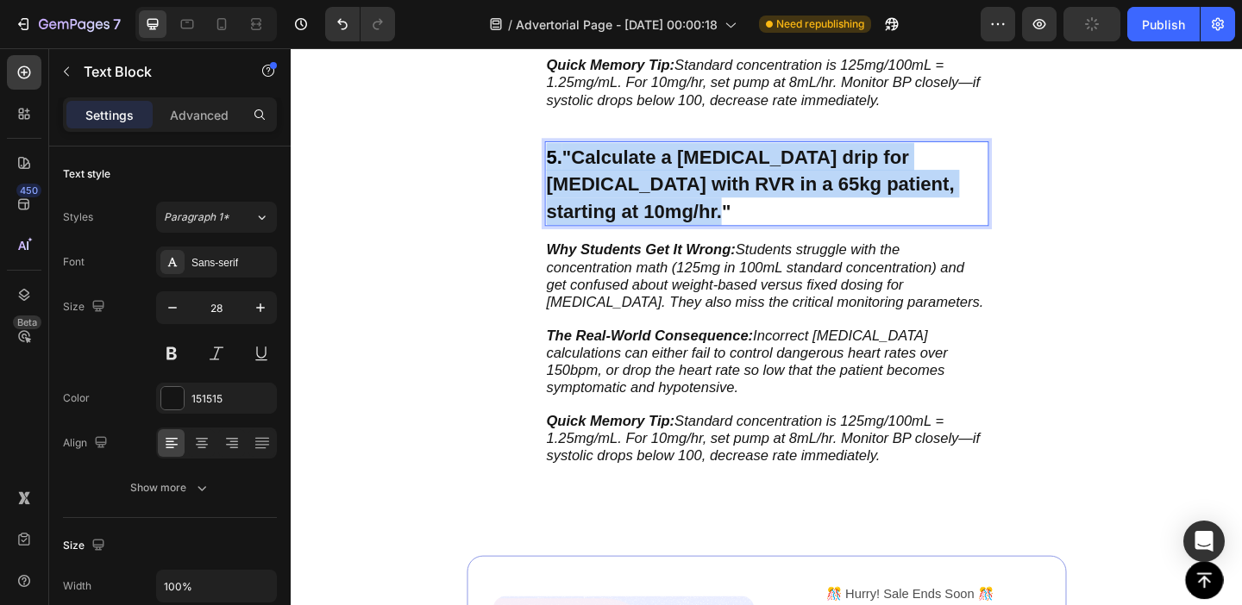
click at [690, 183] on strong ""Calculate a [MEDICAL_DATA] drip for [MEDICAL_DATA] with RVR in a 65kg patient,…" at bounding box center [790, 195] width 444 height 83
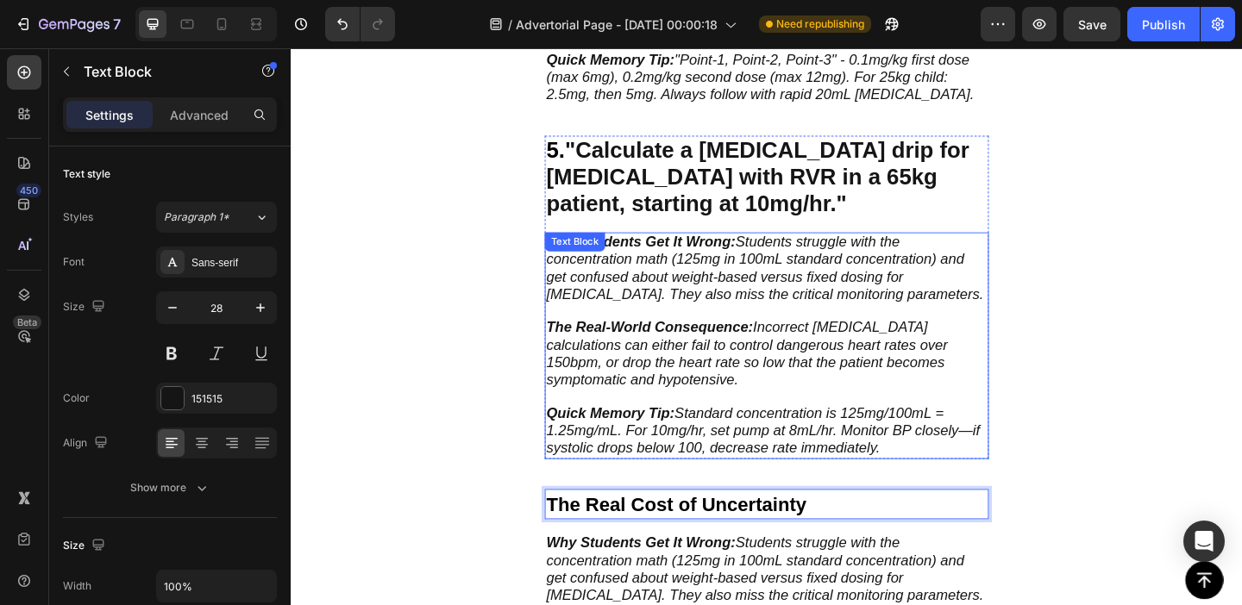
scroll to position [2592, 0]
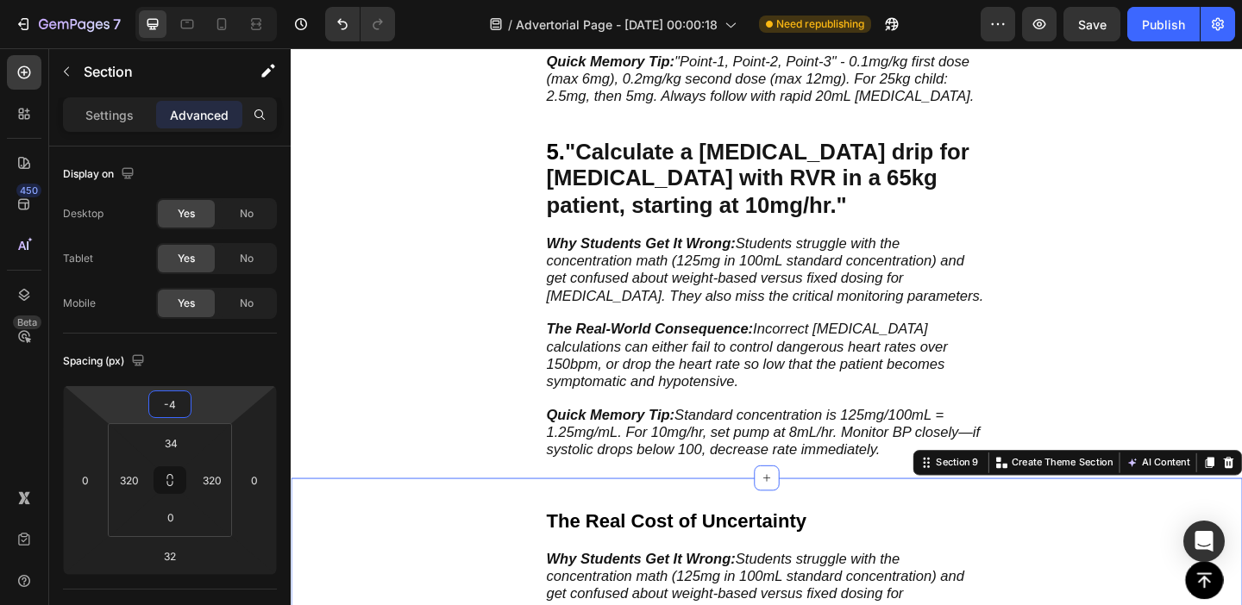
type input "-2"
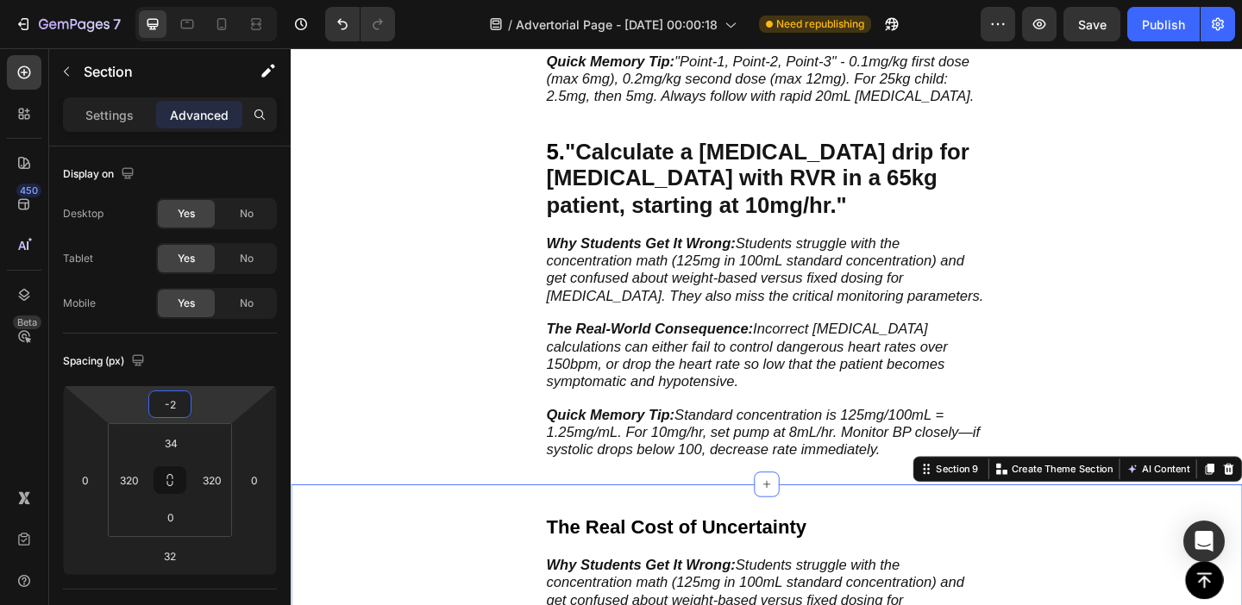
drag, startPoint x: 233, startPoint y: 404, endPoint x: 234, endPoint y: 392, distance: 12.1
click at [234, 0] on html "7 Version history / Advertorial Page - [DATE] 00:00:18 Need republishing Previe…" at bounding box center [621, 0] width 1242 height 0
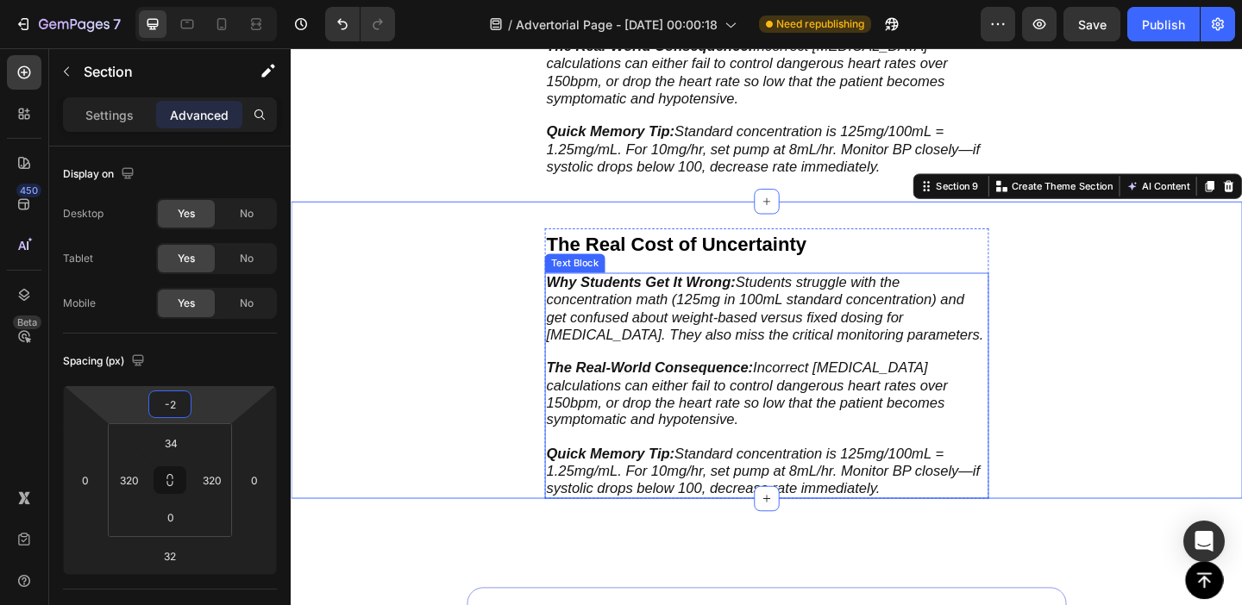
scroll to position [2913, 0]
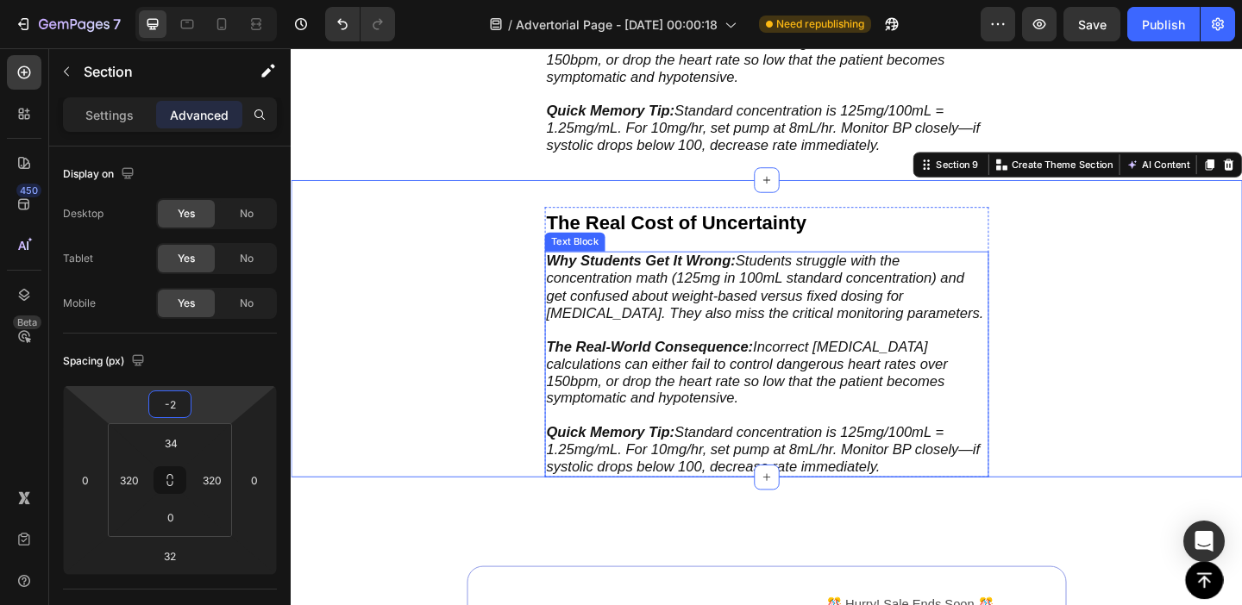
click at [670, 364] on strong "The Real-World Consequence:" at bounding box center [680, 372] width 225 height 17
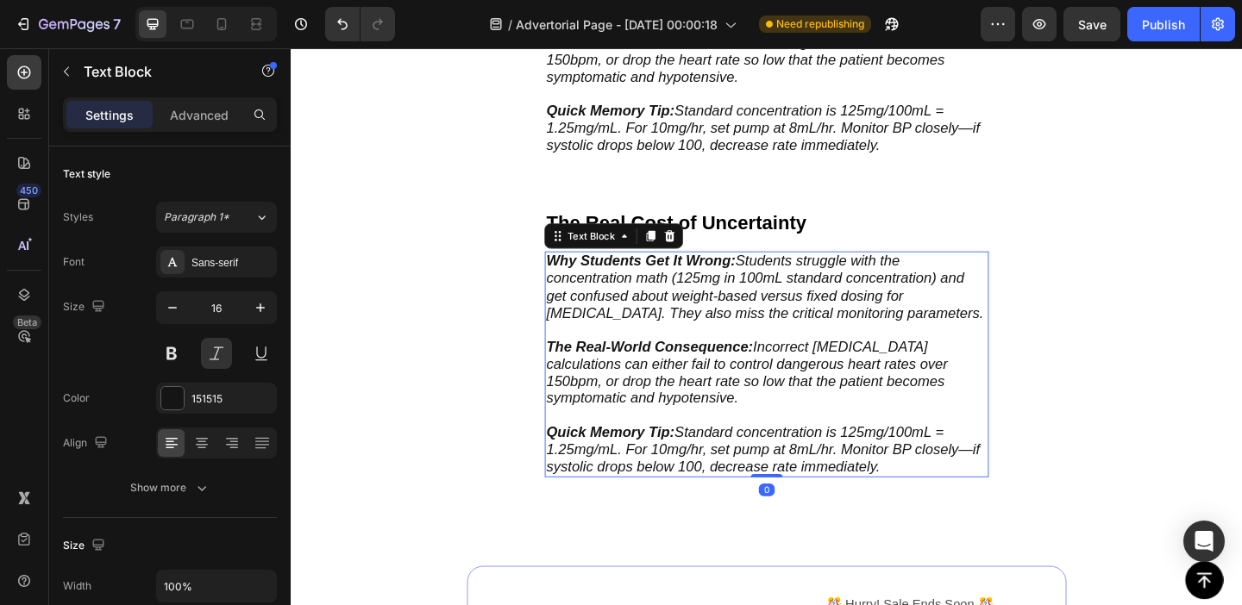
click at [612, 297] on span "Why Students Get It Wrong: Students struggle with the concentration math (125mg…" at bounding box center [806, 307] width 476 height 73
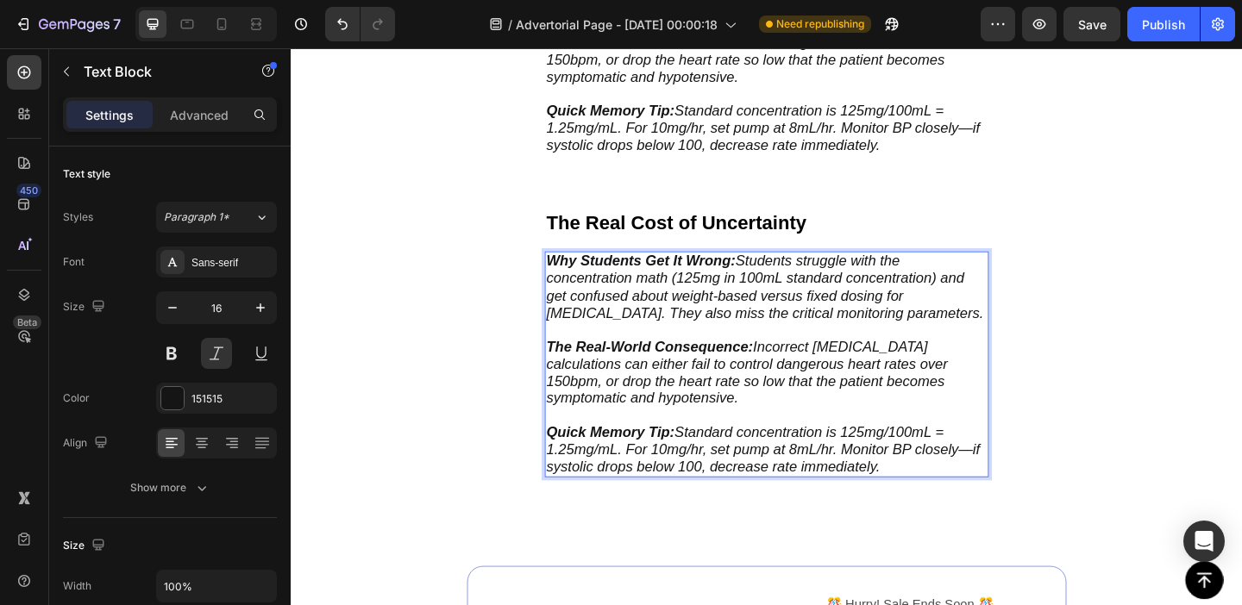
click at [587, 271] on strong "Why Students Get It Wrong:" at bounding box center [671, 279] width 206 height 17
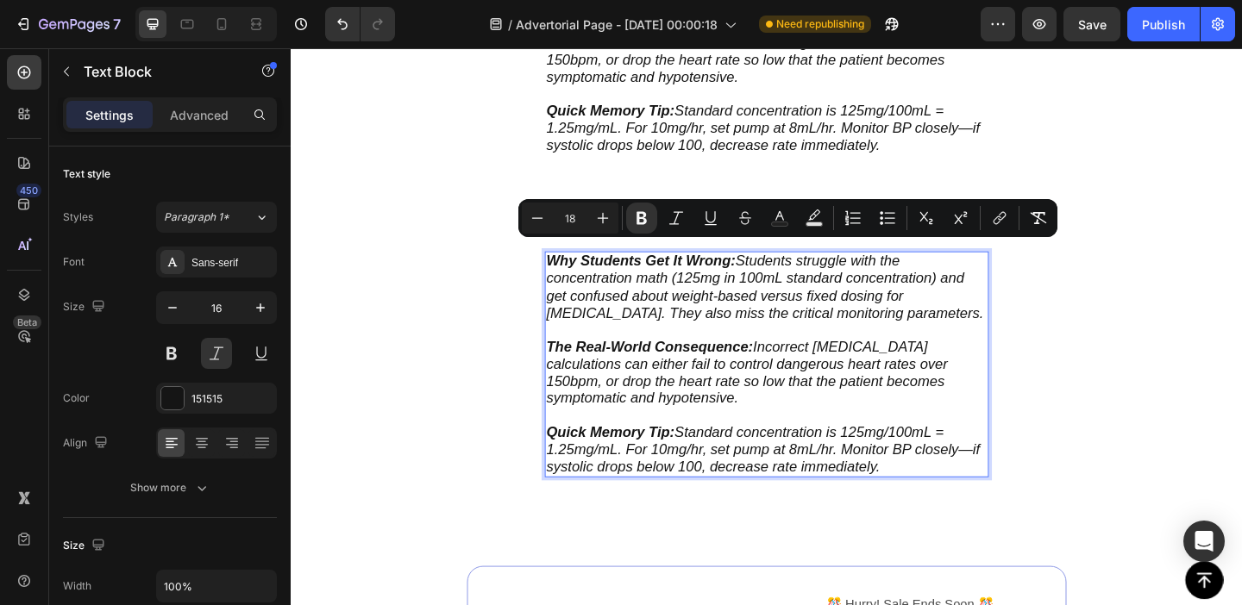
drag, startPoint x: 587, startPoint y: 266, endPoint x: 956, endPoint y: 483, distance: 427.6
click at [956, 483] on div "Why Students Get It Wrong: Students struggle with the concentration math (125mg…" at bounding box center [808, 392] width 483 height 246
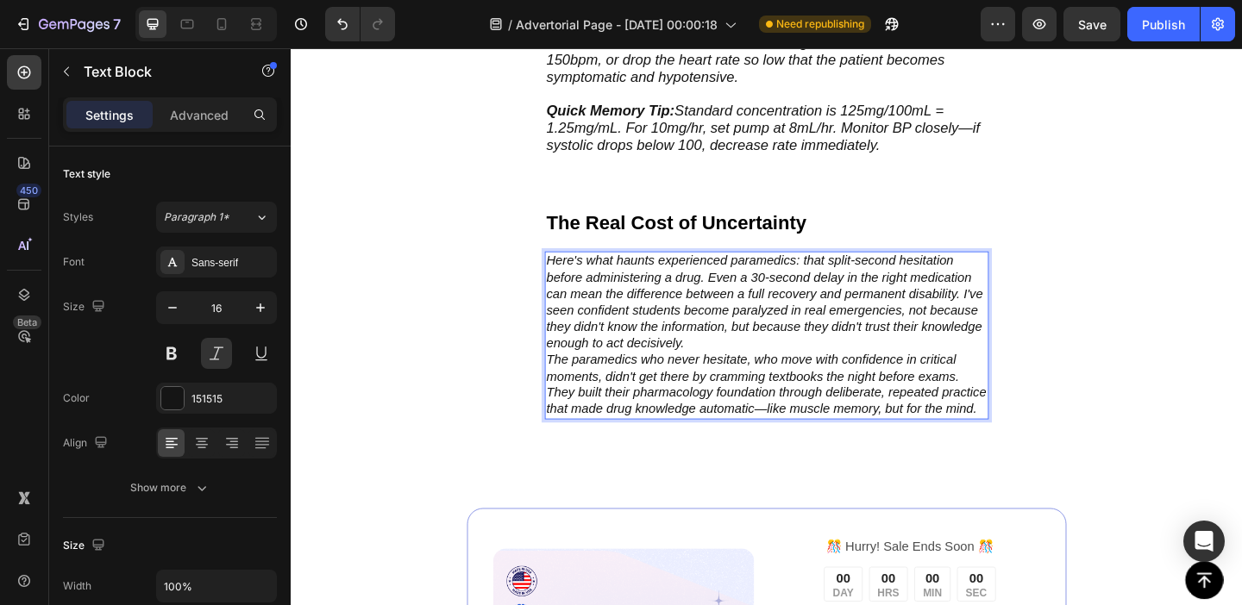
click at [643, 295] on p "Here's what haunts experienced paramedics: that split-second hesitation before …" at bounding box center [808, 325] width 480 height 108
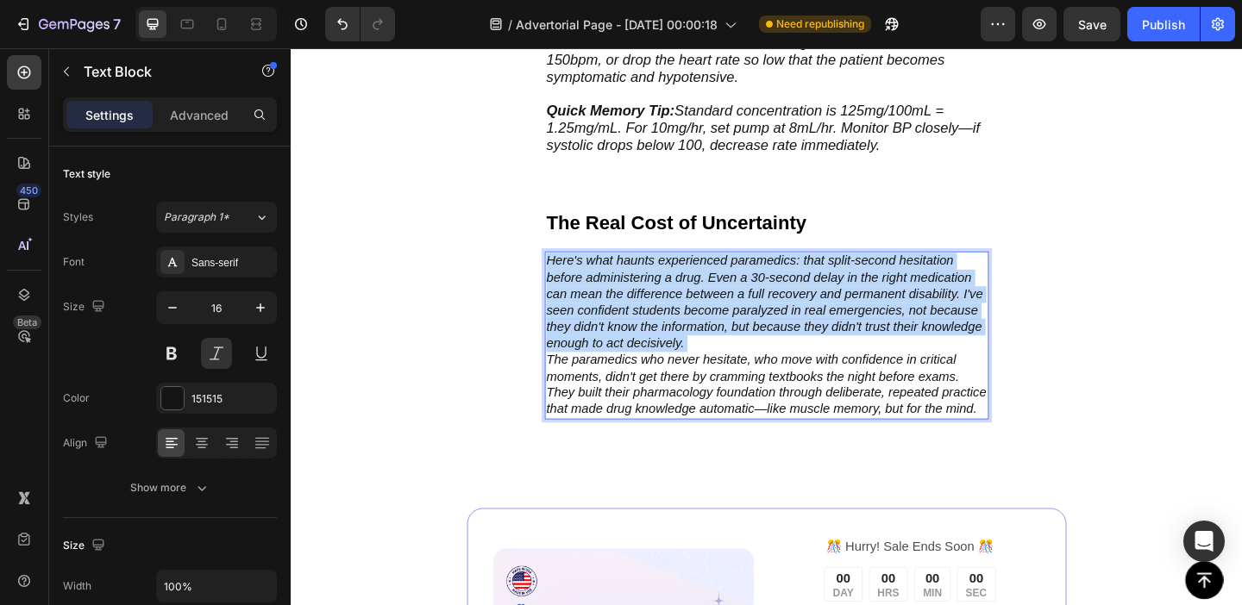
click at [643, 295] on p "Here's what haunts experienced paramedics: that split-second hesitation before …" at bounding box center [808, 325] width 480 height 108
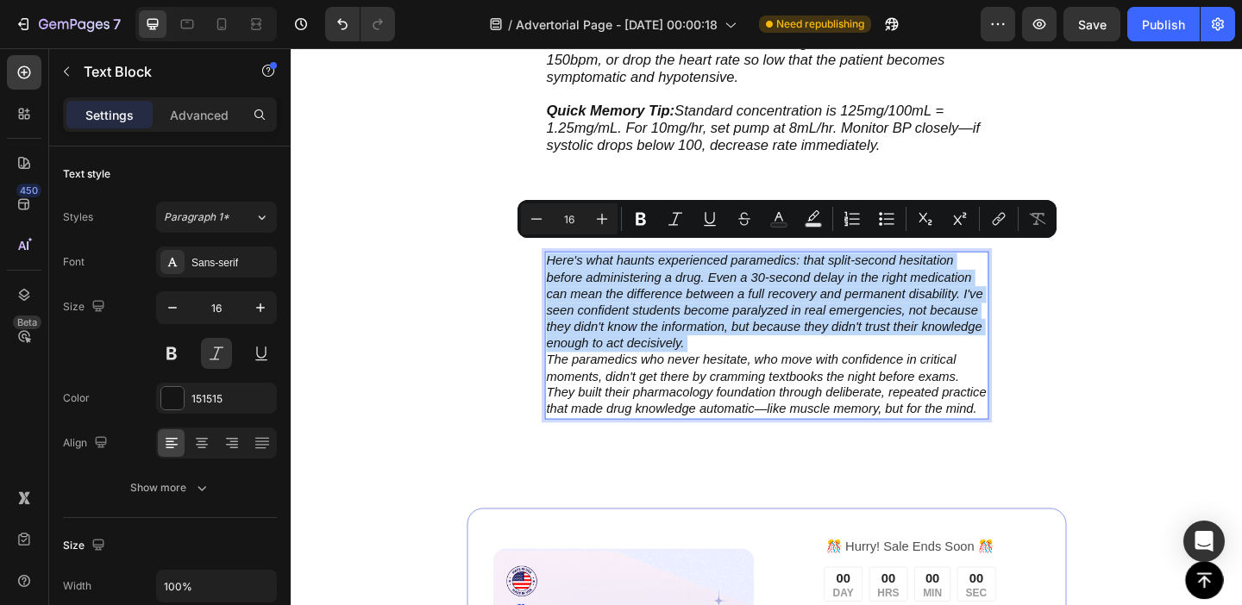
click at [606, 273] on p "Here's what haunts experienced paramedics: that split-second hesitation before …" at bounding box center [808, 325] width 480 height 108
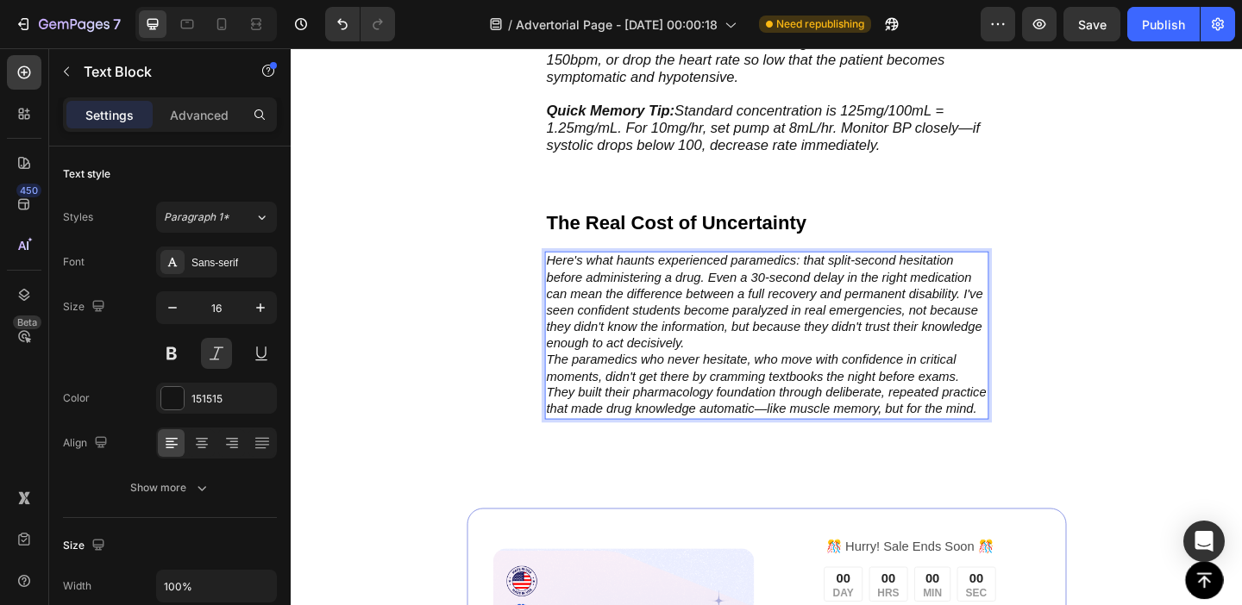
click at [596, 272] on p "Here's what haunts experienced paramedics: that split-second hesitation before …" at bounding box center [808, 325] width 480 height 108
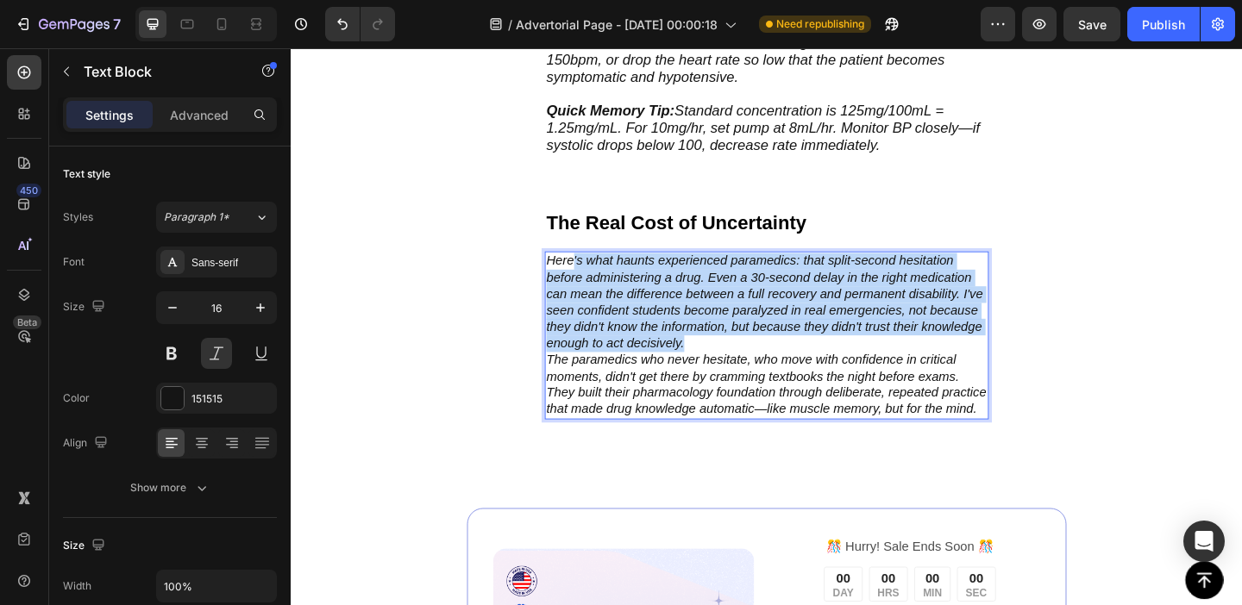
drag, startPoint x: 596, startPoint y: 272, endPoint x: 778, endPoint y: 350, distance: 198.2
click at [778, 350] on p "Here's what haunts experienced paramedics: that split-second hesitation before …" at bounding box center [808, 325] width 480 height 108
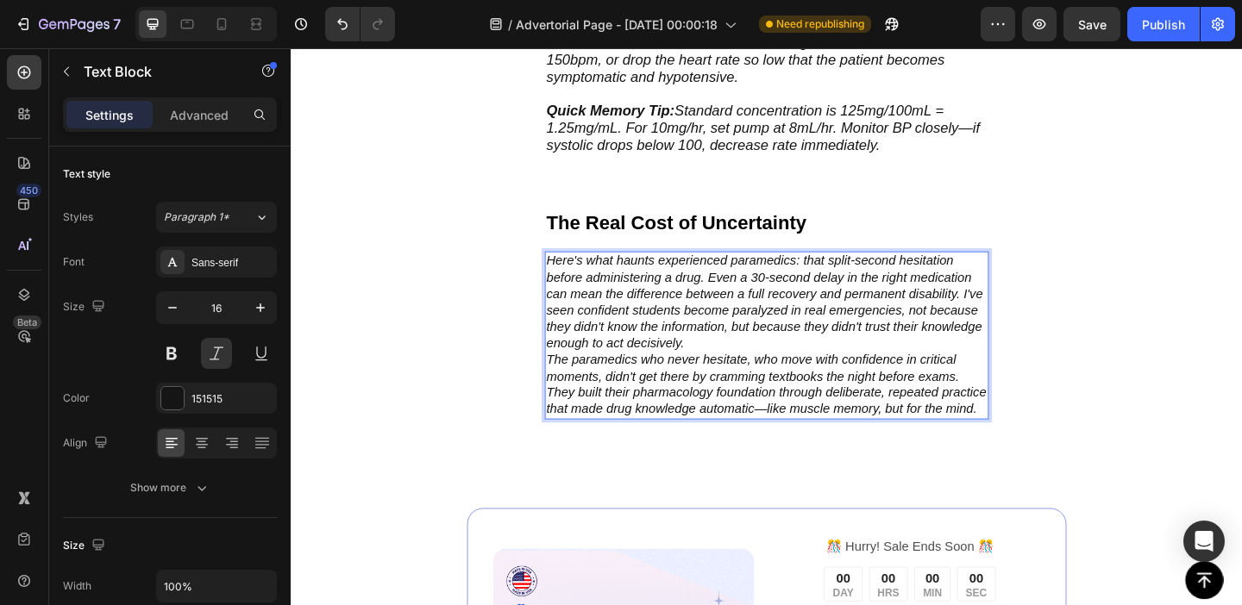
click at [617, 315] on p "Here's what haunts experienced paramedics: that split-second hesitation before …" at bounding box center [808, 325] width 480 height 108
click at [580, 271] on p "Here's what haunts experienced paramedics: that split-second hesitation before …" at bounding box center [808, 325] width 480 height 108
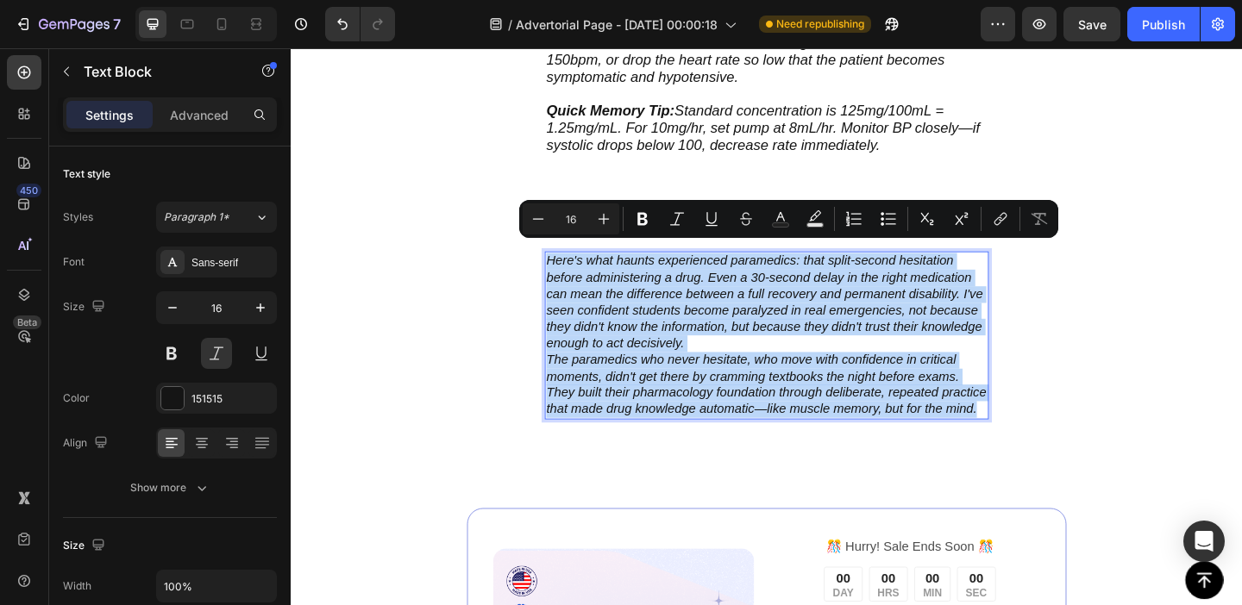
drag, startPoint x: 580, startPoint y: 266, endPoint x: 1000, endPoint y: 445, distance: 456.4
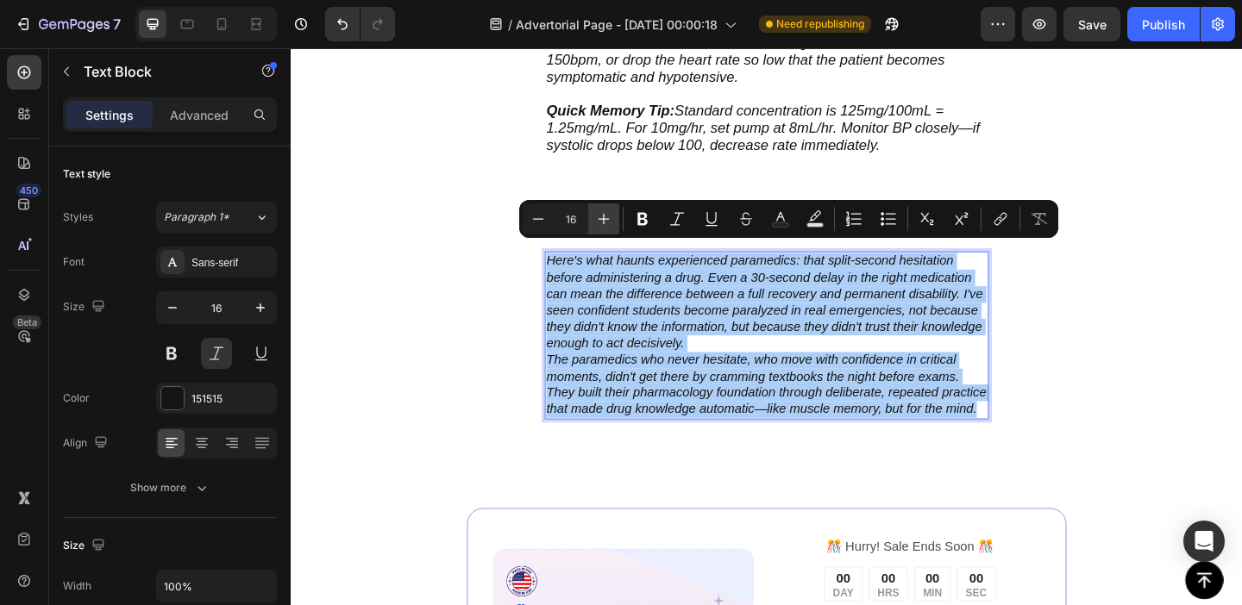
click at [602, 215] on icon "Editor contextual toolbar" at bounding box center [603, 218] width 17 height 17
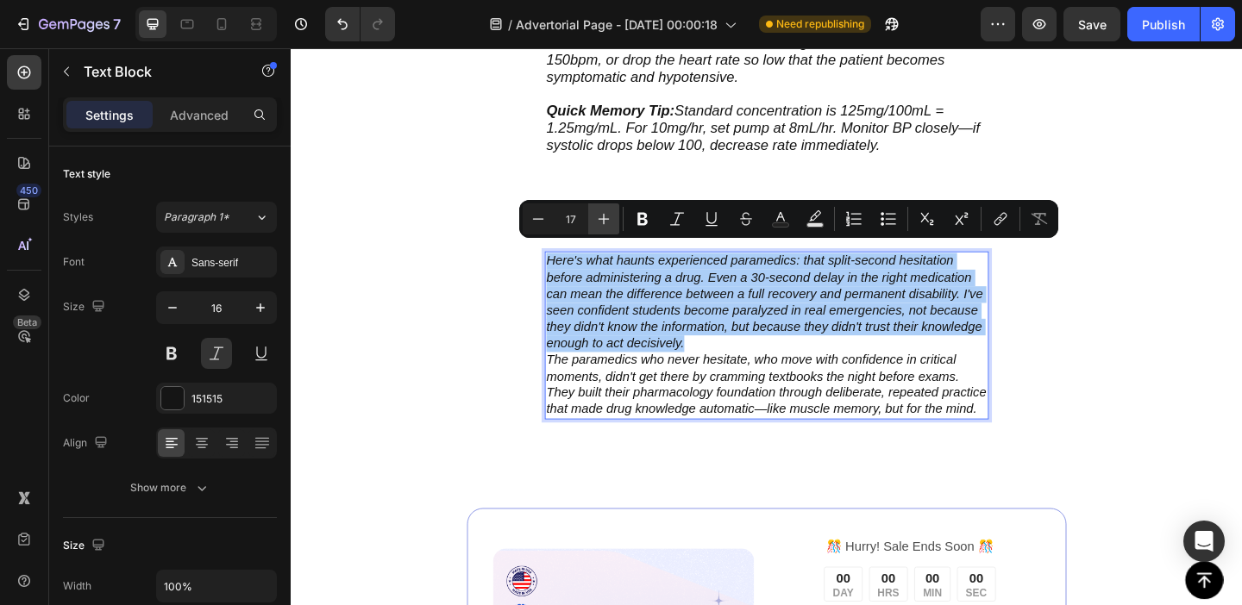
click at [602, 215] on icon "Editor contextual toolbar" at bounding box center [603, 218] width 17 height 17
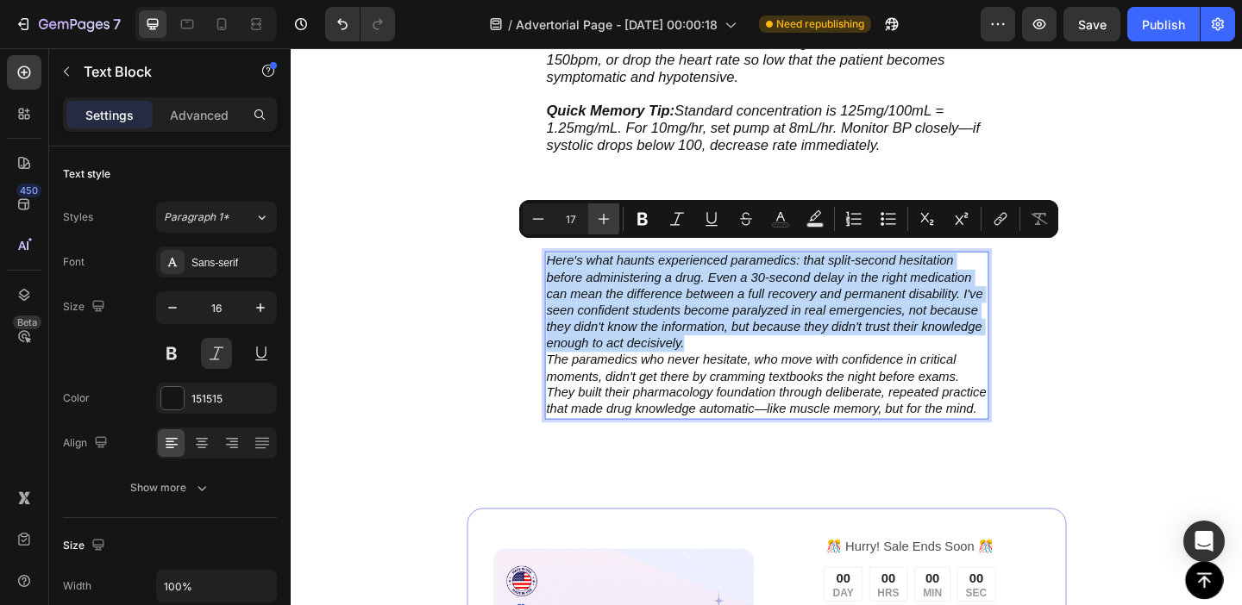
type input "18"
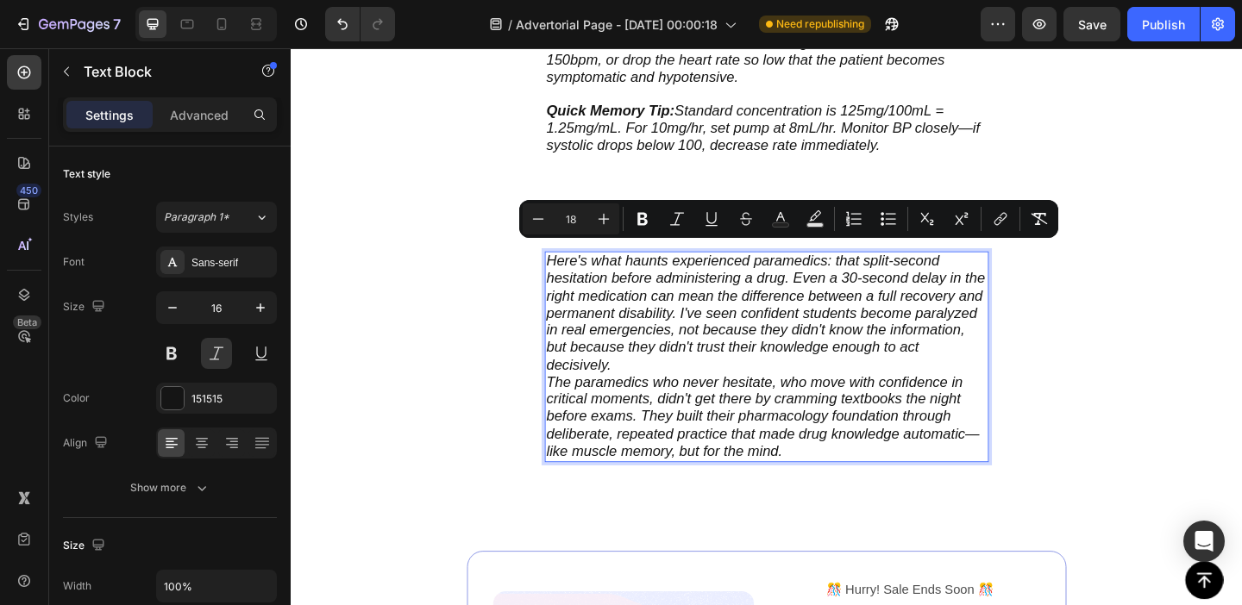
click at [753, 361] on span "Here's what haunts experienced paramedics: that split-second hesitation before …" at bounding box center [806, 336] width 477 height 130
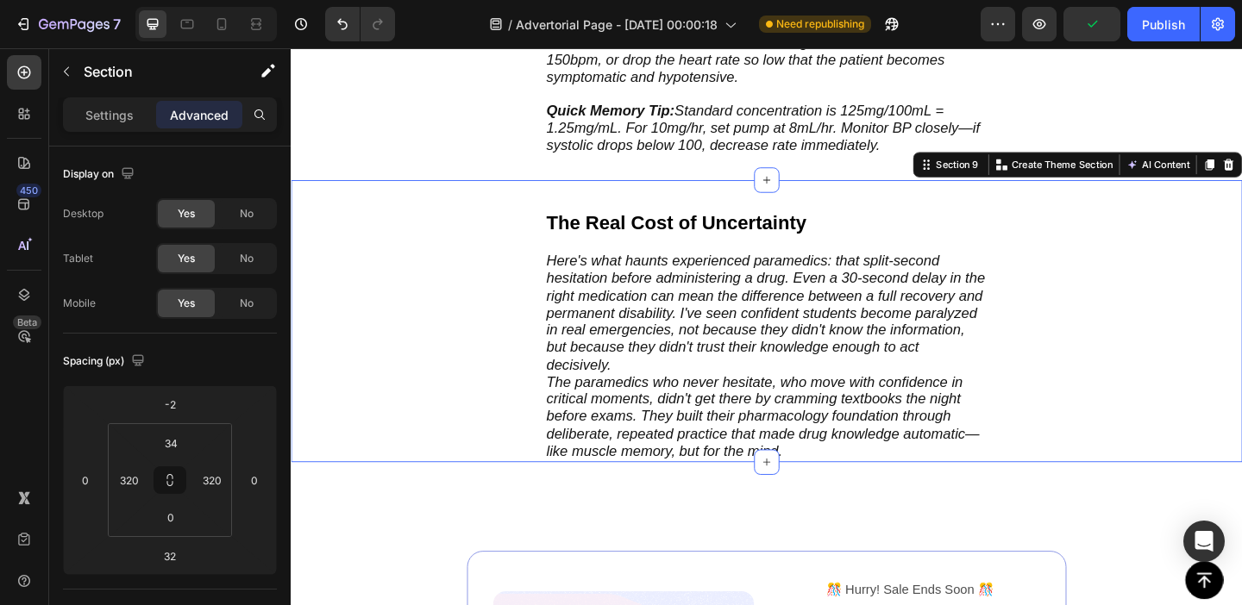
click at [522, 324] on div "The Real Cost of Uncertainty Text Block Here's what haunts experienced paramedi…" at bounding box center [808, 344] width 1035 height 307
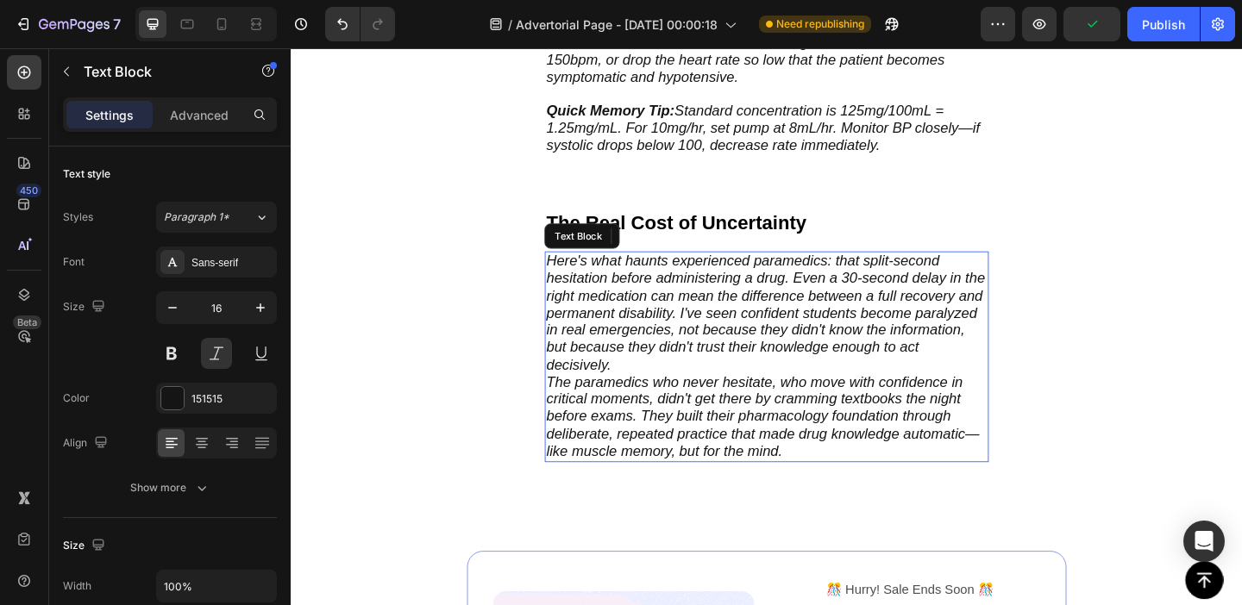
click at [705, 332] on span "Here's what haunts experienced paramedics: that split-second hesitation before …" at bounding box center [806, 336] width 477 height 130
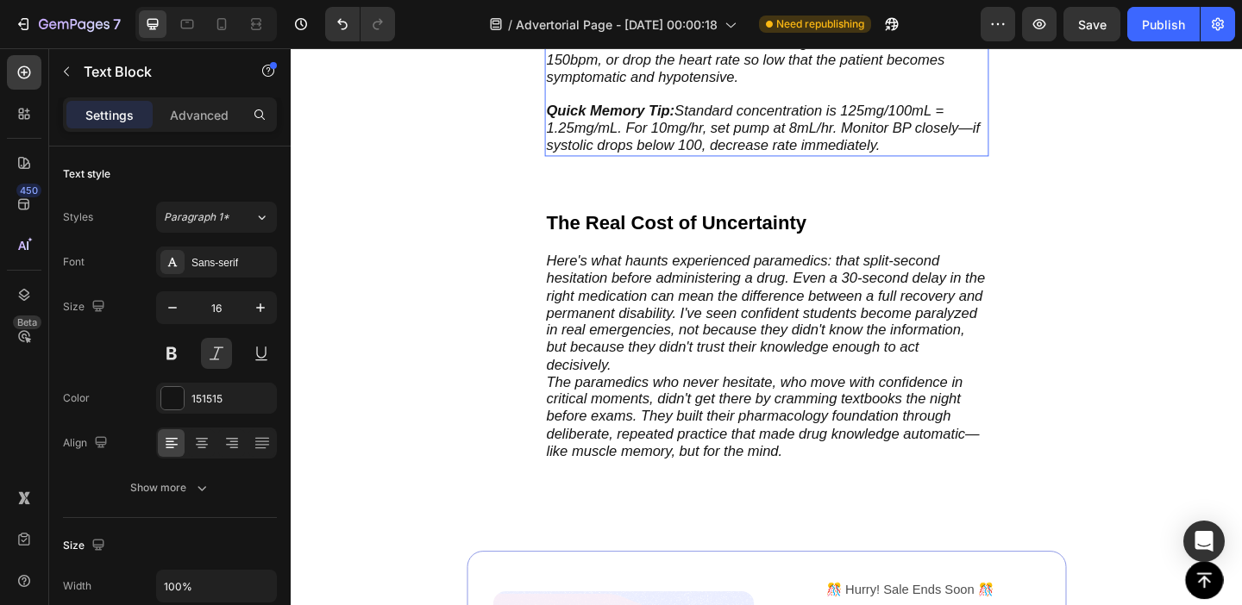
click at [604, 128] on span "Quick Memory Tip: Standard concentration is 125mg/100mL = 1.25mg/mL. For 10mg/h…" at bounding box center [804, 134] width 472 height 55
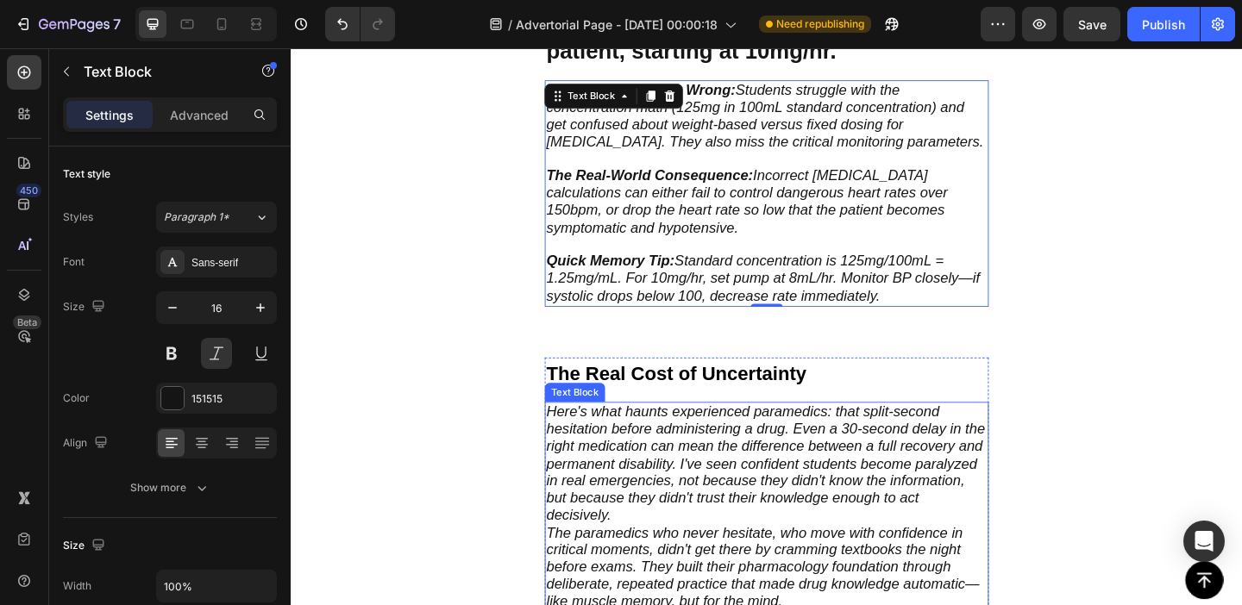
scroll to position [2779, 0]
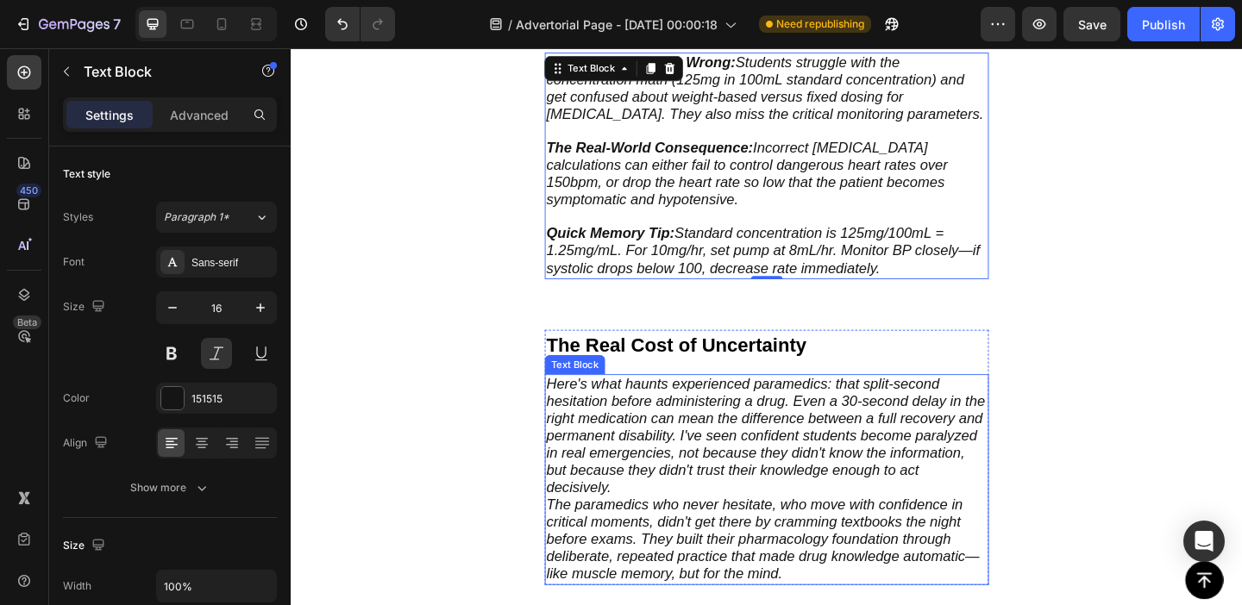
click at [814, 477] on span "Here's what haunts experienced paramedics: that split-second hesitation before …" at bounding box center [806, 469] width 477 height 130
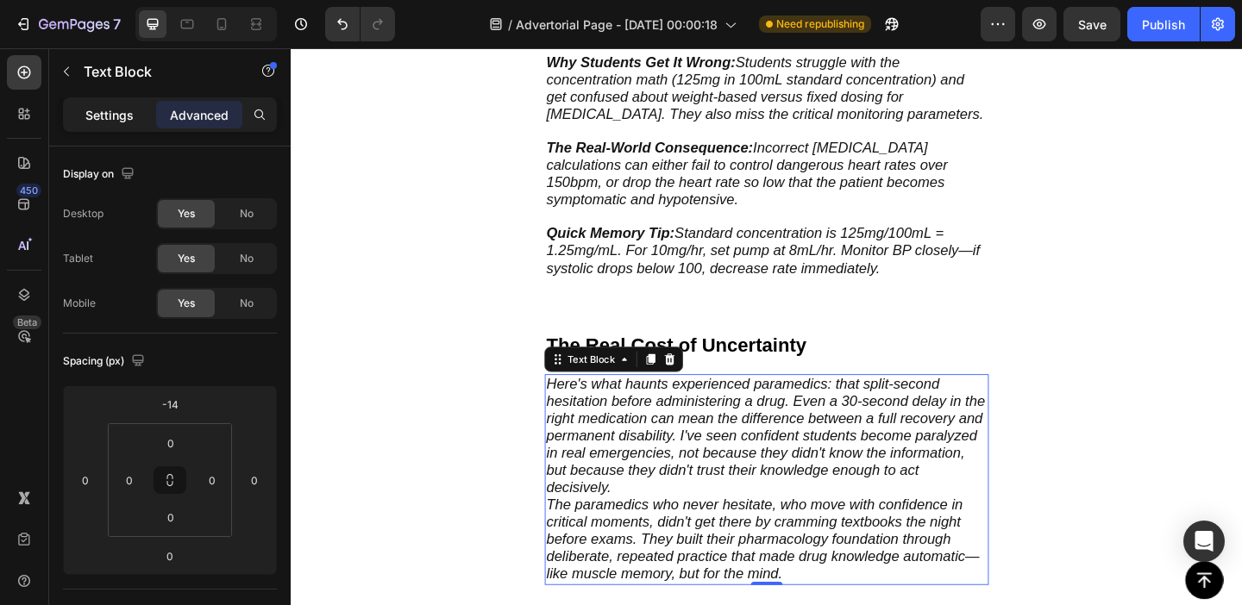
click at [101, 106] on p "Settings" at bounding box center [109, 115] width 48 height 18
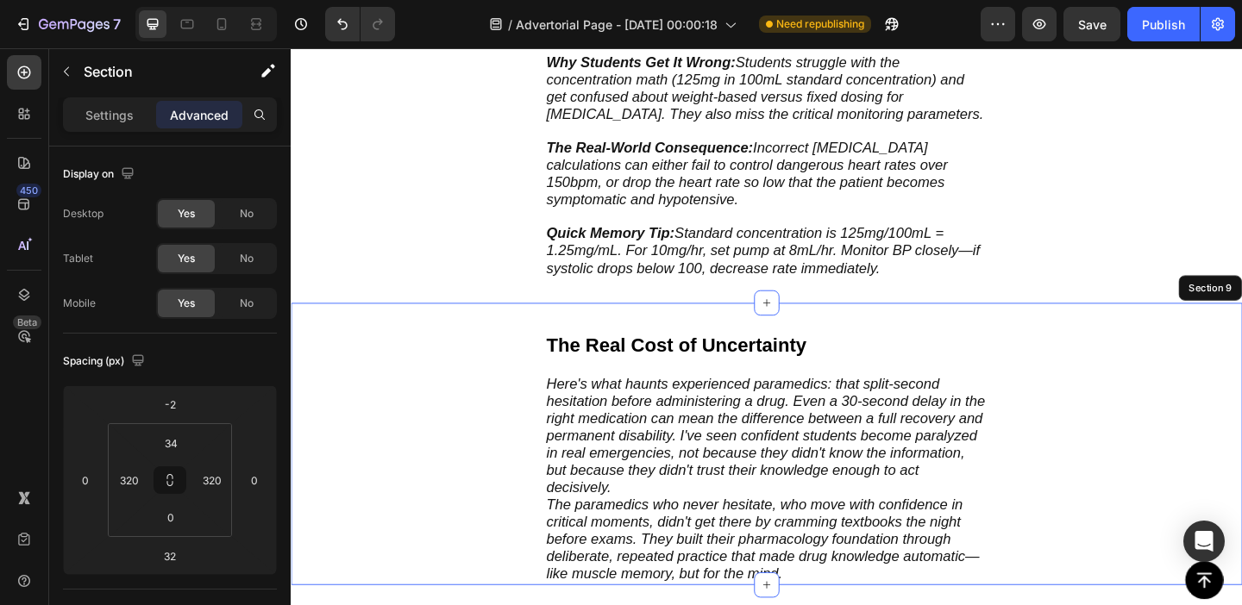
click at [474, 459] on div "The Real Cost of Uncertainty Text Block Here's what haunts experienced paramedi…" at bounding box center [808, 478] width 1035 height 307
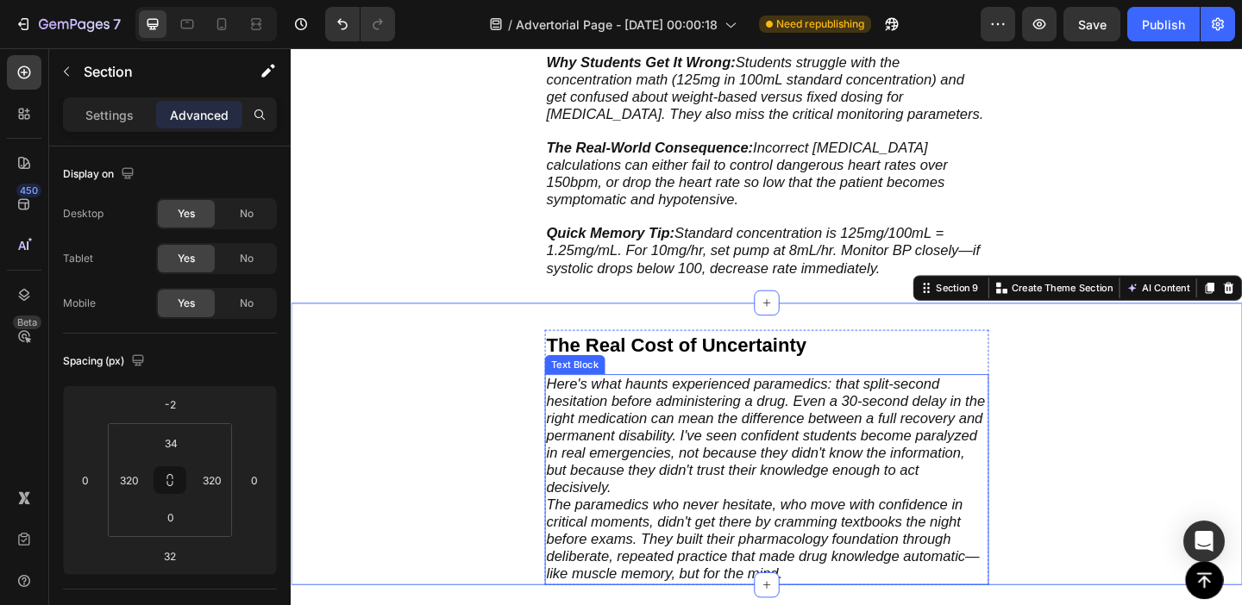
click at [672, 467] on span "Here's what haunts experienced paramedics: that split-second hesitation before …" at bounding box center [806, 469] width 477 height 130
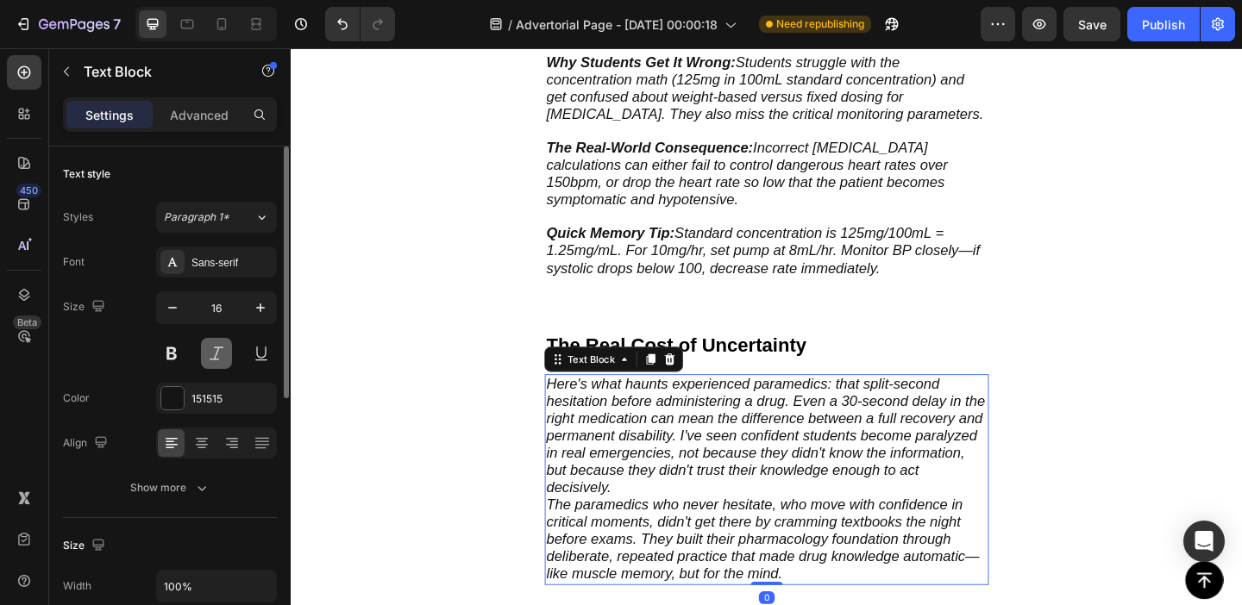
click at [220, 346] on button at bounding box center [216, 353] width 31 height 31
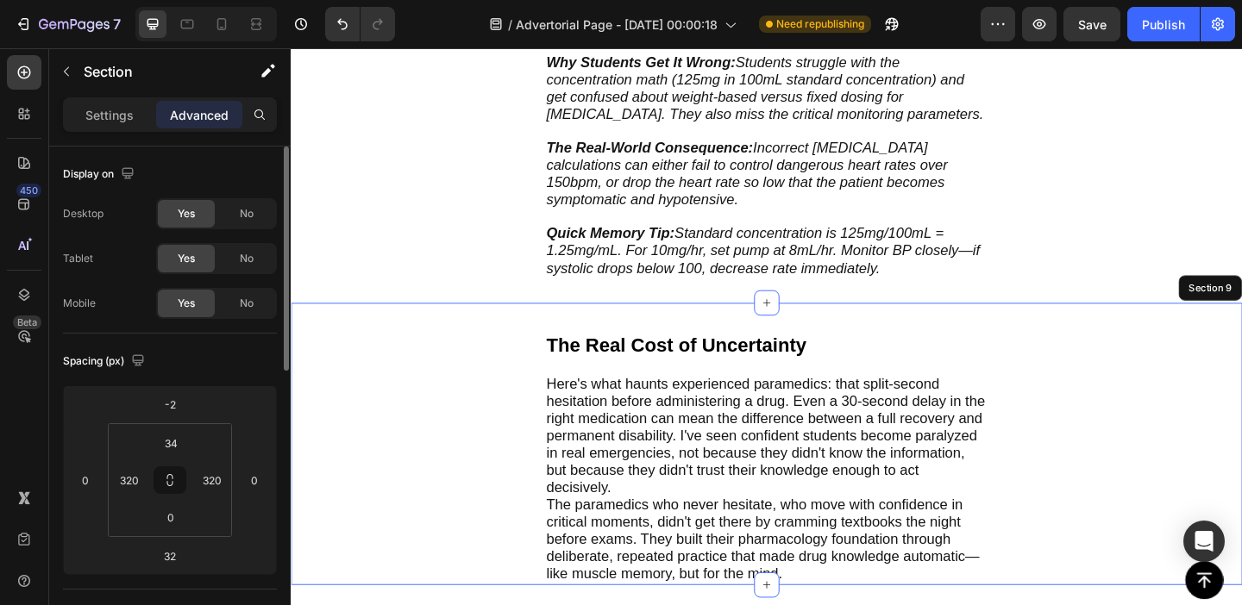
click at [528, 447] on div "The Real Cost of Uncertainty Text Block Here's what haunts experienced paramedi…" at bounding box center [808, 478] width 1035 height 307
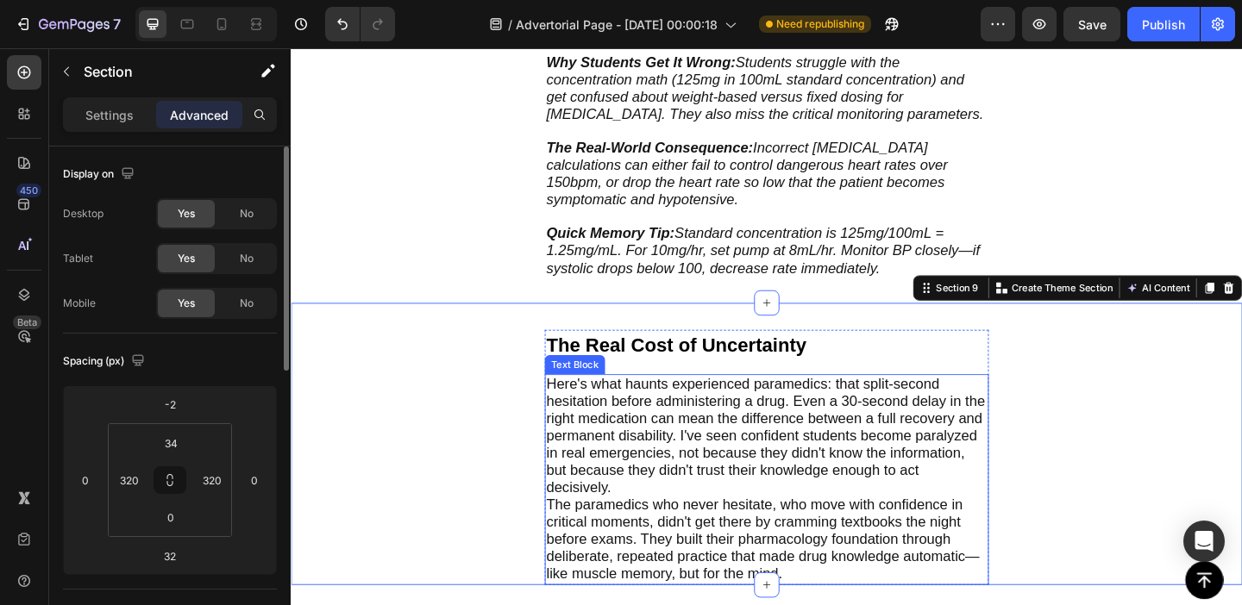
click at [732, 499] on span "Here's what haunts experienced paramedics: that split-second hesitation before …" at bounding box center [806, 469] width 477 height 130
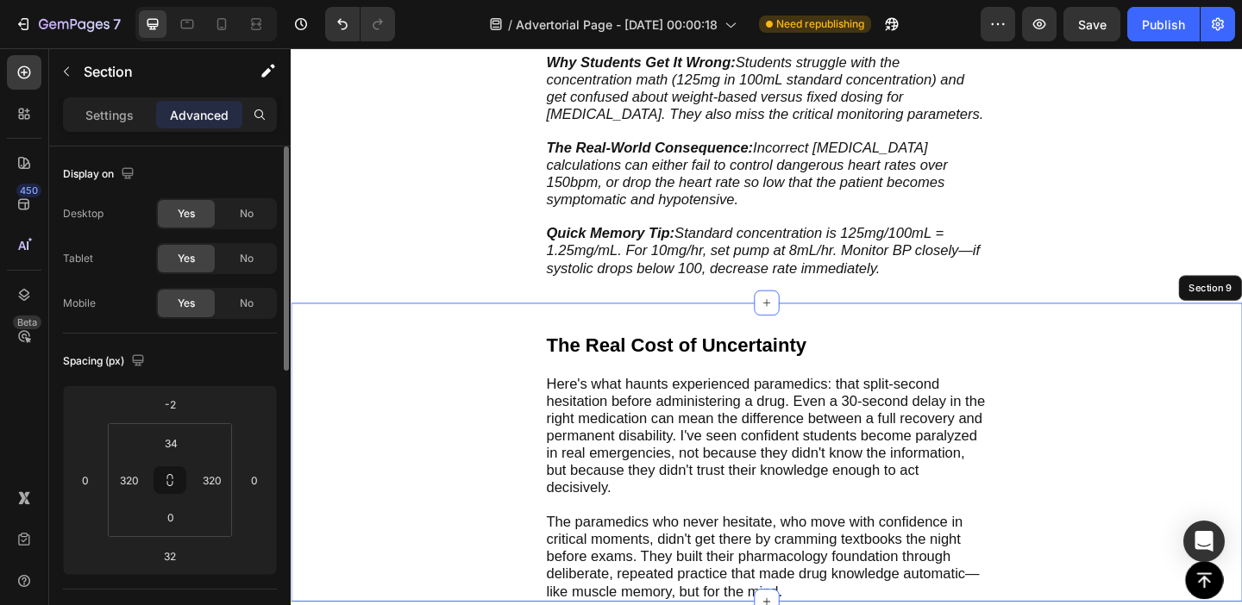
click at [500, 453] on div "The Real Cost of Uncertainty Text Block Here's what haunts experienced paramedi…" at bounding box center [808, 488] width 1035 height 326
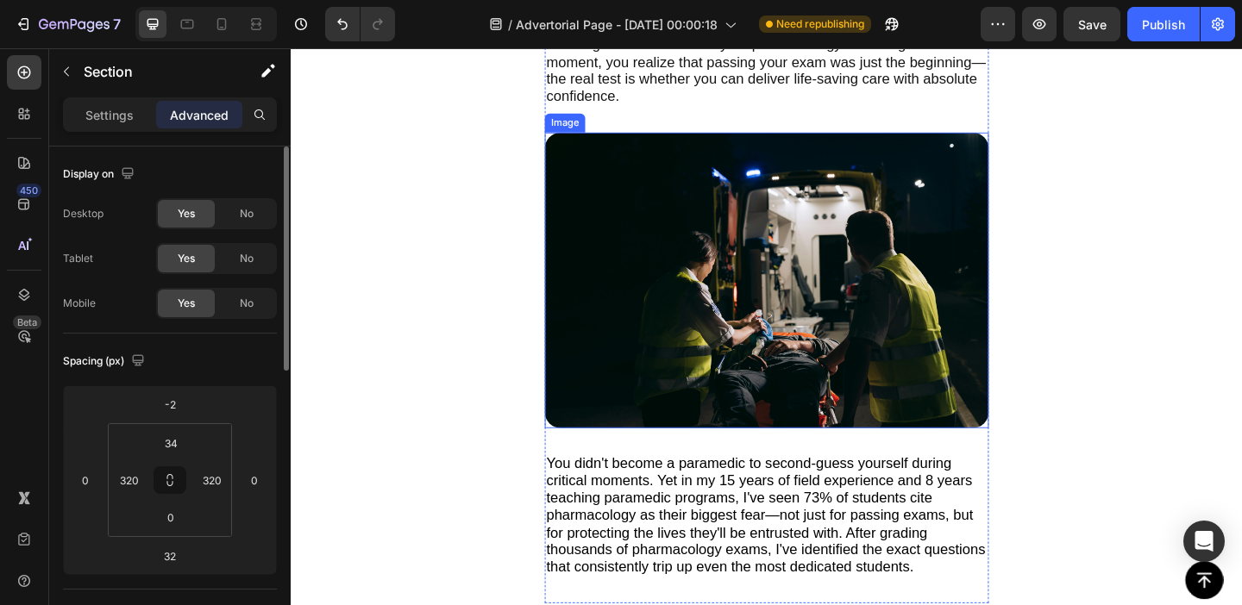
scroll to position [192, 0]
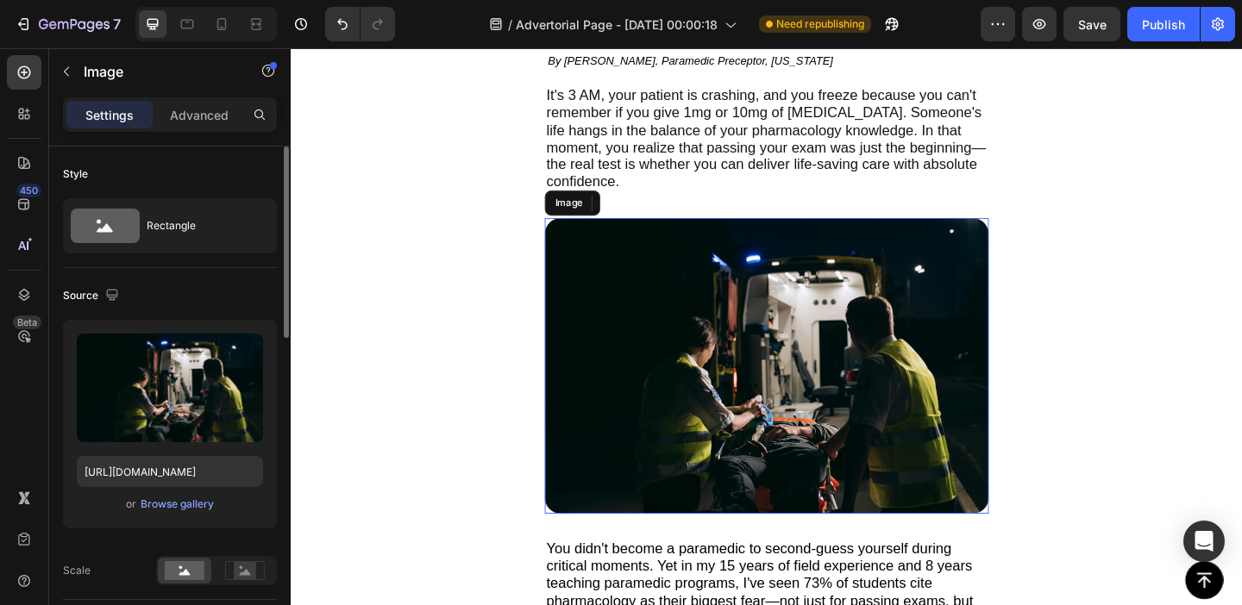
click at [687, 255] on img at bounding box center [808, 394] width 483 height 322
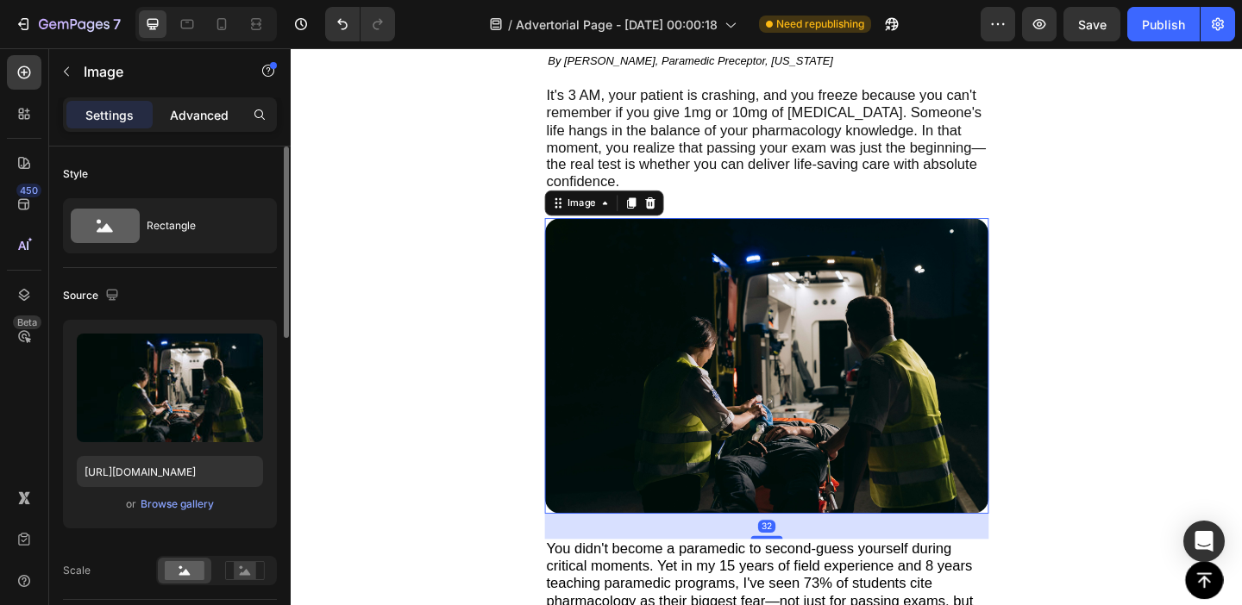
click at [190, 116] on p "Advanced" at bounding box center [199, 115] width 59 height 18
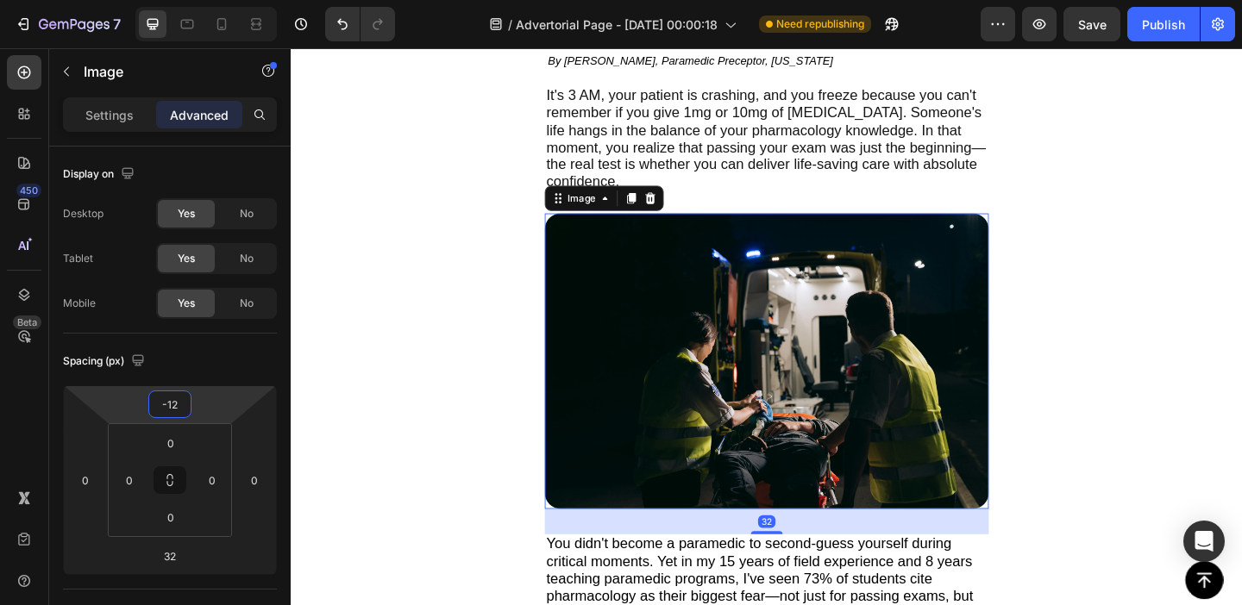
type input "-14"
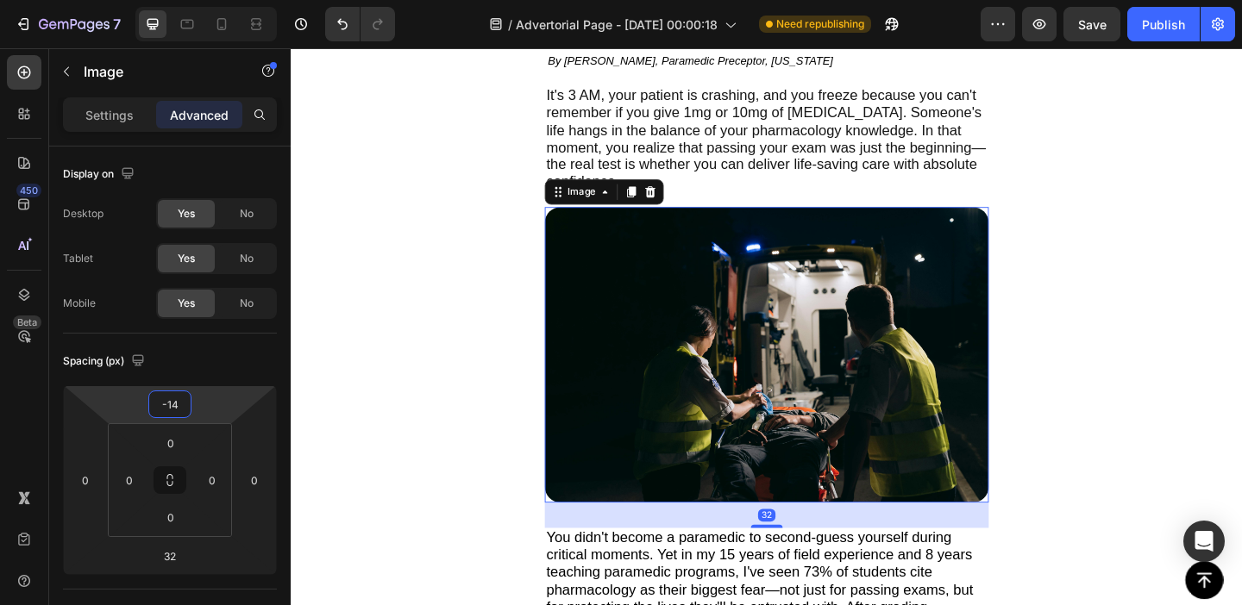
drag, startPoint x: 215, startPoint y: 403, endPoint x: 215, endPoint y: 413, distance: 10.3
click at [215, 0] on html "7 Version history / Advertorial Page - [DATE] 00:00:18 Need republishing Previe…" at bounding box center [621, 0] width 1242 height 0
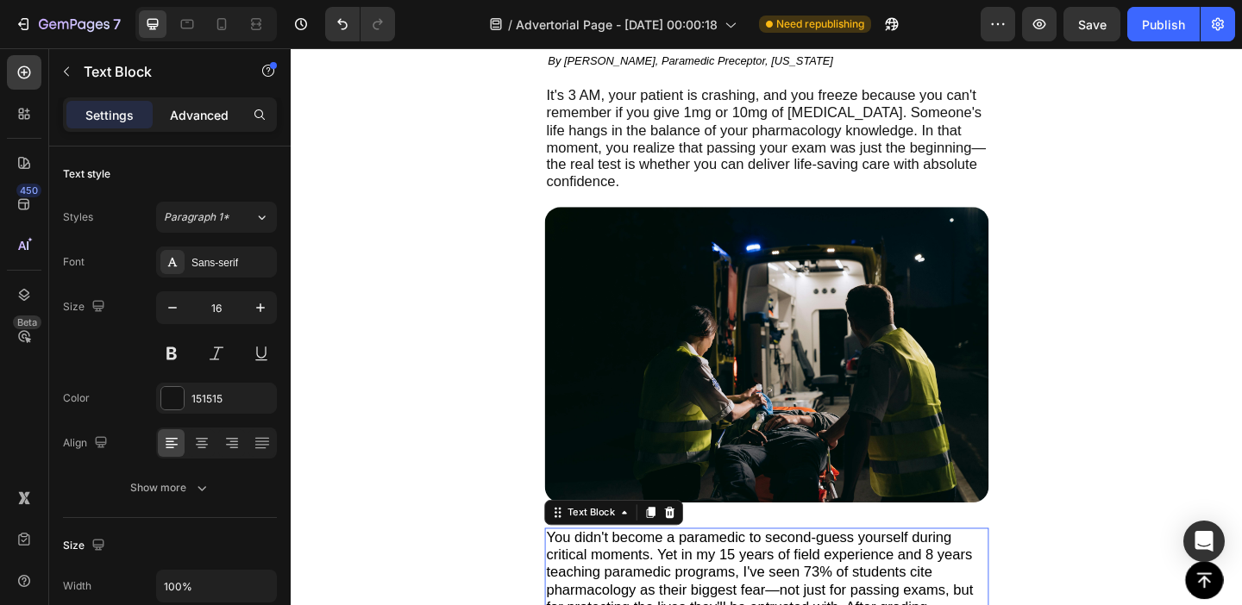
click at [198, 116] on p "Advanced" at bounding box center [199, 115] width 59 height 18
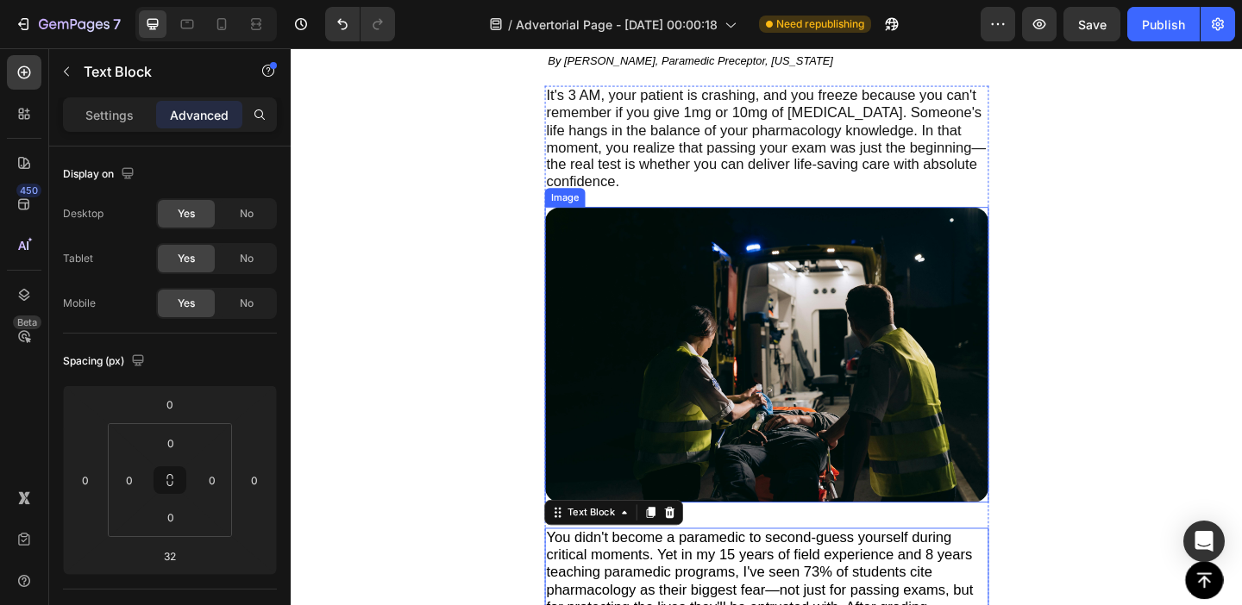
click at [630, 461] on img at bounding box center [808, 382] width 483 height 322
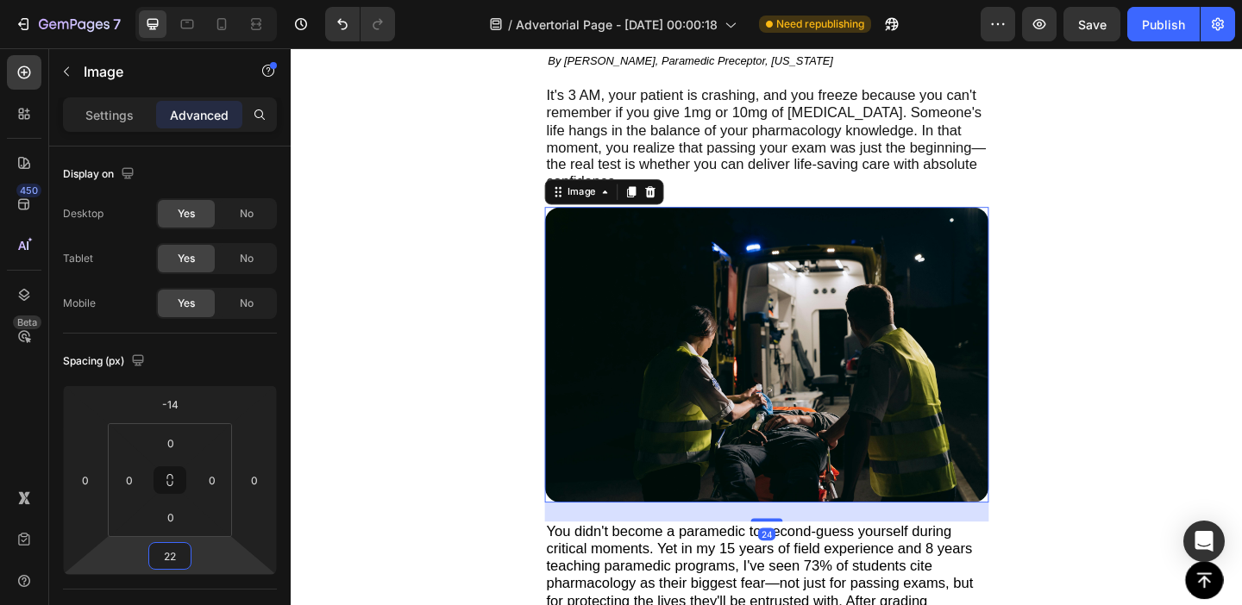
type input "20"
click at [211, 0] on html "7 Version history / Advertorial Page - [DATE] 00:00:18 Need republishing Previe…" at bounding box center [621, 0] width 1242 height 0
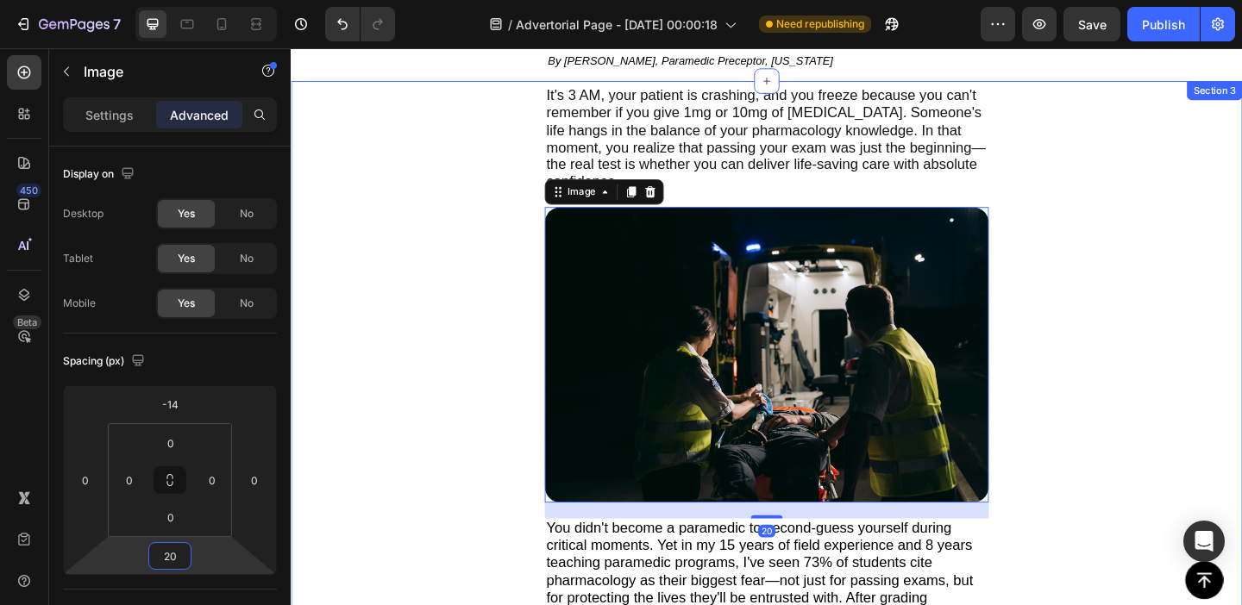
click at [423, 343] on div "It's 3 AM, your patient is crashing, and you freeze because you can't remember …" at bounding box center [808, 419] width 1035 height 670
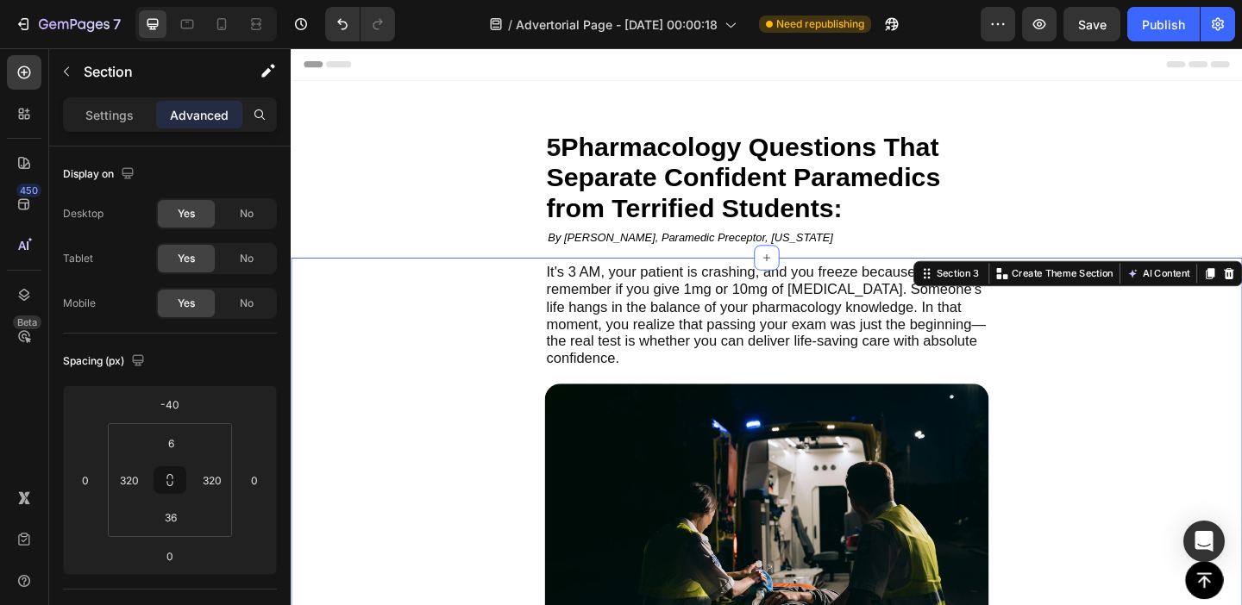
scroll to position [0, 0]
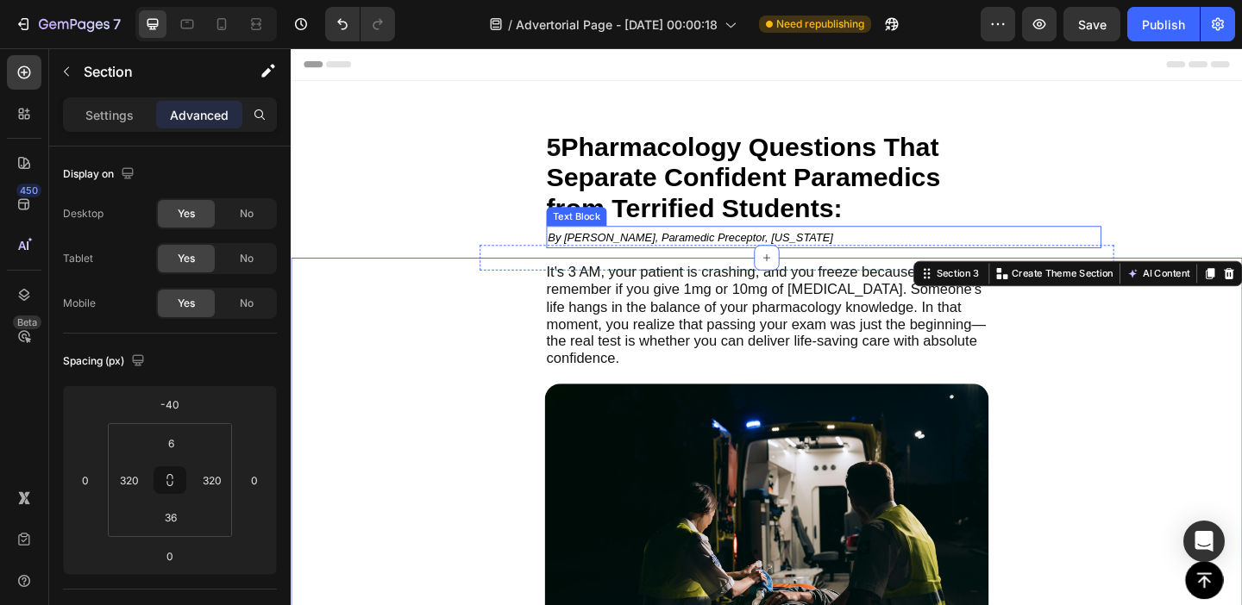
click at [706, 247] on icon "By [PERSON_NAME], Paramedic Preceptor, [US_STATE]" at bounding box center [725, 254] width 310 height 14
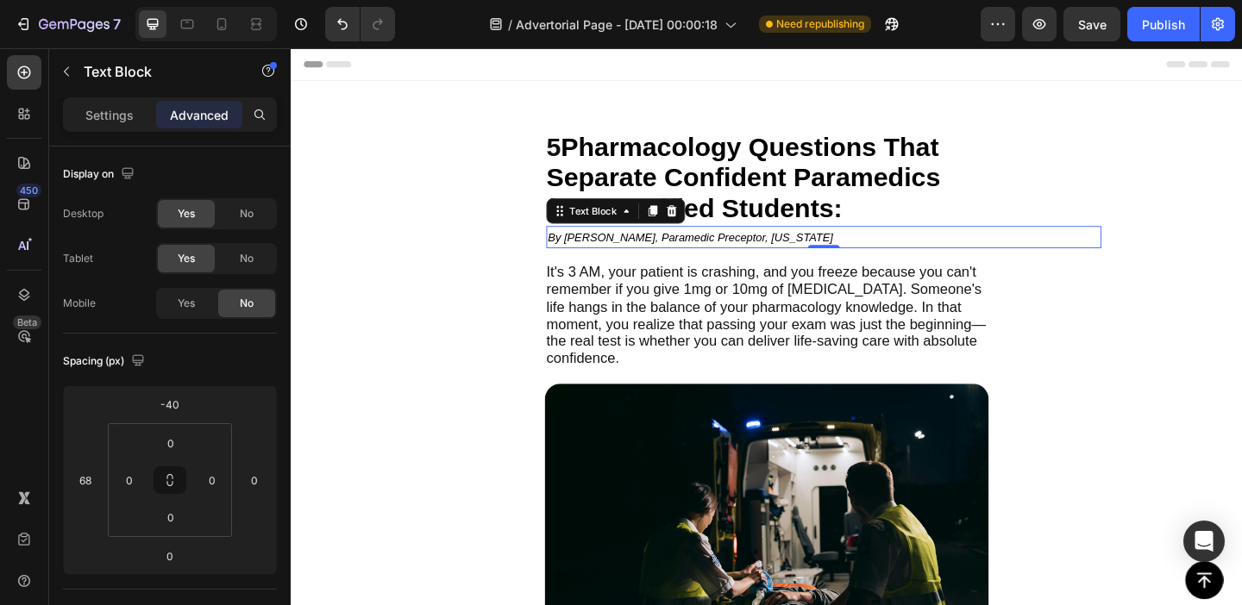
click at [678, 252] on icon "By [PERSON_NAME], Paramedic Preceptor, [US_STATE]" at bounding box center [725, 254] width 310 height 14
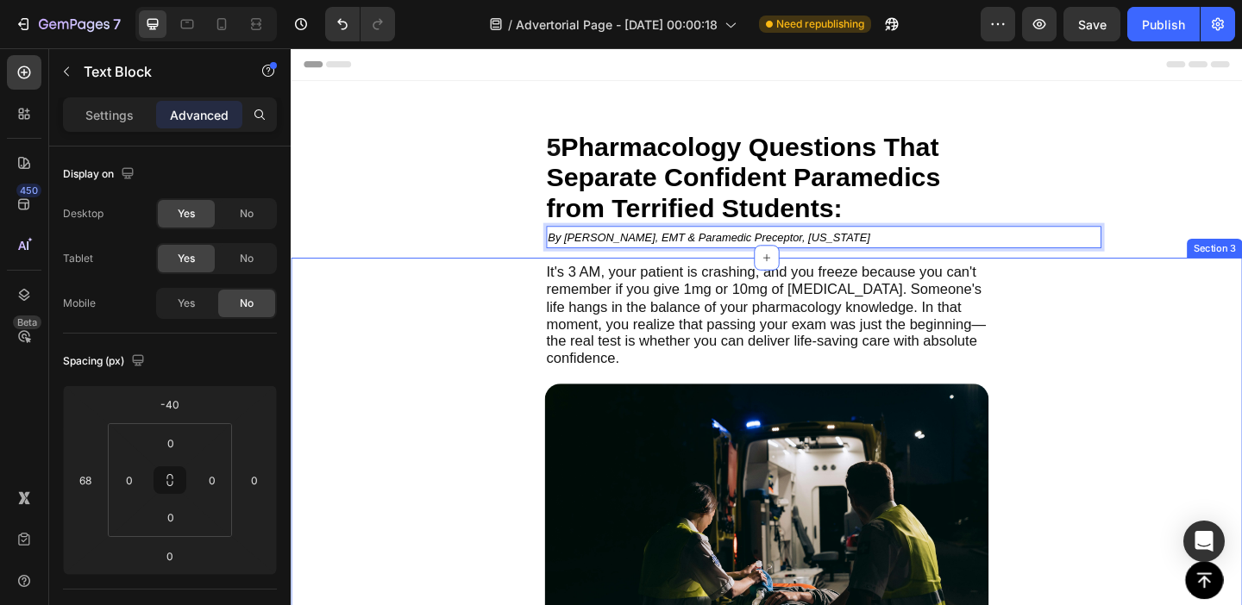
click at [513, 383] on div "It's 3 AM, your patient is crashing, and you freeze because you can't remember …" at bounding box center [808, 611] width 1035 height 670
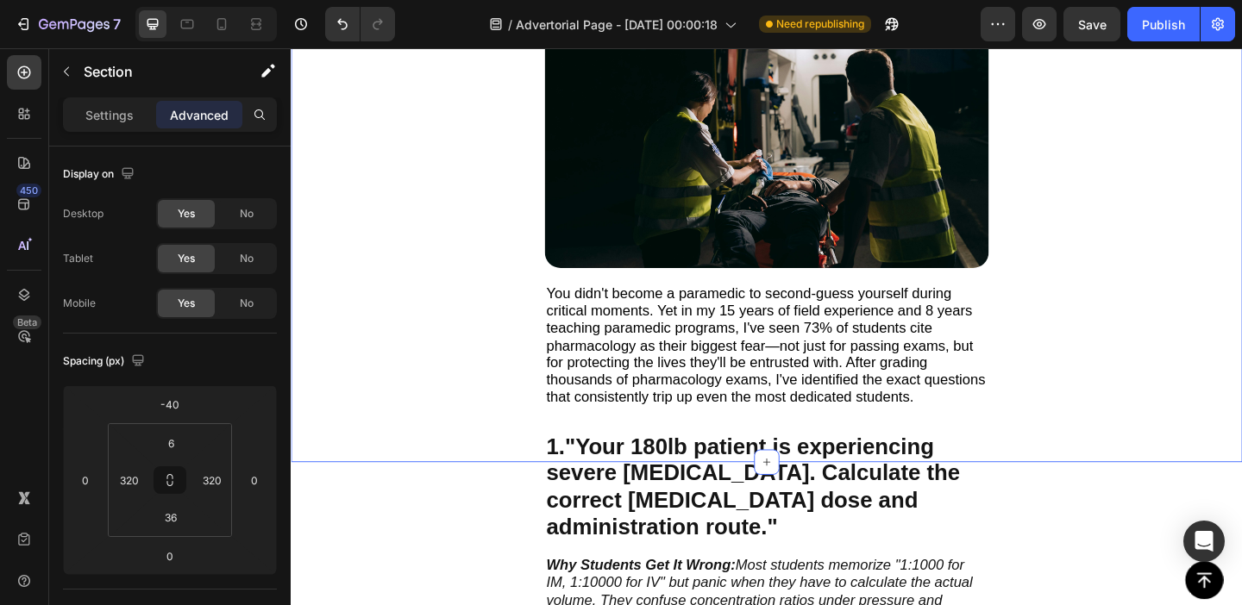
scroll to position [455, 0]
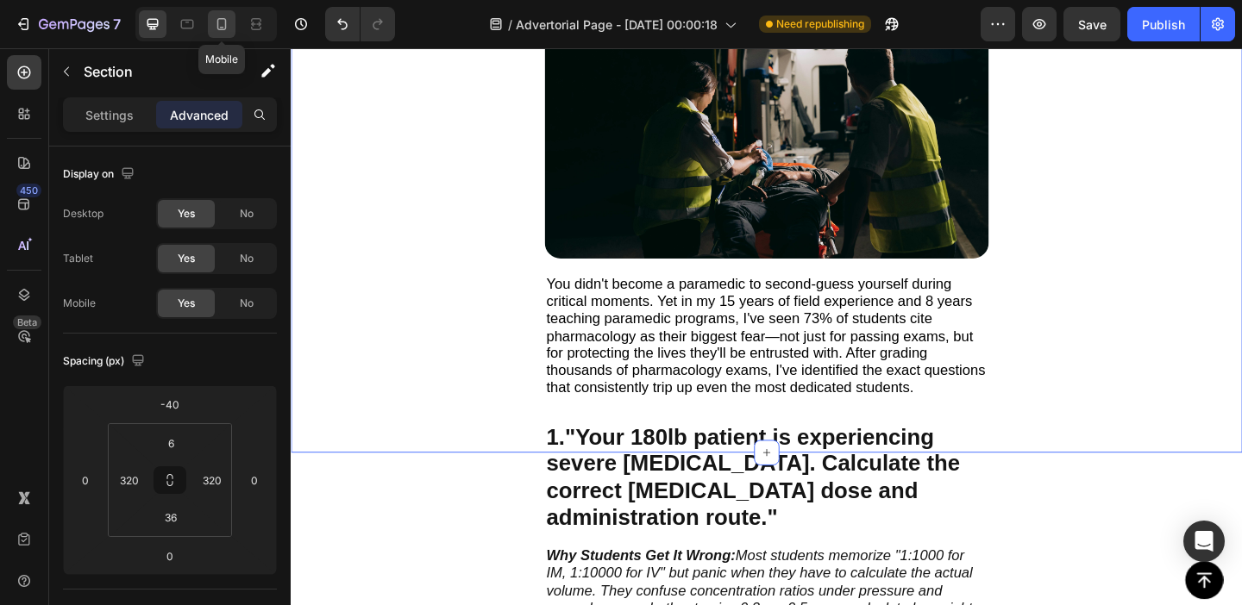
click at [214, 28] on icon at bounding box center [221, 24] width 17 height 17
type input "-88"
type input "24"
type input "20"
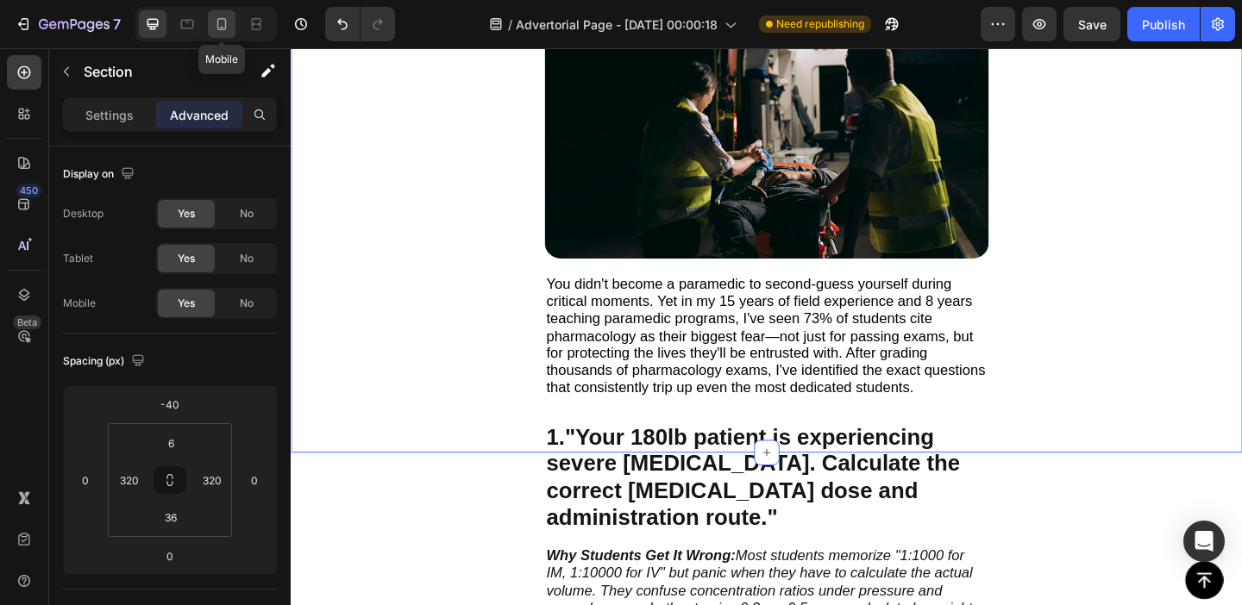
type input "0"
type input "20"
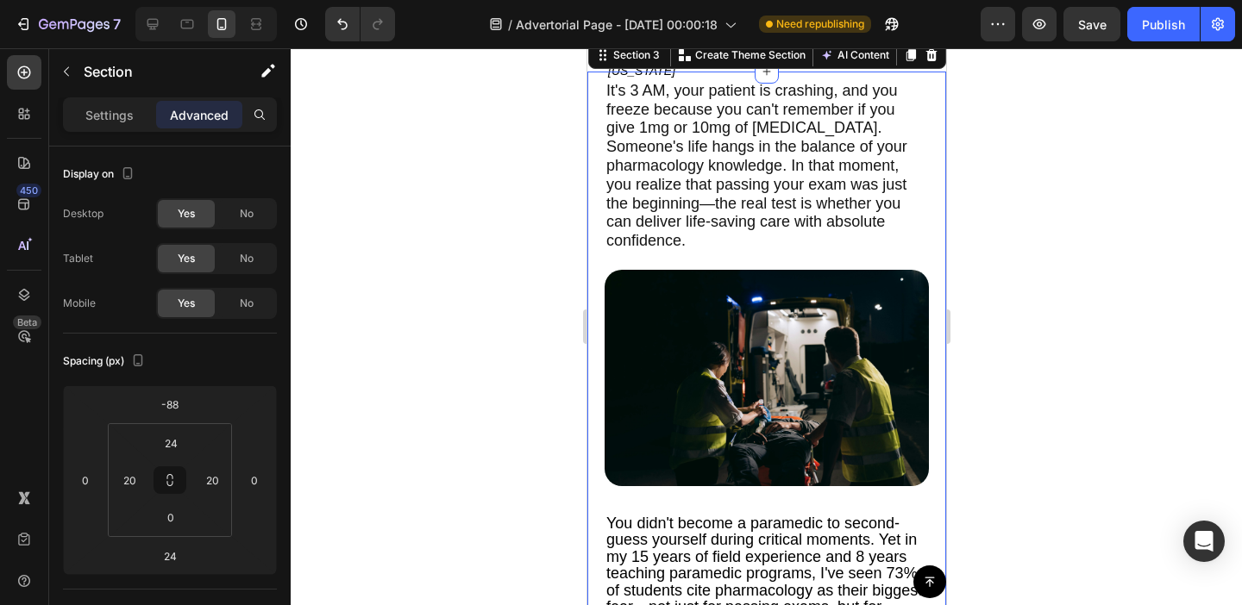
scroll to position [129, 0]
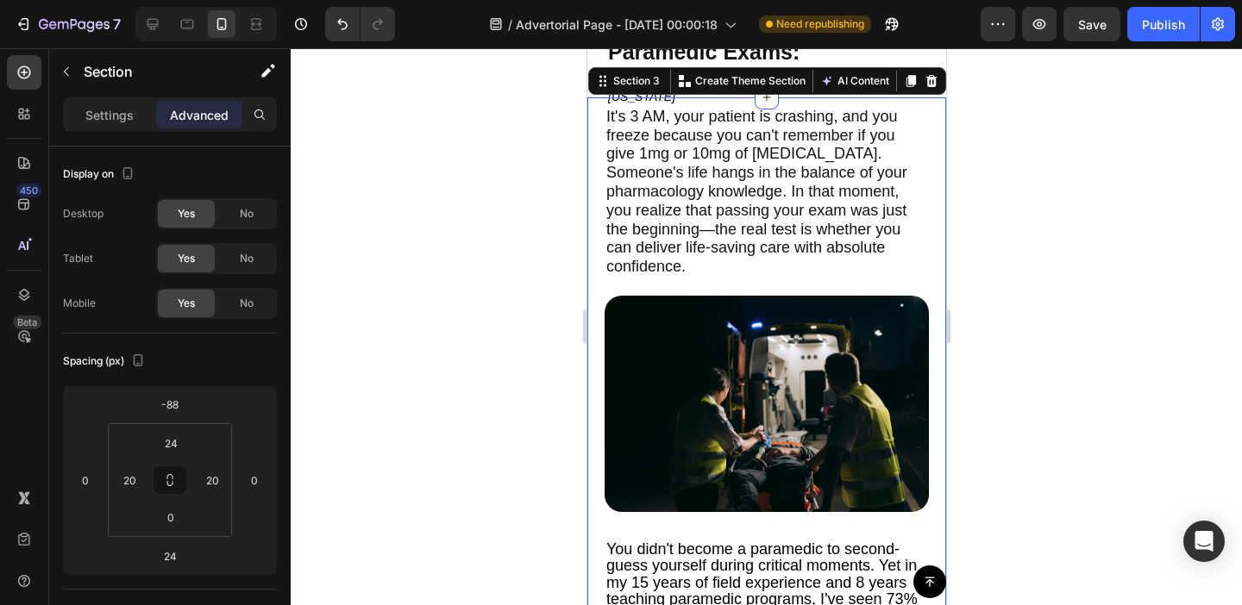
click at [519, 306] on div at bounding box center [766, 326] width 951 height 557
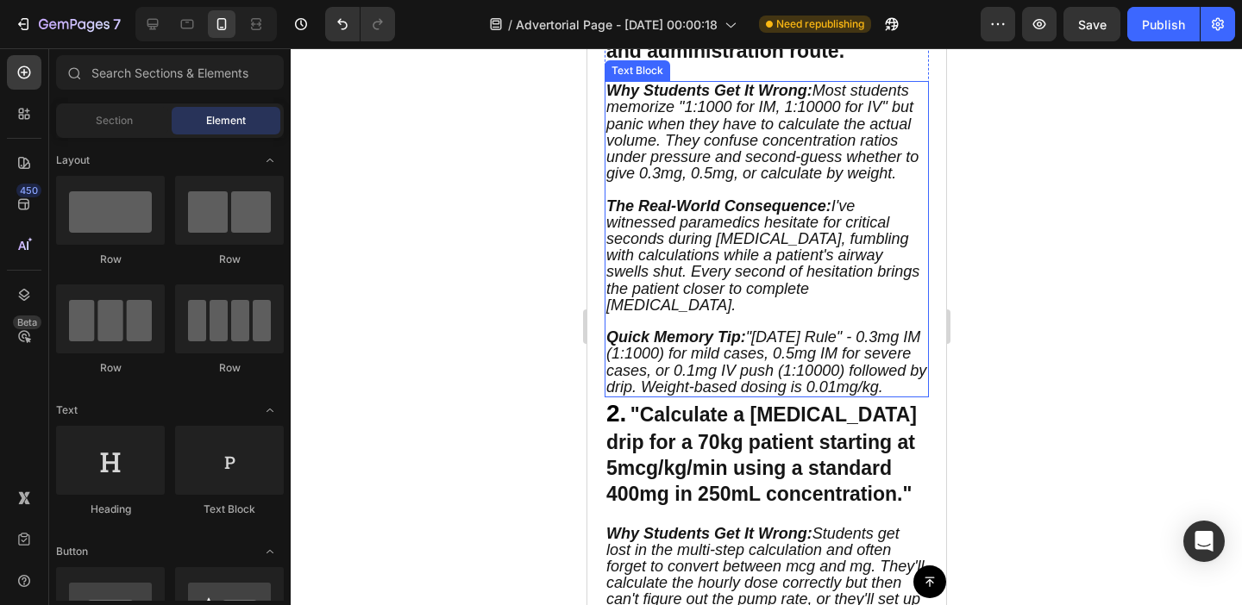
scroll to position [938, 0]
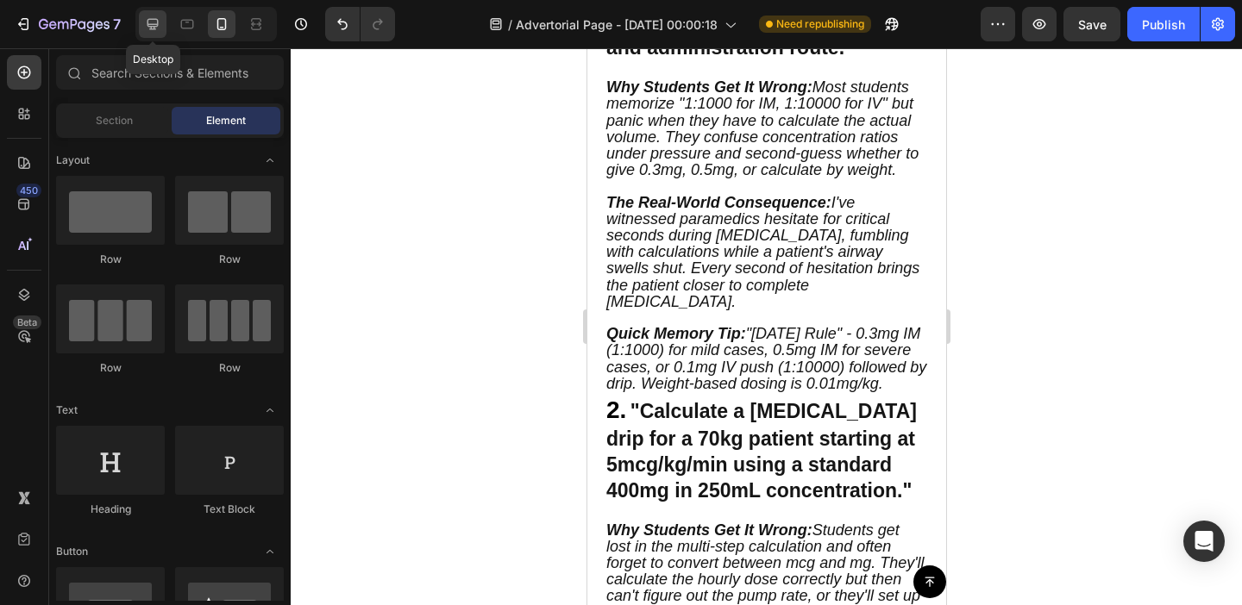
click at [164, 24] on div at bounding box center [153, 24] width 28 height 28
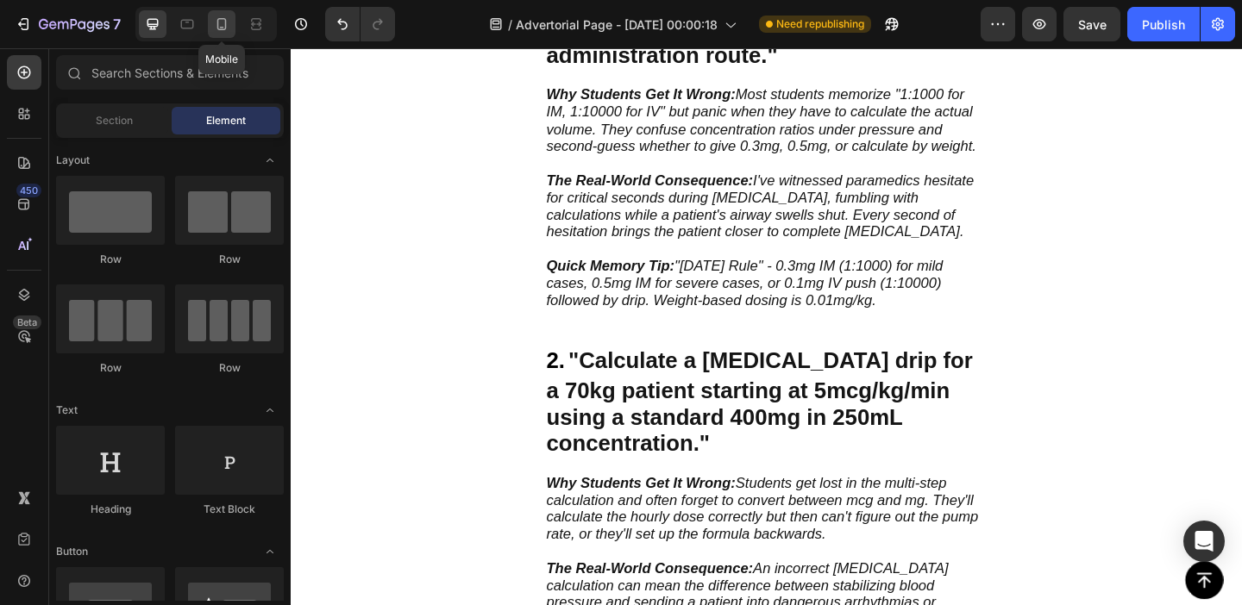
click at [216, 14] on div at bounding box center [222, 24] width 28 height 28
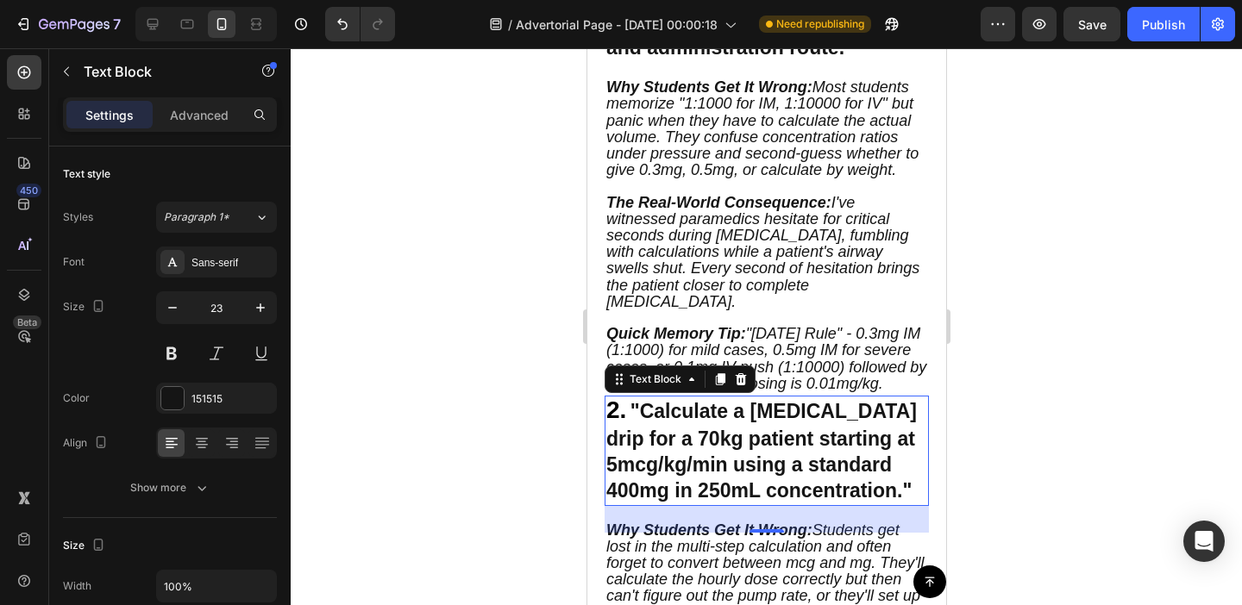
click at [611, 397] on span "2." at bounding box center [615, 410] width 20 height 27
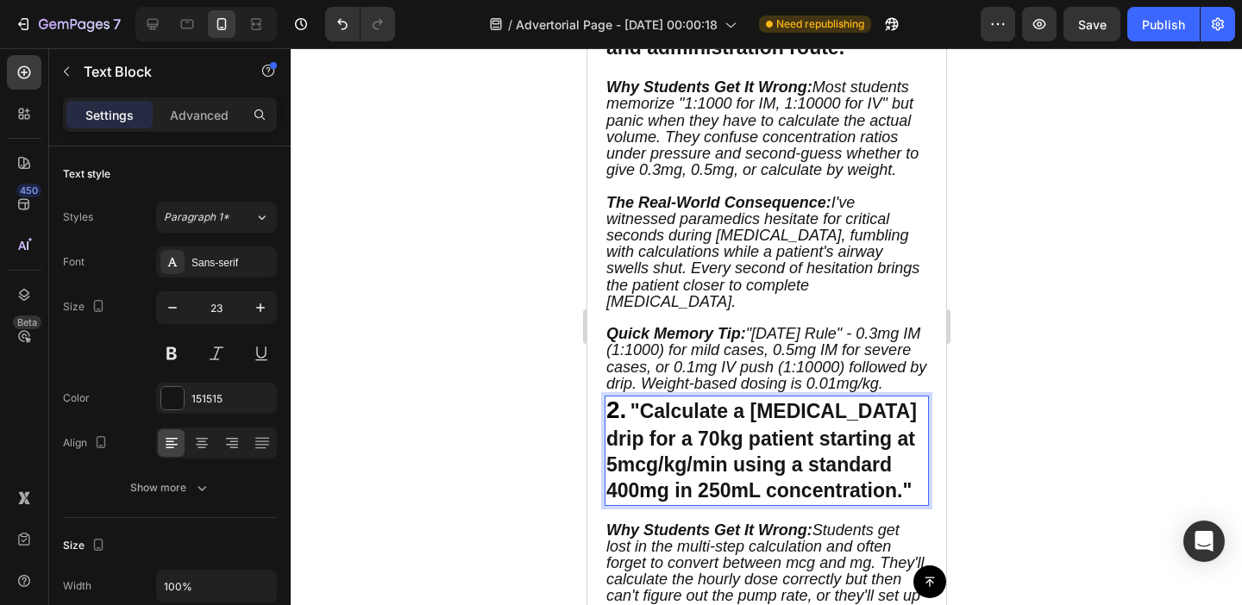
click at [673, 398] on p "2. "Calculate a [MEDICAL_DATA] drip for a 70kg patient starting at 5mcg/kg/min …" at bounding box center [765, 451] width 321 height 107
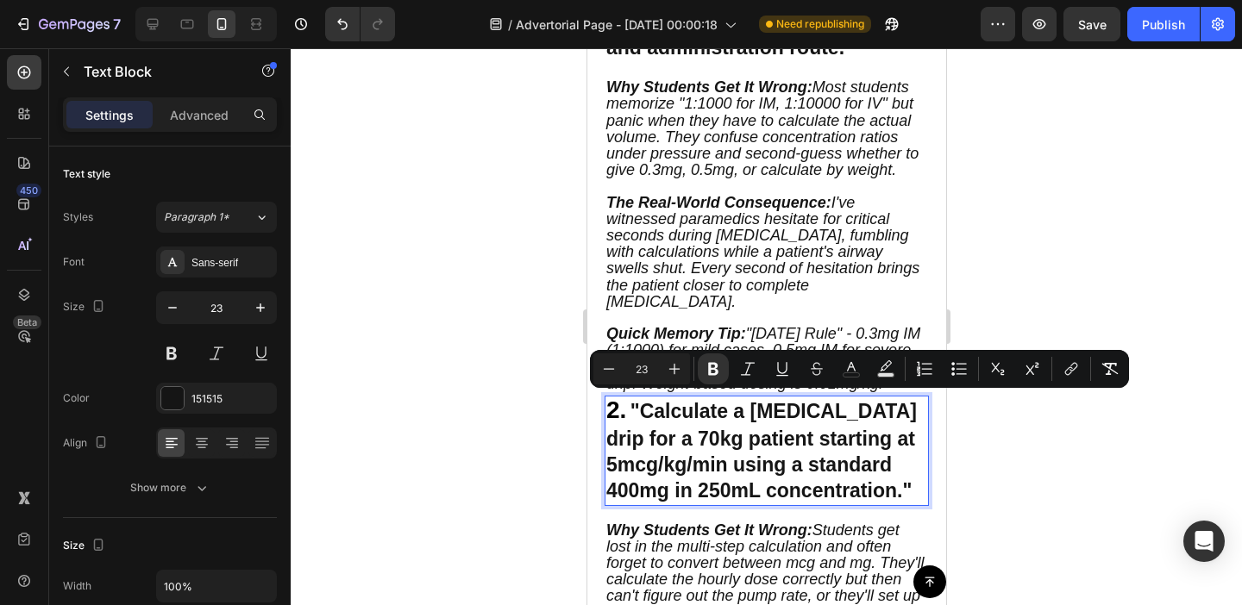
click at [637, 404] on strong ""Calculate a [MEDICAL_DATA] drip for a 70kg patient starting at 5mcg/kg/min usi…" at bounding box center [760, 451] width 310 height 102
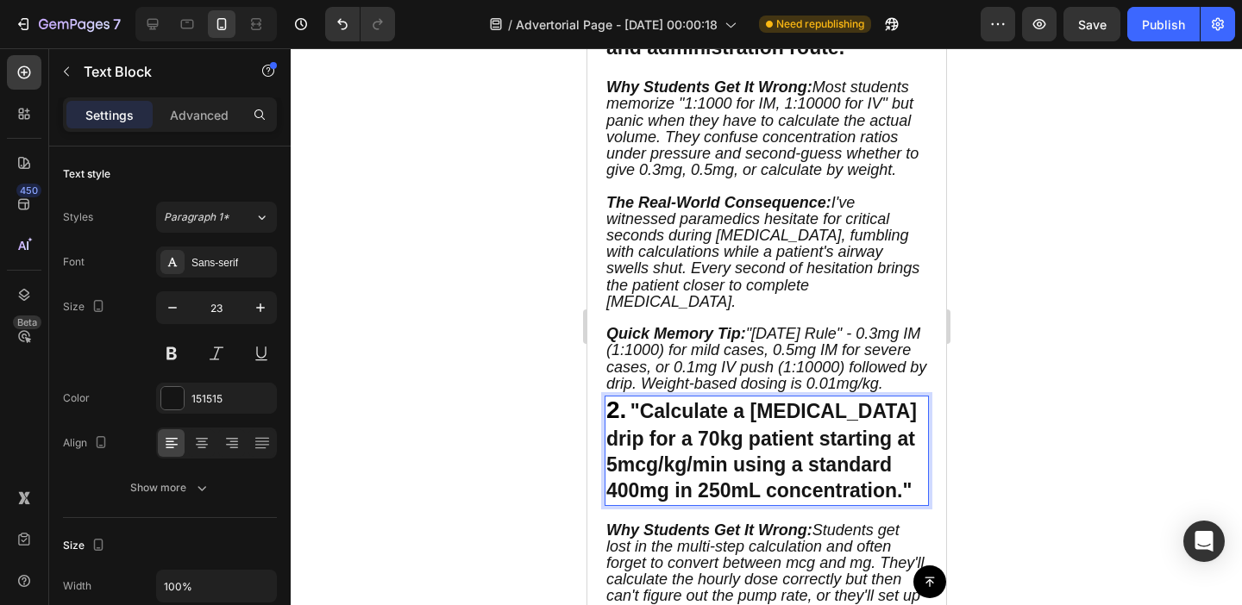
click at [611, 397] on span "2." at bounding box center [615, 410] width 20 height 27
drag, startPoint x: 611, startPoint y: 376, endPoint x: 624, endPoint y: 378, distance: 13.1
click at [624, 397] on span "2." at bounding box center [615, 410] width 20 height 27
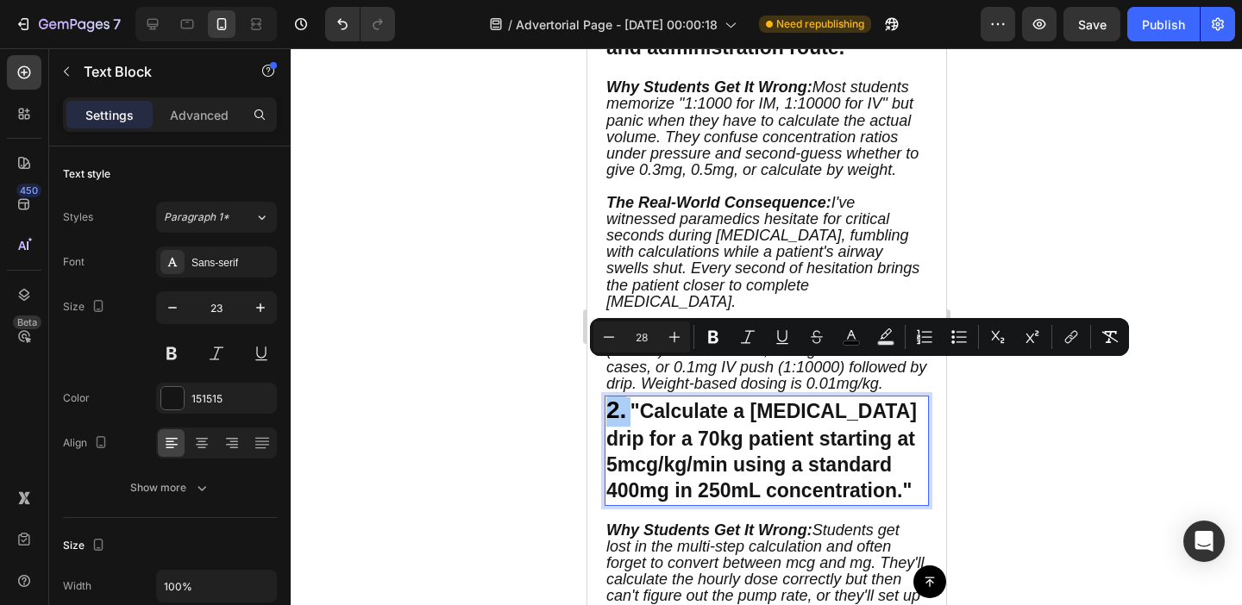
click at [527, 373] on div at bounding box center [766, 326] width 951 height 557
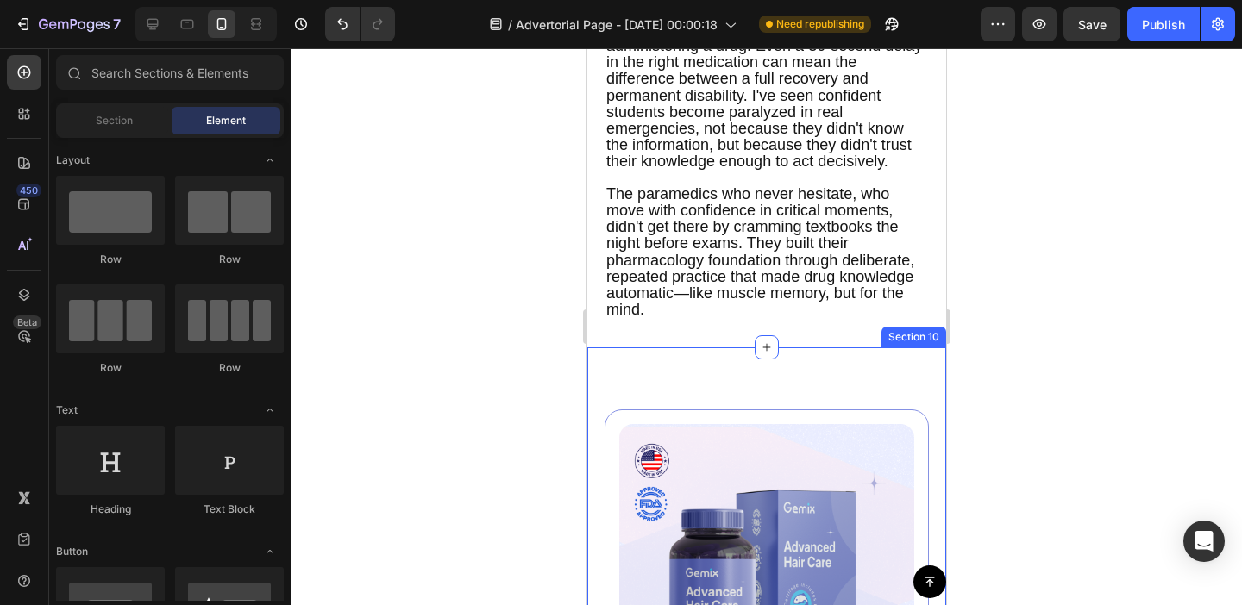
scroll to position [3274, 0]
click at [159, 29] on icon at bounding box center [152, 24] width 17 height 17
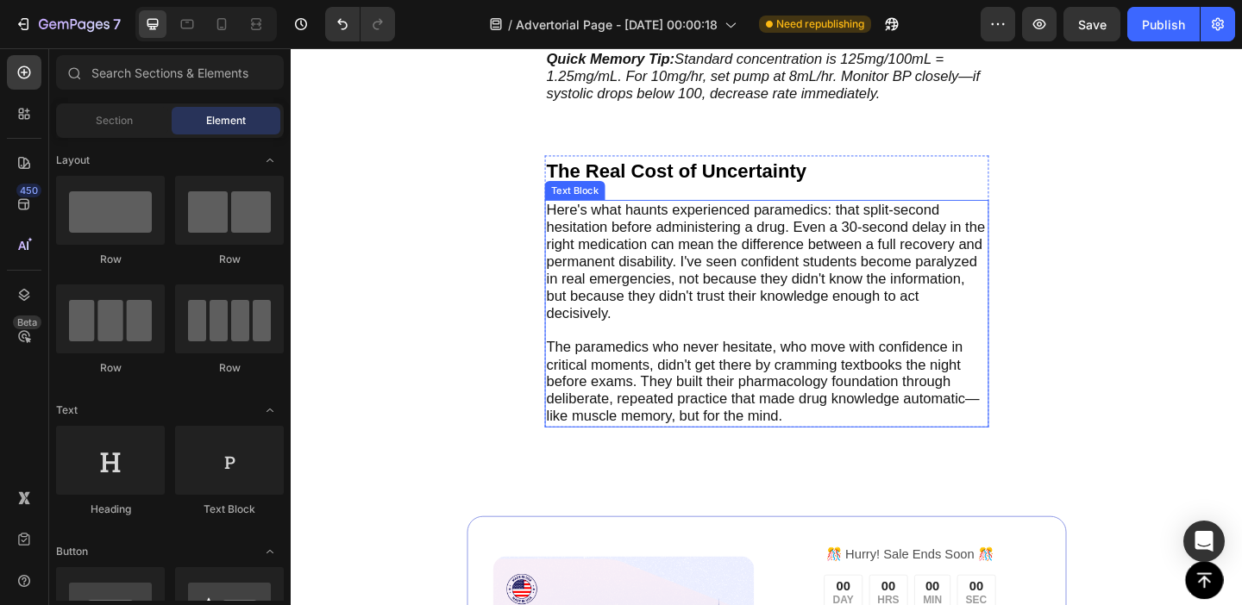
scroll to position [3116, 0]
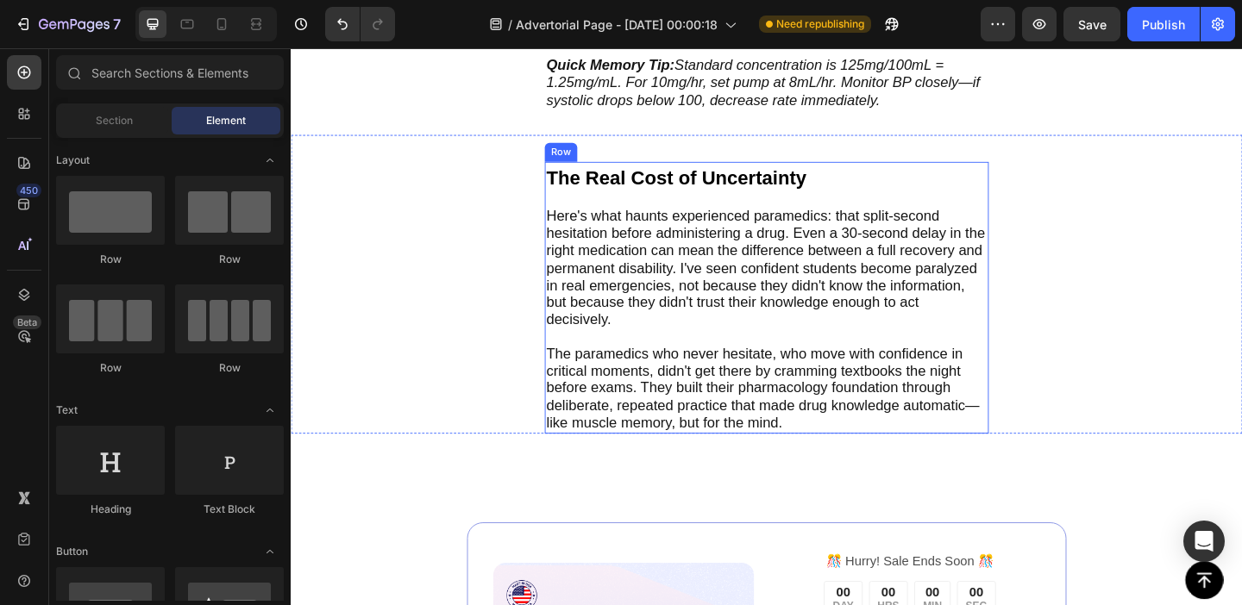
click at [1038, 209] on div "The Real Cost of Uncertainty Text Block Here's what haunts experienced paramedi…" at bounding box center [808, 320] width 483 height 296
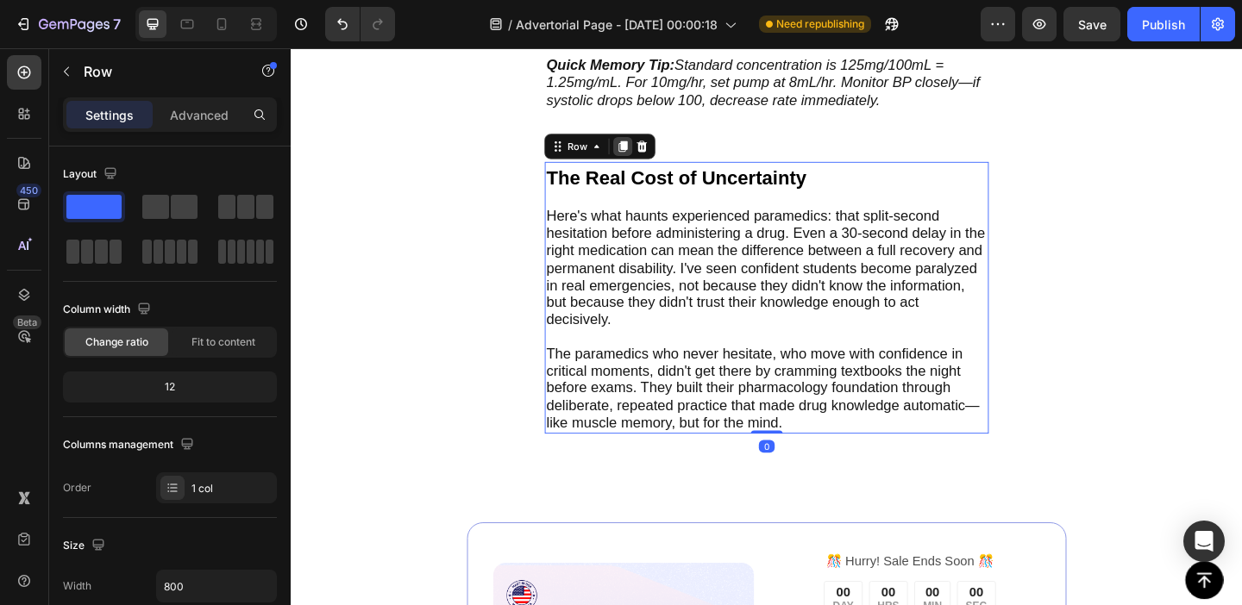
click at [654, 149] on icon at bounding box center [652, 155] width 9 height 12
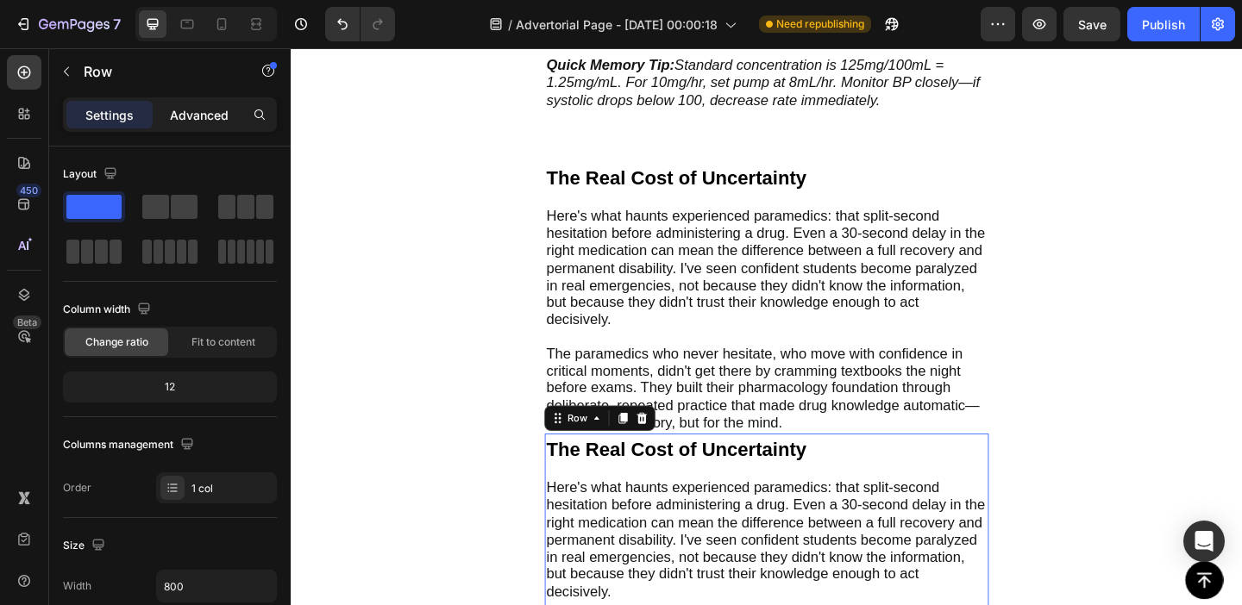
click at [194, 118] on p "Advanced" at bounding box center [199, 115] width 59 height 18
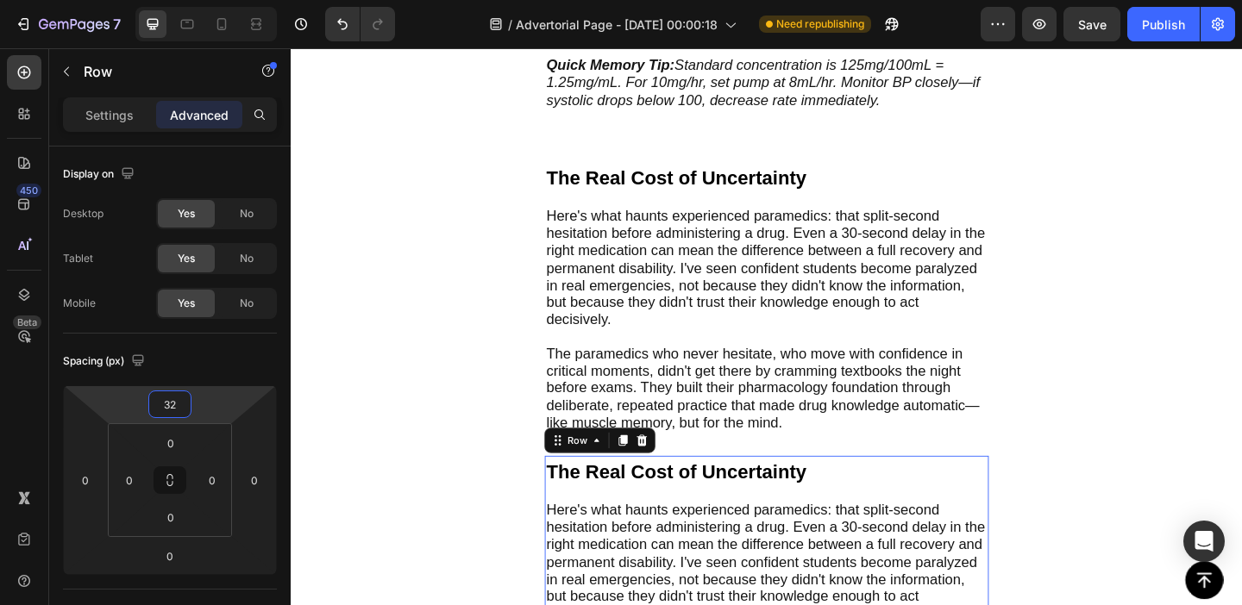
type input "34"
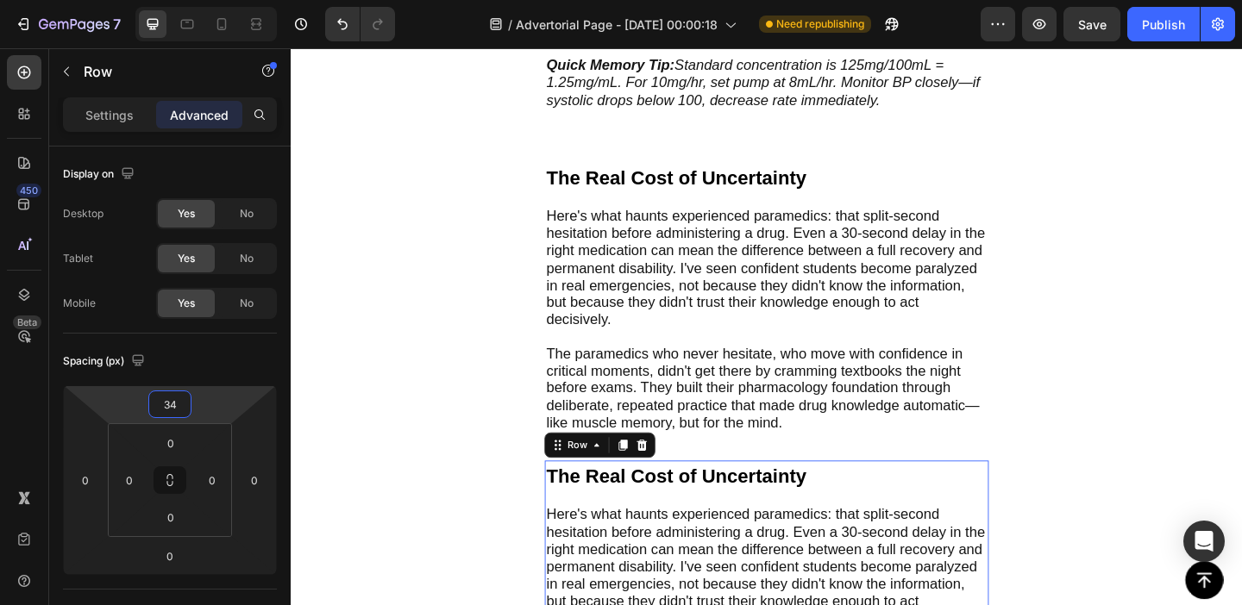
drag, startPoint x: 218, startPoint y: 400, endPoint x: 220, endPoint y: 384, distance: 16.5
click at [220, 0] on html "7 Version history / Advertorial Page - [DATE] 00:00:18 Need republishing Previe…" at bounding box center [621, 0] width 1242 height 0
click at [745, 502] on span "The Real Cost of Uncertainty" at bounding box center [709, 513] width 283 height 23
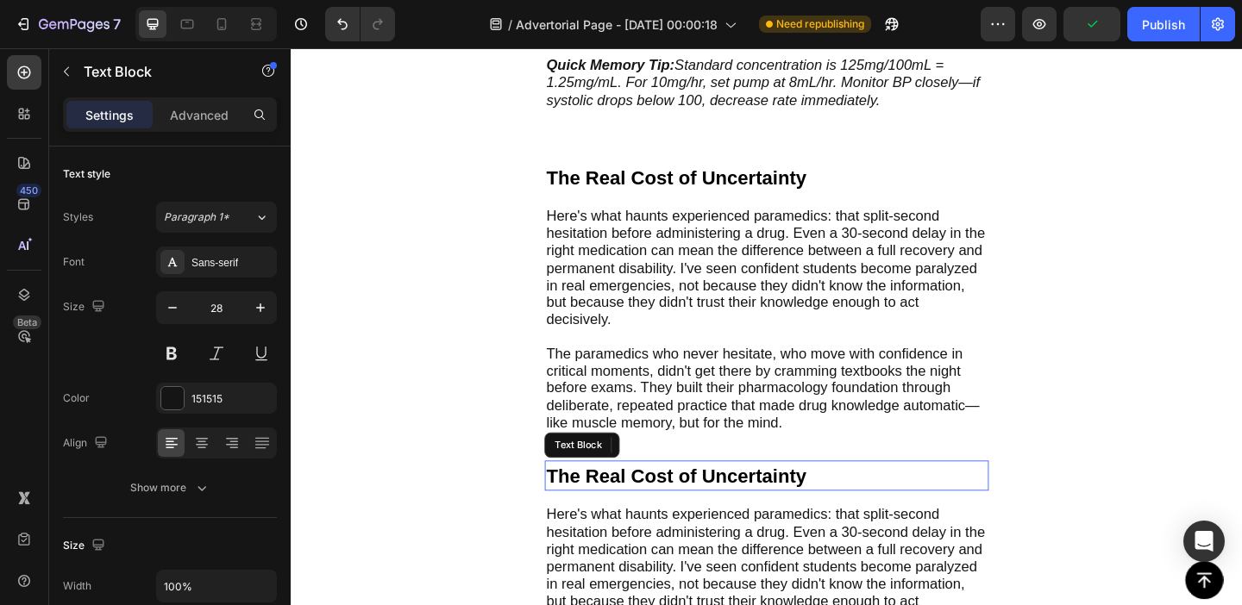
click at [745, 502] on span "The Real Cost of Uncertainty" at bounding box center [709, 513] width 283 height 23
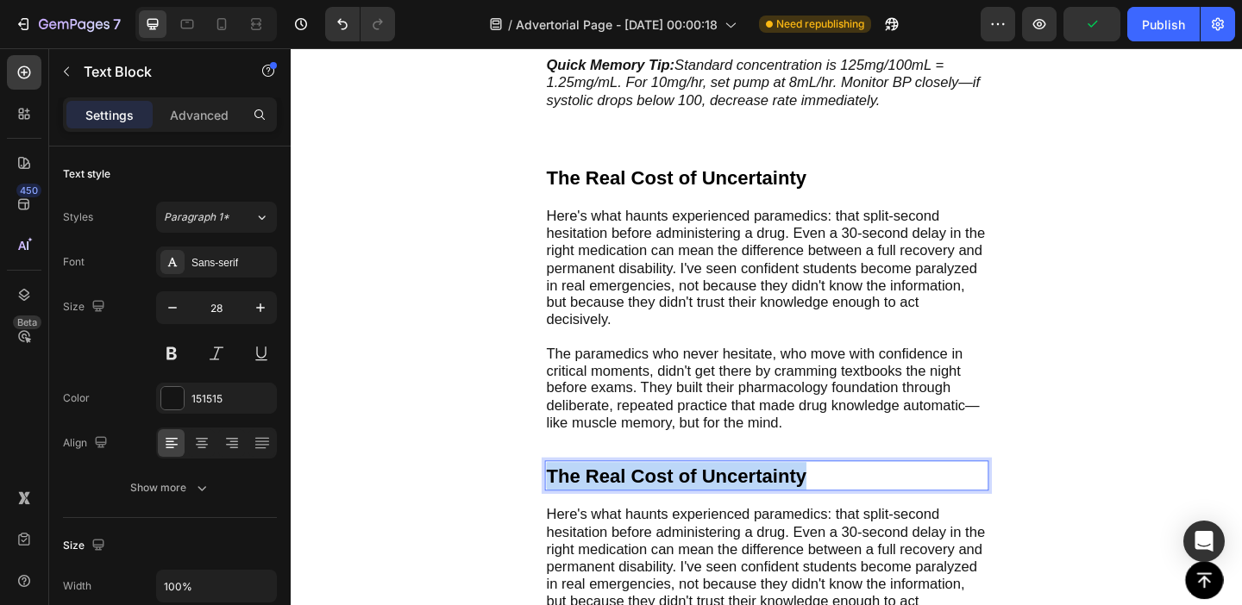
click at [745, 502] on span "The Real Cost of Uncertainty" at bounding box center [709, 513] width 283 height 23
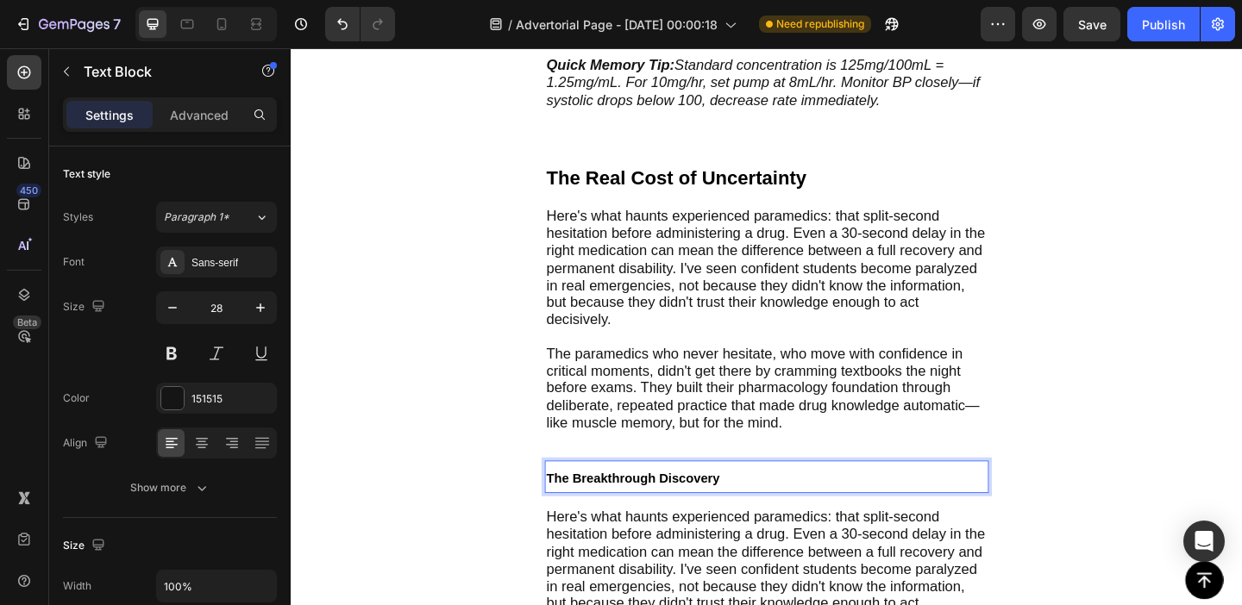
click at [722, 509] on span "The Breakthrough Discovery" at bounding box center [662, 516] width 189 height 15
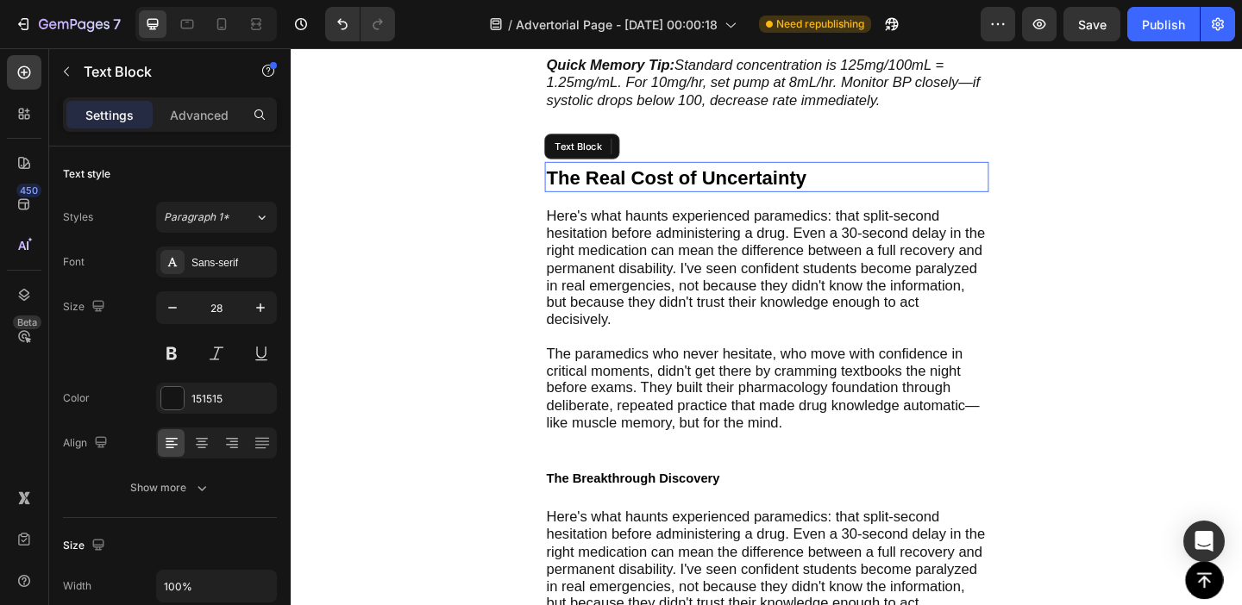
click at [684, 179] on span "The Real Cost of Uncertainty" at bounding box center [709, 188] width 283 height 23
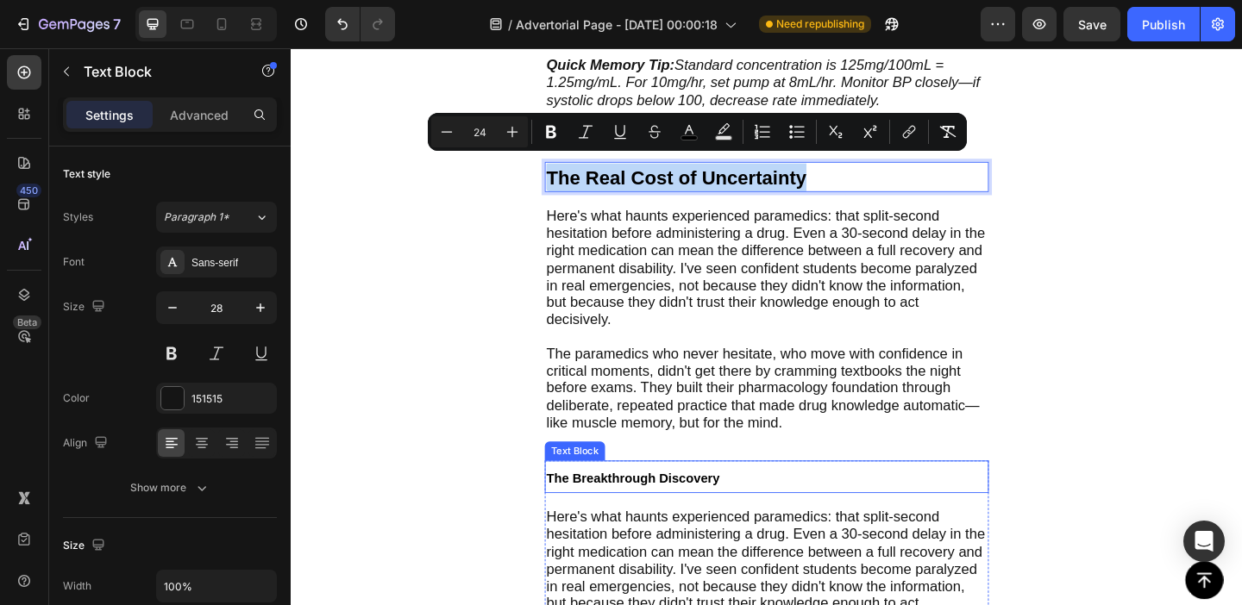
click at [687, 509] on span "The Breakthrough Discovery" at bounding box center [662, 516] width 189 height 15
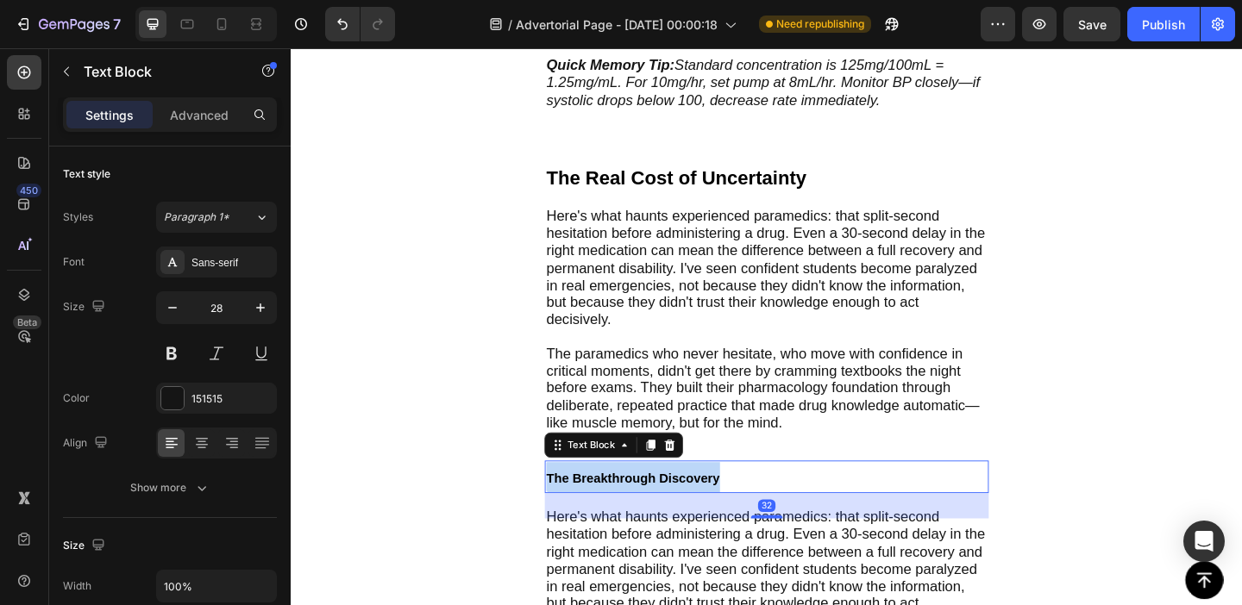
click at [687, 509] on span "The Breakthrough Discovery" at bounding box center [662, 516] width 189 height 15
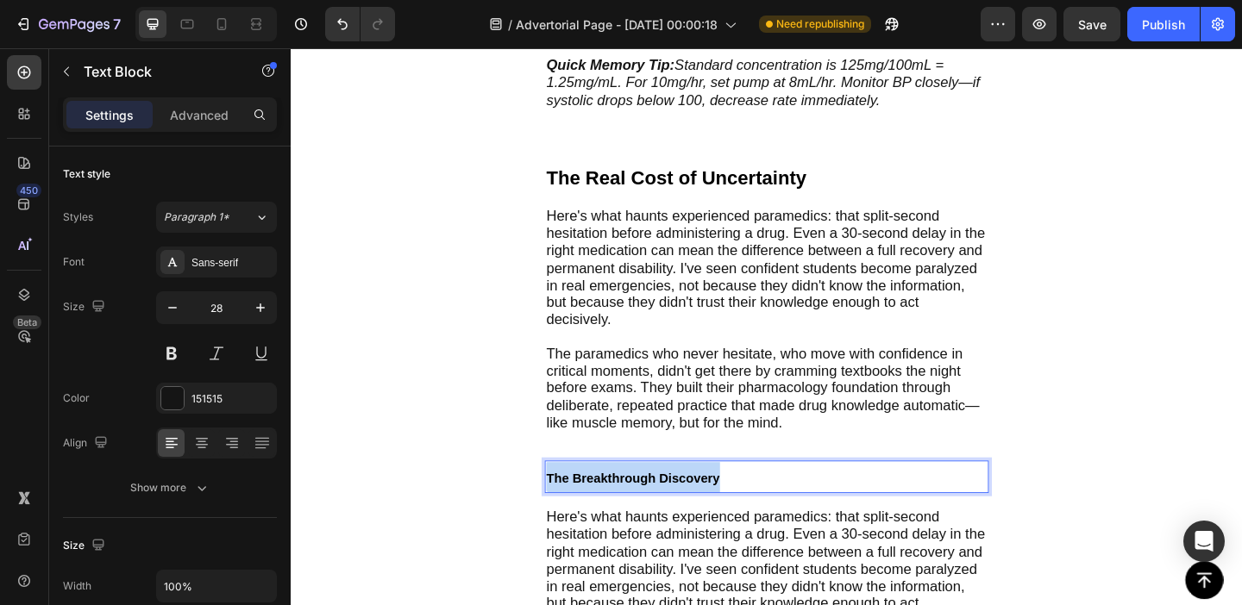
click at [687, 509] on span "The Breakthrough Discovery" at bounding box center [662, 516] width 189 height 15
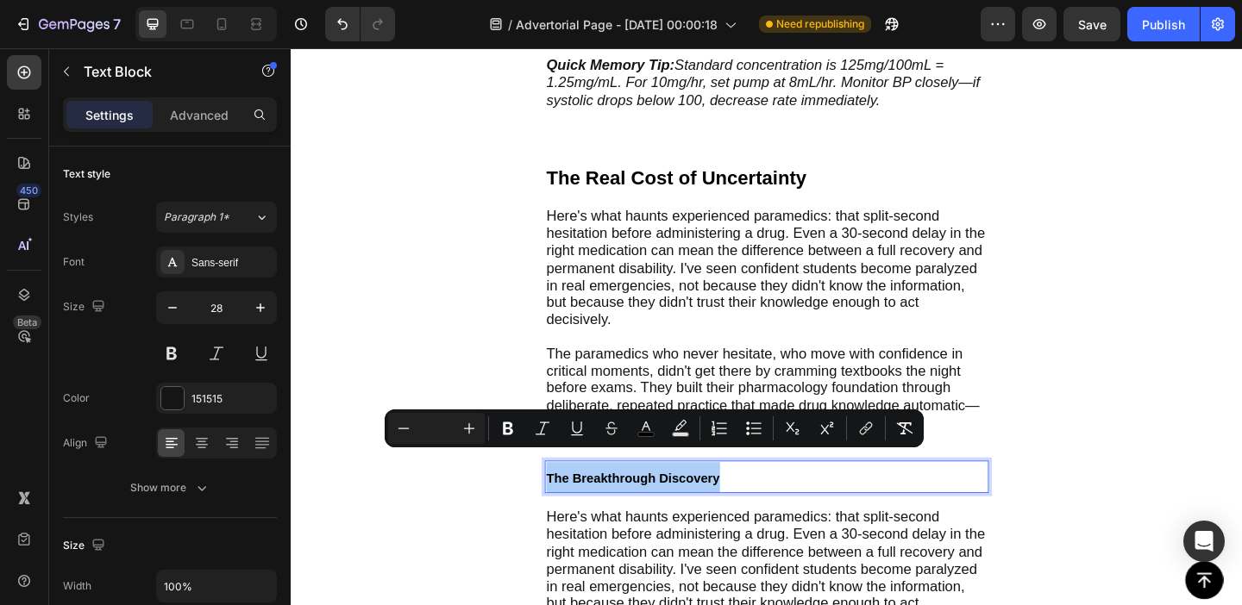
click at [442, 430] on input "Editor contextual toolbar" at bounding box center [436, 428] width 34 height 21
type input "24"
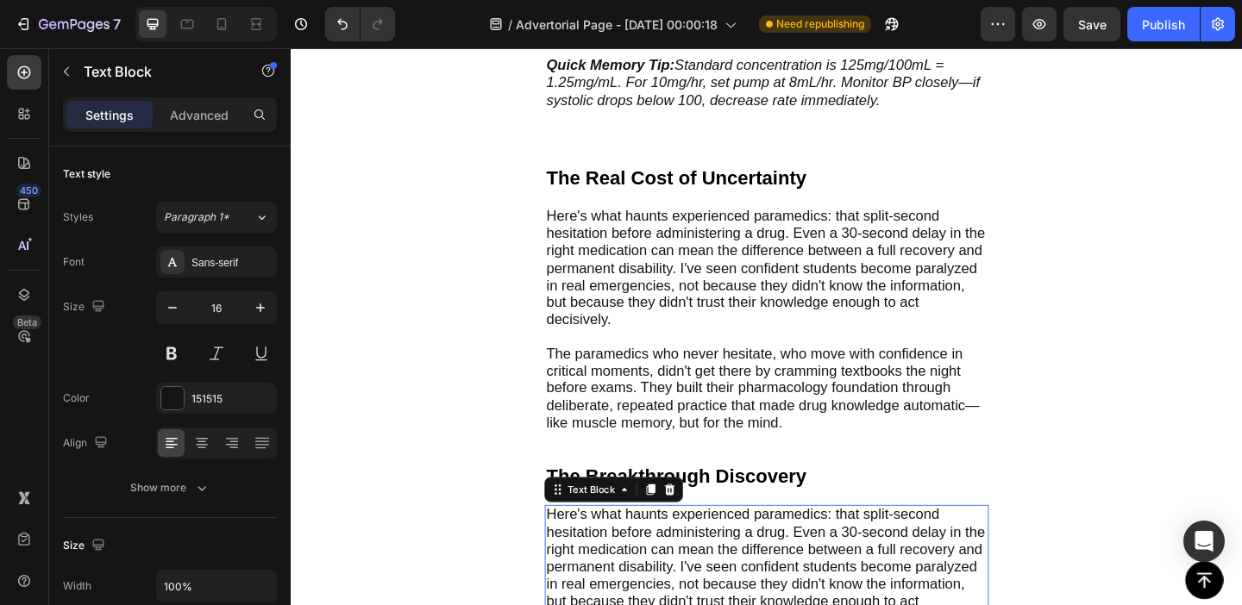
click at [679, 547] on span "Here's what haunts experienced paramedics: that split-second hesitation before …" at bounding box center [806, 612] width 477 height 130
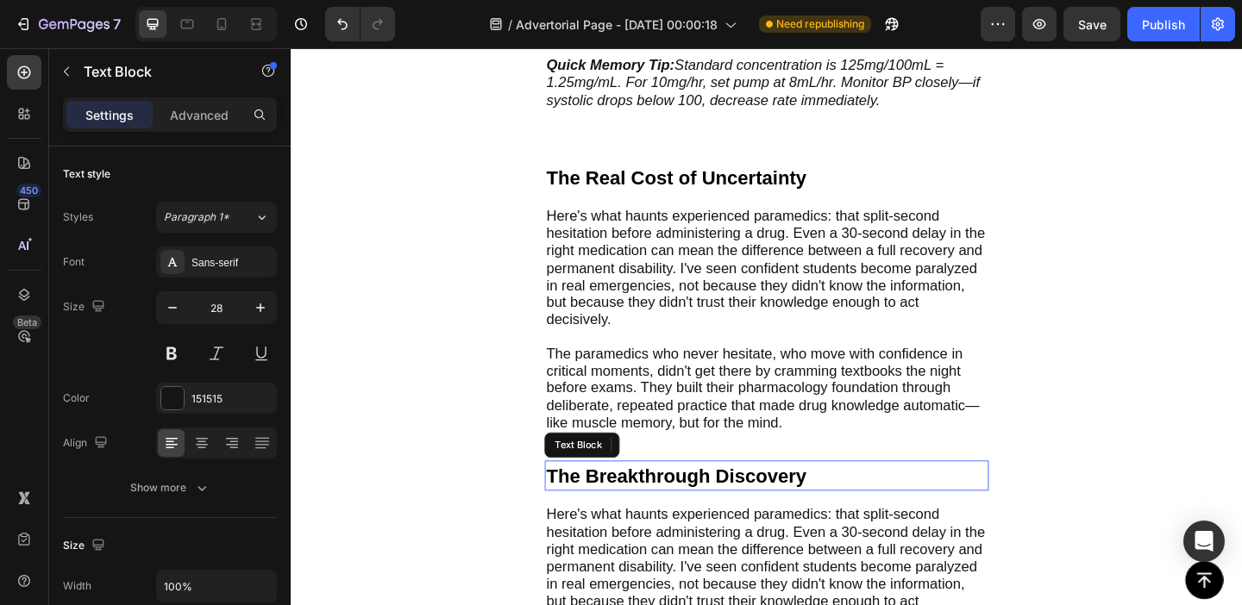
click at [902, 504] on p "The Breakthrough Discovery" at bounding box center [808, 513] width 480 height 30
click at [870, 498] on p "The Breakthrough Discovery" at bounding box center [808, 513] width 480 height 30
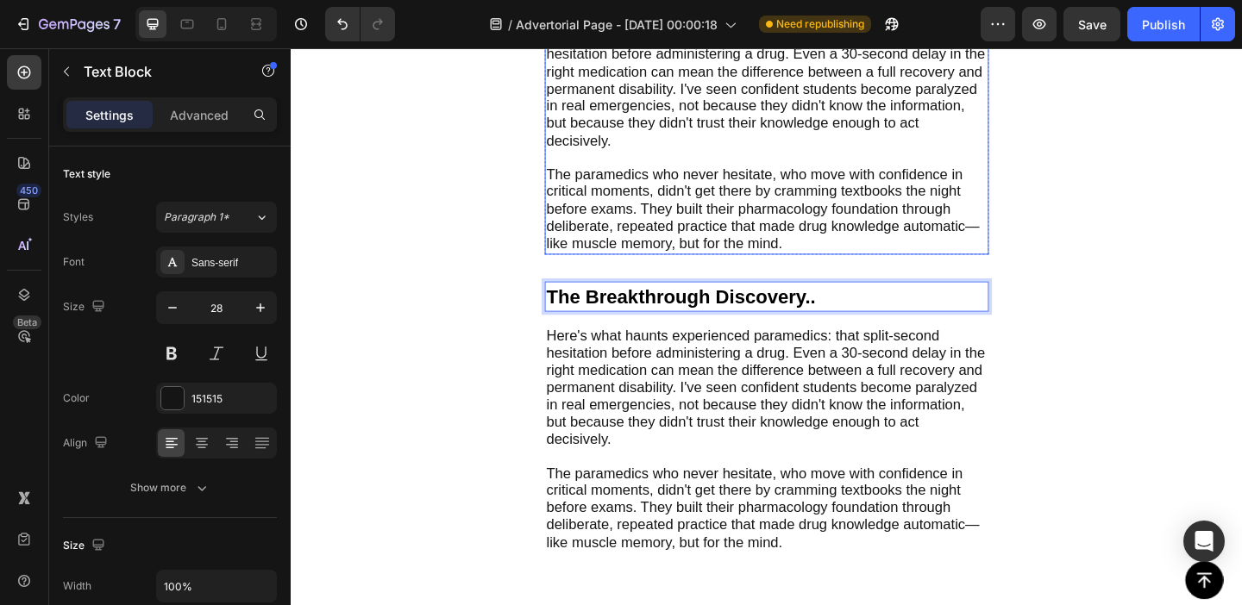
scroll to position [3301, 0]
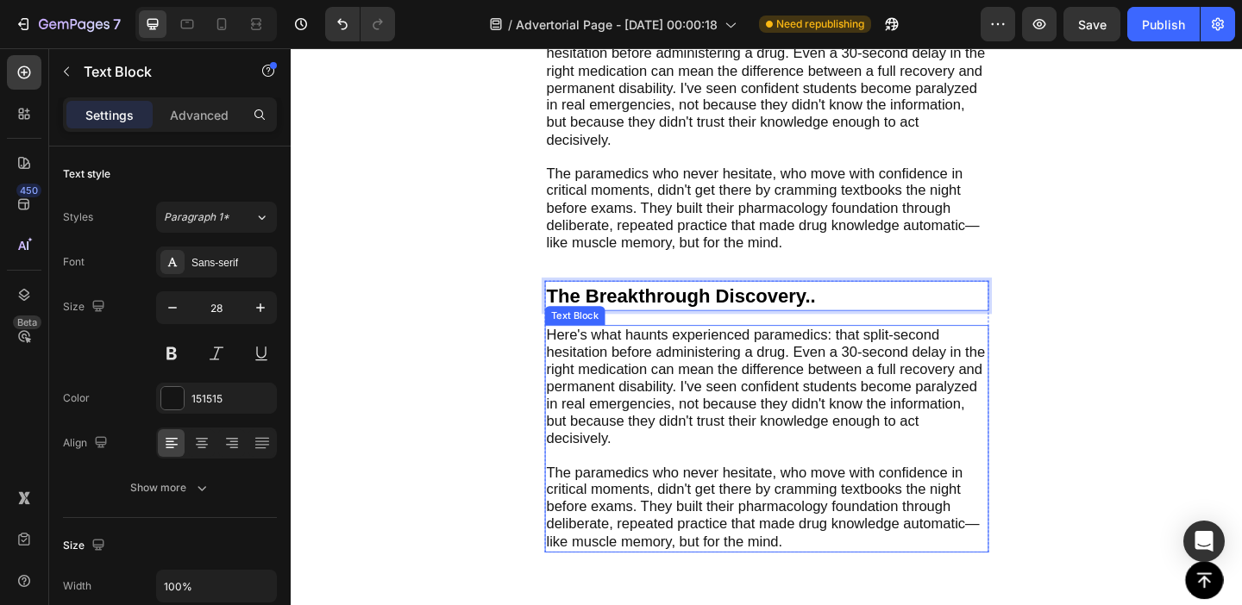
click at [665, 397] on span "Here's what haunts experienced paramedics: that split-second hesitation before …" at bounding box center [806, 416] width 477 height 130
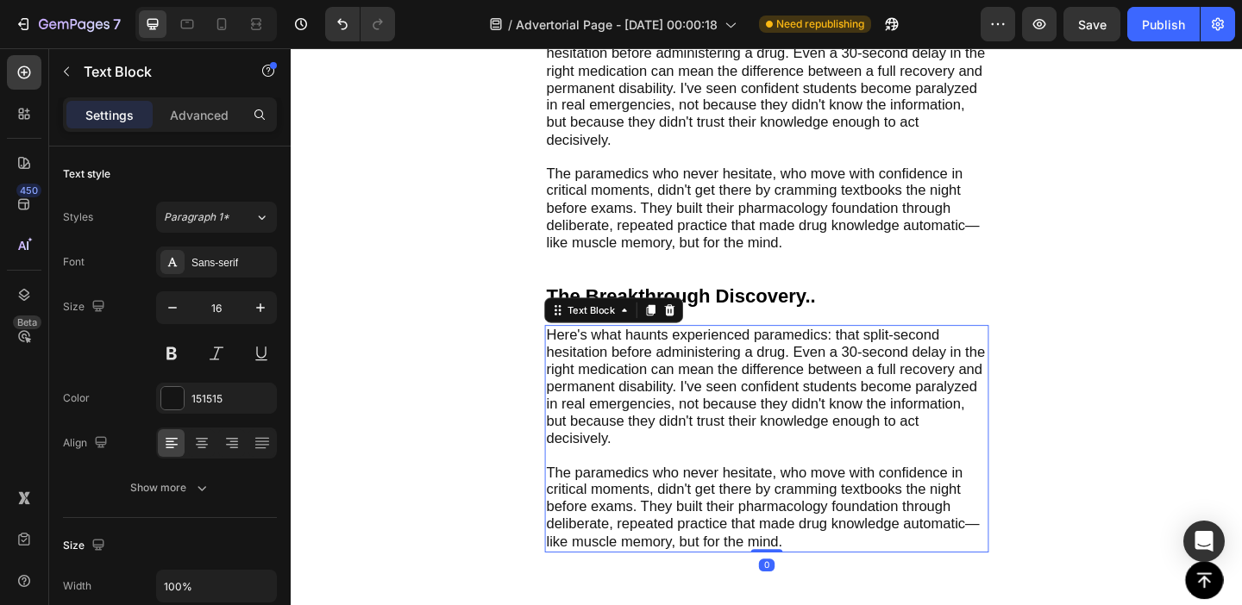
click at [665, 397] on span "Here's what haunts experienced paramedics: that split-second hesitation before …" at bounding box center [806, 416] width 477 height 130
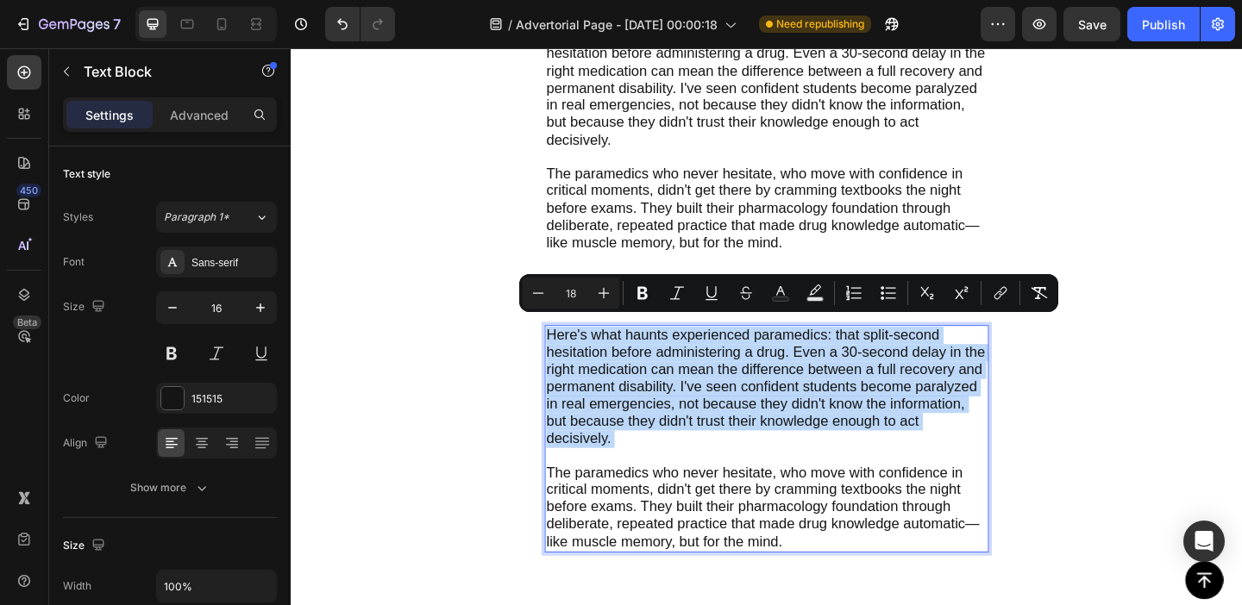
click at [588, 351] on span "Here's what haunts experienced paramedics: that split-second hesitation before …" at bounding box center [806, 416] width 477 height 130
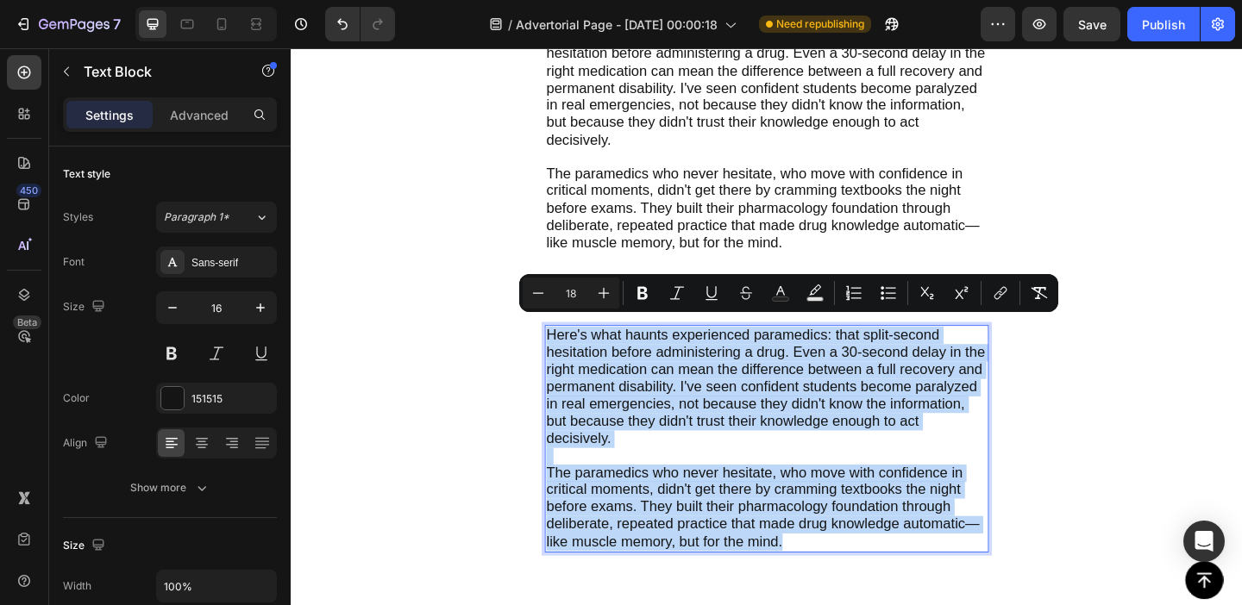
drag, startPoint x: 588, startPoint y: 346, endPoint x: 914, endPoint y: 596, distance: 410.9
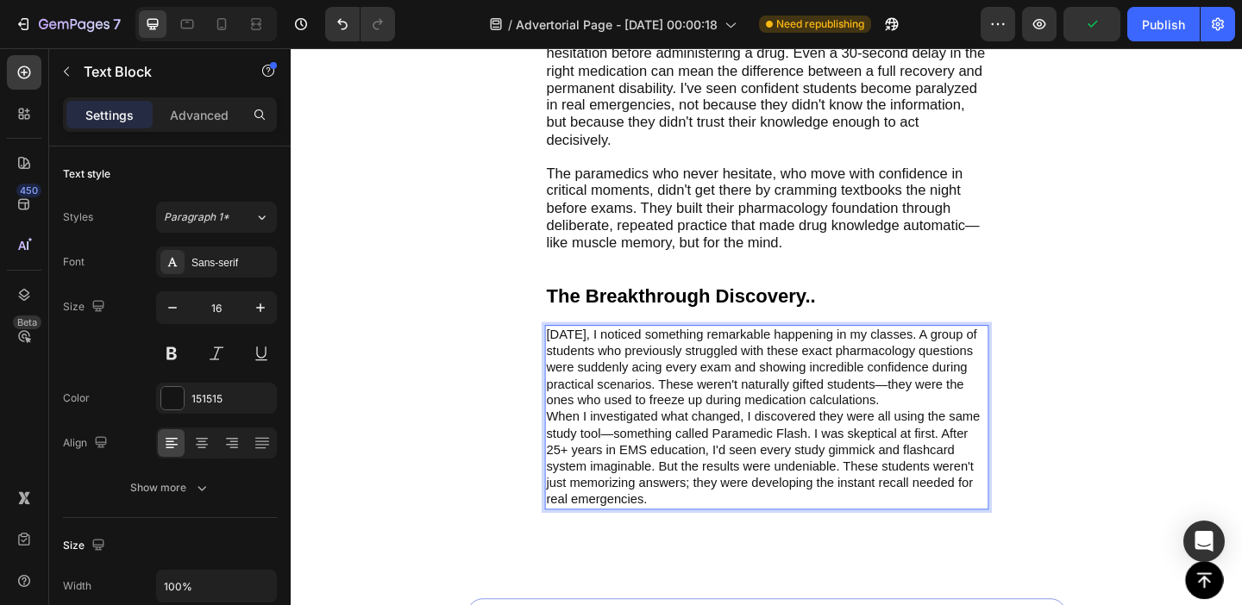
click at [971, 423] on p "[DATE], I noticed something remarkable happening in my classes. A group of stud…" at bounding box center [808, 396] width 480 height 90
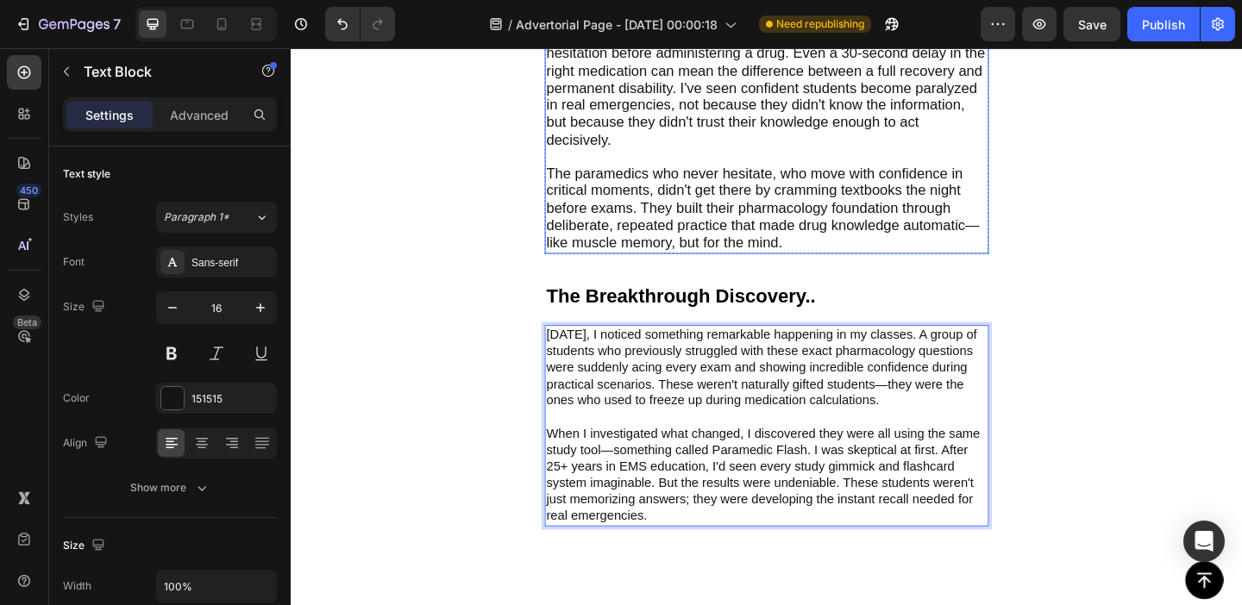
click at [626, 198] on span "The paramedics who never hesitate, who move with confidence in critical moments…" at bounding box center [803, 222] width 471 height 92
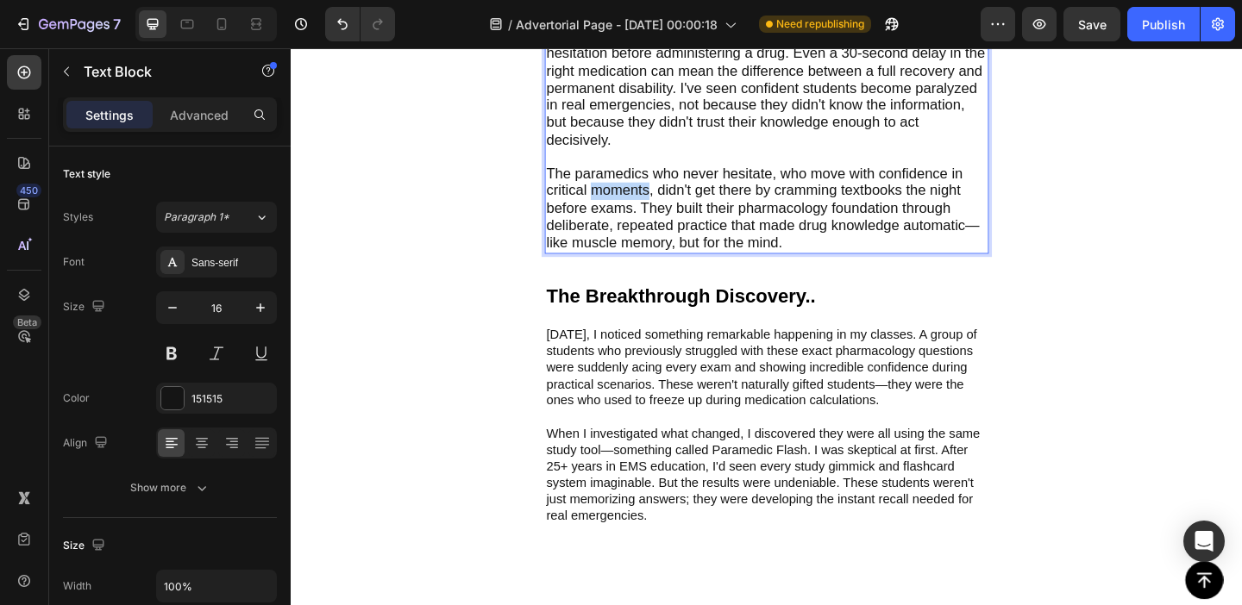
click at [626, 198] on span "The paramedics who never hesitate, who move with confidence in critical moments…" at bounding box center [803, 222] width 471 height 92
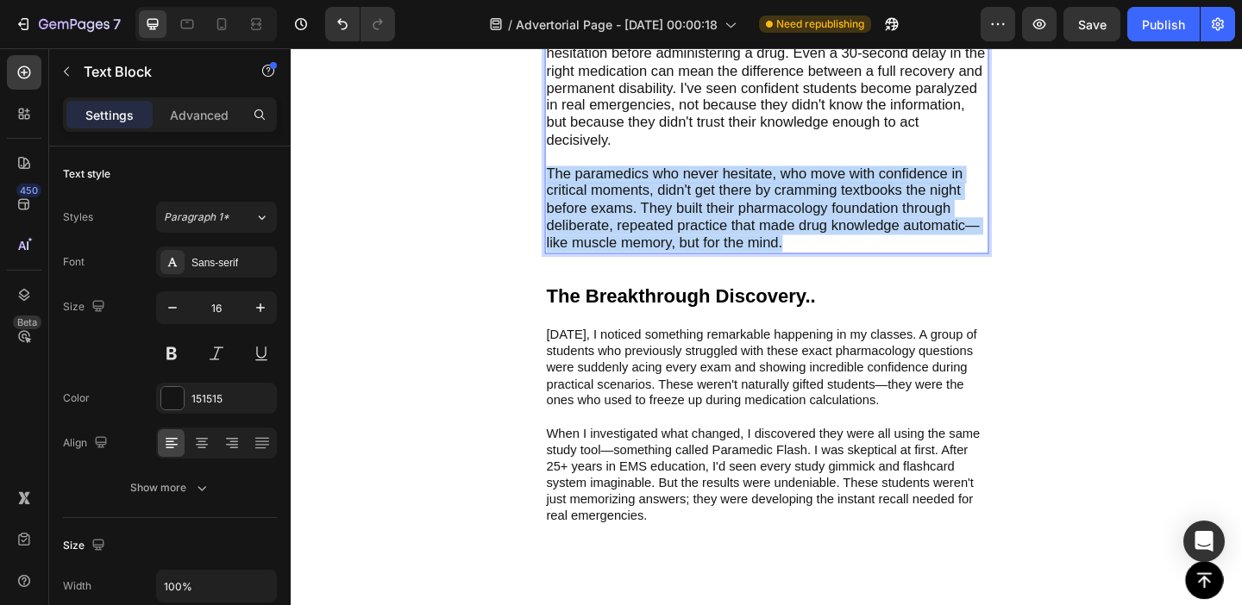
click at [626, 198] on span "The paramedics who never hesitate, who move with confidence in critical moments…" at bounding box center [803, 222] width 471 height 92
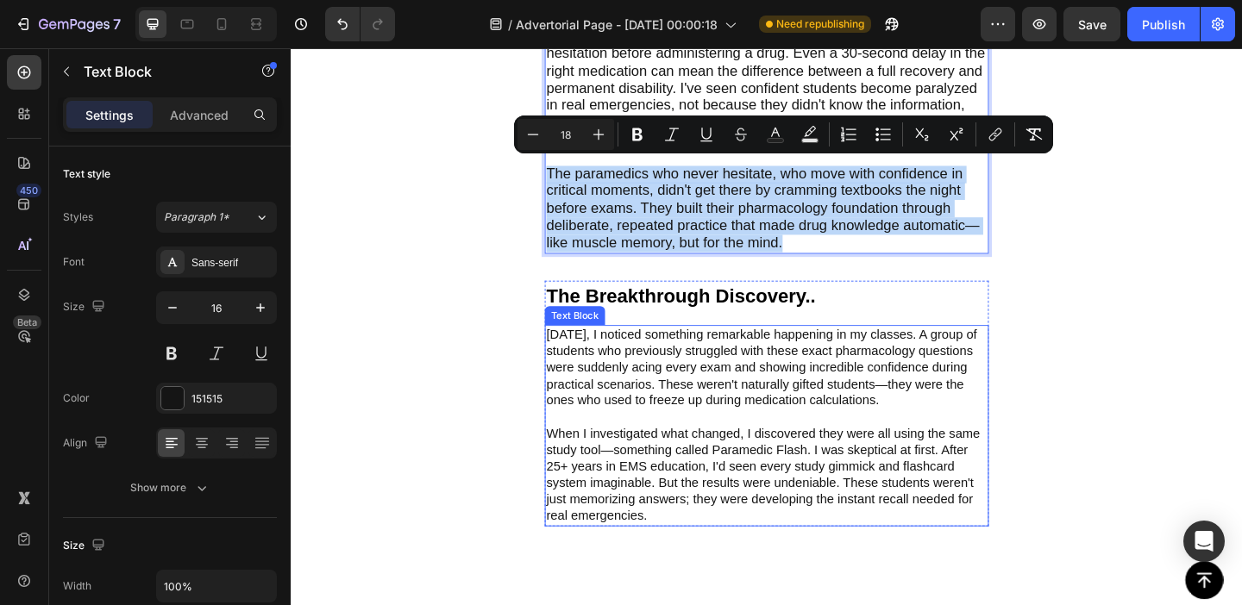
click at [677, 401] on p "[DATE], I noticed something remarkable happening in my classes. A group of stud…" at bounding box center [808, 405] width 480 height 108
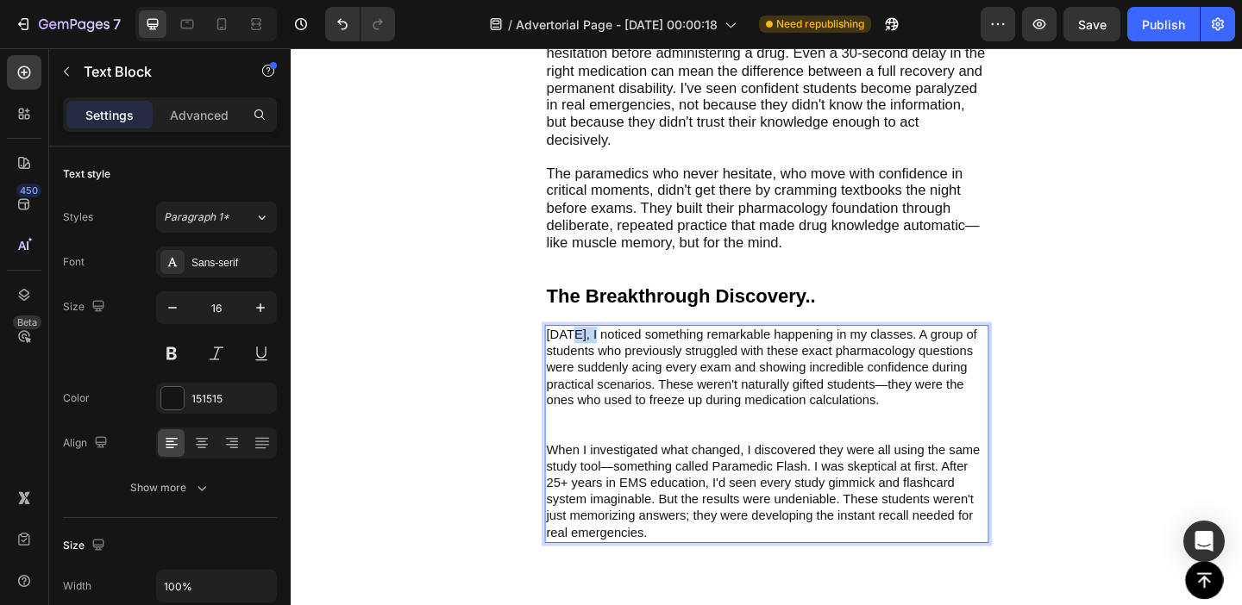
click at [612, 357] on p "[DATE], I noticed something remarkable happening in my classes. A group of stud…" at bounding box center [808, 414] width 480 height 126
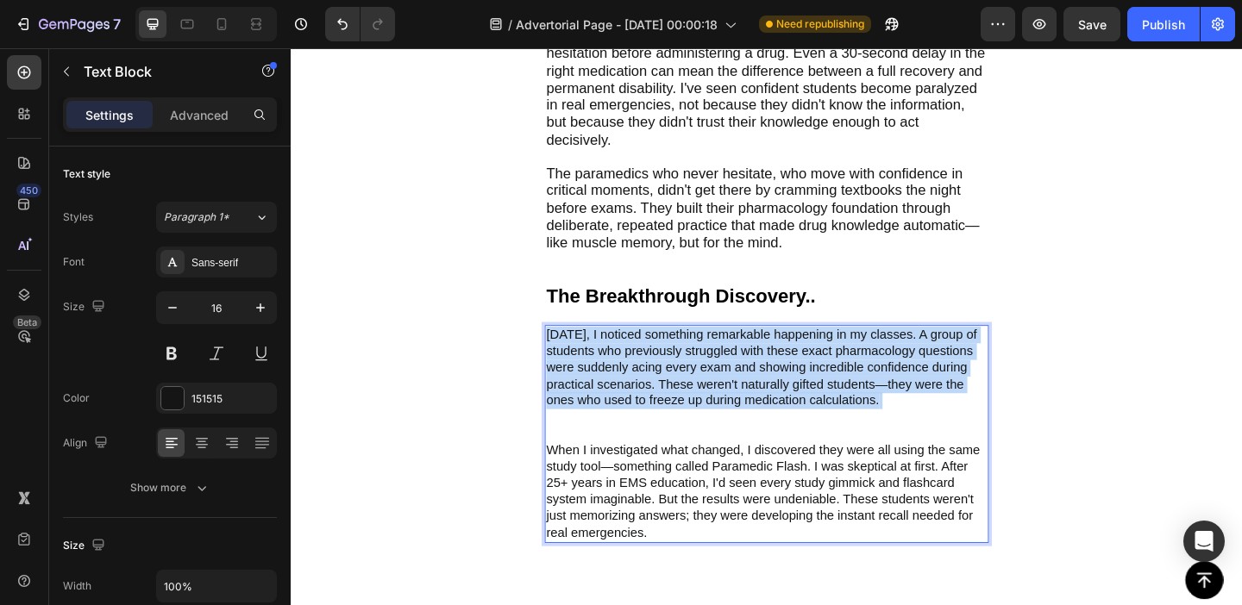
click at [612, 357] on p "[DATE], I noticed something remarkable happening in my classes. A group of stud…" at bounding box center [808, 414] width 480 height 126
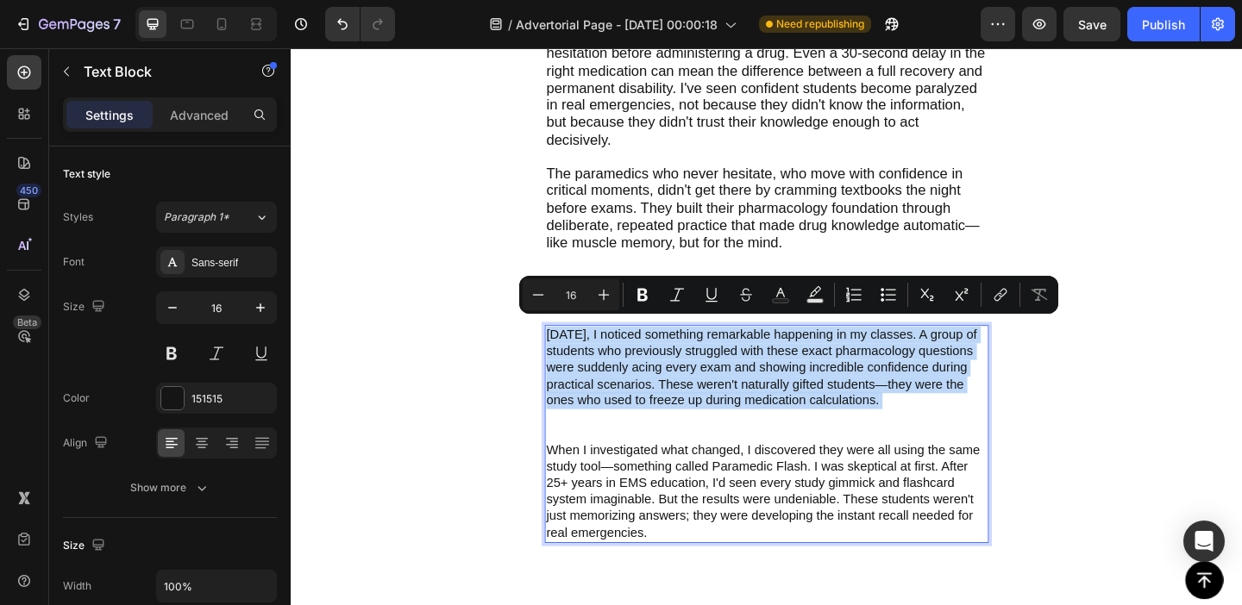
click at [594, 359] on p "[DATE], I noticed something remarkable happening in my classes. A group of stud…" at bounding box center [808, 414] width 480 height 126
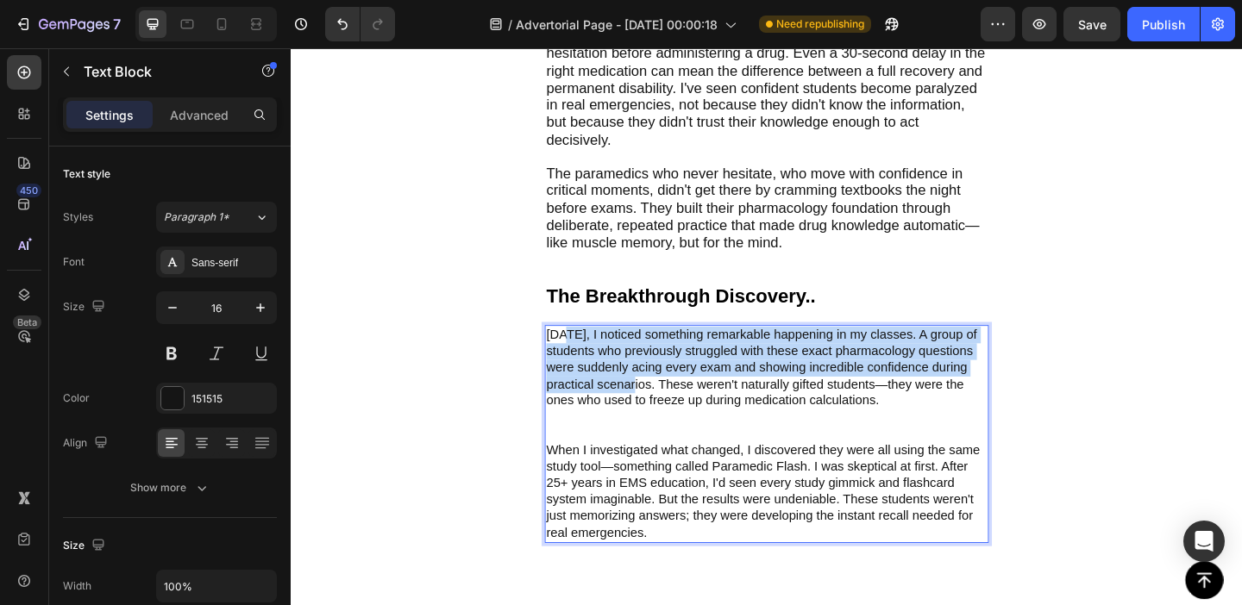
drag, startPoint x: 594, startPoint y: 359, endPoint x: 630, endPoint y: 404, distance: 57.8
click at [630, 404] on p "[DATE], I noticed something remarkable happening in my classes. A group of stud…" at bounding box center [808, 414] width 480 height 126
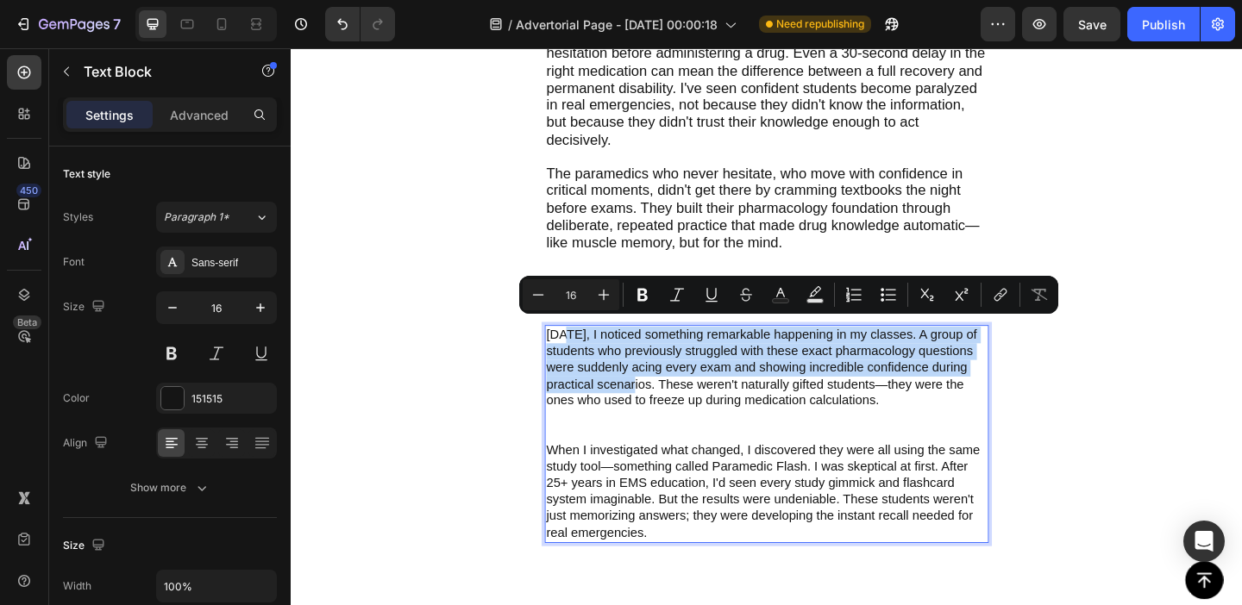
click at [591, 362] on p "[DATE], I noticed something remarkable happening in my classes. A group of stud…" at bounding box center [808, 414] width 480 height 126
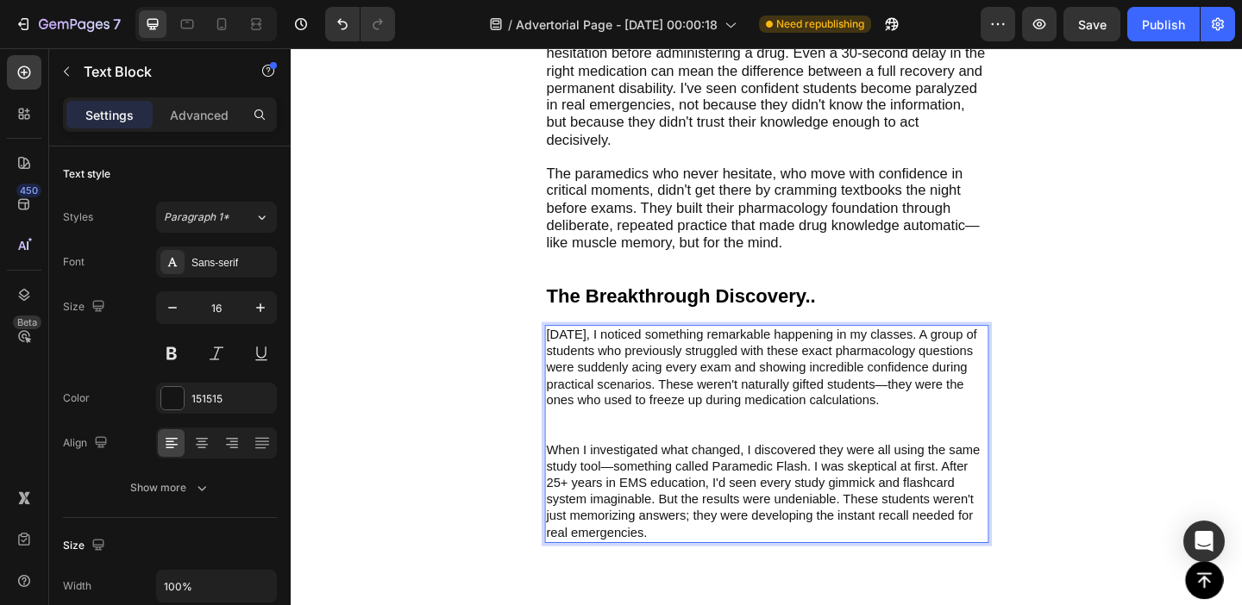
click at [585, 354] on p "[DATE], I noticed something remarkable happening in my classes. A group of stud…" at bounding box center [808, 414] width 480 height 126
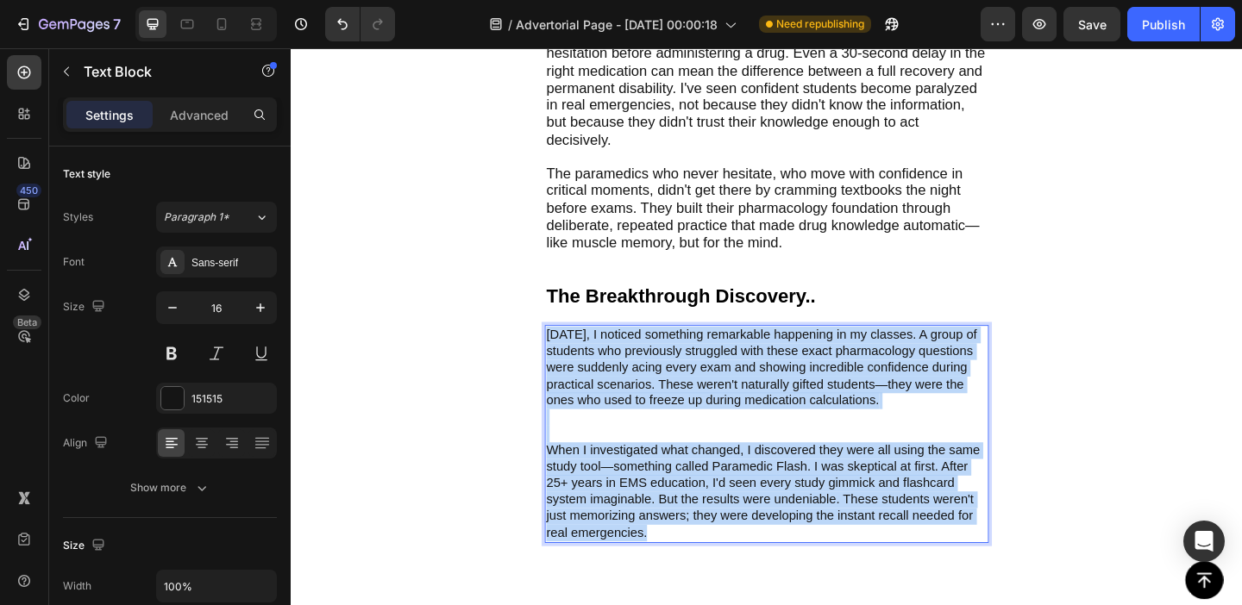
drag, startPoint x: 585, startPoint y: 354, endPoint x: 715, endPoint y: 554, distance: 238.0
click at [715, 554] on div "[DATE], I noticed something remarkable happening in my classes. A group of stud…" at bounding box center [808, 467] width 483 height 236
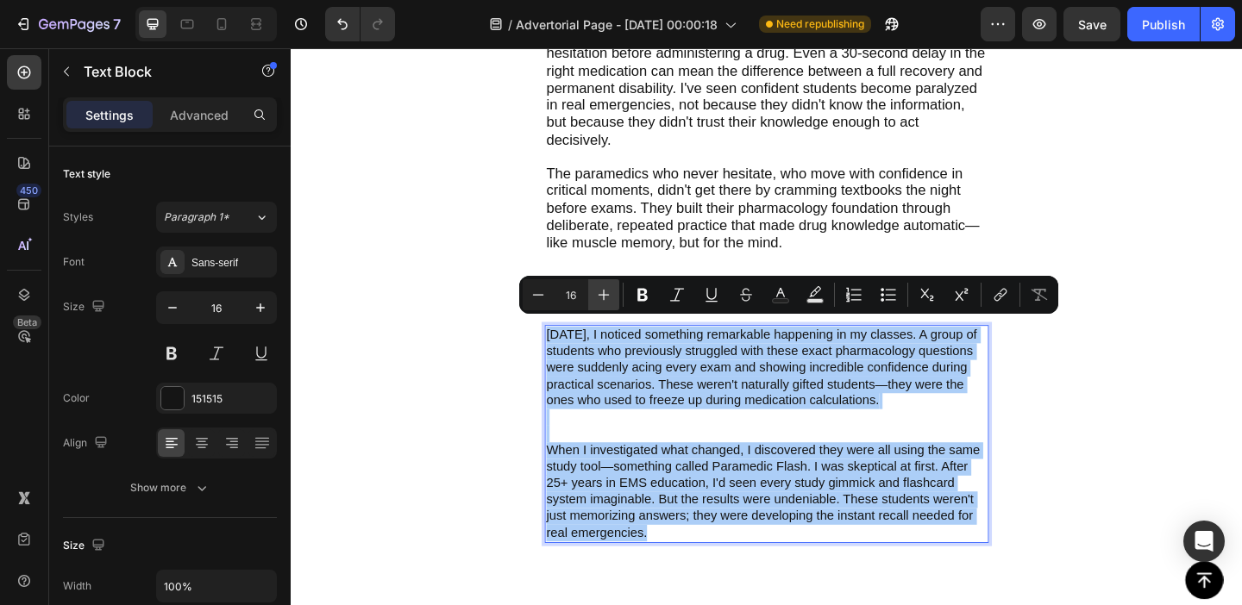
click at [601, 298] on icon "Editor contextual toolbar" at bounding box center [603, 294] width 17 height 17
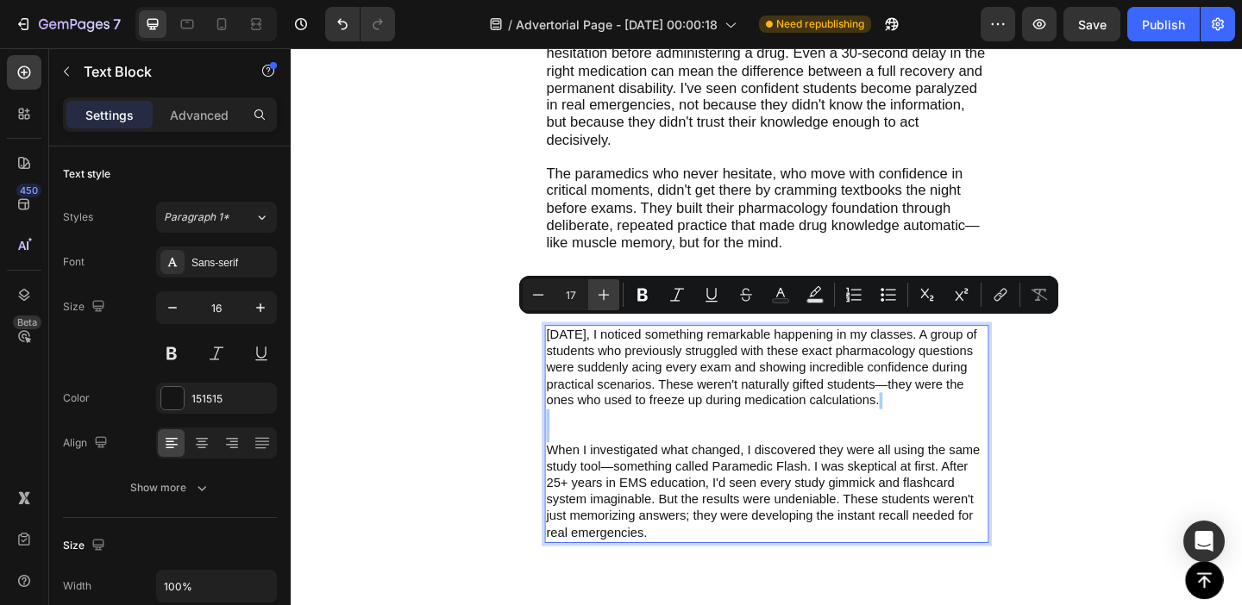
click at [601, 298] on icon "Editor contextual toolbar" at bounding box center [603, 294] width 17 height 17
type input "18"
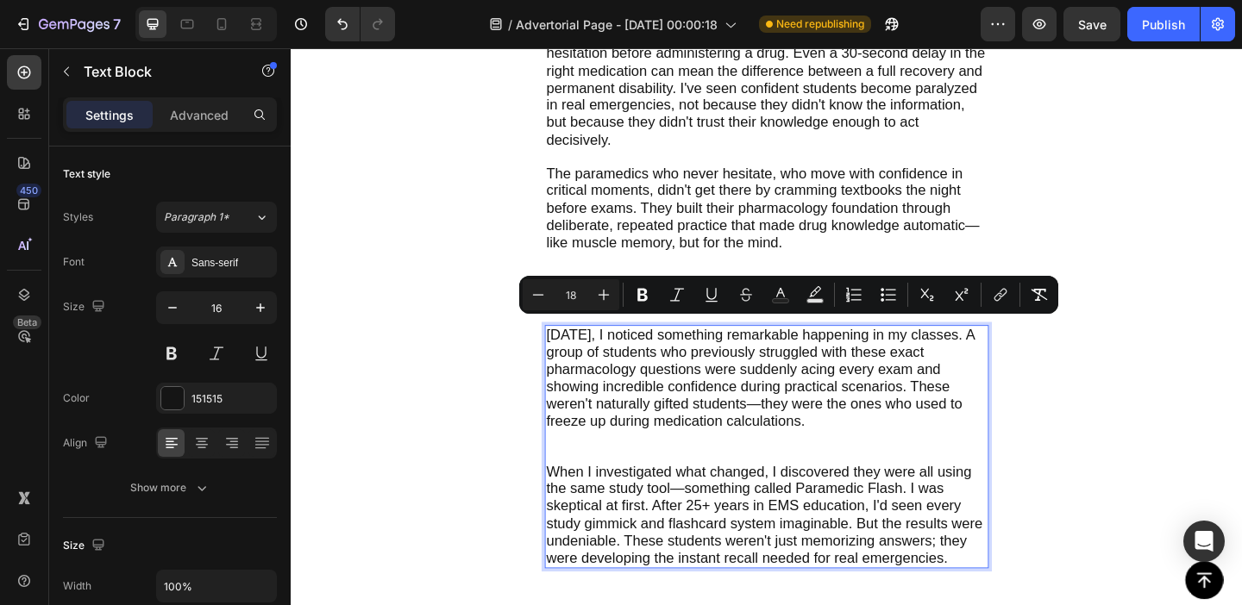
click at [643, 500] on span "When I investigated what changed, I discovered they were all using the same stu…" at bounding box center [805, 555] width 474 height 111
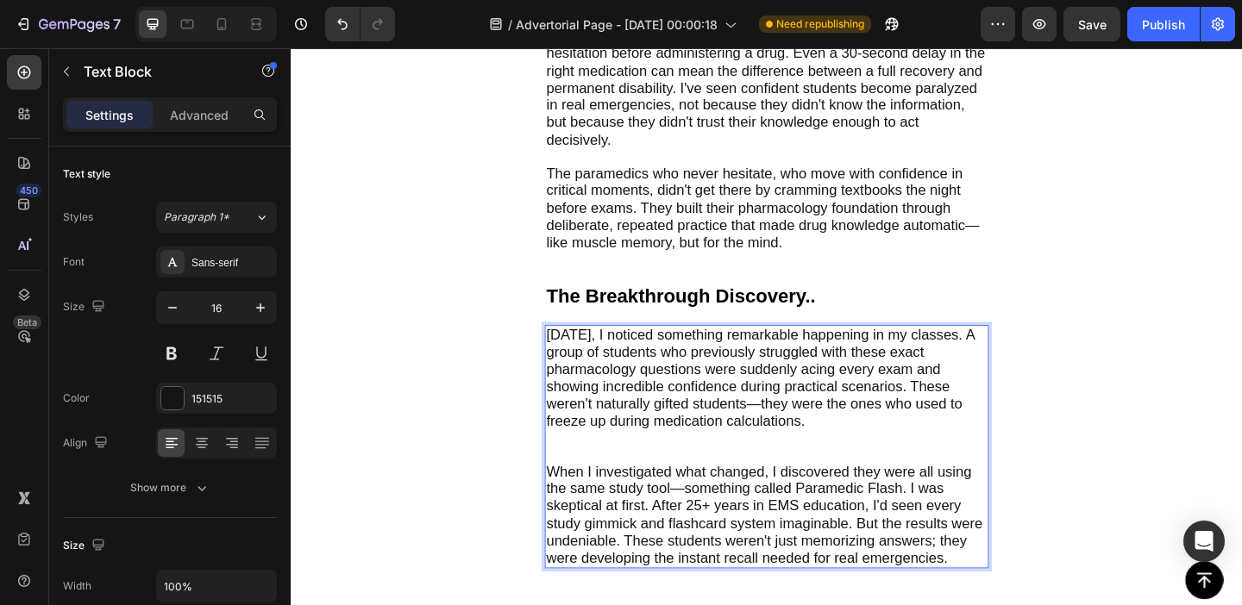
click at [643, 471] on p "[DATE], I noticed something remarkable happening in my classes. A group of stud…" at bounding box center [808, 425] width 480 height 148
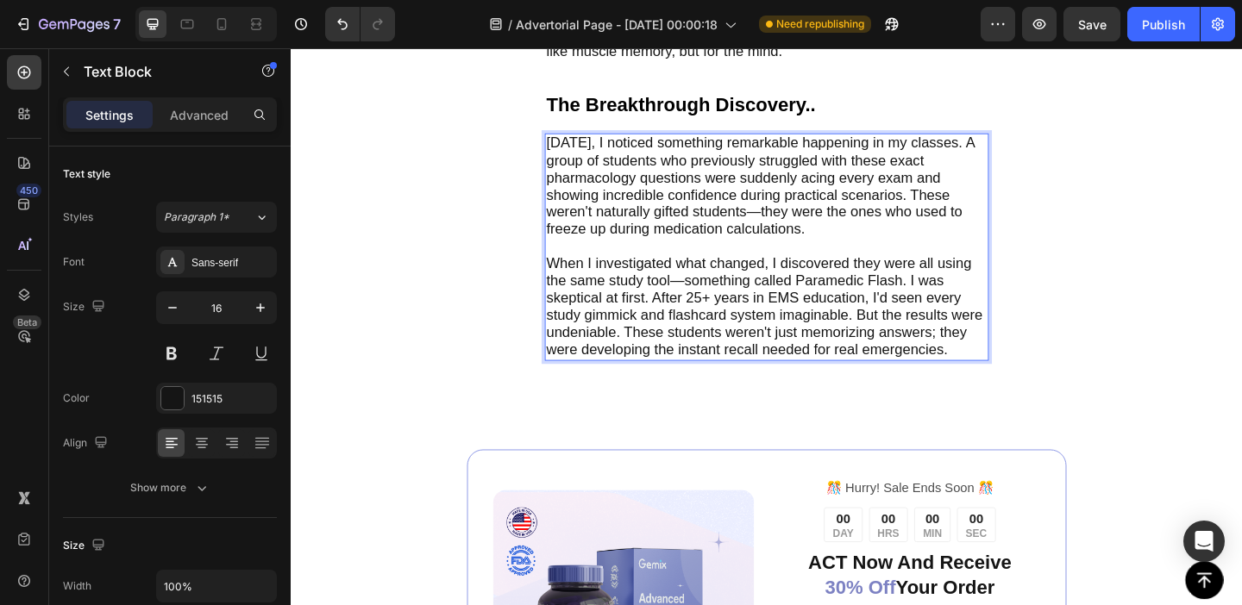
scroll to position [3511, 0]
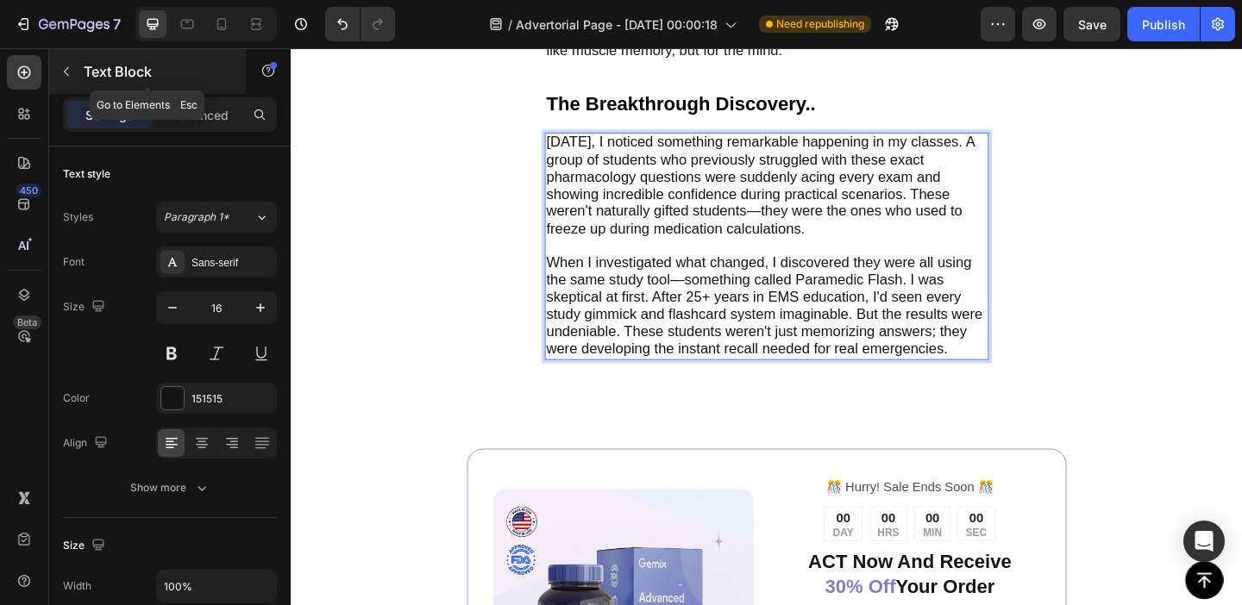
click at [70, 68] on icon "button" at bounding box center [67, 72] width 14 height 14
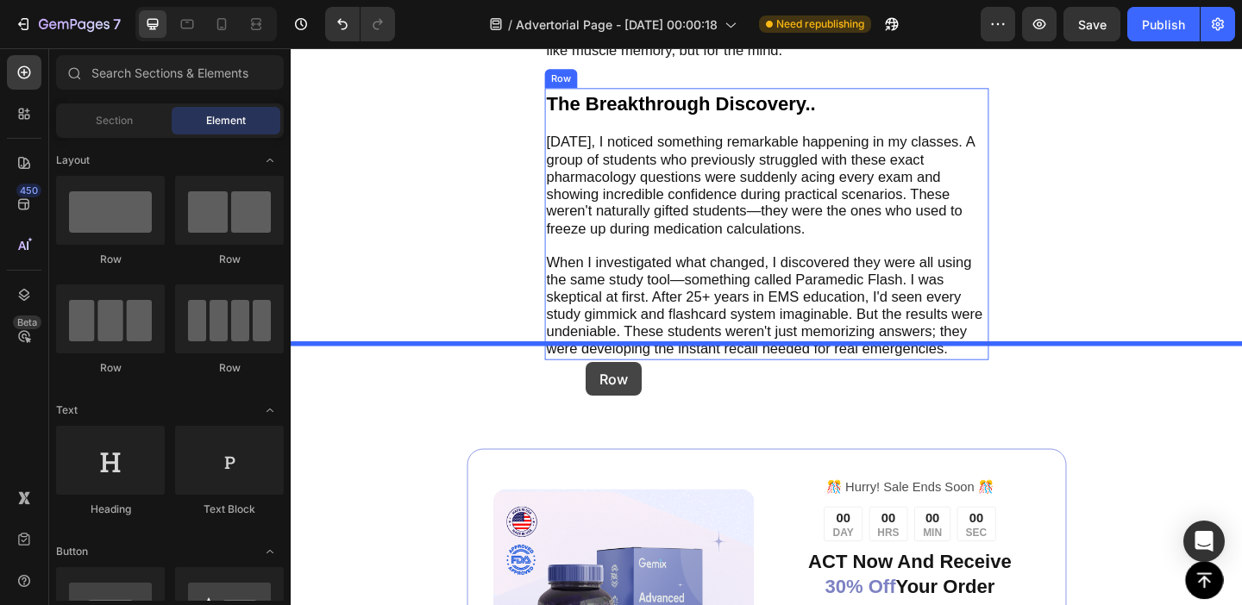
drag, startPoint x: 429, startPoint y: 253, endPoint x: 611, endPoint y: 389, distance: 228.0
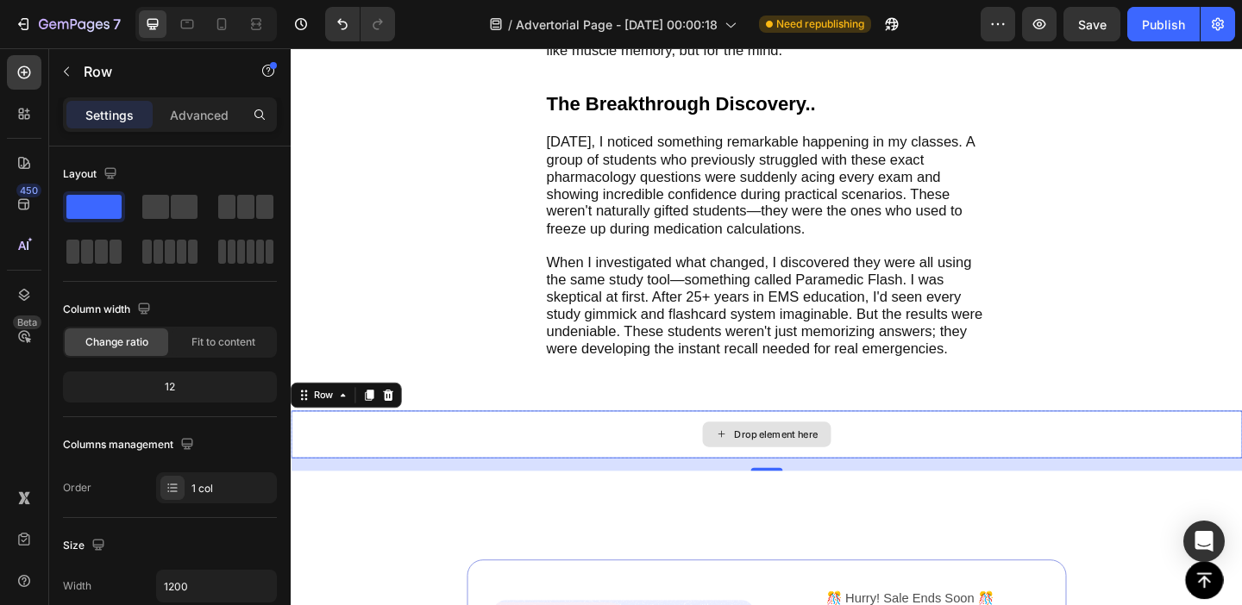
click at [778, 461] on div "Drop element here" at bounding box center [818, 468] width 91 height 14
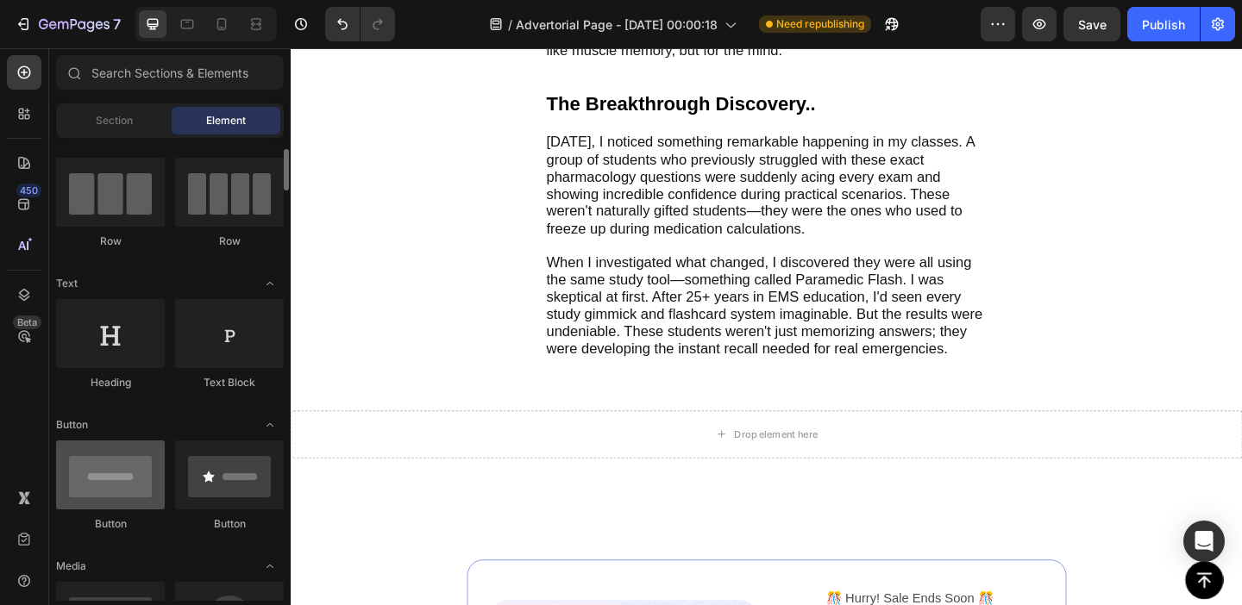
scroll to position [289, 0]
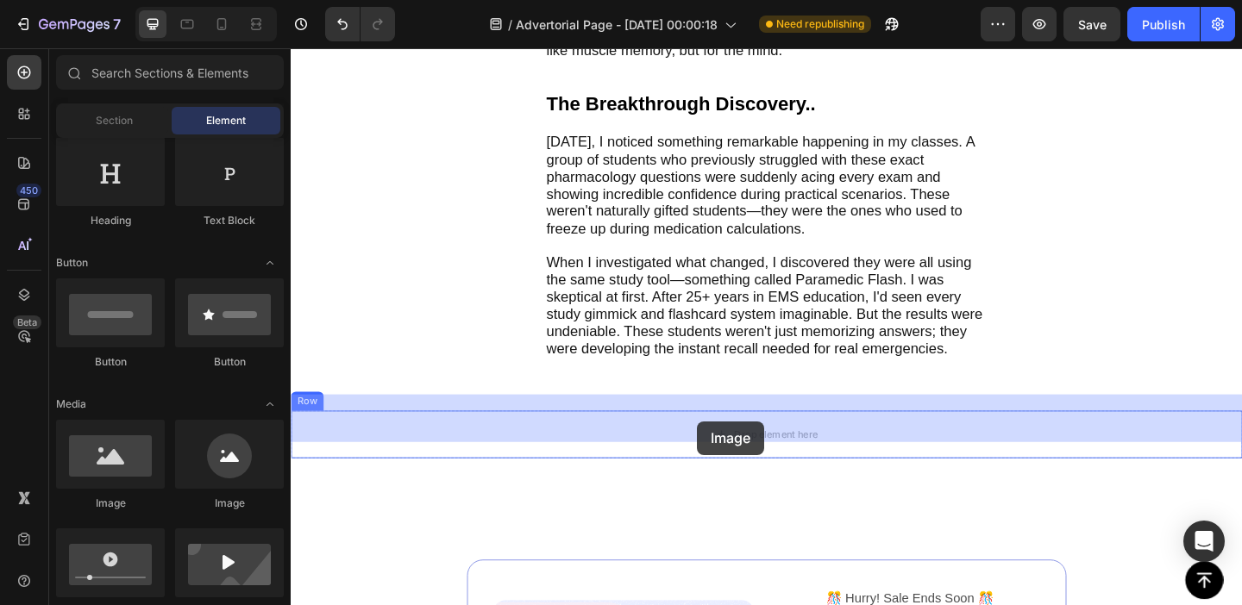
drag, startPoint x: 439, startPoint y: 521, endPoint x: 732, endPoint y: 455, distance: 300.7
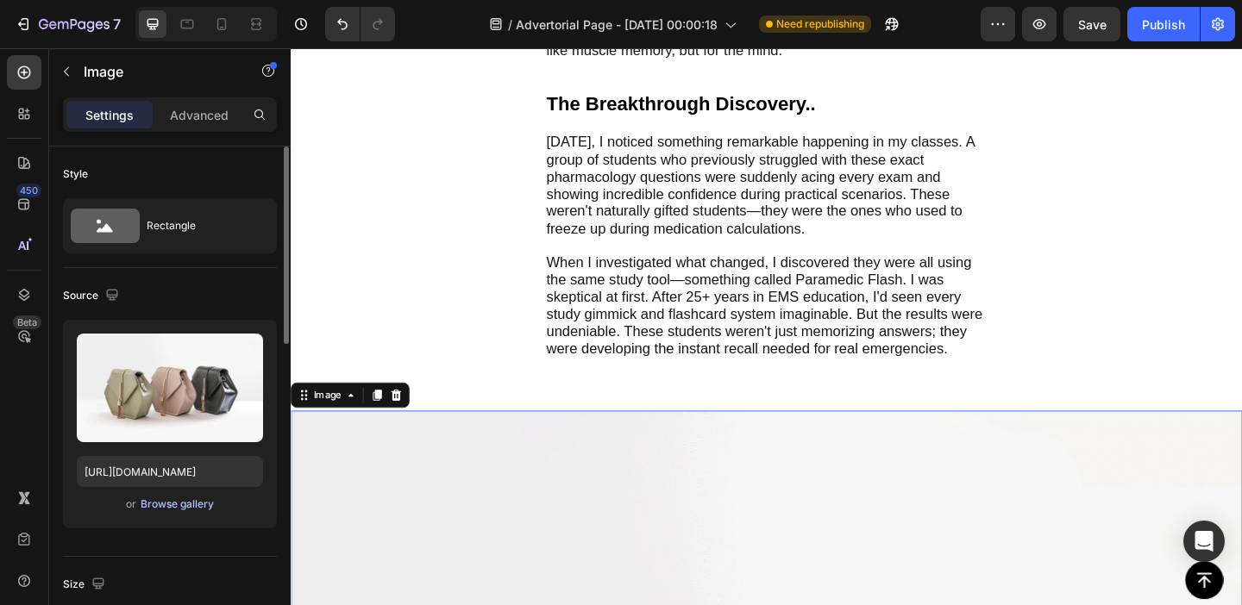
click at [169, 505] on div "Browse gallery" at bounding box center [177, 505] width 73 height 16
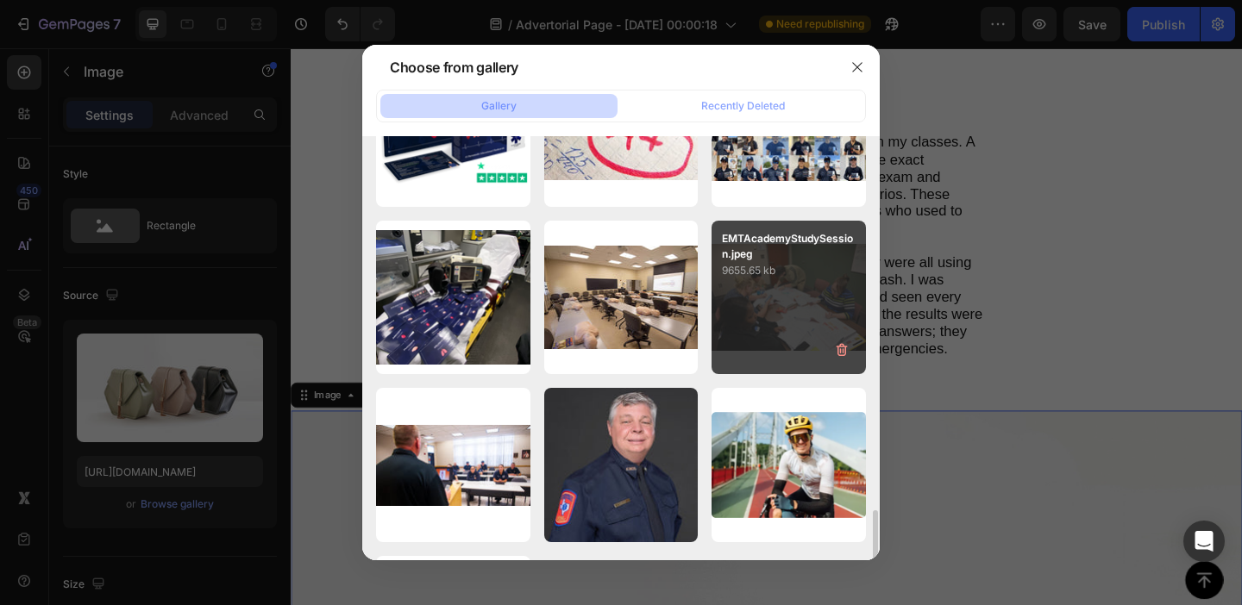
scroll to position [2313, 0]
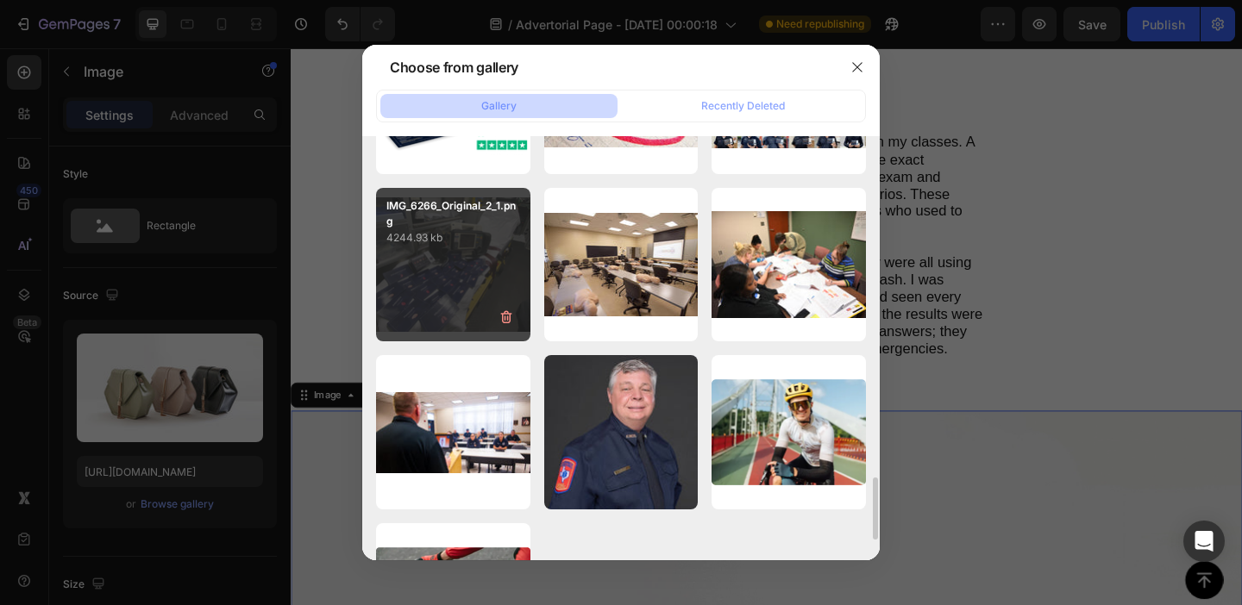
click at [461, 283] on div "IMG_6266_Original_2_1.png 4244.93 kb" at bounding box center [453, 265] width 154 height 154
type input "[URL][DOMAIN_NAME]"
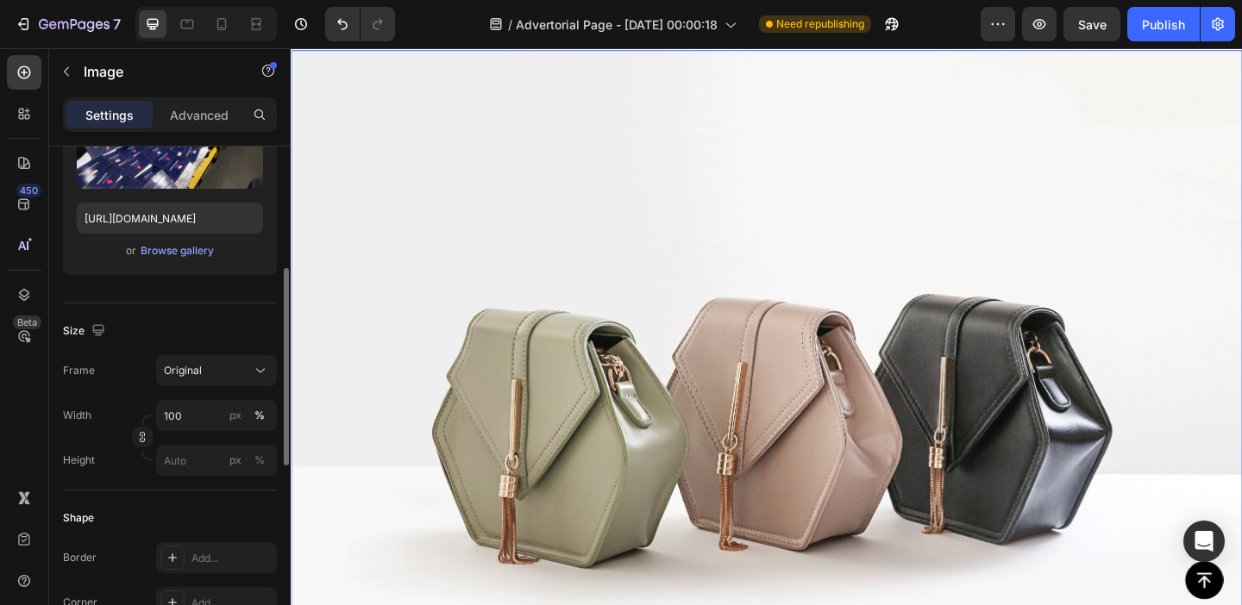
scroll to position [276, 0]
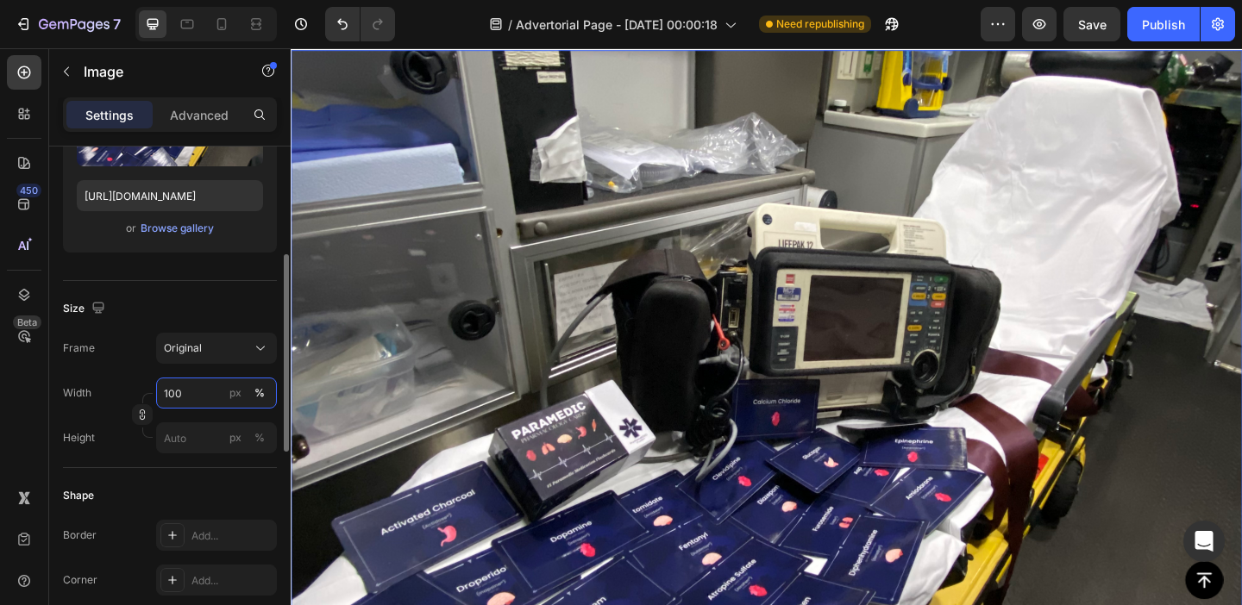
click at [180, 385] on input "100" at bounding box center [216, 393] width 121 height 31
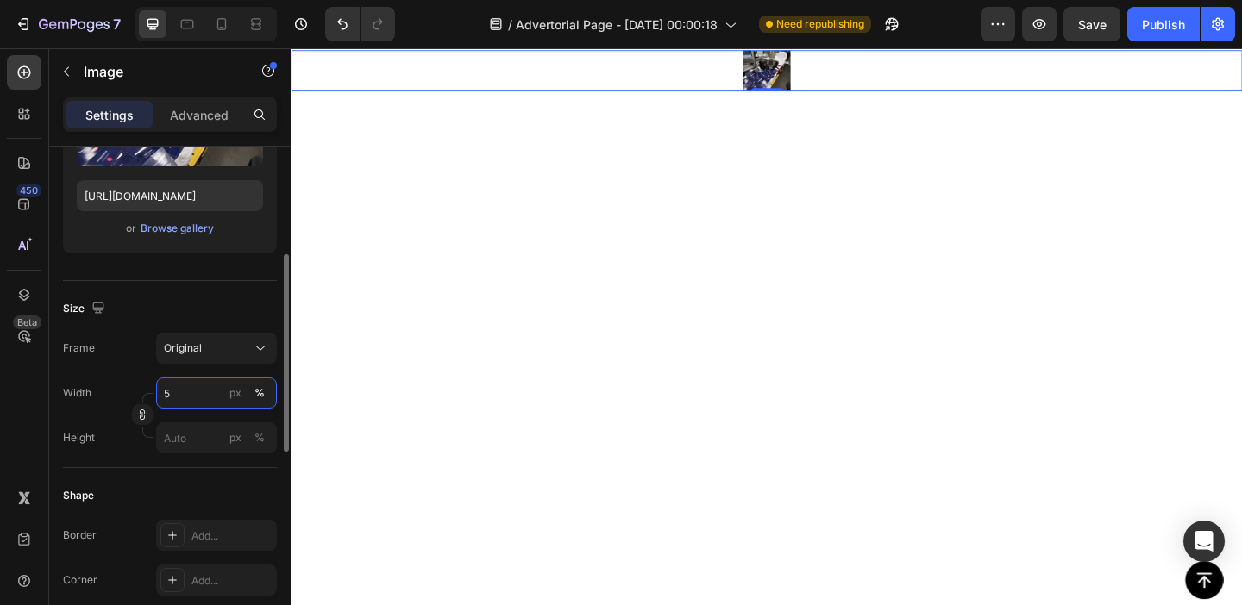
type input "50"
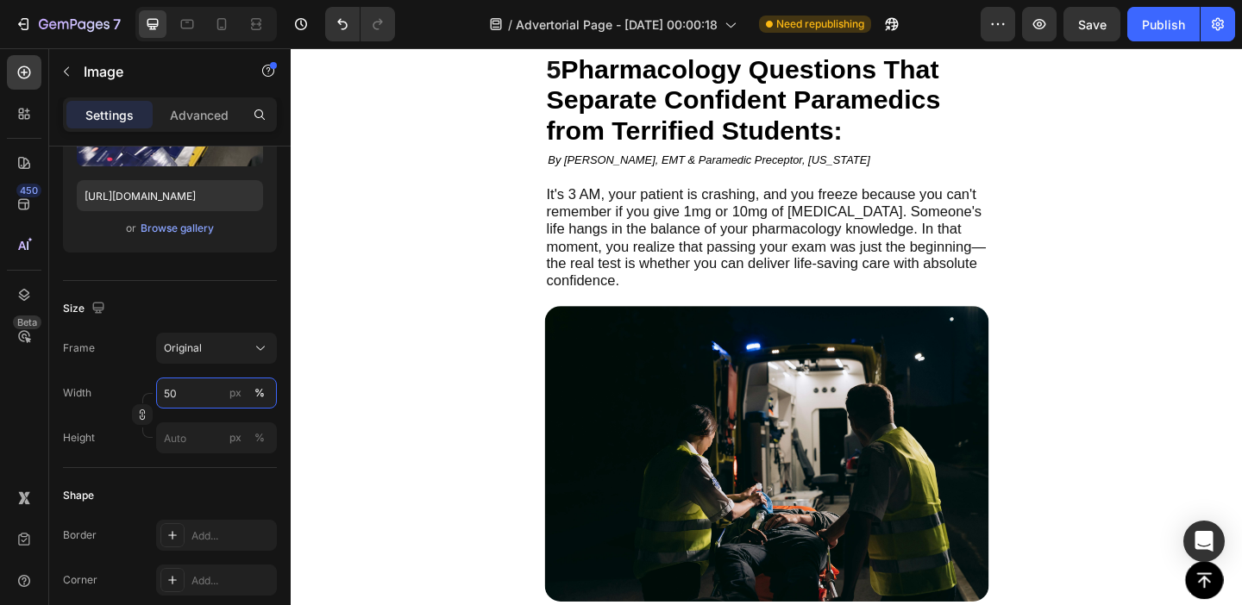
scroll to position [141, 0]
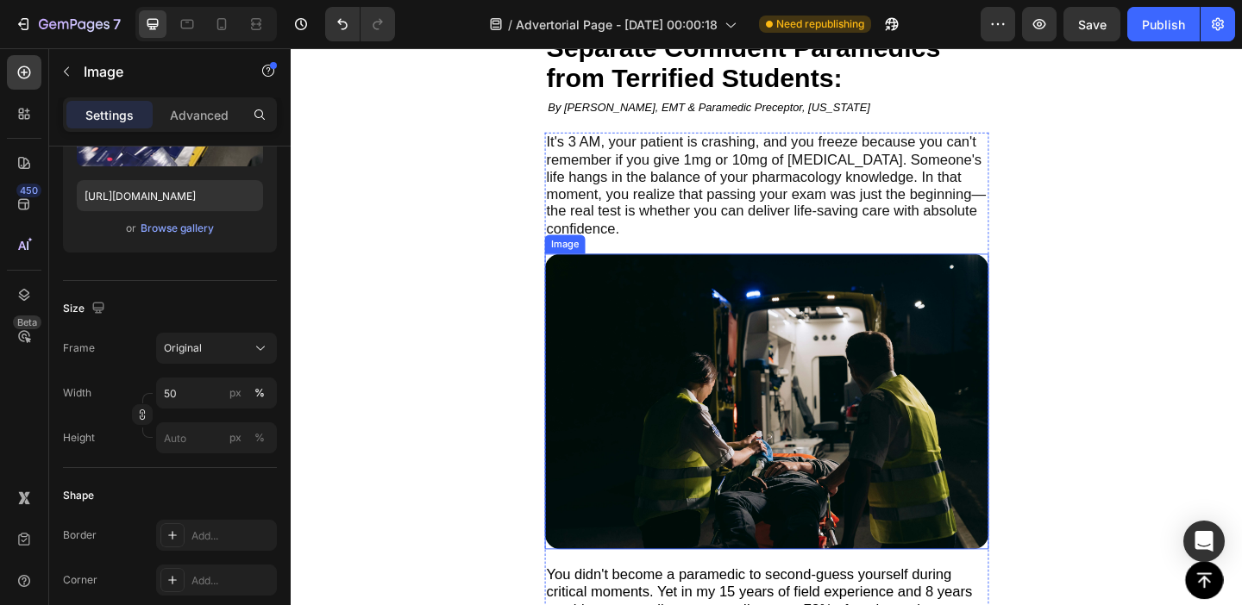
click at [706, 375] on img at bounding box center [808, 433] width 483 height 322
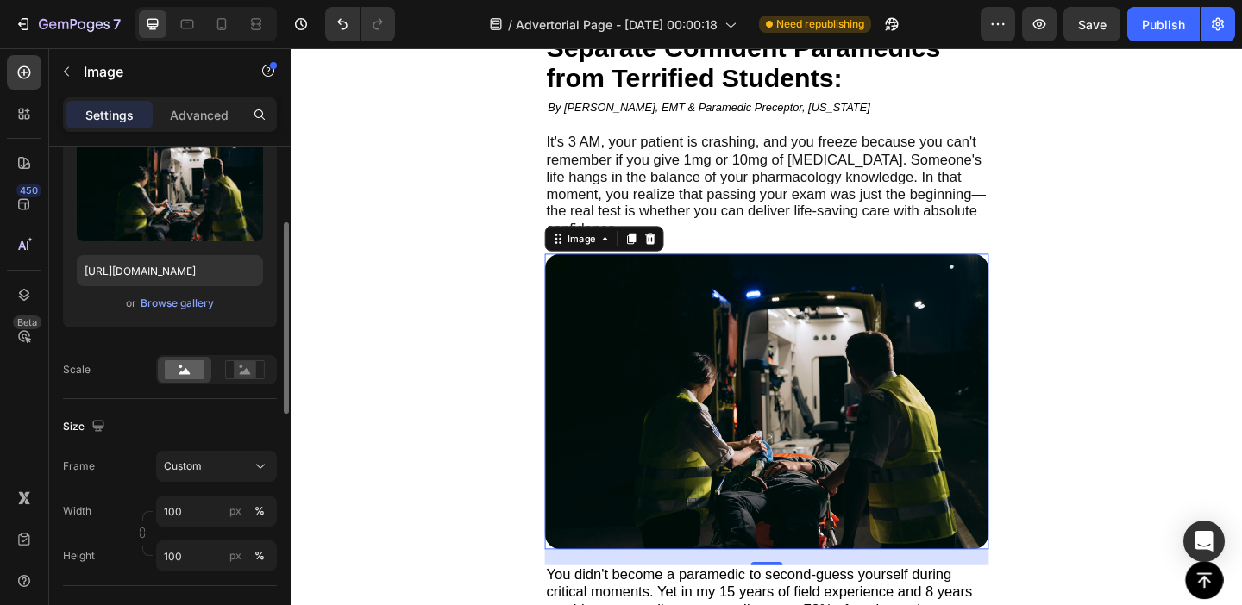
scroll to position [198, 0]
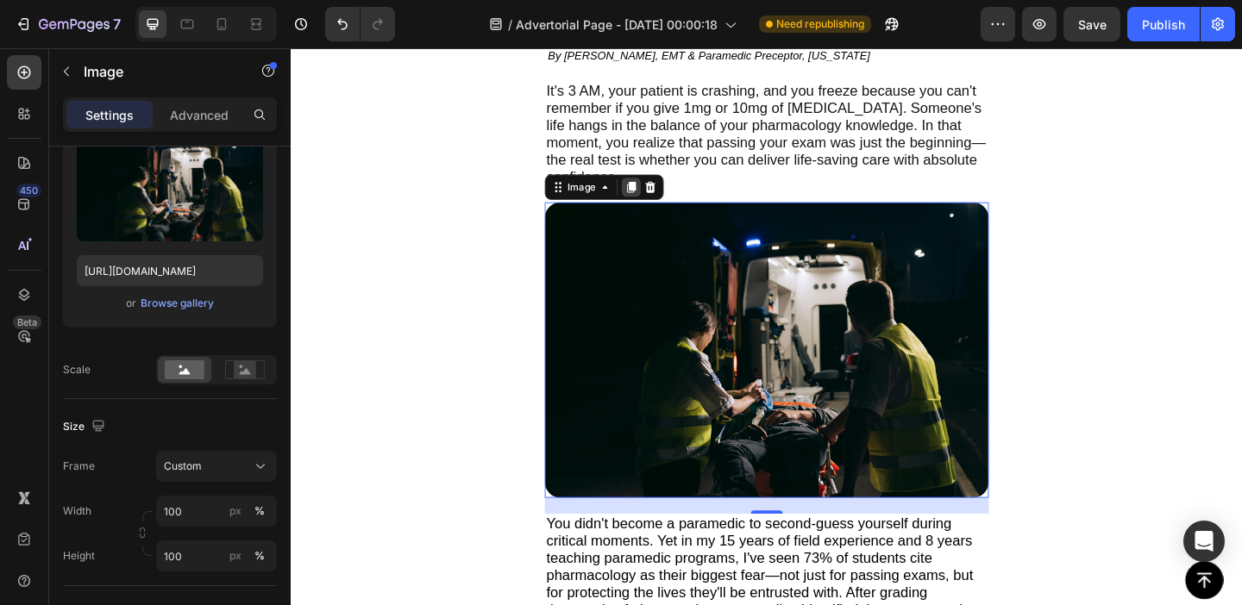
click at [658, 193] on icon at bounding box center [661, 199] width 14 height 14
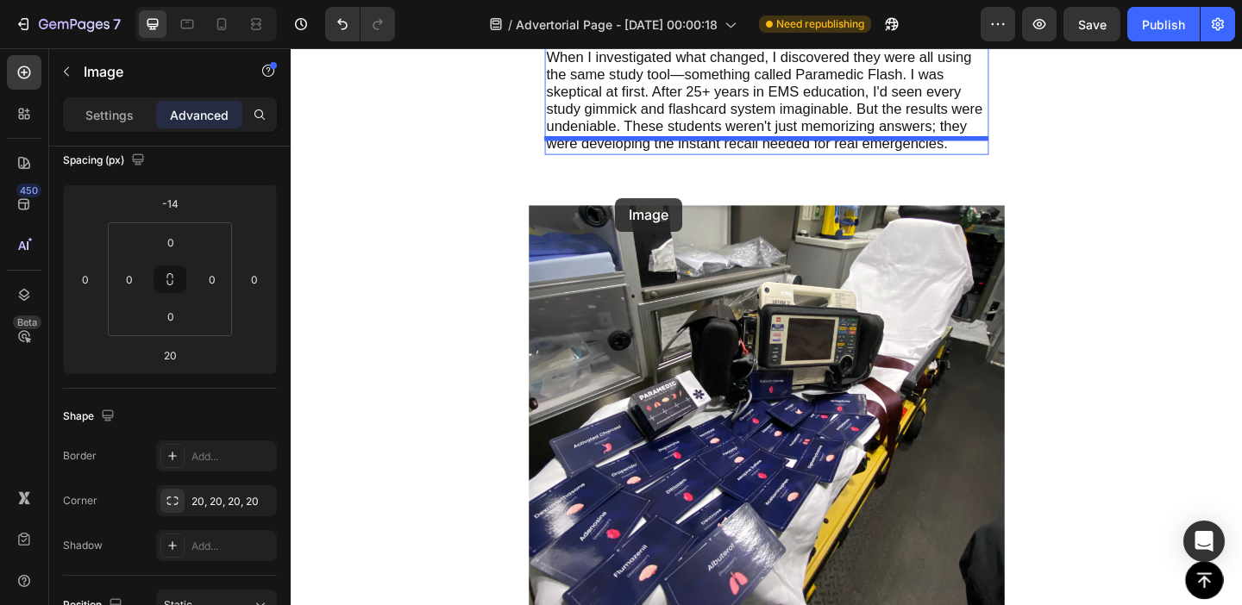
scroll to position [3866, 0]
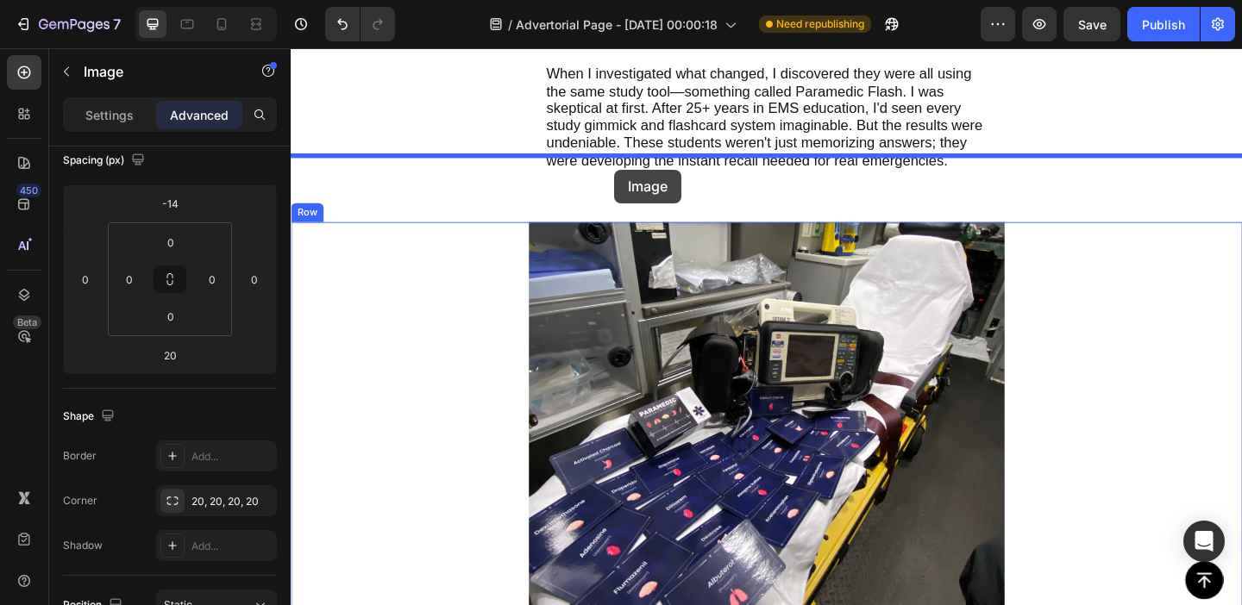
drag, startPoint x: 586, startPoint y: 520, endPoint x: 643, endPoint y: 179, distance: 345.4
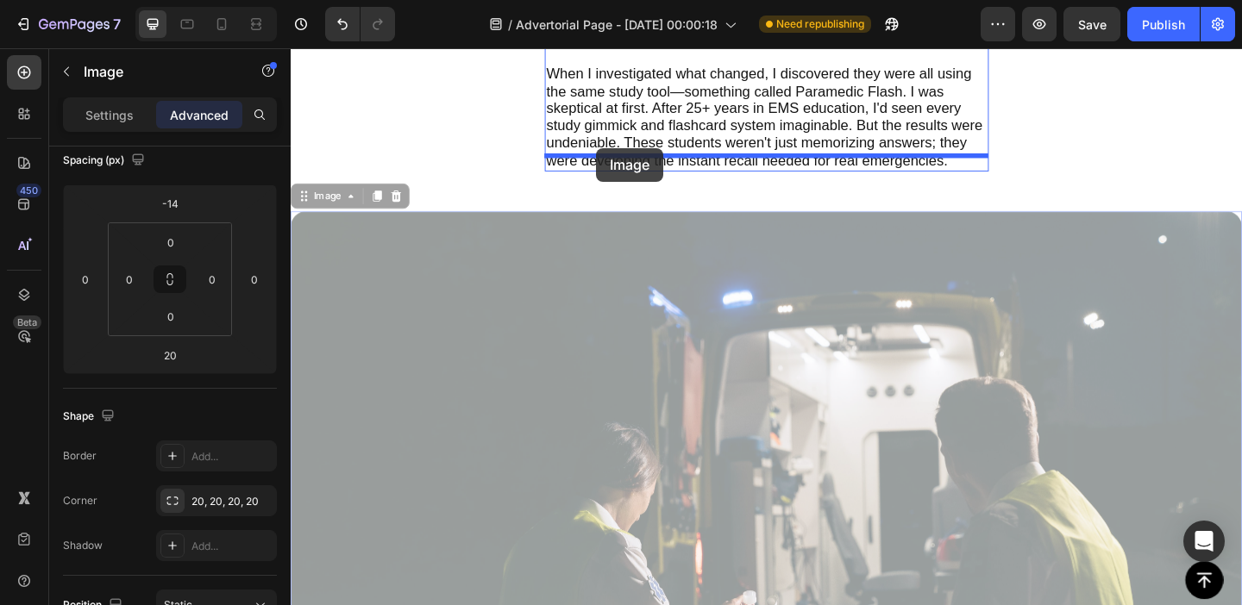
drag, startPoint x: 308, startPoint y: 195, endPoint x: 623, endPoint y: 157, distance: 317.1
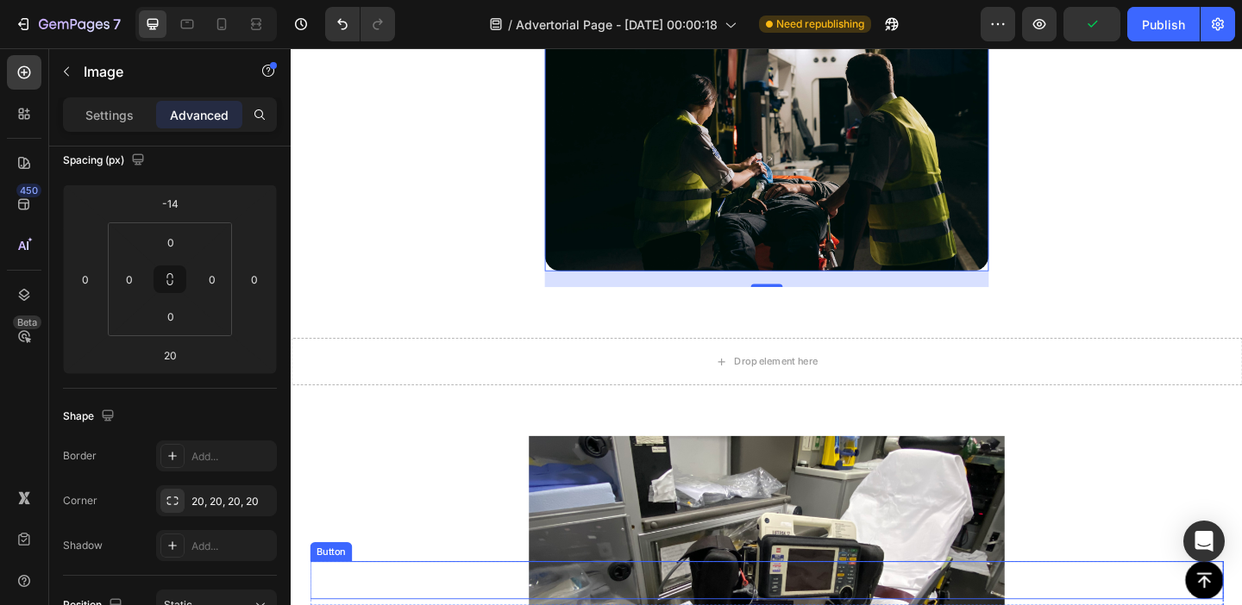
scroll to position [4206, 0]
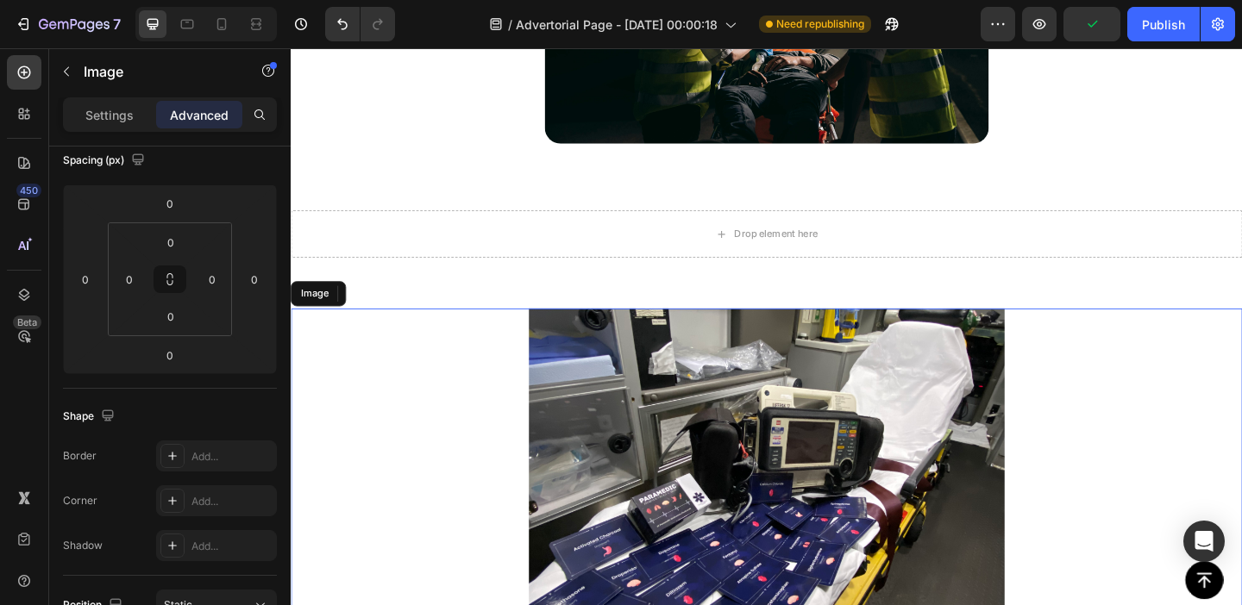
click at [836, 445] on img at bounding box center [807, 557] width 517 height 452
click at [406, 309] on icon at bounding box center [405, 315] width 11 height 12
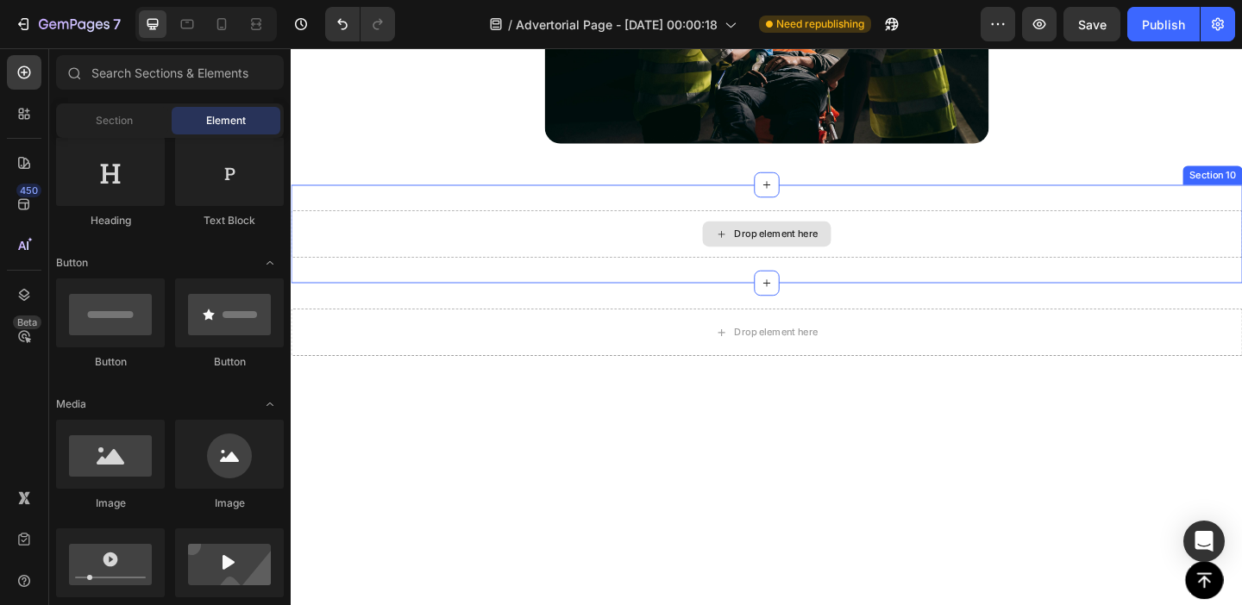
click at [749, 236] on div "Drop element here" at bounding box center [808, 250] width 140 height 28
click at [1095, 225] on div "Drop element here" at bounding box center [808, 250] width 1035 height 52
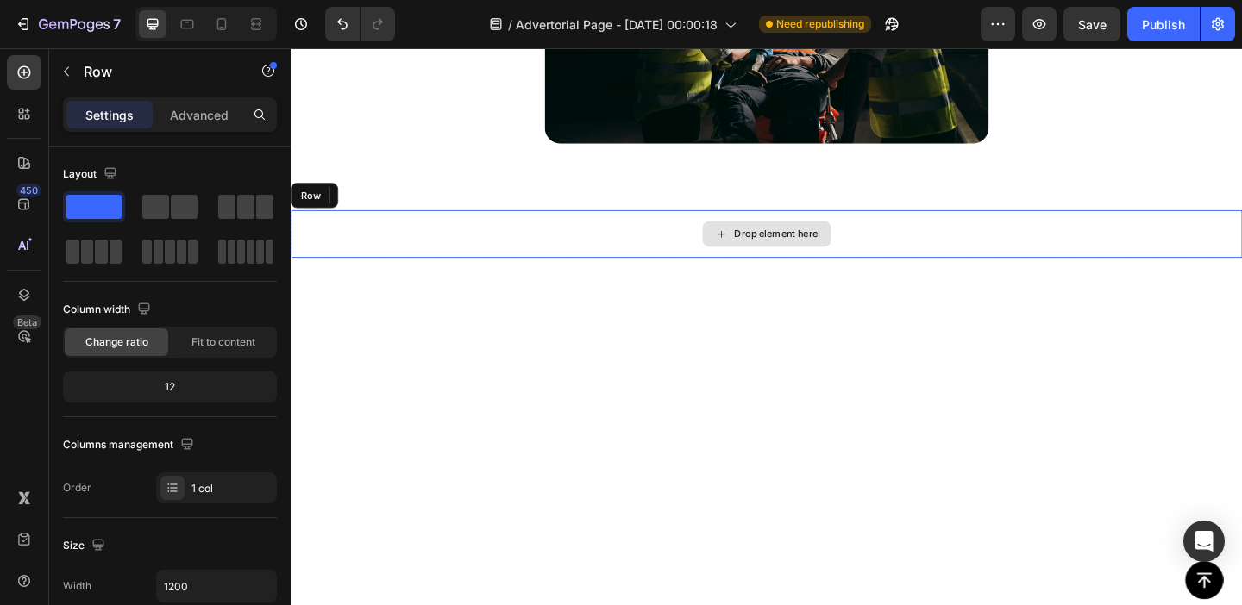
click at [980, 224] on div "Drop element here" at bounding box center [808, 250] width 1035 height 52
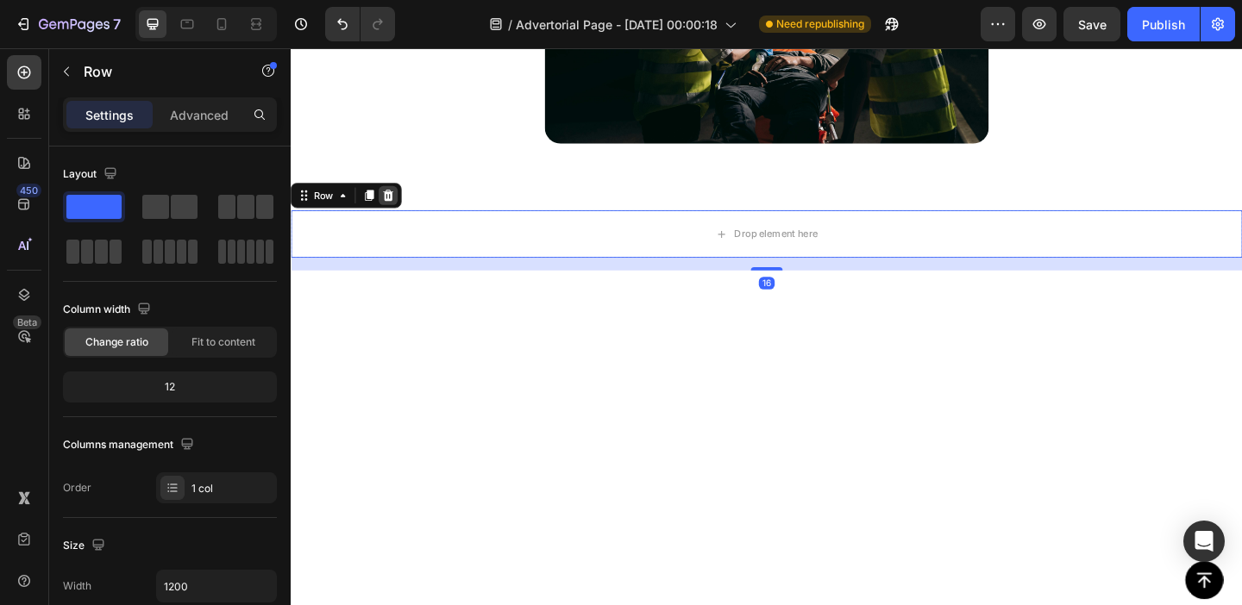
click at [398, 202] on icon at bounding box center [397, 208] width 11 height 12
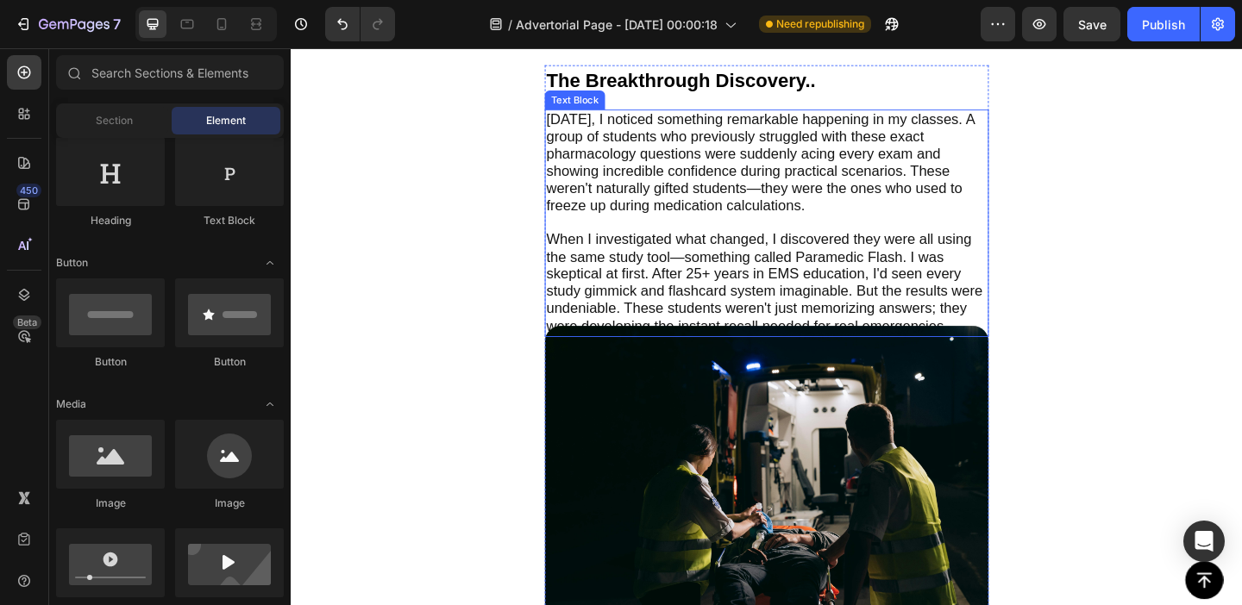
scroll to position [3857, 0]
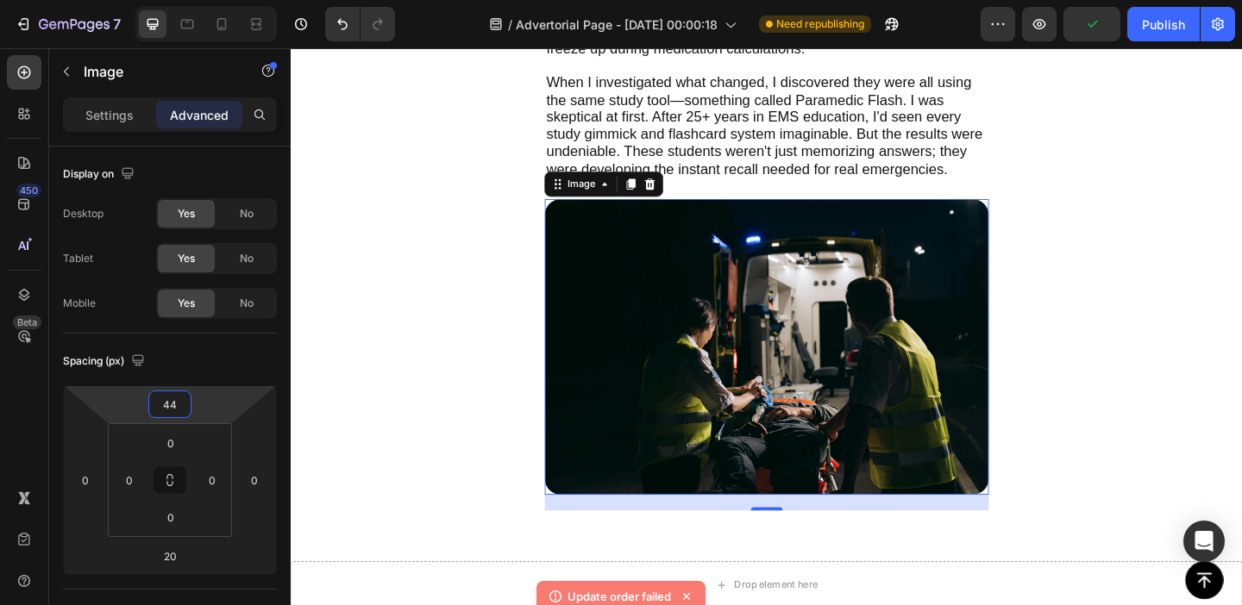
type input "46"
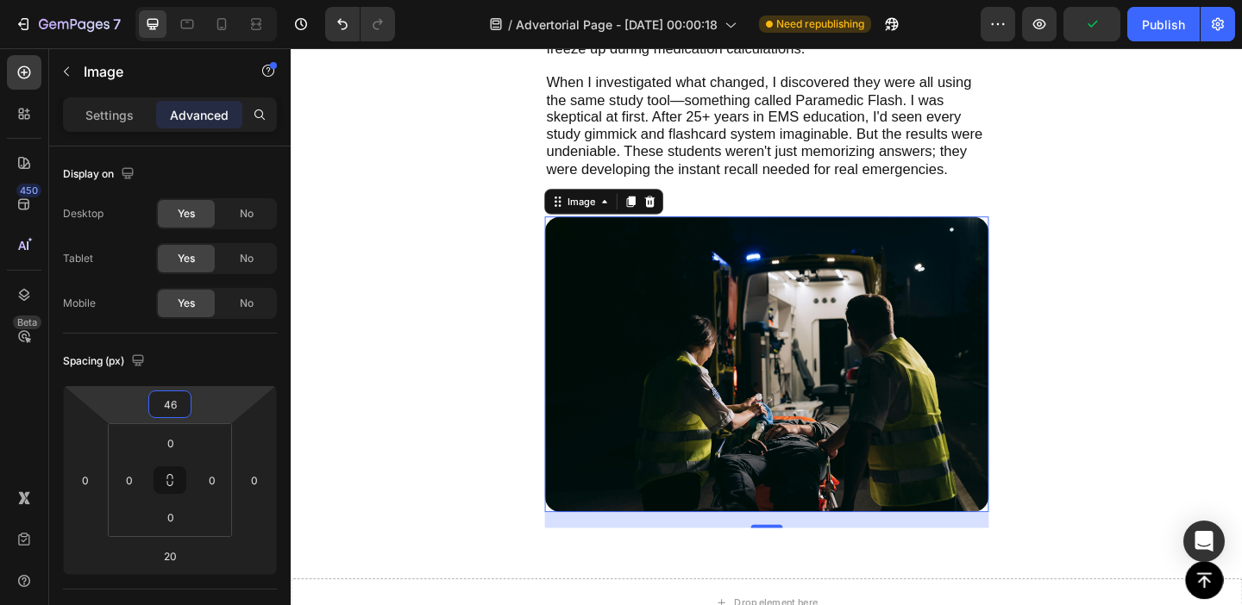
drag, startPoint x: 219, startPoint y: 410, endPoint x: 223, endPoint y: 383, distance: 27.0
click at [223, 0] on html "7 Version history / Advertorial Page - [DATE] 00:00:18 Need republishing Previe…" at bounding box center [621, 0] width 1242 height 0
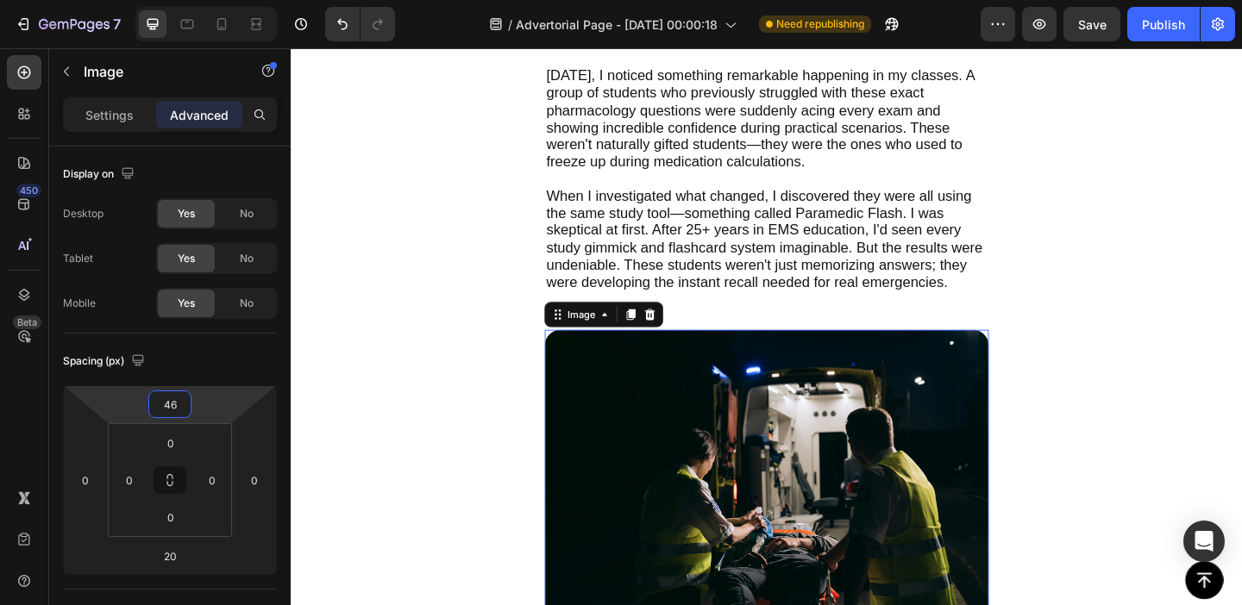
scroll to position [3743, 0]
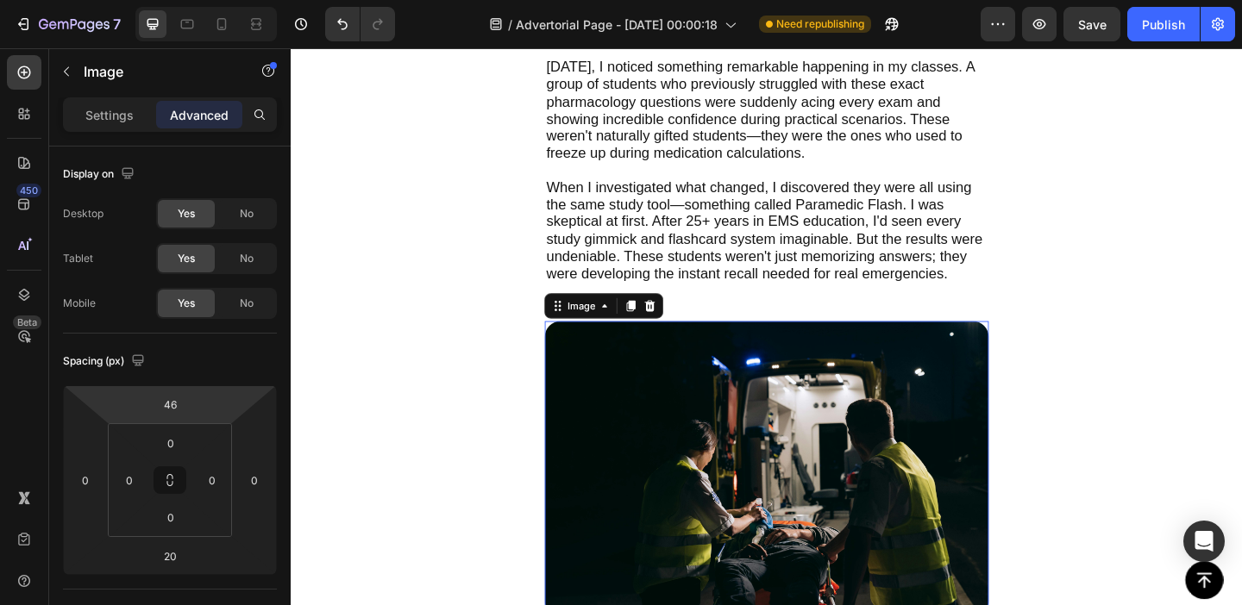
click at [750, 436] on img at bounding box center [808, 506] width 483 height 322
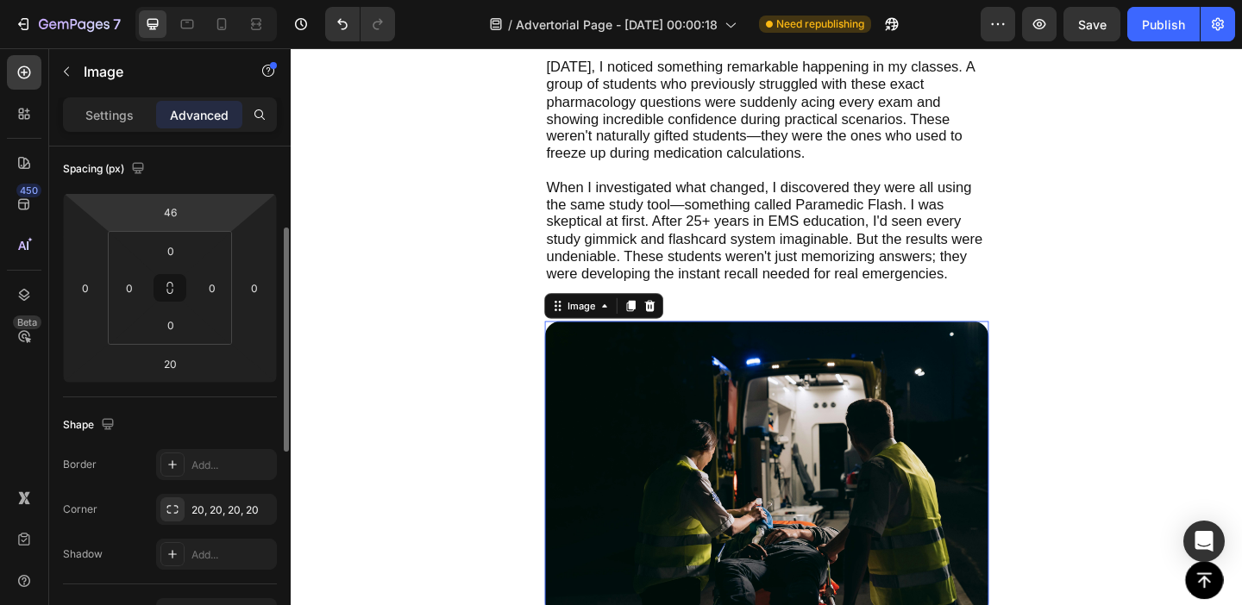
scroll to position [221, 0]
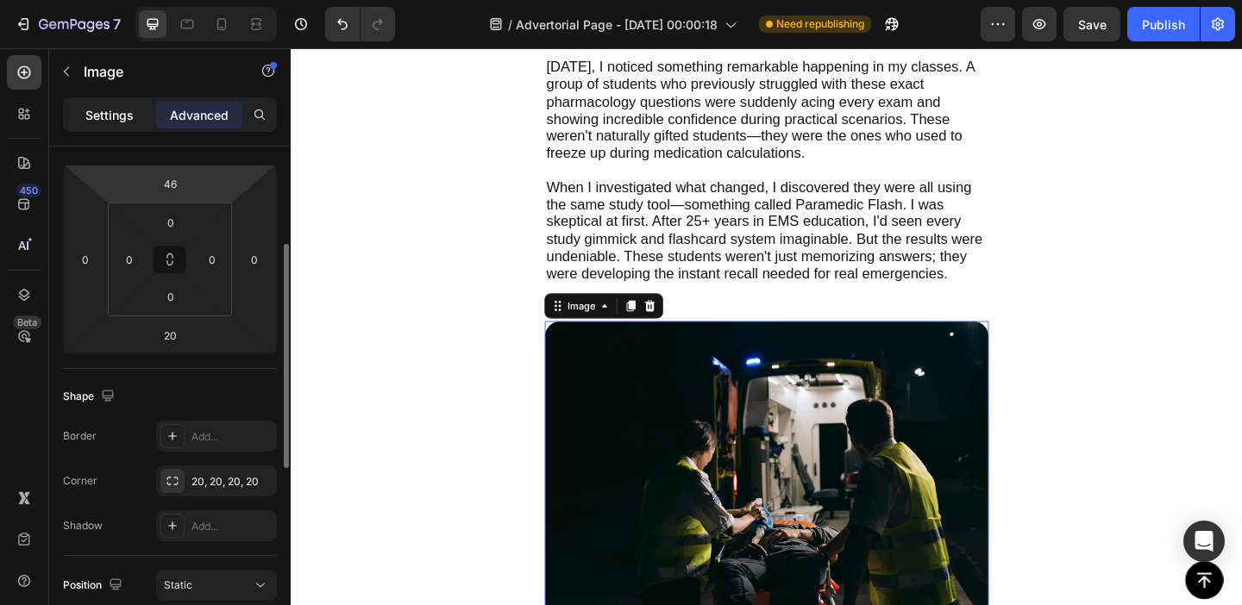
click at [133, 118] on p "Settings" at bounding box center [109, 115] width 48 height 18
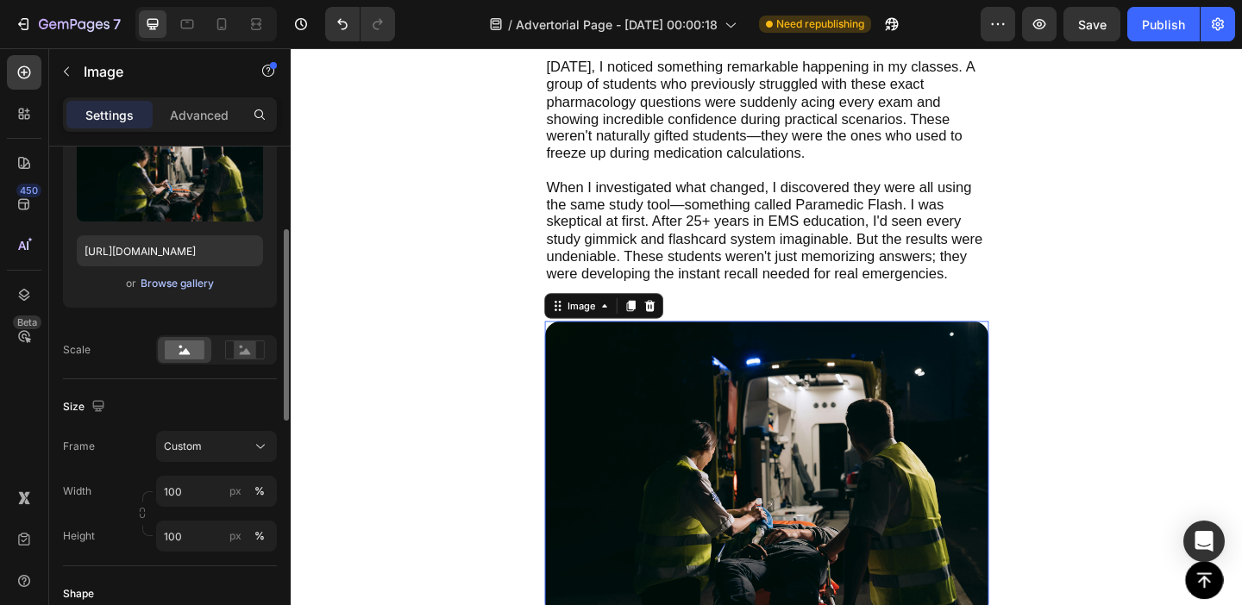
click at [176, 288] on div "Browse gallery" at bounding box center [177, 284] width 73 height 16
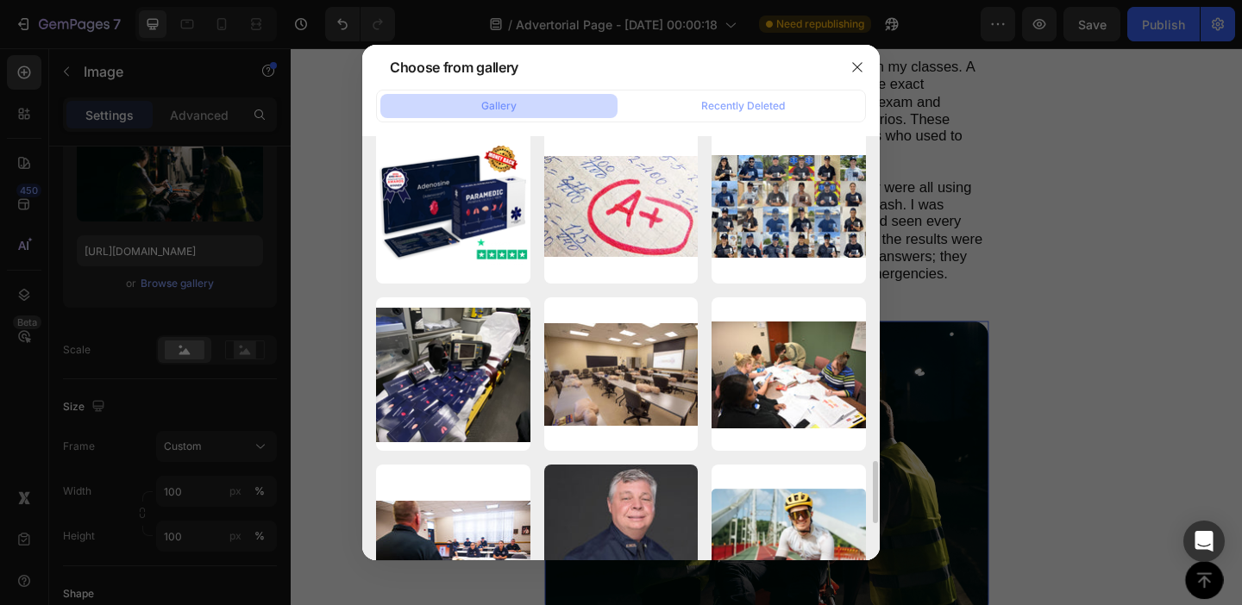
scroll to position [2248, 0]
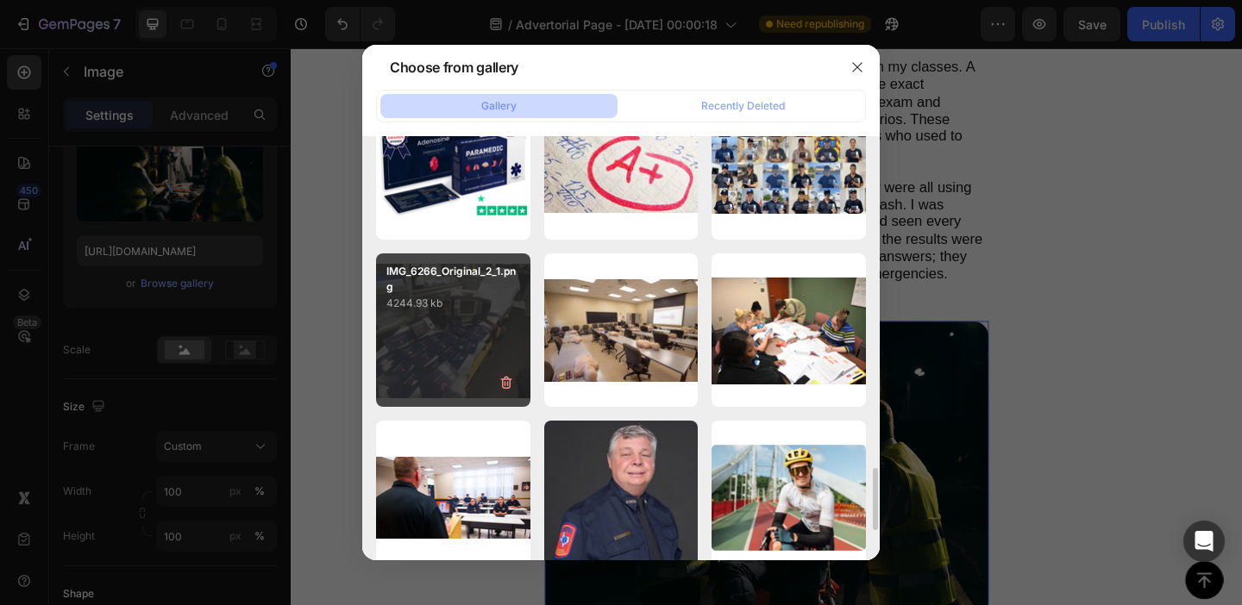
click at [481, 337] on div "IMG_6266_Original_2_1.png 4244.93 kb" at bounding box center [453, 331] width 154 height 154
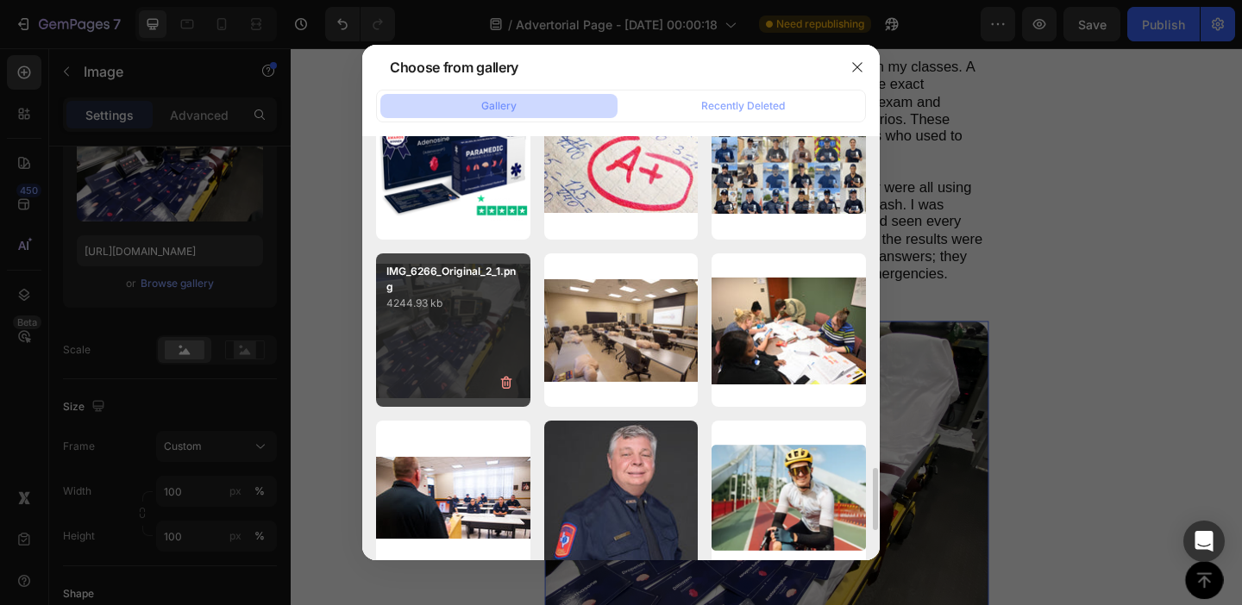
type input "[URL][DOMAIN_NAME]"
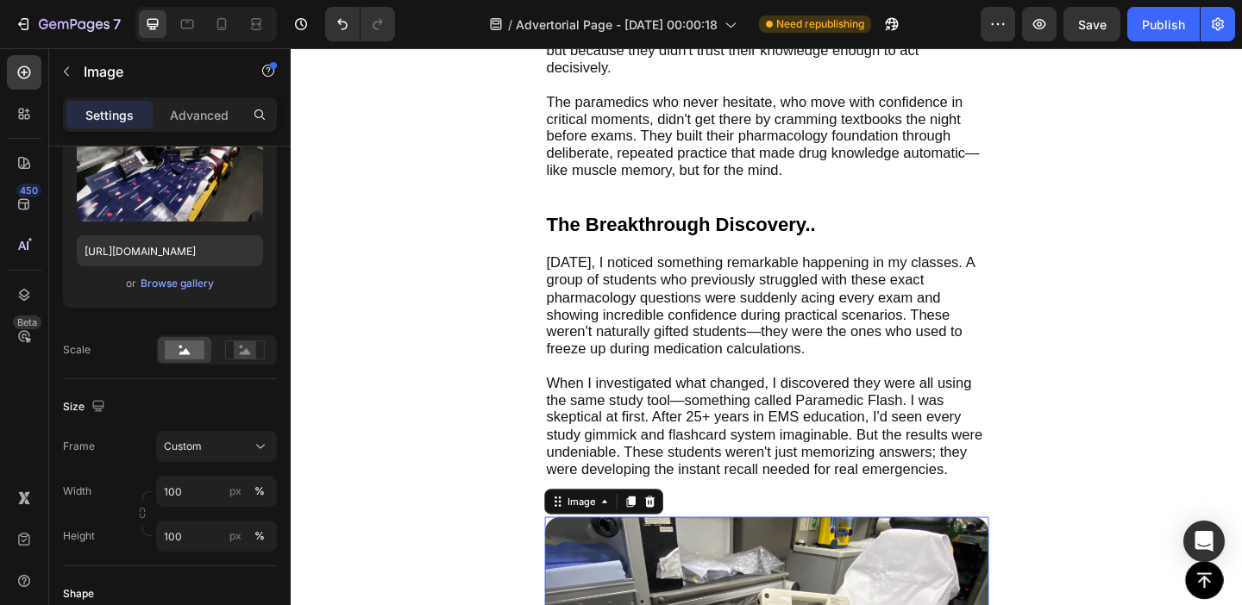
scroll to position [3493, 0]
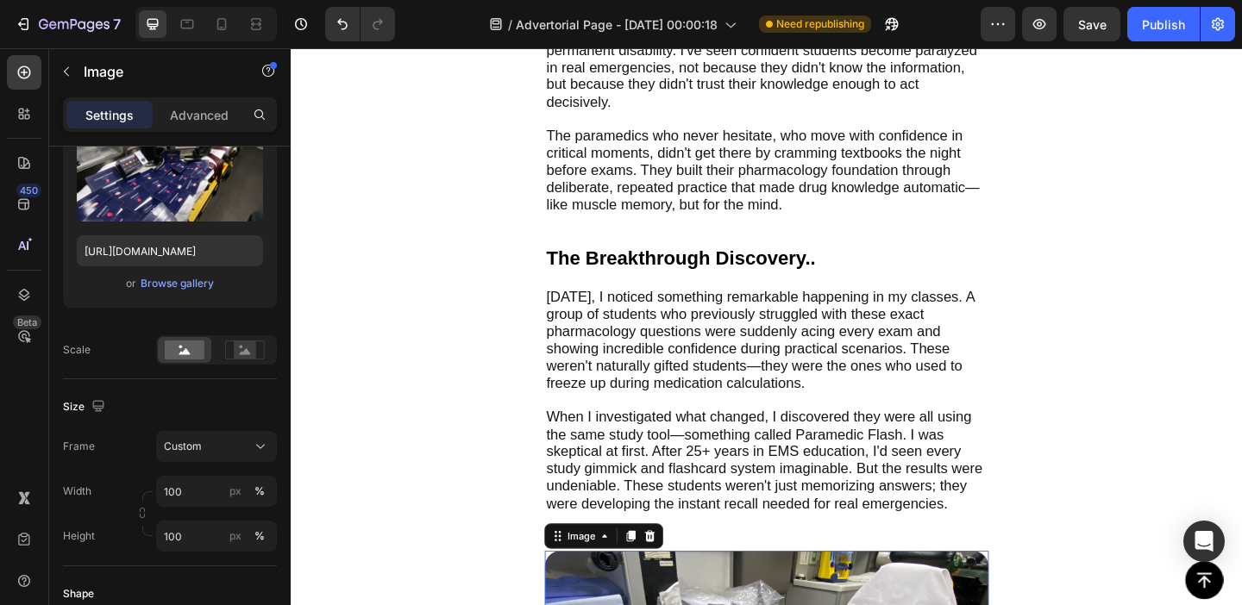
click at [1131, 2] on div "7 Version history / Advertorial Page - [DATE] 00:00:18 Need republishing Previe…" at bounding box center [621, 24] width 1242 height 49
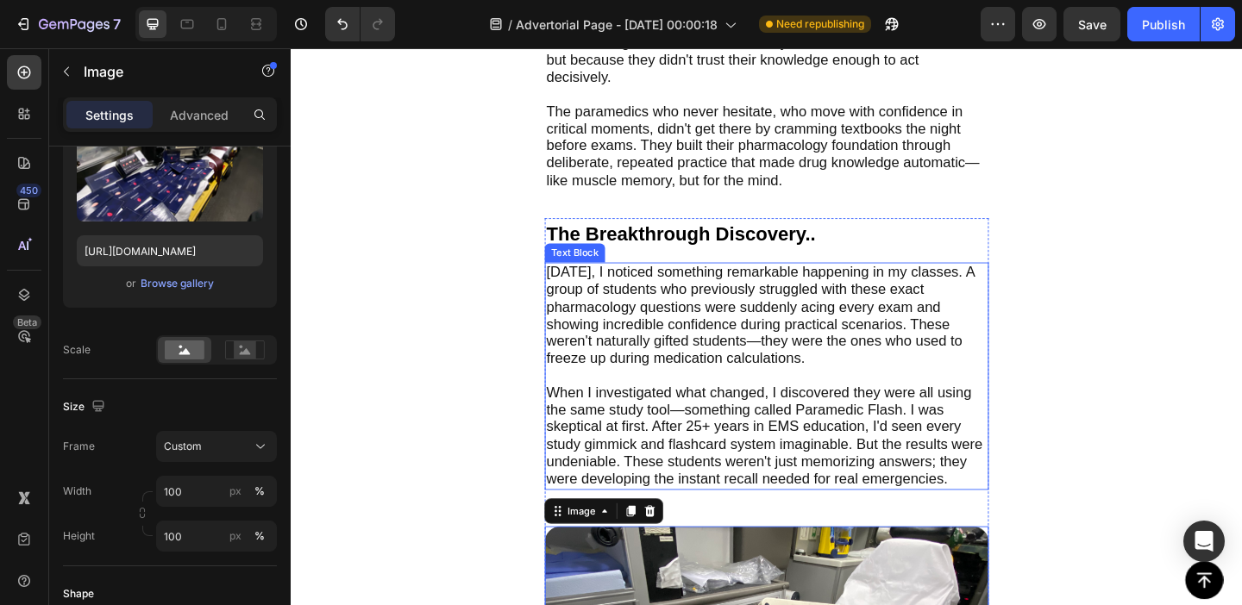
scroll to position [3514, 0]
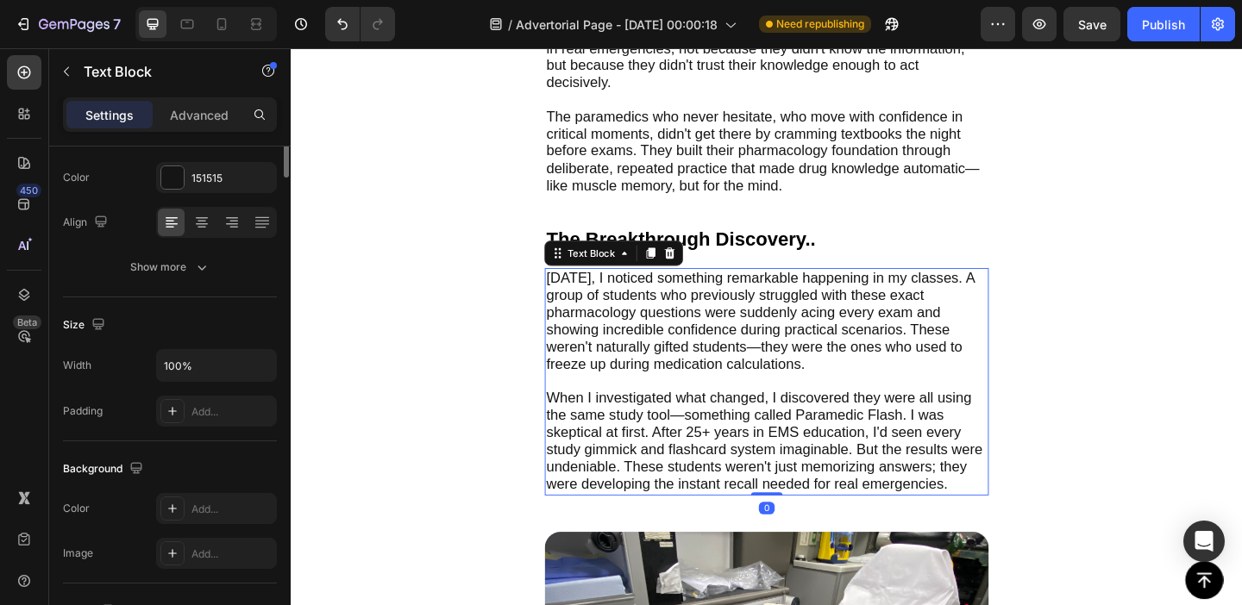
click at [605, 296] on span "[DATE], I noticed something remarkable happening in my classes. A group of stud…" at bounding box center [801, 344] width 466 height 111
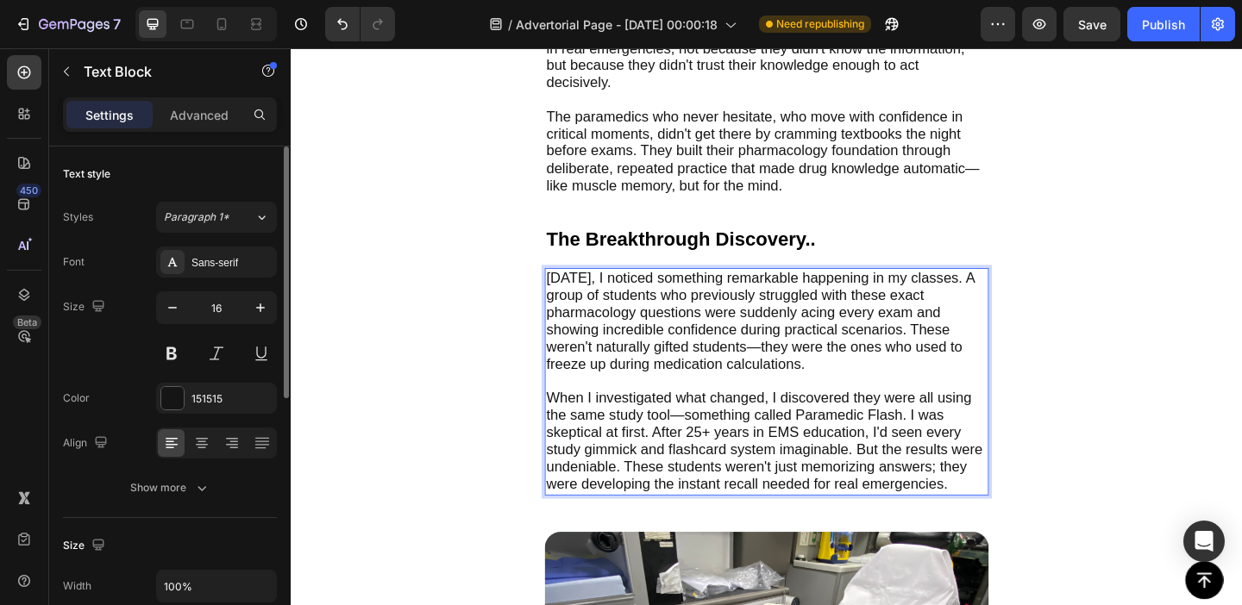
click at [581, 294] on span "[DATE], I noticed something remarkable happening in my classes. A group of stud…" at bounding box center [801, 344] width 466 height 111
drag, startPoint x: 581, startPoint y: 294, endPoint x: 650, endPoint y: 293, distance: 69.0
click at [650, 293] on span "[DATE], I noticed something remarkable happening in my classes. A group of stud…" at bounding box center [801, 344] width 466 height 111
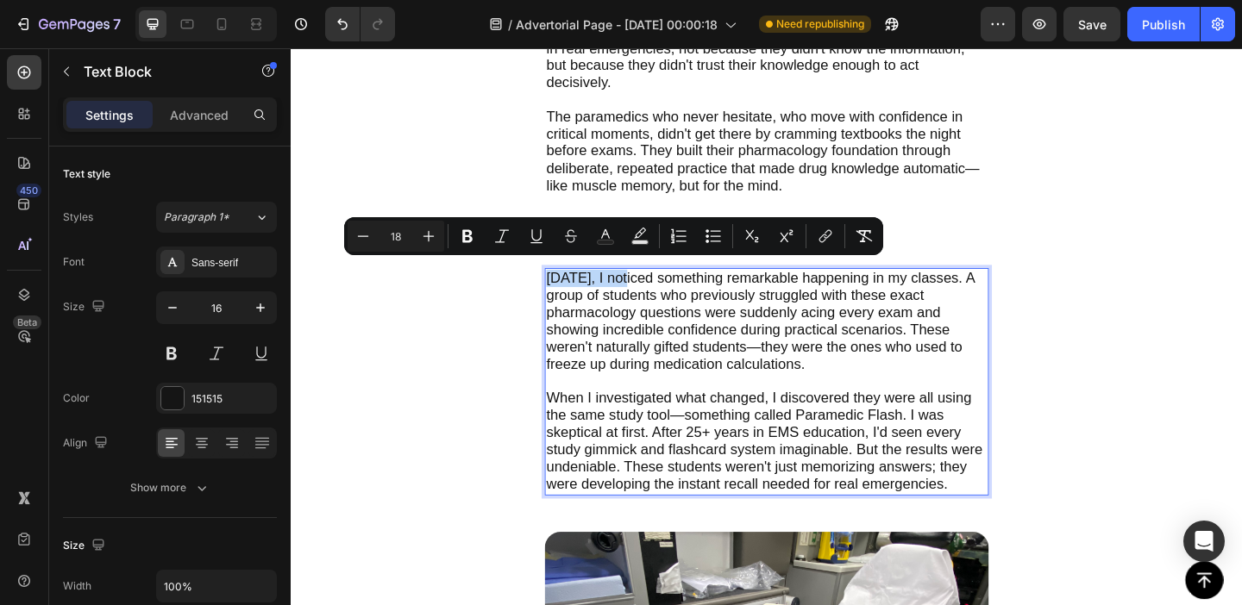
click at [753, 373] on span "[DATE], I noticed something remarkable happening in my classes. A group of stud…" at bounding box center [801, 344] width 466 height 111
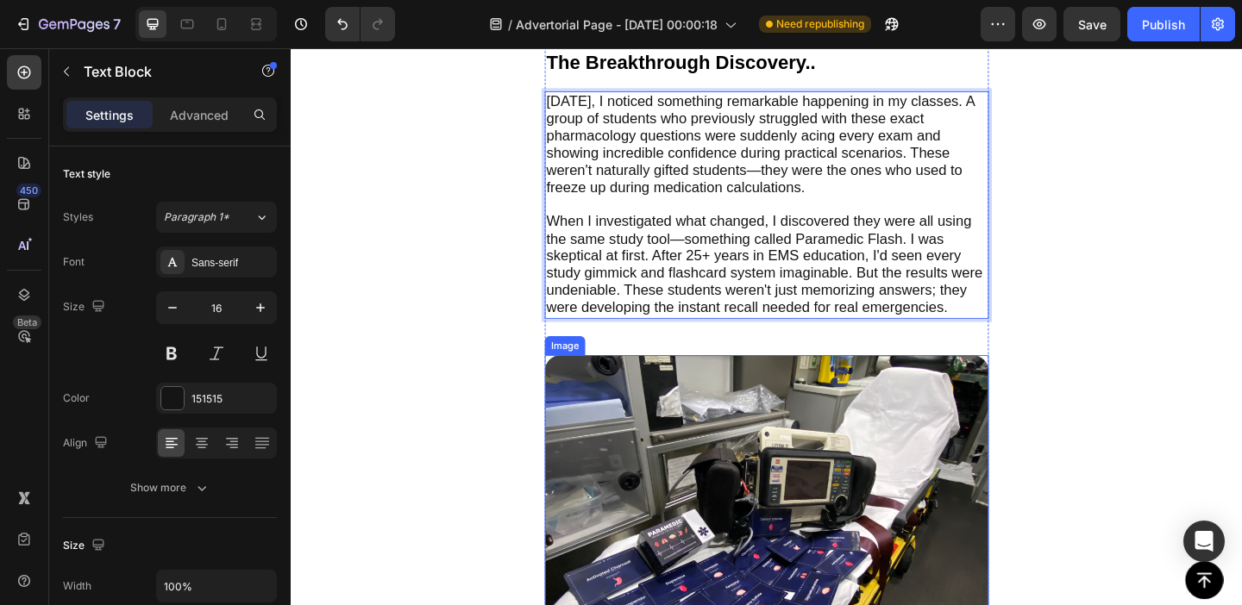
scroll to position [3640, 0]
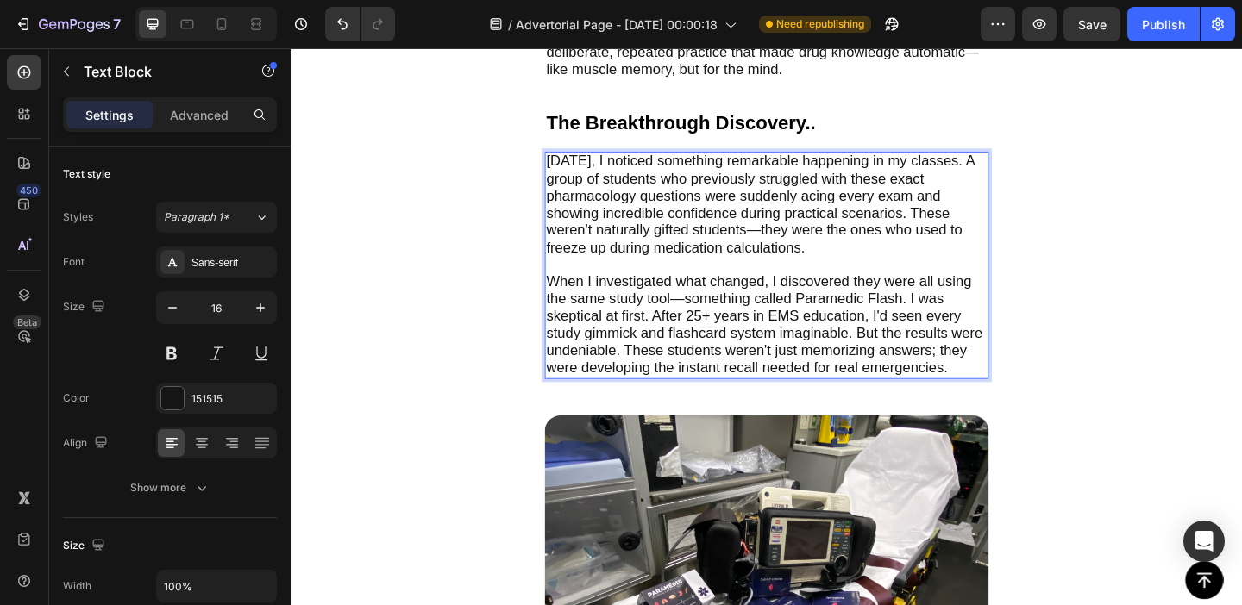
click at [1009, 381] on p "When I investigated what changed, I discovered they were all using the same stu…" at bounding box center [808, 349] width 480 height 113
click at [1006, 368] on span "When I investigated what changed, I discovered they were all using the same stu…" at bounding box center [805, 348] width 474 height 111
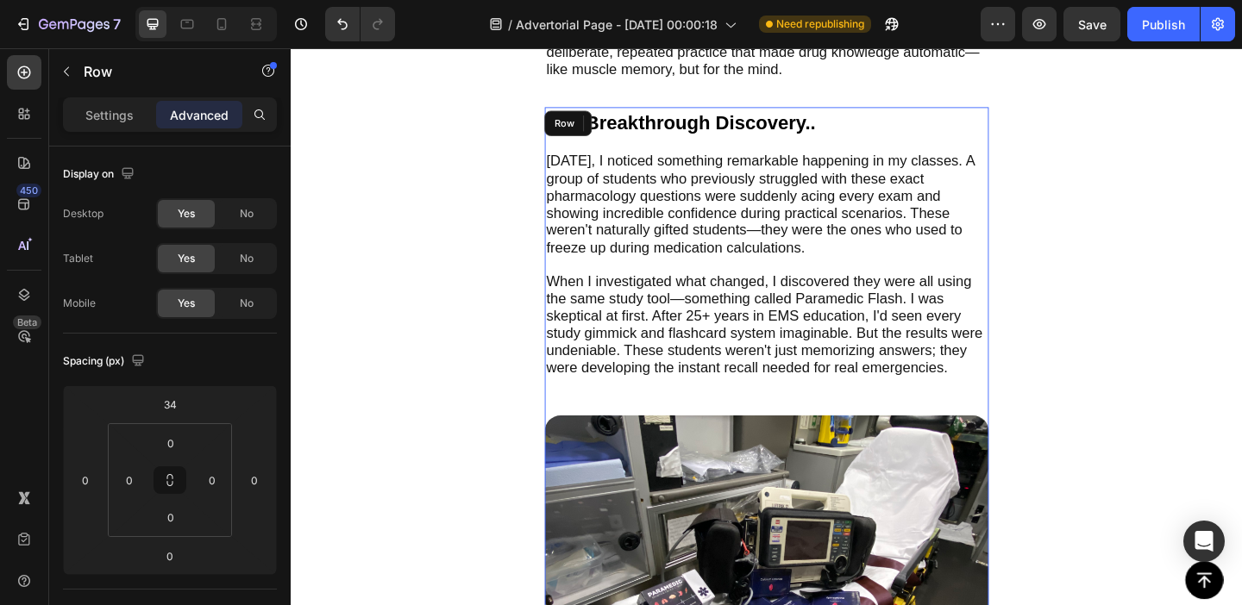
click at [1006, 391] on div "The Breakthrough Discovery.. Text Block [DATE], I noticed something remarkable …" at bounding box center [808, 499] width 483 height 774
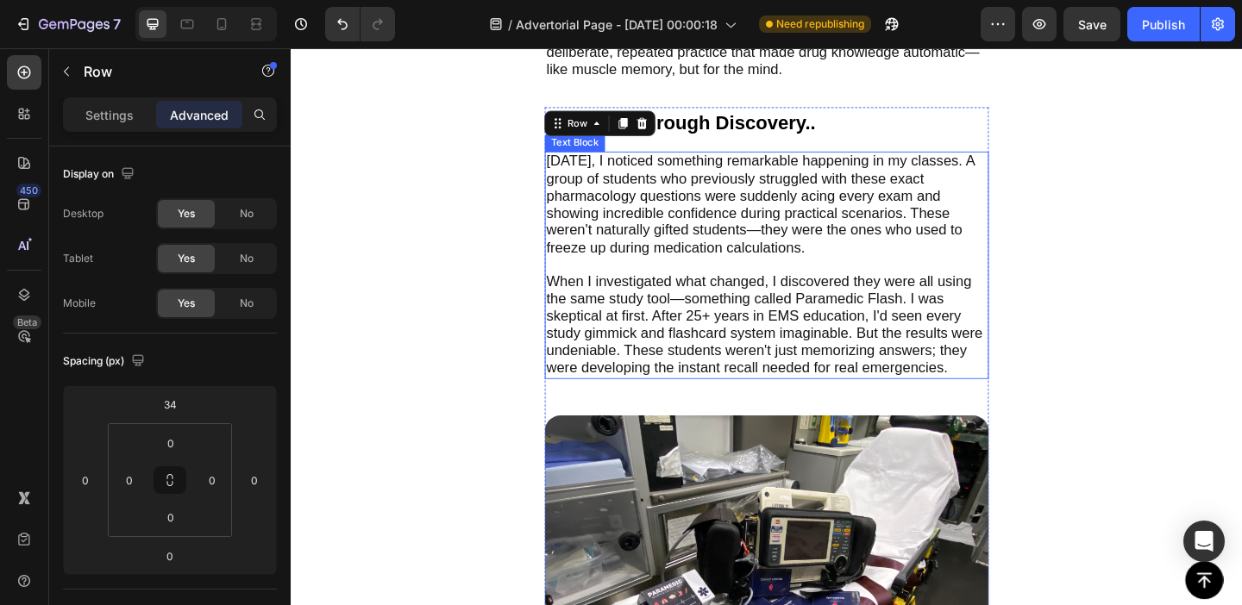
click at [1006, 384] on p "When I investigated what changed, I discovered they were all using the same stu…" at bounding box center [808, 349] width 480 height 113
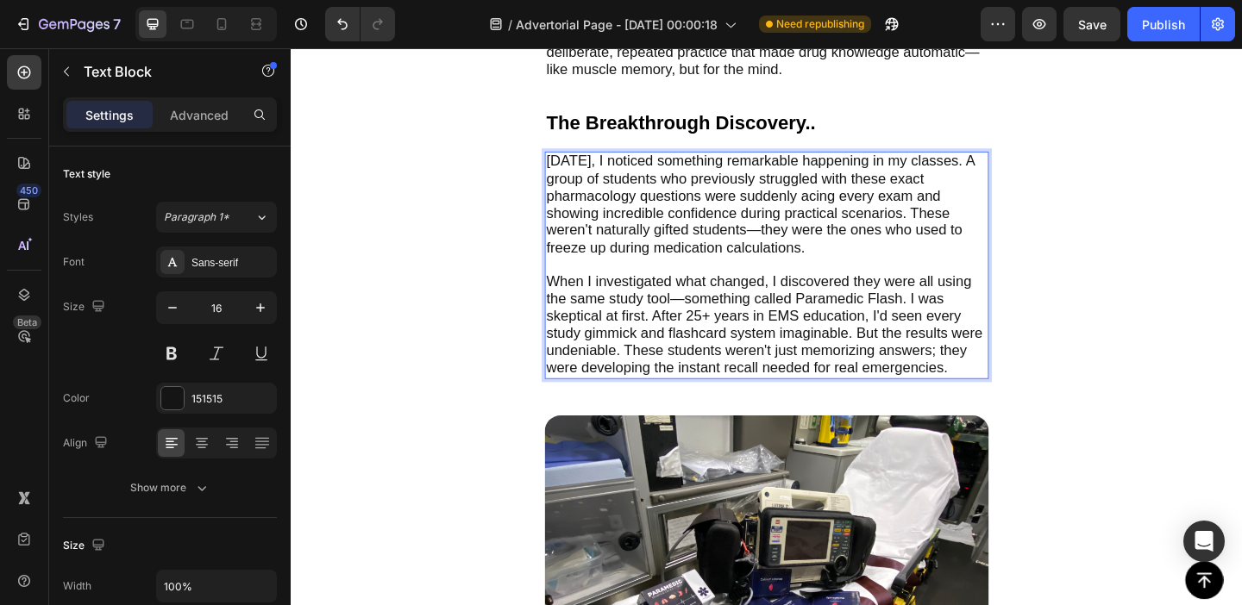
click at [1017, 381] on p "When I investigated what changed, I discovered they were all using the same stu…" at bounding box center [808, 349] width 480 height 113
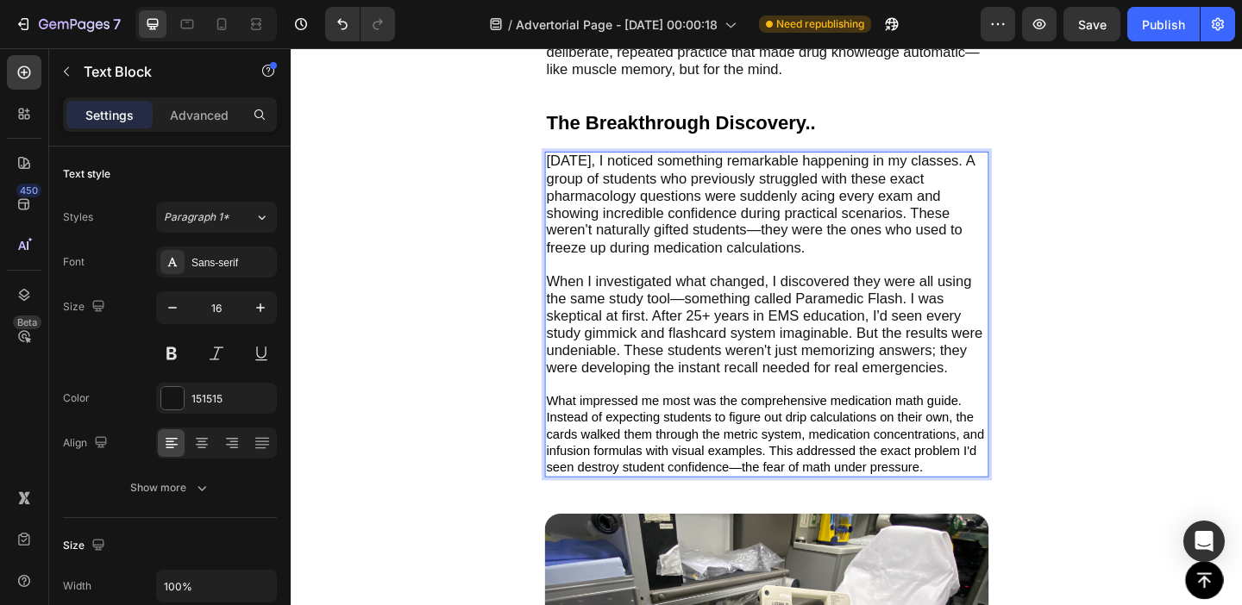
click at [839, 429] on span "What impressed me most was the comprehensive medication math guide. Instead of …" at bounding box center [806, 467] width 476 height 86
click at [833, 310] on span "When I investigated what changed, I discovered they were all using the same stu…" at bounding box center [805, 348] width 474 height 111
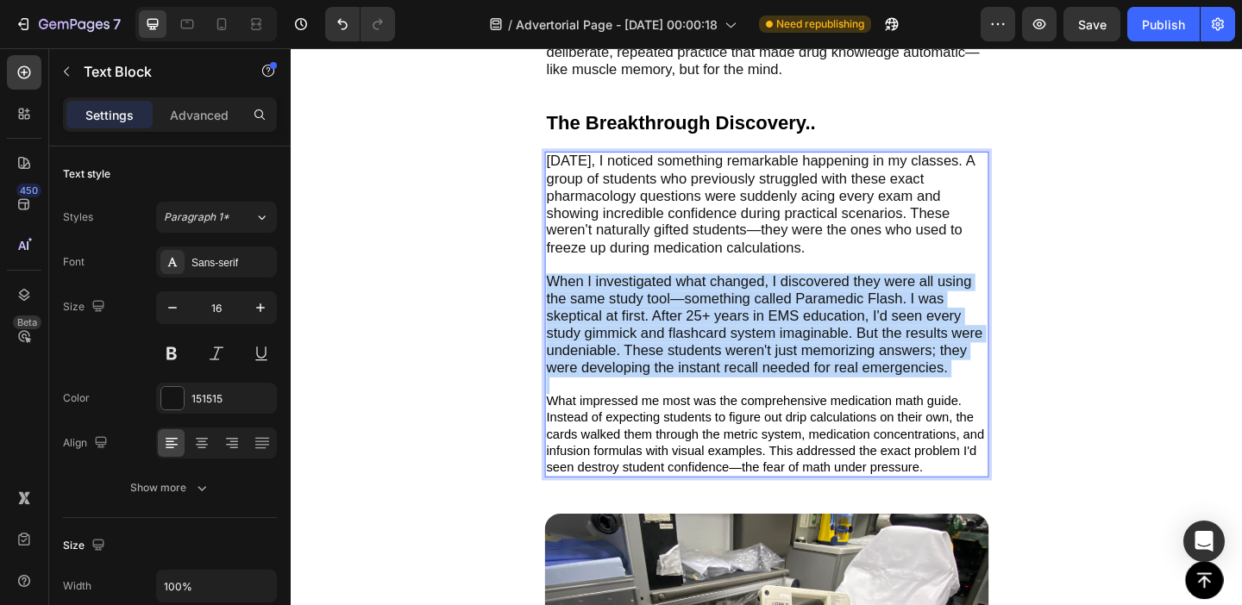
click at [833, 310] on span "When I investigated what changed, I discovered they were all using the same stu…" at bounding box center [805, 348] width 474 height 111
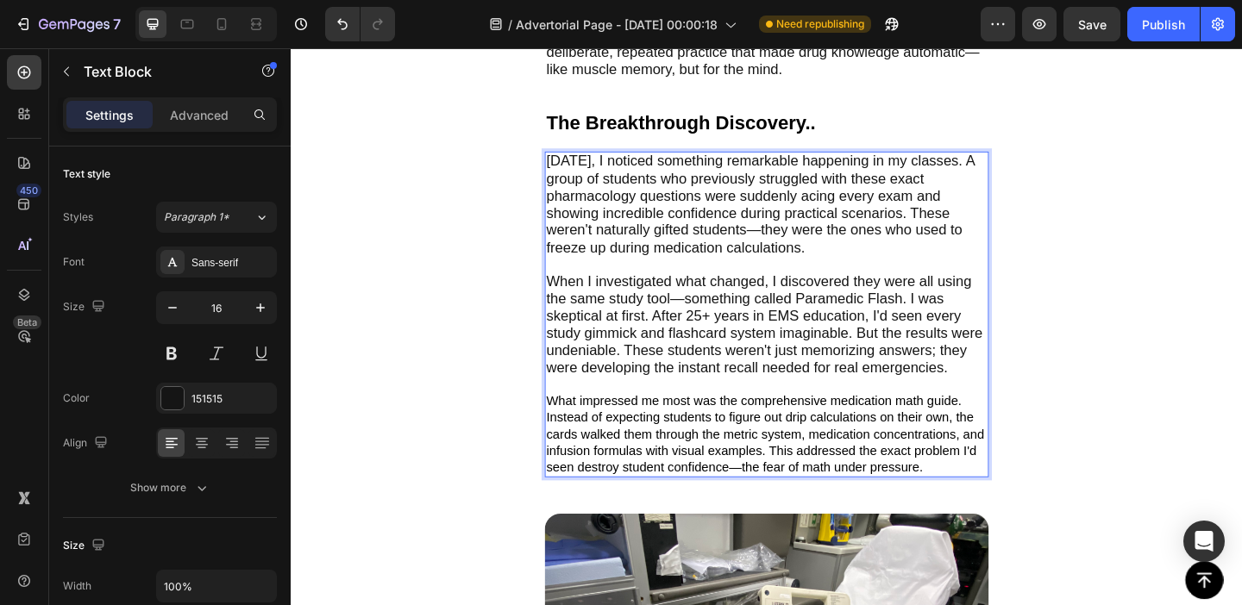
click at [837, 451] on span "What impressed me most was the comprehensive medication math guide. Instead of …" at bounding box center [806, 467] width 476 height 86
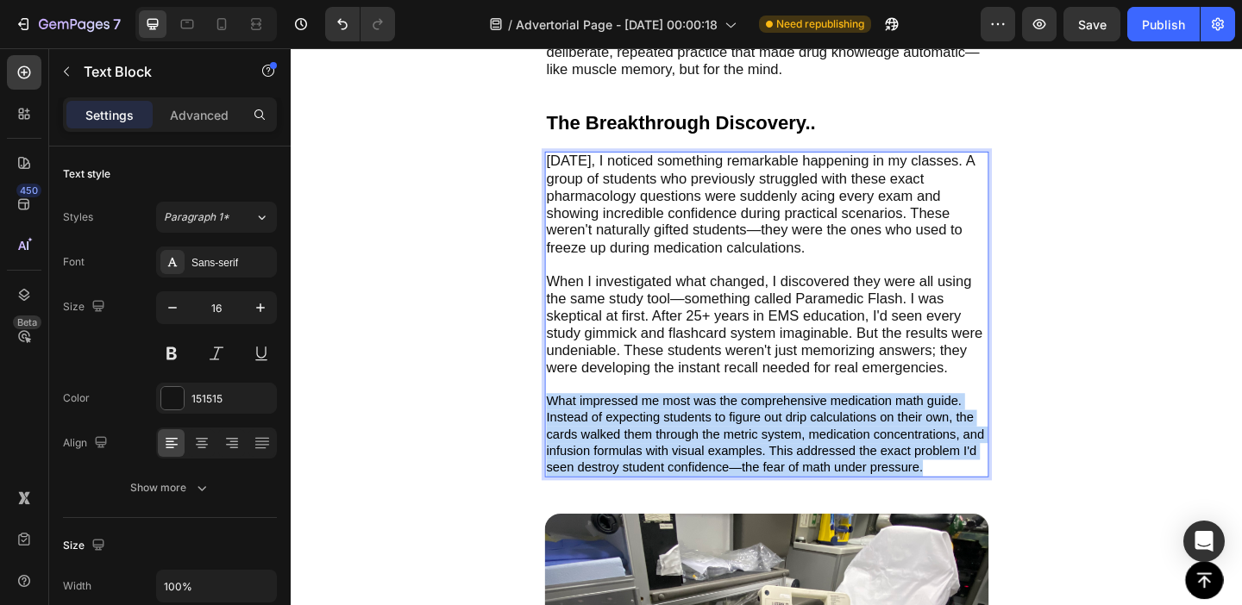
click at [837, 451] on span "What impressed me most was the comprehensive medication math guide. Instead of …" at bounding box center [806, 467] width 476 height 86
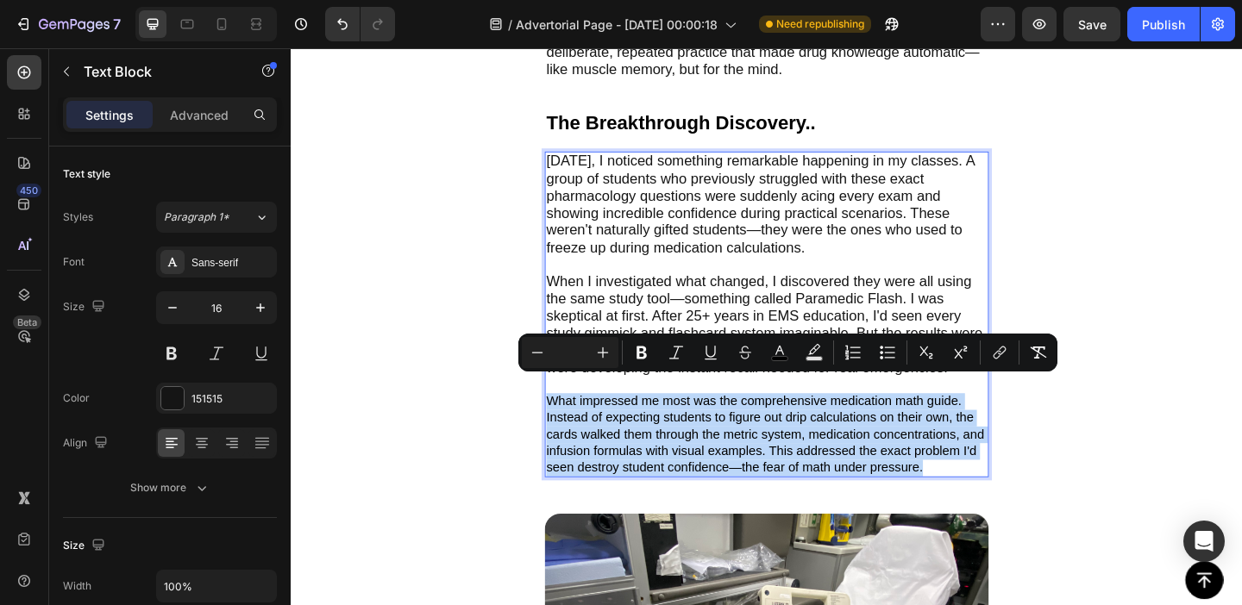
type input "18"
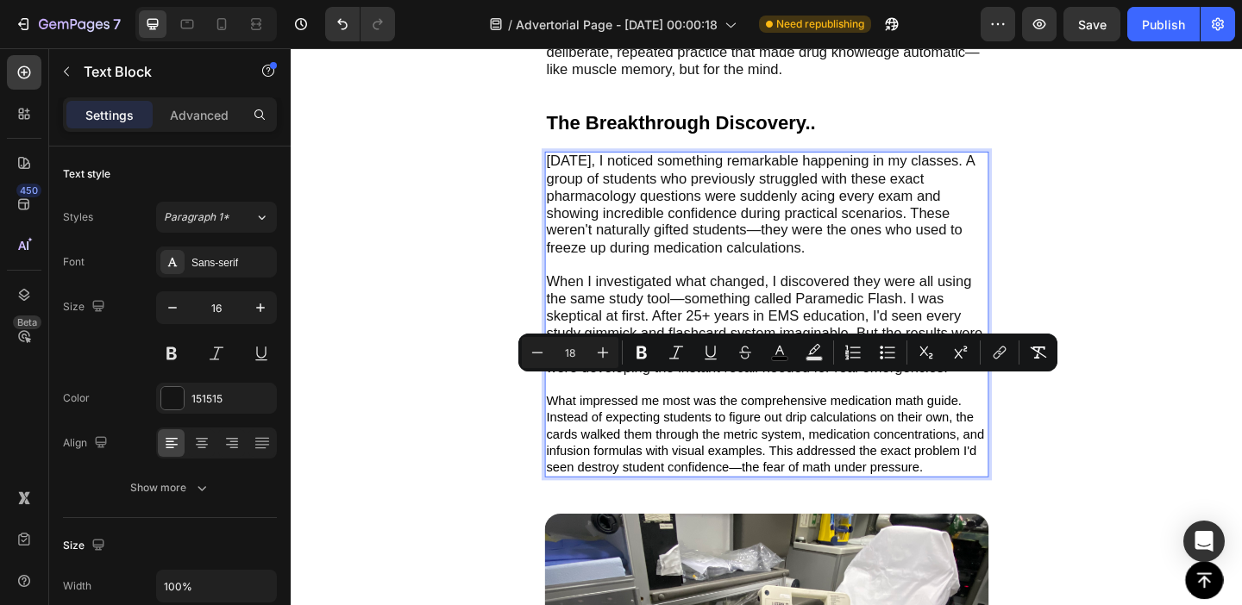
click at [642, 346] on span "When I investigated what changed, I discovered they were all using the same stu…" at bounding box center [805, 348] width 474 height 111
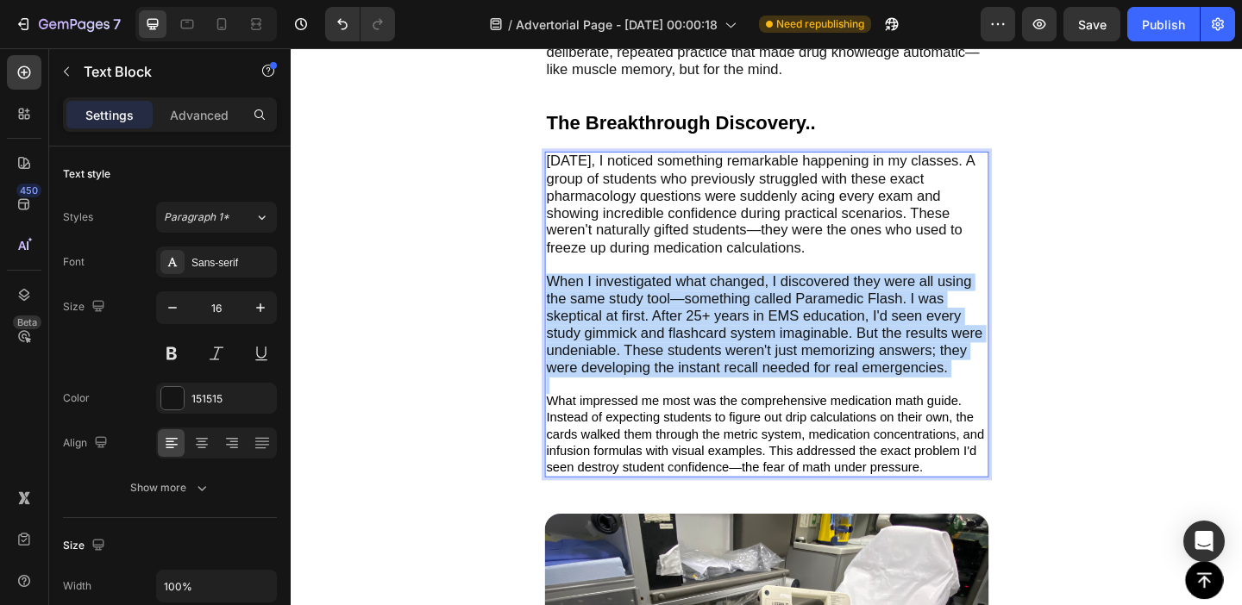
click at [642, 346] on span "When I investigated what changed, I discovered they were all using the same stu…" at bounding box center [805, 348] width 474 height 111
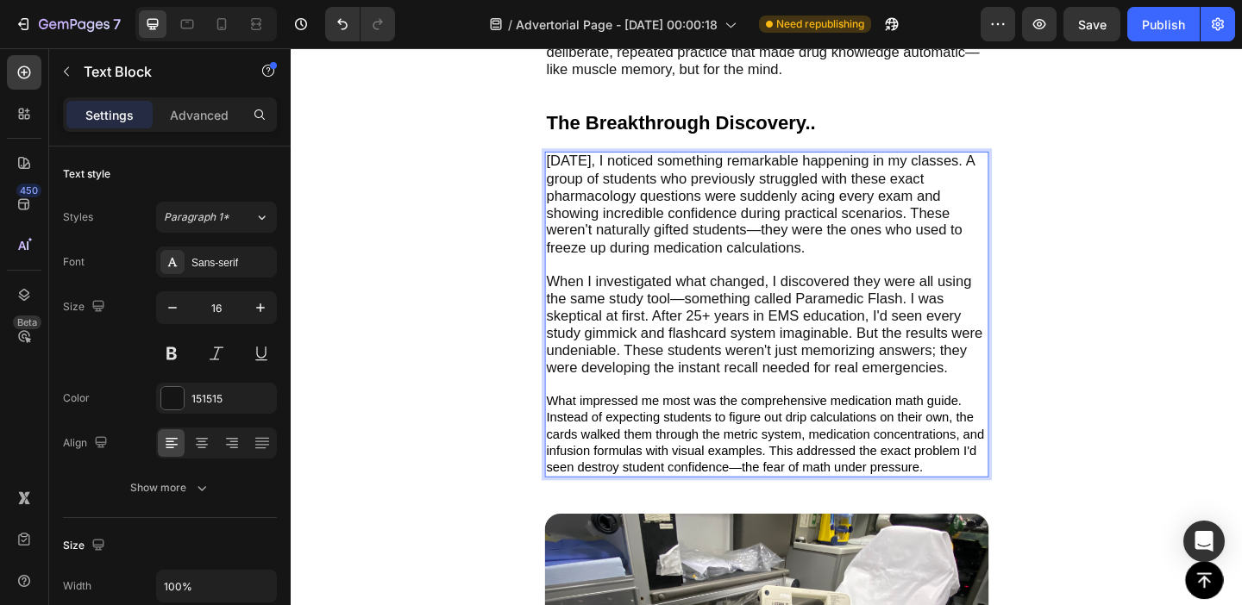
click at [649, 433] on span "What impressed me most was the comprehensive medication math guide. Instead of …" at bounding box center [806, 467] width 476 height 86
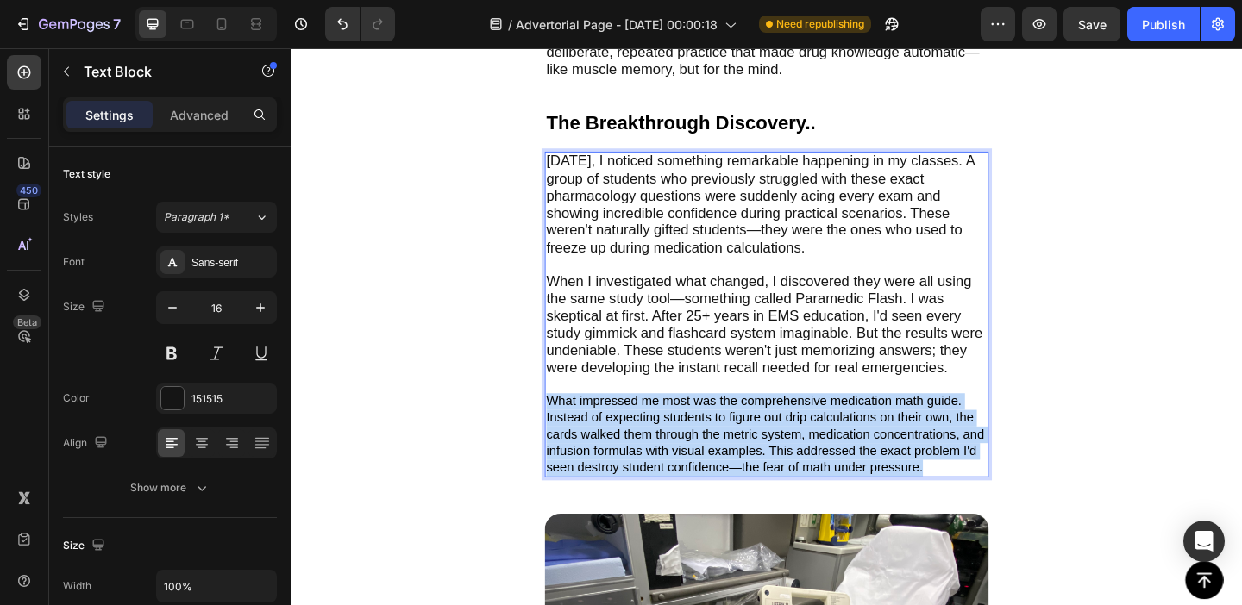
click at [649, 433] on span "What impressed me most was the comprehensive medication math guide. Instead of …" at bounding box center [806, 467] width 476 height 86
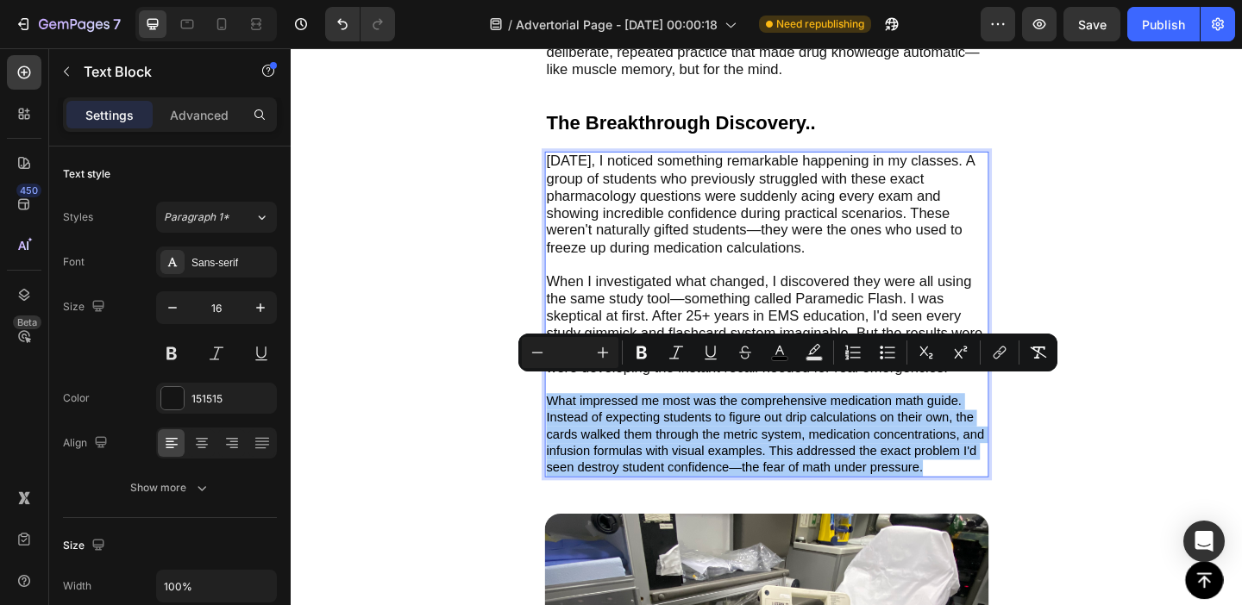
click at [562, 342] on div "Minus Plus" at bounding box center [570, 352] width 97 height 31
click at [568, 347] on input "Editor contextual toolbar" at bounding box center [570, 352] width 34 height 21
type input "1"
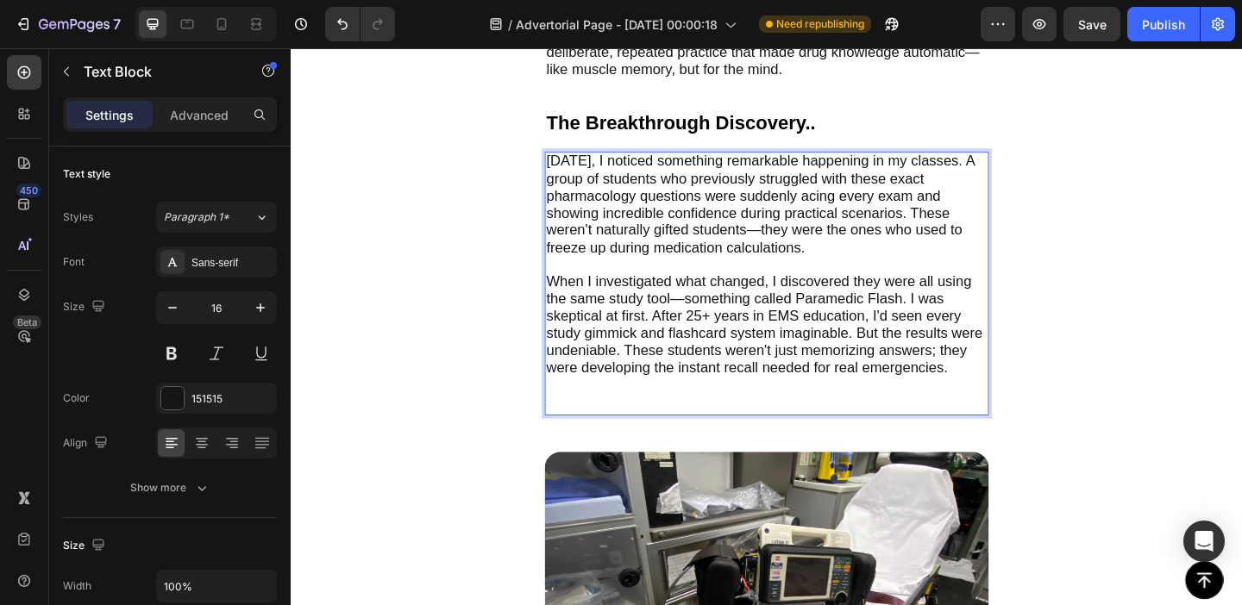
click at [596, 262] on p "[DATE], I noticed something remarkable happening in my classes. A group of stud…" at bounding box center [808, 227] width 480 height 131
click at [343, 18] on icon "Undo/Redo" at bounding box center [342, 24] width 17 height 17
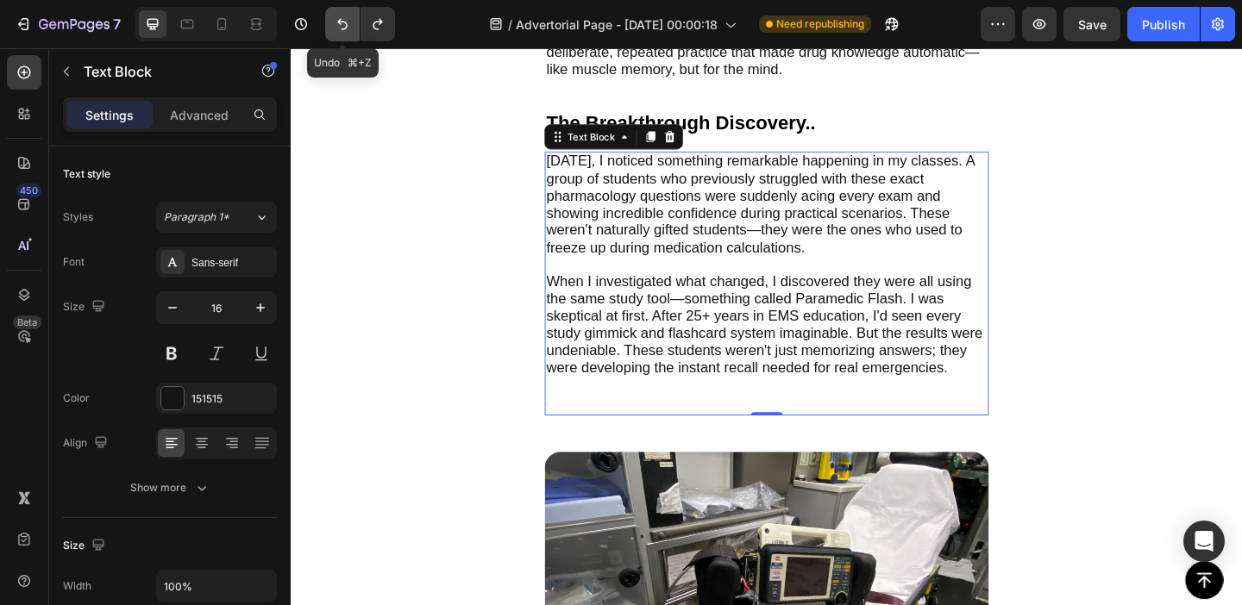
click at [343, 22] on icon "Undo/Redo" at bounding box center [342, 24] width 10 height 11
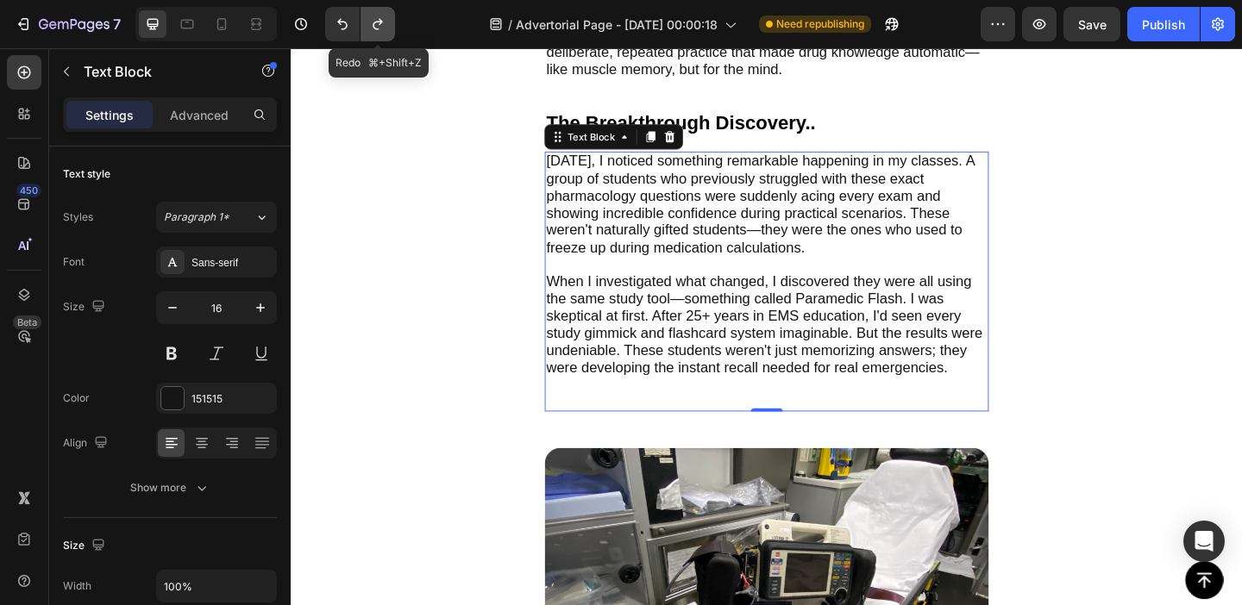
click at [374, 26] on icon "Undo/Redo" at bounding box center [377, 24] width 9 height 11
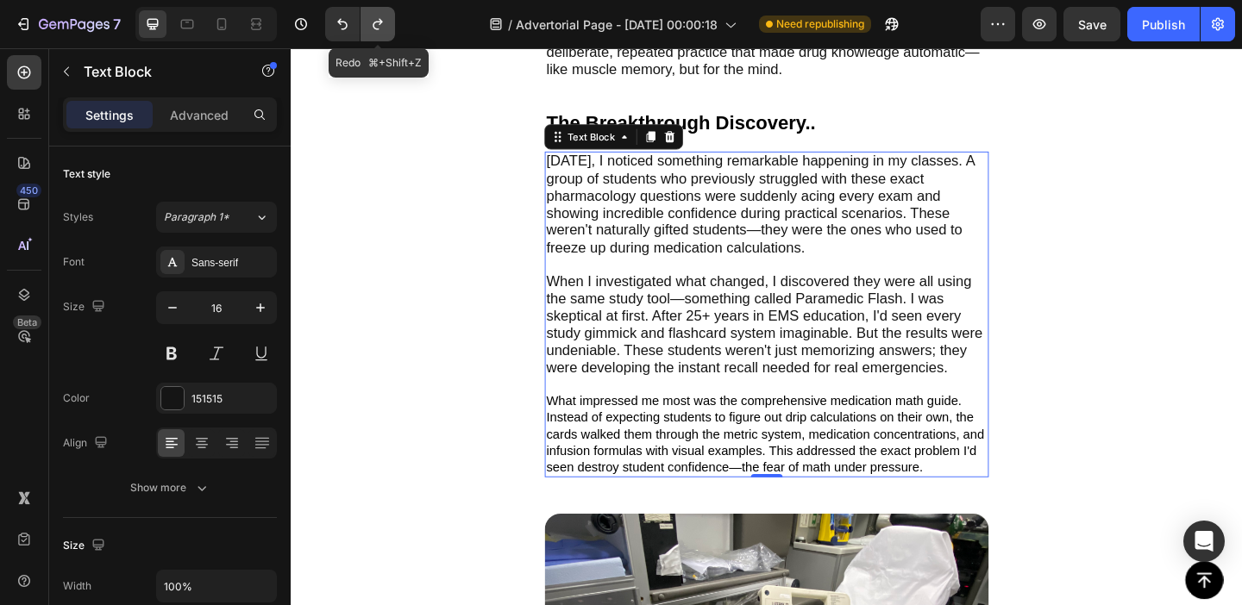
click at [374, 26] on icon "Undo/Redo" at bounding box center [377, 24] width 9 height 11
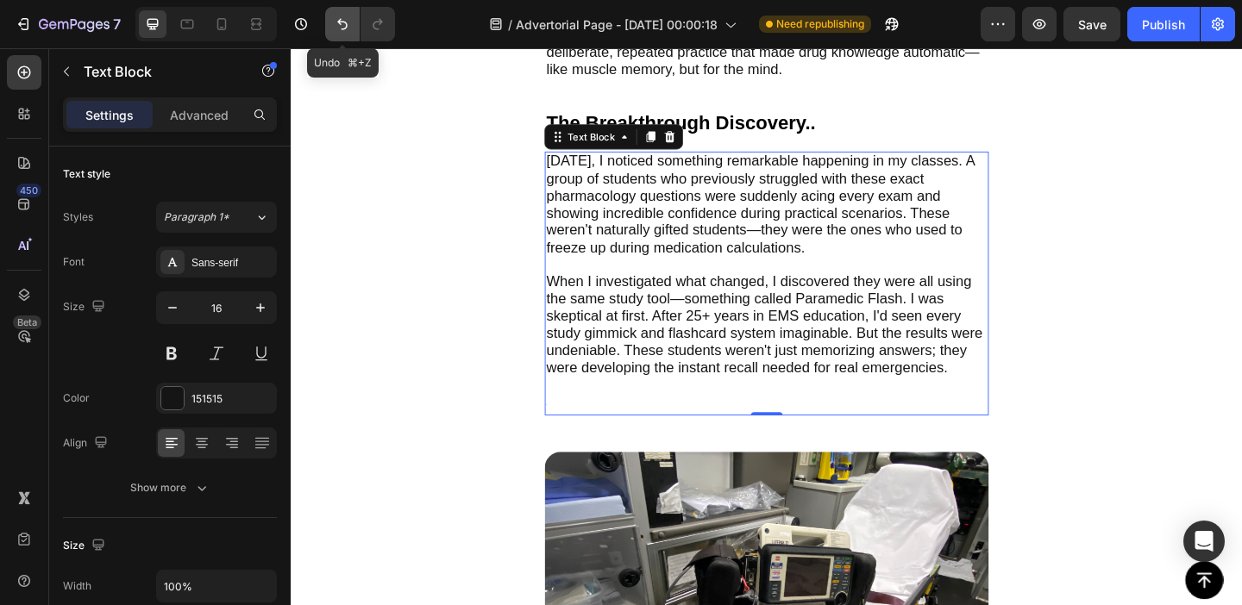
click at [348, 26] on icon "Undo/Redo" at bounding box center [342, 24] width 17 height 17
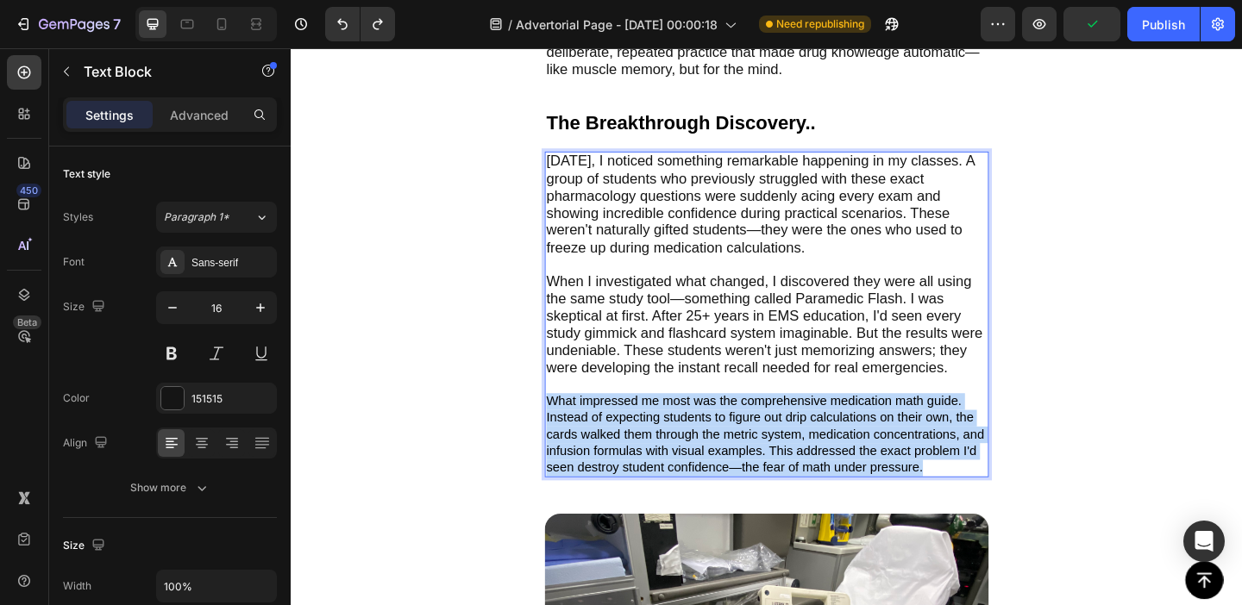
click at [677, 436] on span "What impressed me most was the comprehensive medication math guide. Instead of …" at bounding box center [806, 467] width 476 height 86
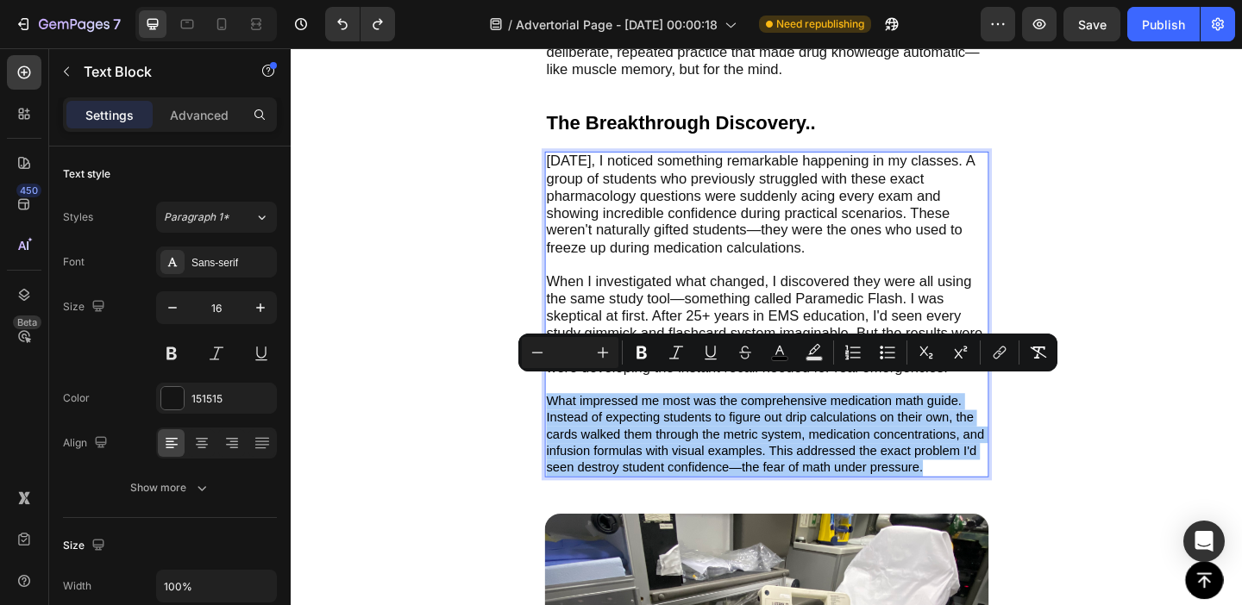
click at [555, 351] on input "Editor contextual toolbar" at bounding box center [570, 352] width 34 height 21
type input "1"
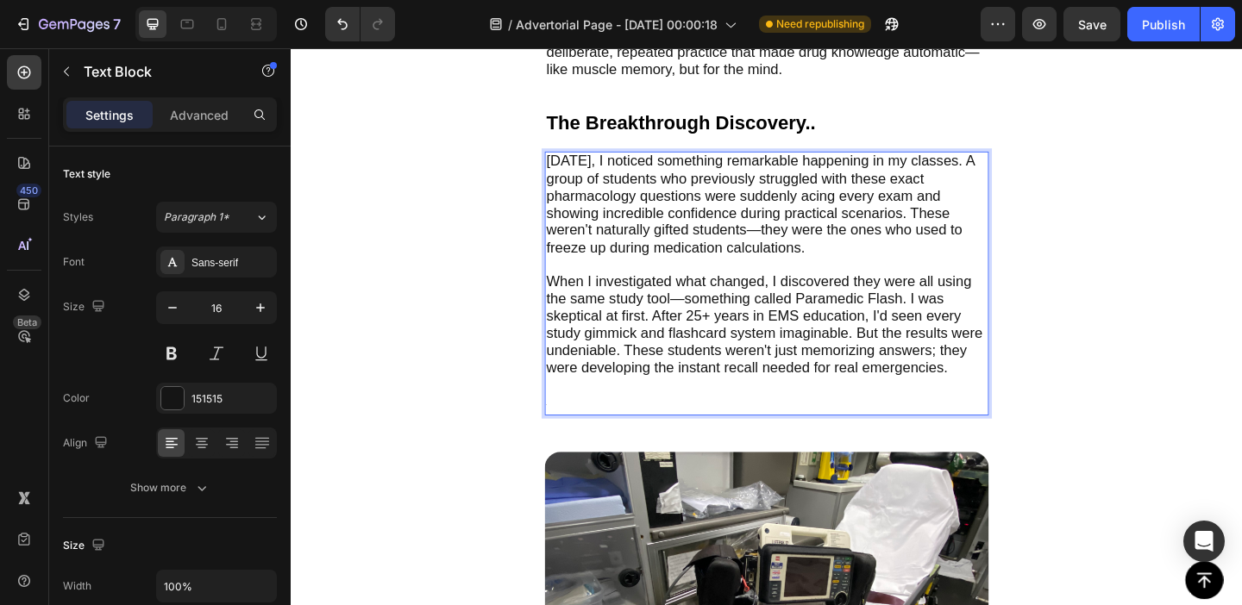
click at [591, 423] on p "8" at bounding box center [808, 434] width 480 height 22
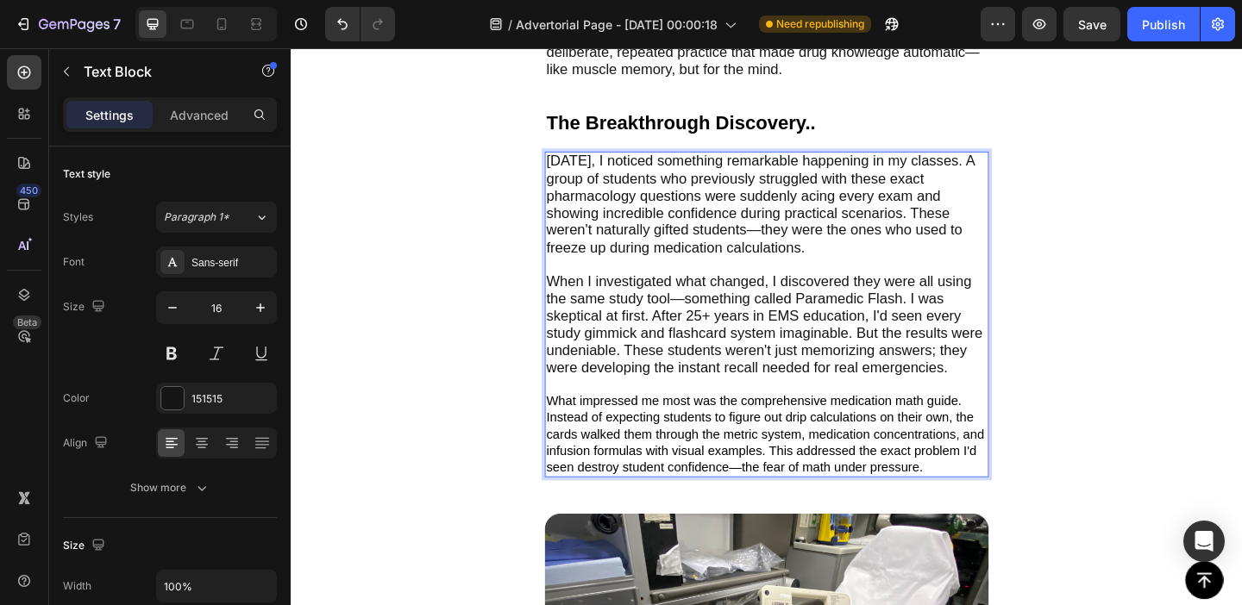
click at [668, 457] on p "What impressed me most was the comprehensive medication math guide. Instead of …" at bounding box center [808, 468] width 480 height 90
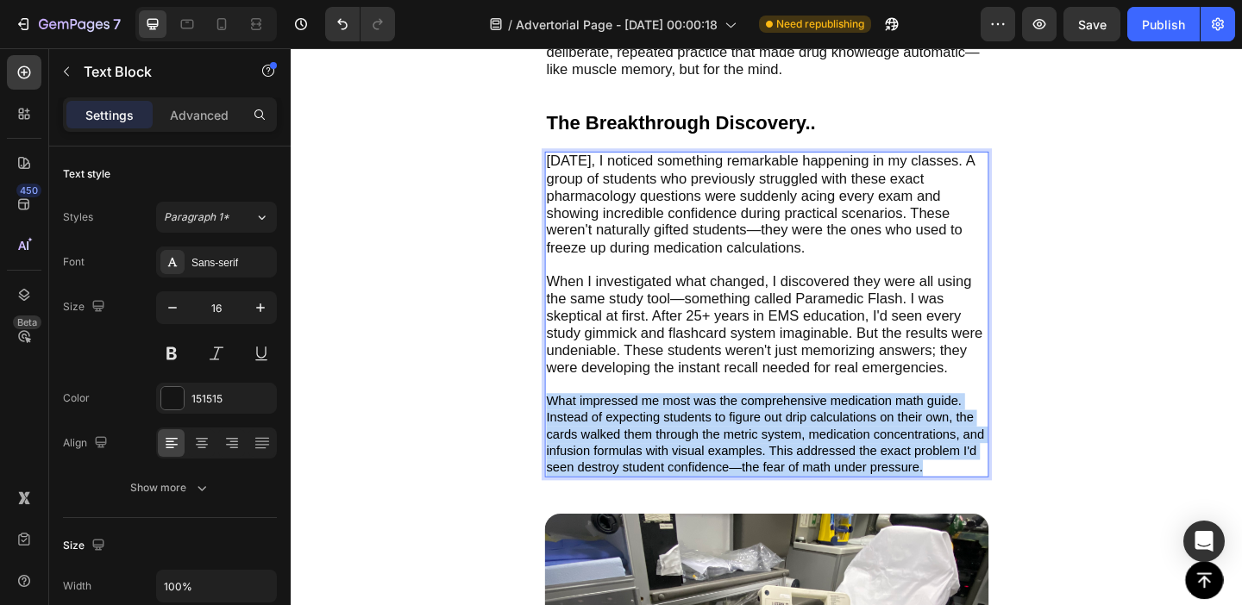
click at [668, 457] on p "What impressed me most was the comprehensive medication math guide. Instead of …" at bounding box center [808, 468] width 480 height 90
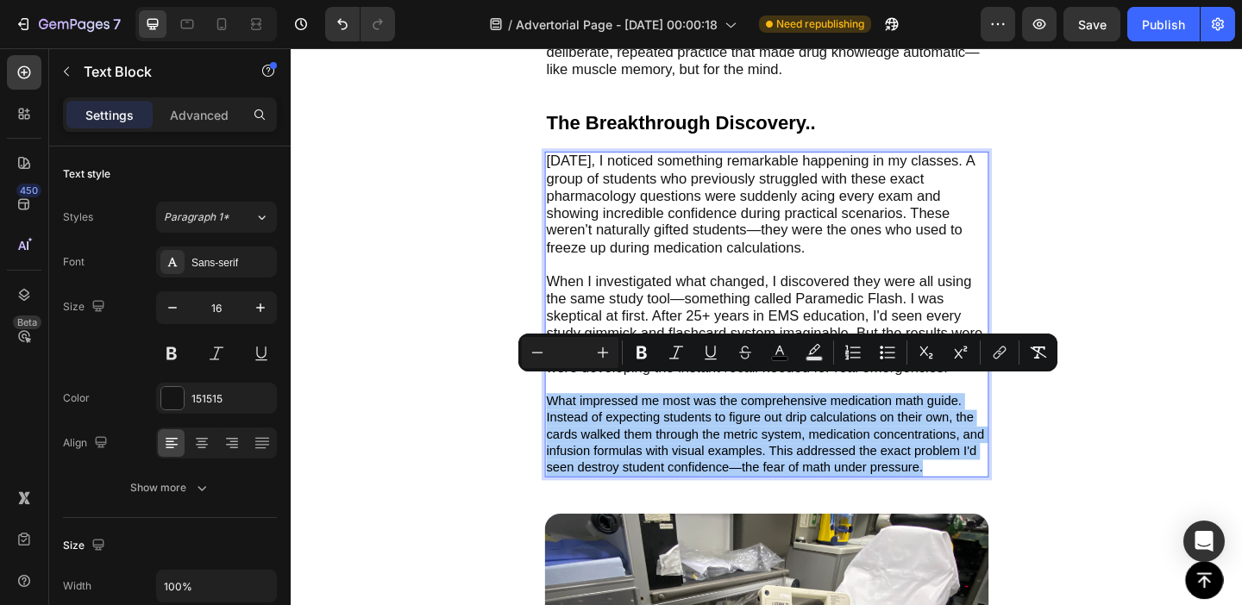
click at [572, 354] on input "Editor contextual toolbar" at bounding box center [570, 352] width 34 height 21
type input "18"
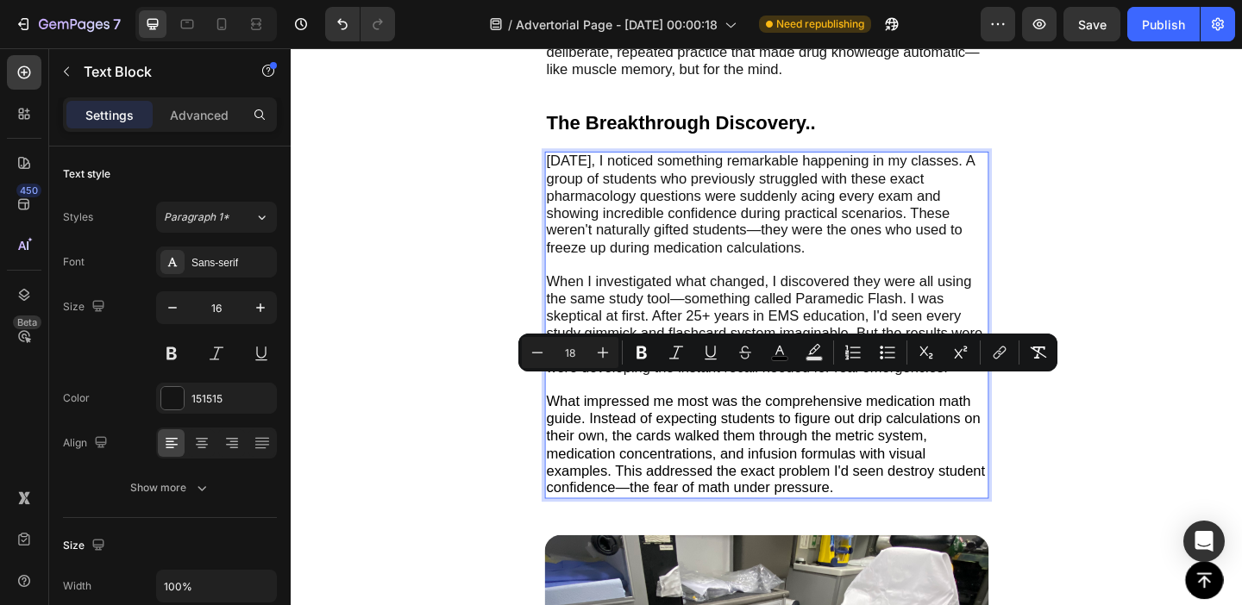
click at [705, 473] on span "What impressed me most was the comprehensive medication math guide. Instead of …" at bounding box center [806, 478] width 477 height 111
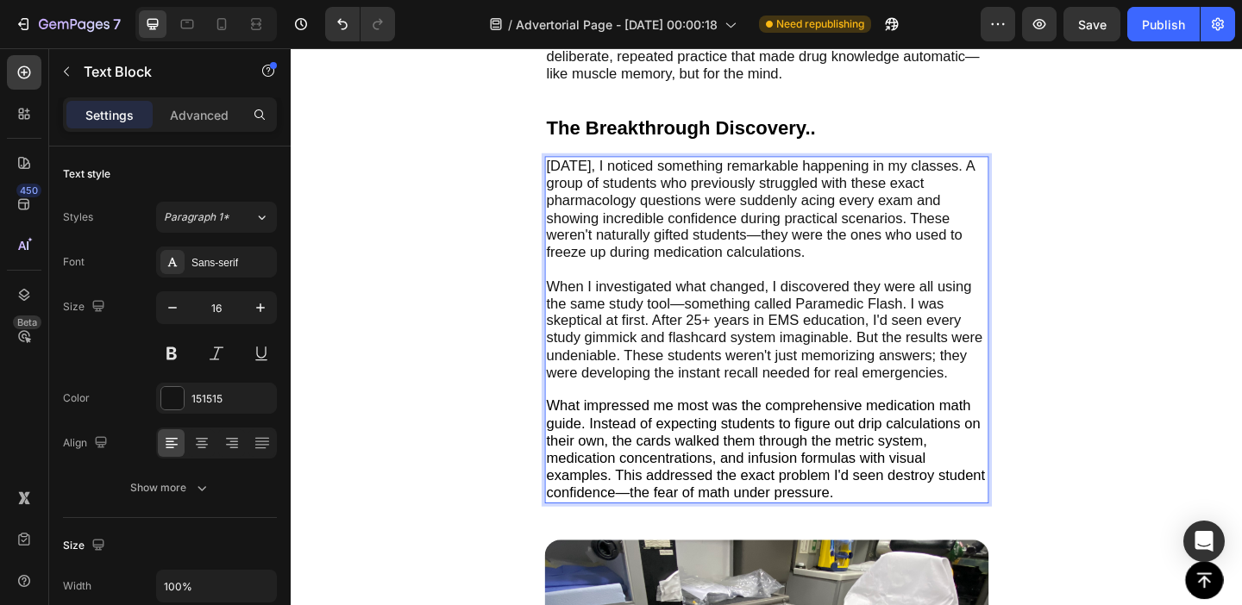
scroll to position [3634, 0]
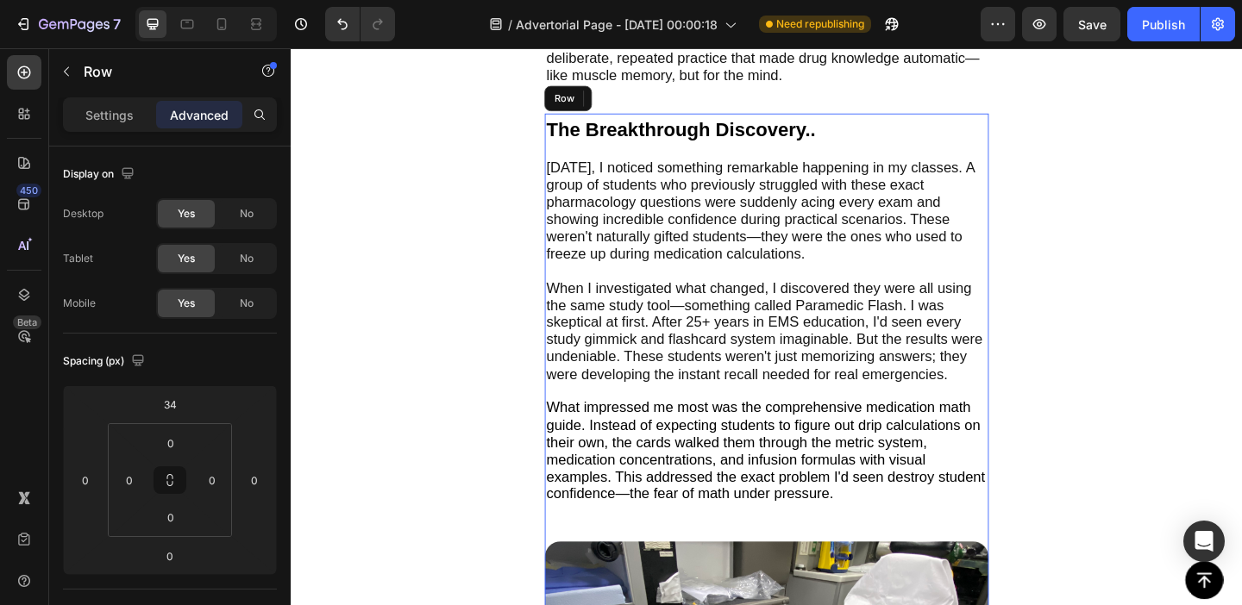
click at [890, 542] on div "The Breakthrough Discovery.. Text Block [DATE], I noticed something remarkable …" at bounding box center [808, 572] width 483 height 906
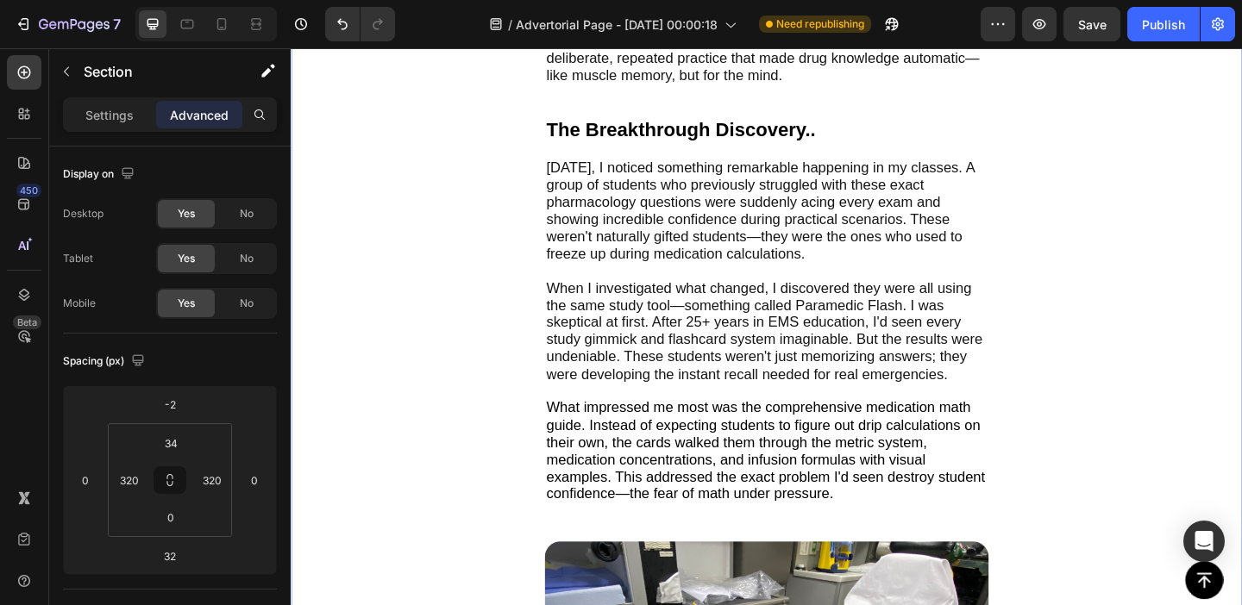
click at [973, 105] on div "The Real Cost of Uncertainty Text Block Here's what haunts experienced paramedi…" at bounding box center [808, 409] width 483 height 1231
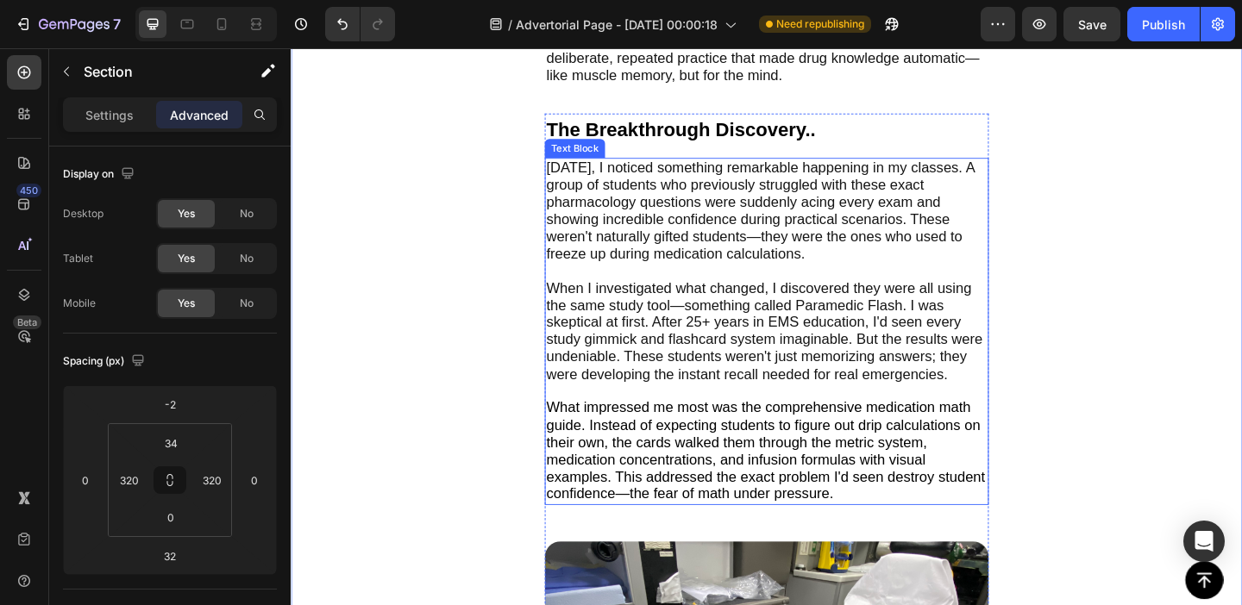
click at [1042, 169] on p "[DATE], I noticed something remarkable happening in my classes. A group of stud…" at bounding box center [808, 234] width 480 height 131
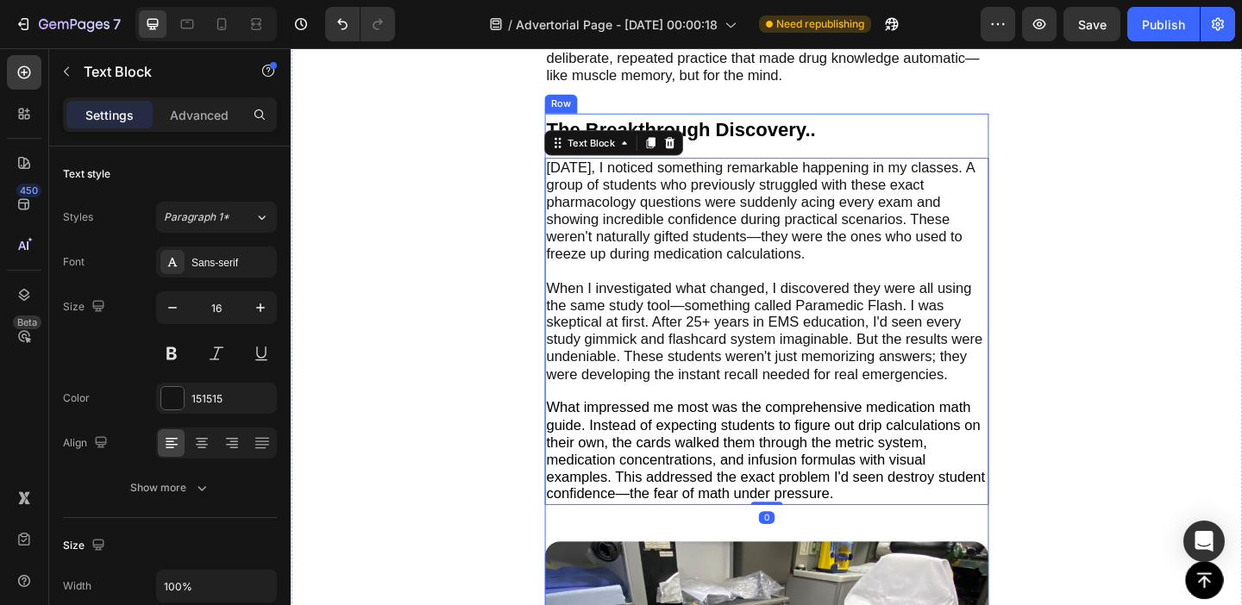
click at [958, 536] on div "The Breakthrough Discovery.. Text Block [DATE], I noticed something remarkable …" at bounding box center [808, 572] width 483 height 906
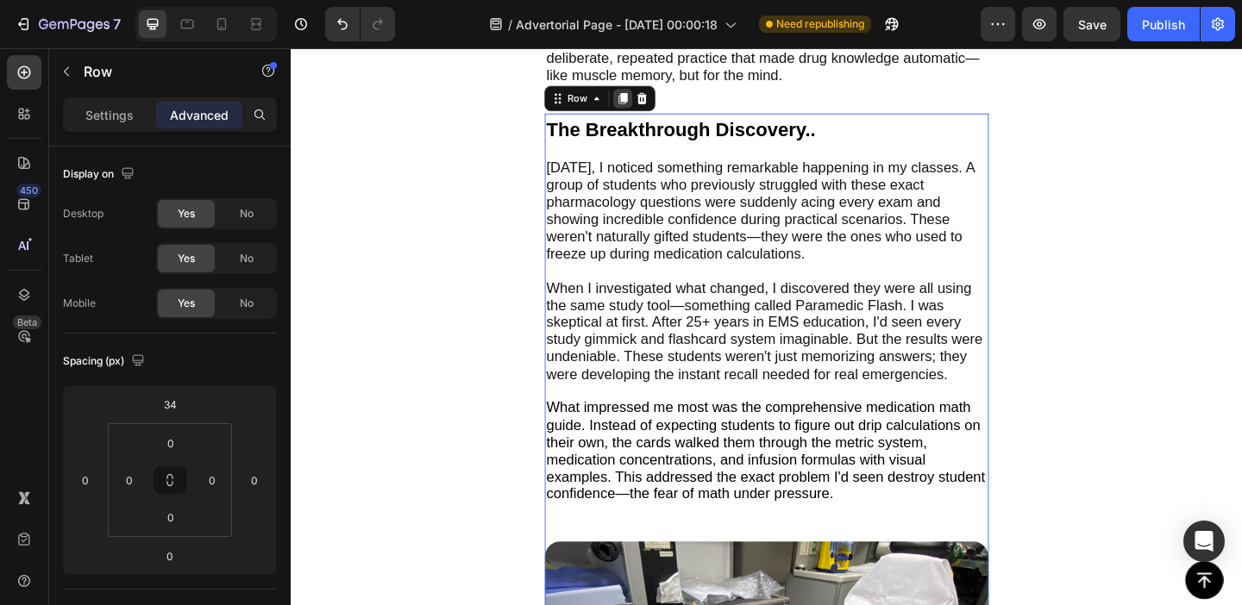
click at [651, 97] on icon at bounding box center [652, 103] width 9 height 12
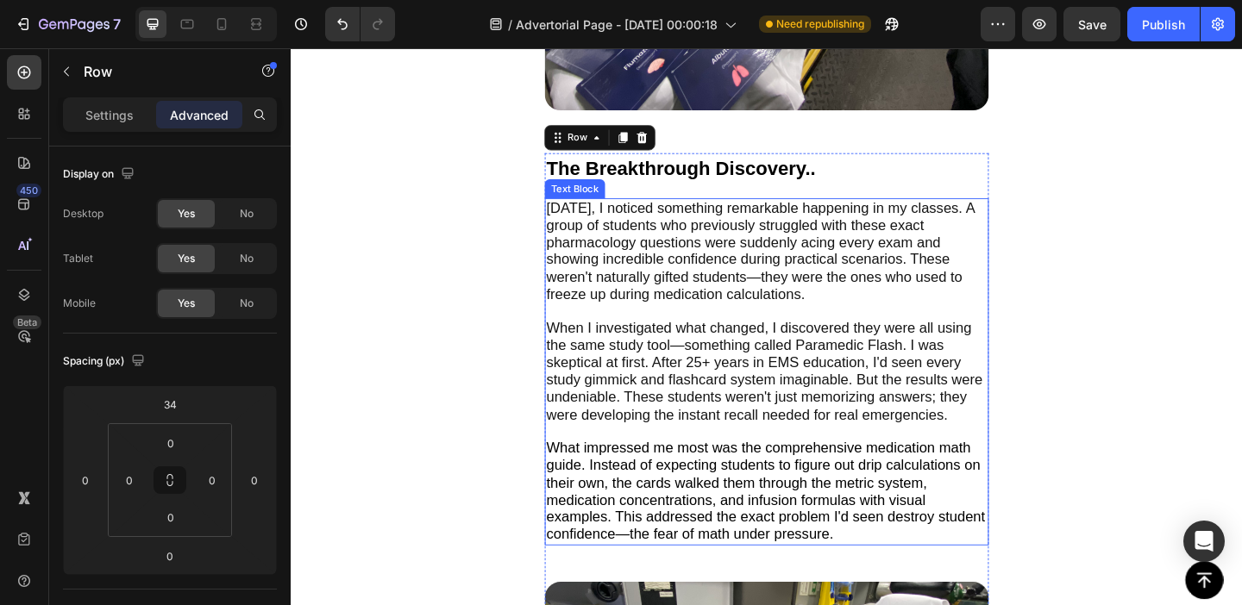
scroll to position [4517, 0]
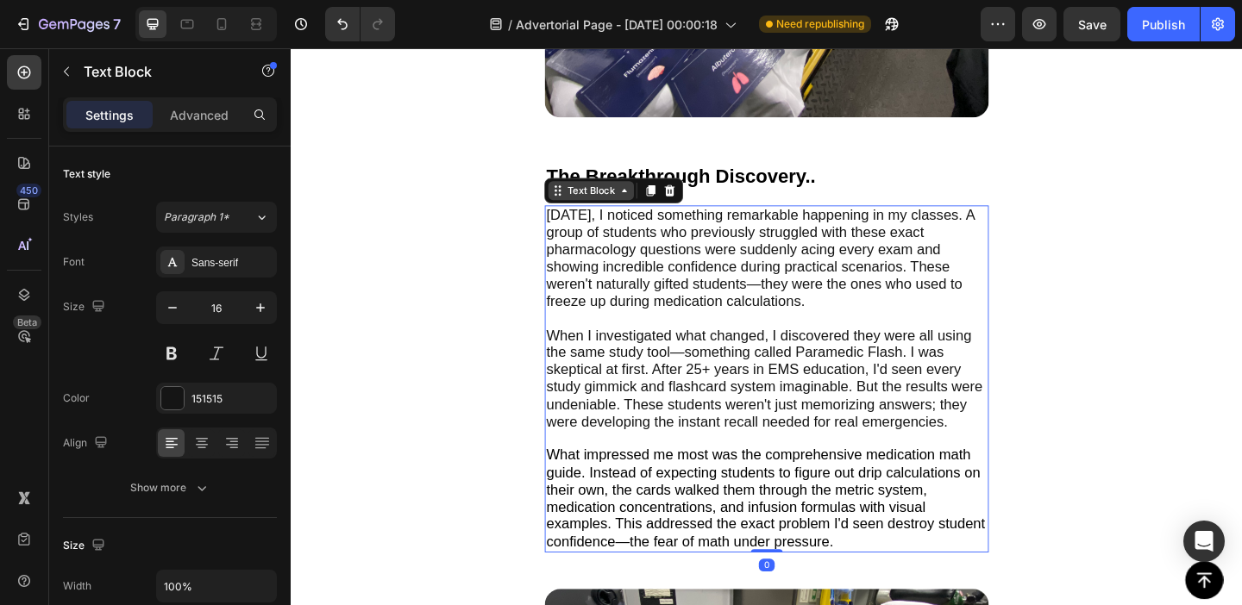
click at [653, 192] on div "Text Block" at bounding box center [617, 202] width 93 height 21
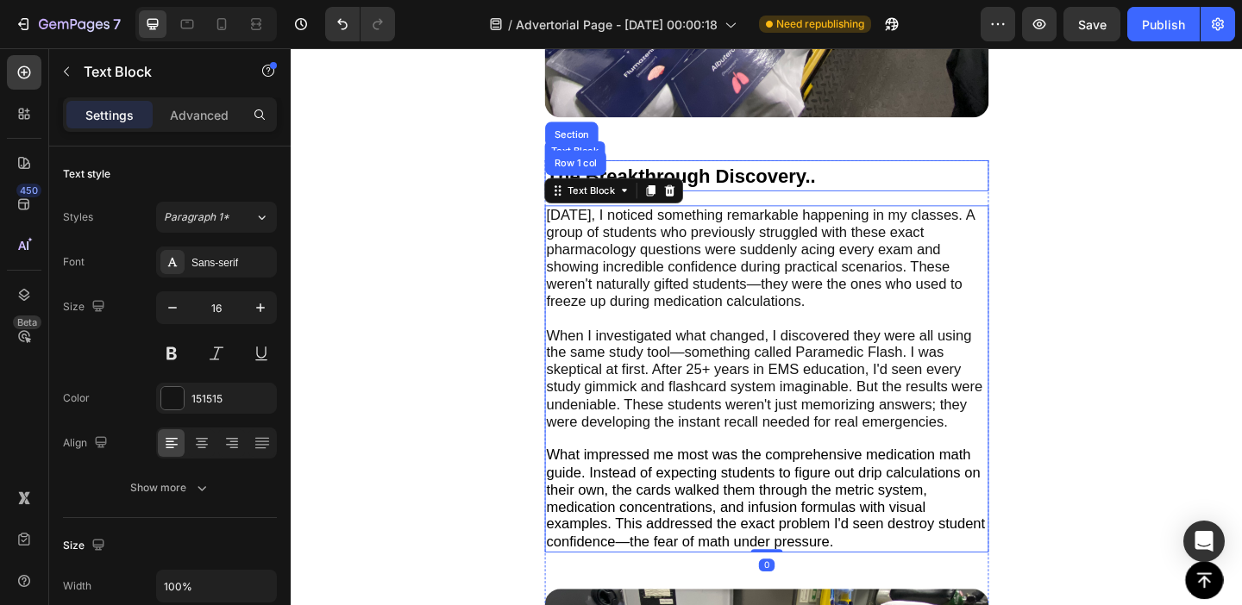
click at [720, 175] on span "The Breakthrough Discovery.." at bounding box center [714, 186] width 293 height 23
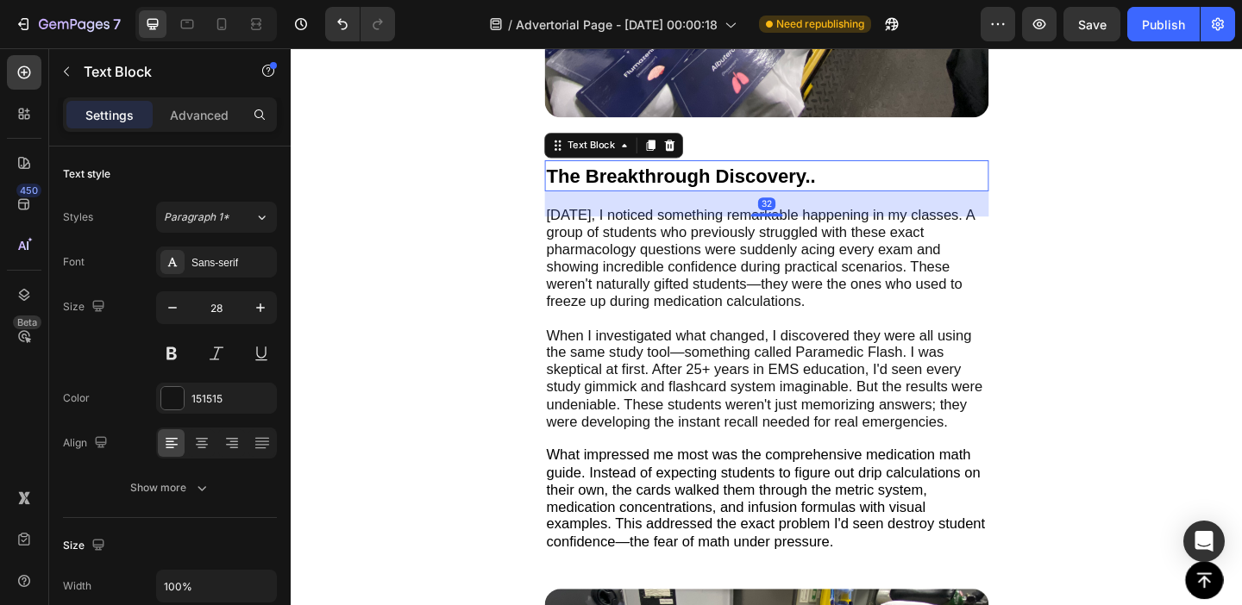
click at [720, 175] on span "The Breakthrough Discovery.." at bounding box center [714, 186] width 293 height 23
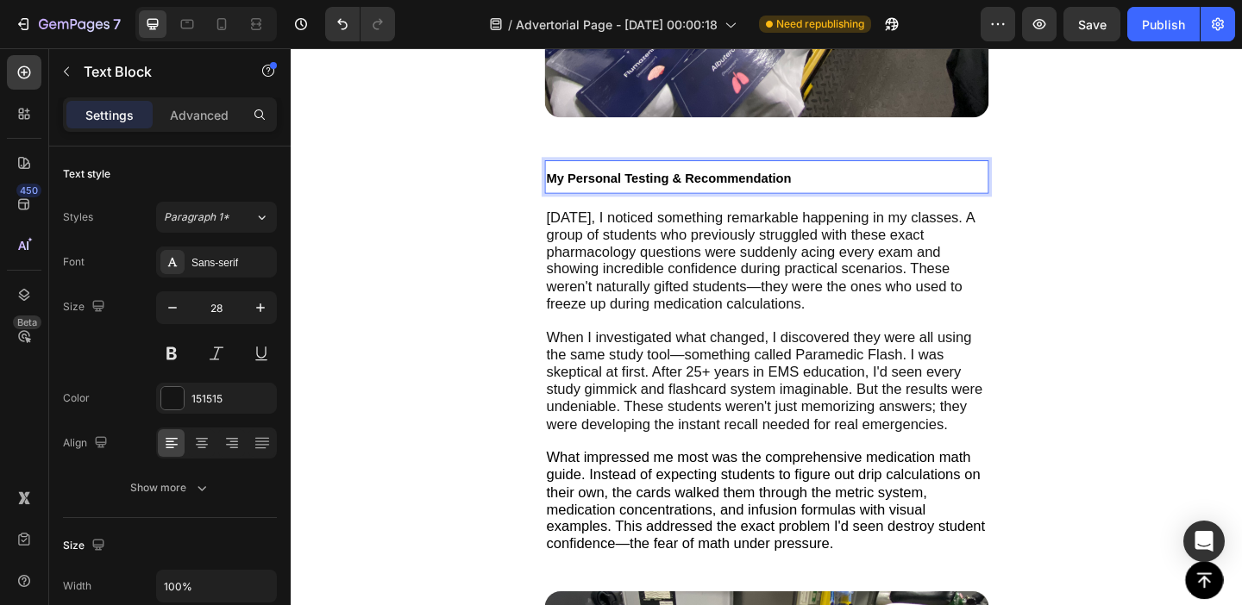
click at [682, 182] on span "My Personal Testing & Recommendation" at bounding box center [701, 189] width 266 height 15
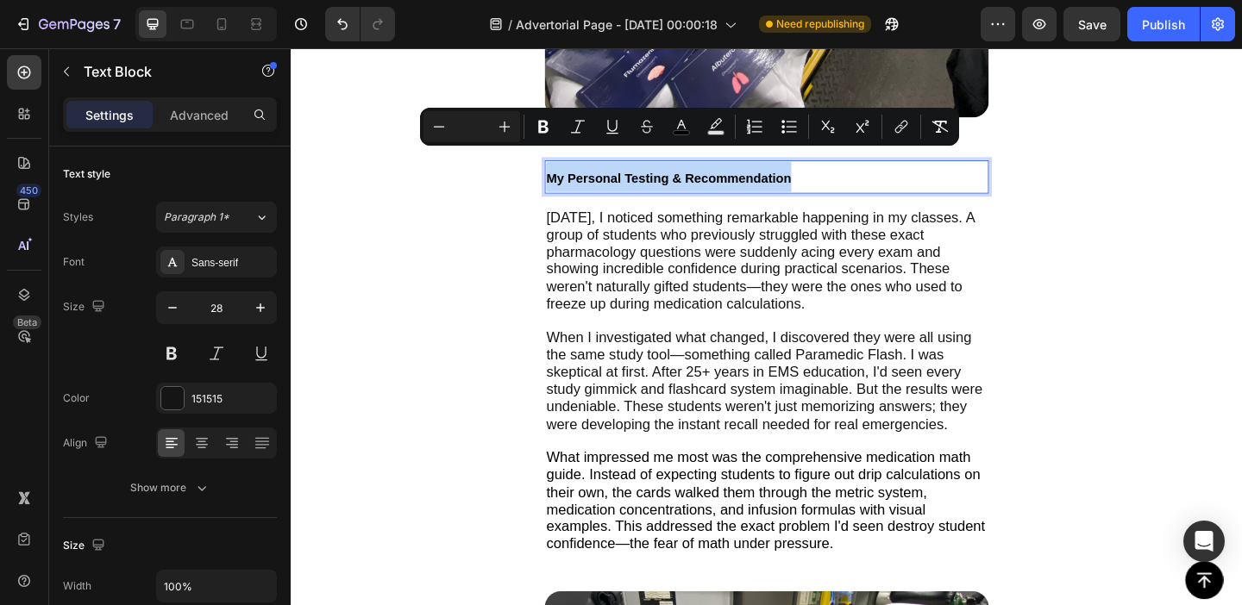
click at [682, 182] on span "My Personal Testing & Recommendation" at bounding box center [701, 189] width 266 height 15
click at [511, 128] on icon "Editor contextual toolbar" at bounding box center [504, 126] width 17 height 17
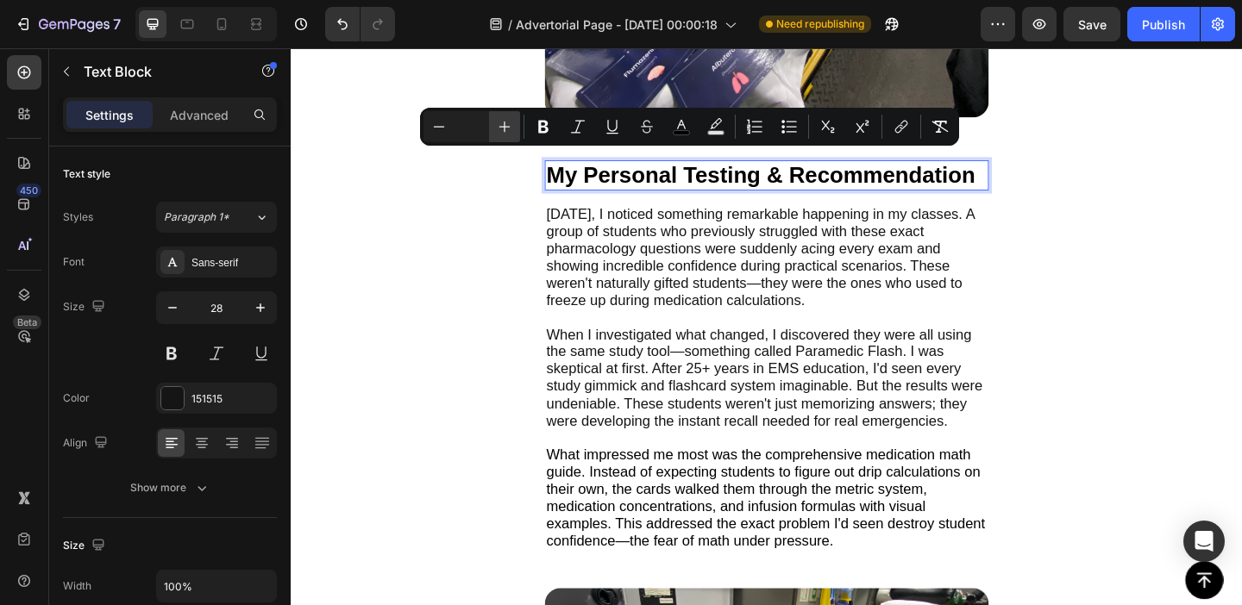
click at [511, 128] on icon "Editor contextual toolbar" at bounding box center [504, 126] width 17 height 17
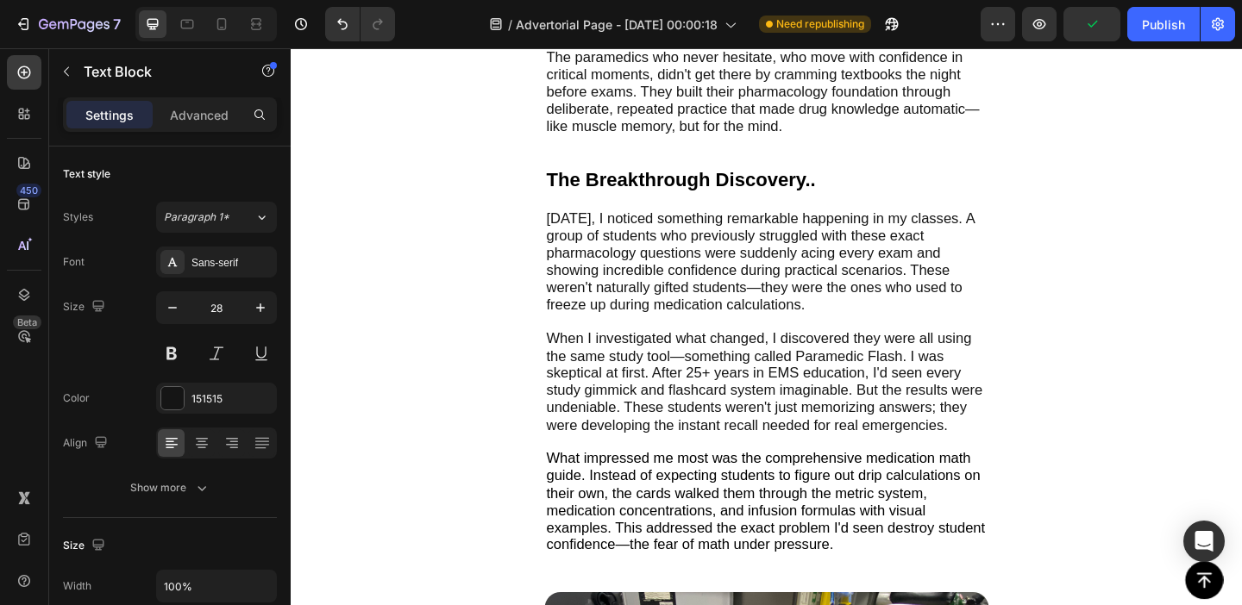
scroll to position [3570, 0]
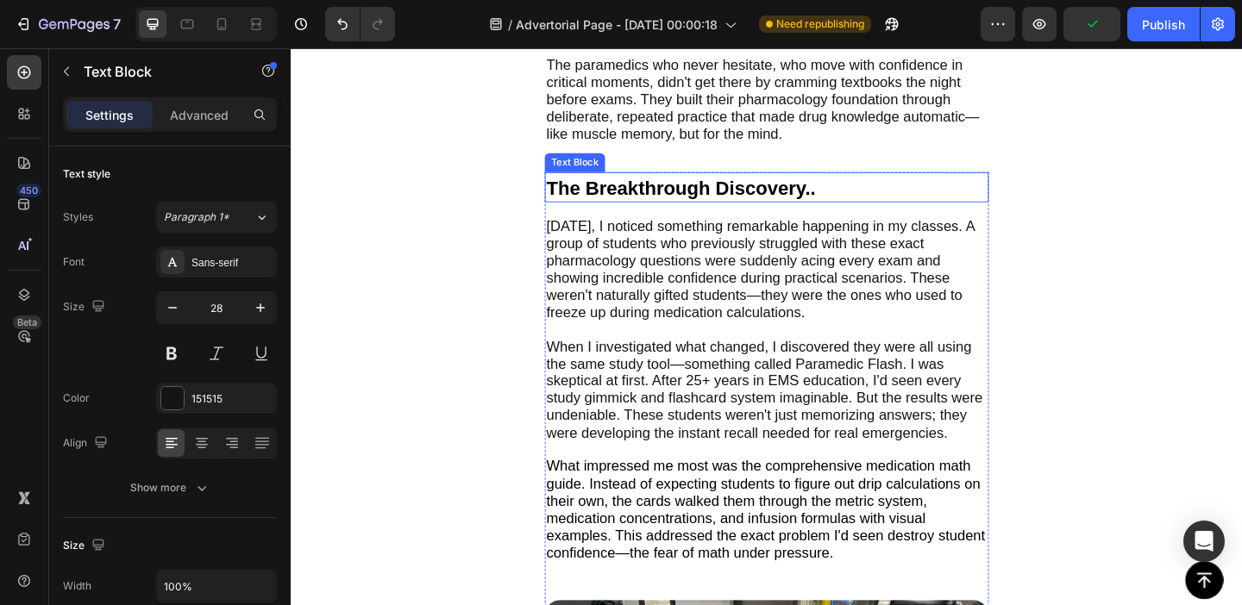
click at [663, 188] on span "The Breakthrough Discovery.." at bounding box center [714, 199] width 293 height 23
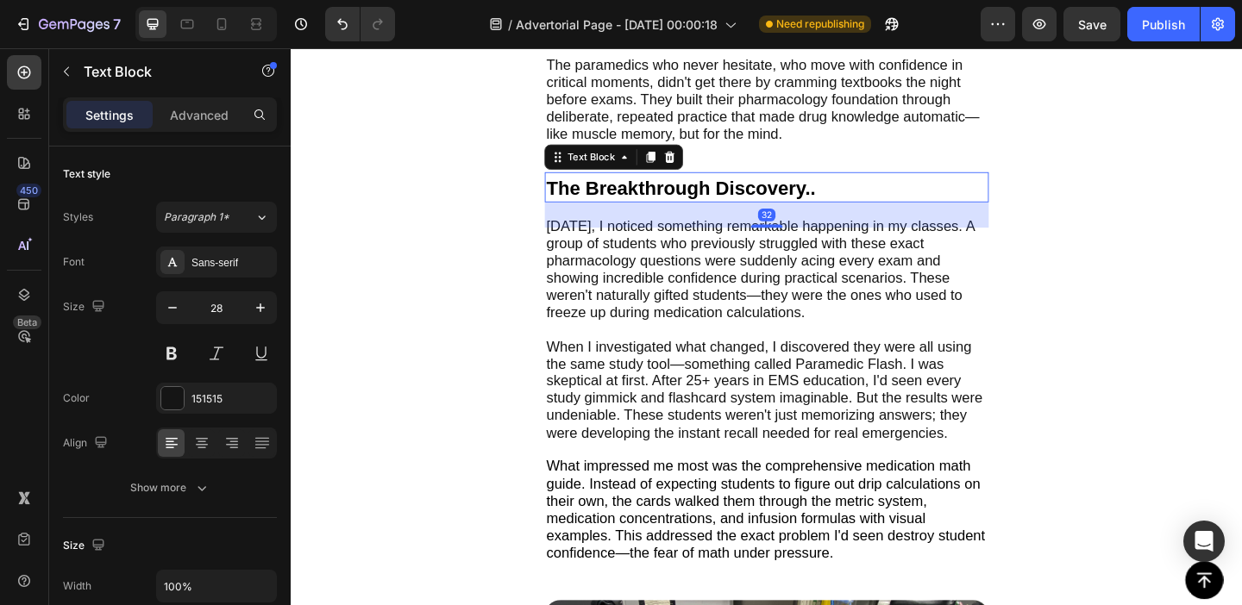
click at [663, 188] on span "The Breakthrough Discovery.." at bounding box center [714, 199] width 293 height 23
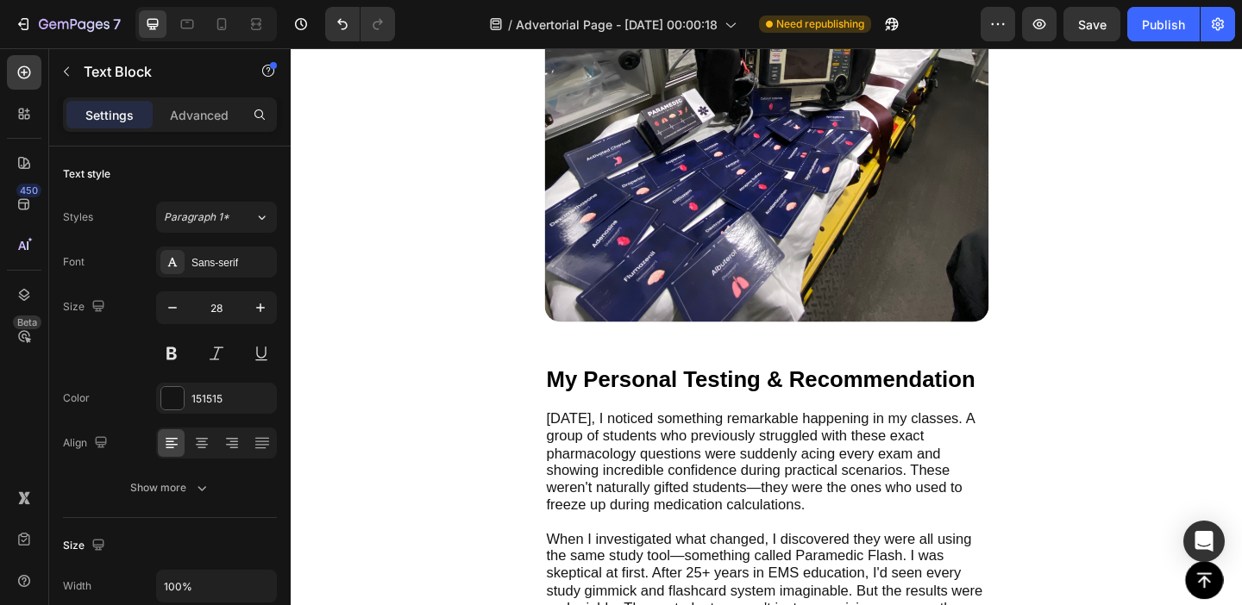
scroll to position [4354, 0]
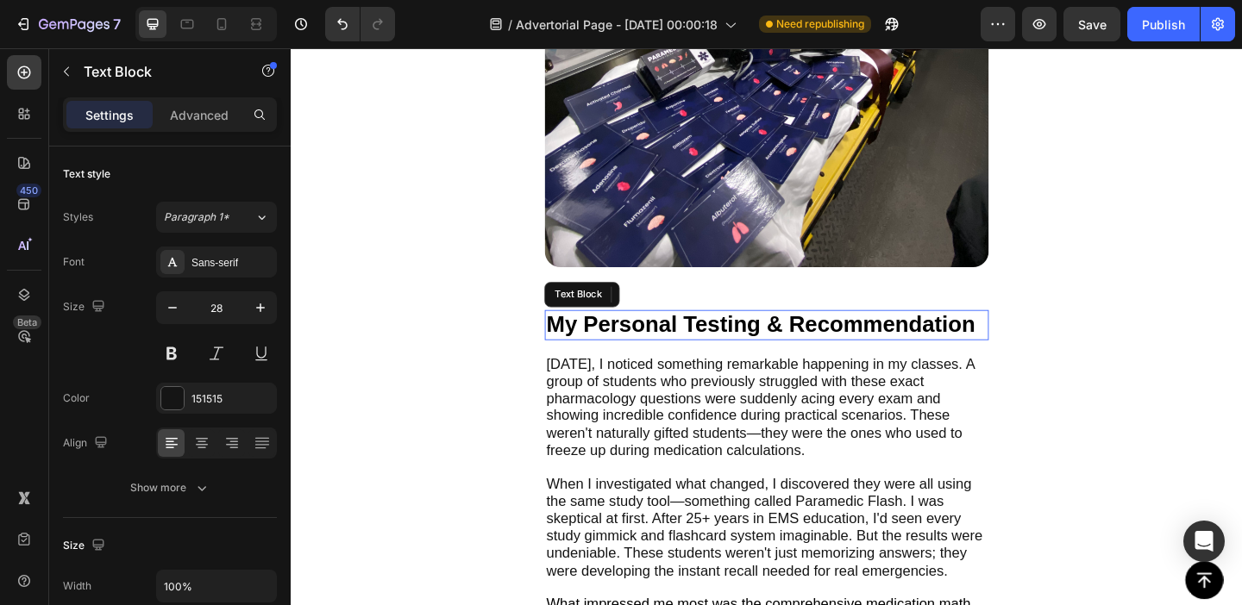
click at [676, 335] on span "My Personal Testing & Recommendation" at bounding box center [801, 348] width 467 height 27
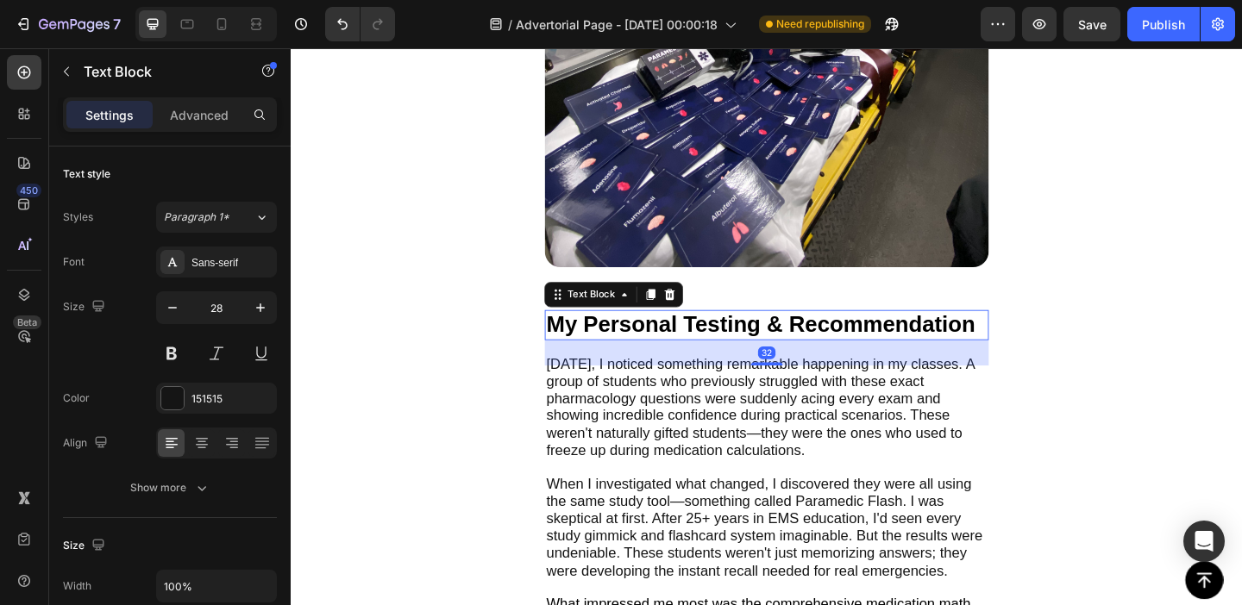
click at [676, 335] on span "My Personal Testing & Recommendation" at bounding box center [801, 348] width 467 height 27
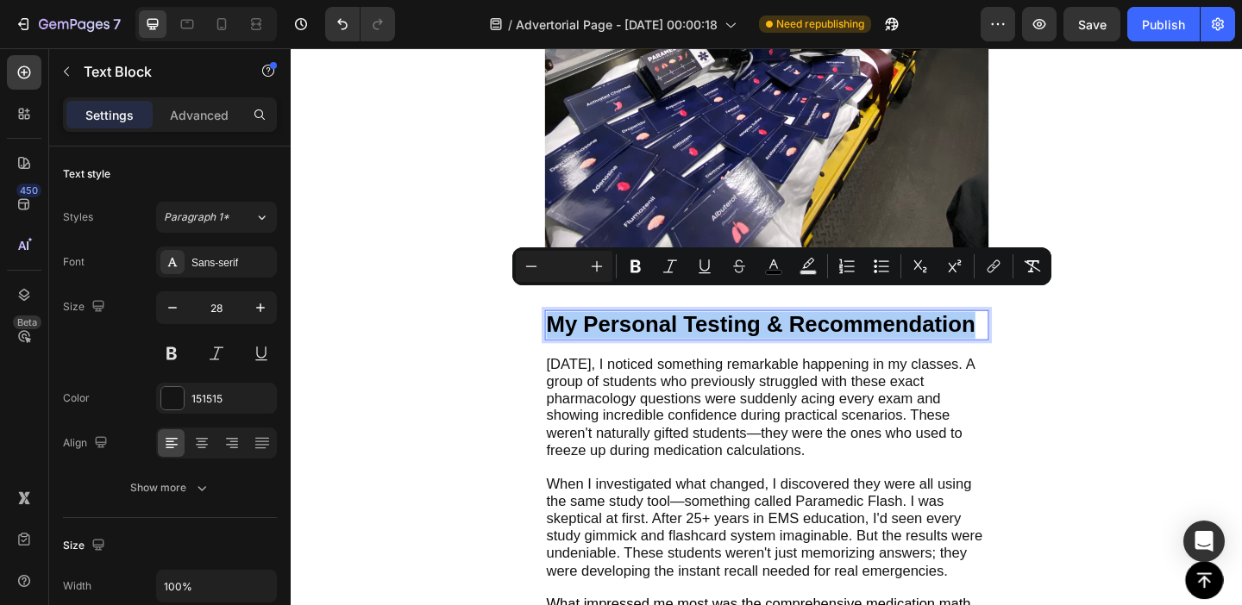
click at [568, 266] on input "Editor contextual toolbar" at bounding box center [564, 266] width 34 height 21
type input "24"
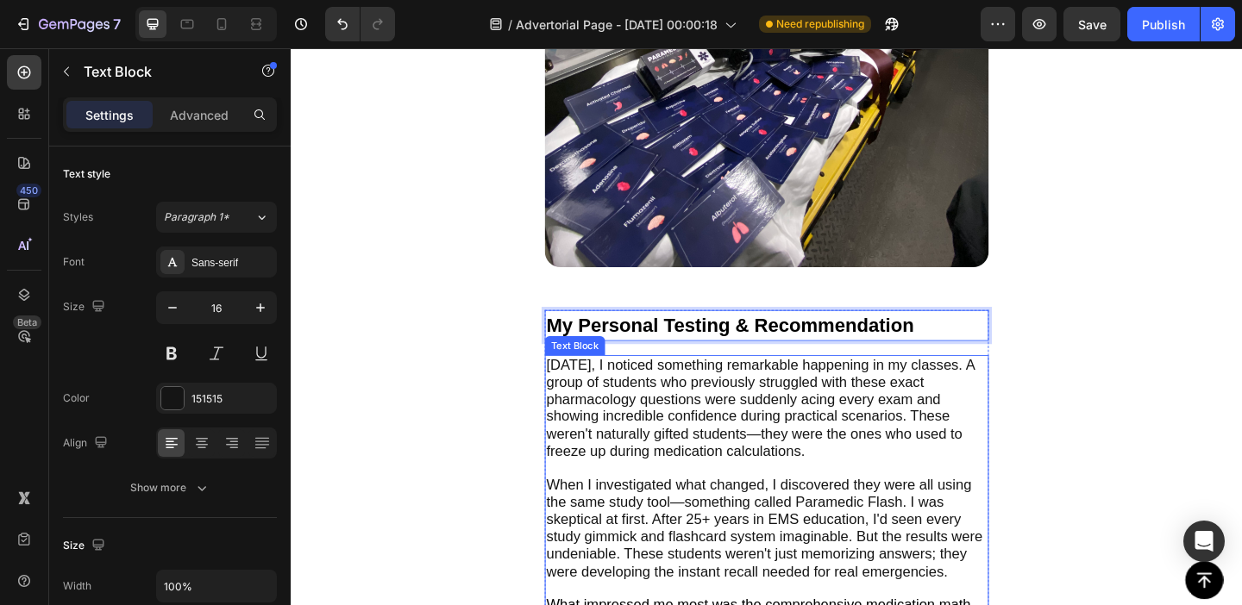
click at [693, 414] on span "[DATE], I noticed something remarkable happening in my classes. A group of stud…" at bounding box center [801, 439] width 466 height 111
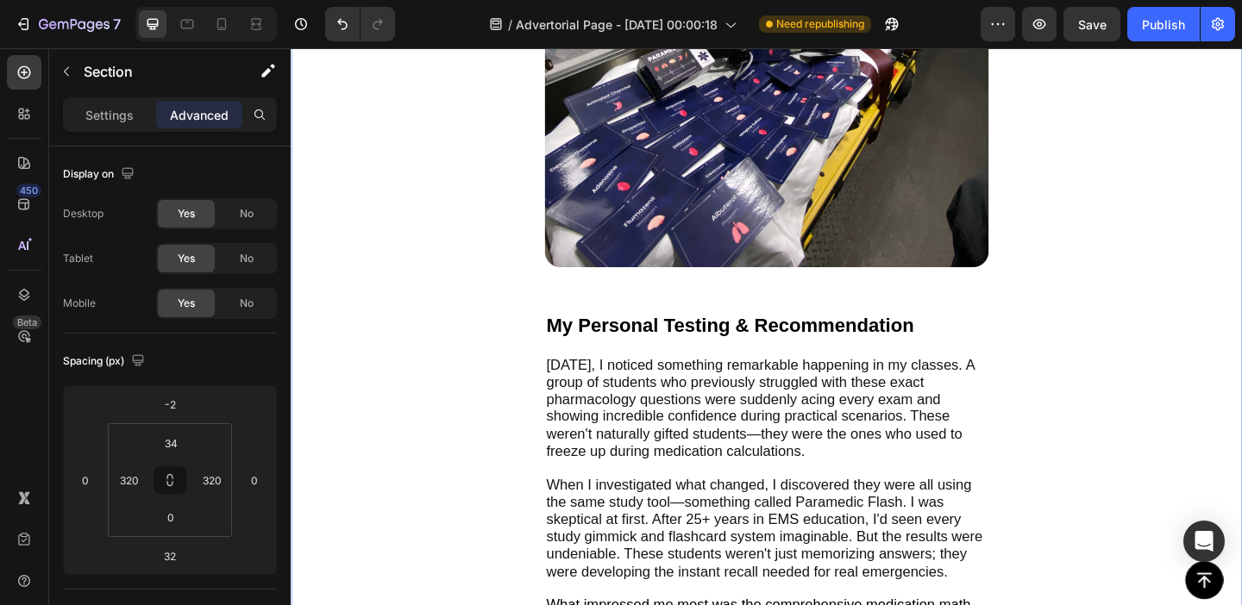
click at [981, 295] on div "The Real Cost of Uncertainty Text Block Here's what haunts experienced paramedi…" at bounding box center [808, 156] width 483 height 2165
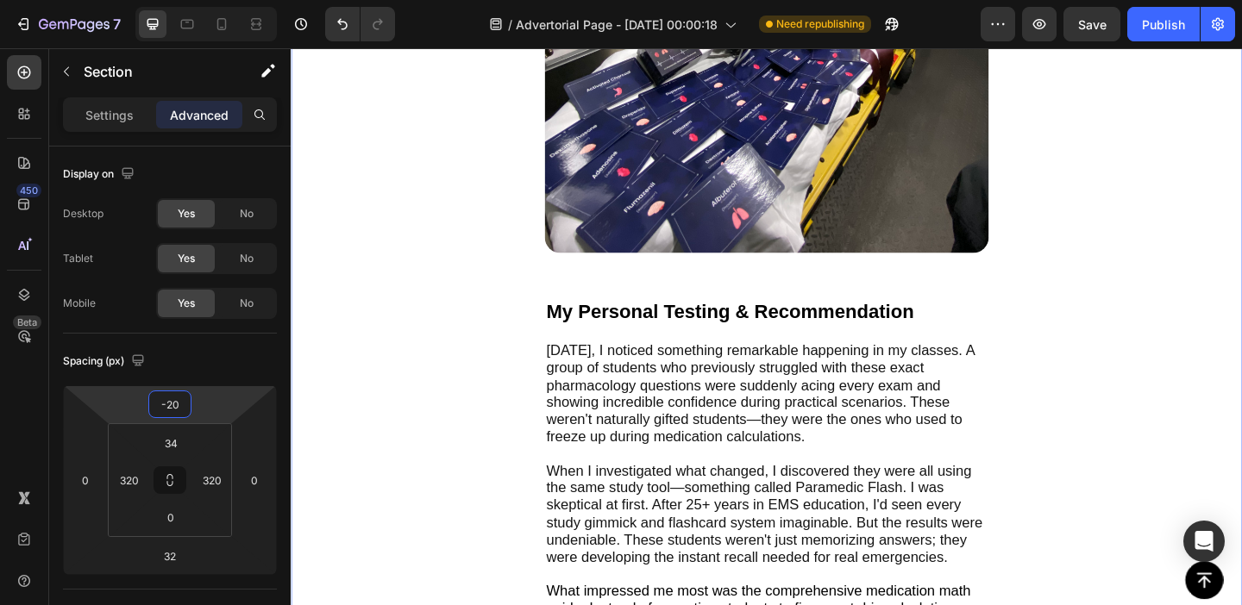
click at [221, 0] on html "7 Version history / Advertorial Page - [DATE] 00:00:18 Need republishing Previe…" at bounding box center [621, 0] width 1242 height 0
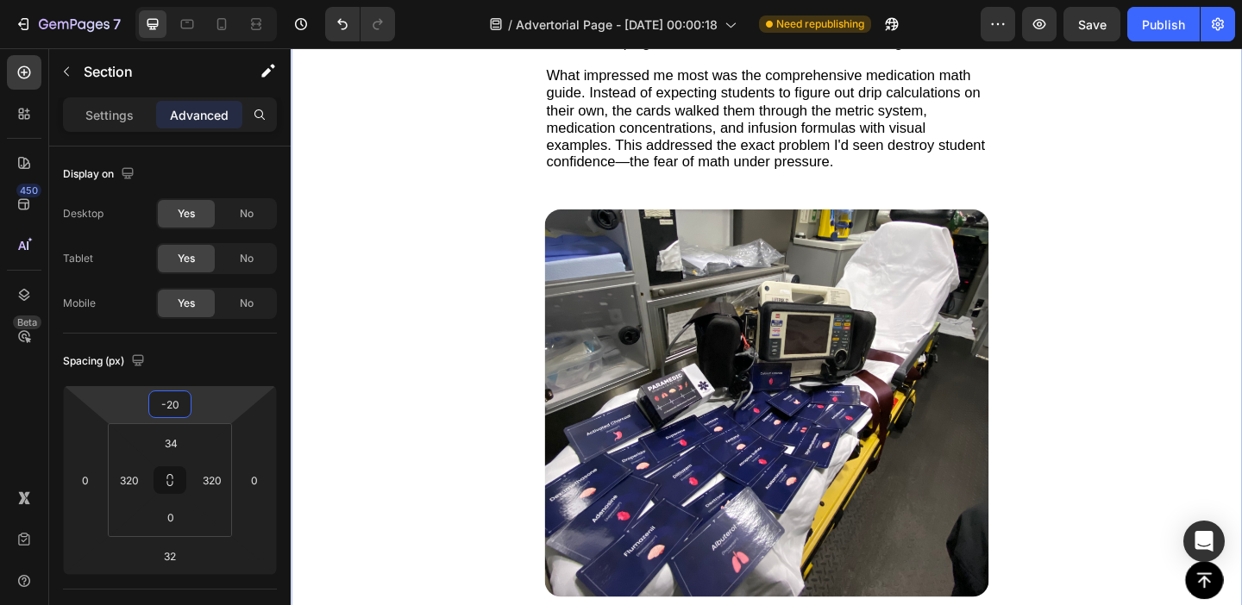
scroll to position [3969, 0]
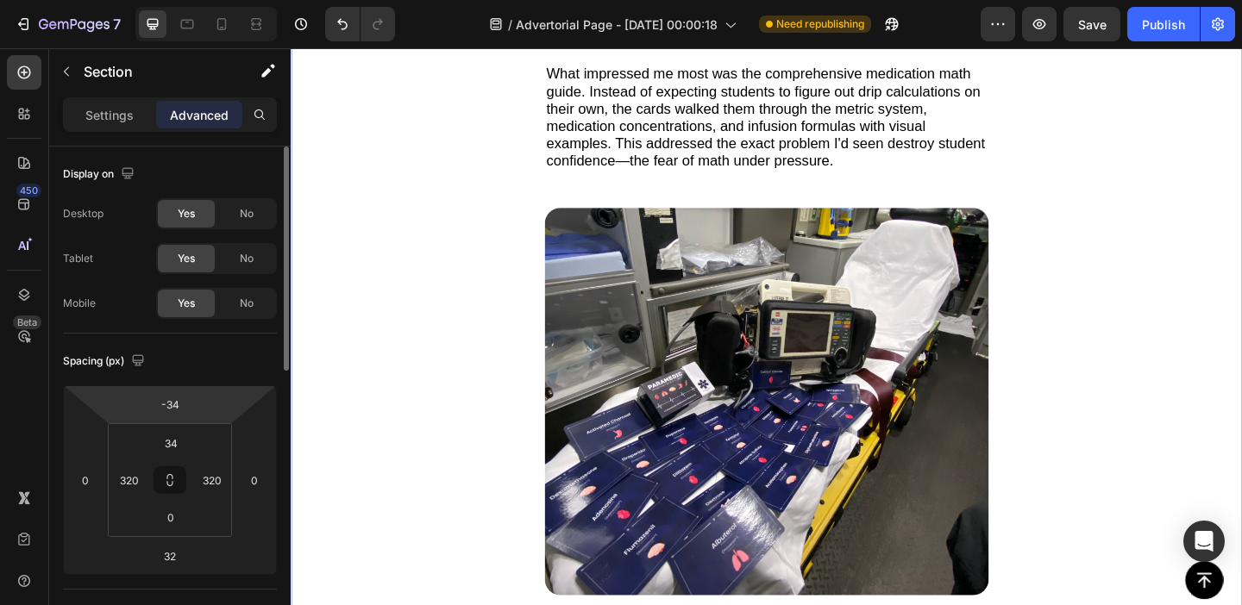
click at [228, 0] on html "7 Version history / Advertorial Page - [DATE] 00:00:18 Need republishing Previe…" at bounding box center [621, 0] width 1242 height 0
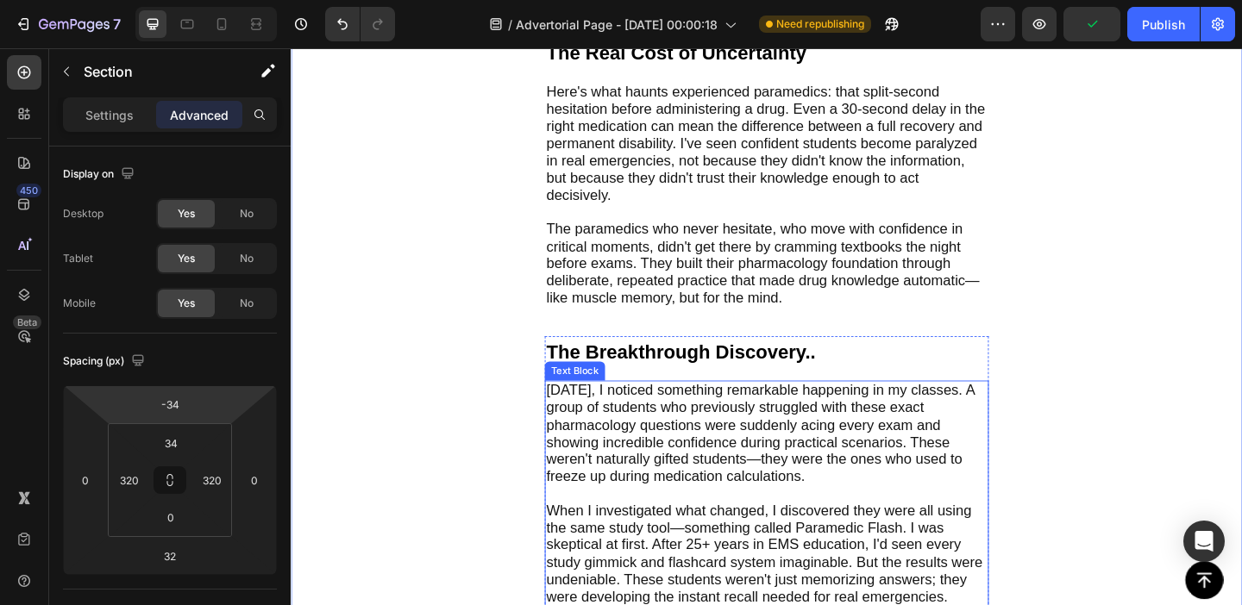
scroll to position [3361, 0]
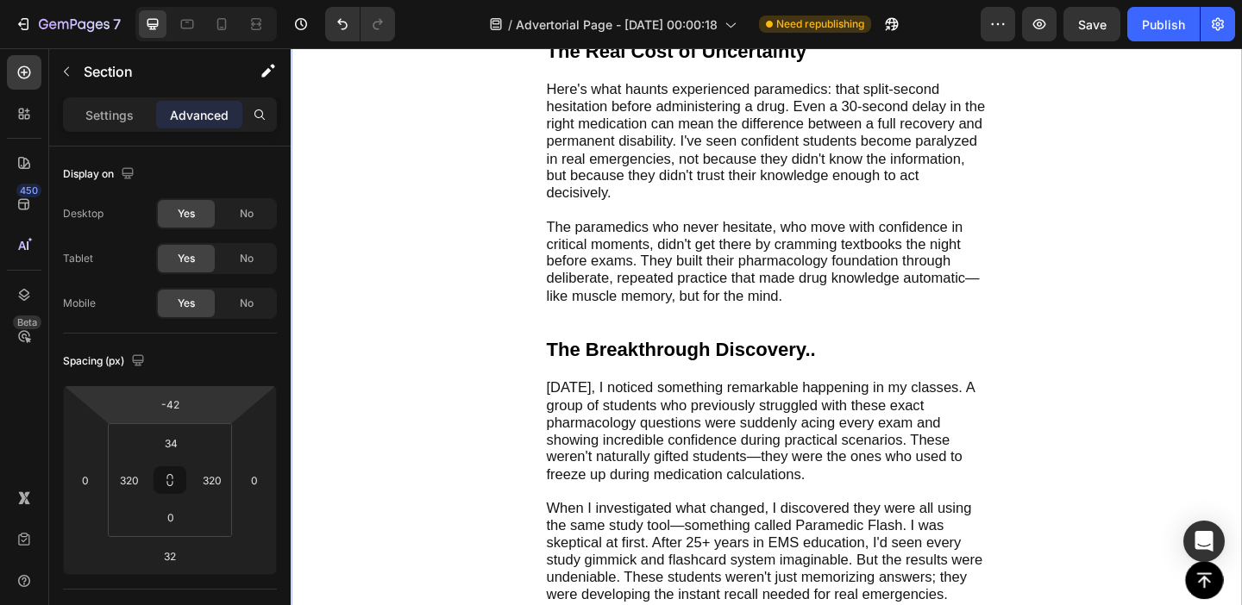
click at [231, 0] on html "7 Version history / Advertorial Page - [DATE] 00:00:18 Need republishing Previe…" at bounding box center [621, 0] width 1242 height 0
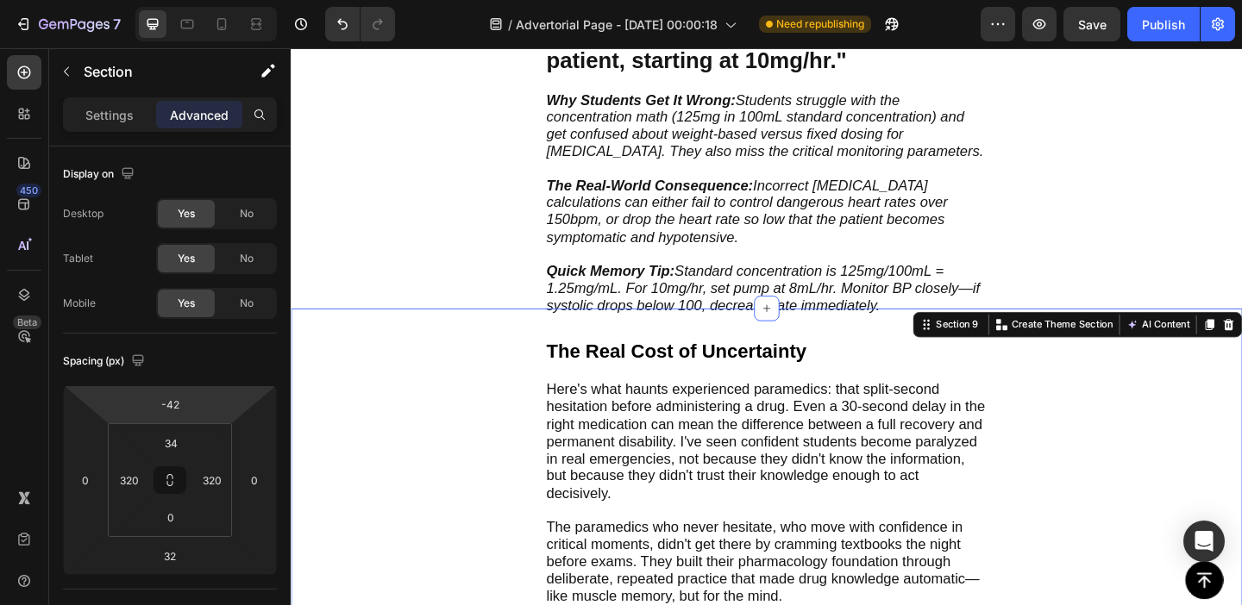
scroll to position [3034, 0]
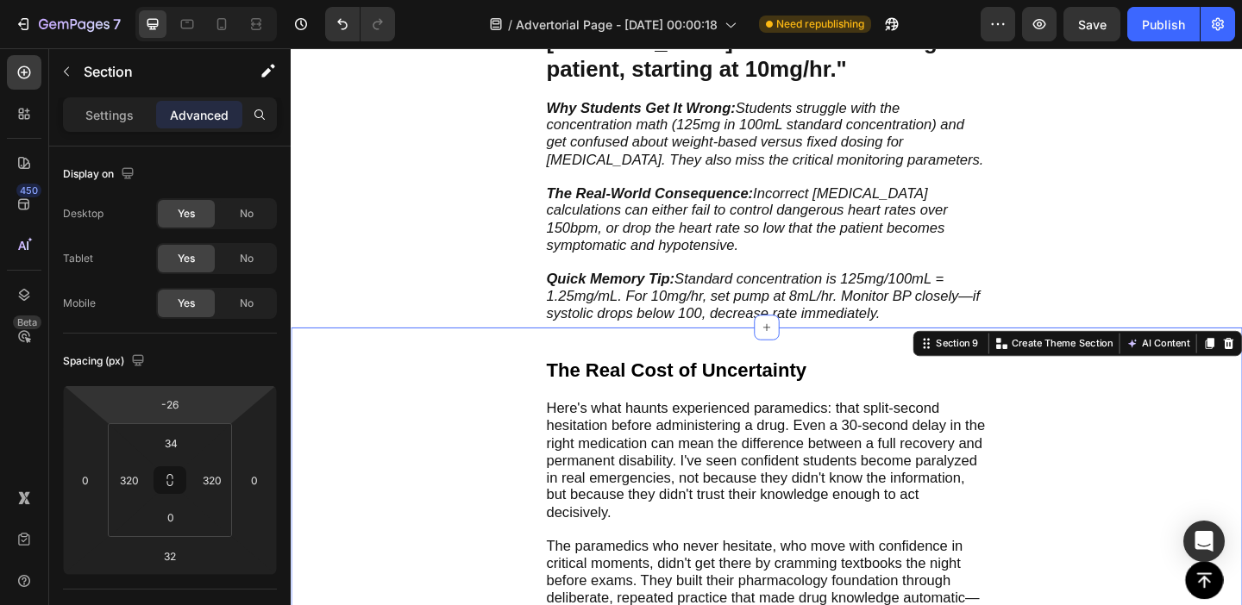
type input "-24"
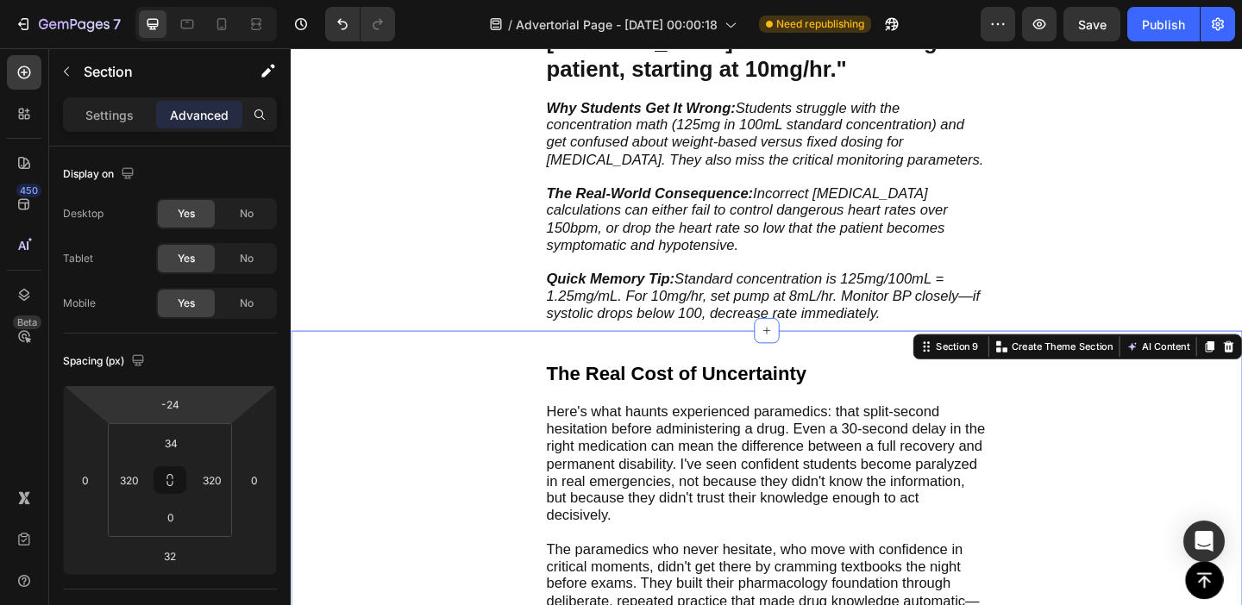
drag, startPoint x: 215, startPoint y: 405, endPoint x: 216, endPoint y: 397, distance: 8.7
click at [216, 0] on html "7 Version history / Advertorial Page - [DATE] 00:00:18 Need republishing Previe…" at bounding box center [621, 0] width 1242 height 0
click at [828, 443] on span "Here's what haunts experienced paramedics: that split-second hesitation before …" at bounding box center [806, 500] width 477 height 130
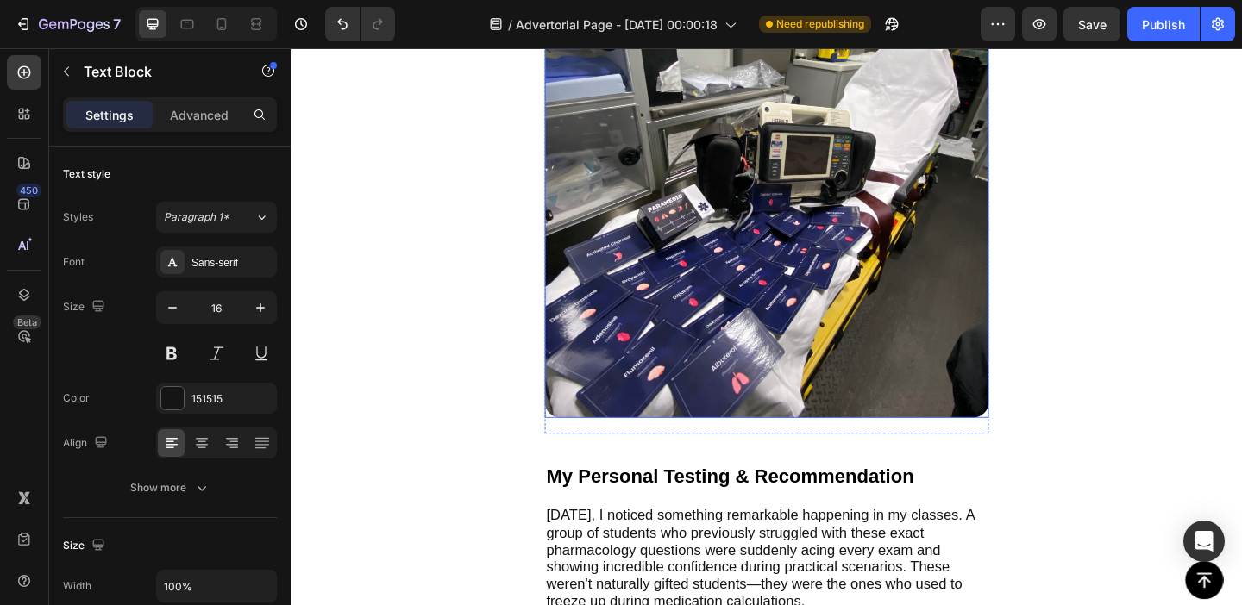
scroll to position [4199, 0]
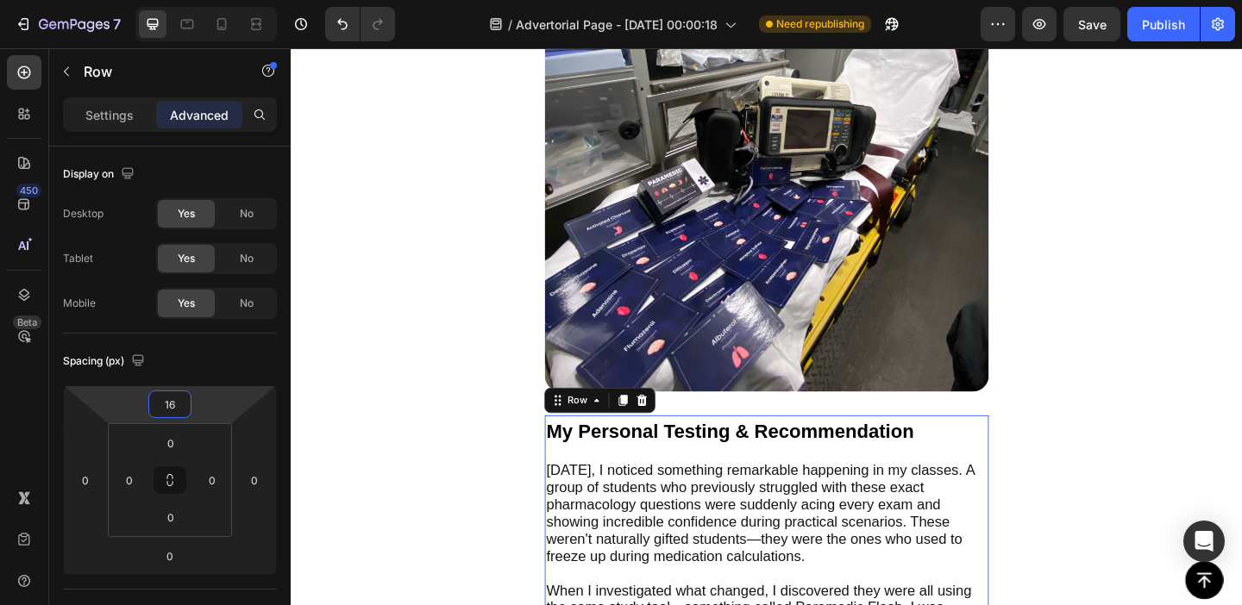
type input "18"
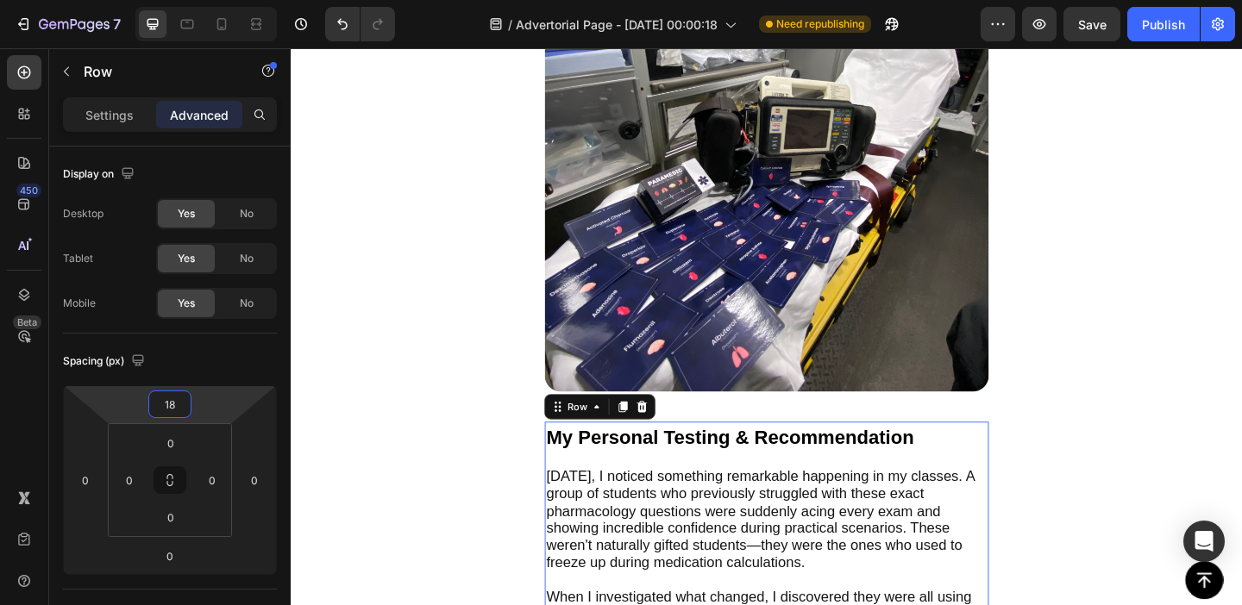
click at [230, 0] on html "7 Version history / Advertorial Page - [DATE] 00:00:18 Need republishing Previe…" at bounding box center [621, 0] width 1242 height 0
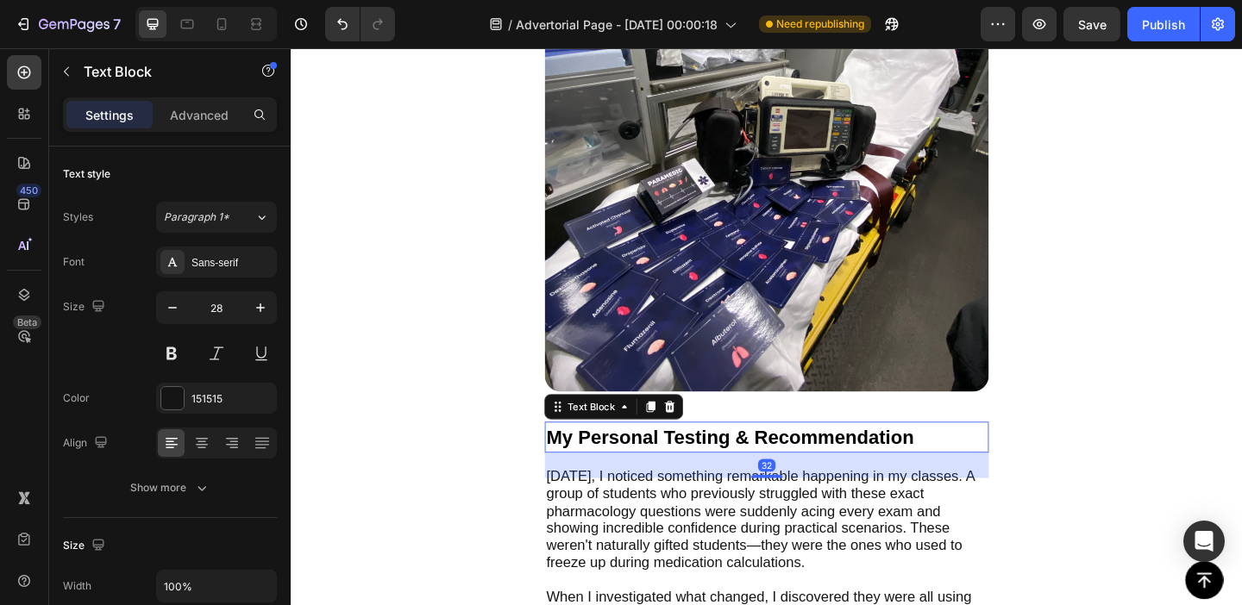
click at [737, 461] on span "My Personal Testing & Recommendation" at bounding box center [768, 471] width 400 height 23
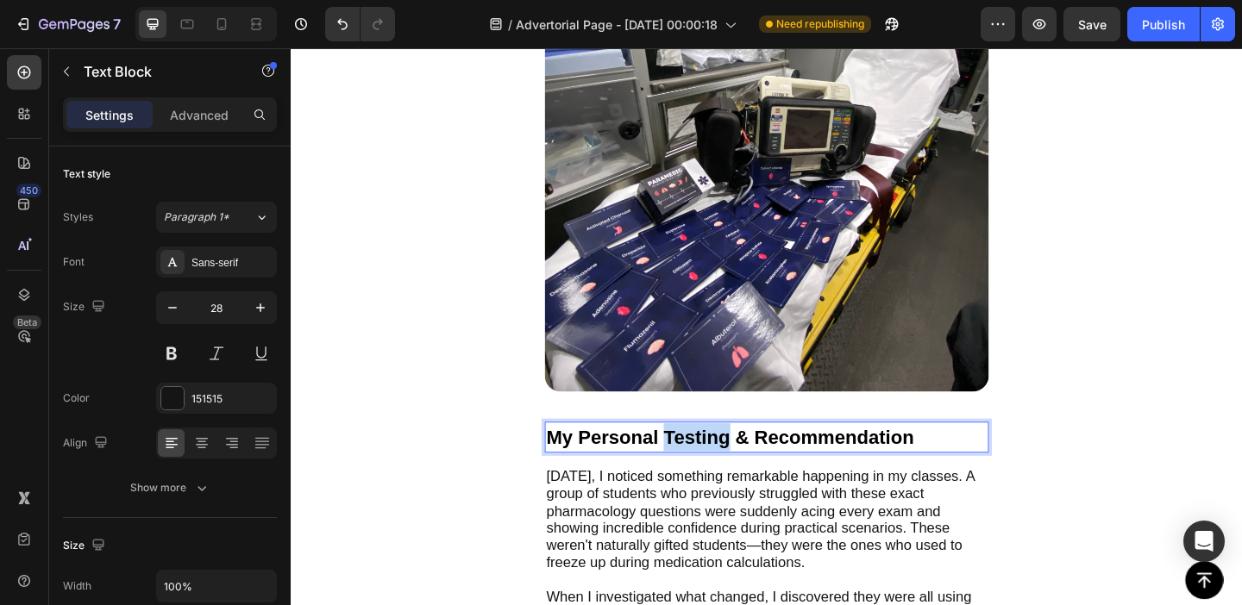
click at [751, 460] on span "My Personal Testing & Recommendation" at bounding box center [768, 471] width 400 height 23
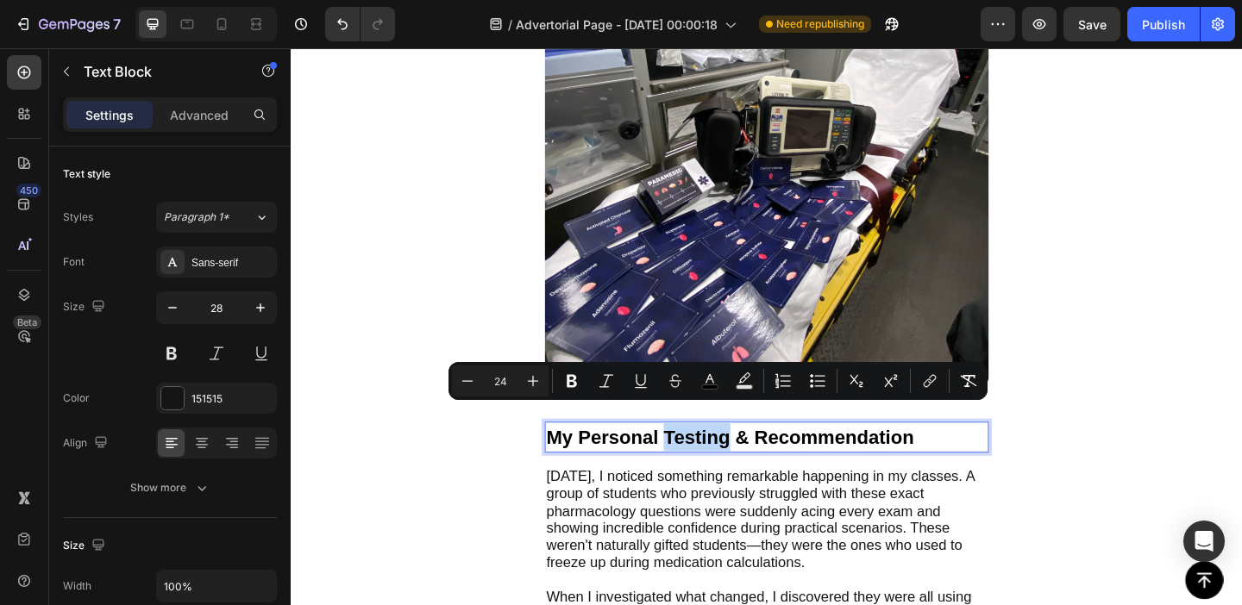
click at [756, 460] on span "My Personal Testing & Recommendation" at bounding box center [768, 471] width 400 height 23
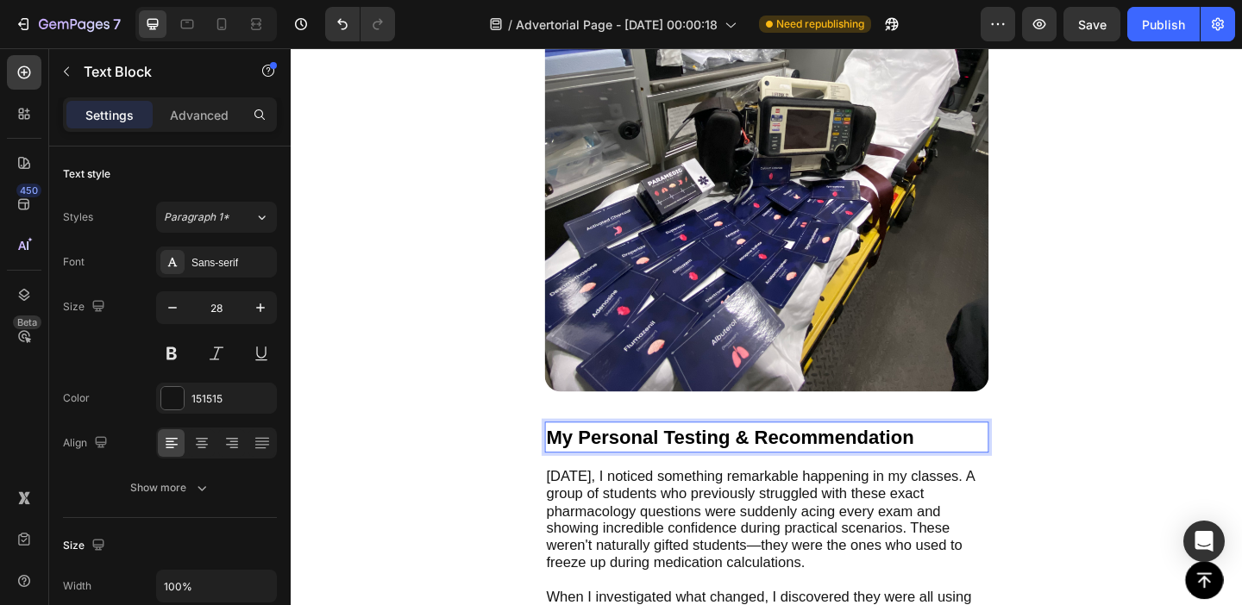
drag, startPoint x: 782, startPoint y: 449, endPoint x: 782, endPoint y: 461, distance: 12.1
click at [782, 460] on span "My Personal Testing & Recommendation" at bounding box center [768, 471] width 400 height 23
click at [981, 456] on p "My Personal Testing Recommendation" at bounding box center [808, 471] width 480 height 30
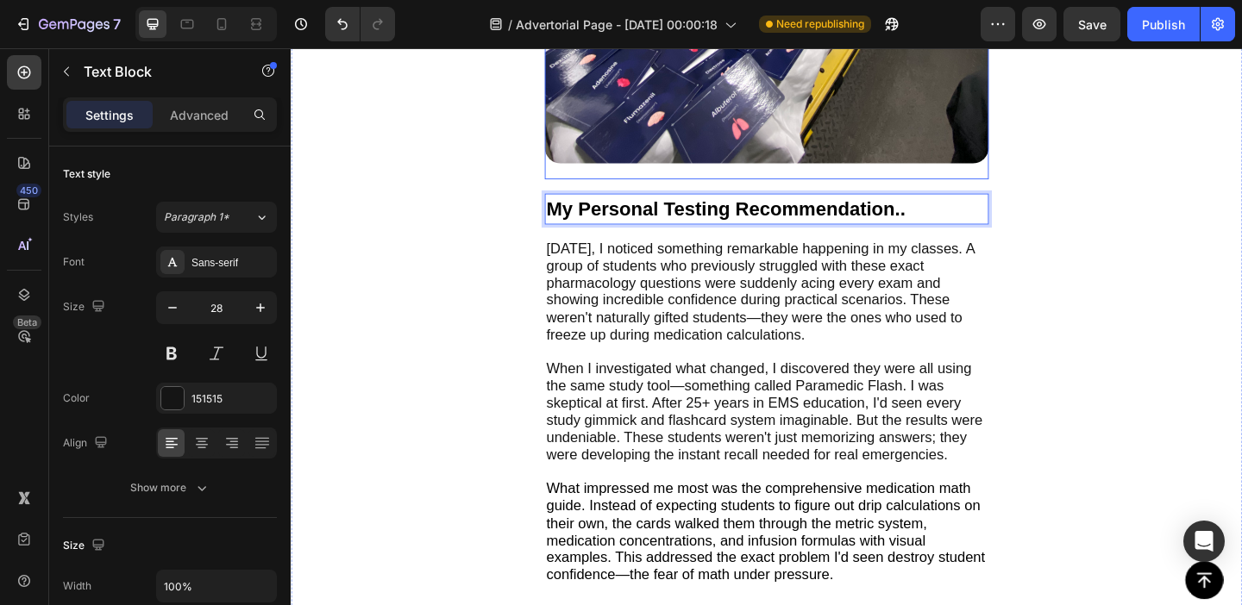
scroll to position [4475, 0]
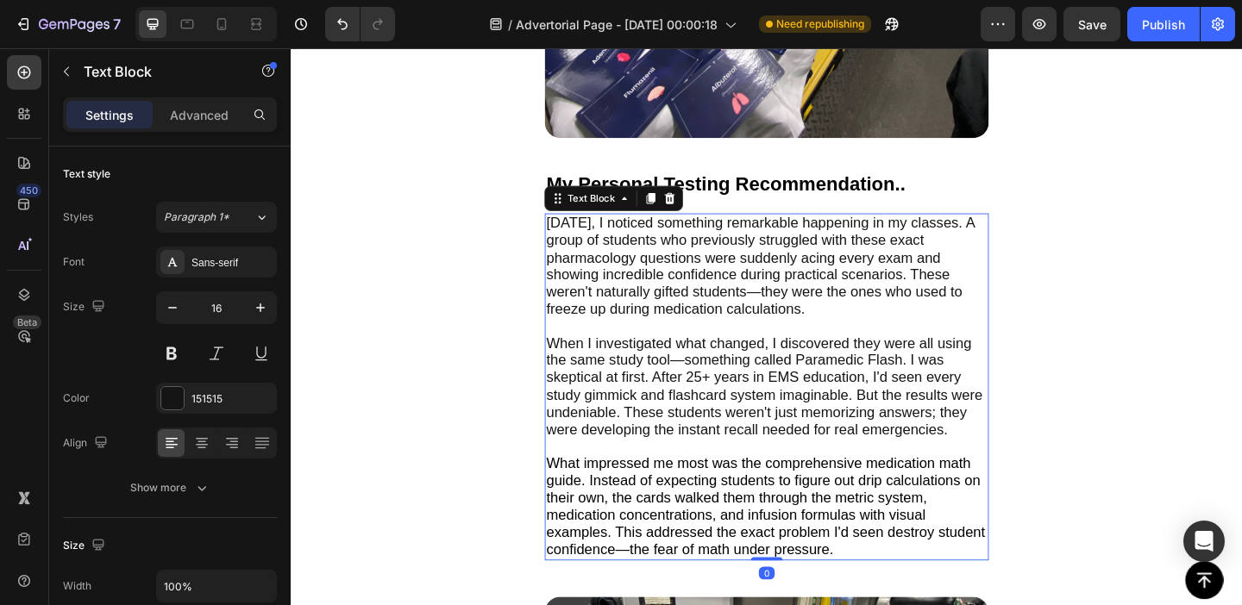
click at [624, 250] on span "[DATE], I noticed something remarkable happening in my classes. A group of stud…" at bounding box center [801, 284] width 466 height 111
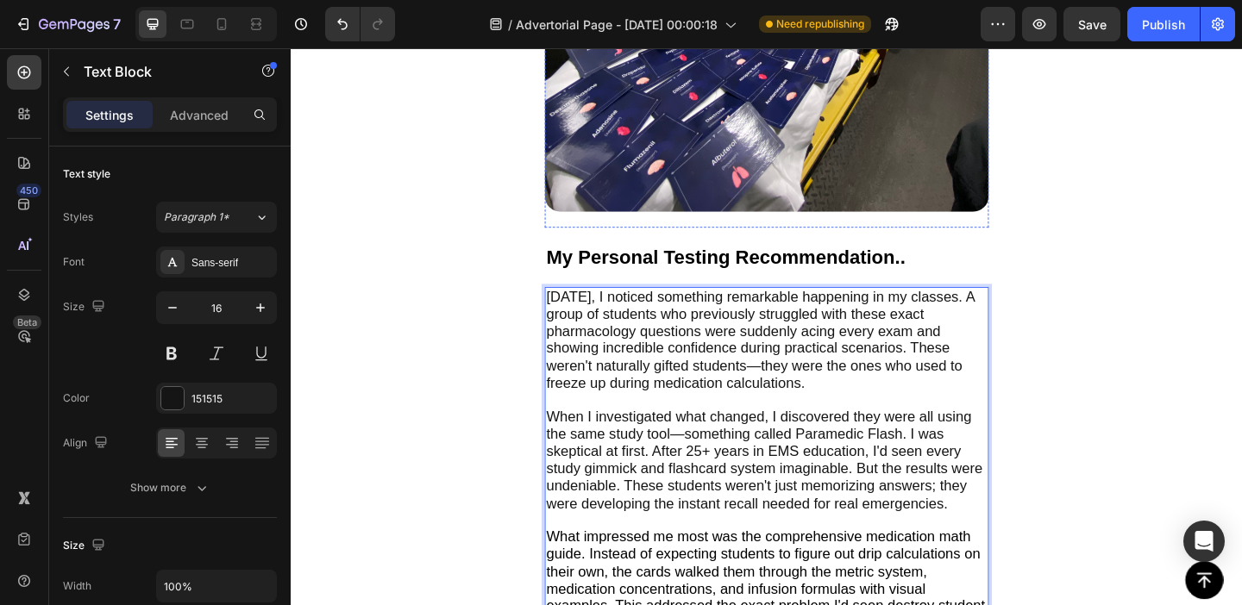
scroll to position [4455, 0]
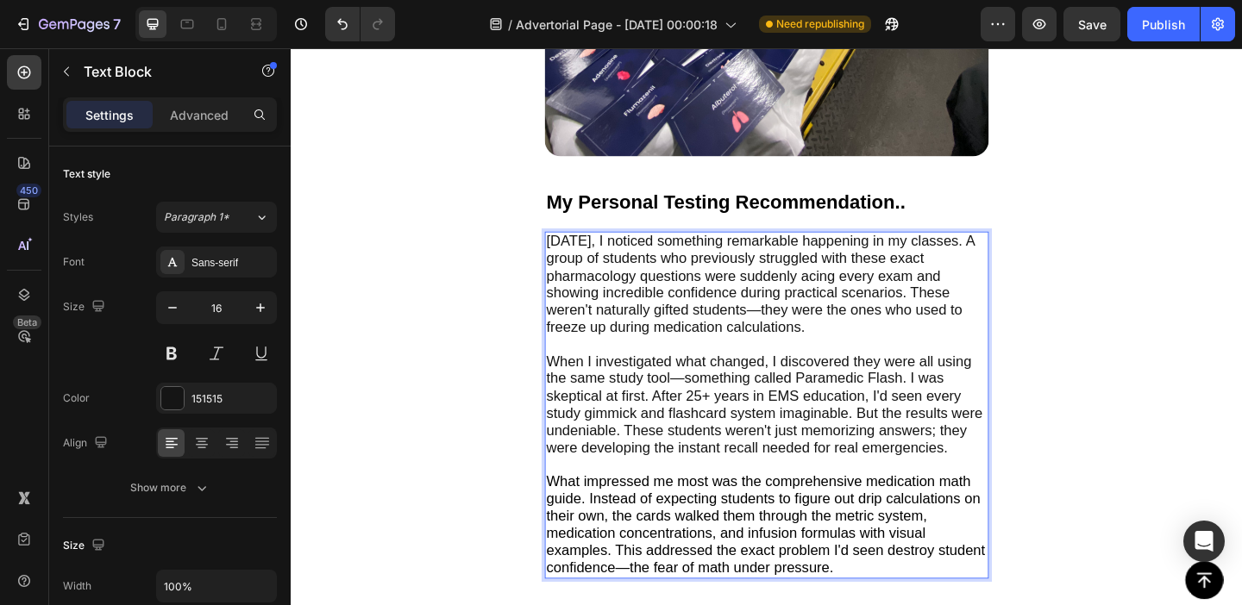
click at [663, 258] on span "[DATE], I noticed something remarkable happening in my classes. A group of stud…" at bounding box center [801, 304] width 466 height 111
click at [580, 249] on span "[DATE], I noticed something remarkable happening in my classes. A group of stud…" at bounding box center [801, 304] width 466 height 111
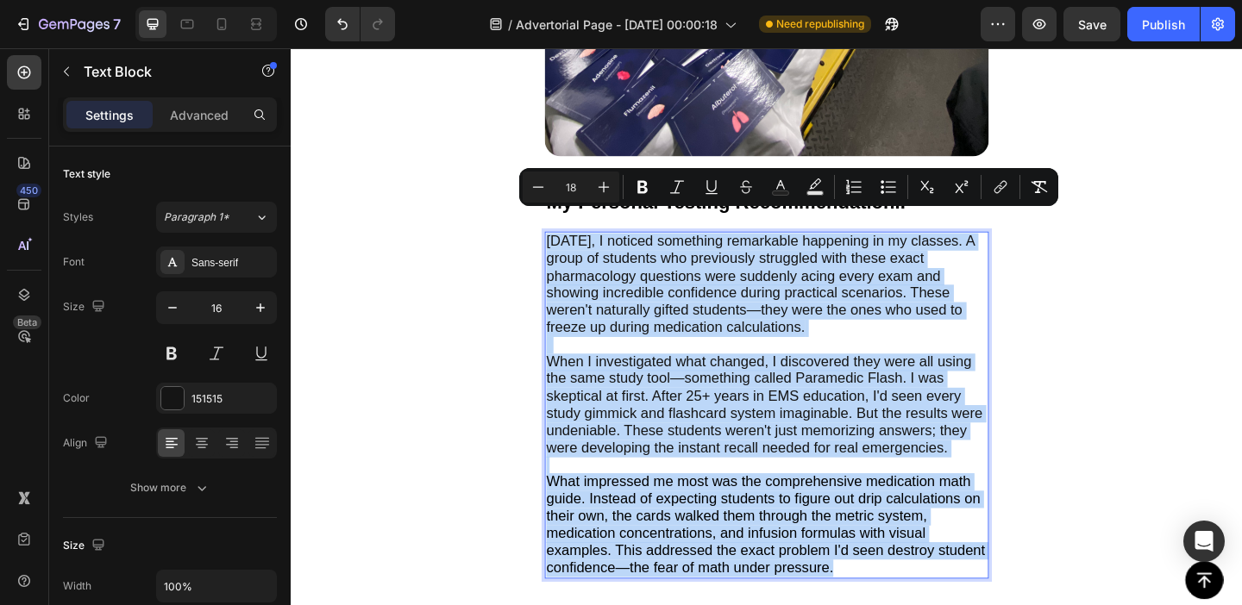
drag, startPoint x: 580, startPoint y: 233, endPoint x: 897, endPoint y: 571, distance: 463.7
click at [897, 571] on div "[DATE], I noticed something remarkable happening in my classes. A group of stud…" at bounding box center [808, 437] width 483 height 378
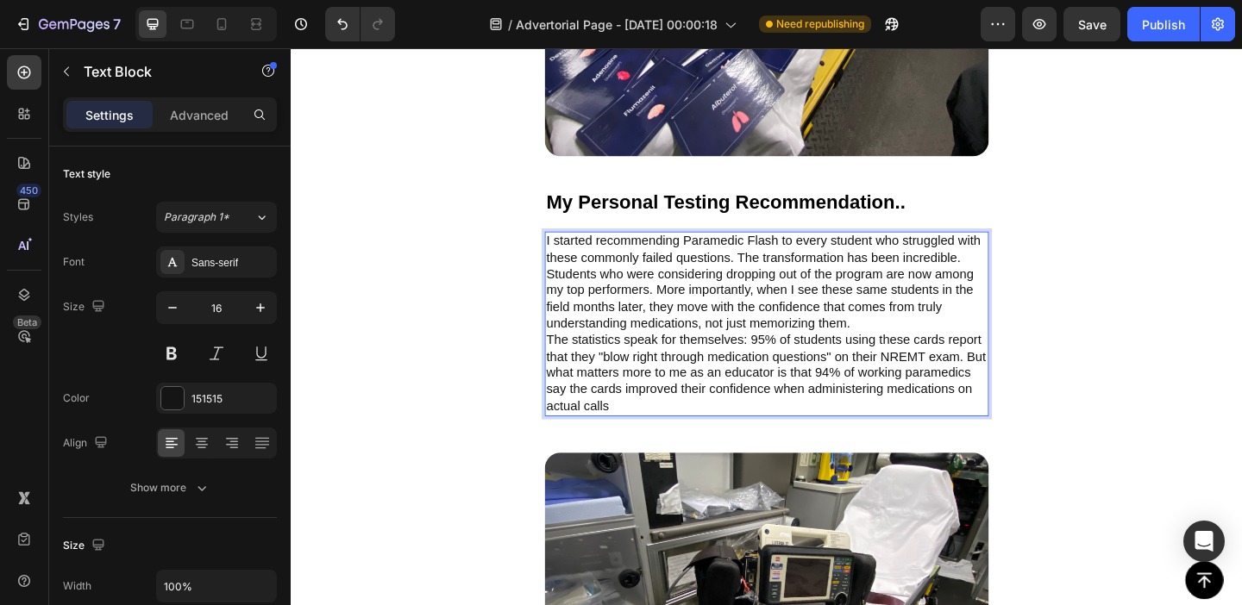
click at [943, 322] on p "I started recommending Paramedic Flash to every student who struggled with thes…" at bounding box center [808, 303] width 480 height 108
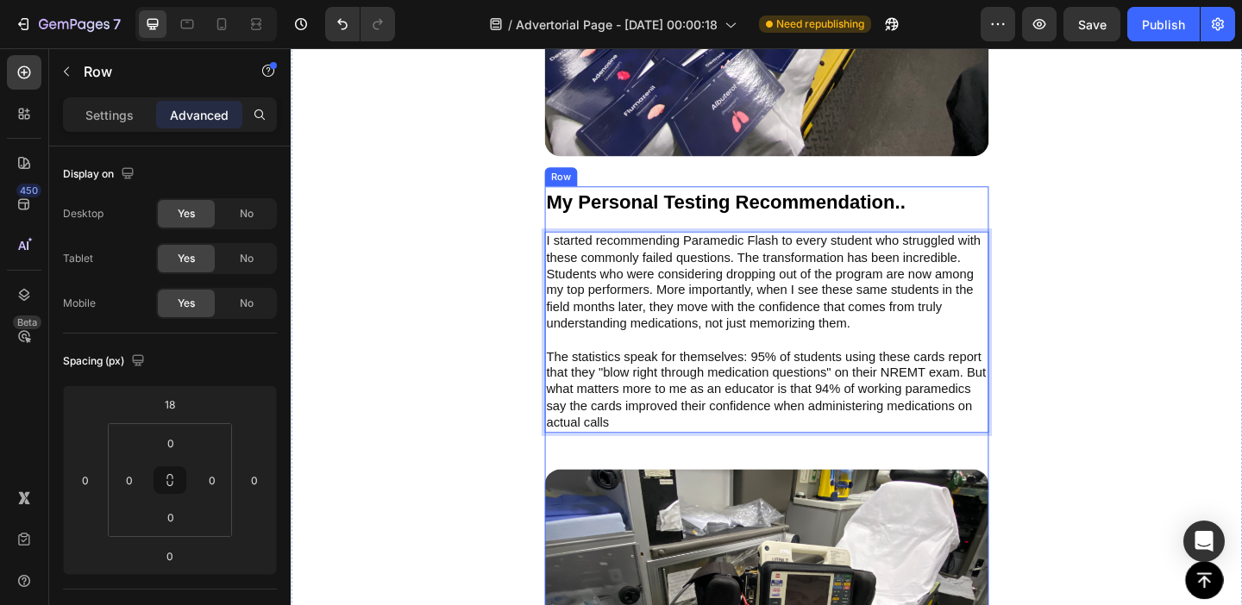
click at [580, 223] on div "My Personal Testing Recommendation.. Text Block I started recommending Paramedi…" at bounding box center [808, 571] width 483 height 746
click at [623, 404] on p "The statistics speak for themselves: 95% of students using these cards report t…" at bounding box center [808, 420] width 480 height 90
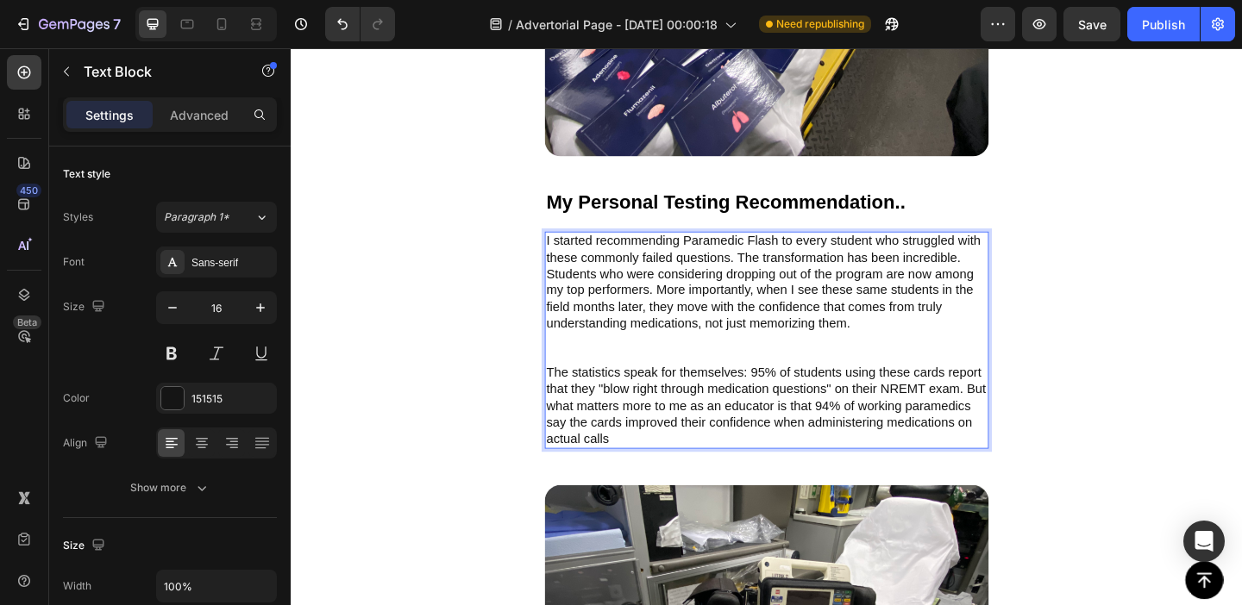
click at [643, 358] on p "I started recommending Paramedic Flash to every student who struggled with thes…" at bounding box center [808, 320] width 480 height 143
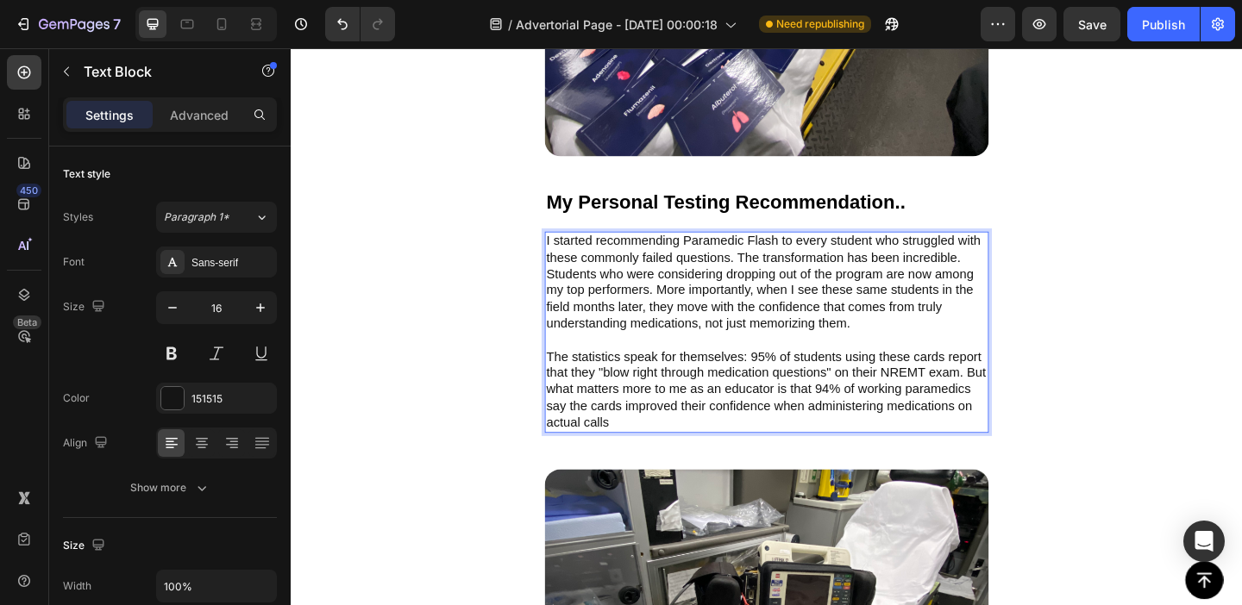
click at [646, 422] on p "The statistics speak for themselves: 95% of students using these cards report t…" at bounding box center [808, 420] width 480 height 90
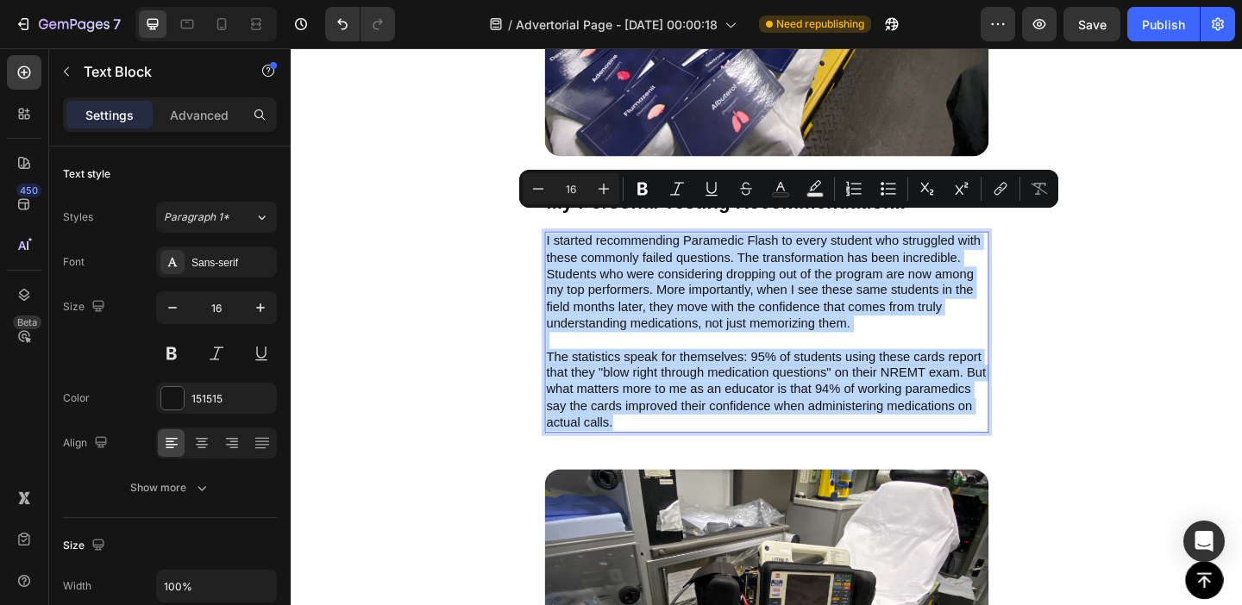
drag, startPoint x: 663, startPoint y: 423, endPoint x: 567, endPoint y: 239, distance: 207.6
click at [567, 248] on div "I started recommending Paramedic Flash to every student who struggled with thes…" at bounding box center [808, 357] width 483 height 219
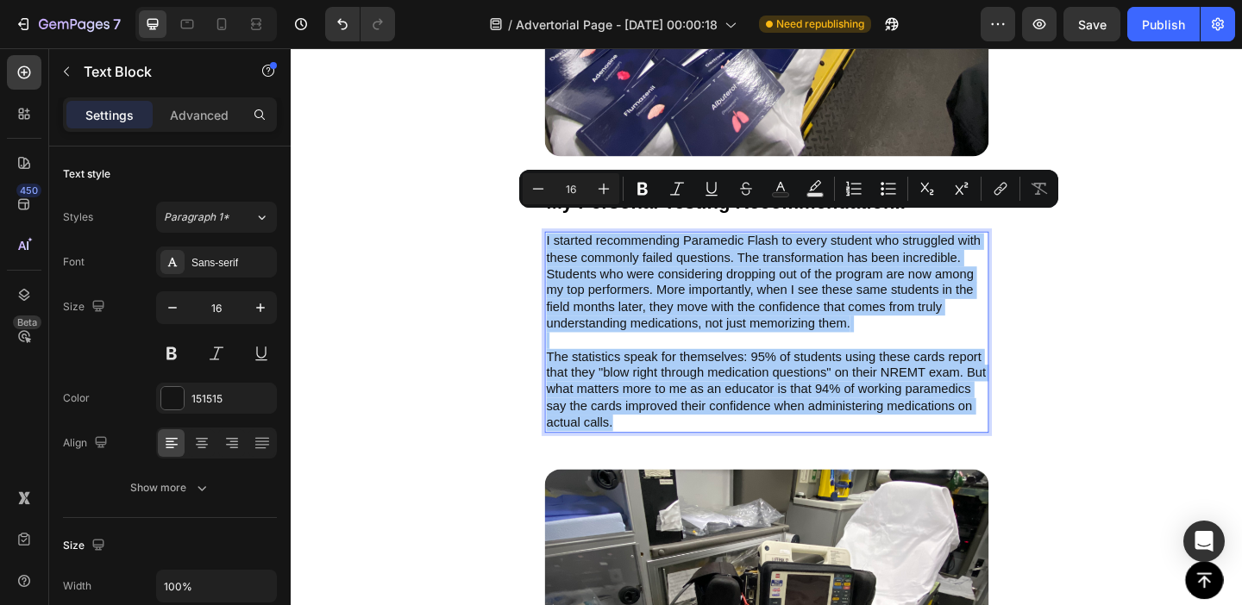
click at [573, 200] on div "Minus 16 Plus" at bounding box center [571, 188] width 97 height 31
click at [610, 195] on icon "Editor contextual toolbar" at bounding box center [603, 188] width 17 height 17
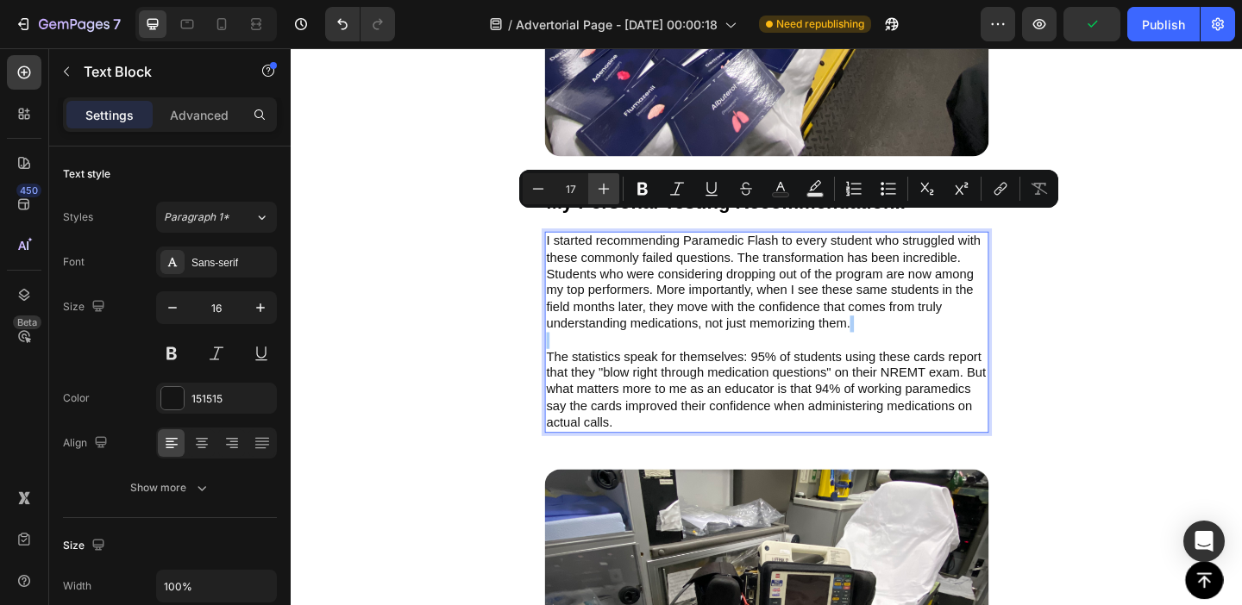
click at [610, 195] on icon "Editor contextual toolbar" at bounding box center [603, 188] width 17 height 17
type input "18"
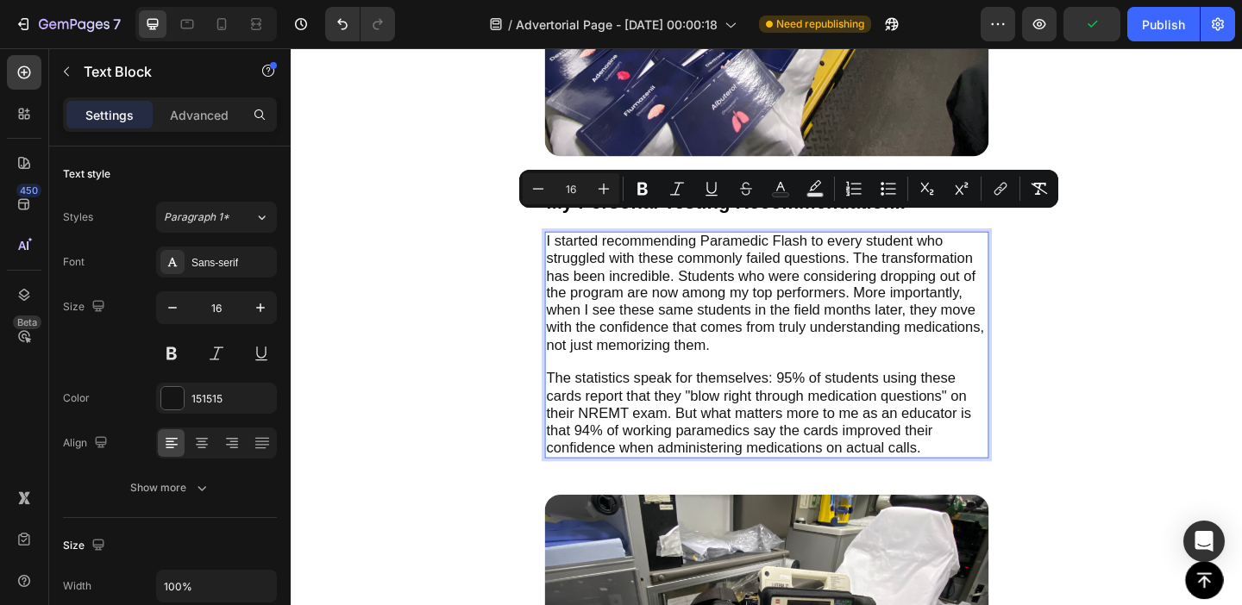
click at [663, 359] on p "I started recommending Paramedic Flash to every student who struggled with thes…" at bounding box center [808, 323] width 480 height 149
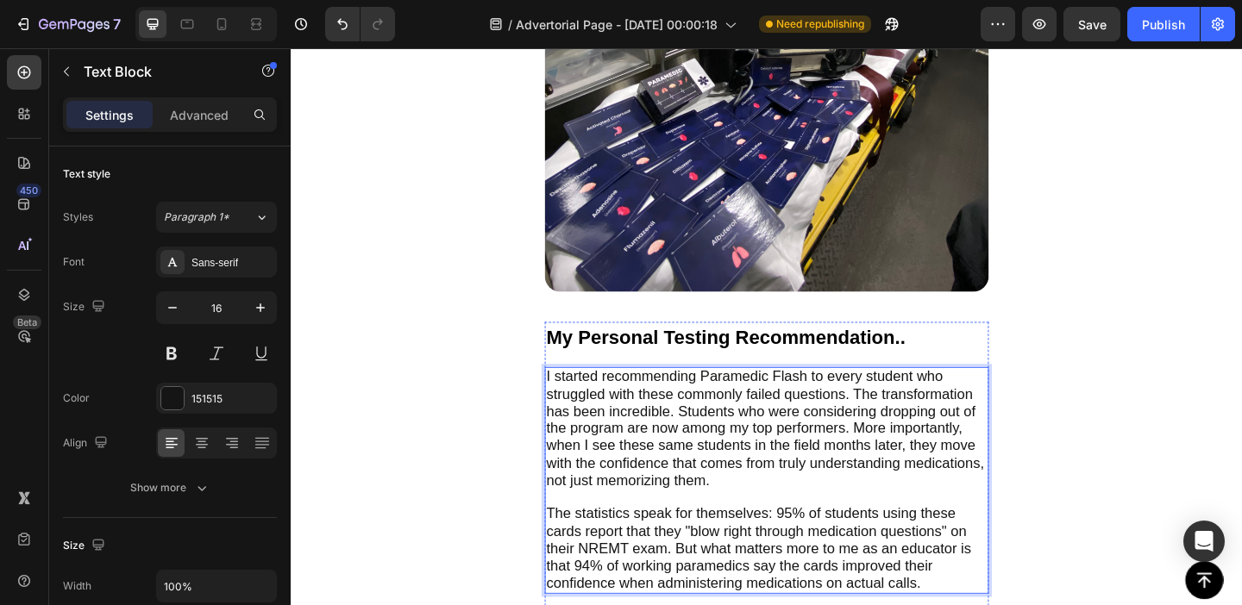
scroll to position [4298, 0]
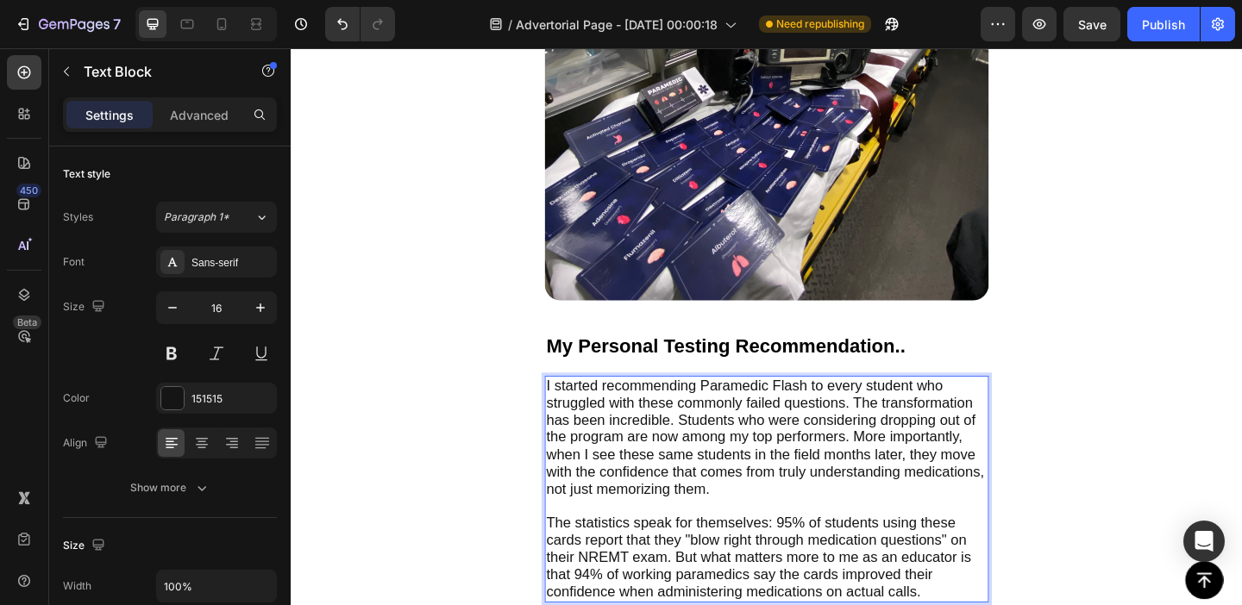
click at [721, 442] on span "I started recommending Paramedic Flash to every student who struggled with thes…" at bounding box center [806, 471] width 476 height 130
click at [887, 406] on span "I started recommending Paramedic Flash to every student who struggled with thes…" at bounding box center [806, 471] width 476 height 130
click at [973, 406] on span "I started recommending Paramedic Flash to every student who struggled with thes…" at bounding box center [806, 471] width 476 height 130
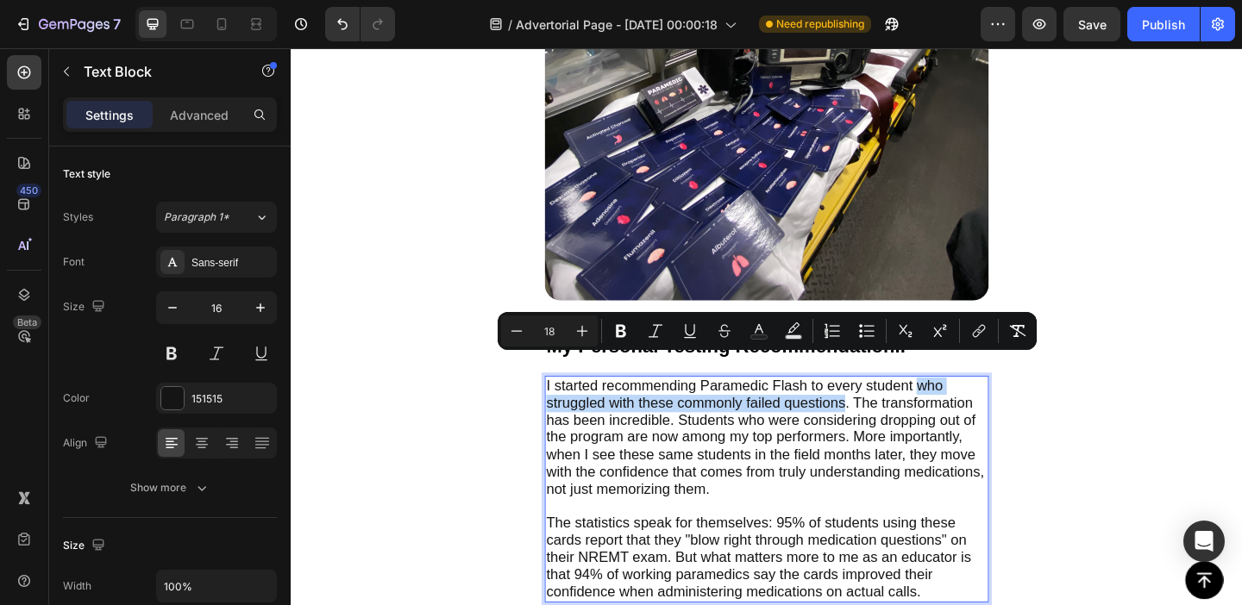
drag, startPoint x: 973, startPoint y: 392, endPoint x: 884, endPoint y: 410, distance: 90.7
click at [884, 410] on span "I started recommending Paramedic Flash to every student who struggled with thes…" at bounding box center [806, 471] width 476 height 130
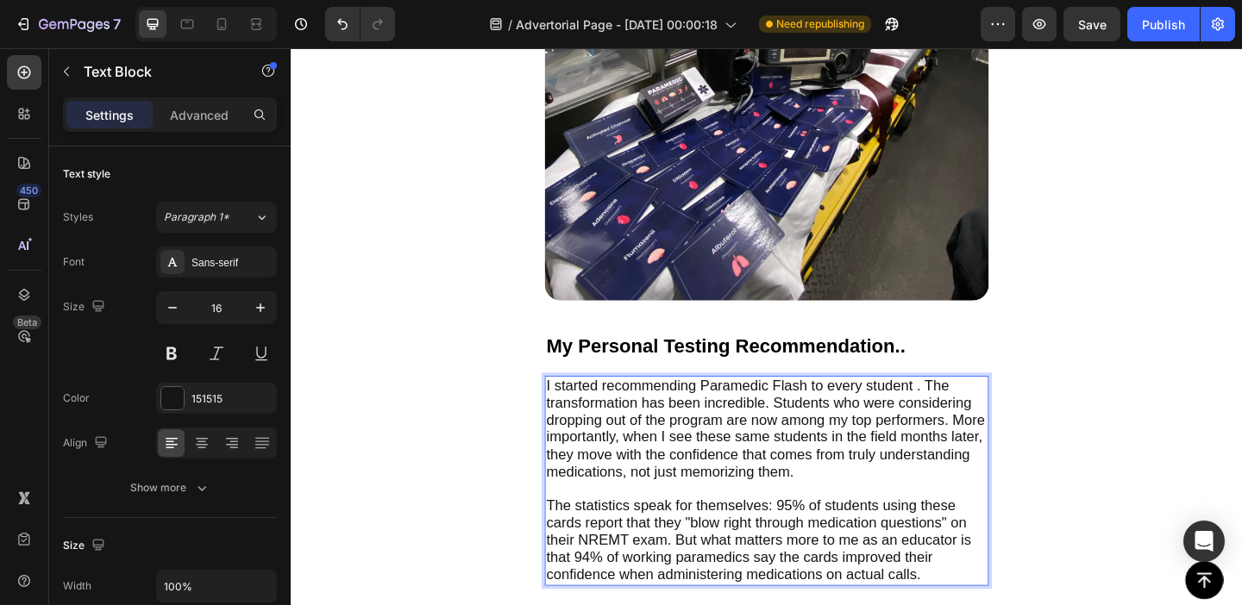
click at [918, 406] on span "I started recommending Paramedic Flash to every student . The transformation ha…" at bounding box center [806, 461] width 477 height 111
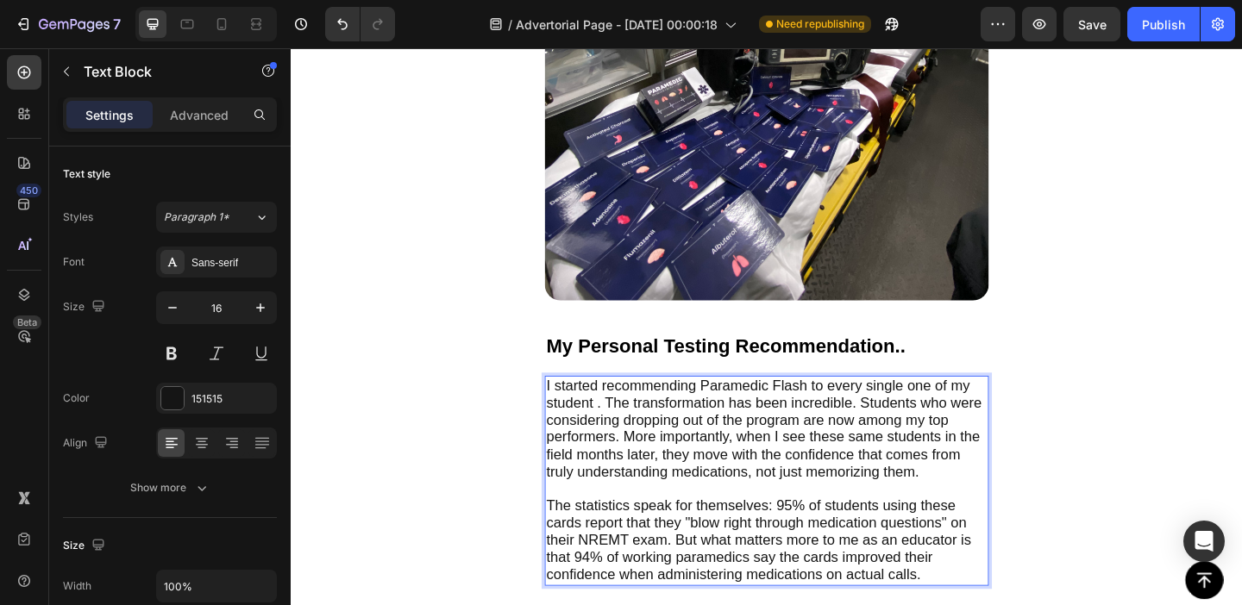
click at [615, 413] on span "I started recommending Paramedic Flash to every single one of my student . The …" at bounding box center [804, 461] width 473 height 111
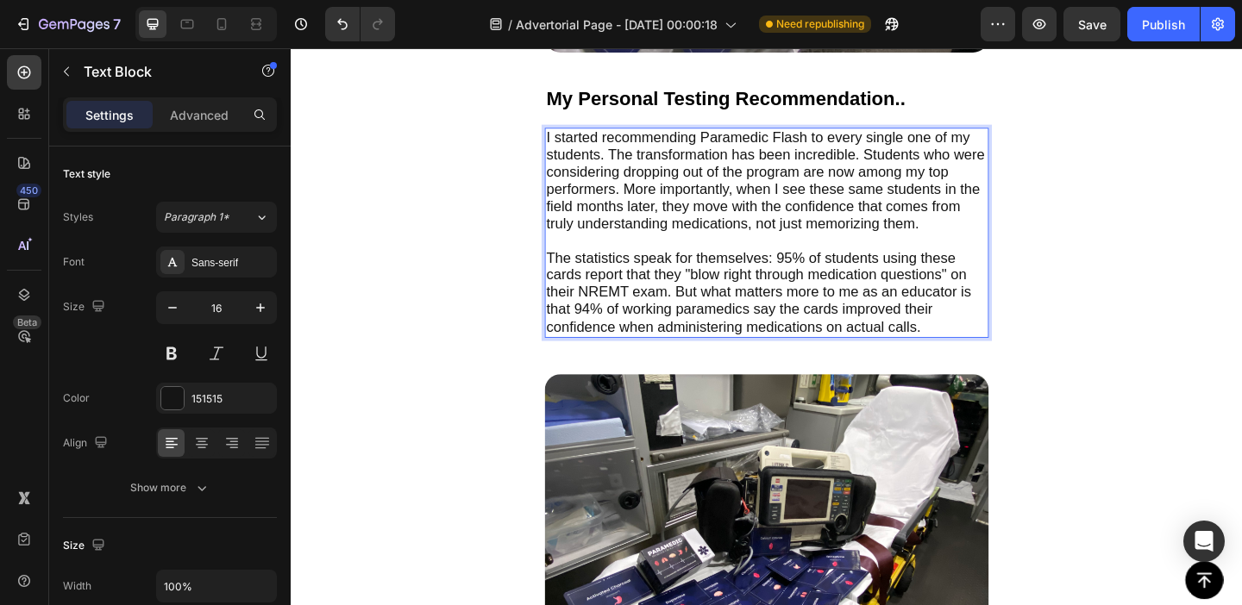
scroll to position [4578, 0]
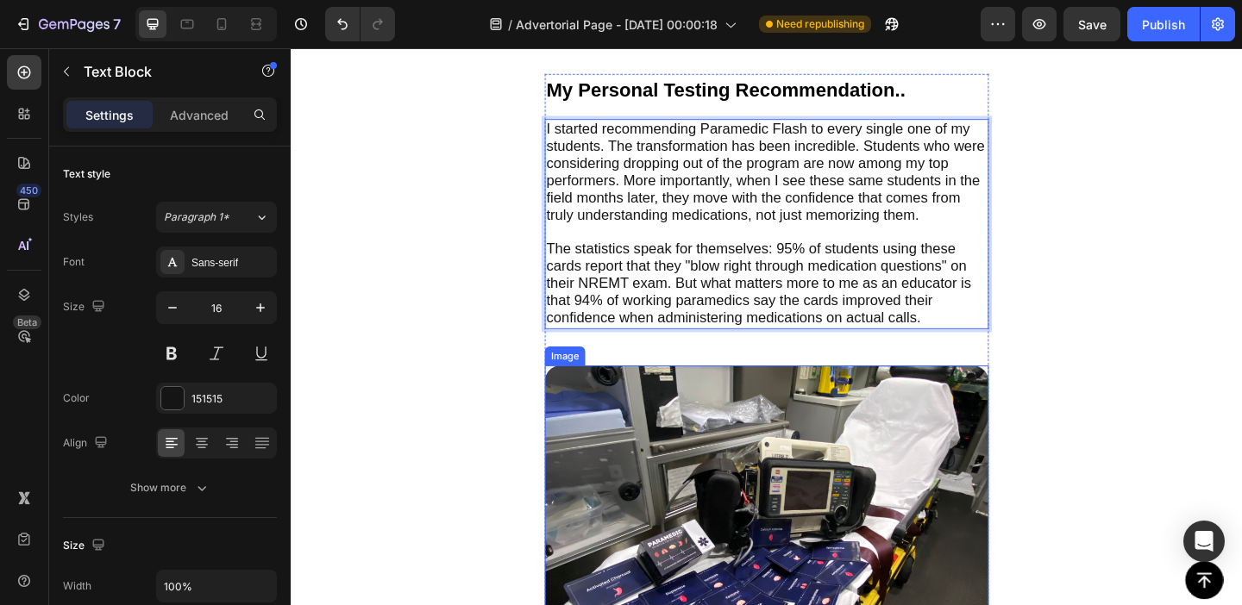
click at [715, 451] on img at bounding box center [808, 604] width 483 height 422
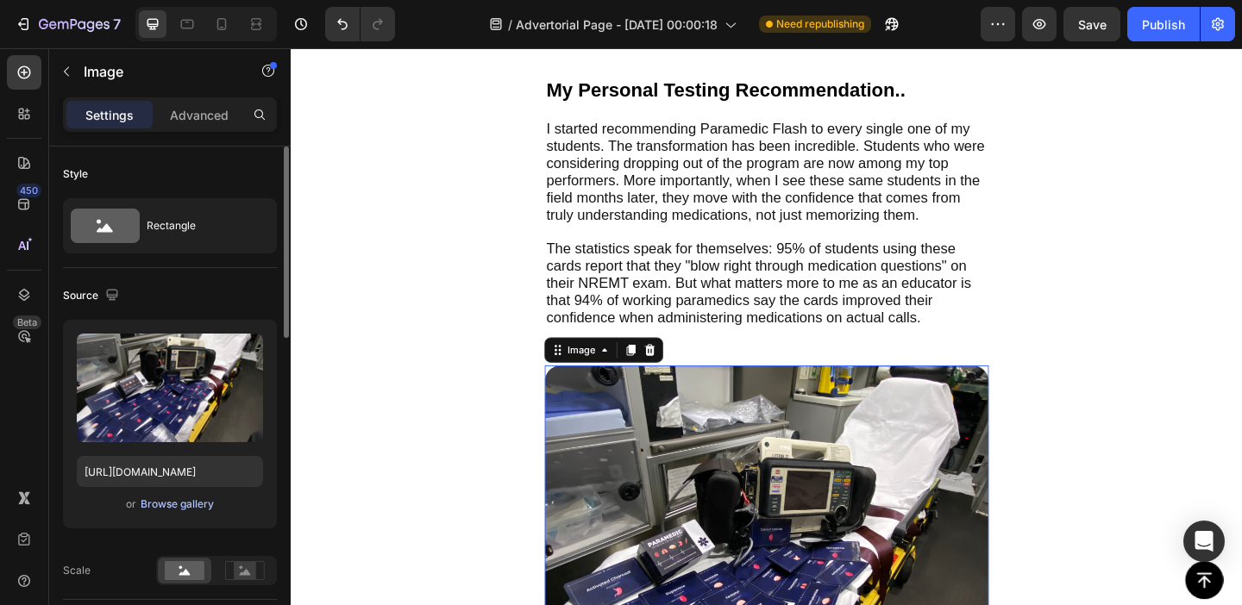
click at [179, 500] on div "Browse gallery" at bounding box center [177, 505] width 73 height 16
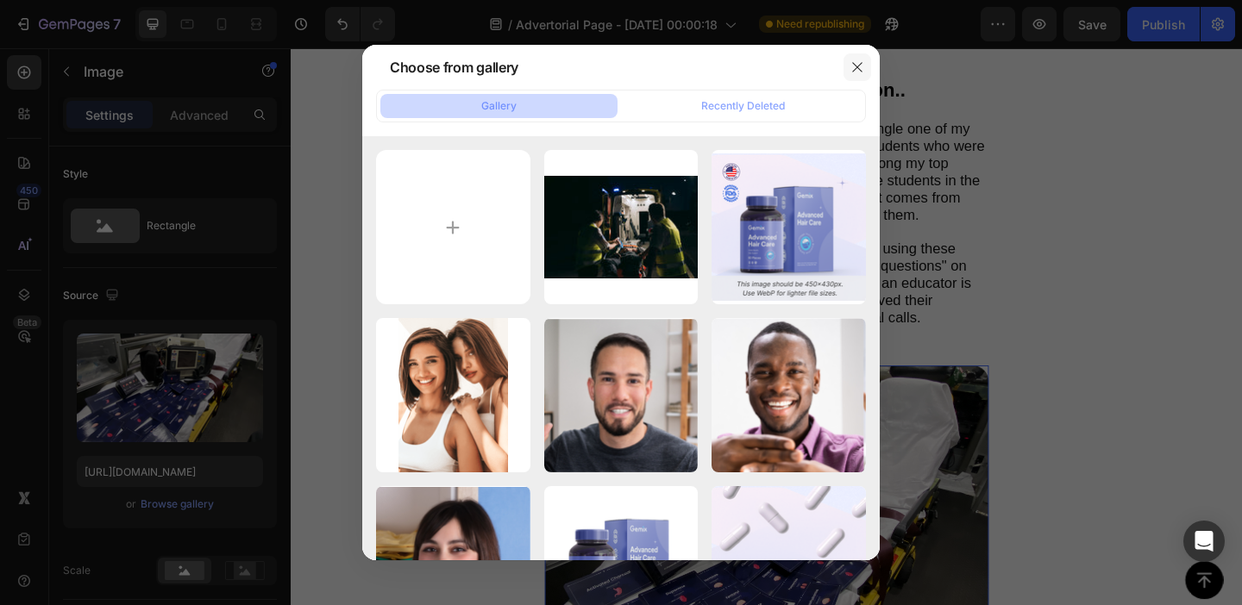
click at [855, 78] on button "button" at bounding box center [857, 67] width 28 height 28
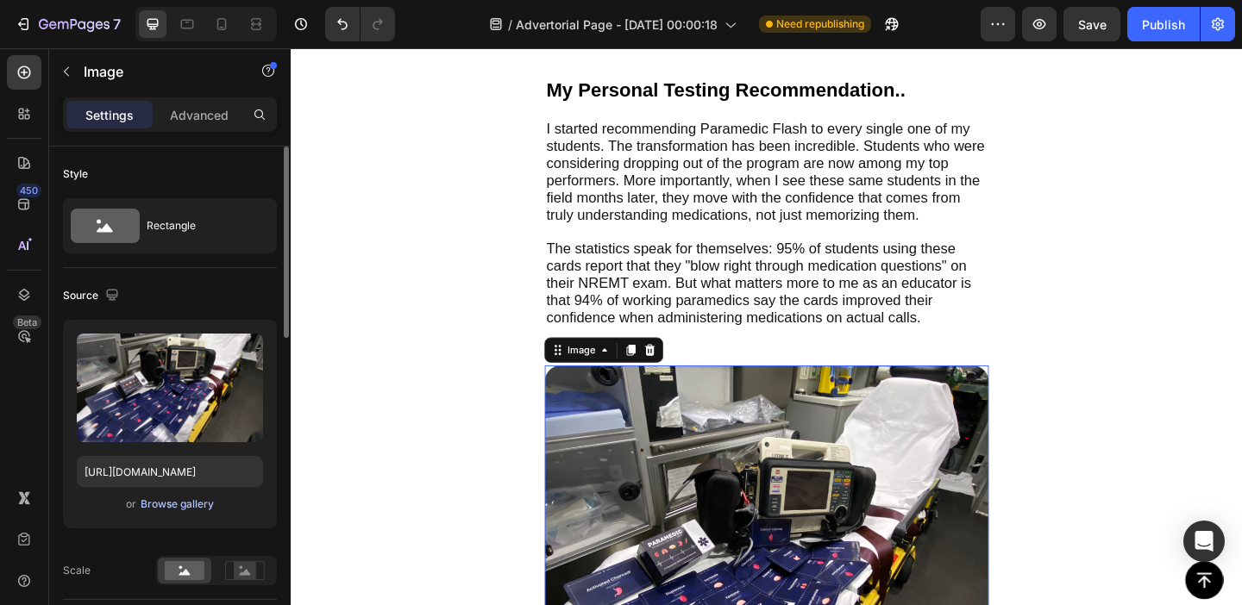
click at [178, 505] on div "Browse gallery" at bounding box center [177, 505] width 73 height 16
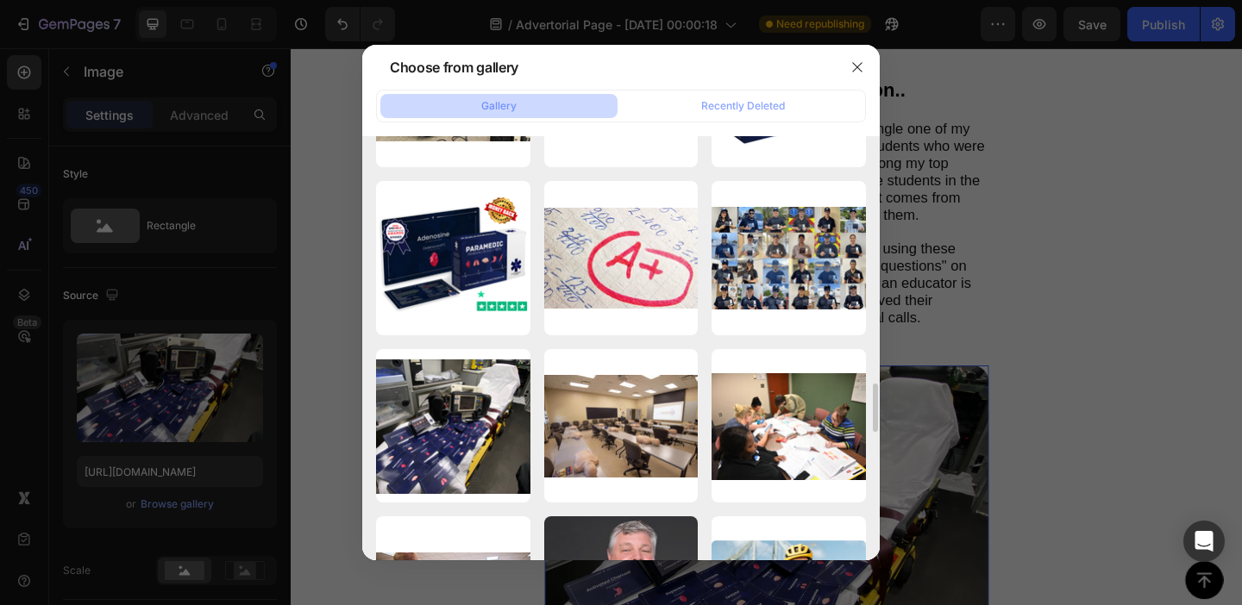
scroll to position [2154, 0]
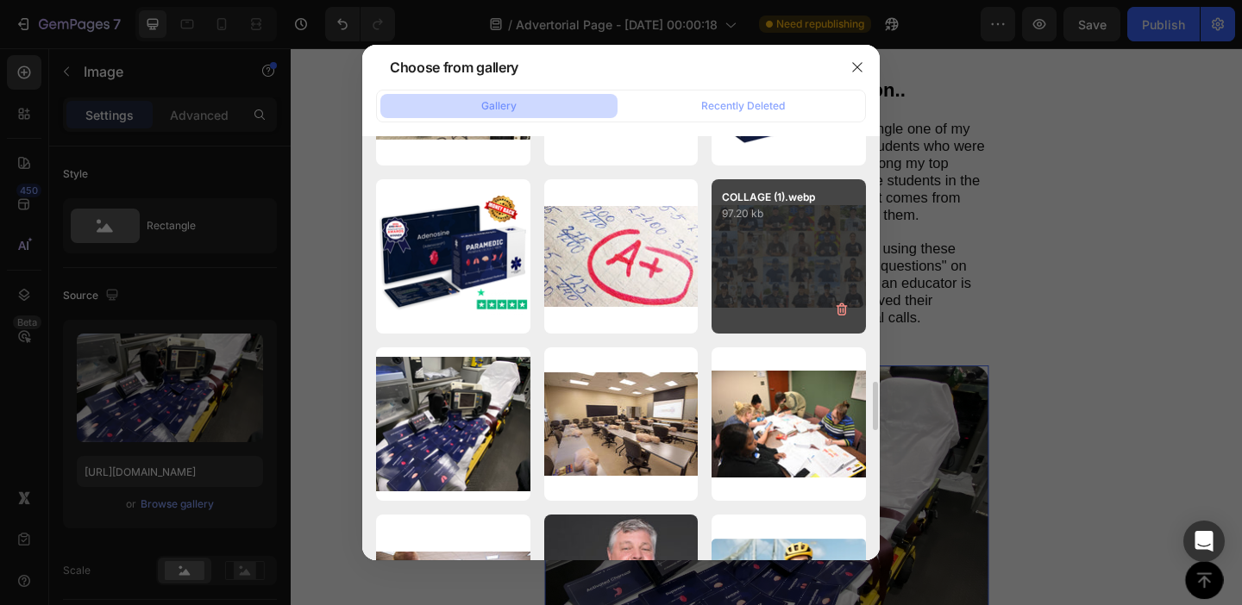
click at [811, 253] on div "COLLAGE (1).webp 97.20 kb" at bounding box center [789, 256] width 154 height 154
type input "[URL][DOMAIN_NAME]"
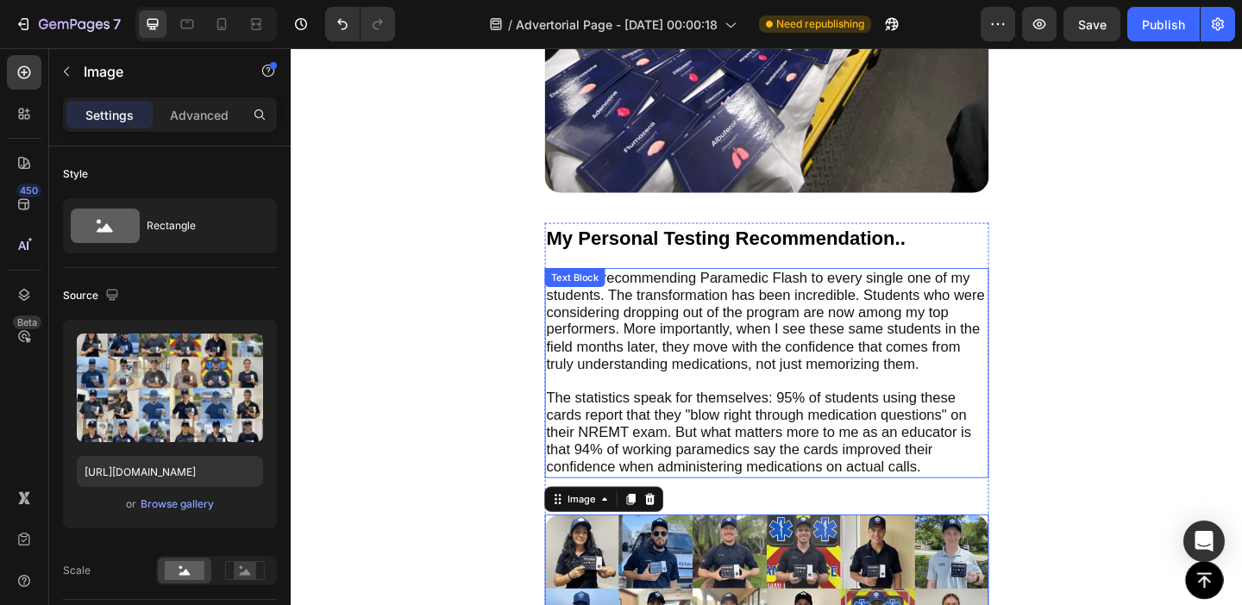
scroll to position [4410, 0]
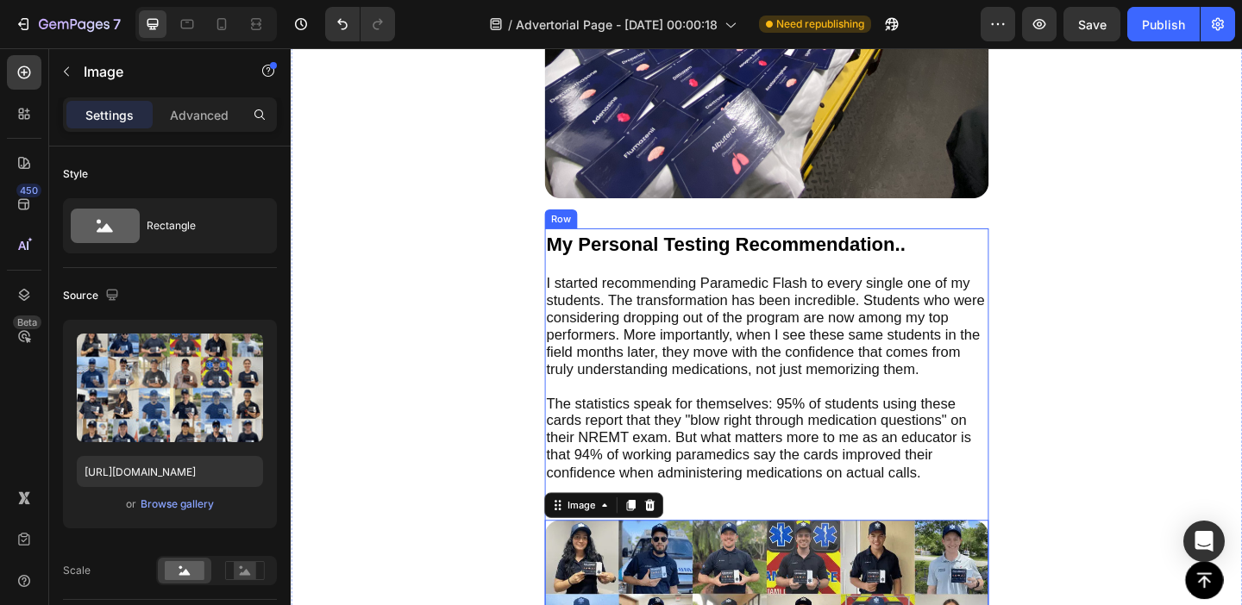
click at [1044, 262] on div "My Personal Testing Recommendation.. Text Block I started recommending Paramedi…" at bounding box center [808, 571] width 483 height 655
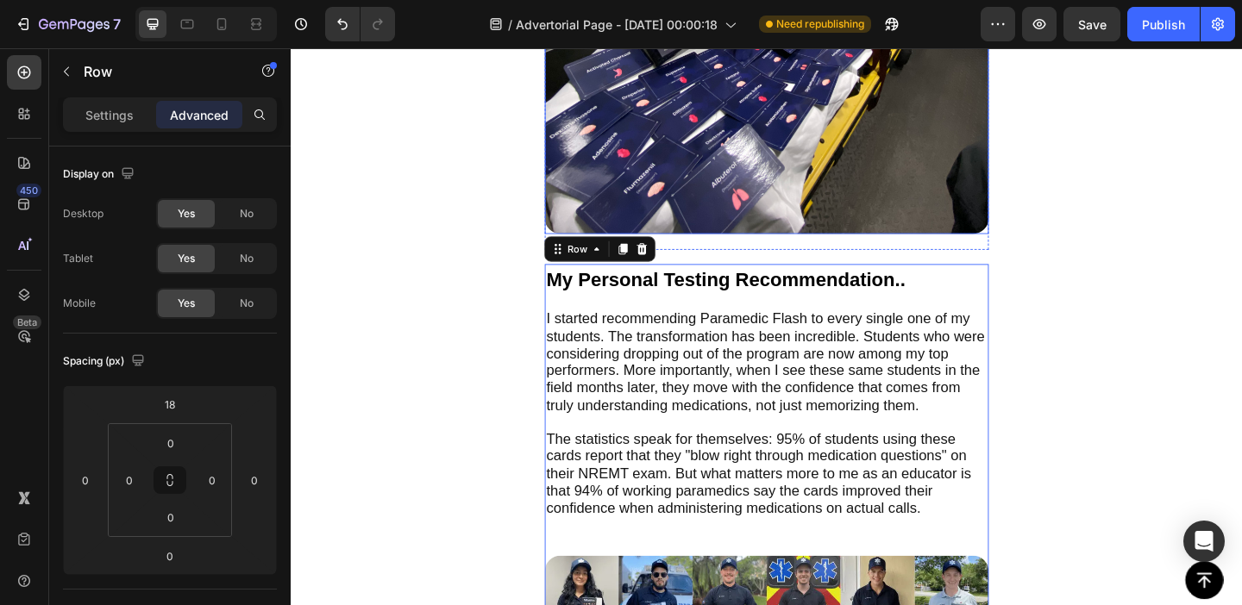
scroll to position [4380, 0]
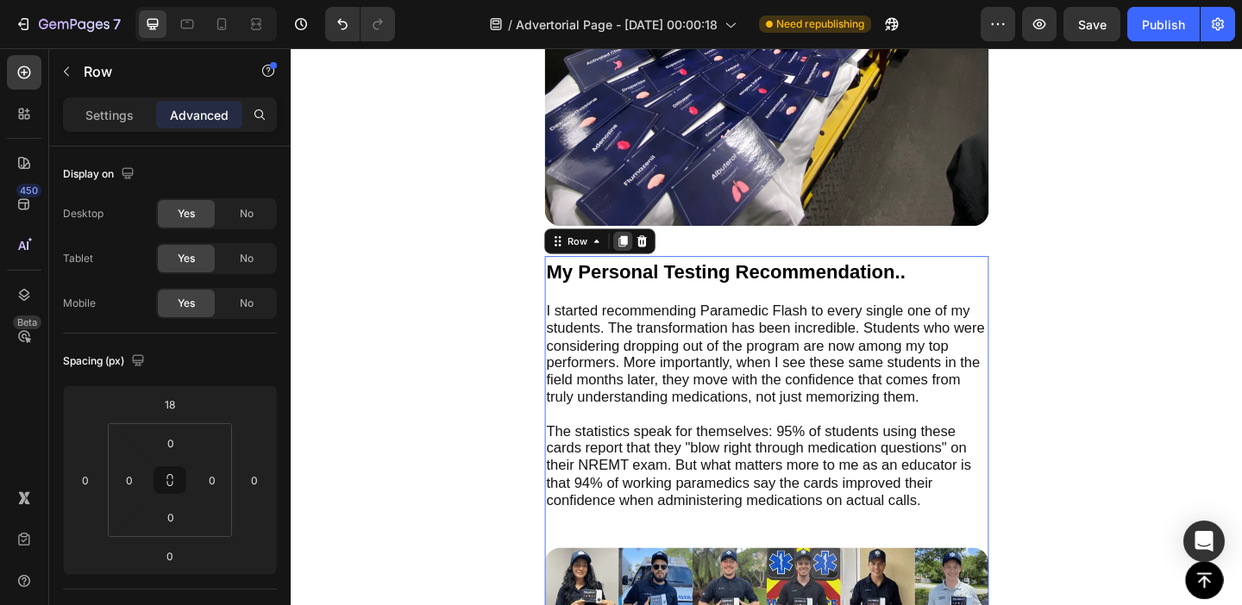
click at [656, 253] on icon at bounding box center [652, 259] width 9 height 12
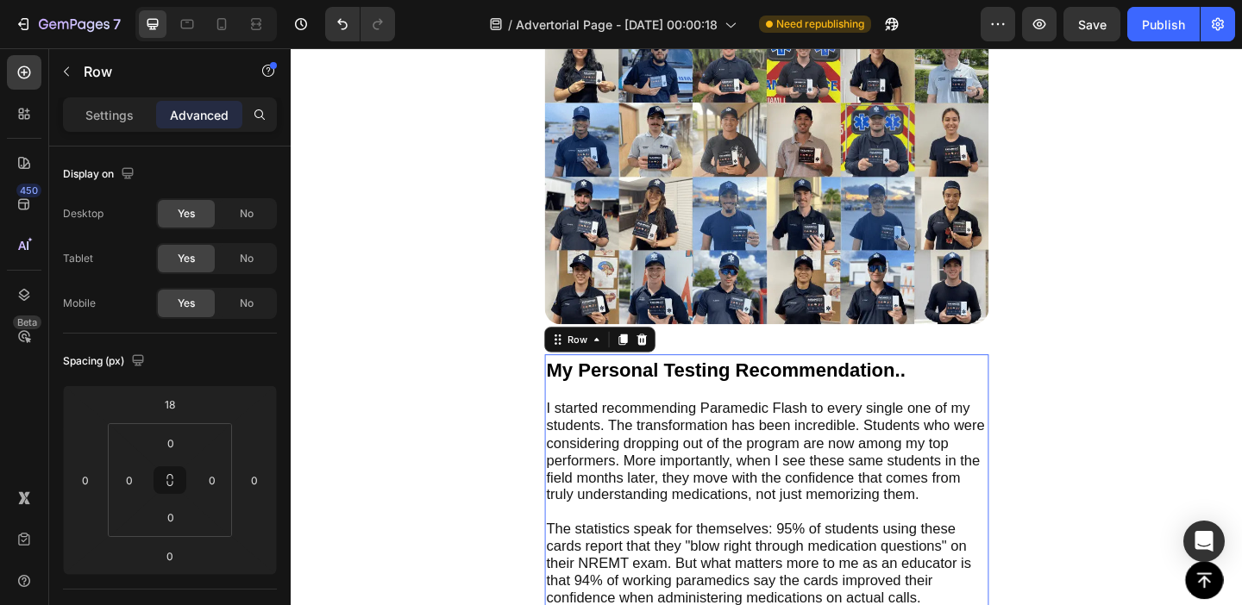
scroll to position [4946, 0]
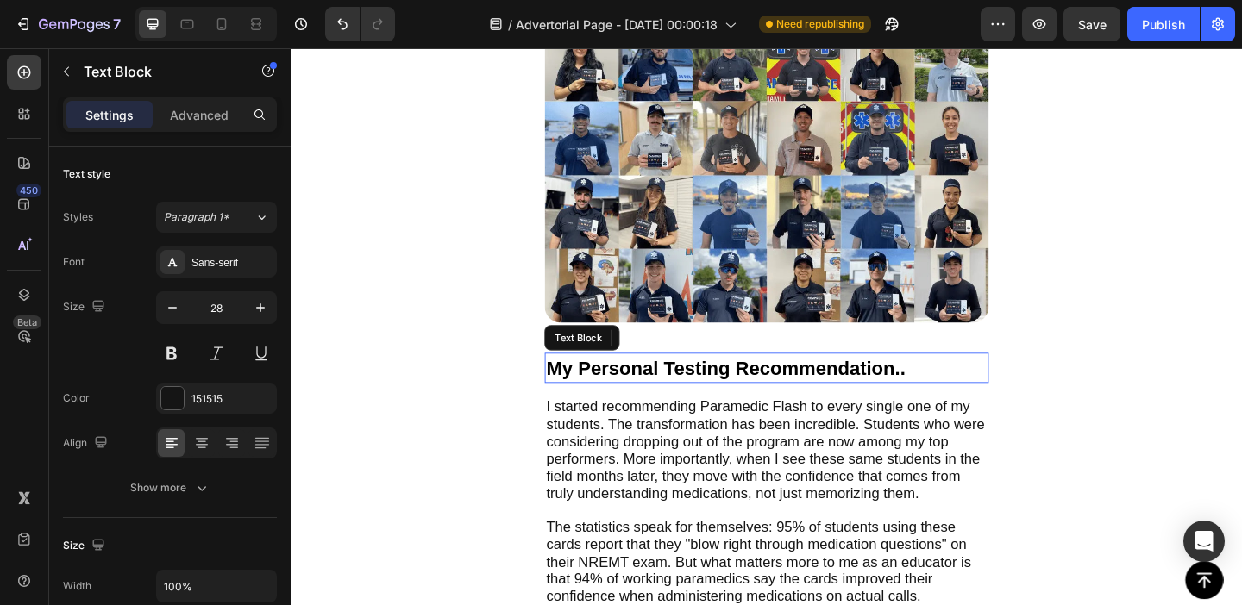
click at [661, 385] on span "My Personal Testing Recommendation.." at bounding box center [763, 396] width 391 height 23
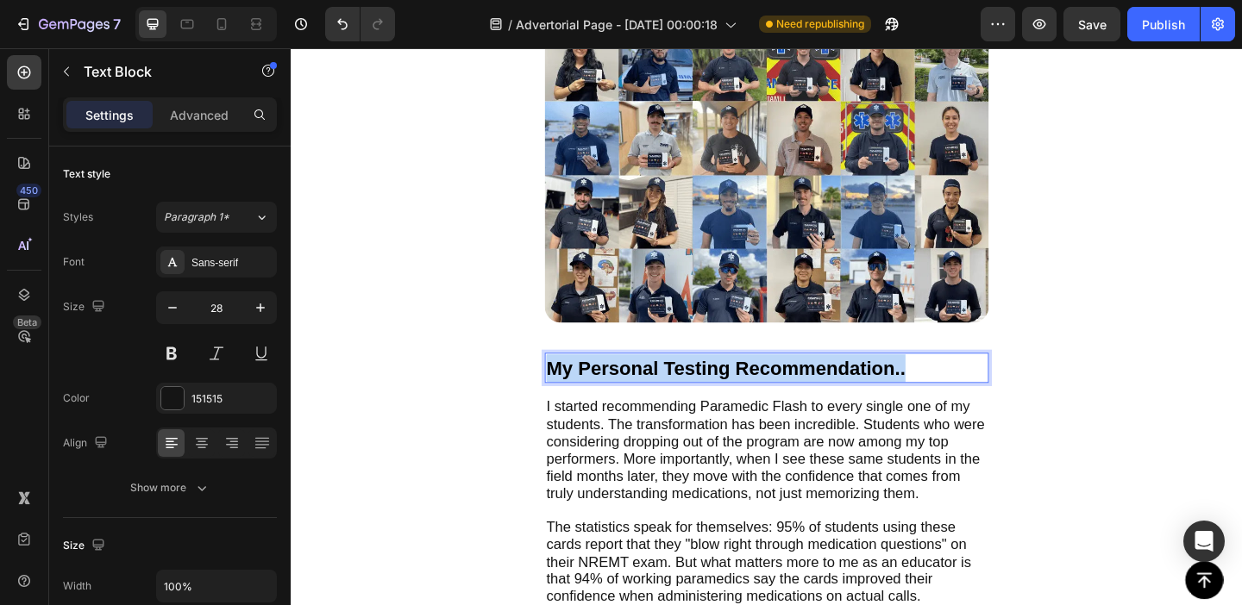
click at [661, 385] on span "My Personal Testing Recommendation.." at bounding box center [763, 396] width 391 height 23
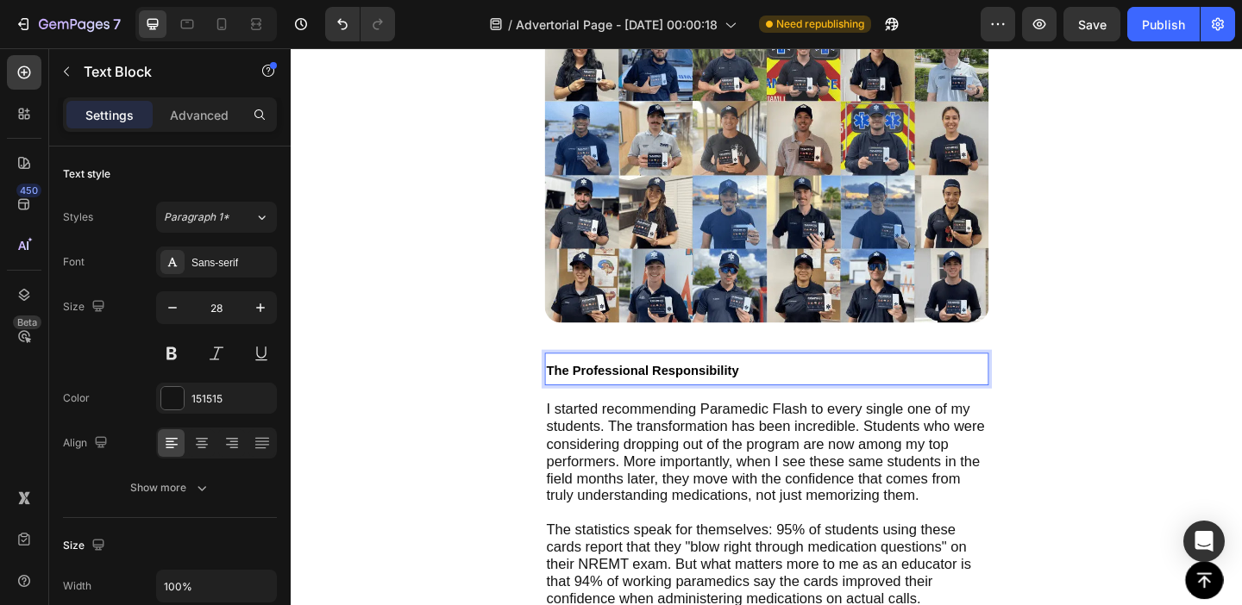
click at [650, 392] on span "The Professional Responsibility" at bounding box center [673, 399] width 210 height 15
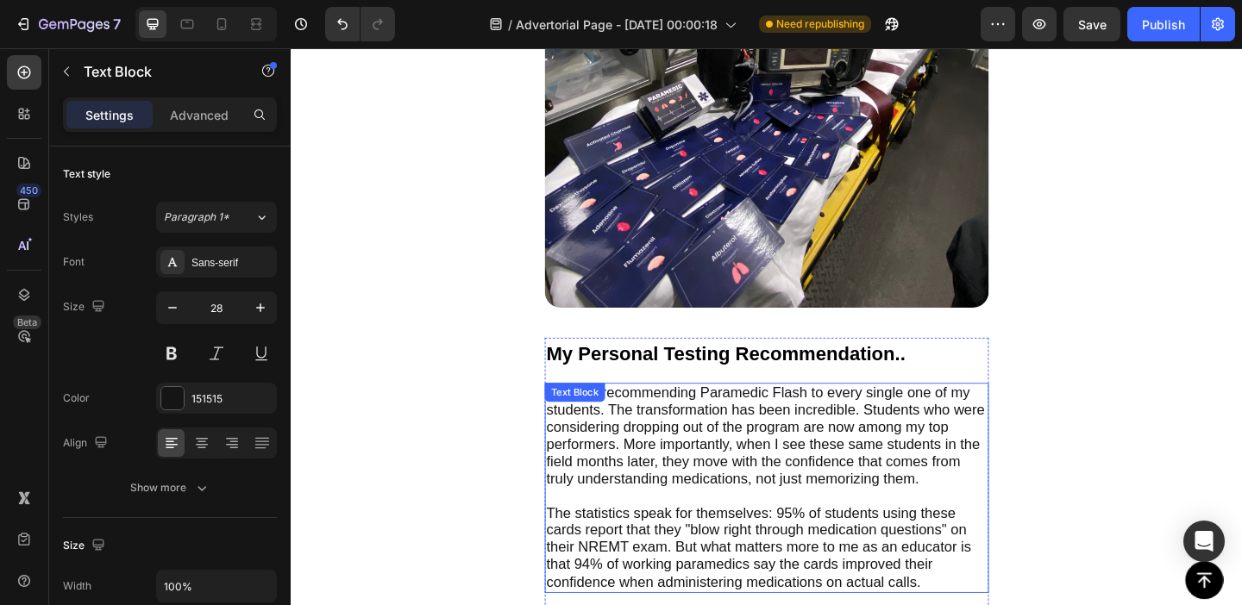
scroll to position [4261, 0]
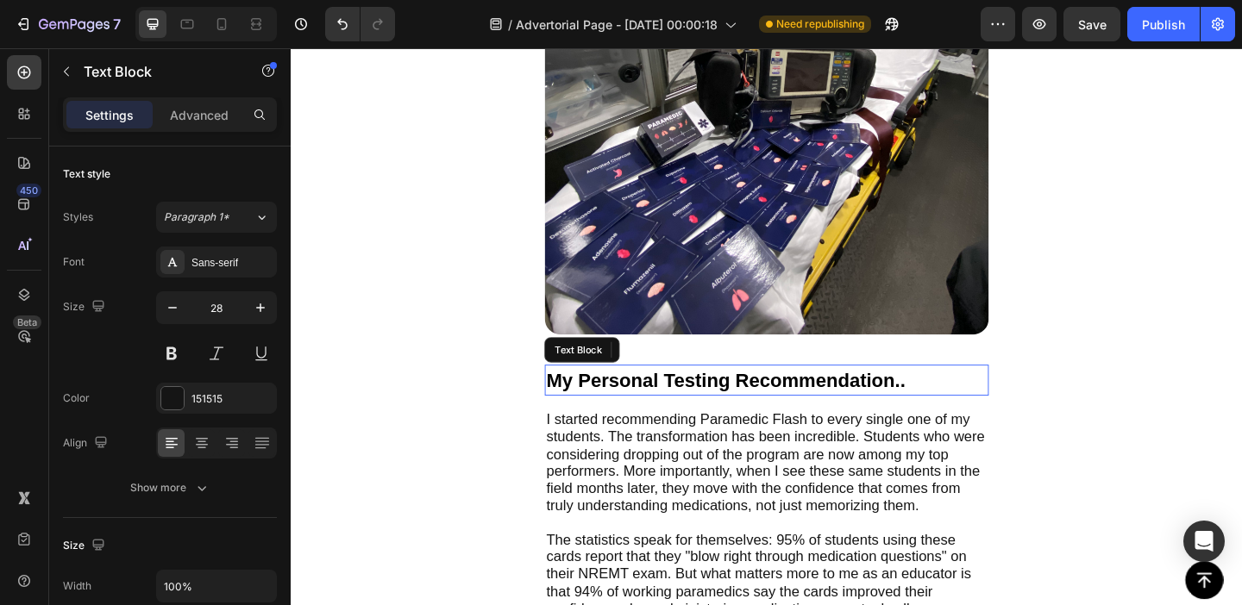
click at [684, 398] on span "My Personal Testing Recommendation.." at bounding box center [763, 409] width 391 height 23
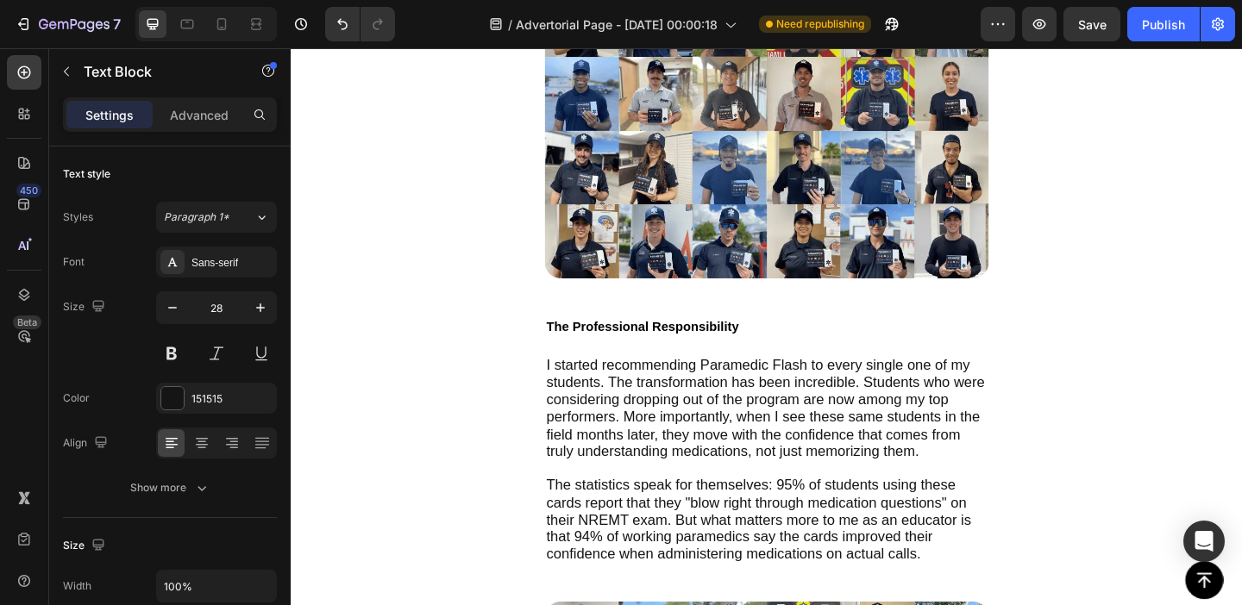
scroll to position [5003, 0]
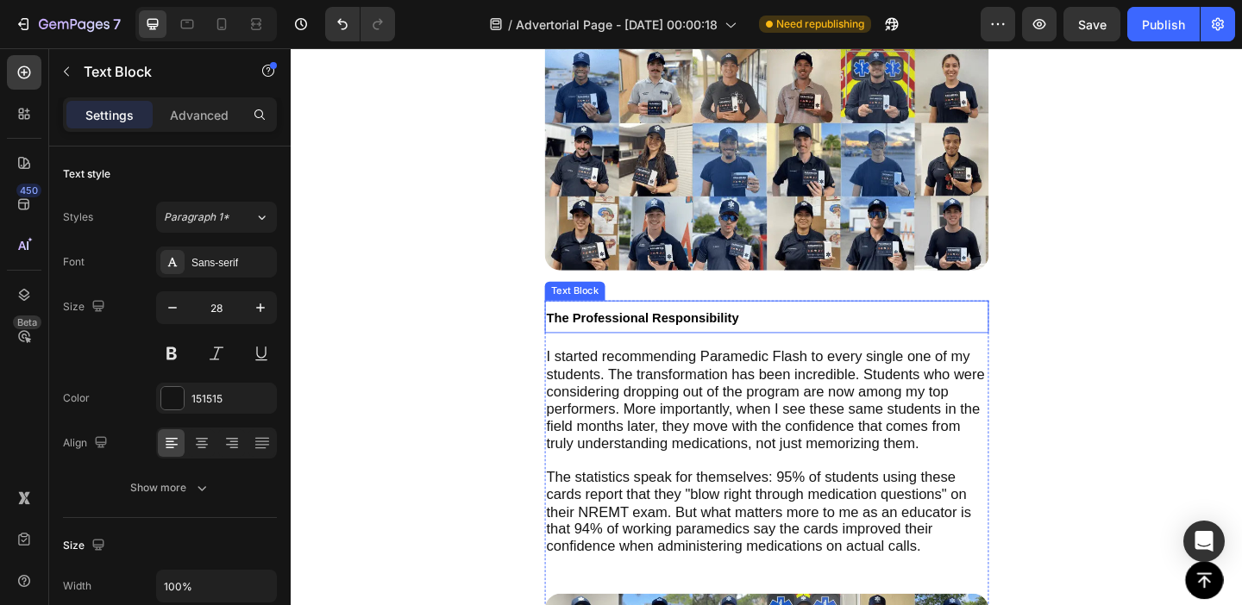
click at [663, 335] on span "The Professional Responsibility" at bounding box center [673, 342] width 210 height 15
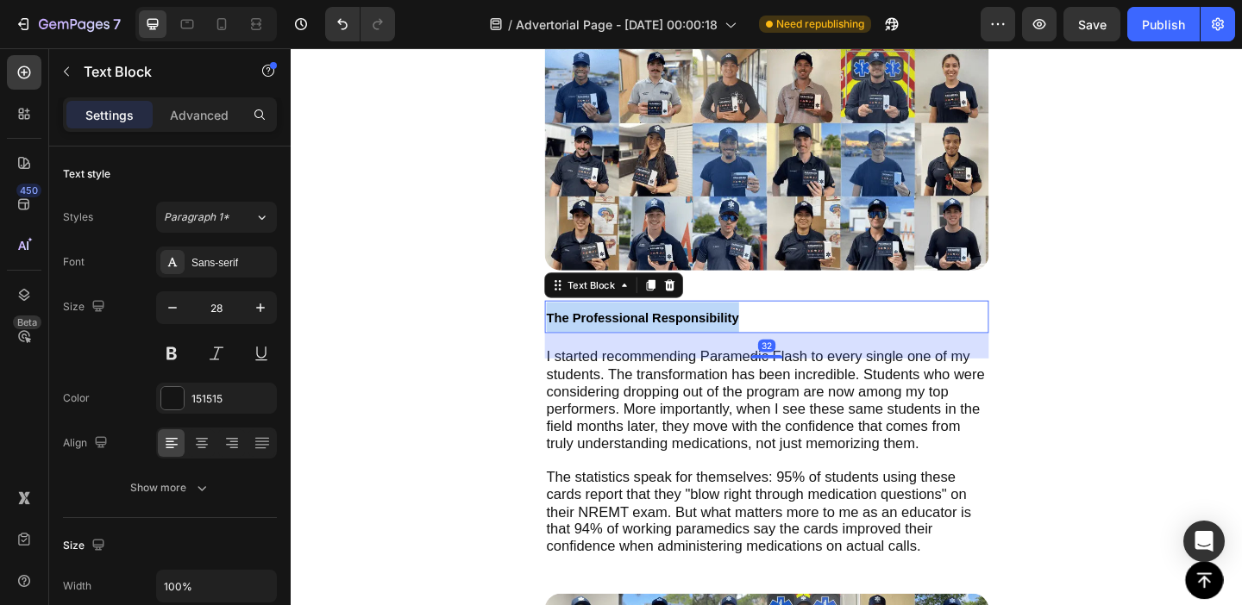
click at [663, 335] on span "The Professional Responsibility" at bounding box center [673, 342] width 210 height 15
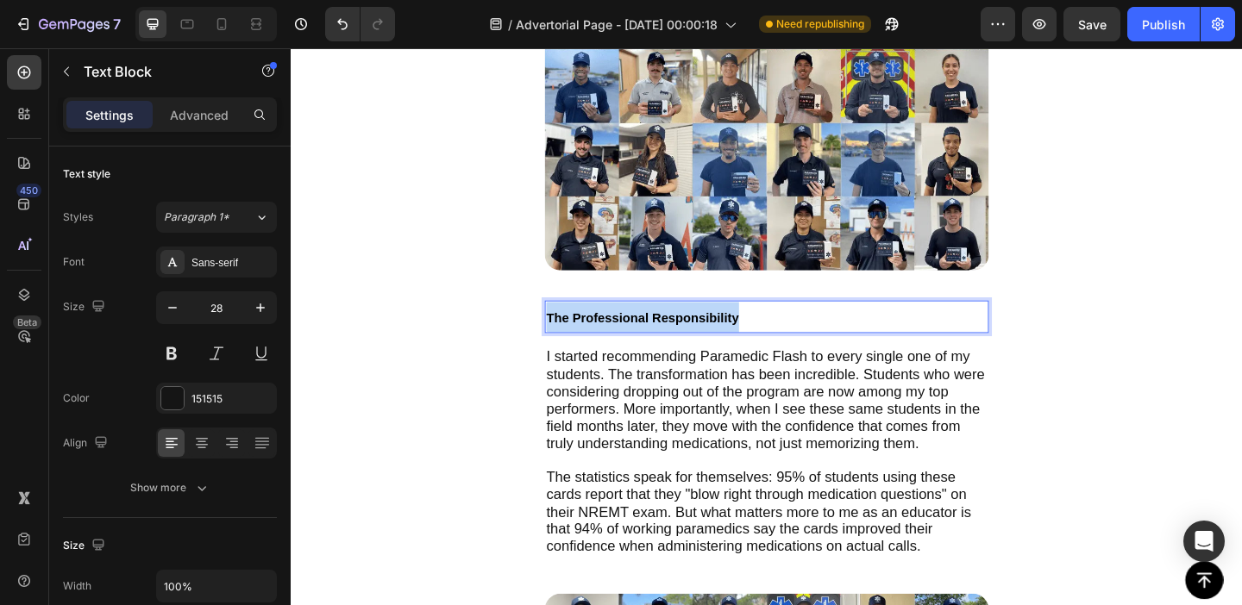
click at [663, 335] on span "The Professional Responsibility" at bounding box center [673, 342] width 210 height 15
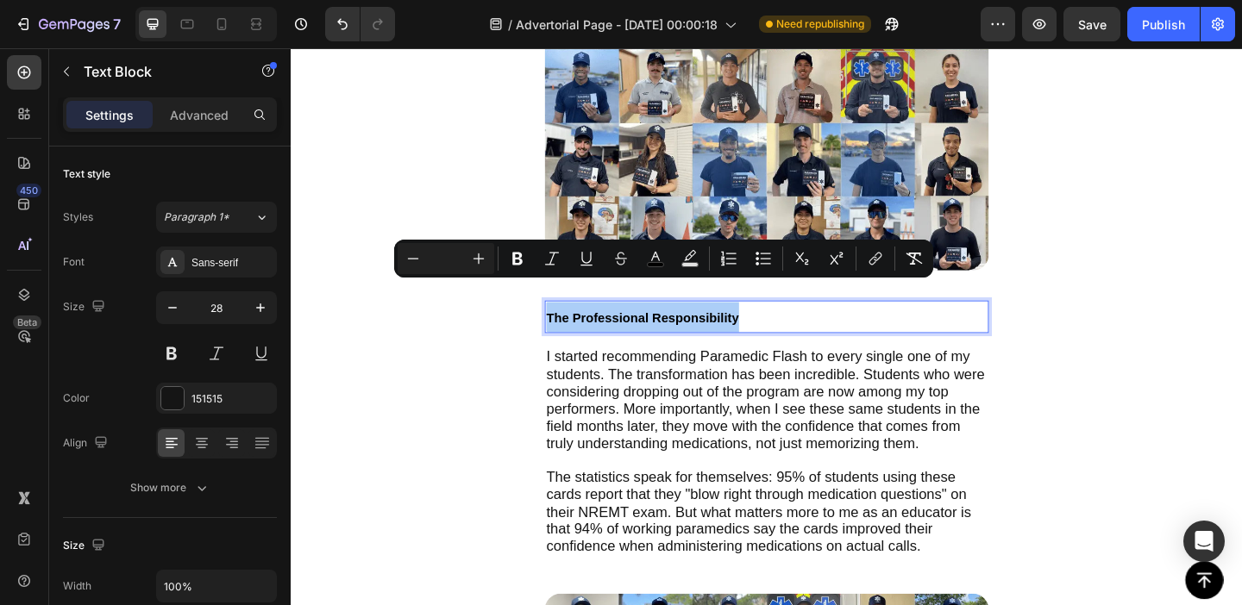
click at [450, 260] on input "Editor contextual toolbar" at bounding box center [446, 258] width 34 height 21
type input "24"
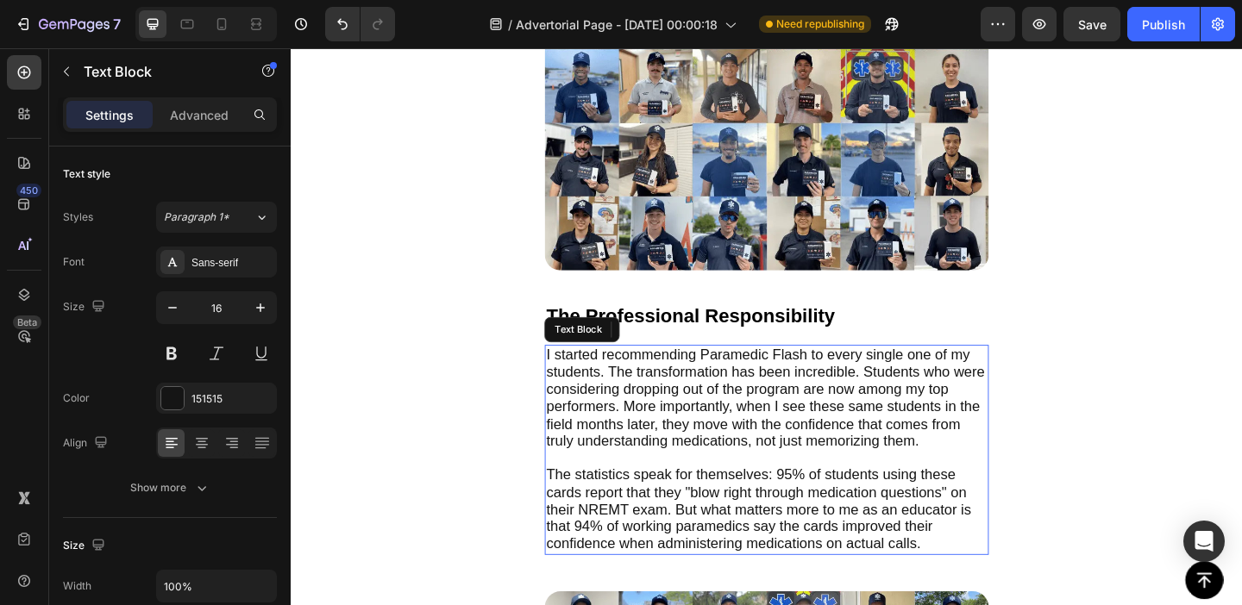
click at [609, 373] on span "I started recommending Paramedic Flash to every single one of my students. The …" at bounding box center [806, 428] width 477 height 111
click at [586, 373] on span "I started recommending Paramedic Flash to every single one of my students. The …" at bounding box center [806, 428] width 477 height 111
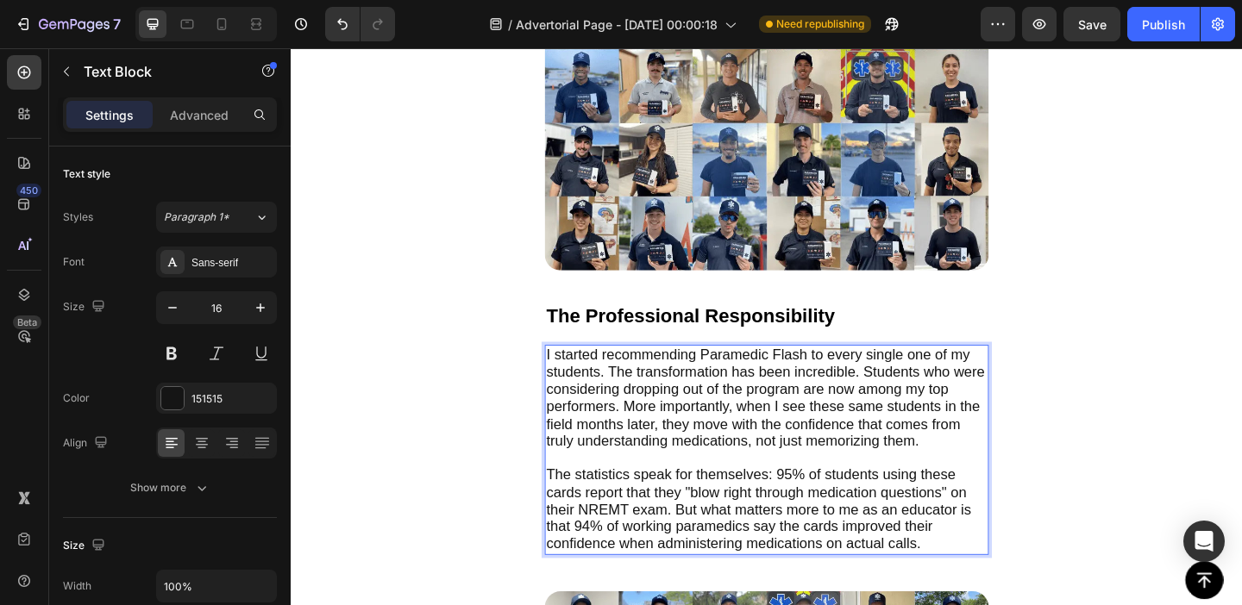
click at [607, 373] on span "I started recommending Paramedic Flash to every single one of my students. The …" at bounding box center [806, 428] width 477 height 111
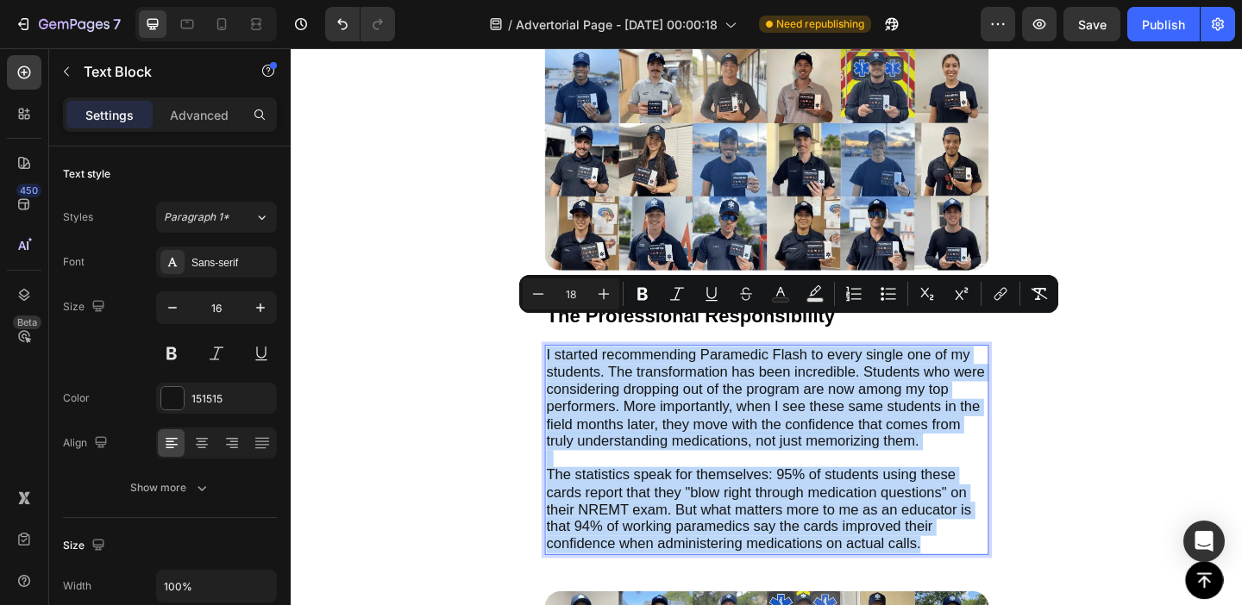
drag, startPoint x: 607, startPoint y: 368, endPoint x: 991, endPoint y: 546, distance: 422.9
click at [991, 546] on div "I started recommending Paramedic Flash to every single one of my students. The …" at bounding box center [808, 485] width 483 height 229
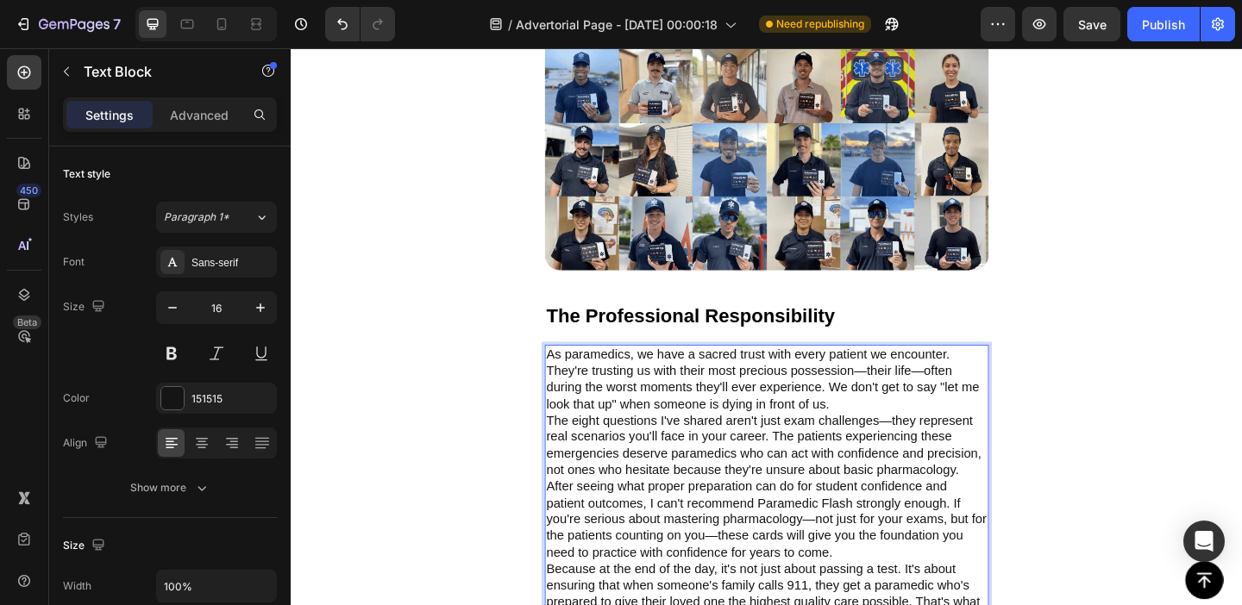
click at [886, 402] on p "As paramedics, we have a sacred trust with every patient we encounter. They're …" at bounding box center [808, 409] width 480 height 72
click at [676, 379] on p "As paramedics, we have a sacred trust with every patient we encounter. They're …" at bounding box center [808, 409] width 480 height 72
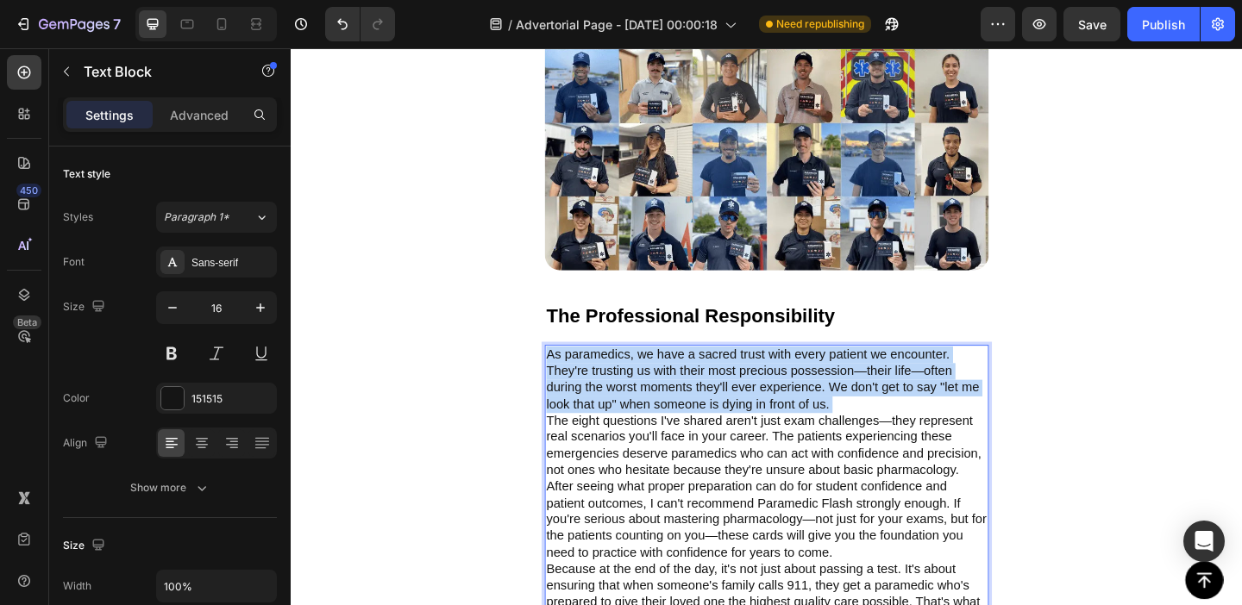
click at [676, 379] on p "As paramedics, we have a sacred trust with every patient we encounter. They're …" at bounding box center [808, 409] width 480 height 72
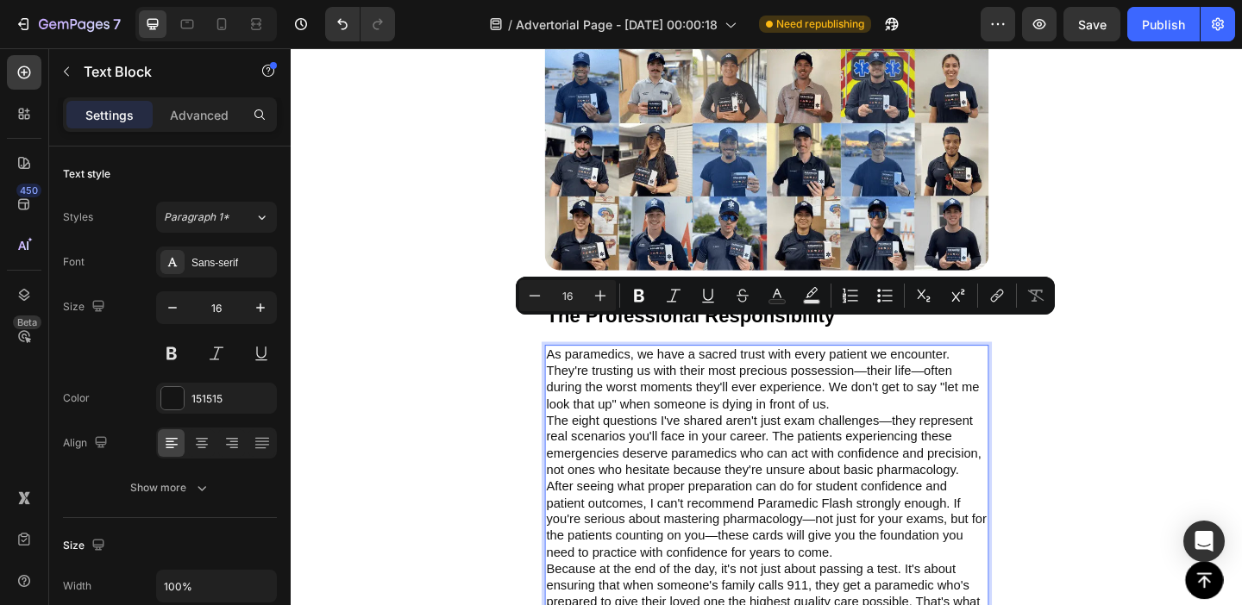
click at [599, 373] on p "As paramedics, we have a sacred trust with every patient we encounter. They're …" at bounding box center [808, 409] width 480 height 72
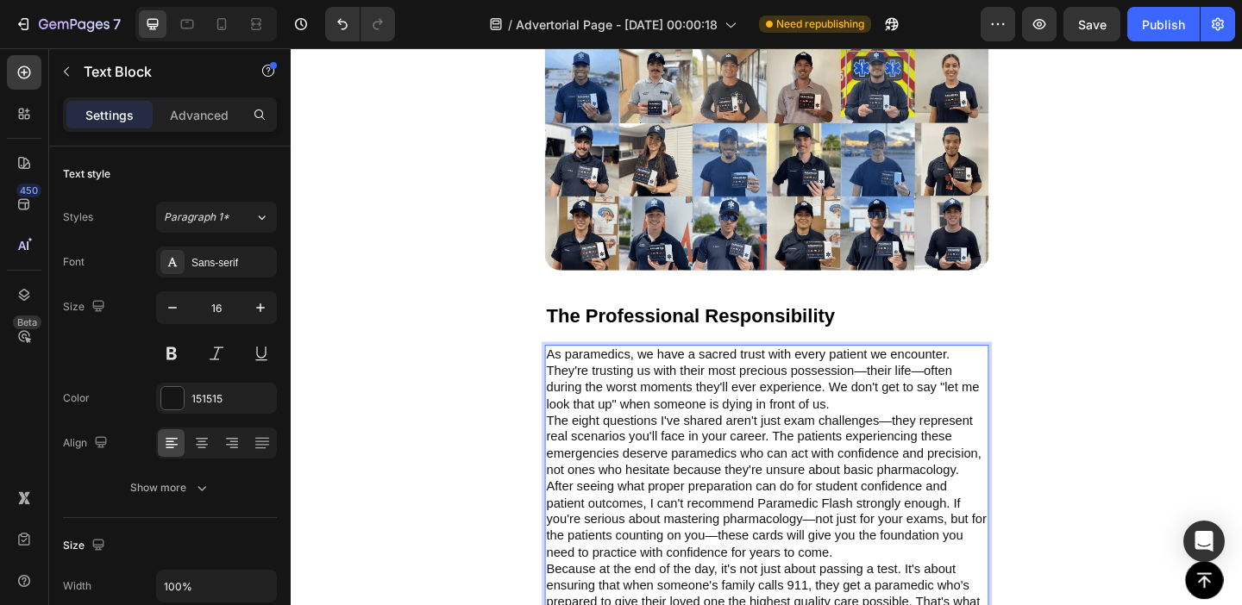
click at [578, 373] on p "As paramedics, we have a sacred trust with every patient we encounter. They're …" at bounding box center [808, 409] width 480 height 72
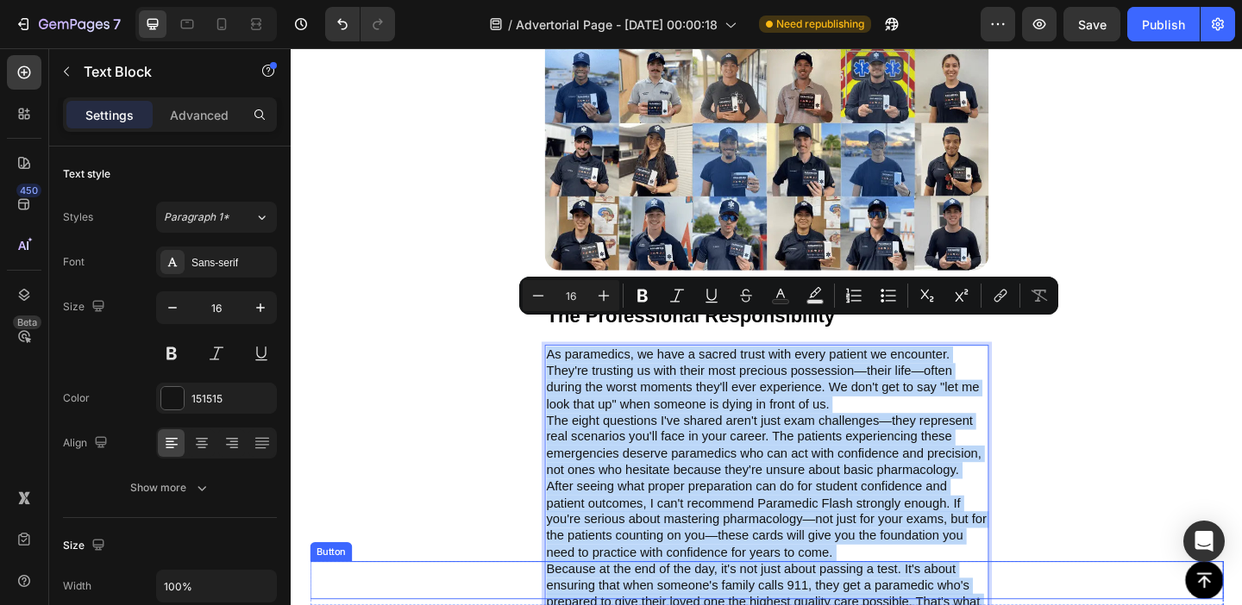
drag, startPoint x: 578, startPoint y: 354, endPoint x: 789, endPoint y: 624, distance: 342.8
click at [789, 605] on div "Button Sticky The Real Cost of Uncertainty Text Block Here's what haunts experi…" at bounding box center [808, 98] width 1035 height 10035
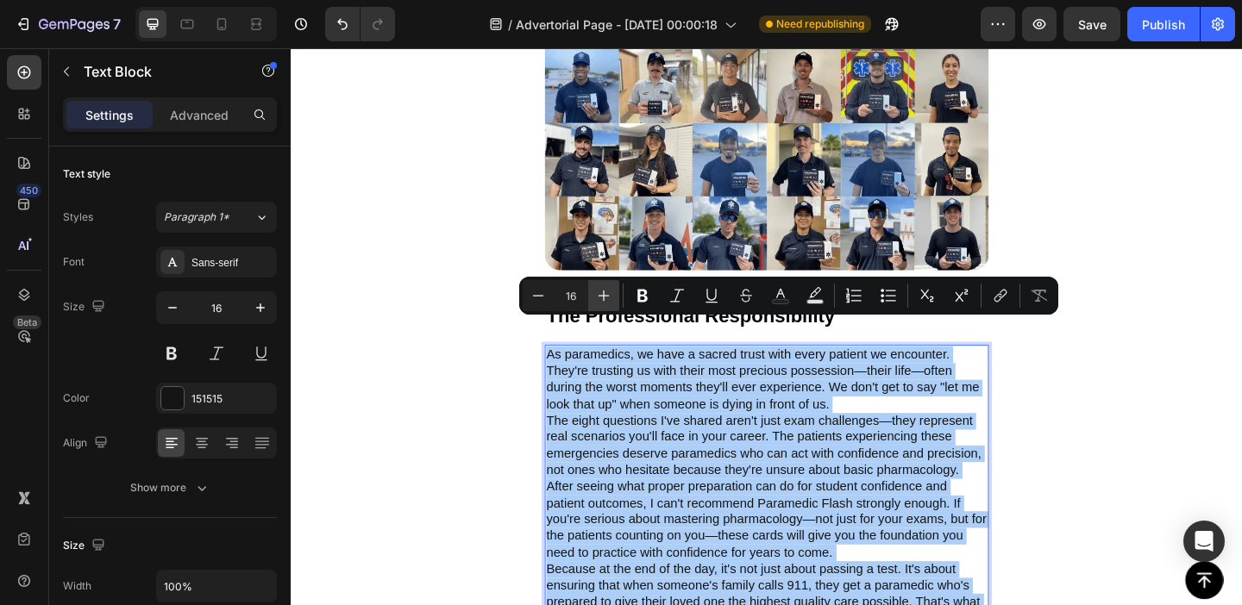
click at [612, 292] on button "Plus" at bounding box center [603, 295] width 31 height 31
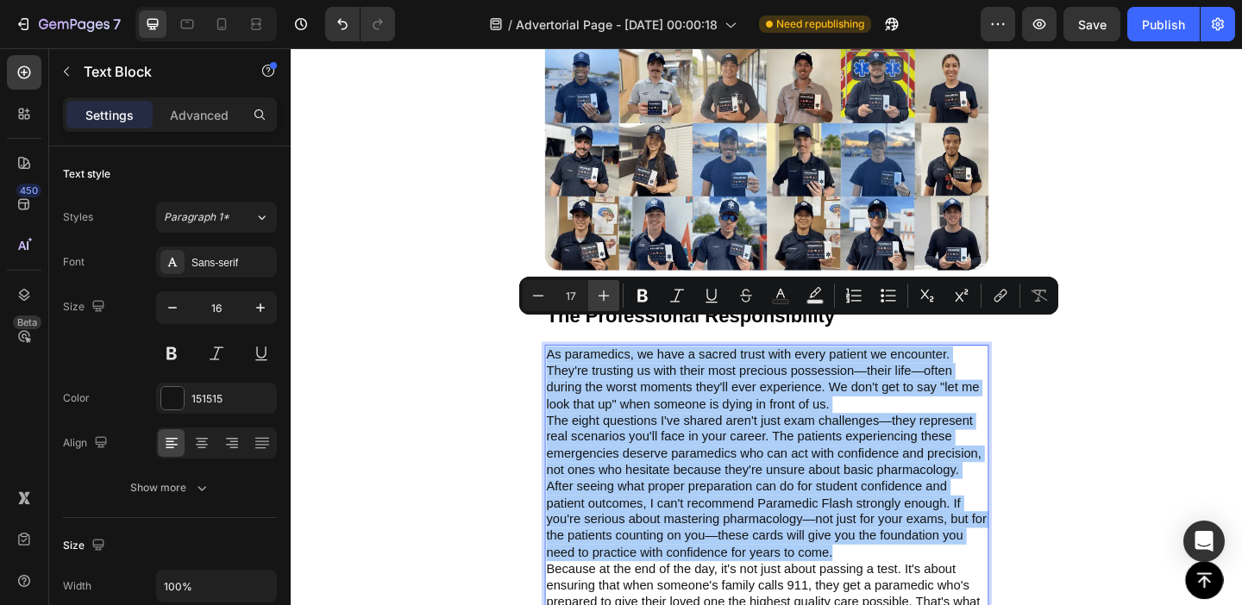
click at [612, 292] on button "Plus" at bounding box center [603, 295] width 31 height 31
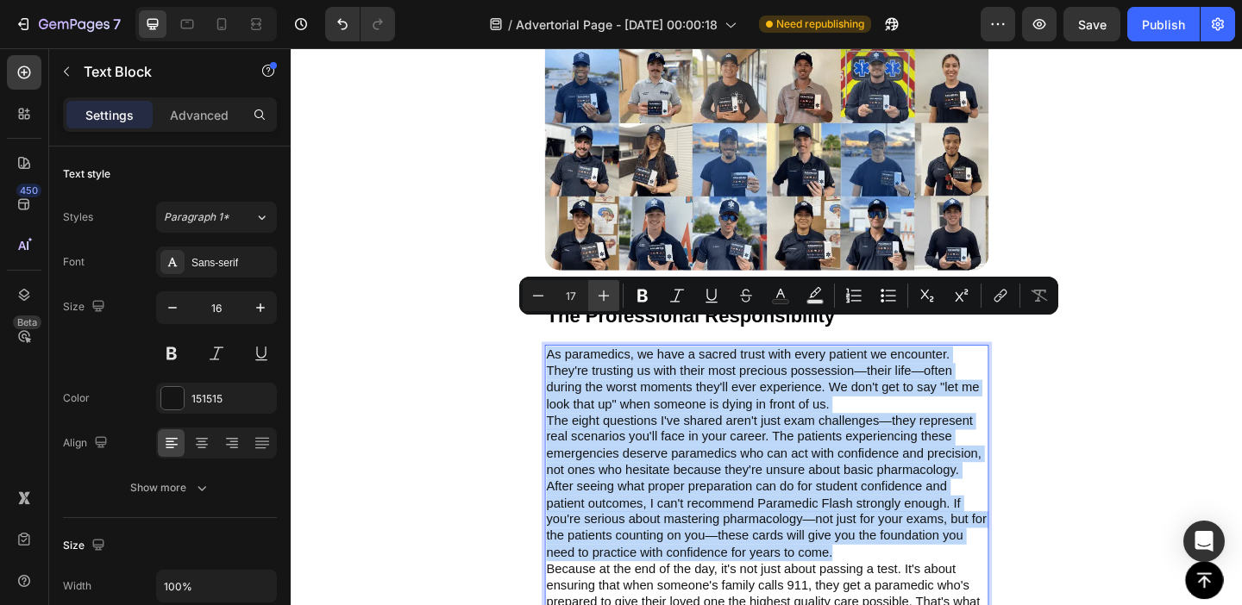
type input "18"
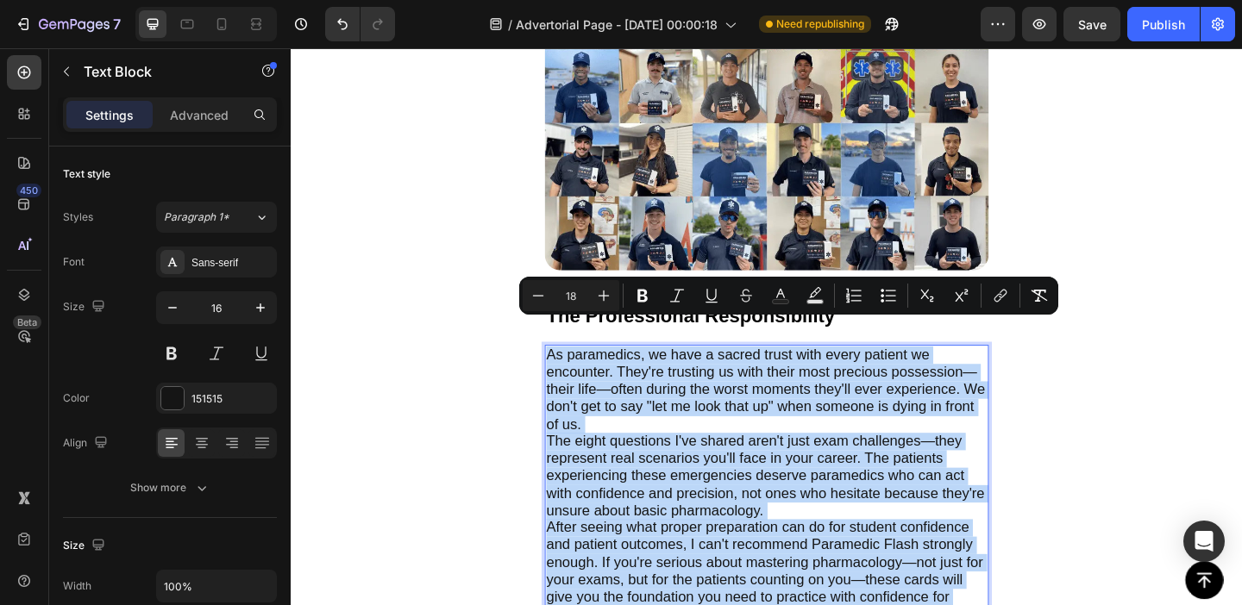
click at [862, 412] on span "As paramedics, we have a sacred trust with every patient we encounter. They're …" at bounding box center [806, 419] width 477 height 92
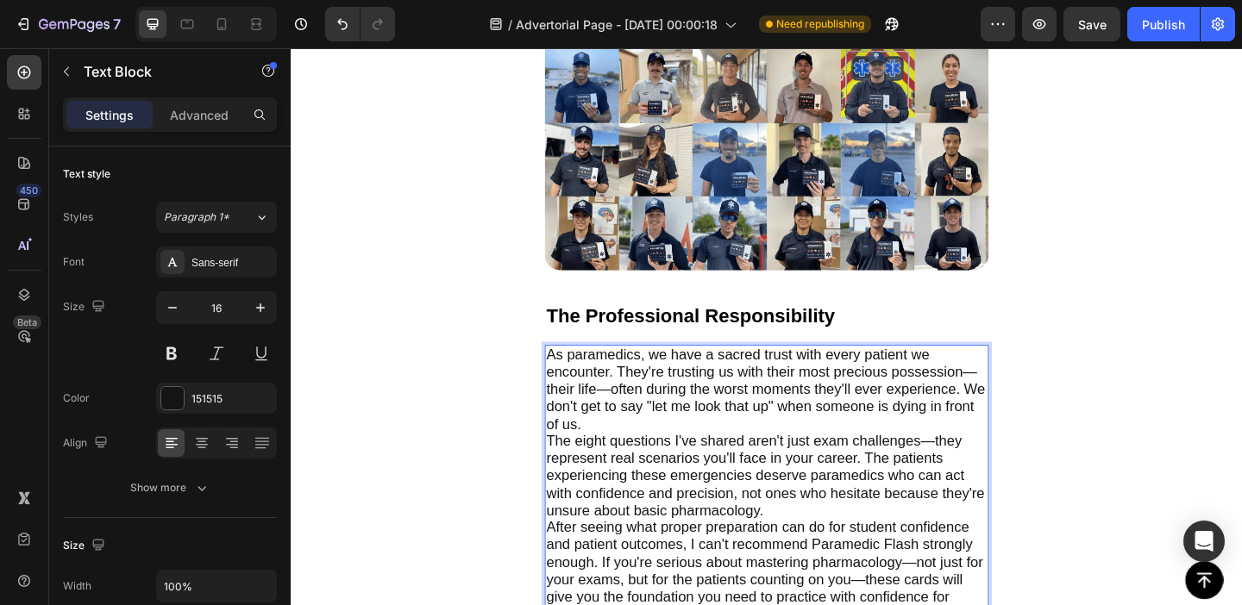
click at [674, 467] on span "The eight questions I've shared aren't just exam challenges—they represent real…" at bounding box center [806, 513] width 477 height 92
click at [661, 422] on p "As paramedics, we have a sacred trust with every patient we encounter. They're …" at bounding box center [808, 420] width 480 height 94
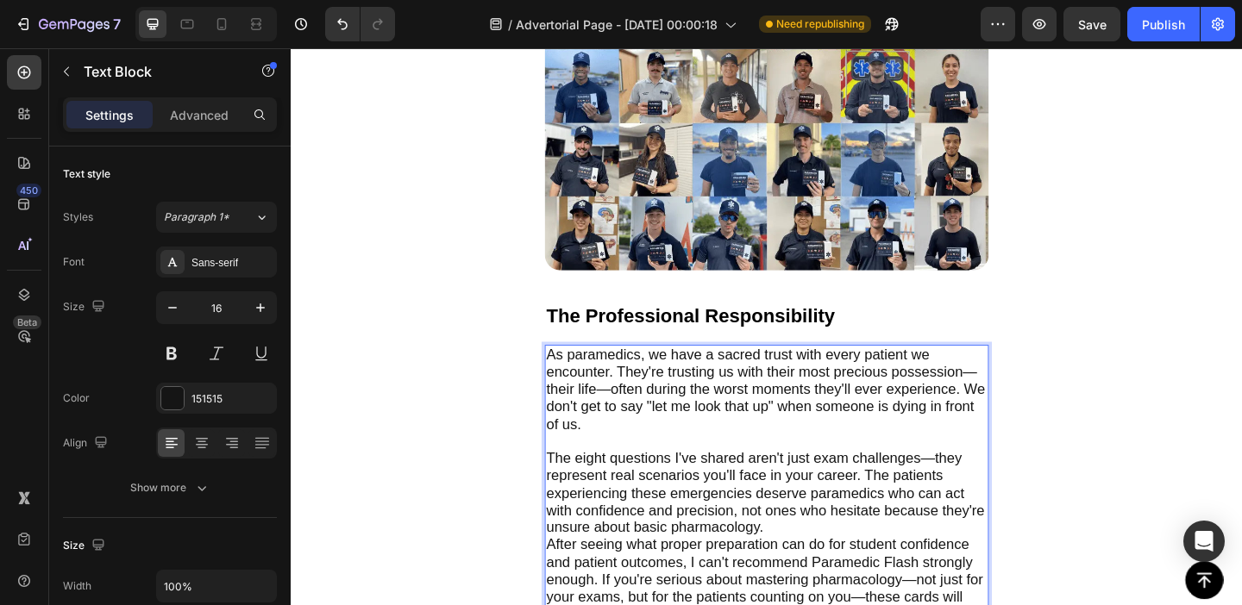
scroll to position [5054, 0]
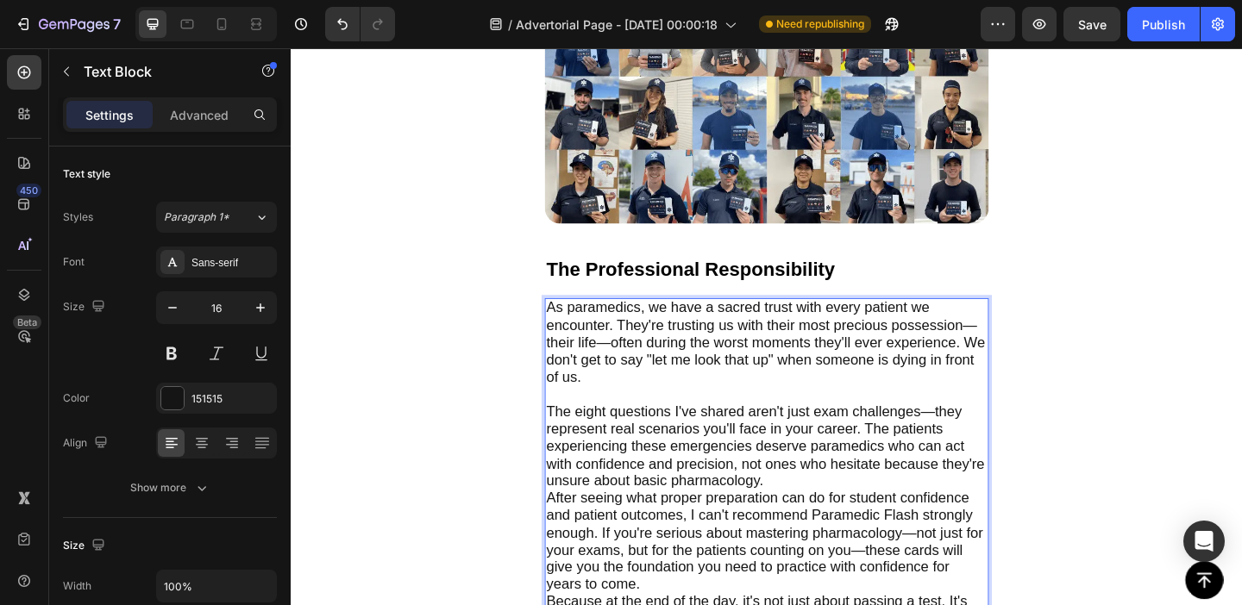
click at [820, 479] on p "The eight questions I've shared aren't just exam challenges—they represent real…" at bounding box center [808, 482] width 480 height 94
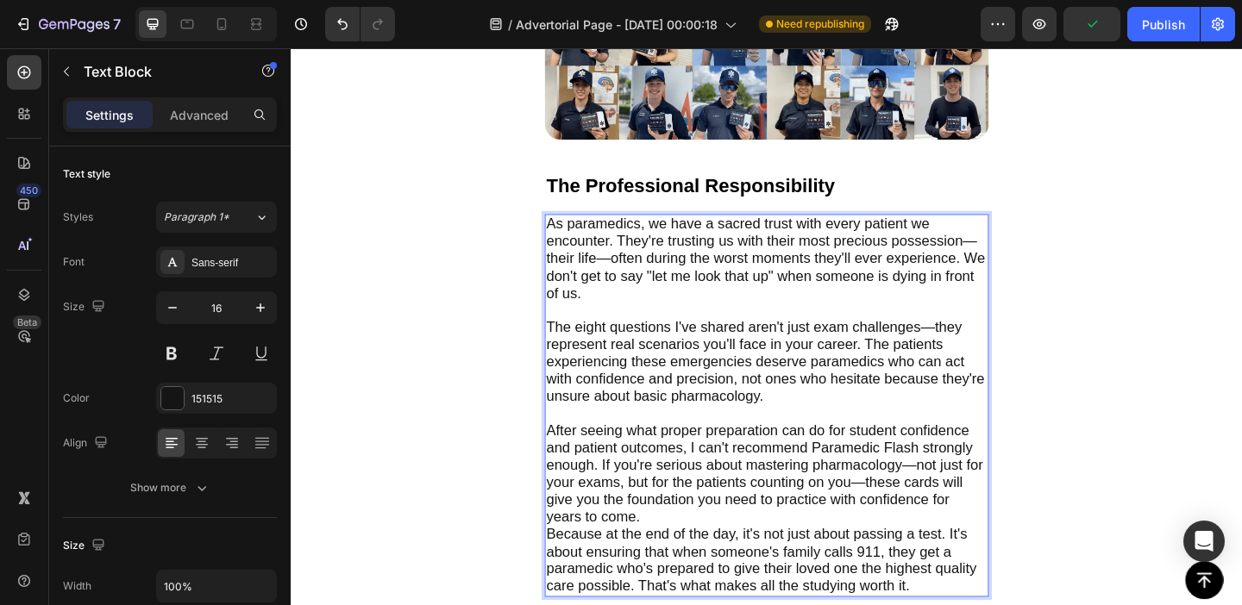
scroll to position [5155, 0]
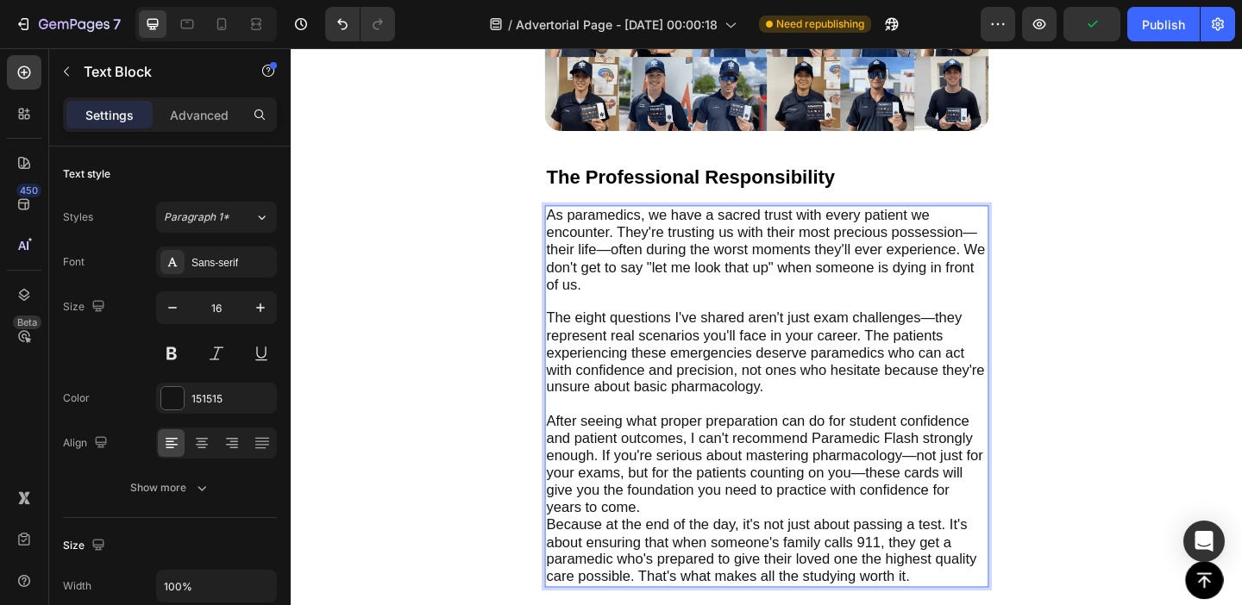
click at [743, 500] on p "After seeing what proper preparation can do for student confidence and patient …" at bounding box center [808, 501] width 480 height 113
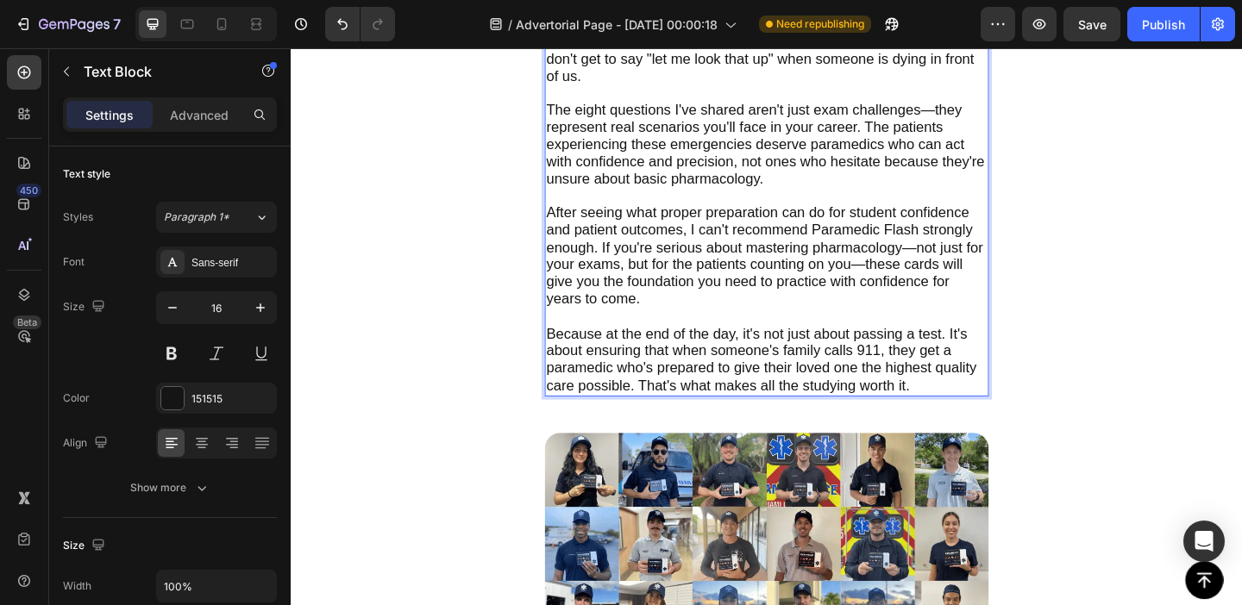
scroll to position [5383, 0]
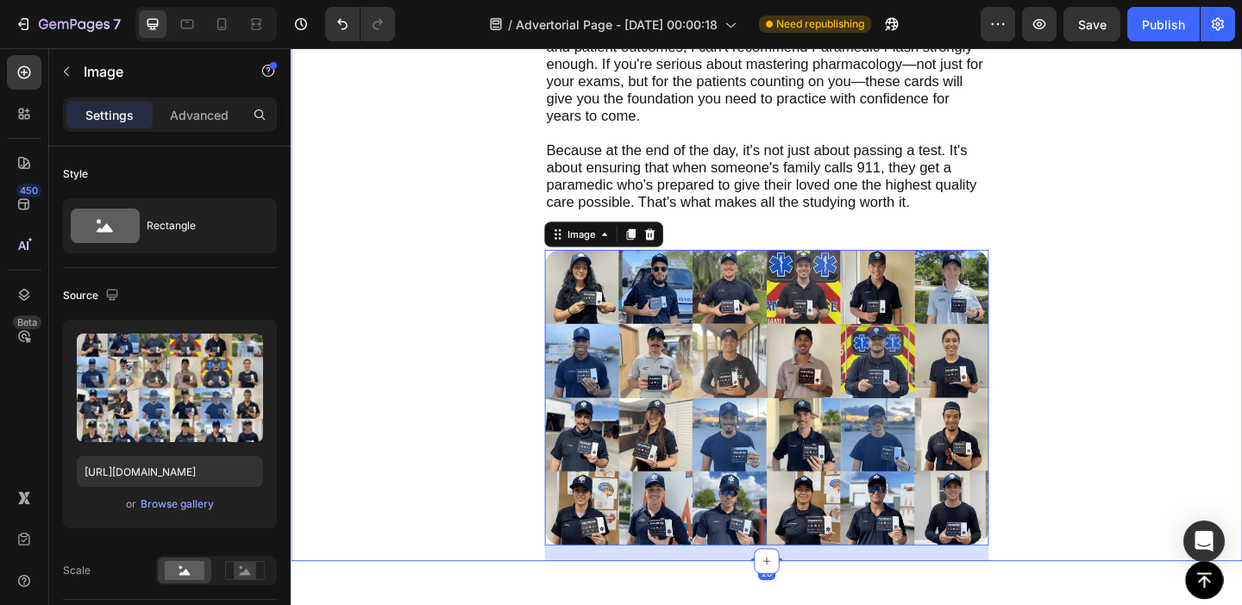
scroll to position [5584, 0]
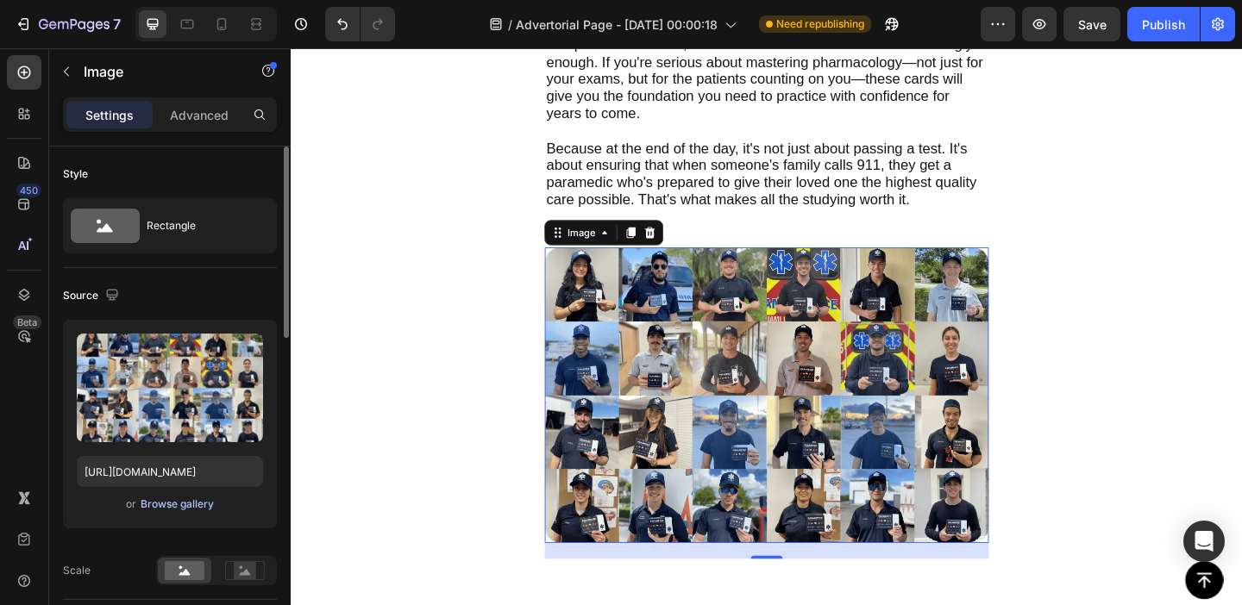
click at [166, 503] on div "Browse gallery" at bounding box center [177, 505] width 73 height 16
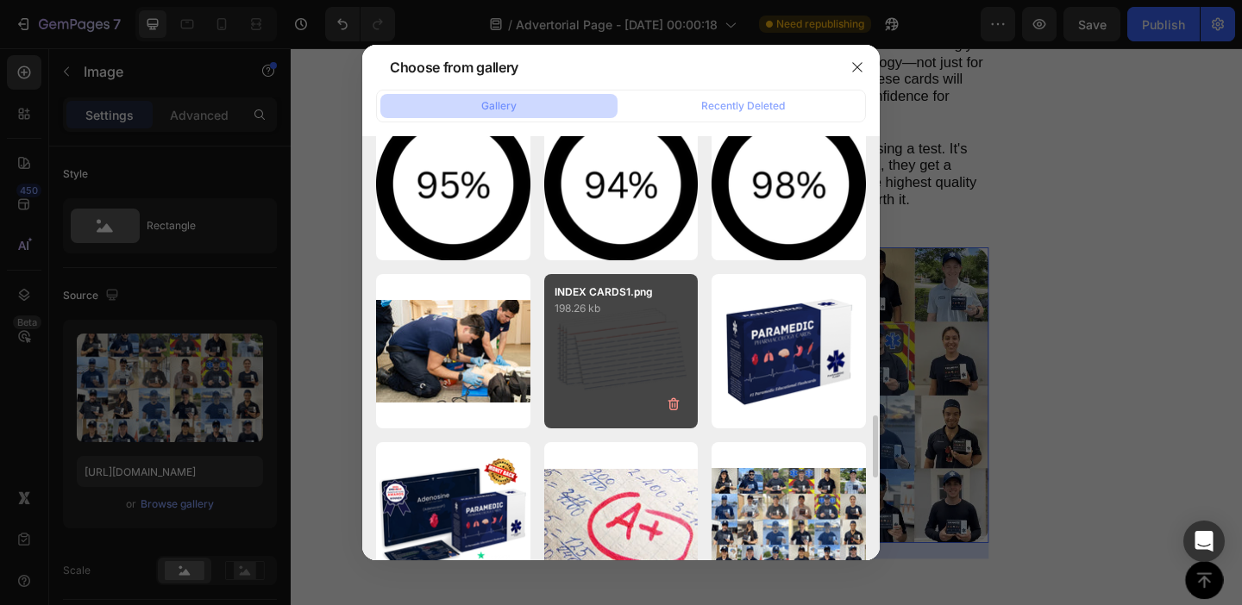
scroll to position [1890, 0]
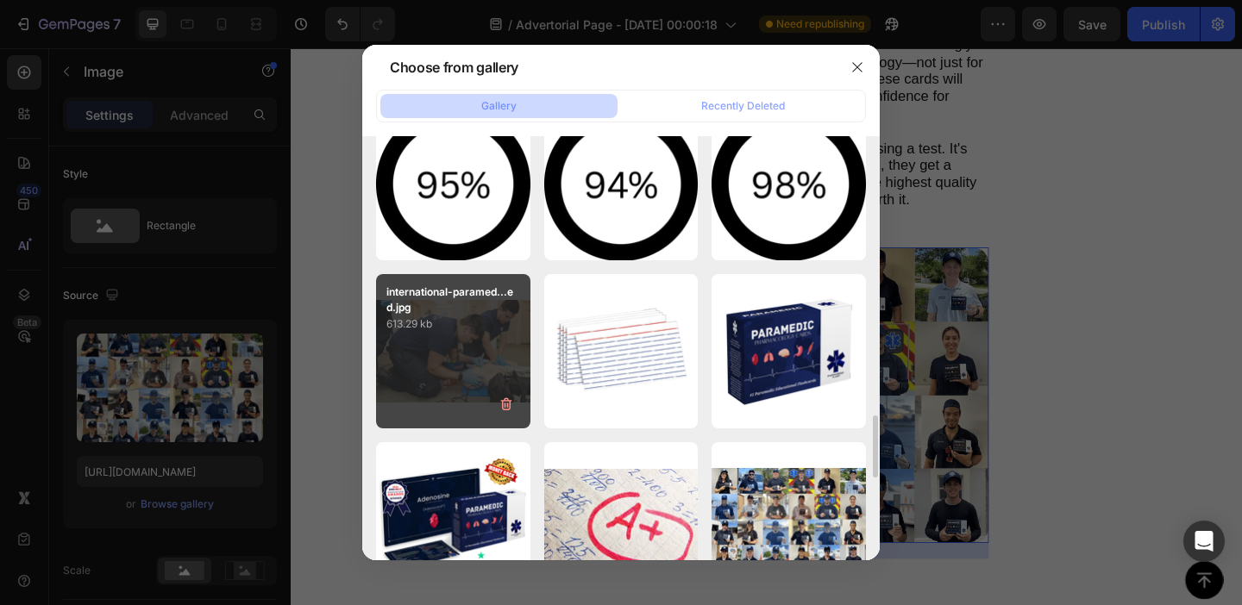
click at [453, 388] on div "international-paramed...ed.jpg 613.29 kb" at bounding box center [453, 351] width 154 height 154
type input "[URL][DOMAIN_NAME]"
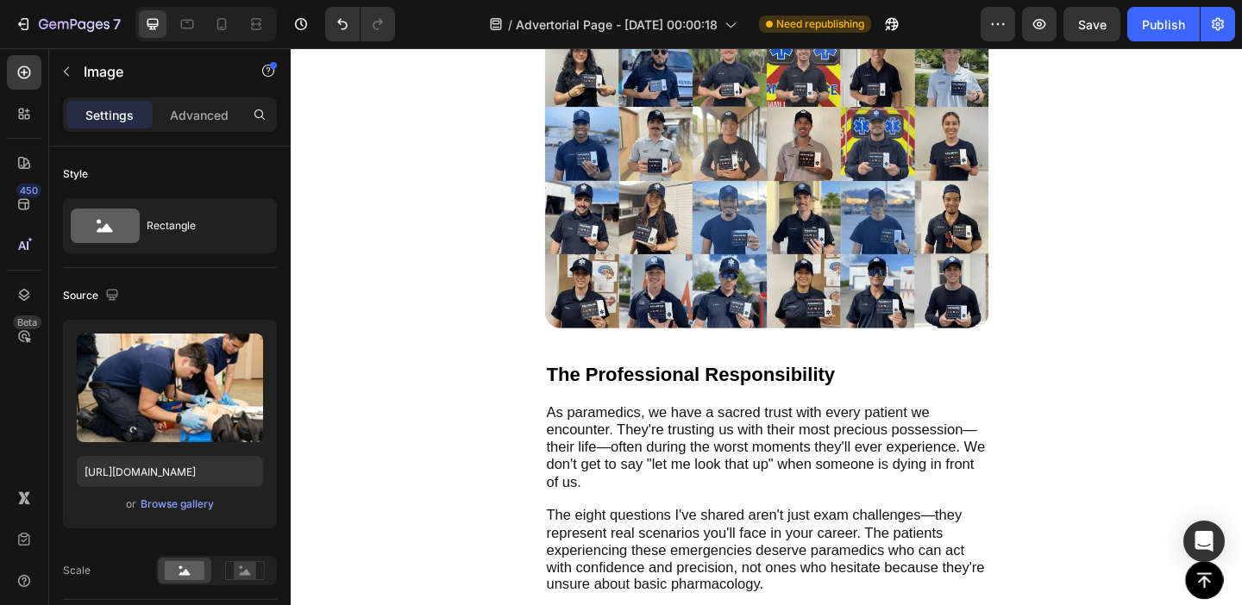
scroll to position [4922, 0]
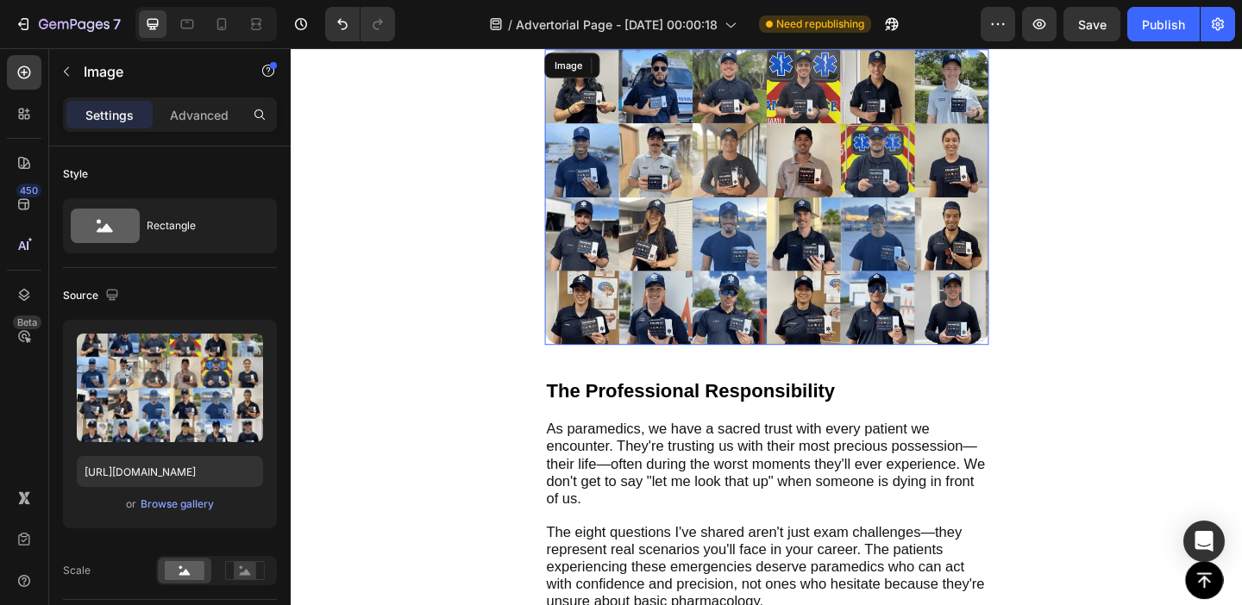
click at [761, 249] on img at bounding box center [808, 210] width 483 height 322
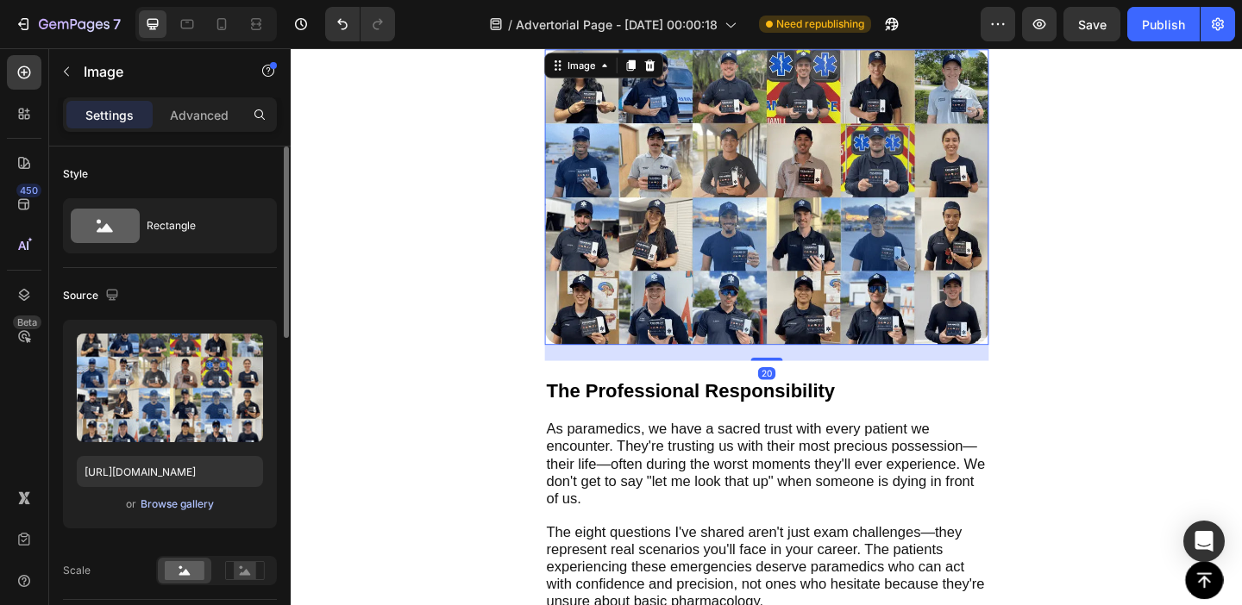
click at [179, 497] on div "Browse gallery" at bounding box center [177, 505] width 73 height 16
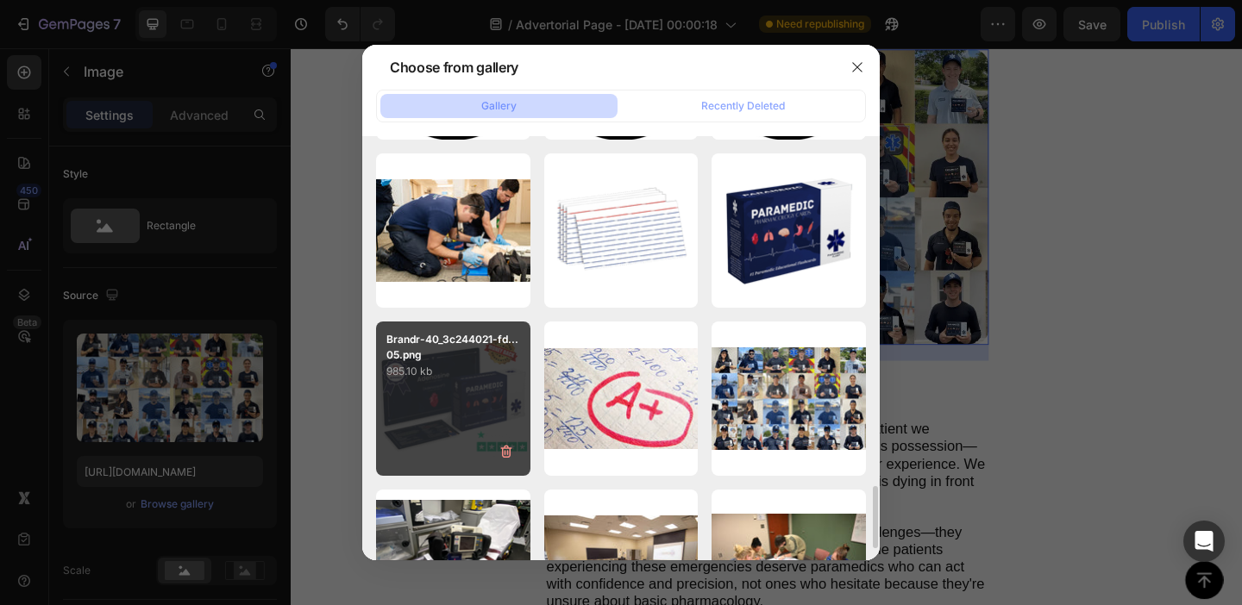
scroll to position [2058, 0]
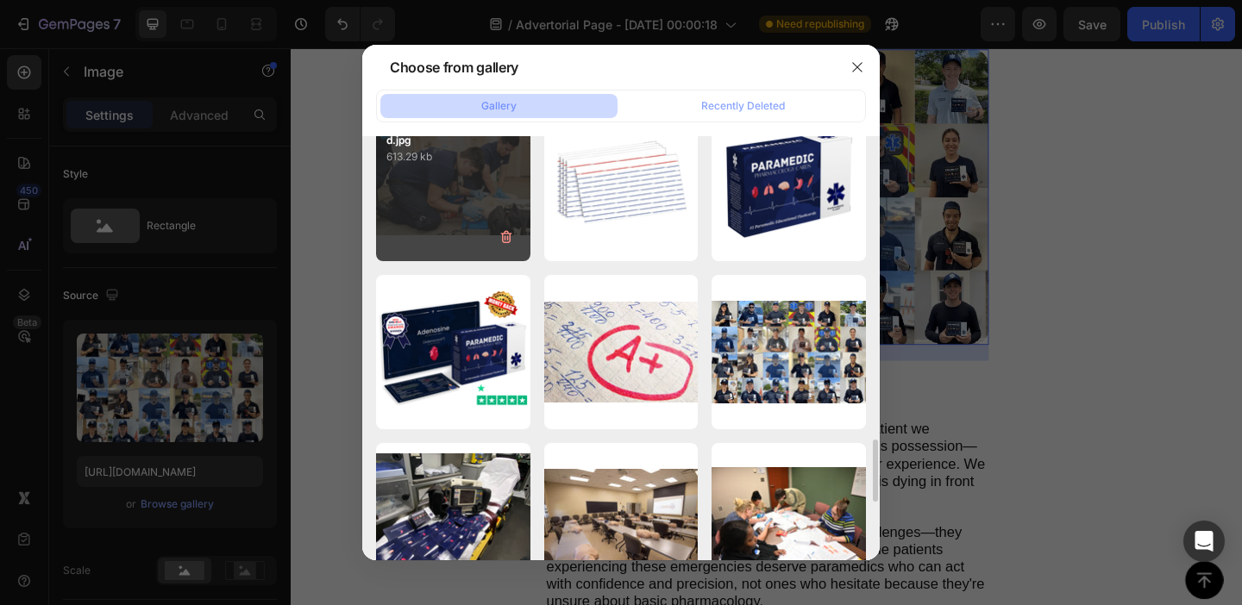
click at [478, 227] on div "international-paramed...ed.jpg 613.29 kb" at bounding box center [453, 184] width 154 height 154
type input "[URL][DOMAIN_NAME]"
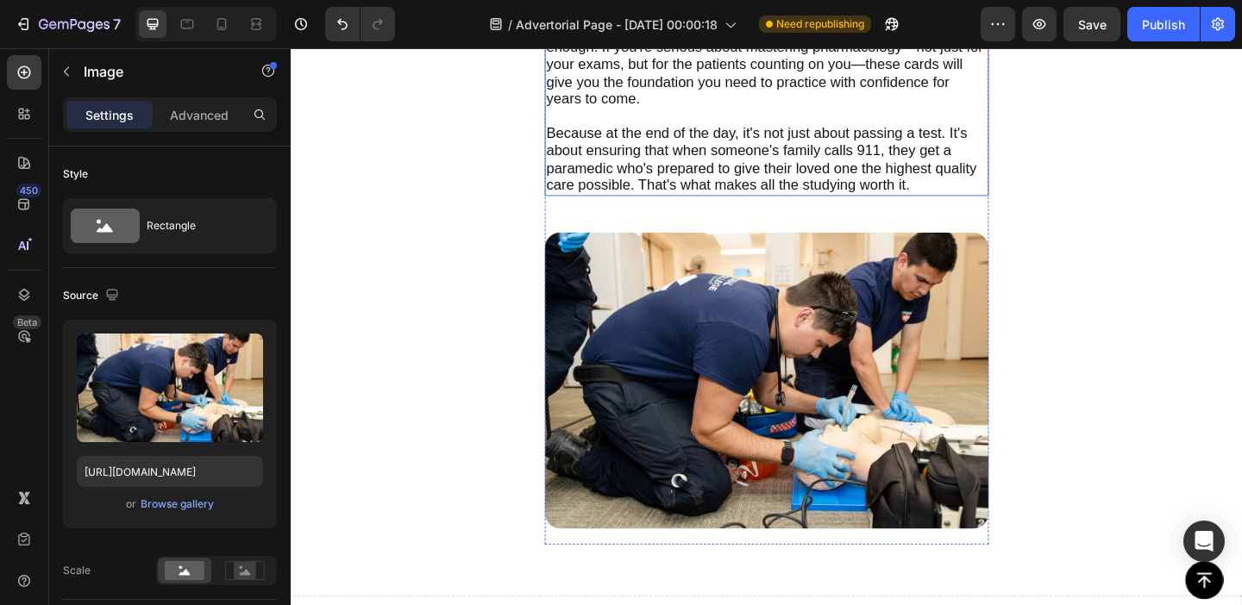
scroll to position [5608, 0]
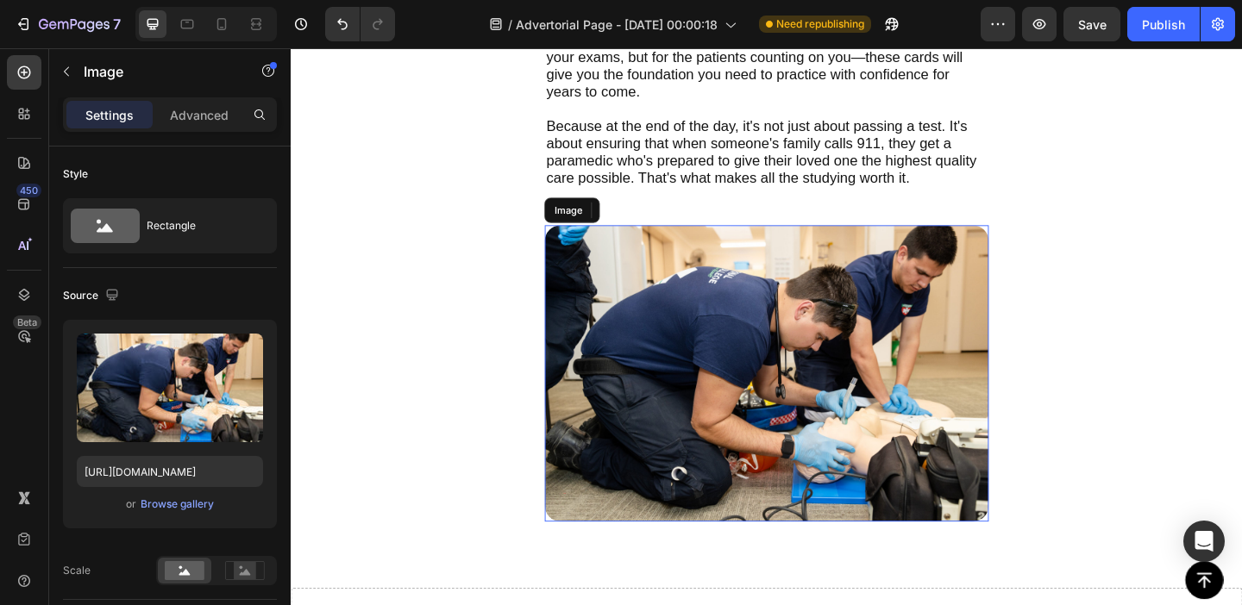
click at [800, 373] on img at bounding box center [808, 402] width 483 height 323
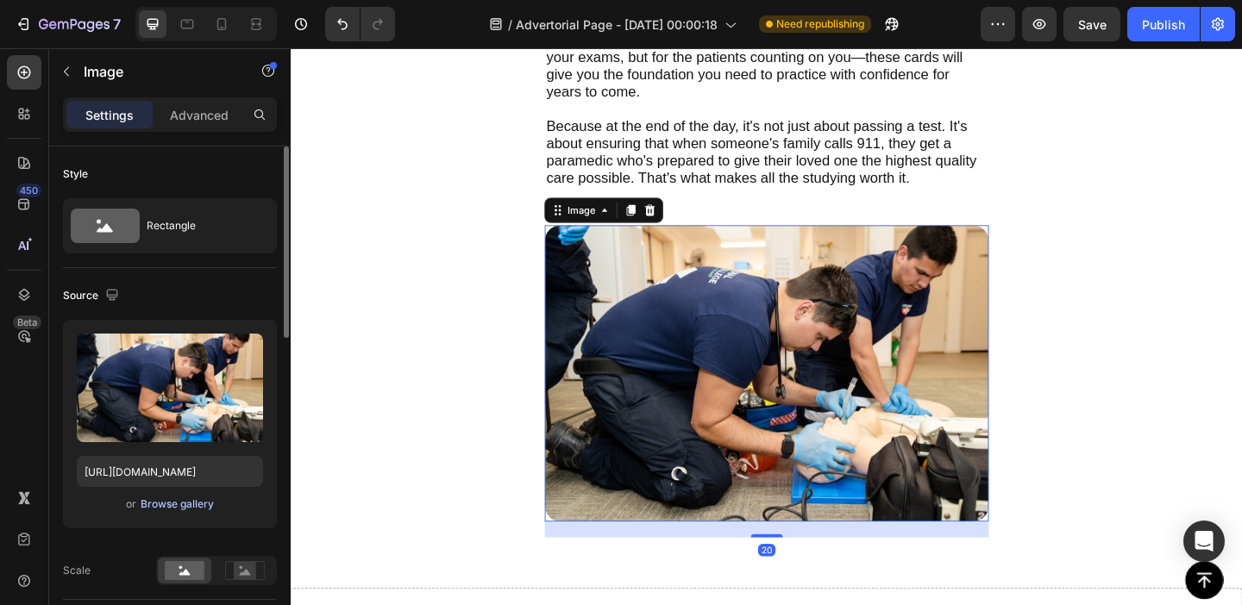
click at [189, 505] on div "Browse gallery" at bounding box center [177, 505] width 73 height 16
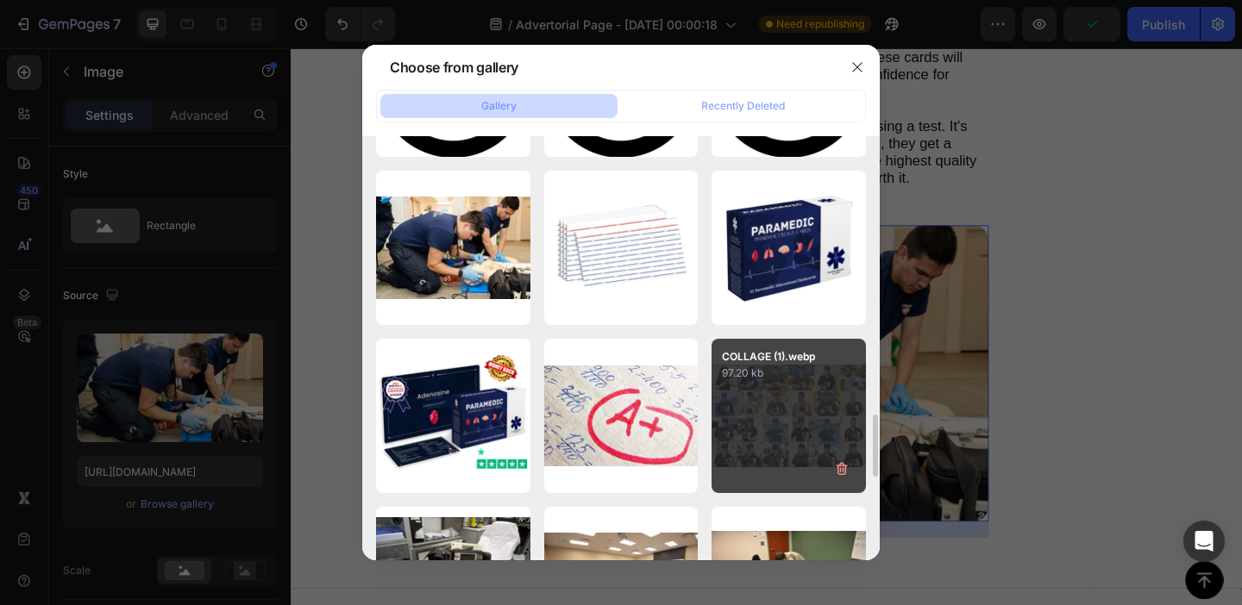
scroll to position [2016, 0]
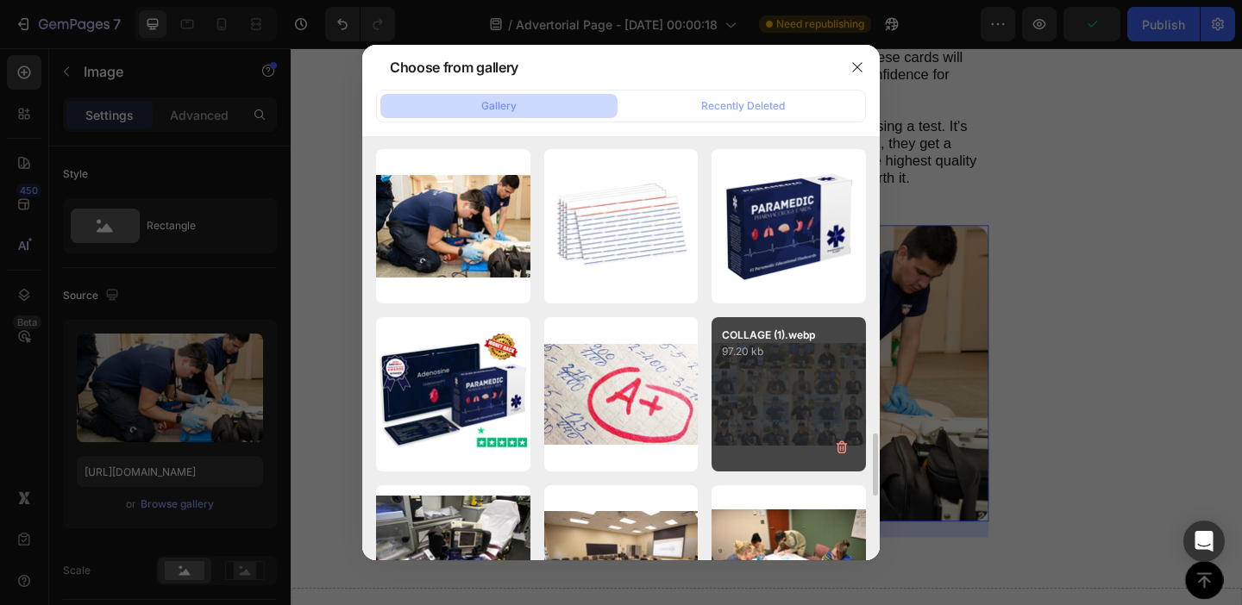
click at [762, 392] on div "COLLAGE (1).webp 97.20 kb" at bounding box center [789, 394] width 154 height 154
type input "[URL][DOMAIN_NAME]"
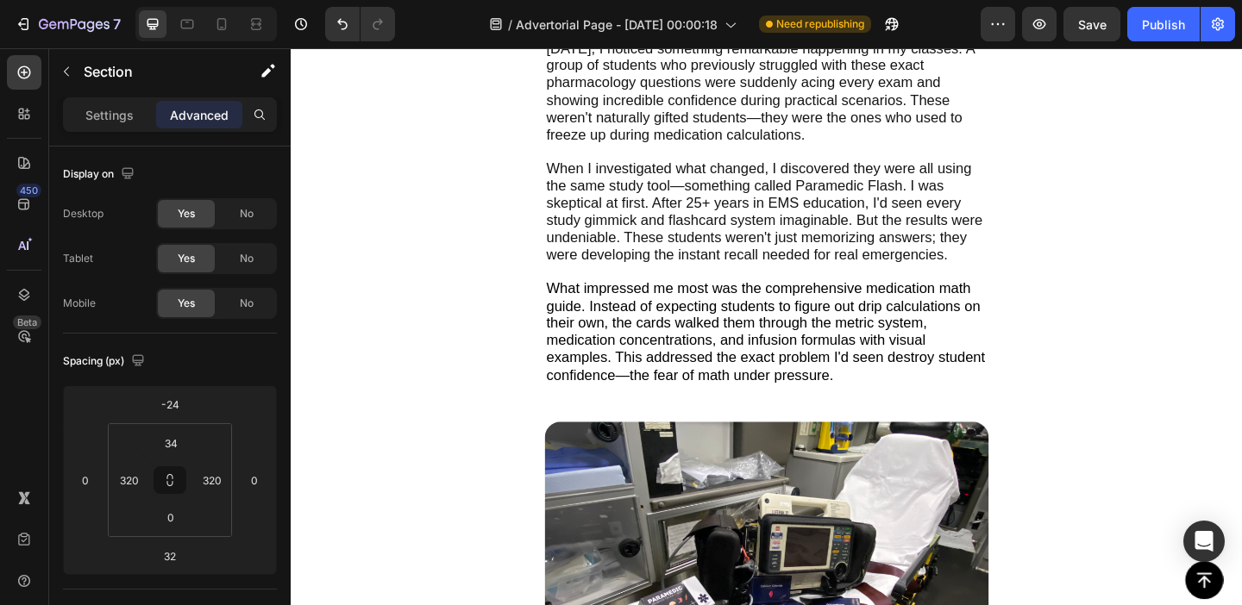
scroll to position [3117, 0]
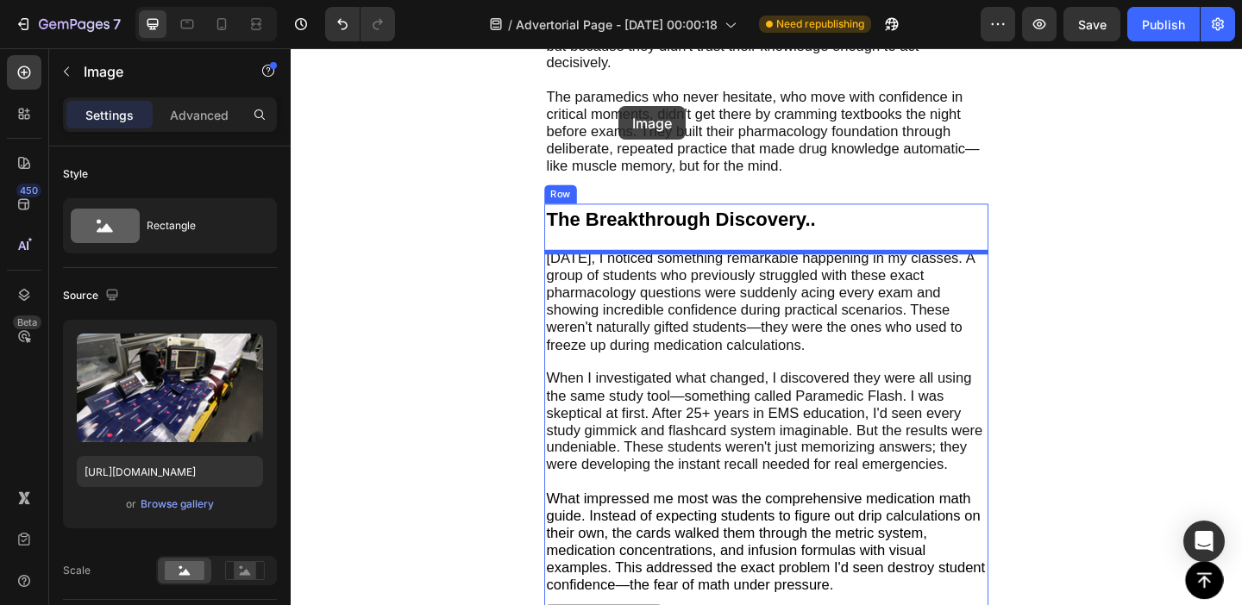
scroll to position [2851, 0]
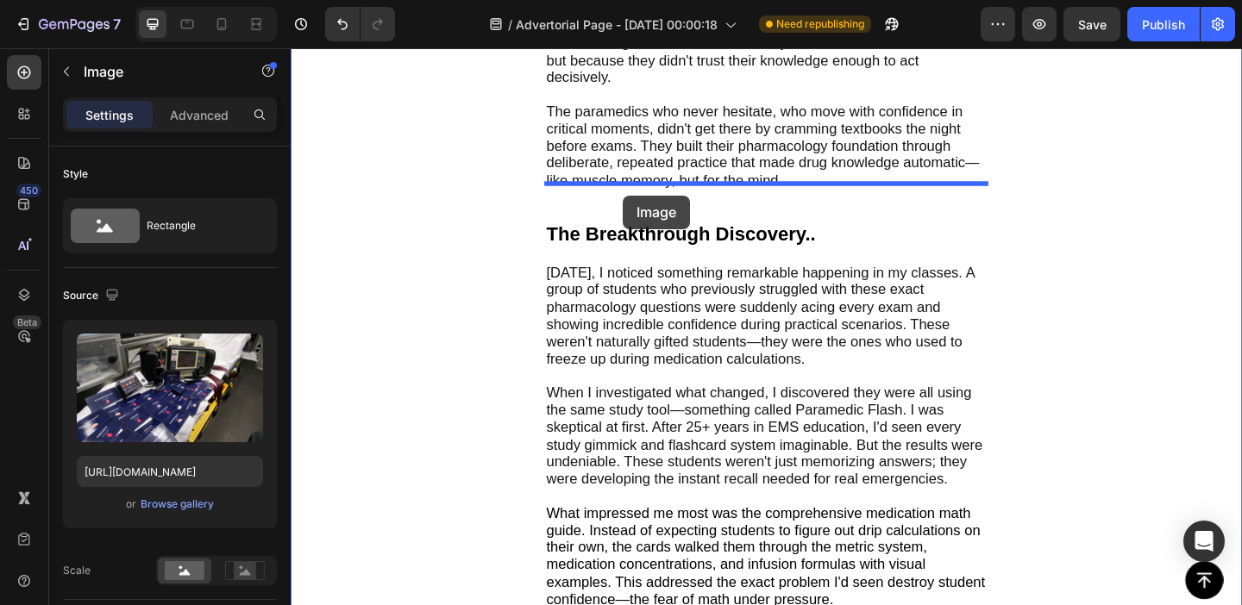
drag, startPoint x: 582, startPoint y: 387, endPoint x: 652, endPoint y: 209, distance: 191.7
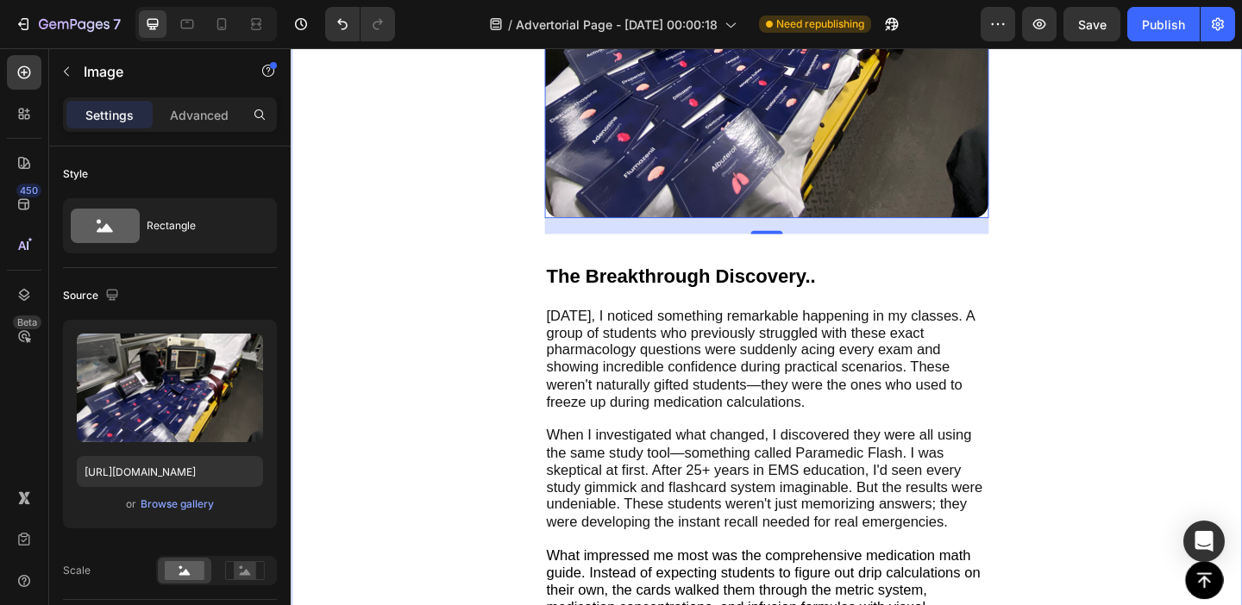
scroll to position [3287, 0]
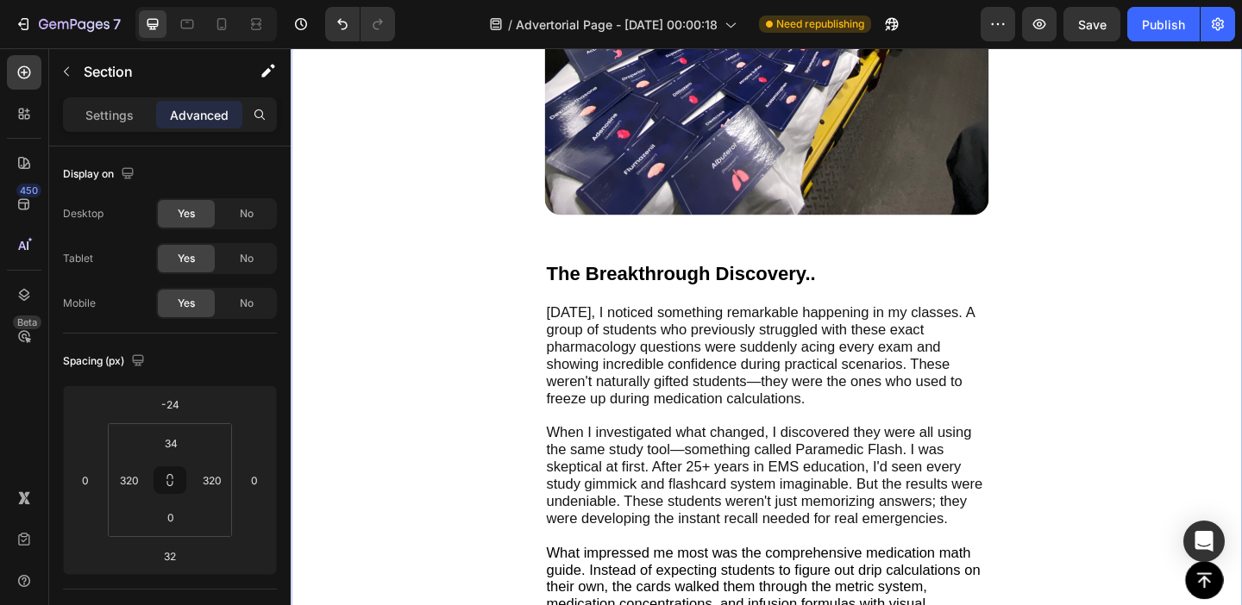
click at [943, 193] on img at bounding box center [808, 19] width 483 height 422
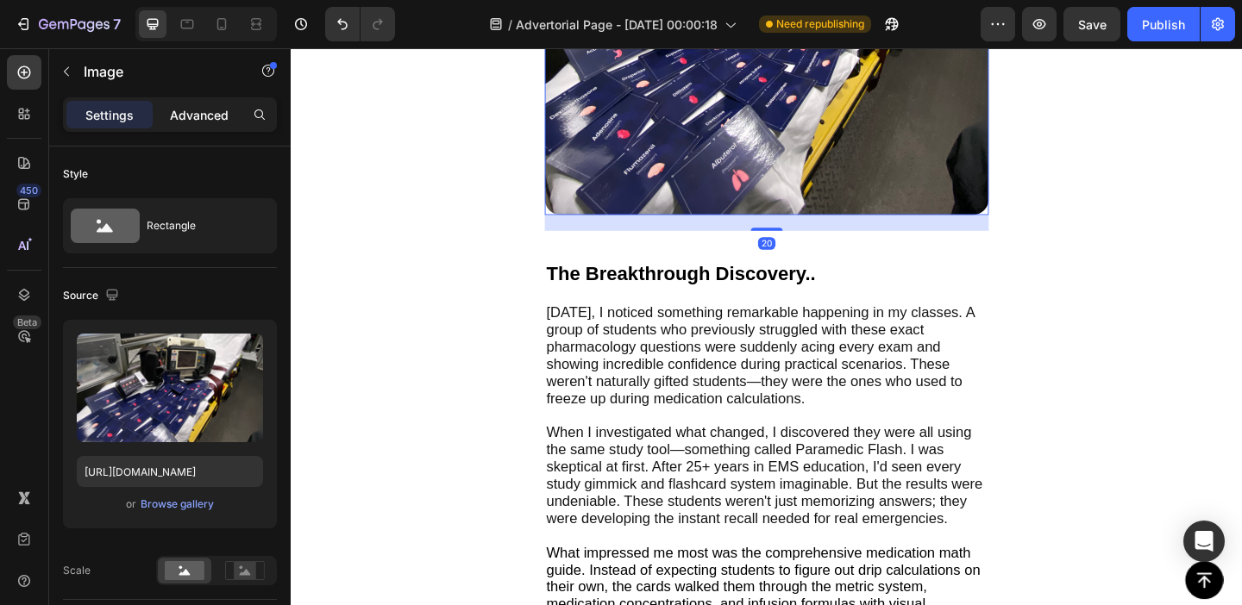
click at [210, 116] on p "Advanced" at bounding box center [199, 115] width 59 height 18
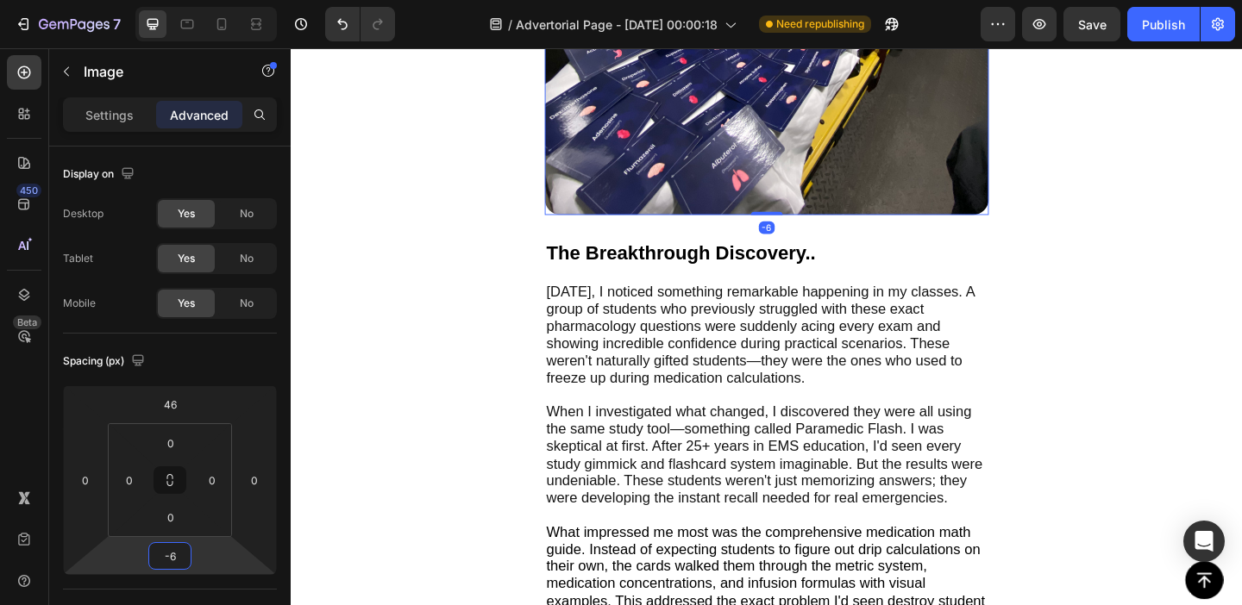
type input "-8"
drag, startPoint x: 217, startPoint y: 559, endPoint x: 219, endPoint y: 572, distance: 13.1
click at [219, 0] on html "7 Version history / Advertorial Page - [DATE] 00:00:18 Need republishing Previe…" at bounding box center [621, 0] width 1242 height 0
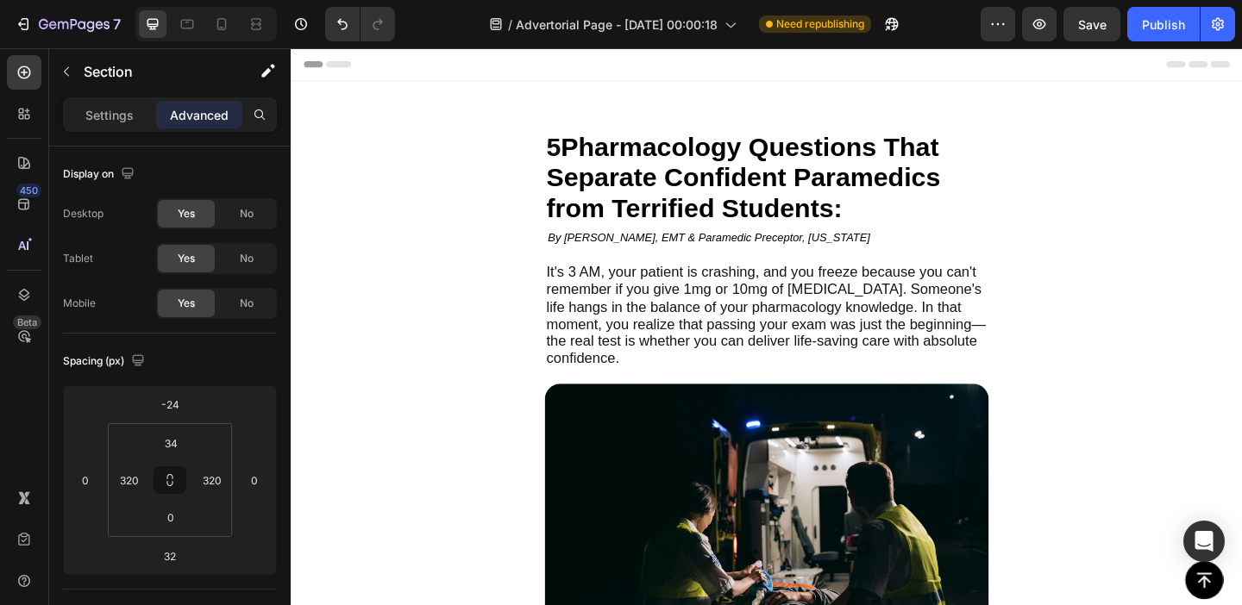
scroll to position [0, 0]
click at [98, 117] on p "Settings" at bounding box center [109, 115] width 48 height 18
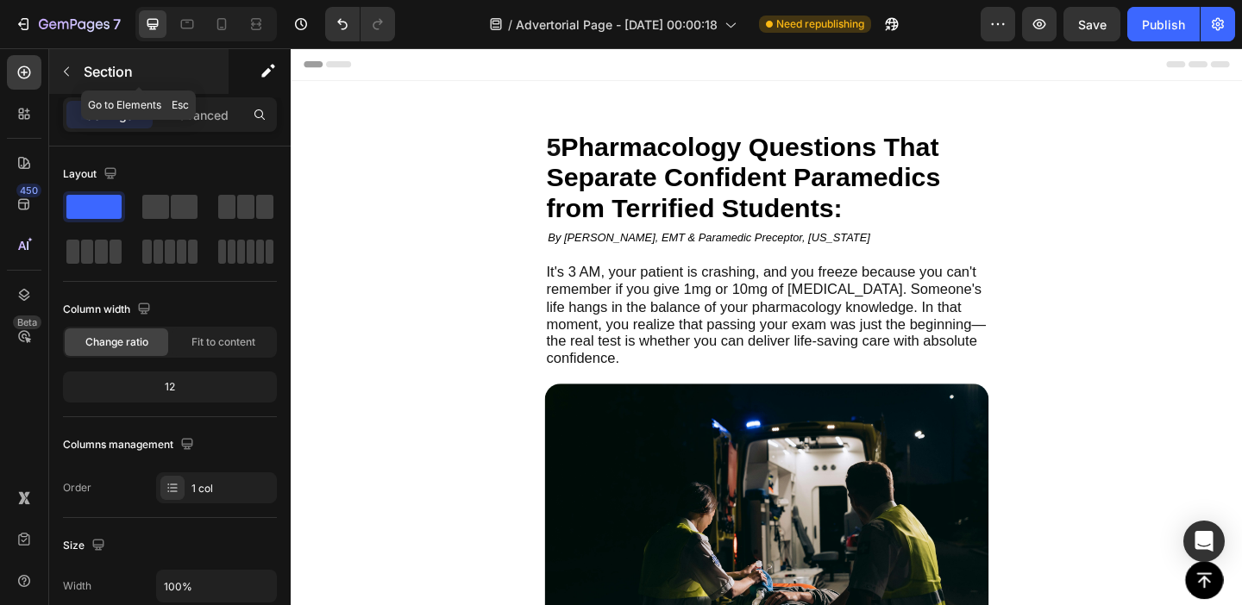
click at [82, 74] on div "Section" at bounding box center [138, 71] width 179 height 45
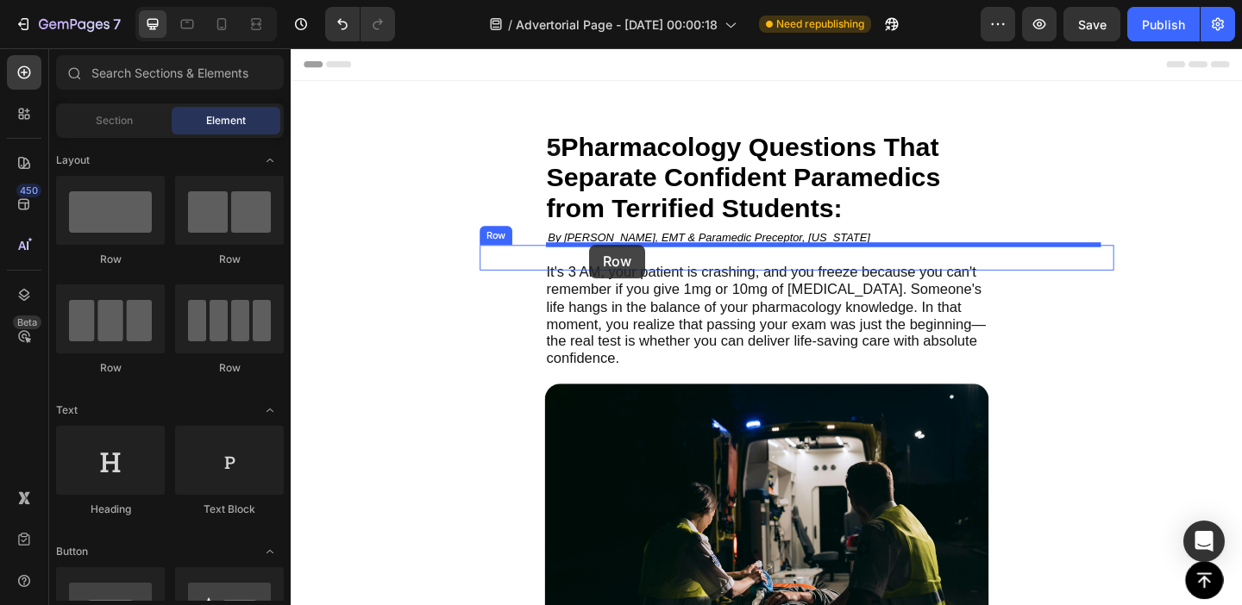
drag, startPoint x: 413, startPoint y: 278, endPoint x: 615, endPoint y: 262, distance: 202.4
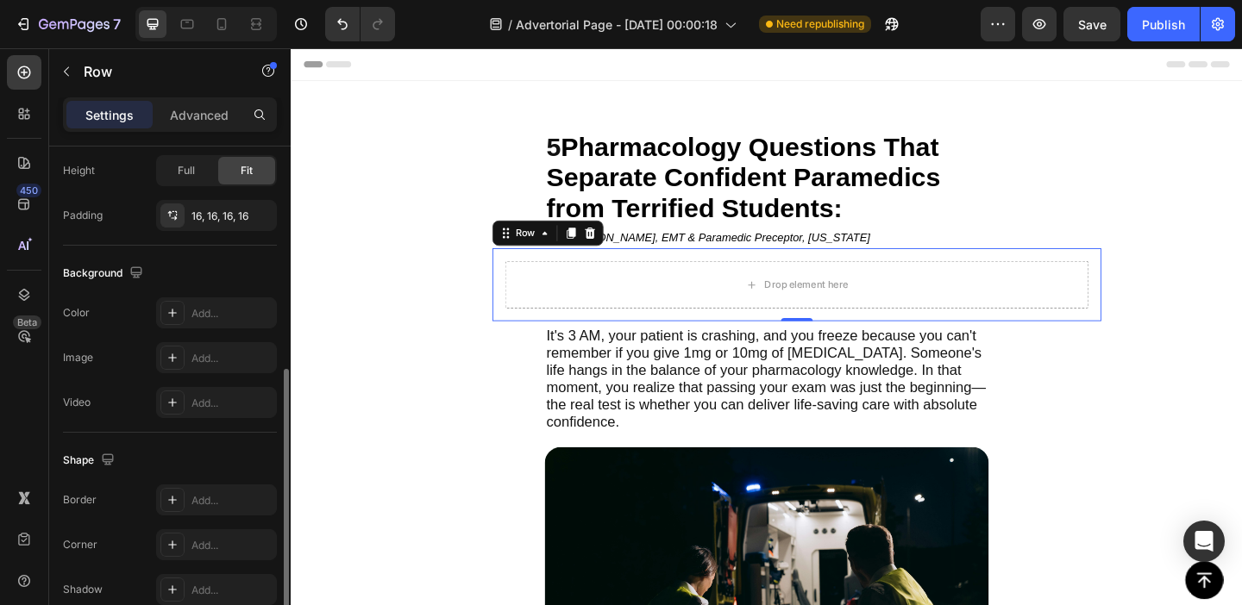
scroll to position [544, 0]
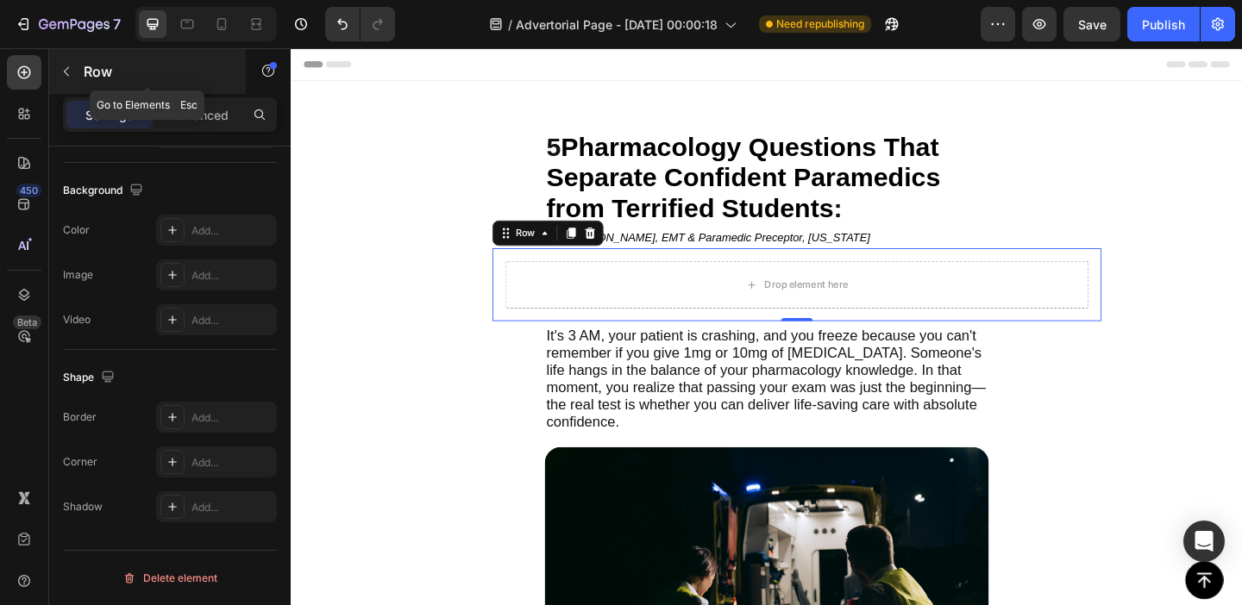
click at [104, 74] on p "Row" at bounding box center [157, 71] width 147 height 21
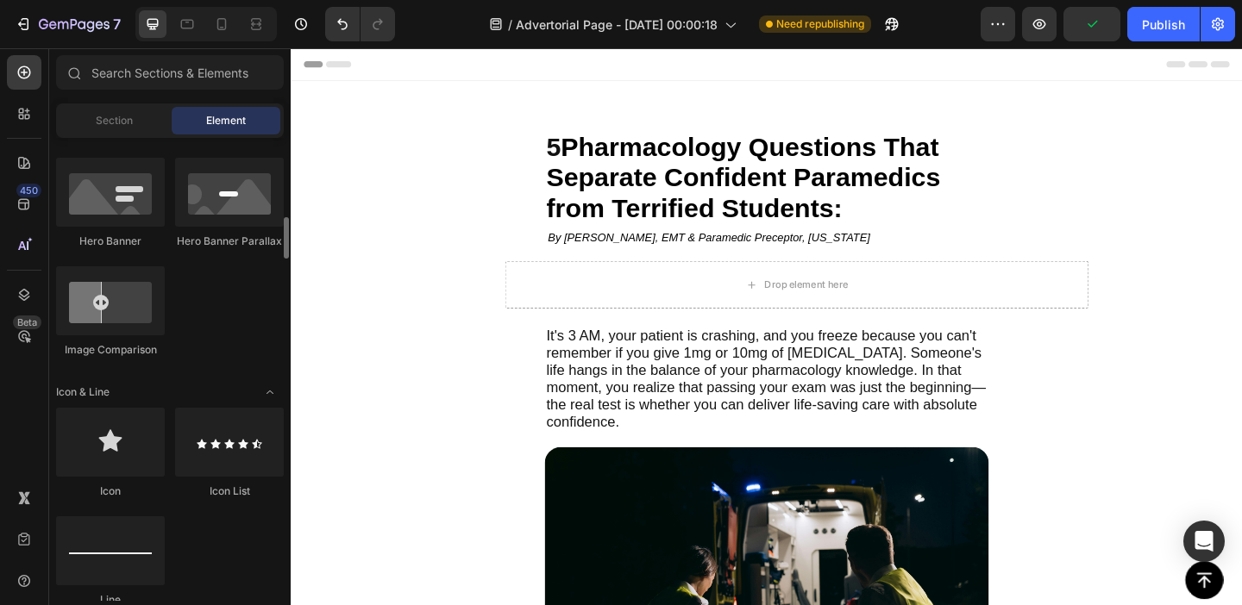
scroll to position [980, 0]
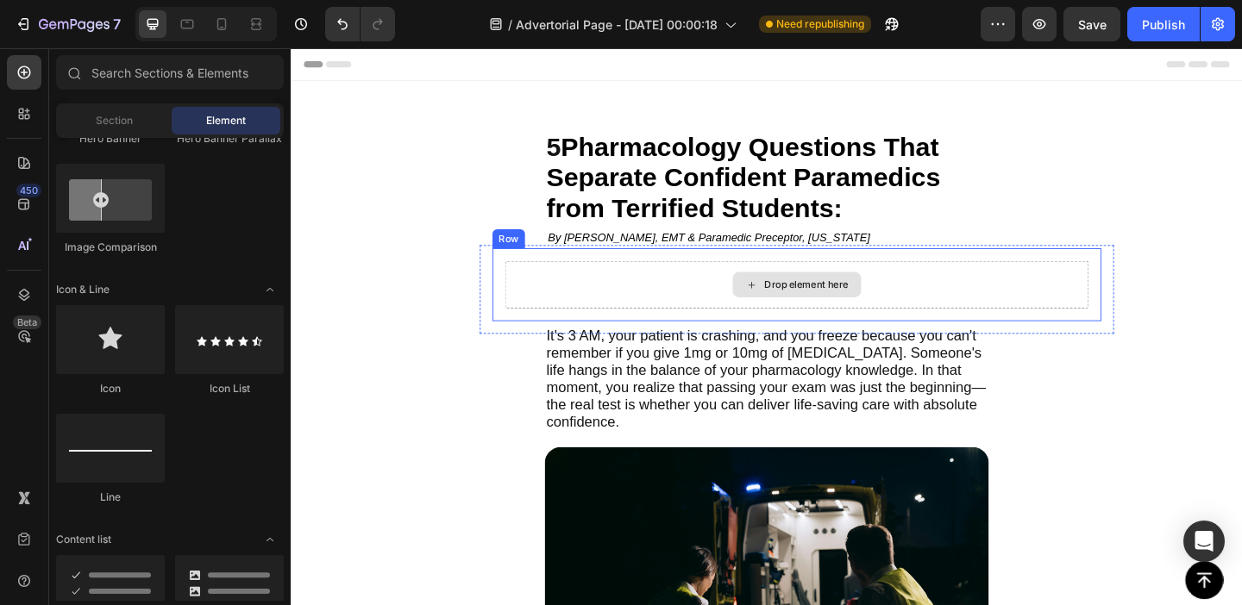
click at [748, 297] on div "Drop element here" at bounding box center [841, 305] width 635 height 52
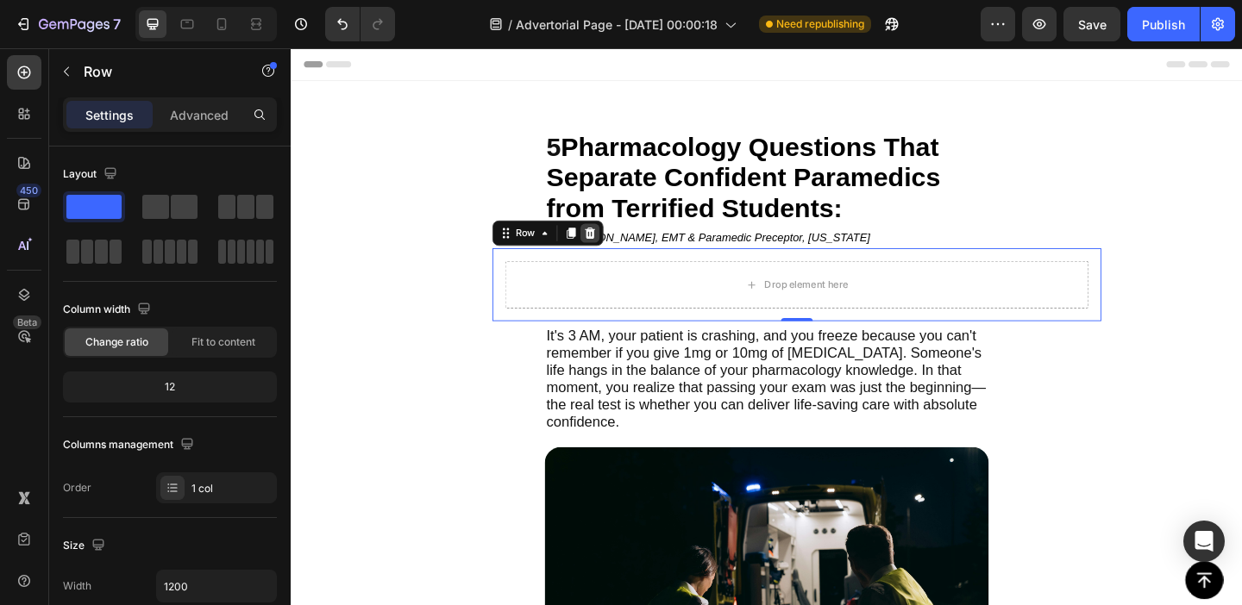
click at [621, 243] on icon at bounding box center [616, 249] width 14 height 14
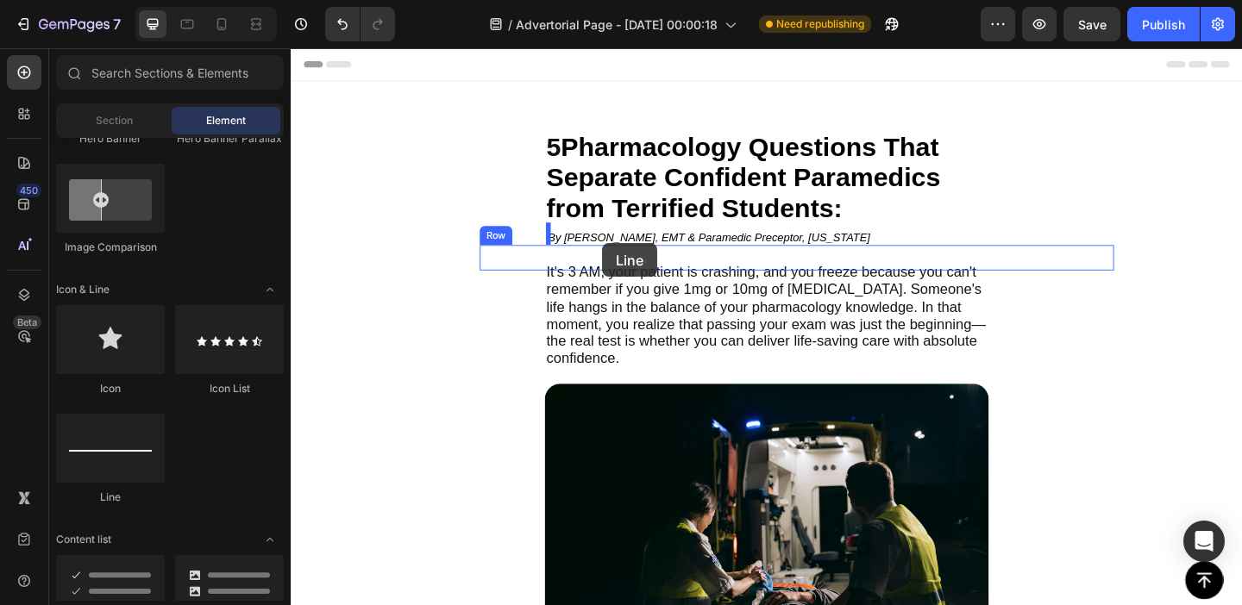
drag, startPoint x: 395, startPoint y: 502, endPoint x: 630, endPoint y: 259, distance: 337.9
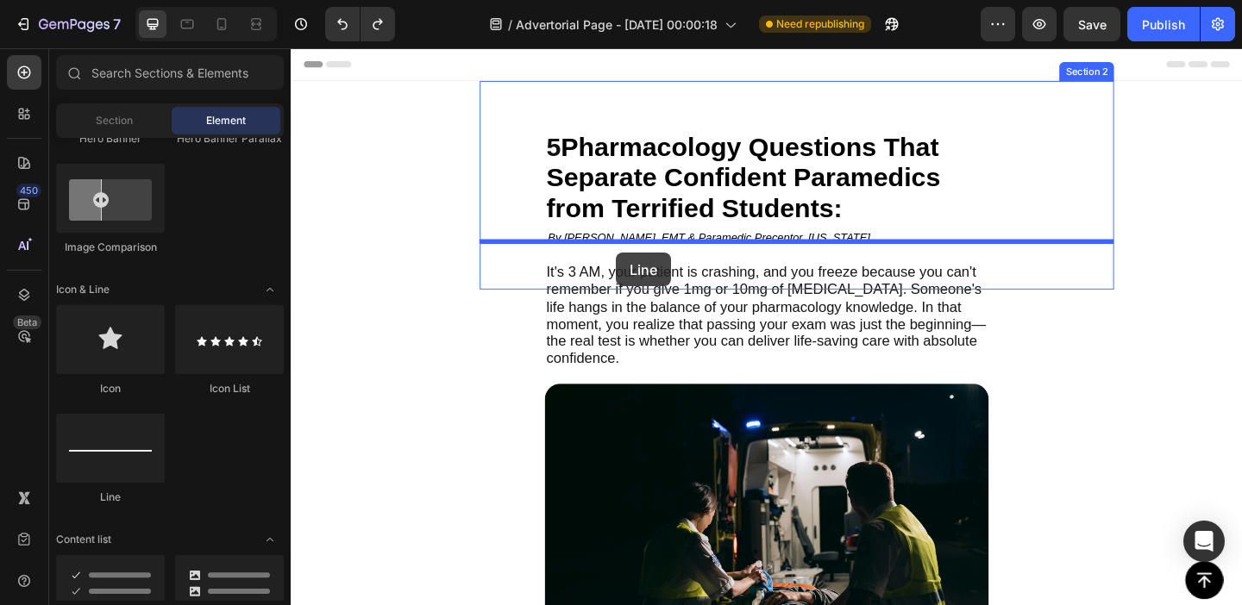
drag, startPoint x: 887, startPoint y: 319, endPoint x: 644, endPoint y: 271, distance: 247.1
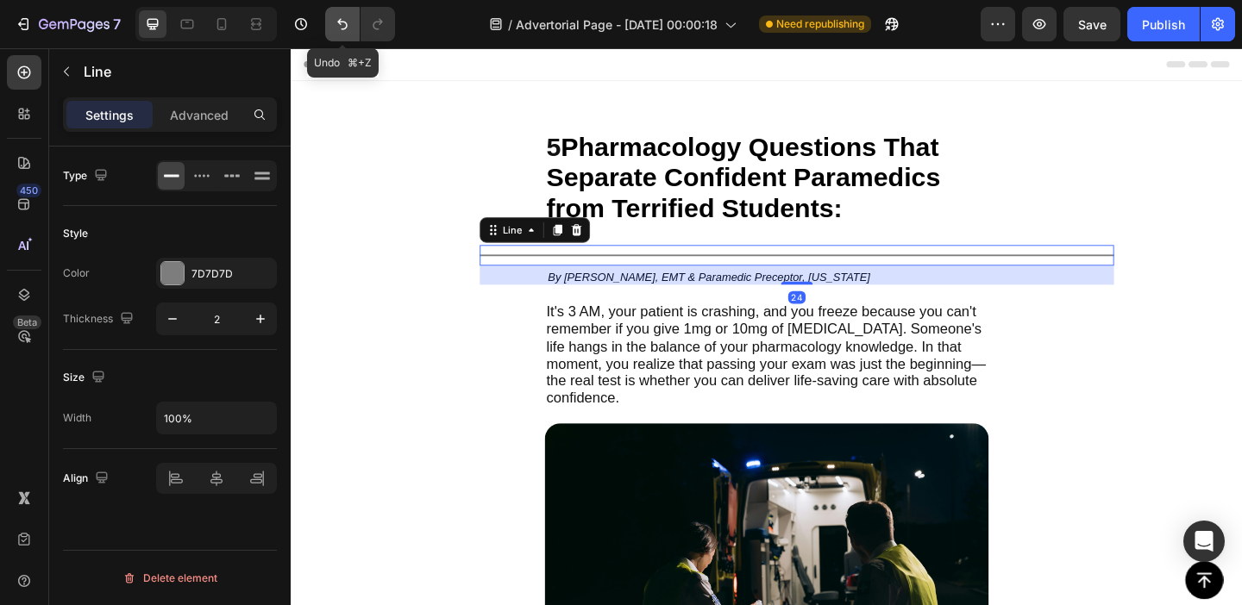
click at [335, 25] on icon "Undo/Redo" at bounding box center [342, 24] width 17 height 17
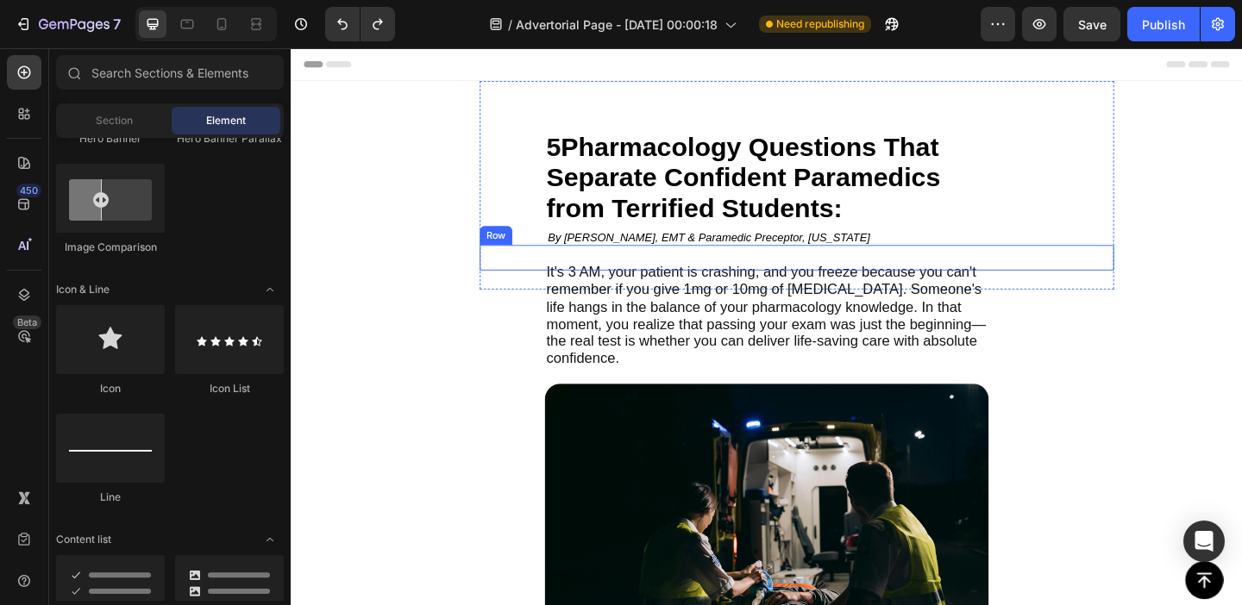
click at [765, 266] on div "By [PERSON_NAME], EMT & Paramedic Preceptor, [US_STATE] Text Block By [PERSON_N…" at bounding box center [841, 276] width 690 height 28
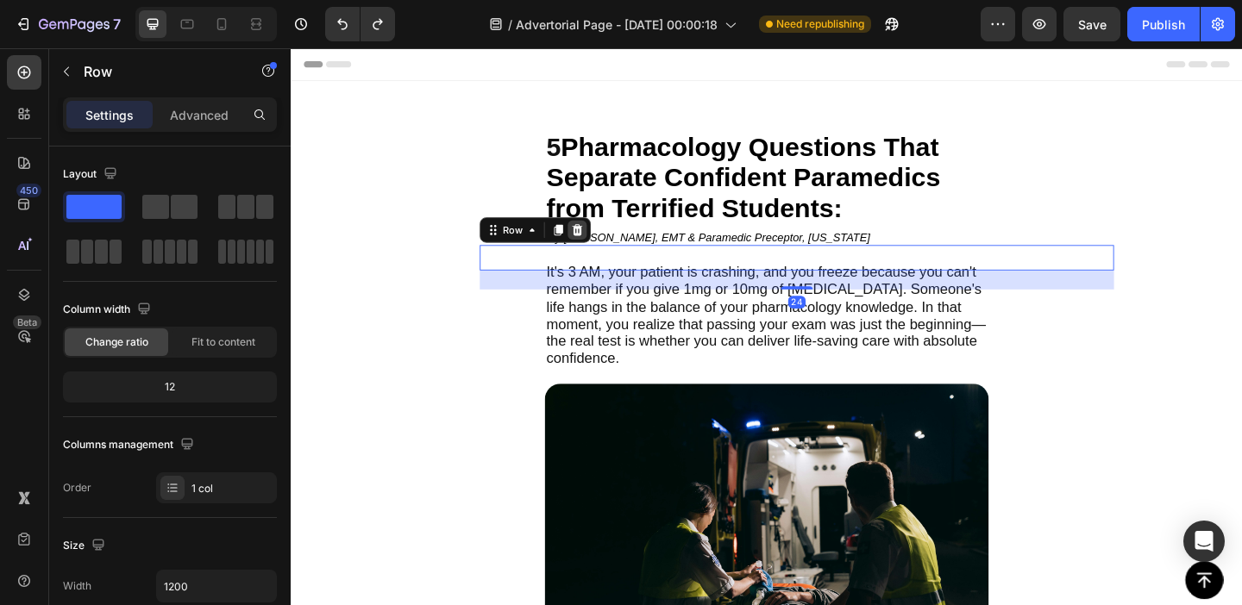
click at [603, 245] on icon at bounding box center [602, 246] width 14 height 14
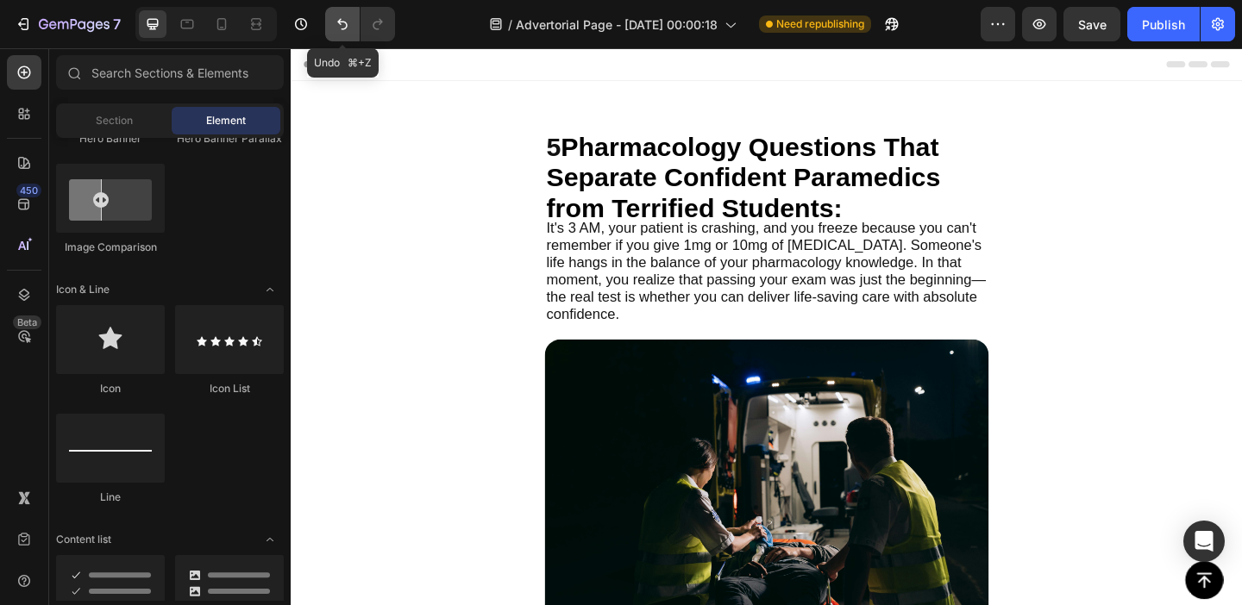
click at [342, 26] on icon "Undo/Redo" at bounding box center [342, 24] width 17 height 17
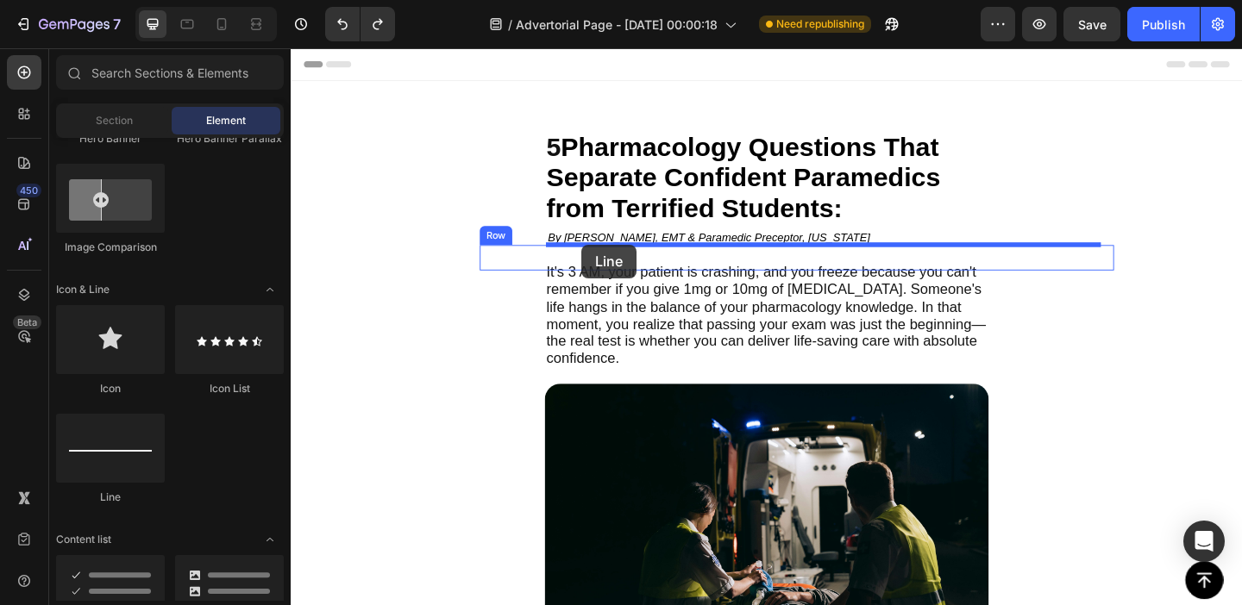
drag, startPoint x: 386, startPoint y: 510, endPoint x: 607, endPoint y: 260, distance: 333.0
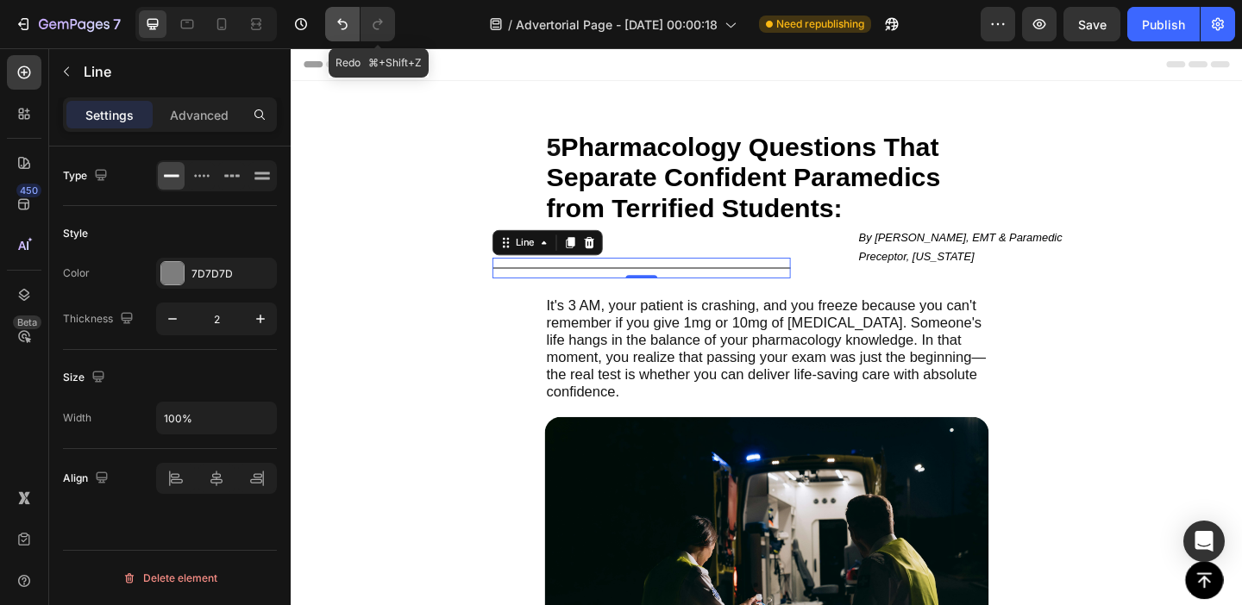
click at [350, 27] on icon "Undo/Redo" at bounding box center [342, 24] width 17 height 17
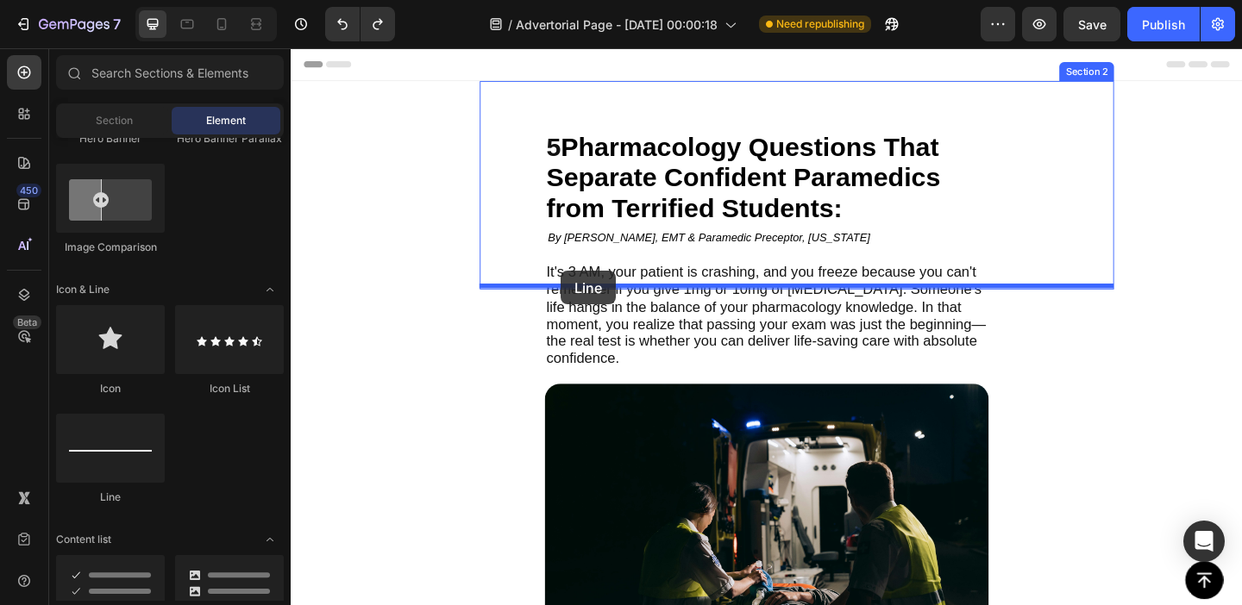
drag, startPoint x: 426, startPoint y: 496, endPoint x: 585, endPoint y: 291, distance: 259.5
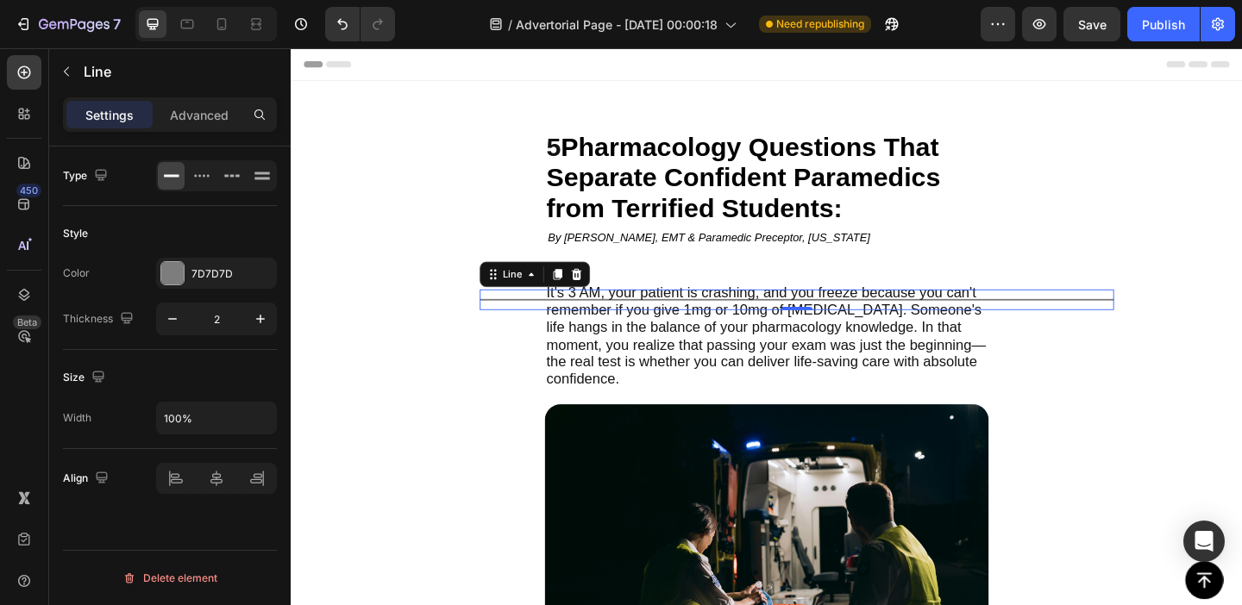
click at [206, 130] on div "Settings Advanced" at bounding box center [170, 114] width 214 height 34
click at [205, 110] on p "Advanced" at bounding box center [199, 115] width 59 height 18
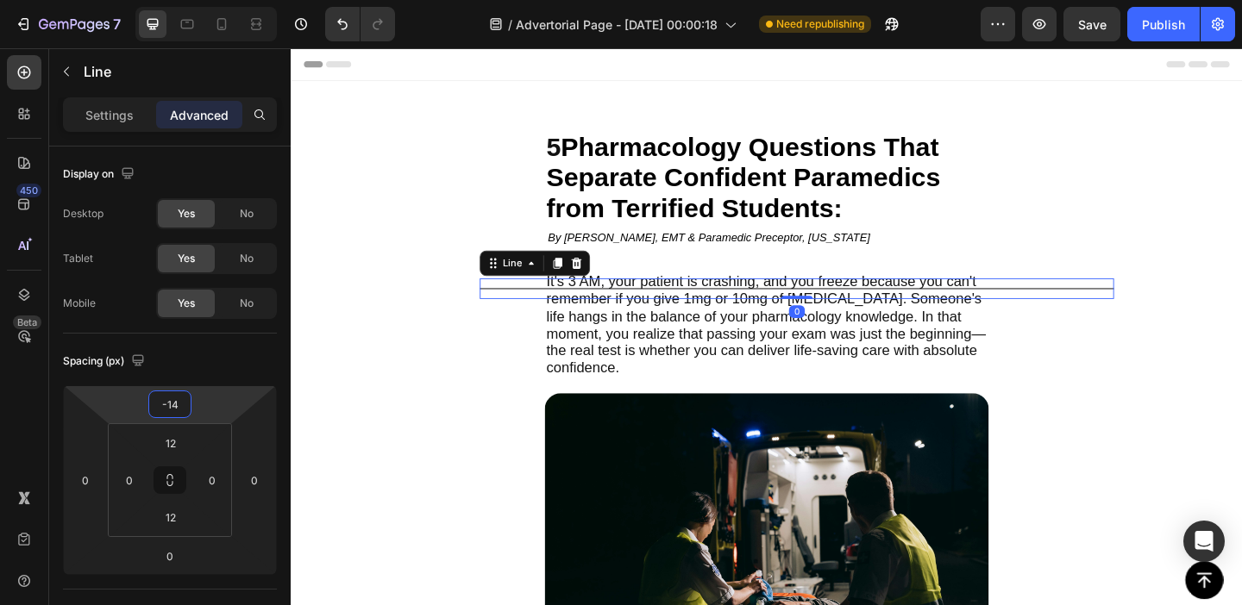
drag, startPoint x: 206, startPoint y: 399, endPoint x: 208, endPoint y: 417, distance: 17.3
click at [208, 0] on html "7 Version history / Advertorial Page - [DATE] 00:00:18 Need republishing Previe…" at bounding box center [621, 0] width 1242 height 0
click at [330, 29] on button "Undo/Redo" at bounding box center [342, 24] width 34 height 34
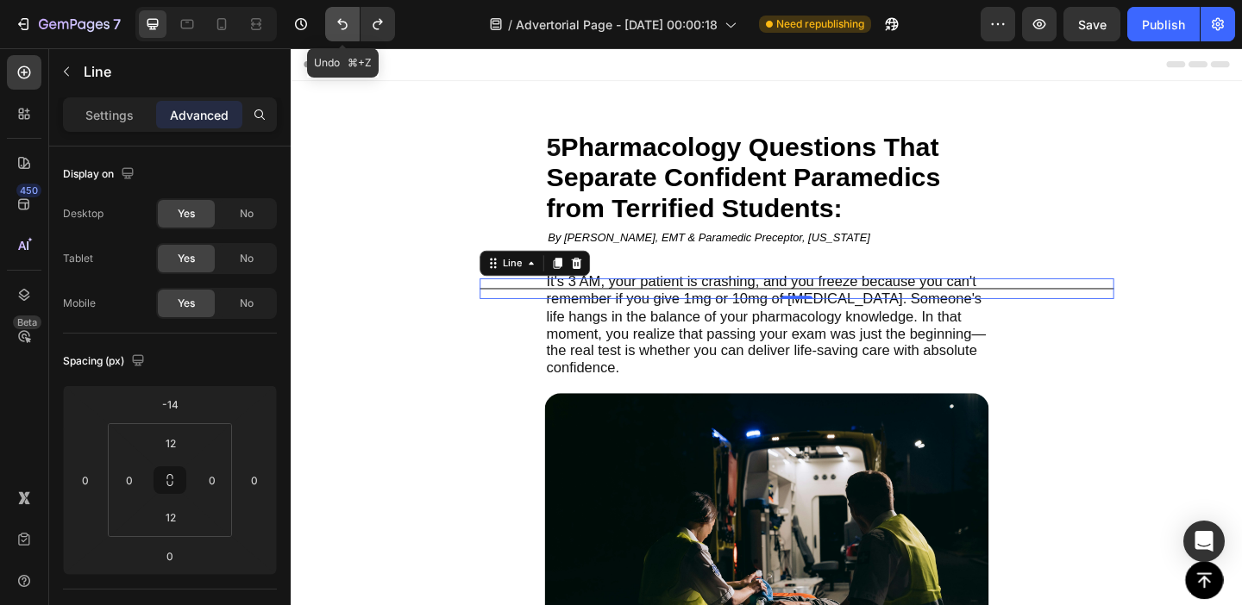
click at [341, 29] on icon "Undo/Redo" at bounding box center [342, 24] width 17 height 17
type input "0"
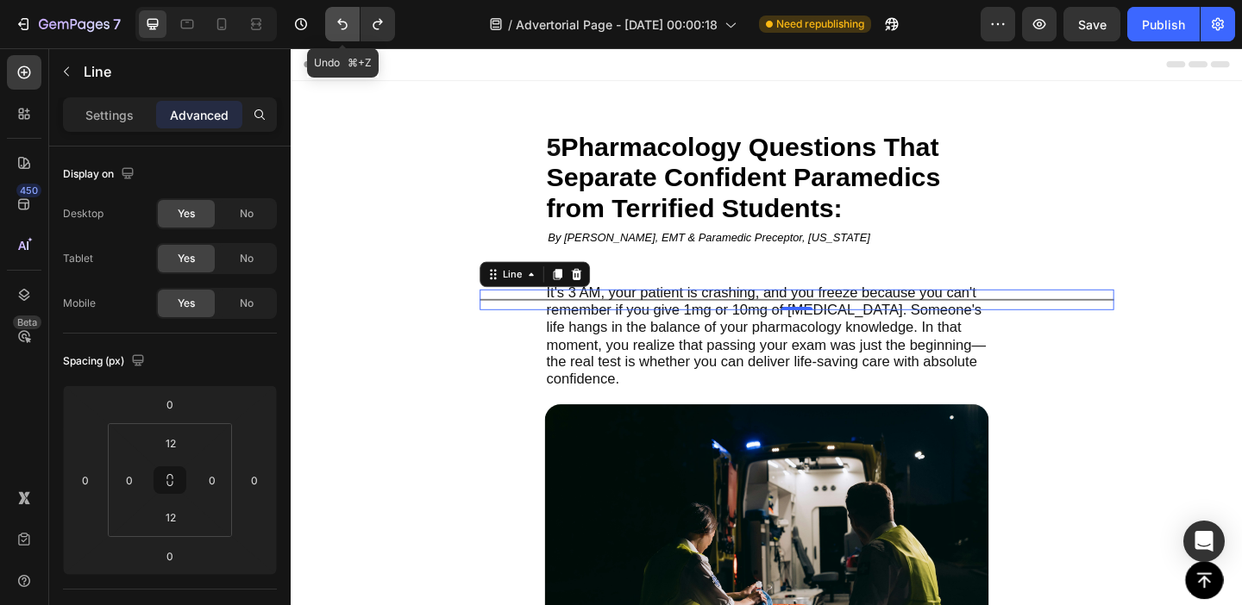
click at [341, 29] on icon "Undo/Redo" at bounding box center [342, 24] width 17 height 17
click at [347, 32] on icon "Undo/Redo" at bounding box center [342, 24] width 17 height 17
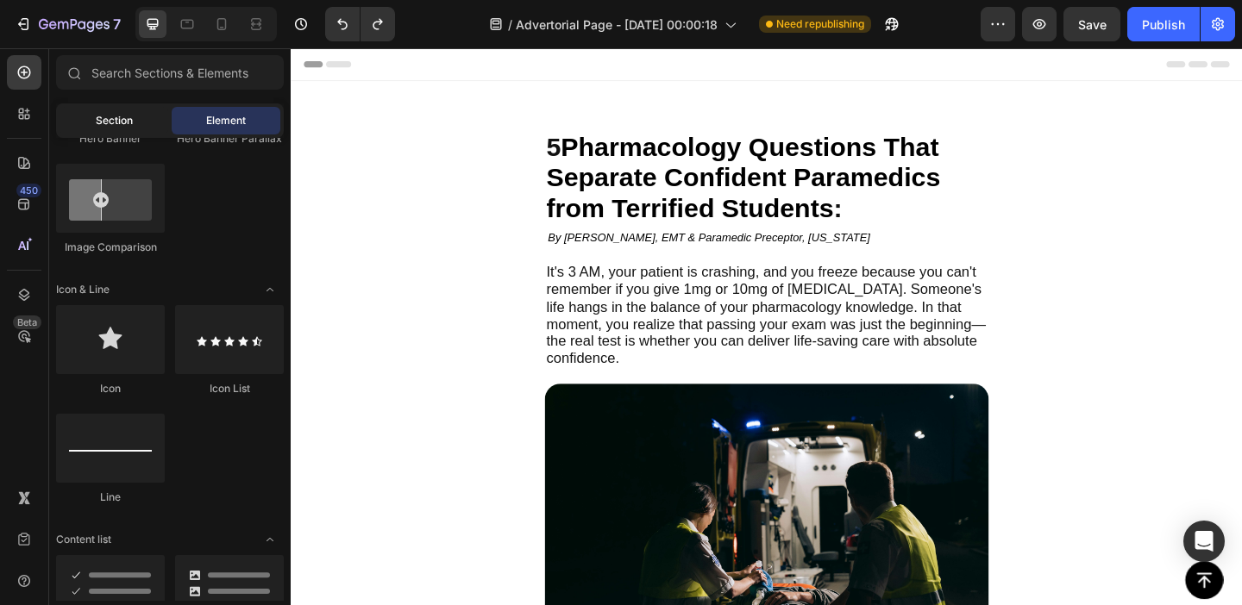
click at [101, 124] on span "Section" at bounding box center [114, 121] width 37 height 16
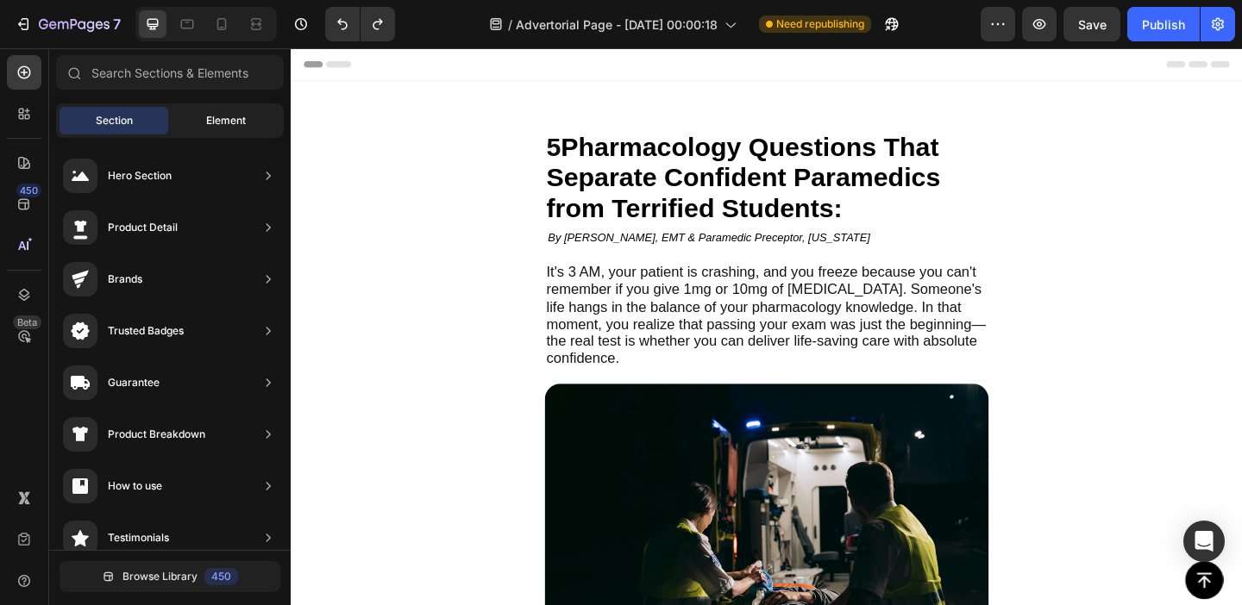
click at [218, 118] on span "Element" at bounding box center [226, 121] width 40 height 16
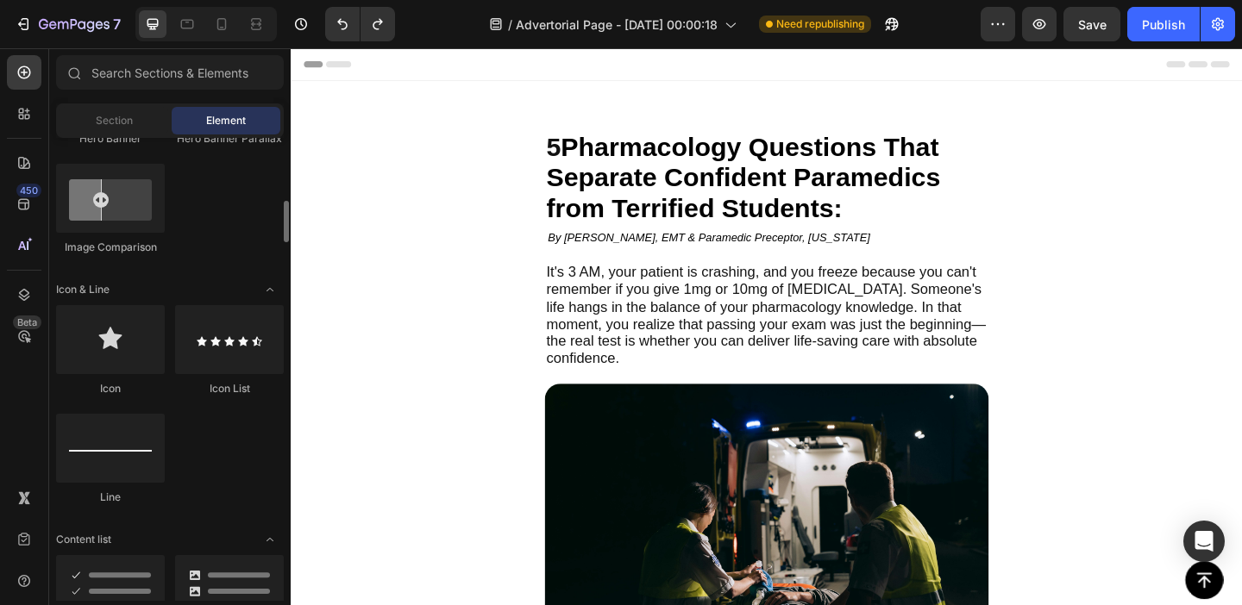
scroll to position [0, 0]
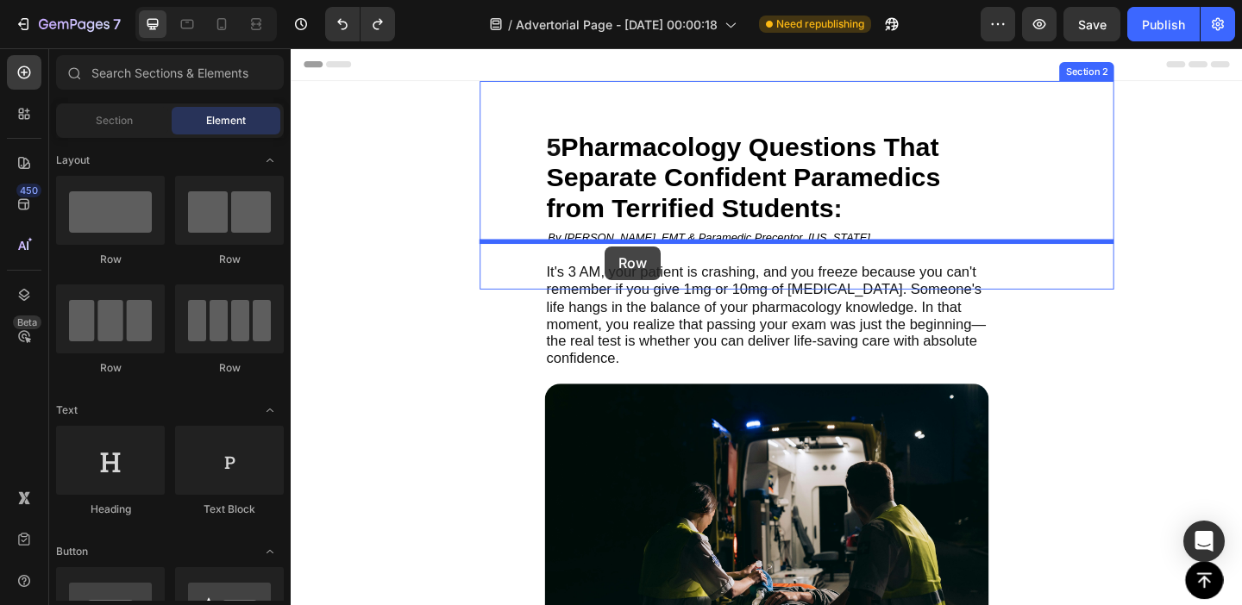
drag, startPoint x: 416, startPoint y: 266, endPoint x: 632, endPoint y: 264, distance: 216.5
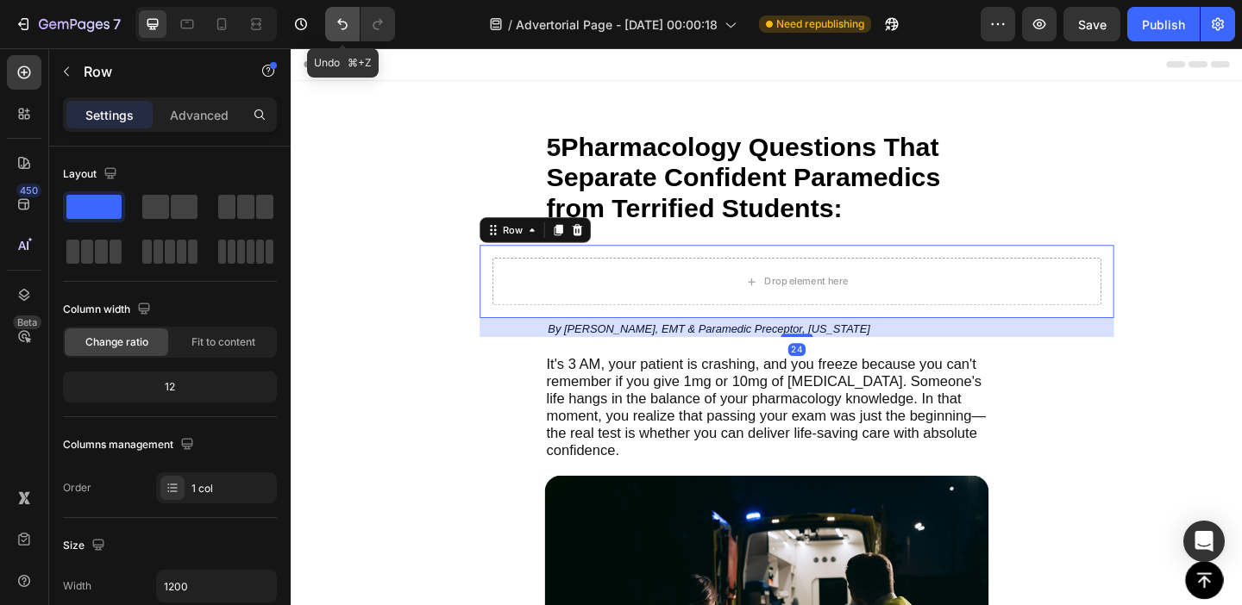
click at [339, 31] on icon "Undo/Redo" at bounding box center [342, 24] width 17 height 17
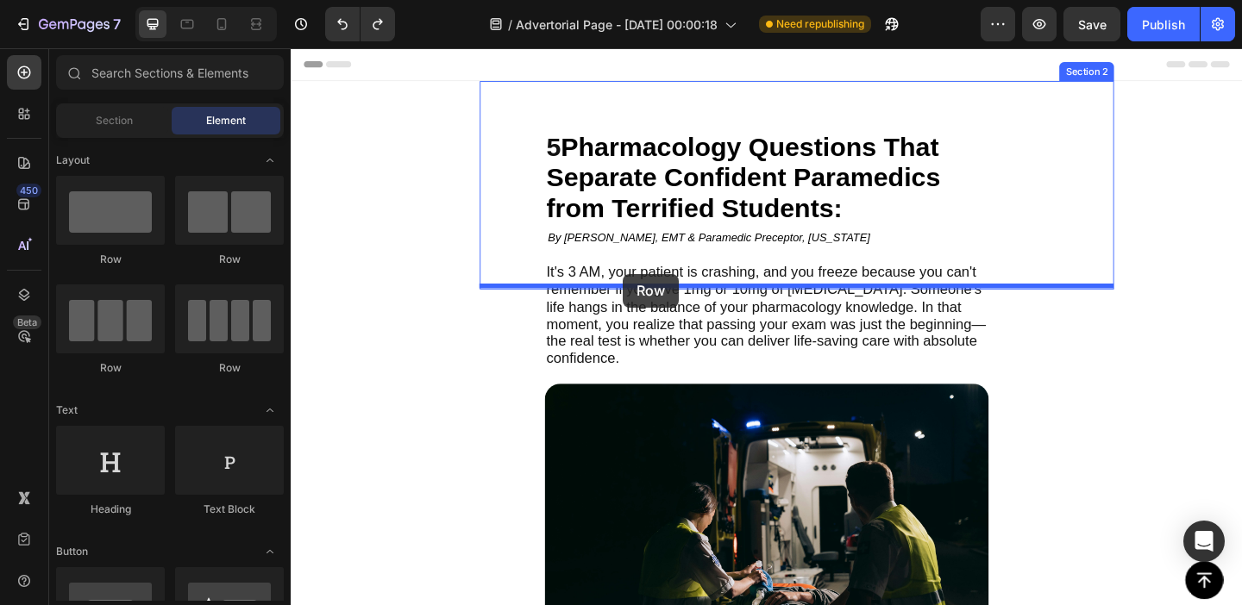
drag, startPoint x: 411, startPoint y: 257, endPoint x: 652, endPoint y: 294, distance: 244.3
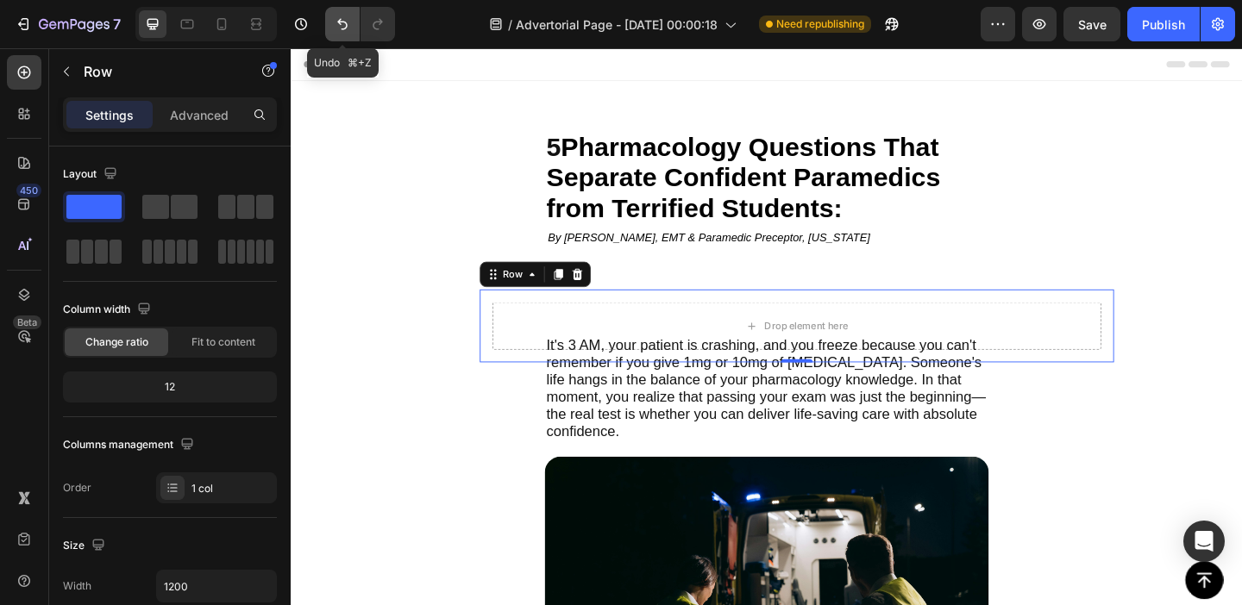
click at [336, 40] on button "Undo/Redo" at bounding box center [342, 24] width 34 height 34
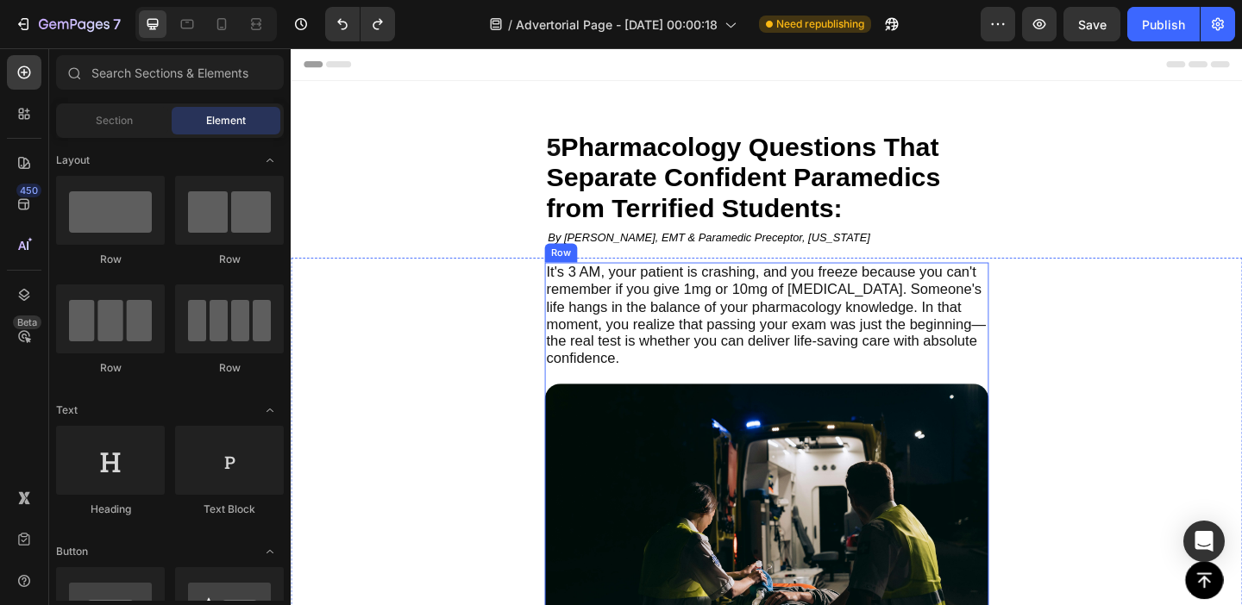
click at [1044, 394] on div "It's 3 AM, your patient is crashing, and you freeze because you can't remember …" at bounding box center [808, 598] width 483 height 634
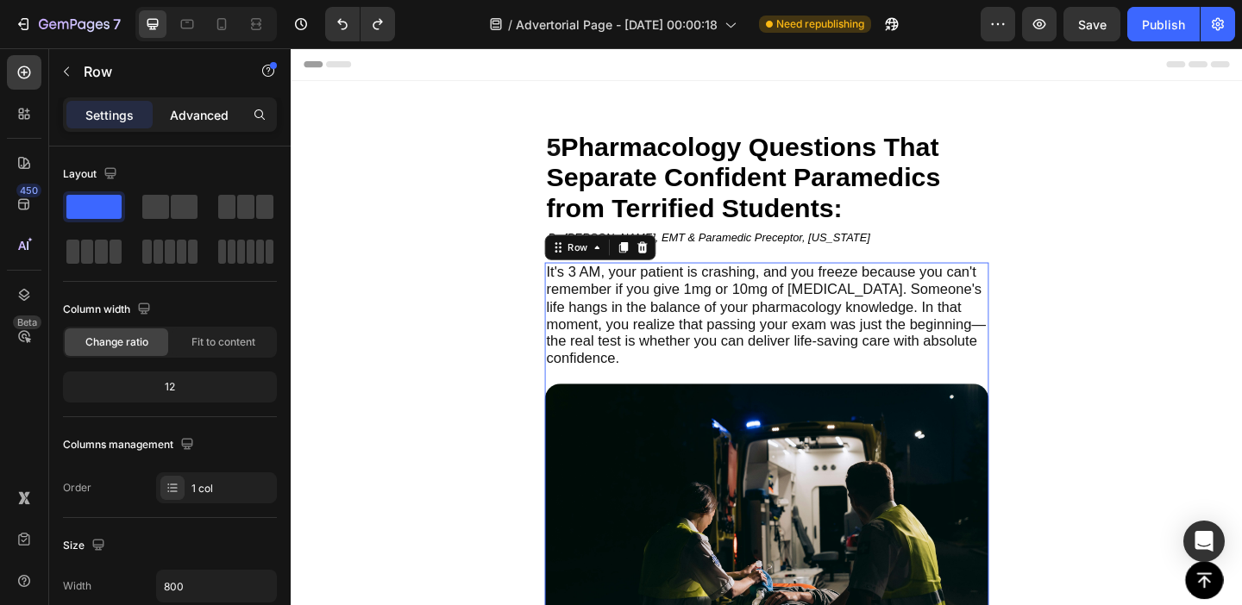
click at [197, 118] on p "Advanced" at bounding box center [199, 115] width 59 height 18
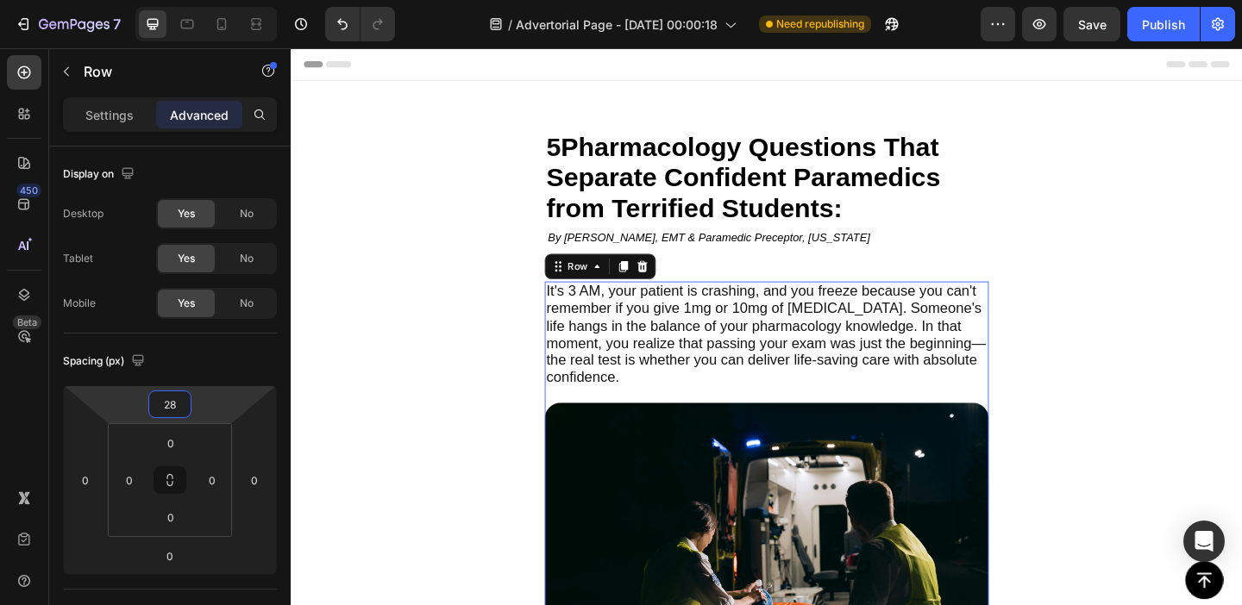
type input "30"
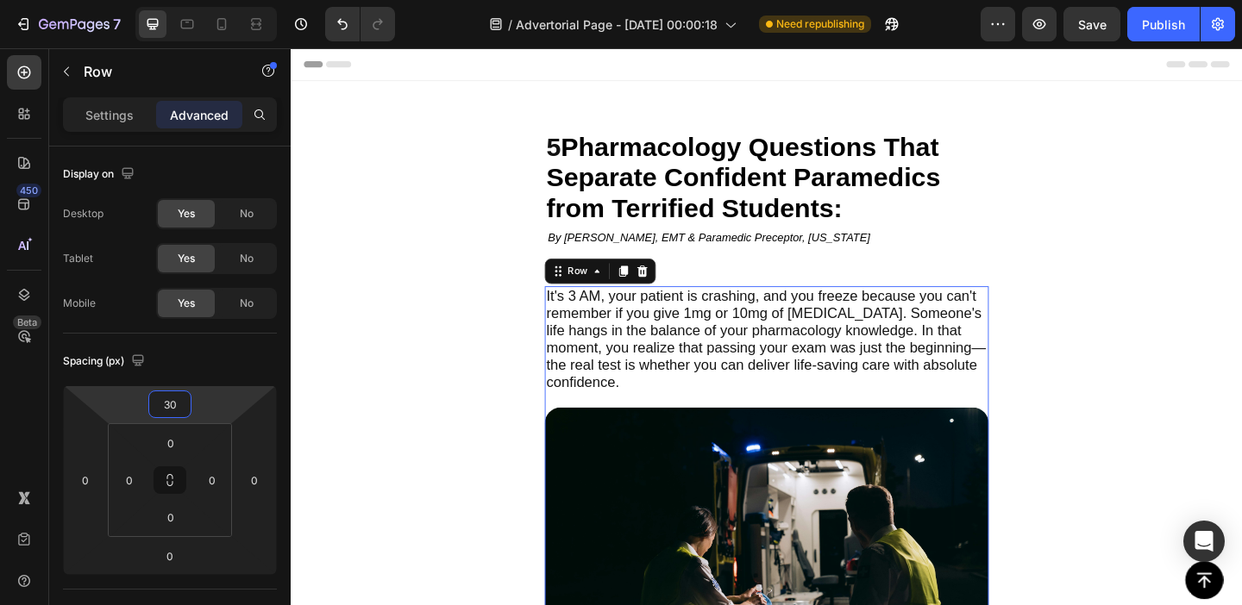
drag, startPoint x: 229, startPoint y: 404, endPoint x: 229, endPoint y: 385, distance: 19.0
click at [229, 0] on html "7 Version history / Advertorial Page - [DATE] 00:00:18 Need republishing Previe…" at bounding box center [621, 0] width 1242 height 0
click at [692, 268] on div "By [PERSON_NAME], EMT & Paramedic Preceptor, [US_STATE] Text Block By [PERSON_N…" at bounding box center [841, 276] width 690 height 28
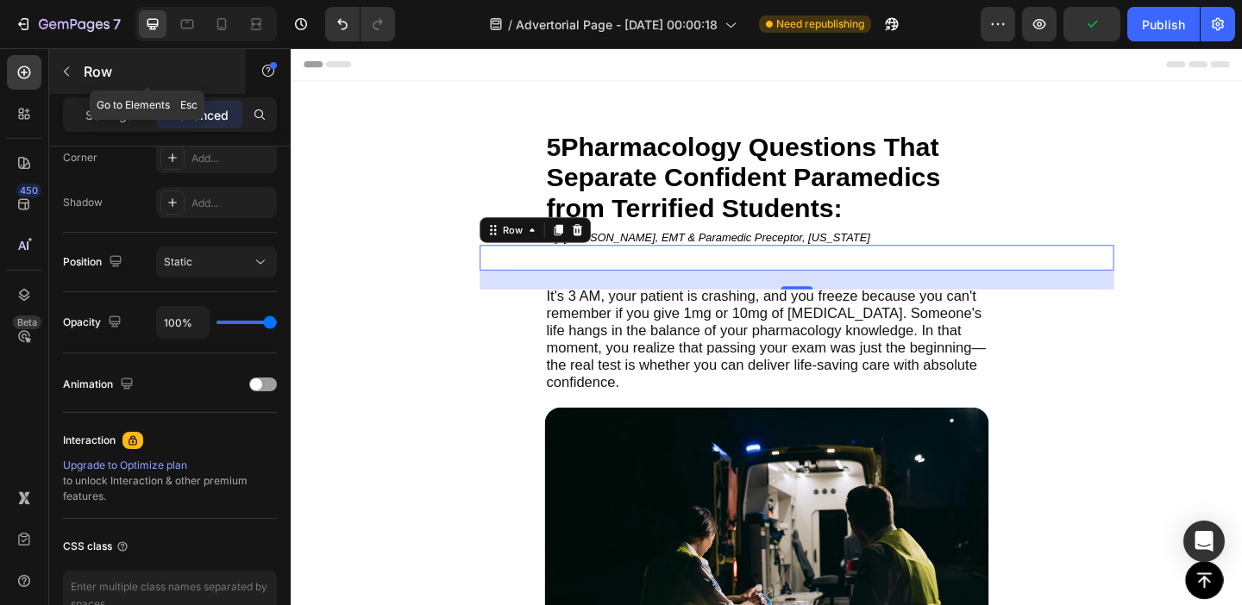
click at [66, 74] on icon "button" at bounding box center [66, 71] width 5 height 9
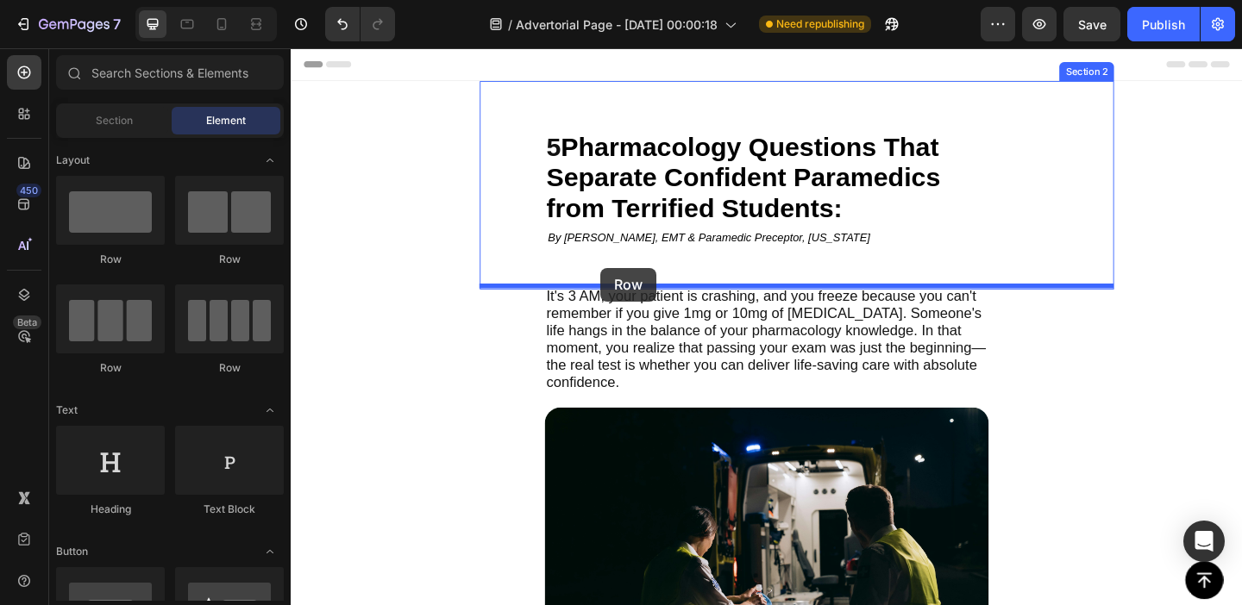
drag, startPoint x: 415, startPoint y: 285, endPoint x: 625, endPoint y: 287, distance: 210.5
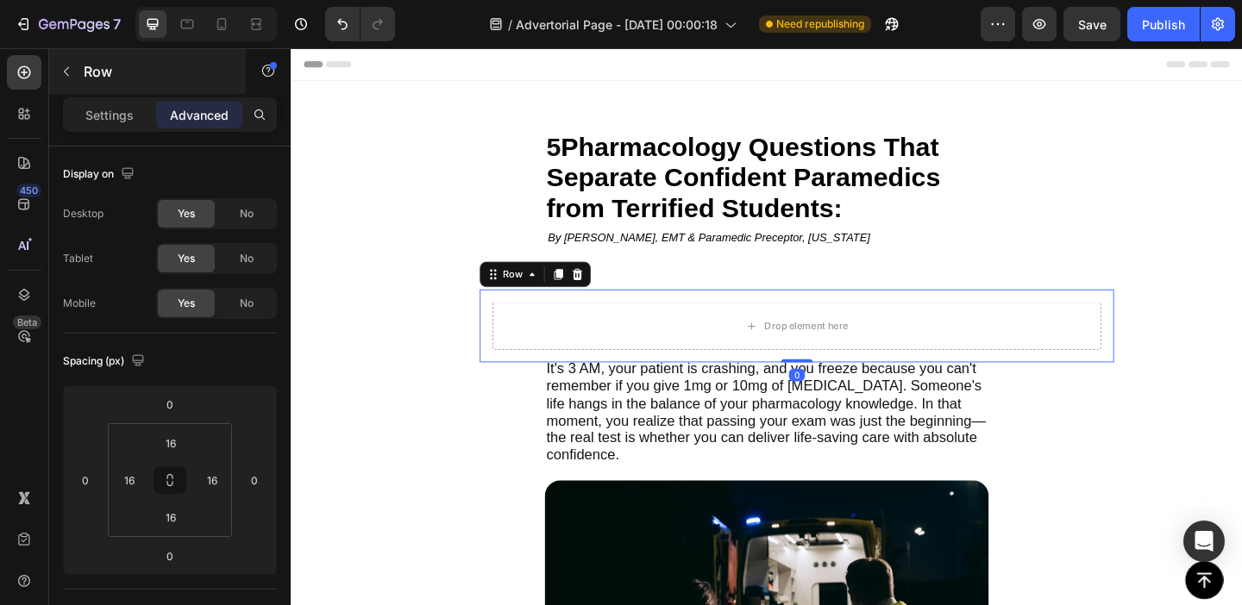
click at [87, 75] on p "Row" at bounding box center [157, 71] width 147 height 21
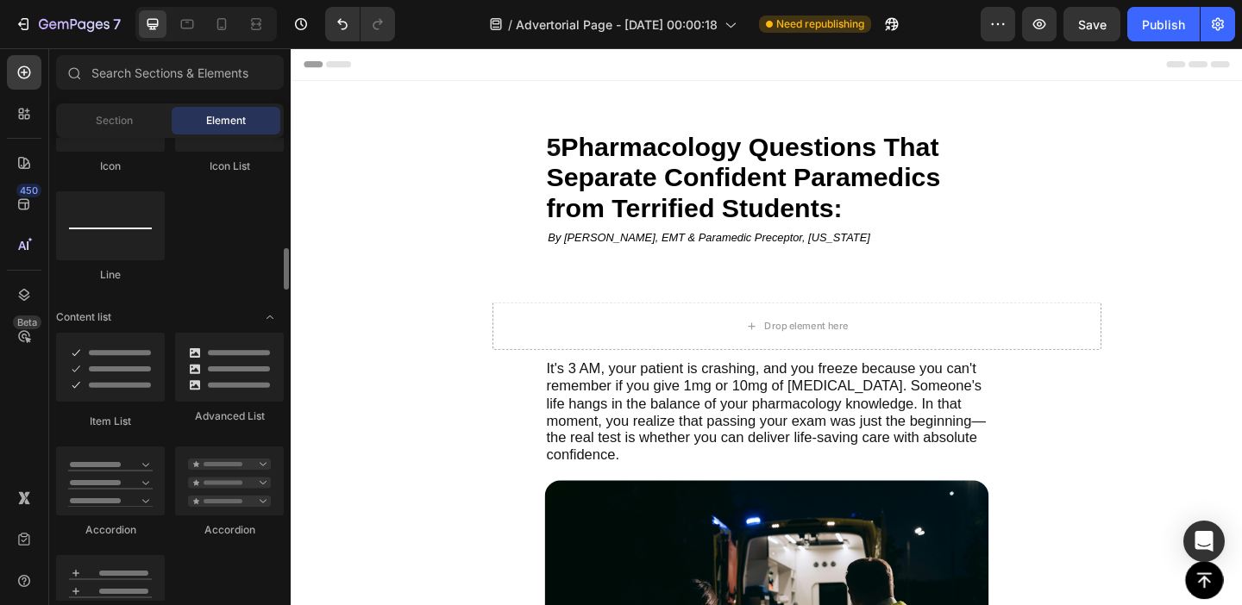
scroll to position [1196, 0]
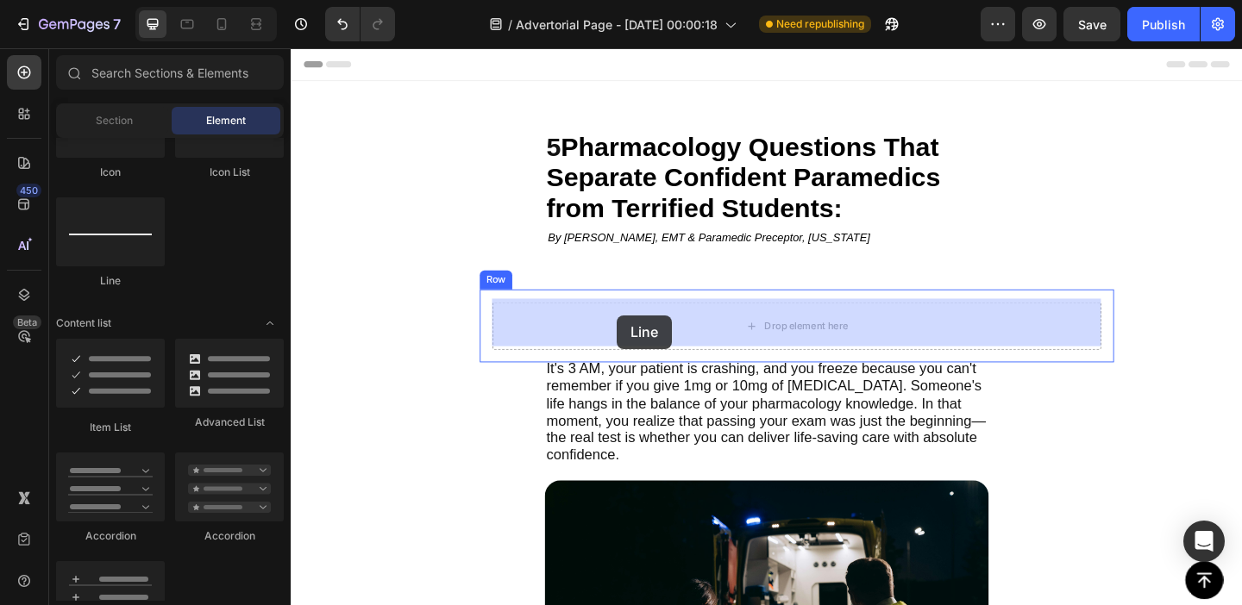
drag, startPoint x: 408, startPoint y: 299, endPoint x: 645, endPoint y: 340, distance: 240.6
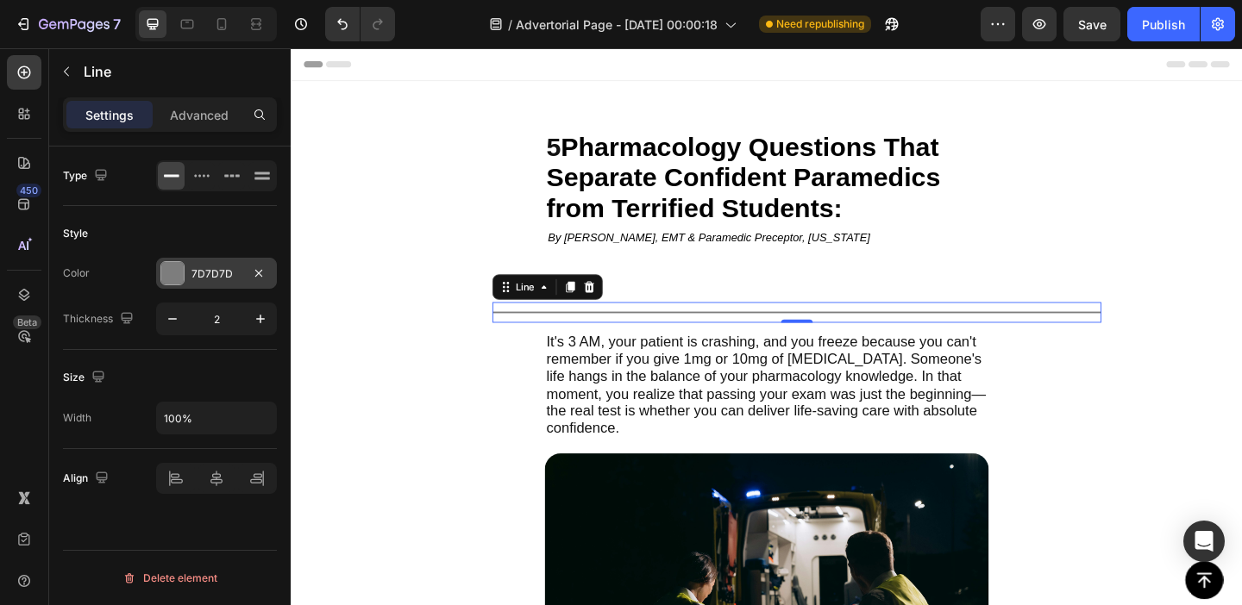
click at [161, 271] on div at bounding box center [172, 273] width 22 height 22
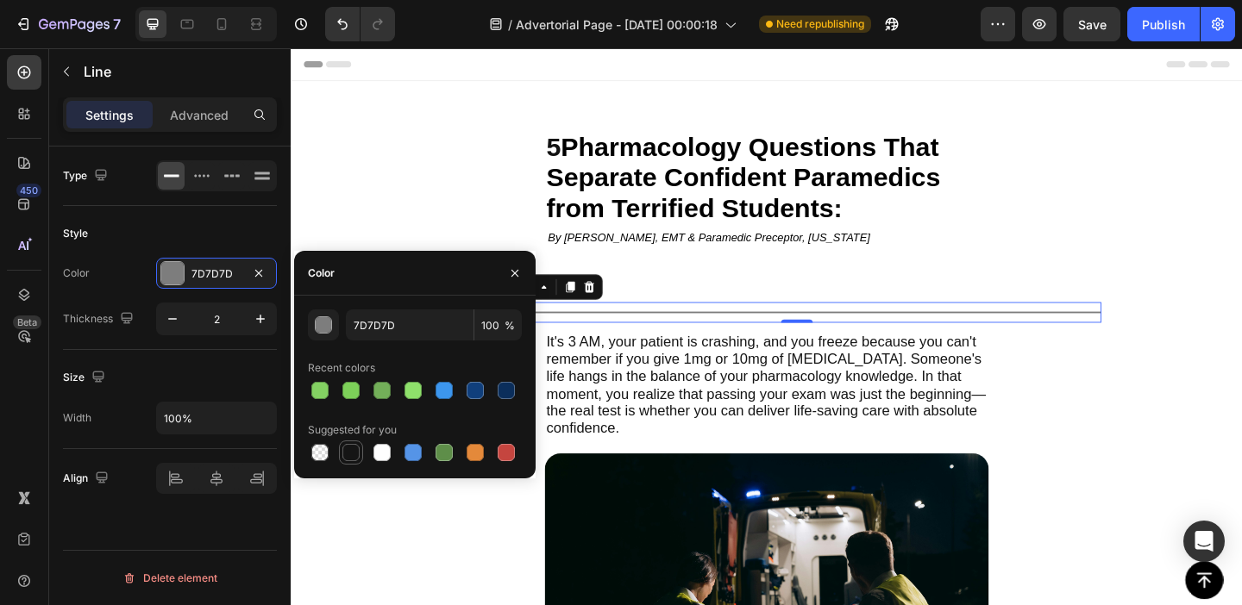
click at [347, 455] on div at bounding box center [350, 452] width 17 height 17
type input "151515"
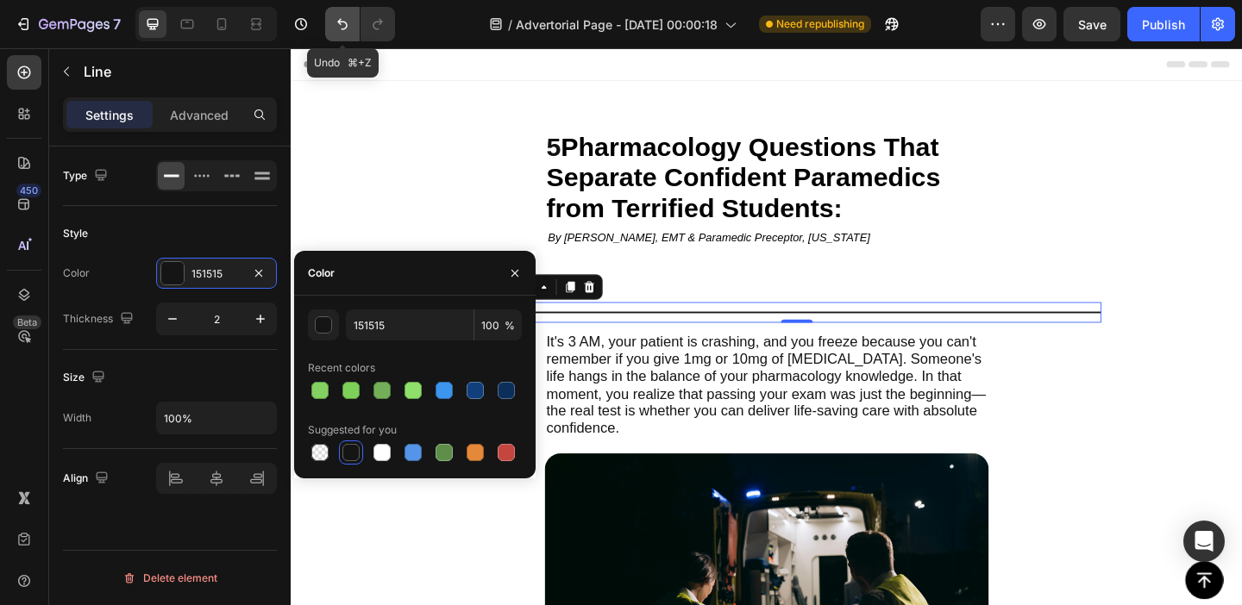
click at [339, 22] on icon "Undo/Redo" at bounding box center [342, 24] width 10 height 11
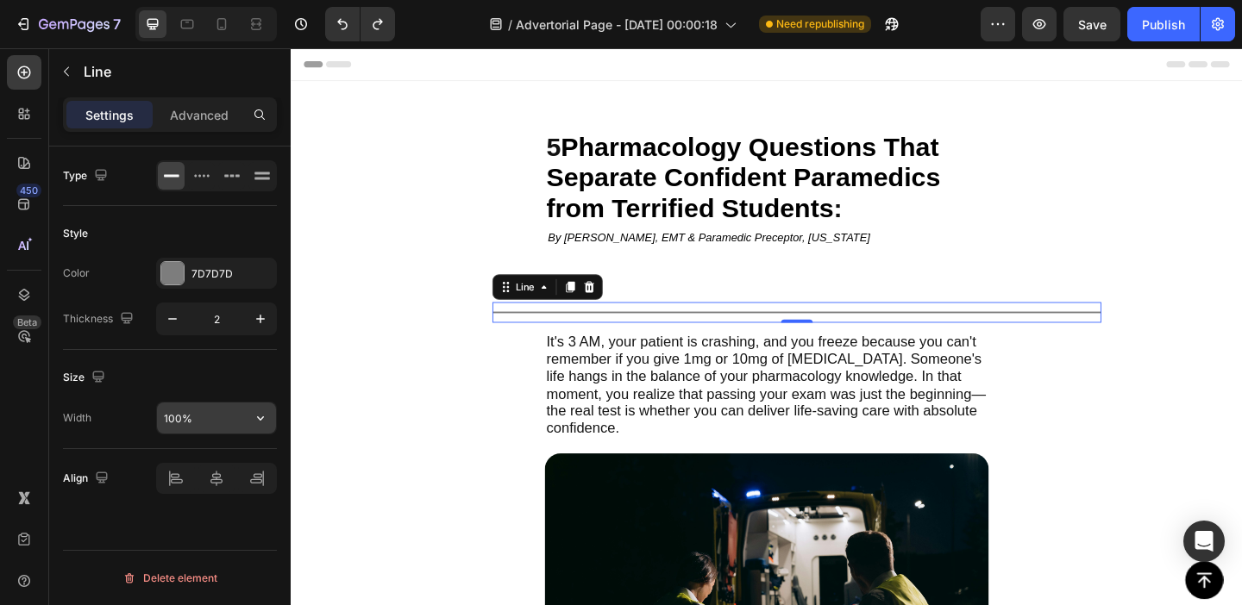
click at [177, 419] on input "100%" at bounding box center [216, 418] width 119 height 31
type input "70%"
click at [203, 113] on p "Advanced" at bounding box center [199, 115] width 59 height 18
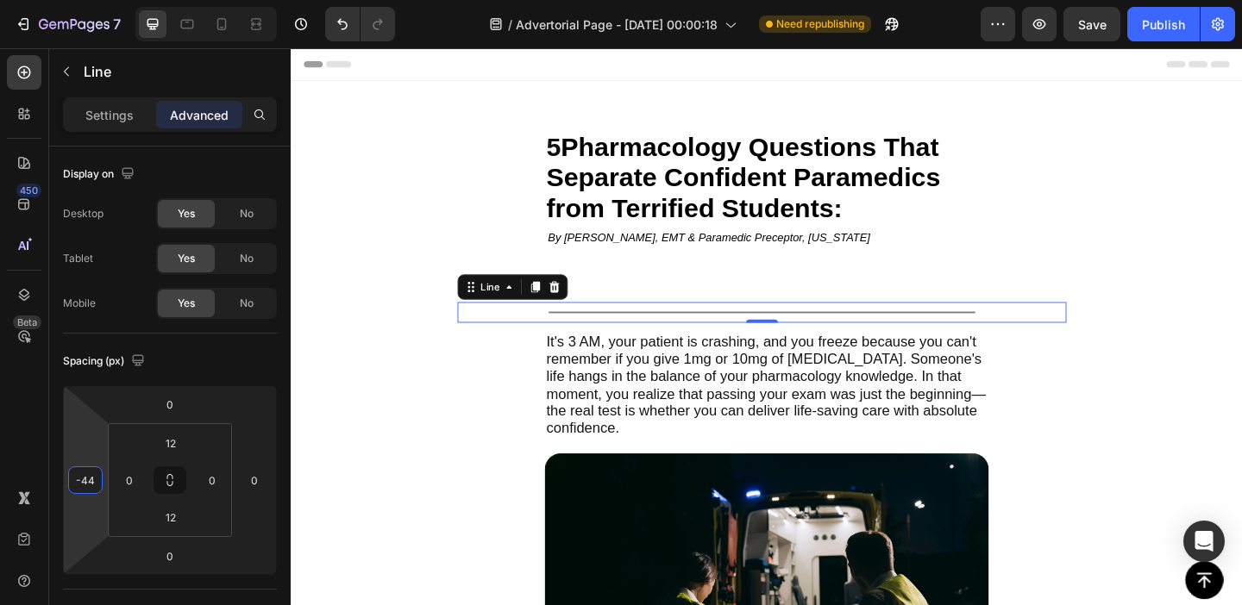
type input "-46"
drag, startPoint x: 91, startPoint y: 432, endPoint x: 95, endPoint y: 446, distance: 14.2
click at [95, 0] on html "7 Version history / Advertorial Page - [DATE] 00:00:18 Need republishing Previe…" at bounding box center [621, 0] width 1242 height 0
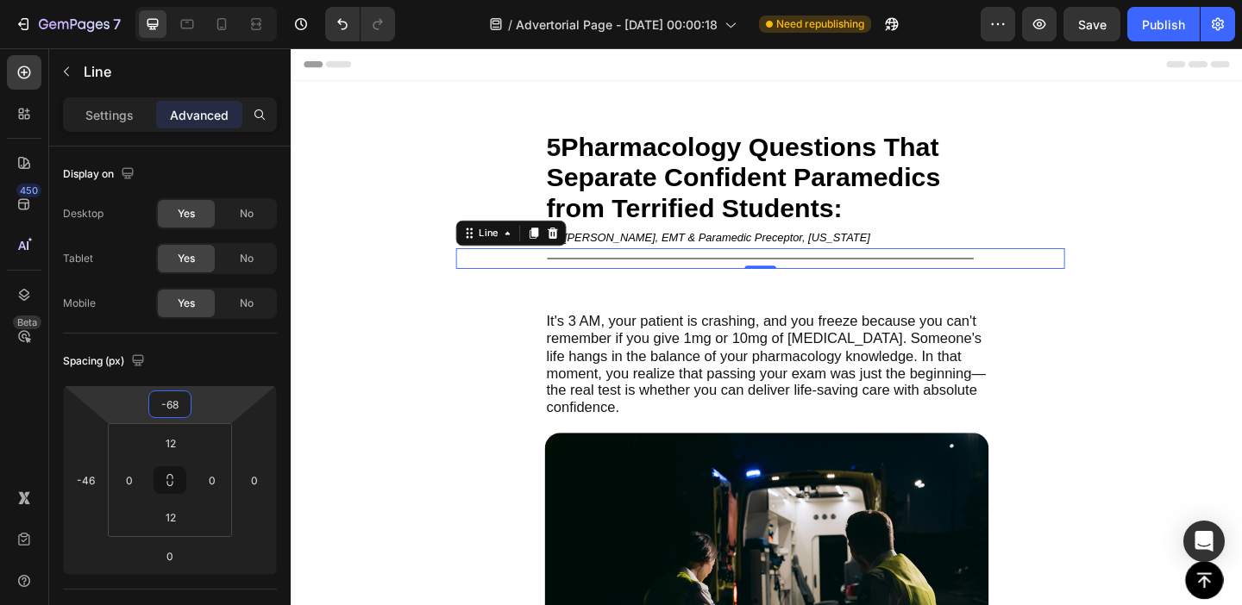
type input "-66"
drag, startPoint x: 228, startPoint y: 402, endPoint x: 228, endPoint y: 430, distance: 28.5
click at [228, 0] on html "7 Version history / Advertorial Page - [DATE] 00:00:18 Need republishing Previe…" at bounding box center [621, 0] width 1242 height 0
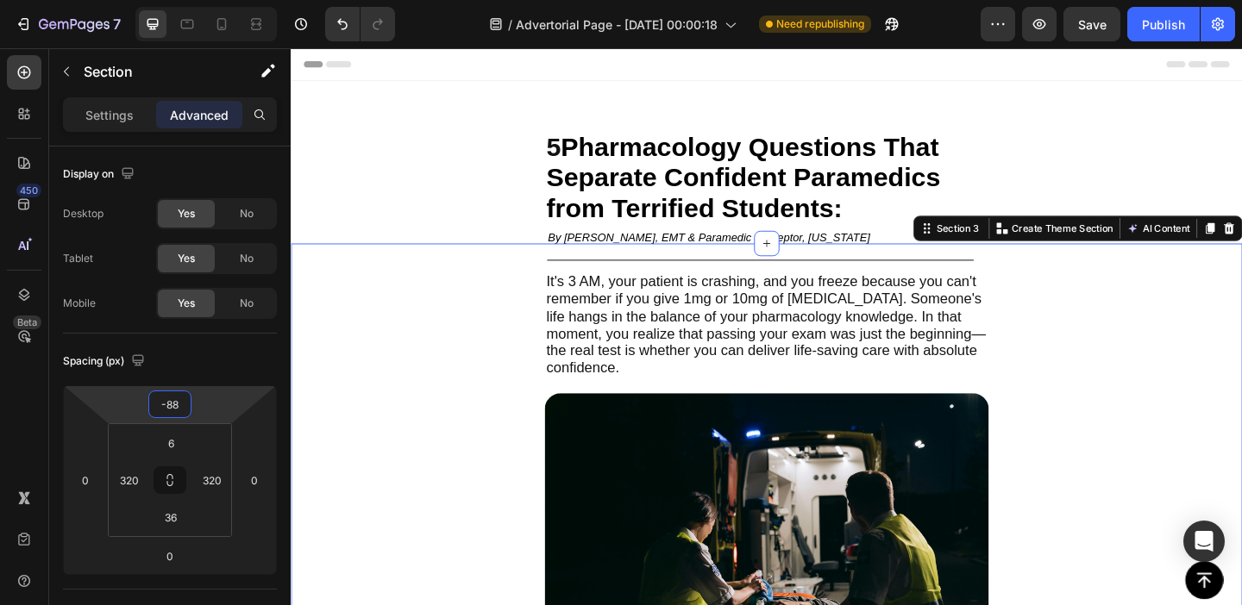
type input "-86"
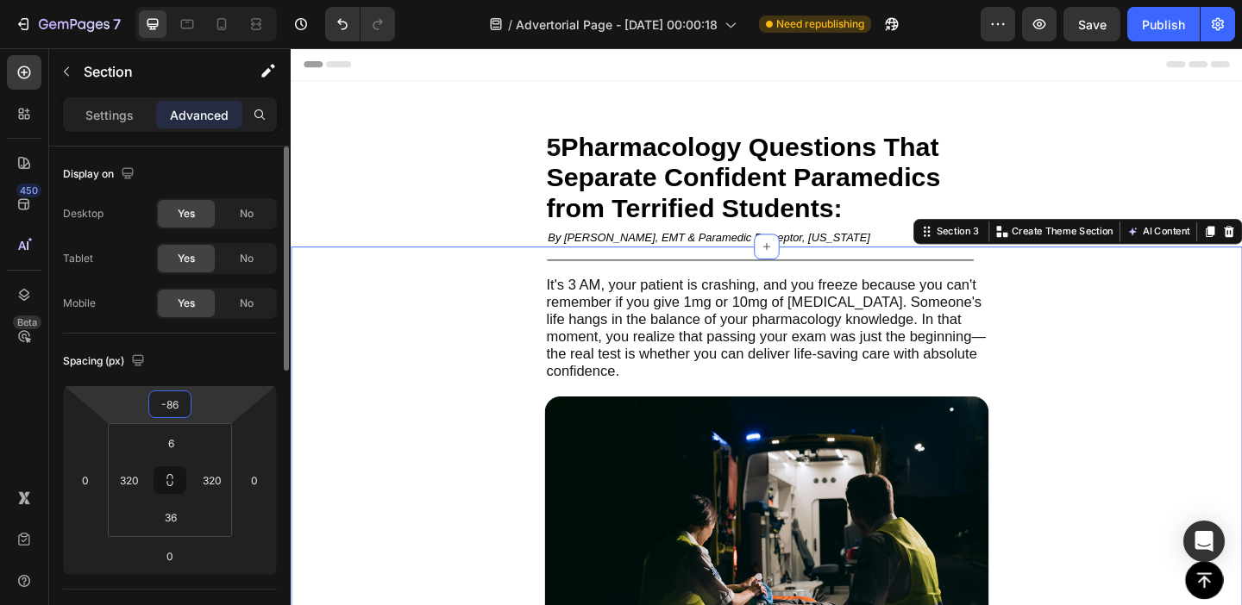
drag, startPoint x: 199, startPoint y: 398, endPoint x: 204, endPoint y: 417, distance: 18.6
click at [204, 0] on html "7 Version history / Advertorial Page - [DATE] 00:00:18 Need republishing Previe…" at bounding box center [621, 0] width 1242 height 0
click at [436, 386] on div "It's 3 AM, your patient is crashing, and you freeze because you can't remember …" at bounding box center [808, 612] width 1035 height 696
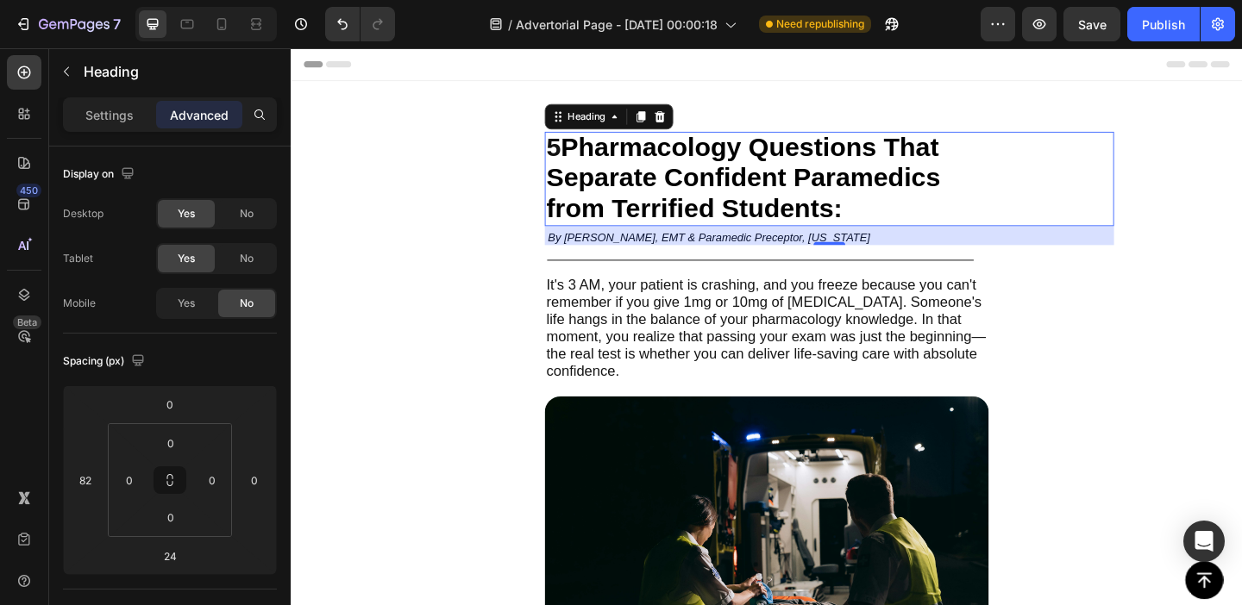
click at [1144, 149] on h2 "5 Pharmacology Questions That Separate Confident Paramedics from Terrified Stud…" at bounding box center [876, 190] width 619 height 103
click at [1241, 312] on div "It's 3 AM, your patient is crashing, and you freeze because you can't remember …" at bounding box center [808, 612] width 1035 height 696
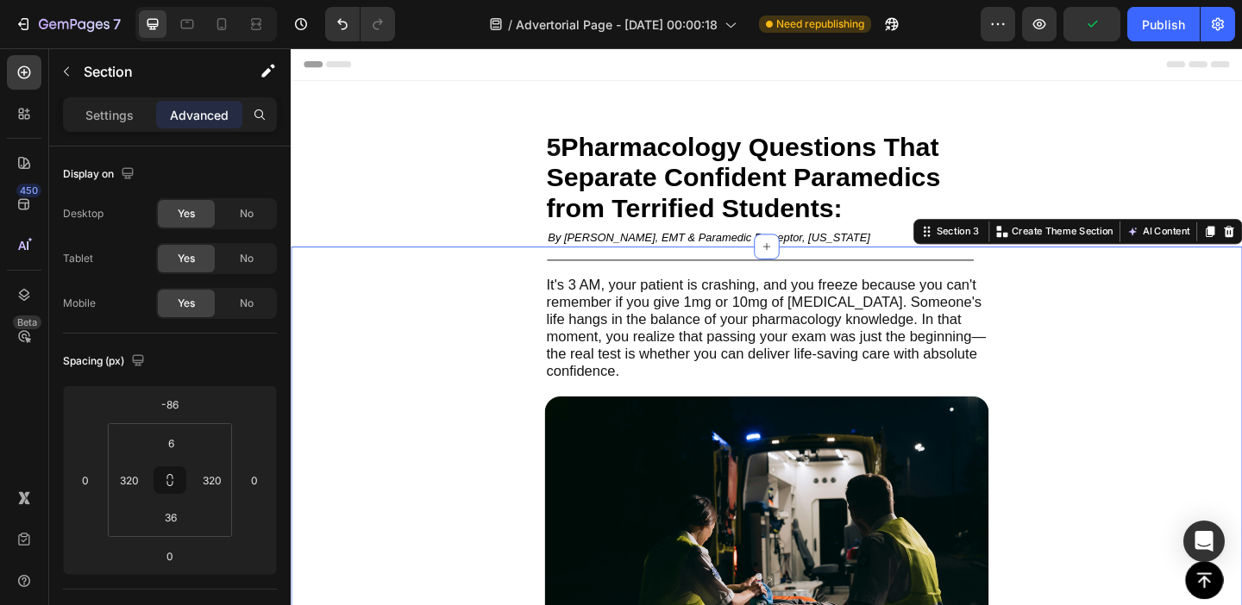
click at [874, 273] on div "It's 3 AM, your patient is crashing, and you freeze because you can't remember …" at bounding box center [808, 599] width 483 height 660
click at [873, 273] on div "It's 3 AM, your patient is crashing, and you freeze because you can't remember …" at bounding box center [808, 599] width 483 height 660
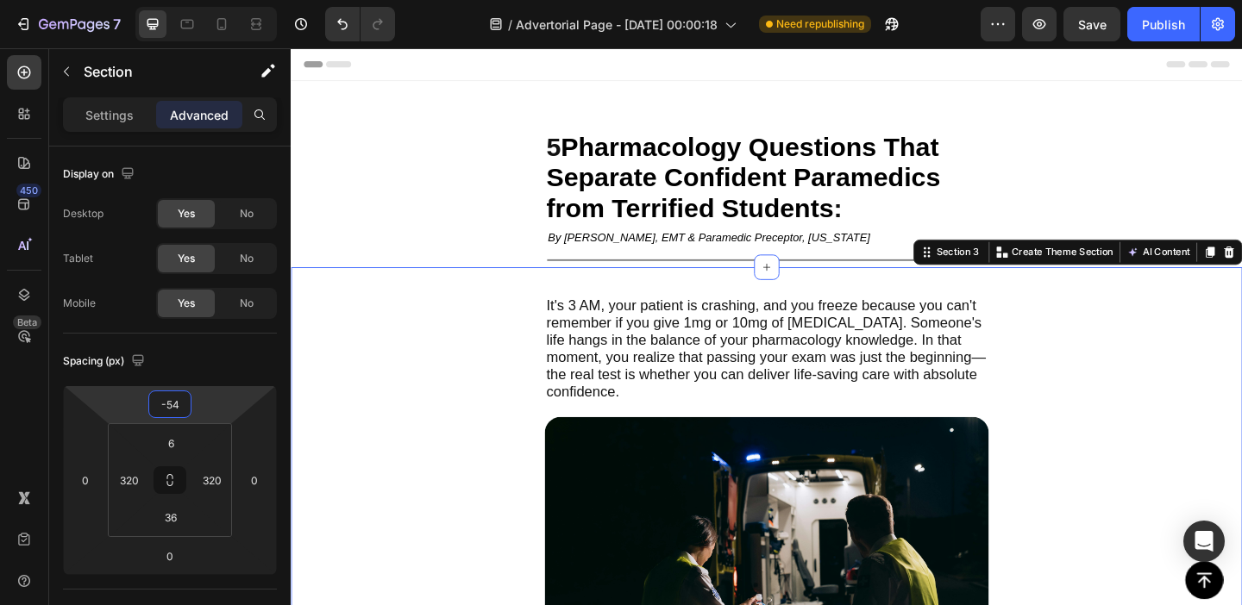
type input "-52"
drag, startPoint x: 229, startPoint y: 399, endPoint x: 229, endPoint y: 385, distance: 14.7
click at [229, 0] on html "7 Version history / Advertorial Page - [DATE] 00:00:18 Need republishing Previe…" at bounding box center [621, 0] width 1242 height 0
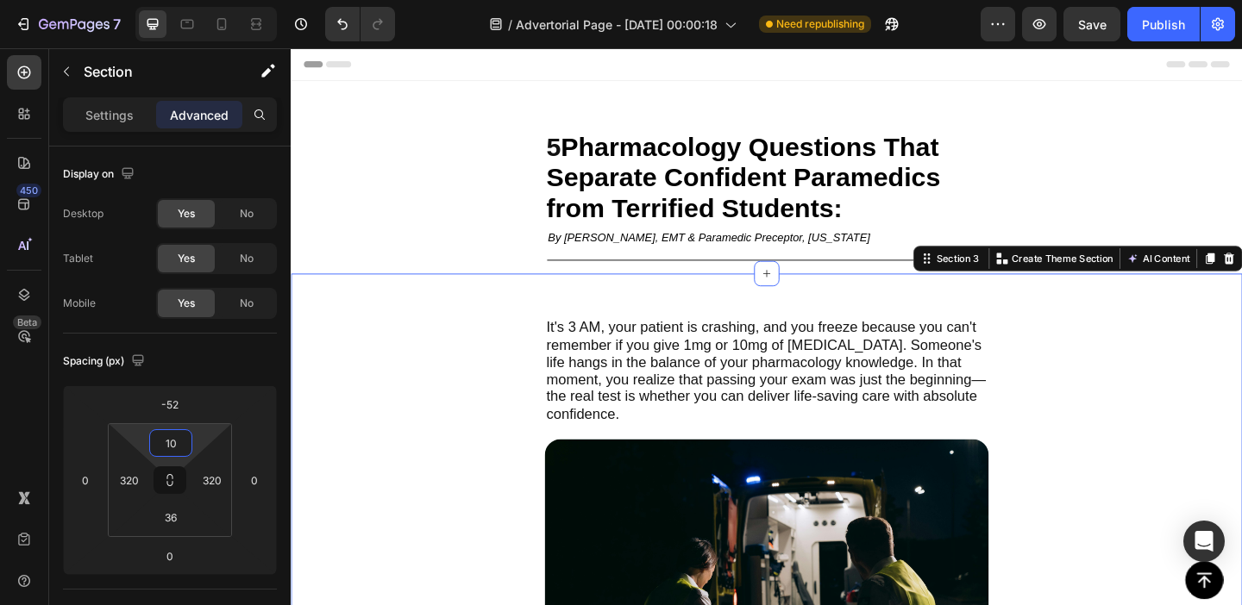
type input "0"
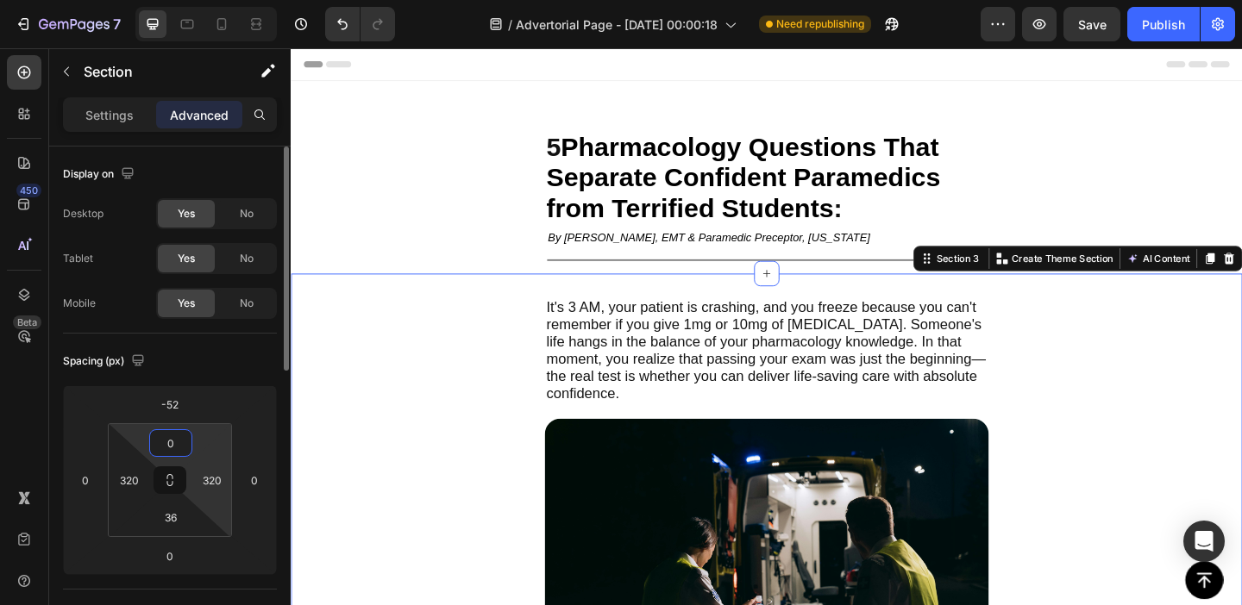
drag, startPoint x: 202, startPoint y: 433, endPoint x: 207, endPoint y: 494, distance: 61.5
click at [207, 0] on html "7 Version history / Advertorial Page - [DATE] 00:00:18 Need republishing Previe…" at bounding box center [621, 0] width 1242 height 0
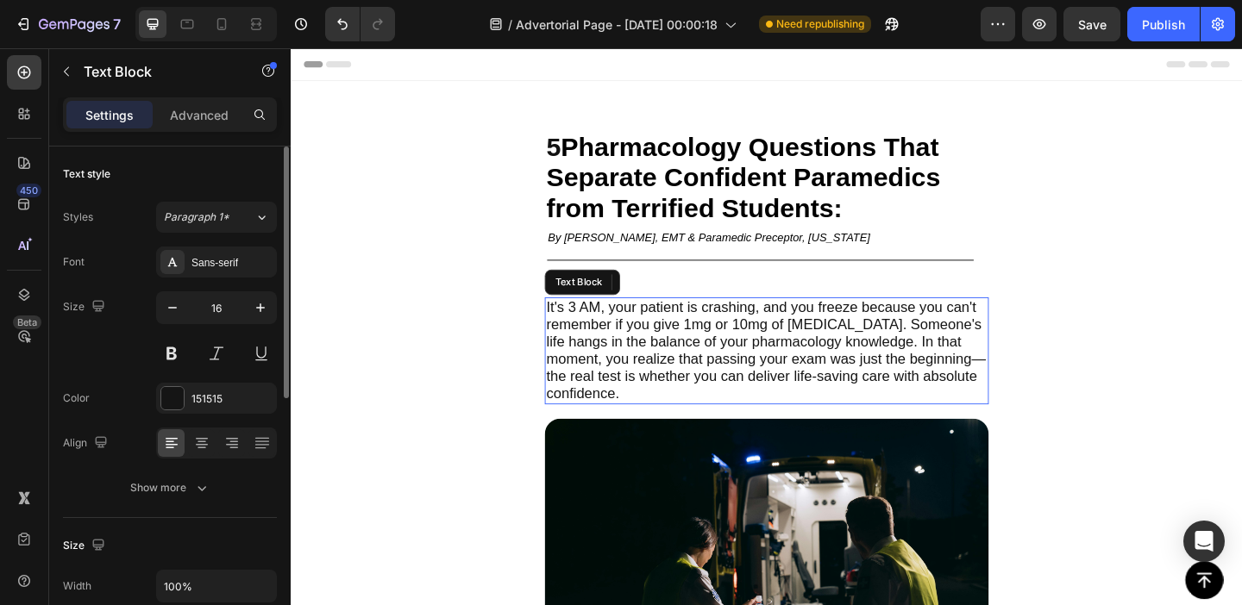
click at [617, 345] on span "It's 3 AM, your patient is crashing, and you freeze because you can't remember …" at bounding box center [807, 376] width 478 height 111
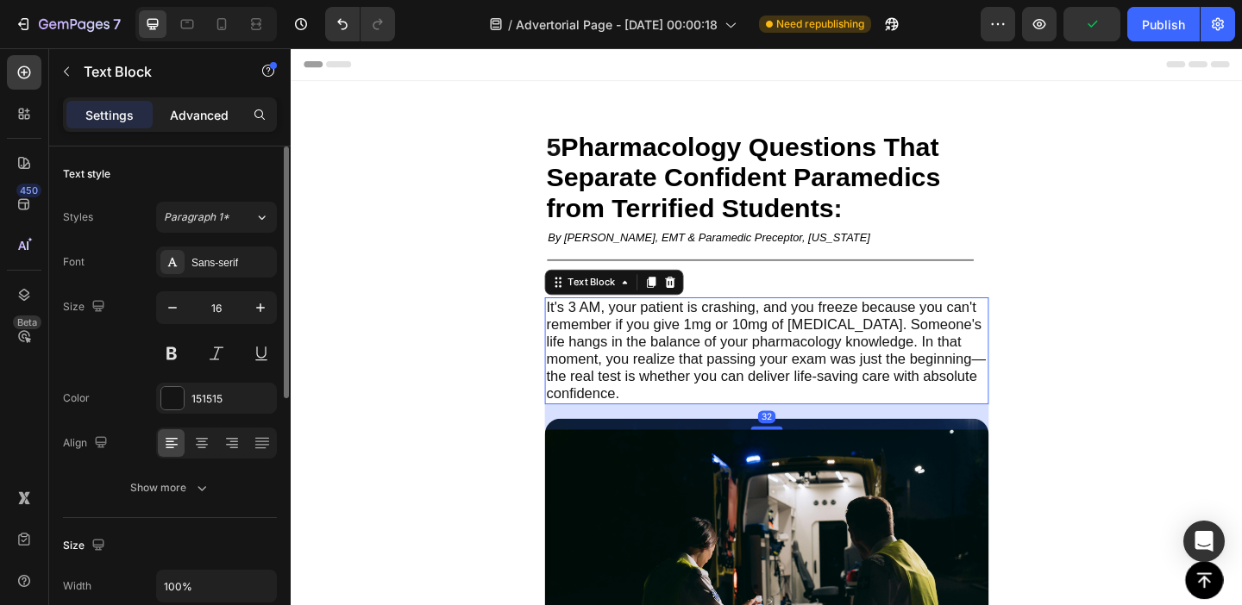
click at [226, 126] on div "Advanced" at bounding box center [199, 115] width 86 height 28
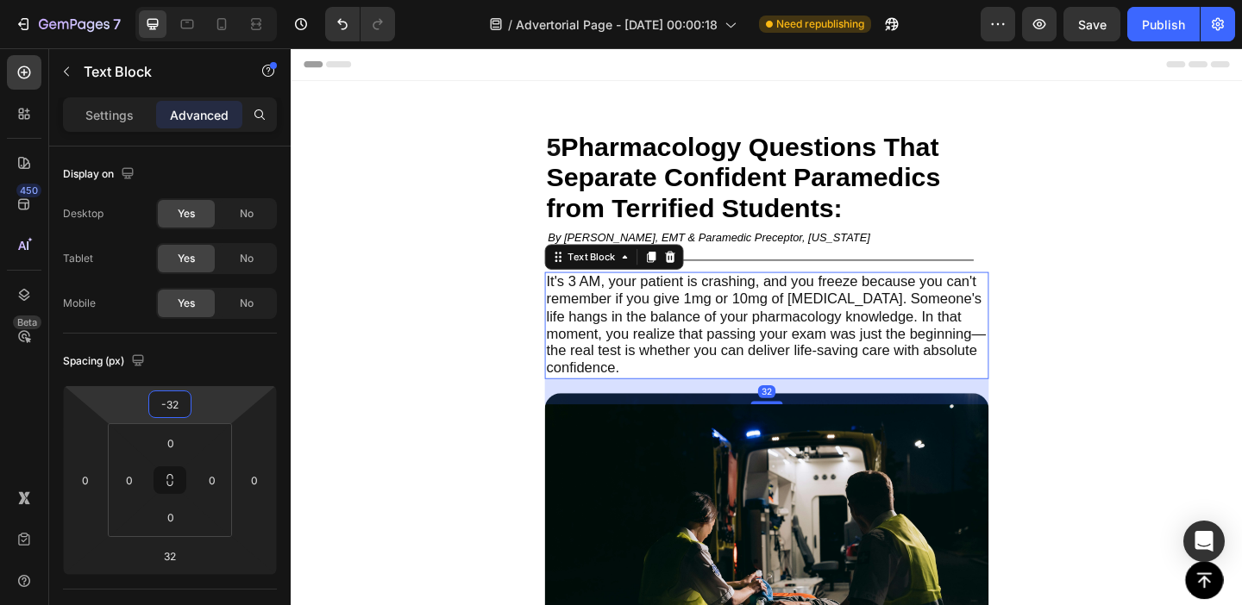
type input "-30"
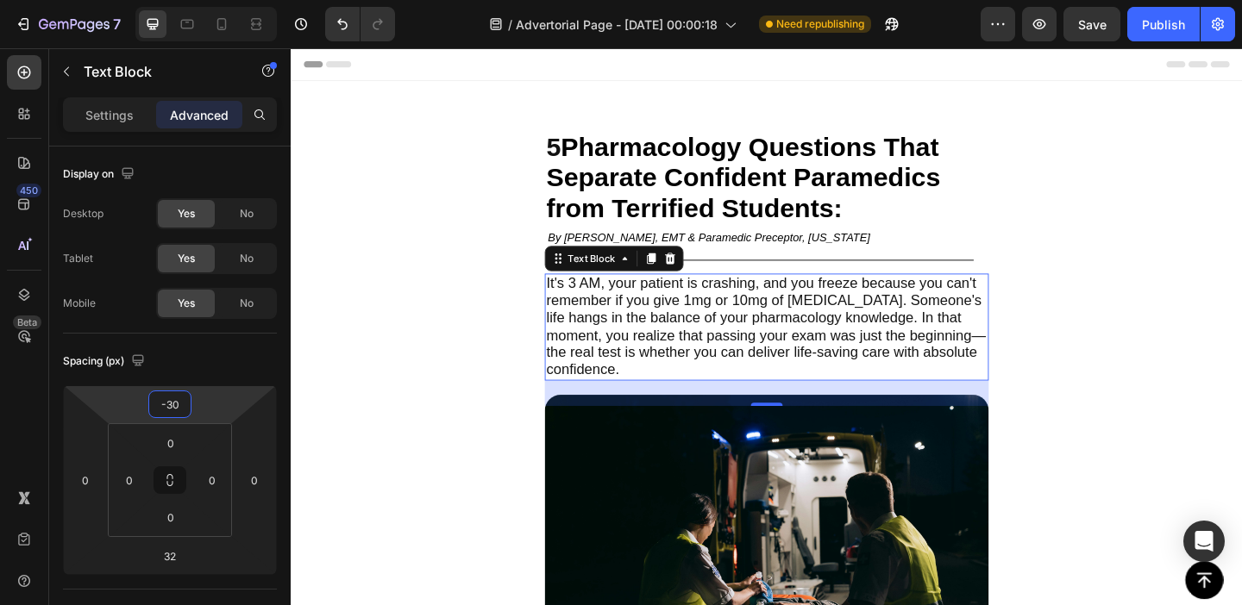
drag, startPoint x: 201, startPoint y: 398, endPoint x: 202, endPoint y: 427, distance: 29.3
click at [202, 0] on html "7 Version history / Advertorial Page - [DATE] 00:00:18 Need republishing Previe…" at bounding box center [621, 0] width 1242 height 0
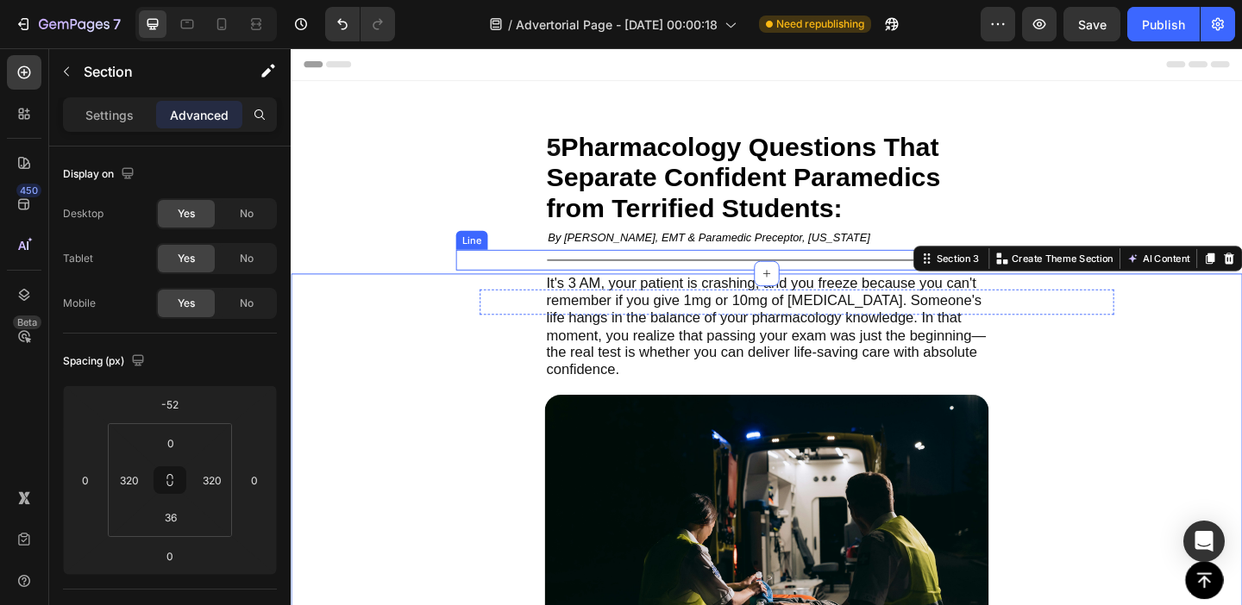
click at [647, 273] on div "Title Line" at bounding box center [801, 278] width 662 height 22
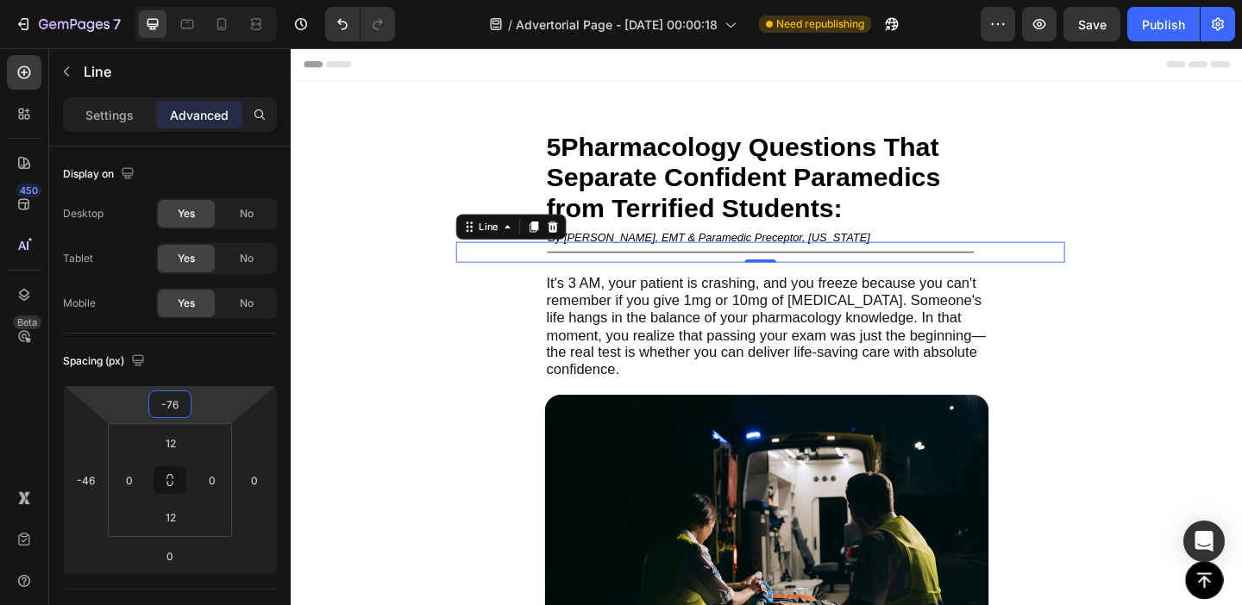
type input "-78"
click at [223, 0] on html "7 Version history / Advertorial Page - [DATE] 00:00:18 Need republishing Previe…" at bounding box center [621, 0] width 1242 height 0
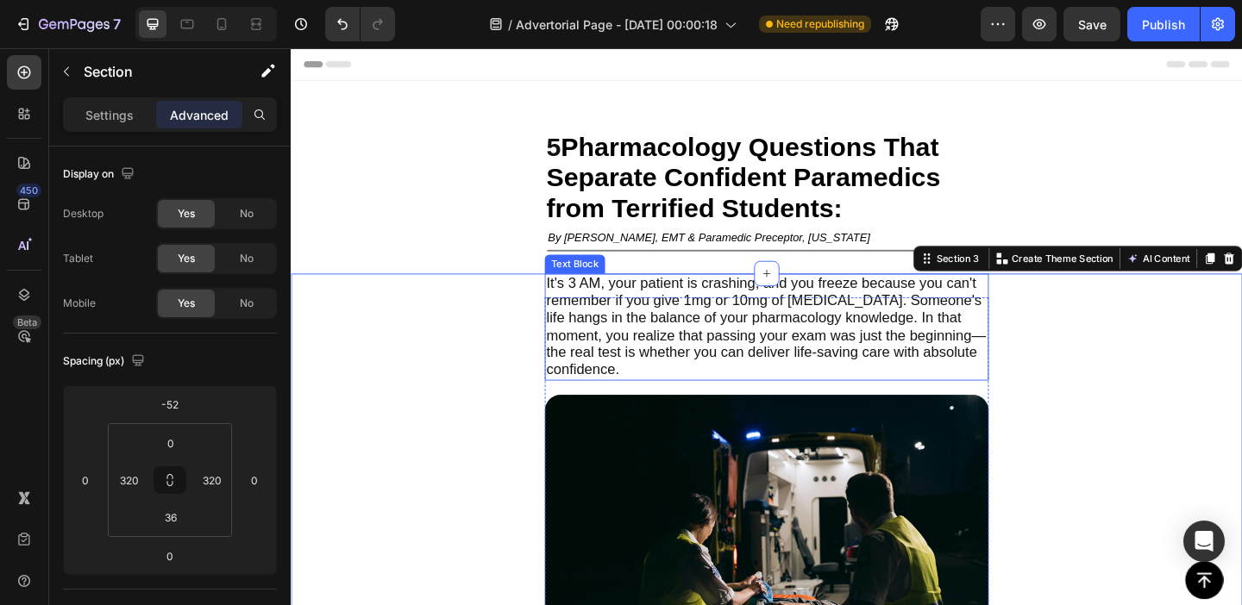
click at [676, 333] on span "It's 3 AM, your patient is crashing, and you freeze because you can't remember …" at bounding box center [807, 350] width 478 height 111
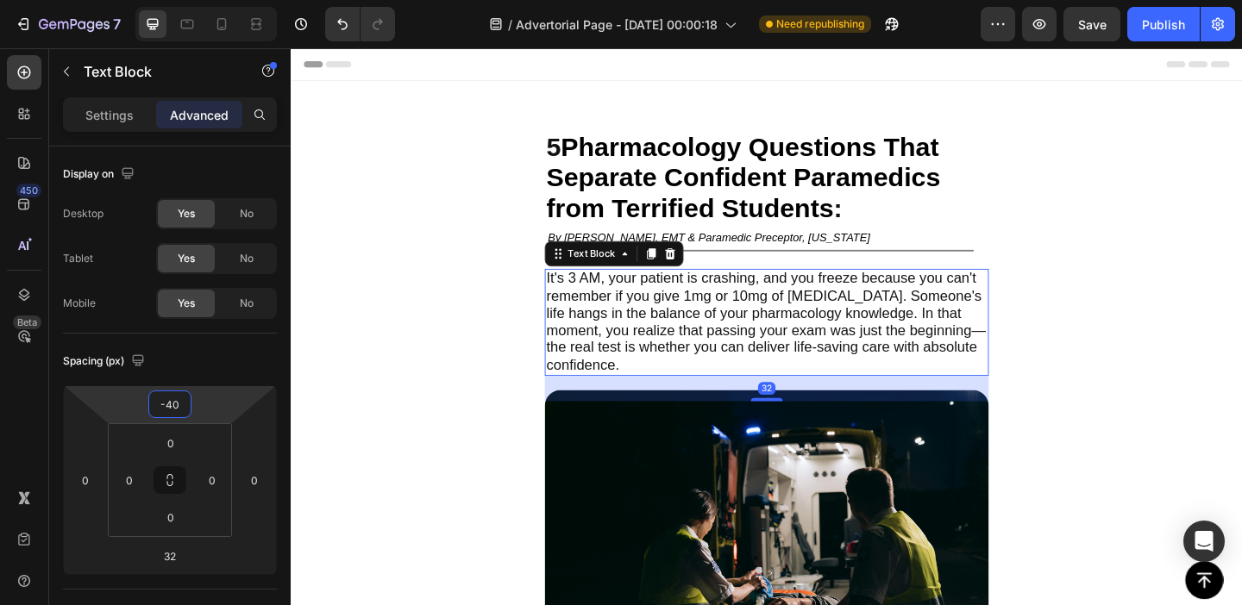
type input "-42"
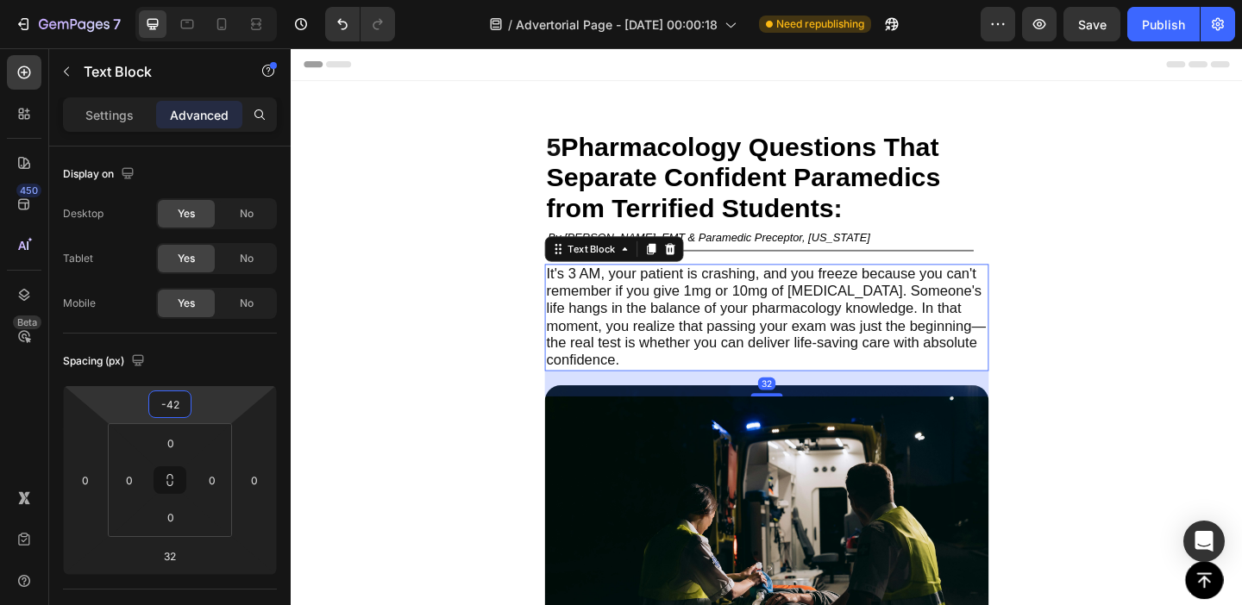
click at [235, 0] on html "7 Version history / Advertorial Page - [DATE] 00:00:18 Need republishing Previe…" at bounding box center [621, 0] width 1242 height 0
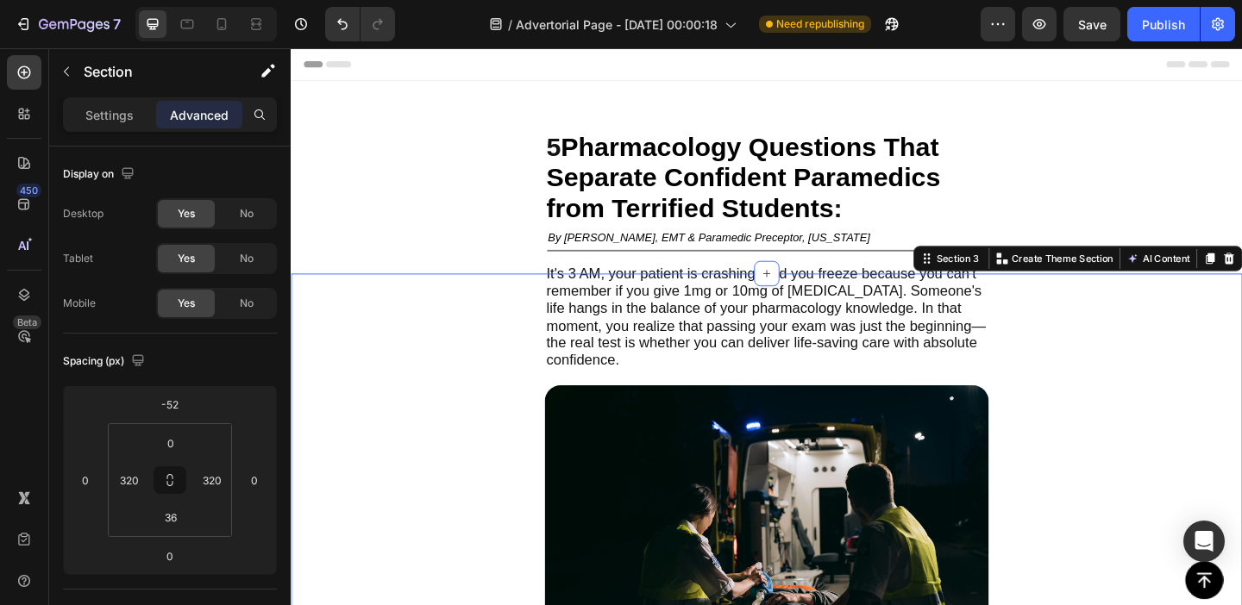
click at [899, 260] on div "Title Line" at bounding box center [801, 268] width 662 height 22
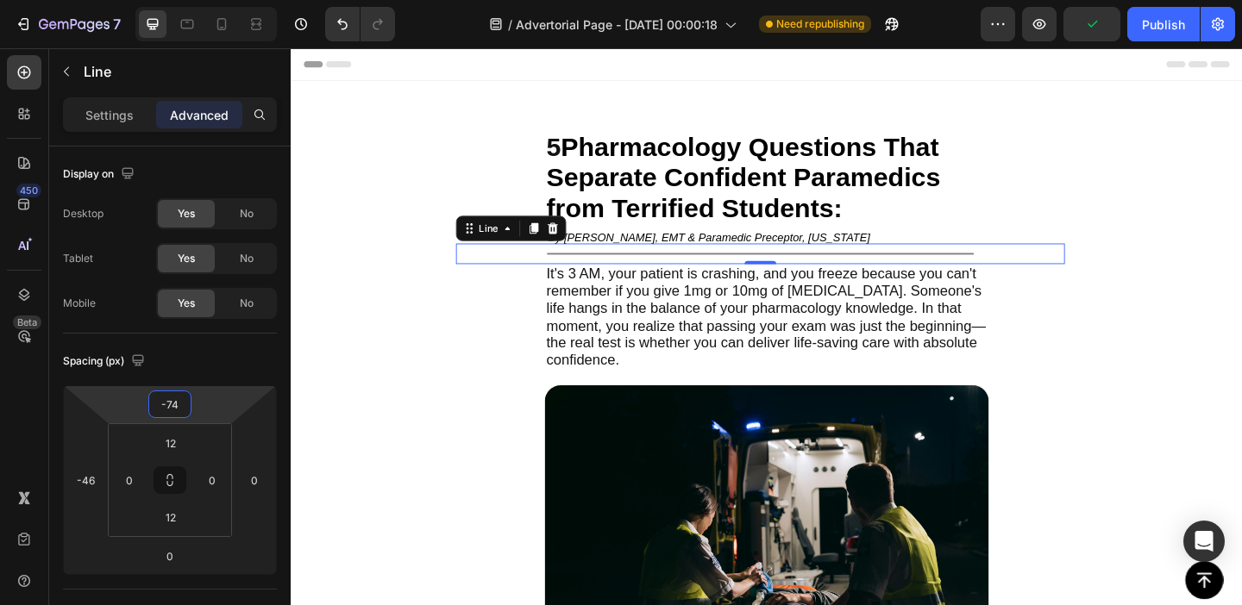
type input "-76"
click at [207, 0] on html "7 Version history / Advertorial Page - [DATE] 00:00:18 Need republishing Previe…" at bounding box center [621, 0] width 1242 height 0
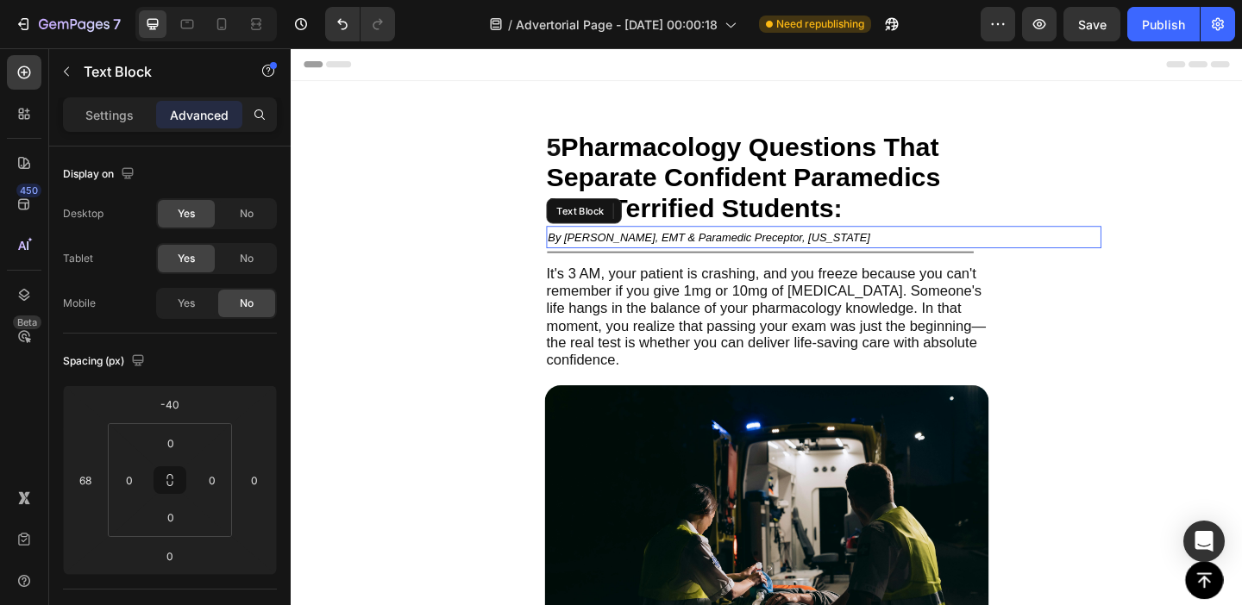
click at [852, 249] on icon "By [PERSON_NAME], EMT & Paramedic Preceptor, [US_STATE]" at bounding box center [745, 254] width 350 height 14
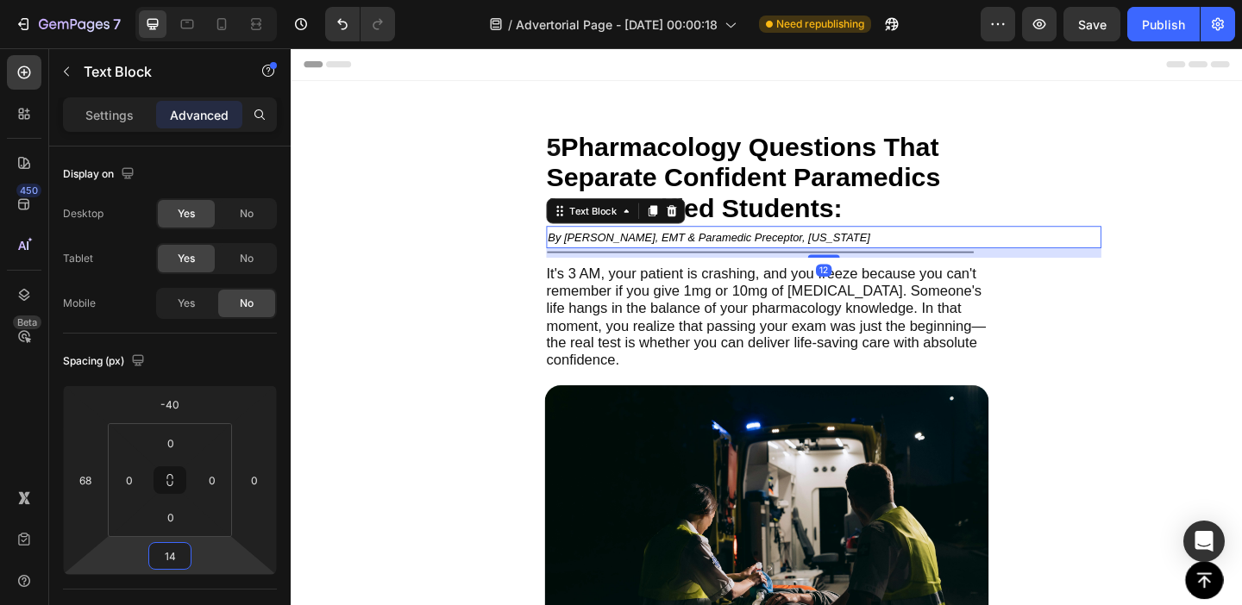
click at [210, 0] on html "7 Version history / Advertorial Page - [DATE] 00:00:18 Need republishing Previe…" at bounding box center [621, 0] width 1242 height 0
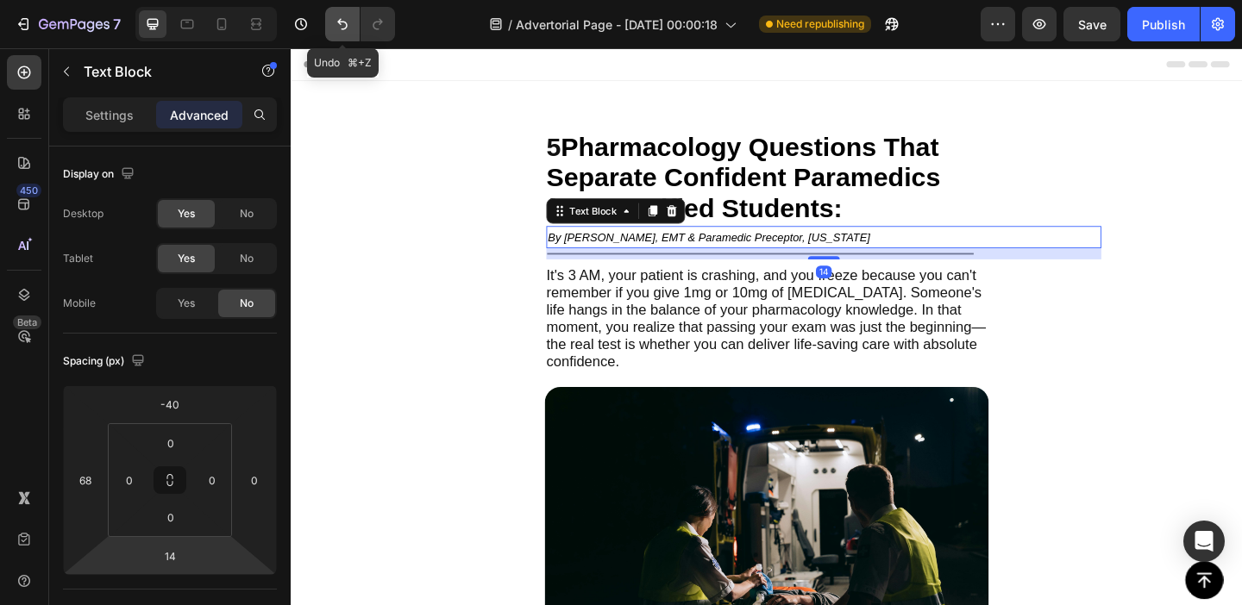
click at [339, 20] on icon "Undo/Redo" at bounding box center [342, 24] width 17 height 17
click at [345, 29] on icon "Undo/Redo" at bounding box center [342, 24] width 10 height 11
type input "0"
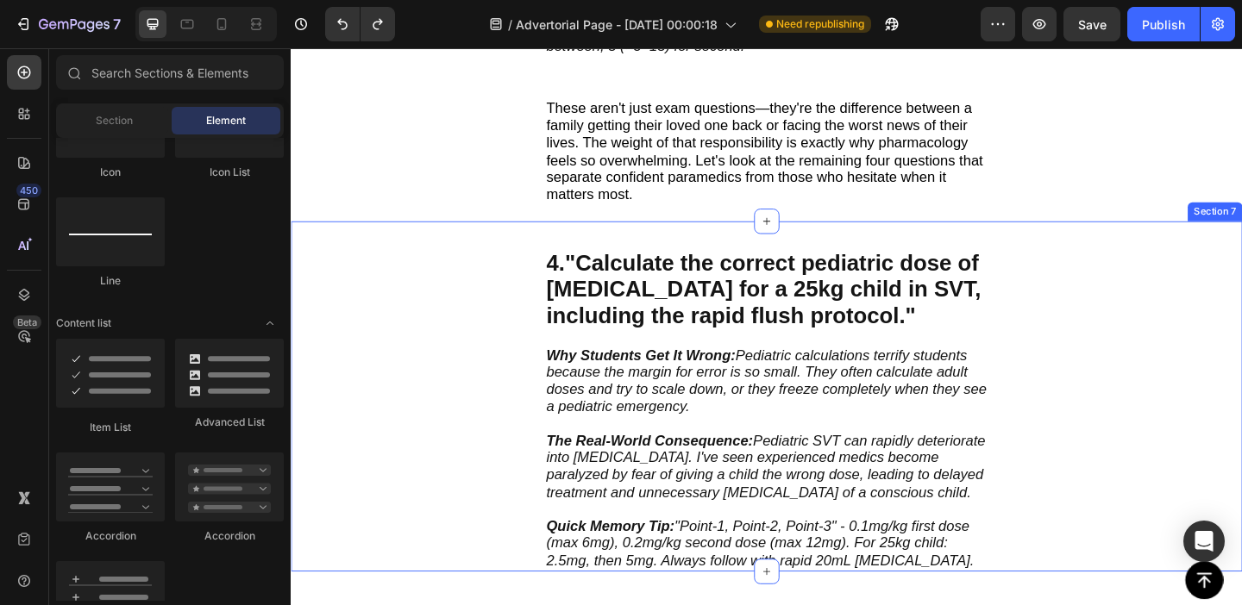
scroll to position [2079, 0]
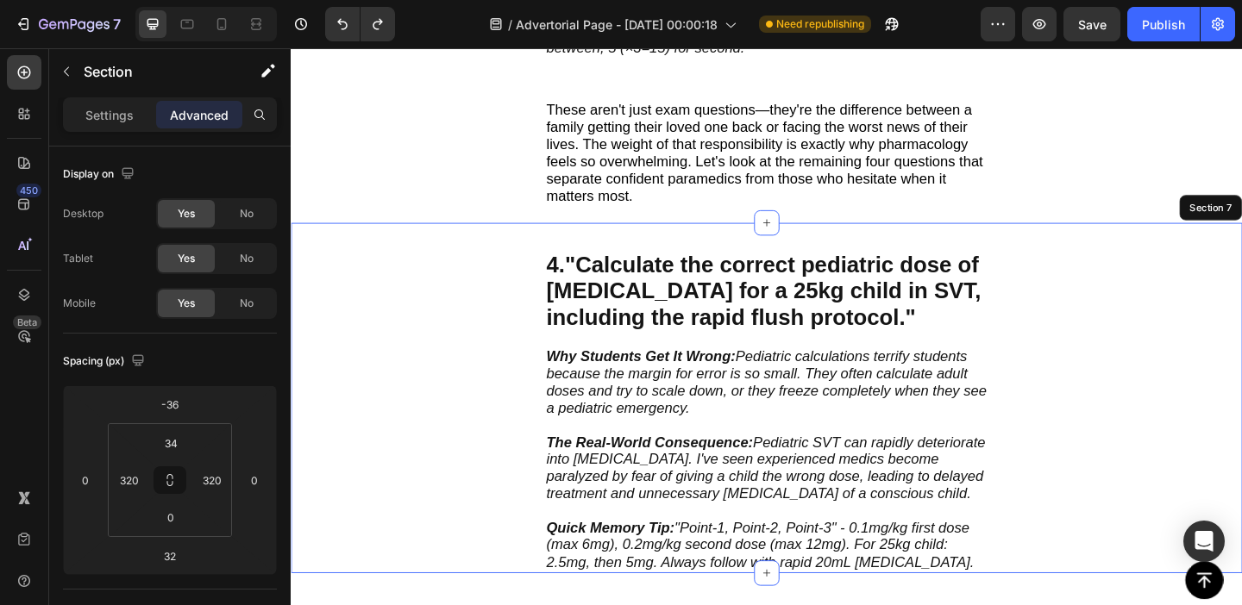
click at [1042, 238] on div "4. "Calculate the correct pediatric dose of [MEDICAL_DATA] for a 25kg child in …" at bounding box center [808, 428] width 1035 height 381
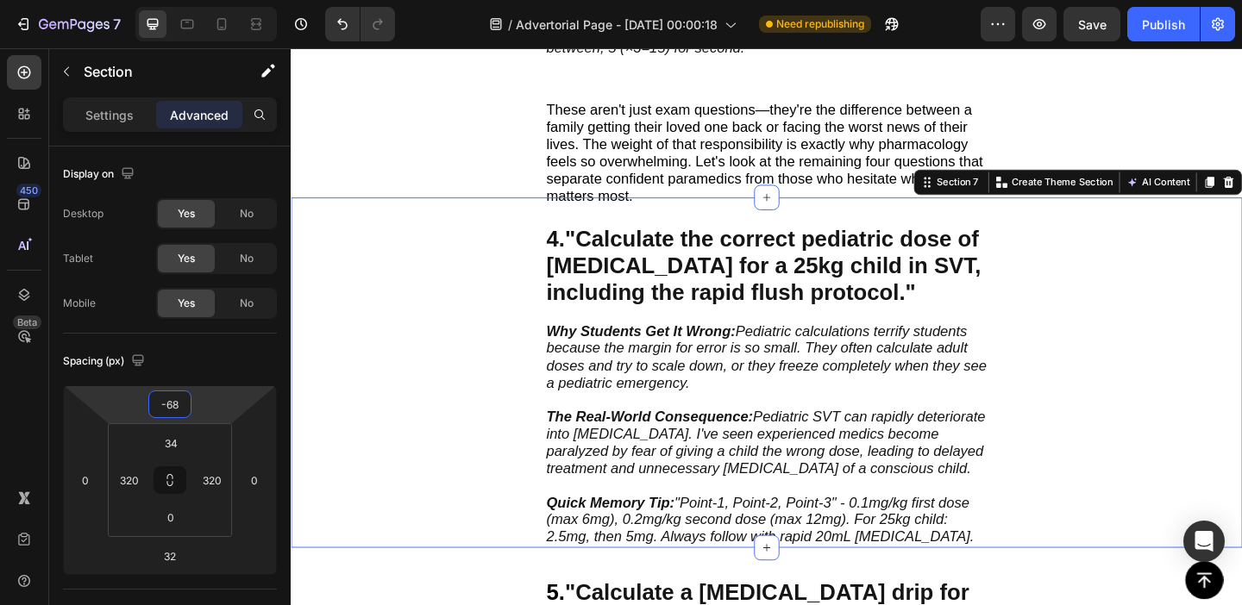
drag, startPoint x: 221, startPoint y: 392, endPoint x: 222, endPoint y: 406, distance: 13.8
click at [222, 0] on html "7 Version history / Advertorial Page - [DATE] 00:00:18 Need republishing Previe…" at bounding box center [621, 0] width 1242 height 0
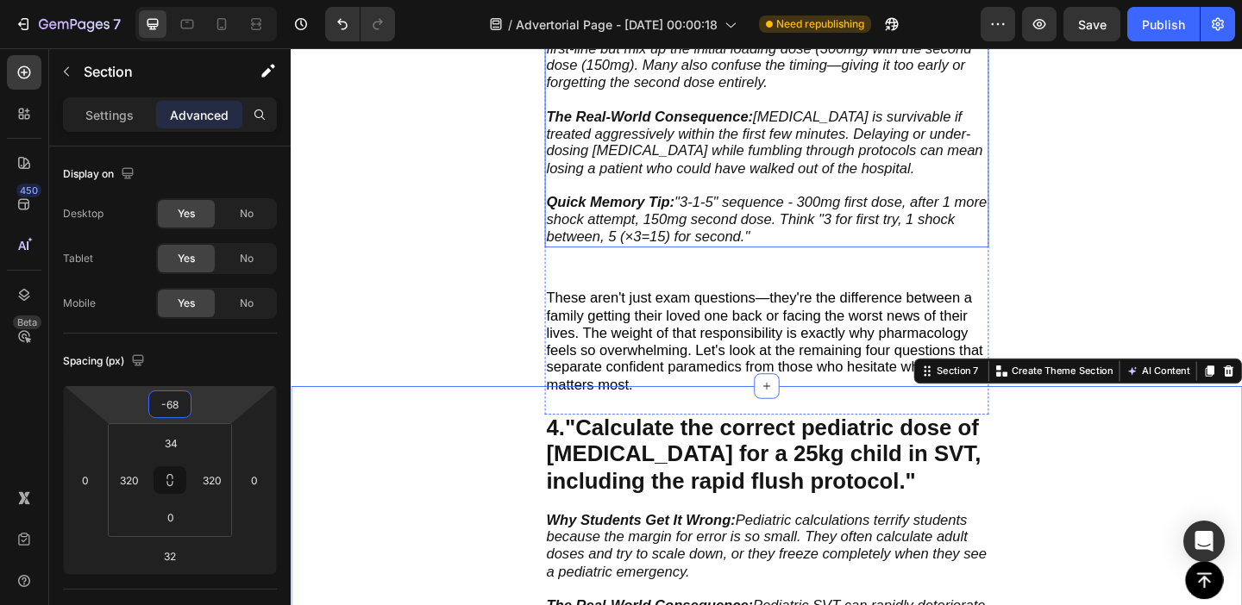
scroll to position [1894, 0]
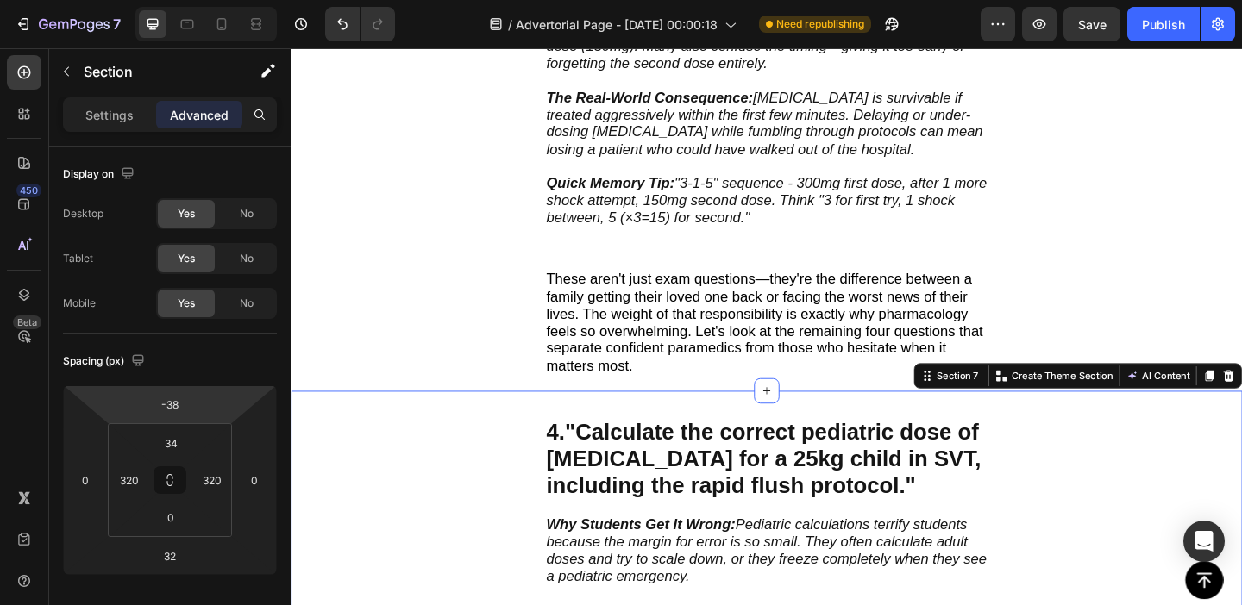
type input "-36"
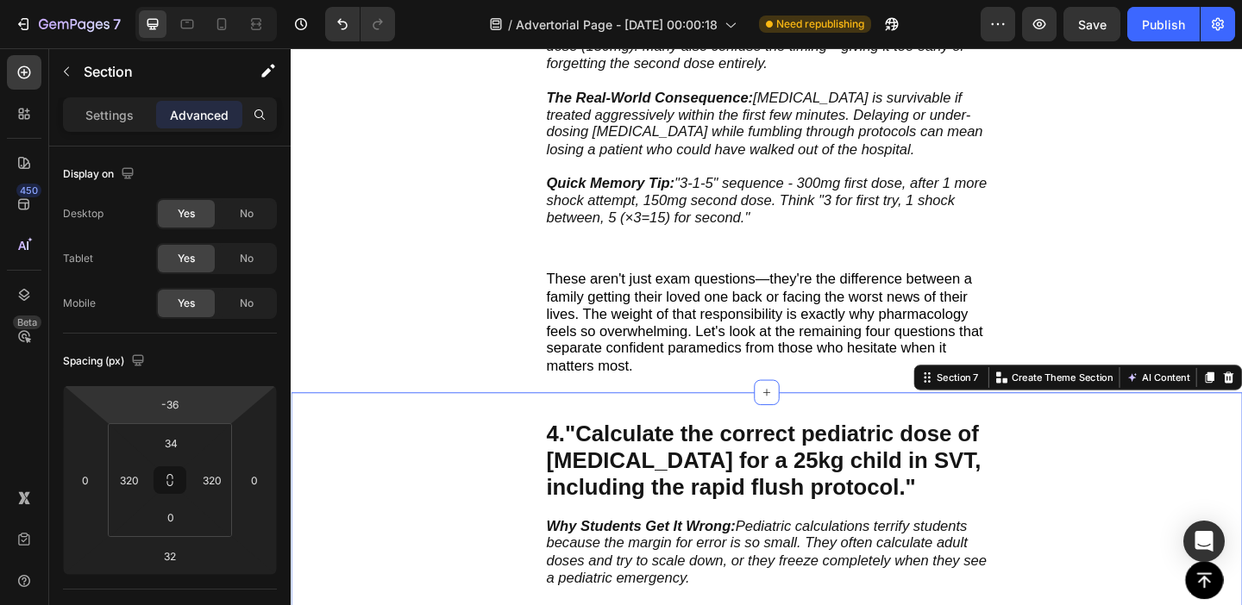
drag, startPoint x: 216, startPoint y: 405, endPoint x: 219, endPoint y: 392, distance: 14.0
click at [219, 0] on html "7 Version history / Advertorial Page - [DATE] 00:00:18 Need republishing Previe…" at bounding box center [621, 0] width 1242 height 0
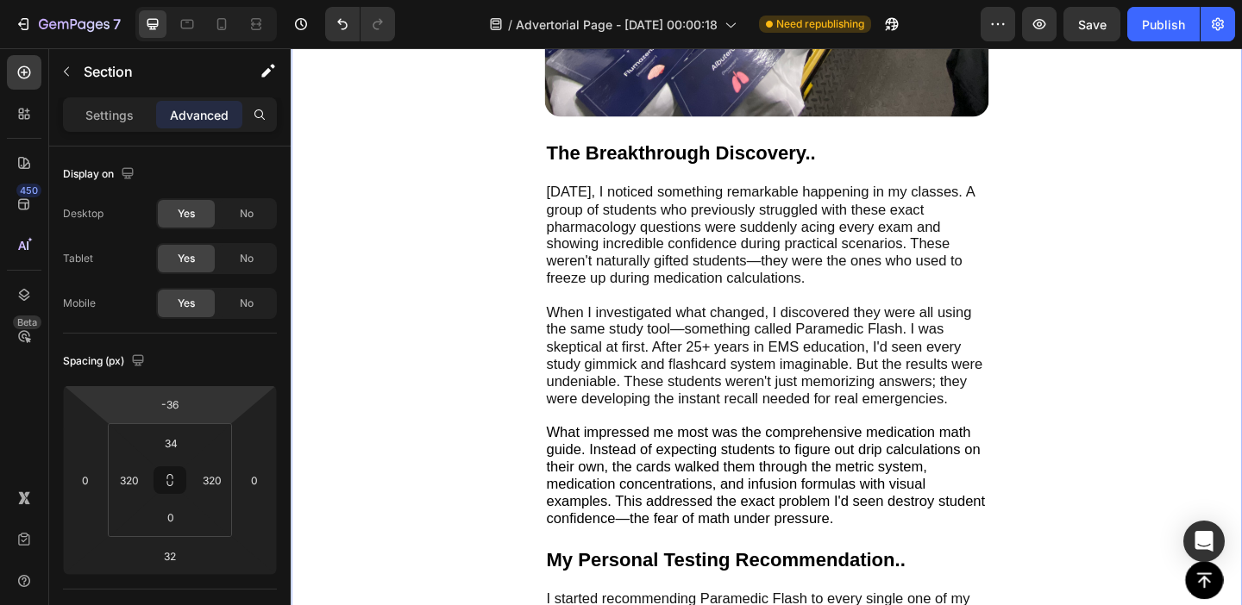
scroll to position [3395, 0]
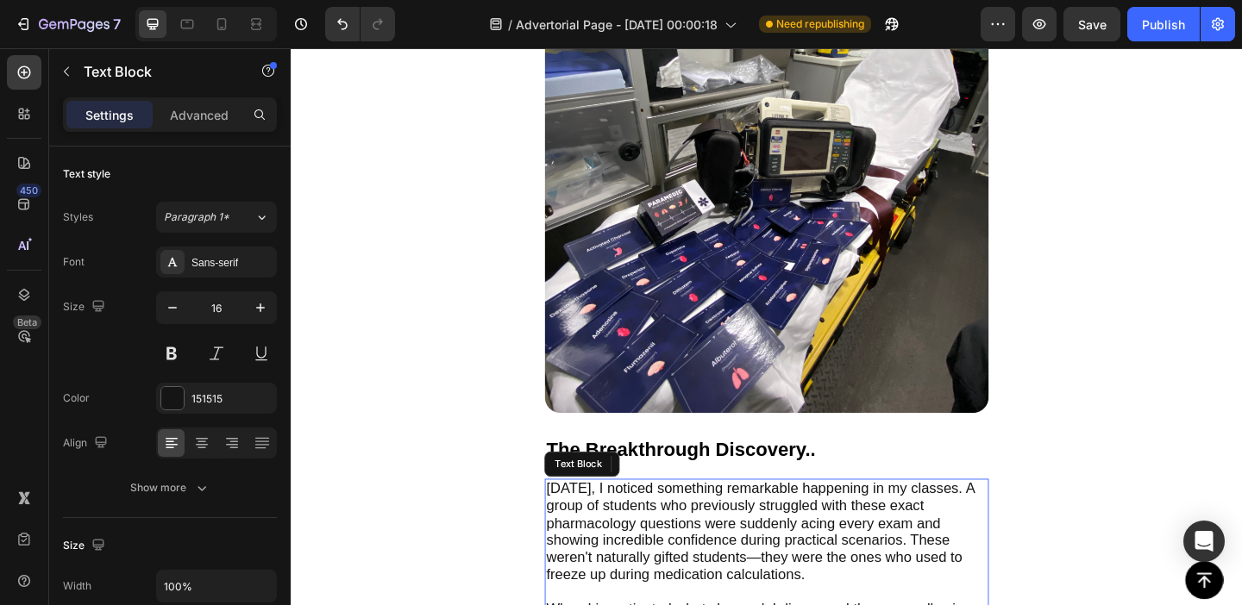
click at [621, 551] on span "[DATE], I noticed something remarkable happening in my classes. A group of stud…" at bounding box center [801, 573] width 466 height 111
click at [597, 530] on span "[DATE], I noticed something remarkable happening in my classes. A group of stud…" at bounding box center [801, 573] width 466 height 111
click at [586, 524] on span "[DATE], I noticed something remarkable happening in my classes. A group of stud…" at bounding box center [801, 573] width 466 height 111
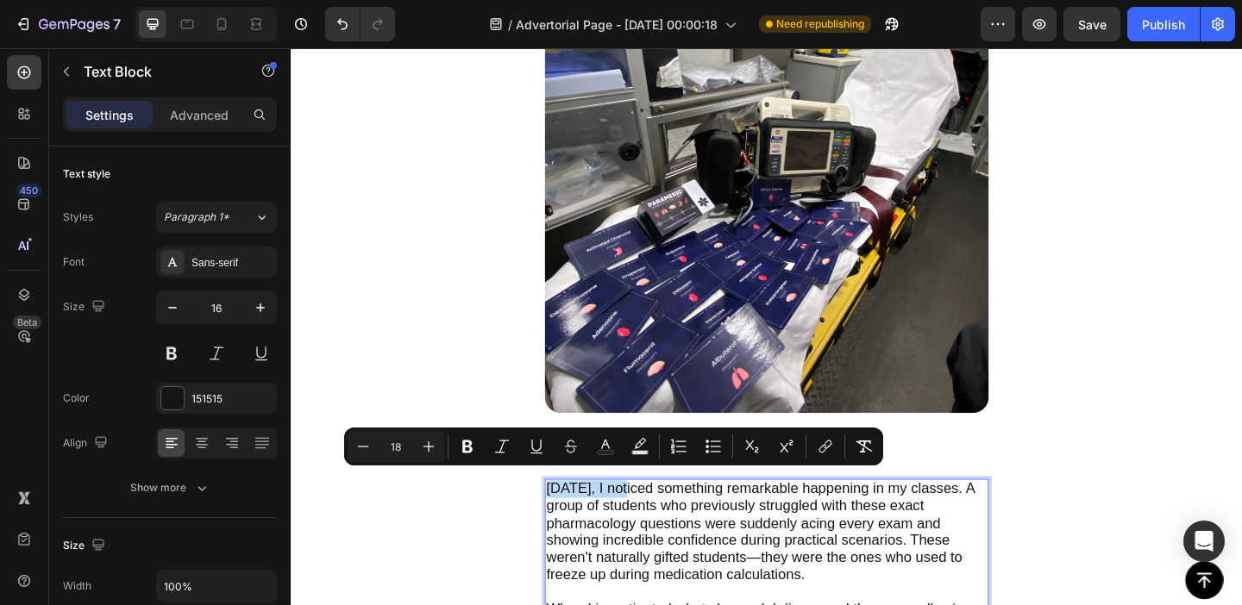
drag, startPoint x: 586, startPoint y: 524, endPoint x: 649, endPoint y: 521, distance: 63.1
click at [649, 521] on span "[DATE], I noticed something remarkable happening in my classes. A group of stud…" at bounding box center [801, 573] width 466 height 111
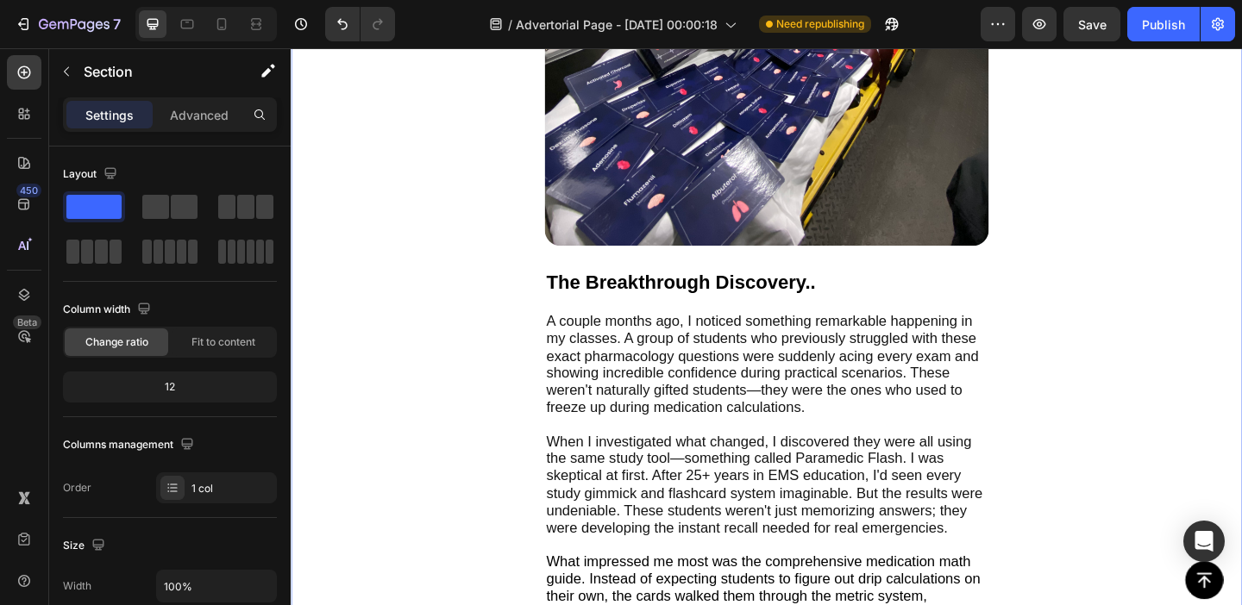
scroll to position [3602, 0]
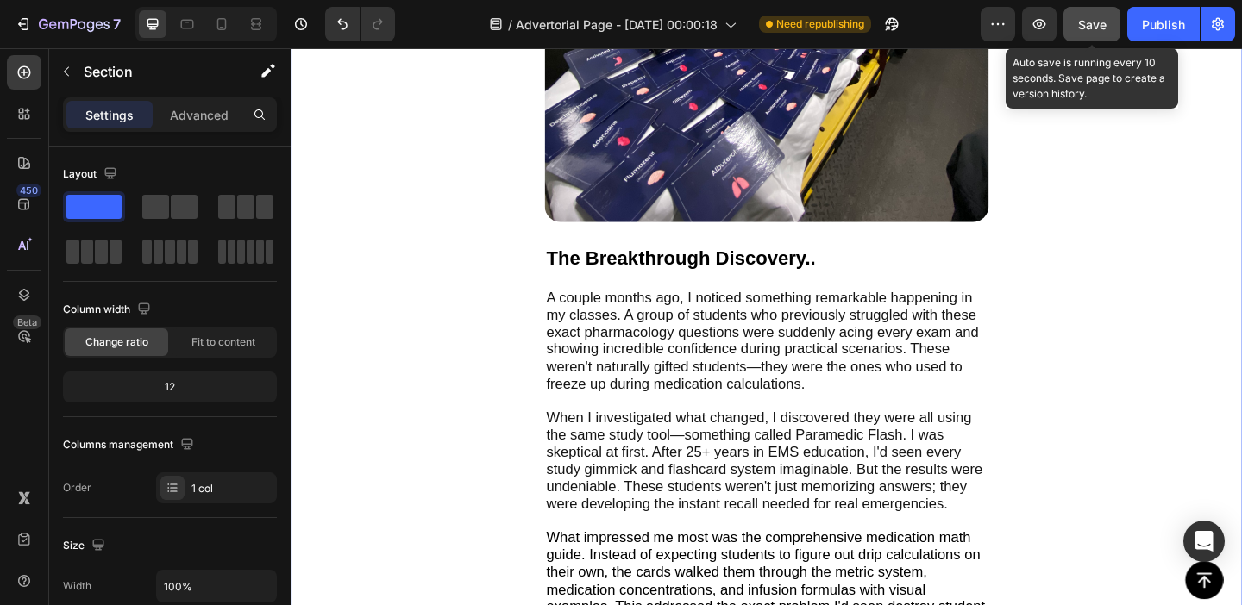
click at [1084, 20] on span "Save" at bounding box center [1092, 24] width 28 height 15
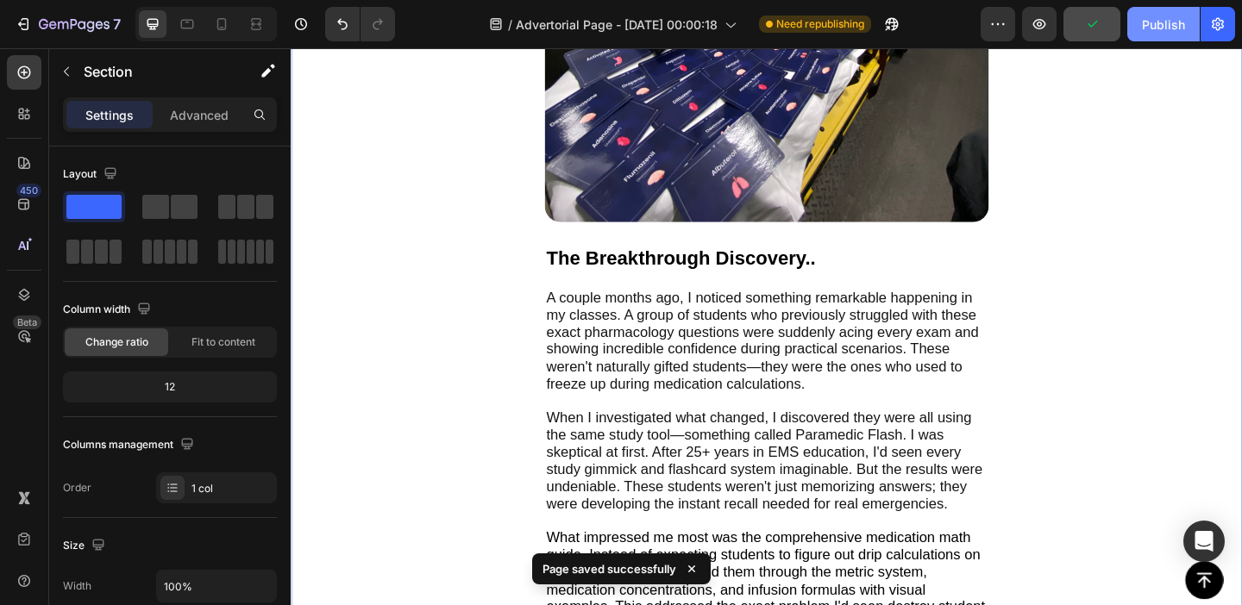
click at [1169, 29] on div "Publish" at bounding box center [1163, 25] width 43 height 18
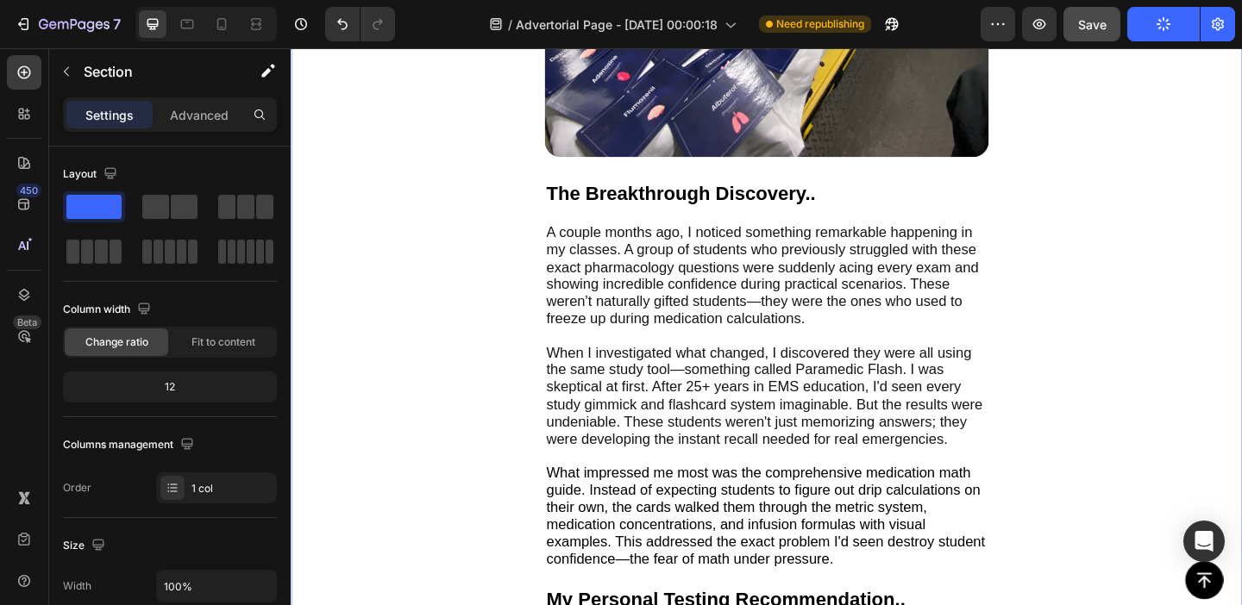
scroll to position [3557, 0]
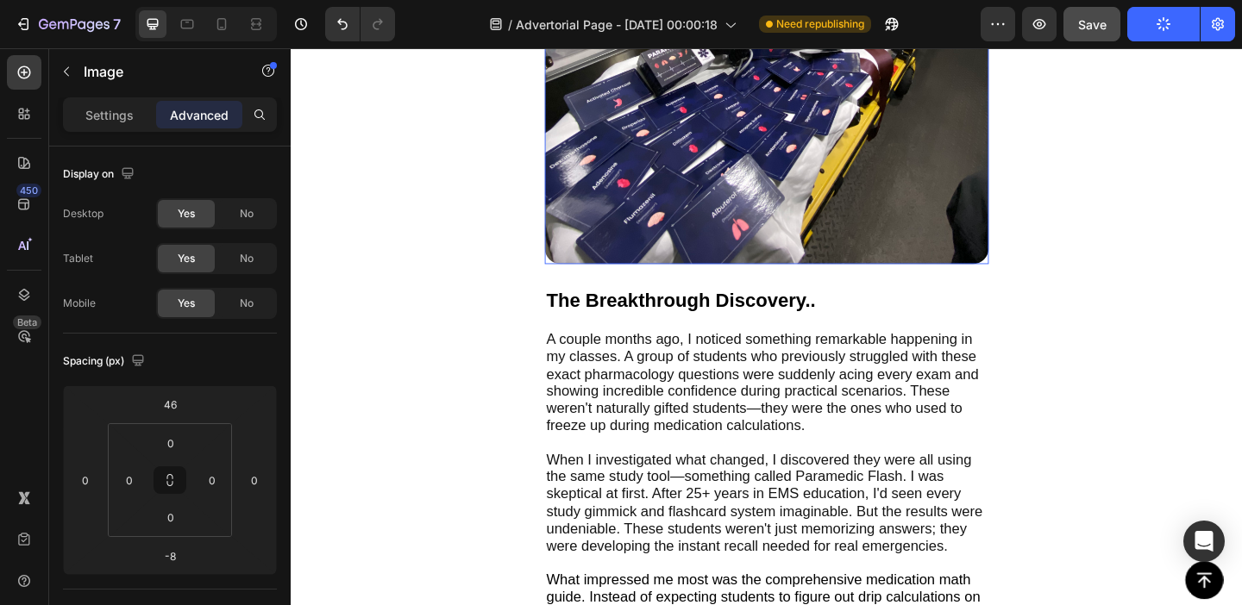
click at [754, 195] on img at bounding box center [808, 72] width 483 height 422
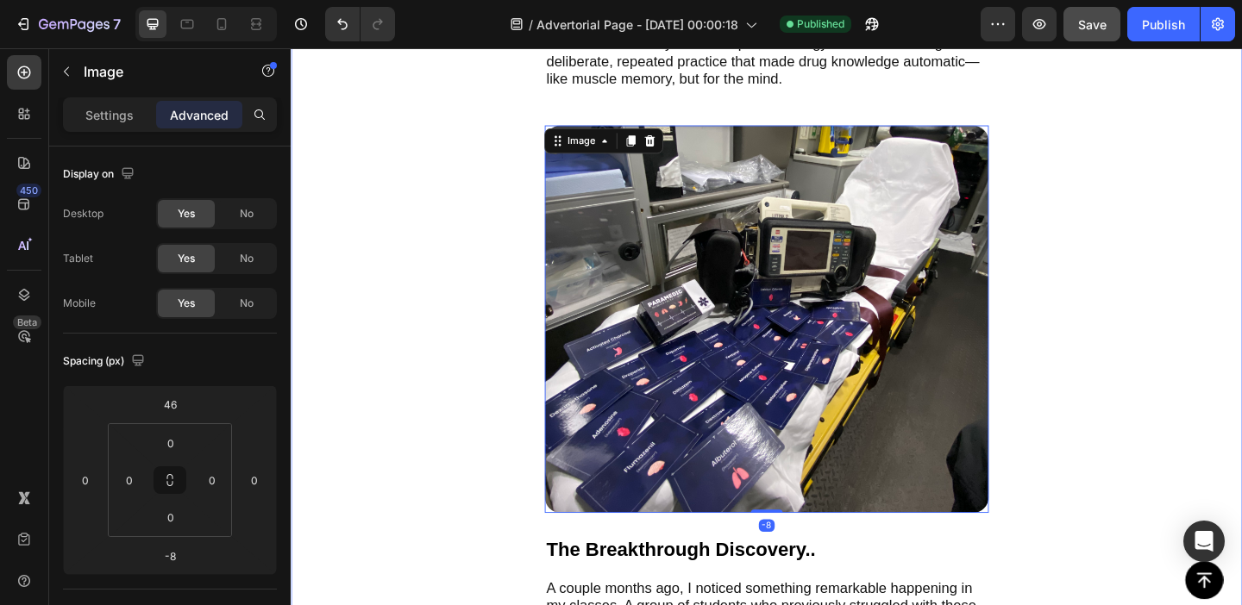
scroll to position [3245, 0]
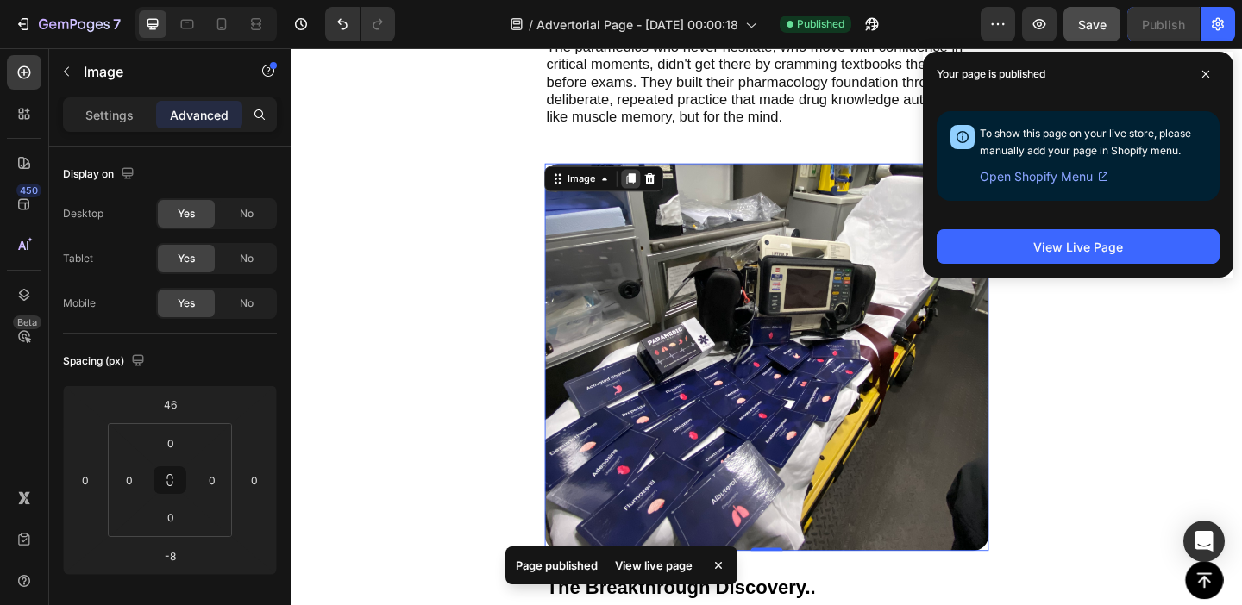
click at [666, 187] on icon at bounding box center [661, 191] width 14 height 14
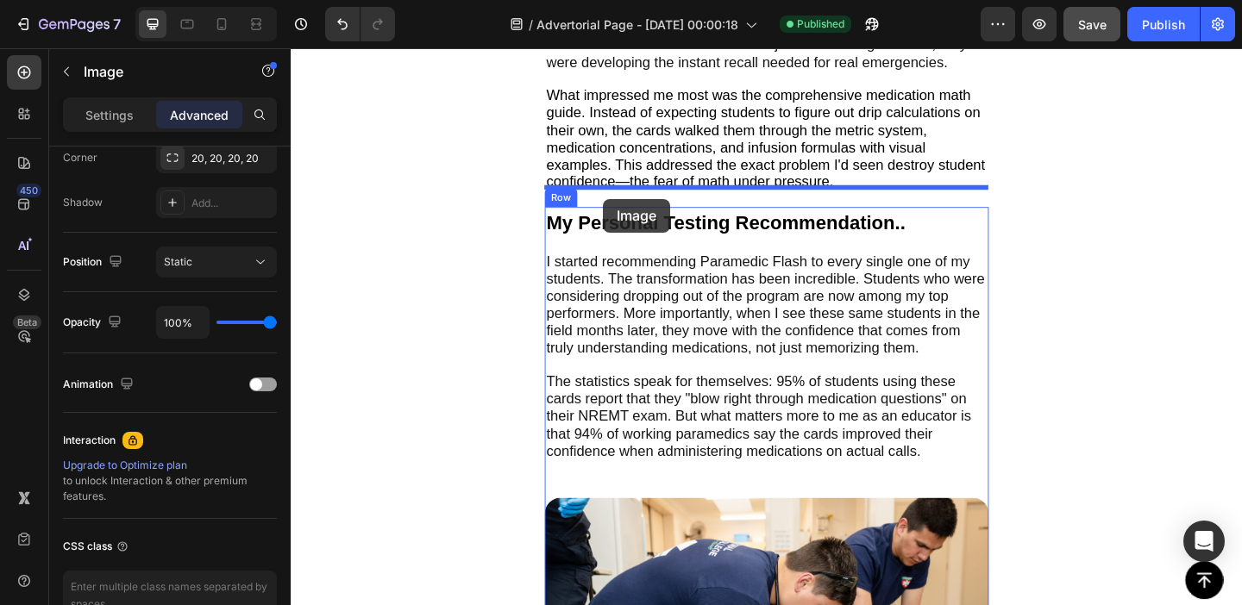
scroll to position [4545, 0]
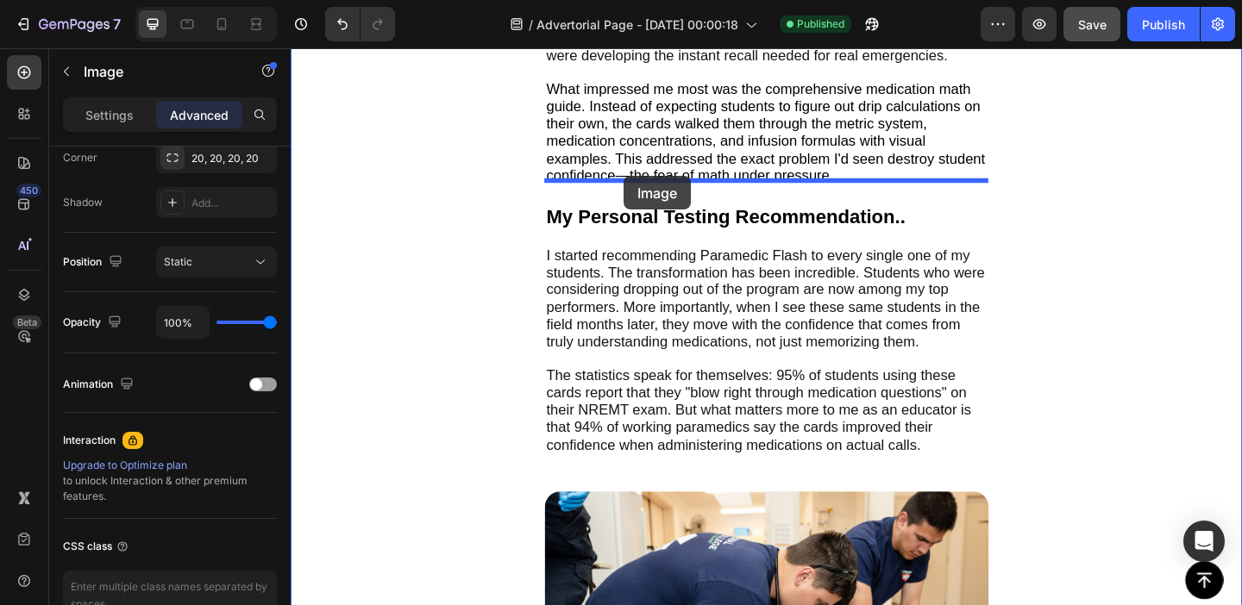
drag, startPoint x: 579, startPoint y: 116, endPoint x: 653, endPoint y: 187, distance: 103.1
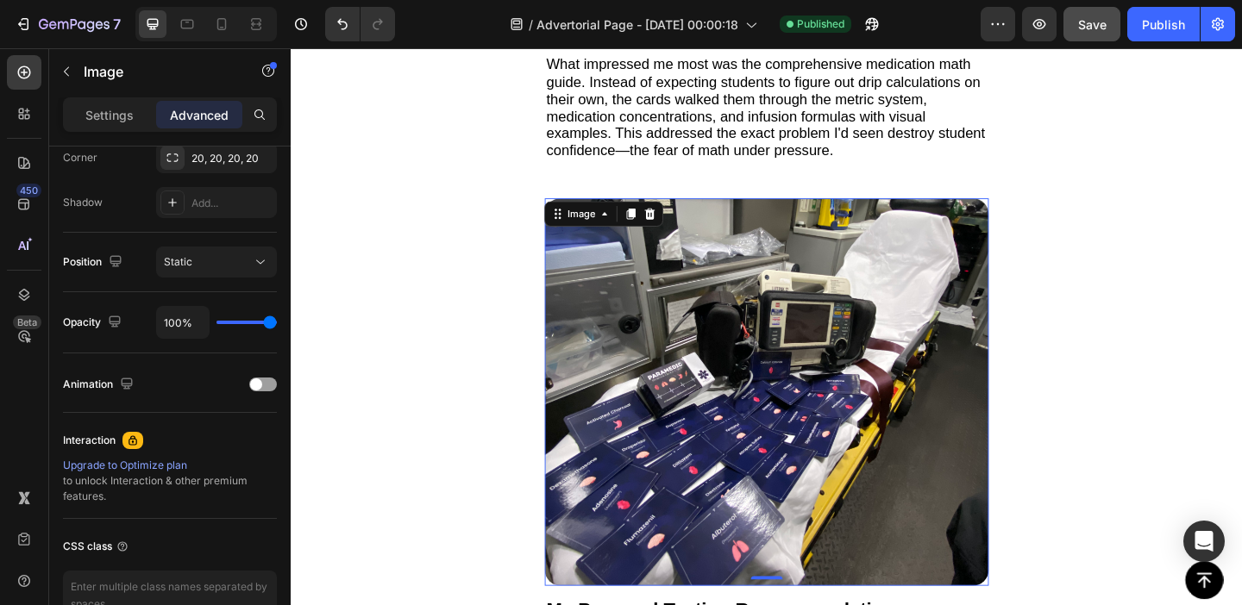
scroll to position [4107, 0]
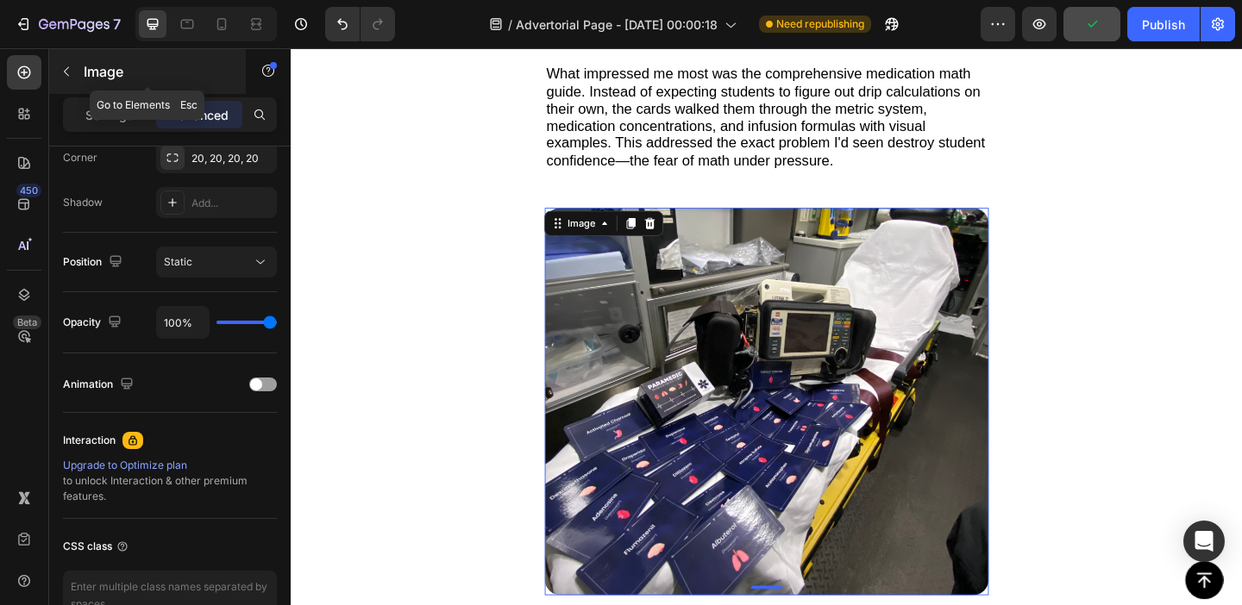
click at [89, 70] on p "Image" at bounding box center [157, 71] width 147 height 21
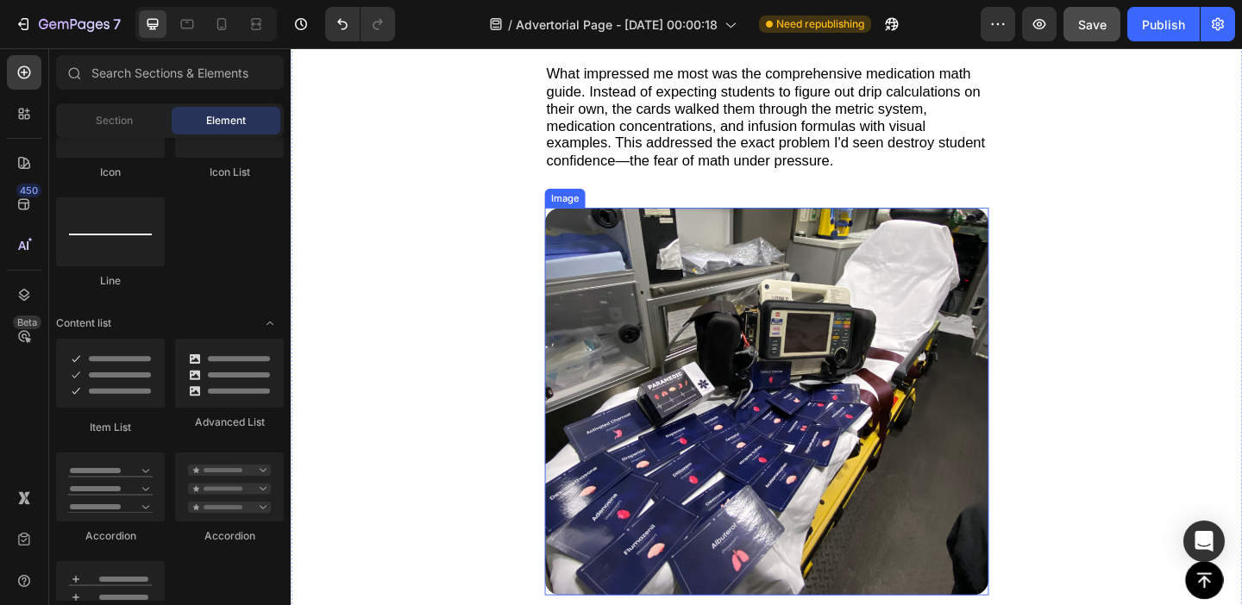
click at [687, 340] on img at bounding box center [808, 433] width 483 height 422
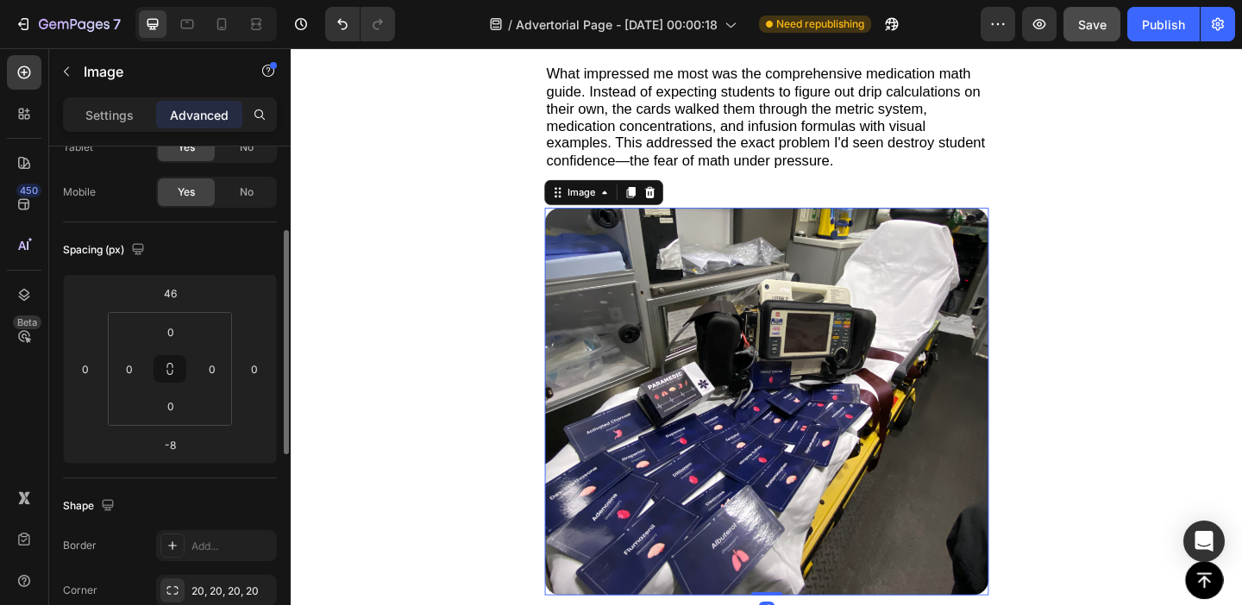
scroll to position [135, 0]
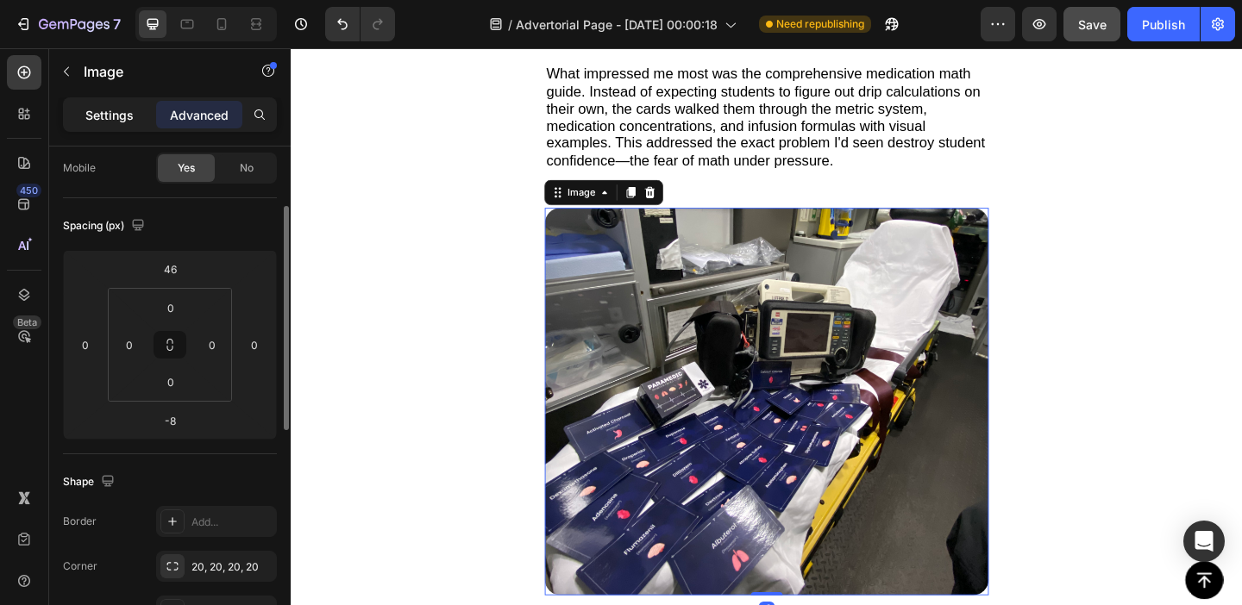
click at [131, 124] on div "Settings" at bounding box center [109, 115] width 86 height 28
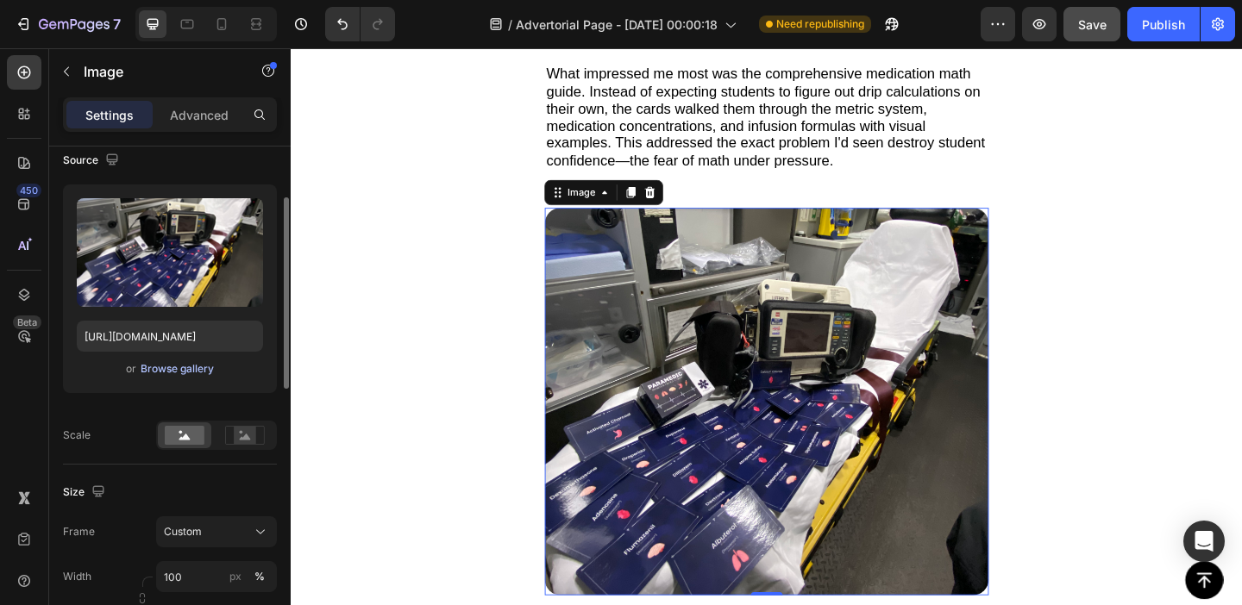
click at [167, 368] on div "Browse gallery" at bounding box center [177, 369] width 73 height 16
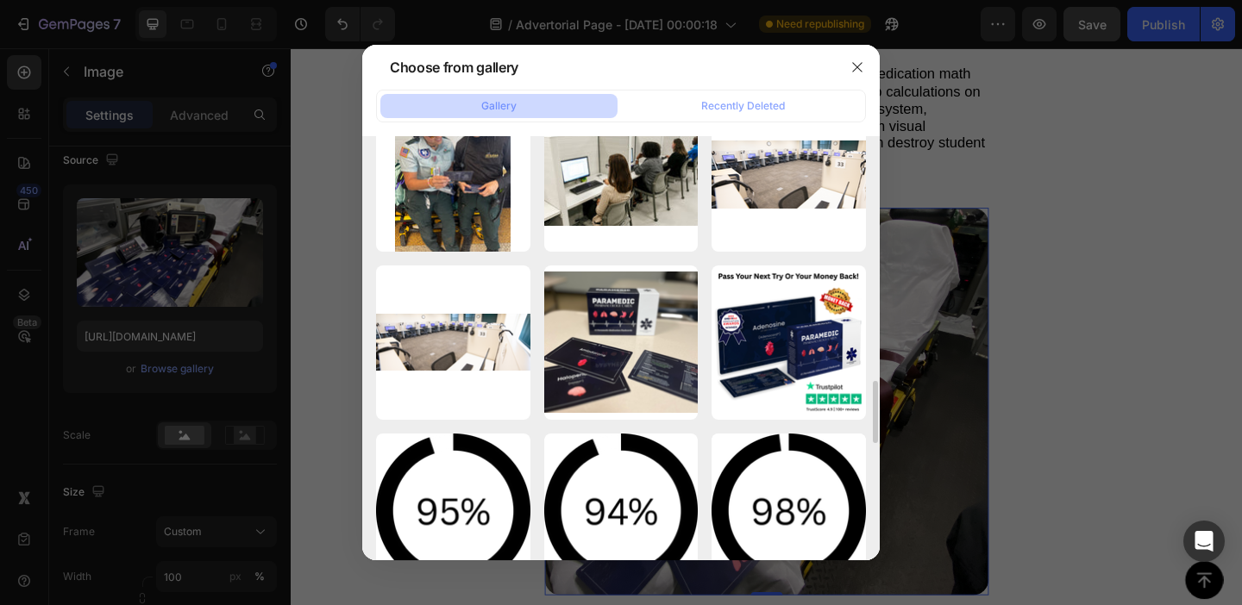
scroll to position [1576, 0]
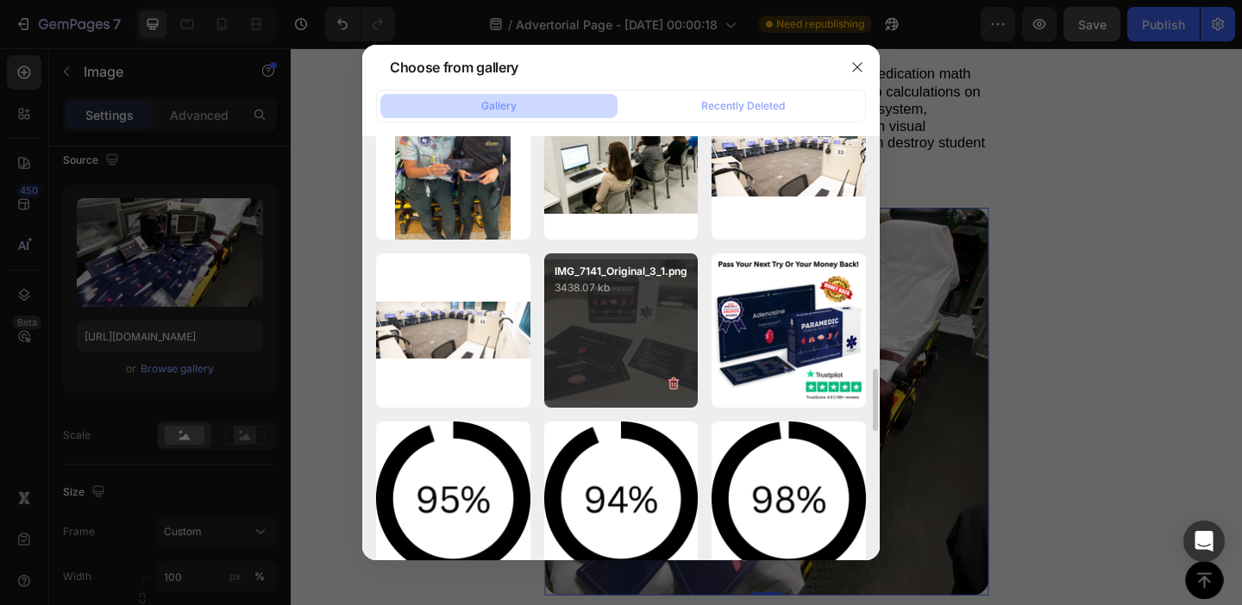
click at [617, 325] on div "IMG_7141_Original_3_1.png 3438.07 kb" at bounding box center [621, 331] width 154 height 154
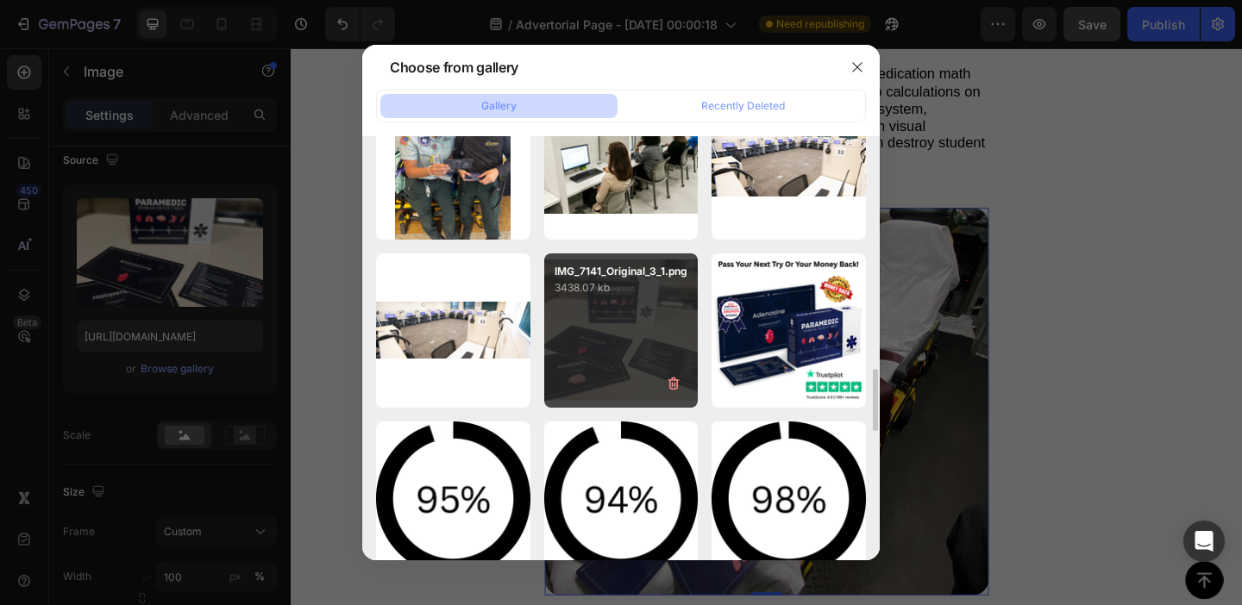
type input "[URL][DOMAIN_NAME]"
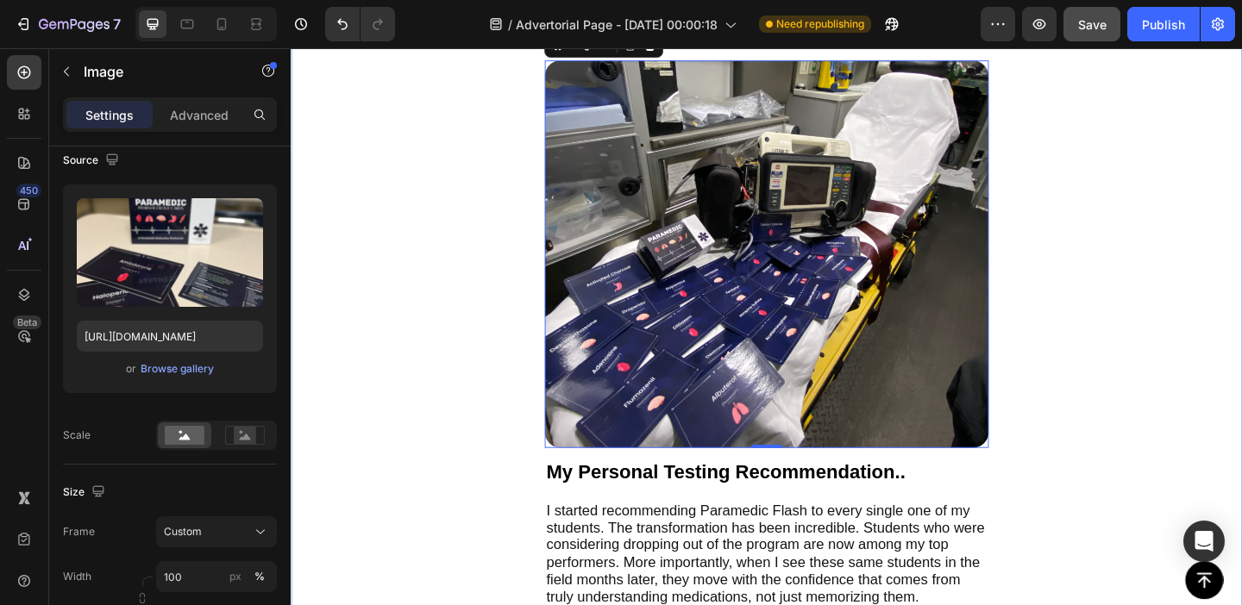
scroll to position [4274, 0]
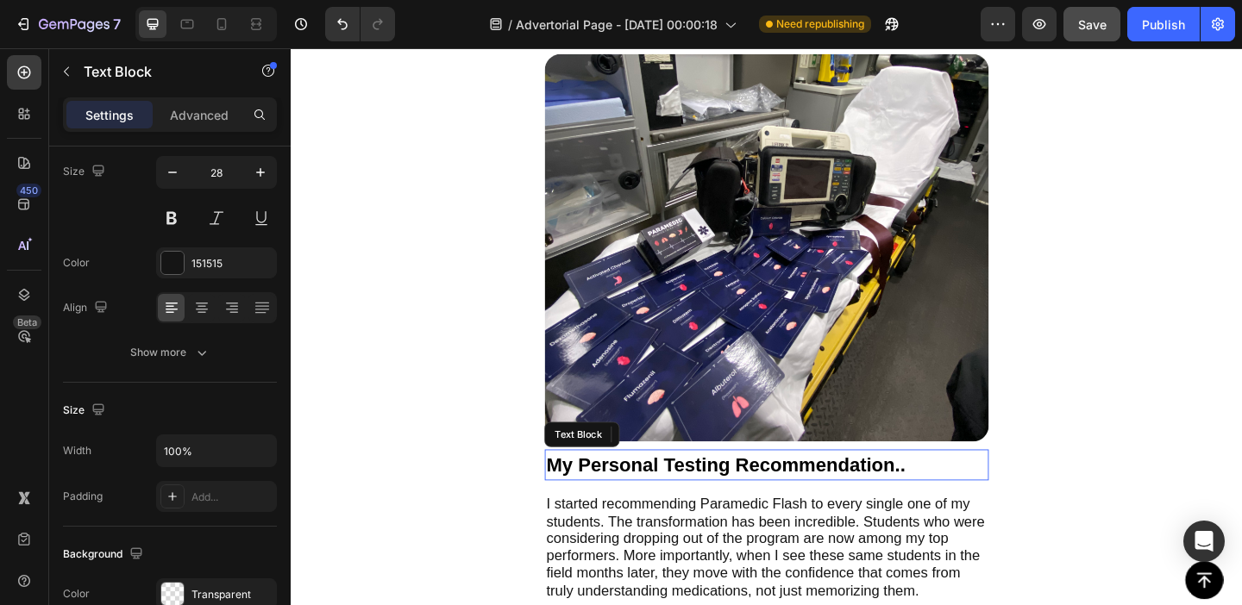
click at [975, 508] on p "My Personal Testing Recommendation.." at bounding box center [808, 501] width 480 height 30
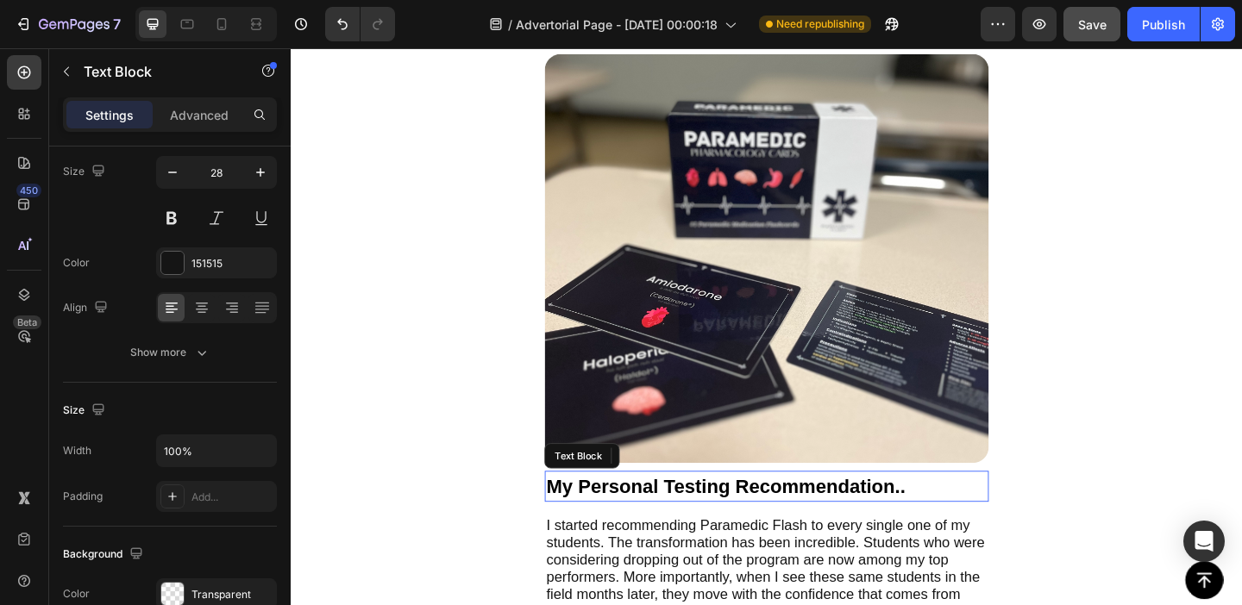
scroll to position [0, 0]
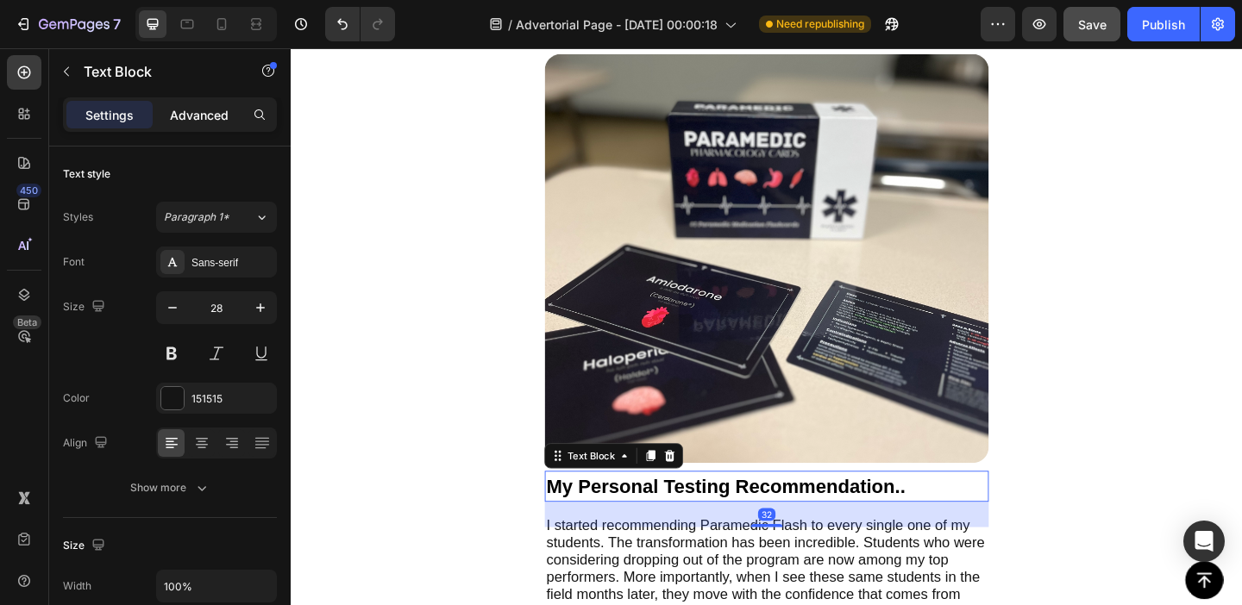
click at [176, 117] on p "Advanced" at bounding box center [199, 115] width 59 height 18
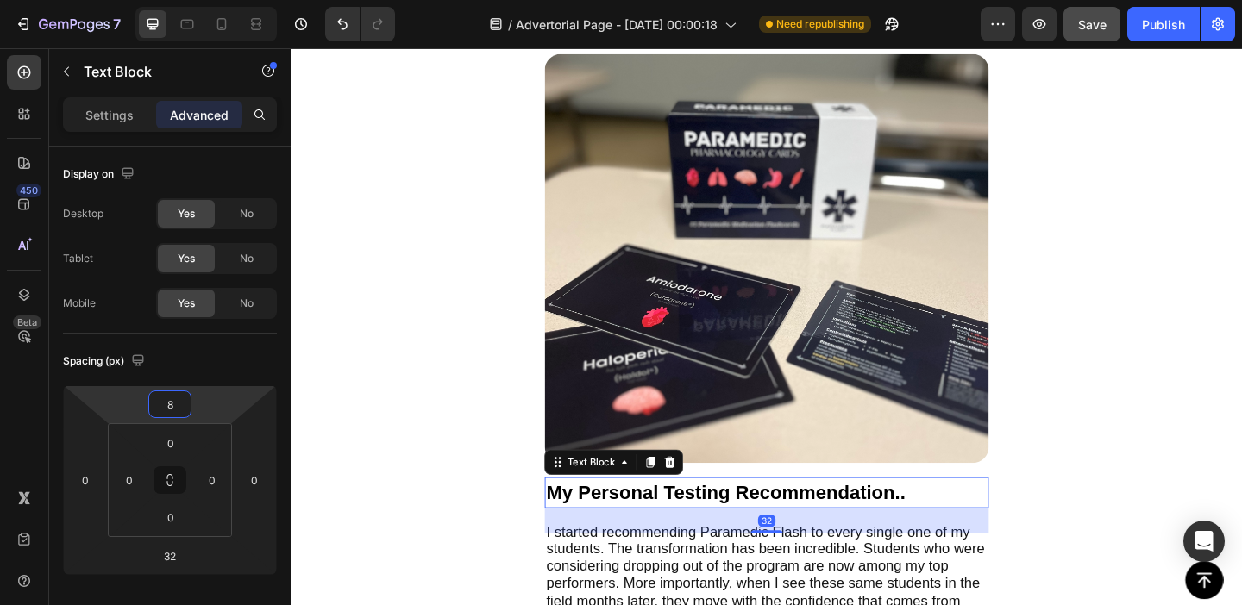
type input "10"
click at [204, 0] on html "7 Version history / Advertorial Page - [DATE] 00:00:18 Need republishing Previe…" at bounding box center [621, 0] width 1242 height 0
click at [392, 418] on div "The Real Cost of Uncertainty Text Block Here's what haunts experienced paramedi…" at bounding box center [808, 414] width 1035 height 3270
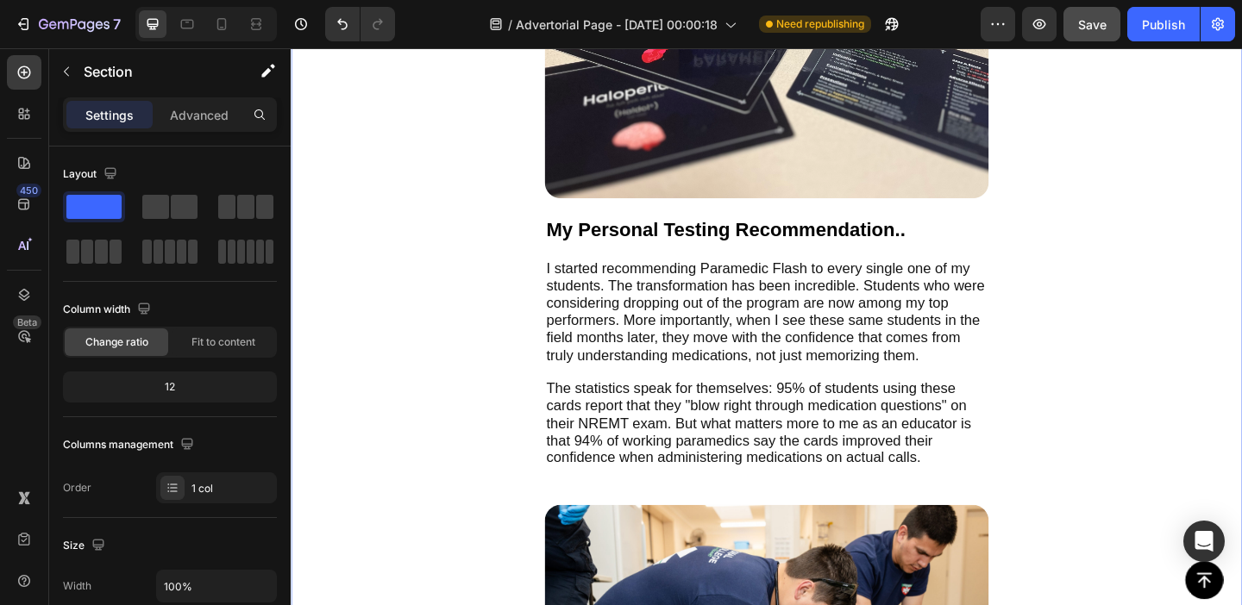
scroll to position [4460, 0]
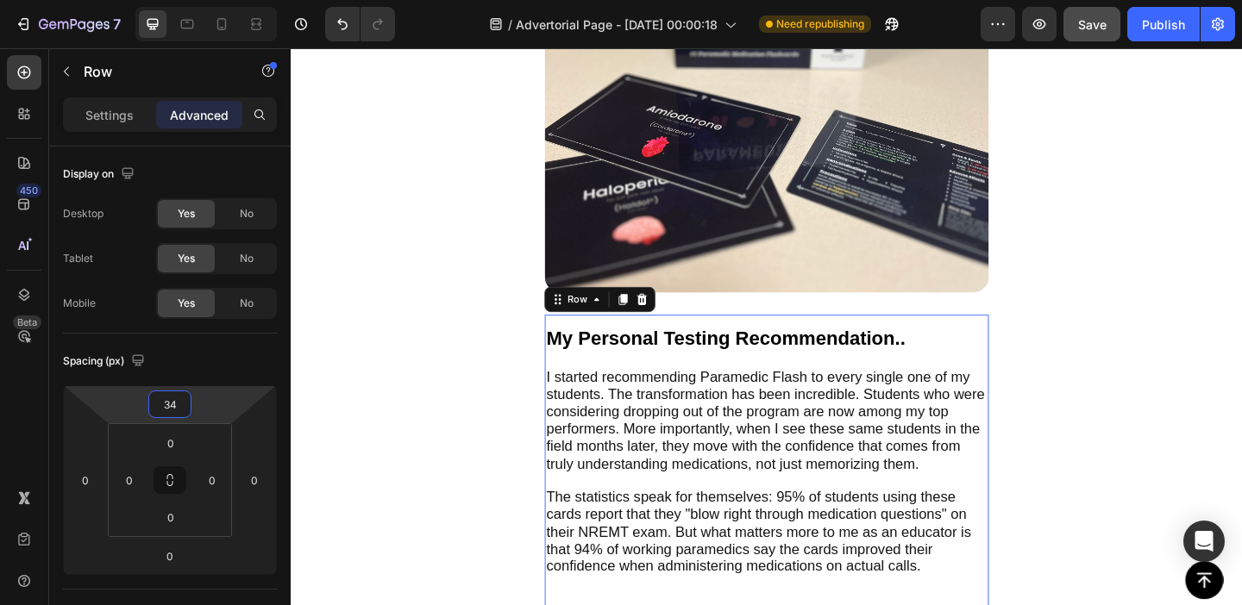
type input "32"
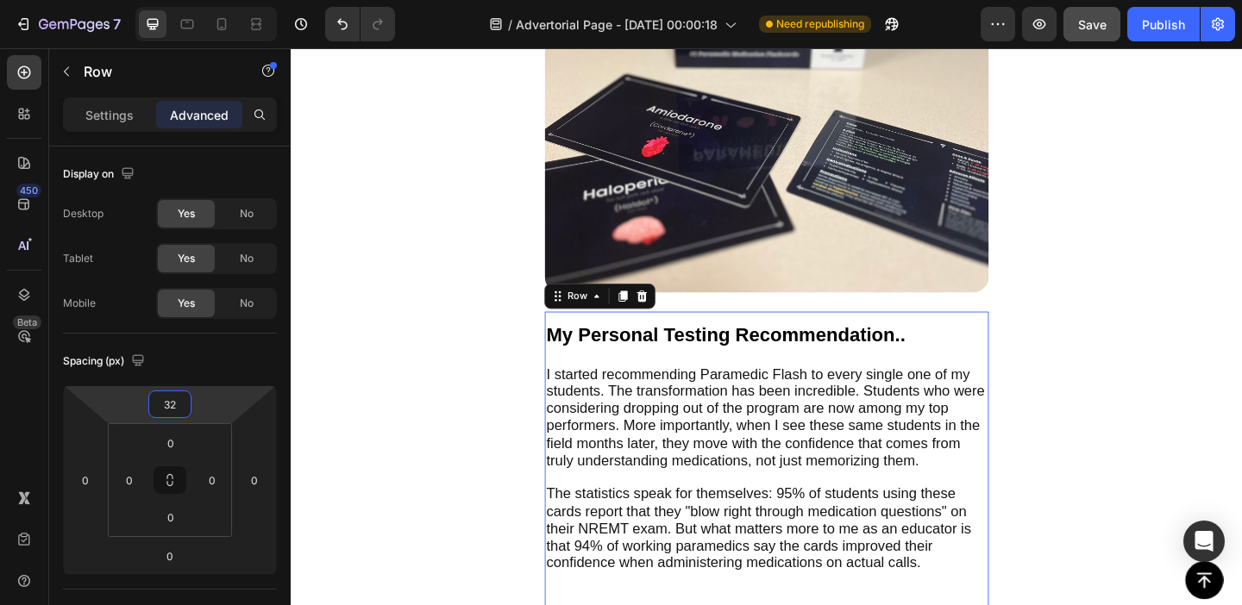
click at [225, 0] on html "7 Version history / Advertorial Page - [DATE] 00:00:18 Need republishing Previe…" at bounding box center [621, 0] width 1242 height 0
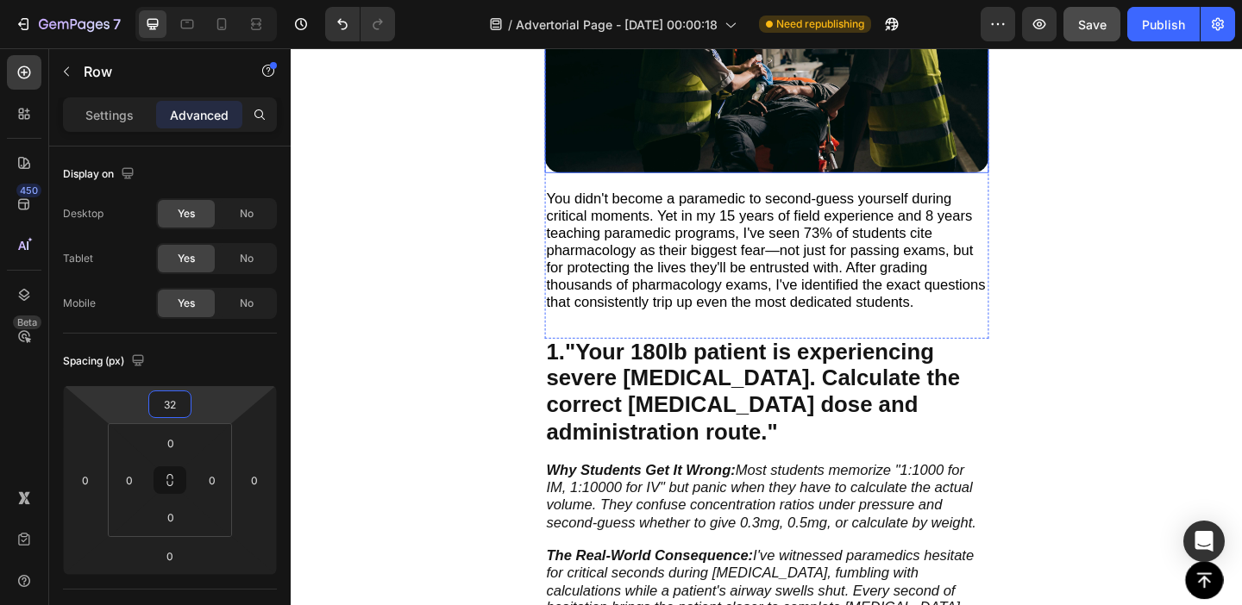
scroll to position [556, 0]
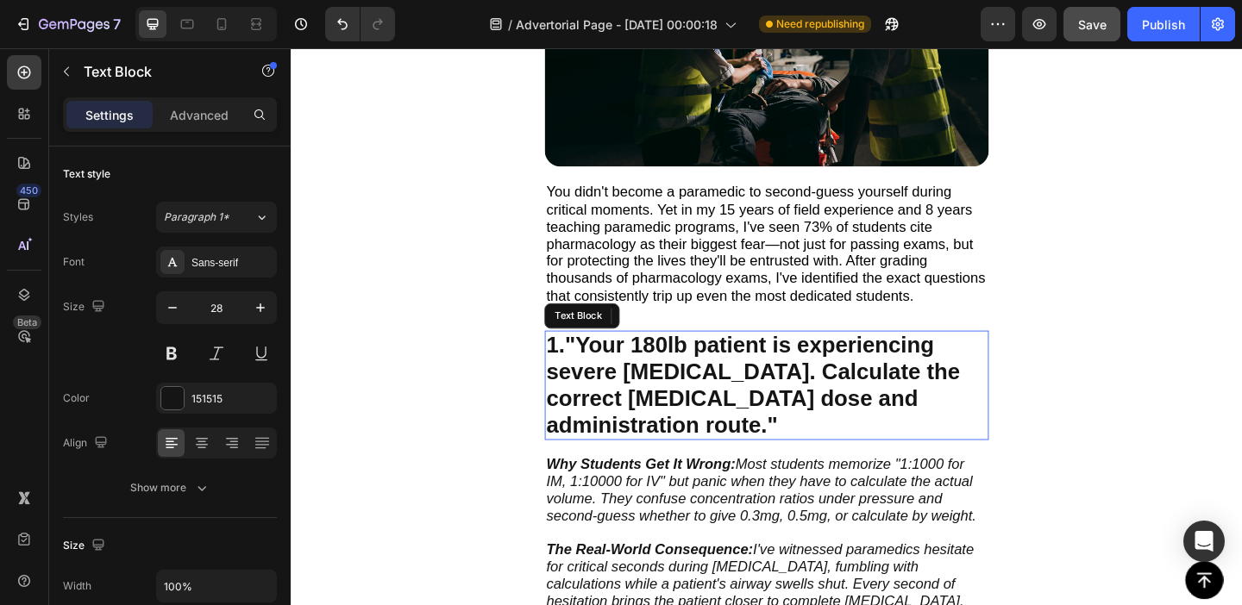
click at [814, 404] on strong ""Your 180lb patient is experiencing severe [MEDICAL_DATA]. Calculate the correc…" at bounding box center [793, 415] width 450 height 114
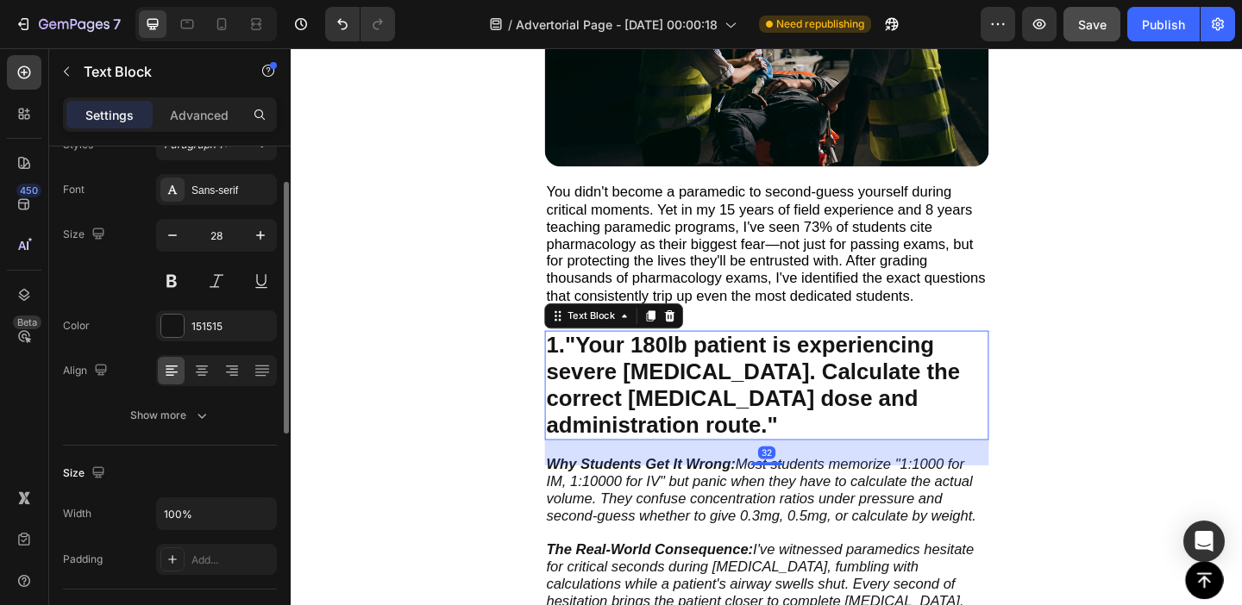
scroll to position [0, 0]
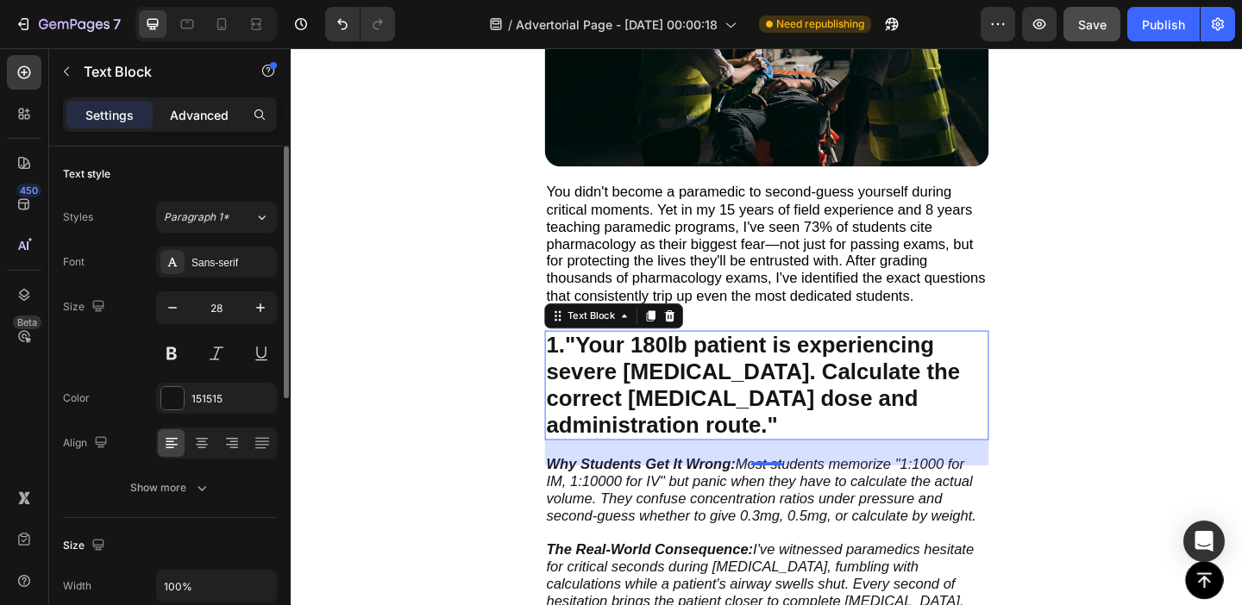
click at [198, 117] on p "Advanced" at bounding box center [199, 115] width 59 height 18
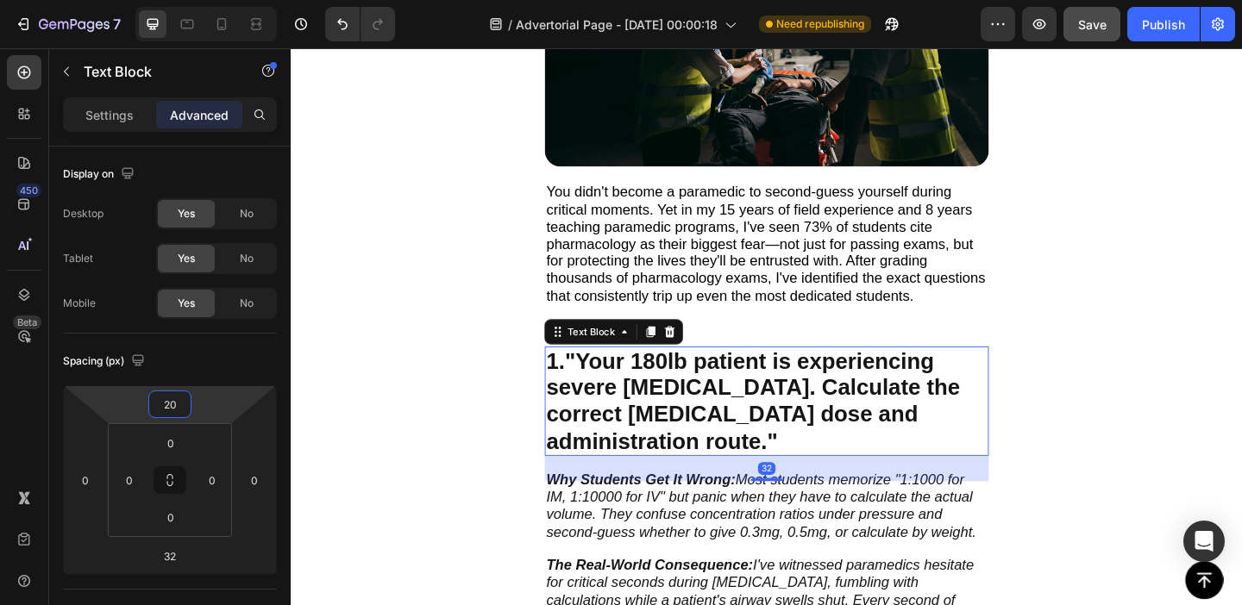
type input "18"
click at [216, 0] on html "7 Version history / Advertorial Page - [DATE] 00:00:18 Need republishing Previe…" at bounding box center [621, 0] width 1242 height 0
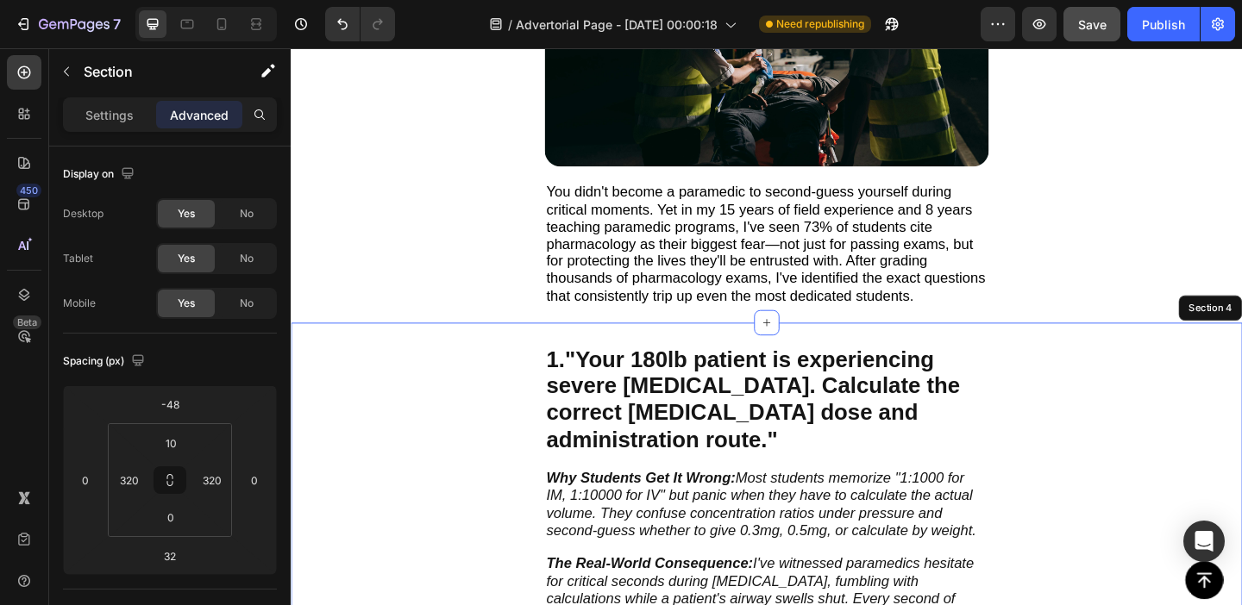
click at [394, 434] on div "1. "Your 180lb patient is experiencing severe [MEDICAL_DATA]. Calculate the cor…" at bounding box center [808, 549] width 1035 height 405
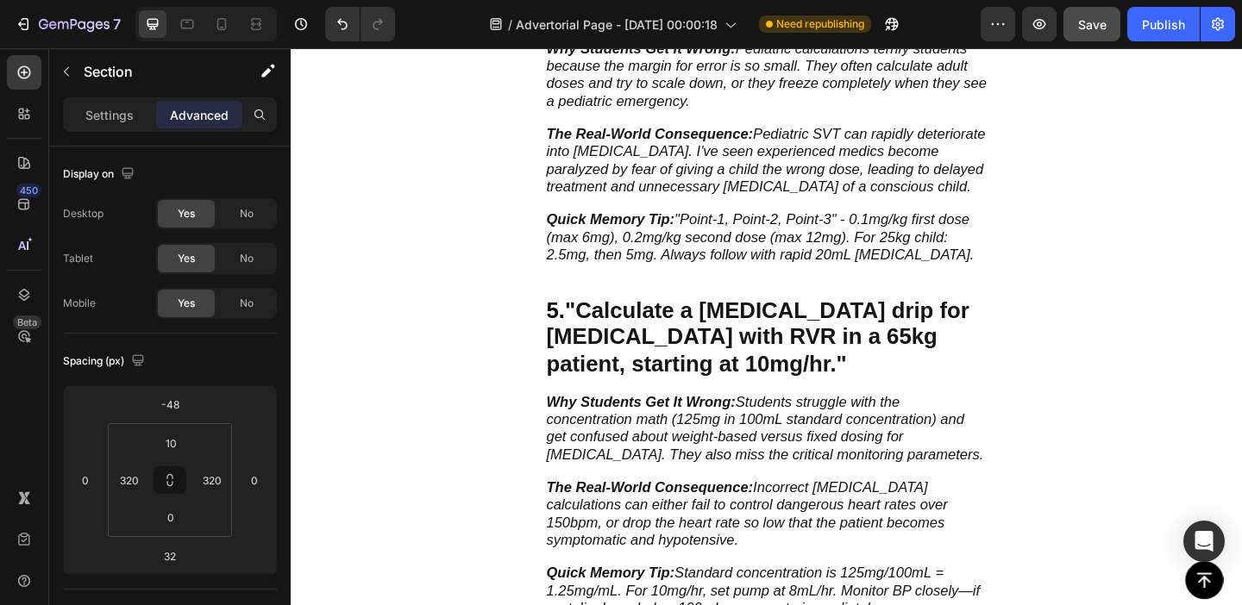
scroll to position [2415, 0]
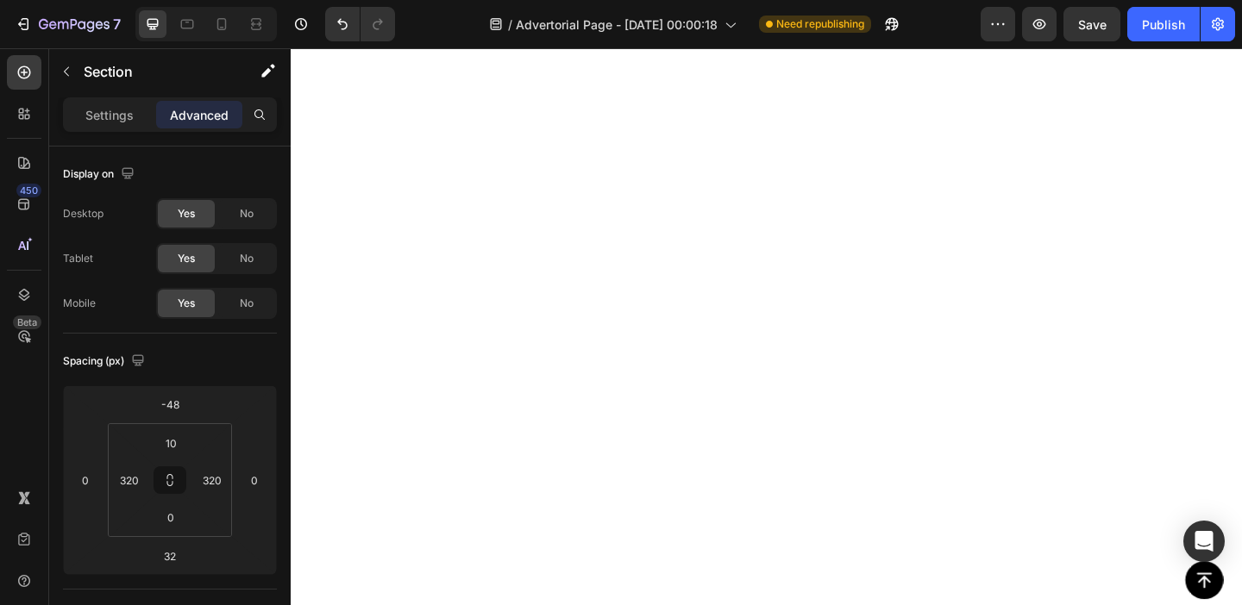
scroll to position [5795, 0]
